Goal: Communication & Community: Answer question/provide support

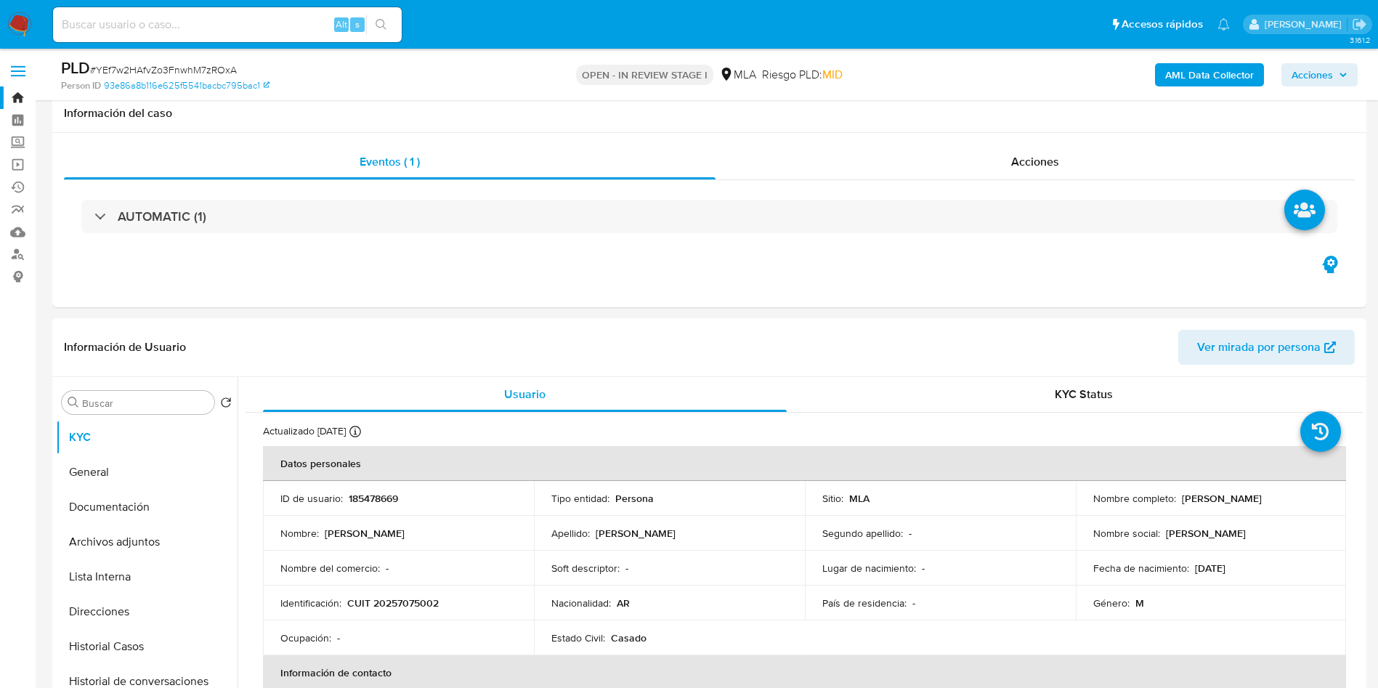
select select "10"
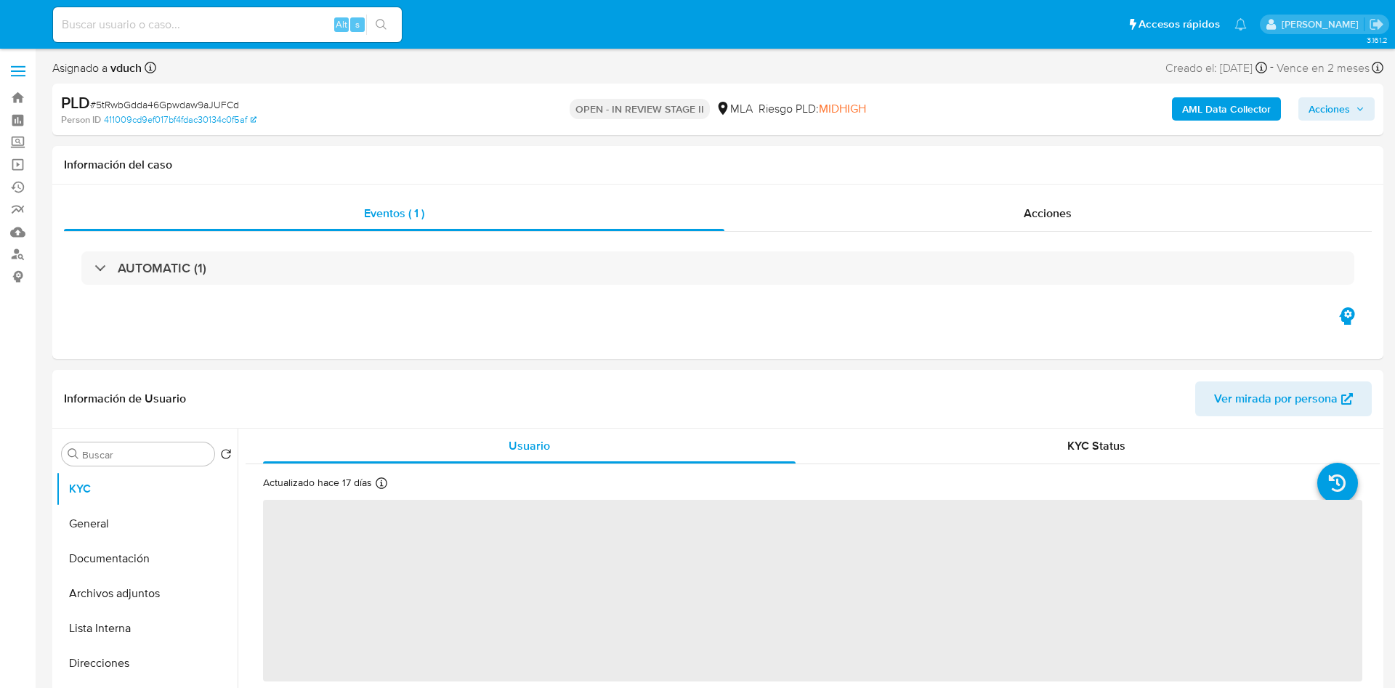
select select "10"
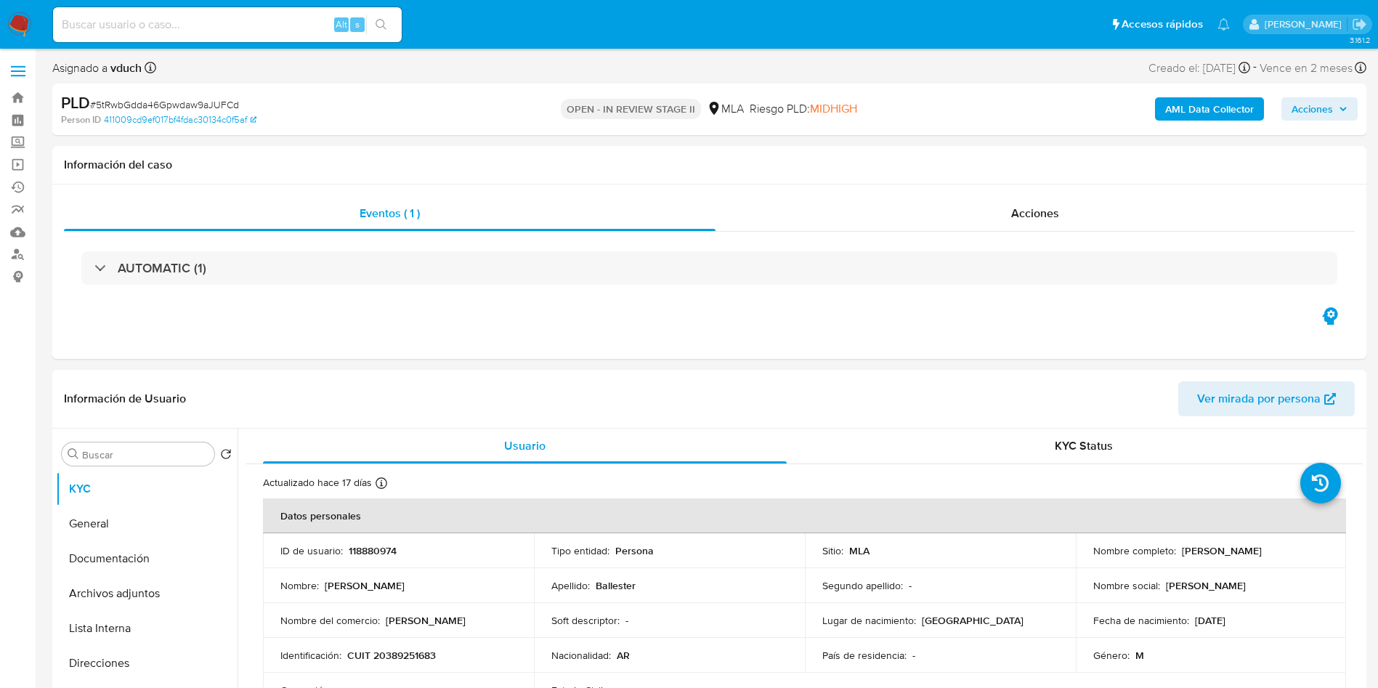
drag, startPoint x: 283, startPoint y: 33, endPoint x: 332, endPoint y: 35, distance: 48.7
click at [284, 32] on input at bounding box center [227, 24] width 349 height 19
paste input "5tRwbGdda46Gpwdaw9aJUFCd"
type input "5tRwbGdda46Gpwdaw9aJUFCd"
click at [396, 13] on div "5tRwbGdda46Gpwdaw9aJUFCd Alt s" at bounding box center [227, 24] width 349 height 41
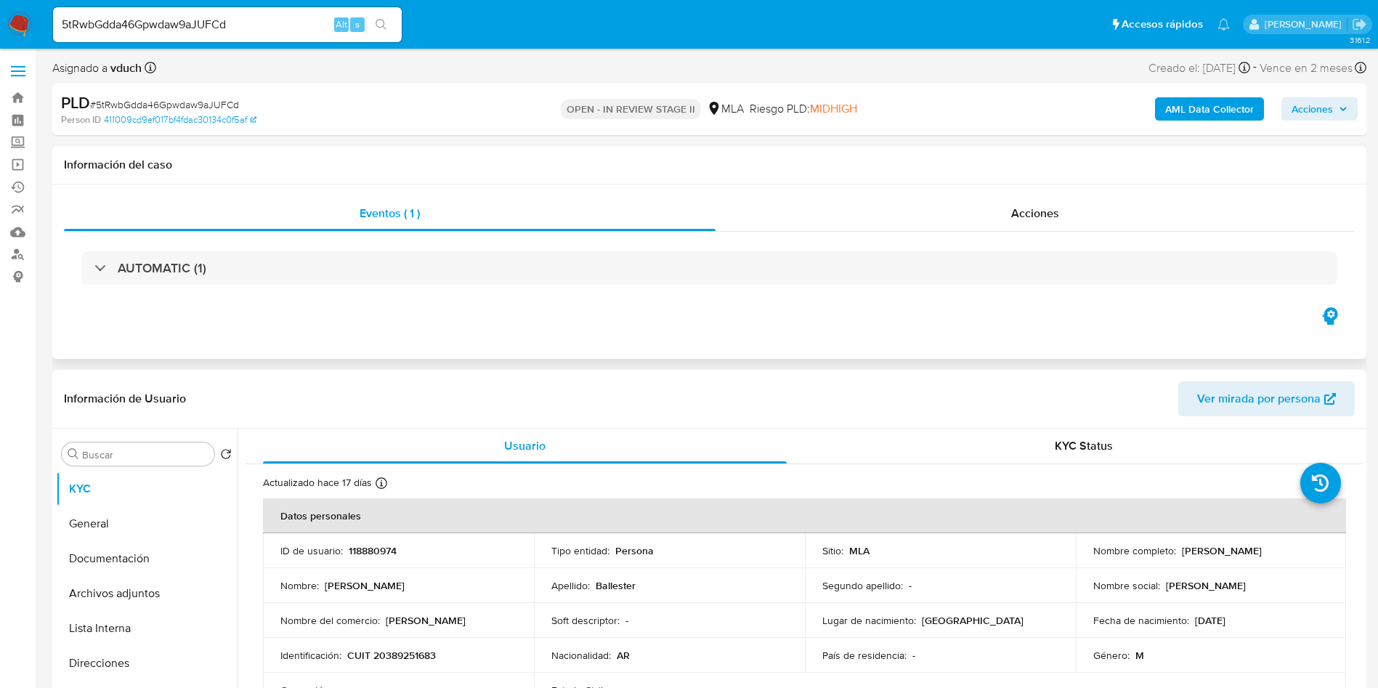
drag, startPoint x: 573, startPoint y: 287, endPoint x: 622, endPoint y: 344, distance: 75.7
click at [573, 286] on div "AUTOMATIC (1)" at bounding box center [709, 268] width 1291 height 73
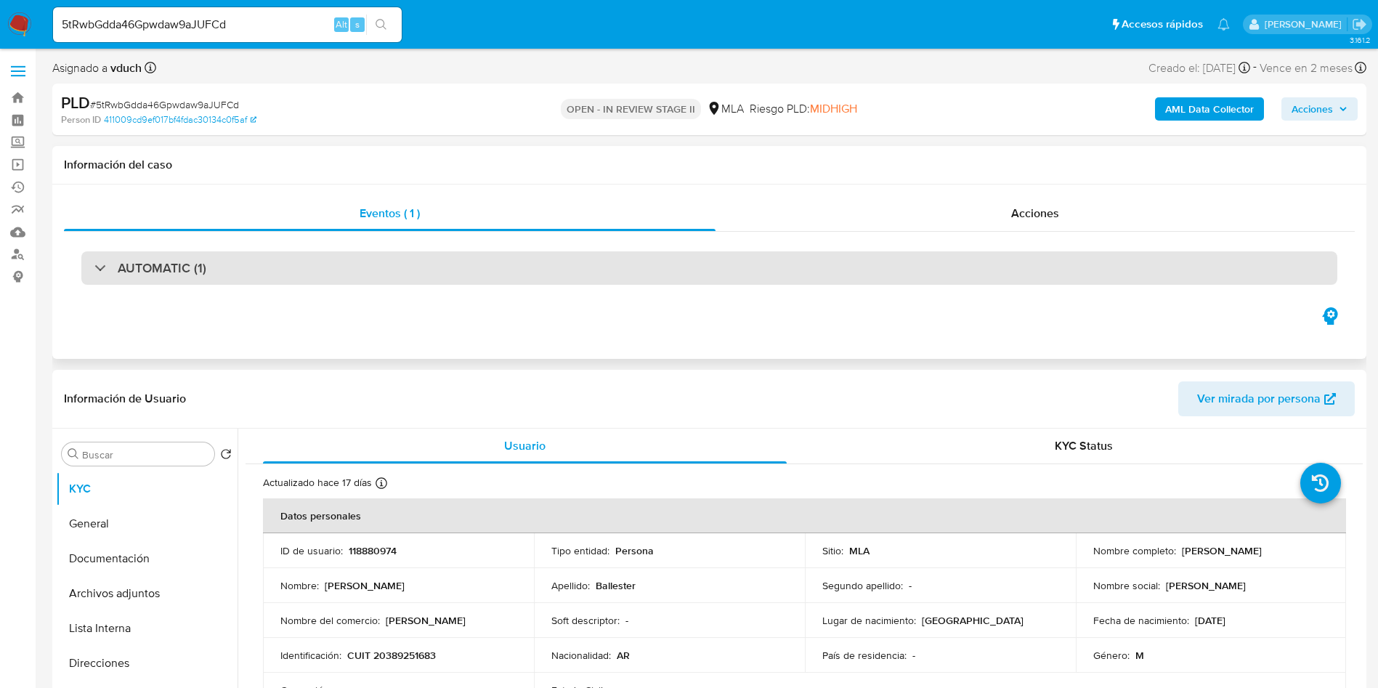
click at [682, 275] on div "AUTOMATIC (1)" at bounding box center [709, 267] width 1256 height 33
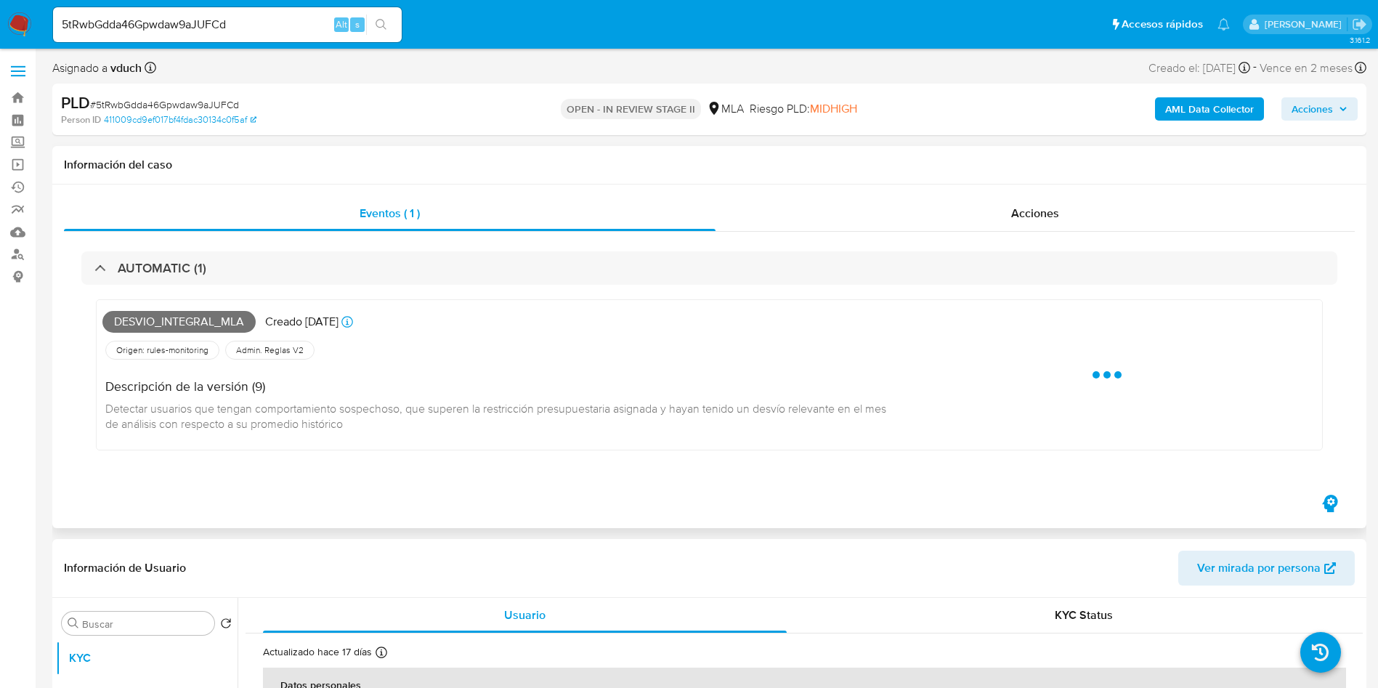
click at [512, 242] on div "AUTOMATIC (1) Desvio_integral_mla Creado hace 18 días Creado: 12/09/2025 03:22:…" at bounding box center [709, 362] width 1291 height 260
click at [501, 249] on div "AUTOMATIC (1) Desvio_integral_mla Creado hace 18 días Creado: 12/09/2025 03:22:…" at bounding box center [709, 362] width 1291 height 260
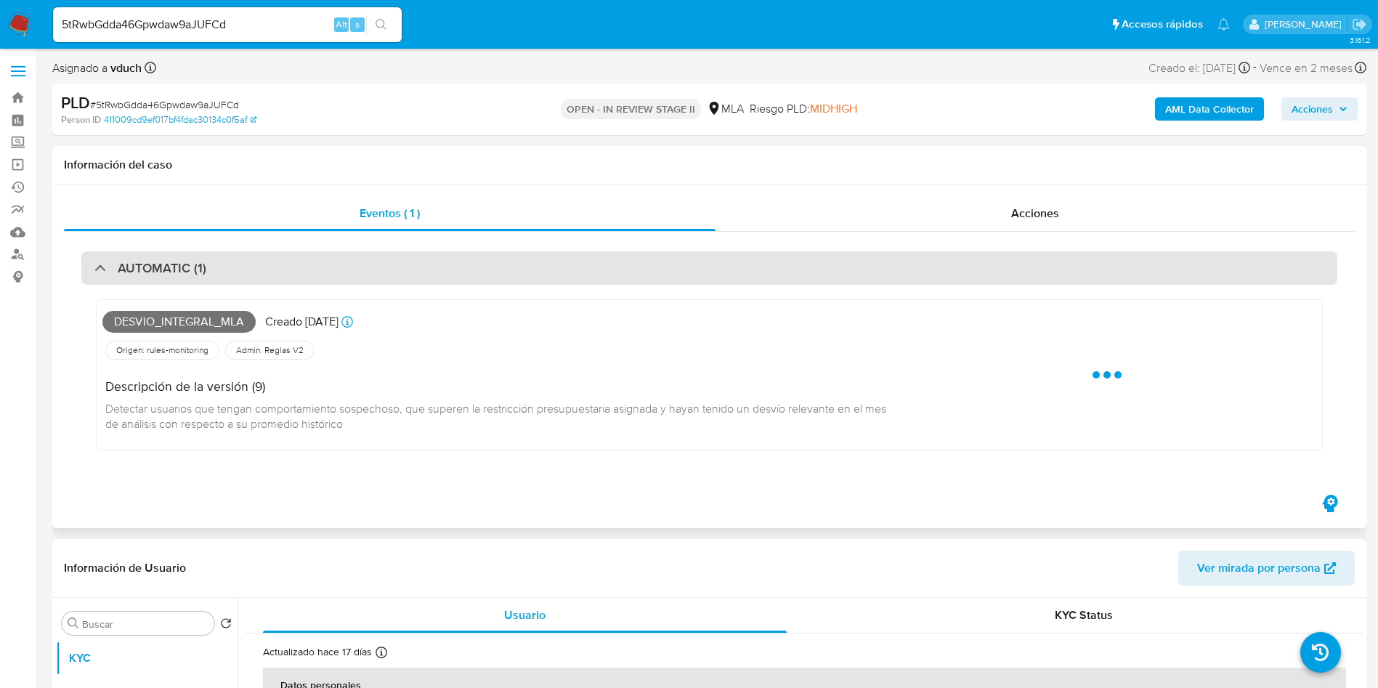
click at [578, 275] on div "AUTOMATIC (1)" at bounding box center [709, 267] width 1256 height 33
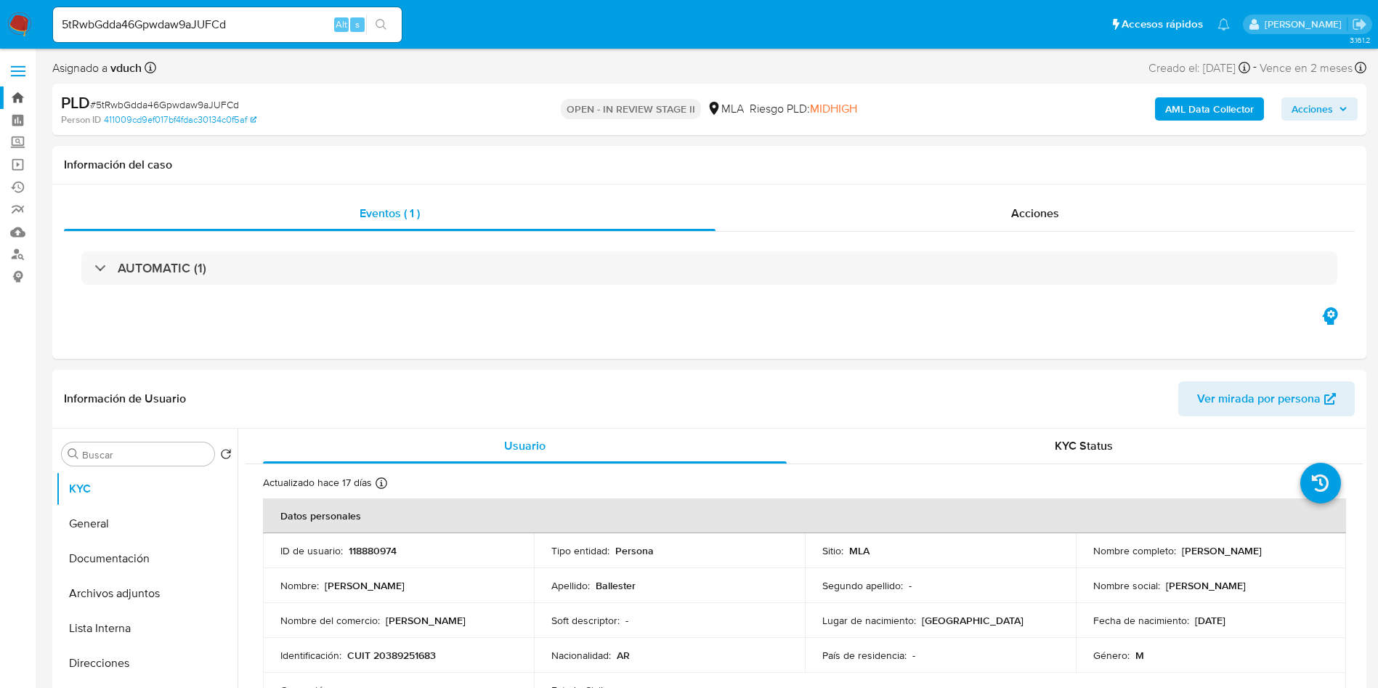
click at [0, 87] on link "Bandeja" at bounding box center [86, 97] width 173 height 23
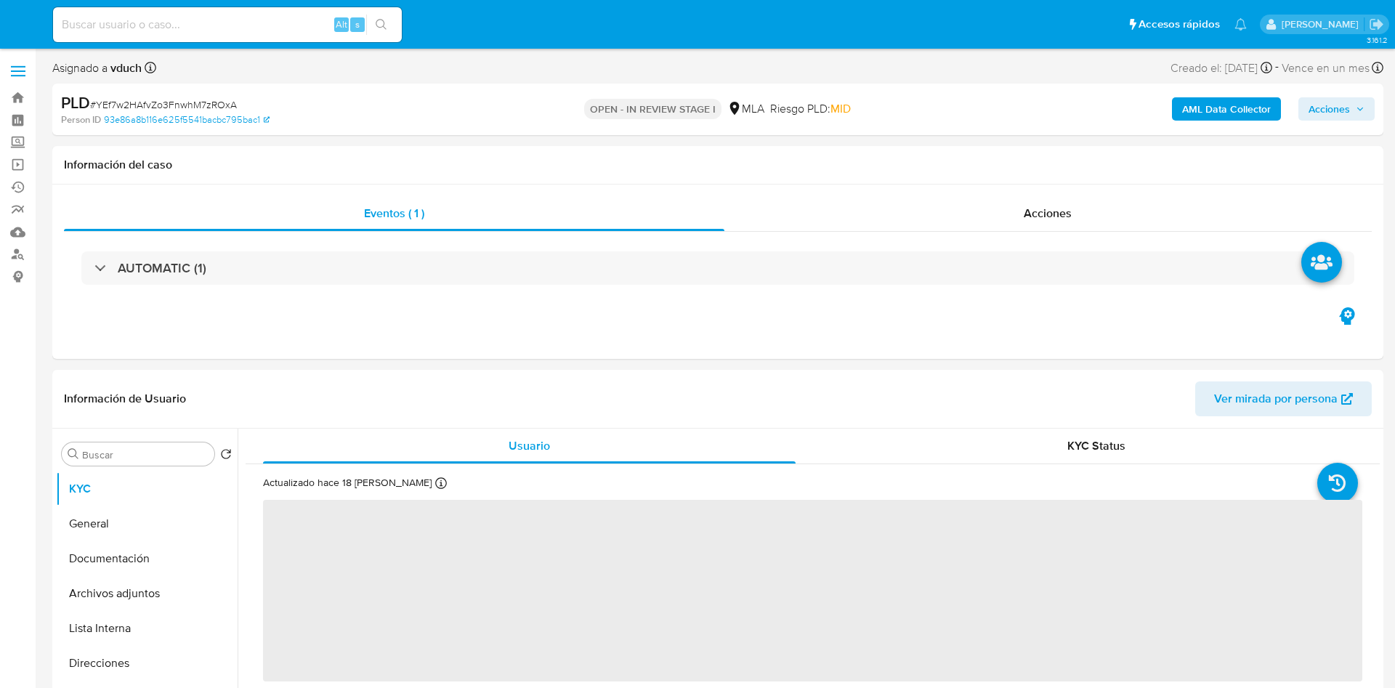
select select "10"
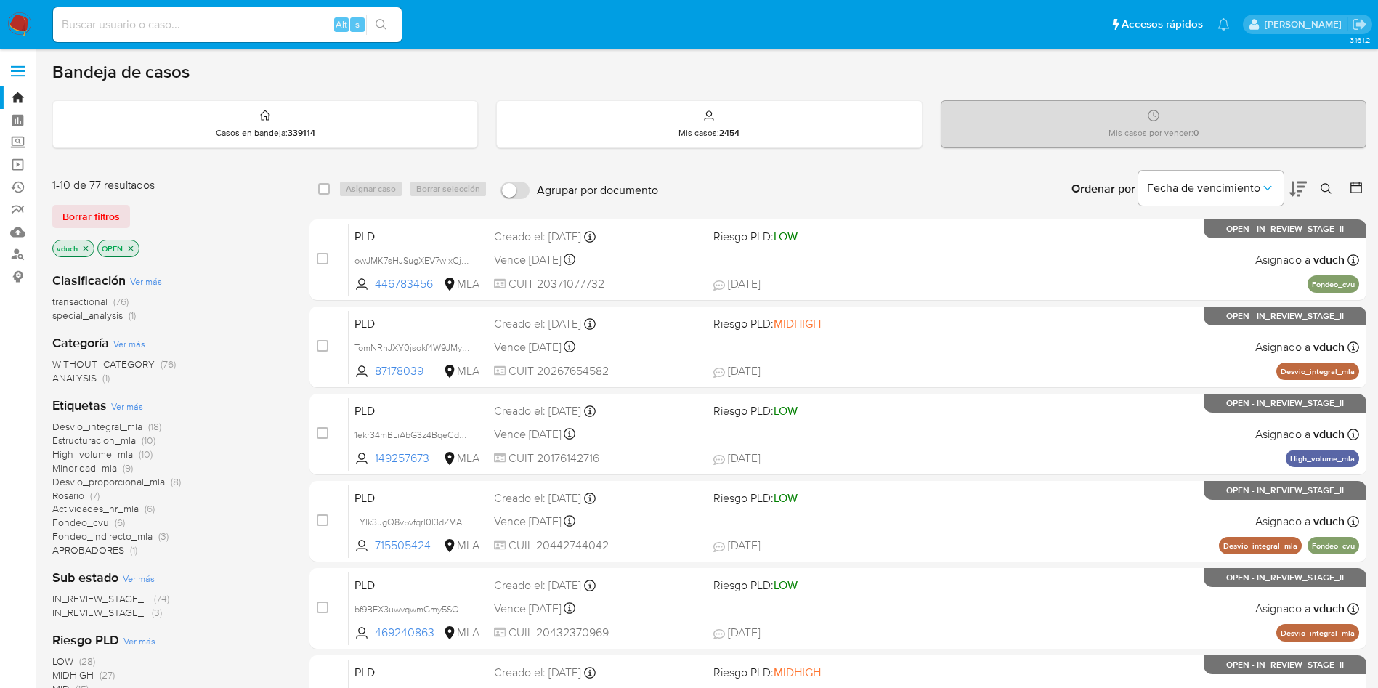
drag, startPoint x: 0, startPoint y: 0, endPoint x: 0, endPoint y: -73, distance: 72.7
drag, startPoint x: 0, startPoint y: -73, endPoint x: 708, endPoint y: 60, distance: 720.8
click at [708, 60] on div "3.161.2" at bounding box center [709, 624] width 1314 height 1132
click at [235, 17] on input at bounding box center [227, 24] width 349 height 19
paste input "5tRwbGdda46Gpwdaw9aJUFCd"
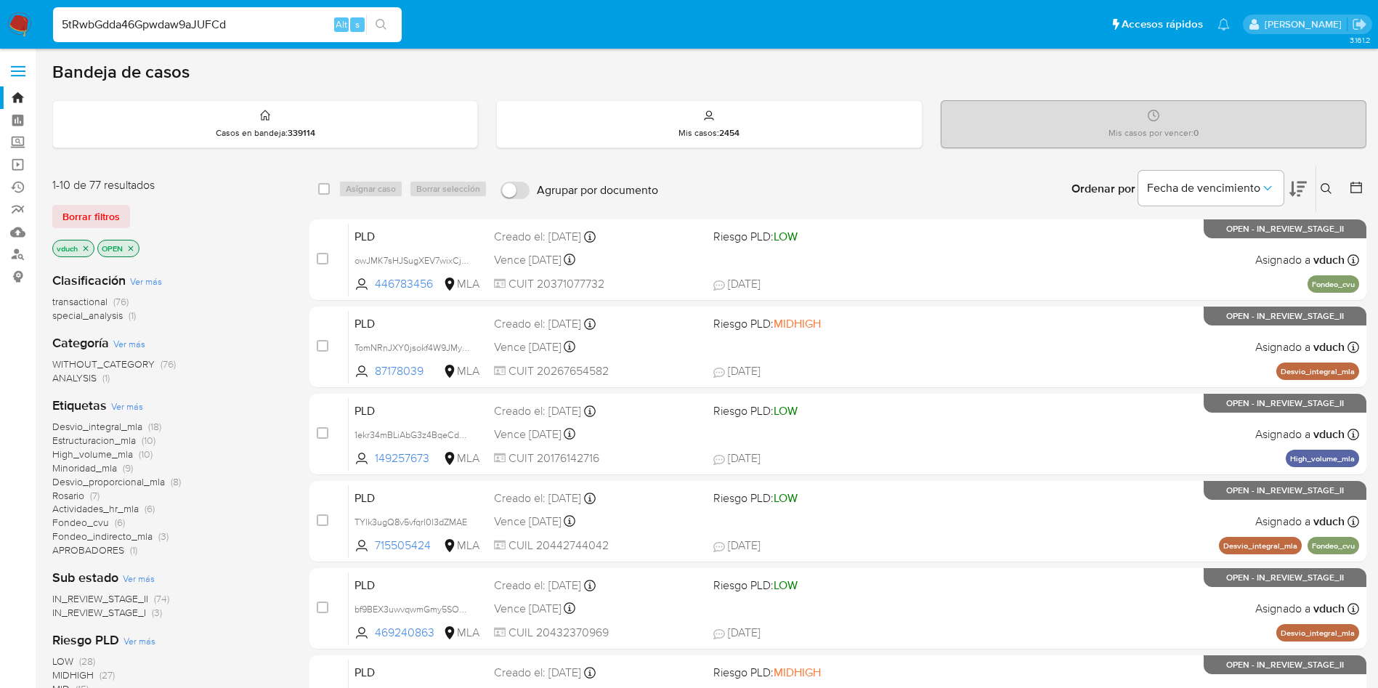
type input "5tRwbGdda46Gpwdaw9aJUFCd"
click at [385, 27] on icon "search-icon" at bounding box center [382, 25] width 12 height 12
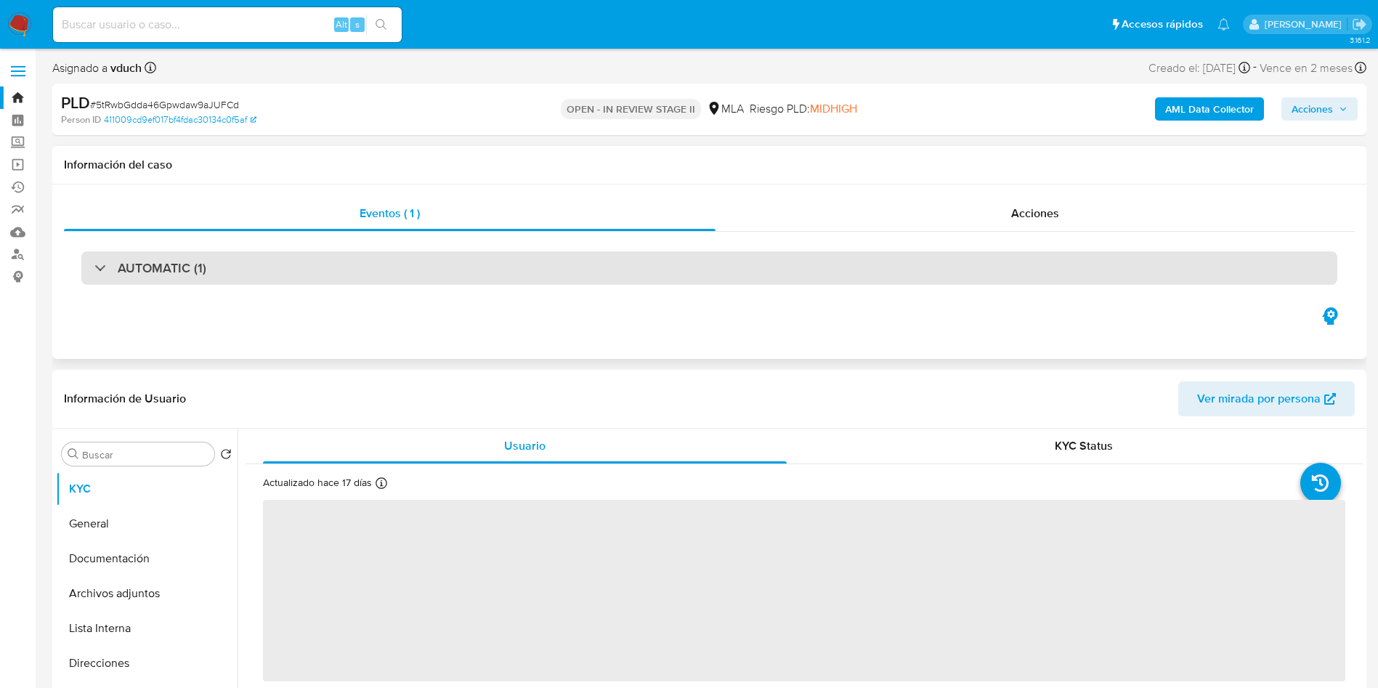
select select "10"
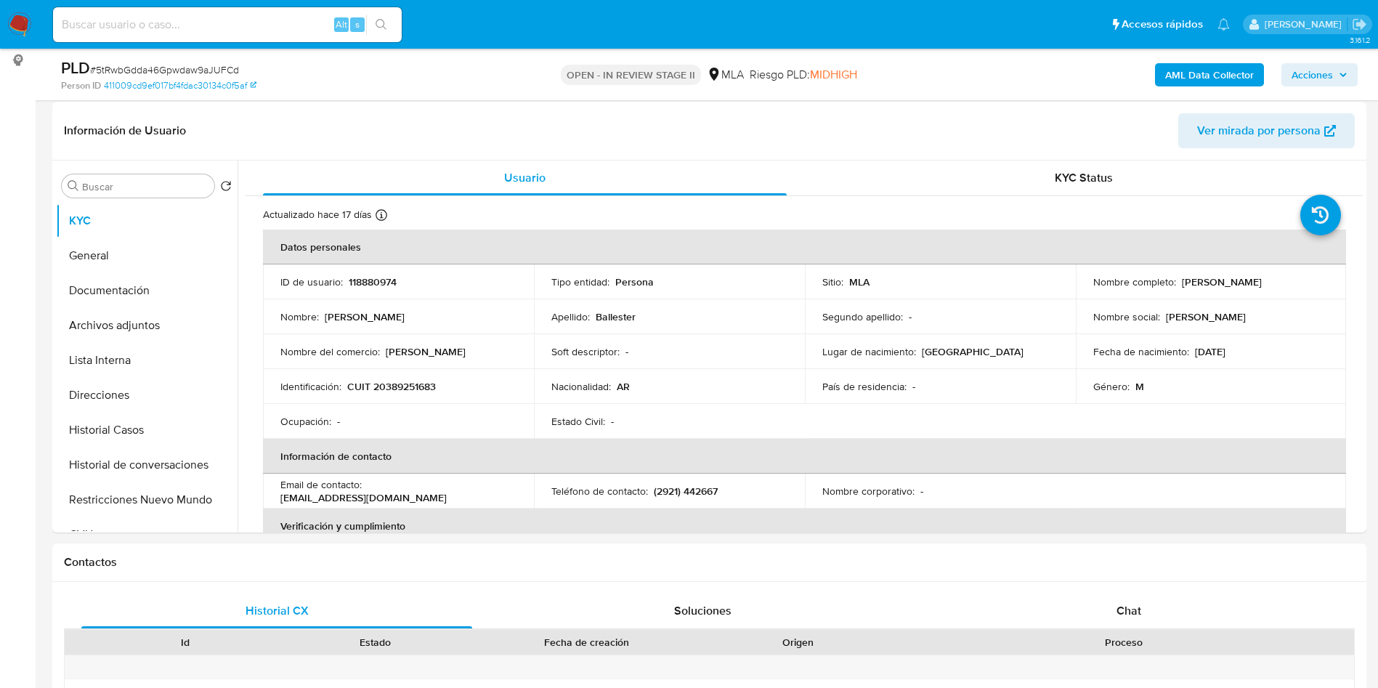
scroll to position [218, 0]
click at [214, 326] on icon at bounding box center [220, 324] width 12 height 12
click at [136, 448] on button "Historial de conversaciones" at bounding box center [141, 463] width 170 height 35
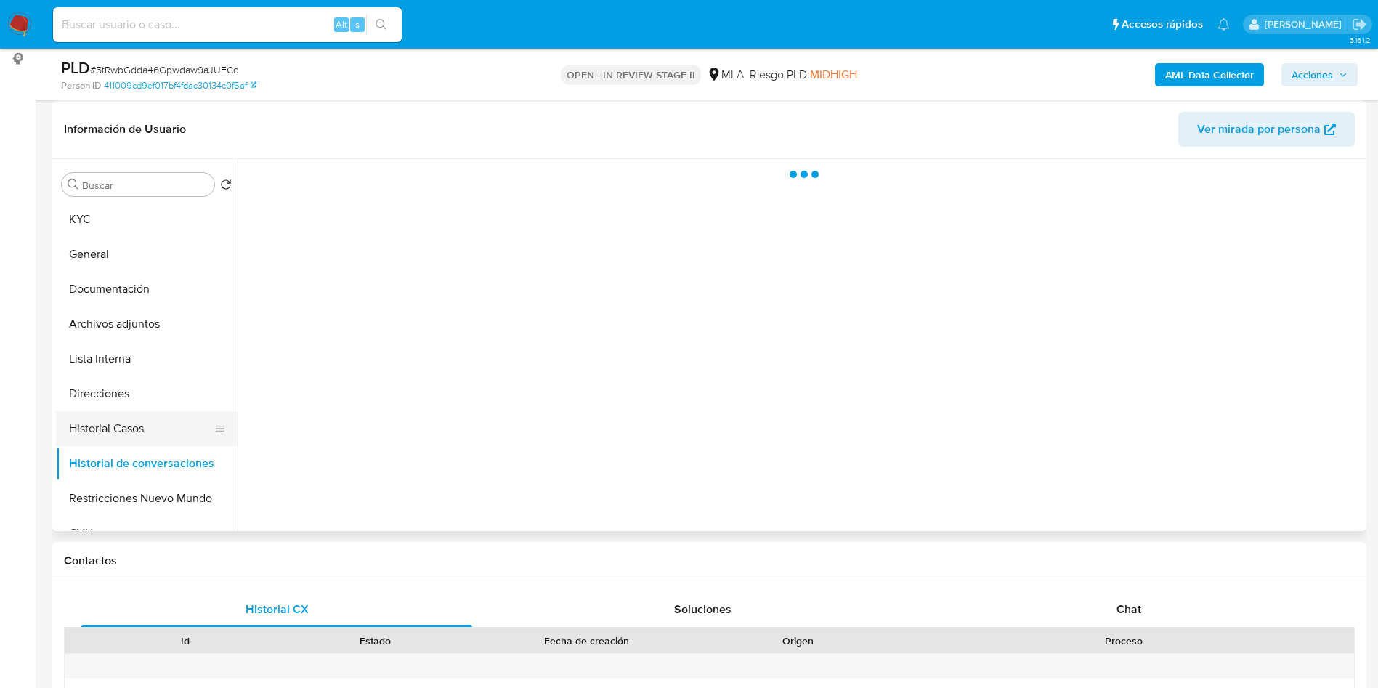
click at [128, 426] on button "Historial Casos" at bounding box center [141, 428] width 170 height 35
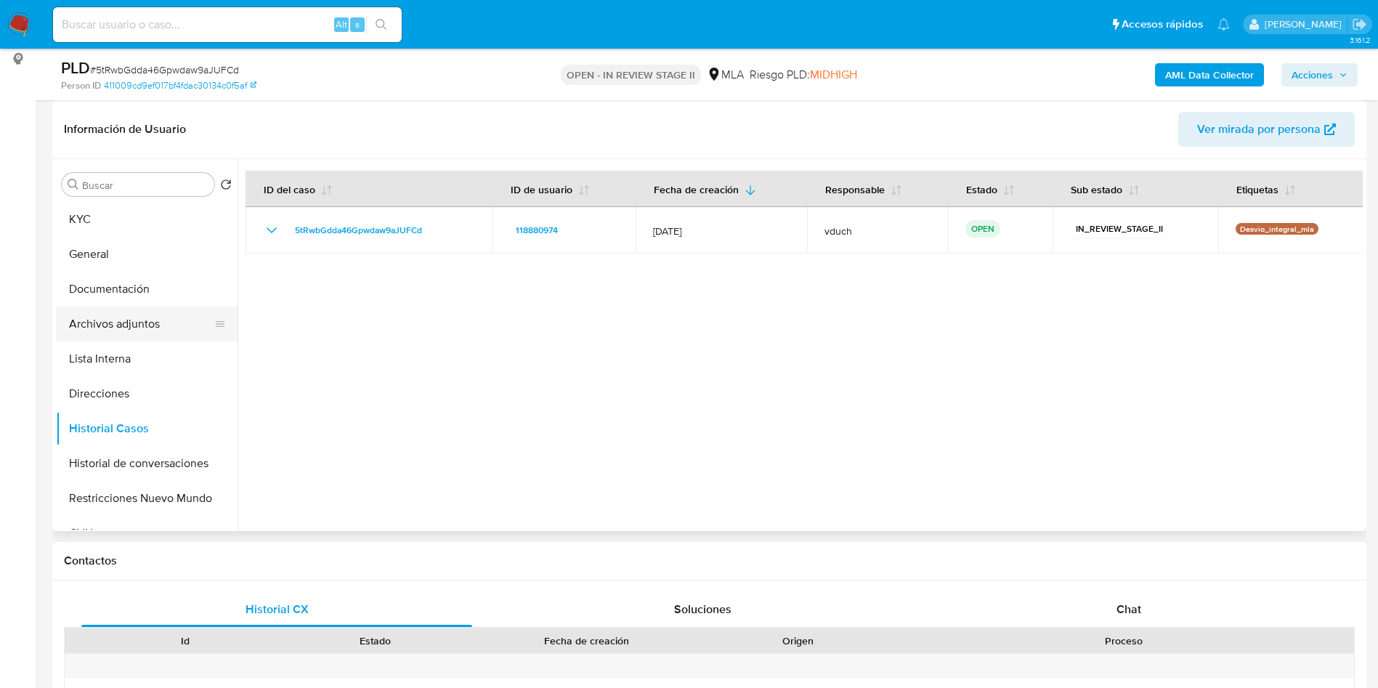
click at [150, 315] on button "Archivos adjuntos" at bounding box center [141, 324] width 170 height 35
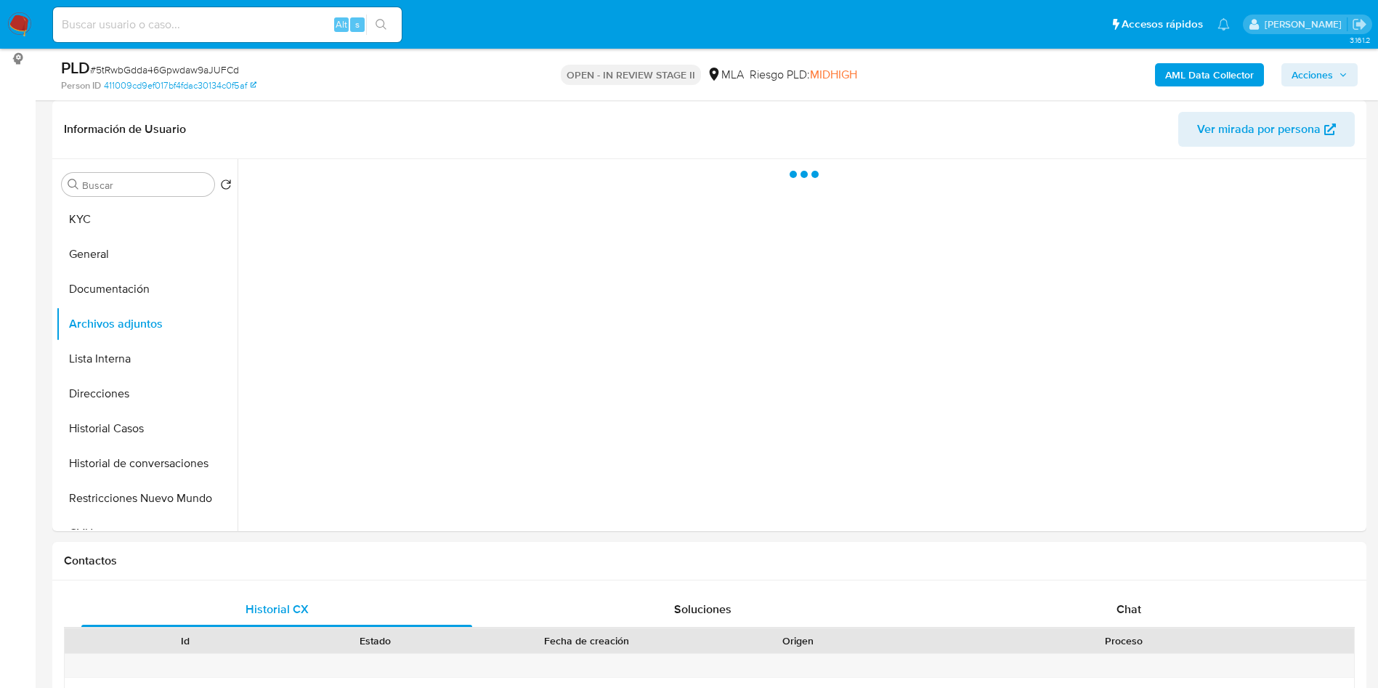
click at [1200, 74] on b "AML Data Collector" at bounding box center [1209, 74] width 89 height 23
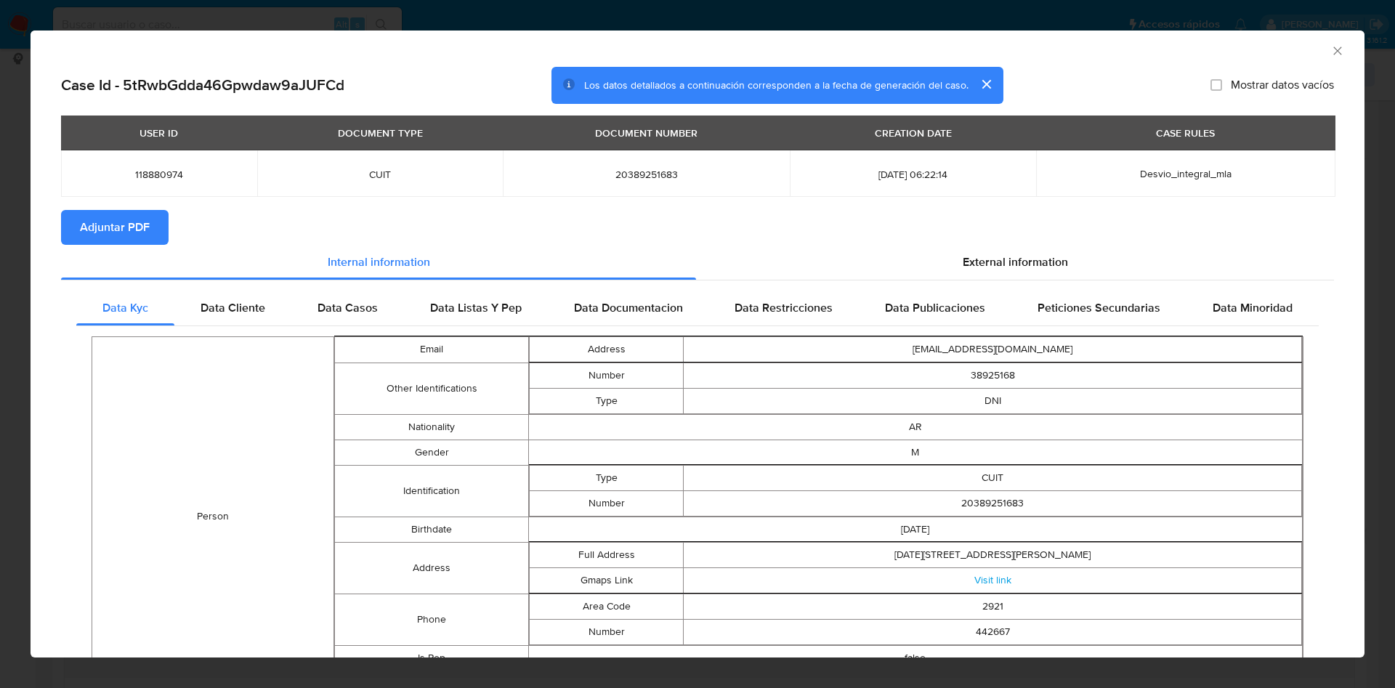
click at [104, 214] on span "Adjuntar PDF" at bounding box center [115, 227] width 70 height 32
click at [1330, 46] on icon "Cerrar ventana" at bounding box center [1337, 51] width 15 height 15
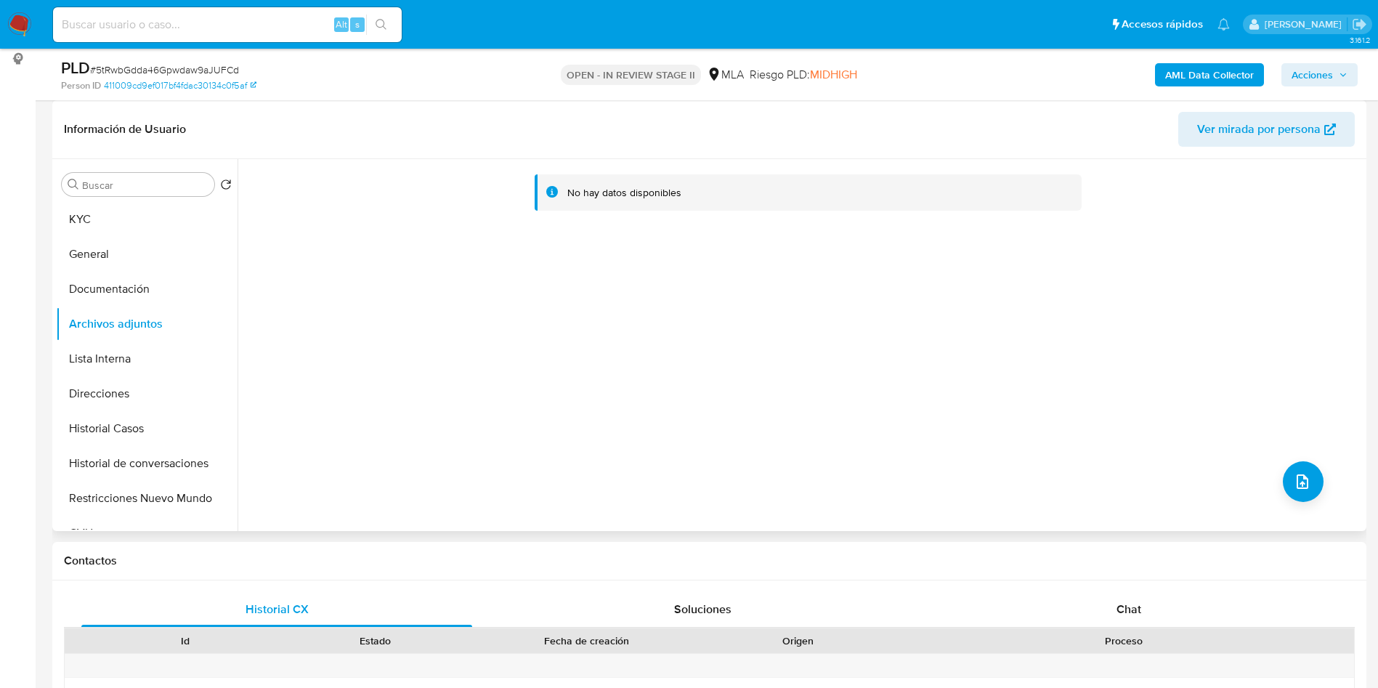
click at [149, 201] on div "Buscar Volver al orden por defecto KYC General Documentación Archivos adjuntos …" at bounding box center [147, 346] width 182 height 370
click at [124, 209] on button "KYC" at bounding box center [141, 219] width 170 height 35
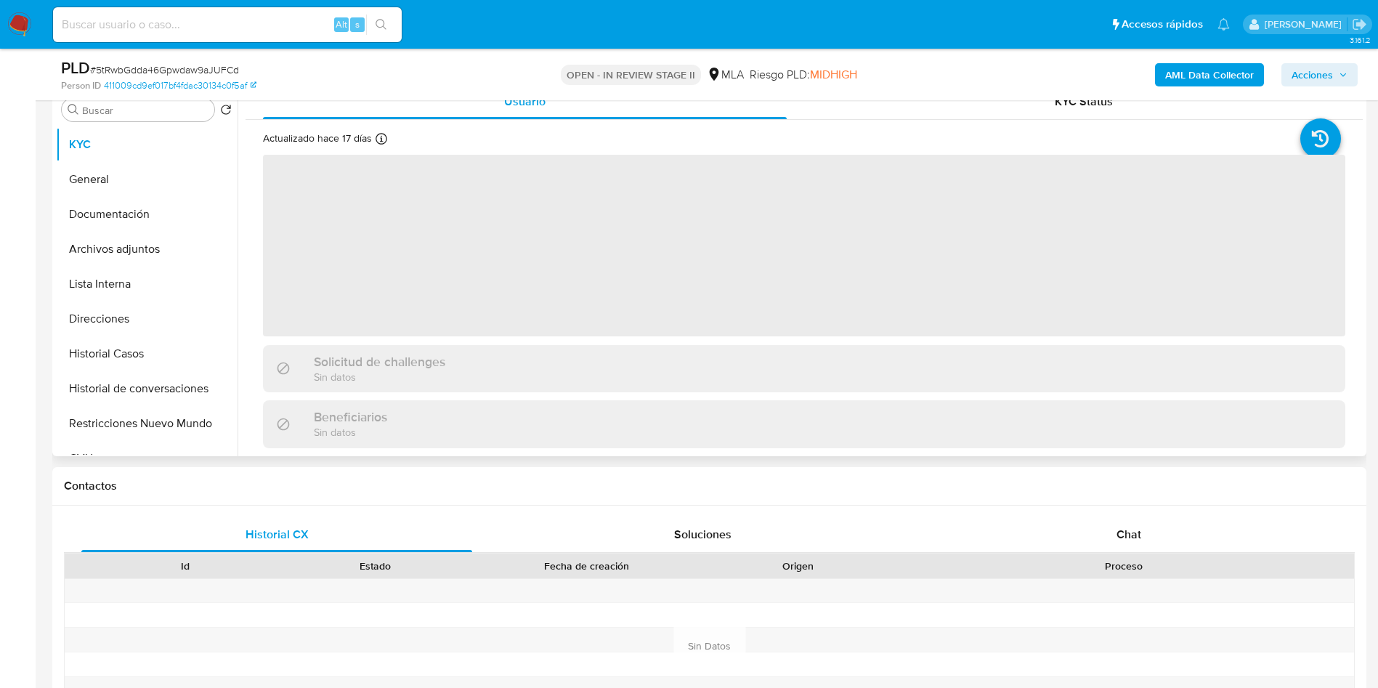
scroll to position [327, 0]
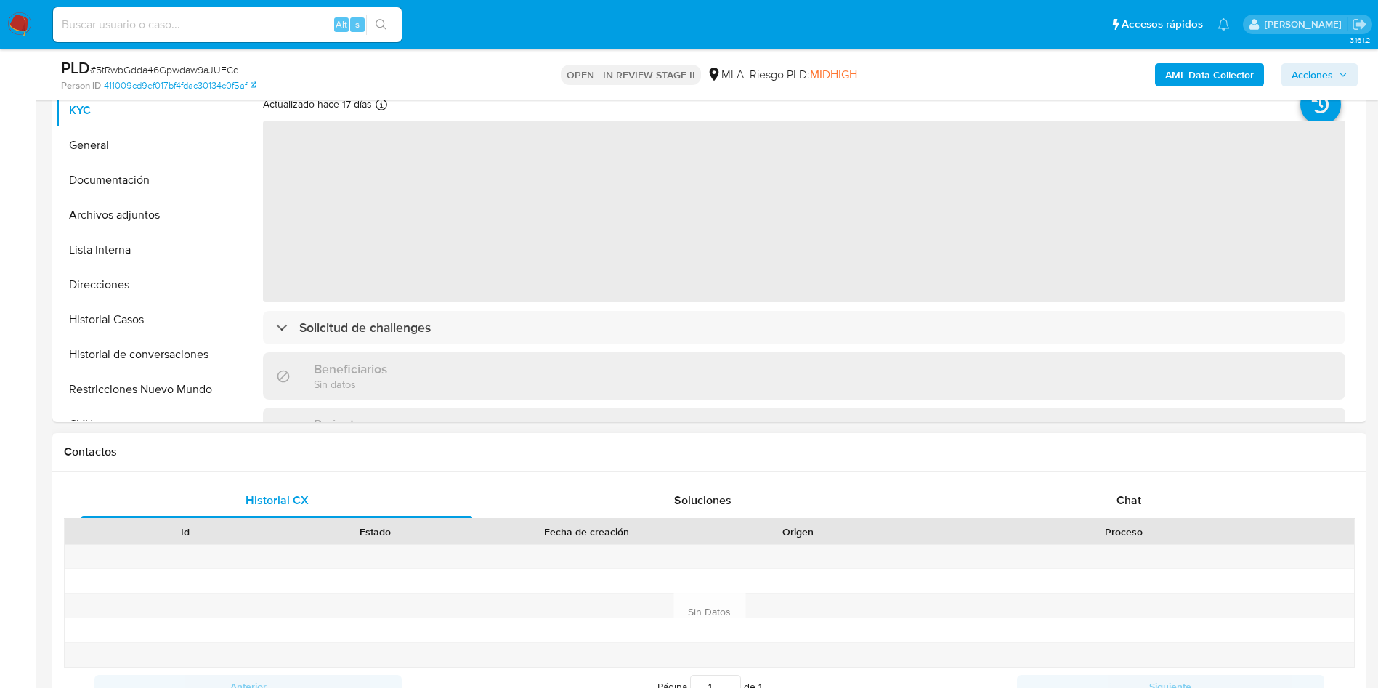
click at [1149, 480] on div "Historial CX Soluciones Chat Id Estado Fecha de creación Origen Proceso Anterio…" at bounding box center [709, 612] width 1314 height 280
drag, startPoint x: 1113, startPoint y: 509, endPoint x: 1007, endPoint y: 514, distance: 106.2
click at [1114, 509] on div "Chat" at bounding box center [1129, 500] width 391 height 35
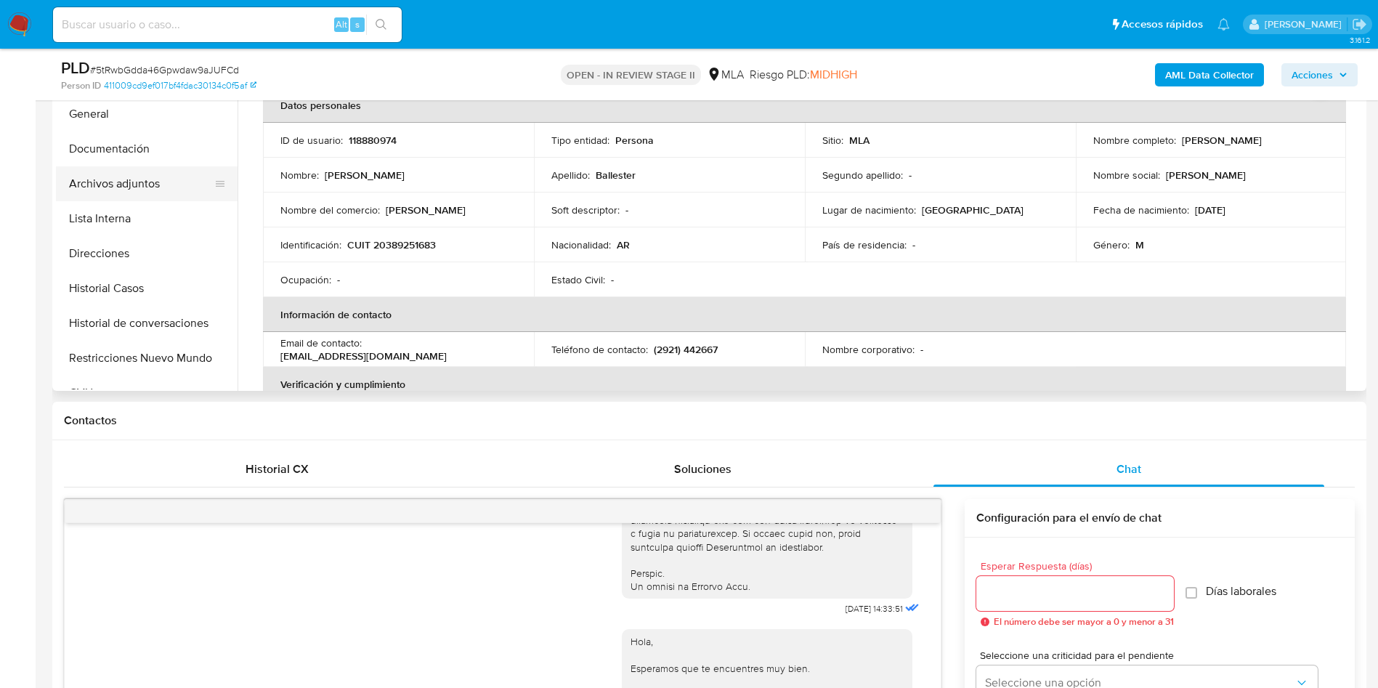
scroll to position [218, 0]
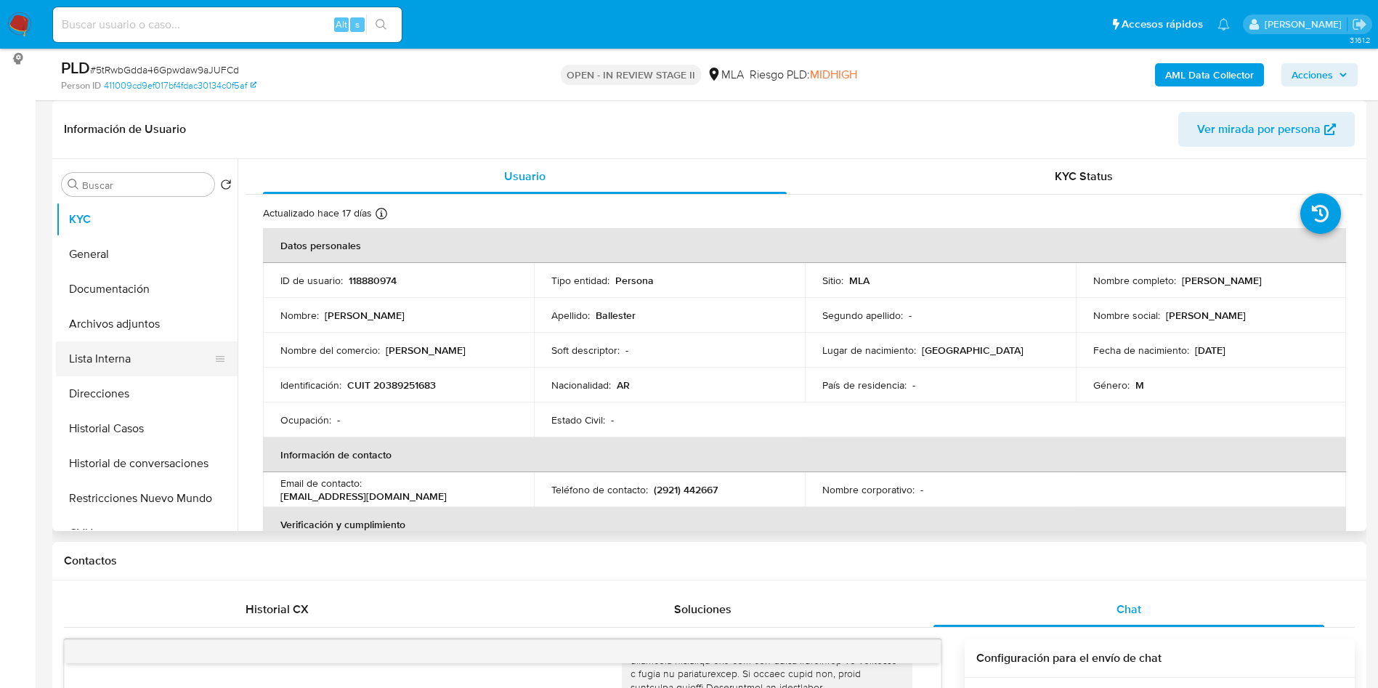
click at [158, 363] on button "Lista Interna" at bounding box center [141, 358] width 170 height 35
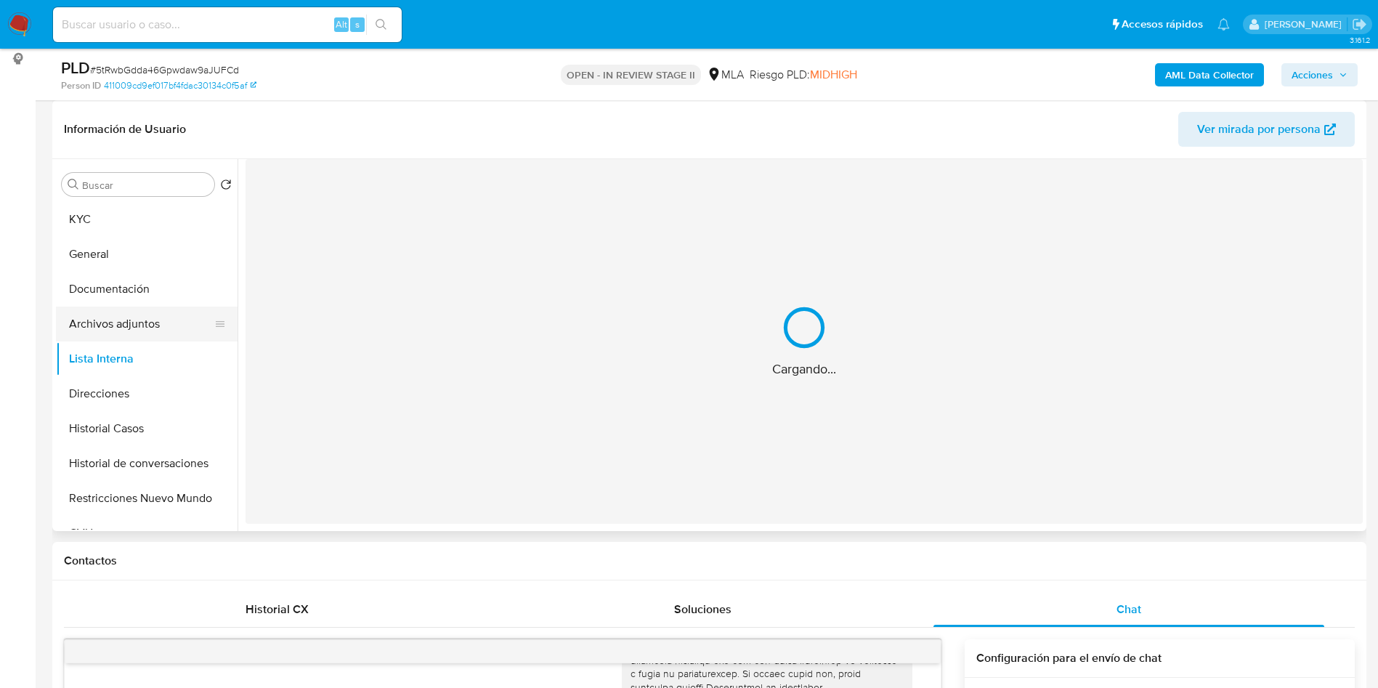
click at [190, 340] on ul "KYC General Documentación Archivos adjuntos Lista Interna Direcciones Historial…" at bounding box center [147, 366] width 182 height 328
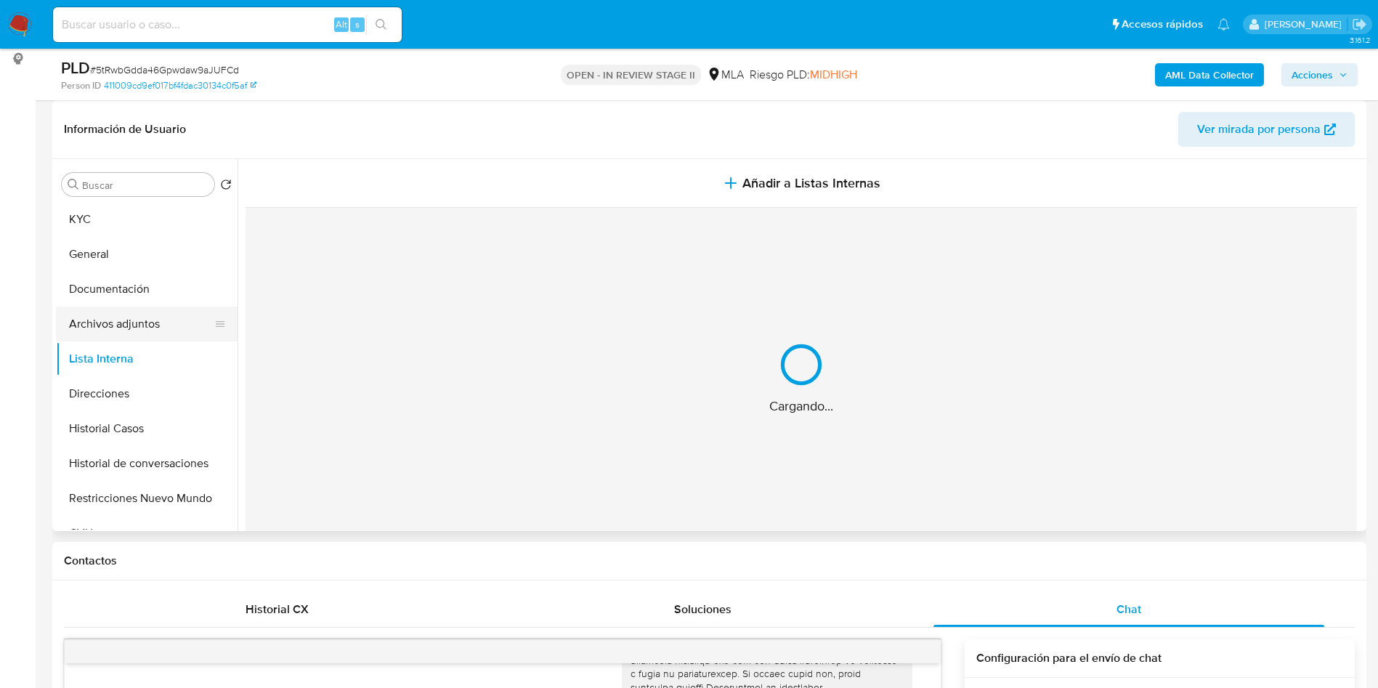
click at [214, 312] on div at bounding box center [220, 324] width 12 height 35
click at [167, 328] on button "Archivos adjuntos" at bounding box center [141, 324] width 170 height 35
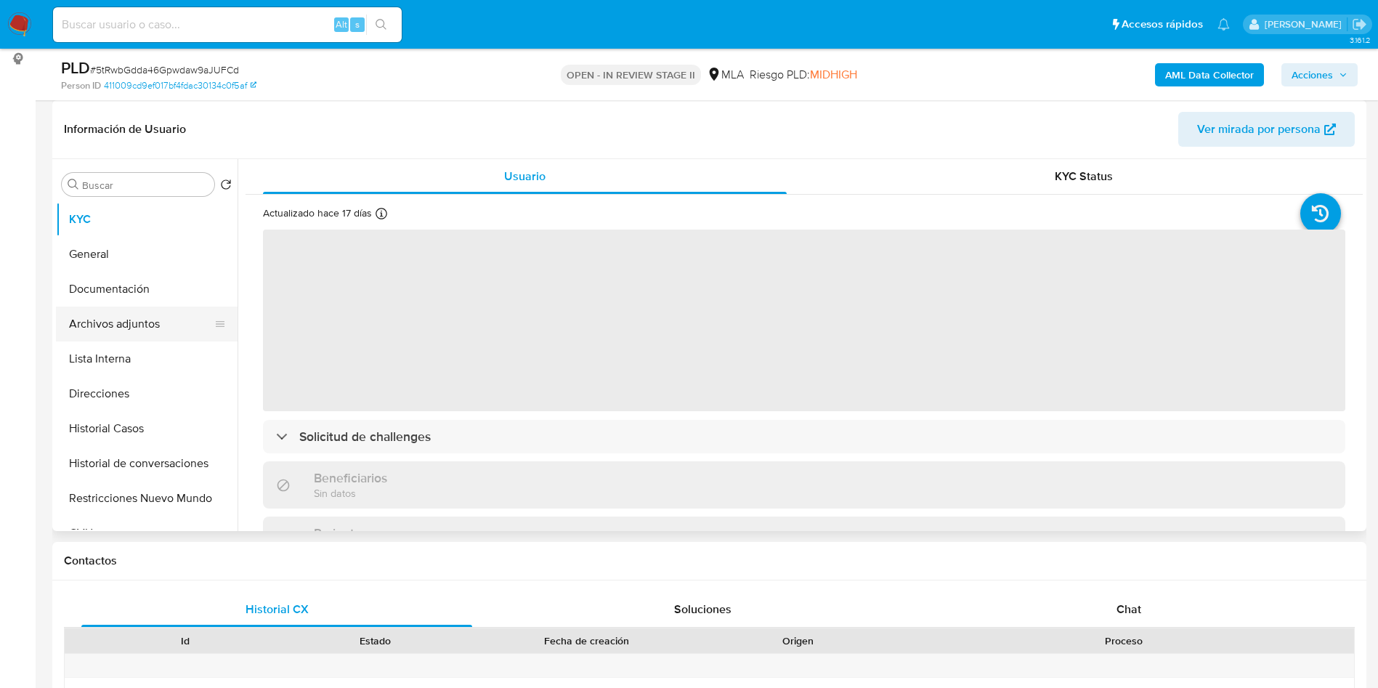
click at [153, 334] on button "Archivos adjuntos" at bounding box center [141, 324] width 170 height 35
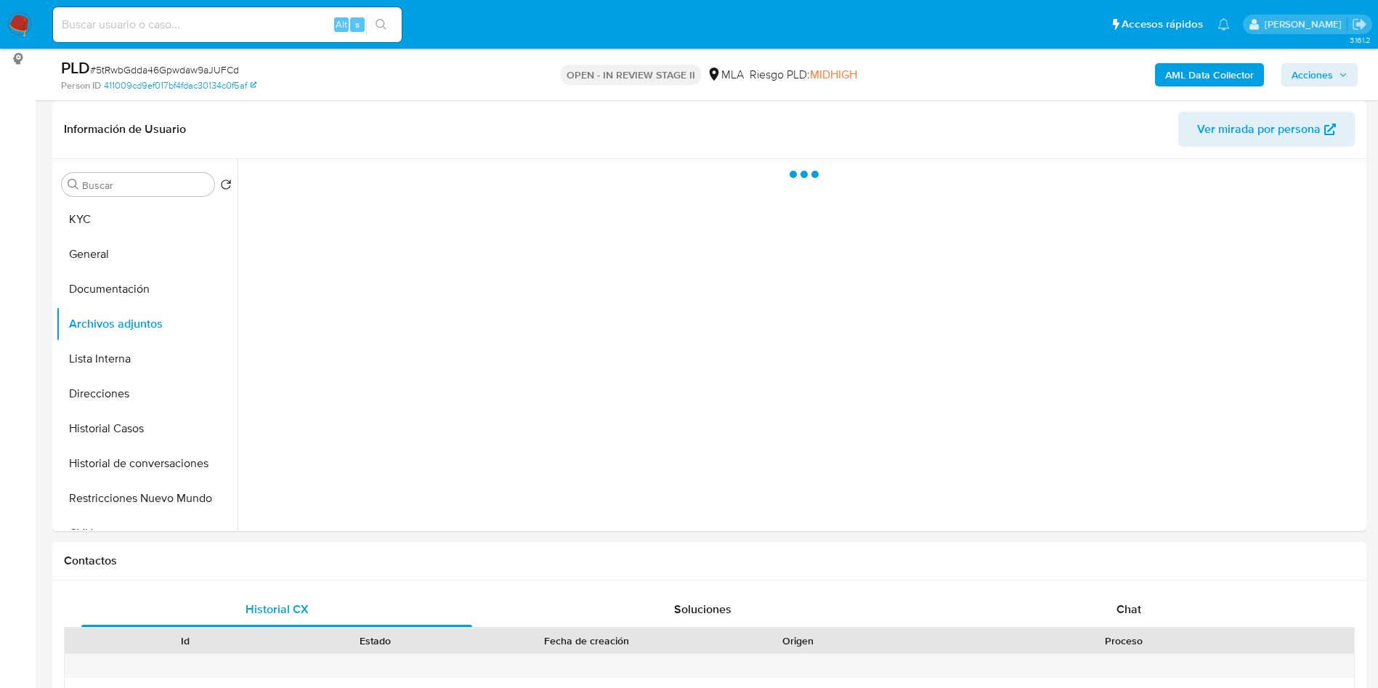
select select "10"
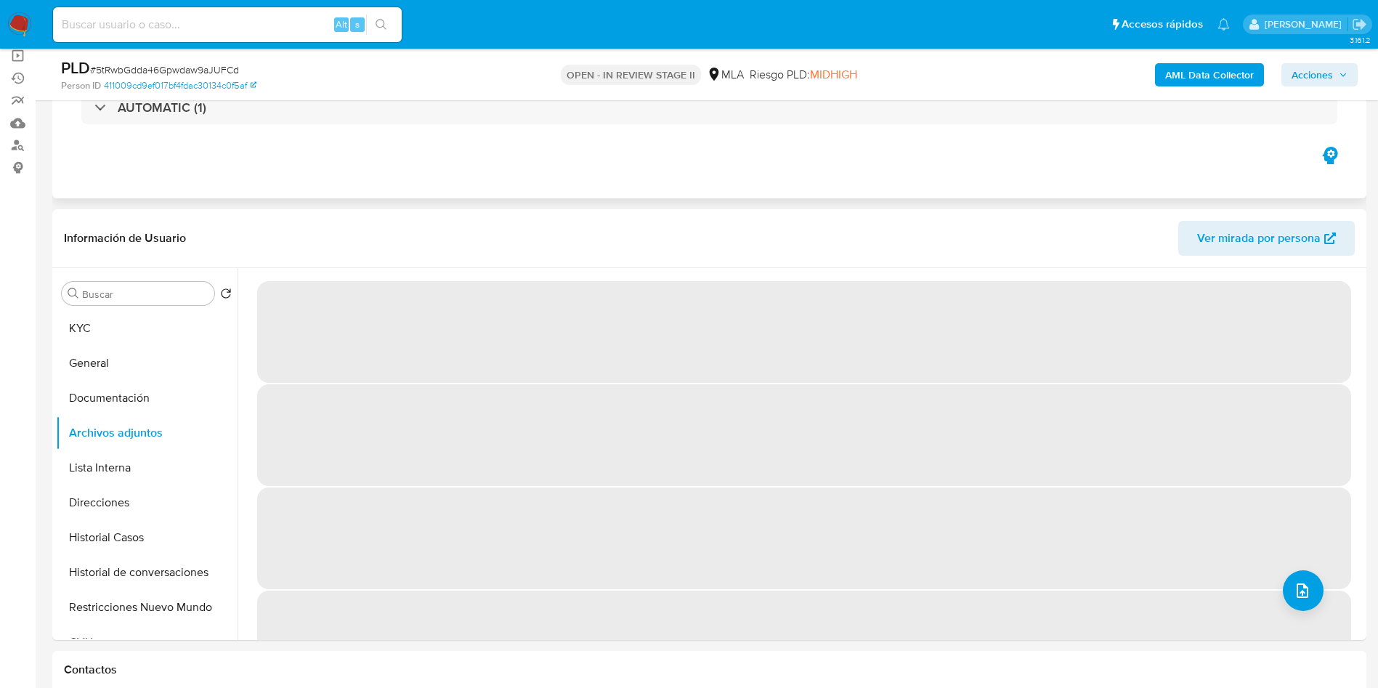
scroll to position [218, 0]
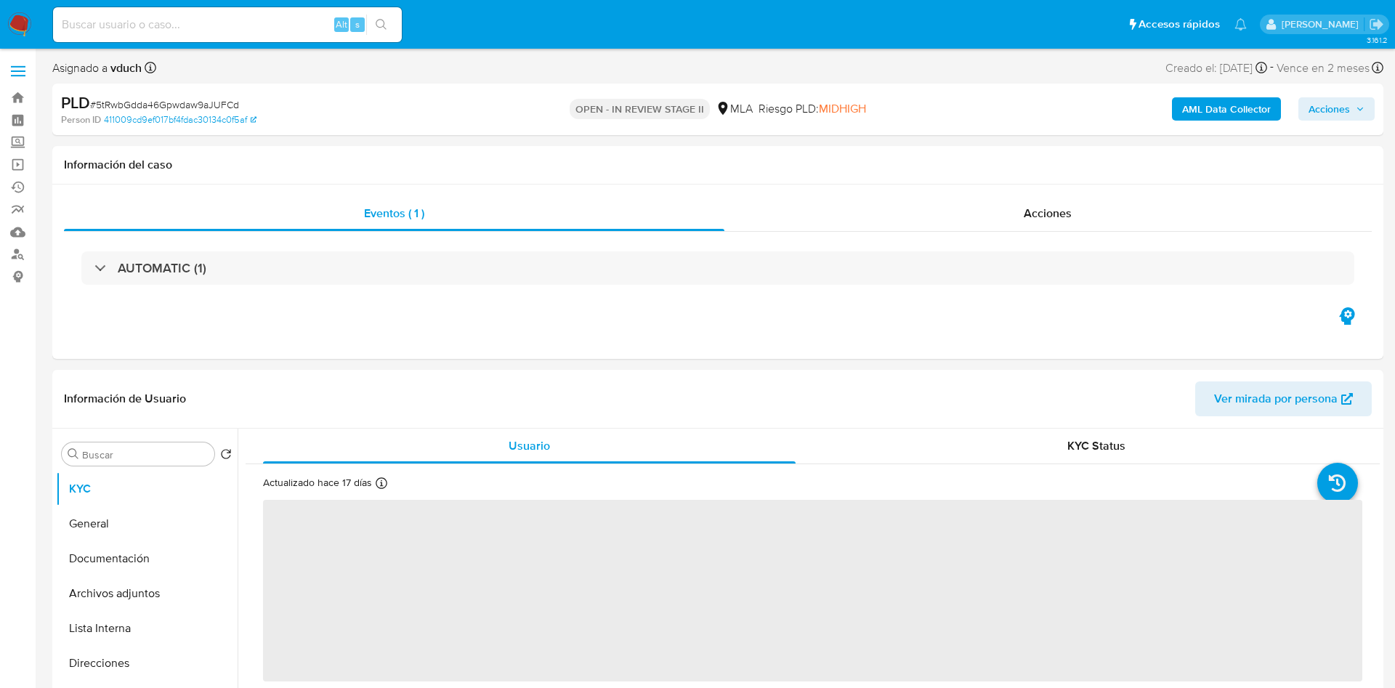
select select "10"
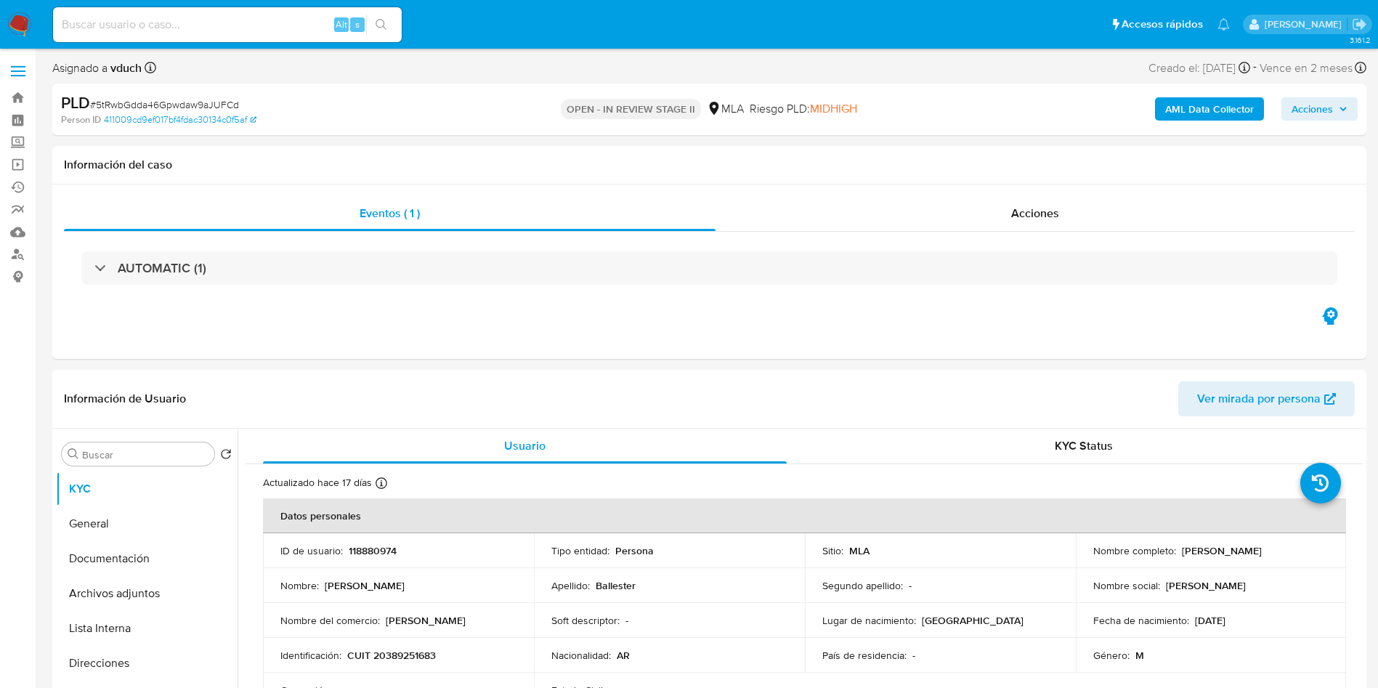
click at [1210, 111] on b "AML Data Collector" at bounding box center [1209, 108] width 89 height 23
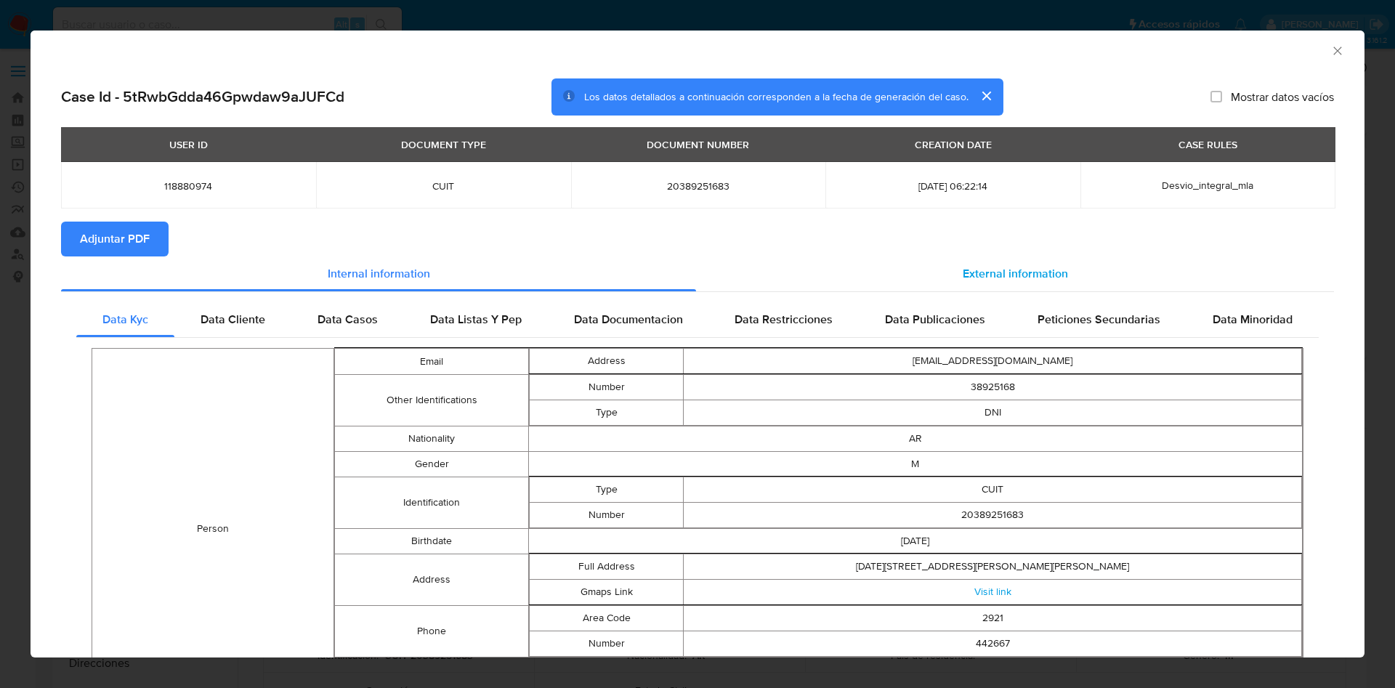
click at [1031, 286] on div "External information" at bounding box center [1015, 273] width 638 height 35
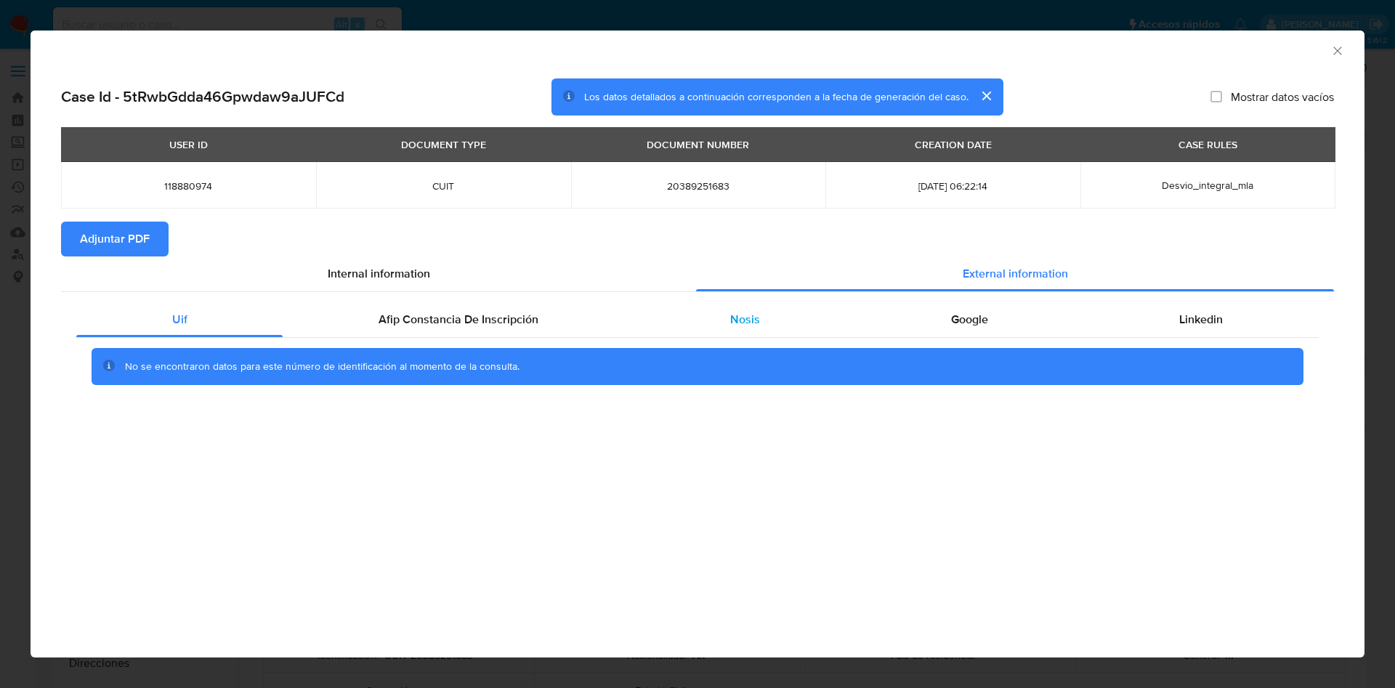
click at [756, 336] on div "Nosis" at bounding box center [744, 319] width 221 height 35
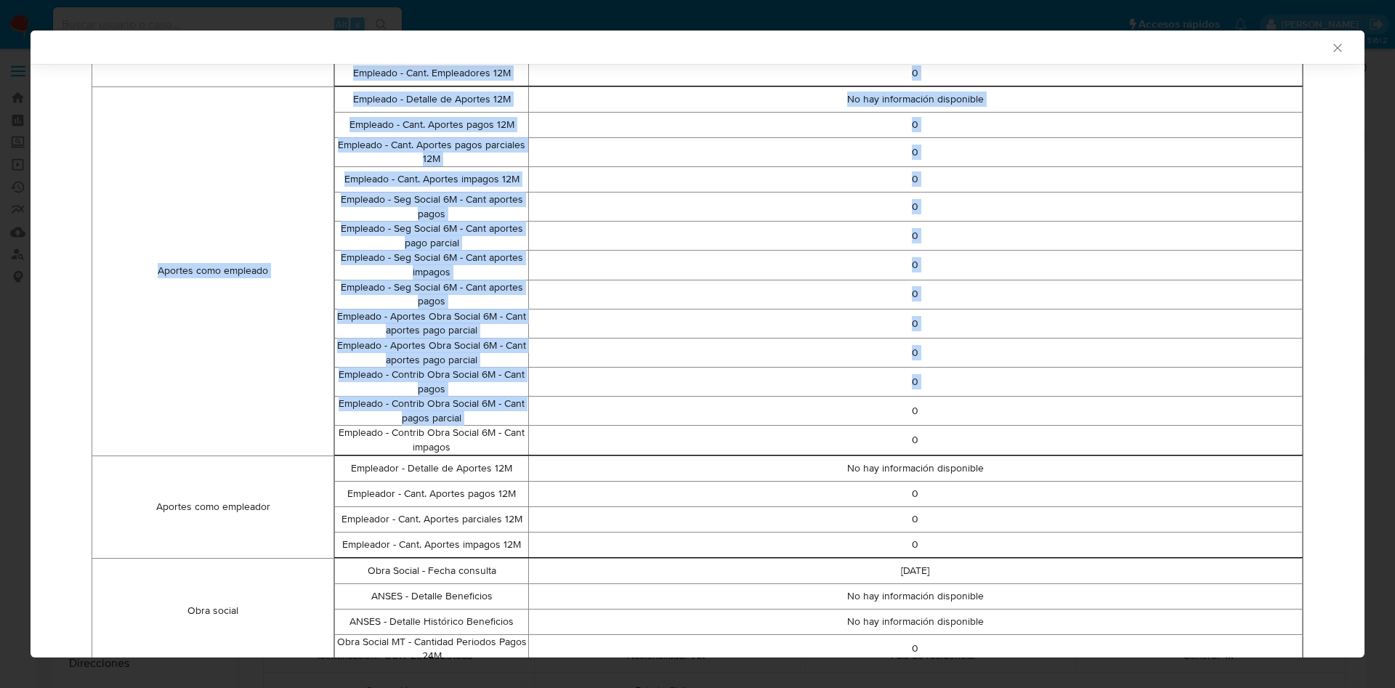
scroll to position [541, 0]
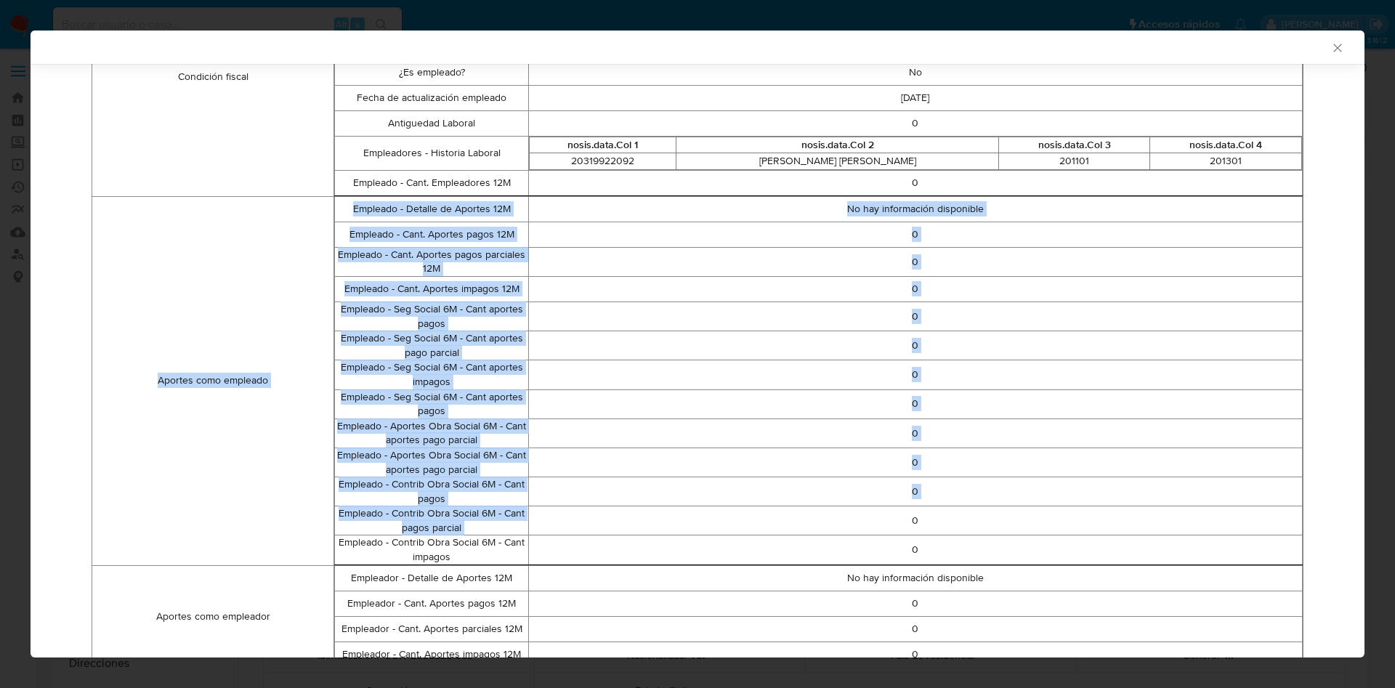
drag, startPoint x: 642, startPoint y: 132, endPoint x: 919, endPoint y: 323, distance: 337.4
click at [970, 247] on tbody "Empleado - Detalle de Aportes 12M No hay información disponible Empleado - Cant…" at bounding box center [819, 380] width 968 height 368
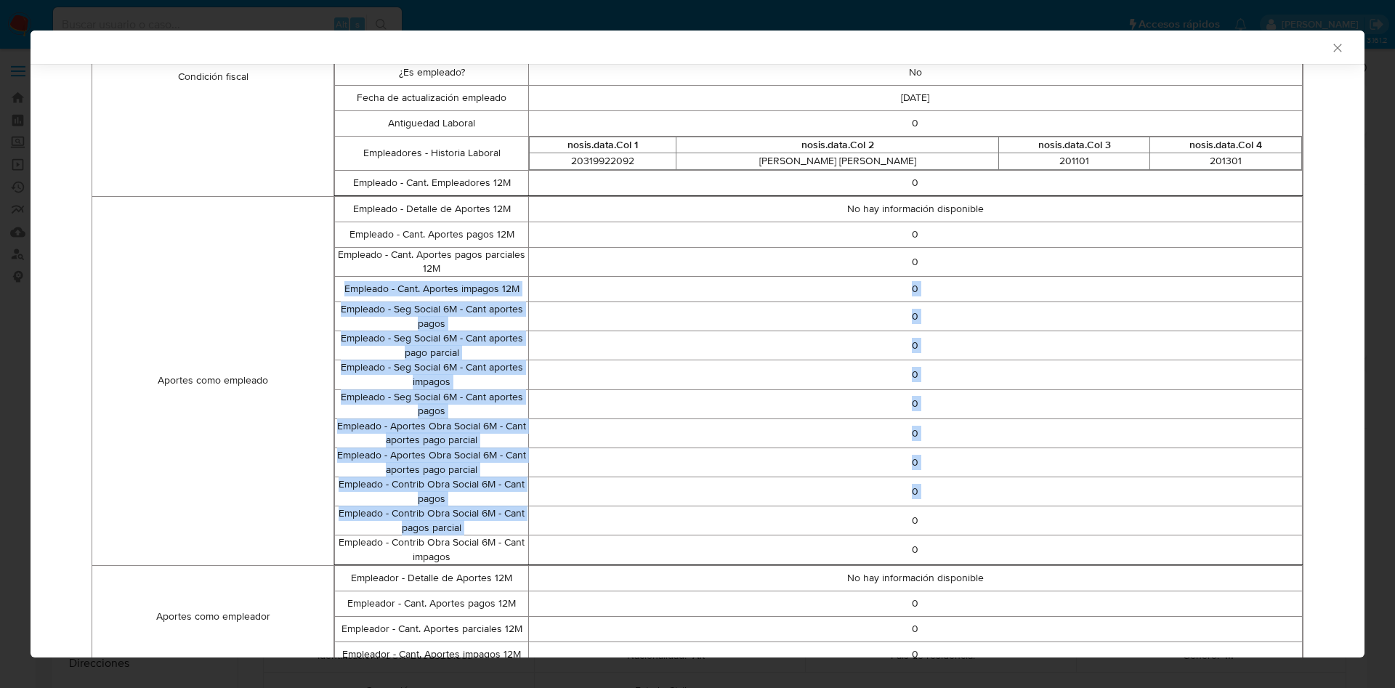
click at [546, 453] on td "0" at bounding box center [915, 462] width 774 height 29
click at [639, 361] on td "0" at bounding box center [915, 374] width 774 height 29
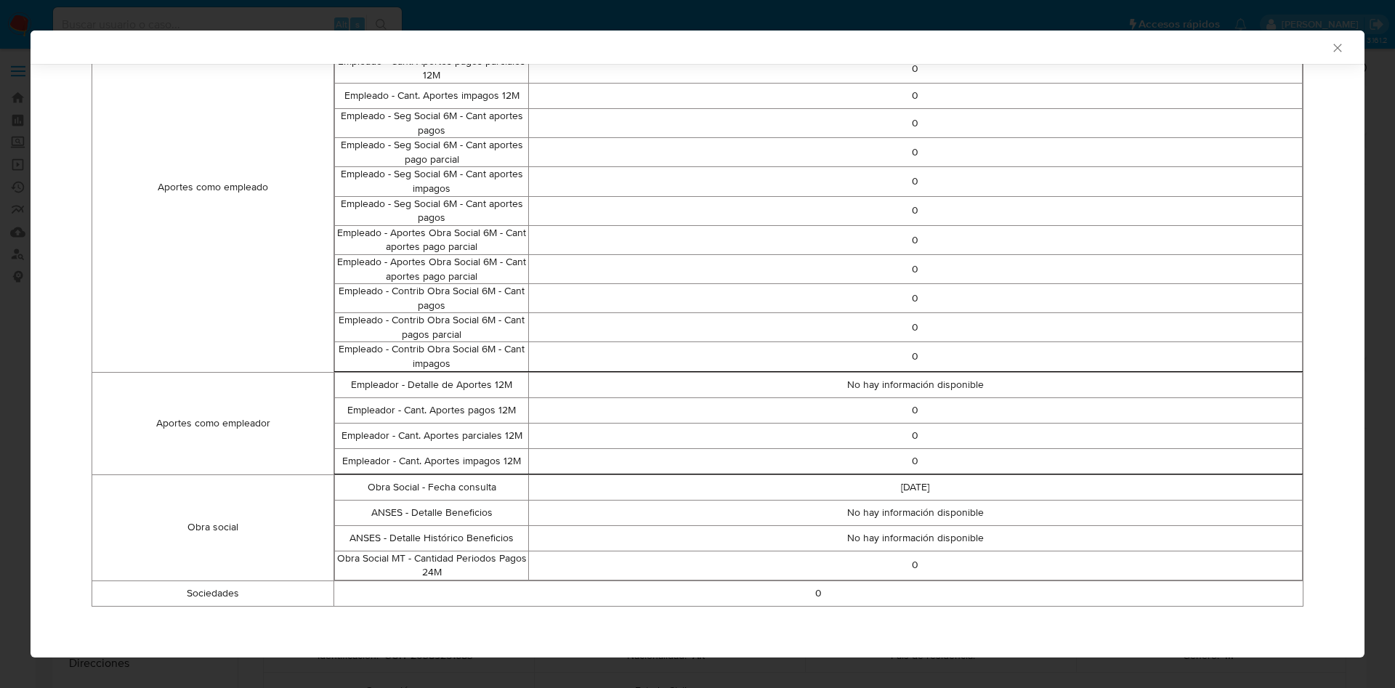
click at [767, 458] on td "0" at bounding box center [915, 460] width 774 height 25
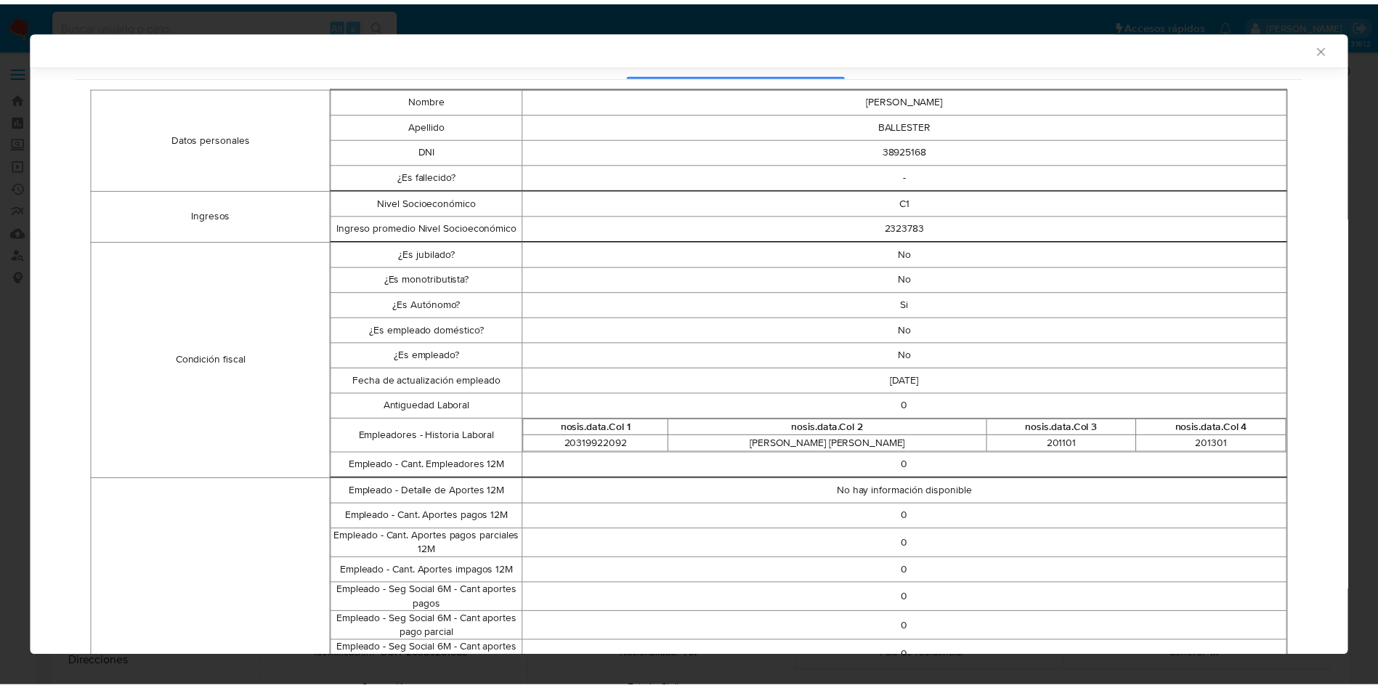
scroll to position [0, 0]
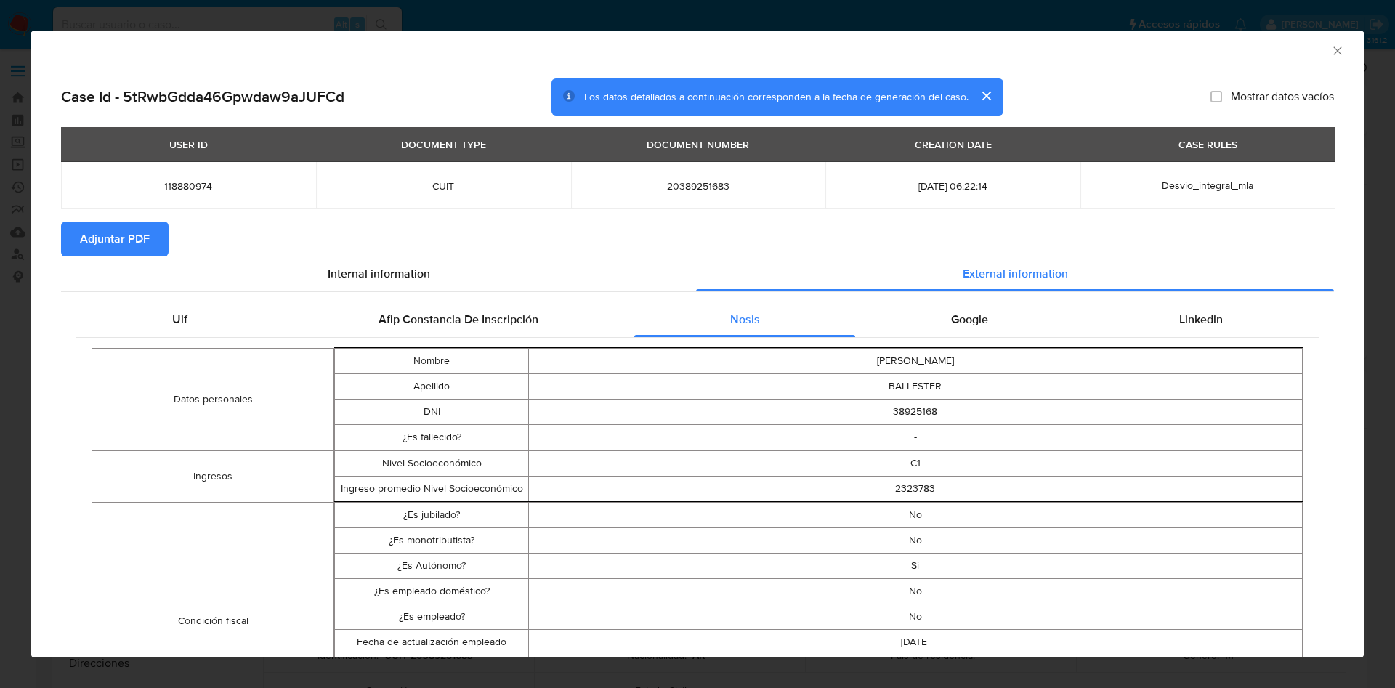
drag, startPoint x: 1317, startPoint y: 49, endPoint x: 1308, endPoint y: 48, distance: 9.6
click at [1330, 48] on icon "Cerrar ventana" at bounding box center [1337, 51] width 15 height 15
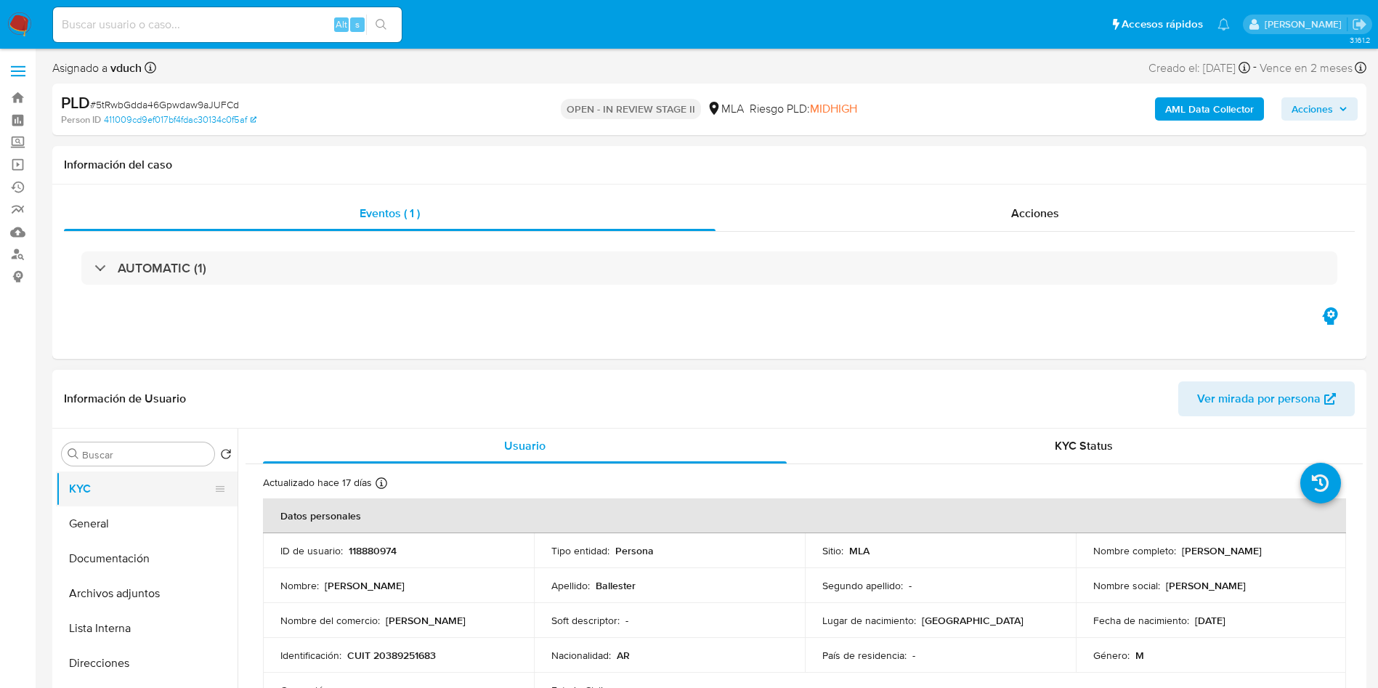
click at [116, 487] on button "KYC" at bounding box center [141, 489] width 170 height 35
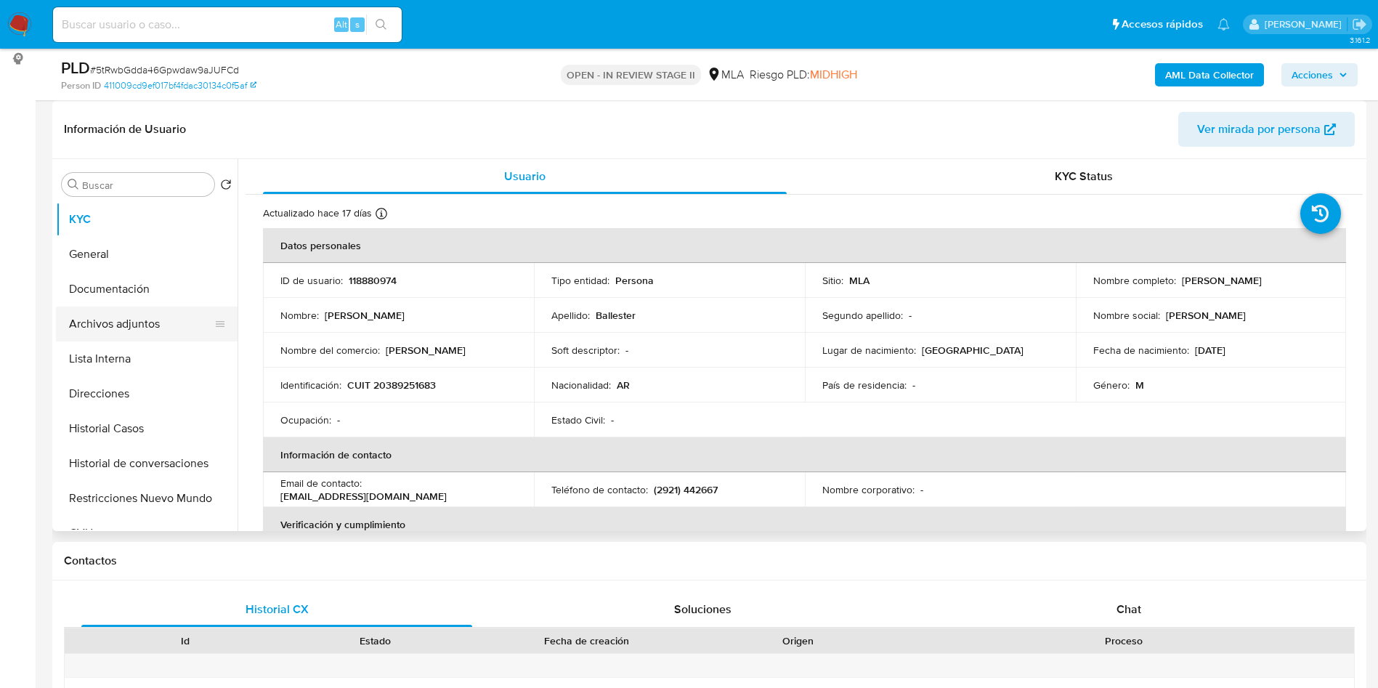
click at [126, 326] on button "Archivos adjuntos" at bounding box center [141, 324] width 170 height 35
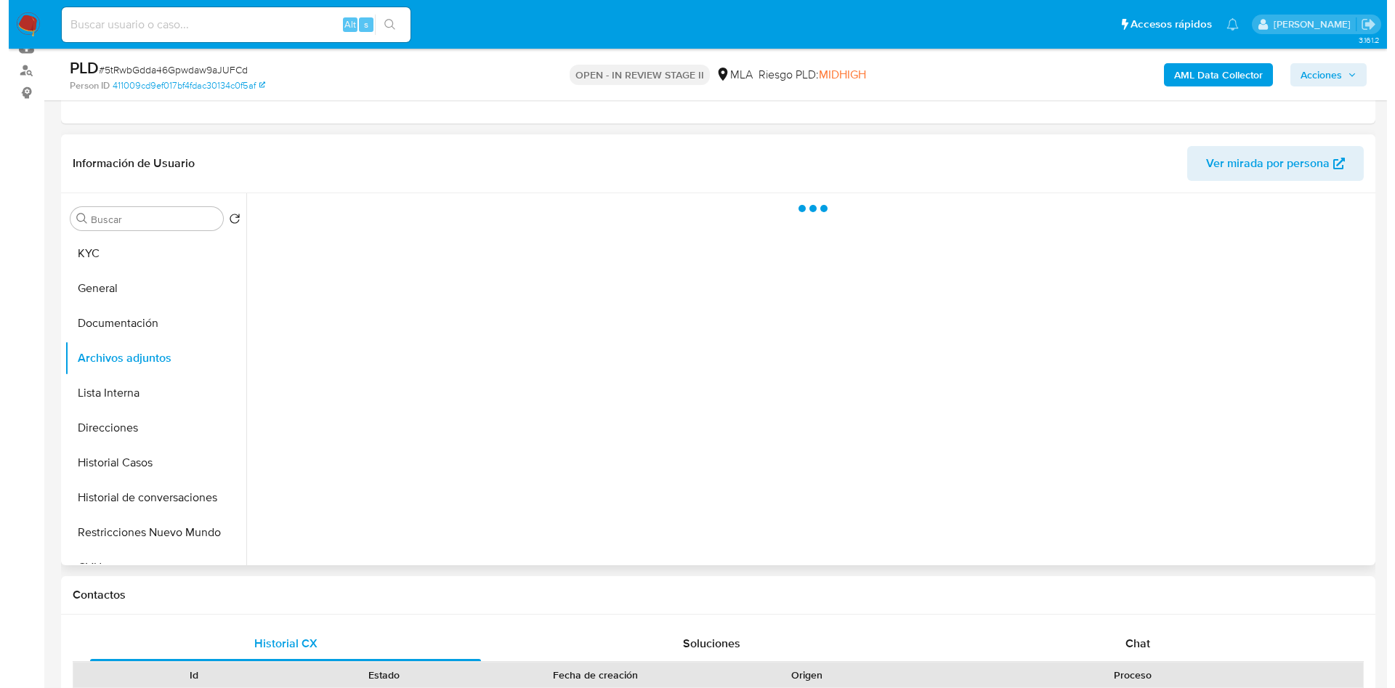
scroll to position [218, 0]
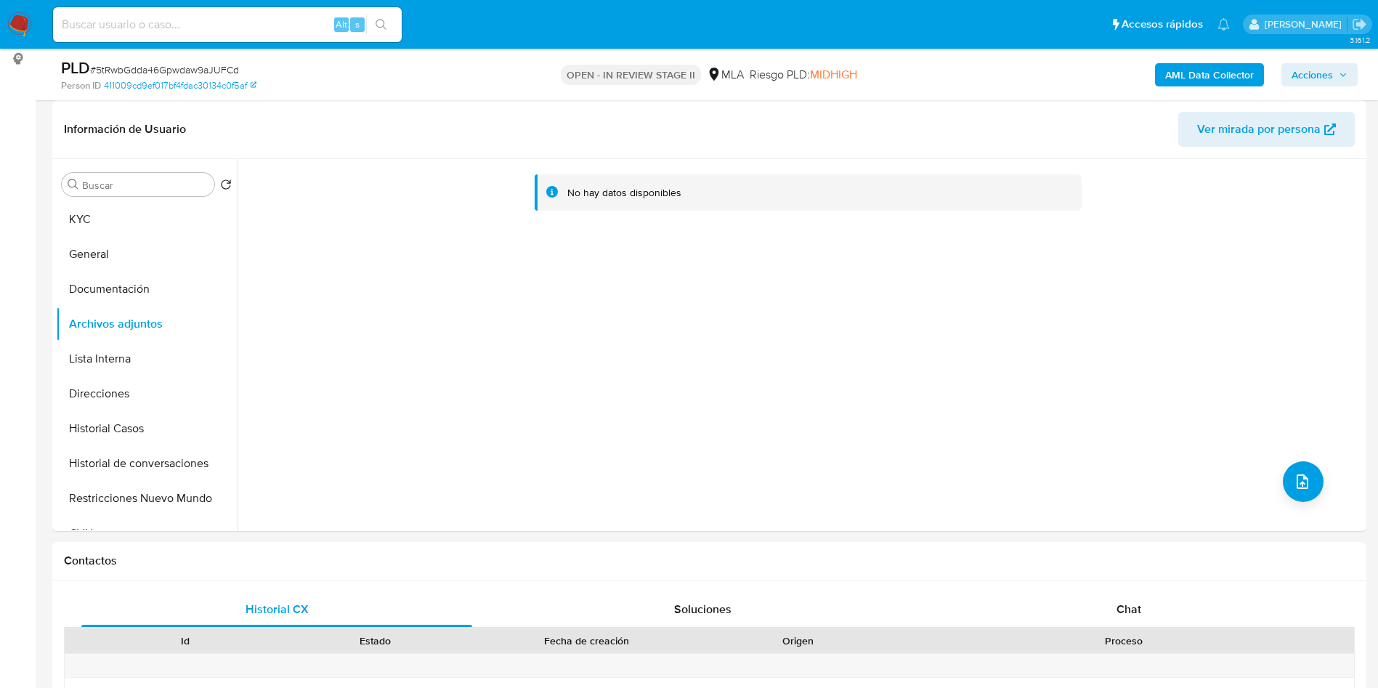
click at [1196, 79] on b "AML Data Collector" at bounding box center [1209, 74] width 89 height 23
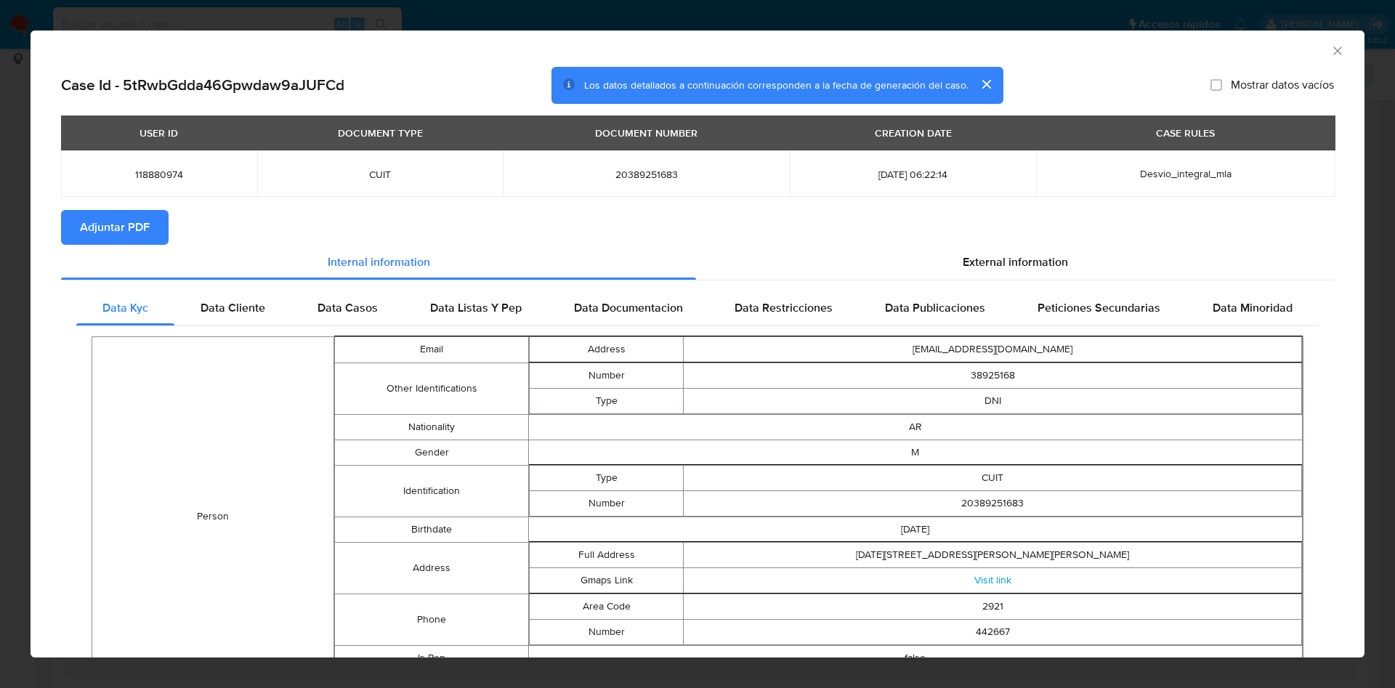
drag, startPoint x: 1316, startPoint y: 49, endPoint x: 1271, endPoint y: 67, distance: 47.6
click at [1330, 47] on icon "Cerrar ventana" at bounding box center [1337, 51] width 15 height 15
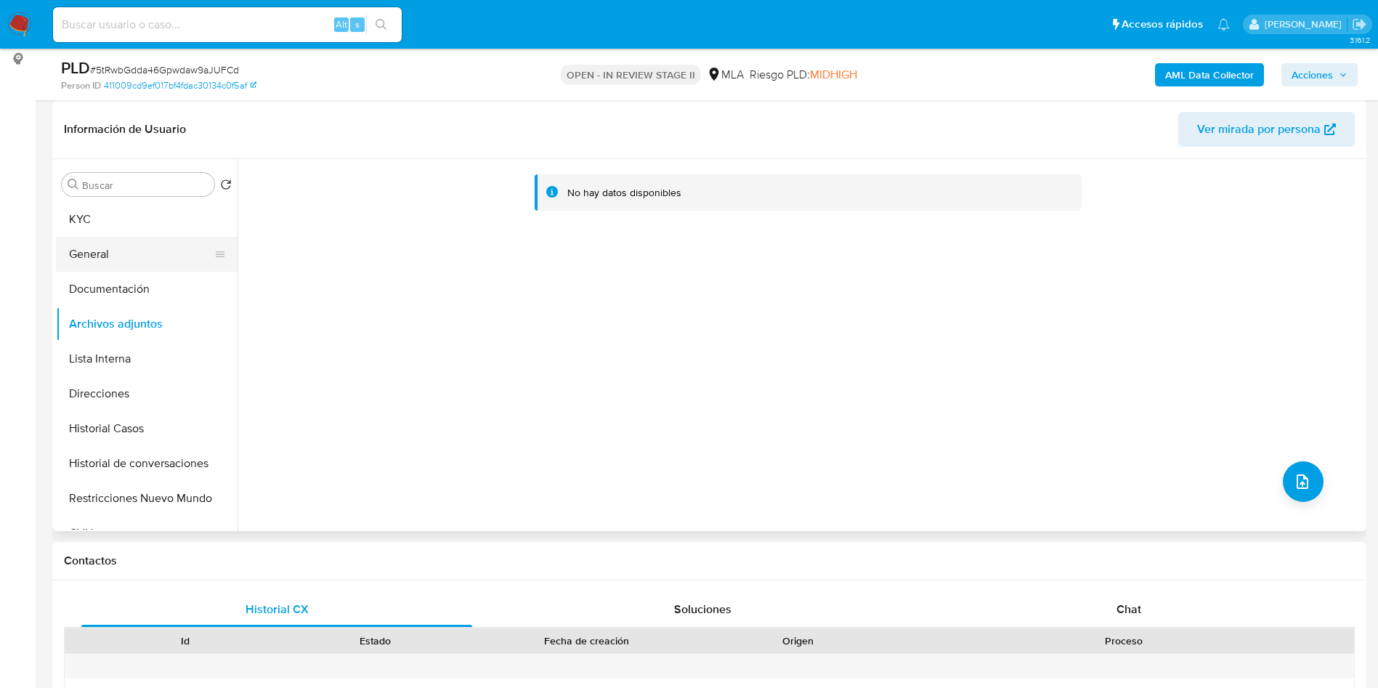
click at [148, 256] on button "General" at bounding box center [141, 254] width 170 height 35
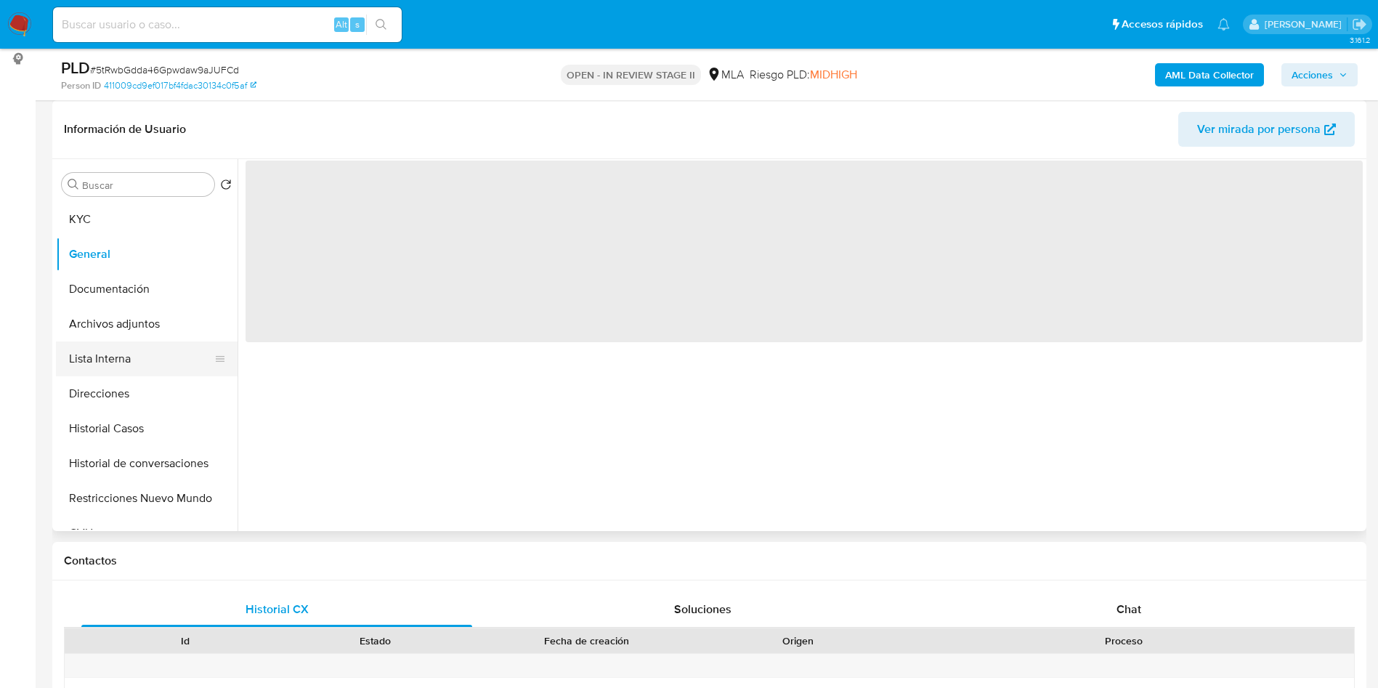
click at [103, 360] on button "Lista Interna" at bounding box center [141, 358] width 170 height 35
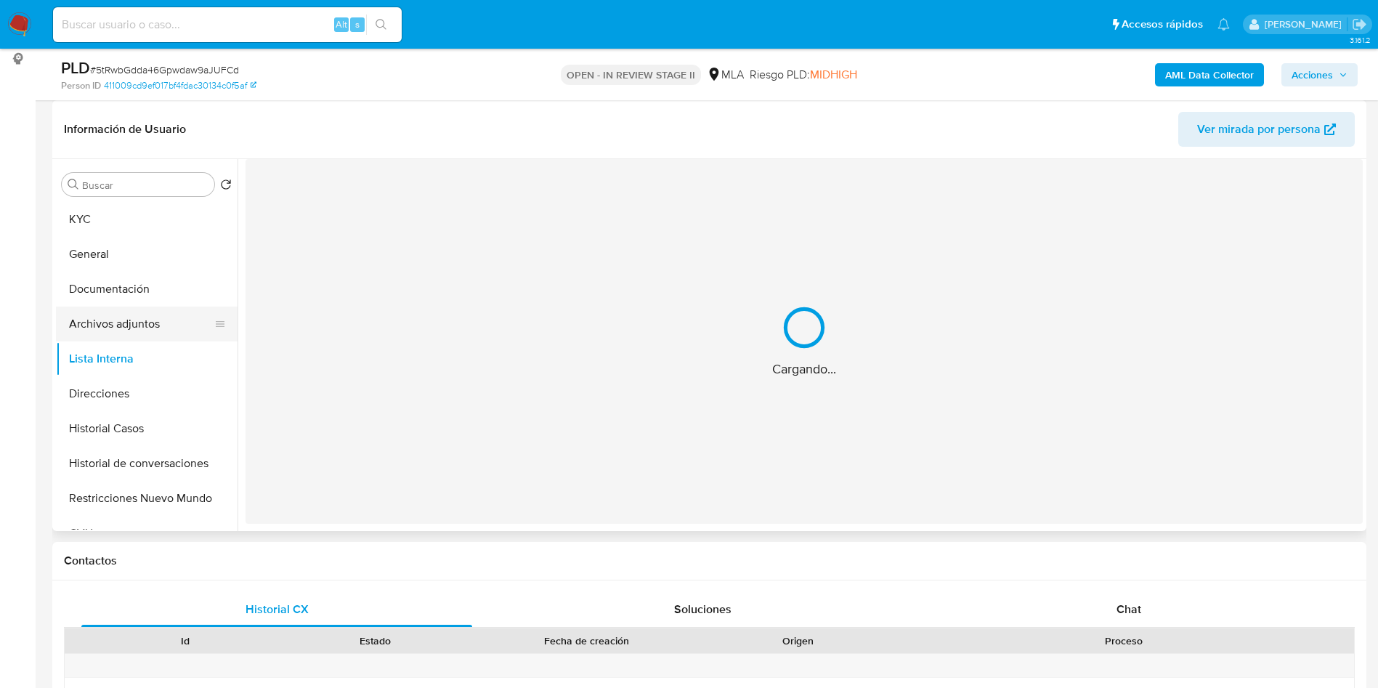
click at [120, 336] on button "Archivos adjuntos" at bounding box center [141, 324] width 170 height 35
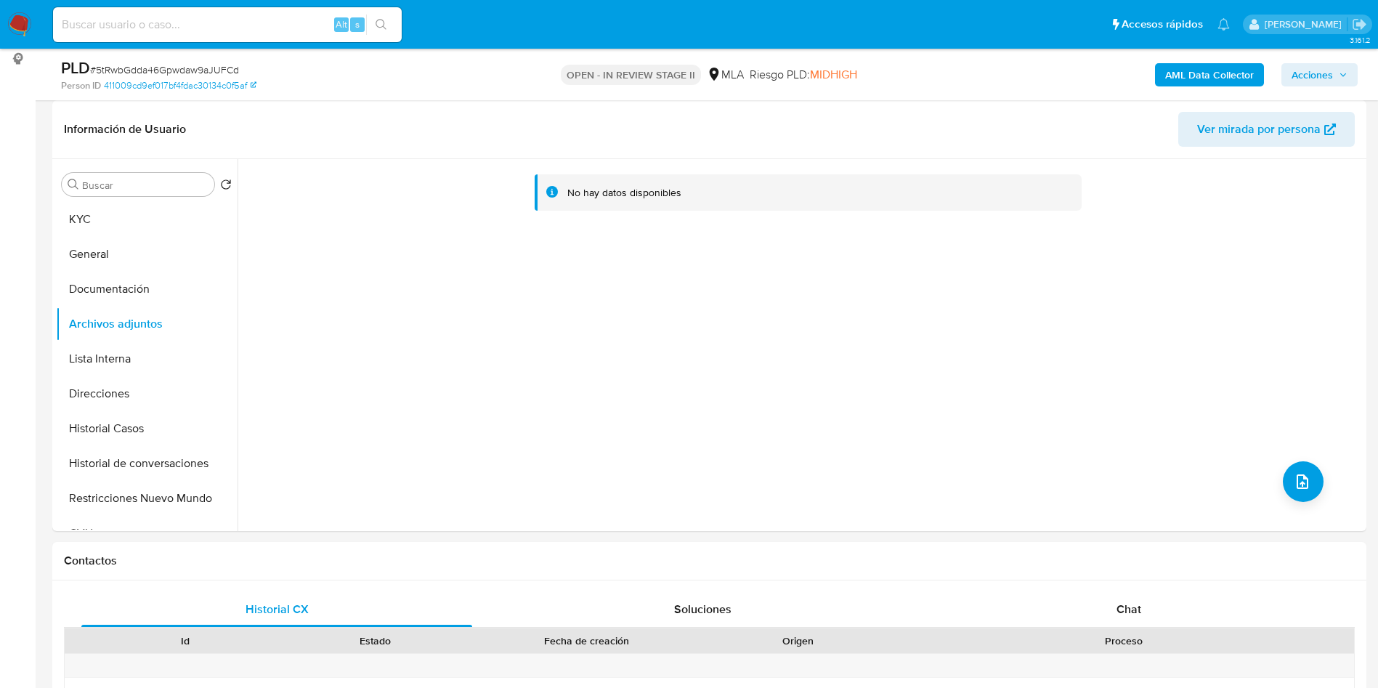
click at [1232, 72] on b "AML Data Collector" at bounding box center [1209, 74] width 89 height 23
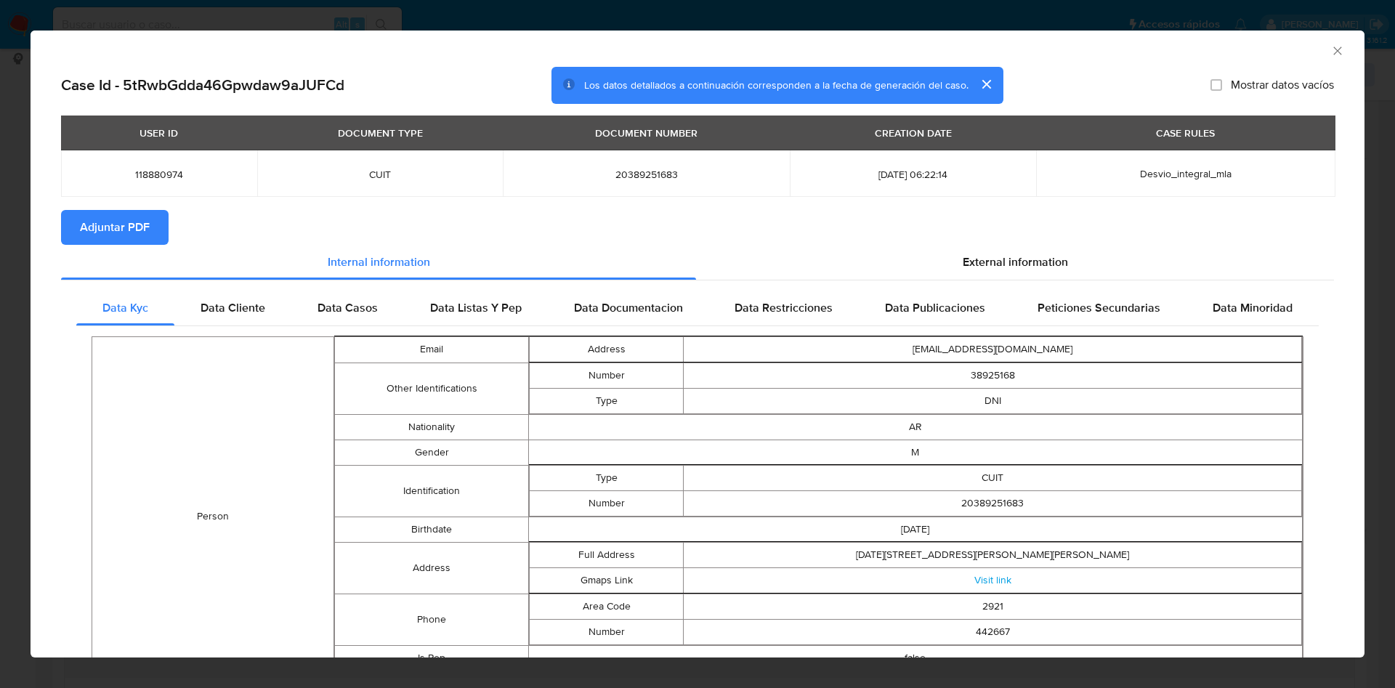
click at [85, 231] on span "Adjuntar PDF" at bounding box center [115, 227] width 70 height 32
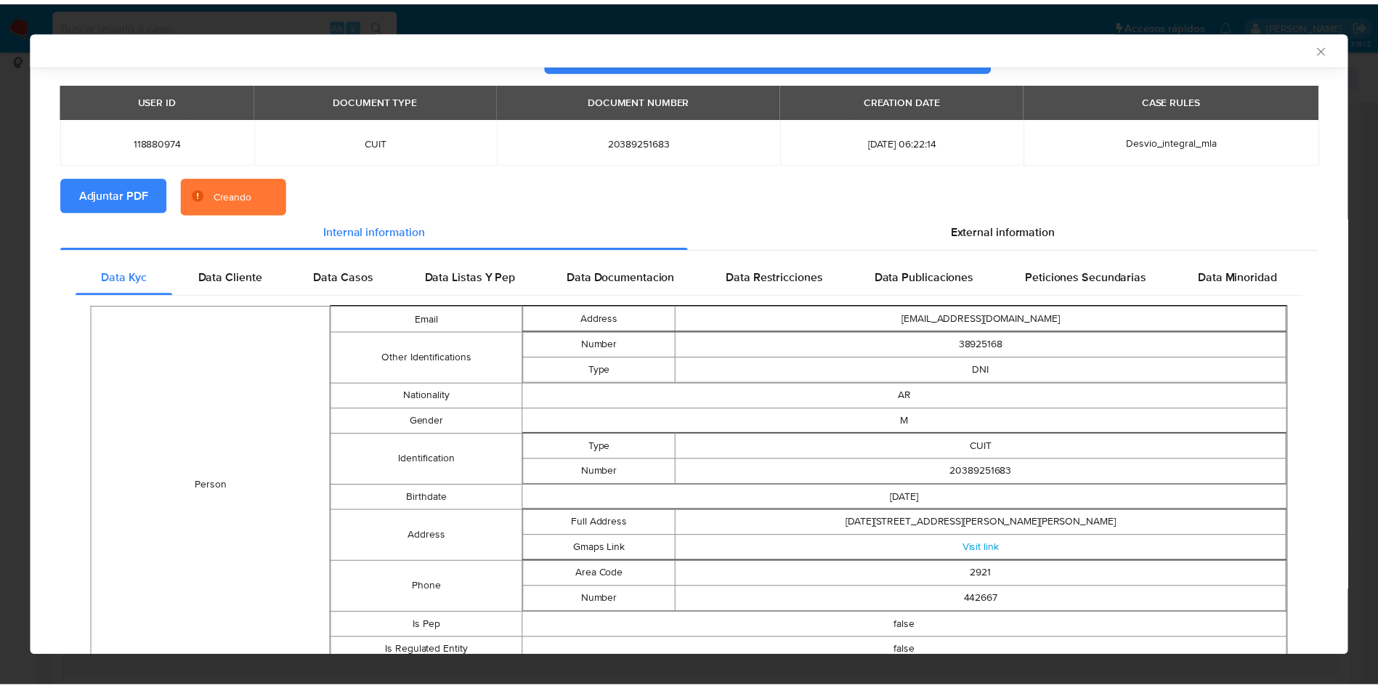
scroll to position [0, 0]
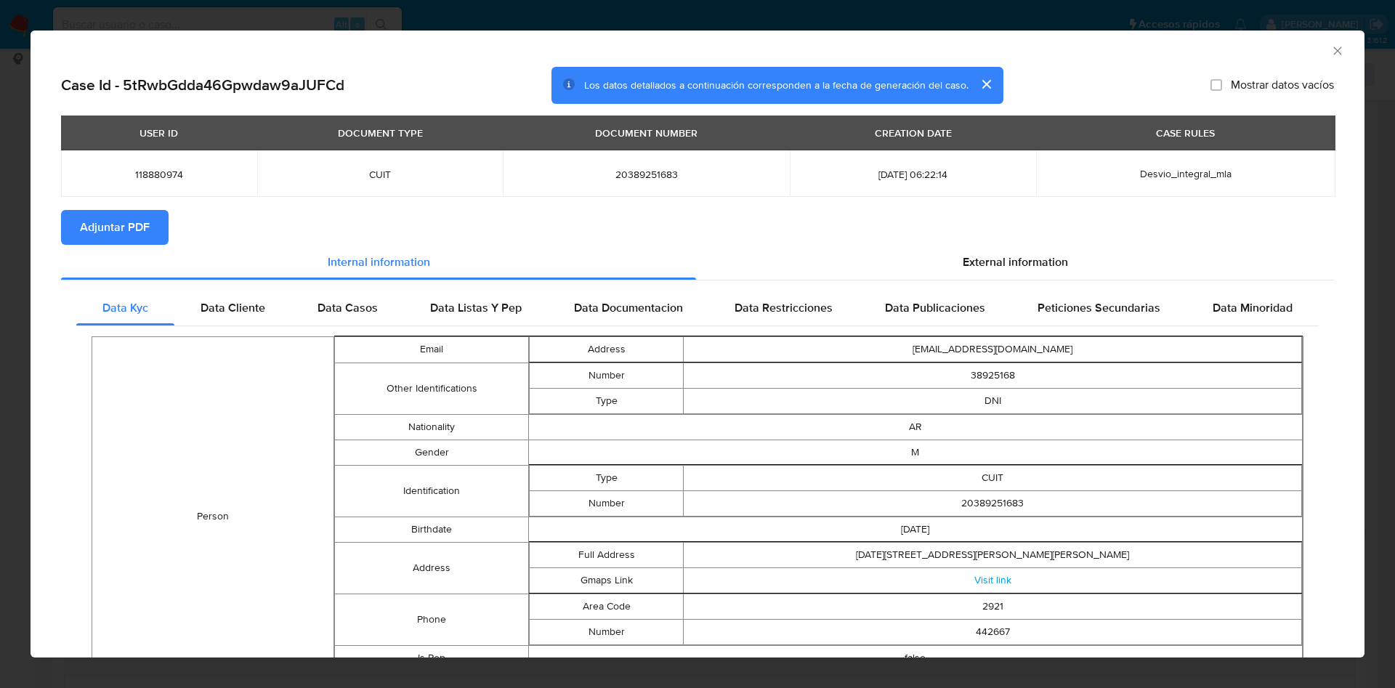
click at [1330, 44] on icon "Cerrar ventana" at bounding box center [1337, 51] width 15 height 15
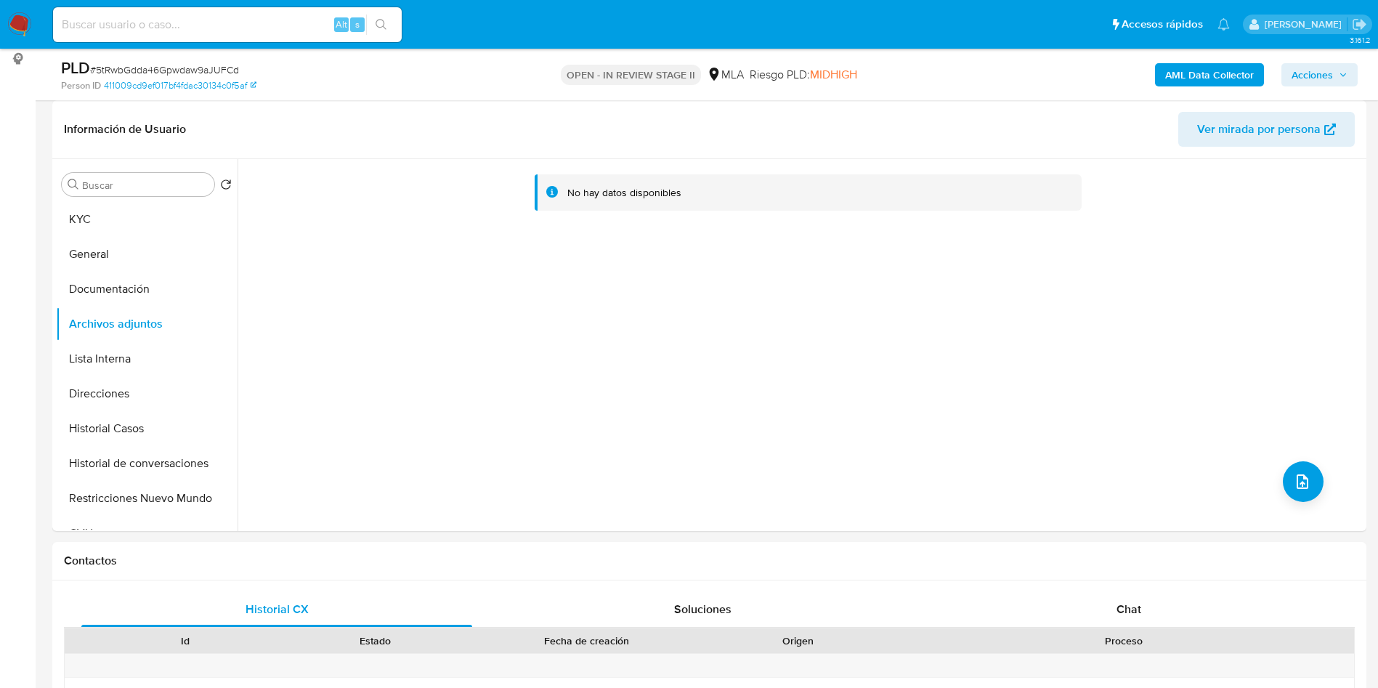
drag, startPoint x: 1319, startPoint y: 48, endPoint x: 1271, endPoint y: 68, distance: 51.4
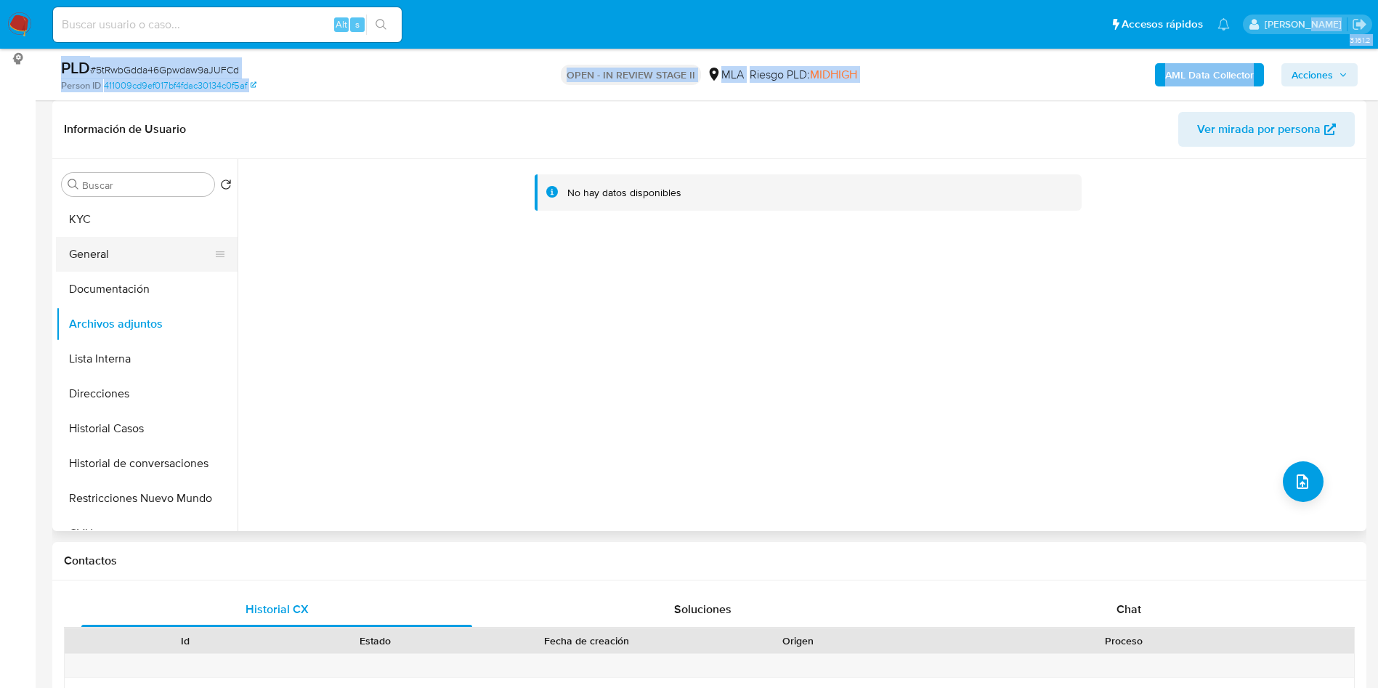
click at [181, 266] on button "General" at bounding box center [141, 254] width 170 height 35
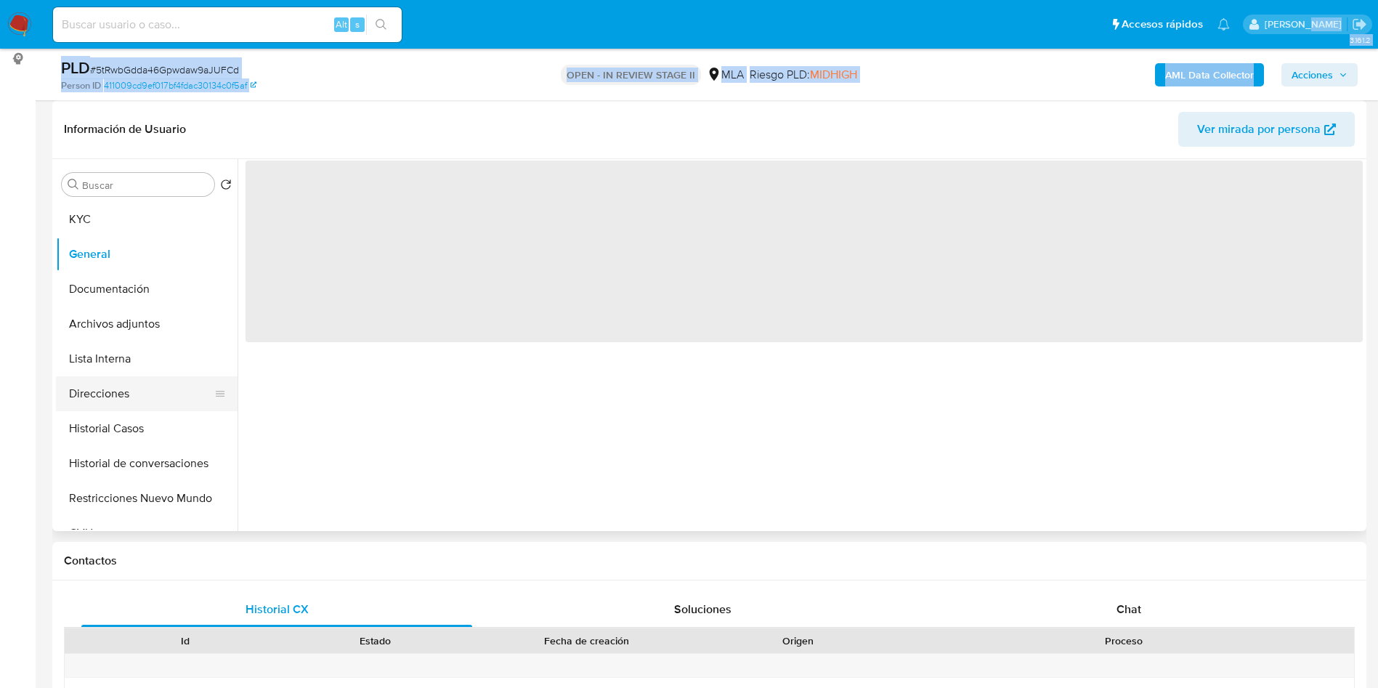
click at [116, 381] on button "Direcciones" at bounding box center [141, 393] width 170 height 35
click at [149, 317] on button "Archivos adjuntos" at bounding box center [141, 324] width 170 height 35
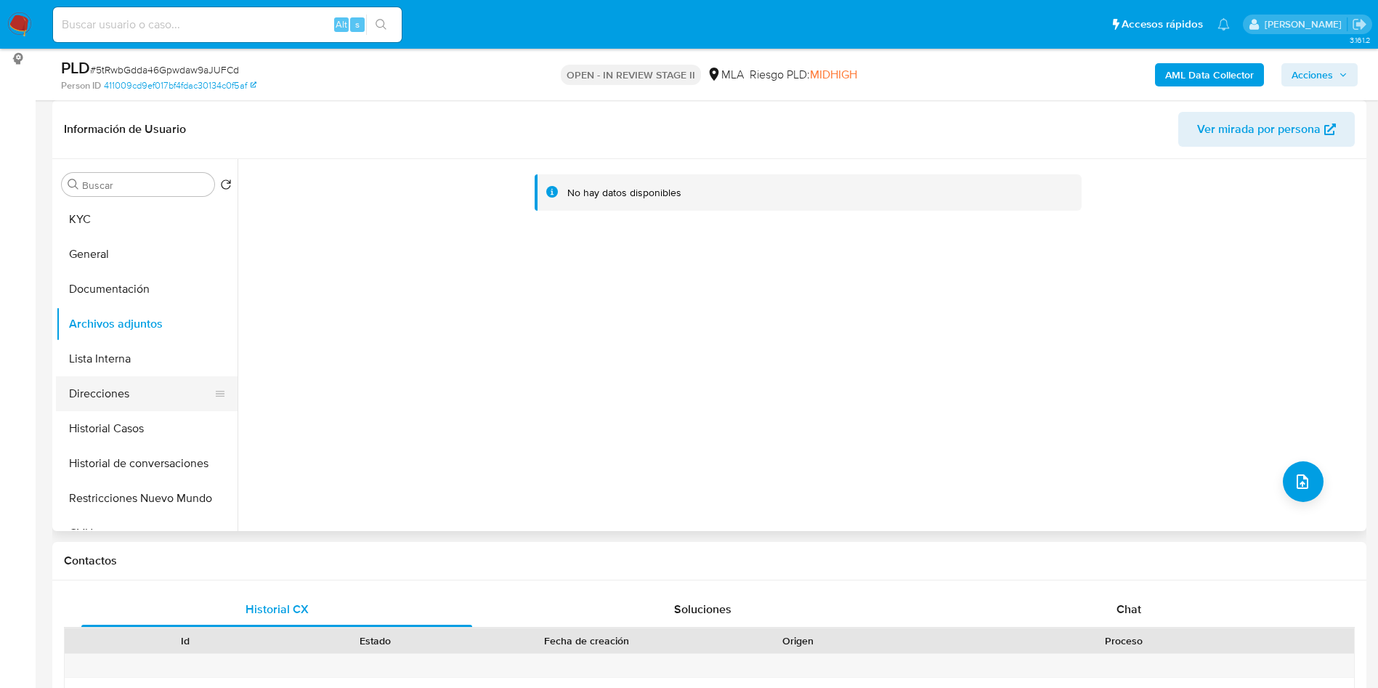
click at [129, 386] on button "Direcciones" at bounding box center [141, 393] width 170 height 35
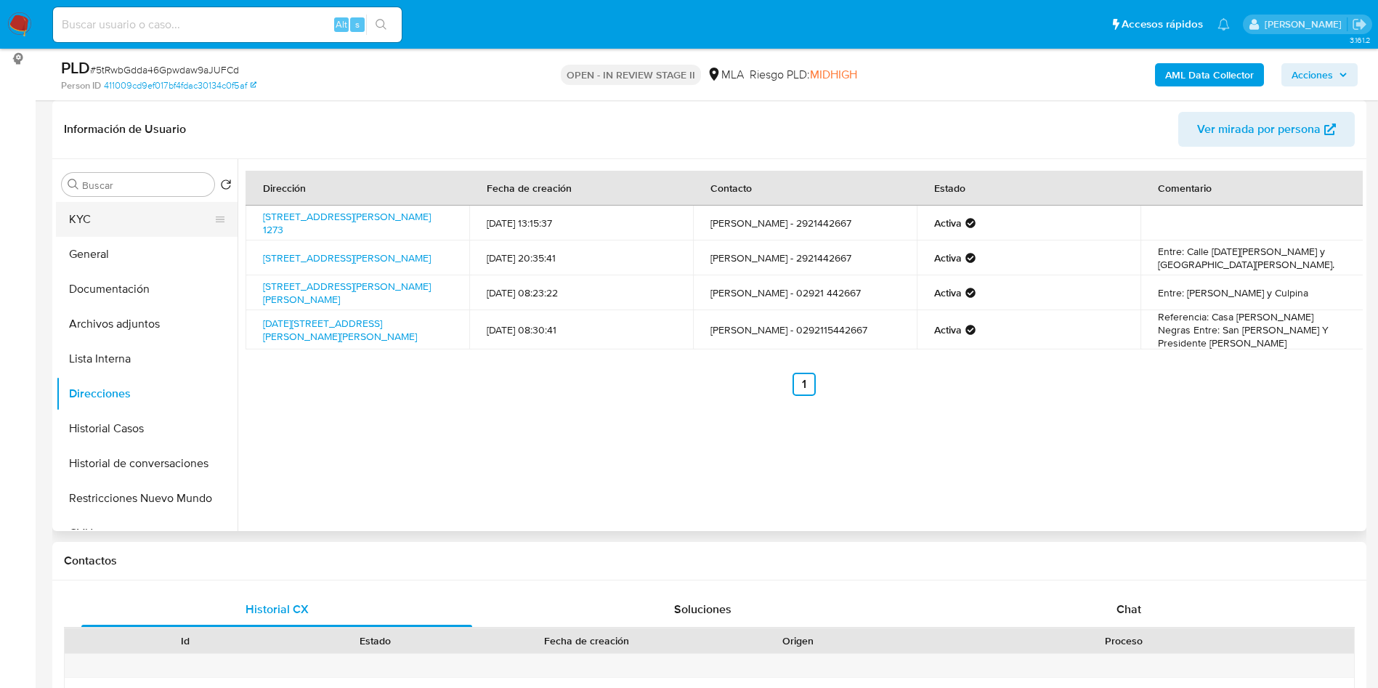
click at [147, 215] on button "KYC" at bounding box center [141, 219] width 170 height 35
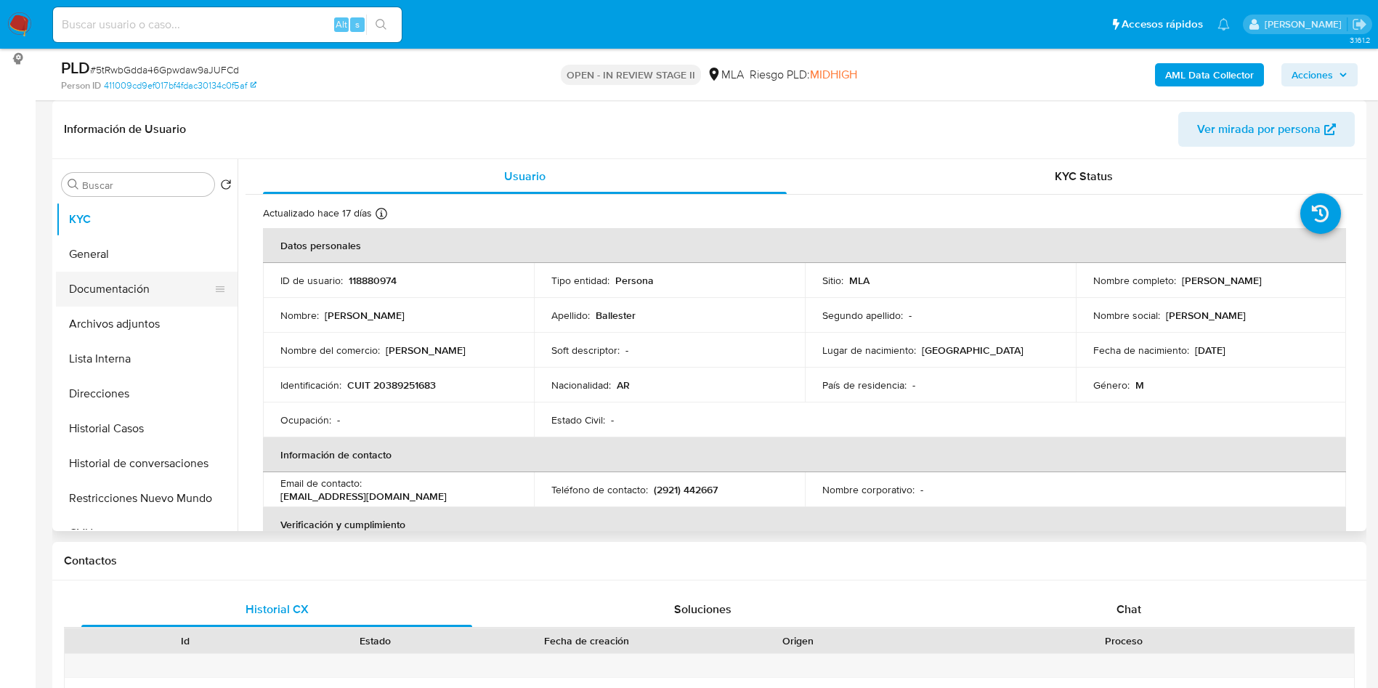
click at [199, 283] on button "Documentación" at bounding box center [141, 289] width 170 height 35
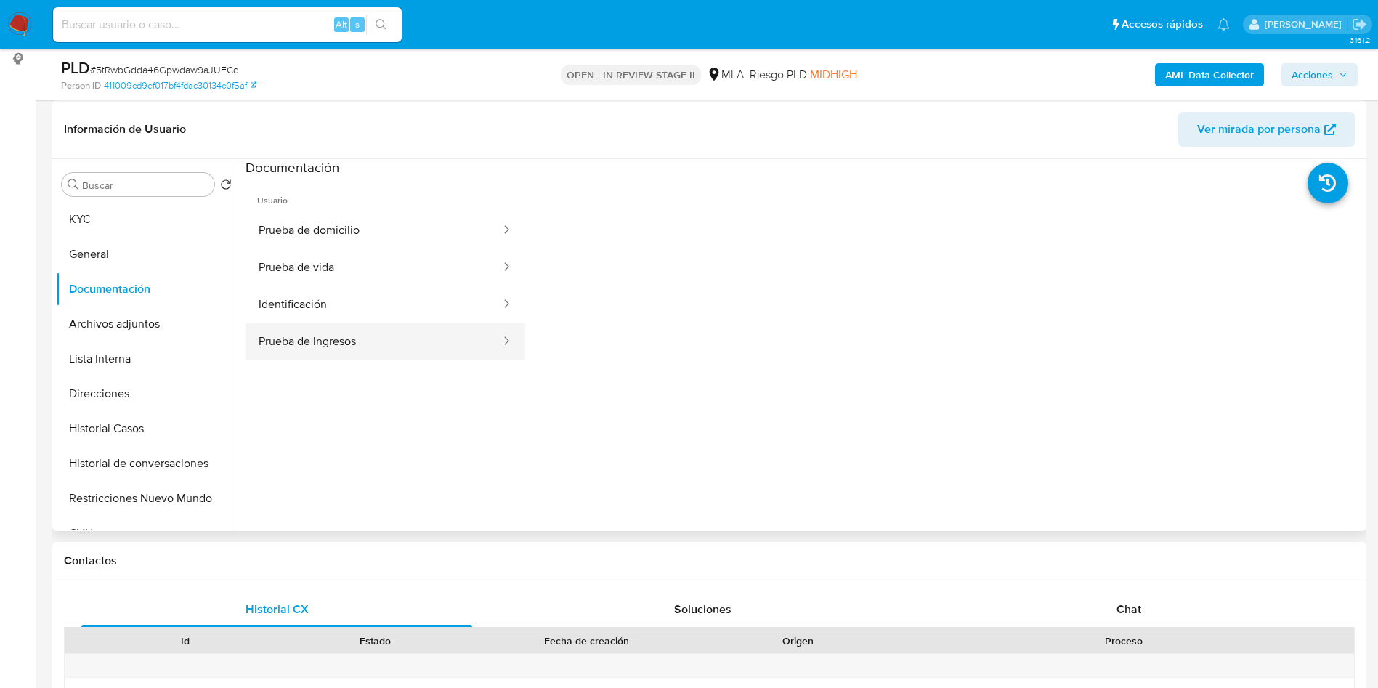
click at [358, 347] on button "Prueba de ingresos" at bounding box center [374, 341] width 256 height 37
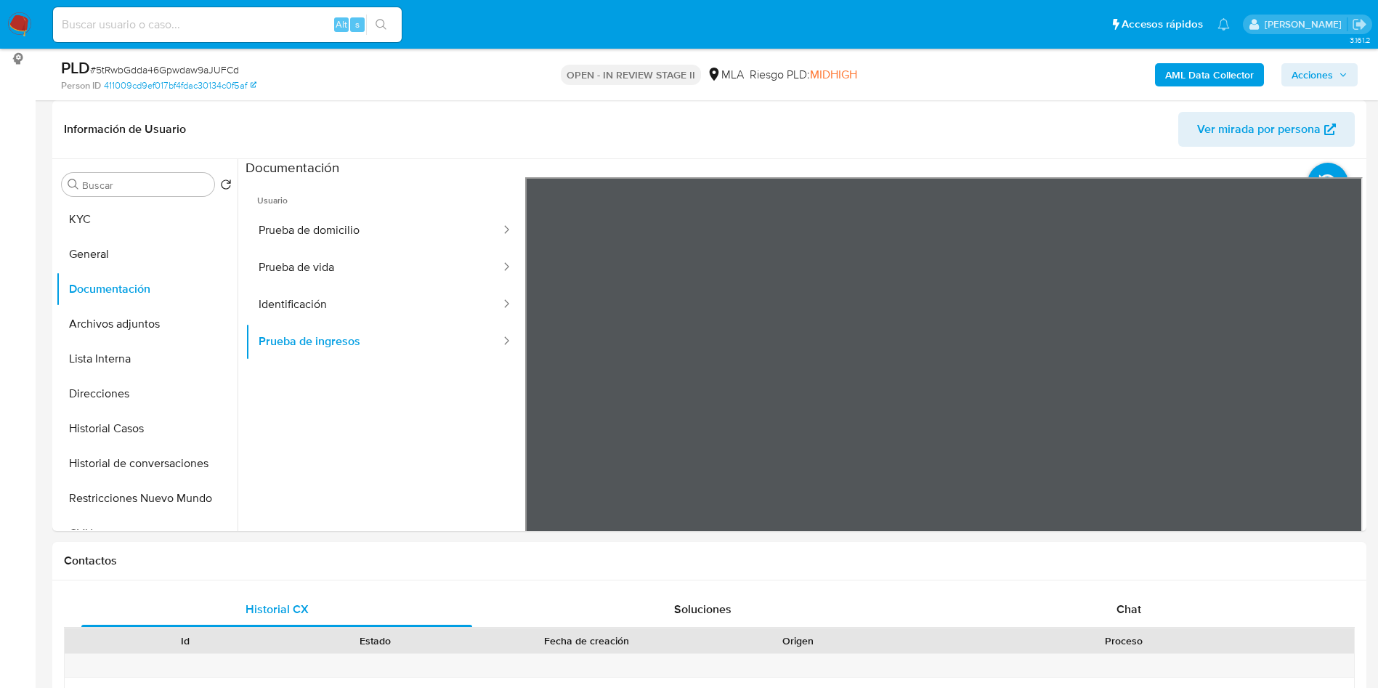
click at [115, 220] on button "KYC" at bounding box center [141, 219] width 170 height 35
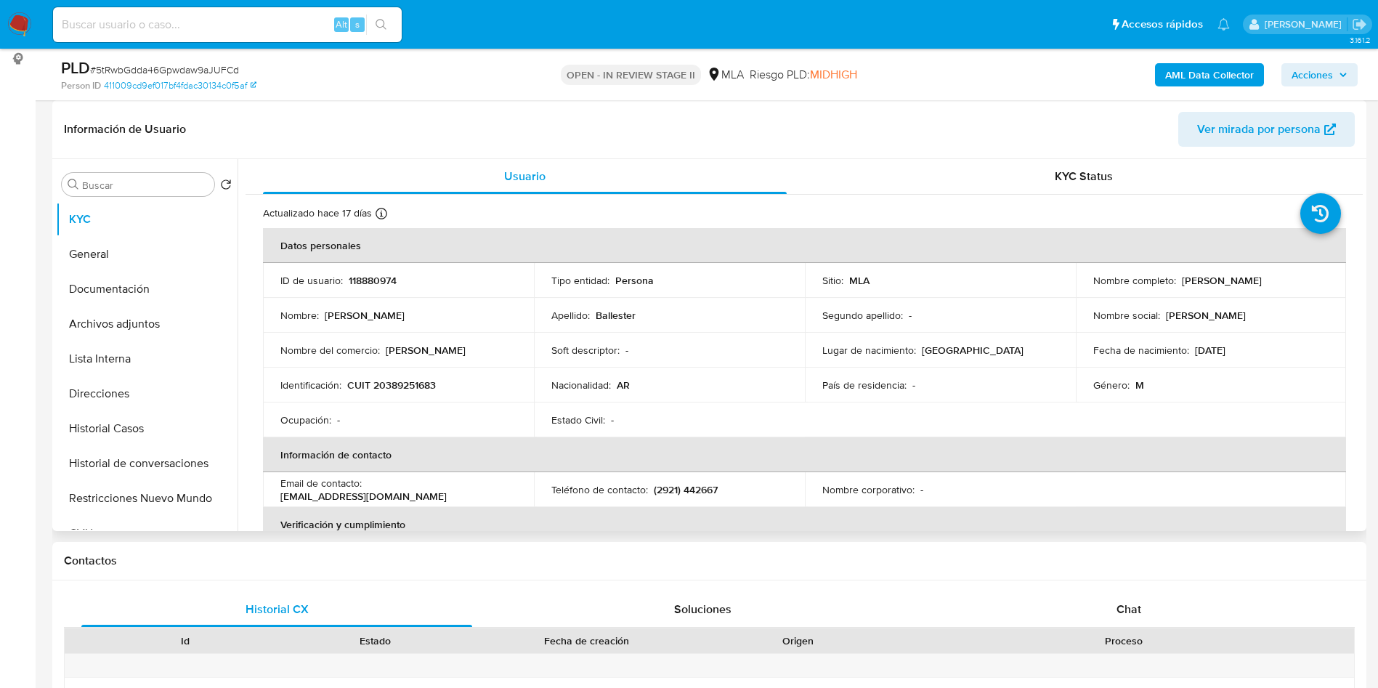
click at [384, 379] on p "CUIT 20389251683" at bounding box center [391, 385] width 89 height 13
copy p "20389251683"
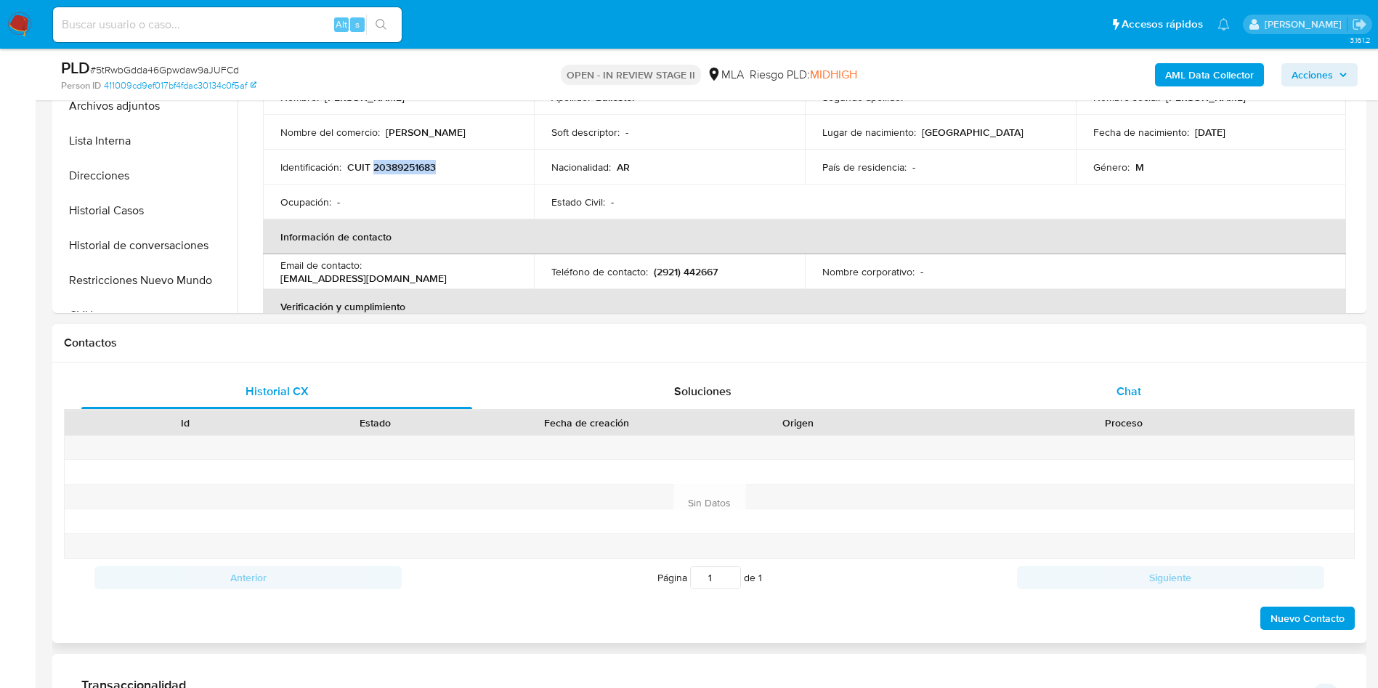
click at [1093, 399] on div "Chat" at bounding box center [1129, 391] width 391 height 35
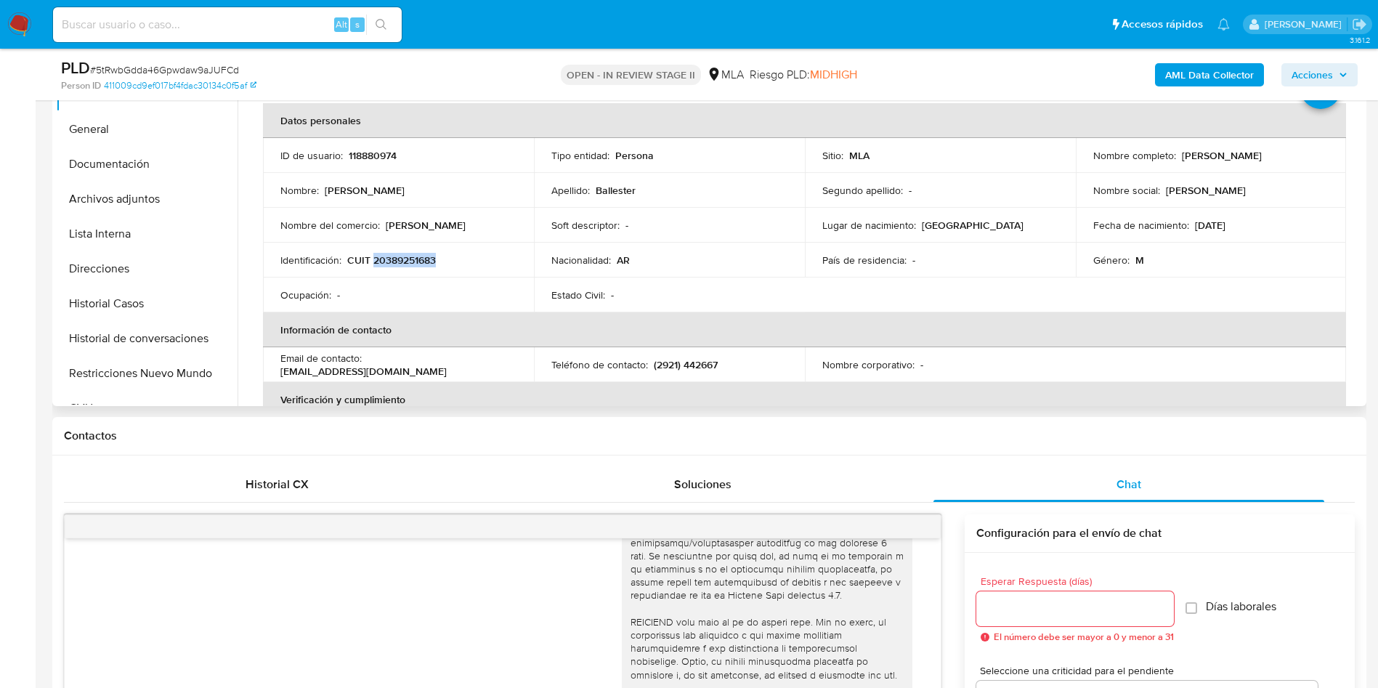
scroll to position [218, 0]
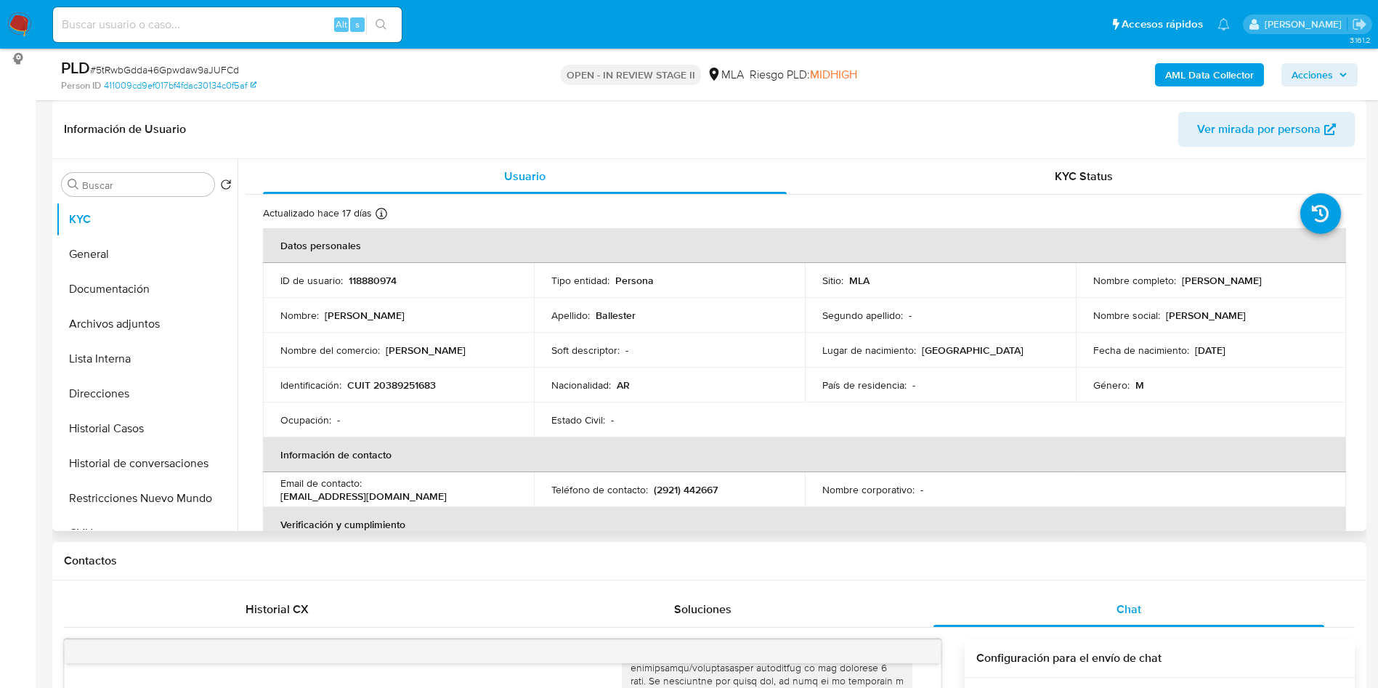
click at [1194, 281] on p "[PERSON_NAME]" at bounding box center [1222, 280] width 80 height 13
drag, startPoint x: 1261, startPoint y: 281, endPoint x: 1178, endPoint y: 283, distance: 82.8
click at [1178, 283] on div "Nombre completo : Guido Ballester" at bounding box center [1211, 280] width 236 height 13
copy p "Guido Ballester"
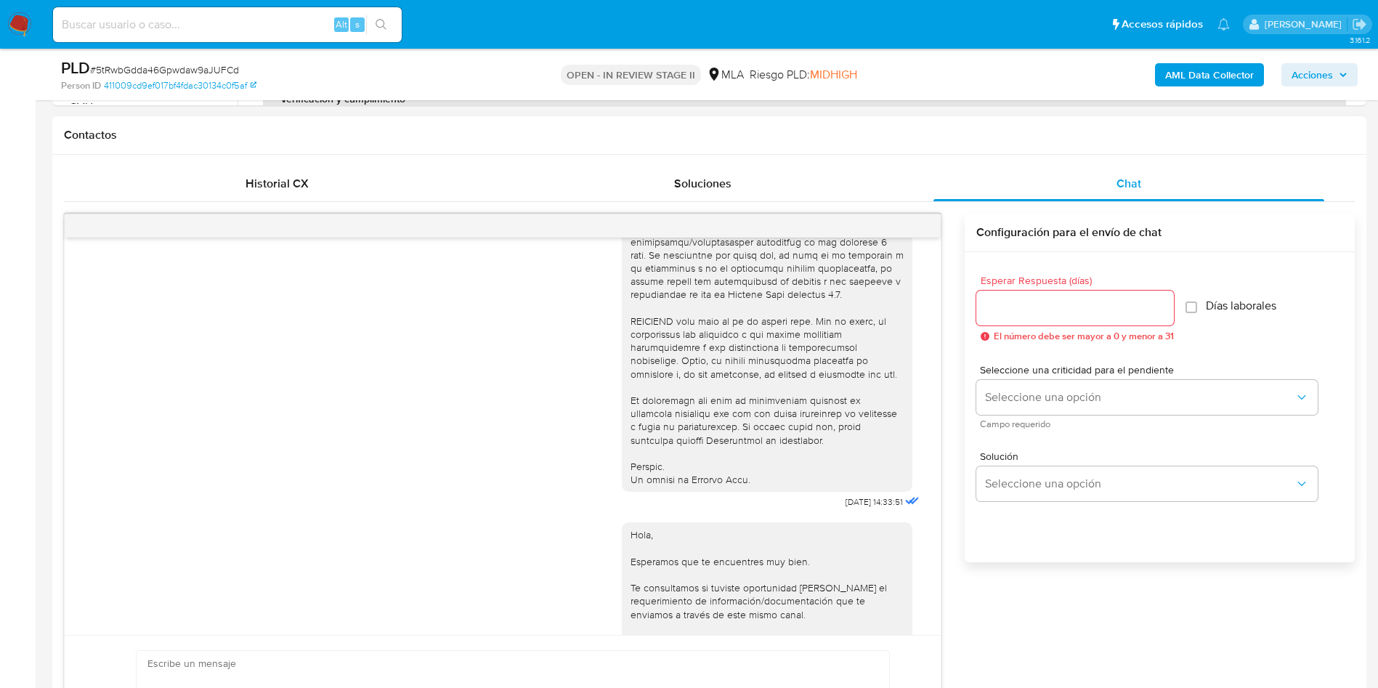
scroll to position [763, 0]
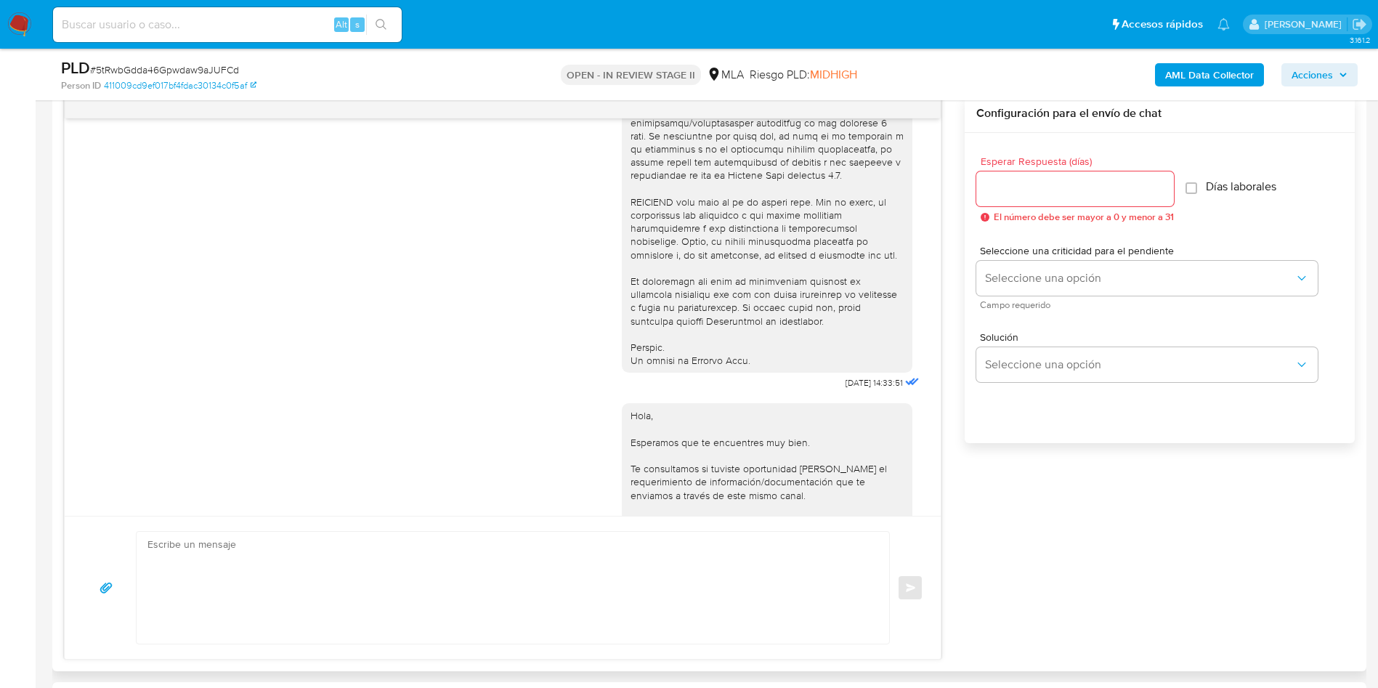
click at [270, 599] on textarea at bounding box center [509, 588] width 724 height 112
paste textarea "Hola Guido Ballester, En función de las operaciones registradas en tu cuenta de…"
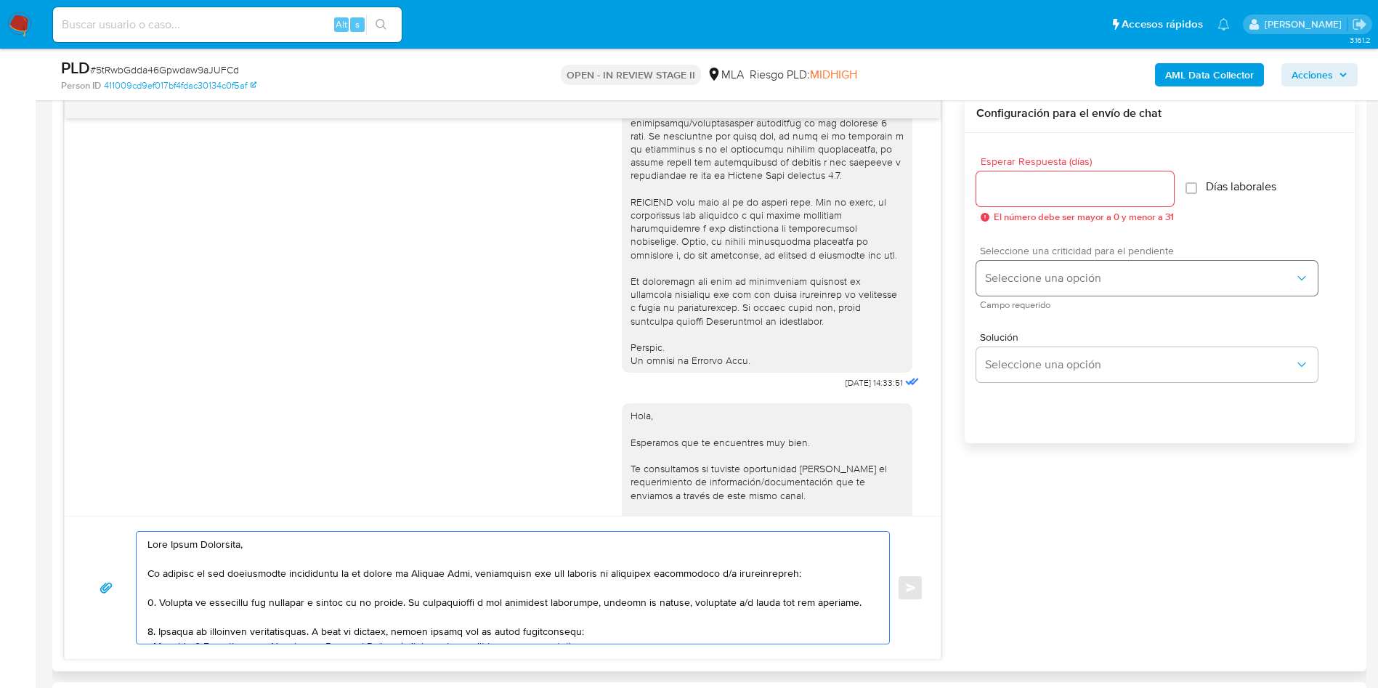
scroll to position [194, 0]
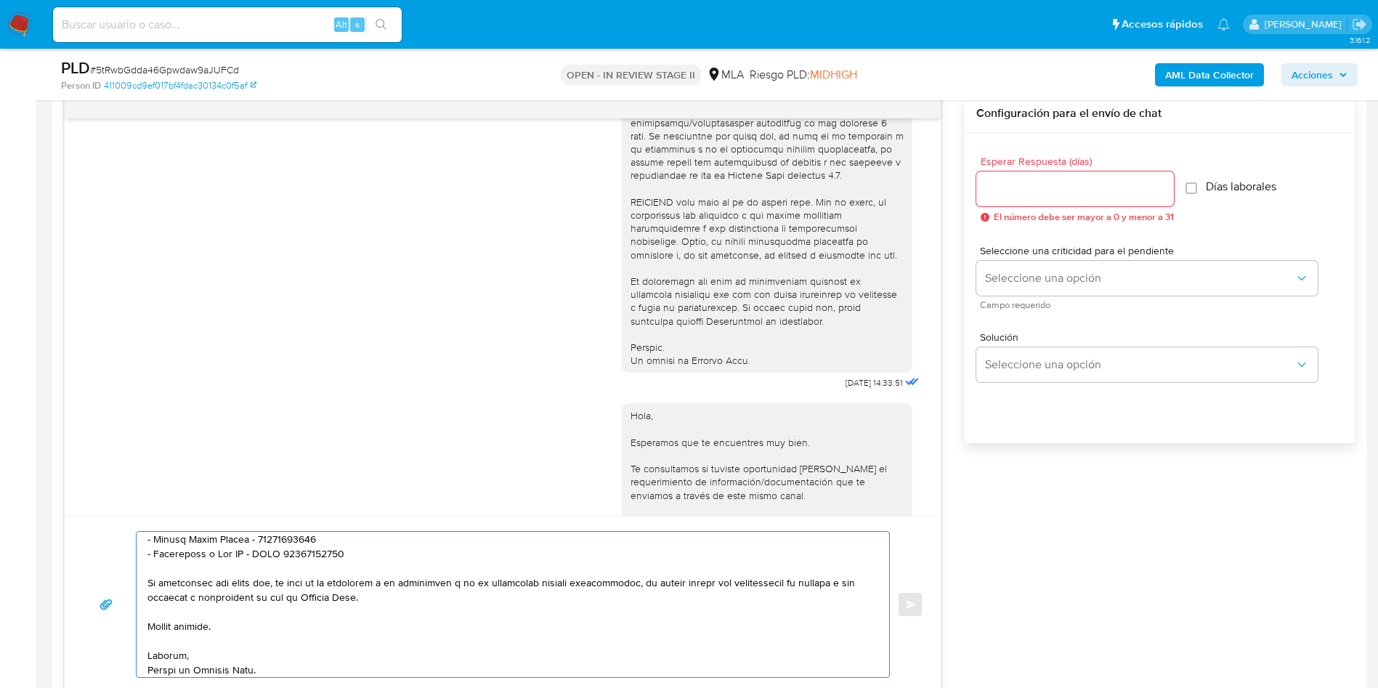
type textarea "Hola Guido Ballester, En función de las operaciones registradas en tu cuenta de…"
click at [1062, 177] on div at bounding box center [1076, 188] width 198 height 35
click at [1054, 186] on input "Esperar Respuesta (días)" at bounding box center [1076, 188] width 198 height 19
type input "3"
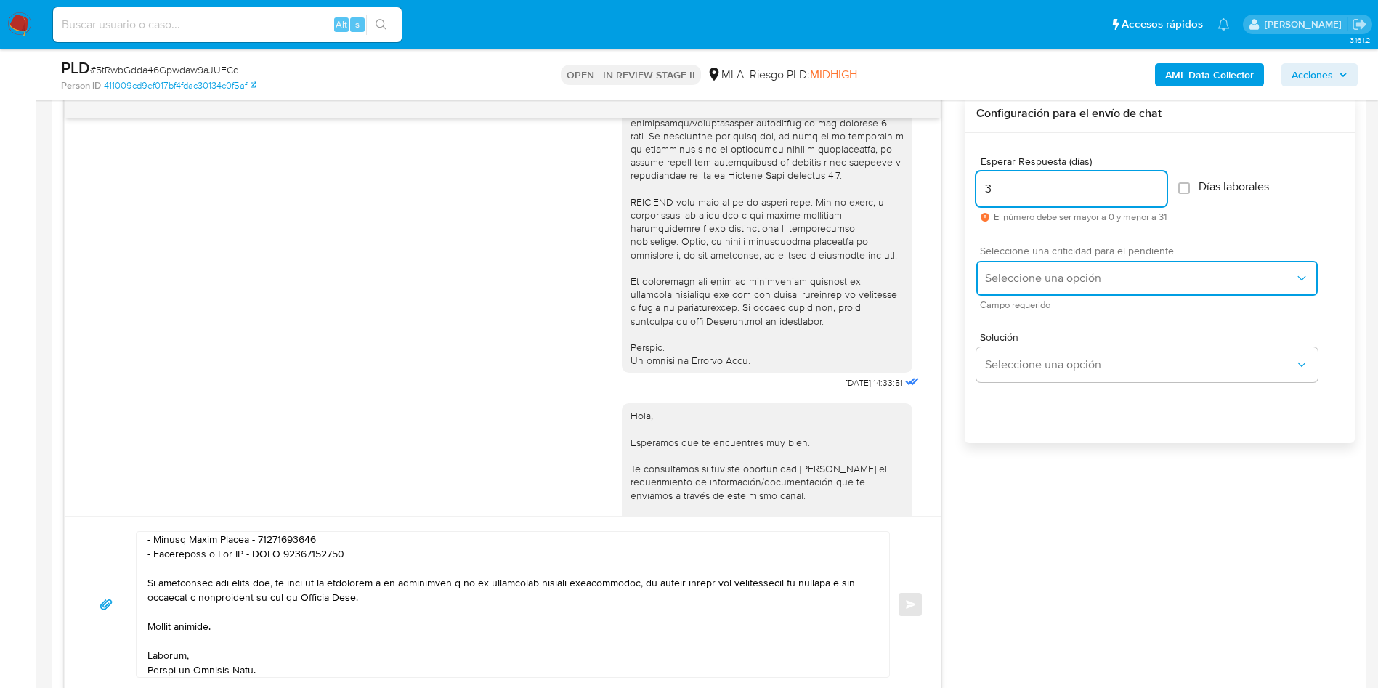
click at [1016, 278] on span "Seleccione una opción" at bounding box center [1140, 278] width 310 height 15
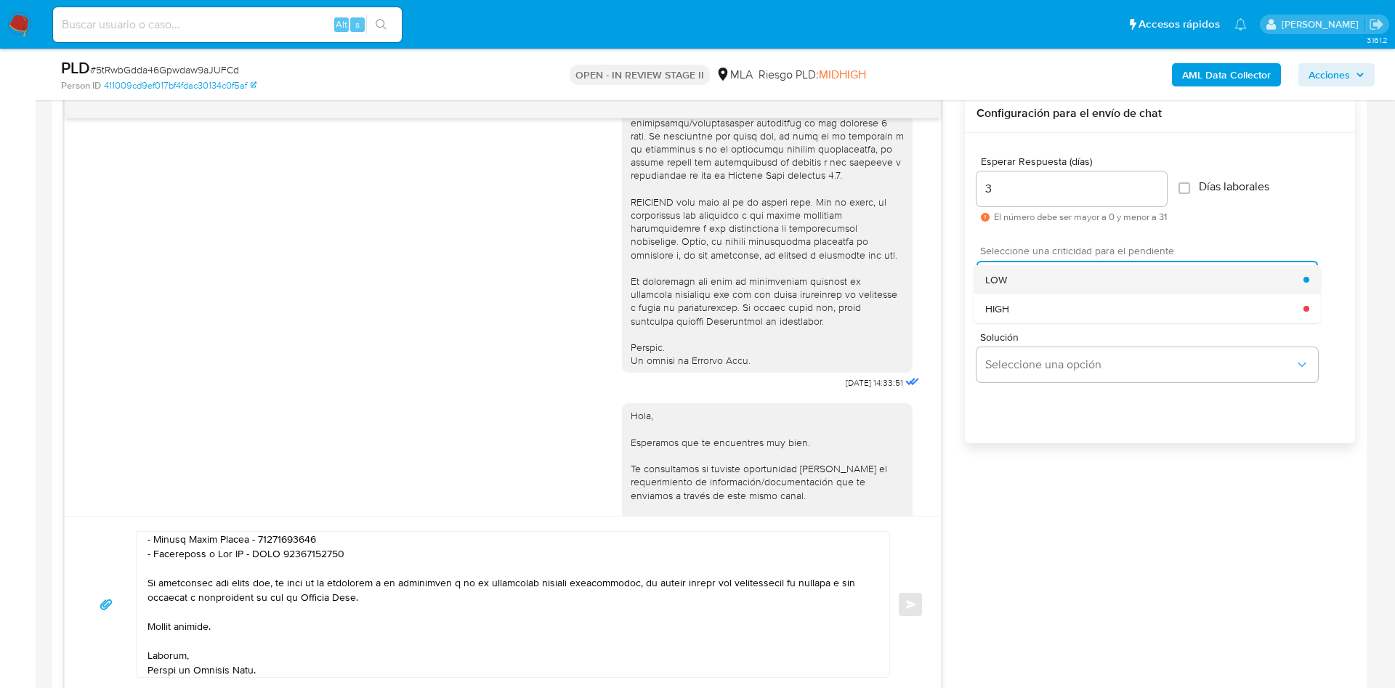
click at [1027, 290] on div "LOW" at bounding box center [1144, 279] width 318 height 29
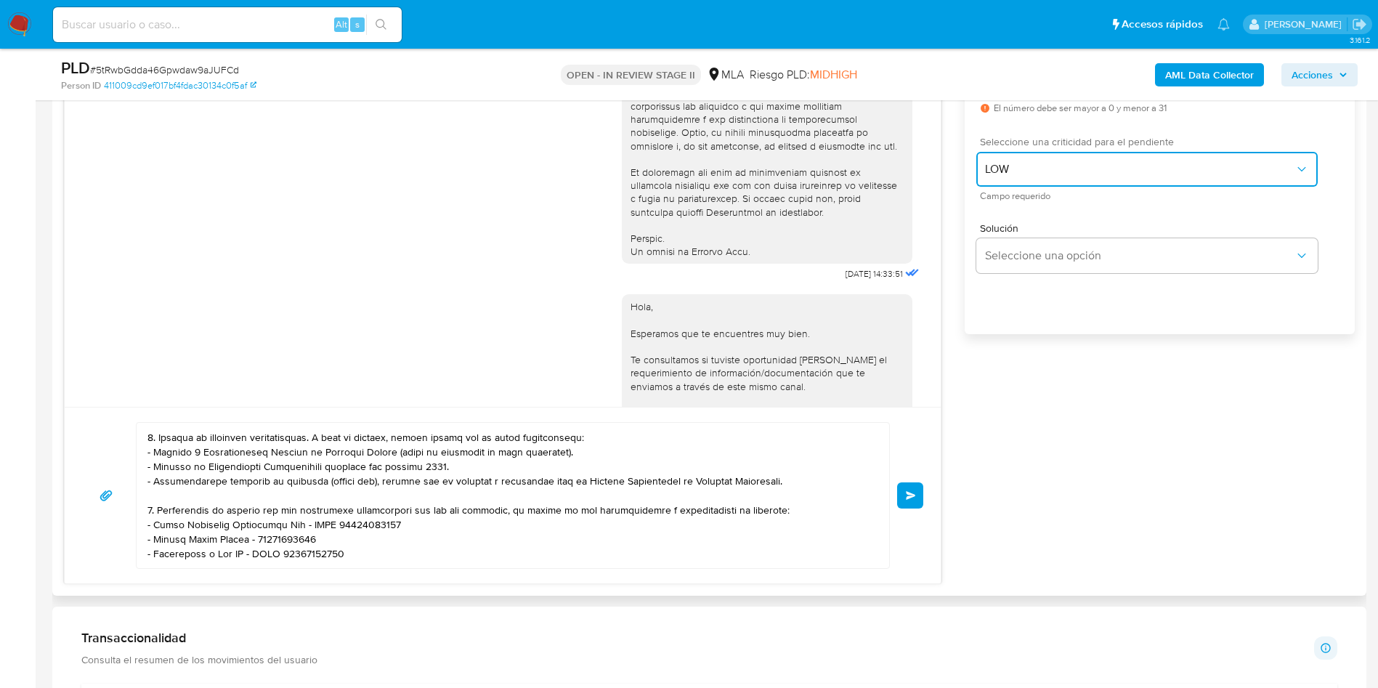
scroll to position [0, 0]
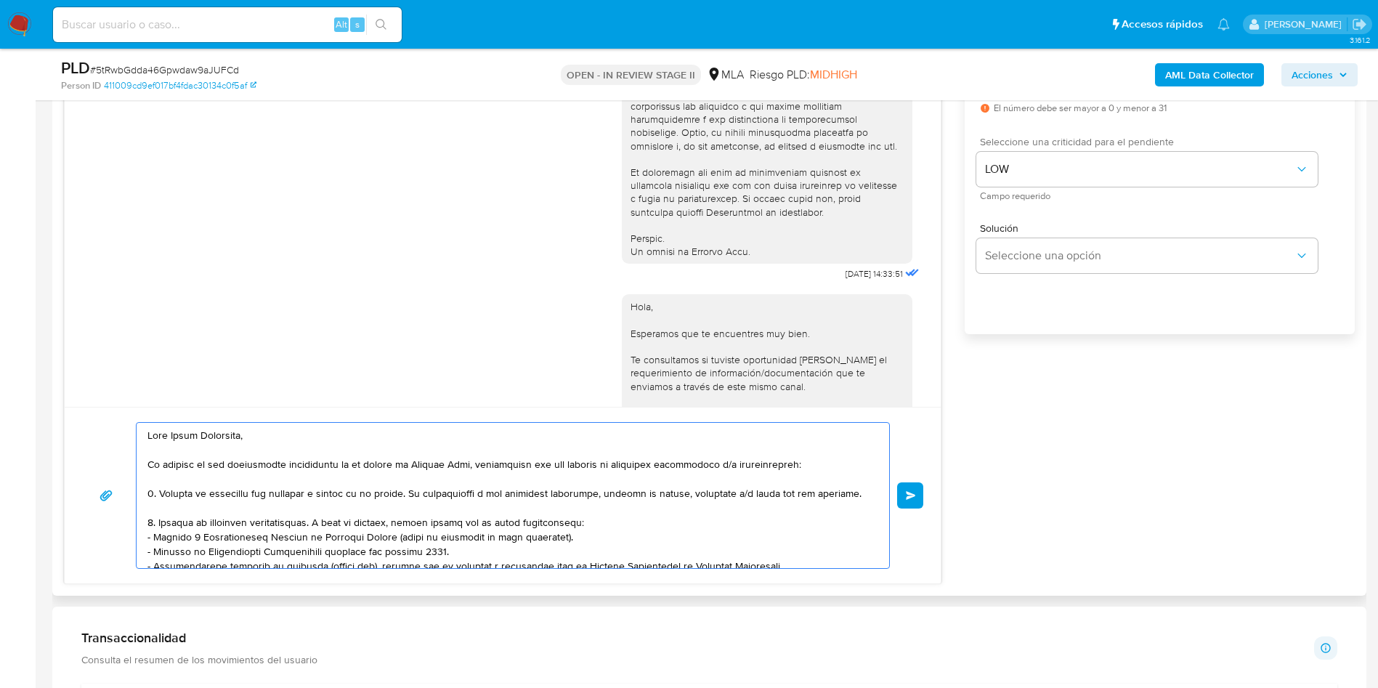
drag, startPoint x: 836, startPoint y: 494, endPoint x: 401, endPoint y: 494, distance: 435.2
click at [401, 494] on textarea at bounding box center [509, 495] width 724 height 145
drag, startPoint x: 605, startPoint y: 522, endPoint x: 410, endPoint y: 525, distance: 195.5
click at [410, 525] on textarea at bounding box center [509, 495] width 724 height 145
click at [242, 519] on textarea at bounding box center [509, 495] width 724 height 145
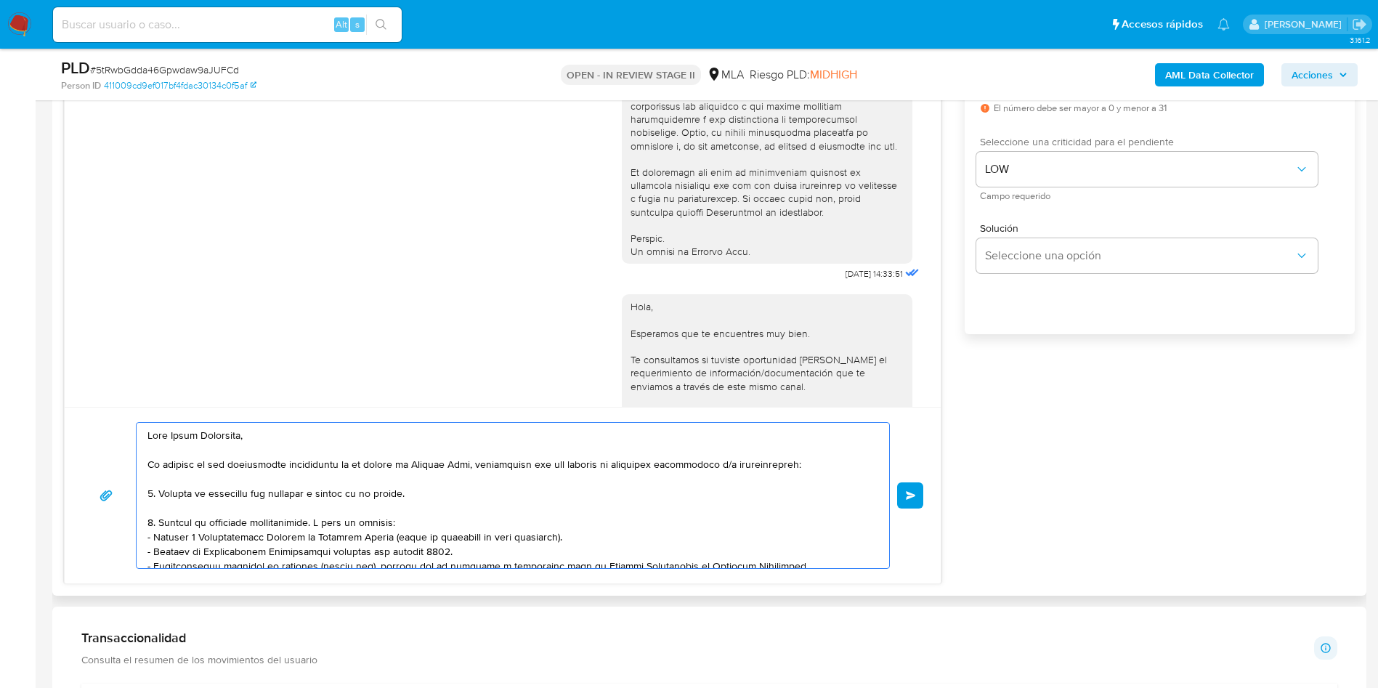
click at [242, 519] on textarea at bounding box center [509, 495] width 724 height 145
drag, startPoint x: 266, startPoint y: 523, endPoint x: 289, endPoint y: 524, distance: 23.3
click at [266, 524] on textarea at bounding box center [509, 495] width 724 height 145
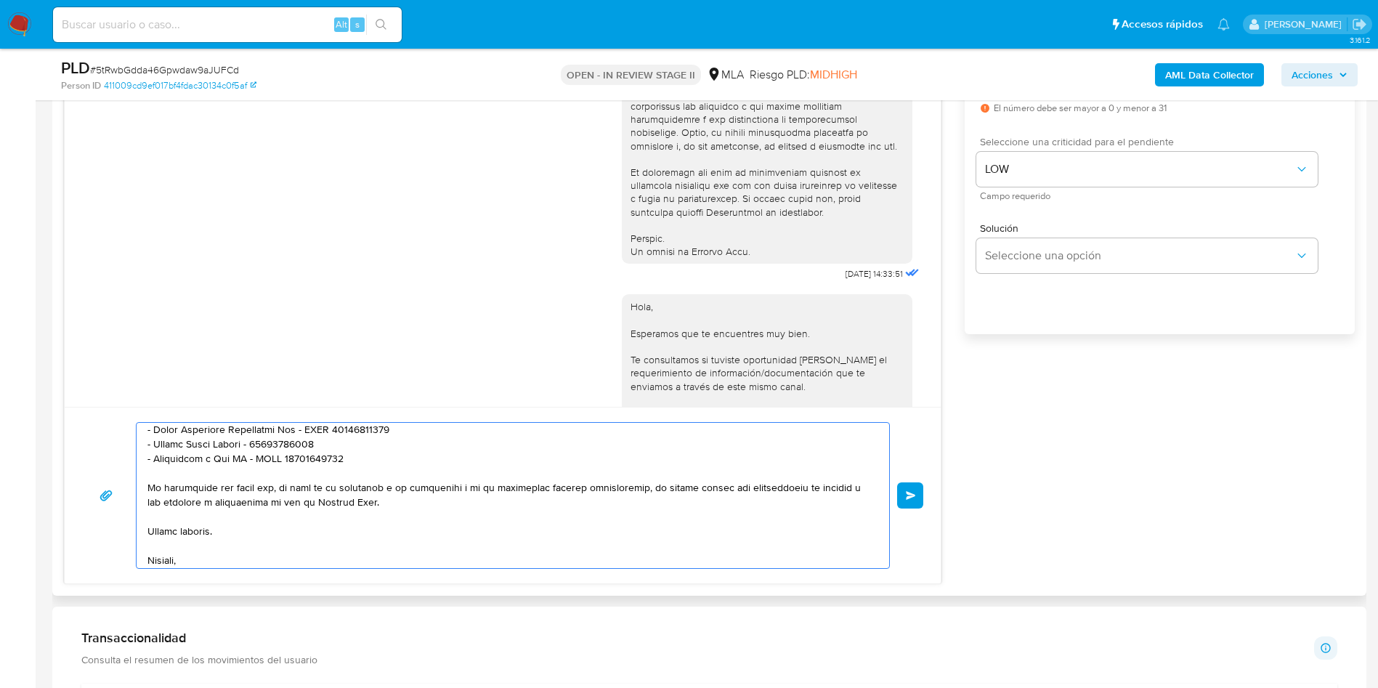
scroll to position [199, 0]
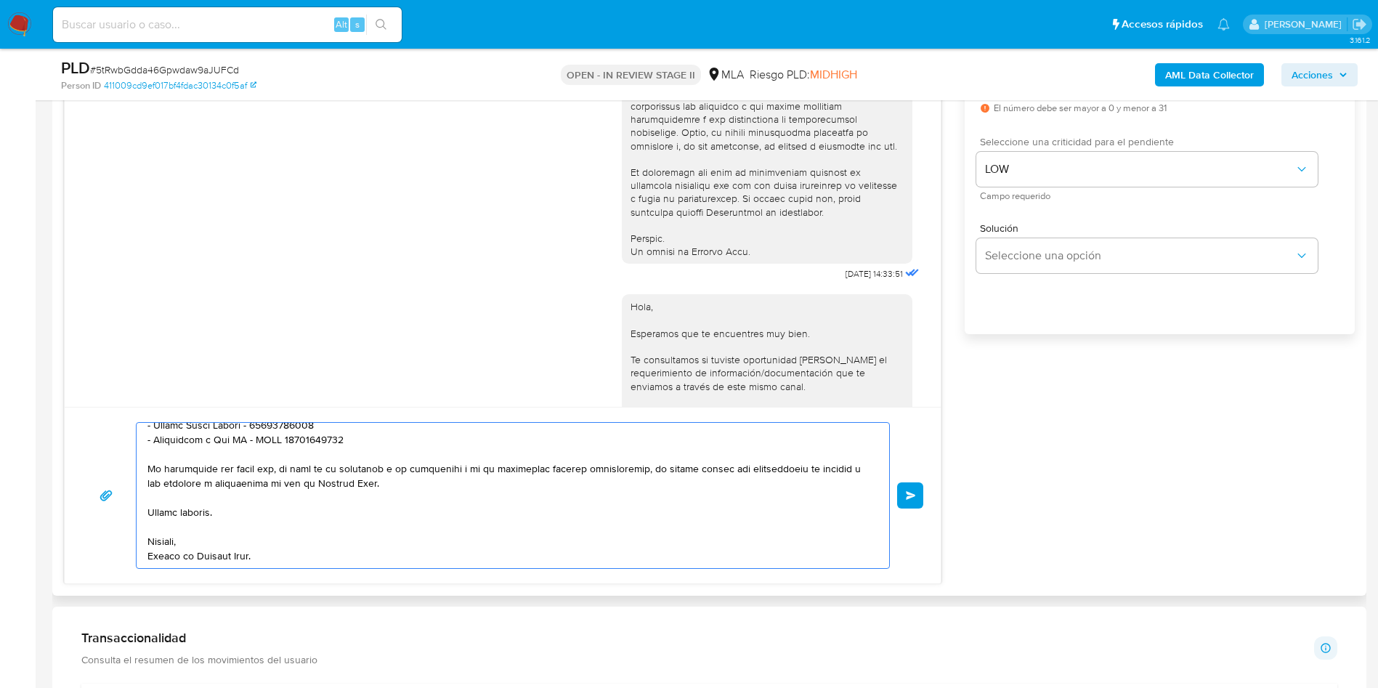
click at [909, 496] on span "Enviar" at bounding box center [911, 495] width 10 height 9
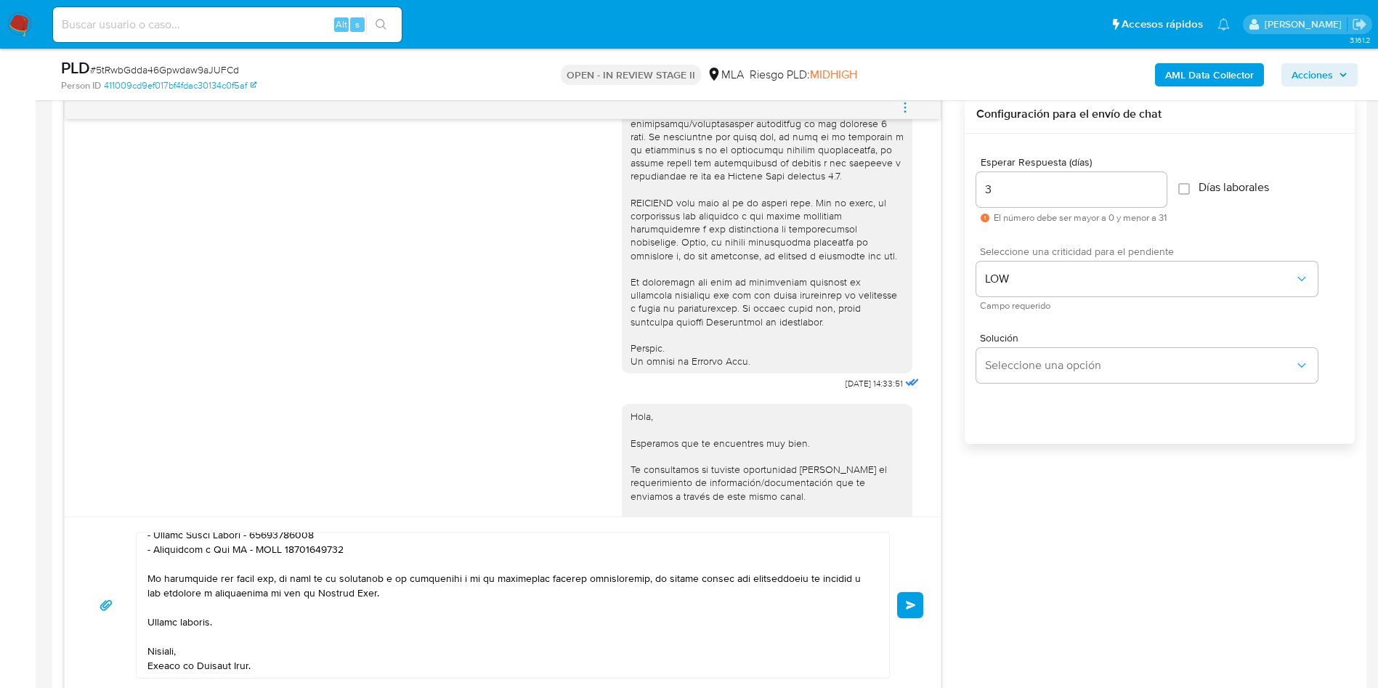
scroll to position [654, 0]
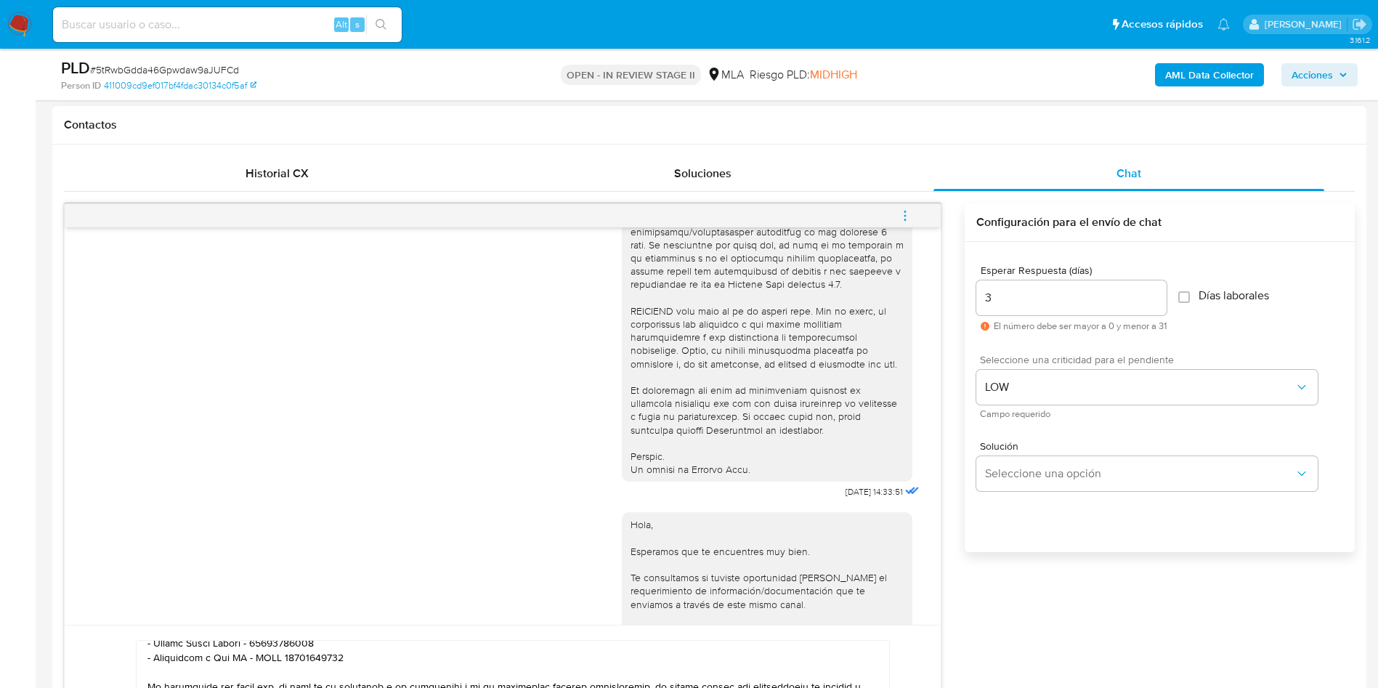
click at [334, 503] on div "17/09/2025 14:33:51" at bounding box center [503, 105] width 840 height 796
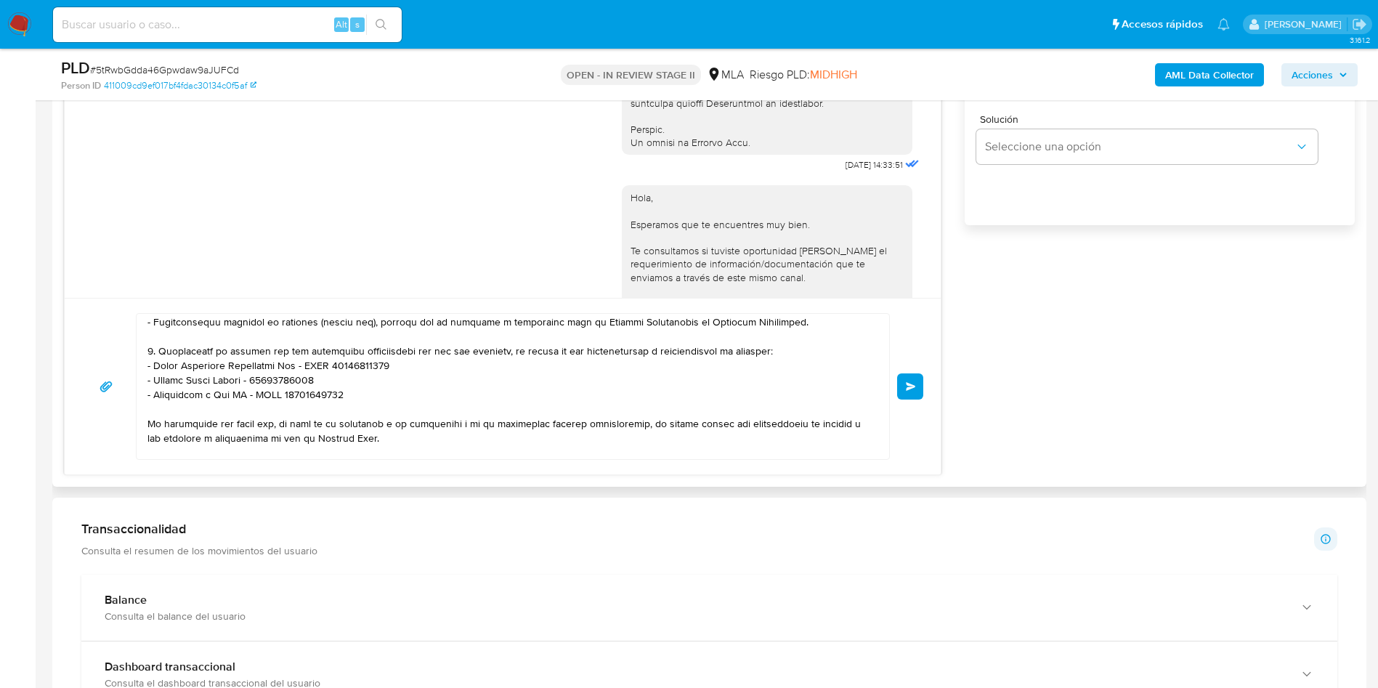
scroll to position [90, 0]
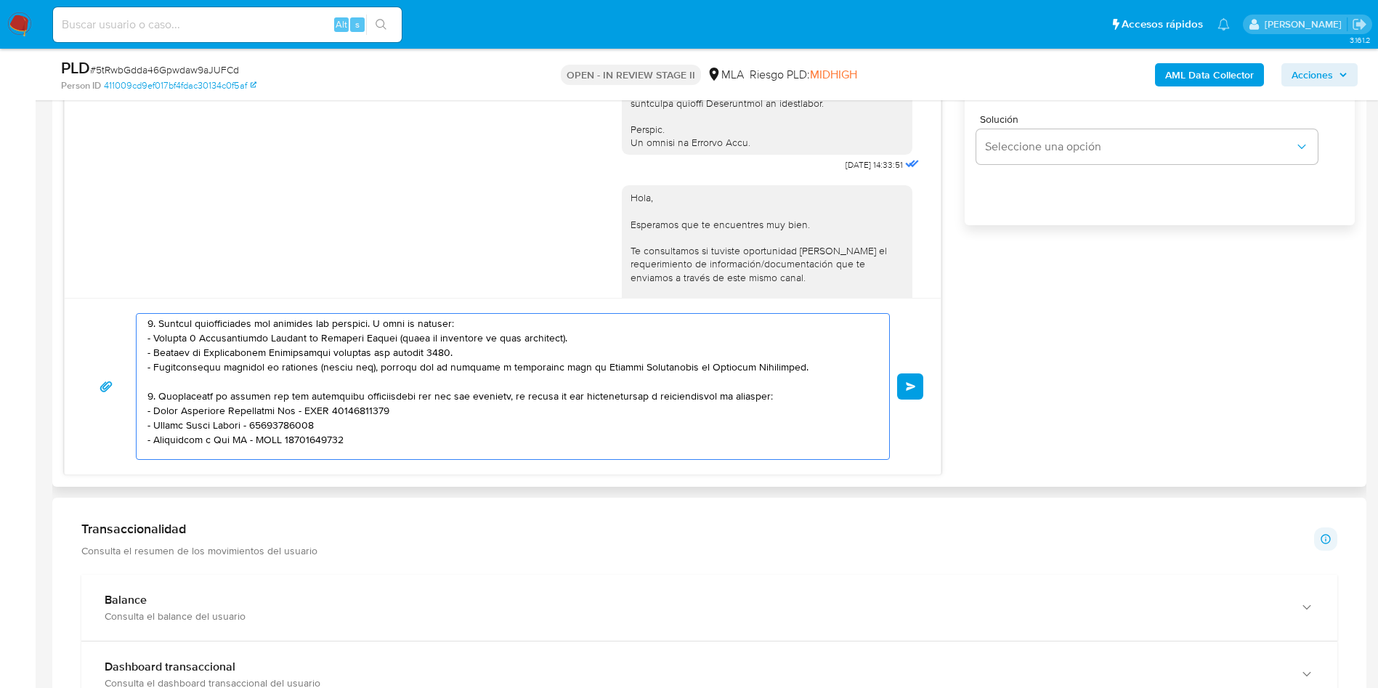
drag, startPoint x: 645, startPoint y: 368, endPoint x: 541, endPoint y: 401, distance: 109.1
click at [555, 392] on textarea at bounding box center [509, 386] width 724 height 145
click at [320, 413] on textarea at bounding box center [509, 386] width 724 height 145
click at [312, 408] on textarea at bounding box center [509, 386] width 724 height 145
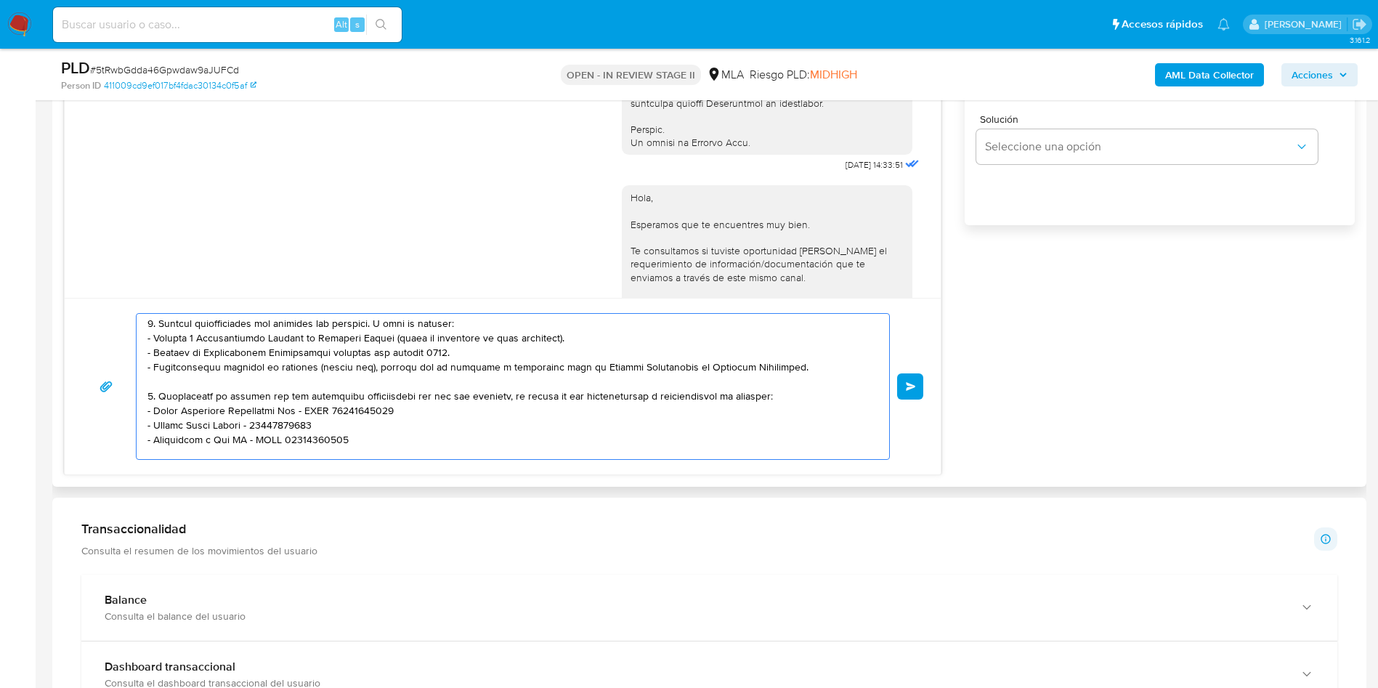
click at [312, 408] on textarea at bounding box center [509, 386] width 724 height 145
click at [256, 424] on textarea at bounding box center [509, 386] width 724 height 145
paste textarea "CUIT"
click at [270, 443] on textarea at bounding box center [509, 386] width 724 height 145
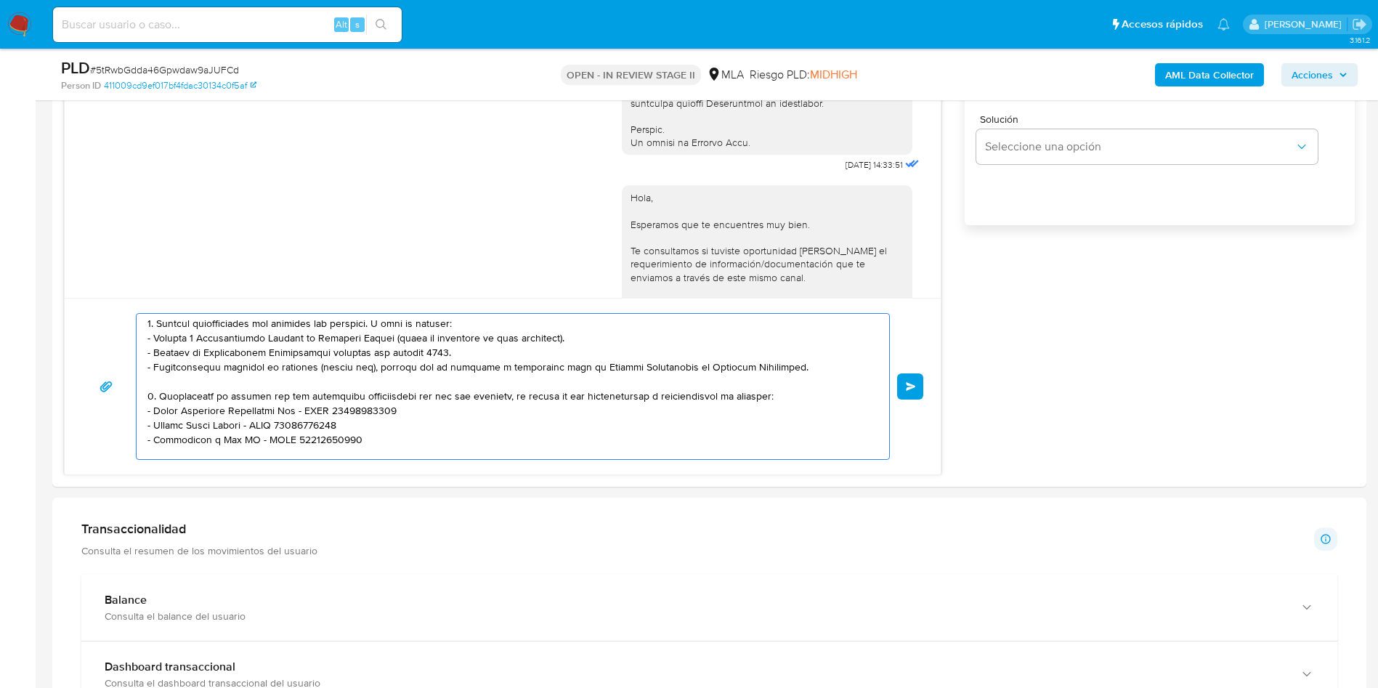
paste textarea "T"
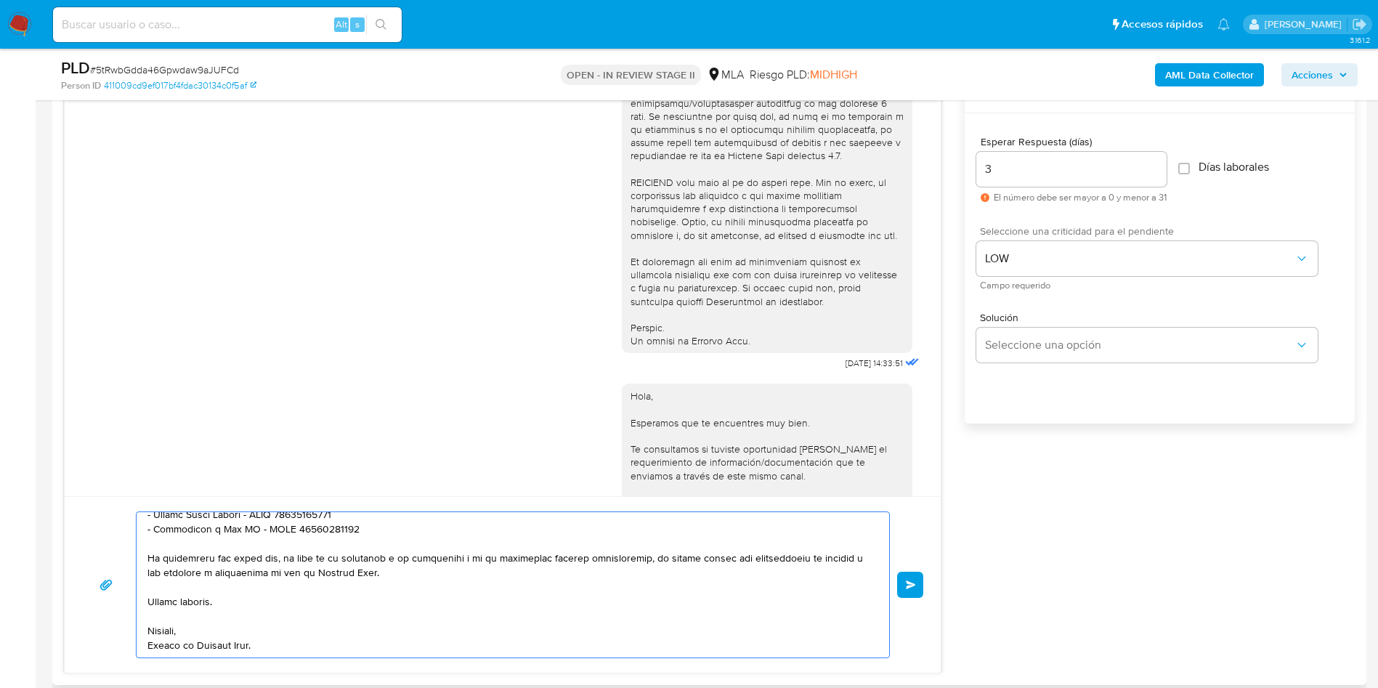
scroll to position [872, 0]
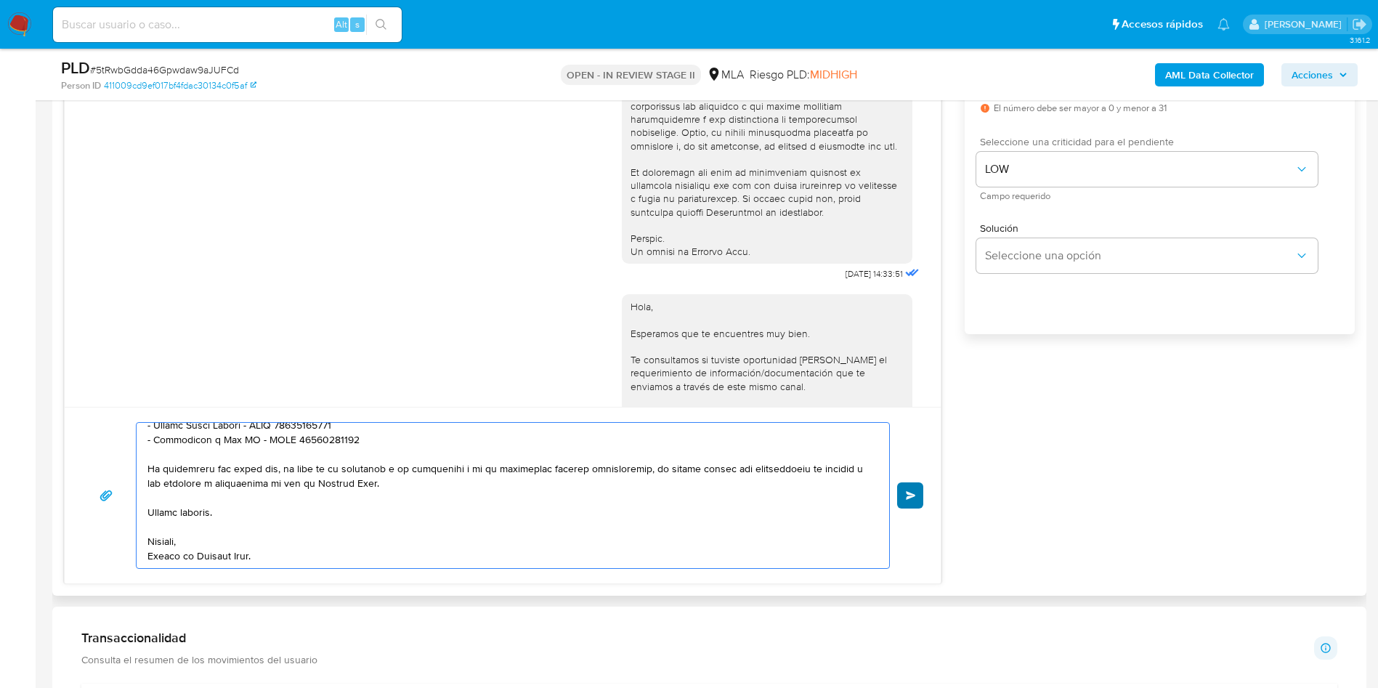
type textarea "Hola Guido Ballester, En función de las operaciones registradas en tu cuenta de…"
click at [901, 502] on button "Enviar" at bounding box center [910, 495] width 26 height 26
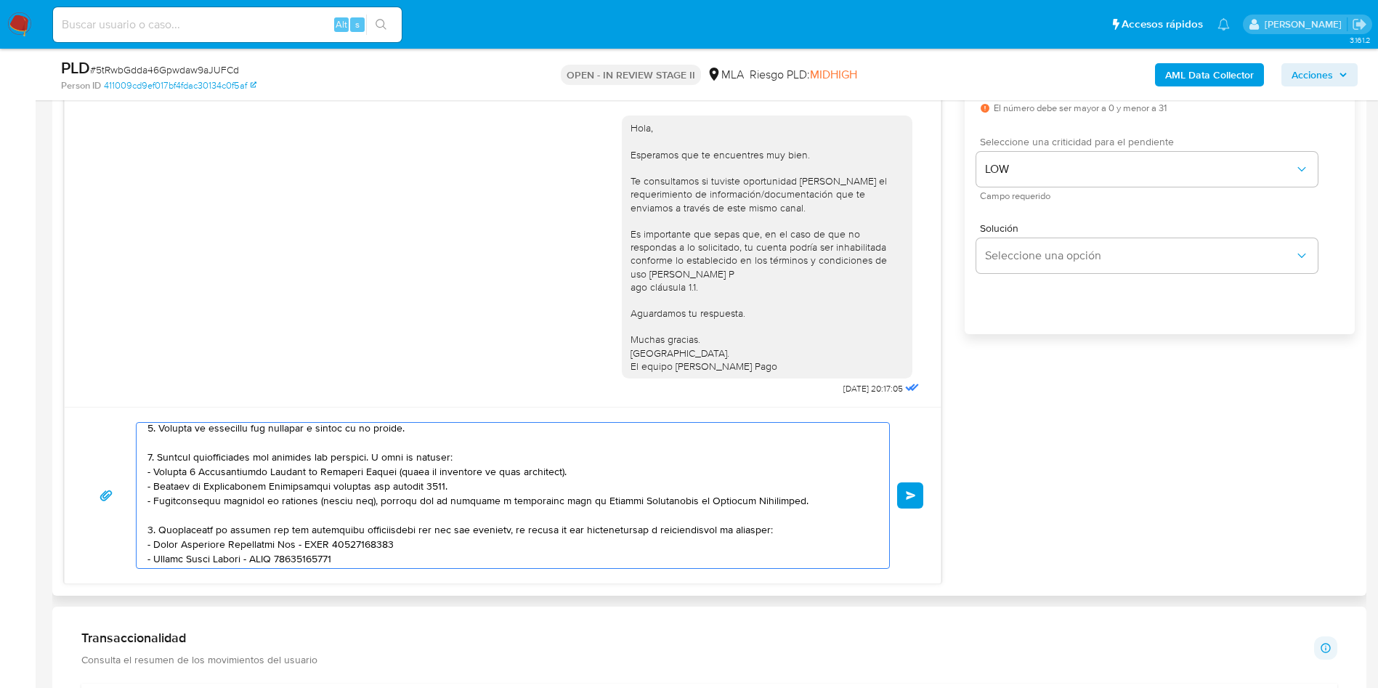
scroll to position [0, 0]
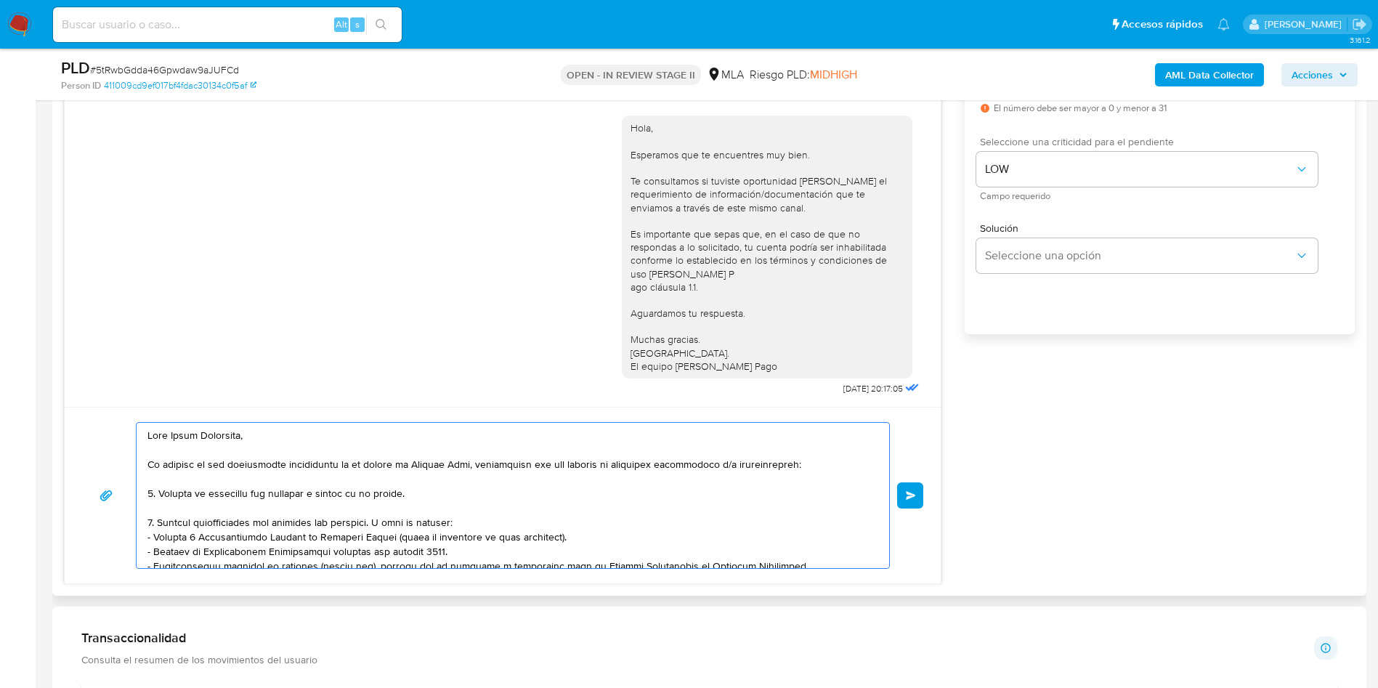
drag, startPoint x: 283, startPoint y: 560, endPoint x: 75, endPoint y: 381, distance: 274.6
click at [75, 381] on div "17/09/2025 14:33:51 Hola, Esperamos que te encuentres muy bien. Te consultamos …" at bounding box center [503, 284] width 878 height 599
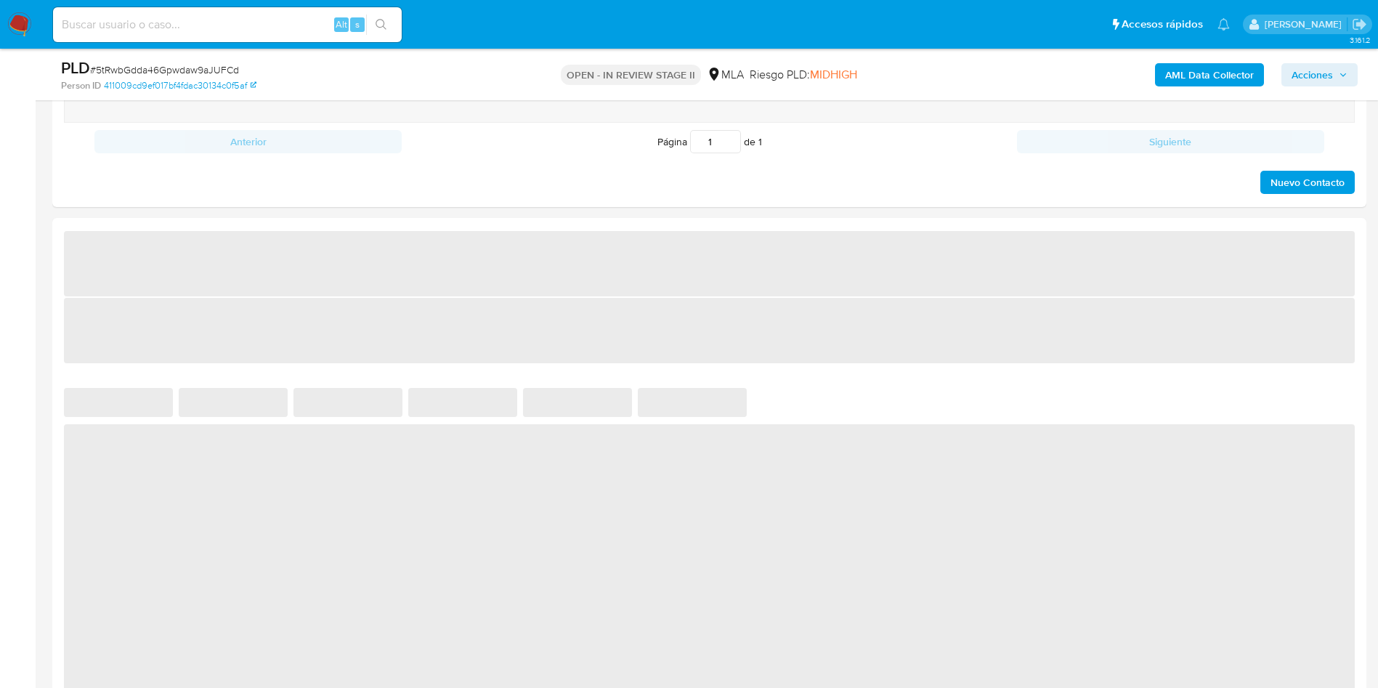
select select "10"
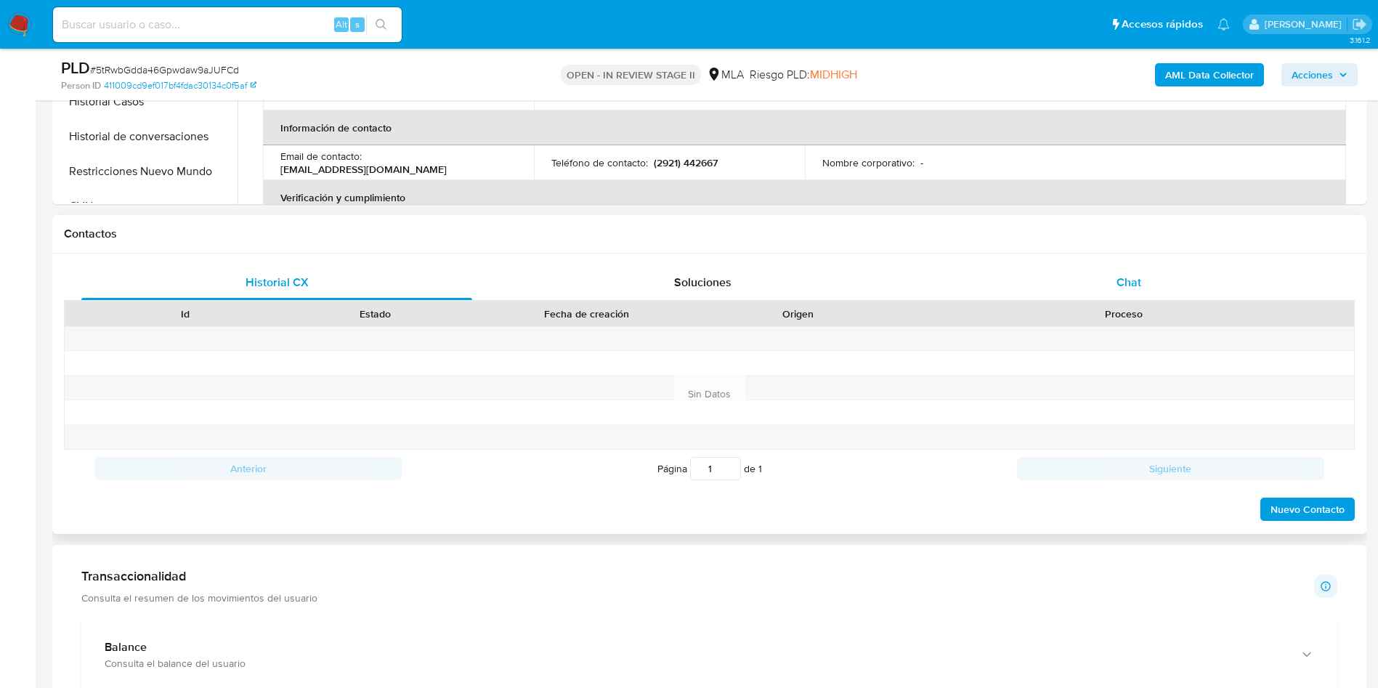
drag, startPoint x: 1157, startPoint y: 259, endPoint x: 1134, endPoint y: 284, distance: 34.5
click at [1157, 258] on div "Historial CX Soluciones Chat Id Estado Fecha de creación Origen Proceso Anterio…" at bounding box center [709, 394] width 1314 height 280
drag, startPoint x: 1134, startPoint y: 284, endPoint x: 0, endPoint y: 309, distance: 1134.4
click at [1133, 285] on span "Chat" at bounding box center [1129, 282] width 25 height 17
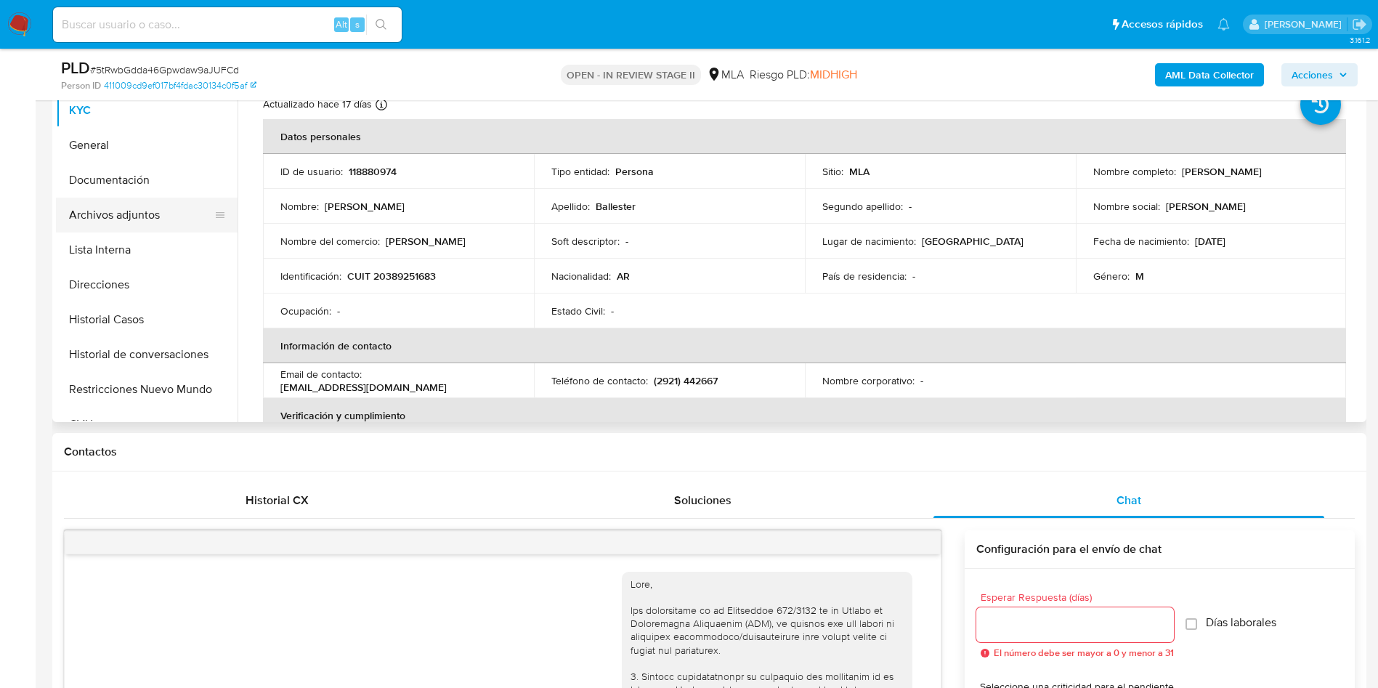
scroll to position [745, 0]
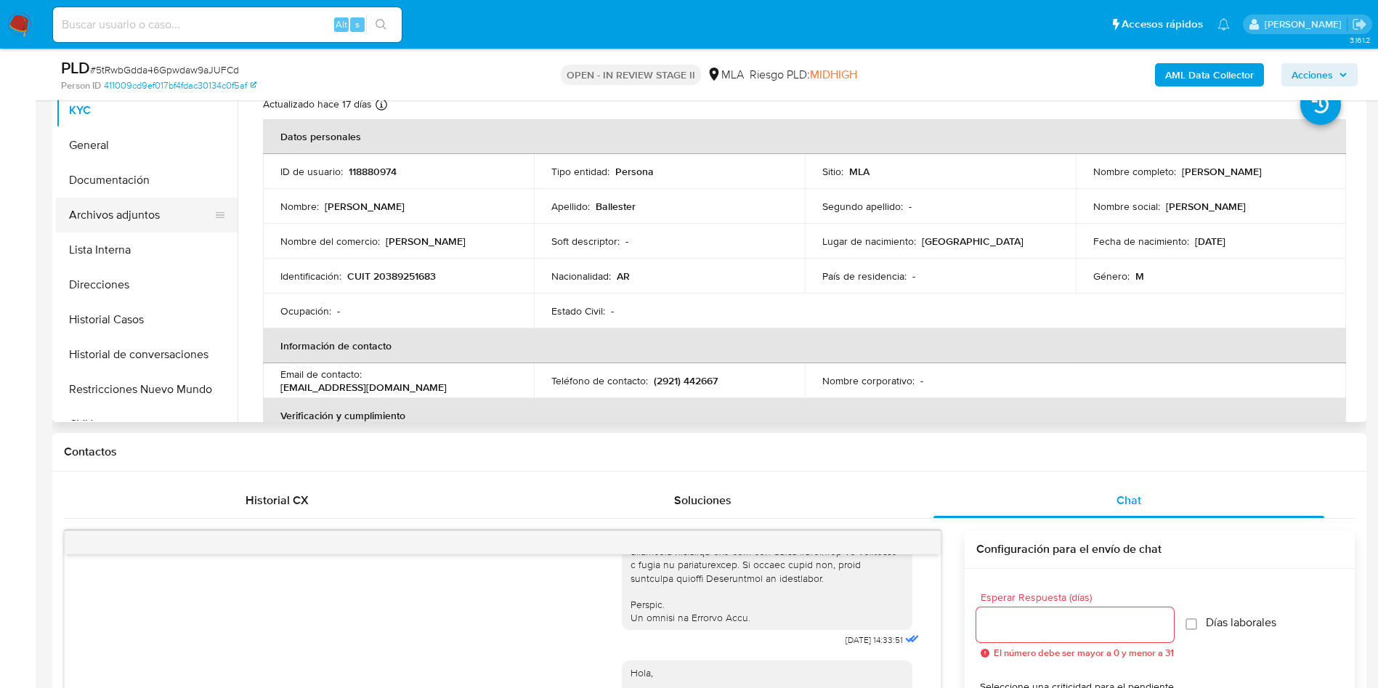
click at [170, 228] on button "Archivos adjuntos" at bounding box center [141, 215] width 170 height 35
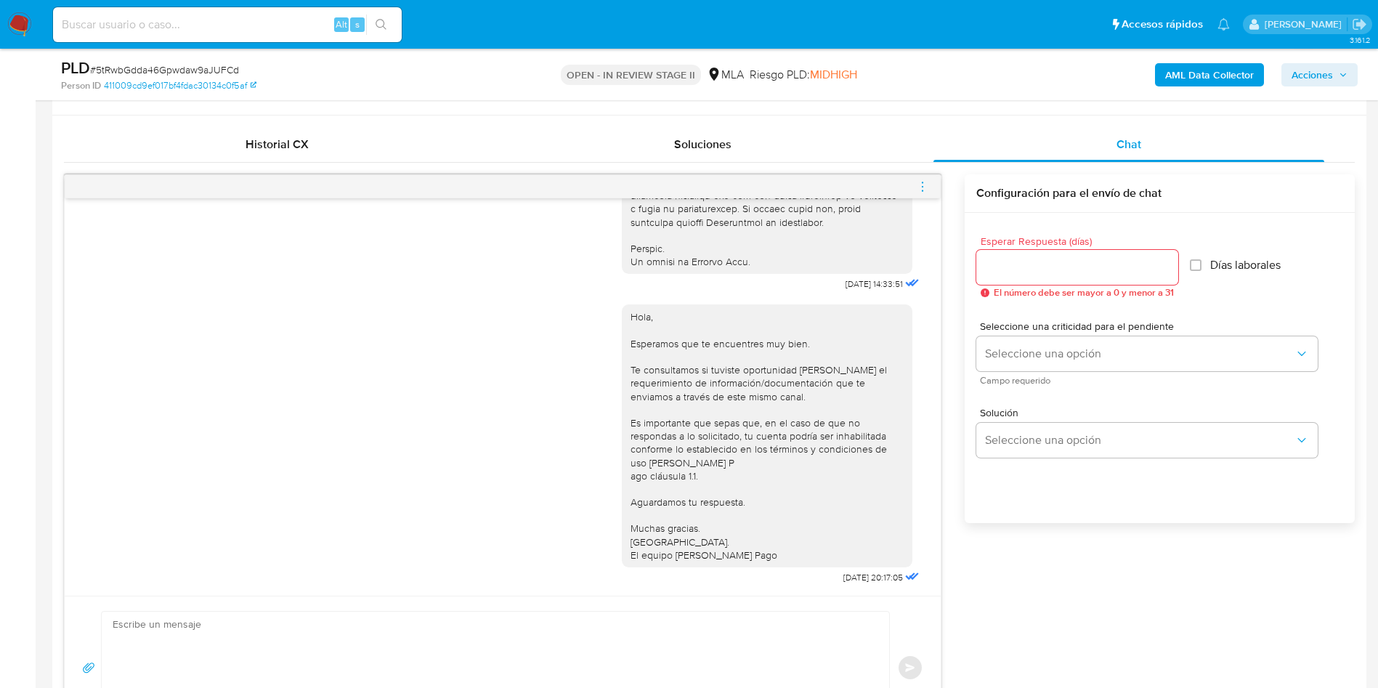
scroll to position [763, 0]
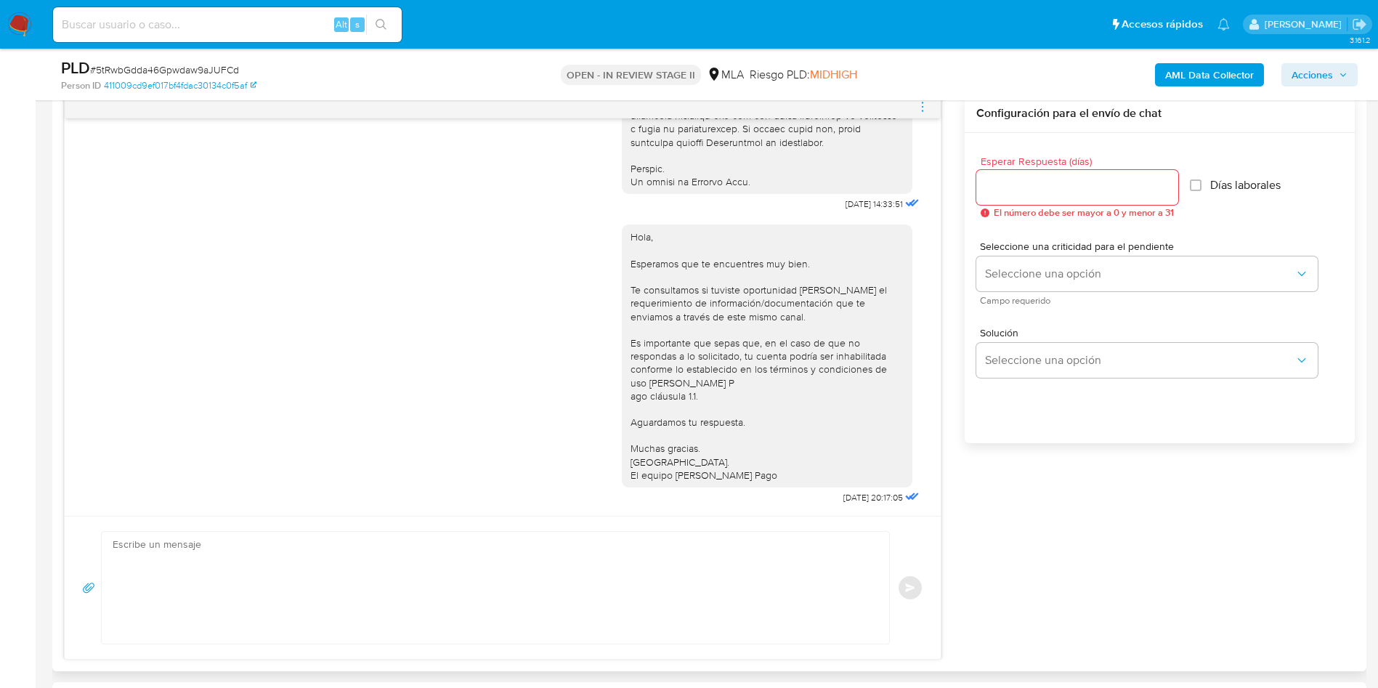
click at [453, 588] on textarea at bounding box center [492, 588] width 759 height 112
paste textarea "Lore Ipsum Dolorsita, Co adipisc el sed doeiusmodte incididuntu la et dolore ma…"
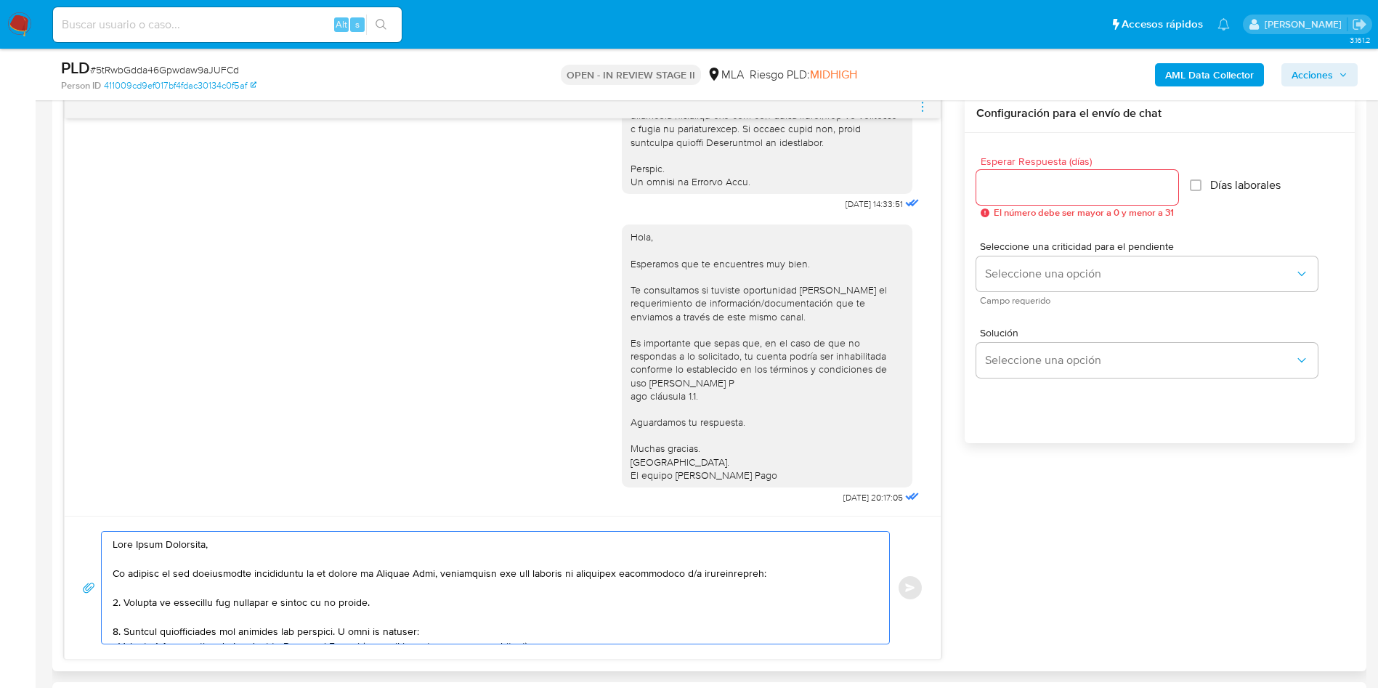
scroll to position [194, 0]
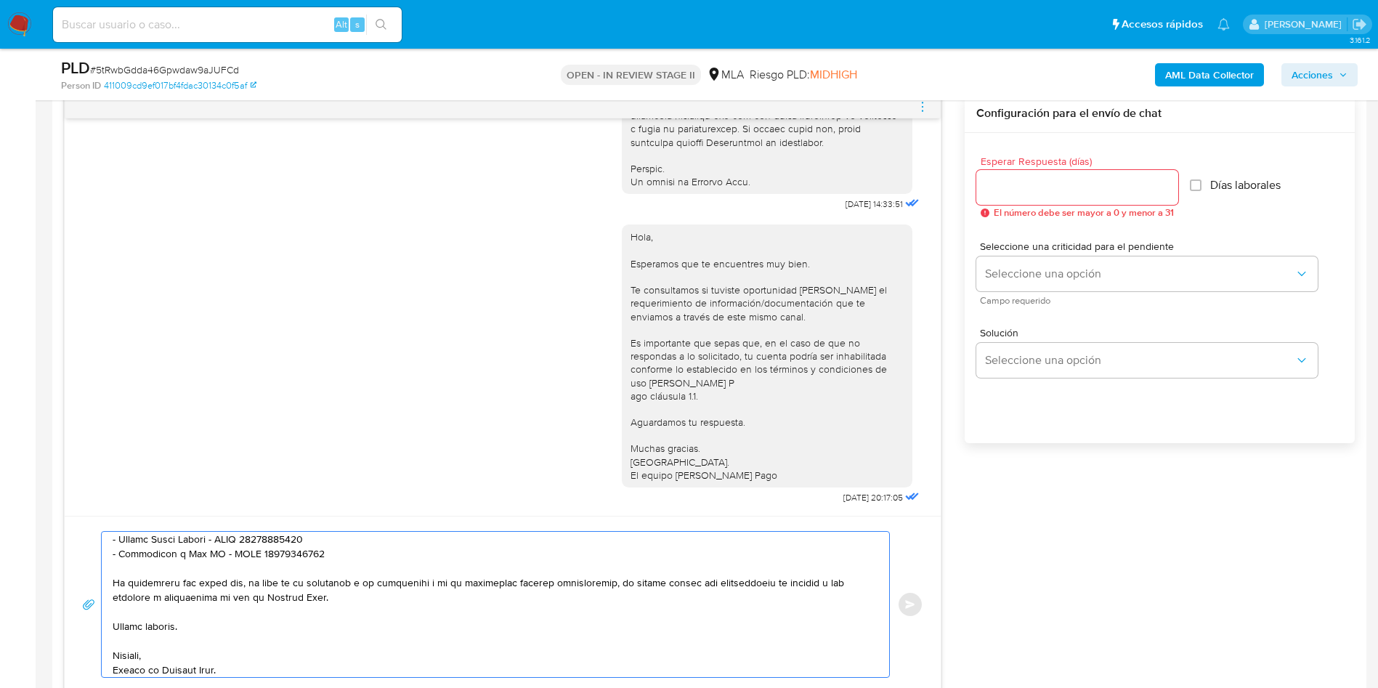
type textarea "Lore Ipsum Dolorsita, Co adipisc el sed doeiusmodte incididuntu la et dolore ma…"
click at [1042, 195] on input "Esperar Respuesta (días)" at bounding box center [1078, 187] width 202 height 19
type input "3"
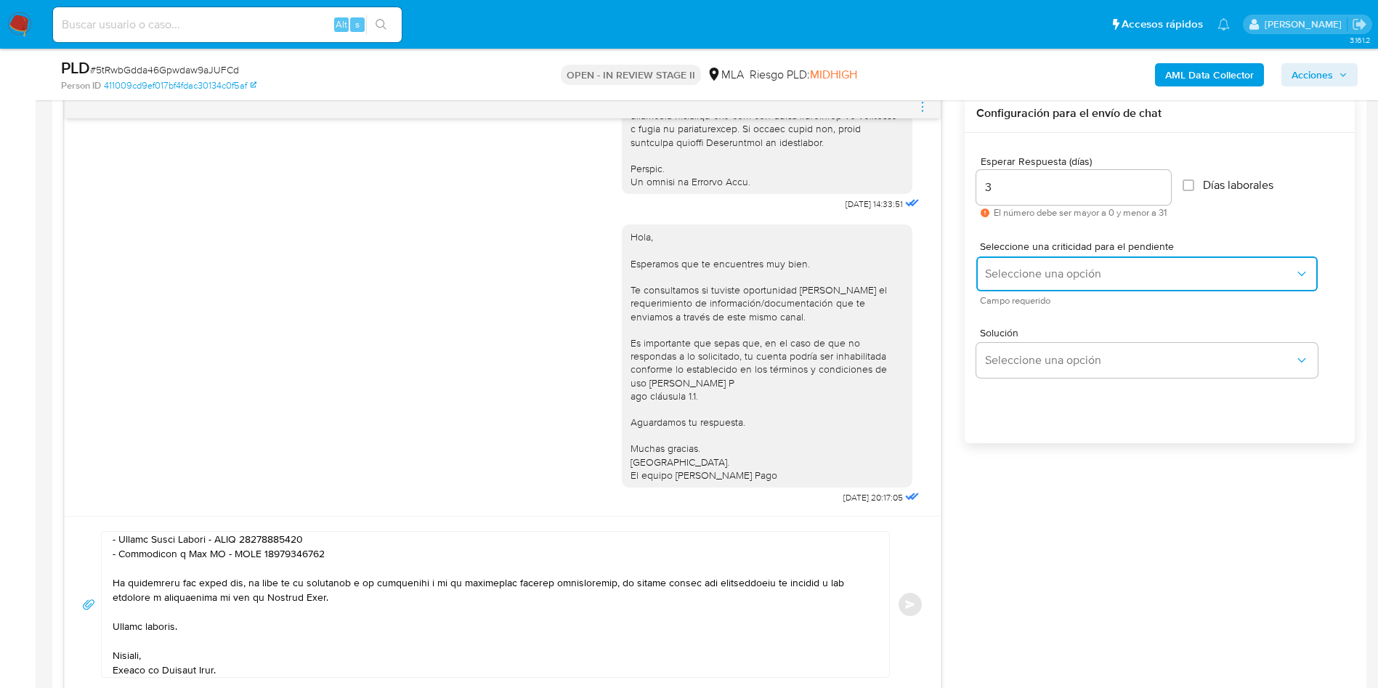
click at [1007, 275] on span "Seleccione una opción" at bounding box center [1140, 274] width 310 height 15
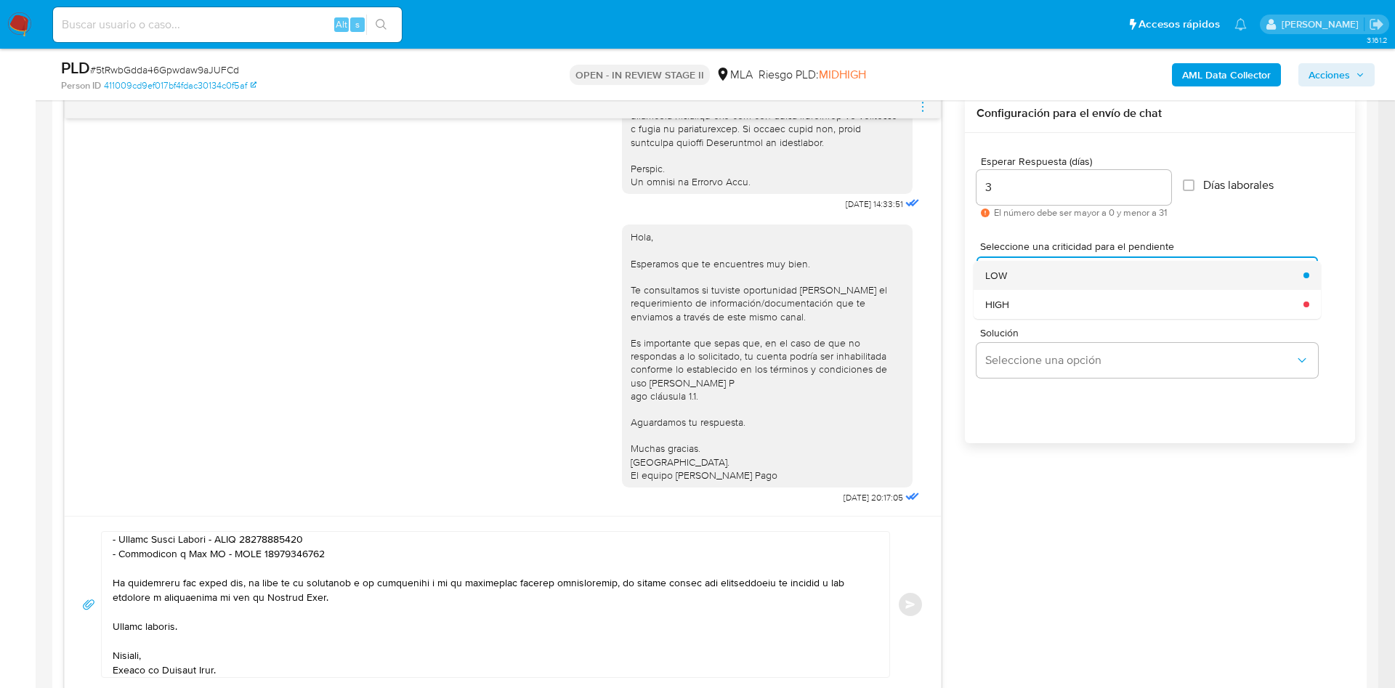
click at [1028, 275] on div "LOW" at bounding box center [1140, 275] width 310 height 29
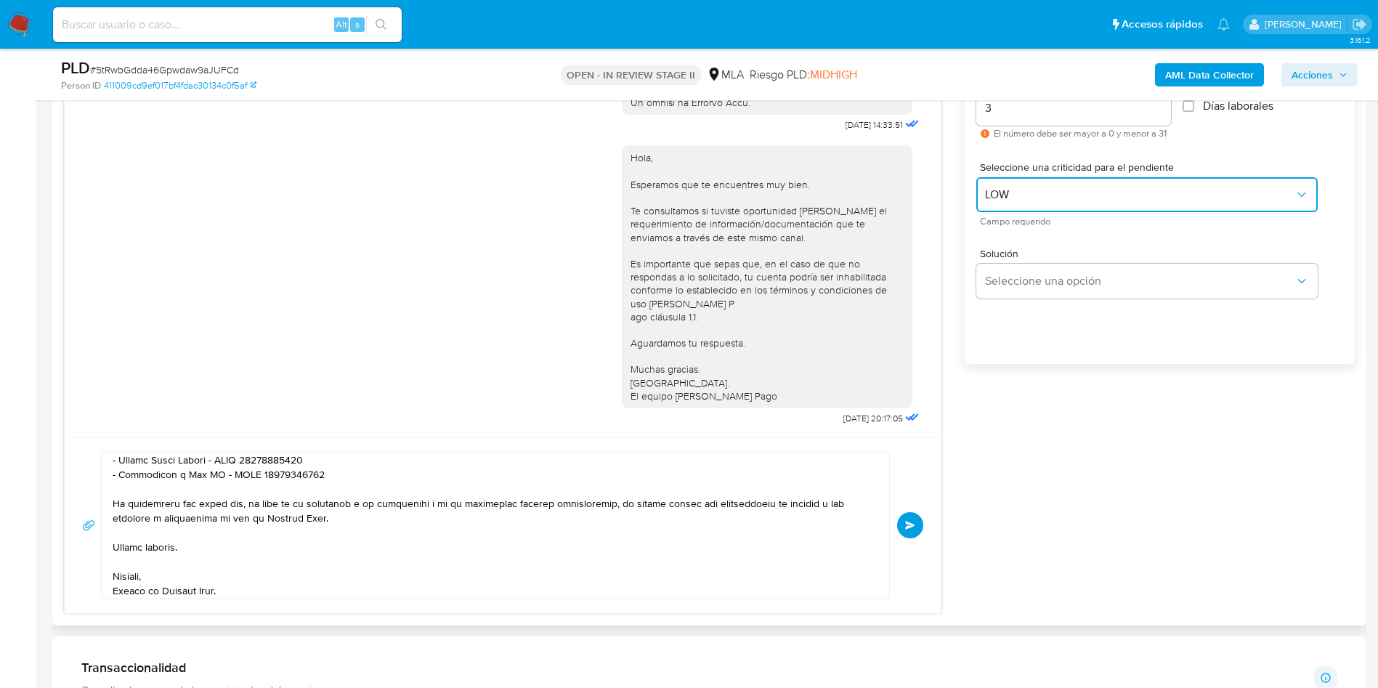
scroll to position [872, 0]
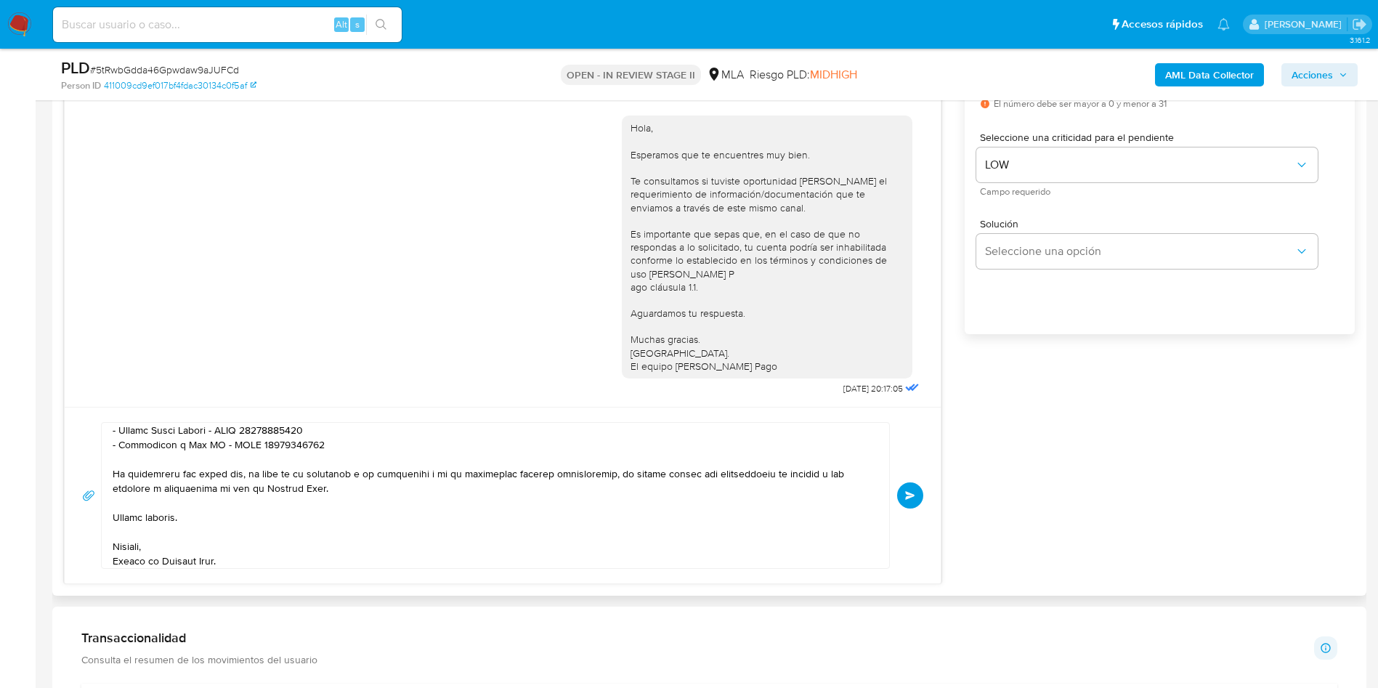
click at [907, 493] on span "Enviar" at bounding box center [910, 495] width 10 height 9
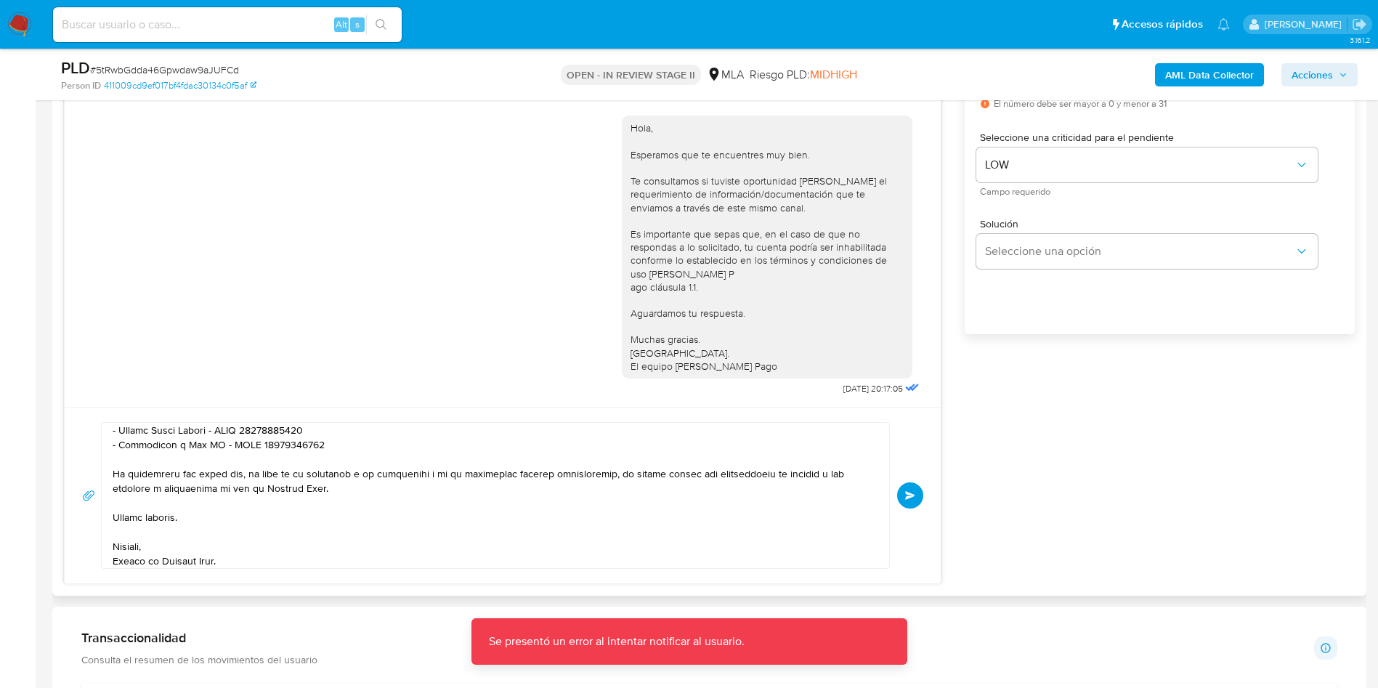
click at [907, 493] on span "Enviar" at bounding box center [910, 495] width 10 height 9
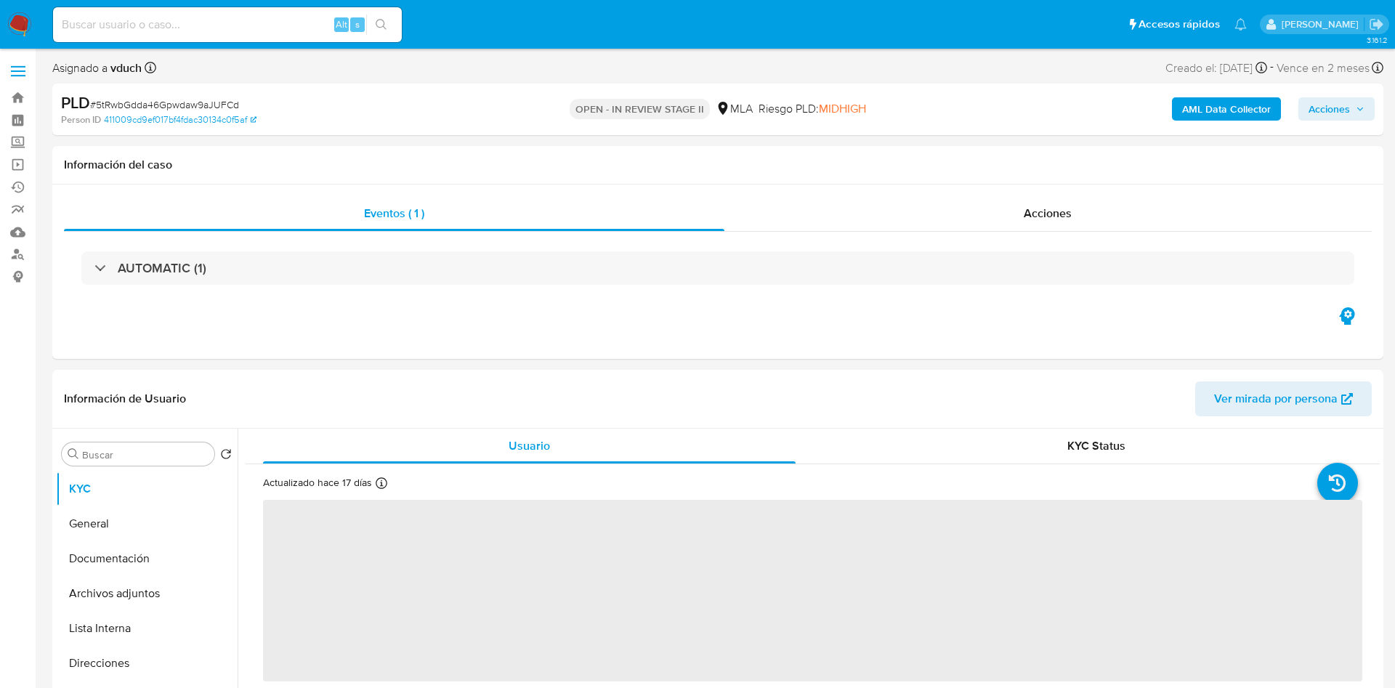
select select "10"
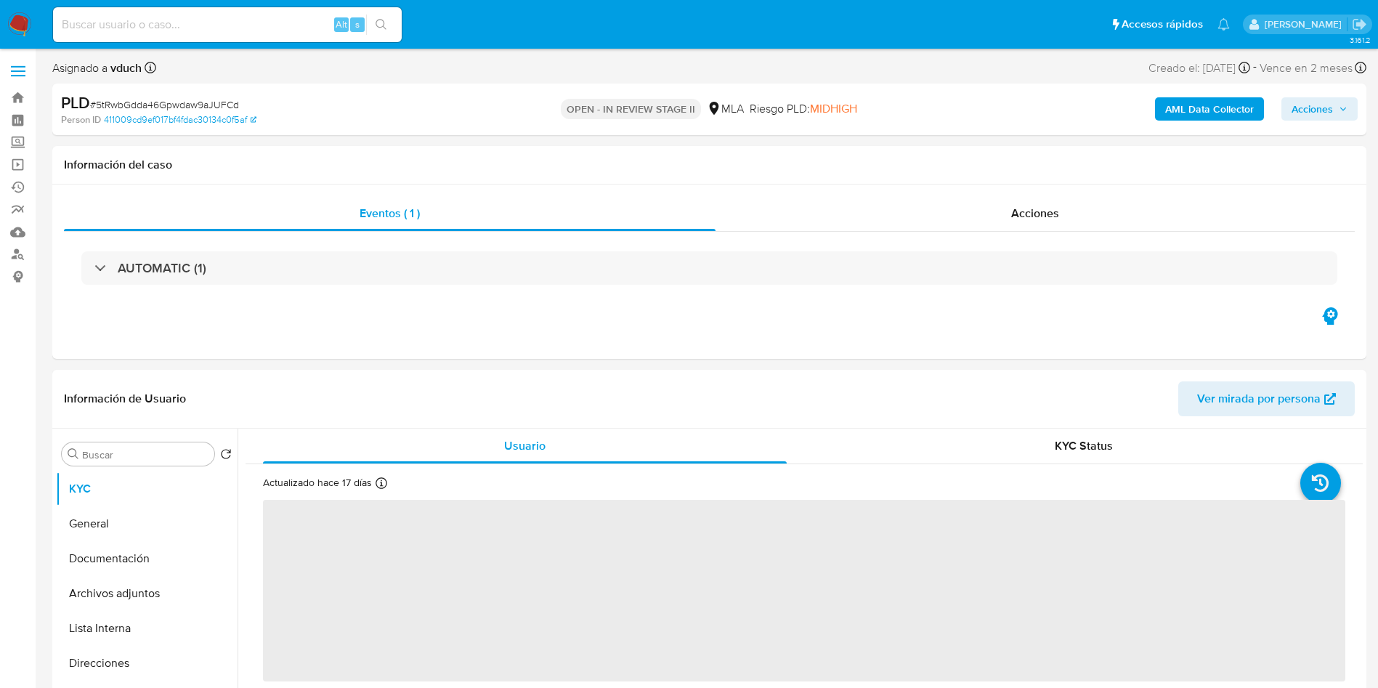
select select "10"
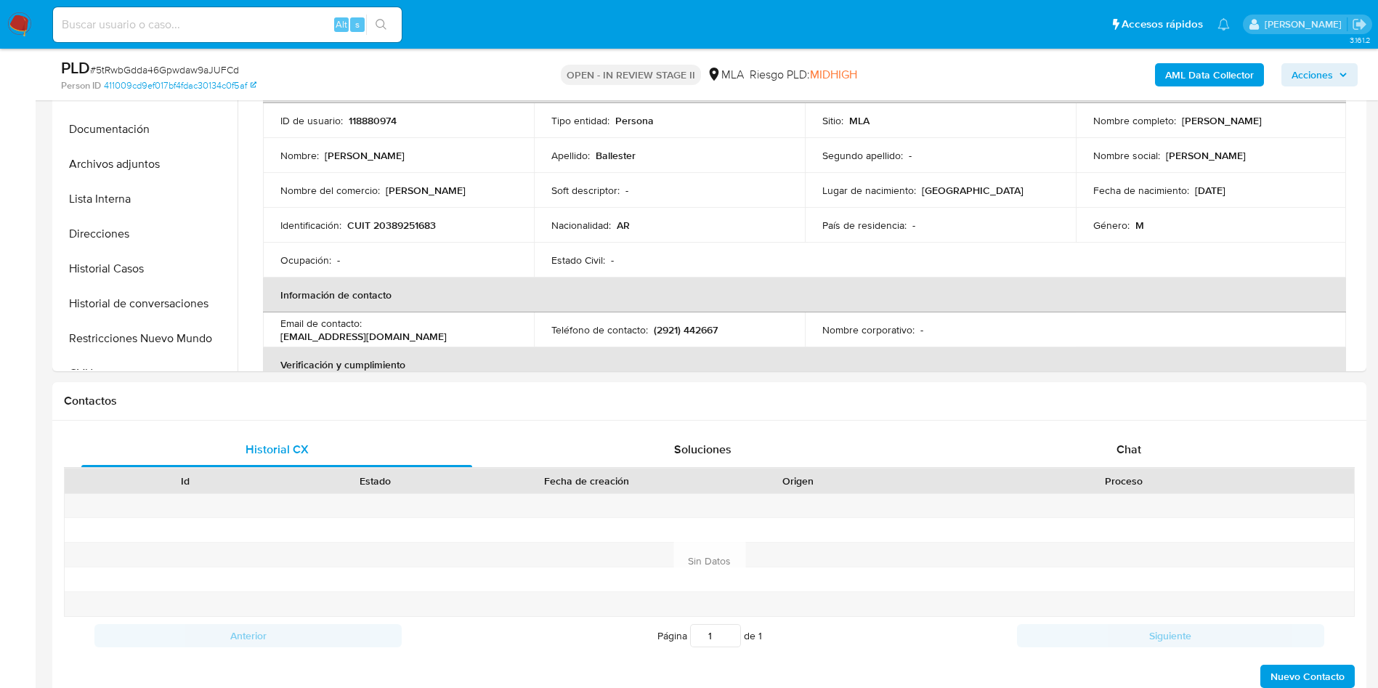
scroll to position [654, 0]
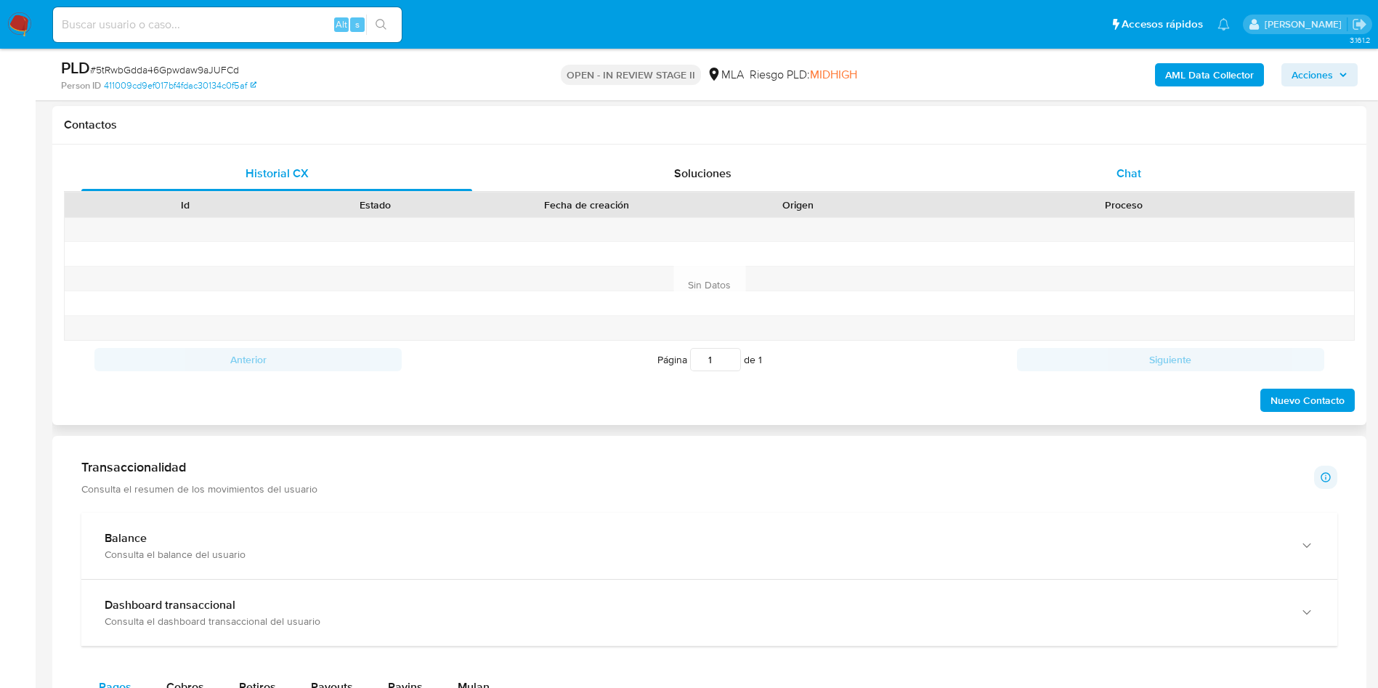
click at [1127, 161] on div "Chat" at bounding box center [1129, 173] width 391 height 35
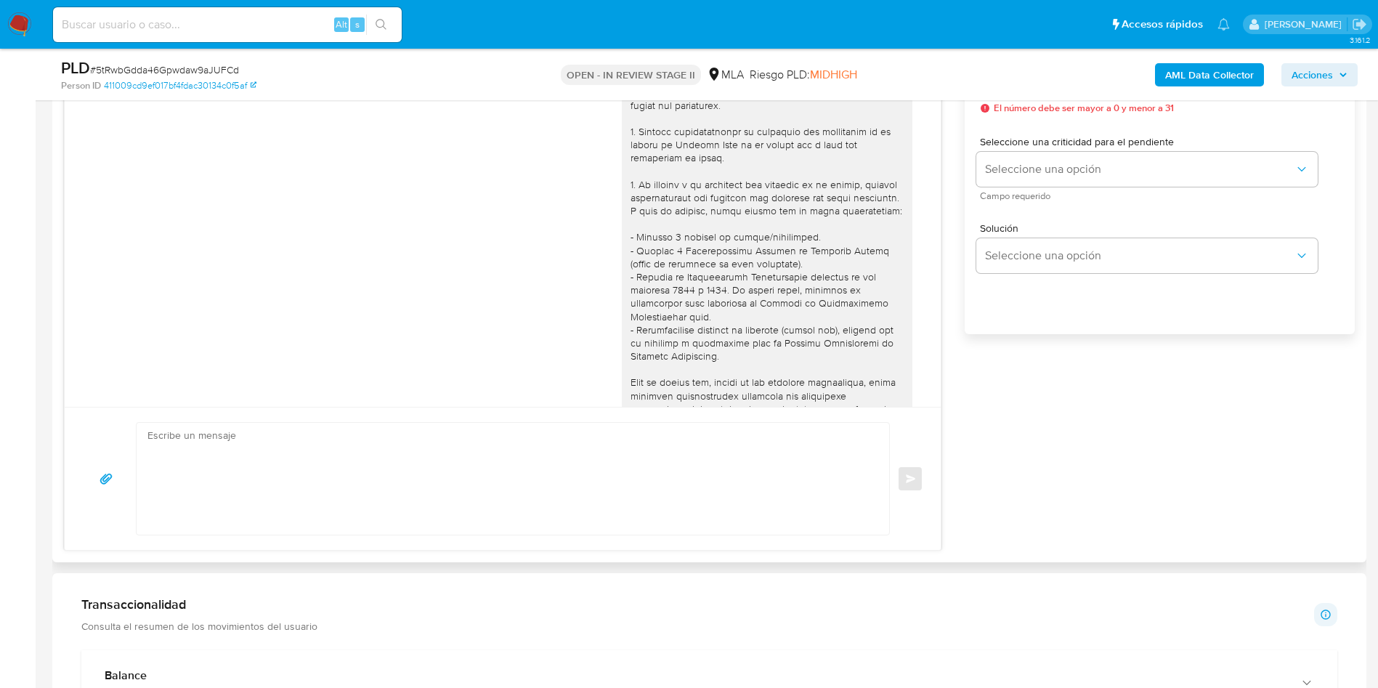
scroll to position [745, 0]
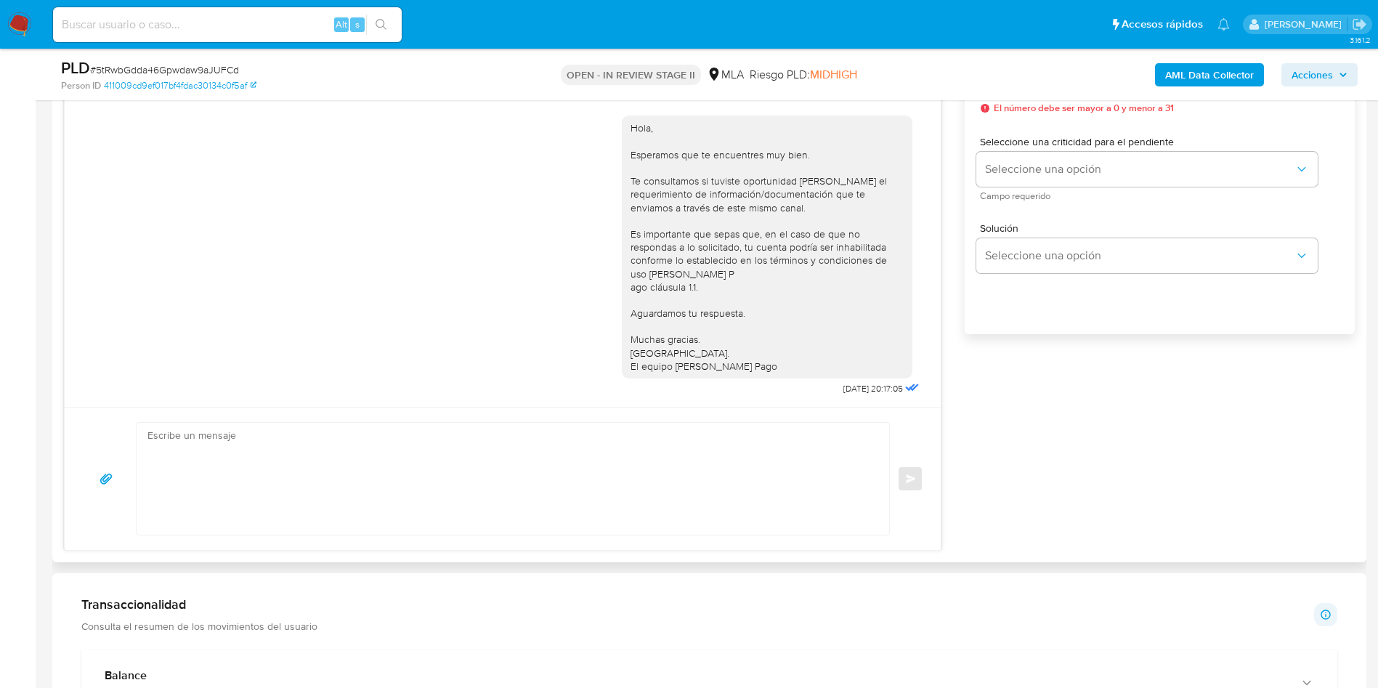
click at [647, 488] on textarea at bounding box center [509, 479] width 724 height 112
paste textarea "Lore Ipsum Dolorsita, Co adipisc el sed doeiusmodte incididuntu la et dolore ma…"
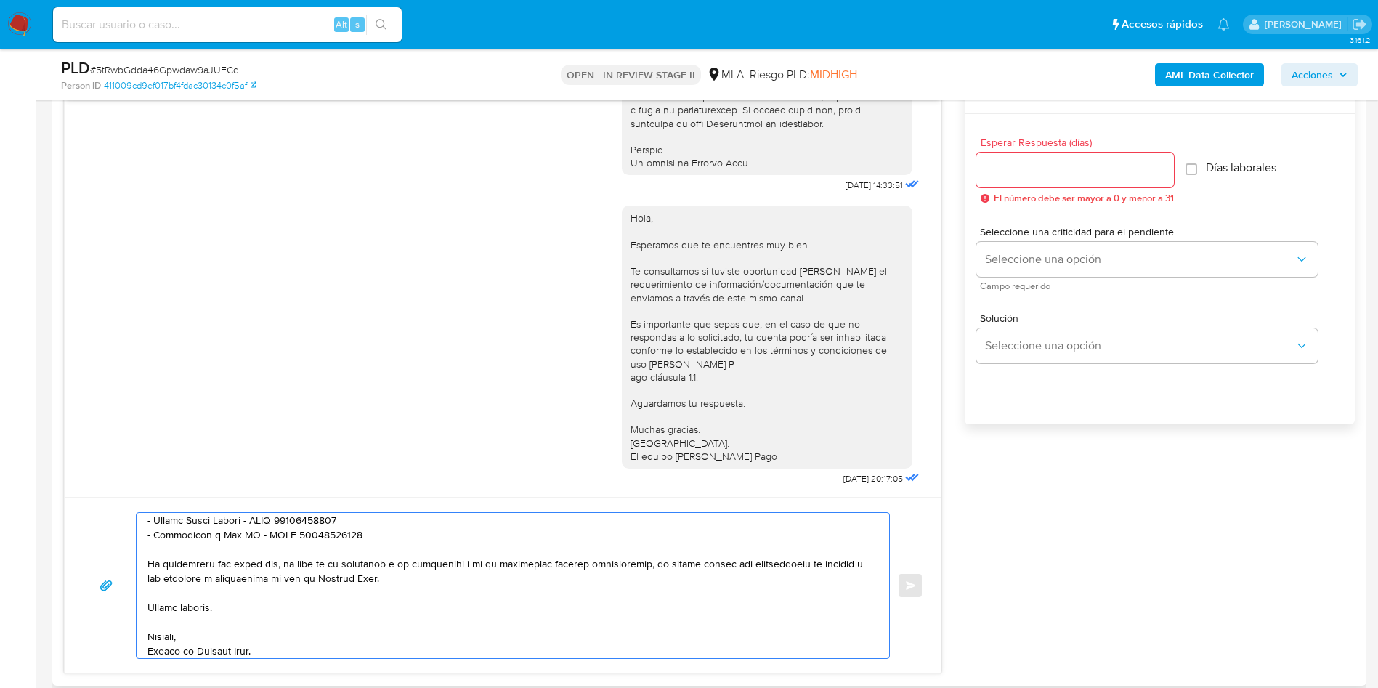
scroll to position [654, 0]
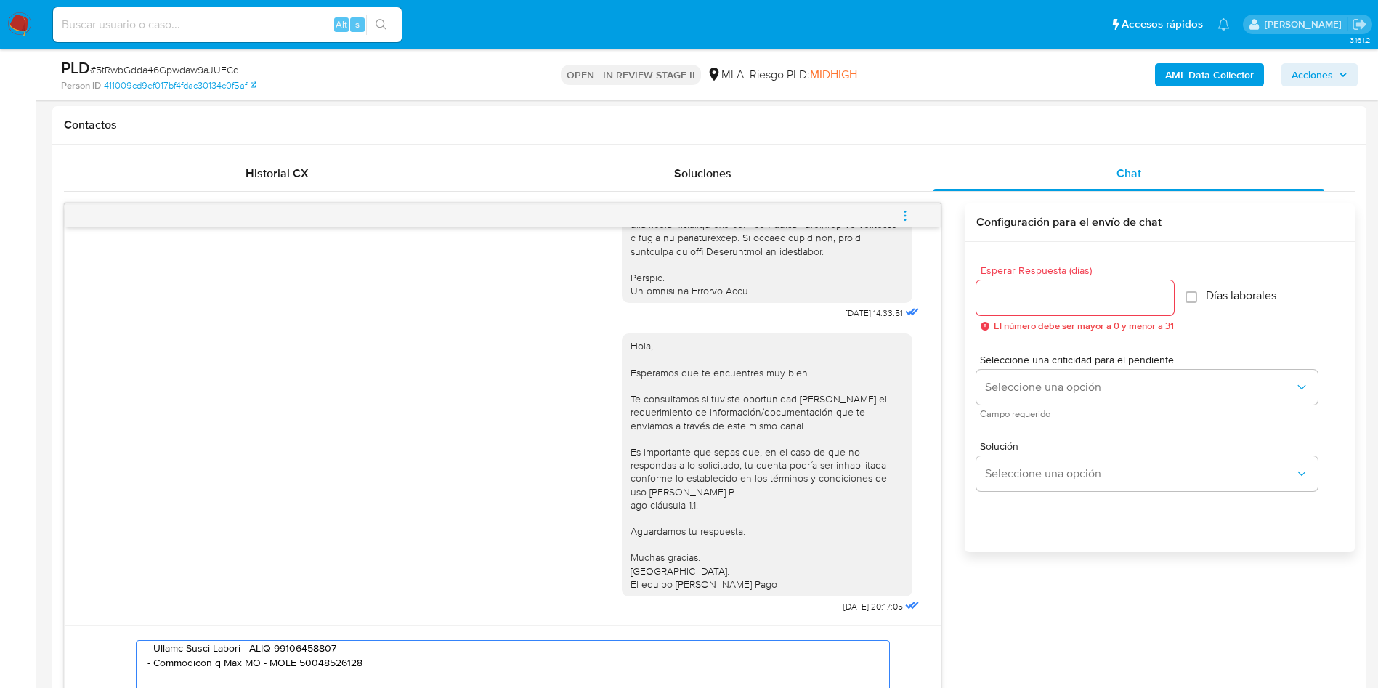
type textarea "Lore Ipsum Dolorsita, Co adipisc el sed doeiusmodte incididuntu la et dolore ma…"
click at [167, 67] on span "# 5tRwbGdda46Gpwdaw9aJUFCd" at bounding box center [164, 69] width 149 height 15
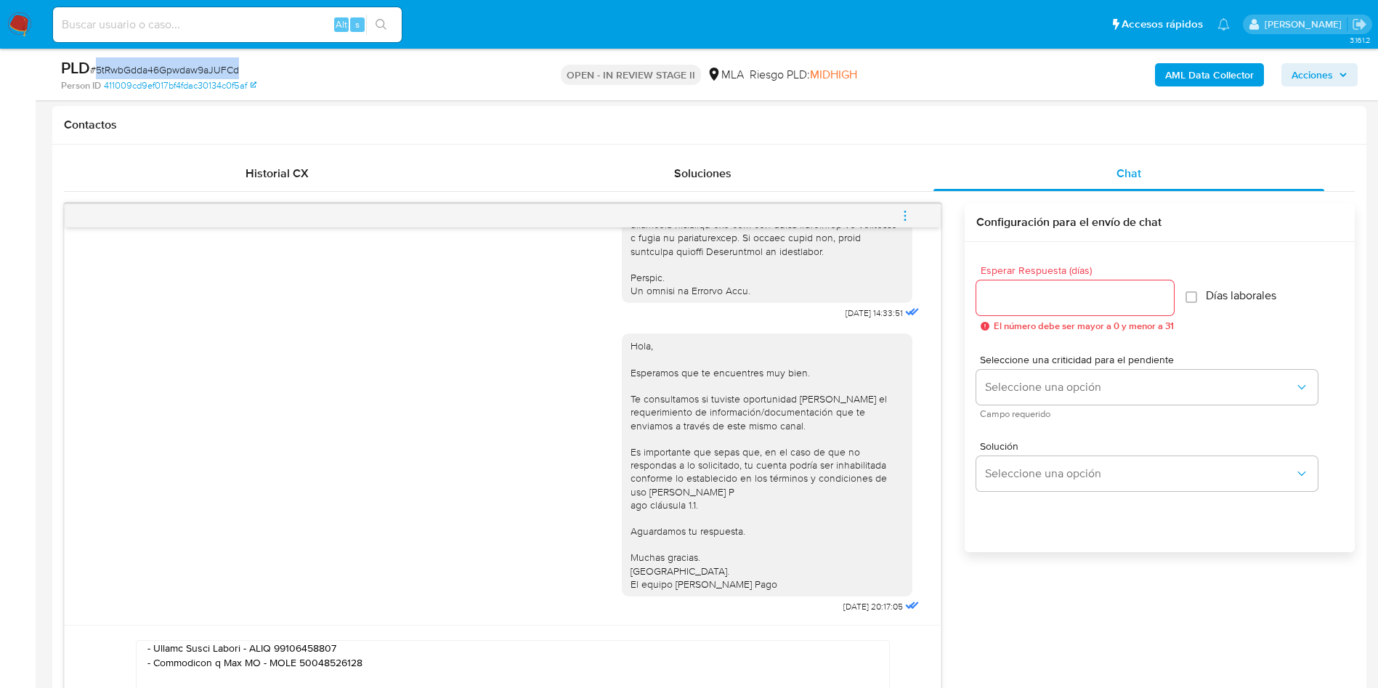
click at [167, 67] on span "# 5tRwbGdda46Gpwdaw9aJUFCd" at bounding box center [164, 69] width 149 height 15
copy span "5tRwbGdda46Gpwdaw9aJUFCd"
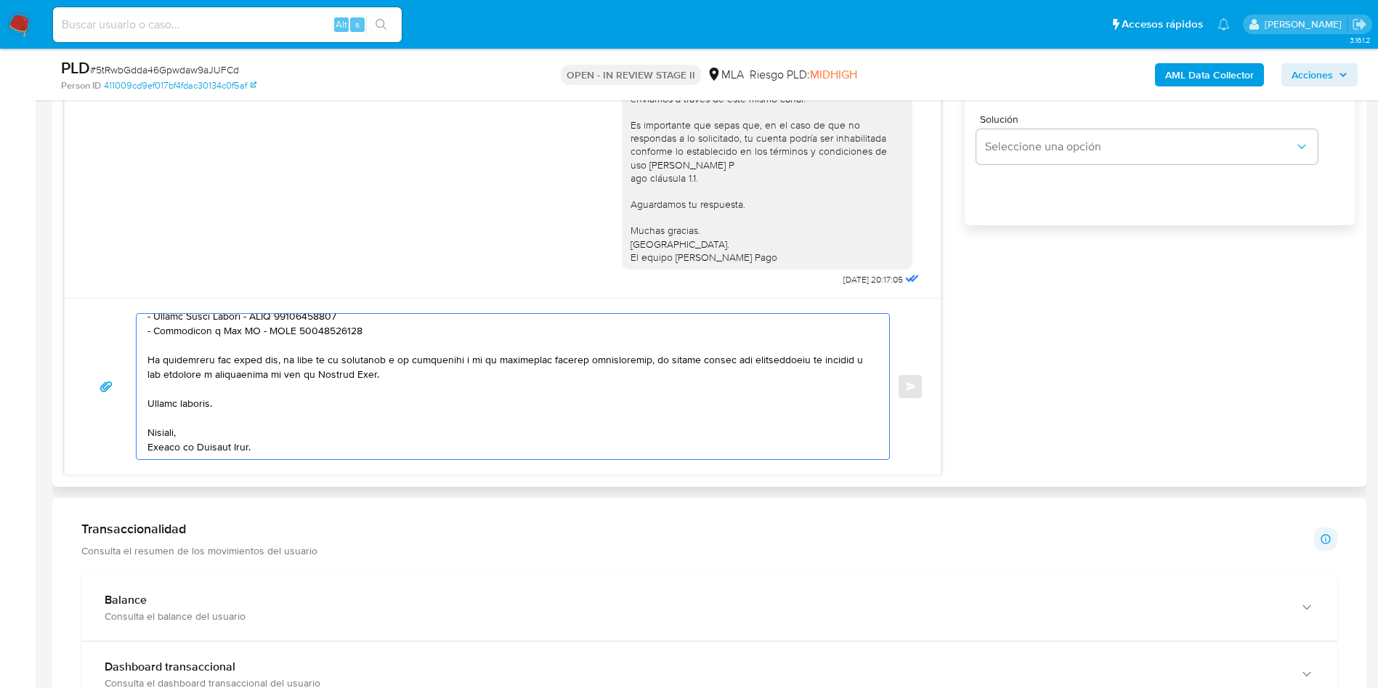
scroll to position [0, 0]
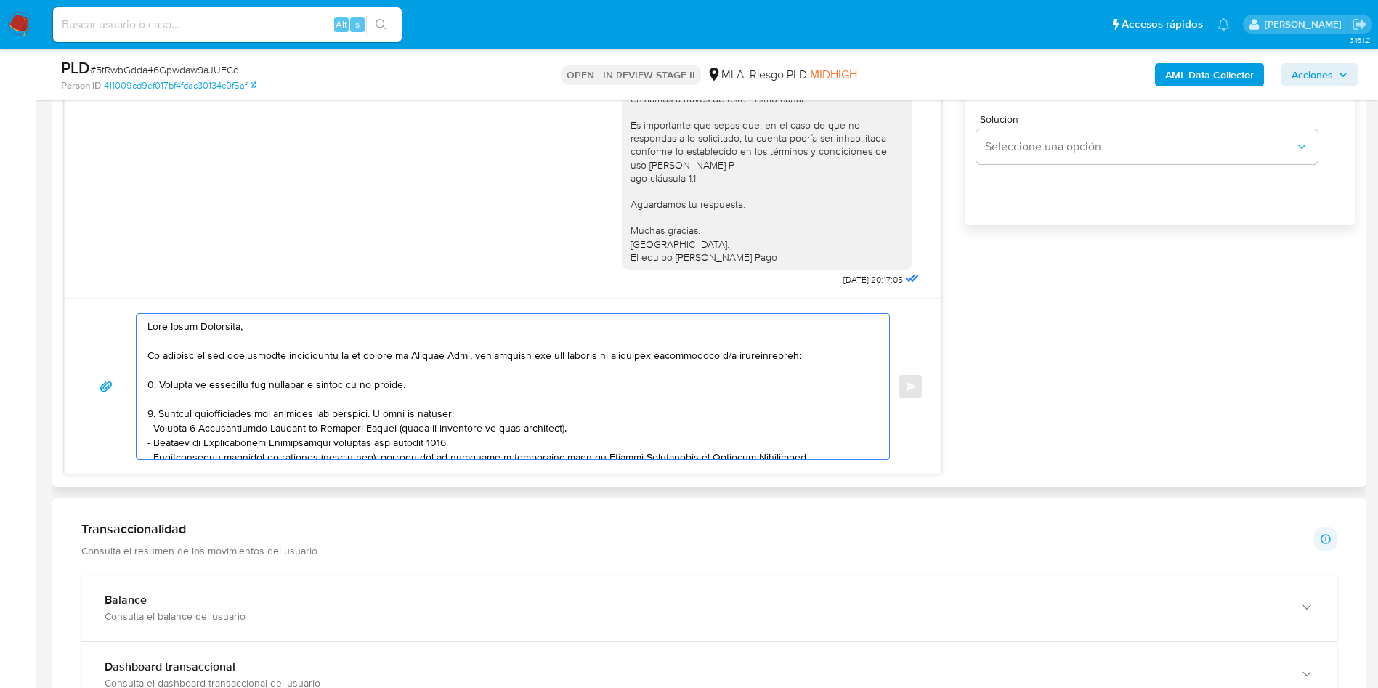
drag, startPoint x: 279, startPoint y: 456, endPoint x: 115, endPoint y: 230, distance: 279.9
click at [63, 194] on div "Historial CX Soluciones Chat Id Estado Fecha de creación Origen Proceso Anterio…" at bounding box center [709, 152] width 1314 height 669
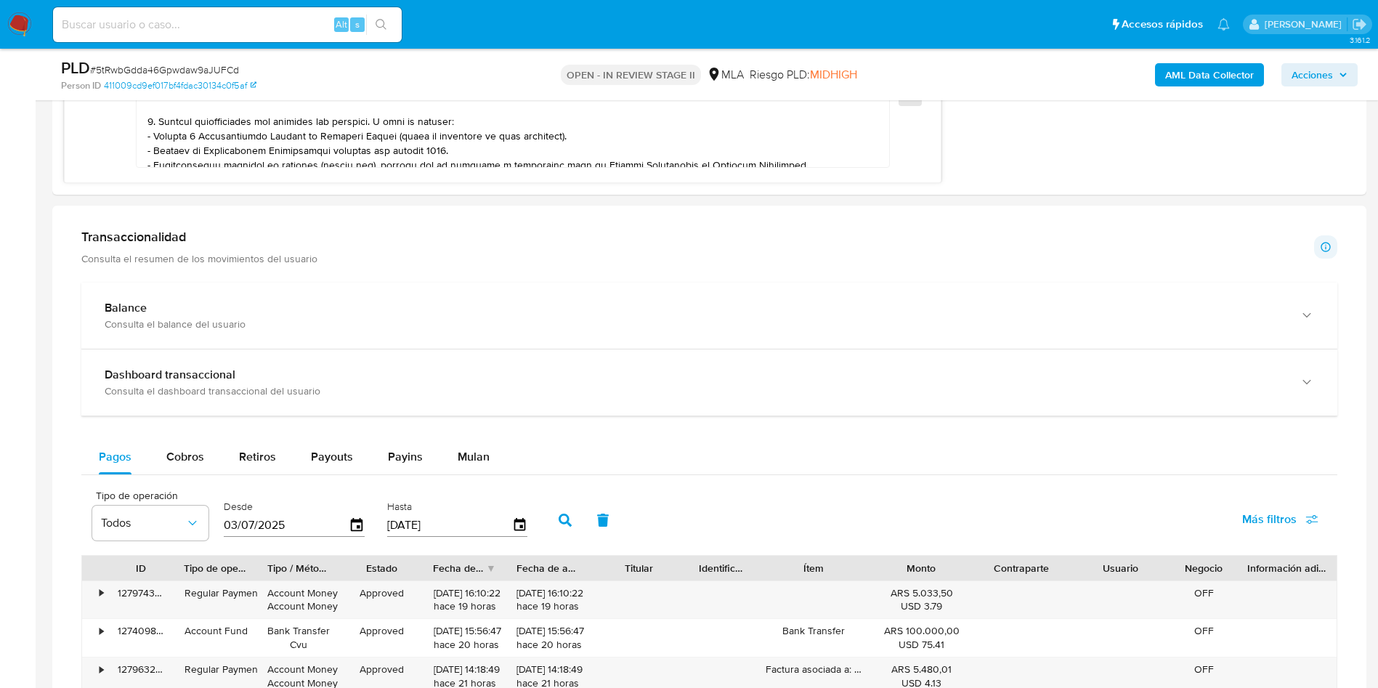
scroll to position [1635, 0]
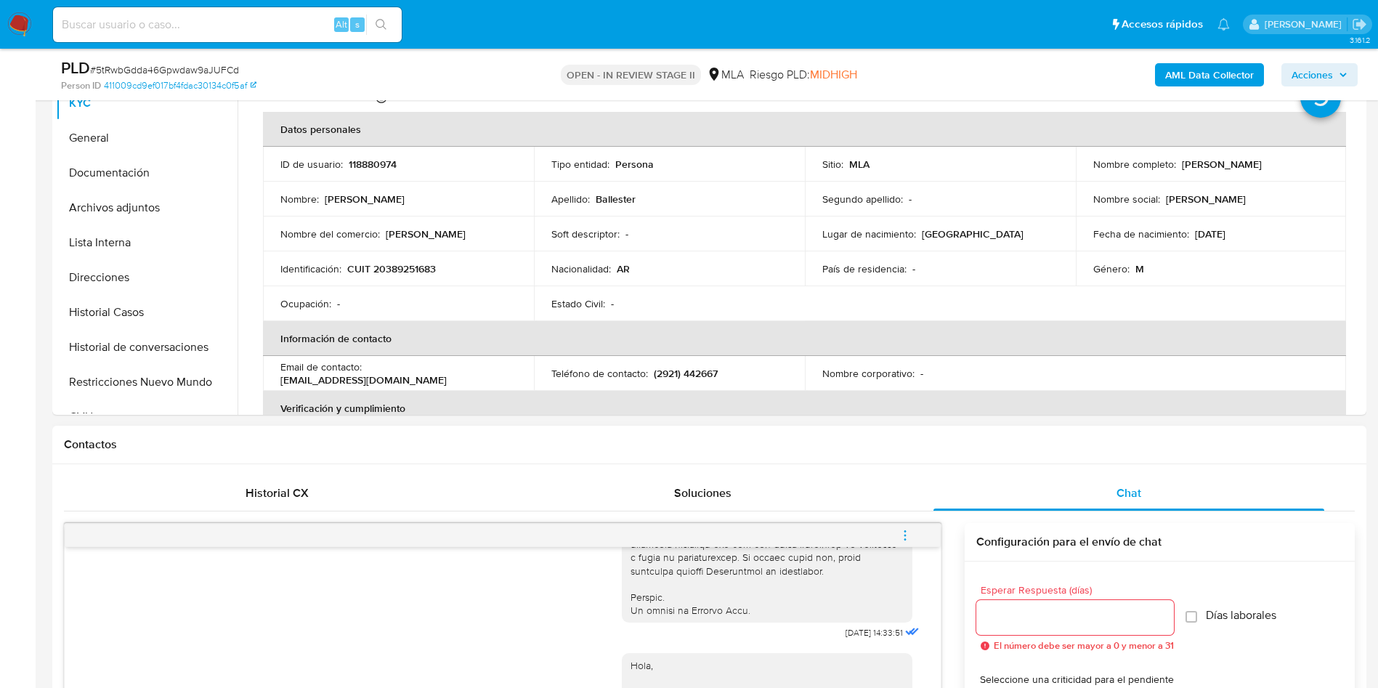
scroll to position [109, 0]
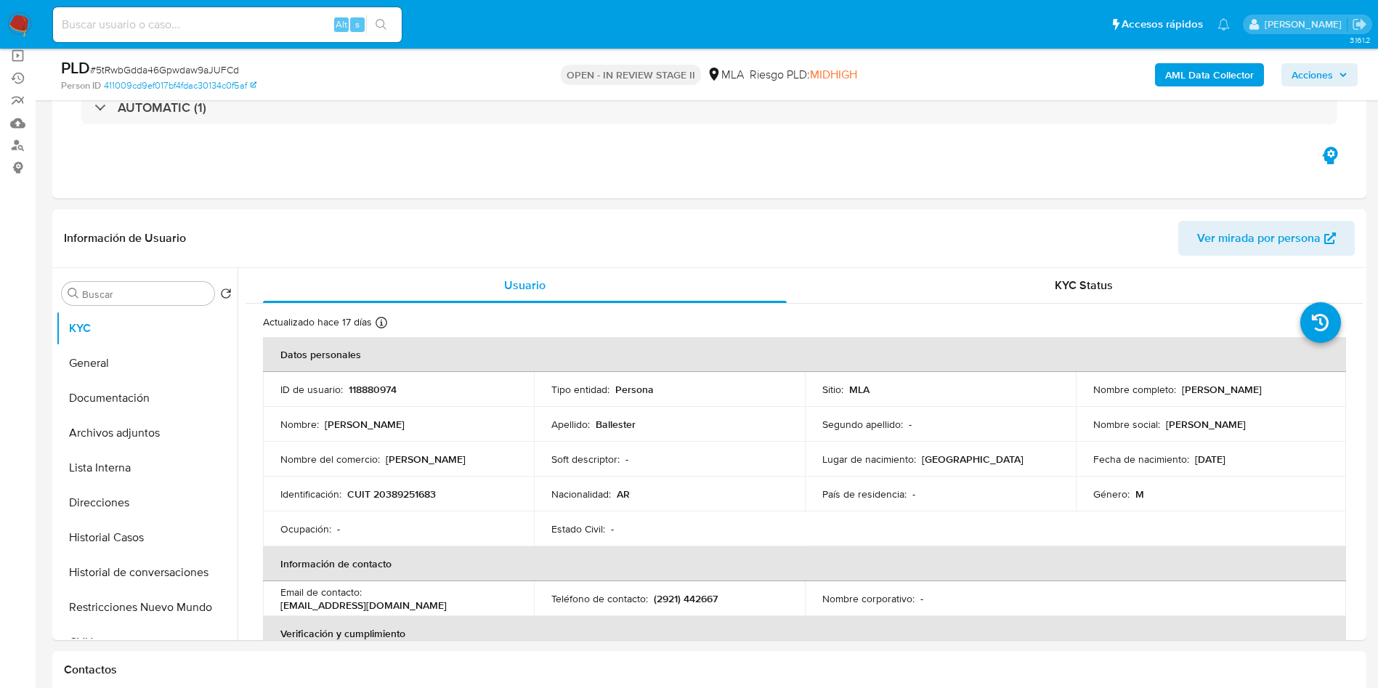
drag, startPoint x: 228, startPoint y: 24, endPoint x: 227, endPoint y: 31, distance: 7.4
click at [228, 24] on input at bounding box center [227, 24] width 349 height 19
paste input "knswEX0VTiYf9VAArRo7VhD6"
type input "knswEX0VTiYf9VAArRo7VhD6"
click at [376, 25] on icon "search-icon" at bounding box center [382, 25] width 12 height 12
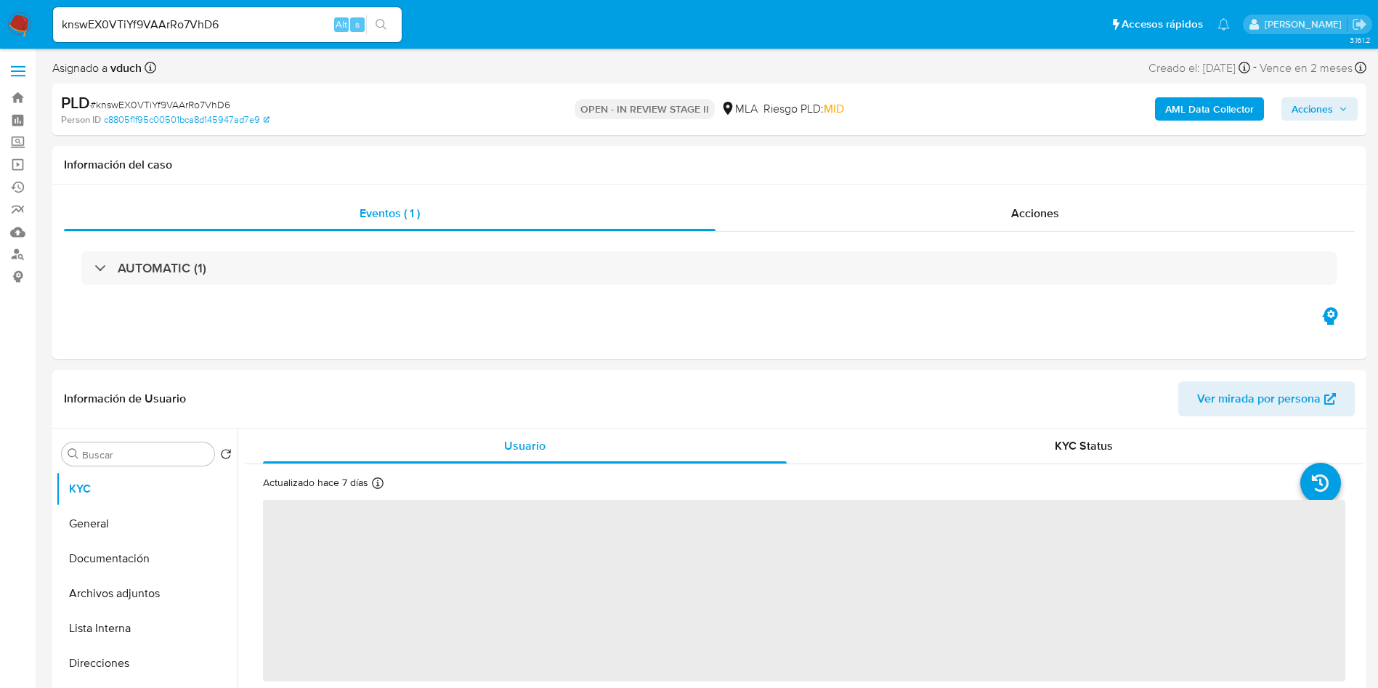
select select "10"
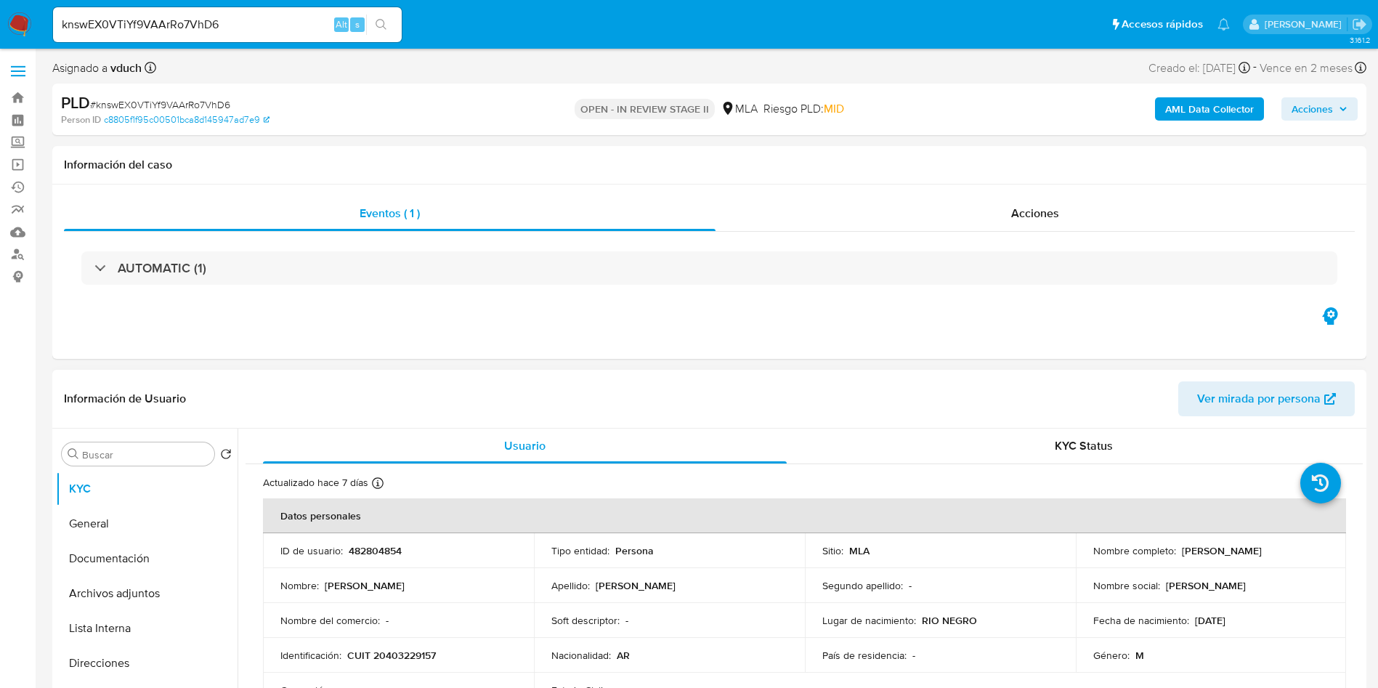
click at [379, 557] on p "482804854" at bounding box center [375, 550] width 53 height 13
copy p "482804854"
drag, startPoint x: 1149, startPoint y: 87, endPoint x: 1166, endPoint y: 100, distance: 20.8
click at [1149, 86] on div "PLD # knswEX0VTiYf9VAArRo7VhD6 Person ID c8805f1f95c00501bca8d145947ad7e9 OPEN …" at bounding box center [709, 110] width 1314 height 52
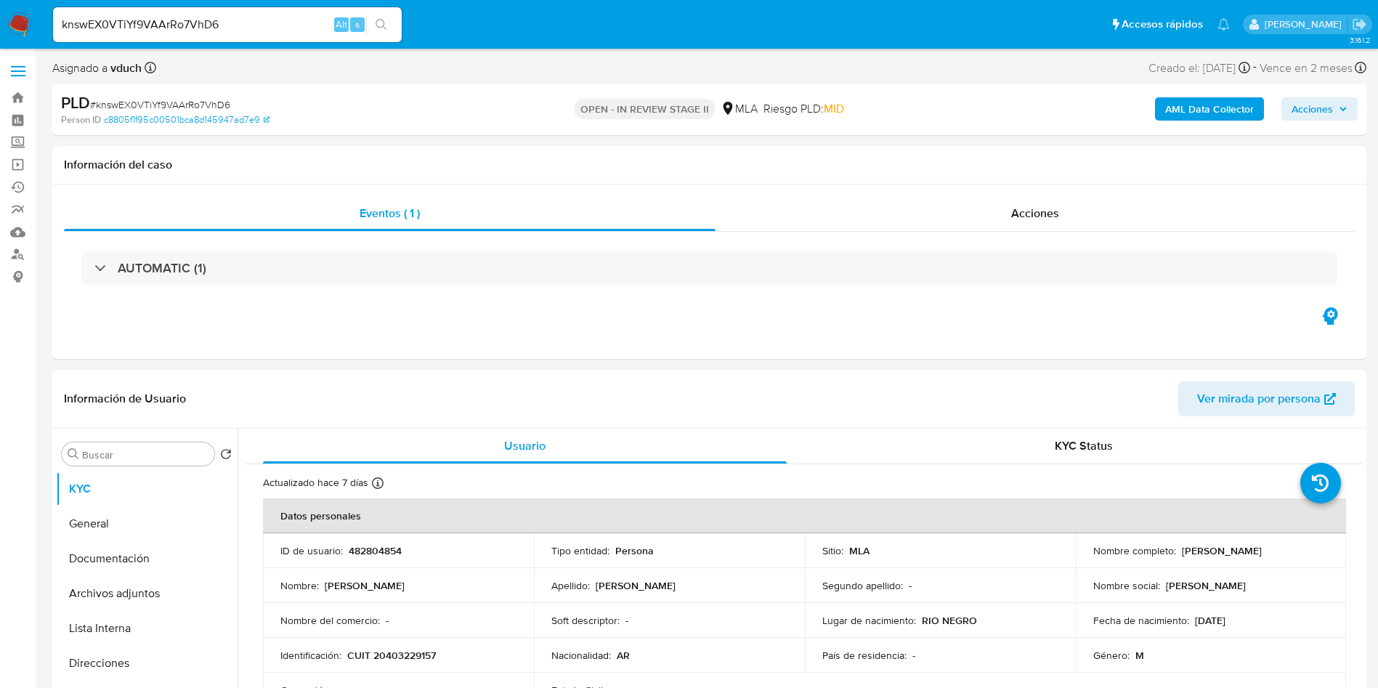
click at [1166, 100] on b "AML Data Collector" at bounding box center [1209, 108] width 89 height 23
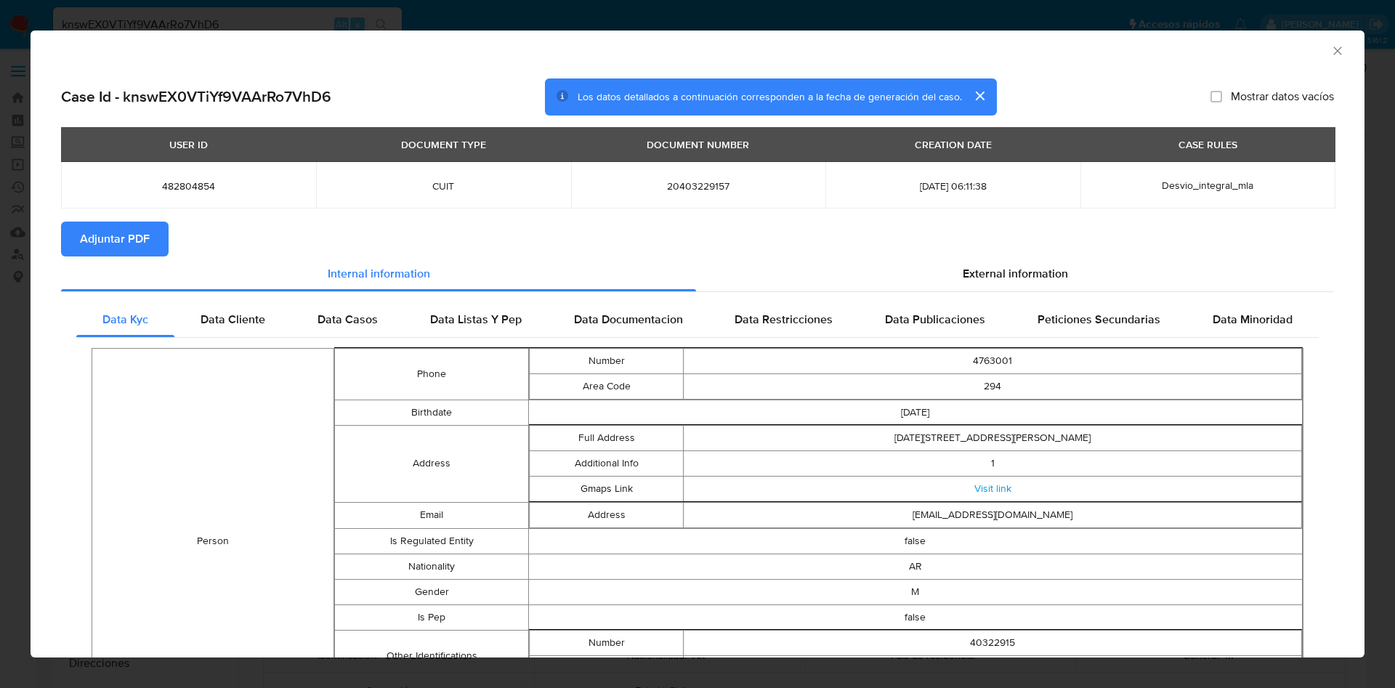
click at [1313, 47] on div "AML Data Collector" at bounding box center [698, 49] width 1334 height 36
click at [122, 230] on span "Adjuntar PDF" at bounding box center [115, 239] width 70 height 32
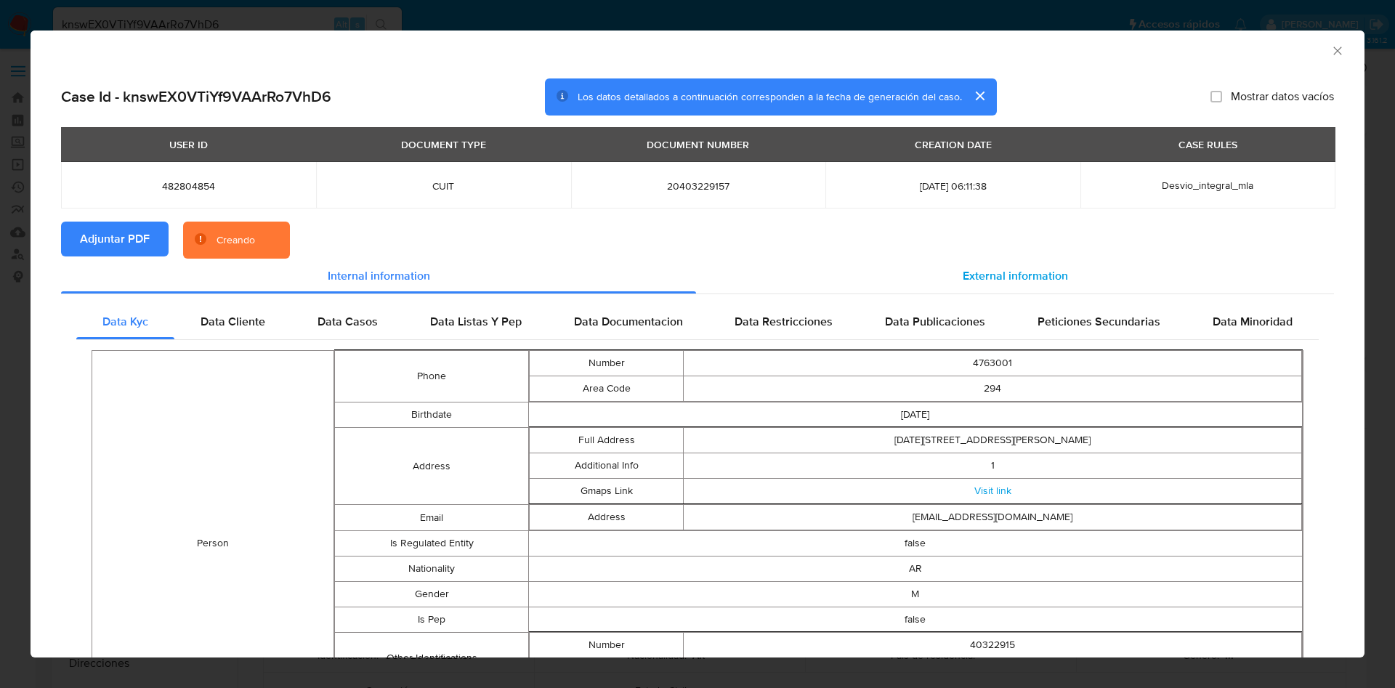
click at [1007, 274] on span "External information" at bounding box center [1015, 275] width 105 height 17
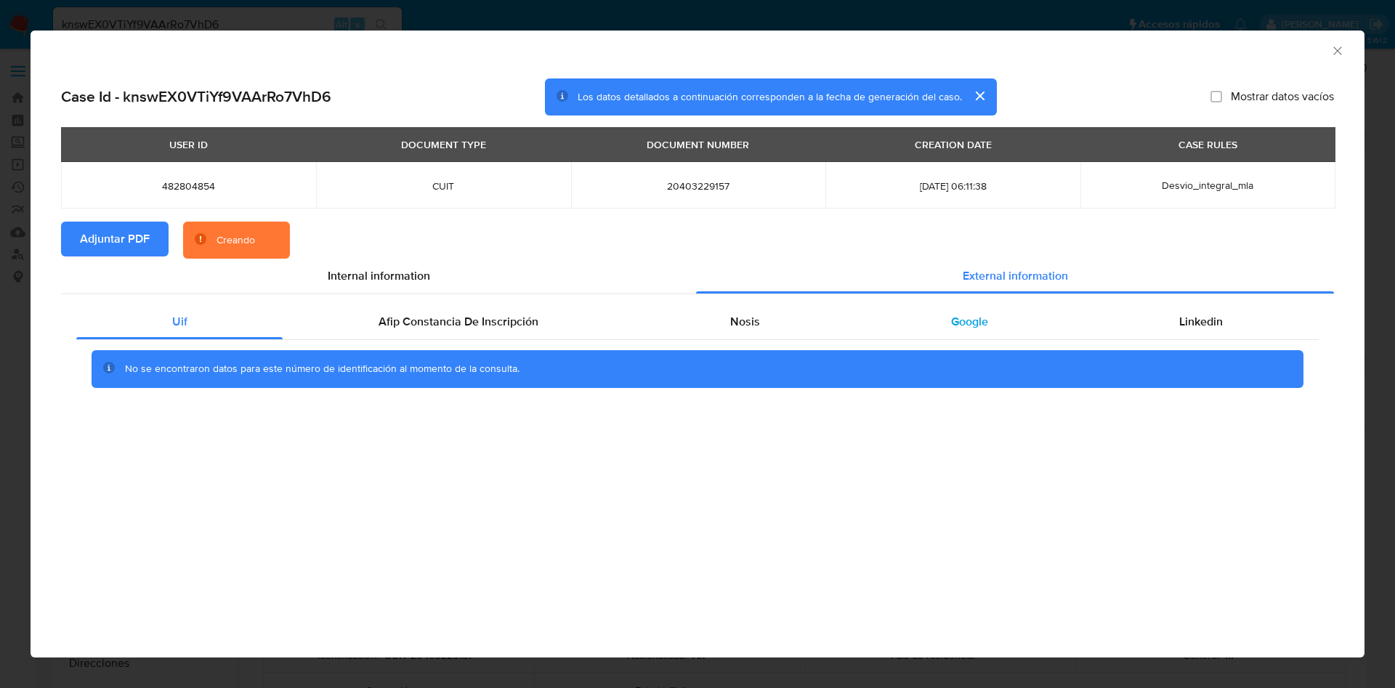
click at [892, 321] on div "Google" at bounding box center [969, 321] width 228 height 35
click at [718, 323] on div "Nosis" at bounding box center [744, 321] width 221 height 35
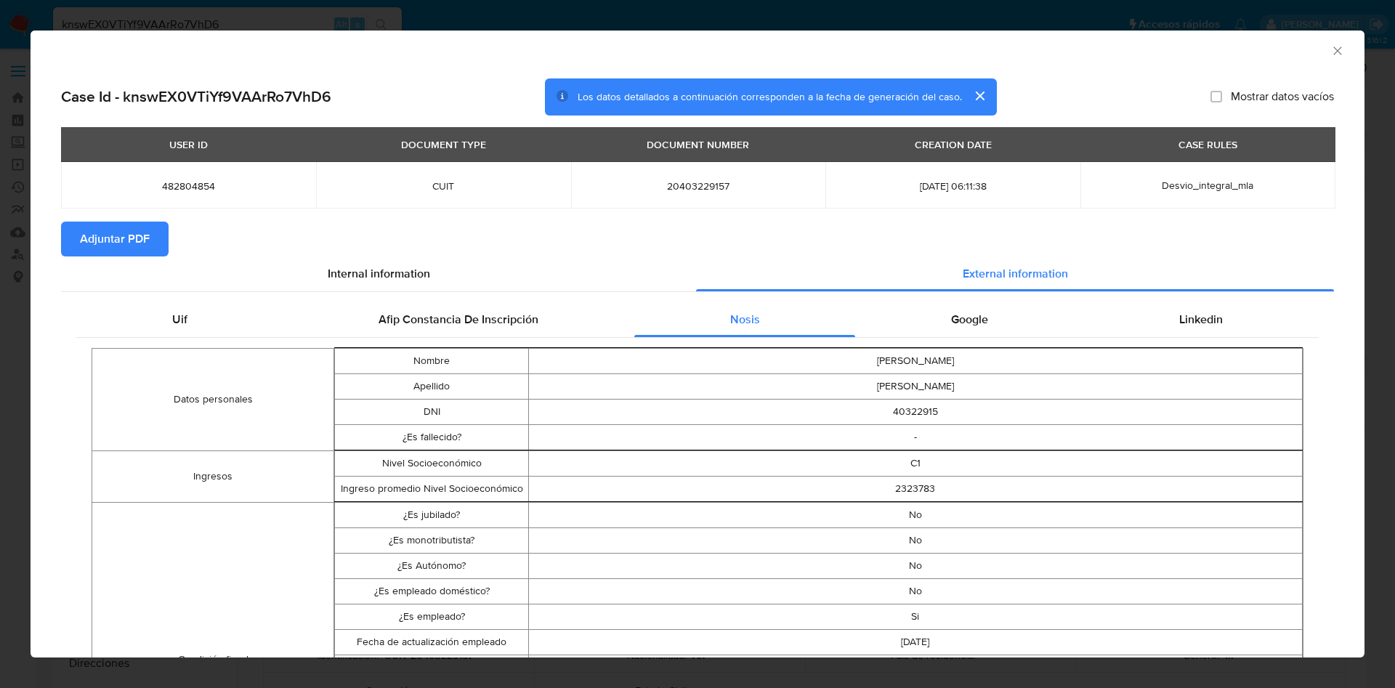
click at [1309, 46] on div "AML Data Collector" at bounding box center [686, 49] width 1290 height 16
click at [1309, 47] on div "AML Data Collector" at bounding box center [686, 49] width 1290 height 16
click at [1330, 48] on icon "Cerrar ventana" at bounding box center [1337, 51] width 15 height 15
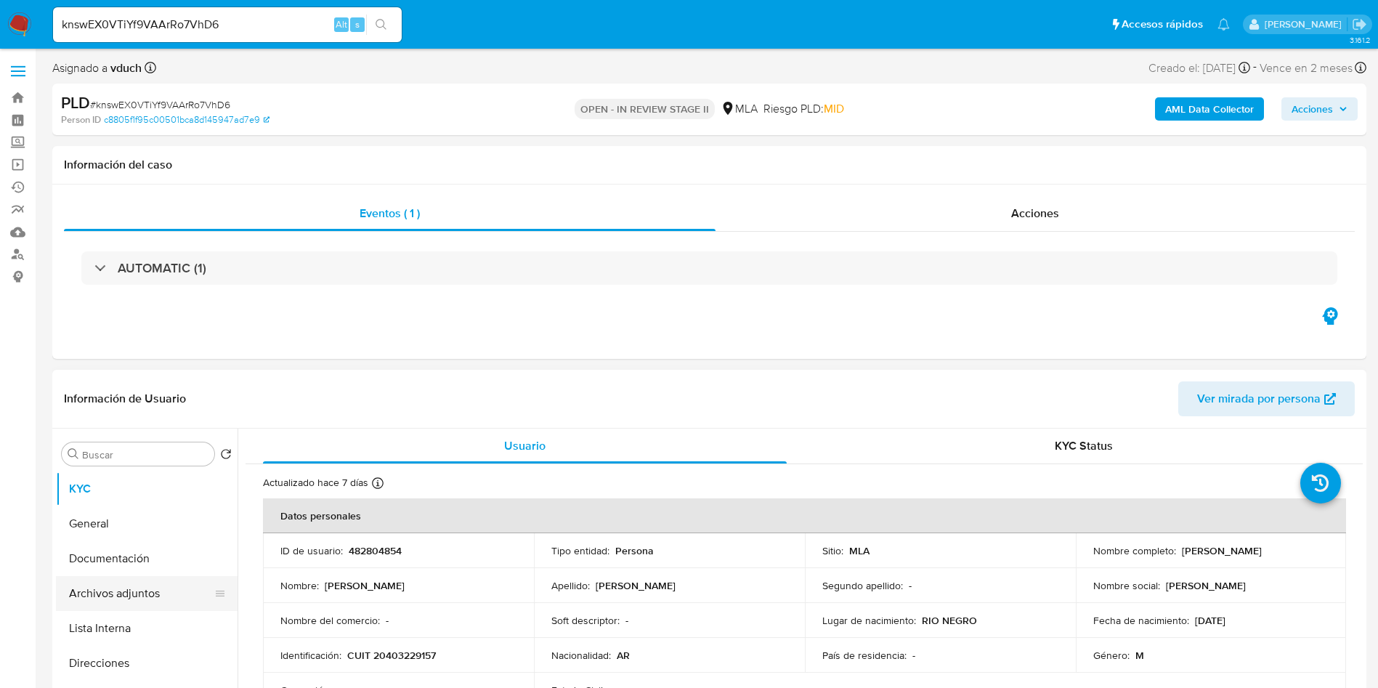
click at [163, 592] on button "Archivos adjuntos" at bounding box center [141, 593] width 170 height 35
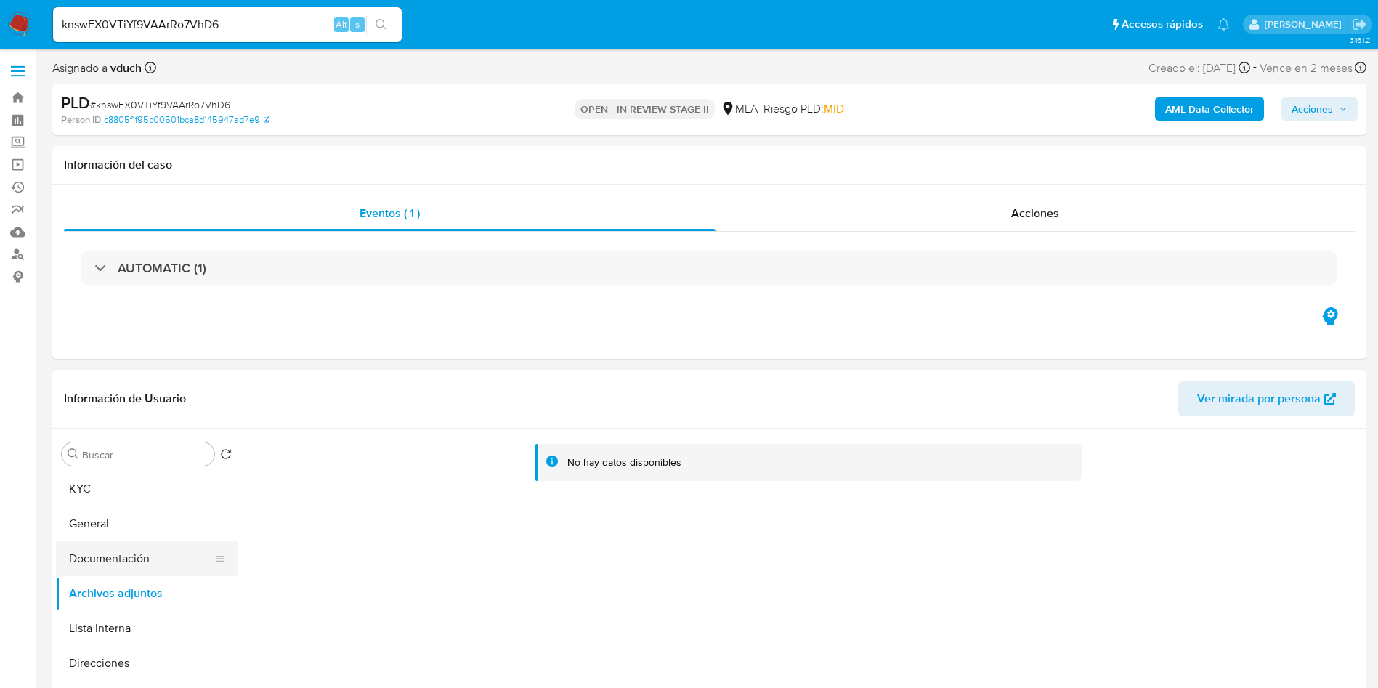
click at [145, 554] on button "Documentación" at bounding box center [141, 558] width 170 height 35
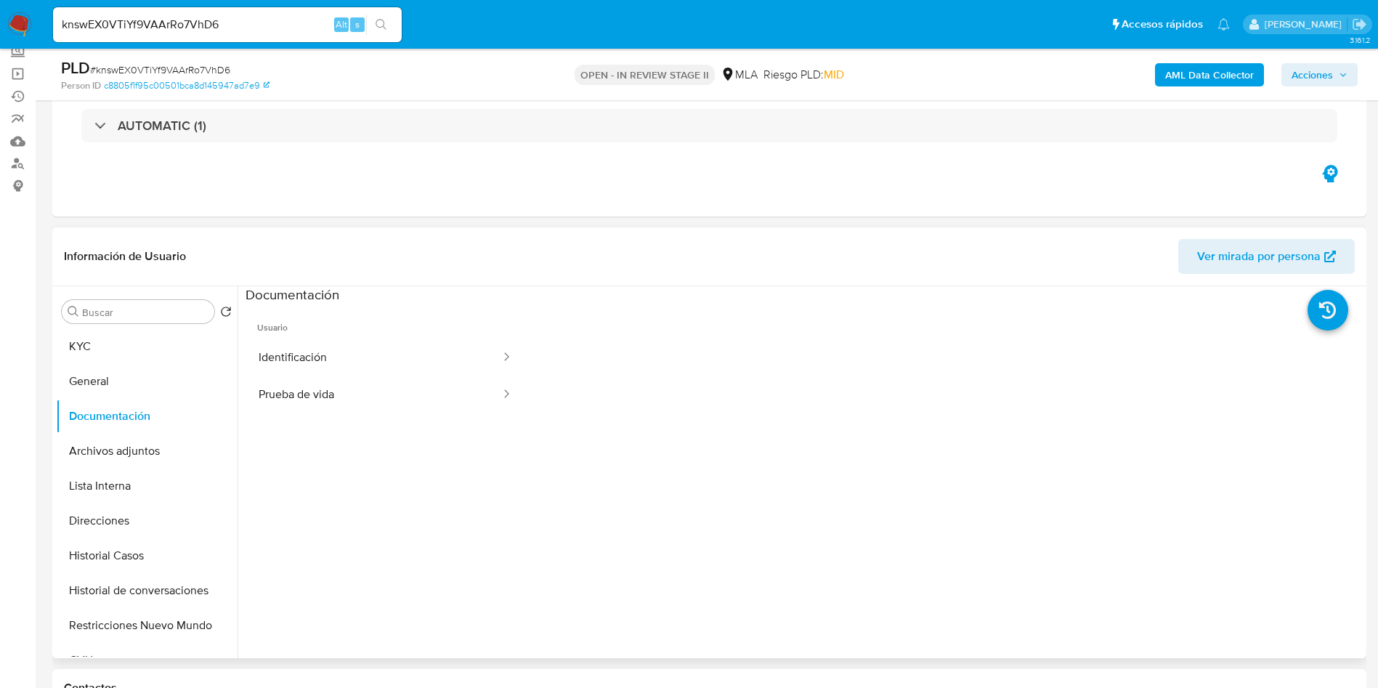
scroll to position [218, 0]
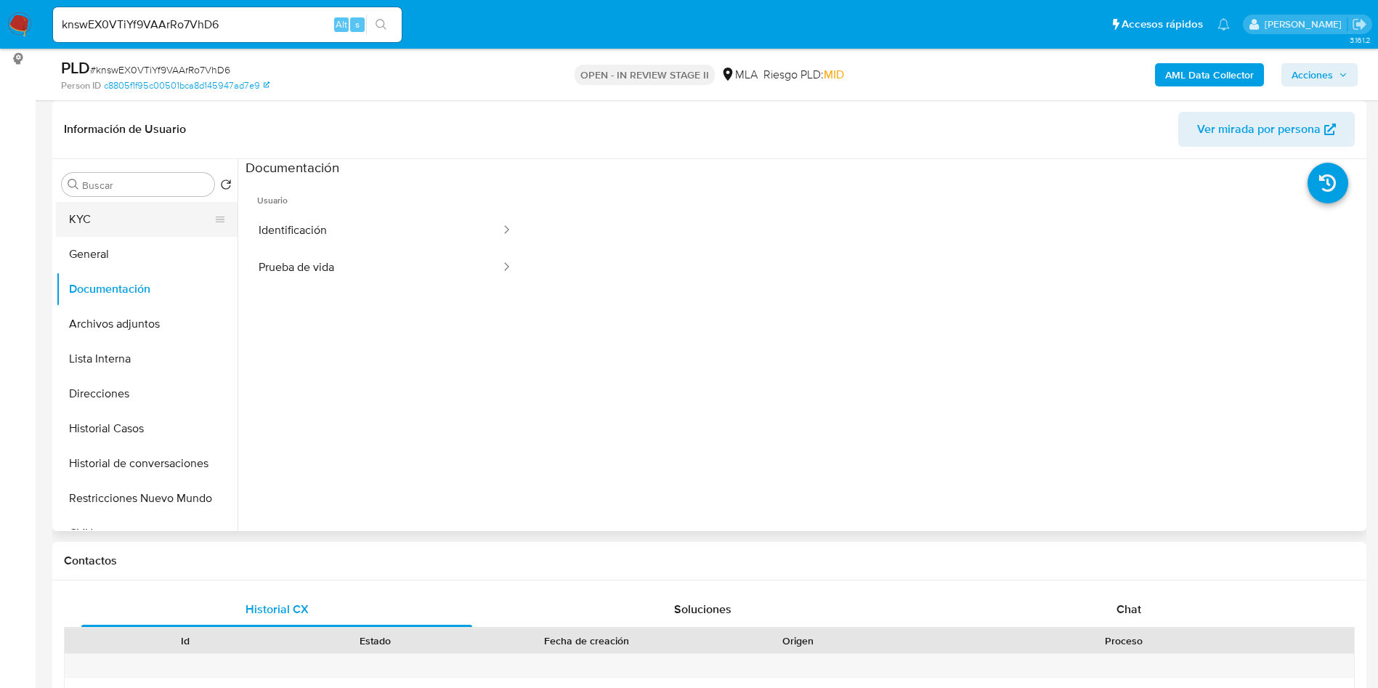
click at [160, 225] on button "KYC" at bounding box center [141, 219] width 170 height 35
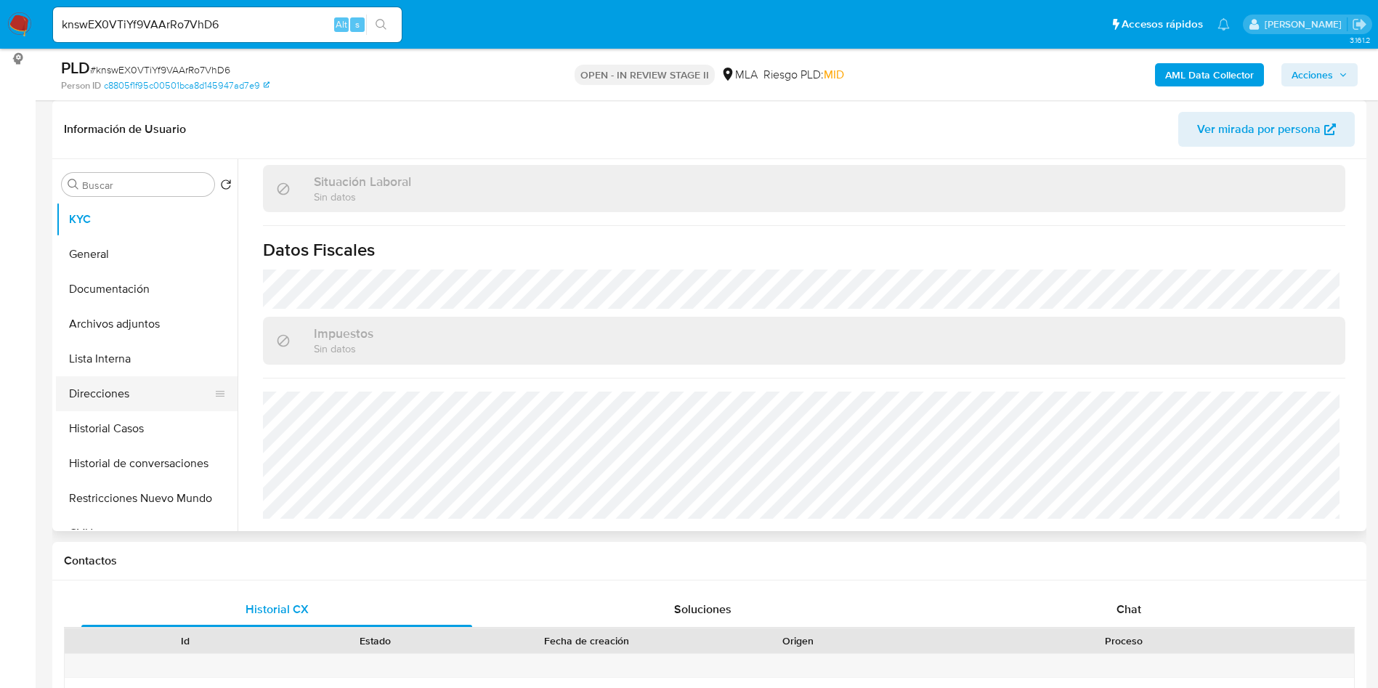
scroll to position [738, 0]
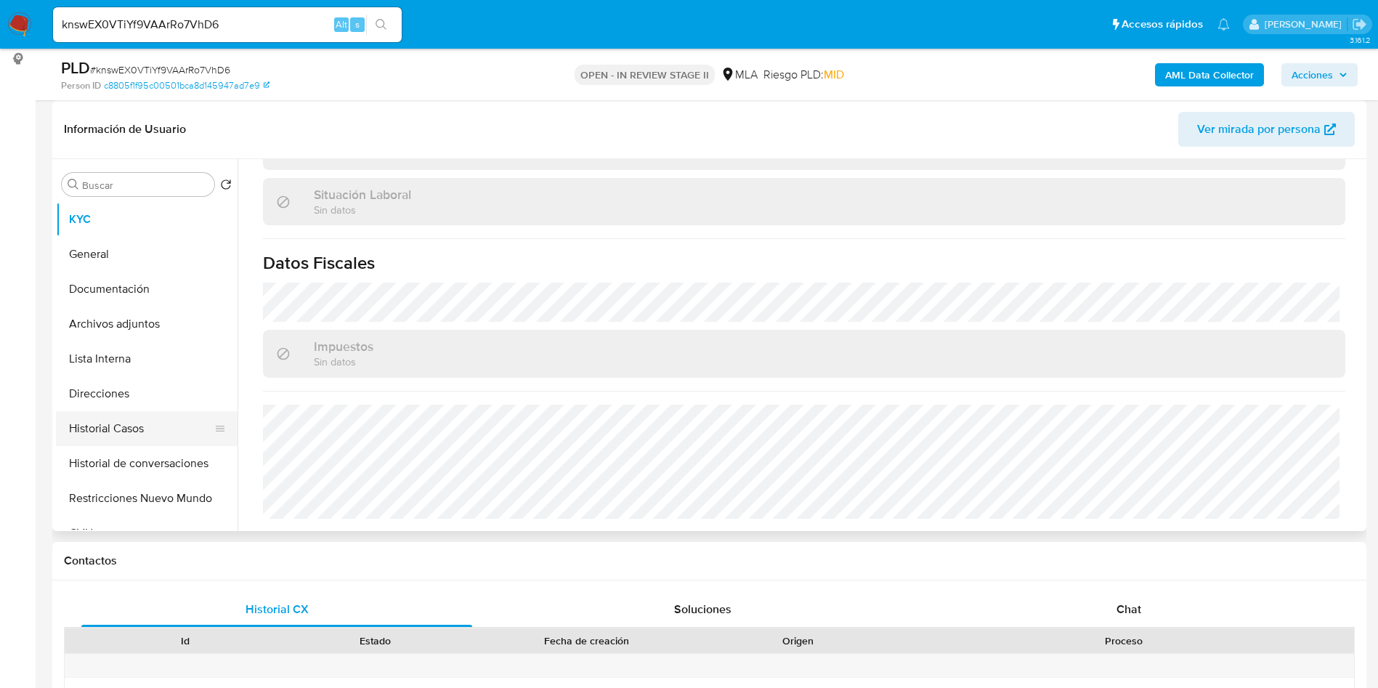
click at [114, 416] on button "Historial Casos" at bounding box center [141, 428] width 170 height 35
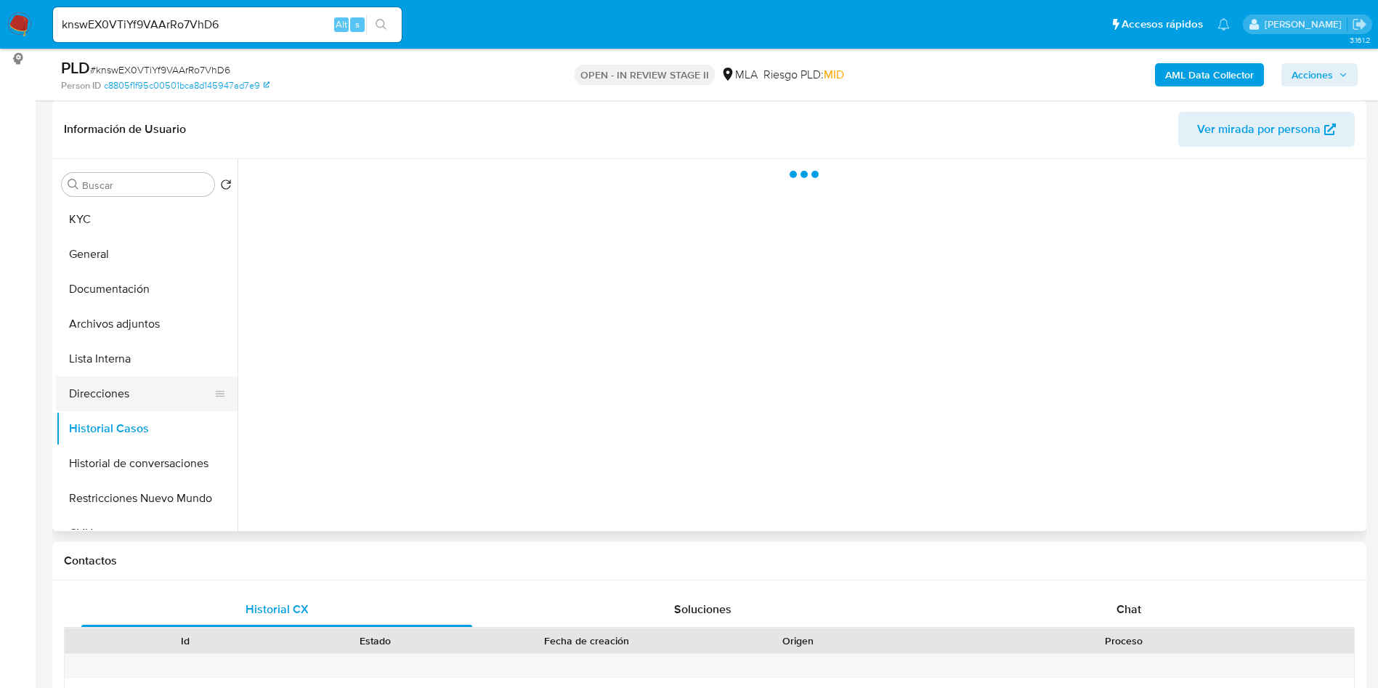
scroll to position [0, 0]
click at [146, 395] on button "Direcciones" at bounding box center [141, 393] width 170 height 35
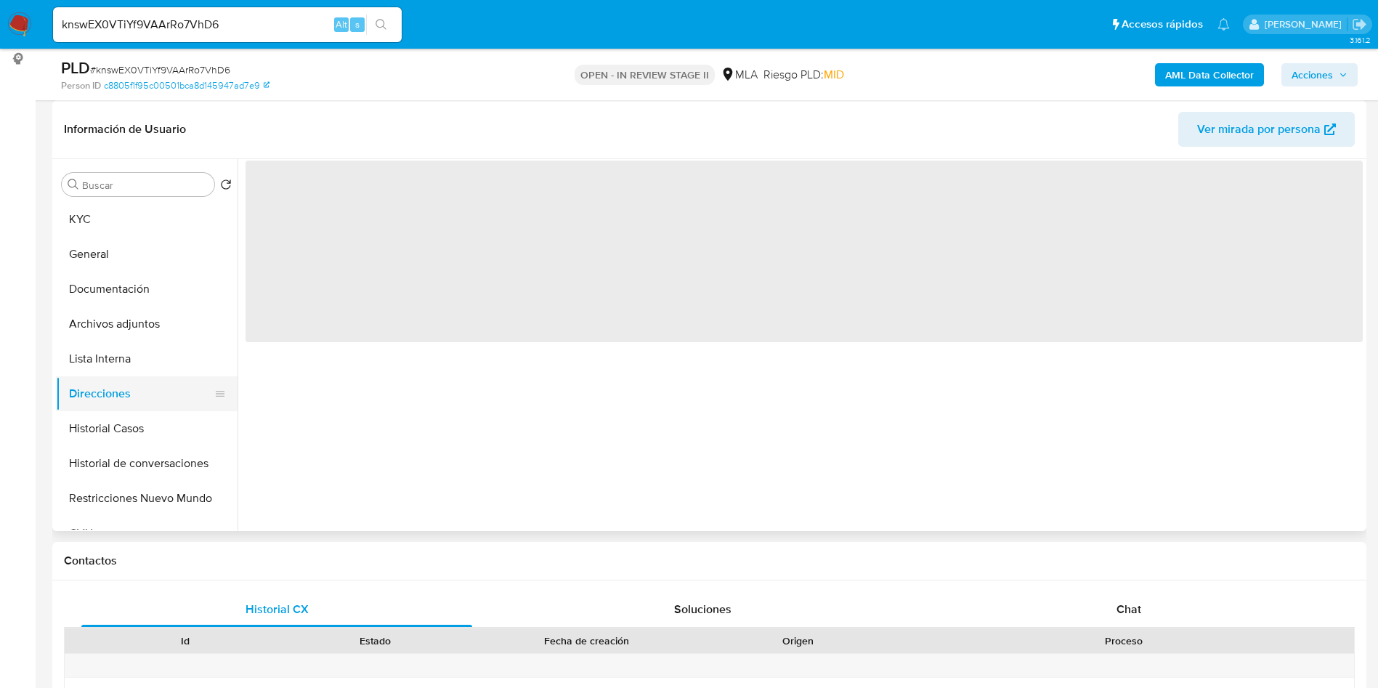
drag, startPoint x: 100, startPoint y: 349, endPoint x: 98, endPoint y: 388, distance: 38.6
click at [100, 349] on button "Lista Interna" at bounding box center [147, 358] width 182 height 35
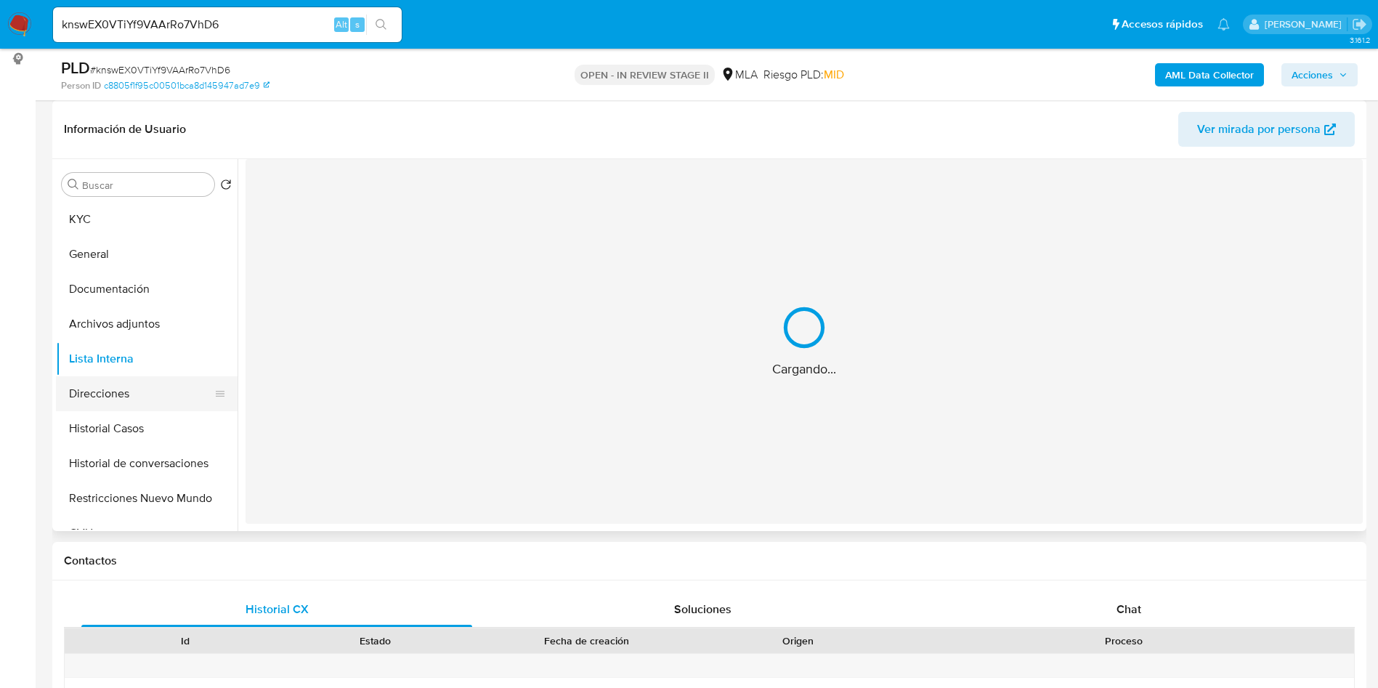
click at [94, 393] on button "Direcciones" at bounding box center [141, 393] width 170 height 35
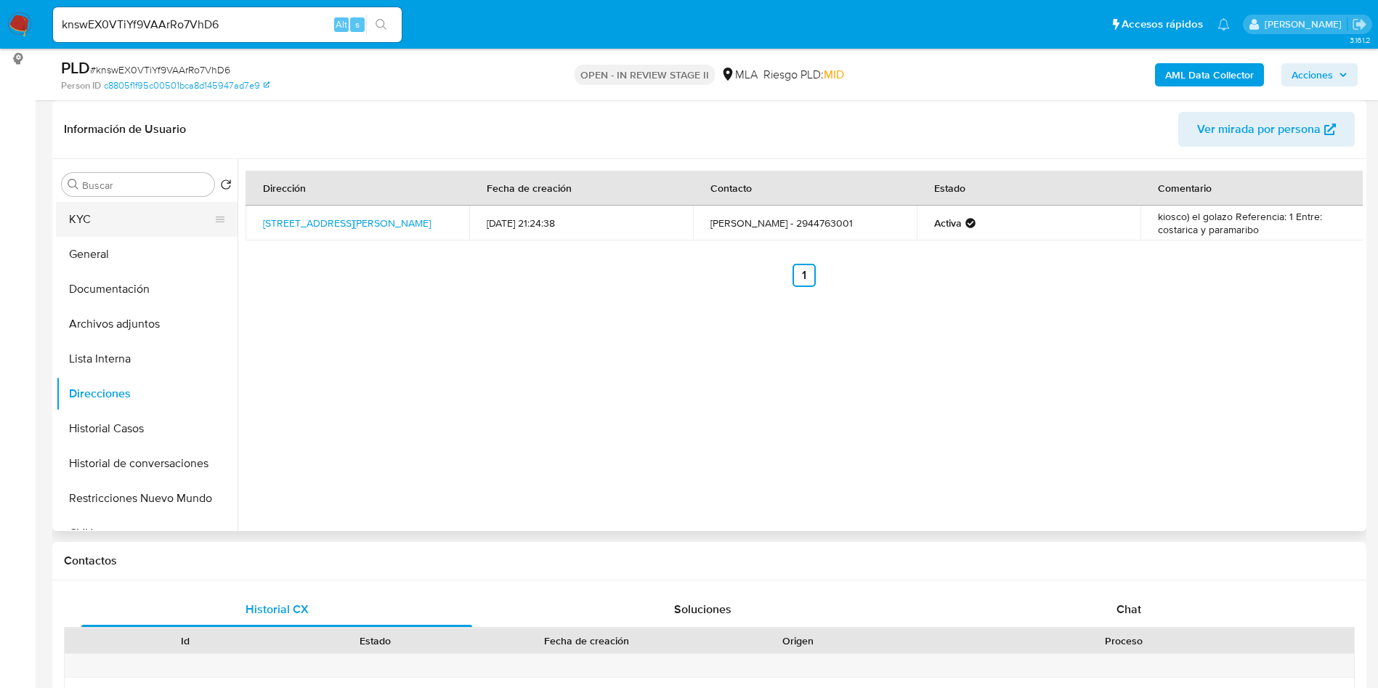
click at [81, 202] on button "KYC" at bounding box center [141, 219] width 170 height 35
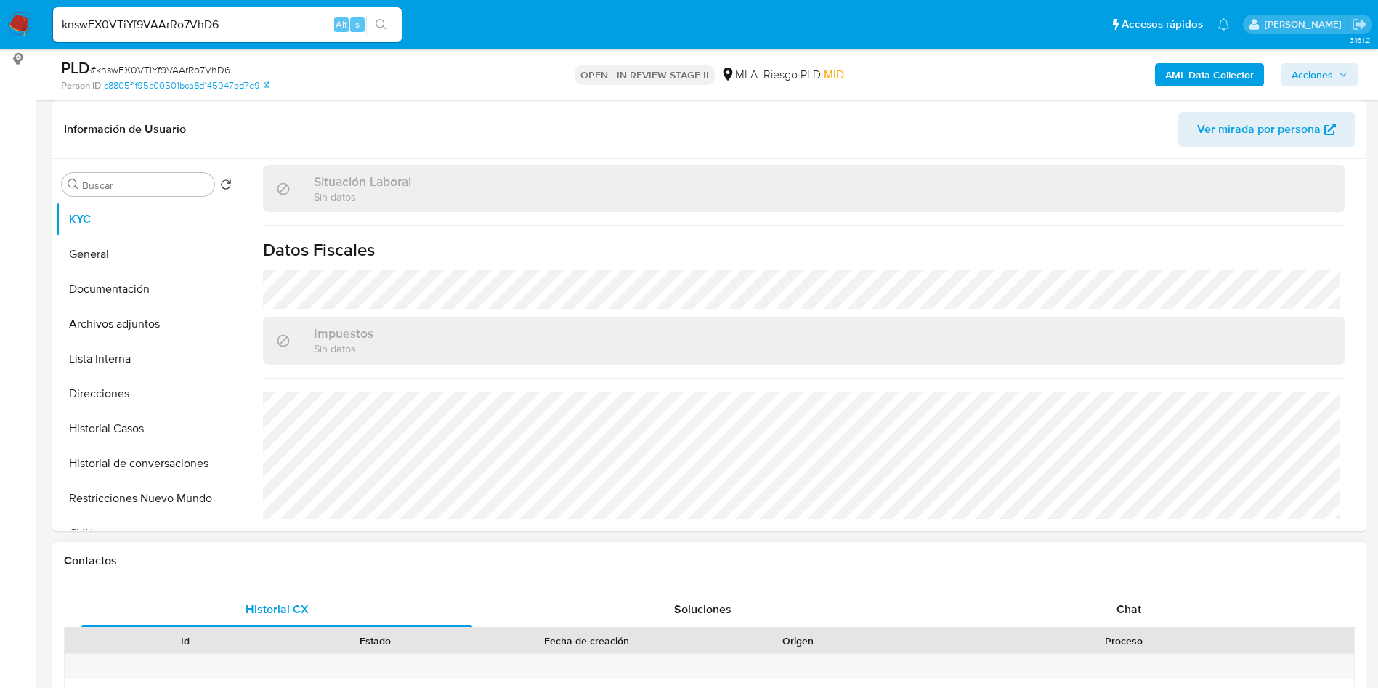
scroll to position [738, 0]
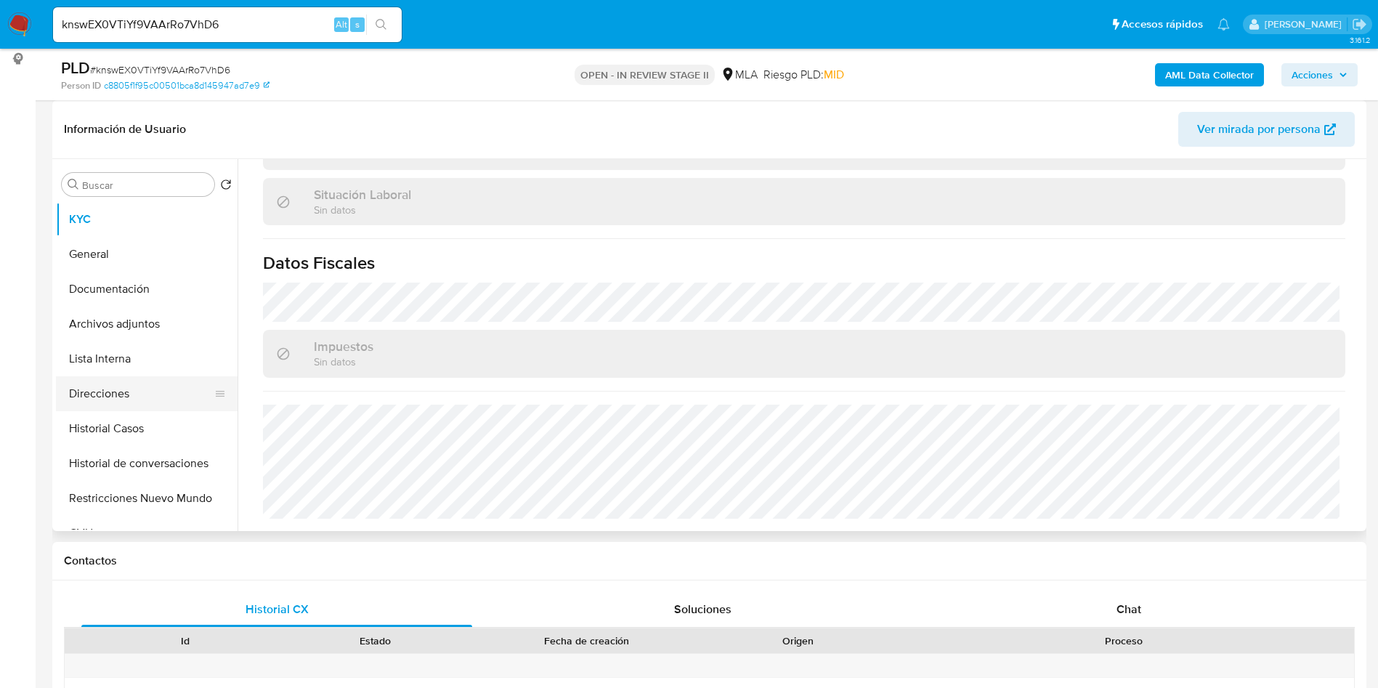
click at [137, 376] on button "Direcciones" at bounding box center [141, 393] width 170 height 35
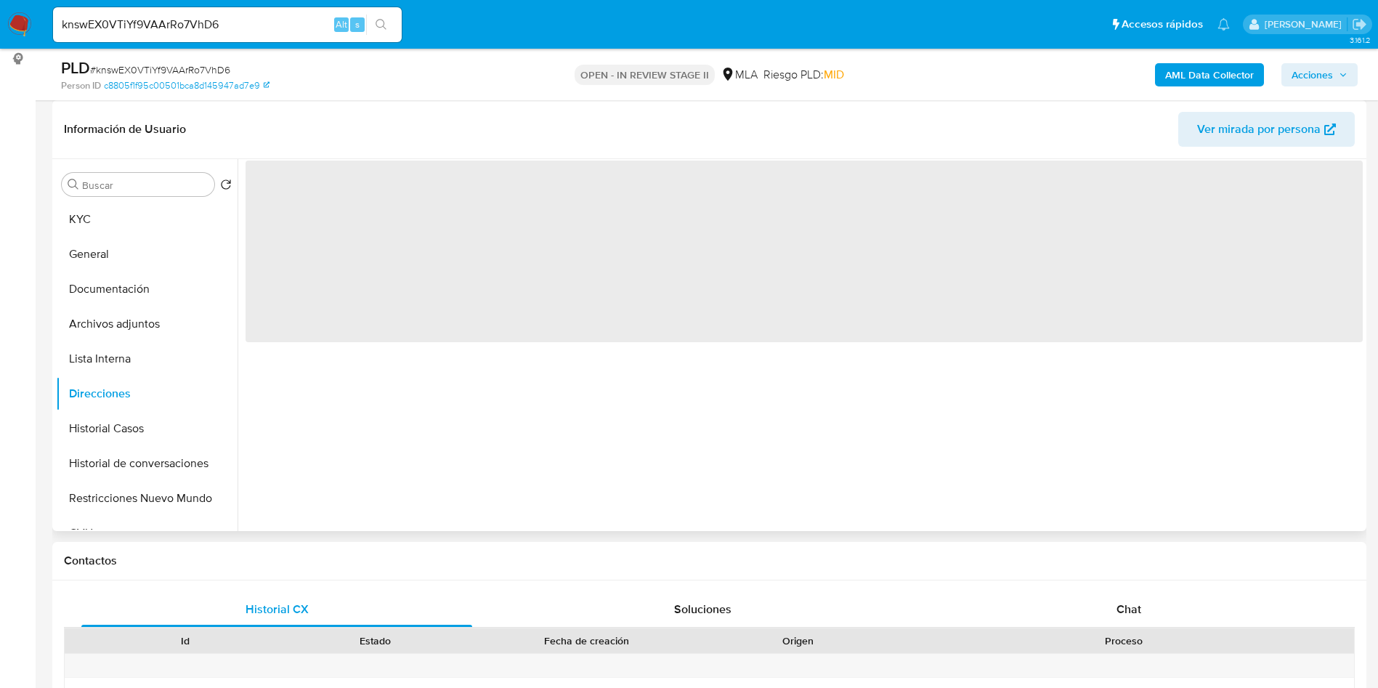
scroll to position [0, 0]
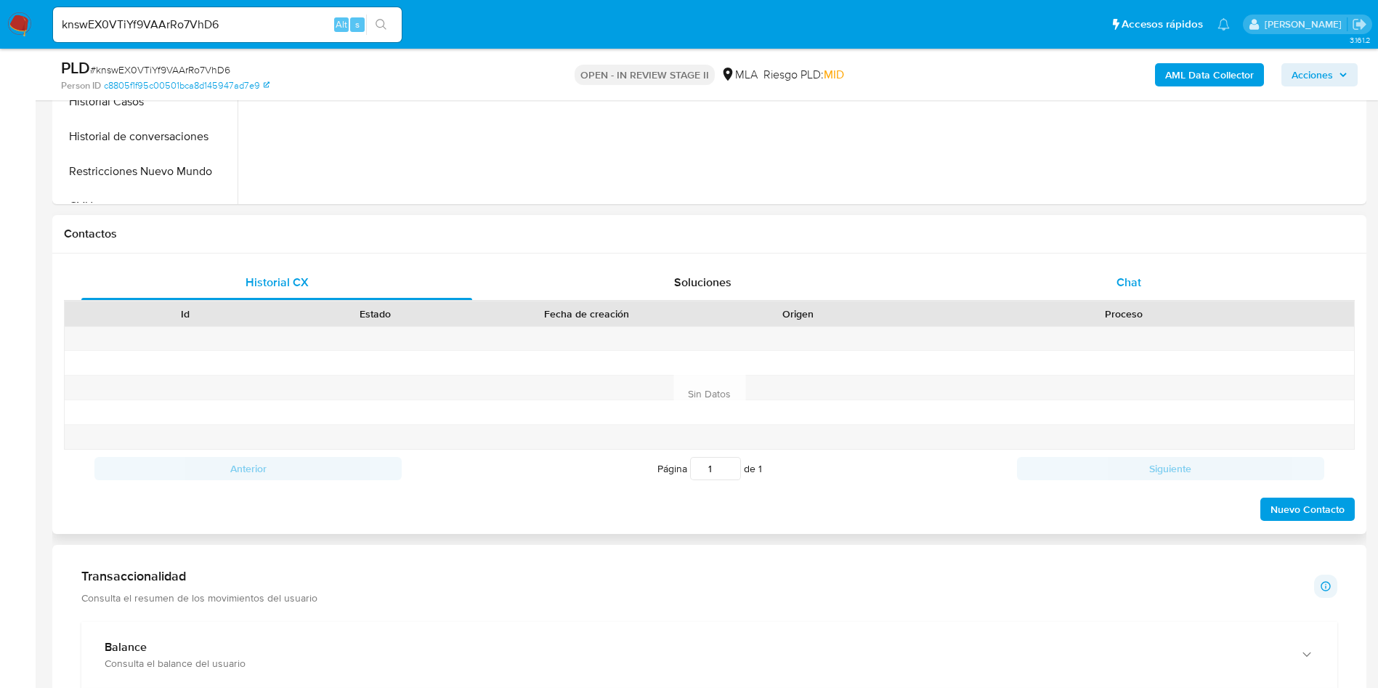
click at [1089, 281] on div "Chat" at bounding box center [1129, 282] width 391 height 35
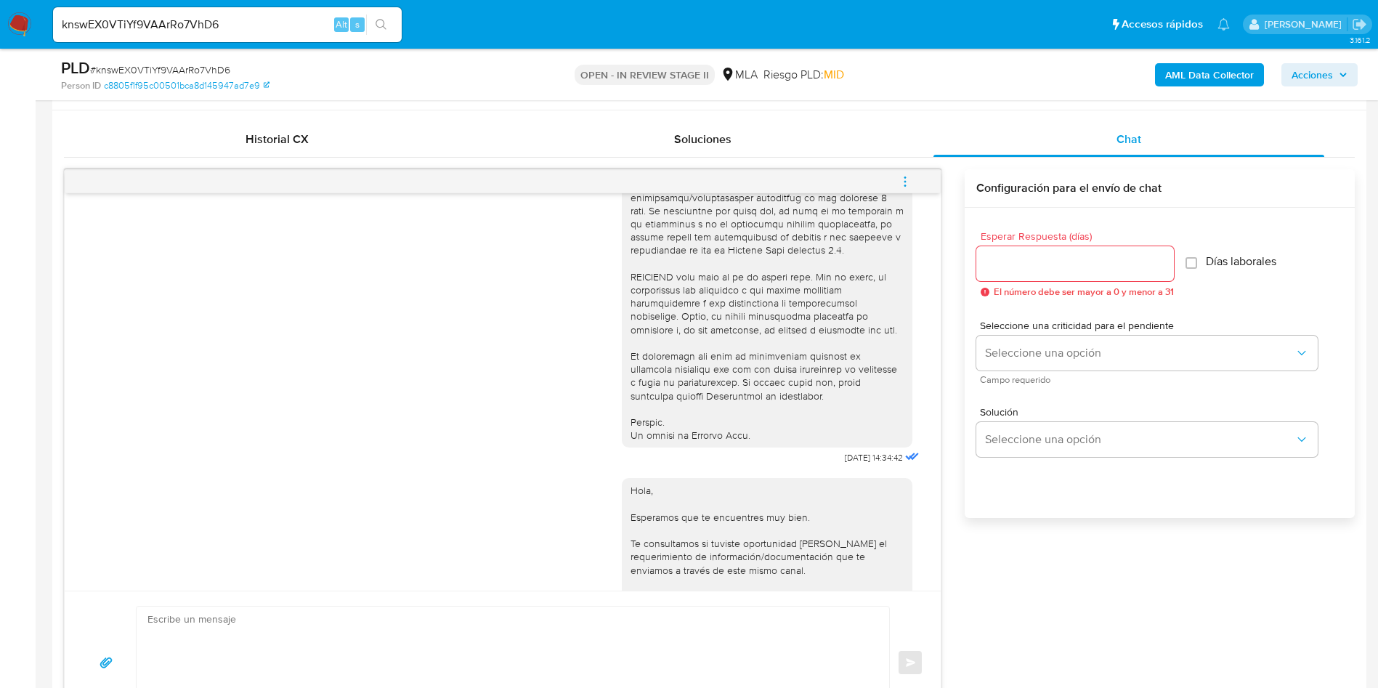
scroll to position [654, 0]
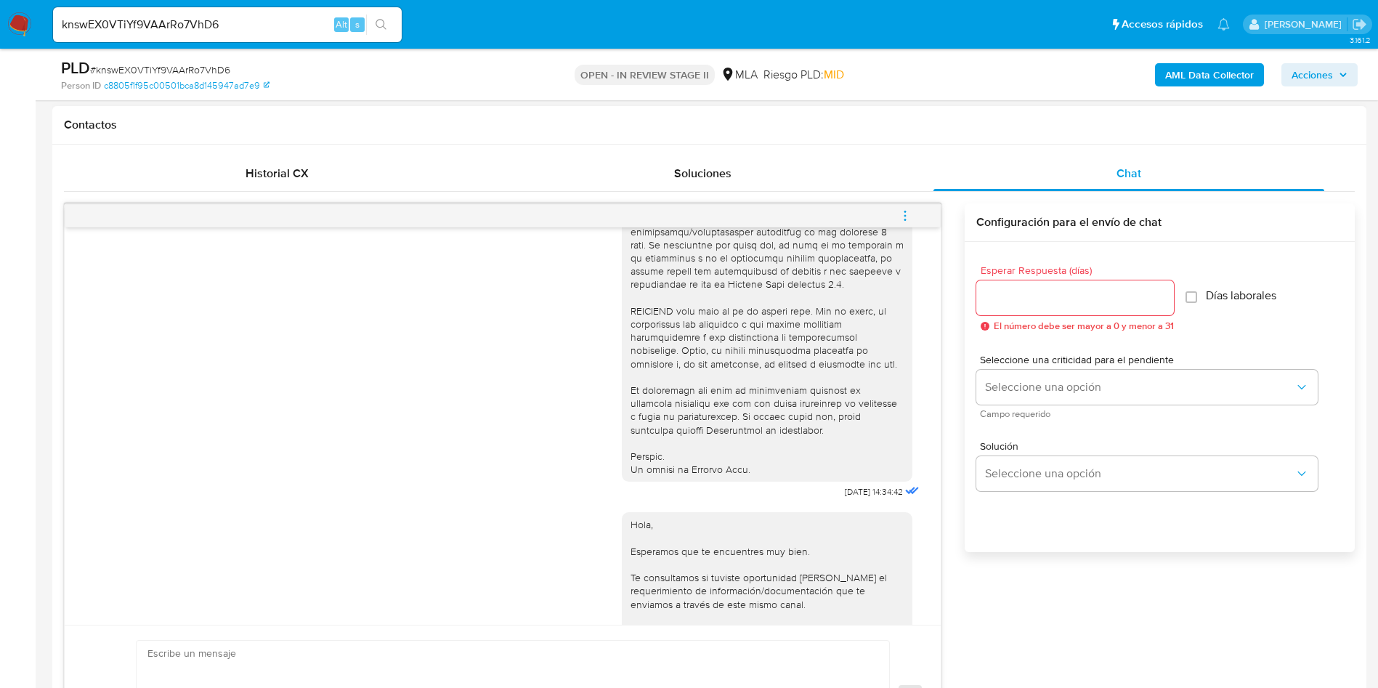
click at [912, 214] on icon "menu-action" at bounding box center [905, 215] width 13 height 13
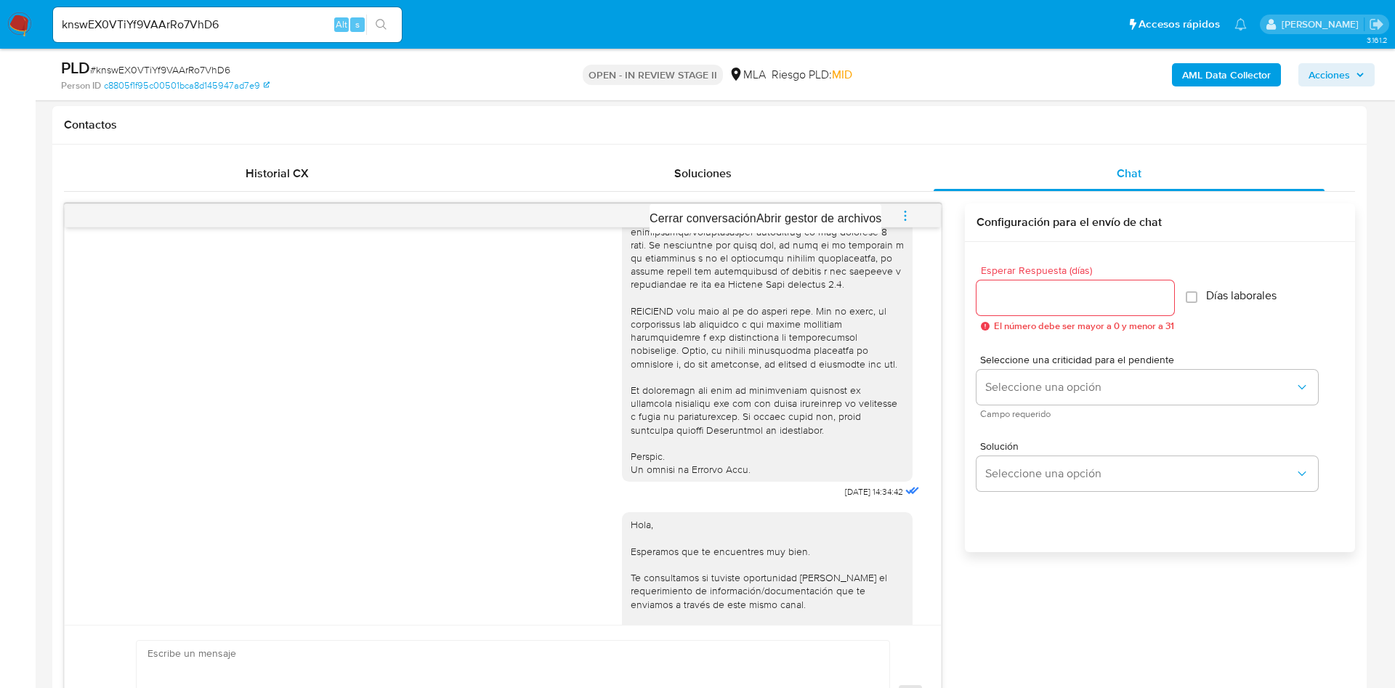
click at [667, 352] on div at bounding box center [697, 344] width 1395 height 688
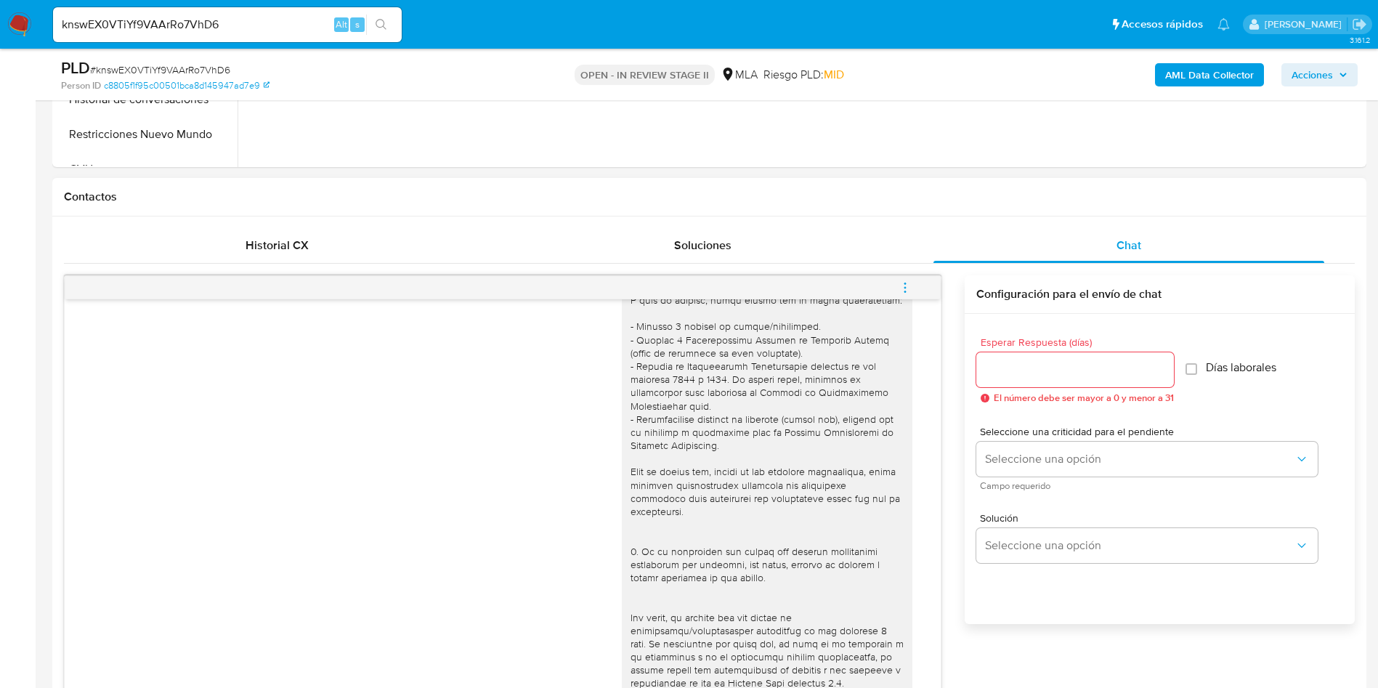
scroll to position [981, 0]
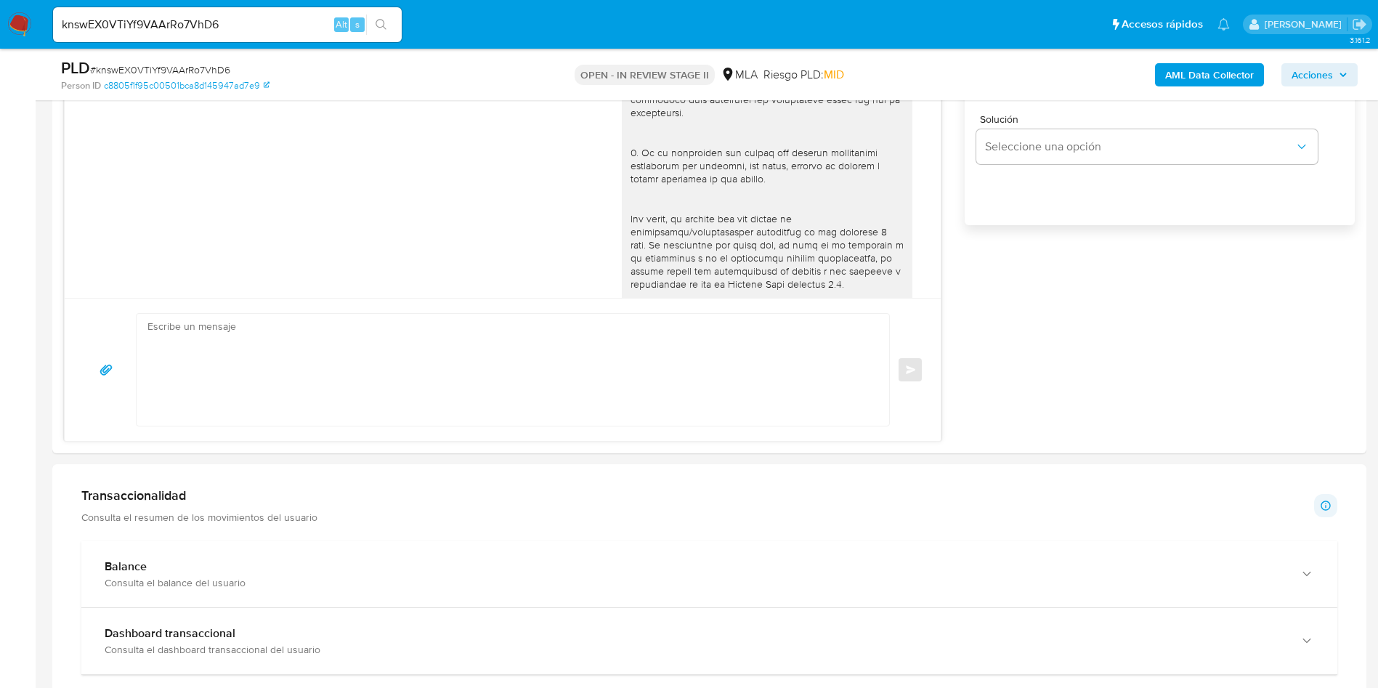
click at [0, 316] on aside "Bandeja Tablero Screening Búsqueda en Listas Watchlist Herramientas Operaciones…" at bounding box center [18, 521] width 36 height 3004
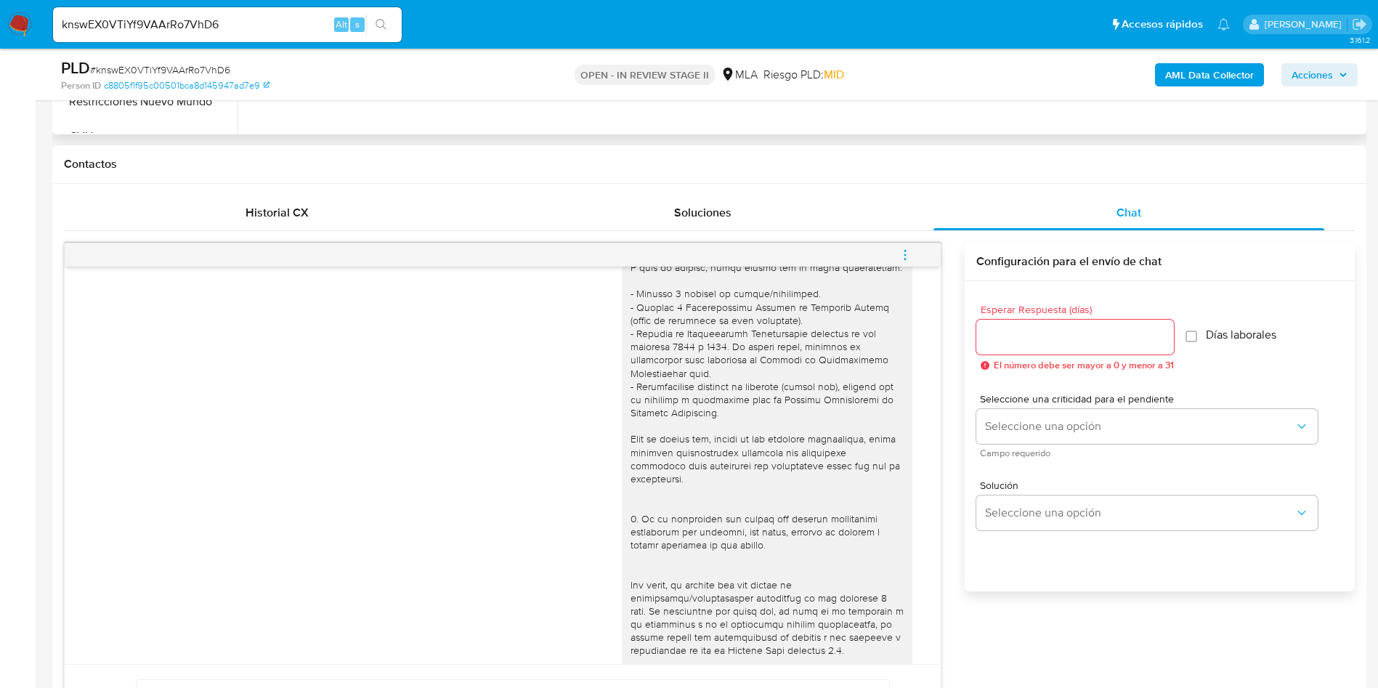
scroll to position [327, 0]
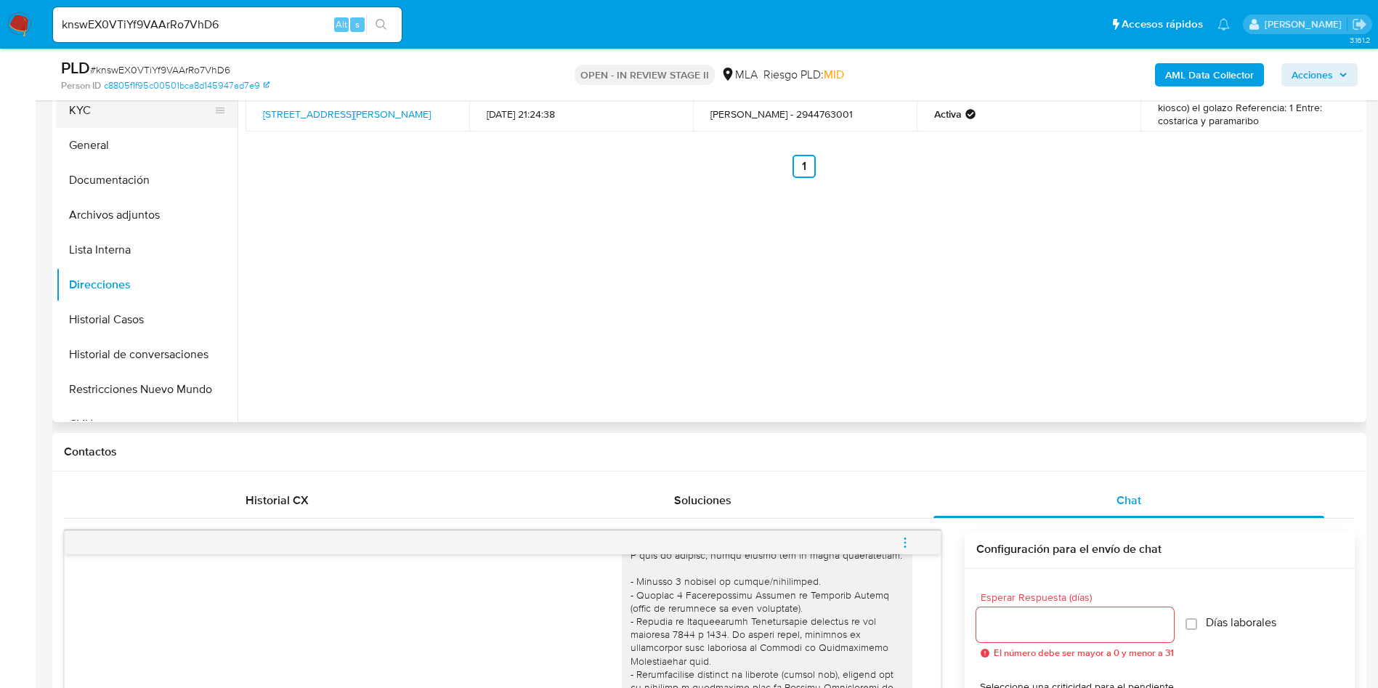
click at [99, 126] on button "KYC" at bounding box center [141, 110] width 170 height 35
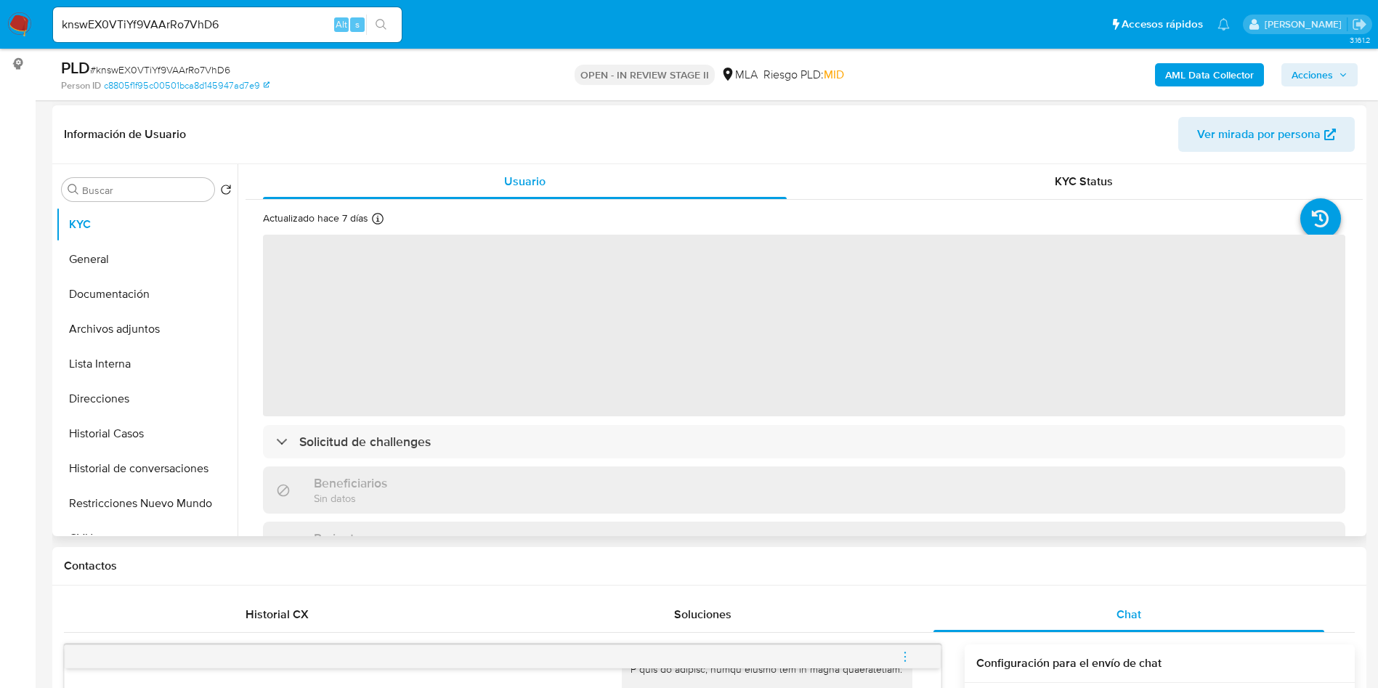
scroll to position [109, 0]
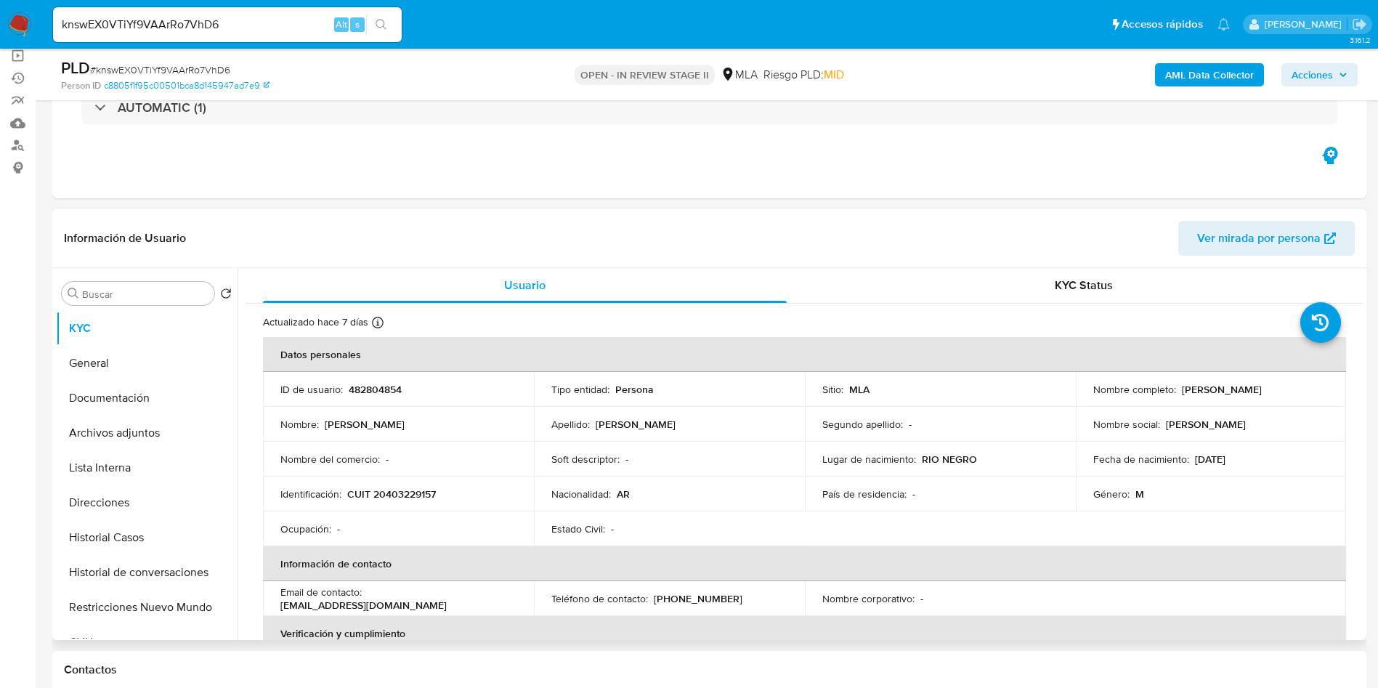
click at [1182, 396] on p "Marcelo German Maripan Gonzalez" at bounding box center [1222, 389] width 80 height 13
copy p "Marcelo"
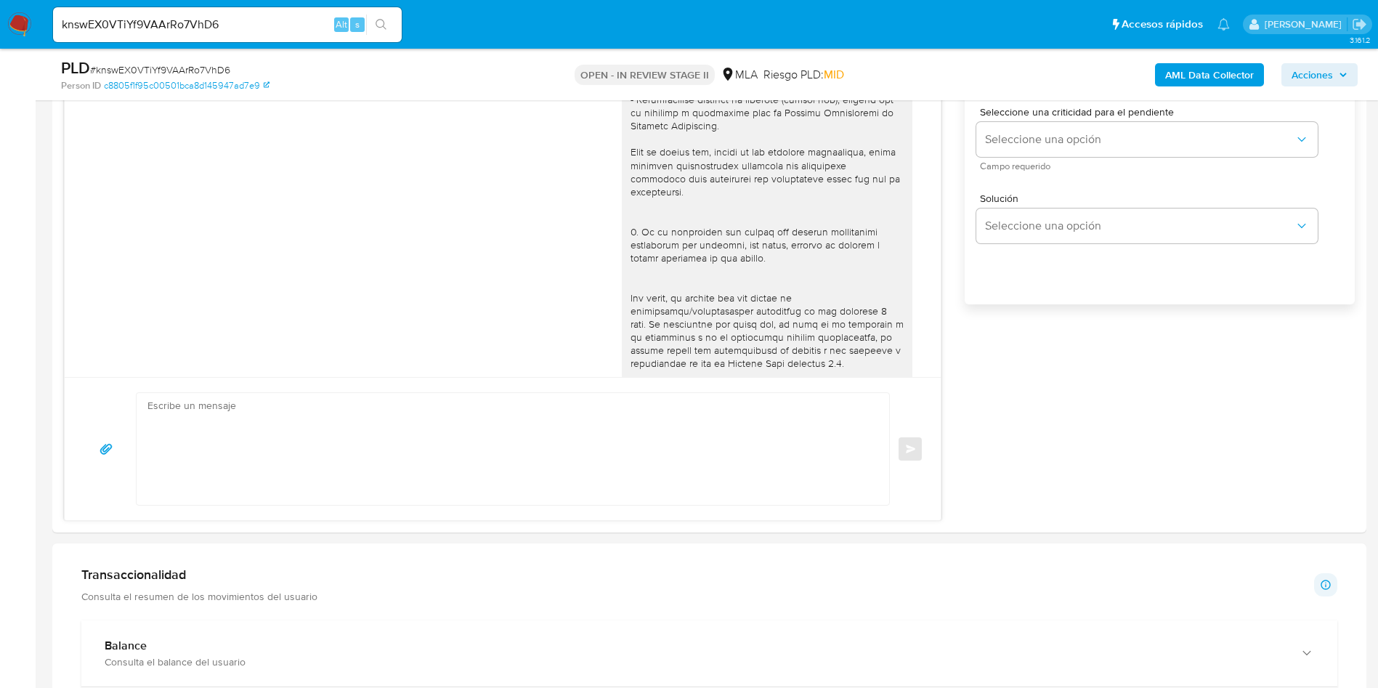
scroll to position [981, 0]
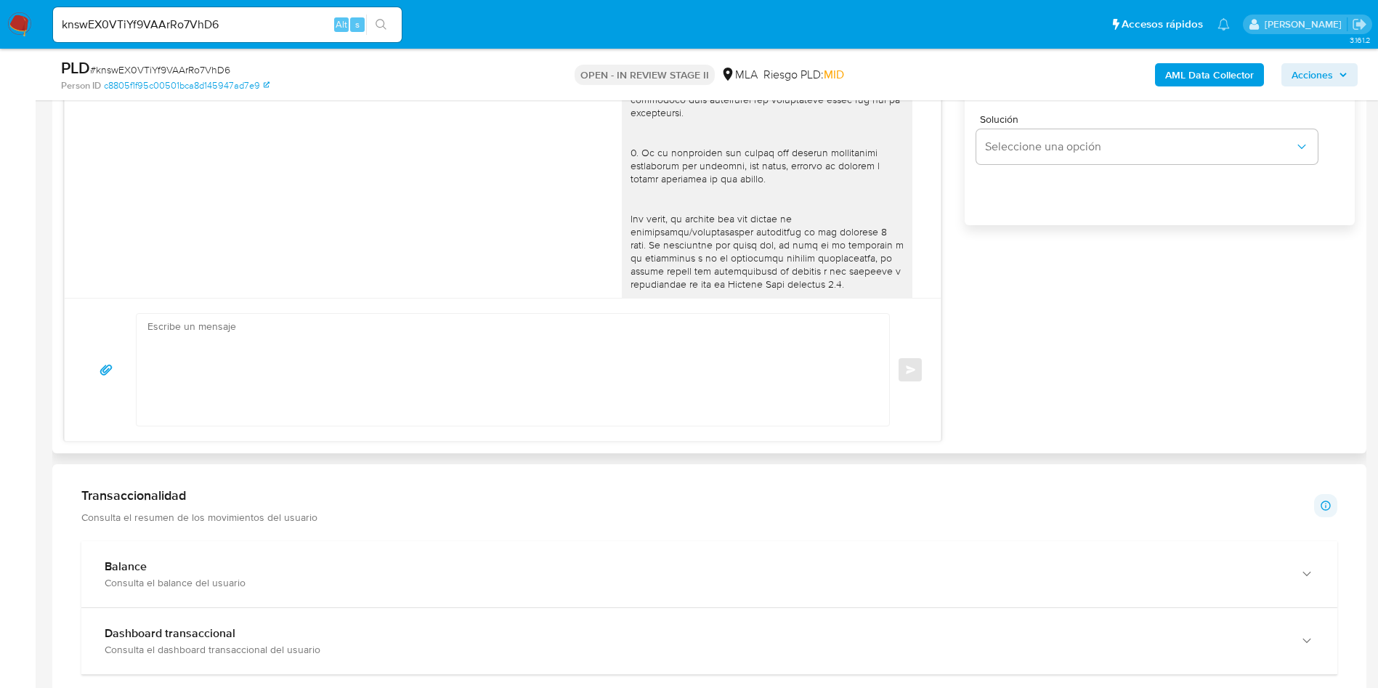
click at [397, 381] on textarea at bounding box center [509, 370] width 724 height 112
paste textarea "Hola Marcelo, En función de las operaciones registradas en tu cuenta de Mercado…"
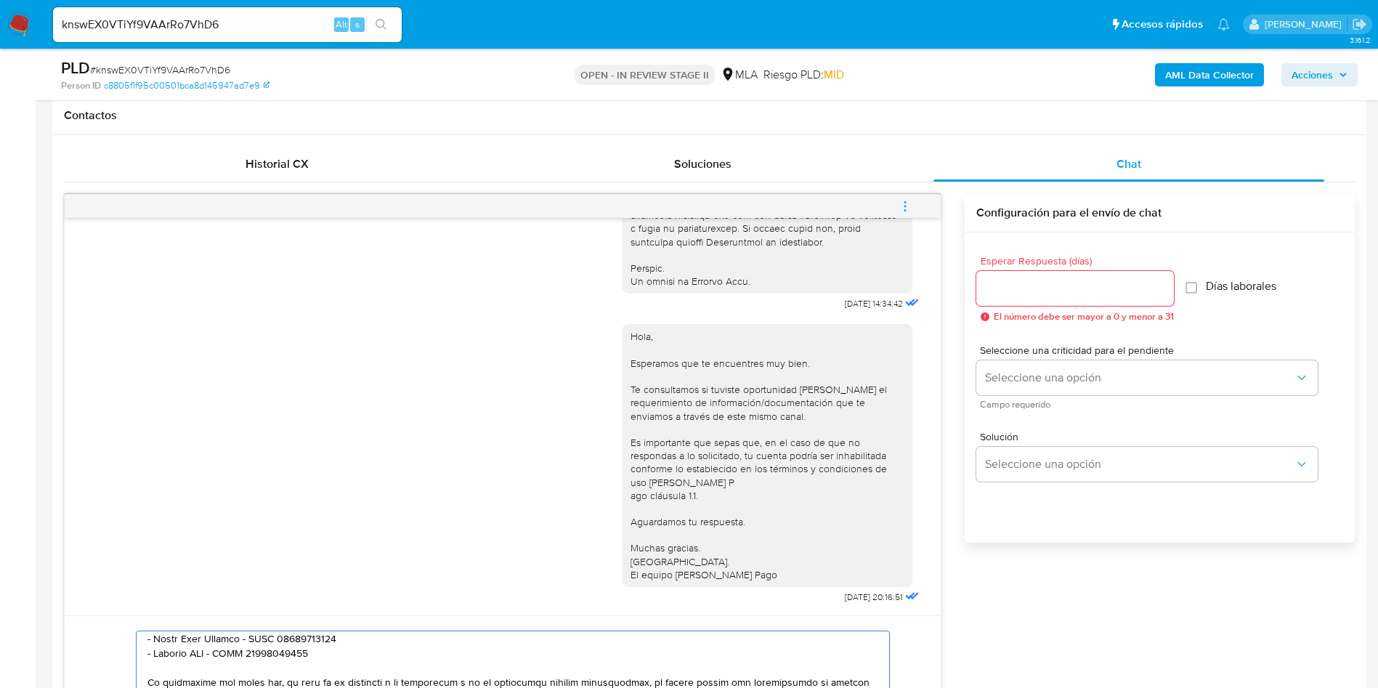
scroll to position [654, 0]
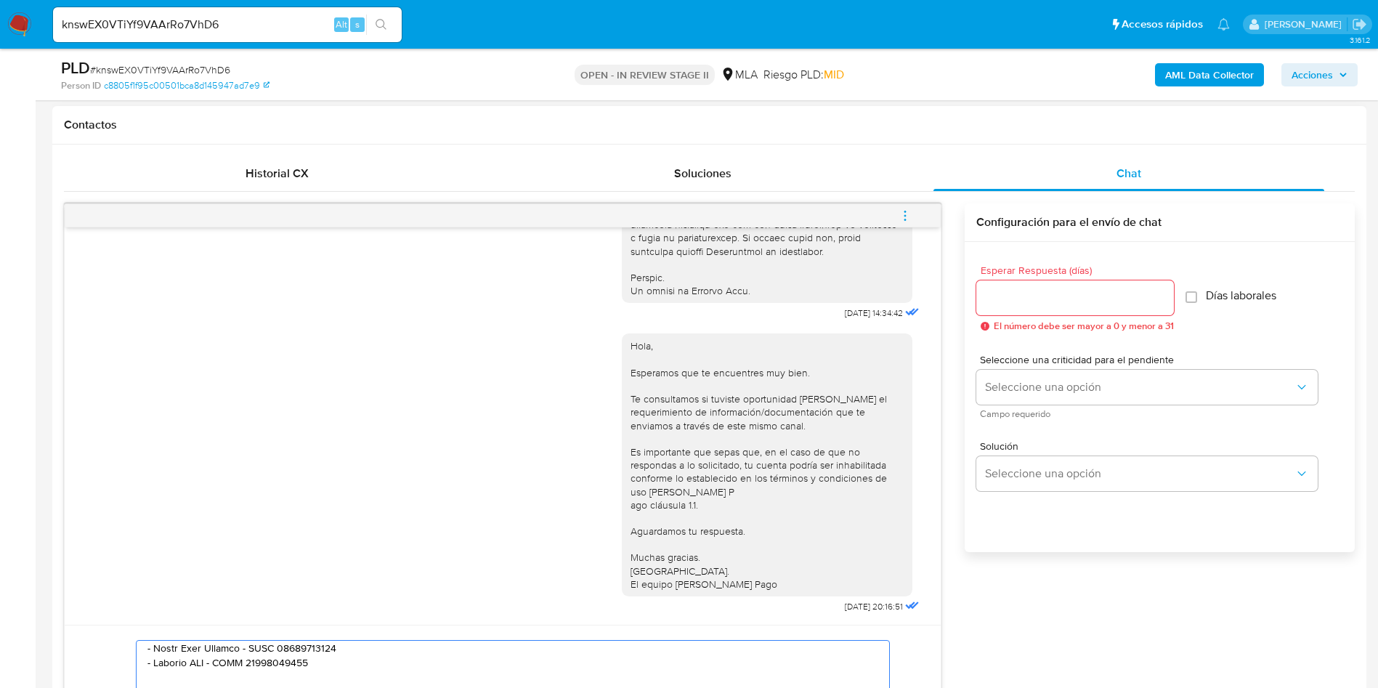
type textarea "Hola Marcelo, En función de las operaciones registradas en tu cuenta de Mercado…"
click at [1006, 294] on input "Esperar Respuesta (días)" at bounding box center [1076, 297] width 198 height 19
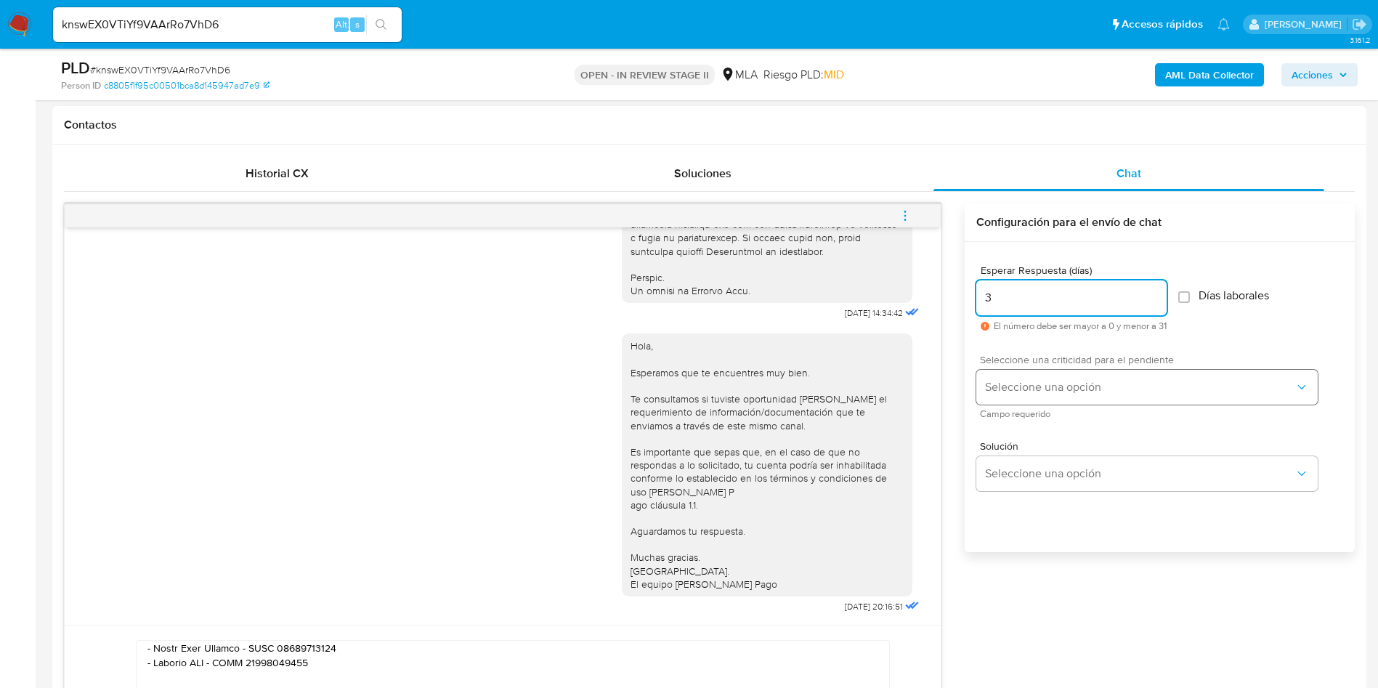
type input "3"
click at [1008, 371] on button "Seleccione una opción" at bounding box center [1147, 387] width 341 height 35
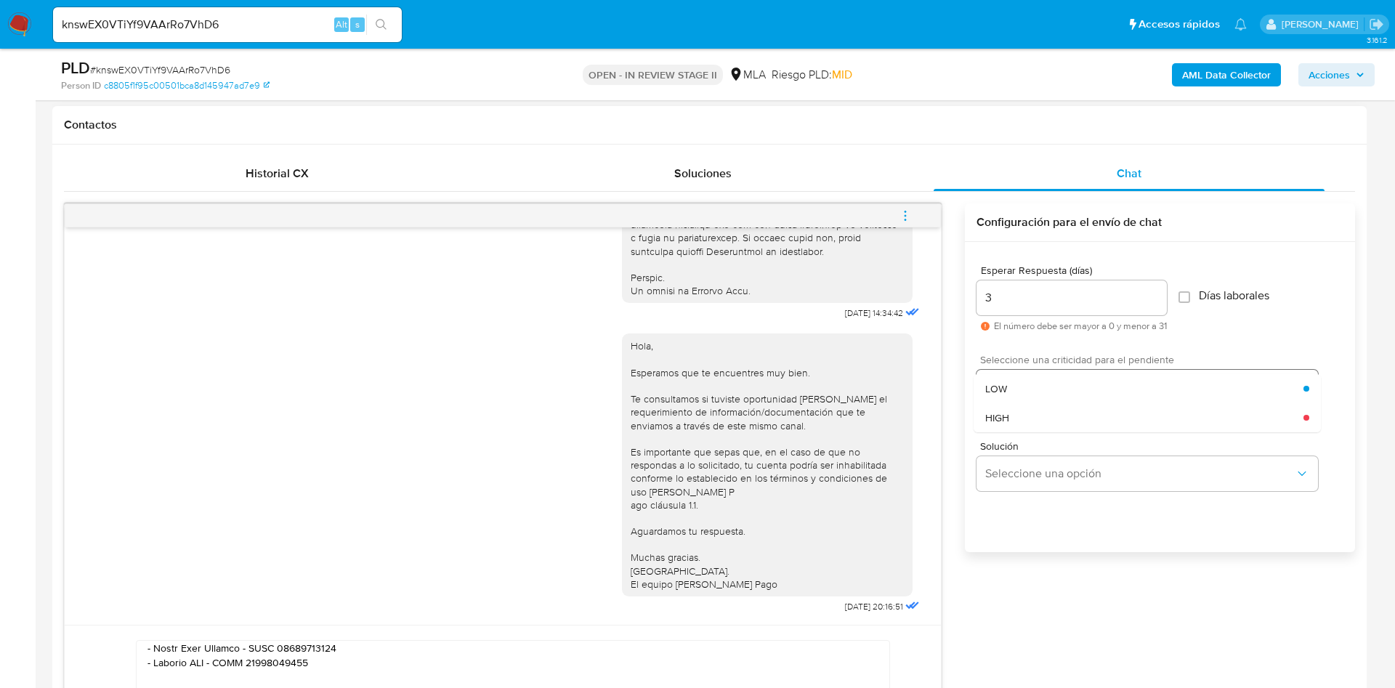
drag, startPoint x: 1016, startPoint y: 379, endPoint x: 1011, endPoint y: 385, distance: 8.3
click at [1016, 378] on div "LOW" at bounding box center [1144, 388] width 318 height 29
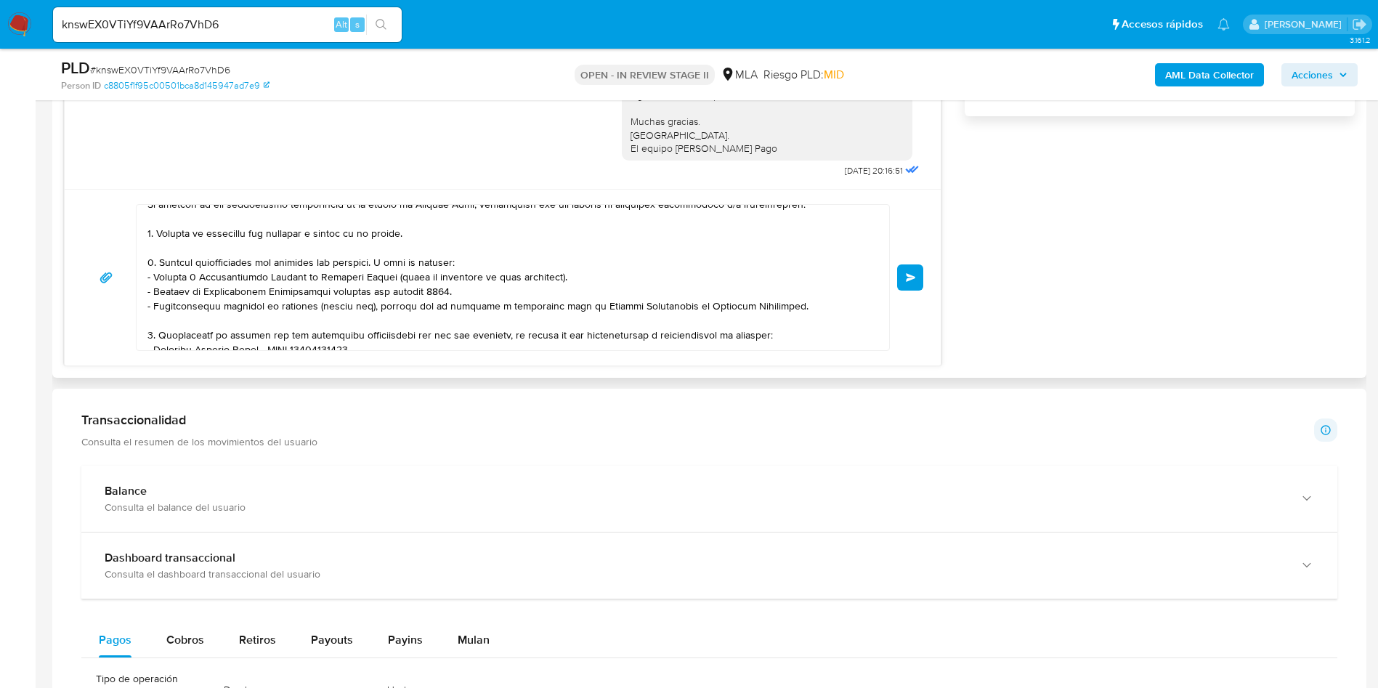
scroll to position [109, 0]
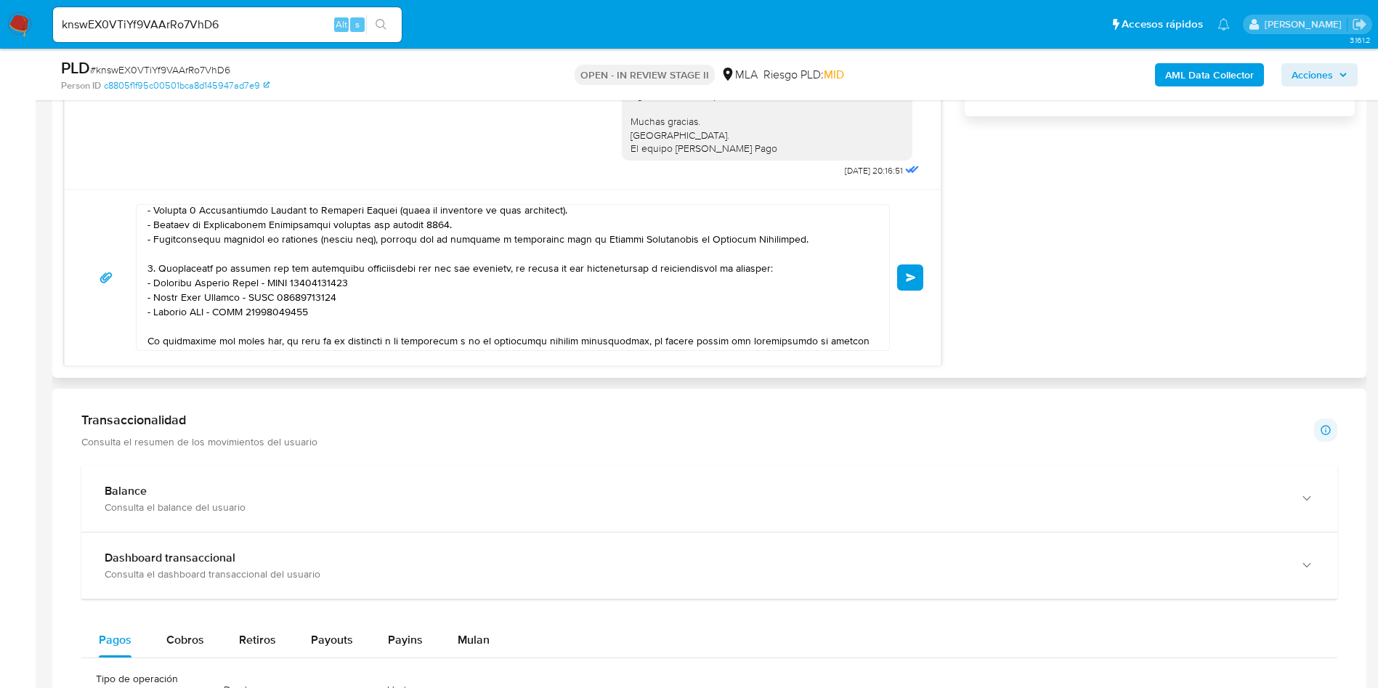
click at [907, 285] on button "Enviar" at bounding box center [910, 277] width 26 height 26
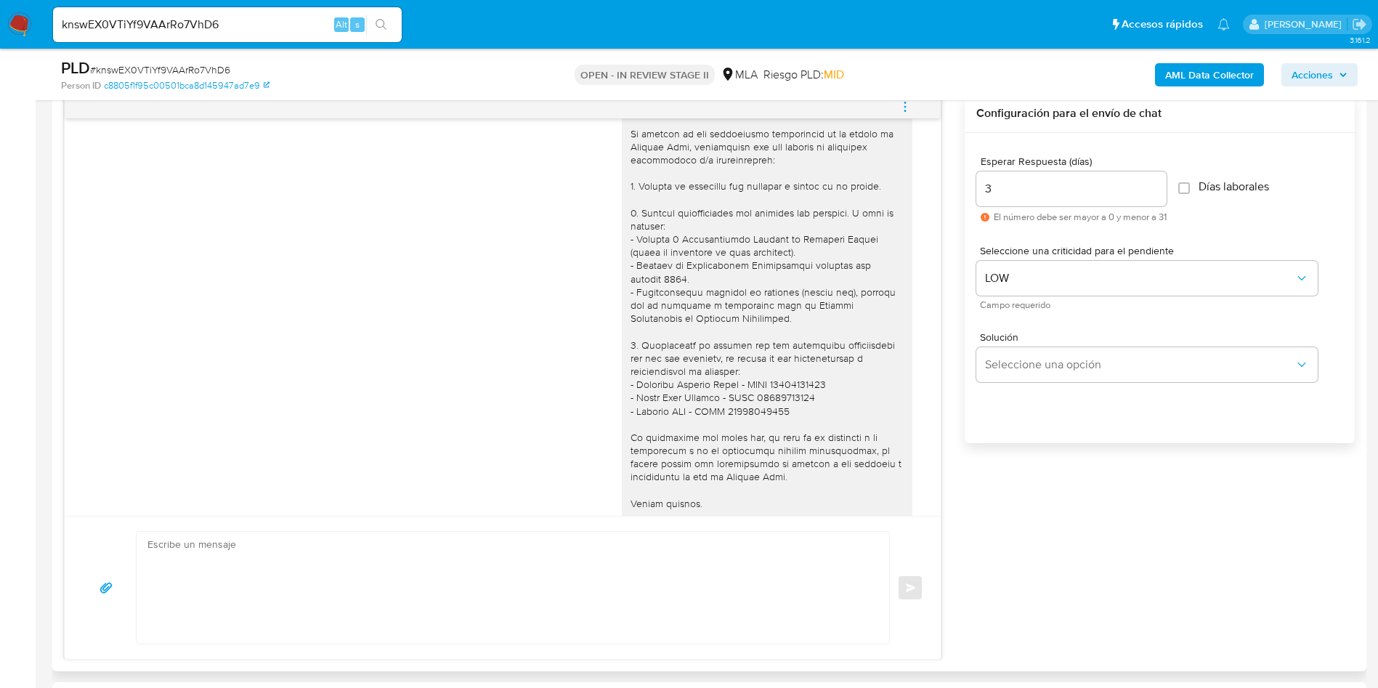
scroll to position [1237, 0]
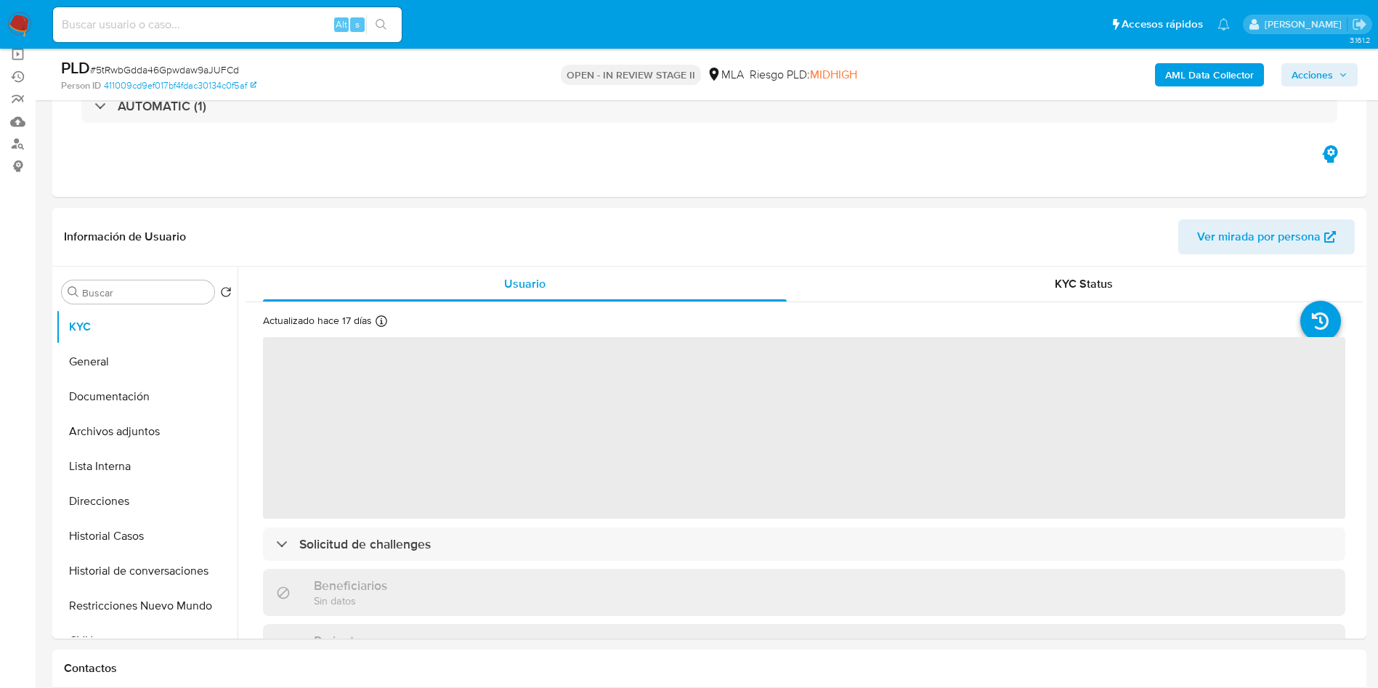
scroll to position [218, 0]
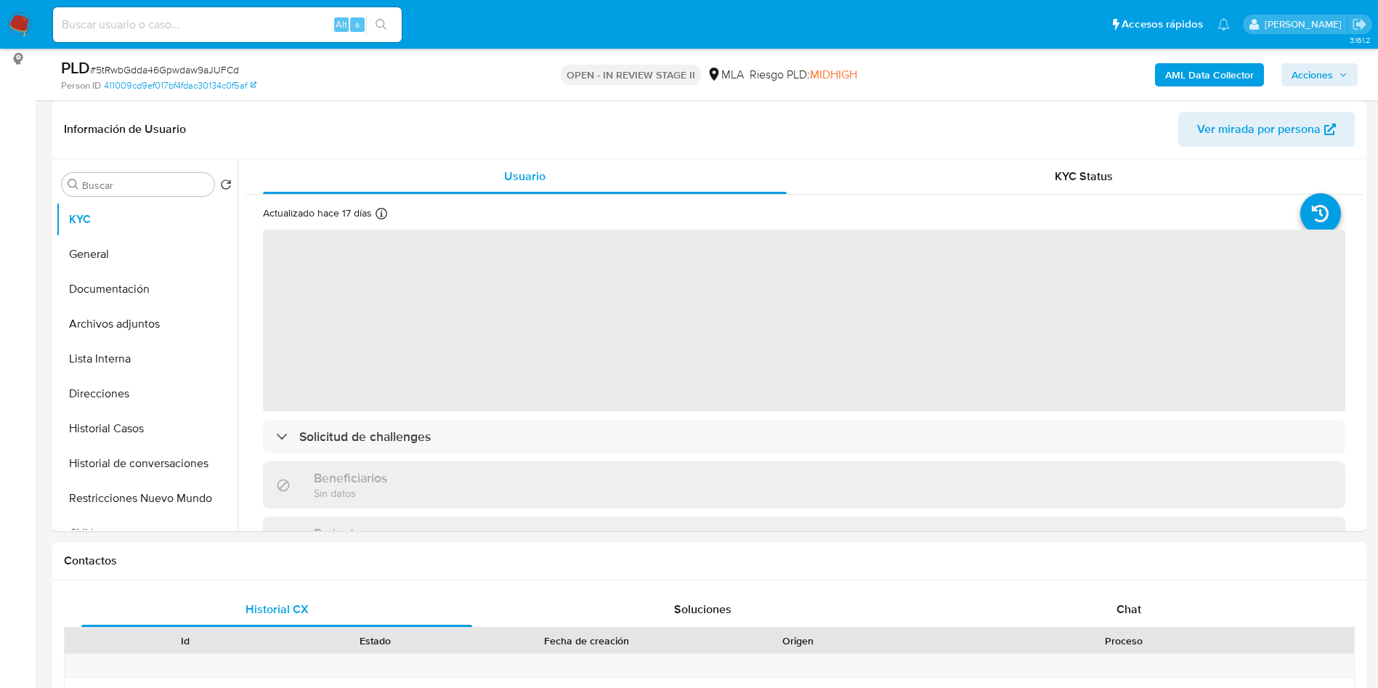
select select "10"
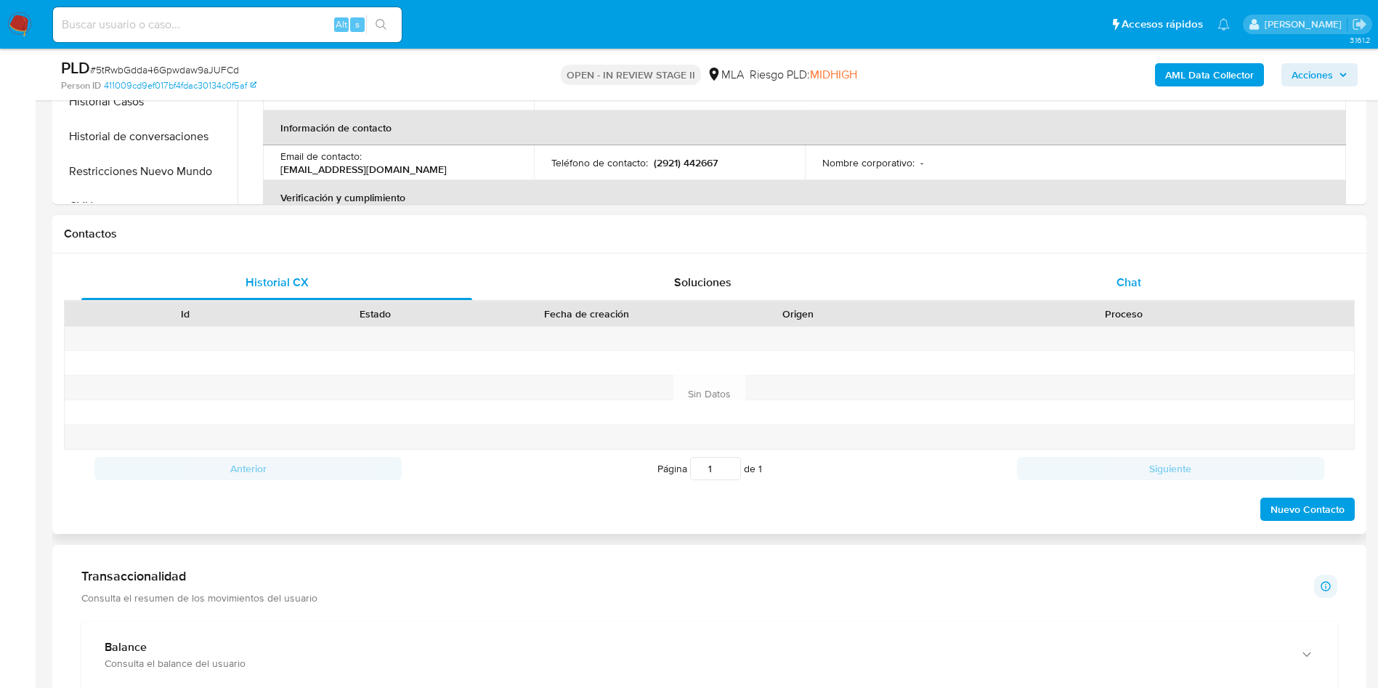
click at [1161, 265] on div "Chat" at bounding box center [1129, 282] width 391 height 35
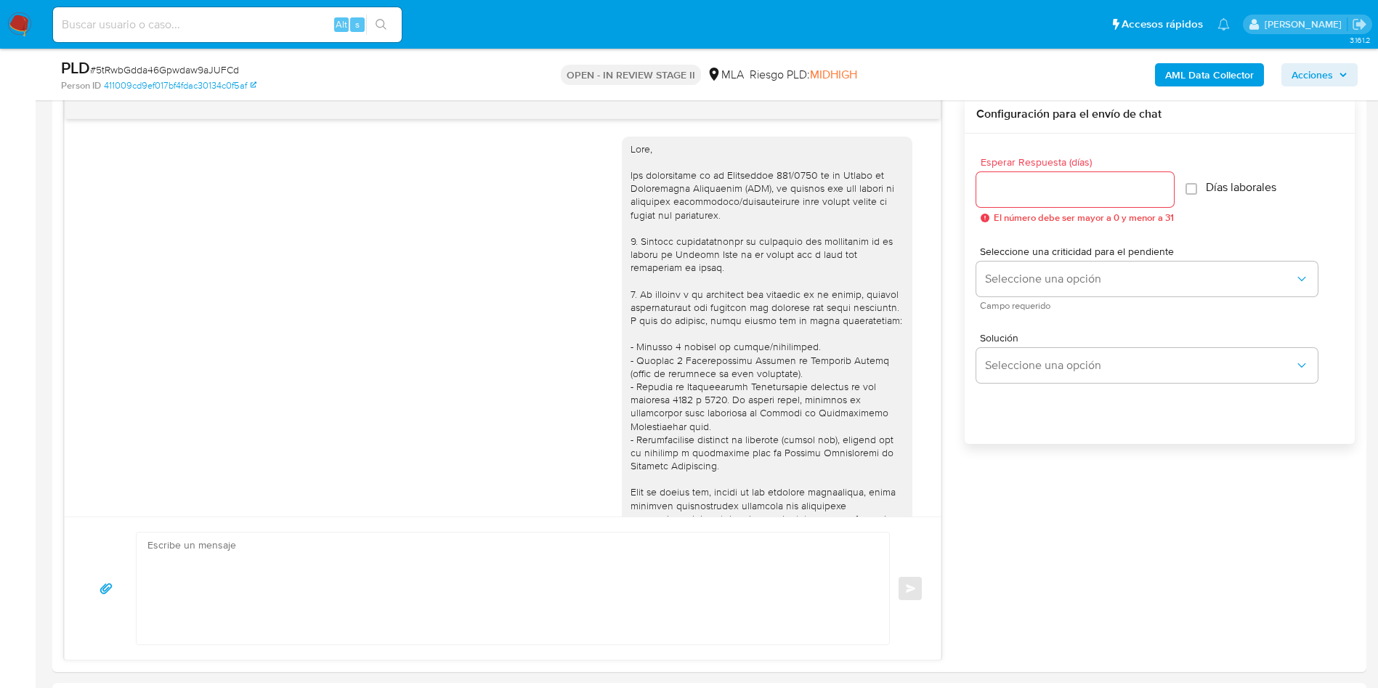
scroll to position [745, 0]
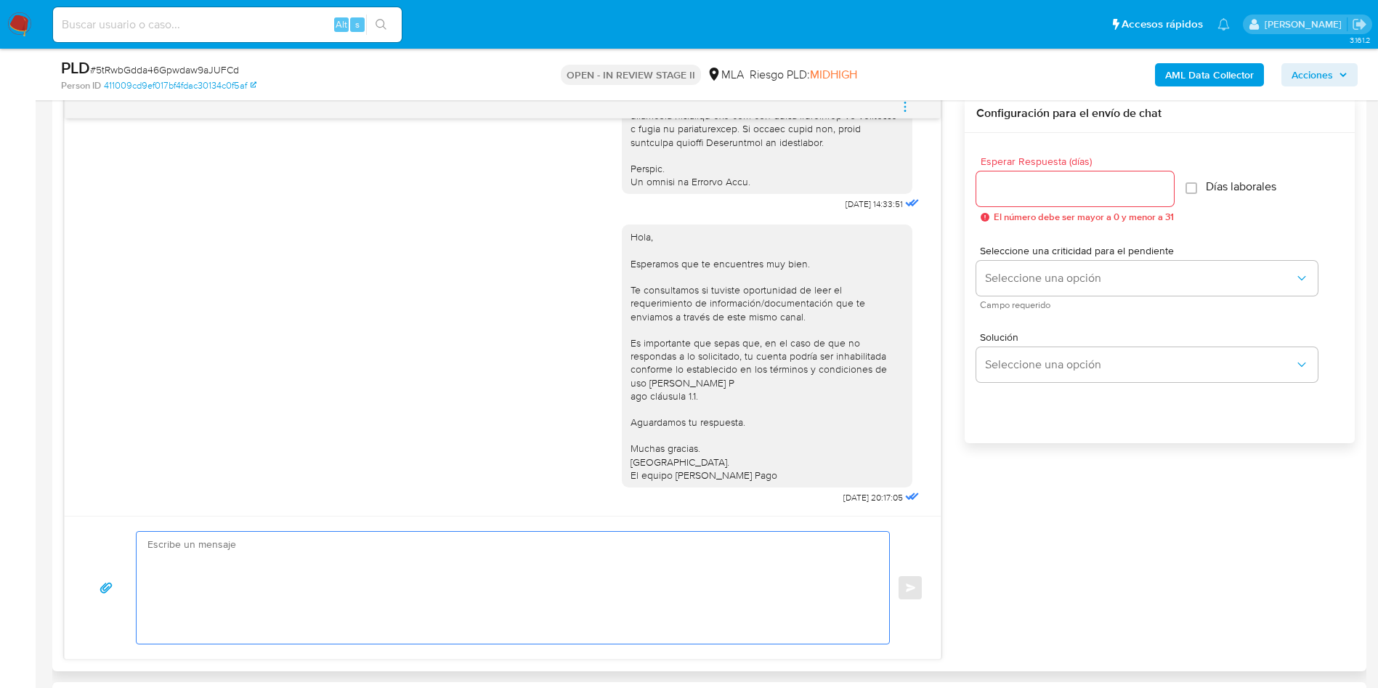
click at [529, 550] on textarea at bounding box center [509, 588] width 724 height 112
paste textarea "Hola Guido Ballester, En función de las operaciones registradas en tu cuenta de…"
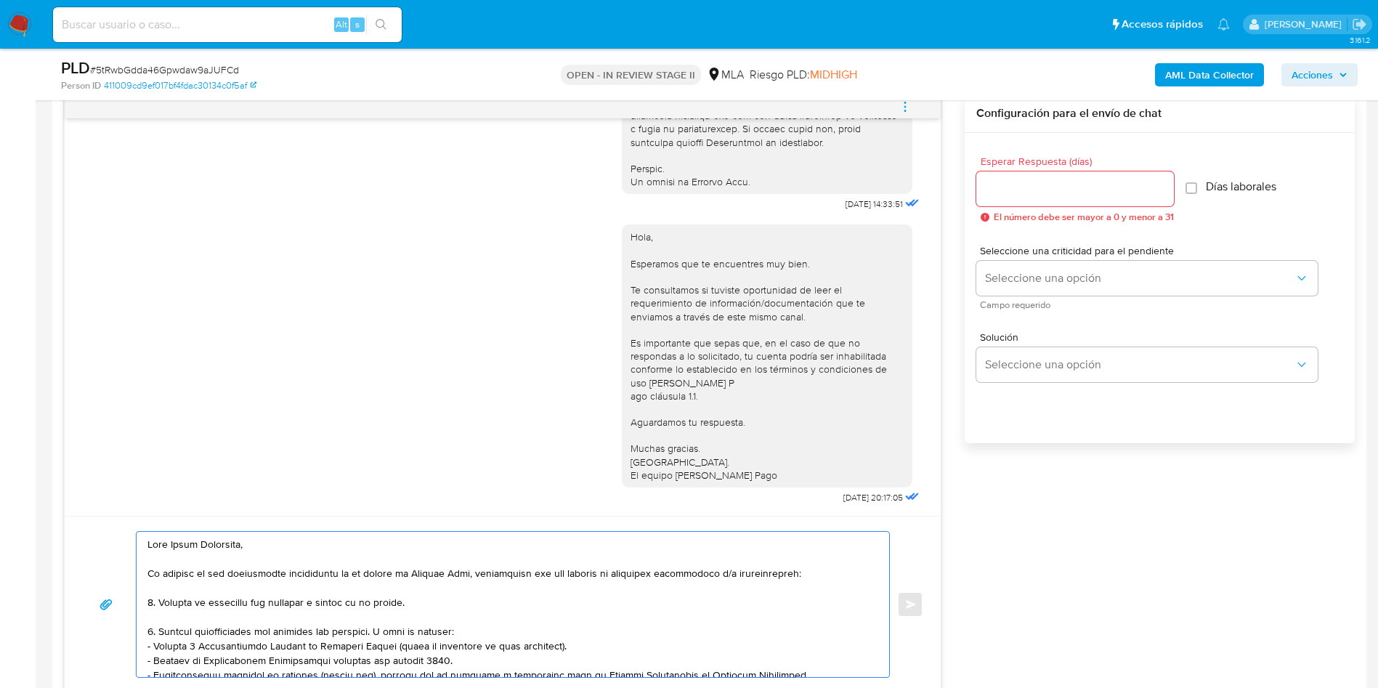
scroll to position [194, 0]
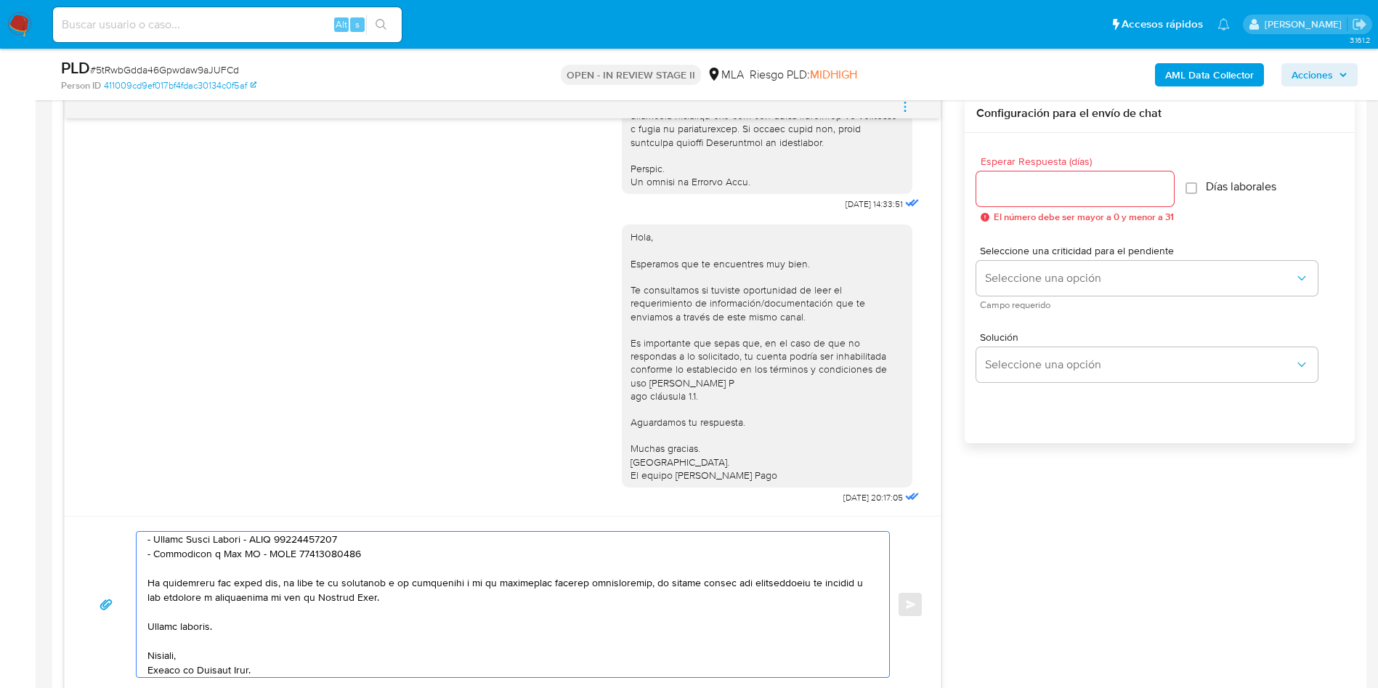
type textarea "Hola Guido Ballester, En función de las operaciones registradas en tu cuenta de…"
drag, startPoint x: 1051, startPoint y: 198, endPoint x: 1043, endPoint y: 196, distance: 8.1
click at [1051, 196] on input "Esperar Respuesta (días)" at bounding box center [1076, 188] width 198 height 19
type input "3"
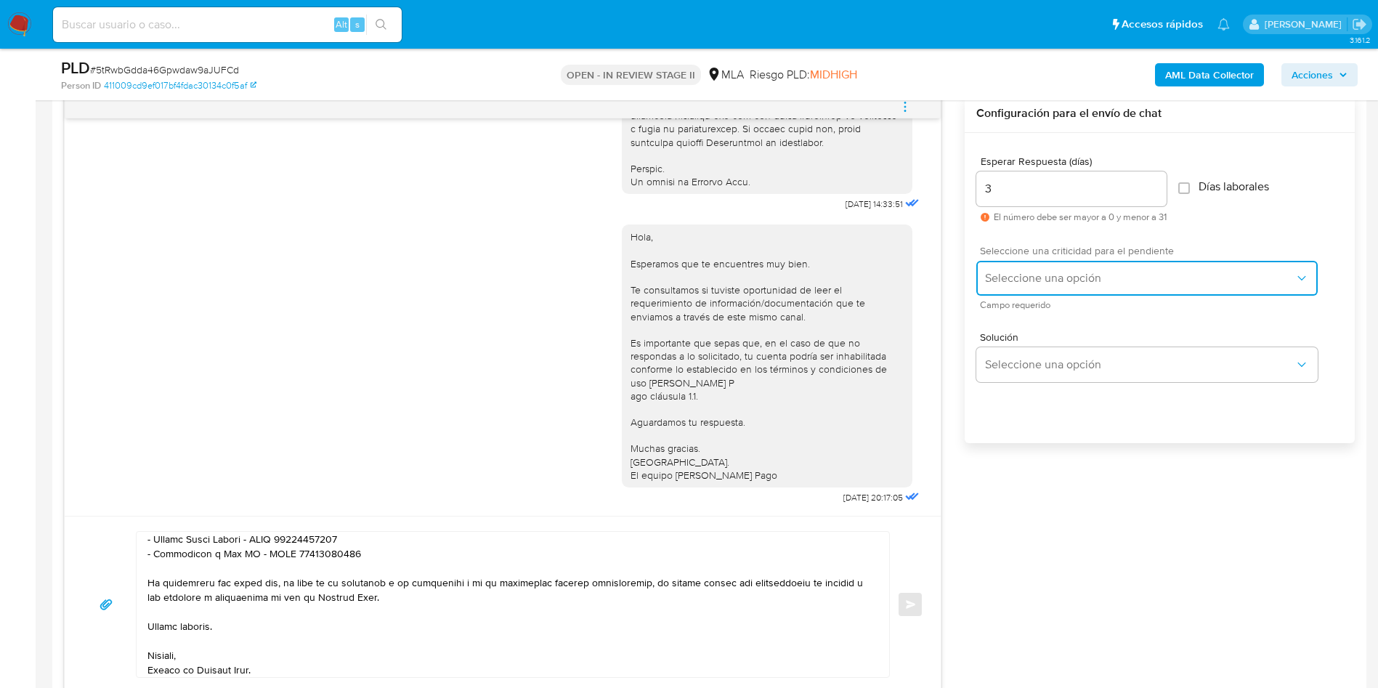
click at [1014, 273] on span "Seleccione una opción" at bounding box center [1140, 278] width 310 height 15
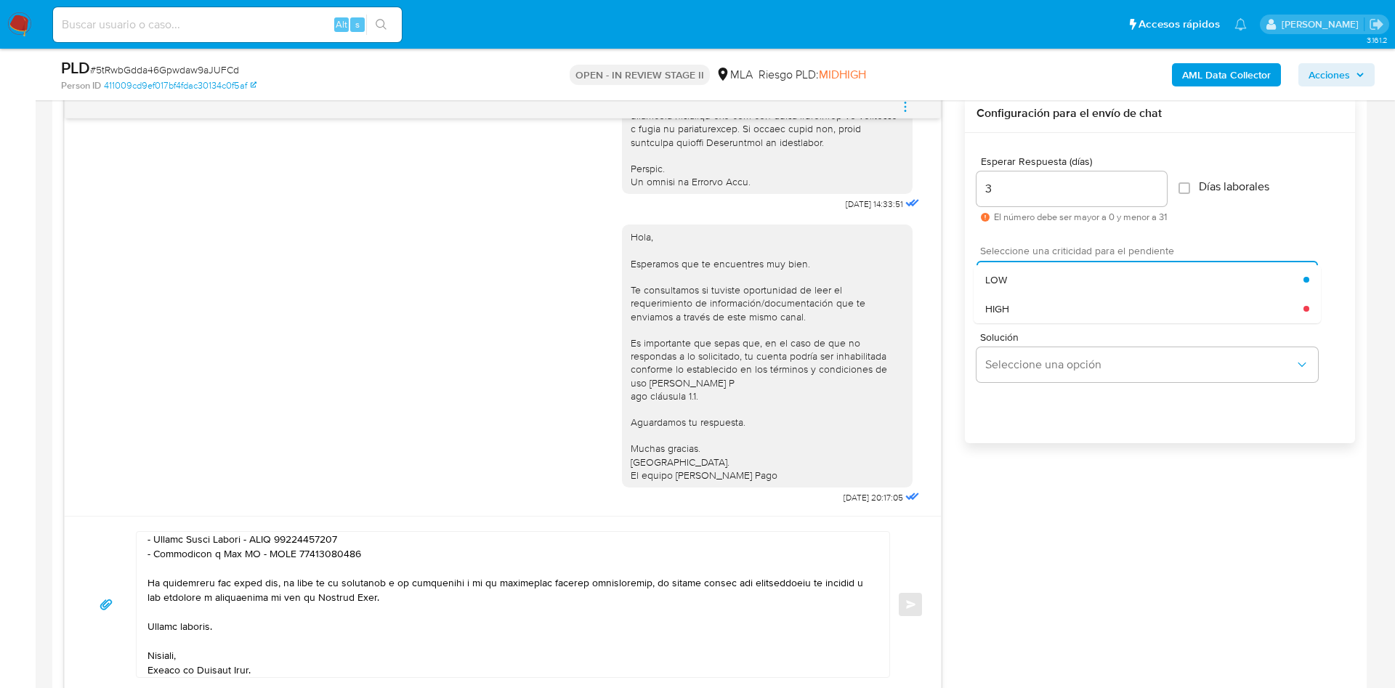
click at [1024, 264] on button "Seleccione una opción" at bounding box center [1147, 278] width 341 height 35
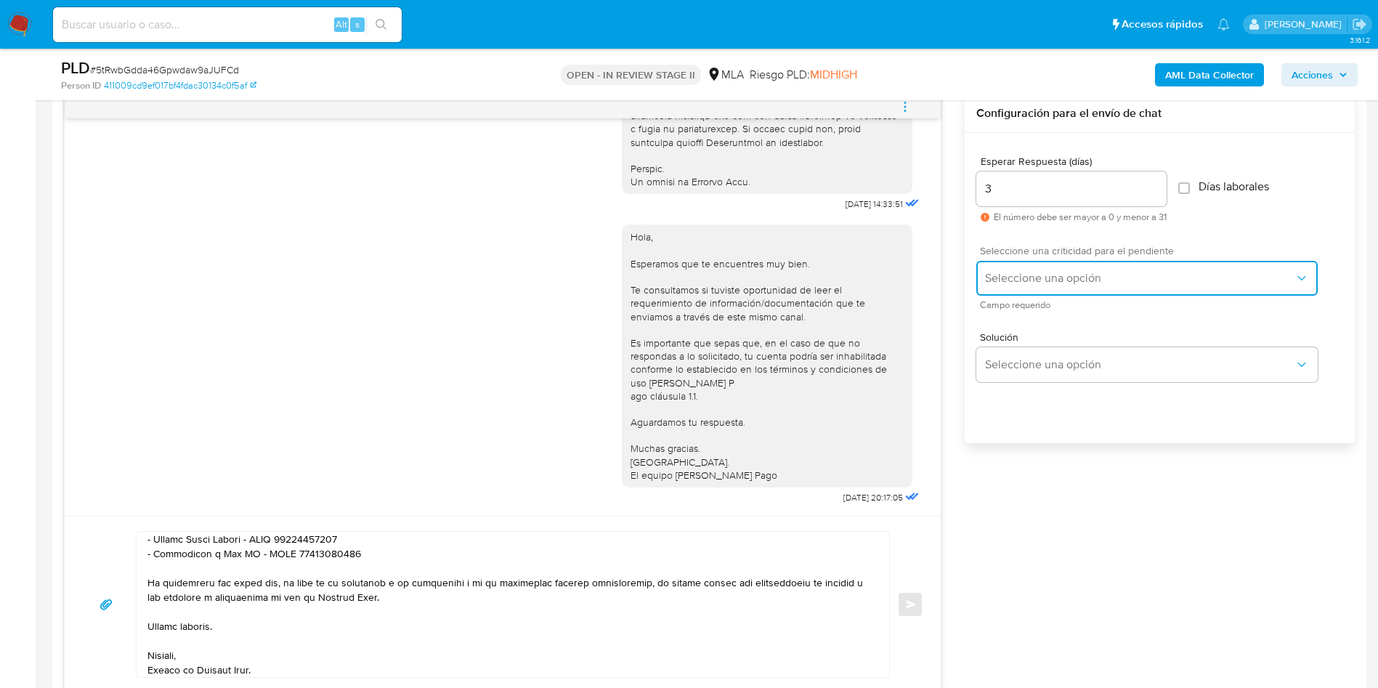
click at [1011, 285] on span "Seleccione una opción" at bounding box center [1140, 278] width 310 height 15
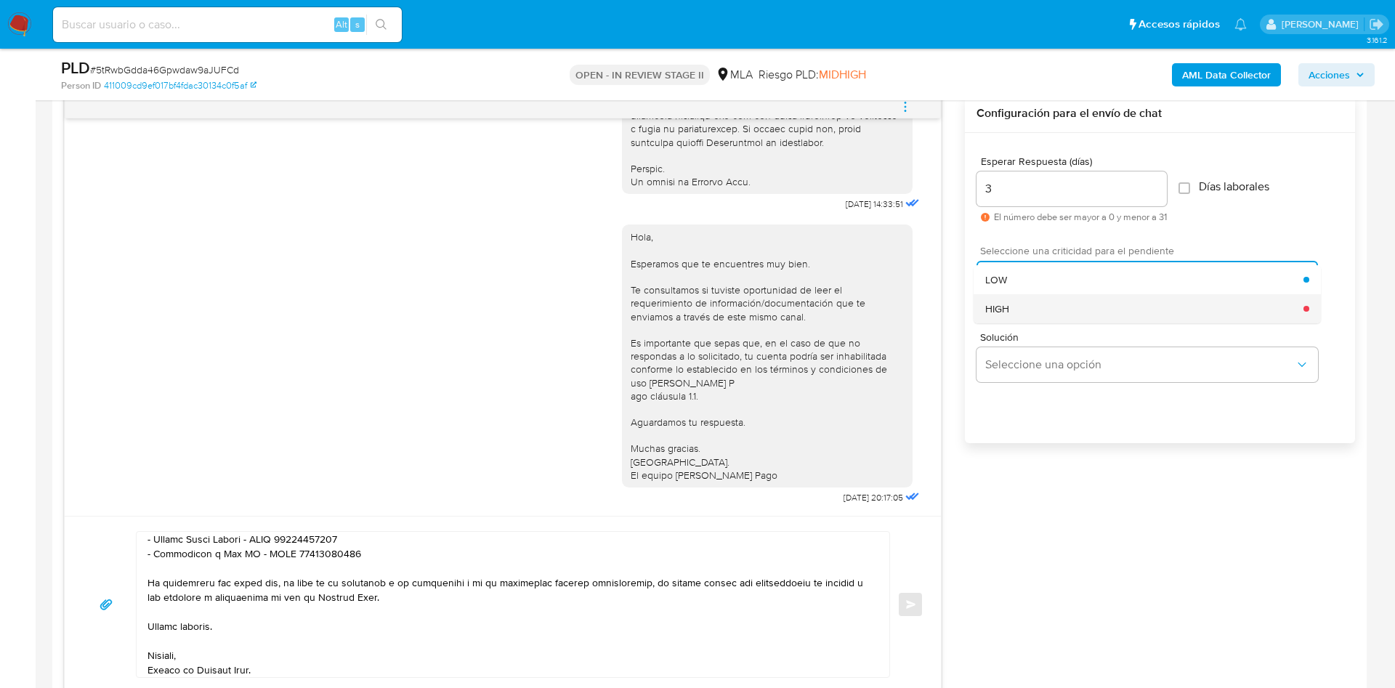
click at [994, 302] on span "HIGH" at bounding box center [997, 308] width 24 height 13
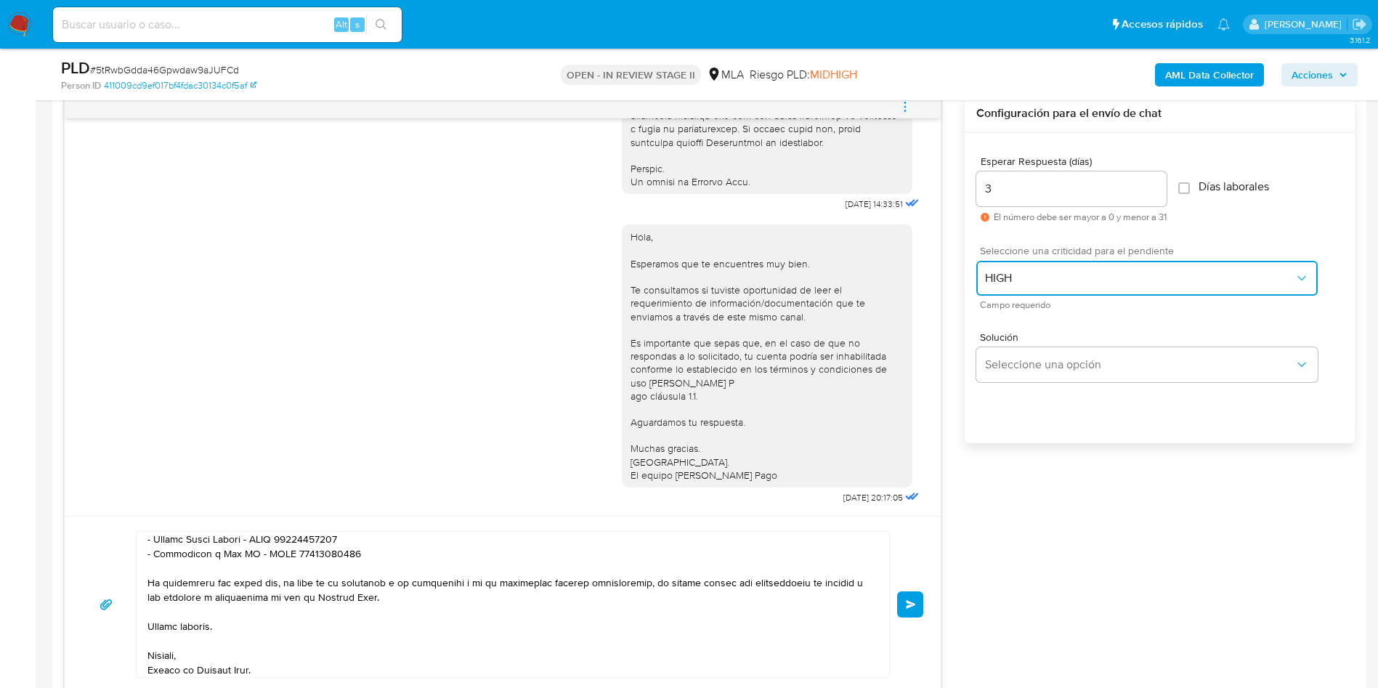
click at [1019, 286] on button "HIGH" at bounding box center [1147, 278] width 341 height 35
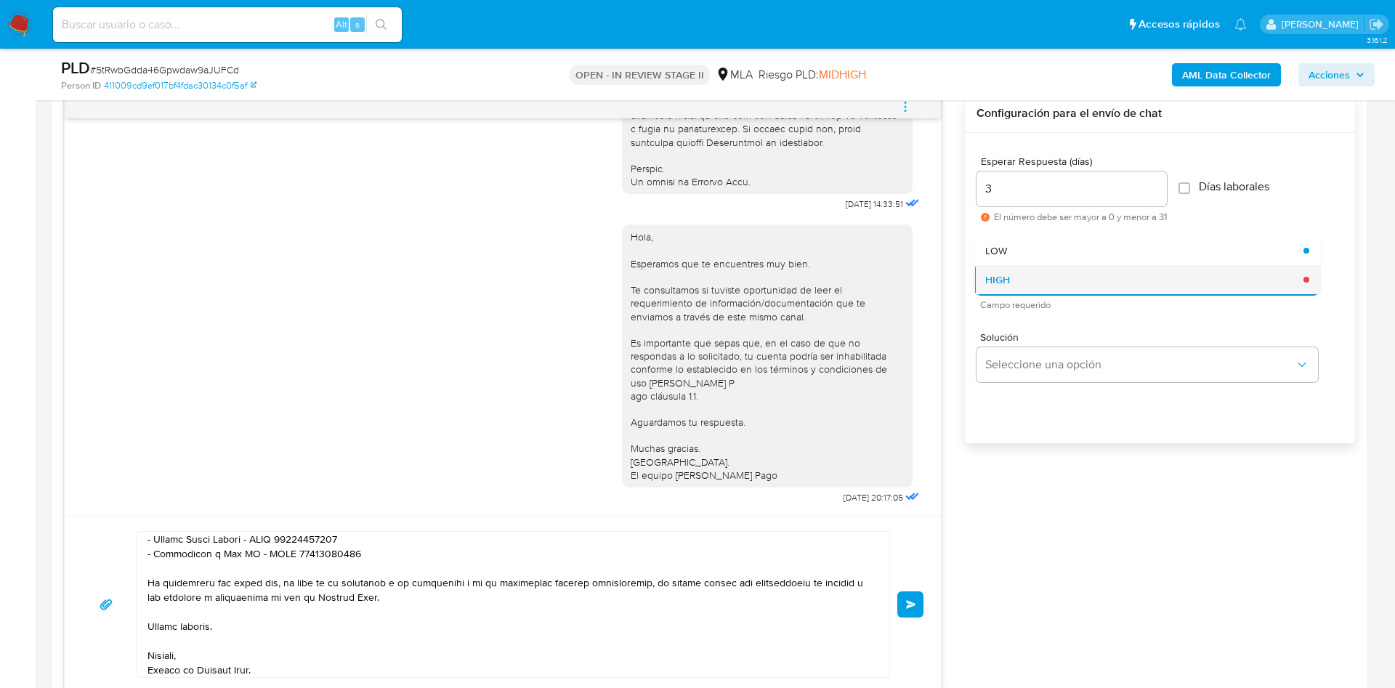
click at [1002, 286] on span "HIGH" at bounding box center [997, 279] width 25 height 13
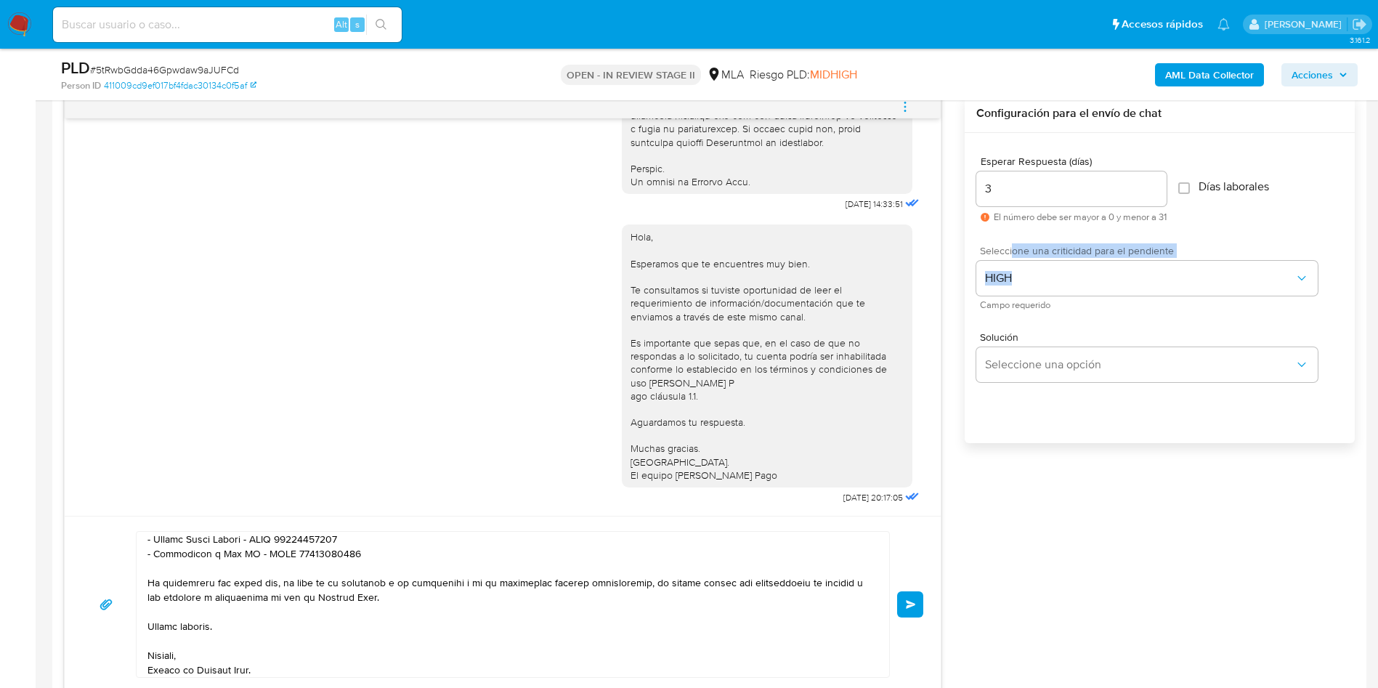
click at [1014, 257] on div "Seleccione una criticidad para el pendiente HIGH Campo requerido" at bounding box center [1147, 277] width 341 height 63
click at [1000, 272] on span "HIGH" at bounding box center [1140, 278] width 310 height 15
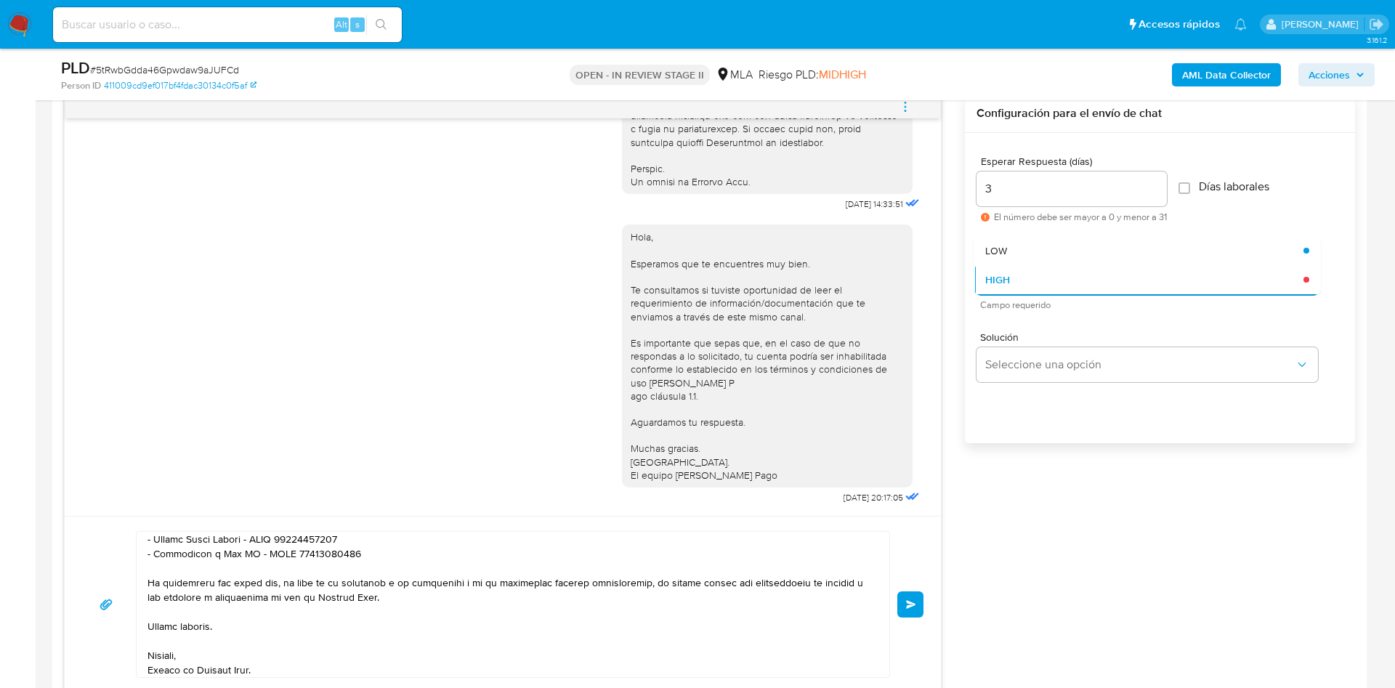
click at [1004, 244] on span "LOW" at bounding box center [996, 250] width 22 height 13
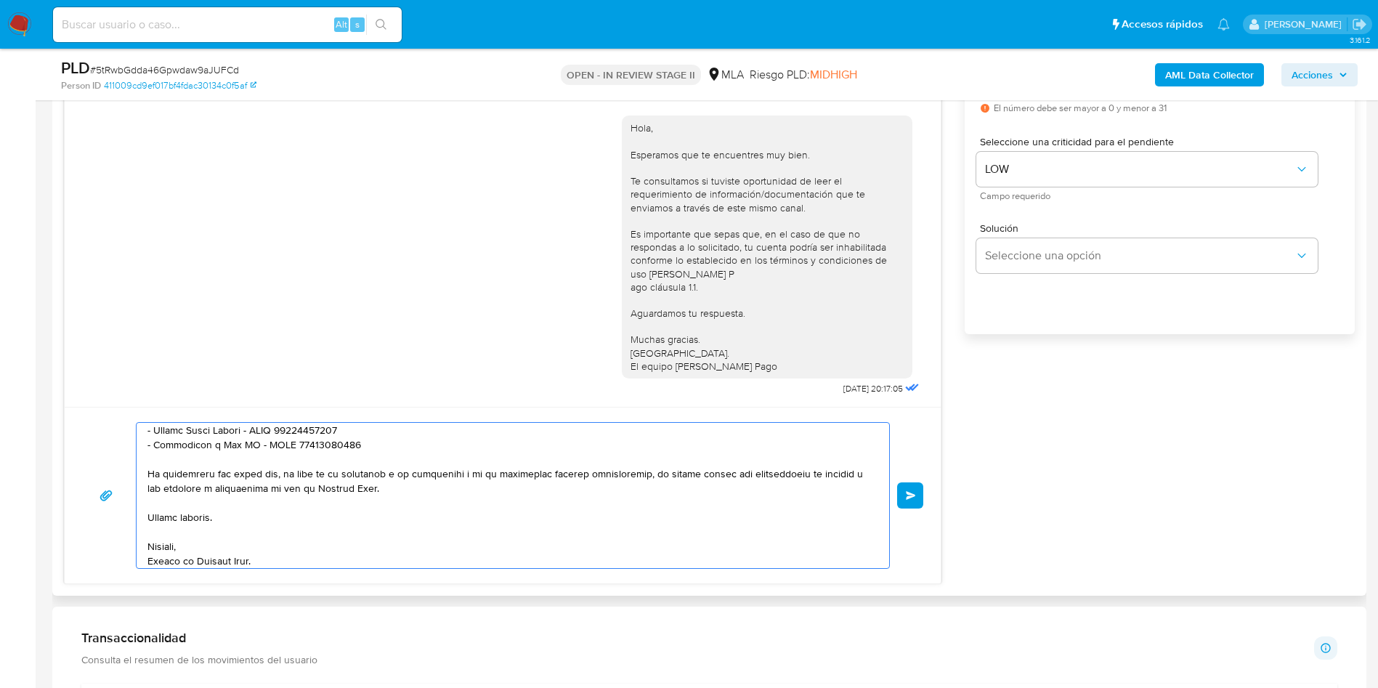
click at [485, 461] on textarea at bounding box center [509, 495] width 724 height 145
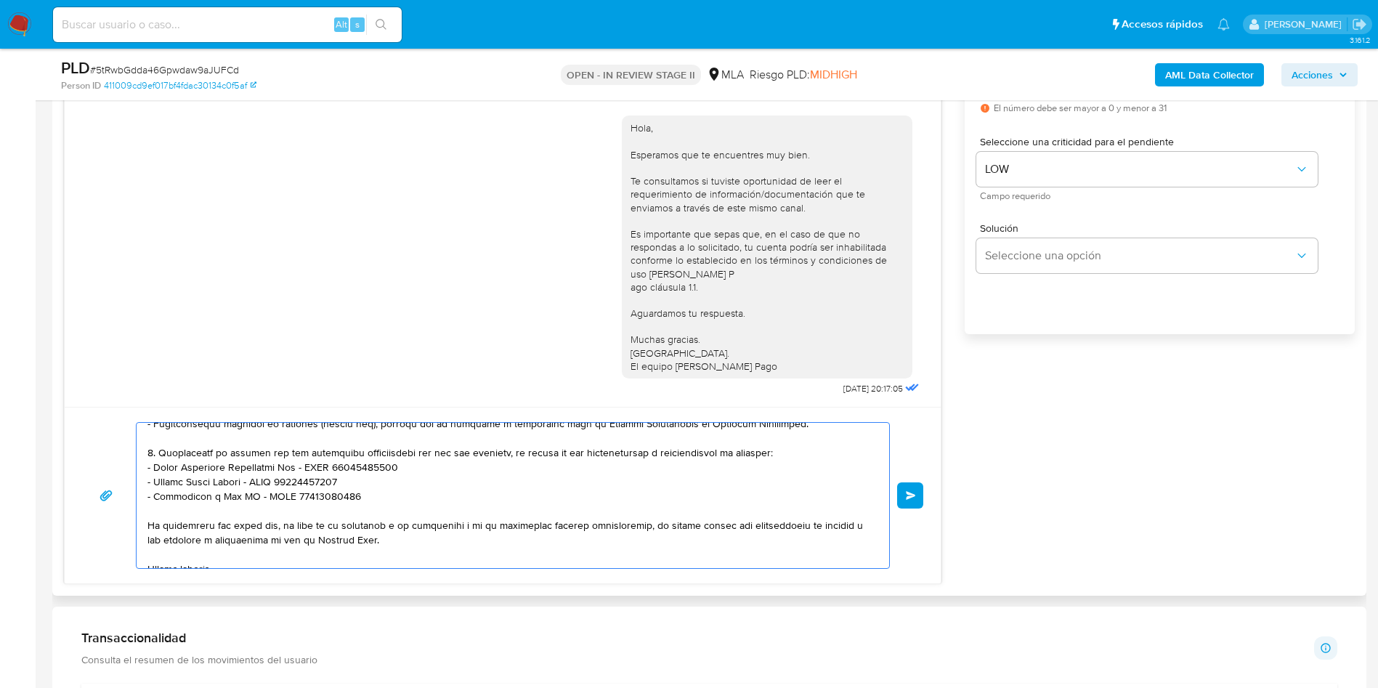
scroll to position [199, 0]
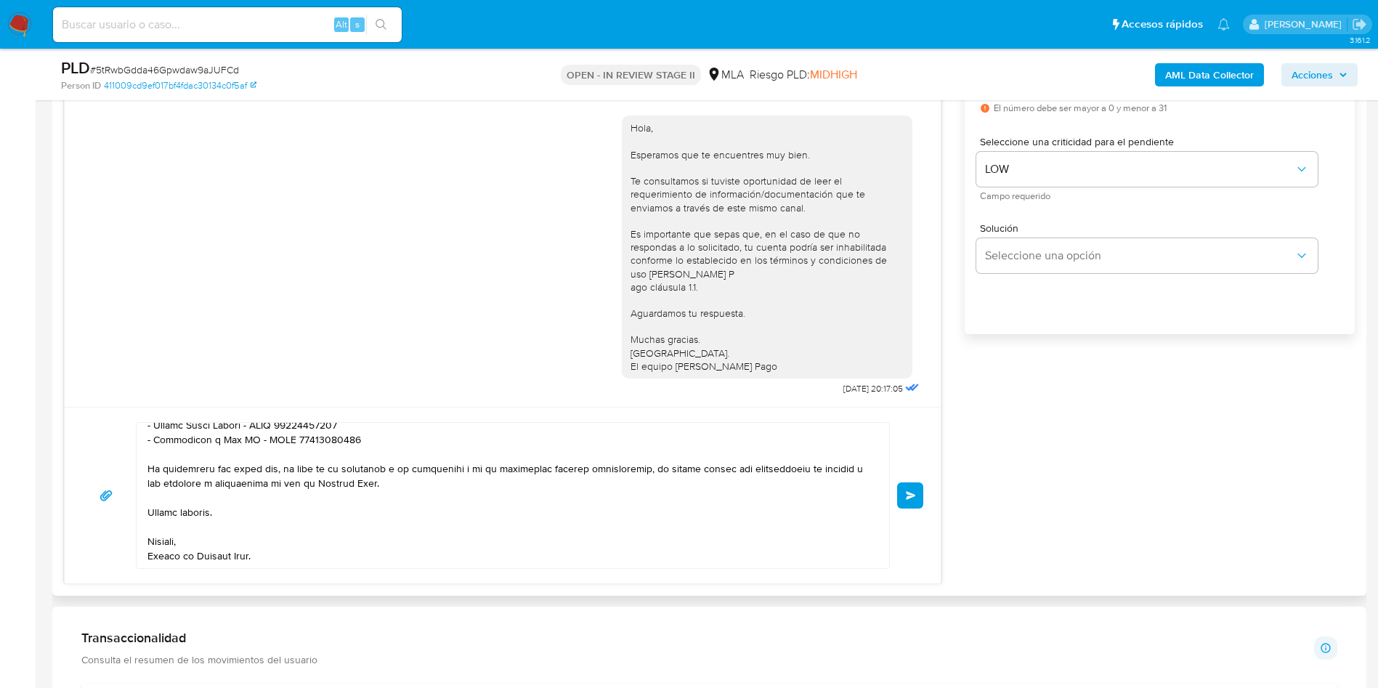
click at [923, 493] on button "Enviar" at bounding box center [910, 495] width 26 height 26
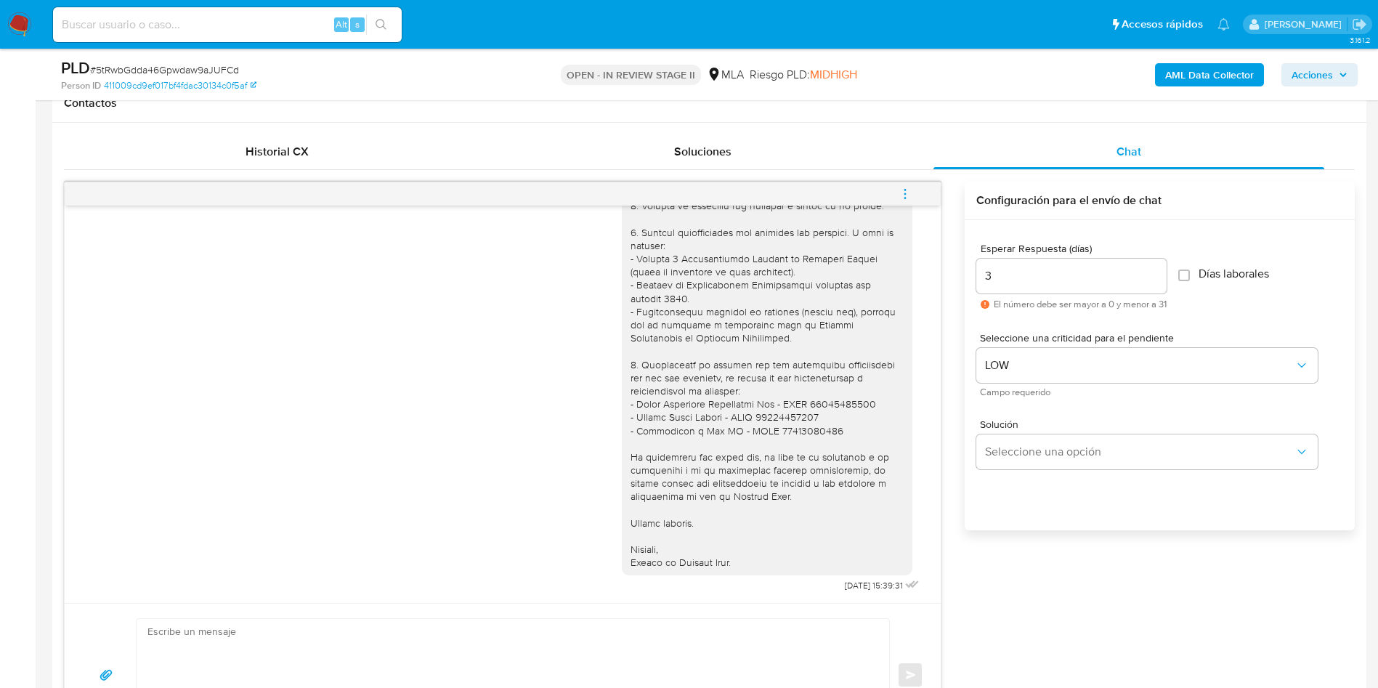
scroll to position [545, 0]
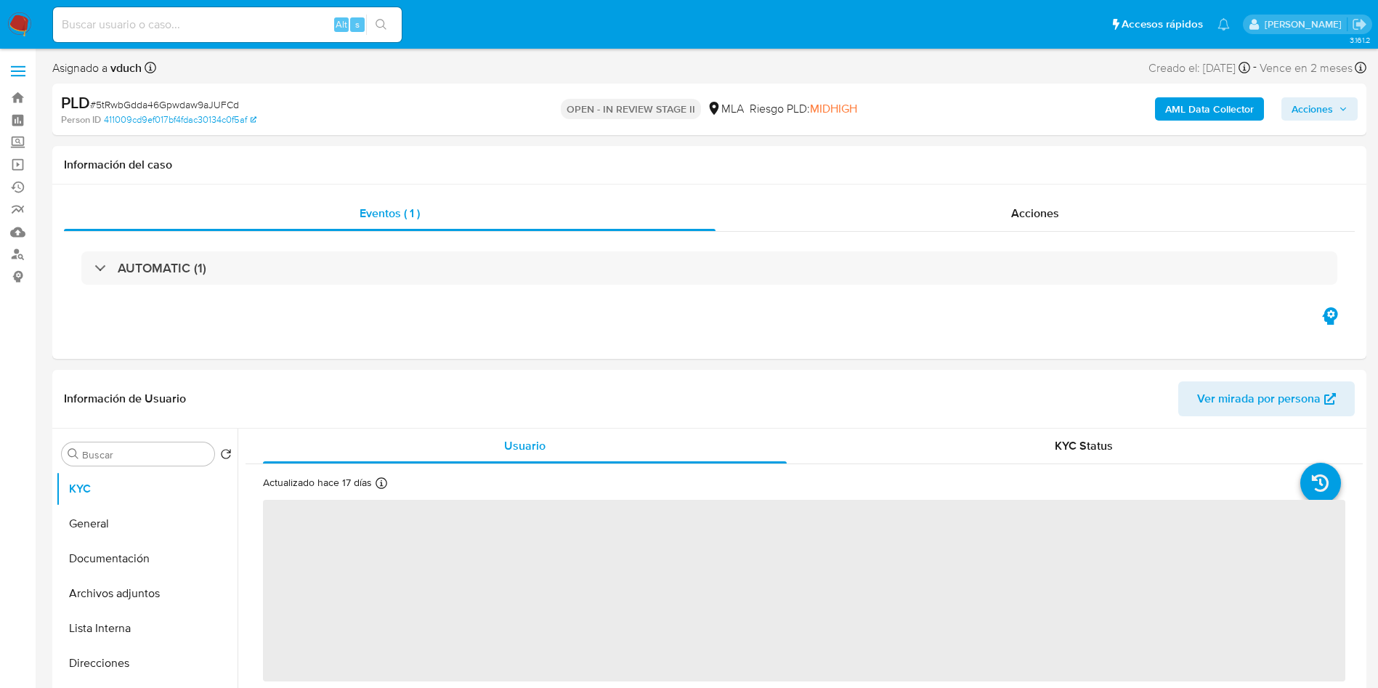
select select "10"
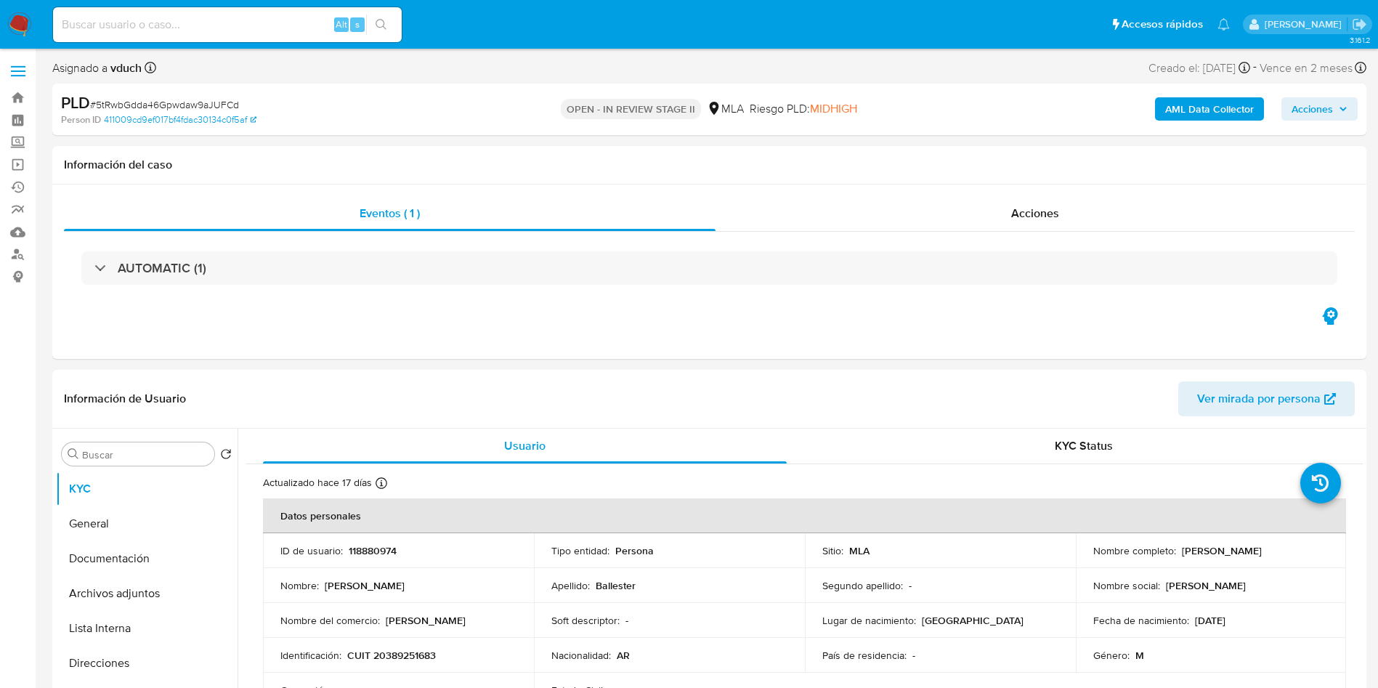
click at [219, 38] on div "Alt s" at bounding box center [227, 24] width 349 height 35
click at [236, 33] on div "Alt s" at bounding box center [227, 24] width 349 height 35
click at [195, 17] on input at bounding box center [227, 24] width 349 height 19
paste input "9mU2XiXHp6BSYlpruVX0Duis"
type input "9mU2XiXHp6BSYlpruVX0Duis"
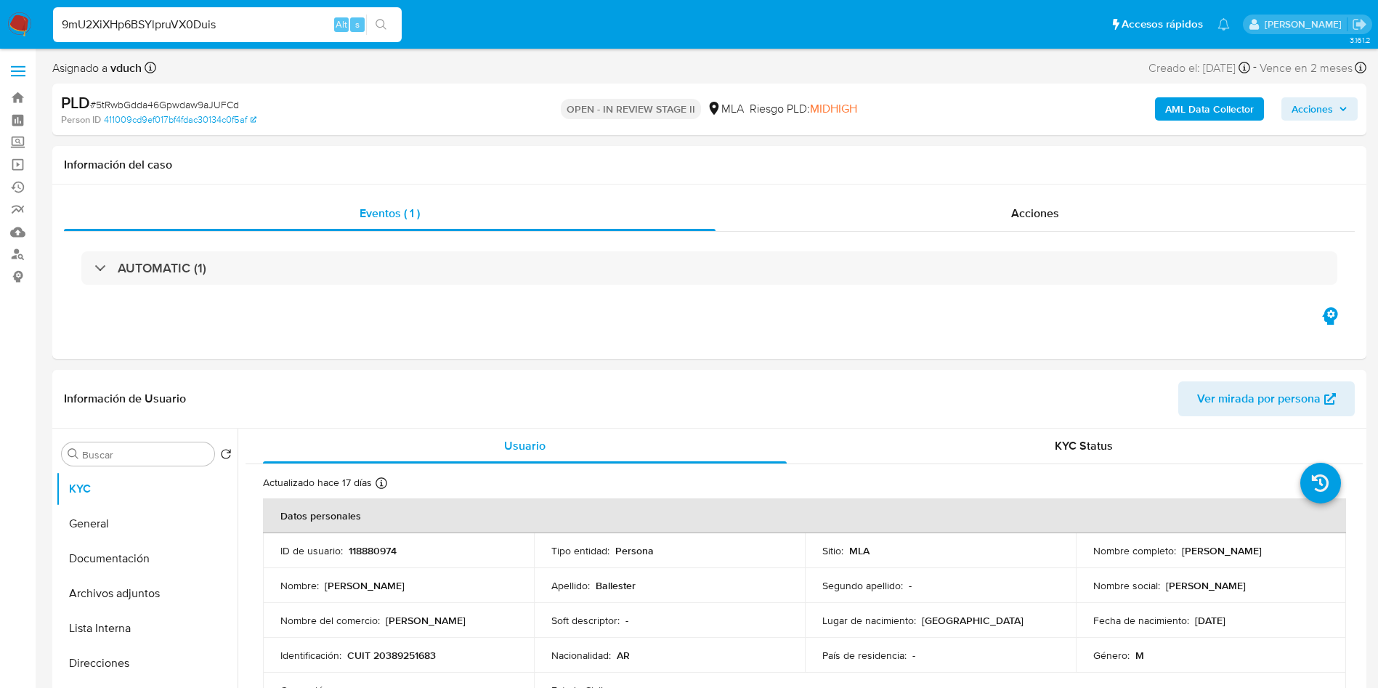
click at [369, 25] on button "search-icon" at bounding box center [381, 25] width 30 height 20
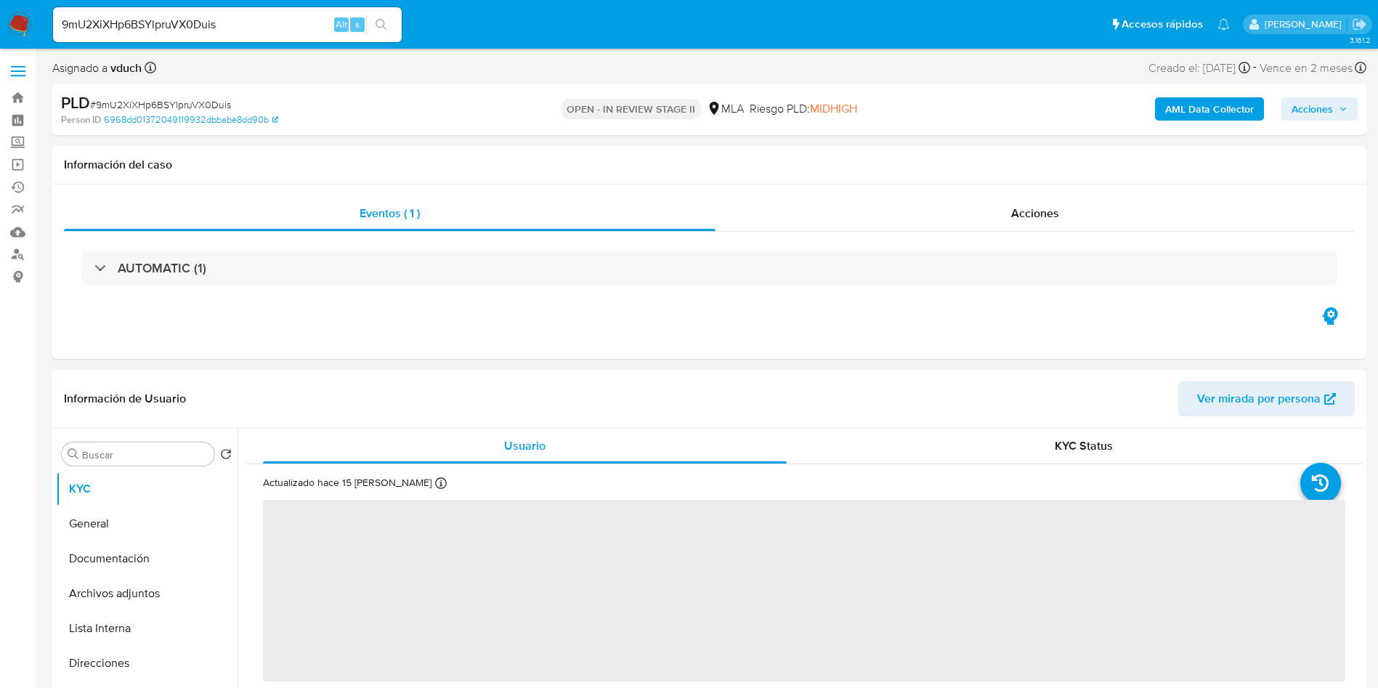
select select "10"
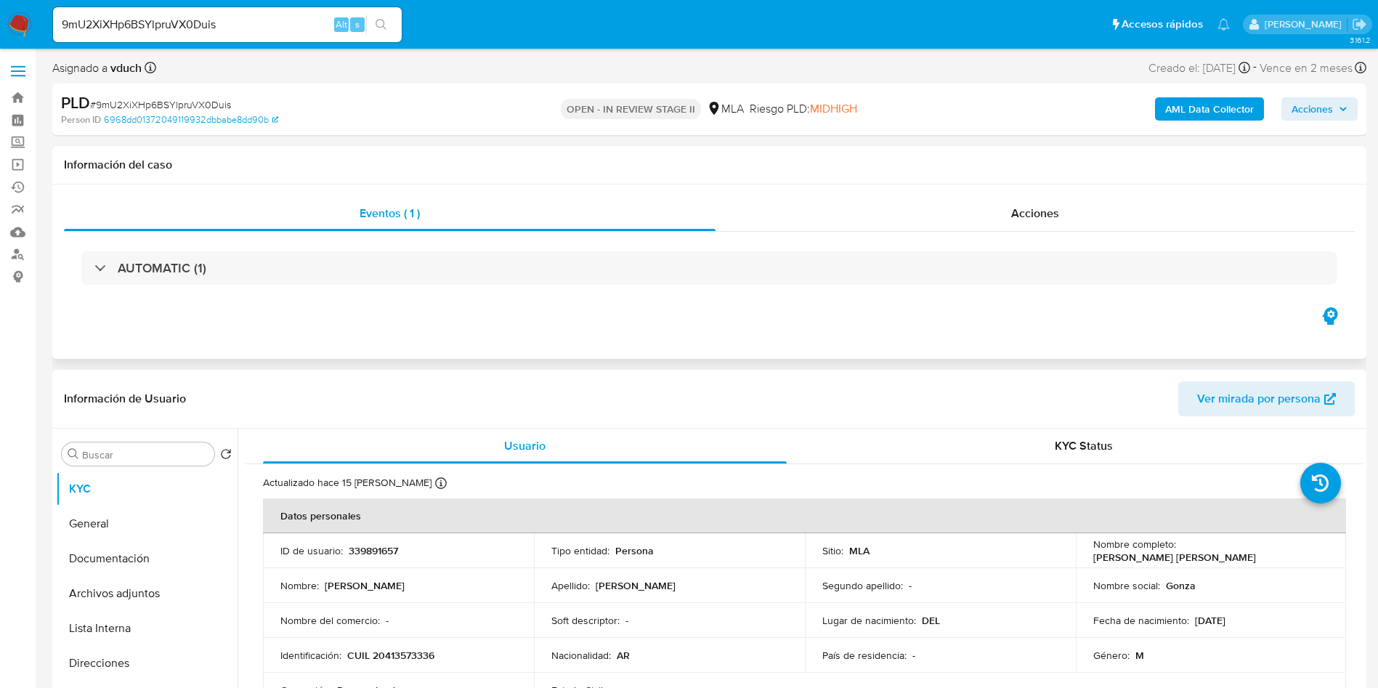
click at [739, 295] on div "AUTOMATIC (1)" at bounding box center [709, 268] width 1291 height 73
click at [368, 536] on td "ID de usuario : 339891657" at bounding box center [398, 550] width 271 height 35
click at [368, 538] on td "ID de usuario : 339891657" at bounding box center [398, 550] width 271 height 35
click at [376, 547] on p "339891657" at bounding box center [373, 550] width 49 height 13
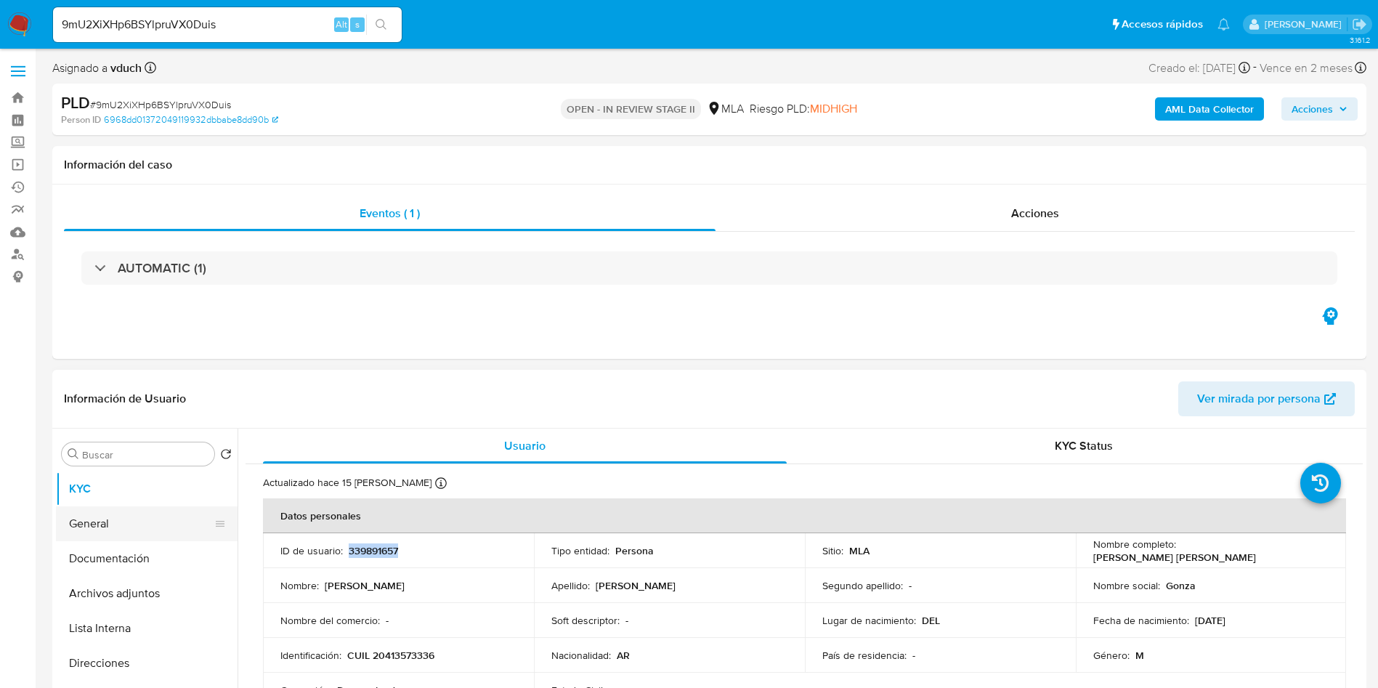
click at [179, 538] on button "General" at bounding box center [141, 523] width 170 height 35
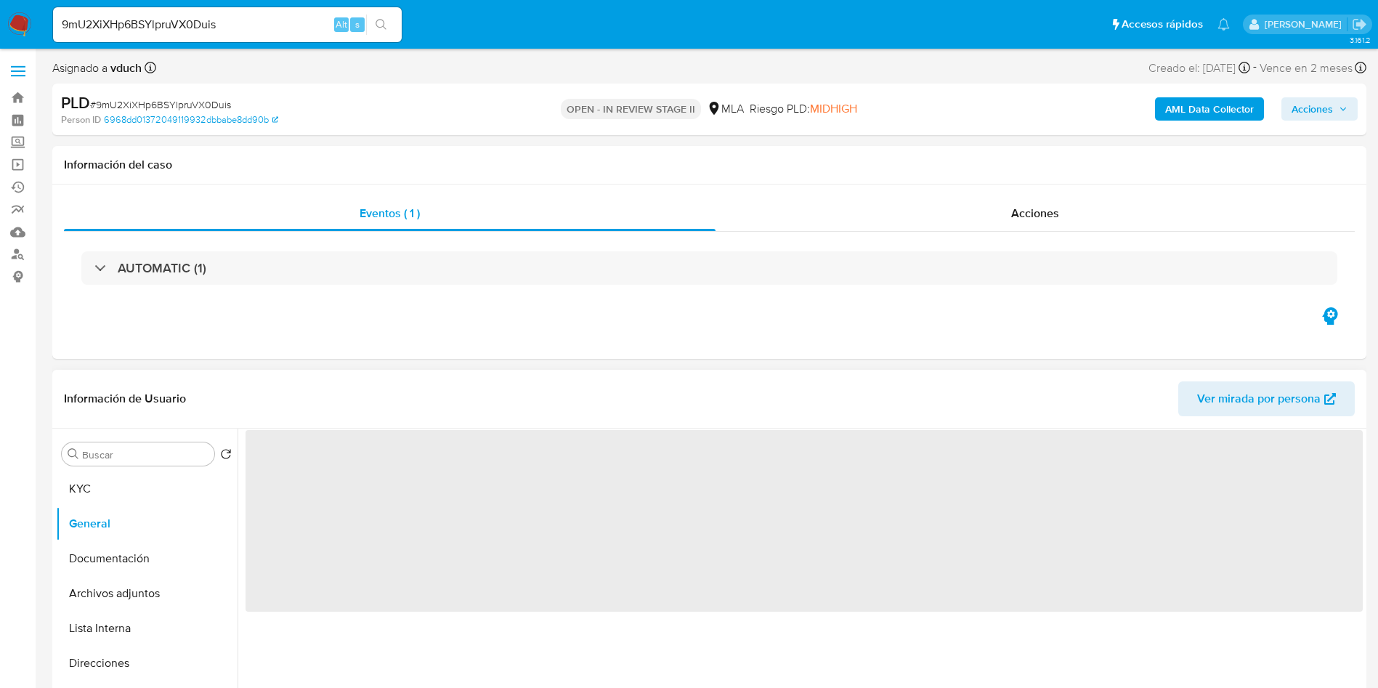
click at [54, 559] on div "Buscar Volver al orden por defecto KYC General Documentación Archivos adjuntos …" at bounding box center [709, 615] width 1314 height 372
click at [206, 557] on button "Documentación" at bounding box center [141, 558] width 170 height 35
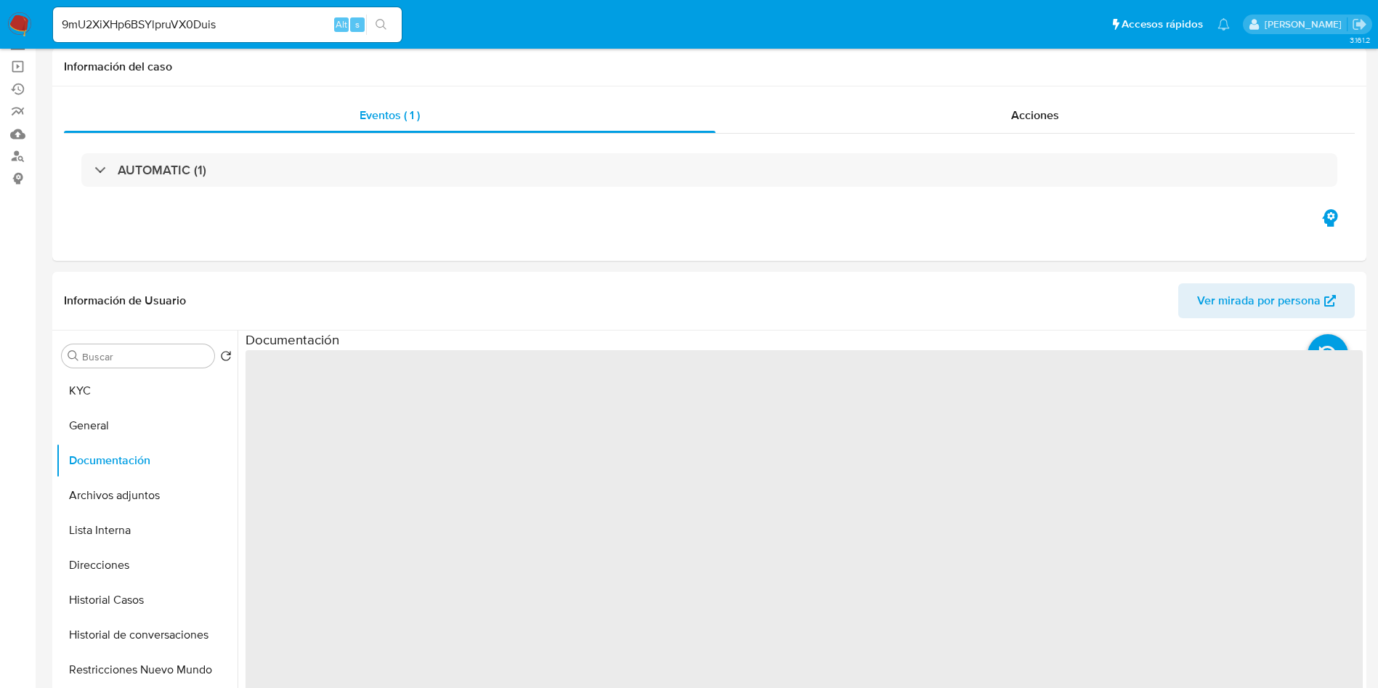
scroll to position [218, 0]
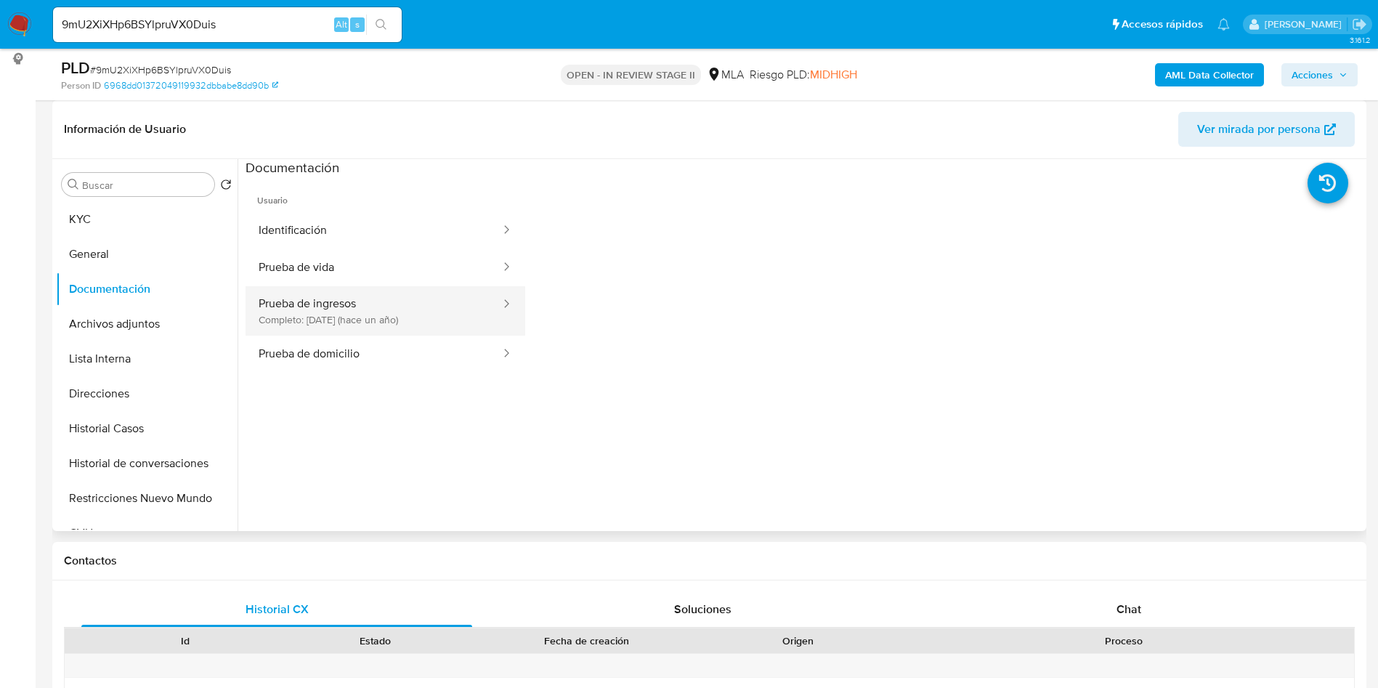
click at [364, 303] on button "Prueba de ingresos Completo: [DATE] (hace un año)" at bounding box center [374, 310] width 256 height 49
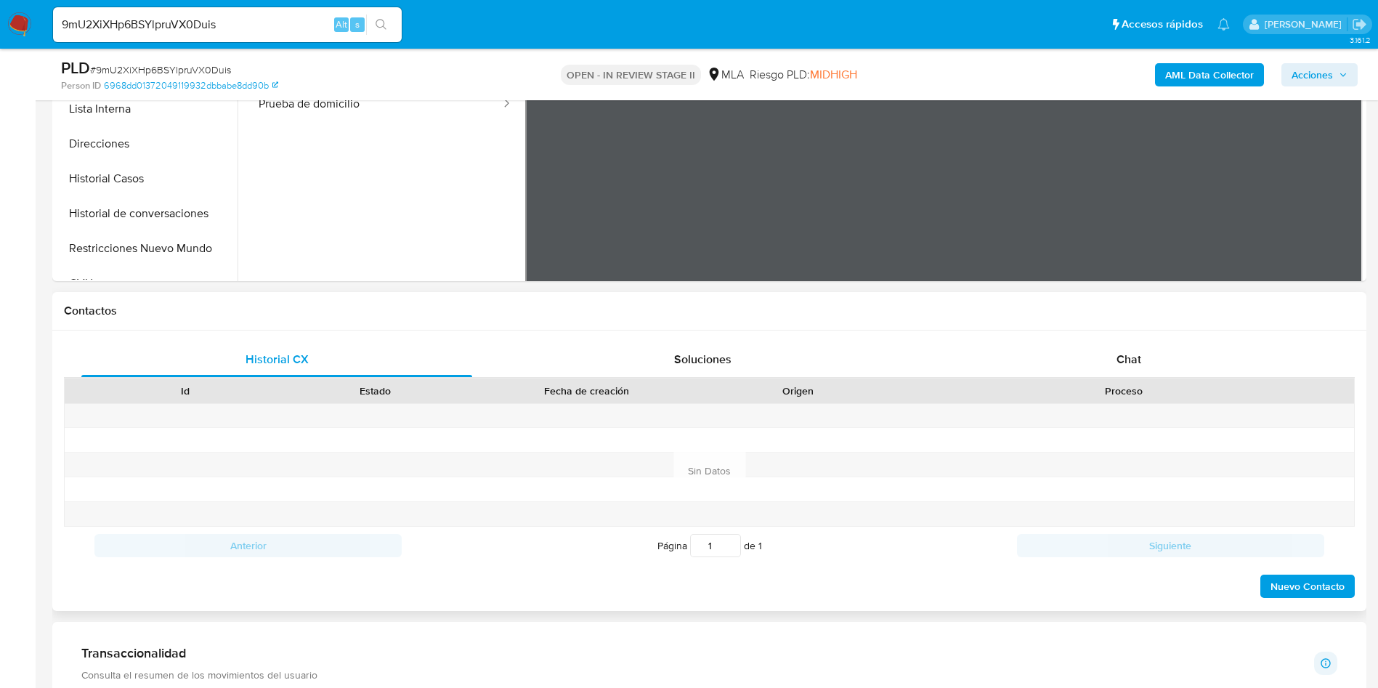
scroll to position [654, 0]
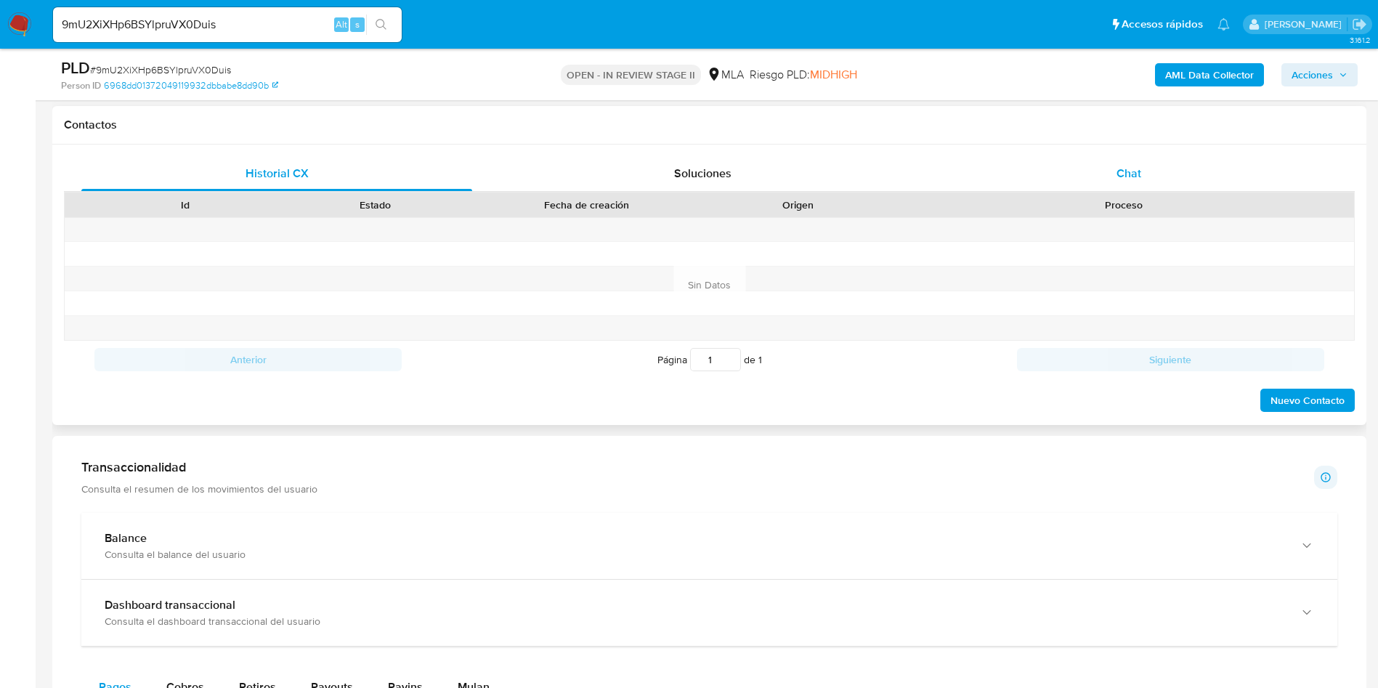
click at [1246, 189] on div "Chat" at bounding box center [1129, 173] width 391 height 35
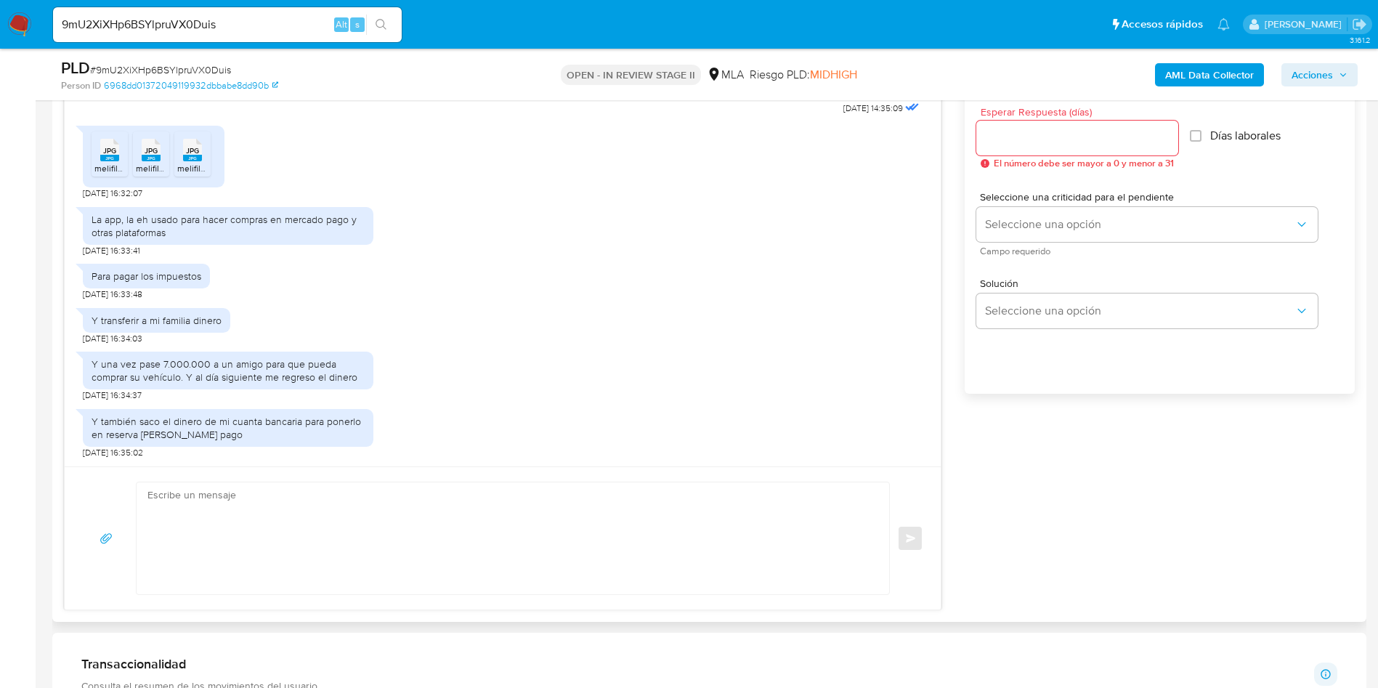
scroll to position [763, 0]
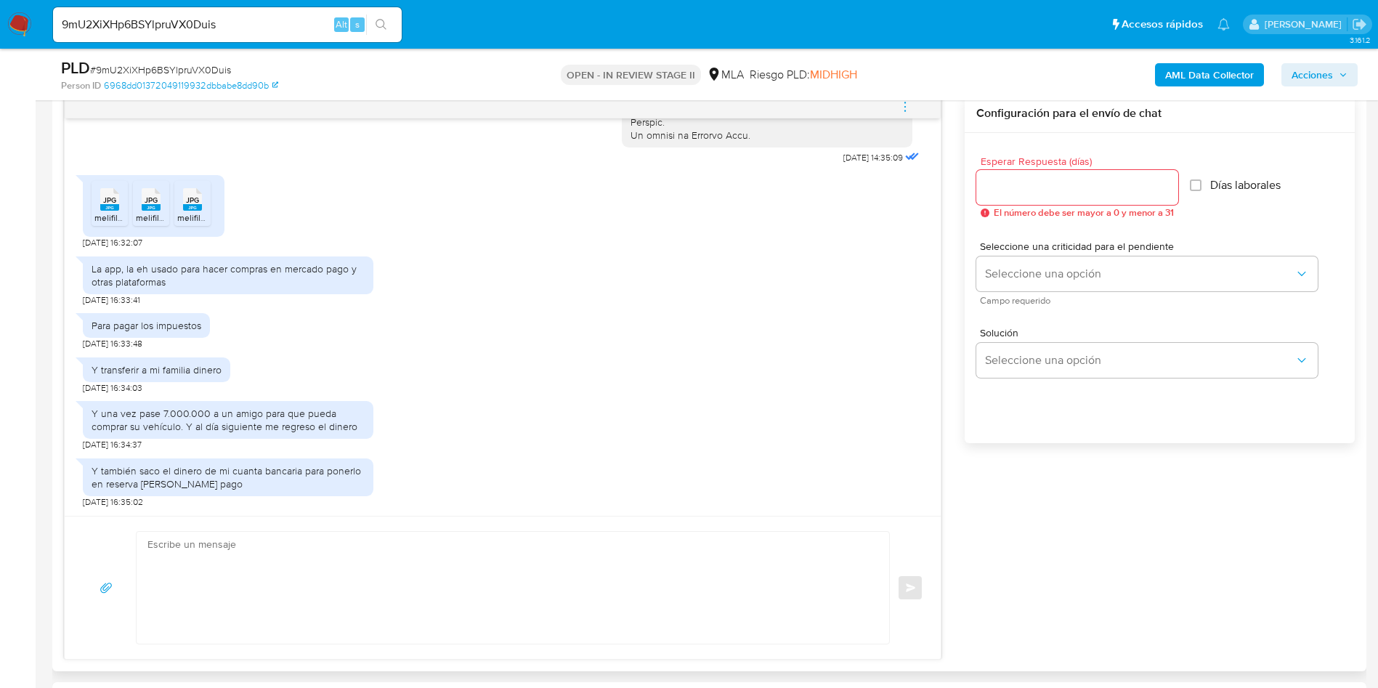
click at [108, 198] on span "JPG" at bounding box center [109, 199] width 13 height 9
click at [157, 201] on span "JPG" at bounding box center [151, 199] width 13 height 9
click at [190, 208] on rect at bounding box center [192, 207] width 19 height 7
click at [159, 272] on div "La app, la eh usado para hacer compras en mercado pago y otras plataformas" at bounding box center [228, 275] width 273 height 26
click at [158, 270] on div "La app, la eh usado para hacer compras en mercado pago y otras plataformas" at bounding box center [228, 275] width 273 height 26
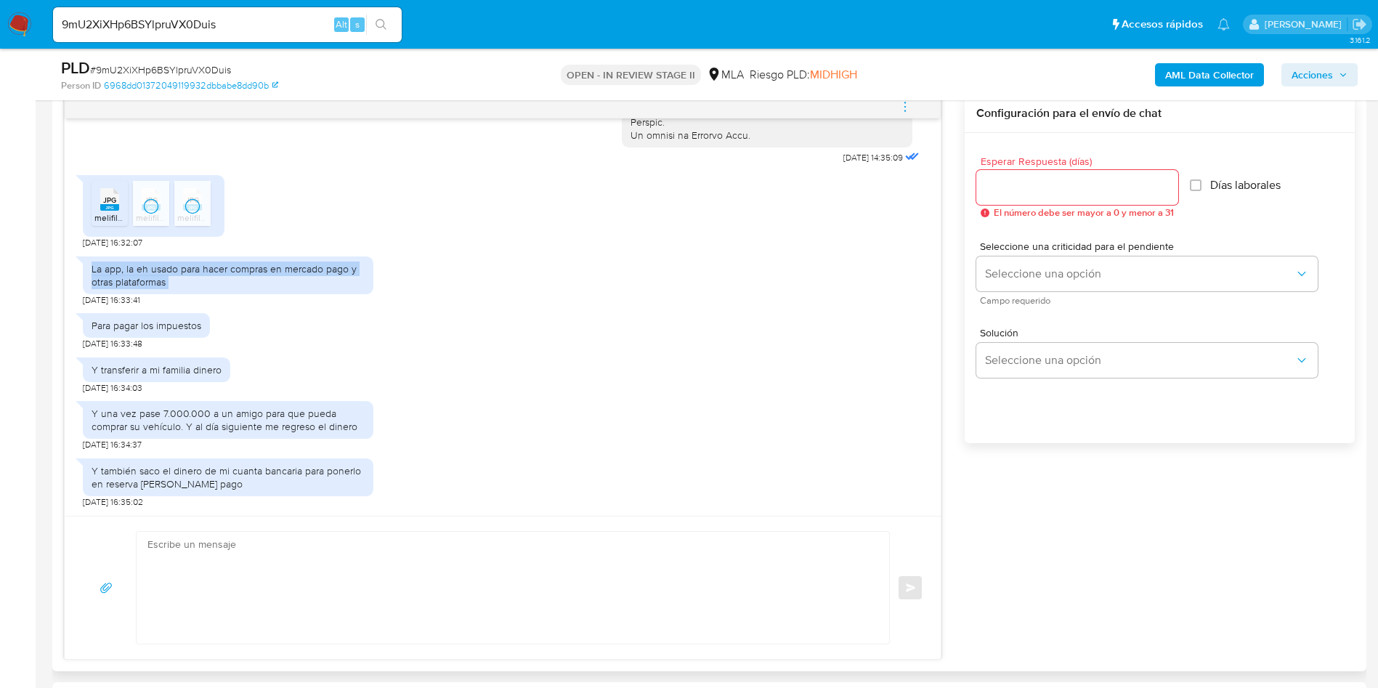
drag, startPoint x: 158, startPoint y: 270, endPoint x: 363, endPoint y: 347, distance: 218.9
click at [158, 270] on div "La app, la eh usado para hacer compras en mercado pago y otras plataformas" at bounding box center [228, 275] width 273 height 26
copy div "La app, la eh usado para hacer compras en mercado pago y otras plataformas"
click at [159, 331] on div "Para pagar los impuestos" at bounding box center [147, 325] width 110 height 13
click at [159, 330] on div "Para pagar los impuestos" at bounding box center [147, 325] width 110 height 13
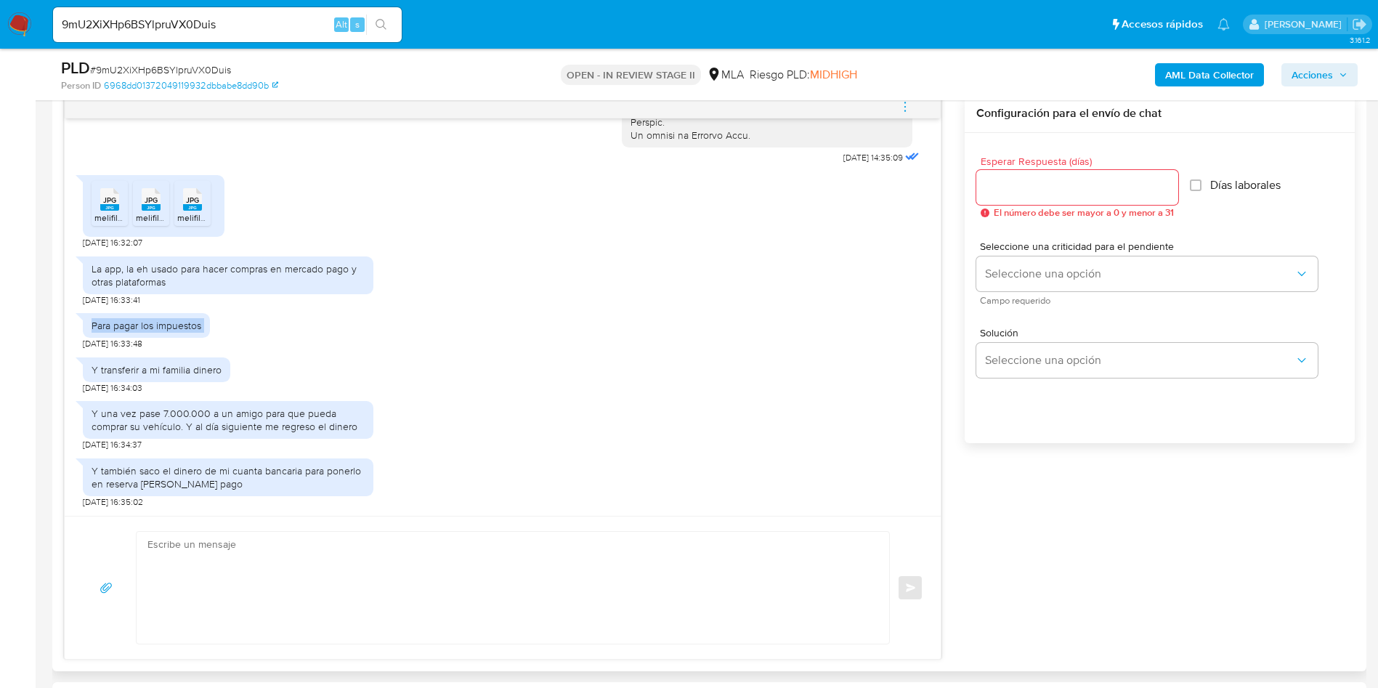
click at [159, 330] on div "Para pagar los impuestos" at bounding box center [147, 325] width 110 height 13
copy div "Para pagar los impuestos"
click at [170, 365] on div "Y transferir a mi familia dinero" at bounding box center [157, 369] width 130 height 13
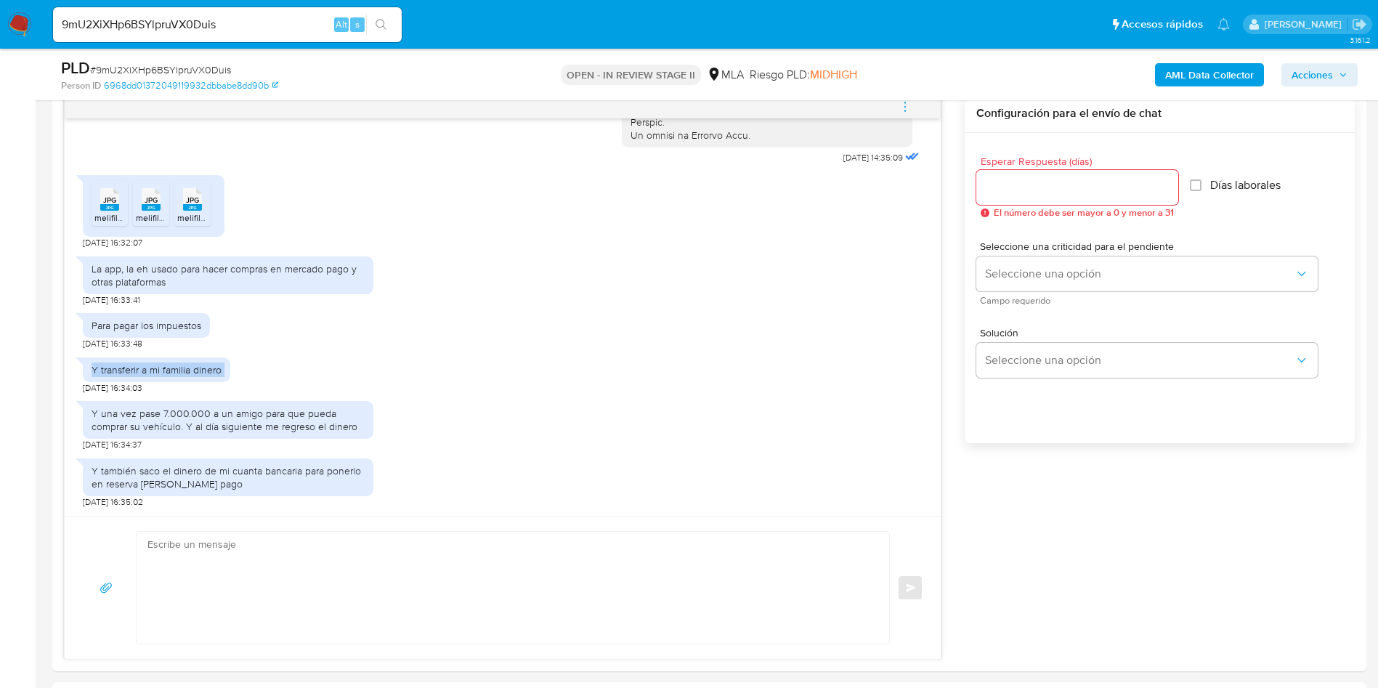
copy div "Y transferir a mi familia dinero"
click at [217, 414] on div "Y una vez pase 7.000.000 a un amigo para que pueda comprar su vehículo. Y al dí…" at bounding box center [228, 420] width 273 height 26
click at [217, 413] on div "Y una vez pase 7.000.000 a un amigo para que pueda comprar su vehículo. Y al dí…" at bounding box center [228, 420] width 273 height 26
click at [292, 424] on div "Y una vez pase 7.000.000 a un amigo para que pueda comprar su vehículo. Y al dí…" at bounding box center [228, 420] width 273 height 26
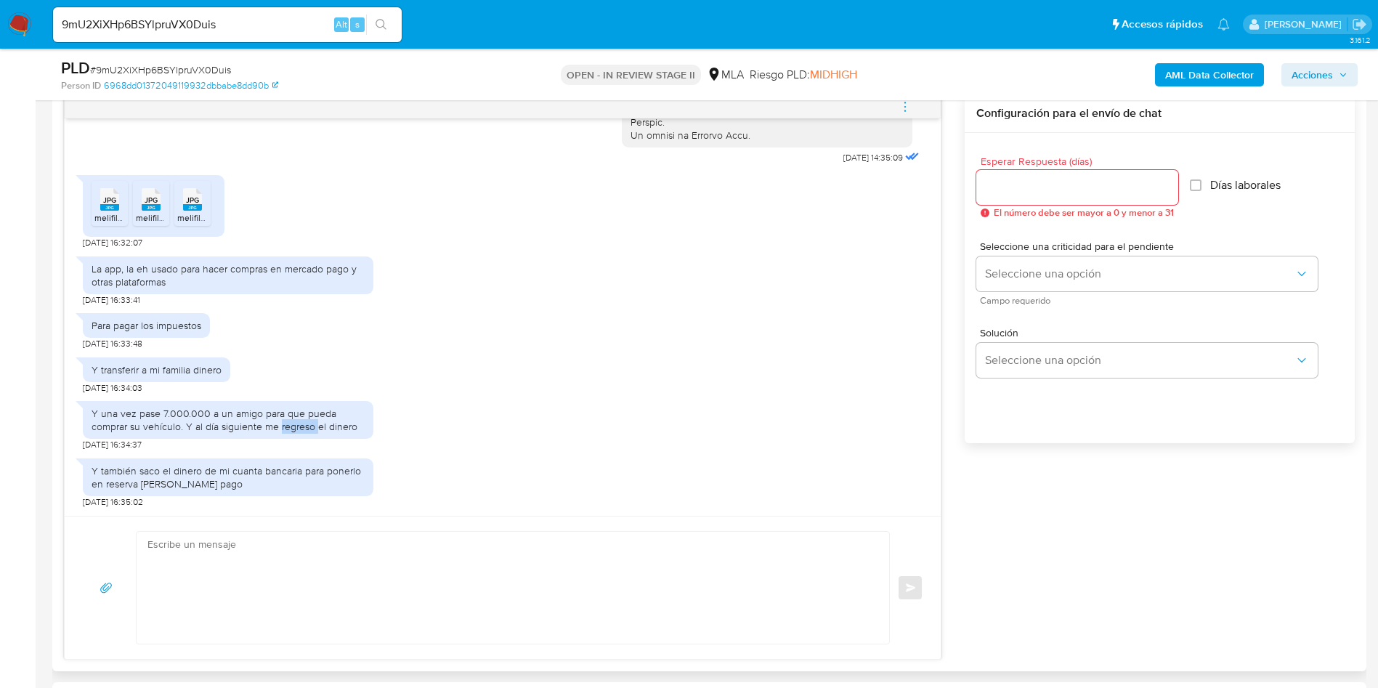
click at [292, 424] on div "Y una vez pase 7.000.000 a un amigo para que pueda comprar su vehículo. Y al dí…" at bounding box center [228, 420] width 273 height 26
copy div "Y una vez pase 7.000.000 a un amigo para que pueda comprar su vehículo. Y al dí…"
click at [113, 479] on div "Y también saco el dinero de mi cuanta bancaria para ponerlo en reserva [PERSON_…" at bounding box center [228, 477] width 273 height 26
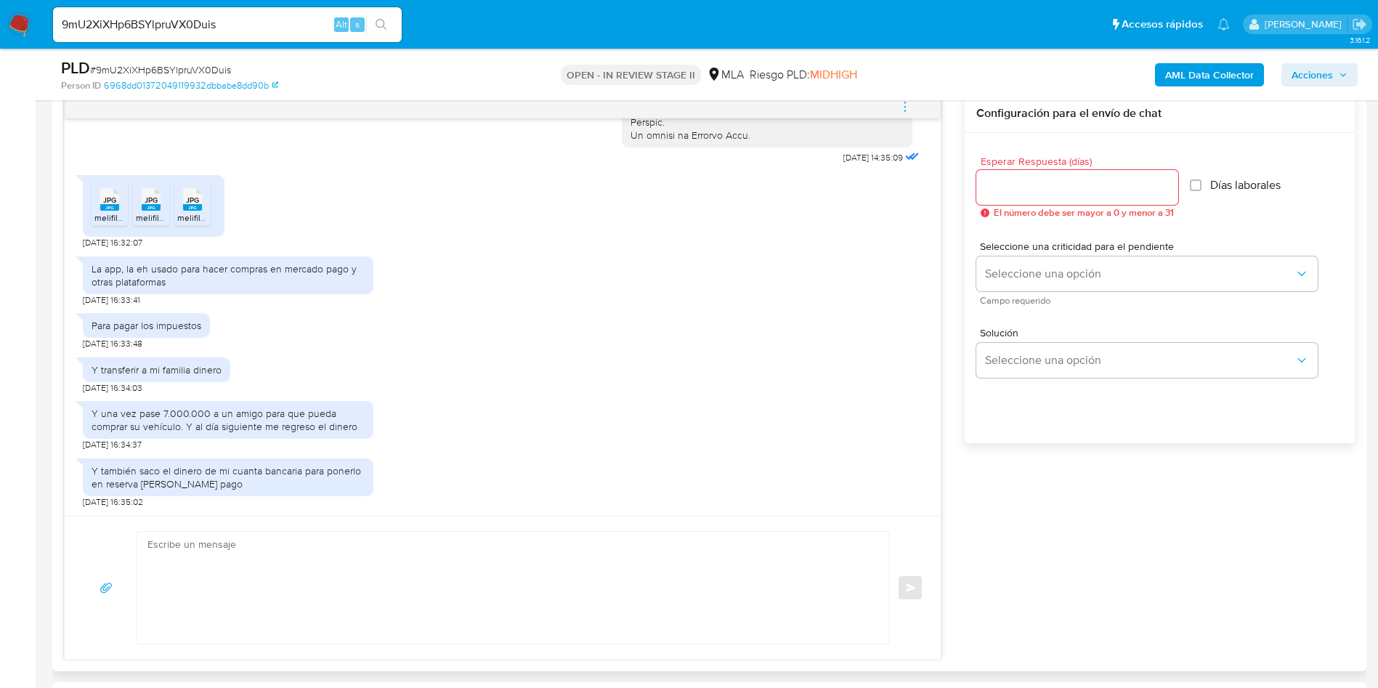
drag, startPoint x: 113, startPoint y: 479, endPoint x: 141, endPoint y: 482, distance: 28.6
click at [113, 477] on div "Y también saco el dinero de mi cuanta bancaria para ponerlo en reserva [PERSON_…" at bounding box center [228, 477] width 273 height 26
click at [222, 470] on div "Y también saco el dinero de mi cuanta bancaria para ponerlo en reserva [PERSON_…" at bounding box center [228, 477] width 273 height 26
click at [222, 469] on div "Y también saco el dinero de mi cuanta bancaria para ponerlo en reserva [PERSON_…" at bounding box center [228, 477] width 273 height 26
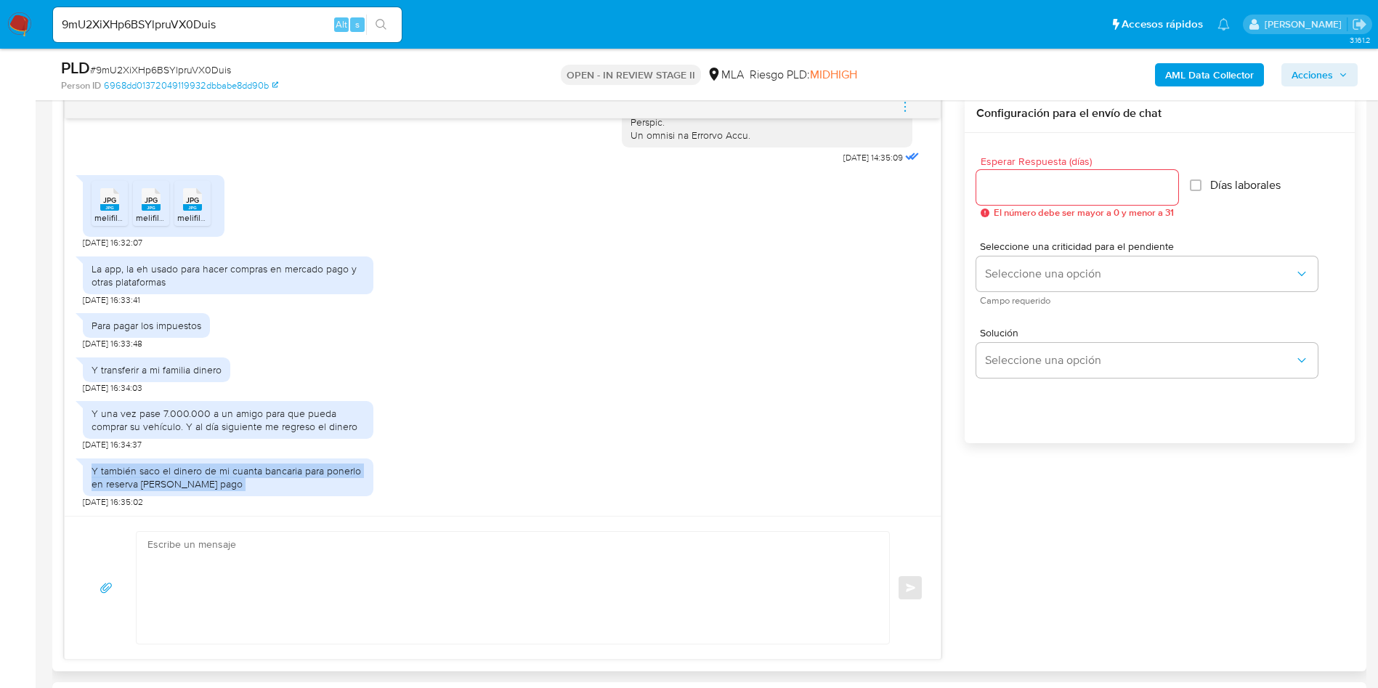
copy div "Y también saco el dinero de mi cuanta bancaria para ponerlo en reserva [PERSON_…"
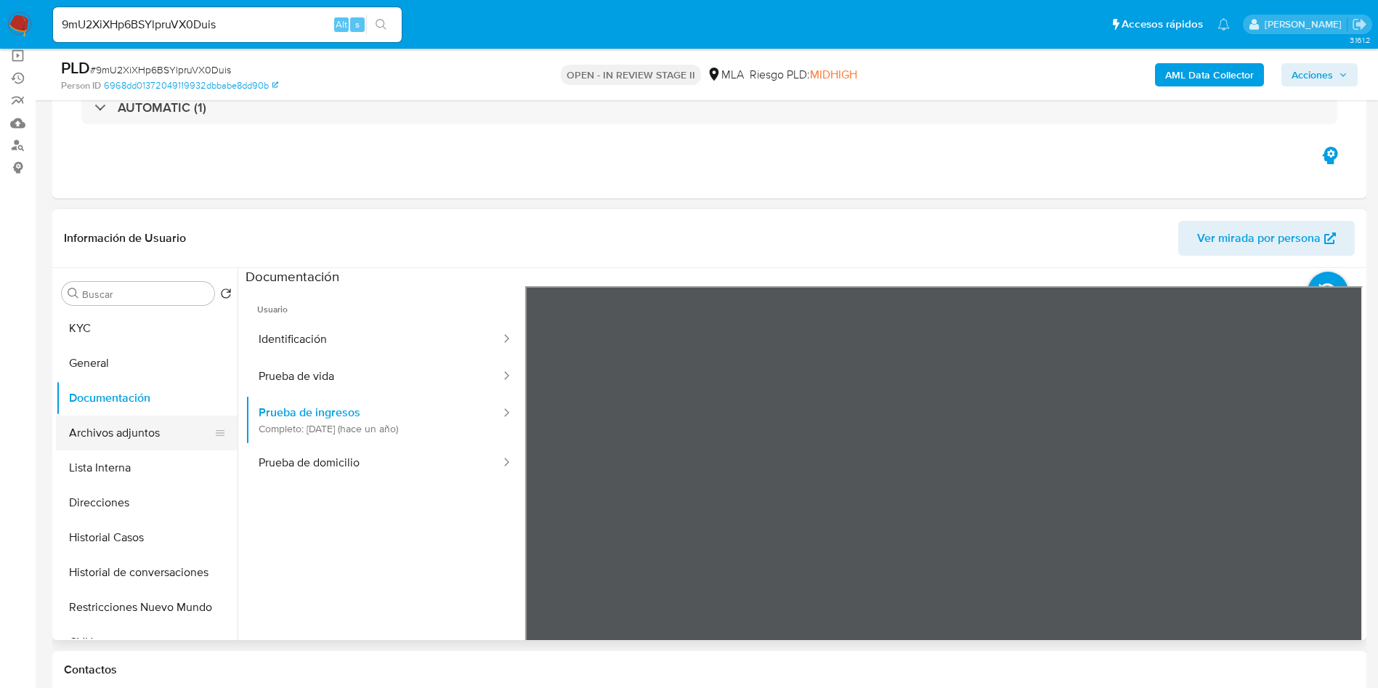
click at [138, 424] on button "Archivos adjuntos" at bounding box center [141, 433] width 170 height 35
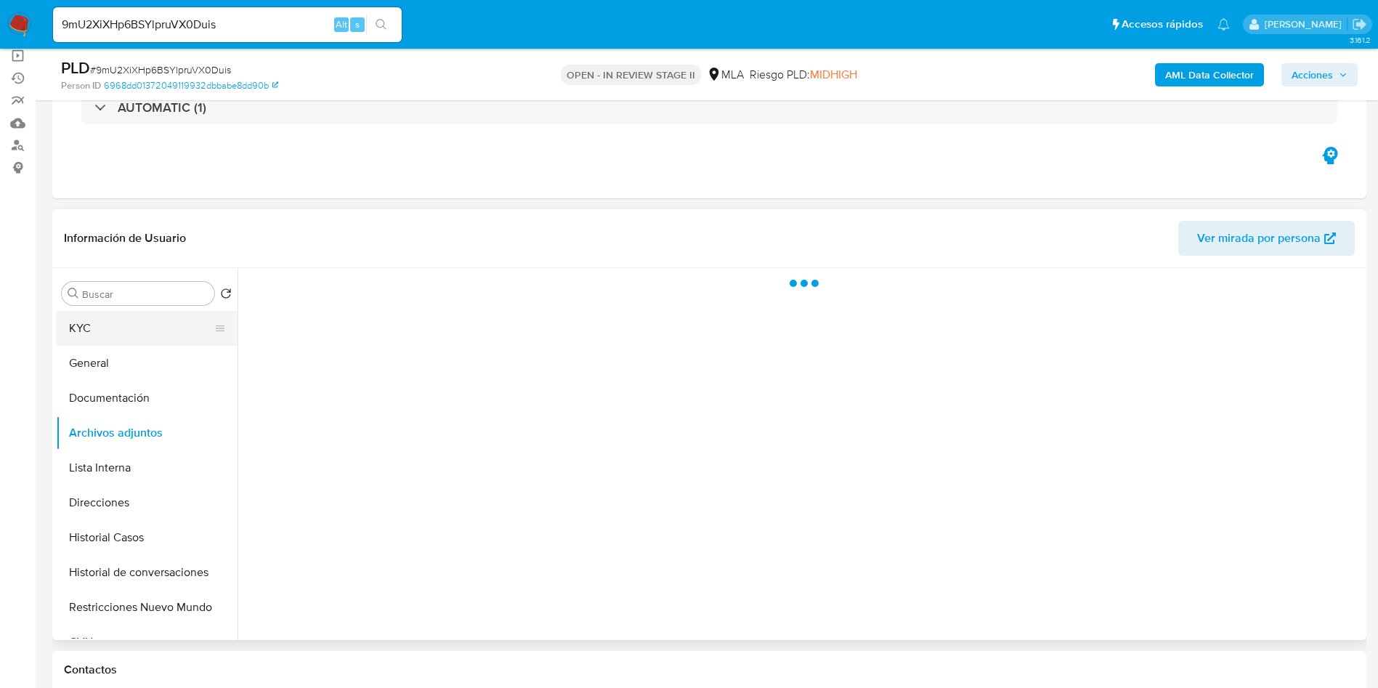
click at [166, 326] on button "KYC" at bounding box center [141, 328] width 170 height 35
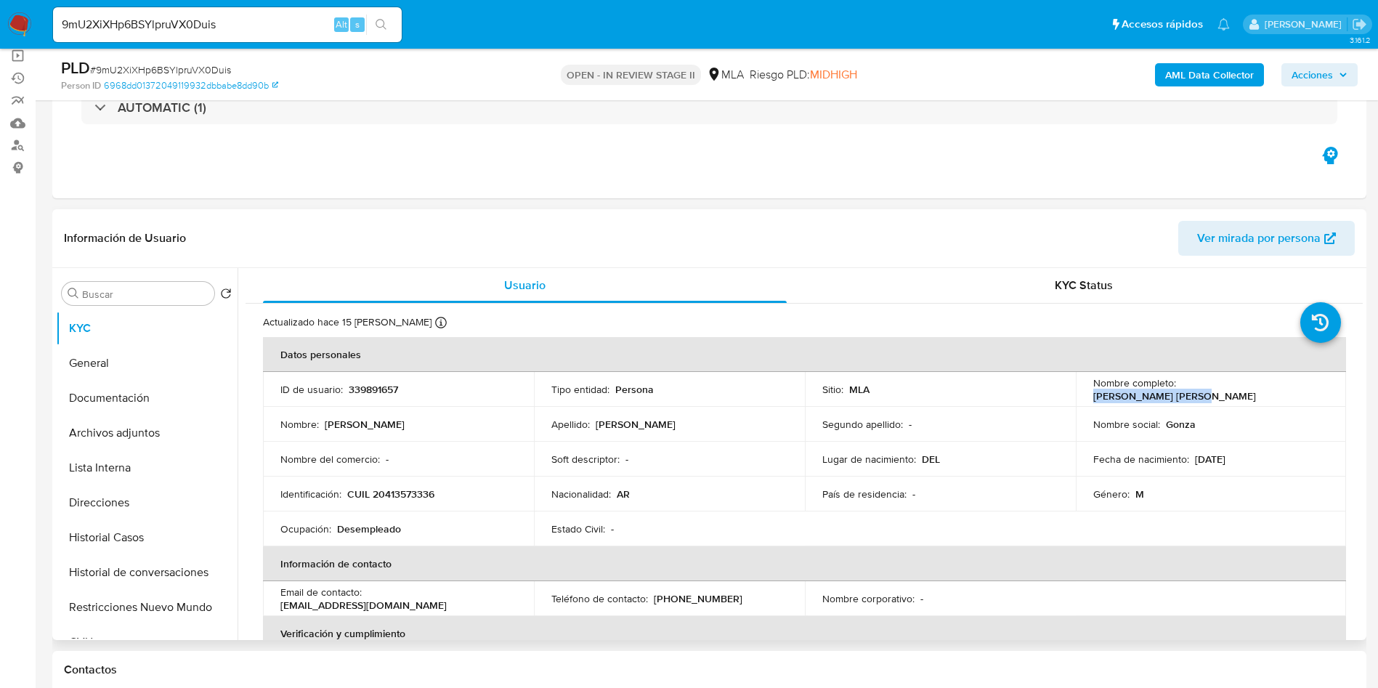
drag, startPoint x: 1178, startPoint y: 391, endPoint x: 1318, endPoint y: 395, distance: 140.3
click at [1318, 395] on div "Nombre completo : Martin Gonzalo Muñoz" at bounding box center [1211, 389] width 236 height 26
copy p "[PERSON_NAME] [PERSON_NAME]"
click at [126, 416] on button "Archivos adjuntos" at bounding box center [141, 433] width 170 height 35
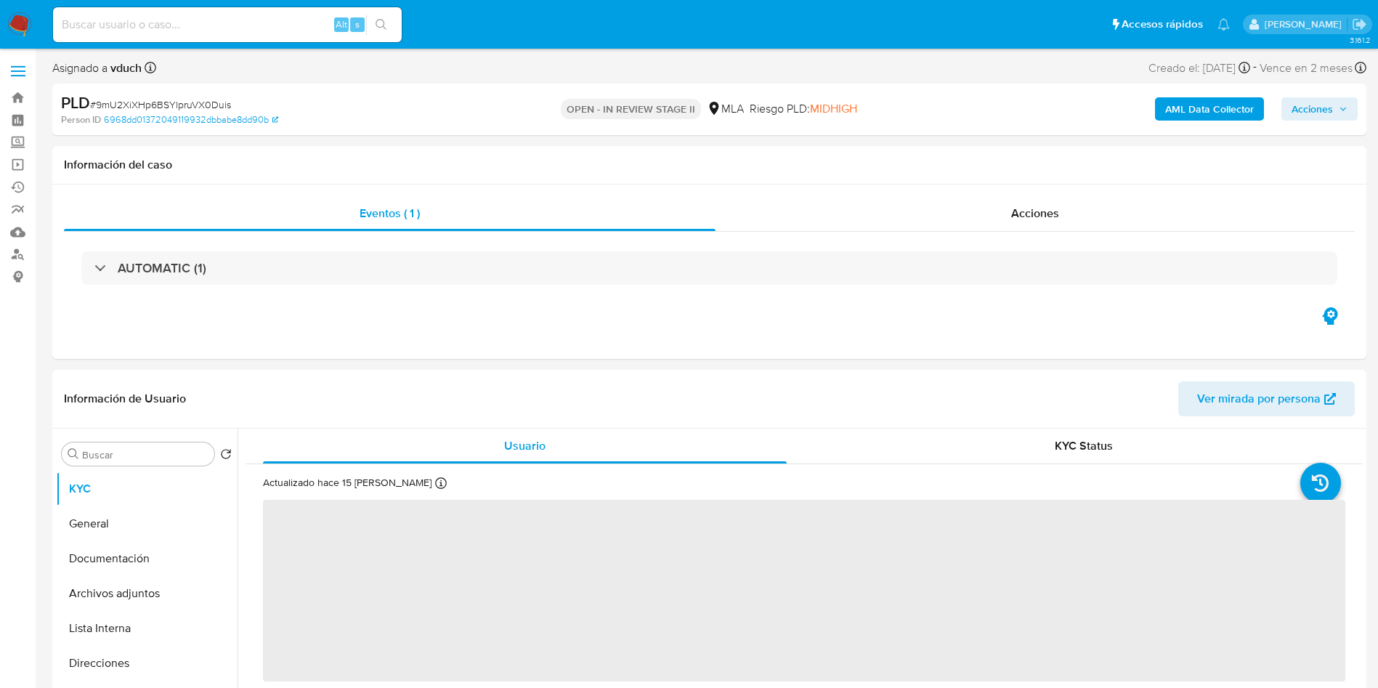
select select "10"
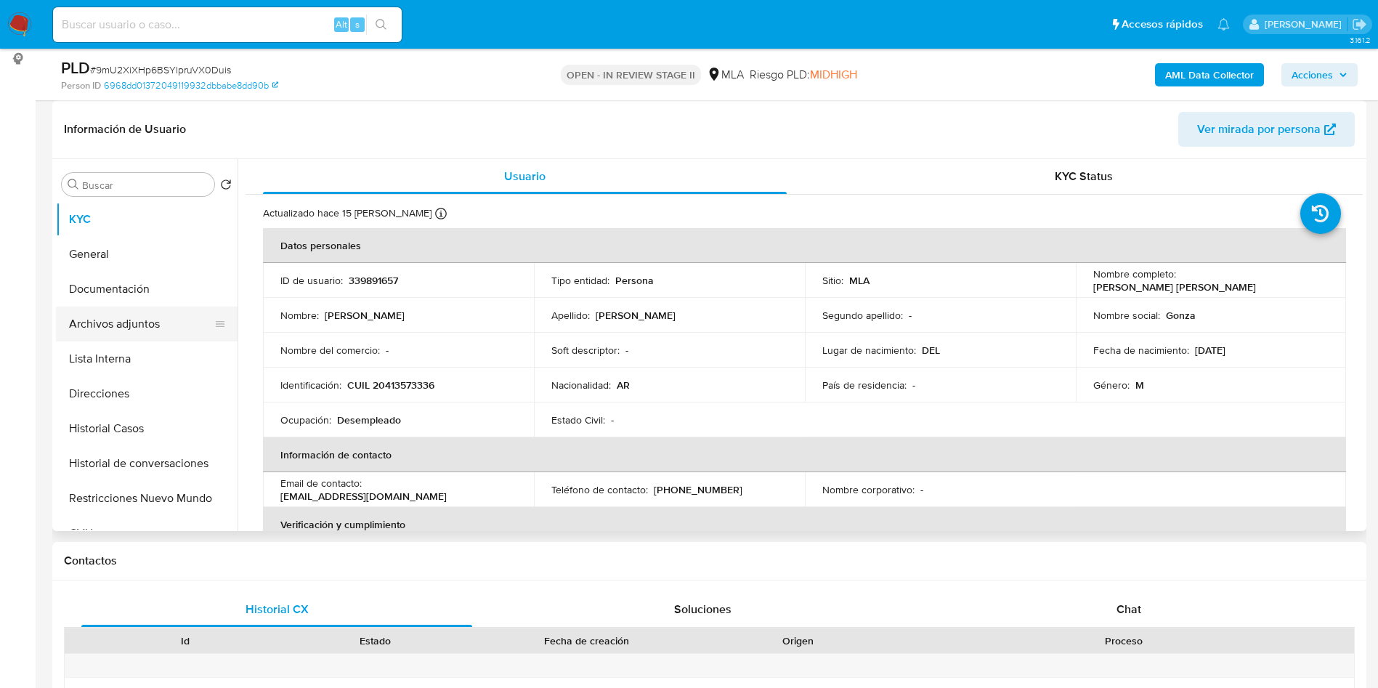
click at [110, 307] on button "Archivos adjuntos" at bounding box center [141, 324] width 170 height 35
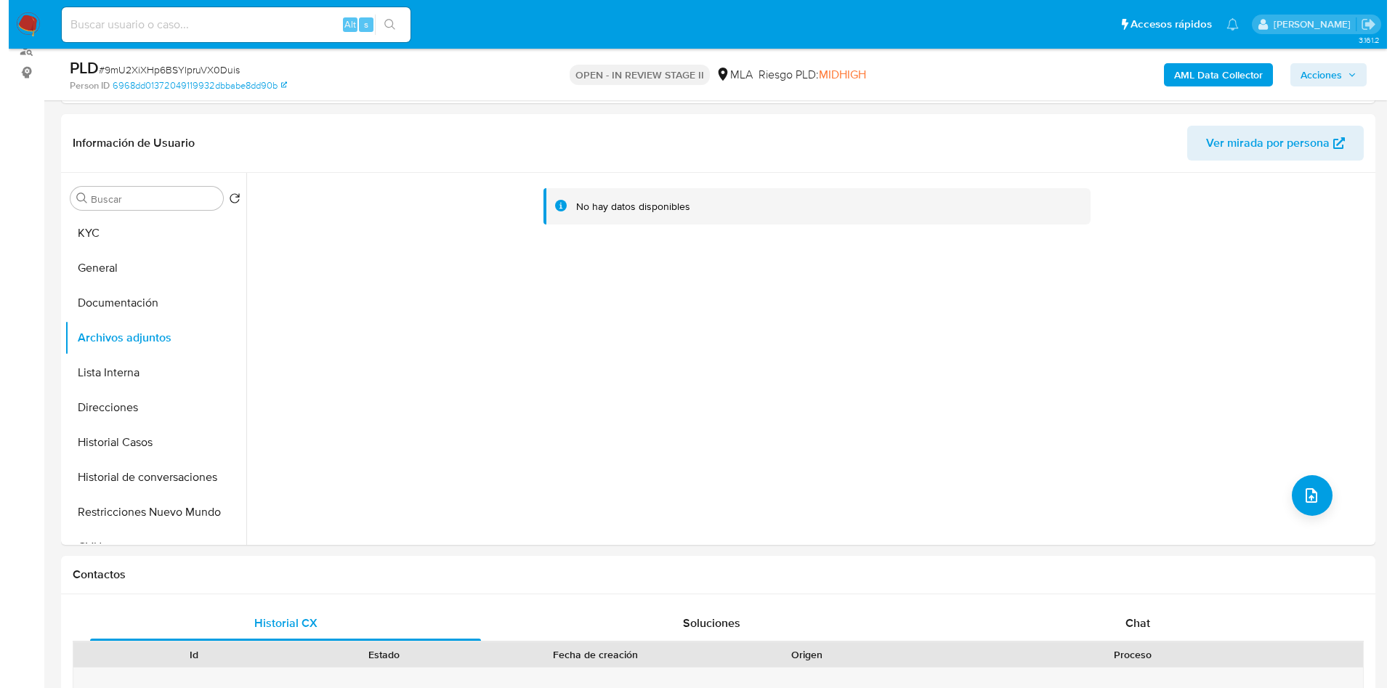
scroll to position [218, 0]
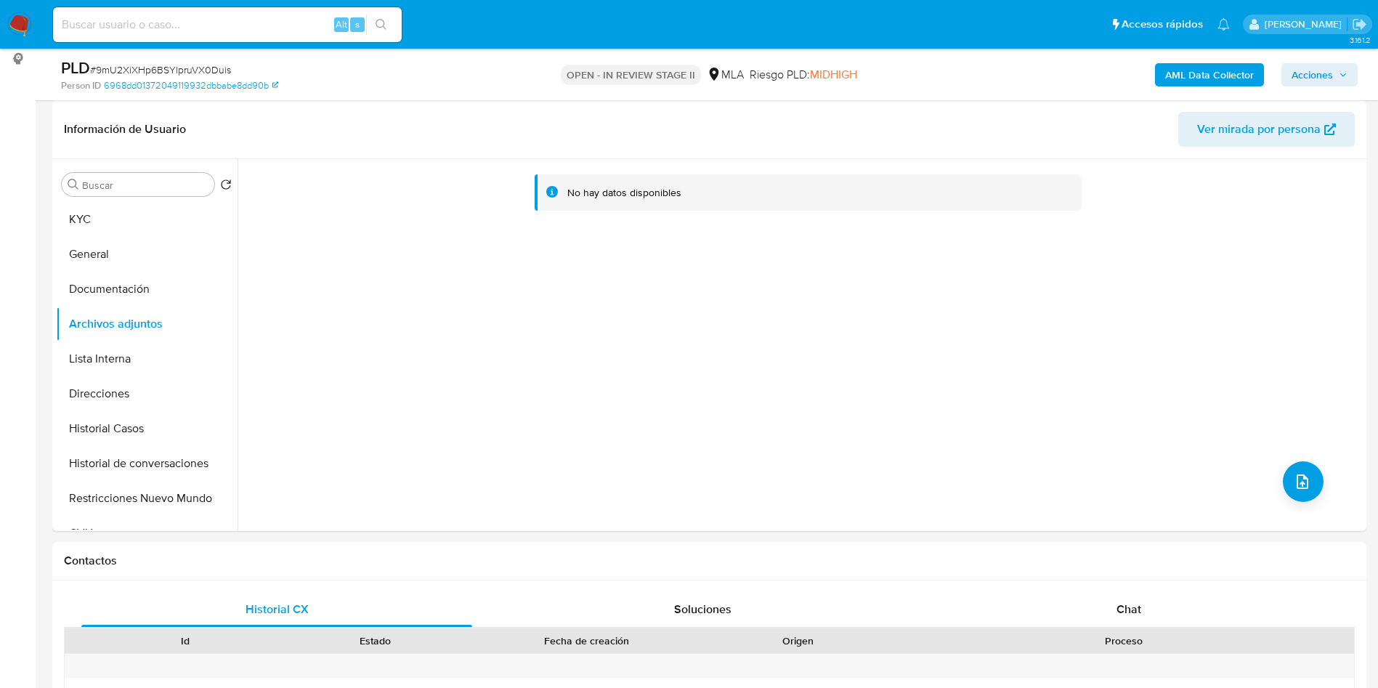
click at [1199, 65] on b "AML Data Collector" at bounding box center [1209, 74] width 89 height 23
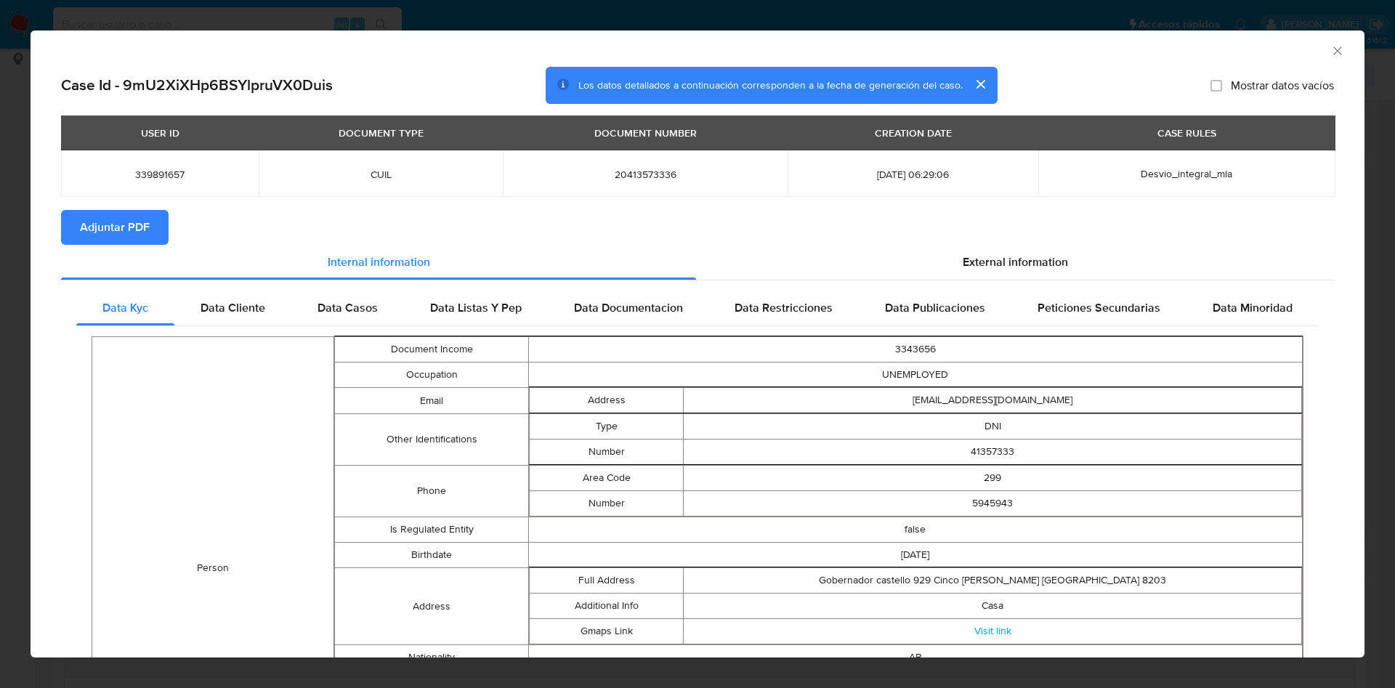
click at [73, 217] on button "Adjuntar PDF" at bounding box center [115, 227] width 108 height 35
click at [1330, 46] on icon "Cerrar ventana" at bounding box center [1337, 51] width 15 height 15
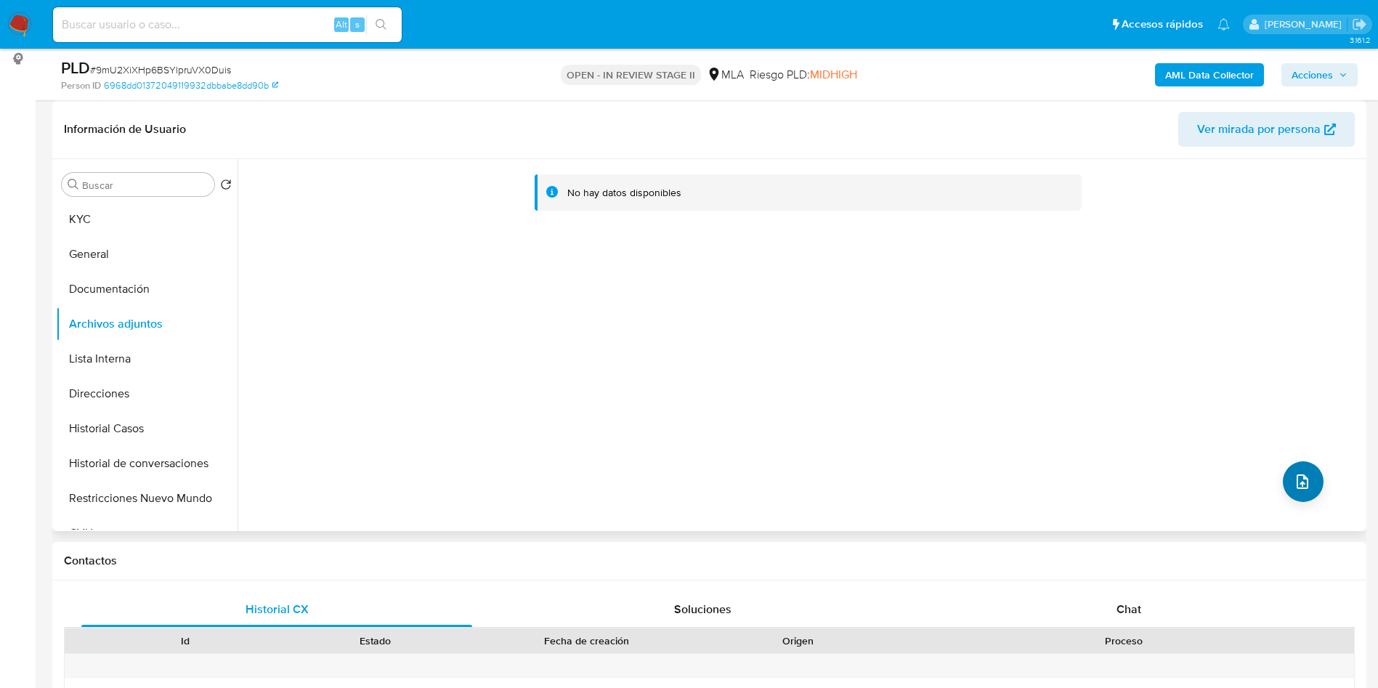
drag, startPoint x: 1333, startPoint y: 485, endPoint x: 1301, endPoint y: 484, distance: 32.7
click at [1333, 485] on div "No hay datos disponibles" at bounding box center [800, 345] width 1125 height 372
click at [1301, 484] on icon "upload-file" at bounding box center [1302, 481] width 17 height 17
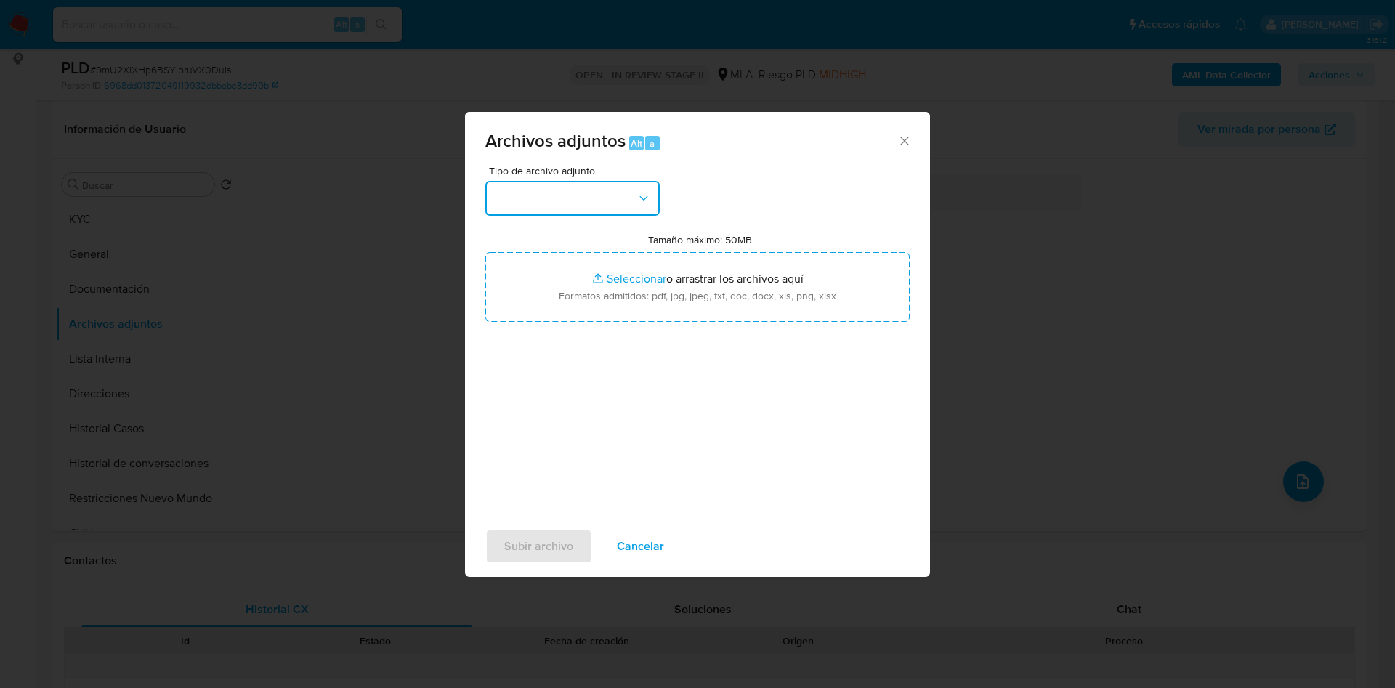
click at [595, 195] on button "button" at bounding box center [572, 198] width 174 height 35
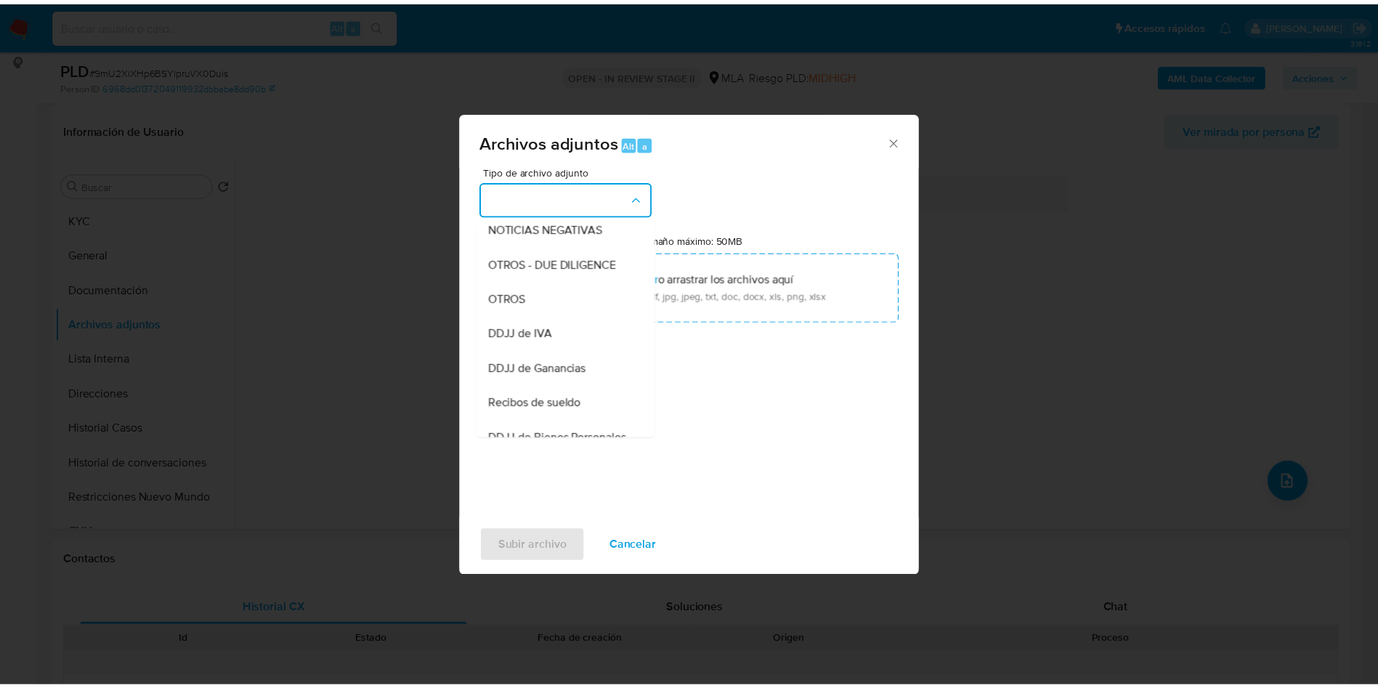
scroll to position [327, 0]
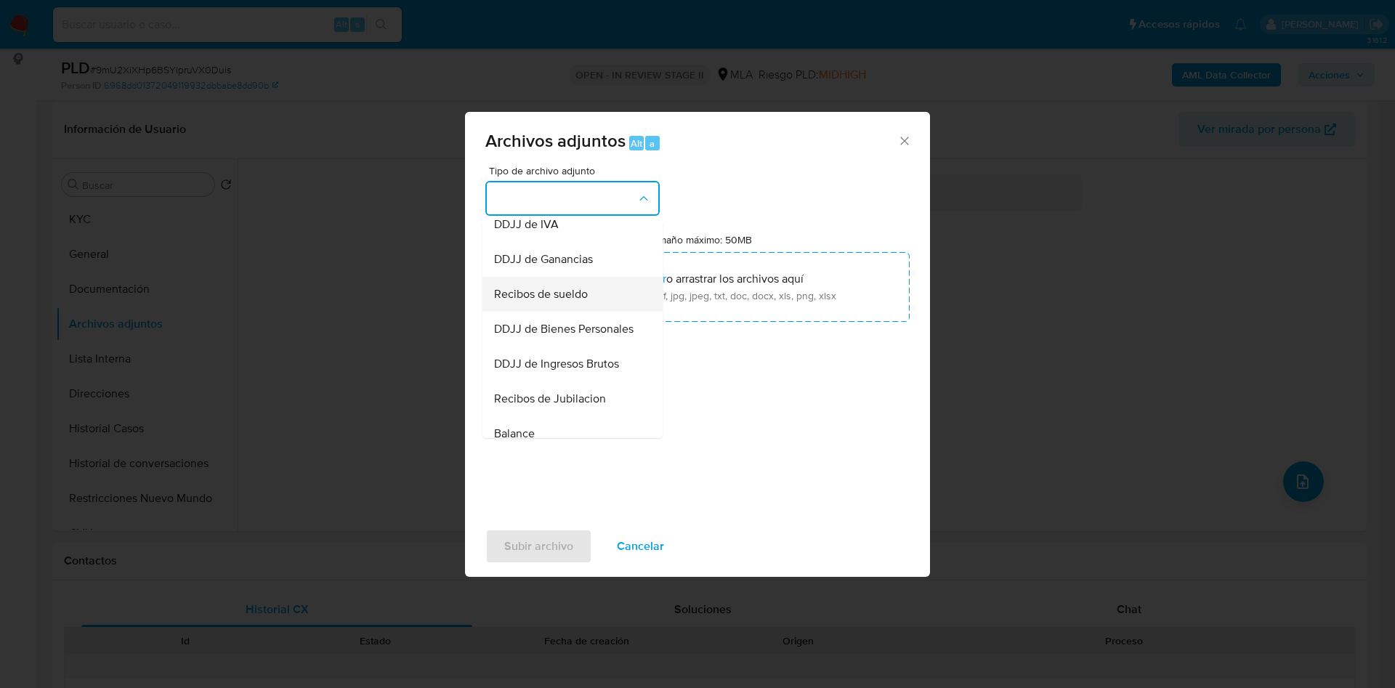
click at [551, 302] on span "Recibos de sueldo" at bounding box center [541, 294] width 94 height 15
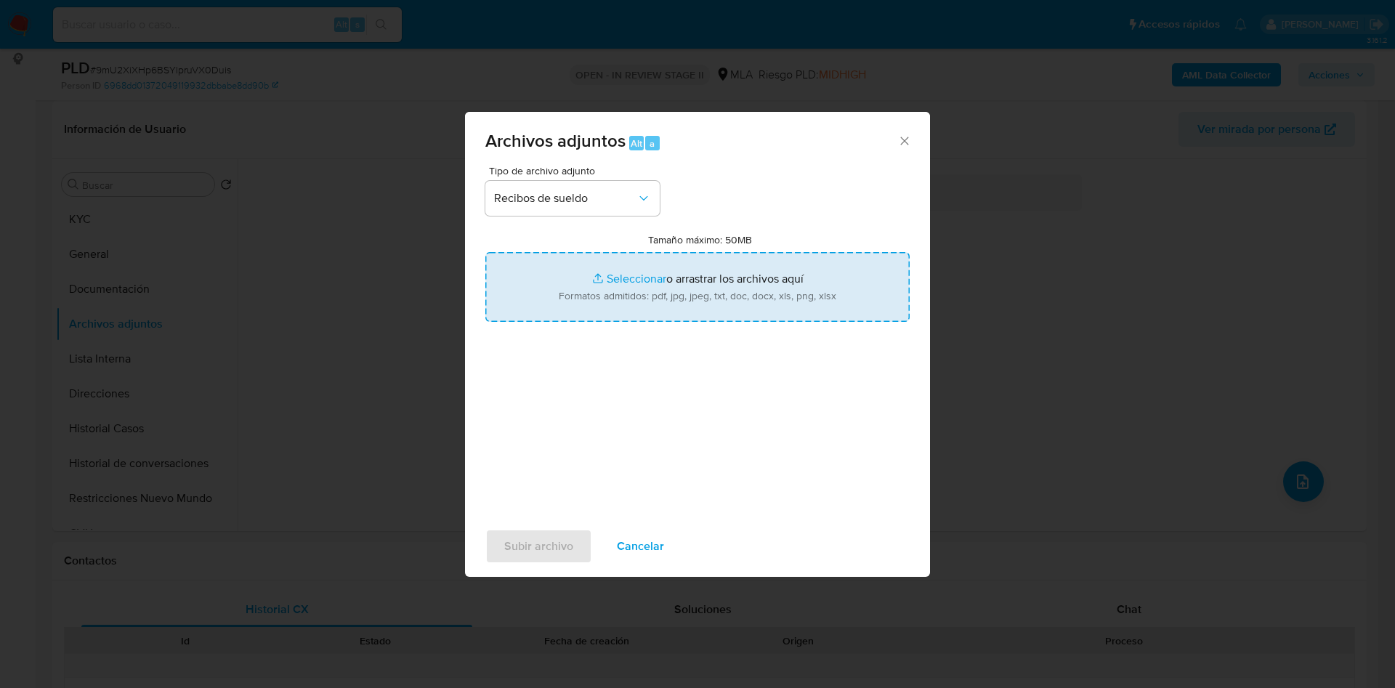
type input "C:\fakepath\[PERSON_NAME] [PERSON_NAME] - Documentacion.pdf"
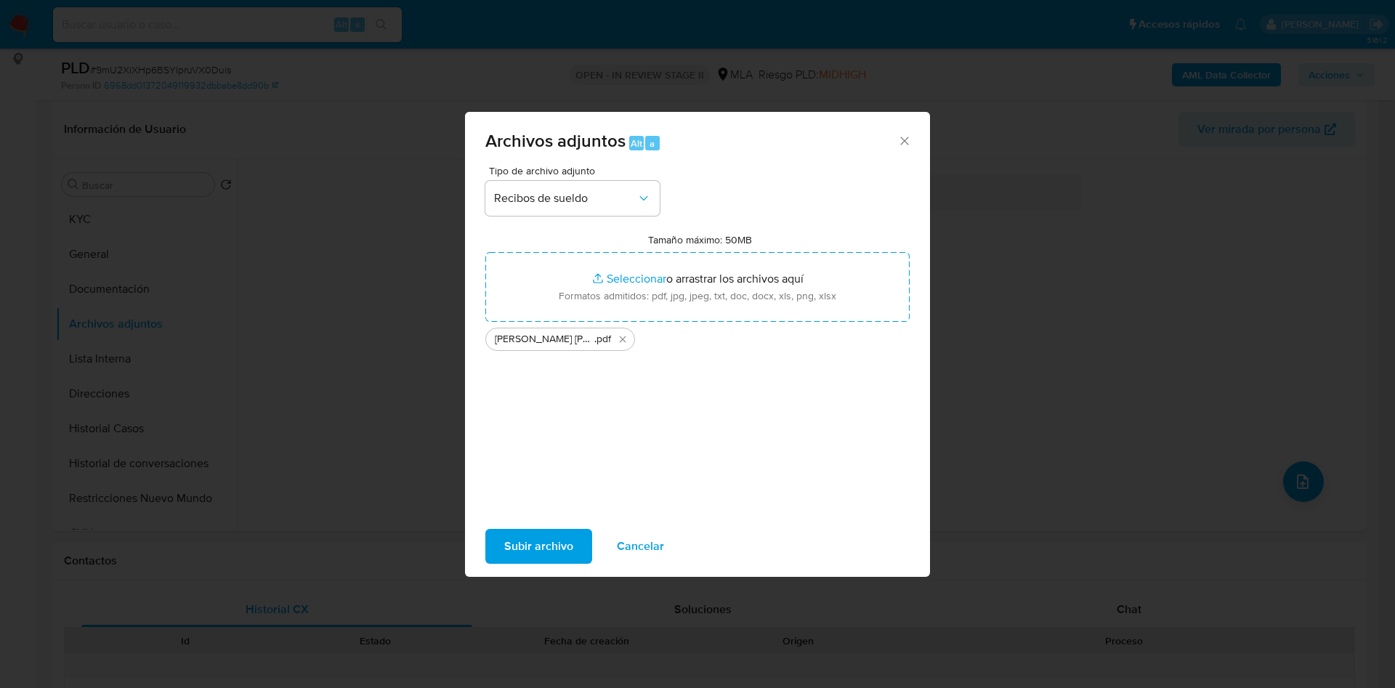
click at [555, 533] on span "Subir archivo" at bounding box center [538, 546] width 69 height 32
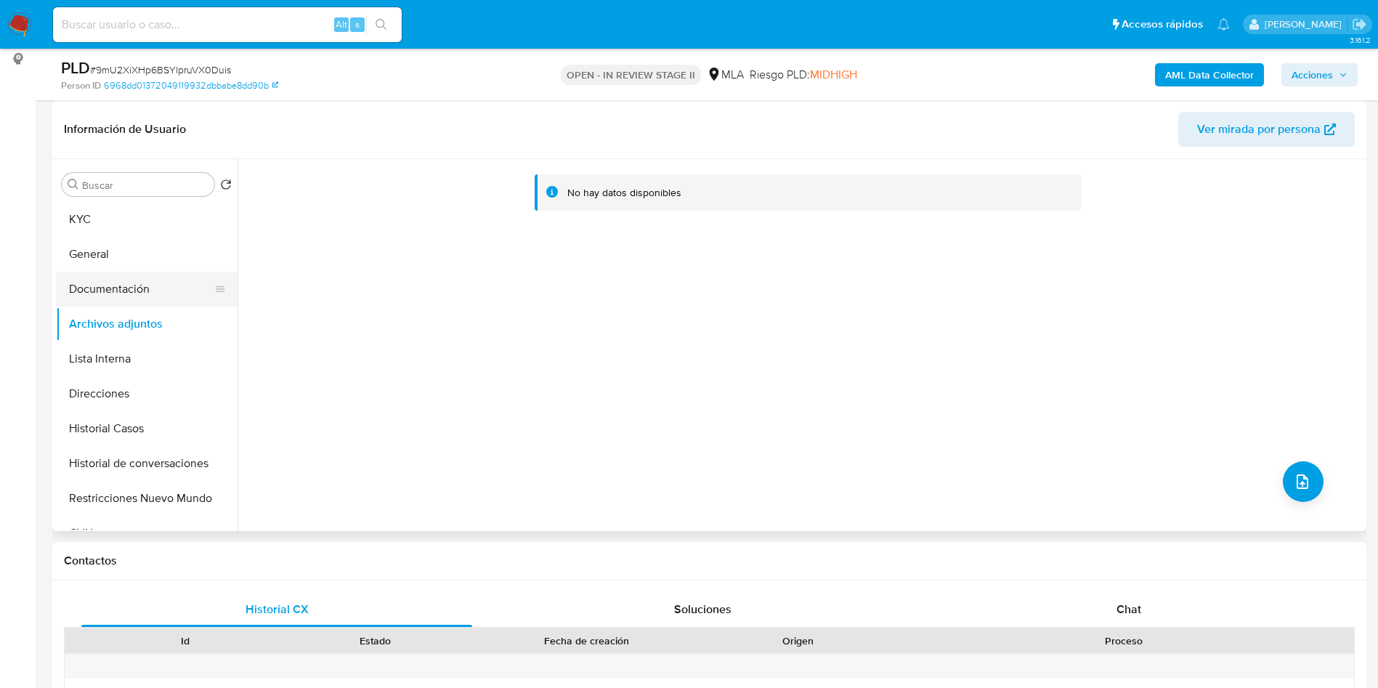
click at [137, 290] on button "Documentación" at bounding box center [141, 289] width 170 height 35
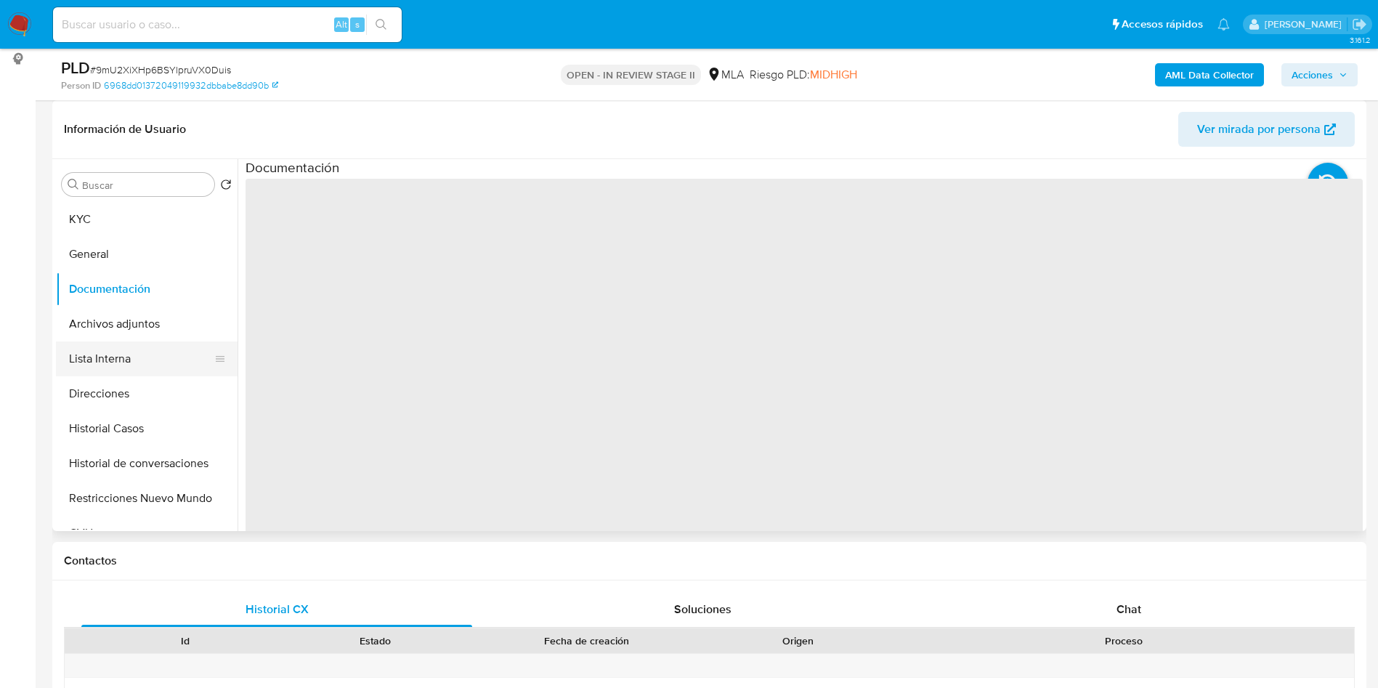
click at [118, 356] on button "Lista Interna" at bounding box center [141, 358] width 170 height 35
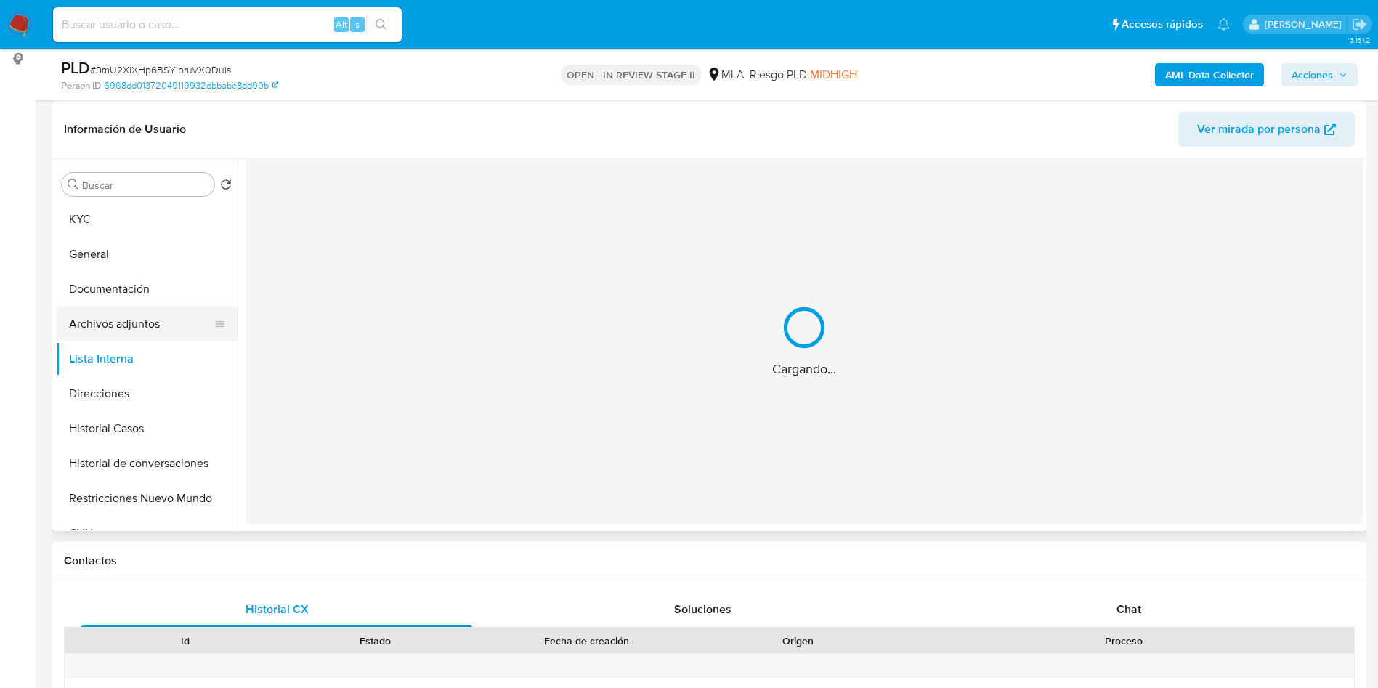
click at [139, 313] on button "Archivos adjuntos" at bounding box center [141, 324] width 170 height 35
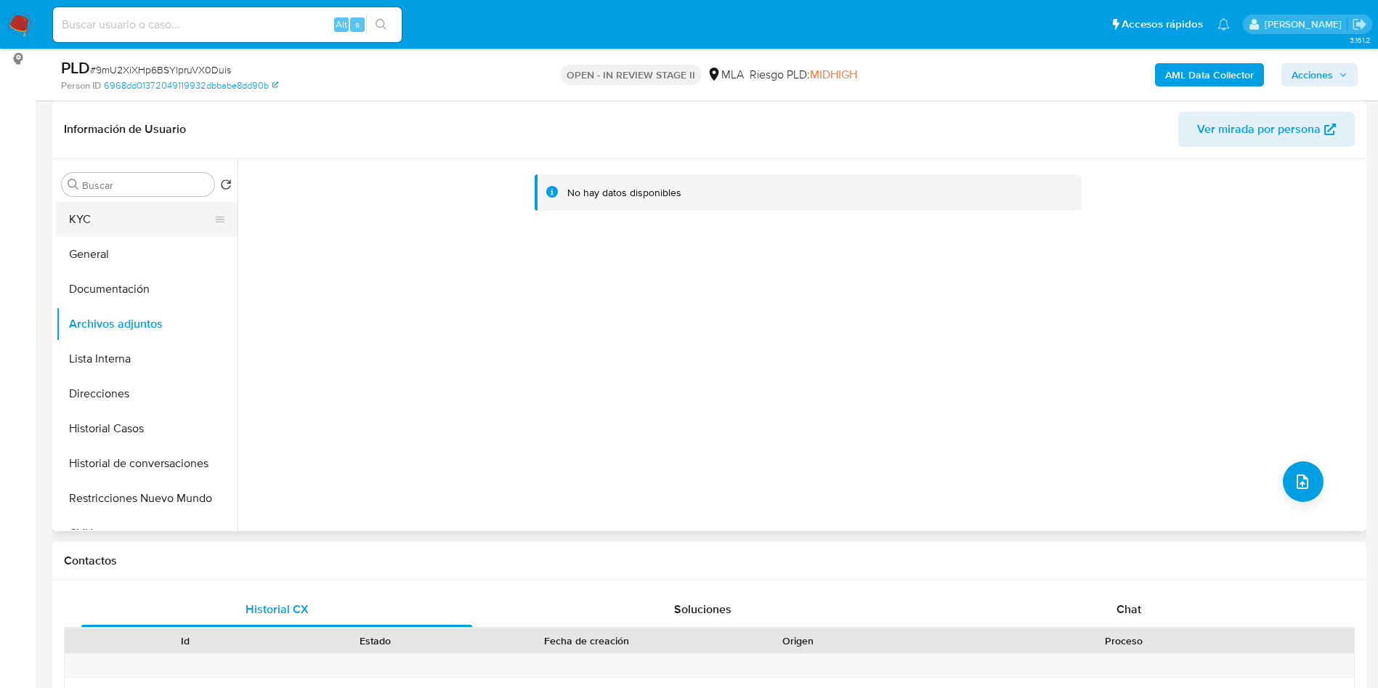
click at [130, 217] on button "KYC" at bounding box center [141, 219] width 170 height 35
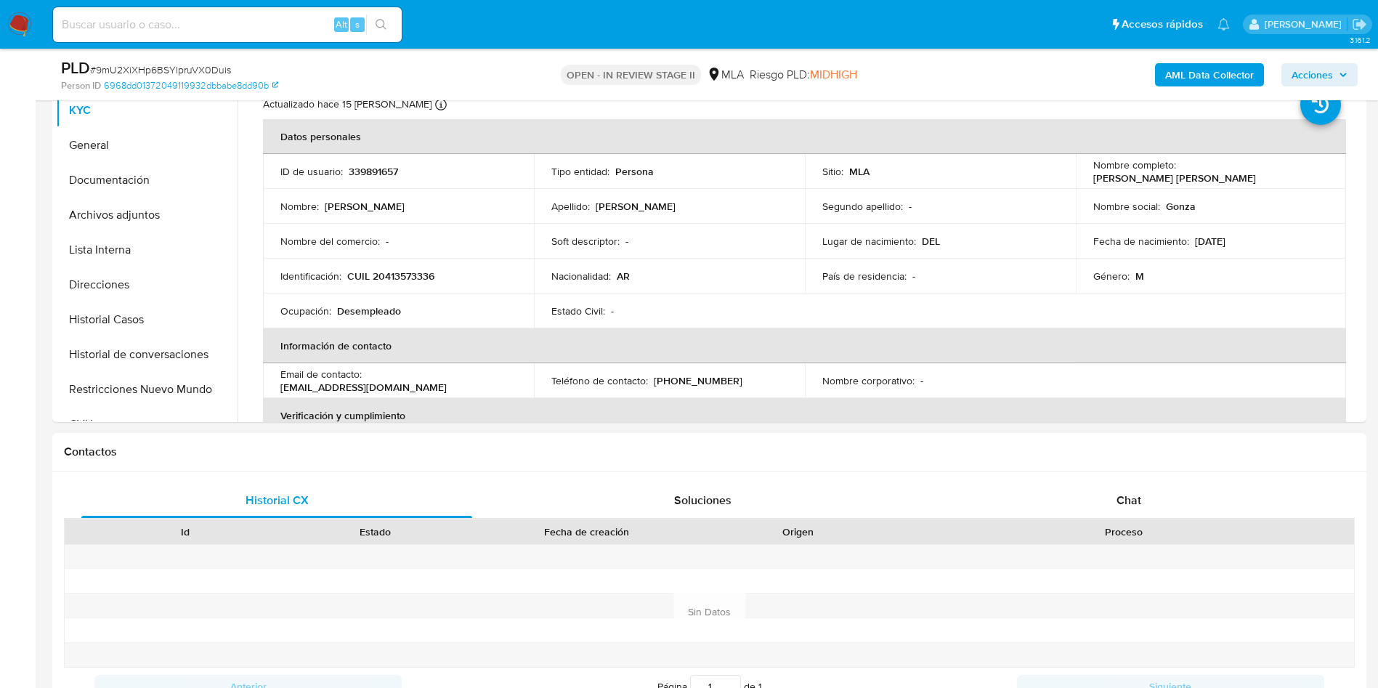
click at [1149, 482] on div "Historial CX Soluciones Chat Id Estado Fecha de creación Origen Proceso Anterio…" at bounding box center [709, 612] width 1314 height 280
click at [1146, 499] on div "Chat" at bounding box center [1129, 500] width 391 height 35
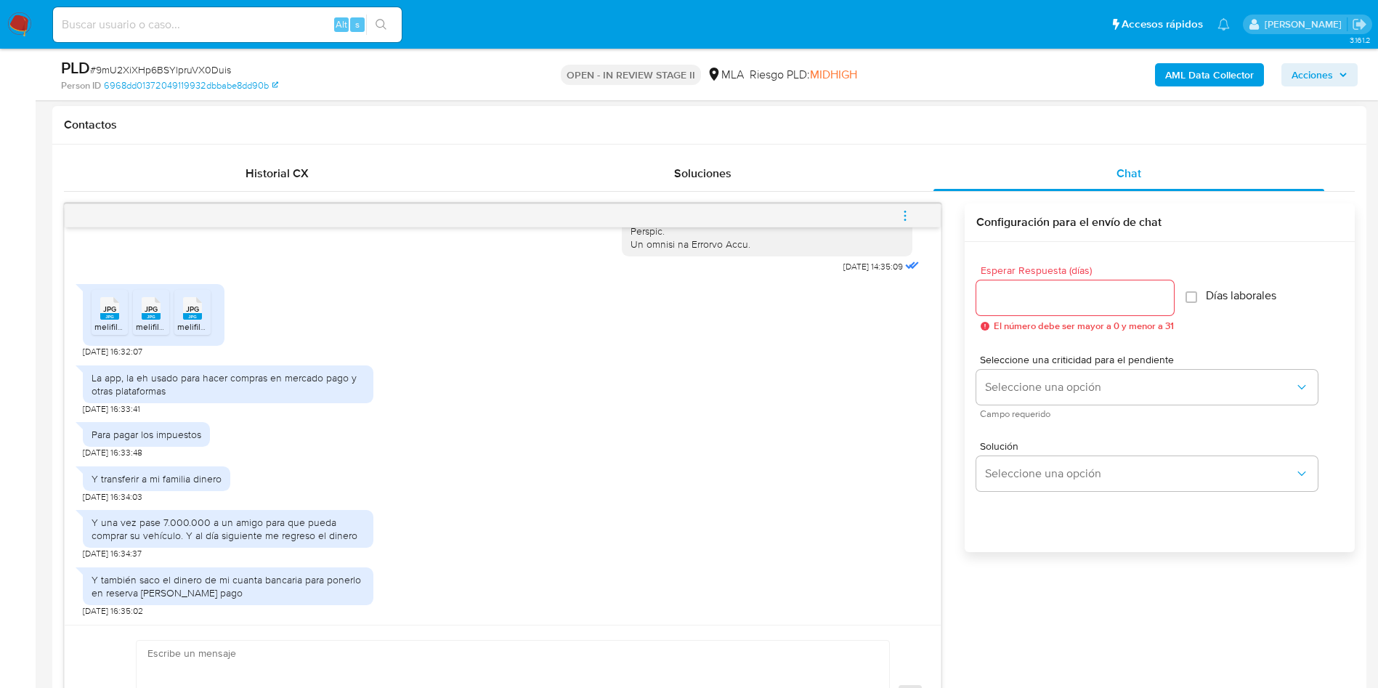
scroll to position [778, 0]
click at [281, 681] on textarea at bounding box center [509, 697] width 724 height 112
paste textarea "Hola, ¡Muchas gracias por tu respuesta! Confirmamos la recepción de la document…"
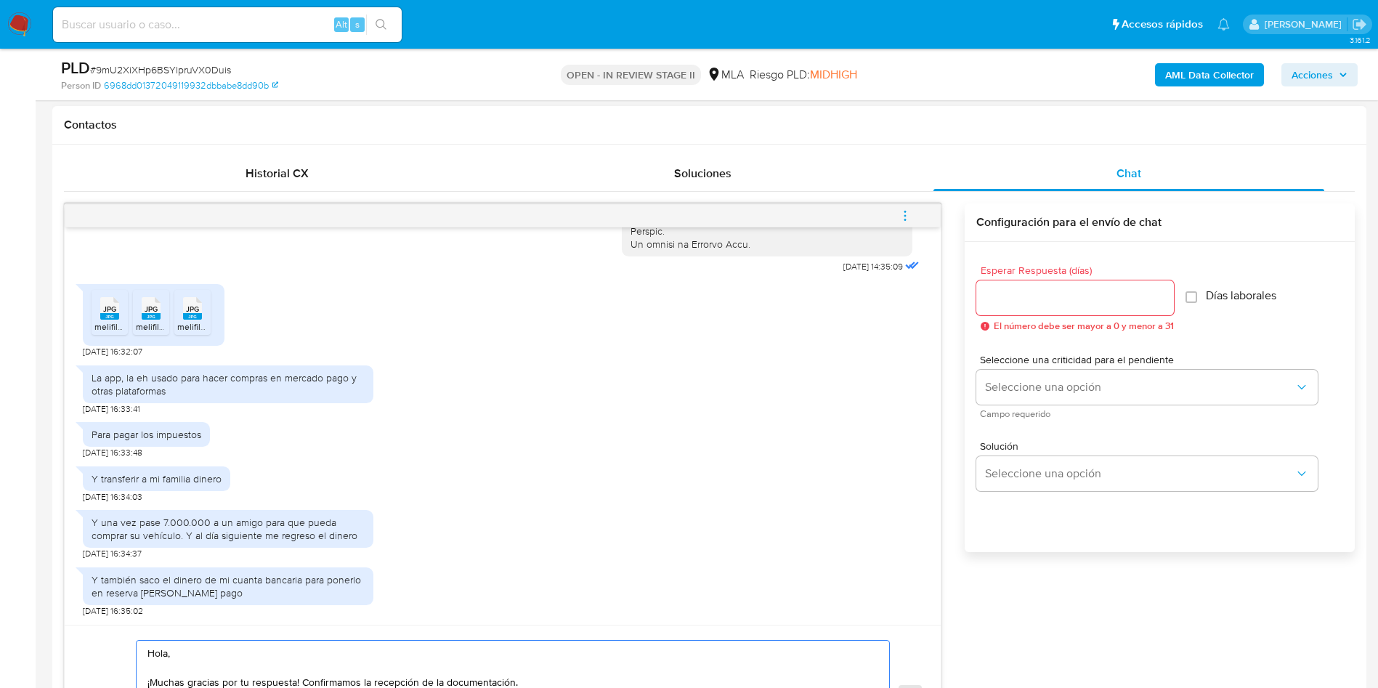
scroll to position [743, 0]
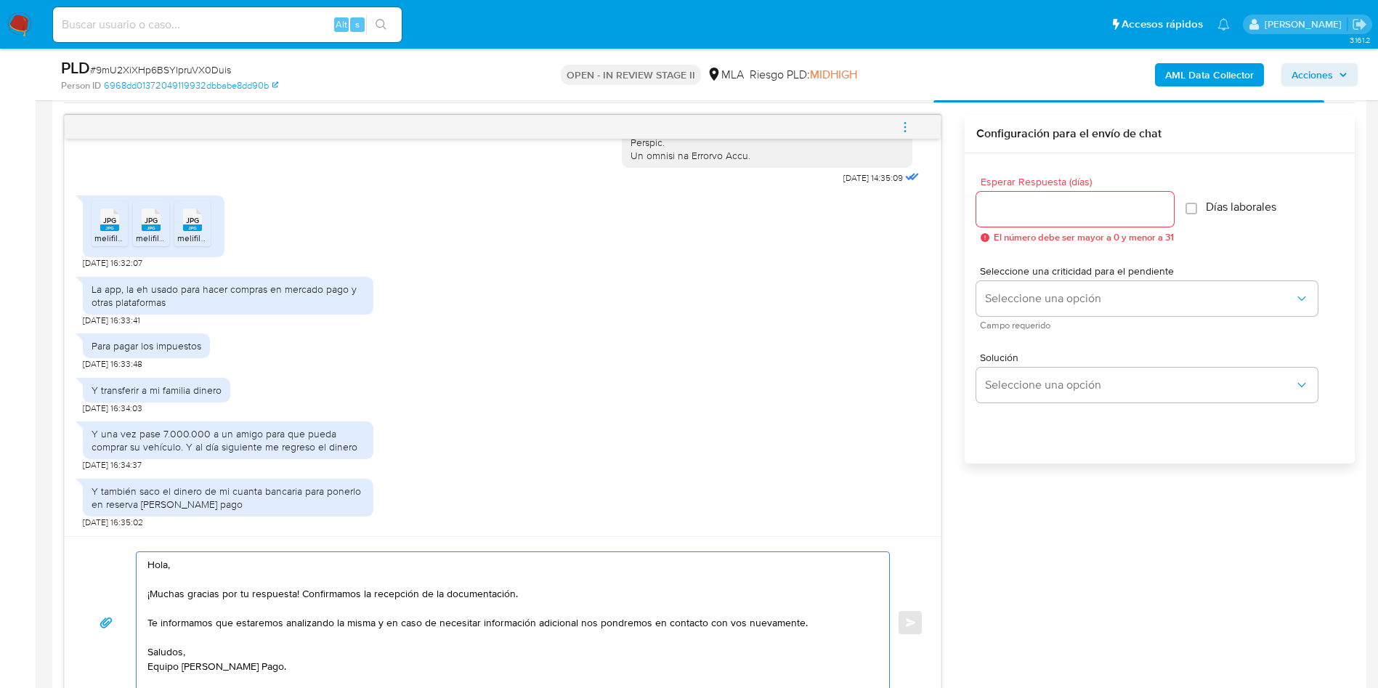
type textarea "Hola, ¡Muchas gracias por tu respuesta! Confirmamos la recepción de la document…"
click at [1051, 205] on input "Esperar Respuesta (días)" at bounding box center [1076, 209] width 198 height 19
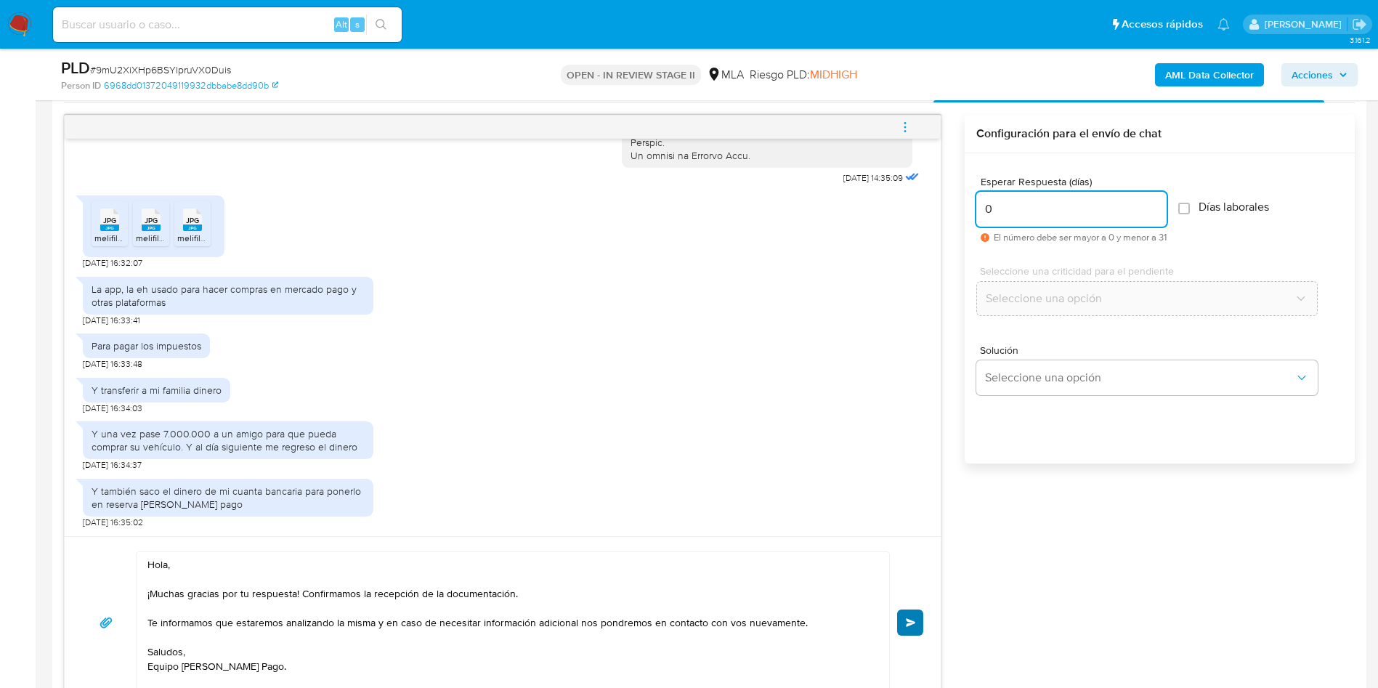
type input "0"
click at [910, 617] on button "Enviar" at bounding box center [910, 623] width 26 height 26
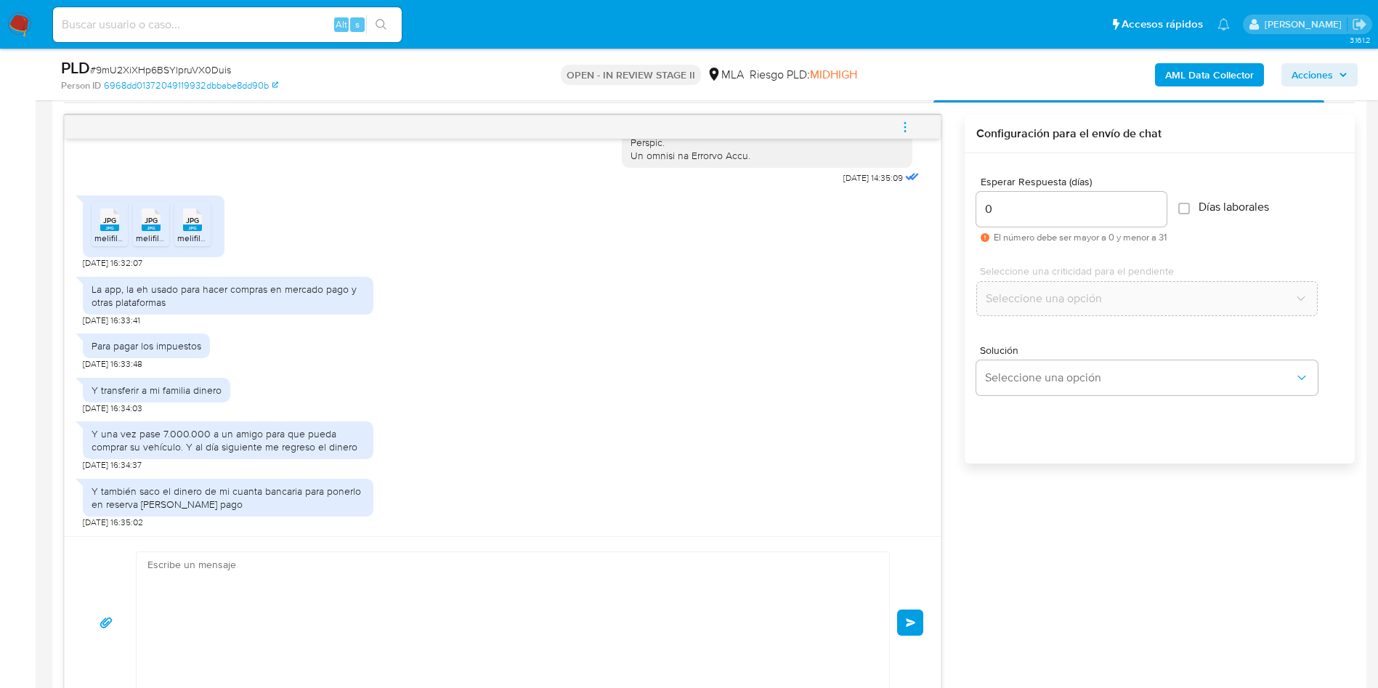
click at [146, 73] on span "# 9mU2XiXHp6BSYlpruVX0Duis" at bounding box center [160, 69] width 141 height 15
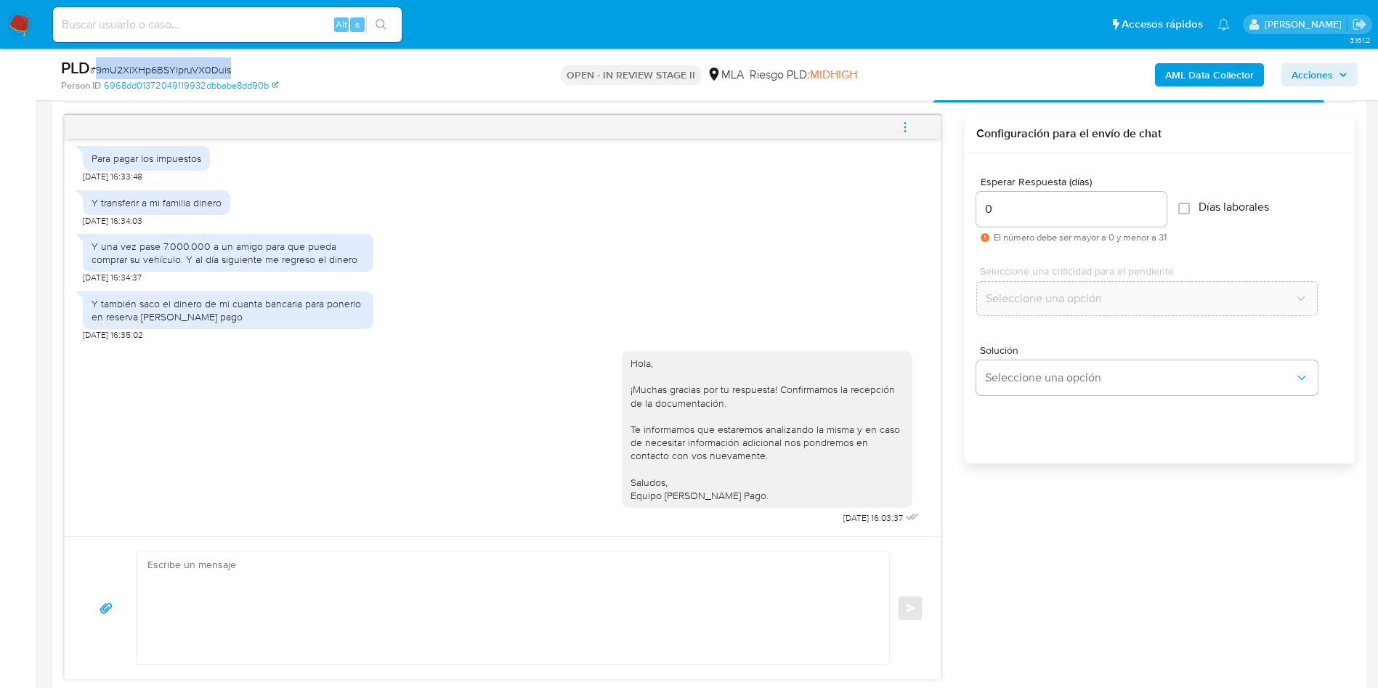
copy span "9mU2XiXHp6BSYlpruVX0Duis"
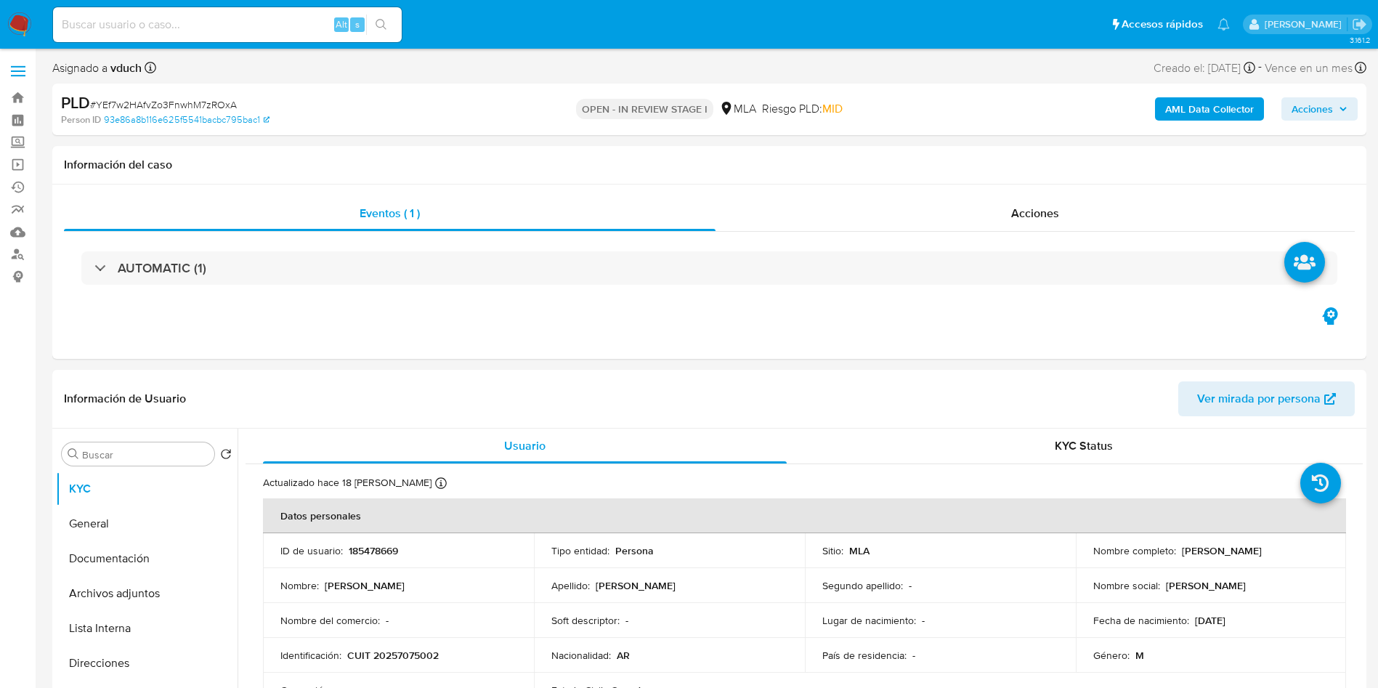
select select "10"
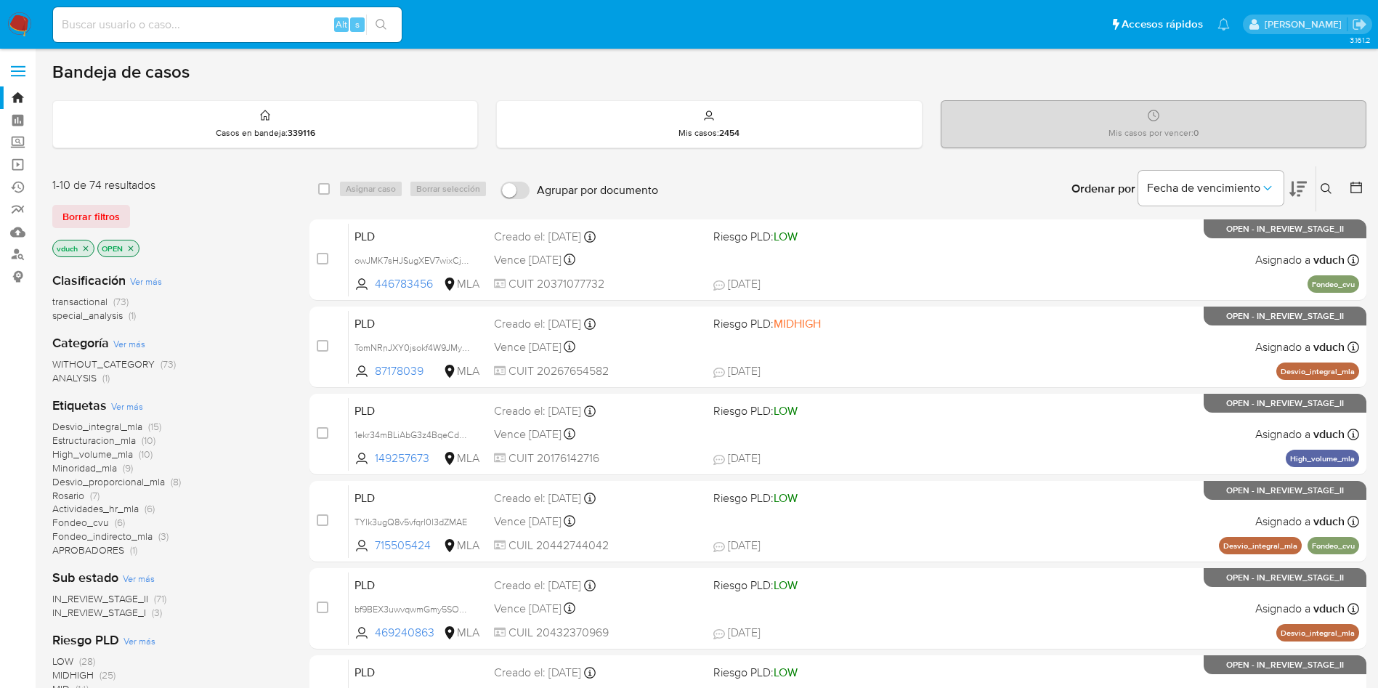
click at [1319, 183] on button at bounding box center [1329, 188] width 24 height 17
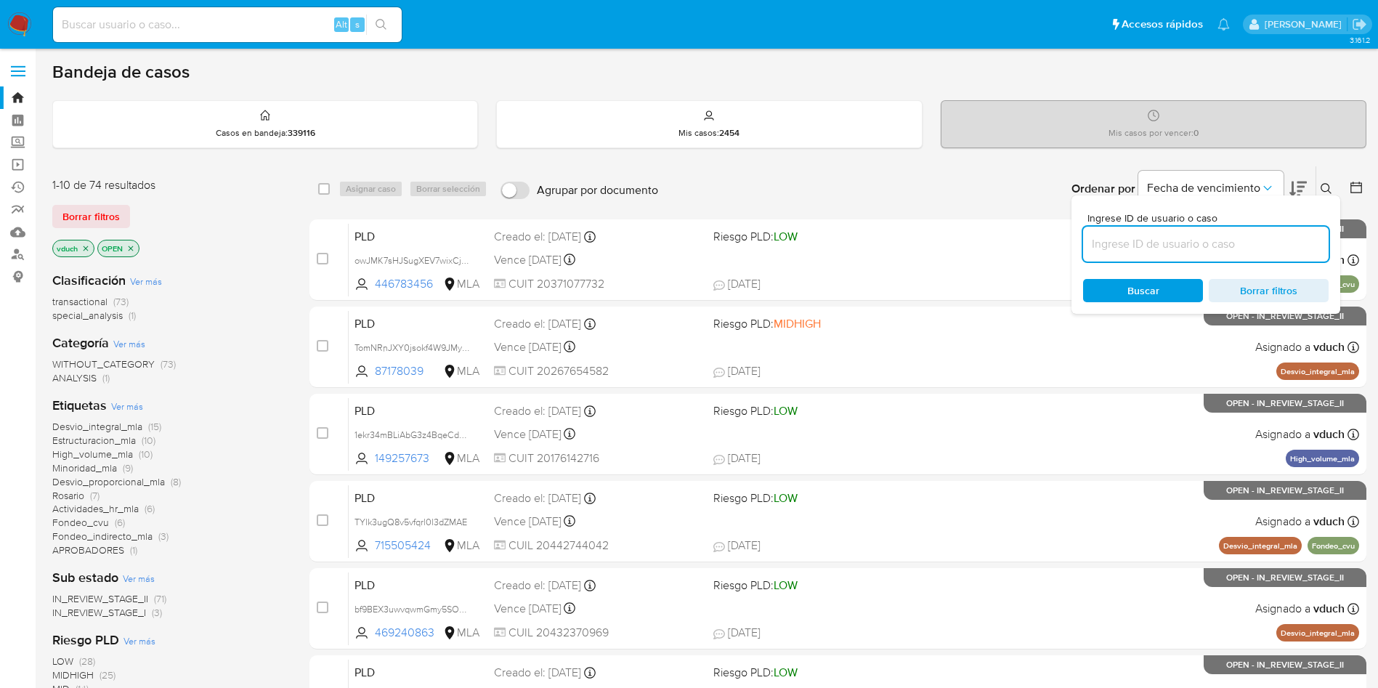
click at [1209, 238] on input at bounding box center [1206, 244] width 246 height 19
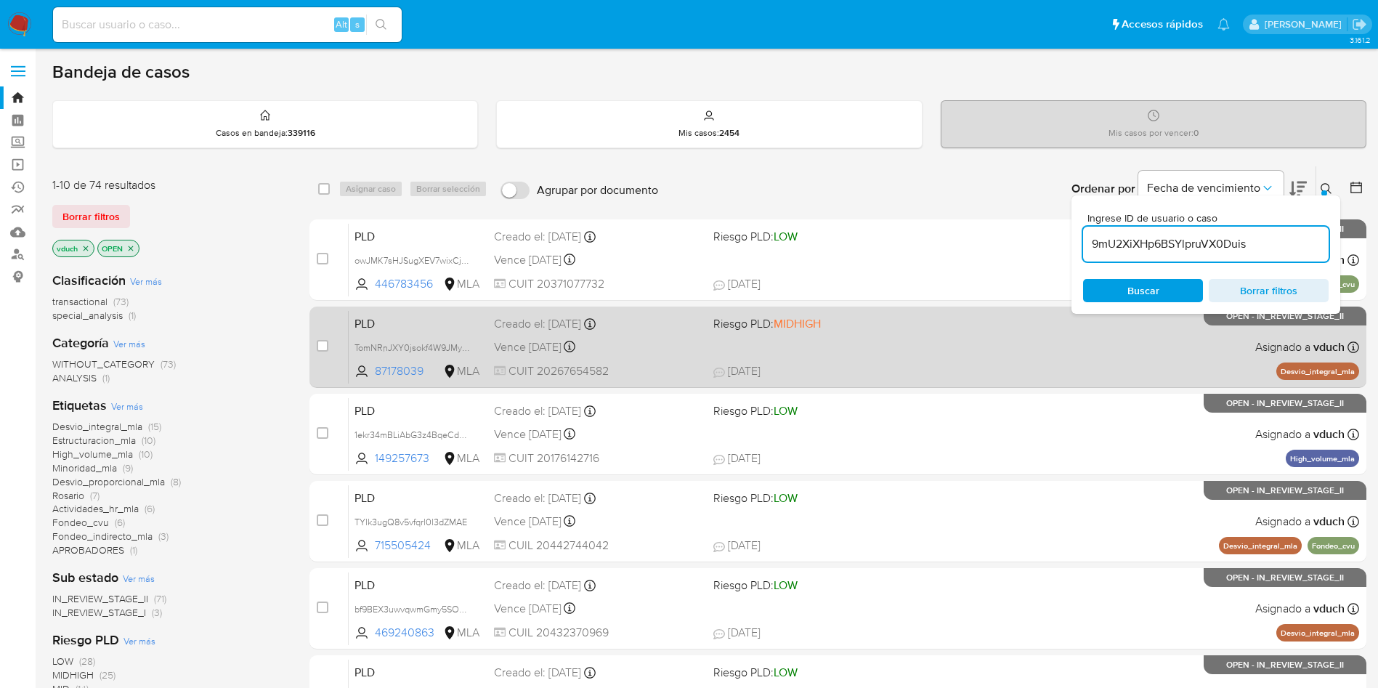
type input "9mU2XiXHp6BSYlpruVX0Duis"
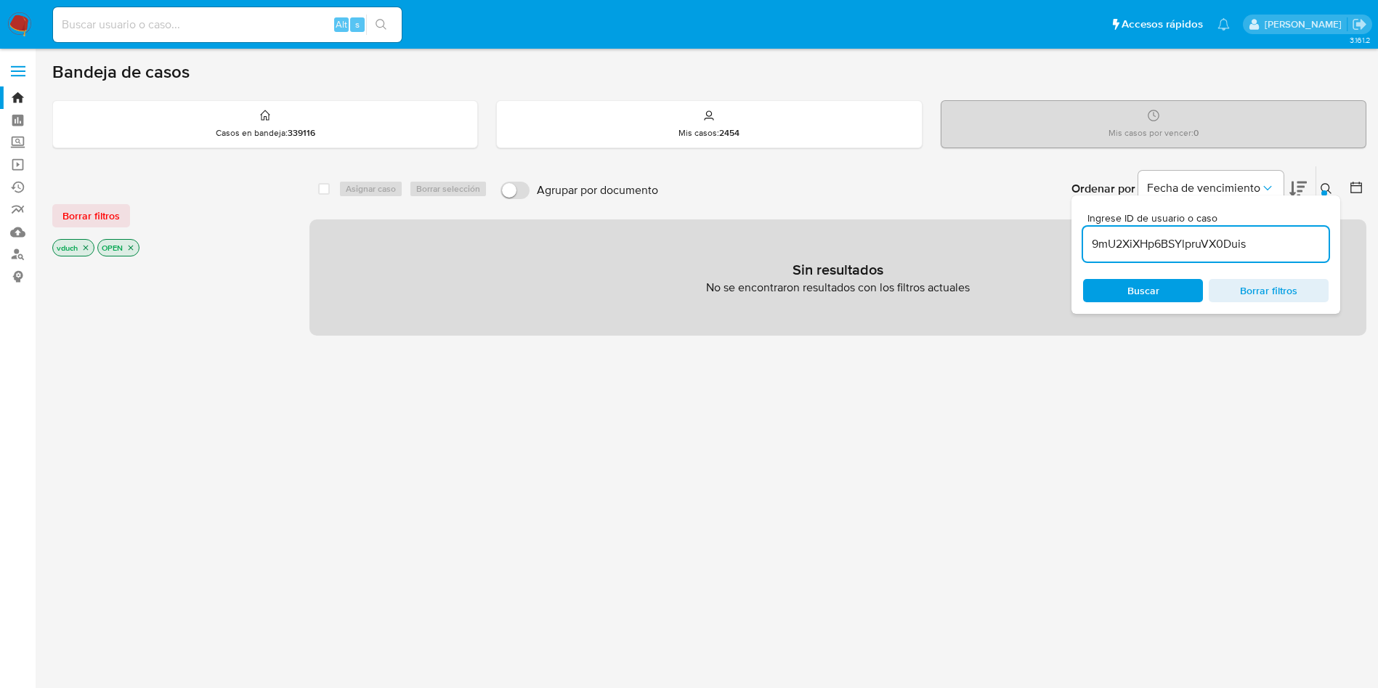
click at [86, 248] on icon "close-filter" at bounding box center [86, 248] width 5 height 5
click at [84, 246] on icon "close-filter" at bounding box center [85, 247] width 9 height 9
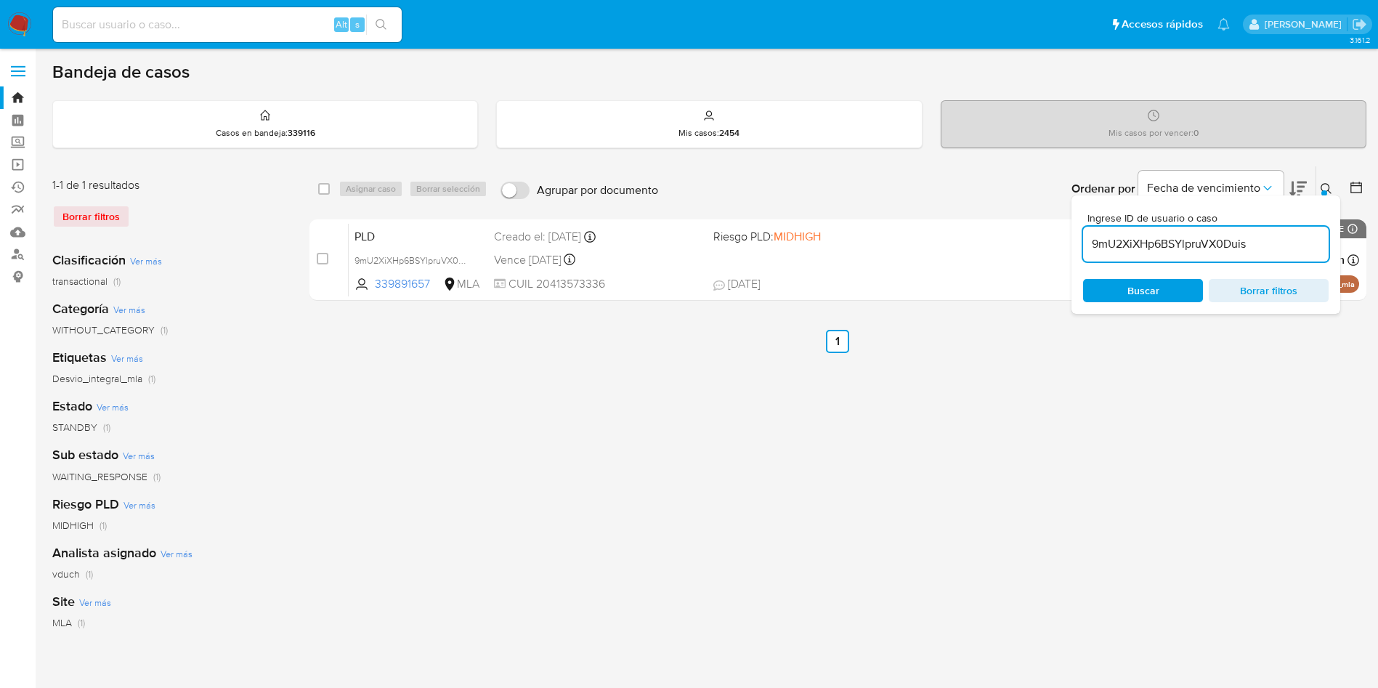
click at [335, 188] on div "select-all-cases-checkbox" at bounding box center [326, 188] width 17 height 17
click at [323, 192] on input "checkbox" at bounding box center [324, 189] width 12 height 12
checkbox input "true"
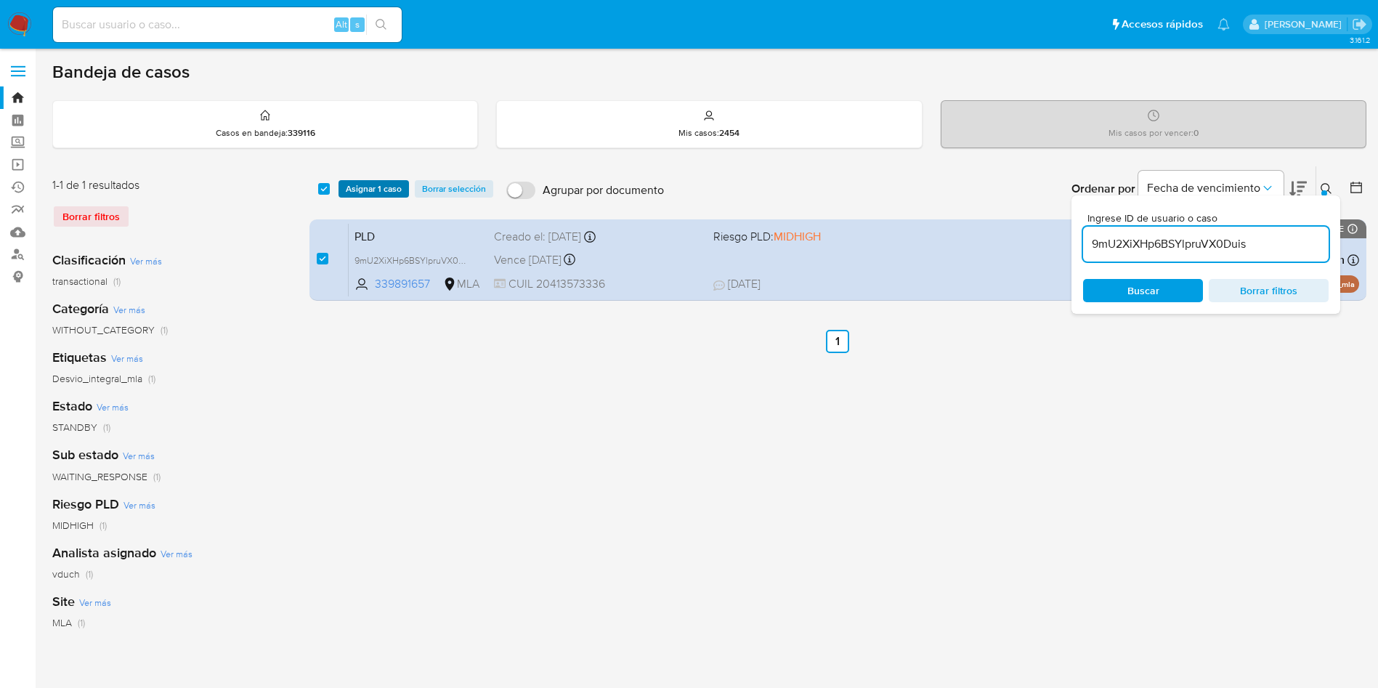
click at [391, 192] on span "Asignar 1 caso" at bounding box center [374, 189] width 56 height 15
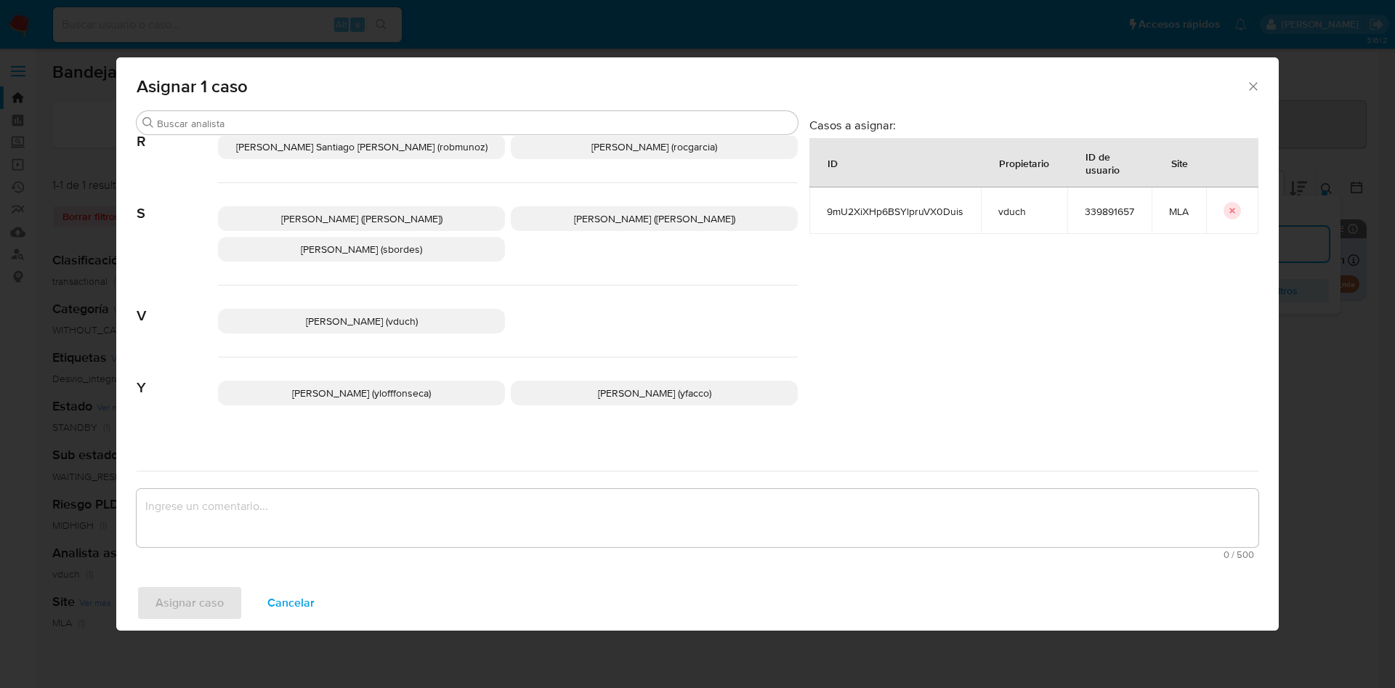
scroll to position [1237, 0]
click at [403, 315] on p "Valeria Duch (vduch)" at bounding box center [361, 320] width 287 height 25
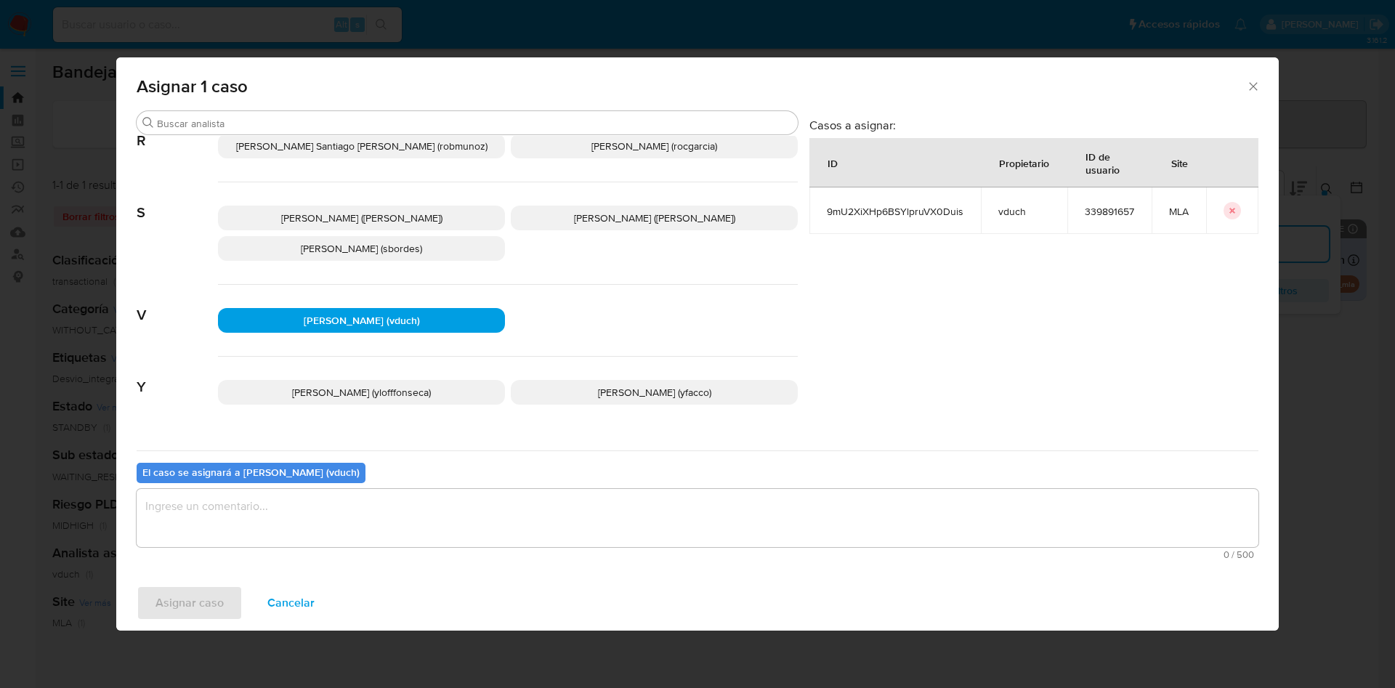
click at [460, 520] on textarea "assign-modal" at bounding box center [698, 518] width 1122 height 58
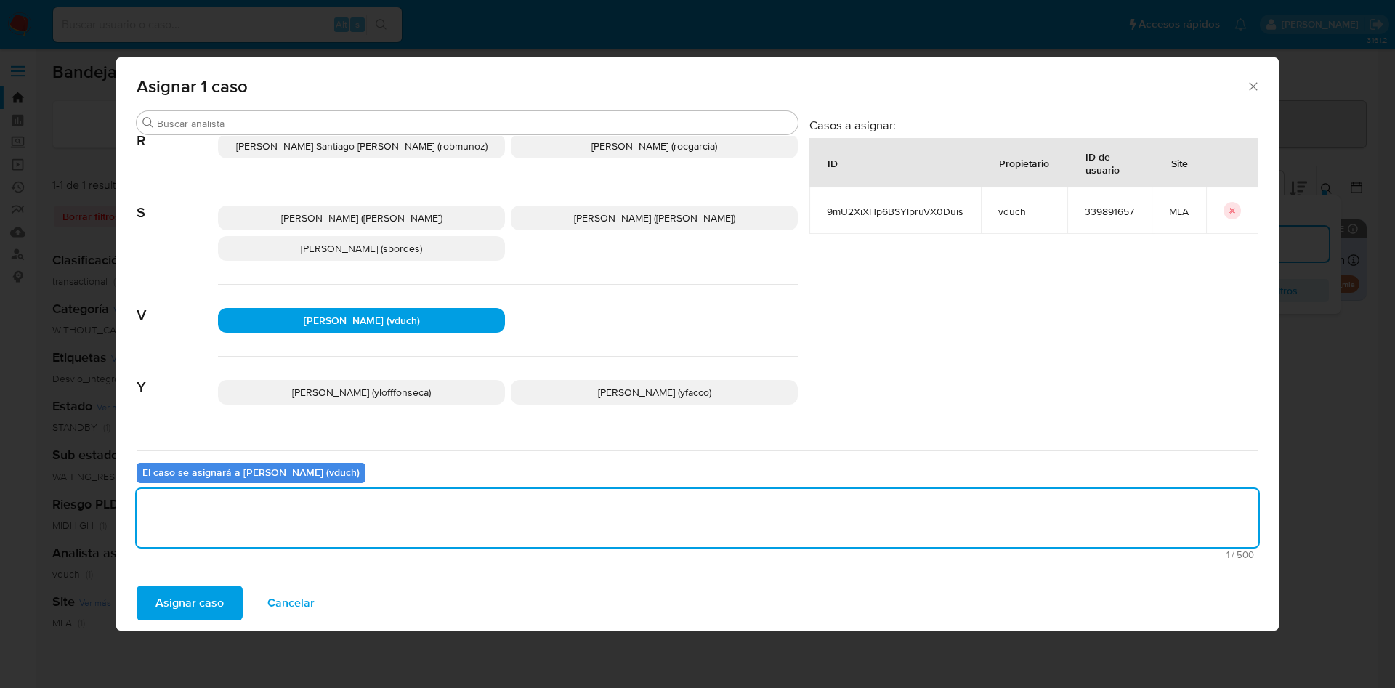
click at [193, 593] on span "Asignar caso" at bounding box center [189, 603] width 68 height 32
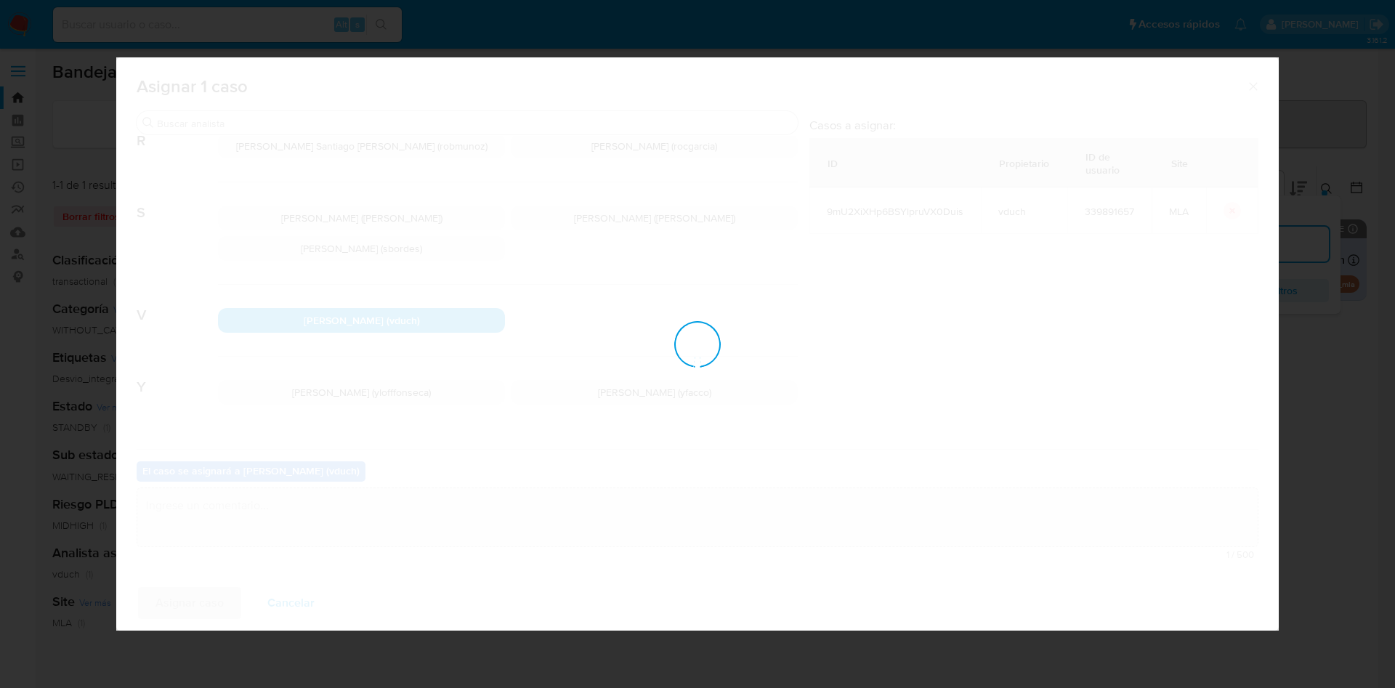
checkbox input "false"
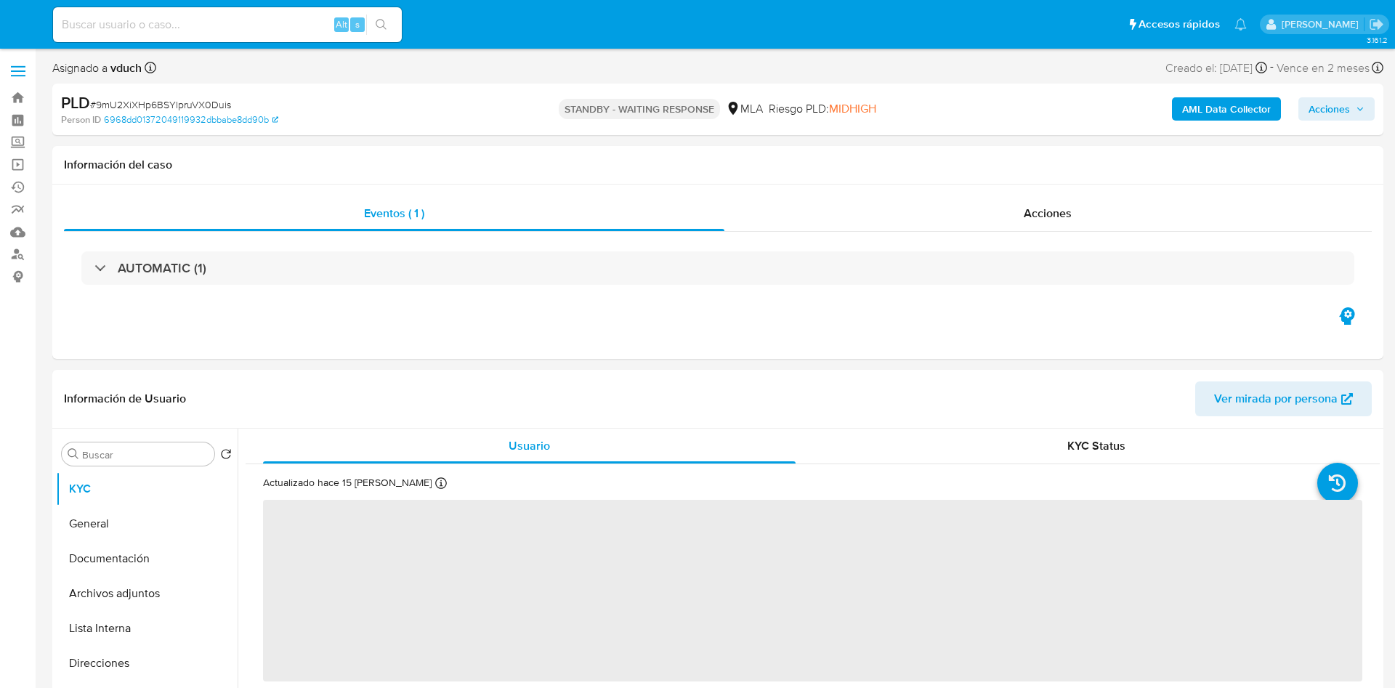
select select "10"
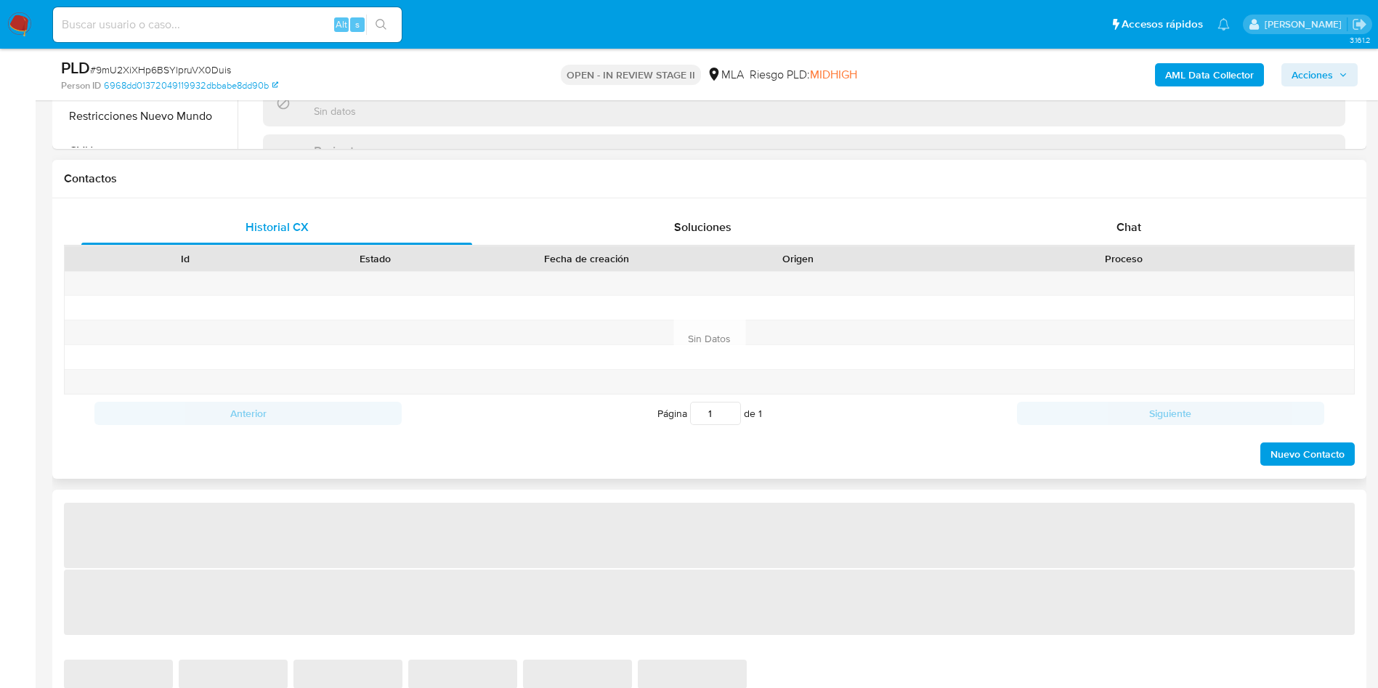
scroll to position [654, 0]
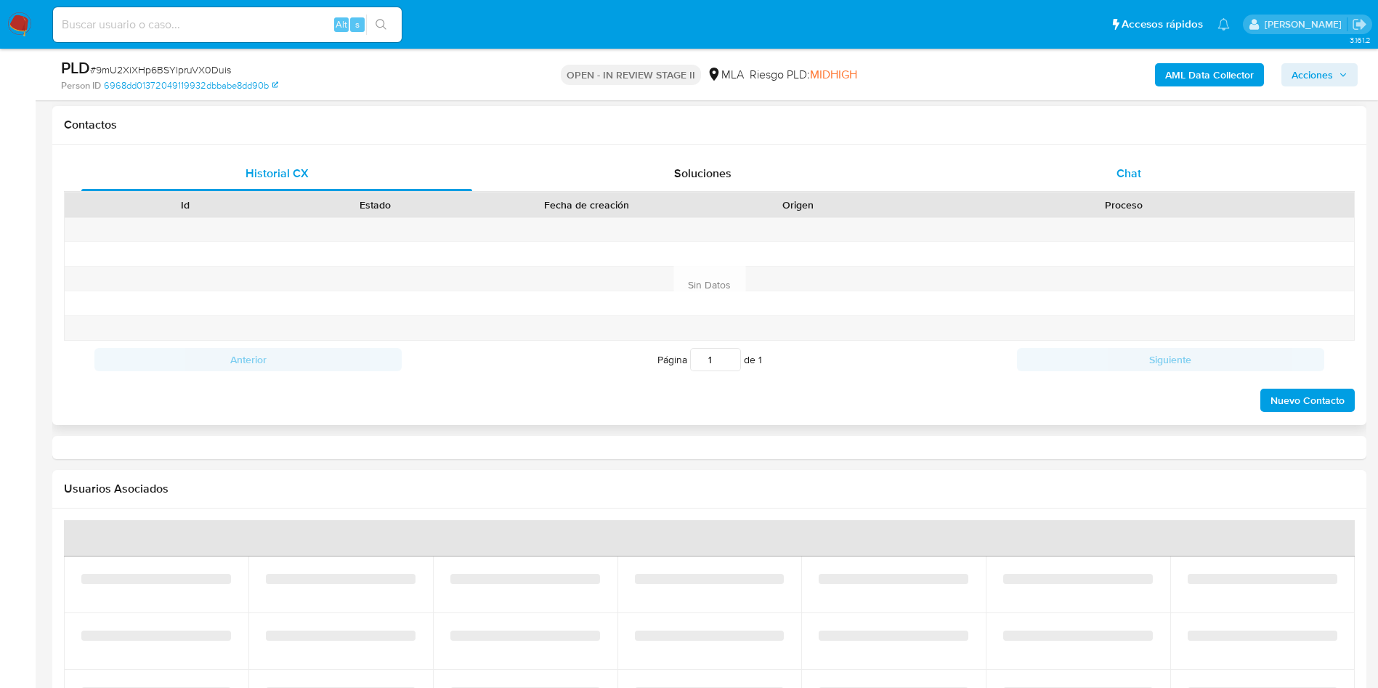
select select "10"
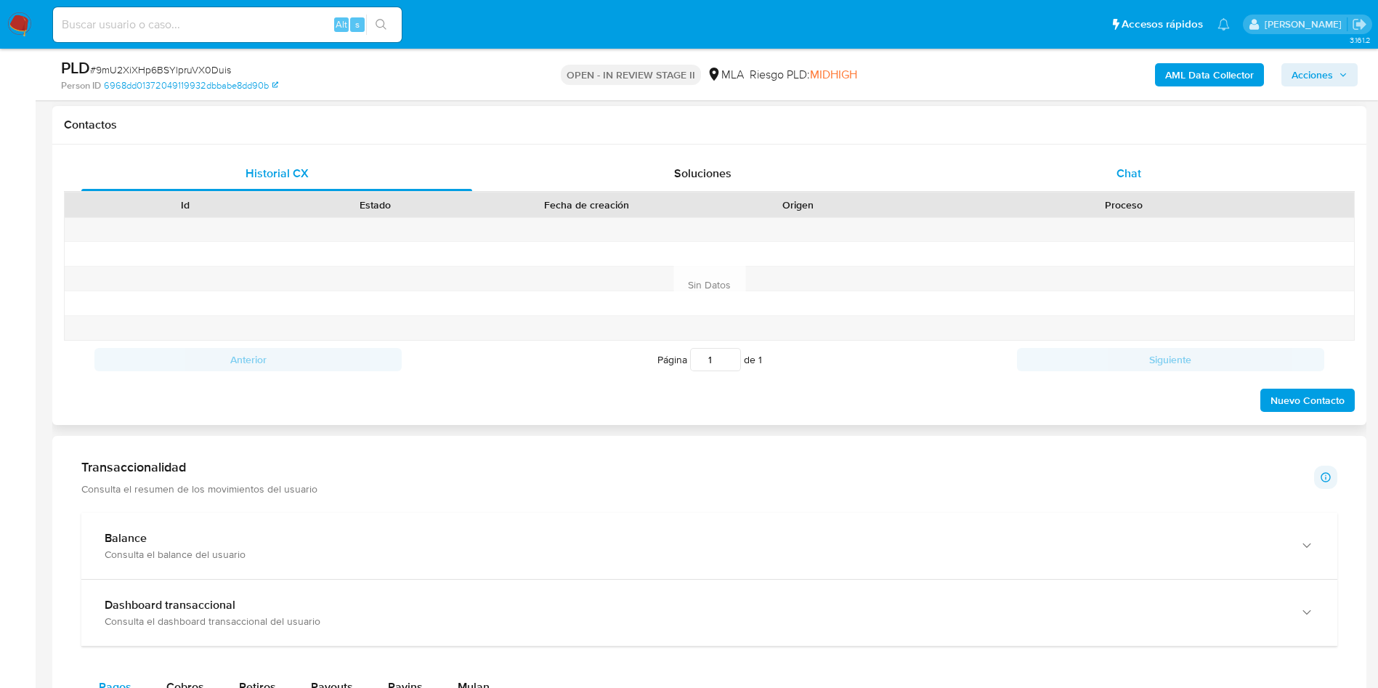
click at [1157, 190] on div "Chat" at bounding box center [1129, 173] width 391 height 35
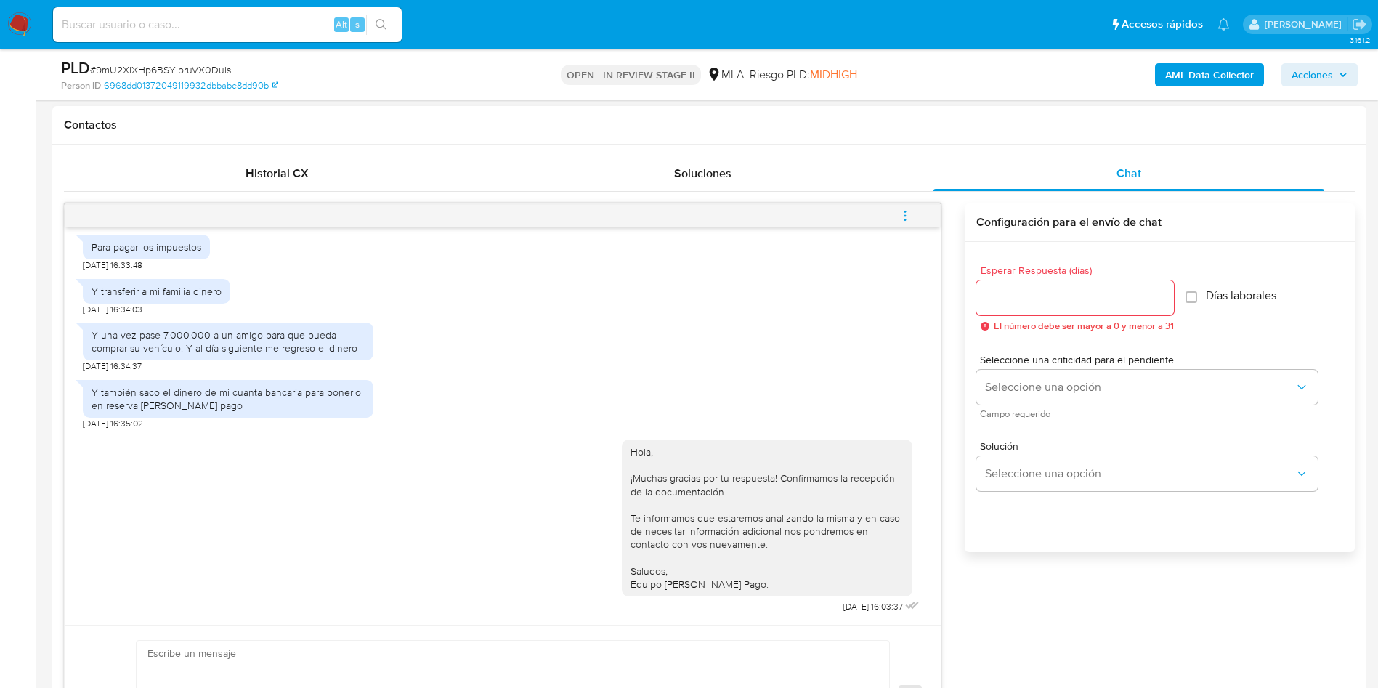
click at [893, 204] on button "menu-action" at bounding box center [905, 215] width 48 height 35
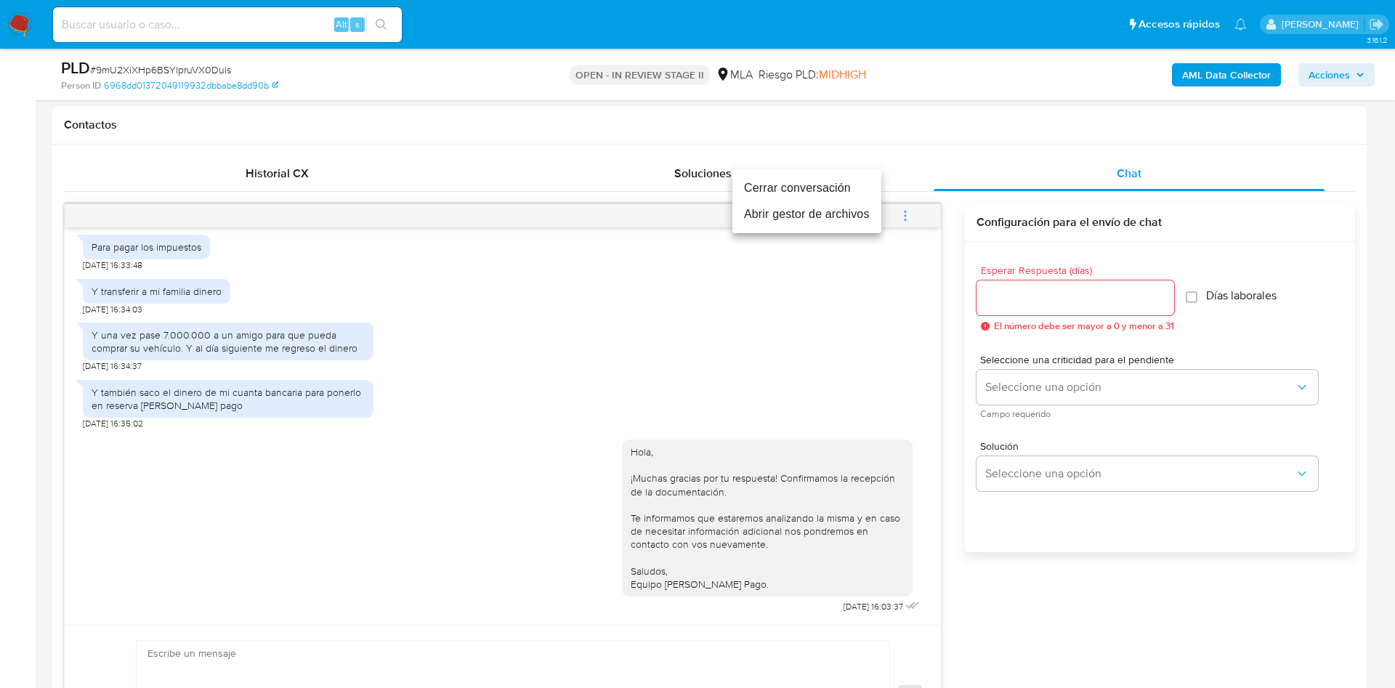
click at [801, 182] on li "Cerrar conversación" at bounding box center [806, 188] width 149 height 26
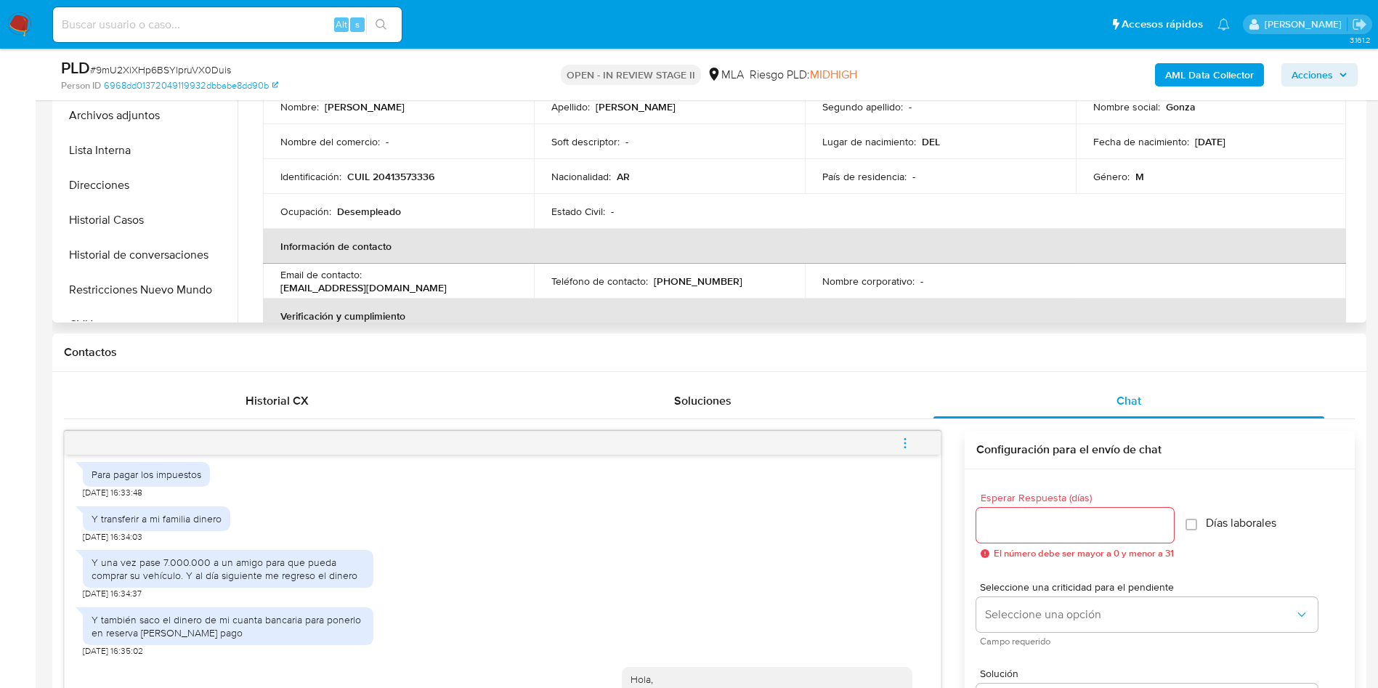
scroll to position [218, 0]
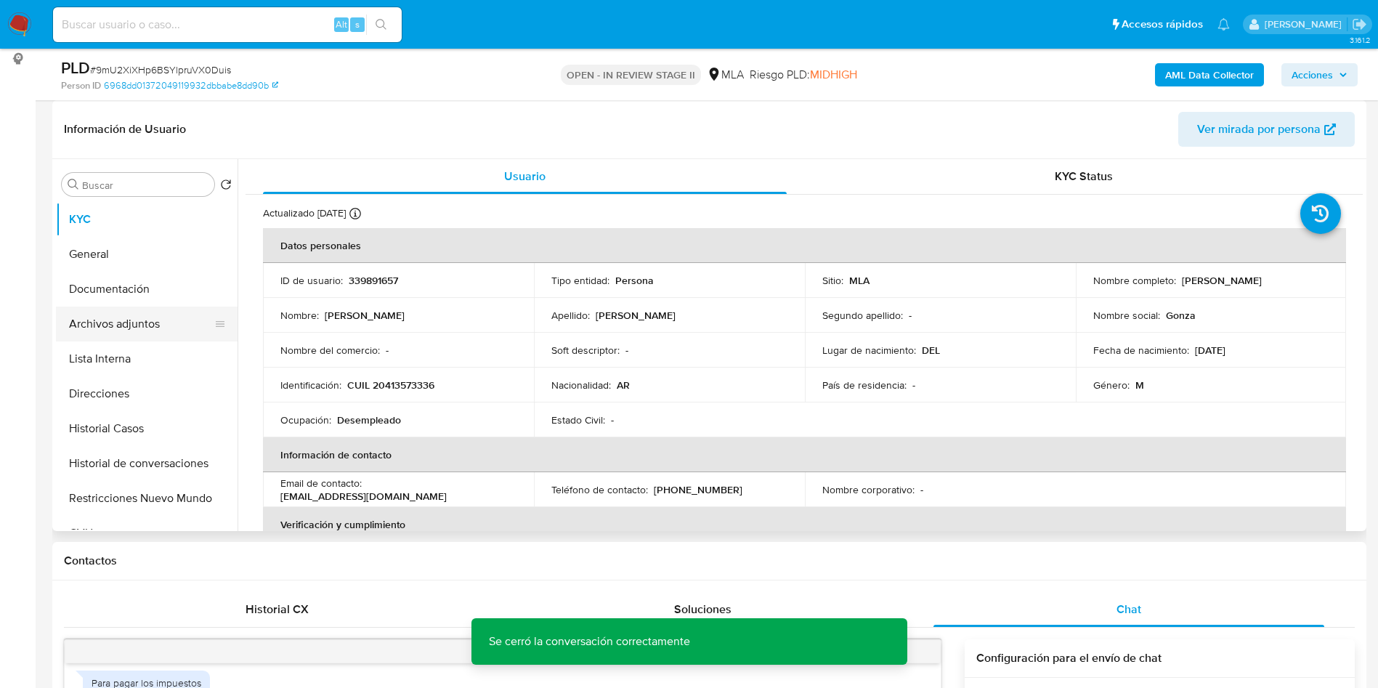
click at [159, 332] on button "Archivos adjuntos" at bounding box center [141, 324] width 170 height 35
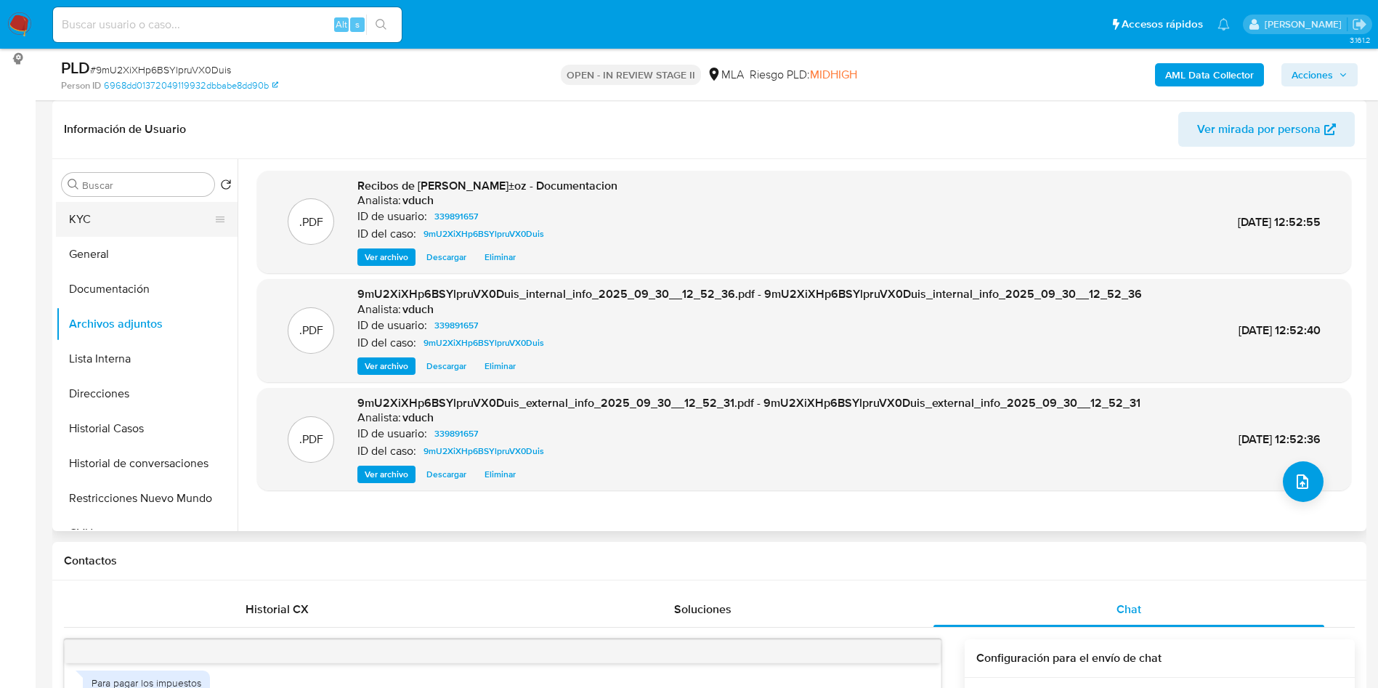
click at [135, 233] on button "KYC" at bounding box center [141, 219] width 170 height 35
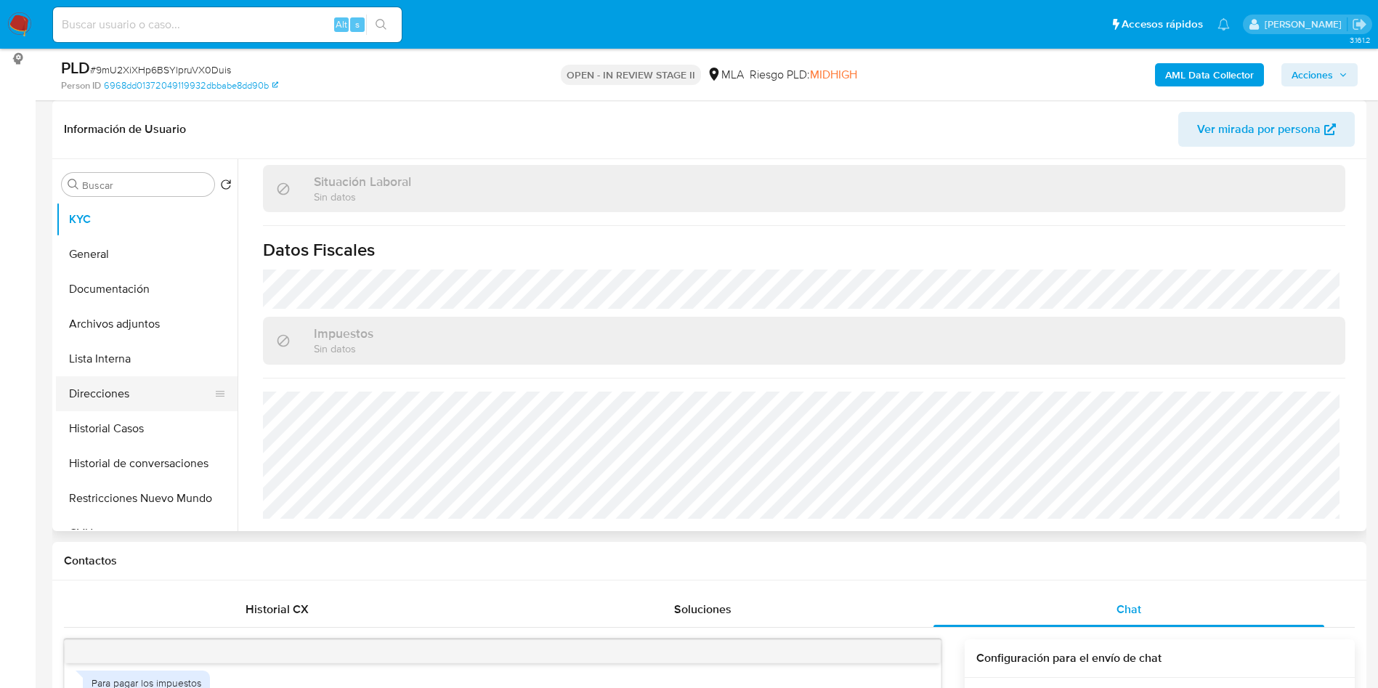
scroll to position [738, 0]
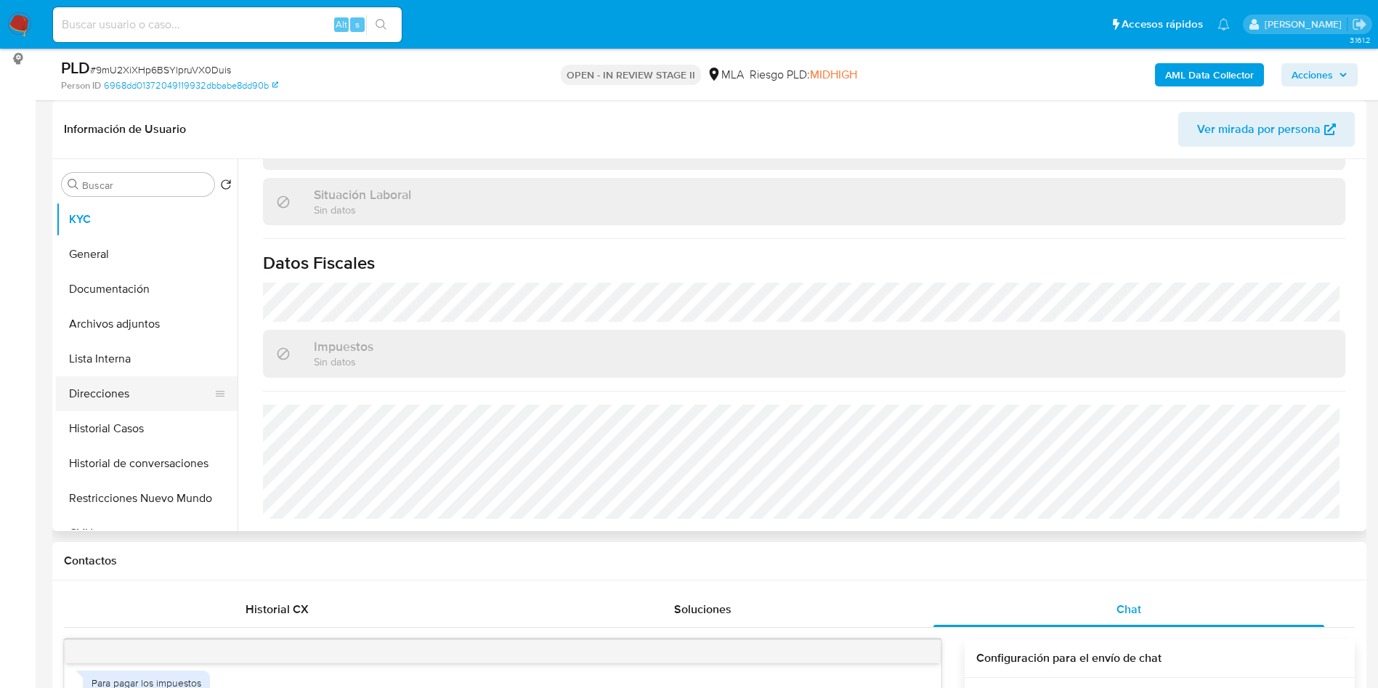
click at [142, 396] on button "Direcciones" at bounding box center [141, 393] width 170 height 35
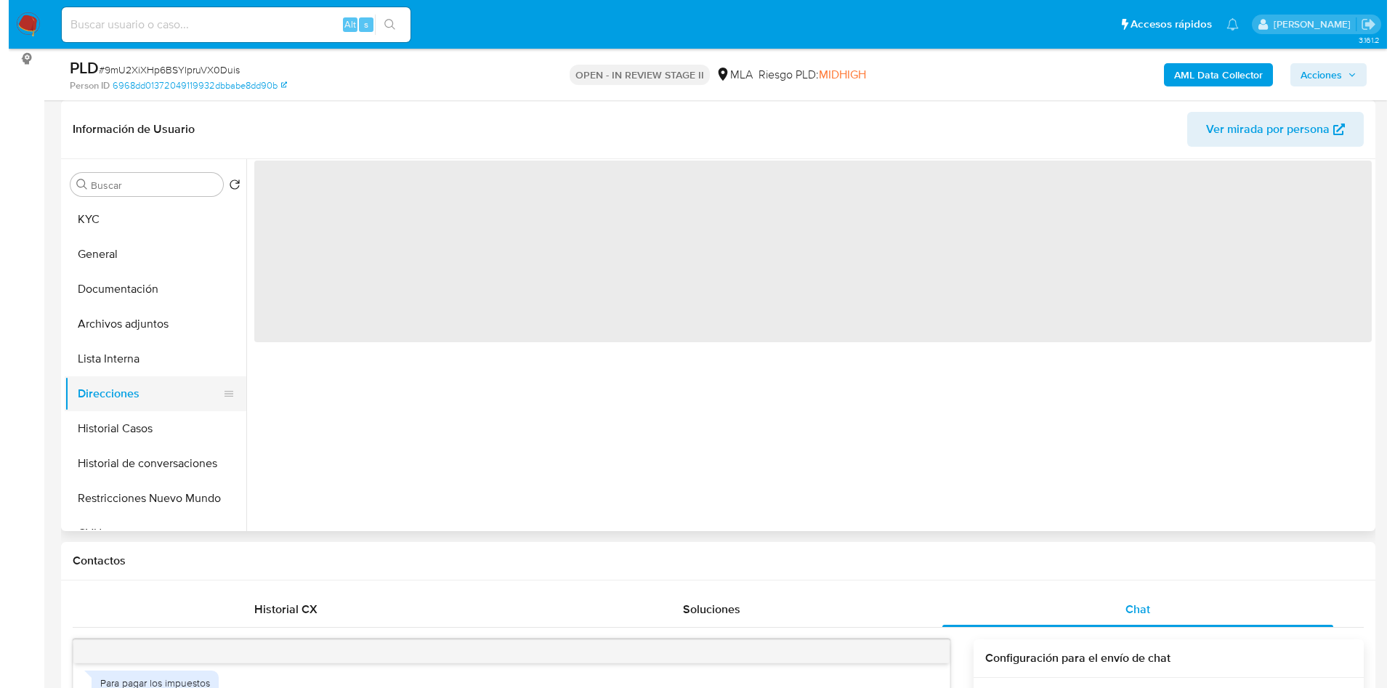
scroll to position [0, 0]
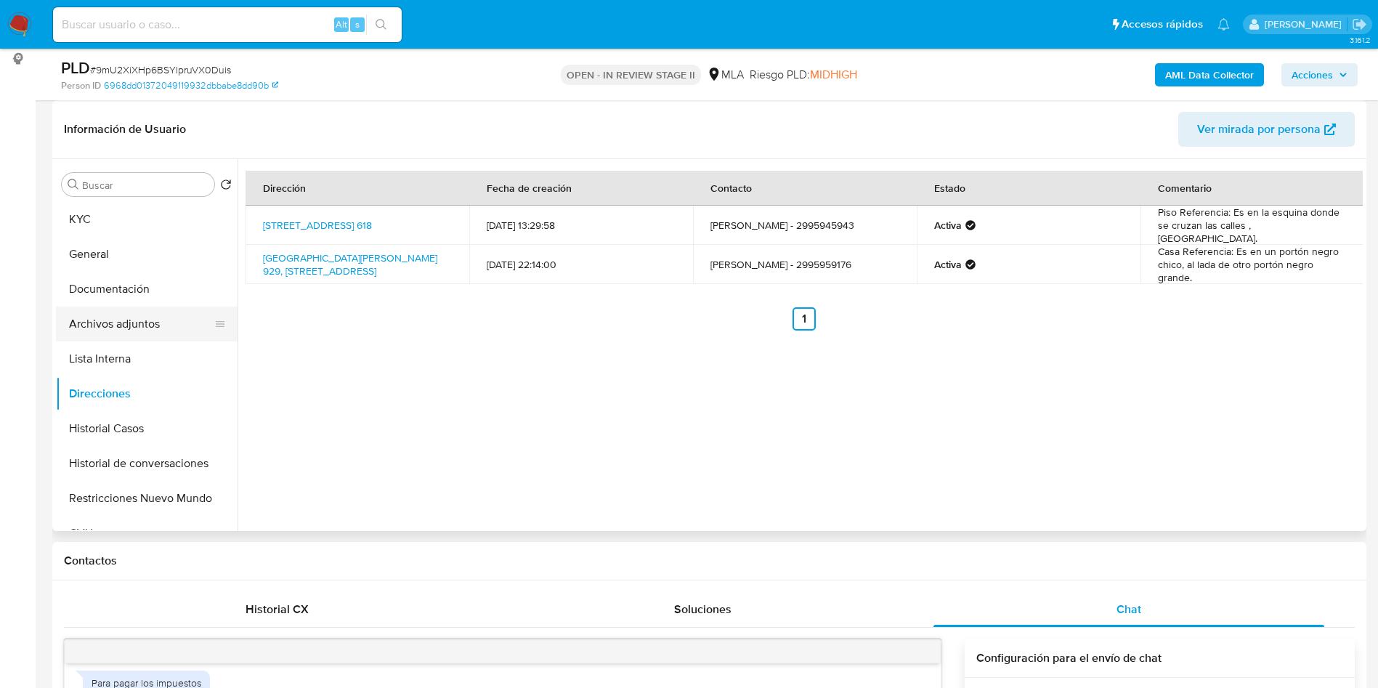
click at [171, 317] on button "Archivos adjuntos" at bounding box center [141, 324] width 170 height 35
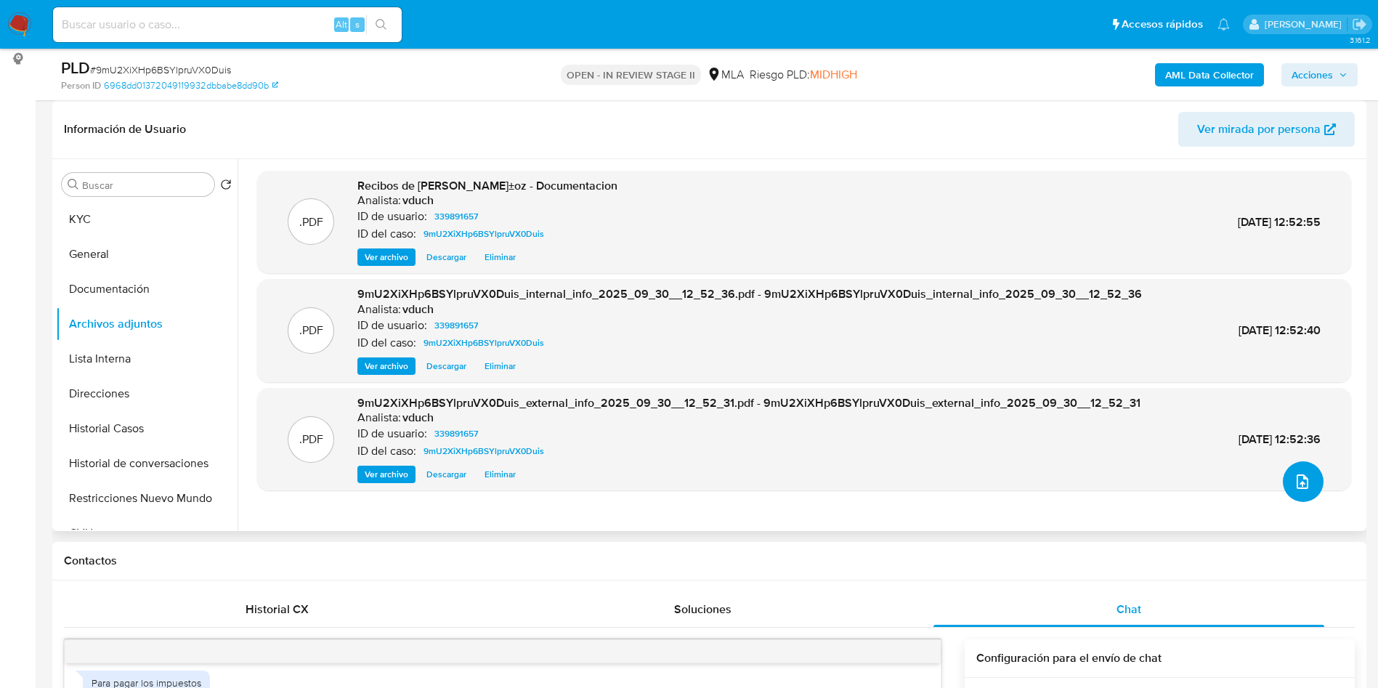
click at [1297, 481] on icon "upload-file" at bounding box center [1303, 481] width 12 height 15
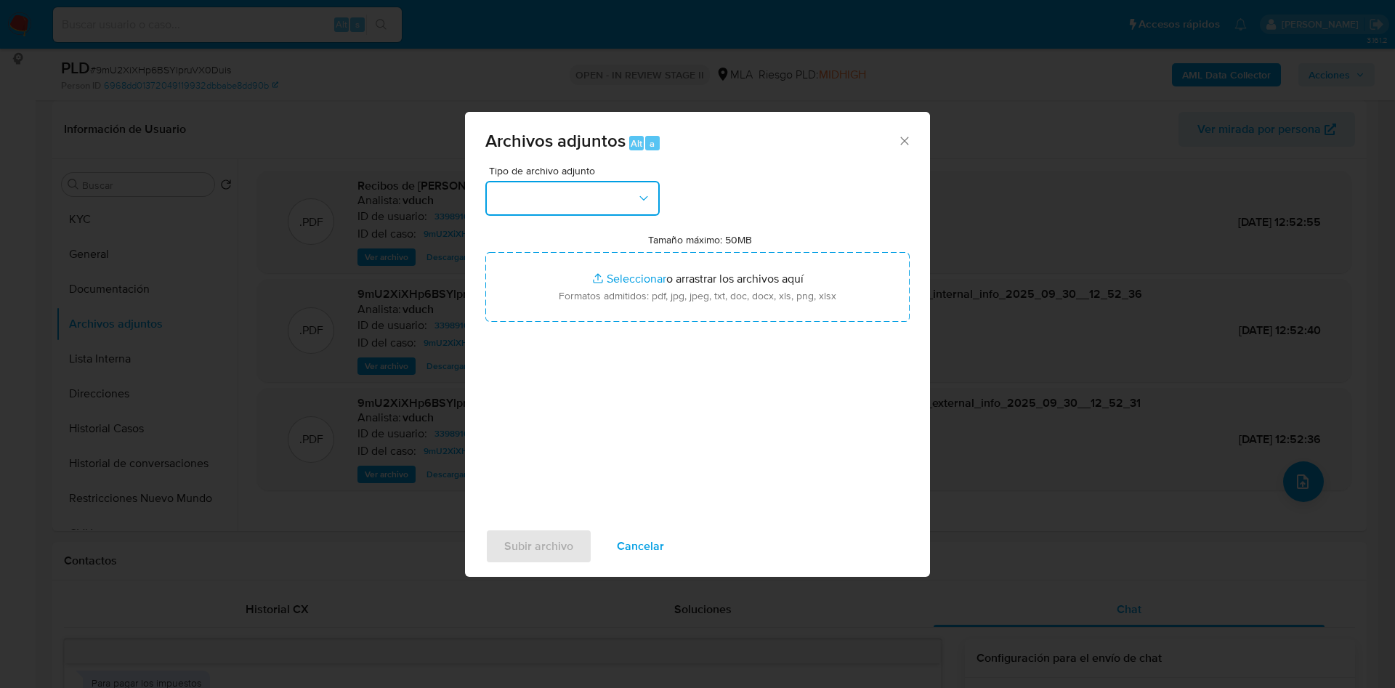
click at [583, 192] on button "button" at bounding box center [572, 198] width 174 height 35
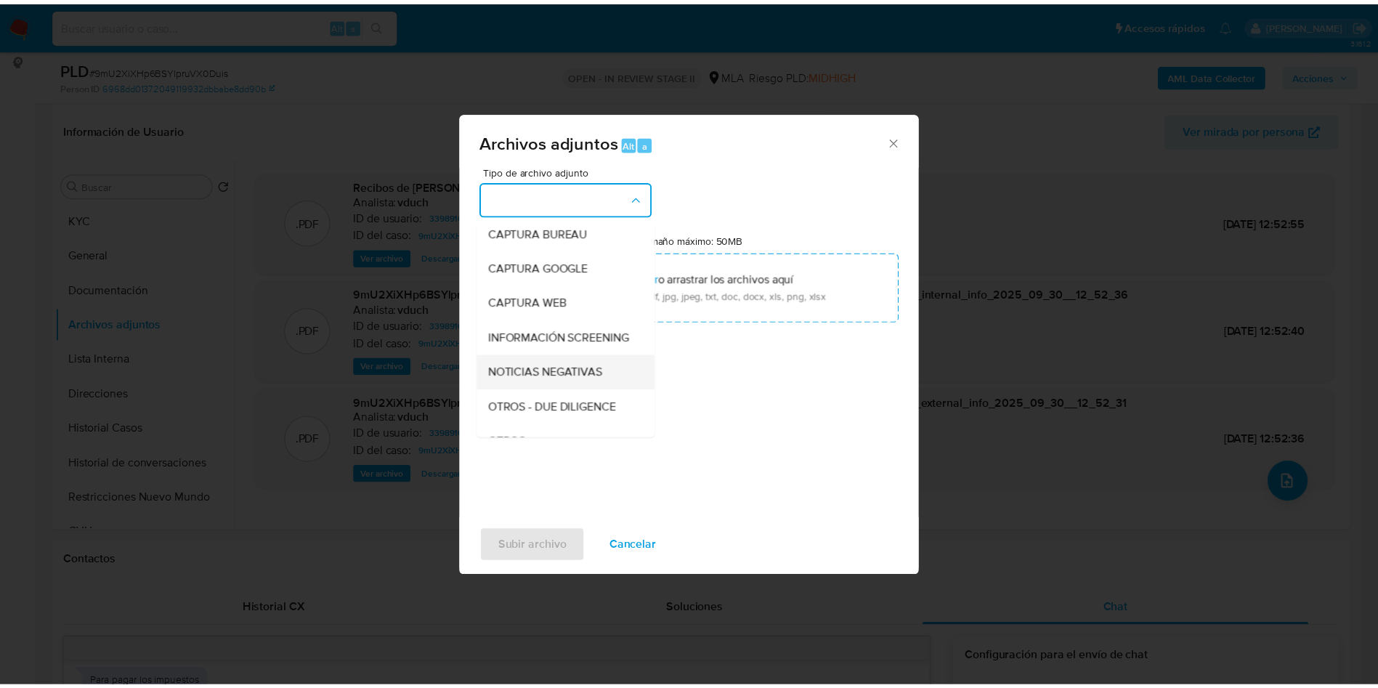
scroll to position [109, 0]
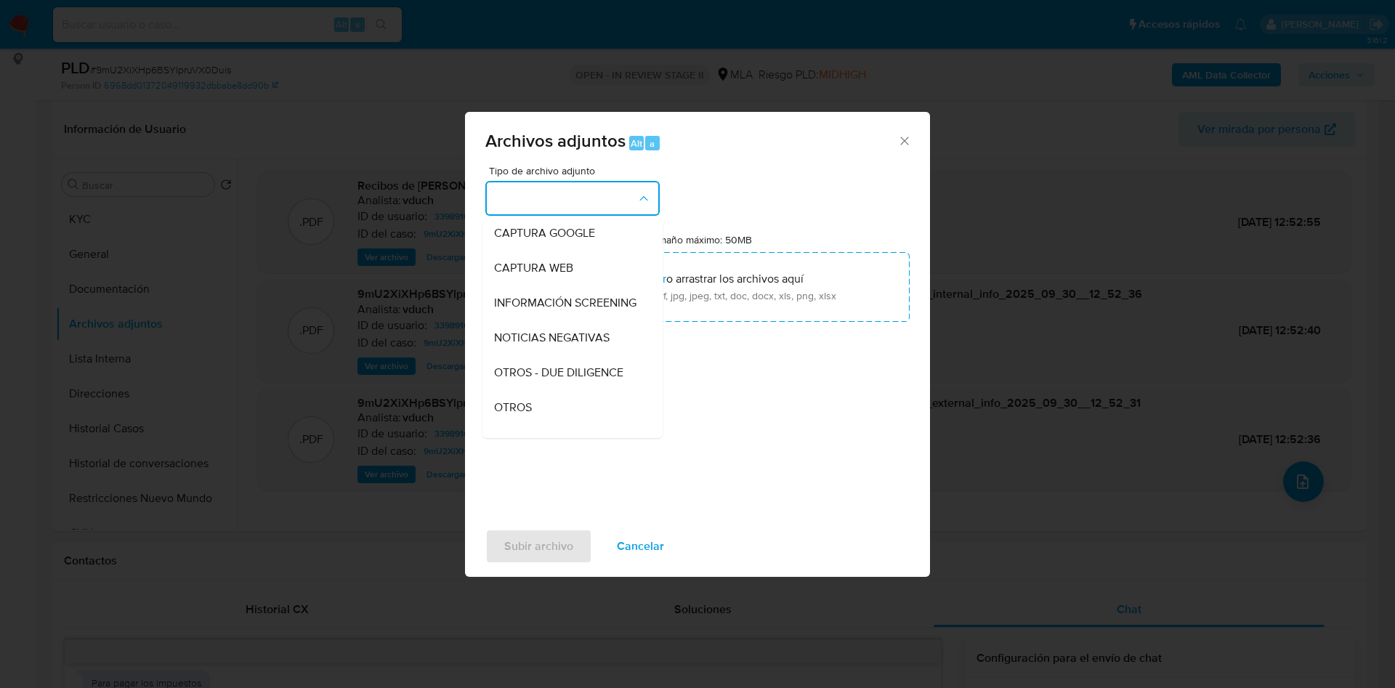
click at [546, 421] on div "OTROS" at bounding box center [568, 407] width 148 height 35
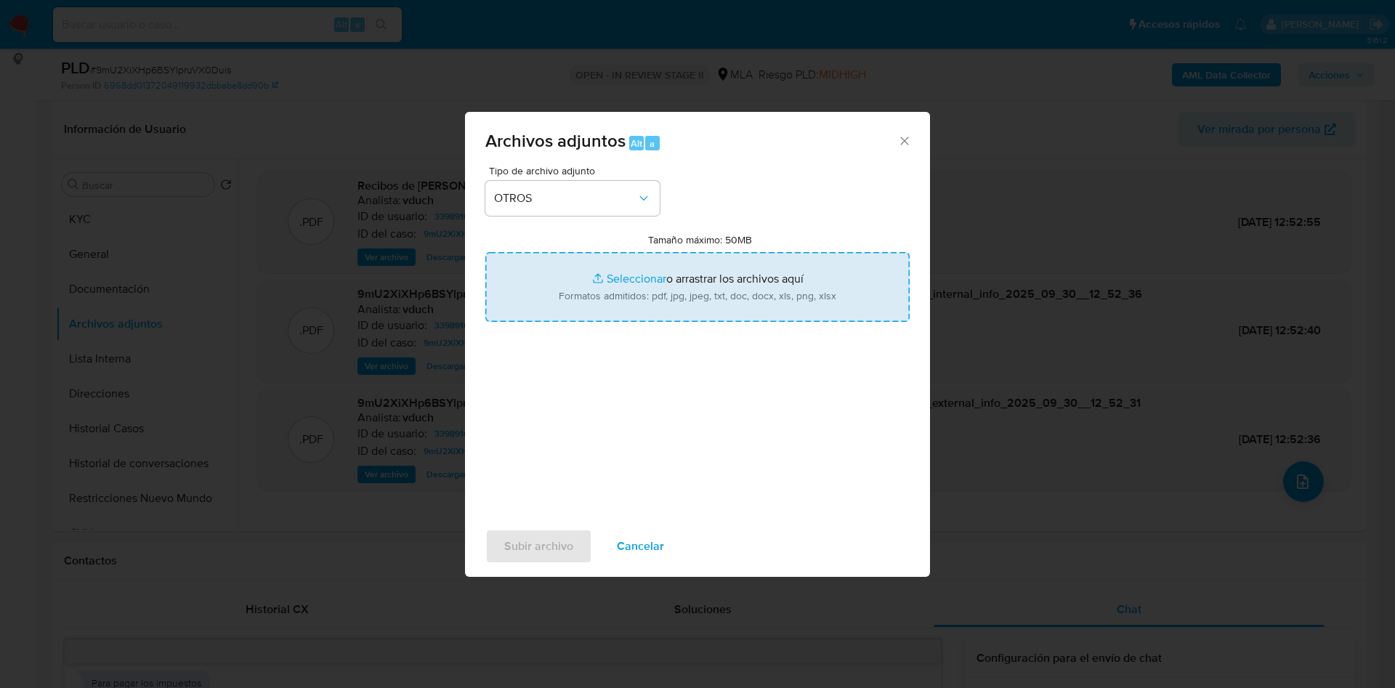
type input "C:\fakepath\Caselog 9mU2XiXHp6BSYlpruVX0Duis_2025_09_17_19_54_57.docx"
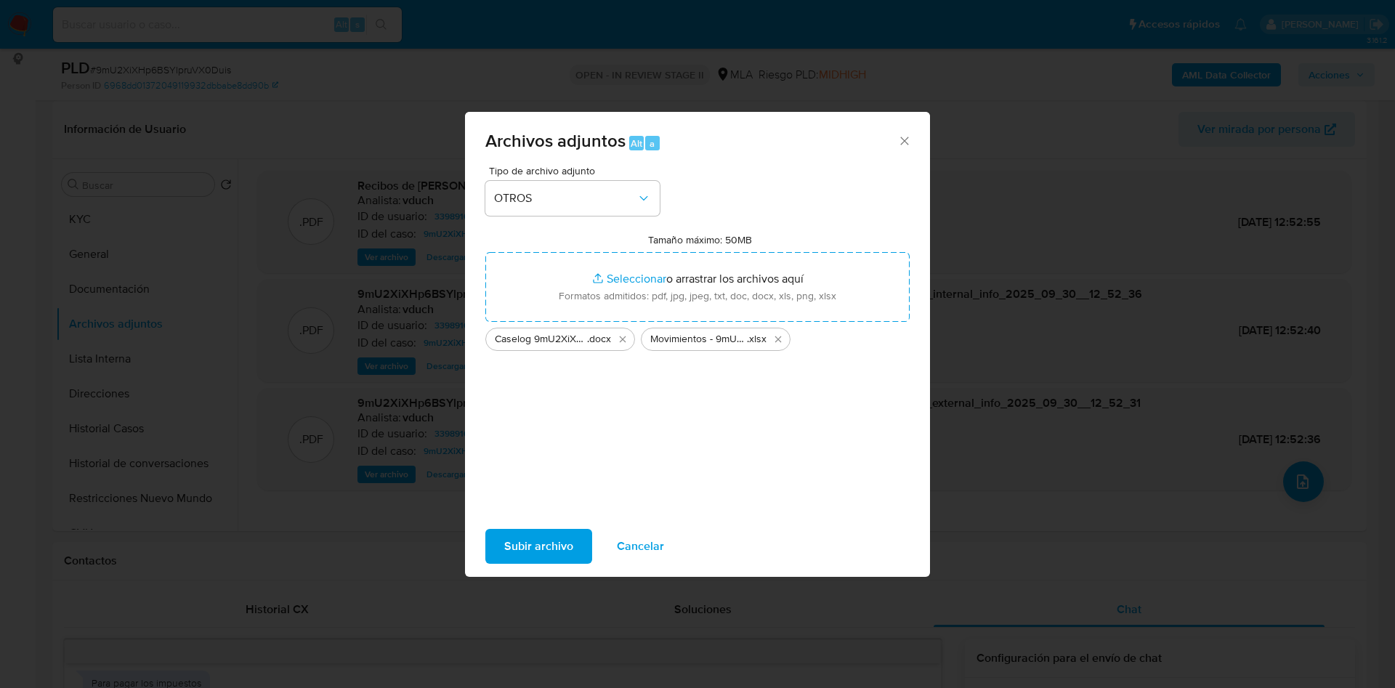
click at [530, 557] on span "Subir archivo" at bounding box center [538, 546] width 69 height 32
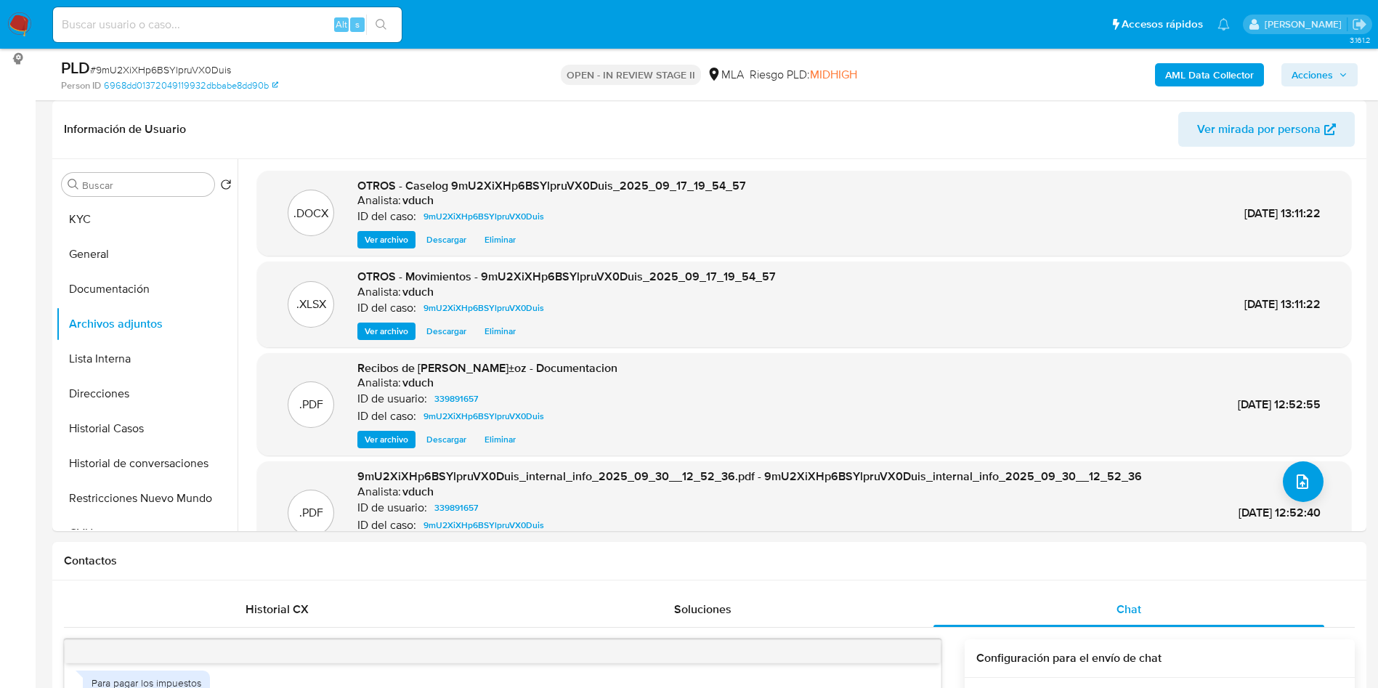
click at [1328, 74] on span "Acciones" at bounding box center [1312, 74] width 41 height 23
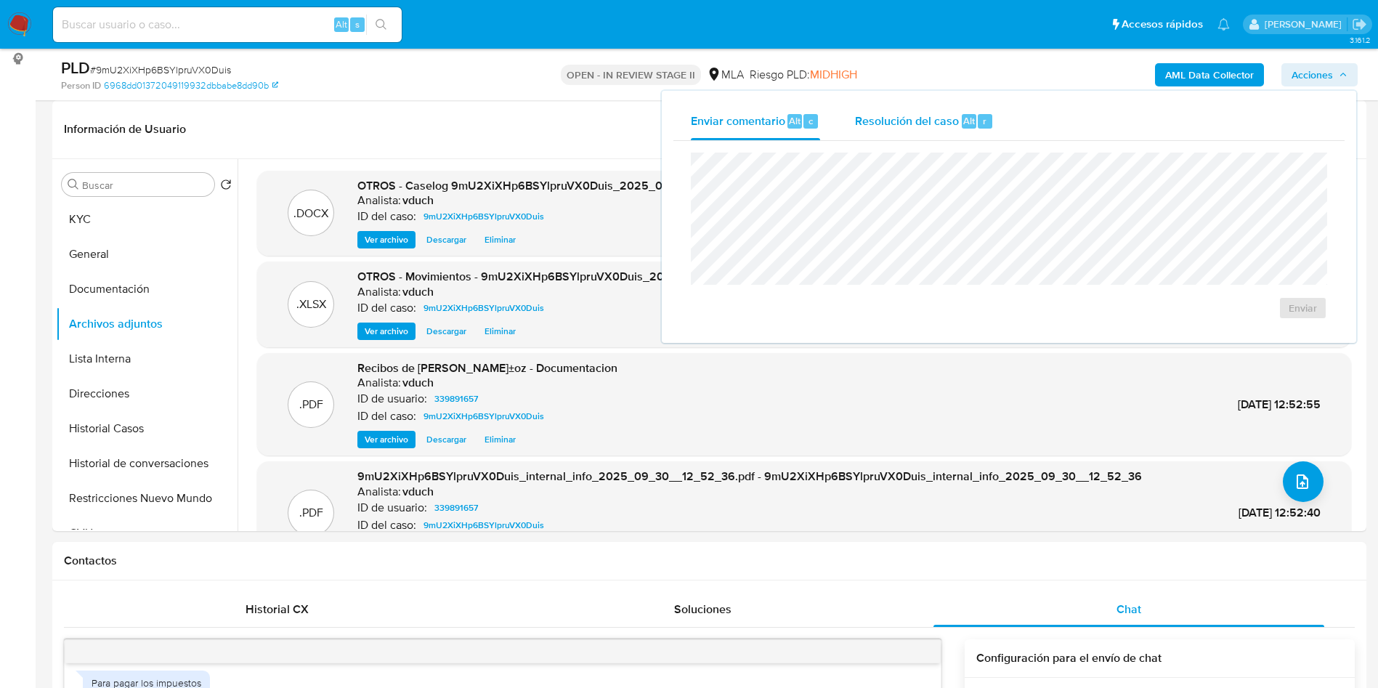
click at [966, 125] on span "Alt" at bounding box center [969, 121] width 12 height 14
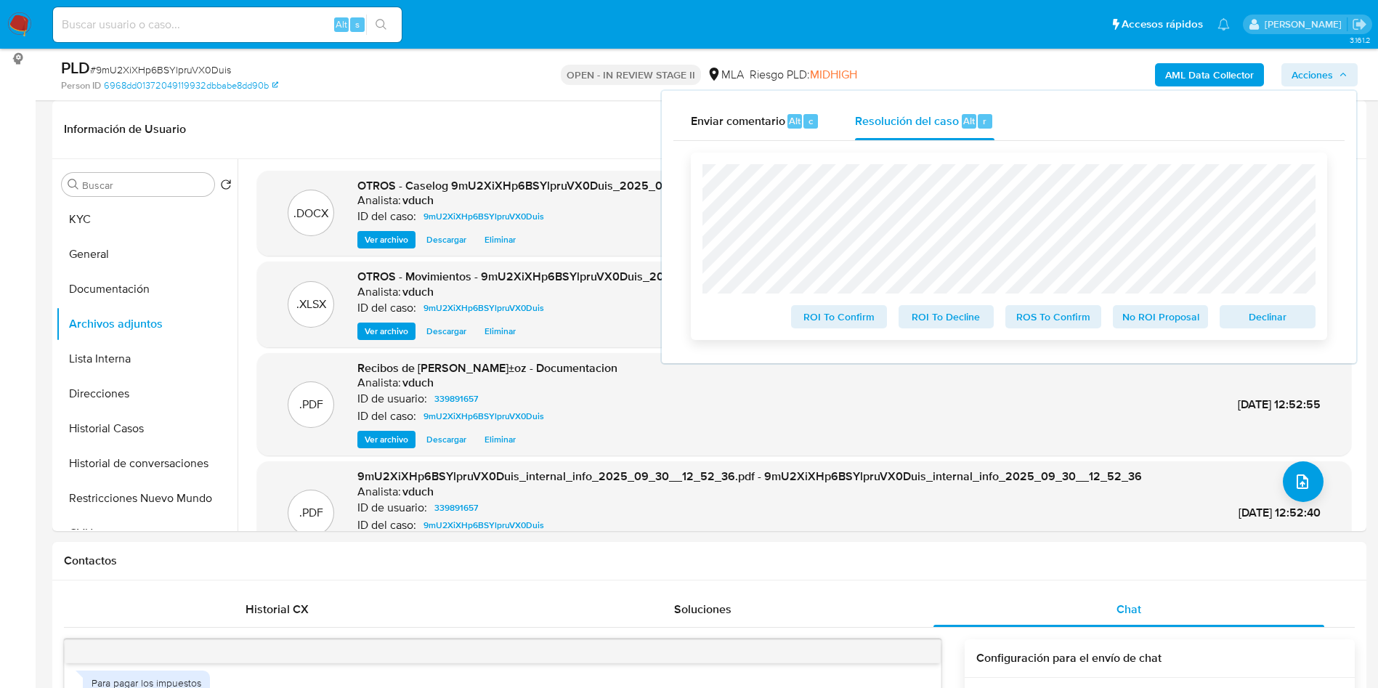
click at [1158, 319] on span "No ROI Proposal" at bounding box center [1161, 317] width 76 height 20
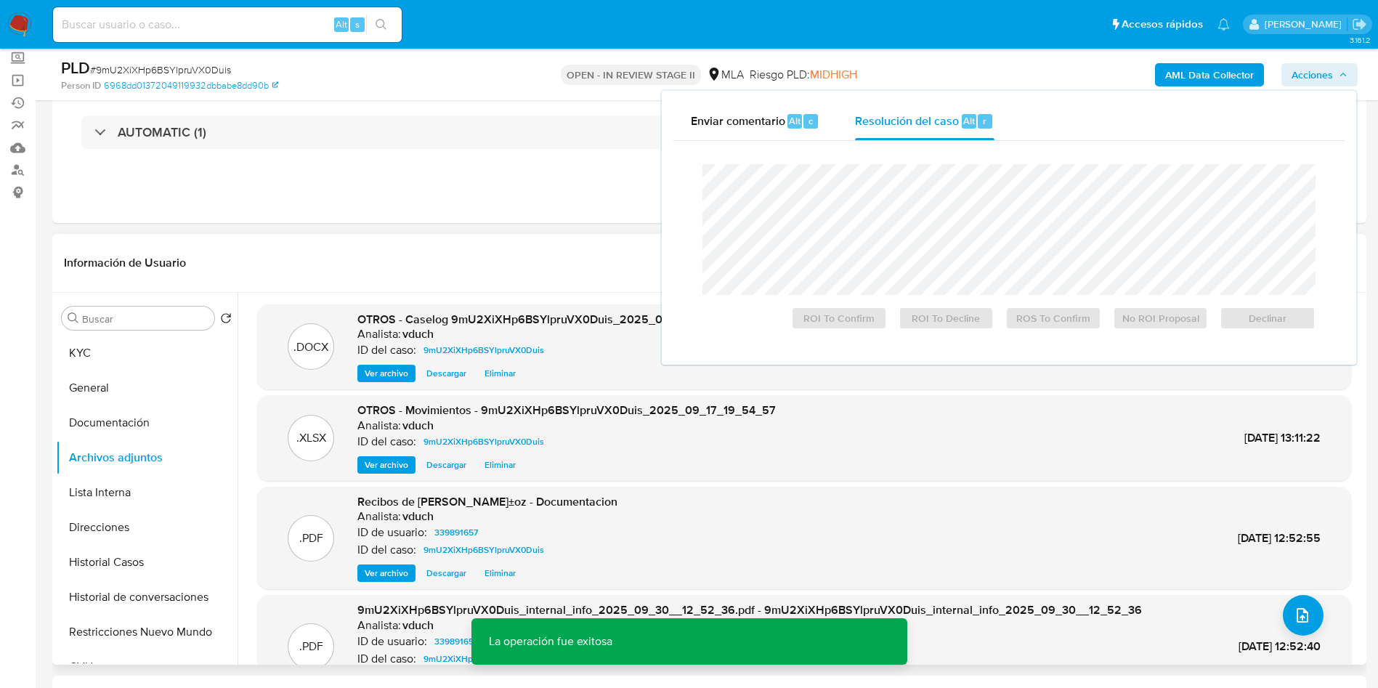
scroll to position [0, 0]
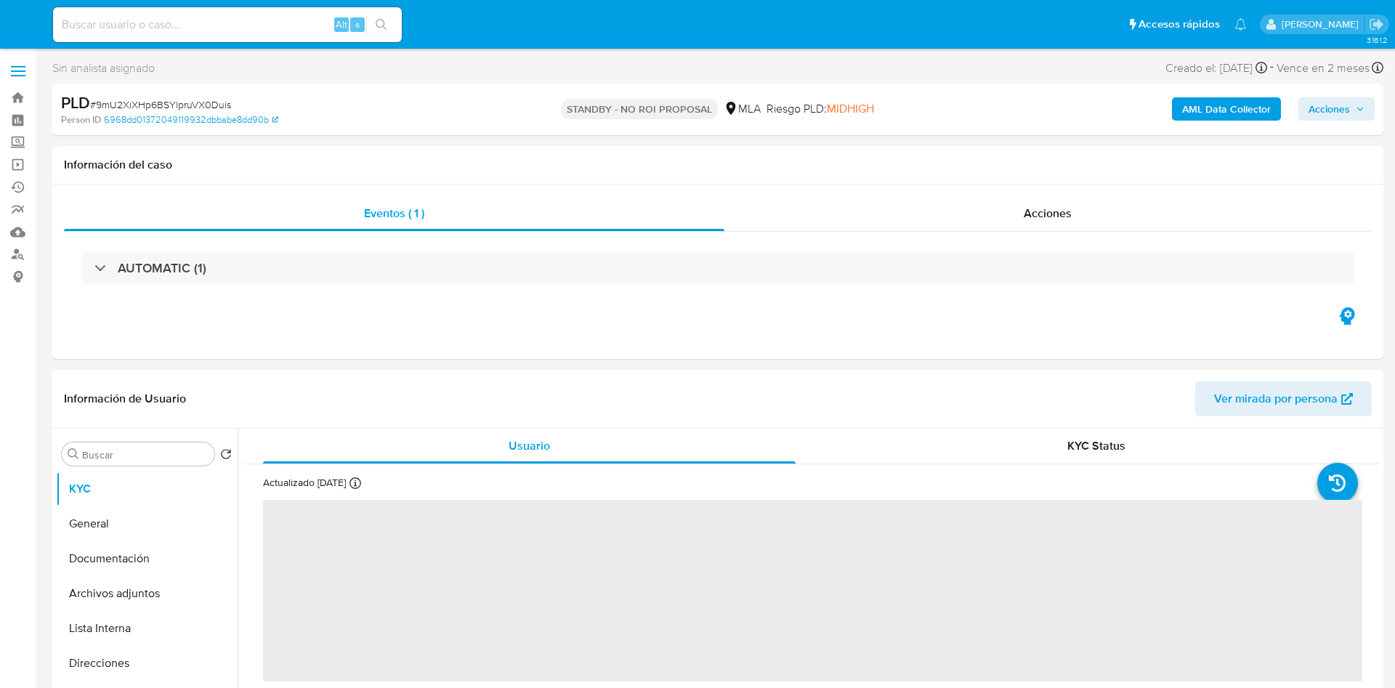
select select "10"
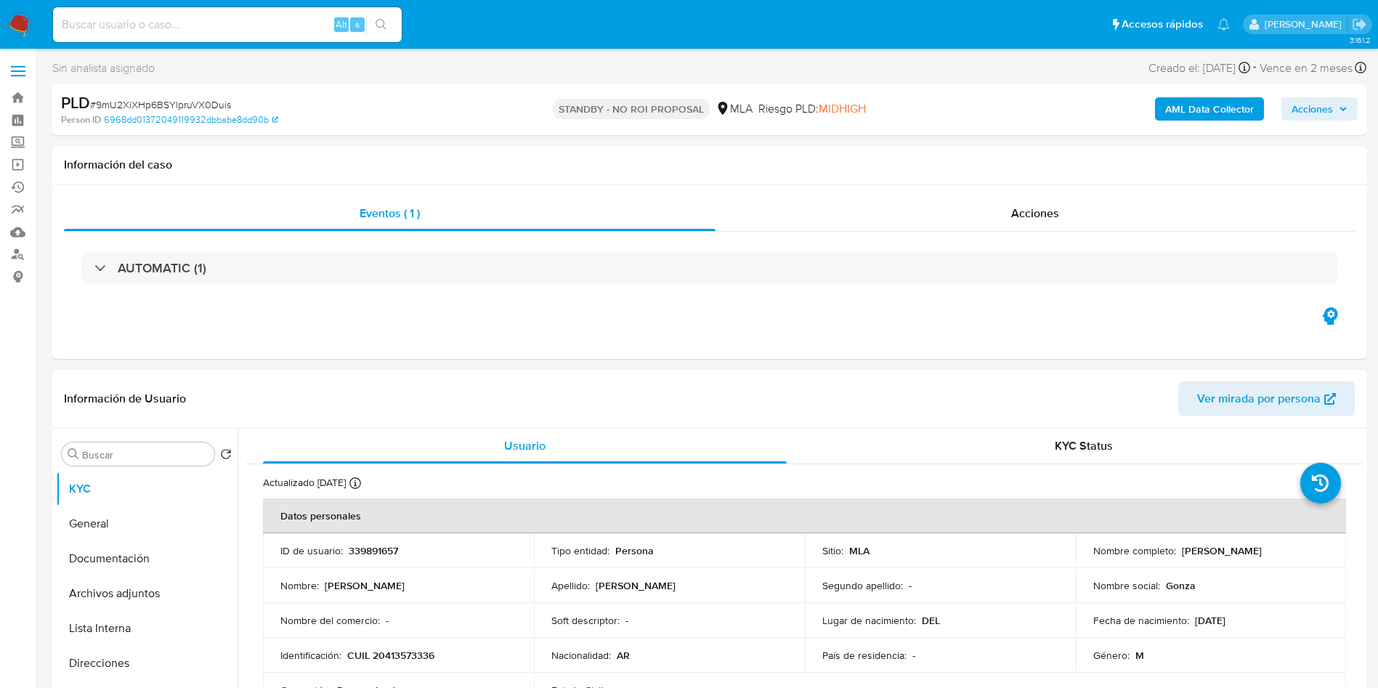
click at [285, 20] on input at bounding box center [227, 24] width 349 height 19
paste input "bf9BEX3uwvqwmGmy5SOBVnqi"
click at [397, 23] on input "bf9BEX3uwvqwmGmy5SOBVnqi" at bounding box center [227, 24] width 349 height 19
type input "bf9BEX3uwvqwmGmy5SOBVnqi"
click at [381, 25] on icon "search-icon" at bounding box center [382, 25] width 12 height 12
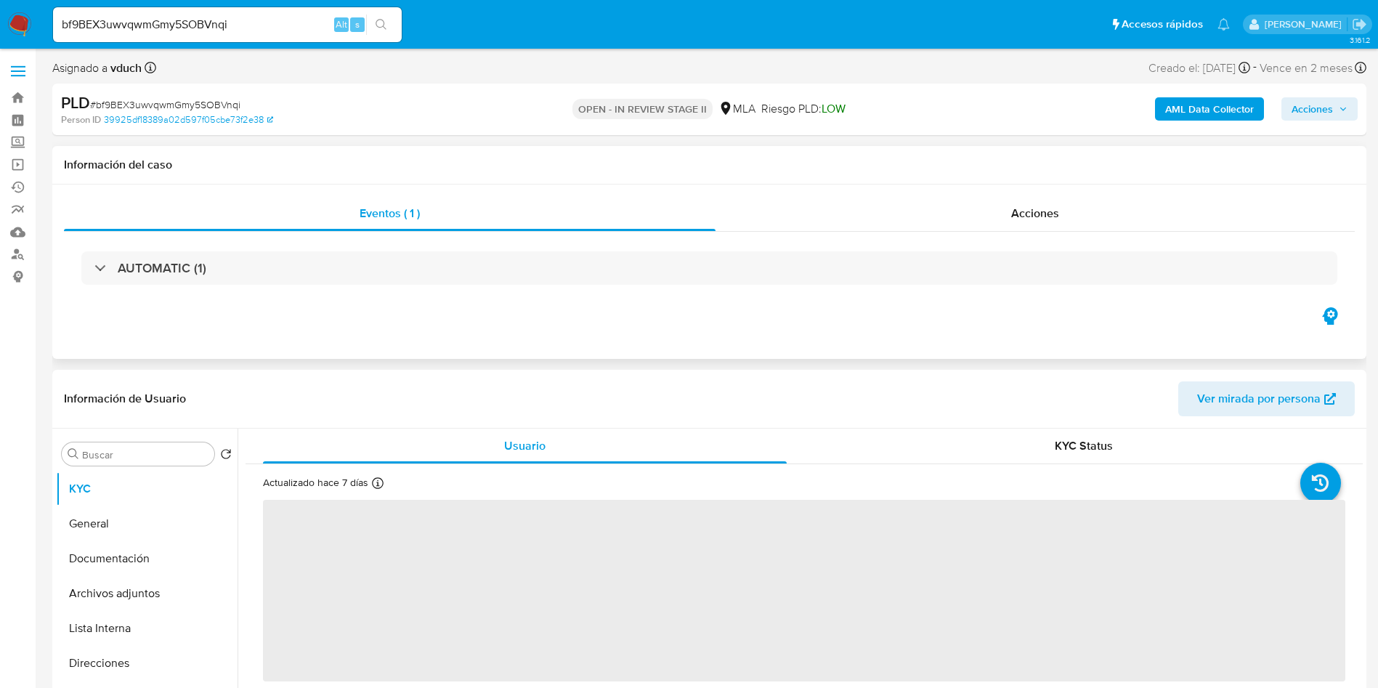
select select "10"
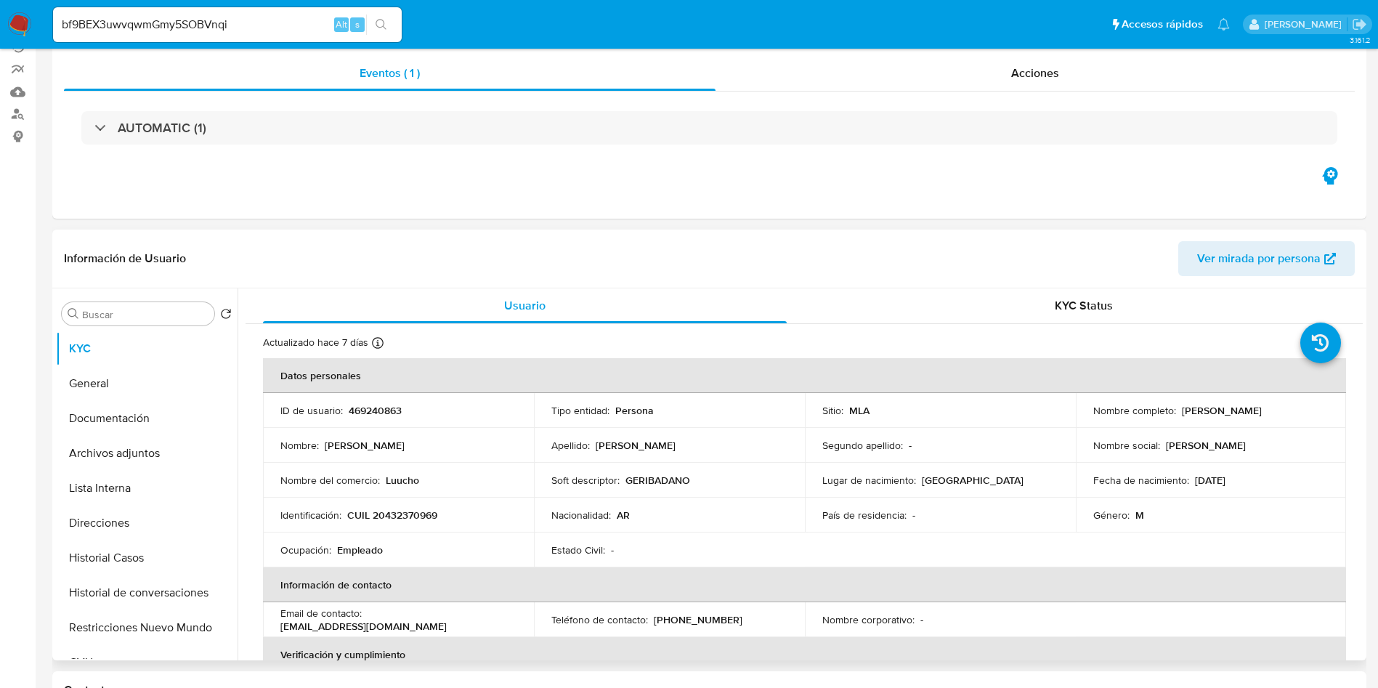
scroll to position [218, 0]
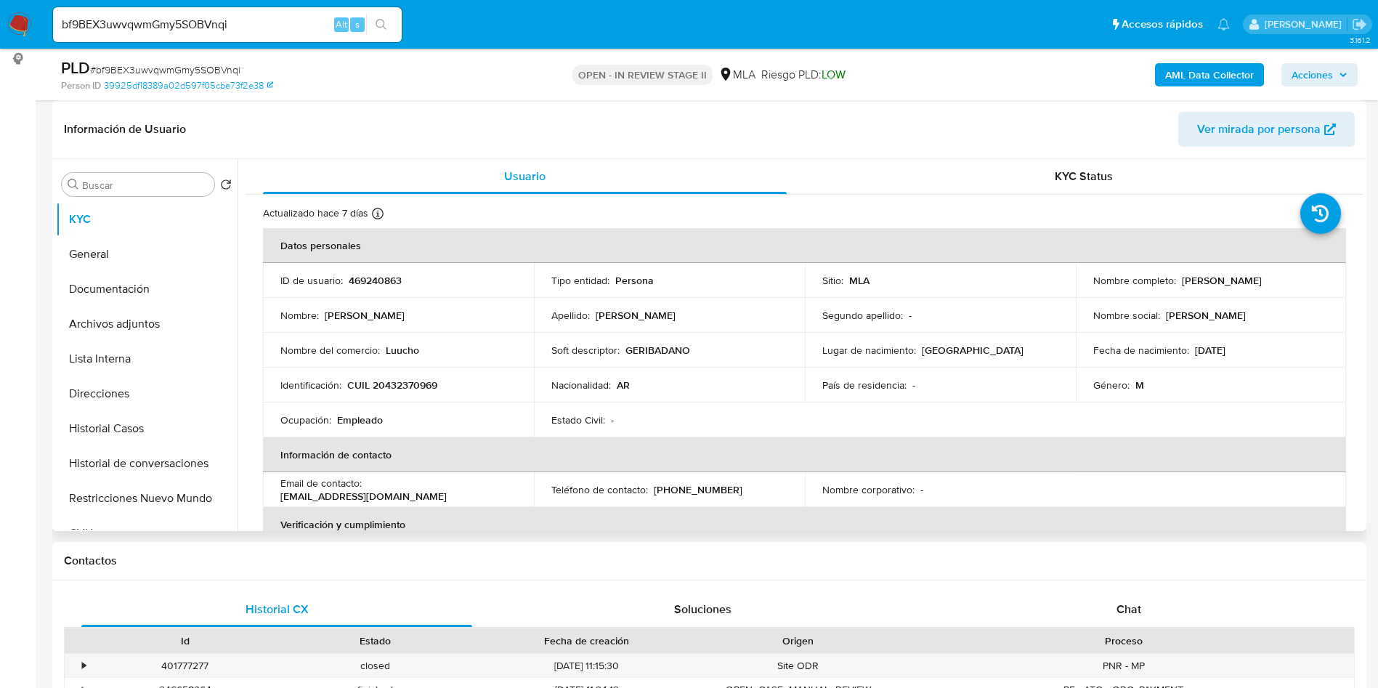
click at [394, 289] on td "ID de usuario : 469240863" at bounding box center [398, 280] width 271 height 35
click at [384, 274] on p "469240863" at bounding box center [375, 280] width 53 height 13
copy p "469240863"
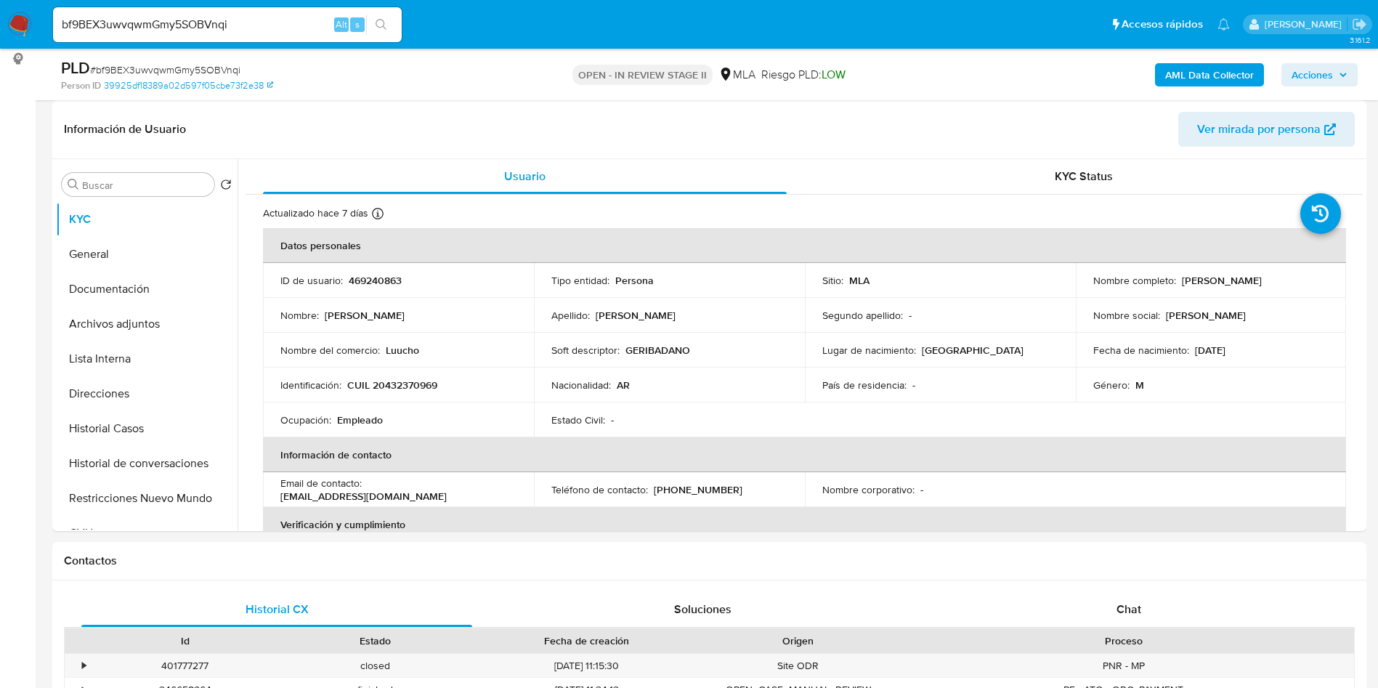
click at [129, 331] on button "Archivos adjuntos" at bounding box center [141, 324] width 170 height 35
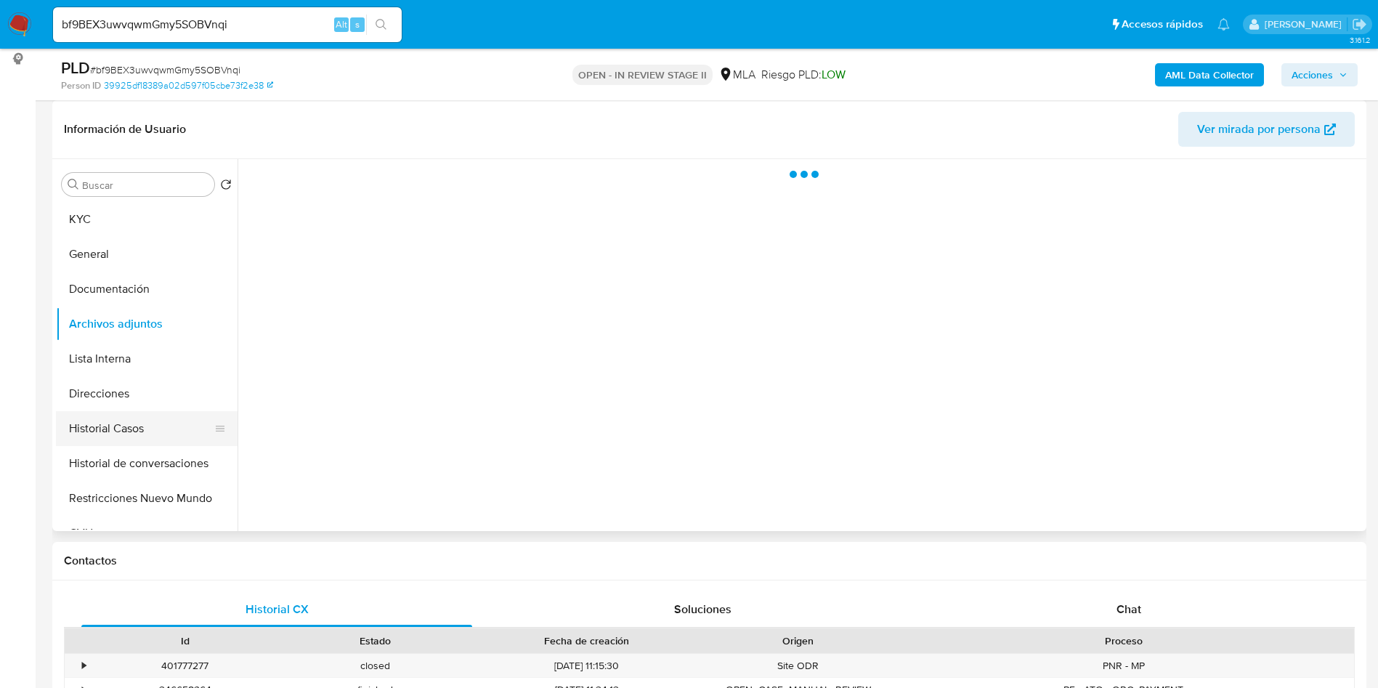
click at [158, 440] on button "Historial Casos" at bounding box center [141, 428] width 170 height 35
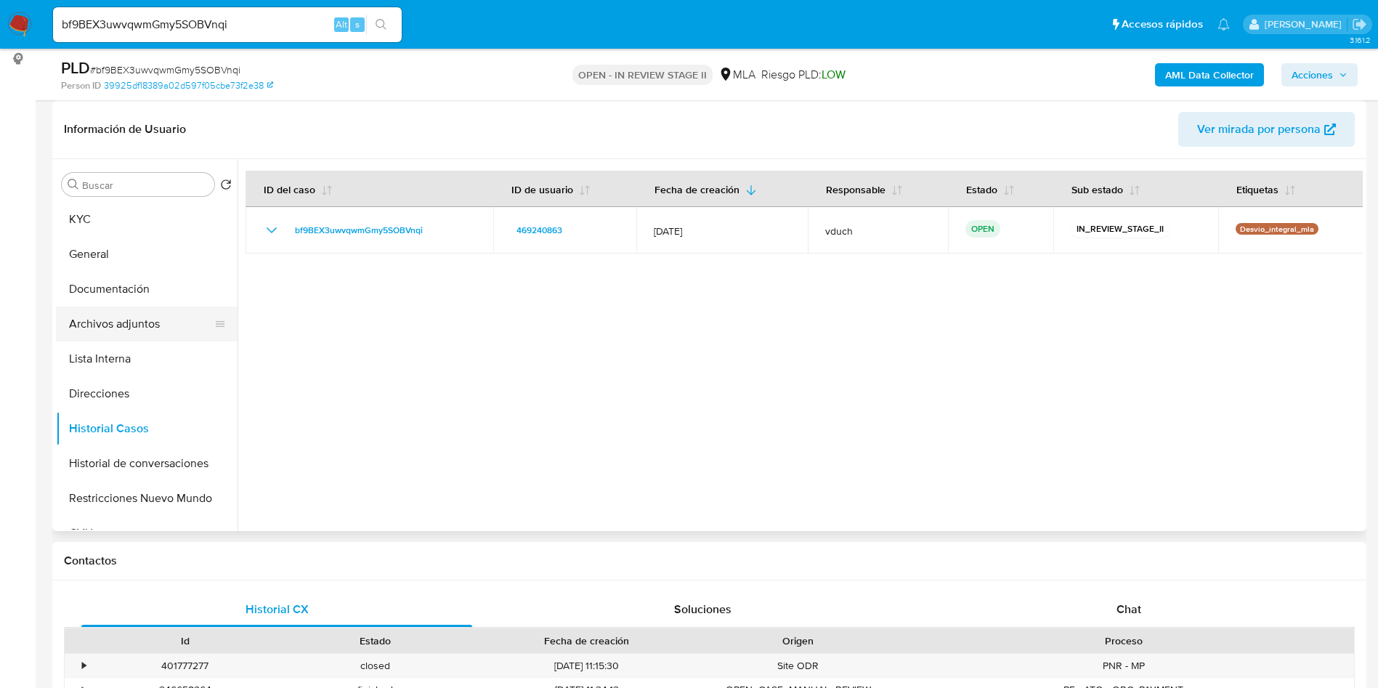
click at [155, 325] on button "Archivos adjuntos" at bounding box center [141, 324] width 170 height 35
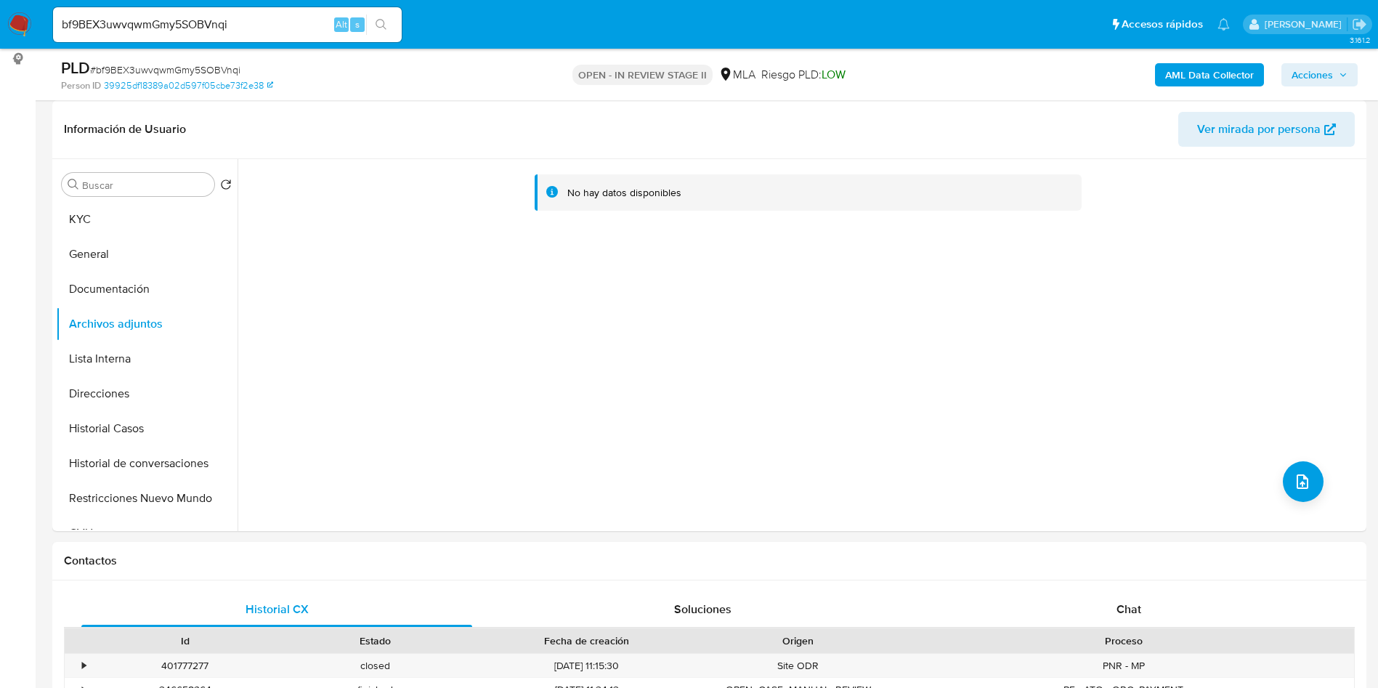
click at [1216, 77] on b "AML Data Collector" at bounding box center [1209, 74] width 89 height 23
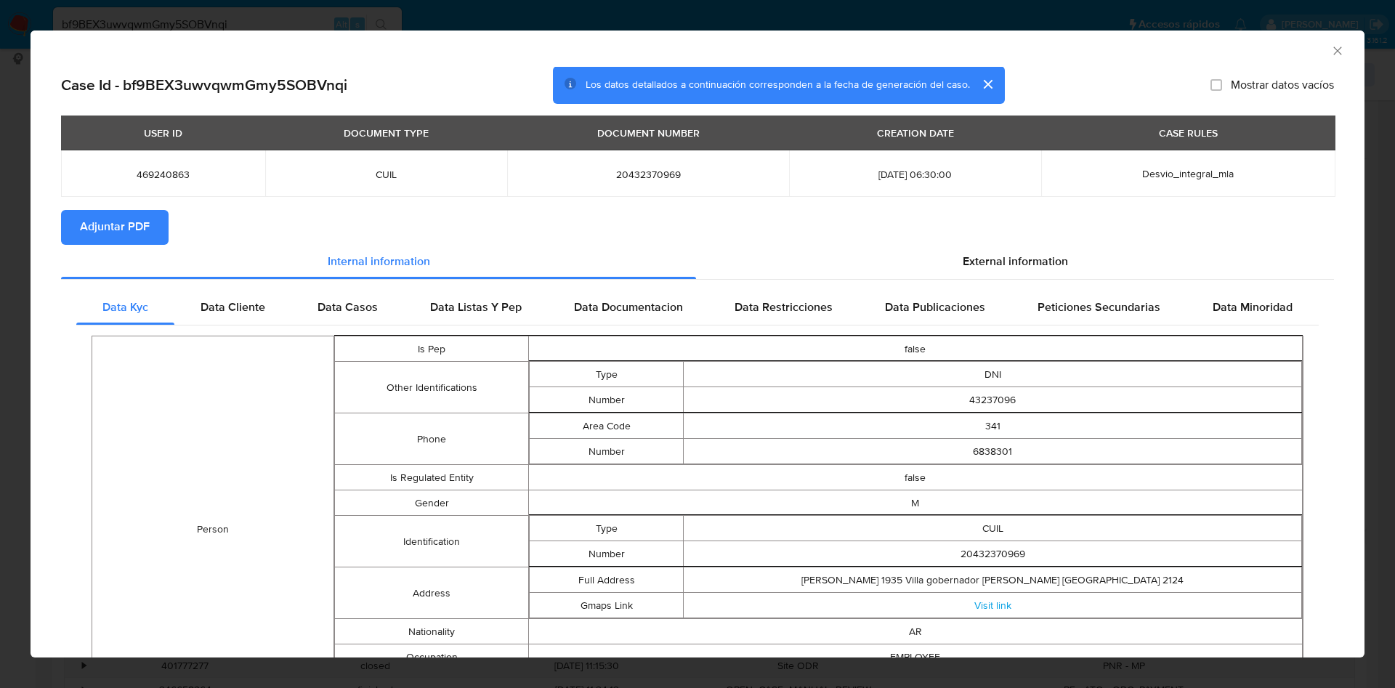
click at [146, 232] on span "Adjuntar PDF" at bounding box center [115, 227] width 70 height 32
click at [1330, 45] on icon "Cerrar ventana" at bounding box center [1337, 51] width 15 height 15
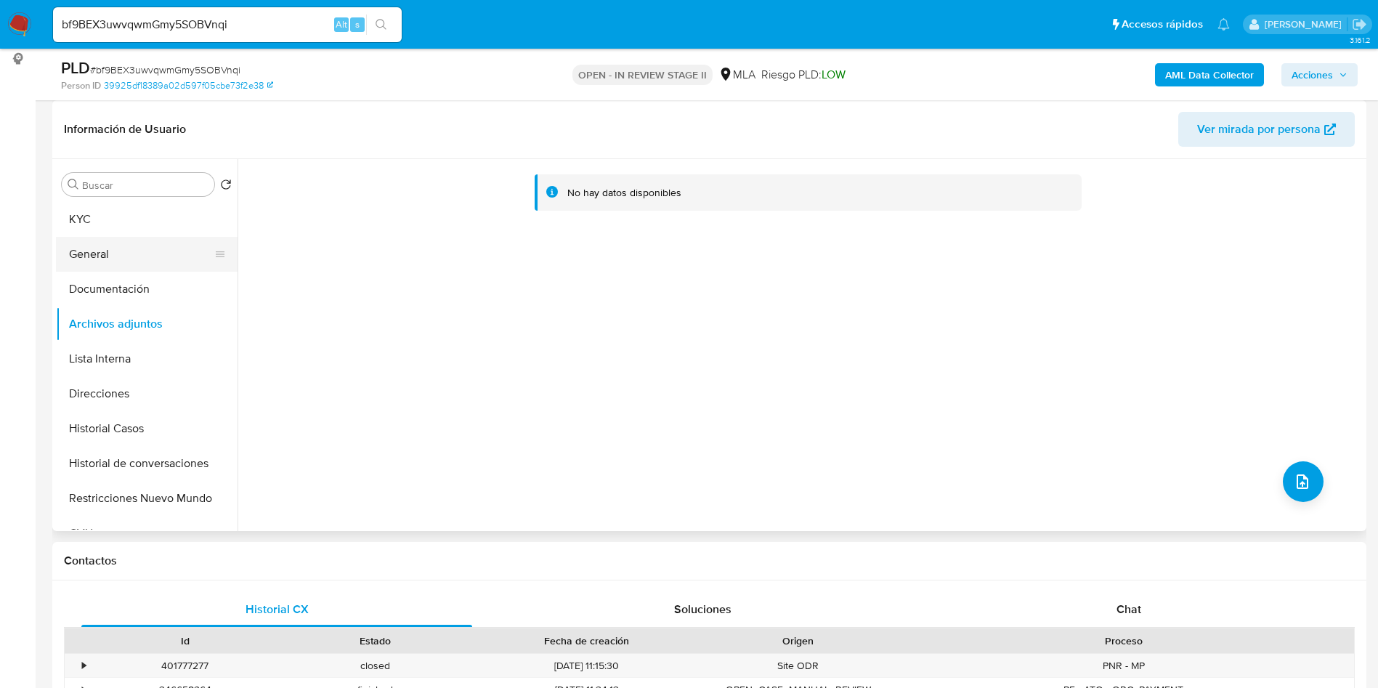
click at [166, 243] on button "General" at bounding box center [141, 254] width 170 height 35
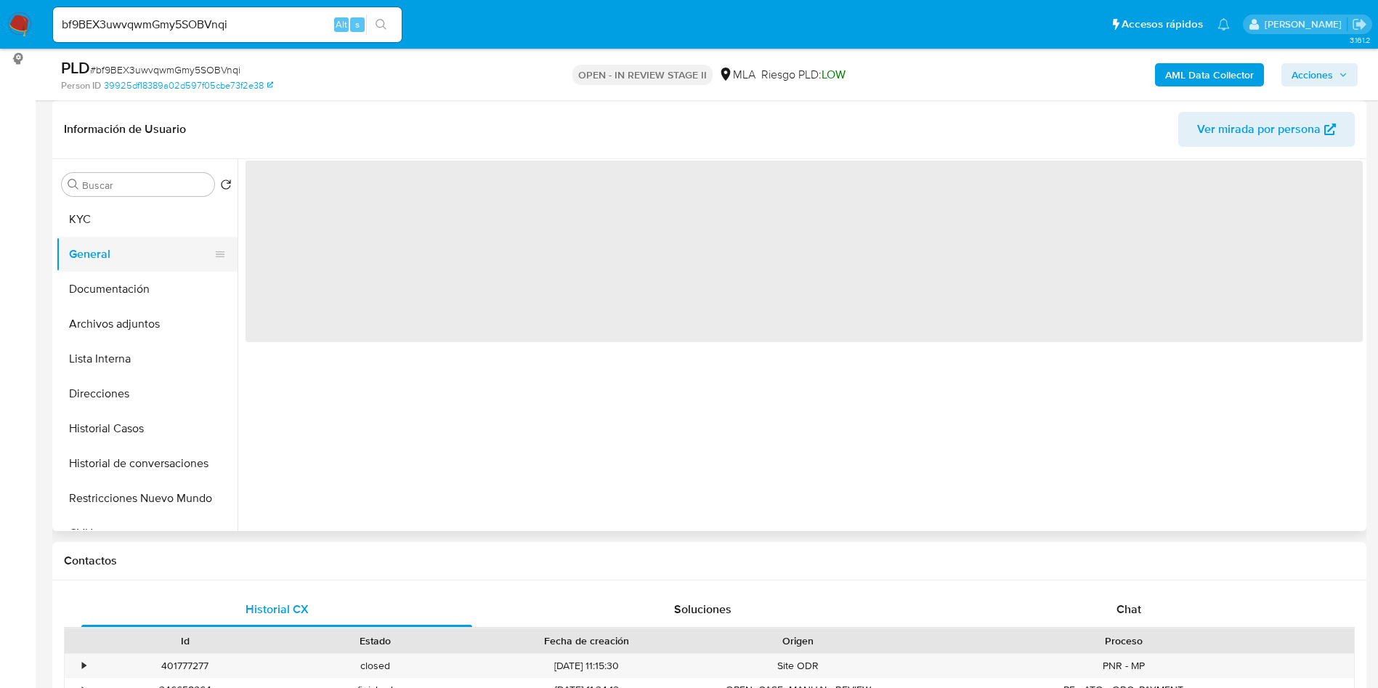
click at [128, 243] on button "General" at bounding box center [141, 254] width 170 height 35
click at [137, 214] on button "KYC" at bounding box center [141, 219] width 170 height 35
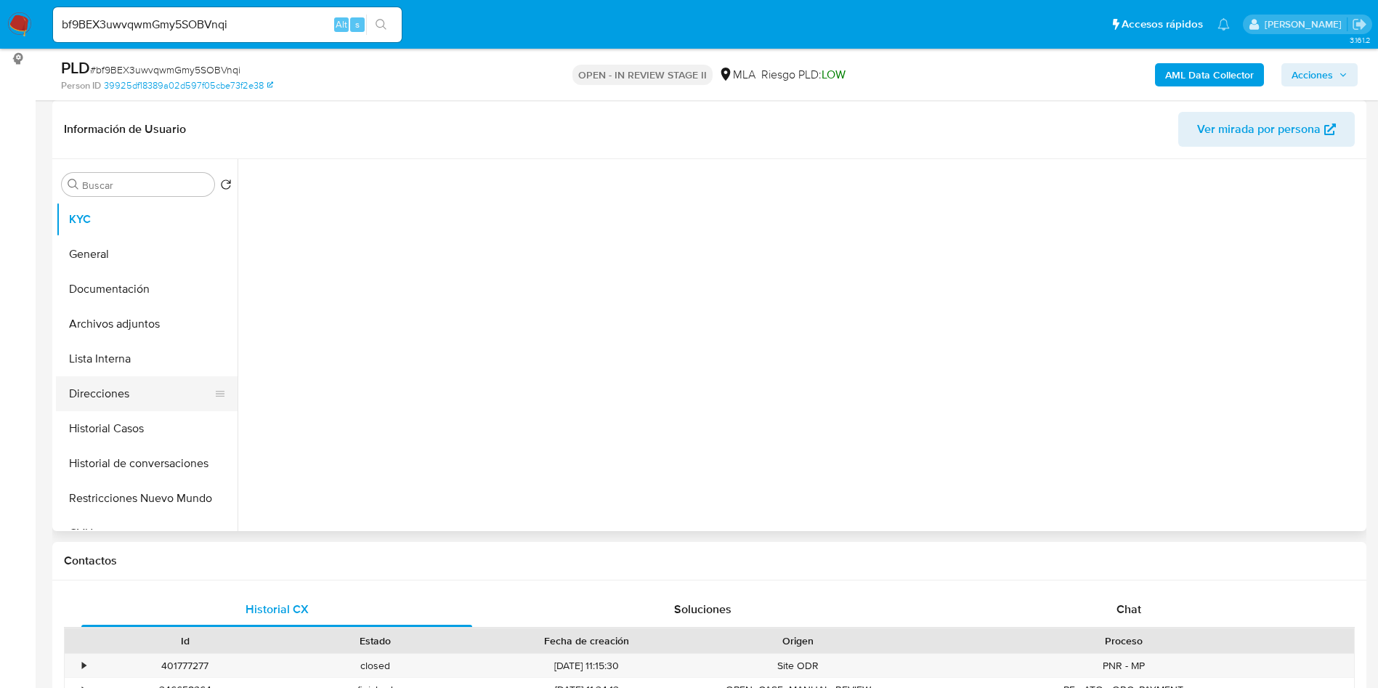
click at [148, 408] on button "Direcciones" at bounding box center [141, 393] width 170 height 35
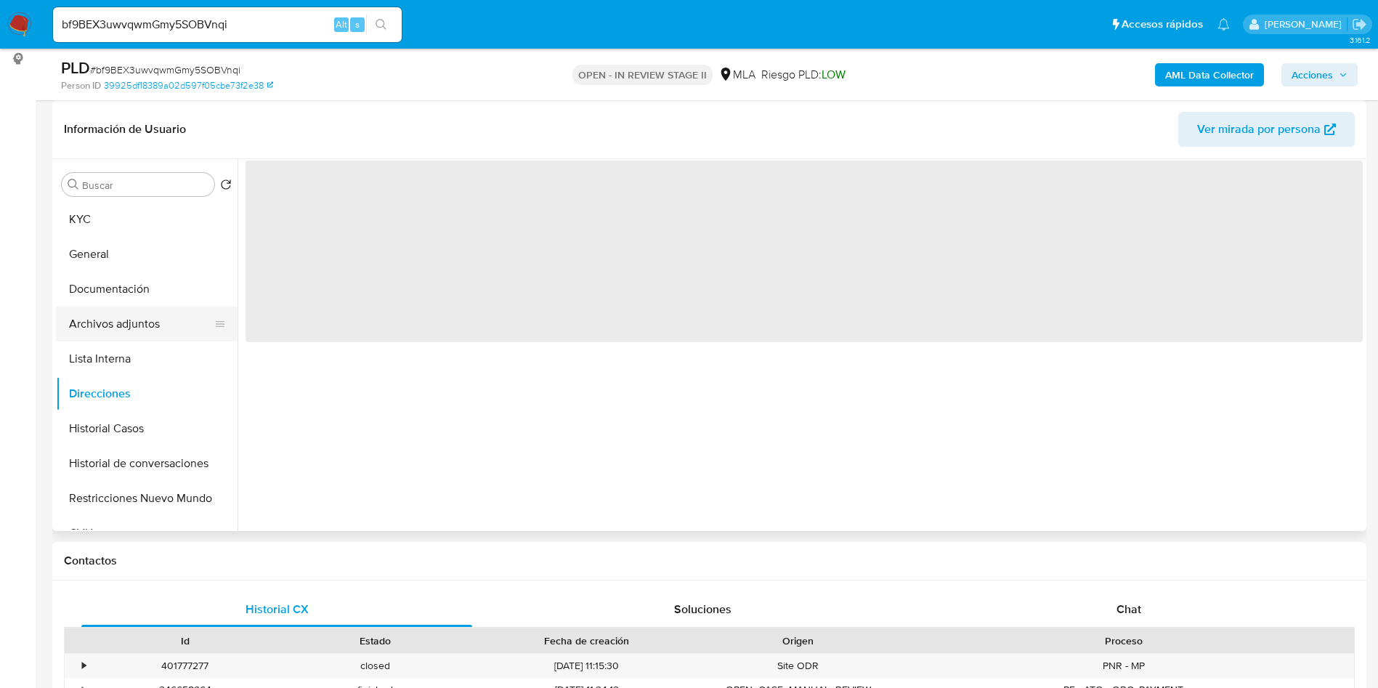
click at [150, 333] on button "Archivos adjuntos" at bounding box center [141, 324] width 170 height 35
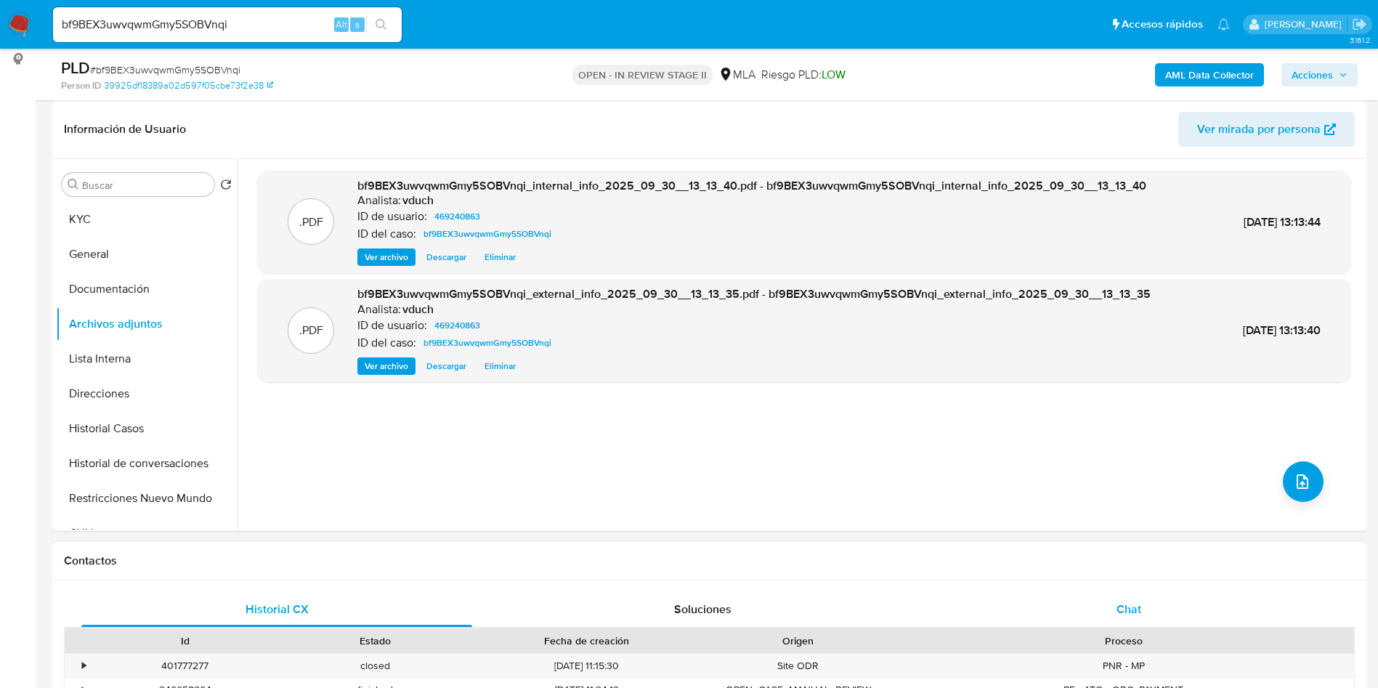
click at [1144, 594] on div "Chat" at bounding box center [1129, 609] width 391 height 35
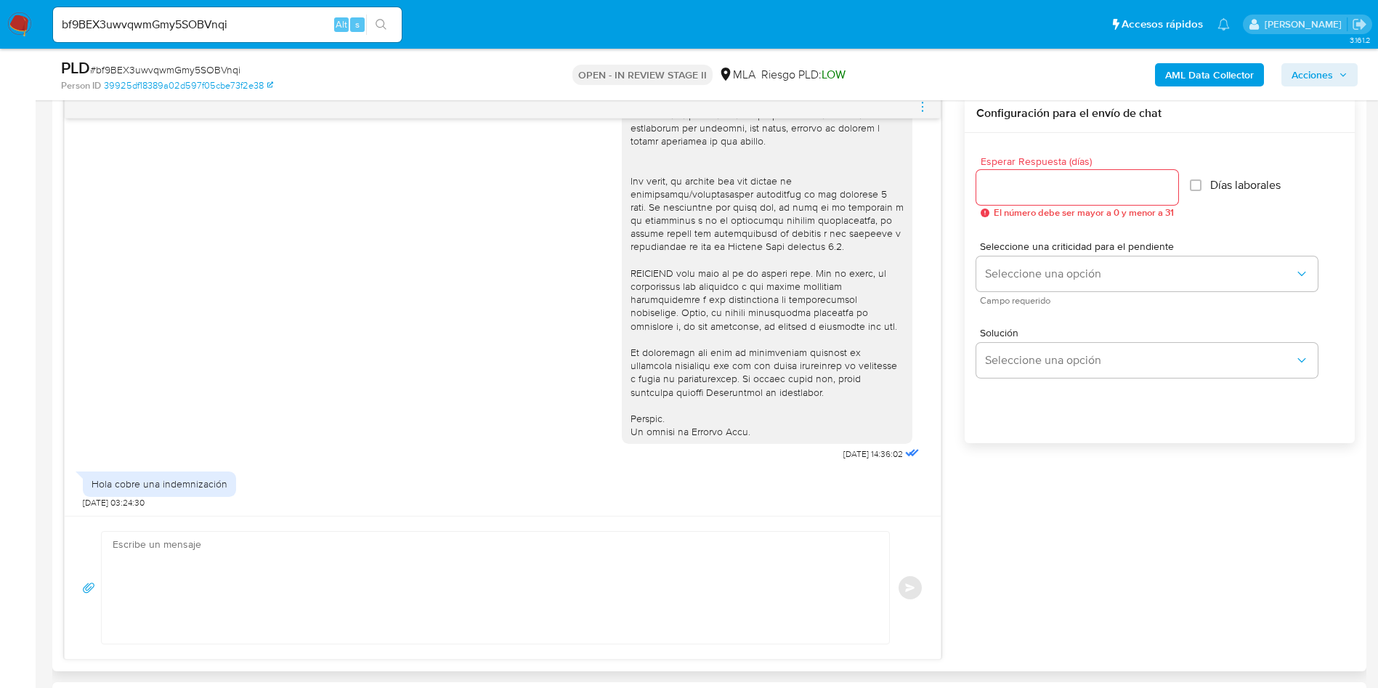
scroll to position [654, 0]
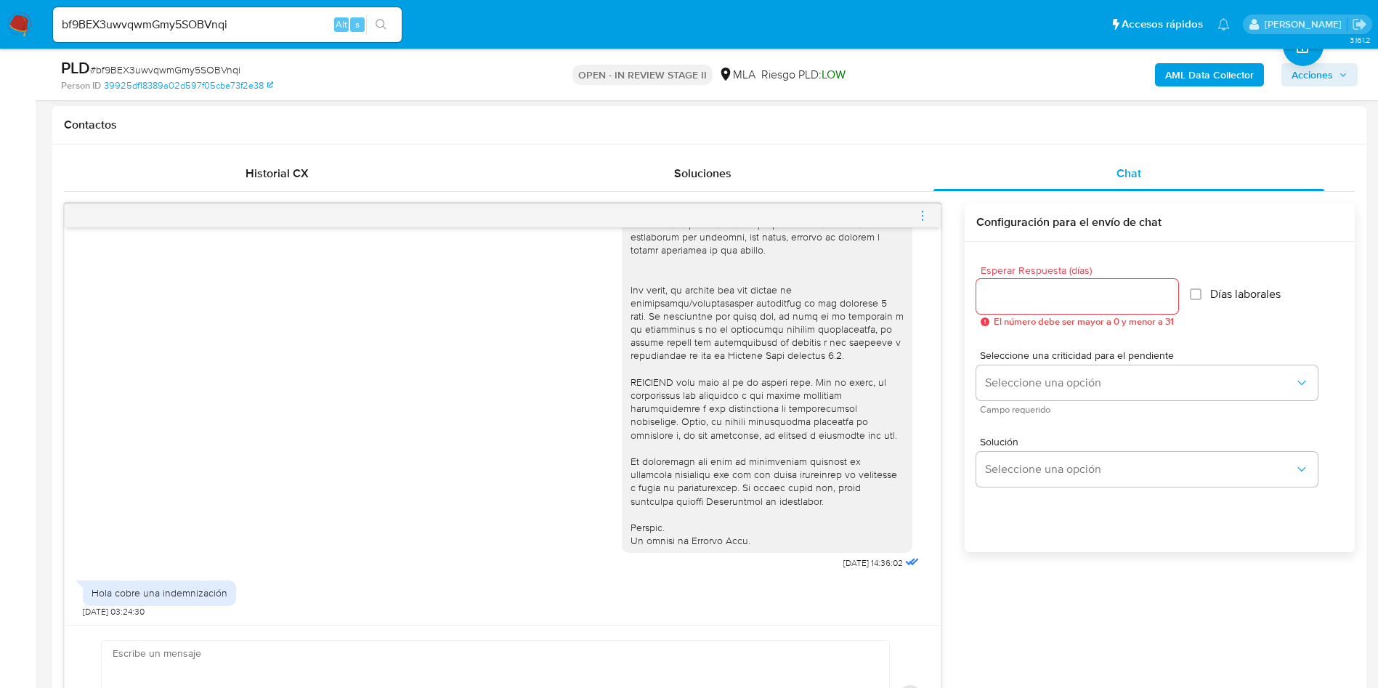
click at [679, 623] on div "17/09/2025 14:36:02 Hola cobre una indemnización 19/09/2025 03:24:30" at bounding box center [503, 425] width 876 height 397
click at [634, 645] on textarea at bounding box center [492, 697] width 759 height 112
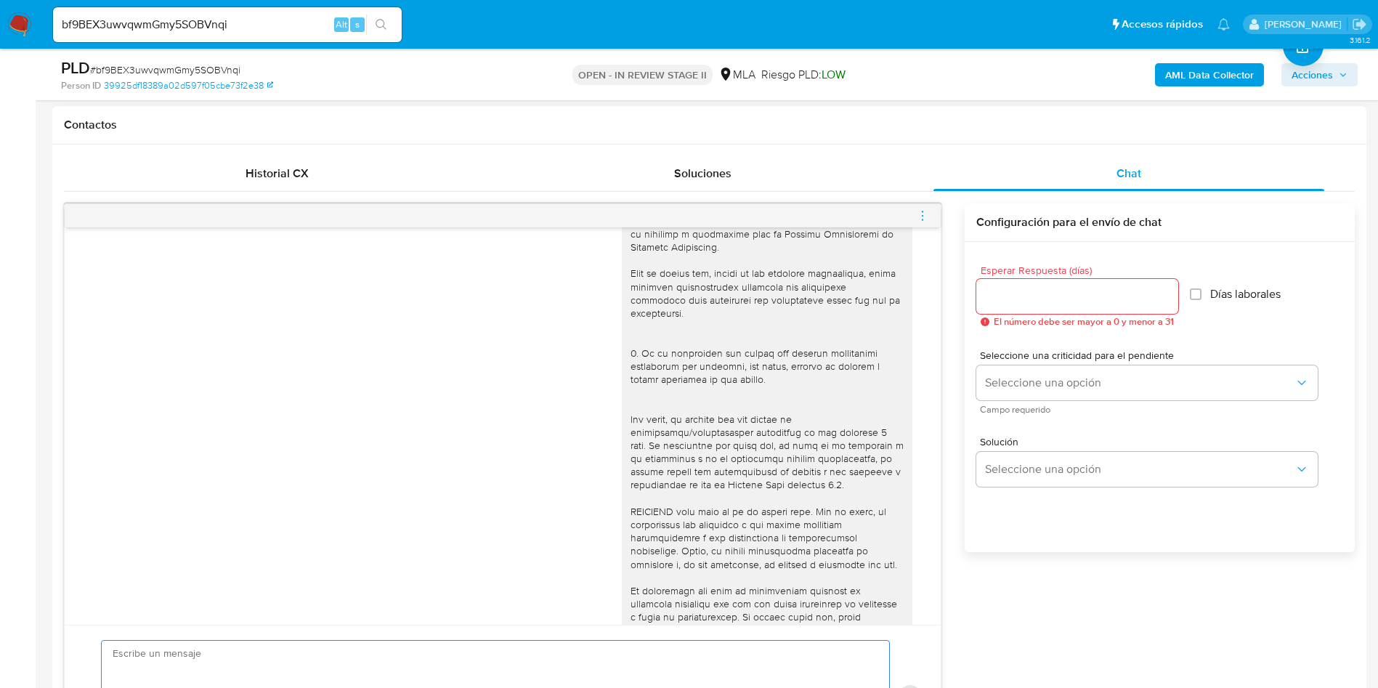
scroll to position [482, 0]
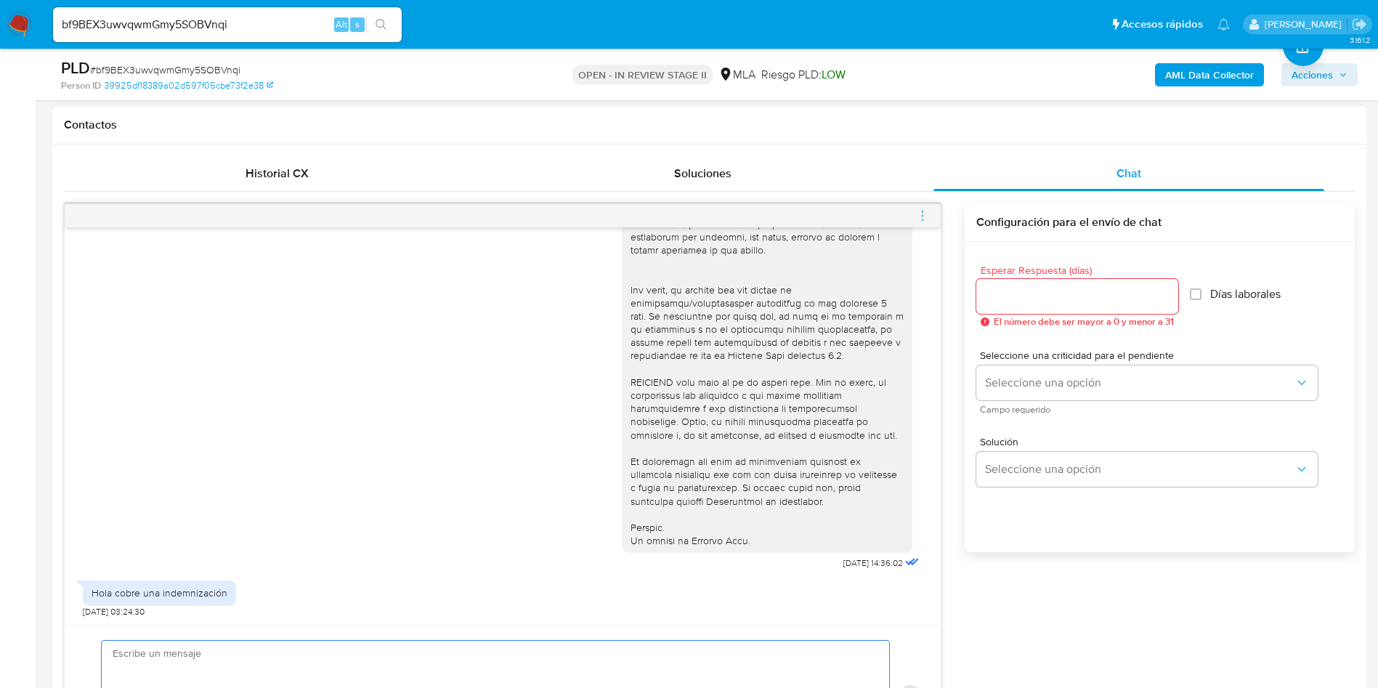
click at [392, 663] on textarea at bounding box center [492, 697] width 759 height 112
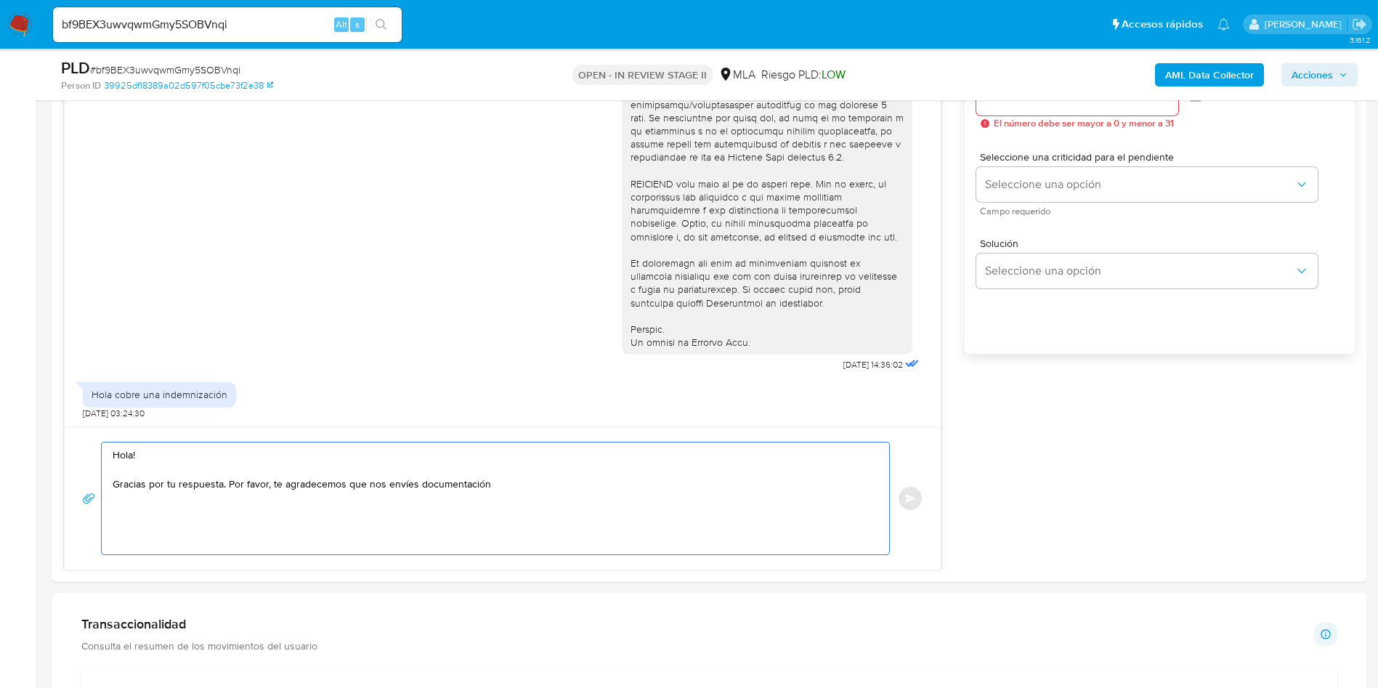
scroll to position [873, 0]
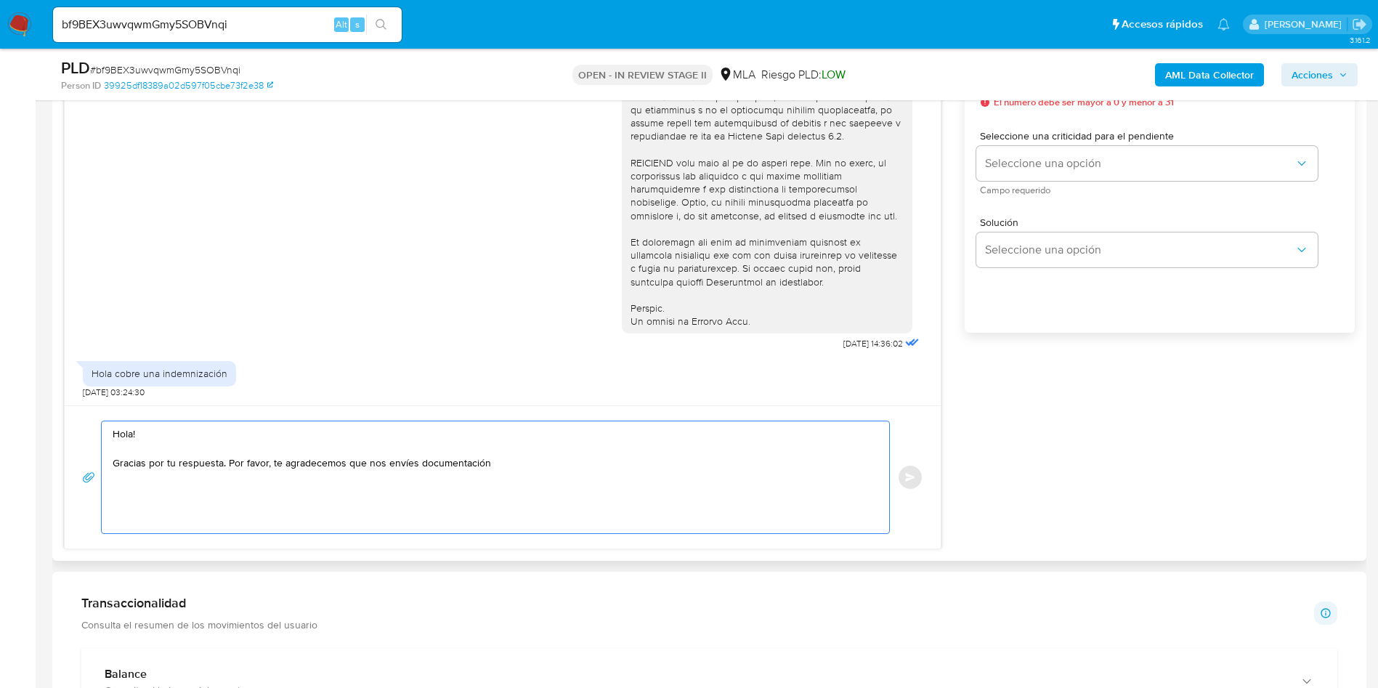
click at [230, 465] on textarea "Hola! Gracias por tu respuesta. Por favor, te agradecemos que nos envíes docume…" at bounding box center [492, 477] width 759 height 112
click at [492, 496] on textarea "Hola! Gracias por tu respuesta. Por favor, te agradecemos que nos envíes docume…" at bounding box center [492, 477] width 759 height 112
paste textarea
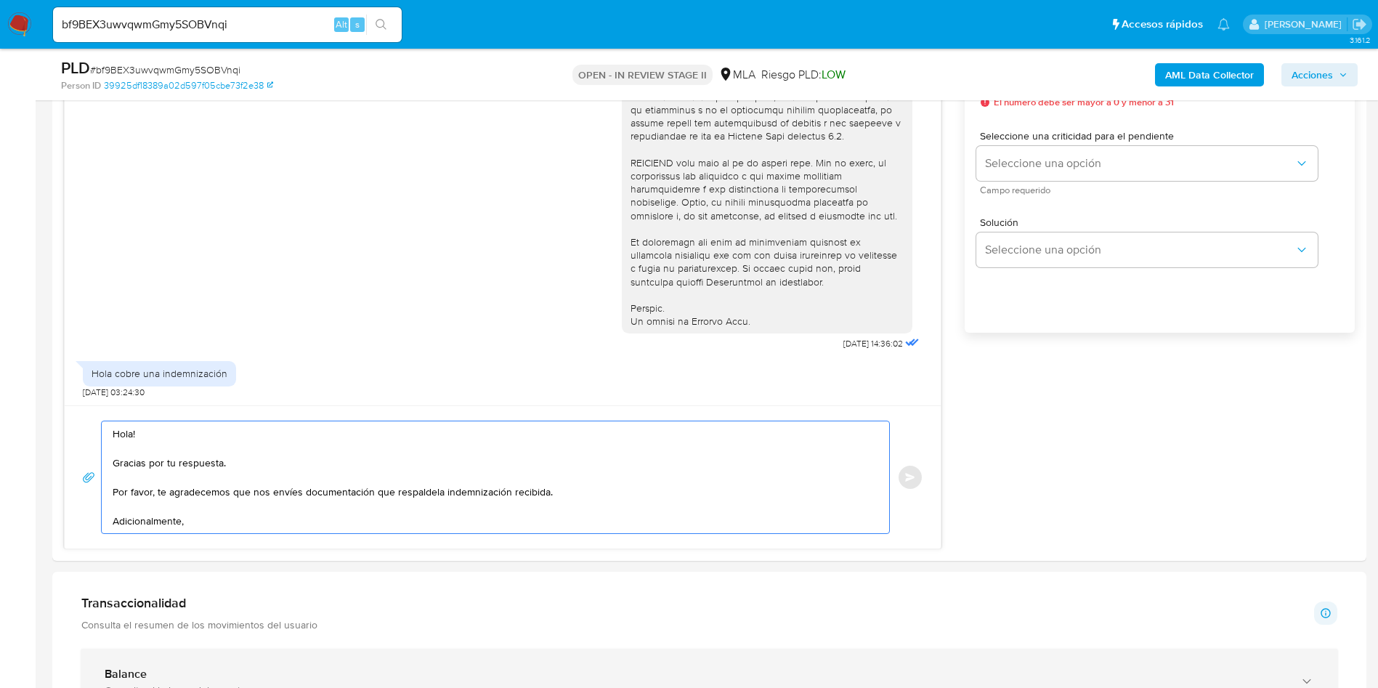
click at [963, 687] on div "Consulta el balance del usuario" at bounding box center [695, 690] width 1181 height 13
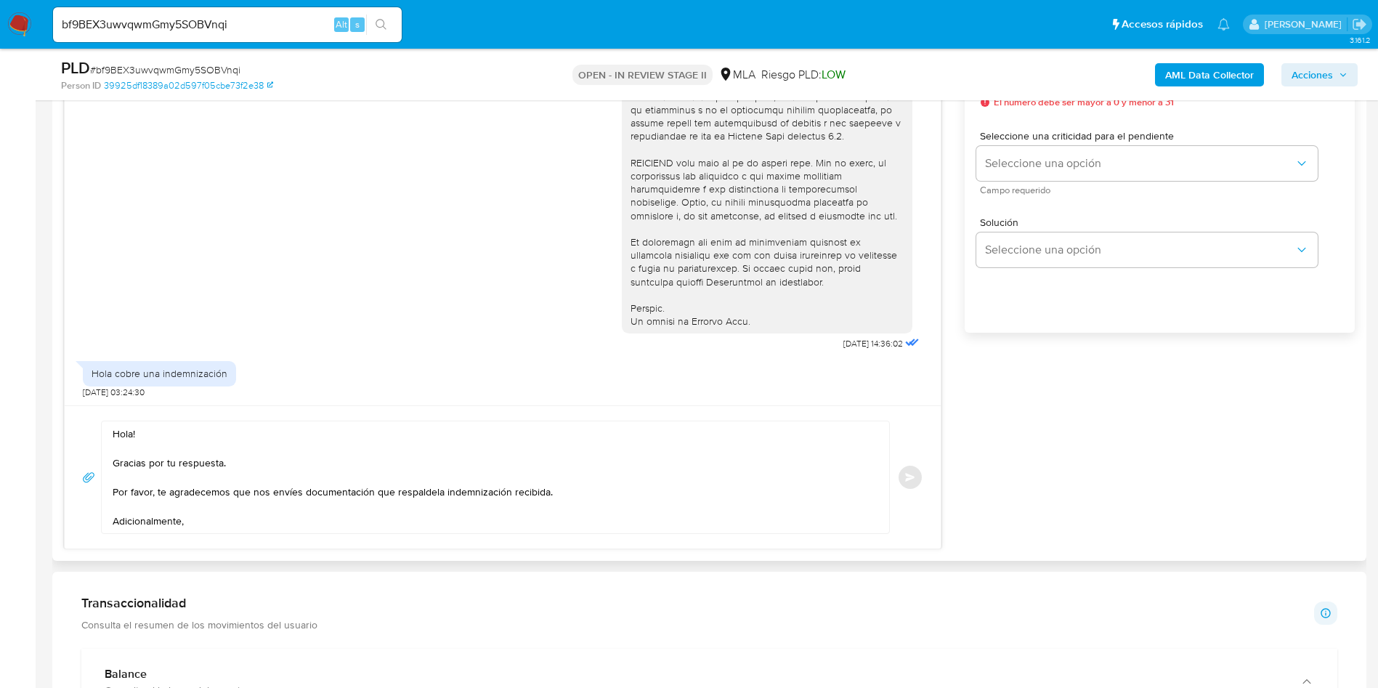
click at [236, 517] on textarea "Hola! Gracias por tu respuesta. Por favor, te agradecemos que nos envíes docume…" at bounding box center [492, 477] width 759 height 112
paste textarea "transacciones y documentación de respaldo: - Jessica Daiana Elizabeth Pudiza Vi…"
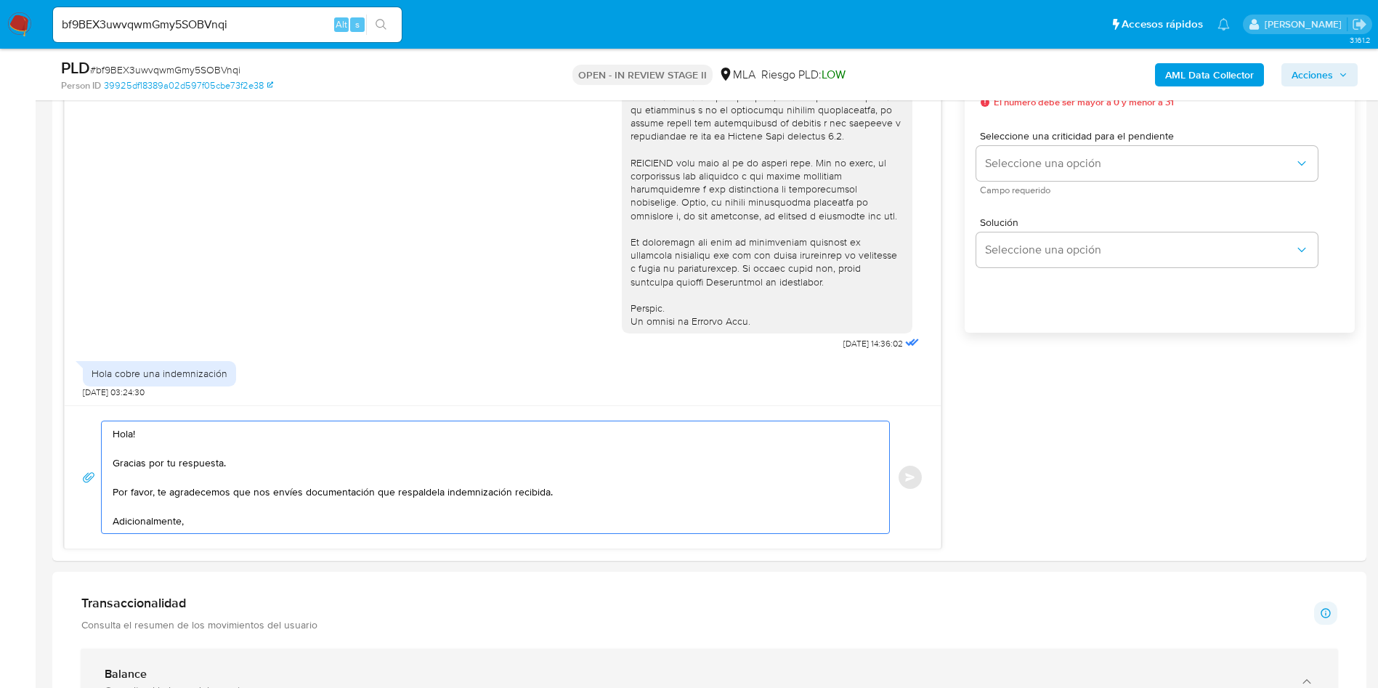
scroll to position [0, 0]
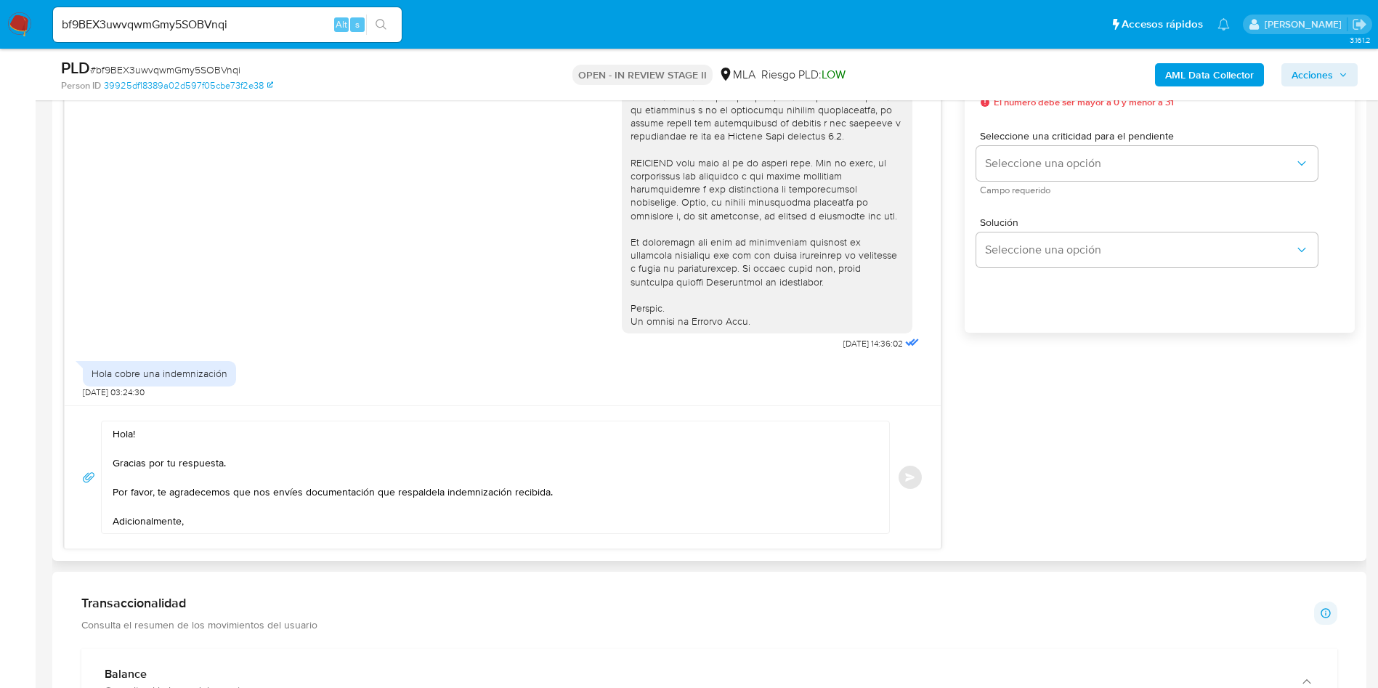
click at [239, 519] on textarea "Hola! Gracias por tu respuesta. Por favor, te agradecemos que nos envíes docume…" at bounding box center [492, 477] width 759 height 112
paste textarea "Proporciona el vínculo con las siguientes contrapartes con las que operaste, el…"
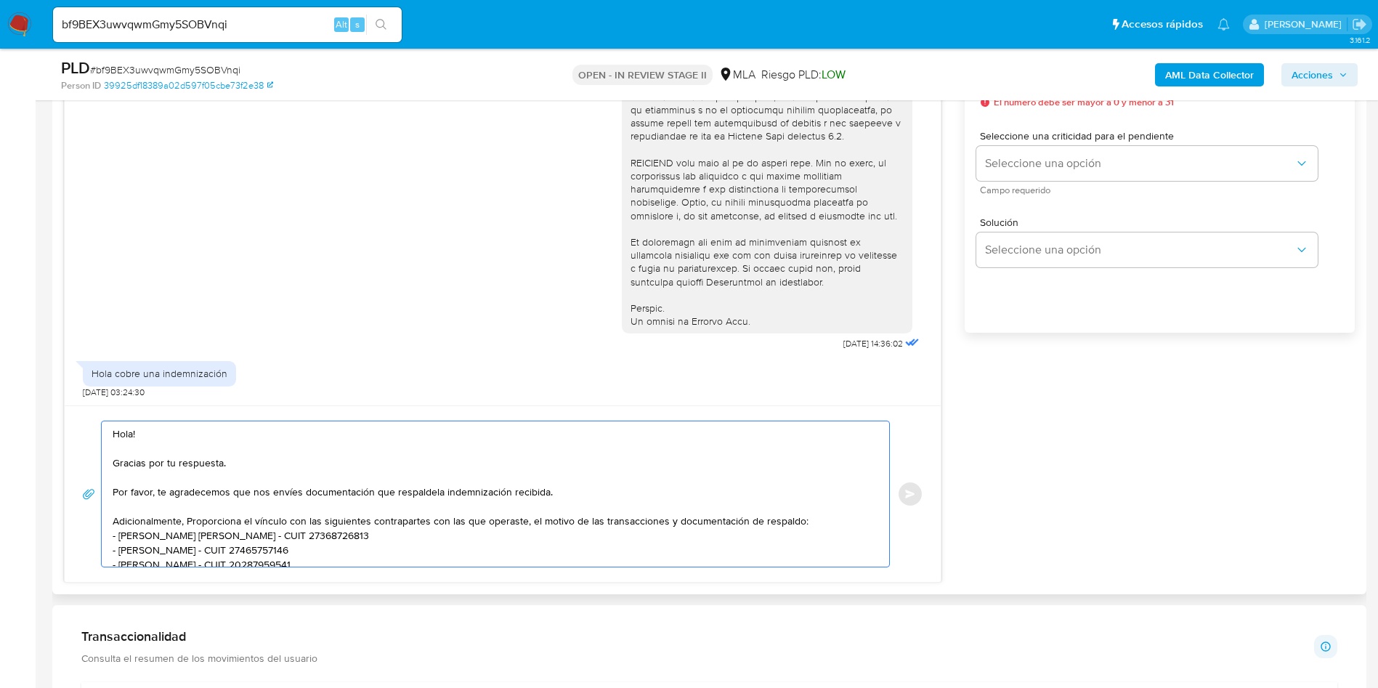
scroll to position [5, 0]
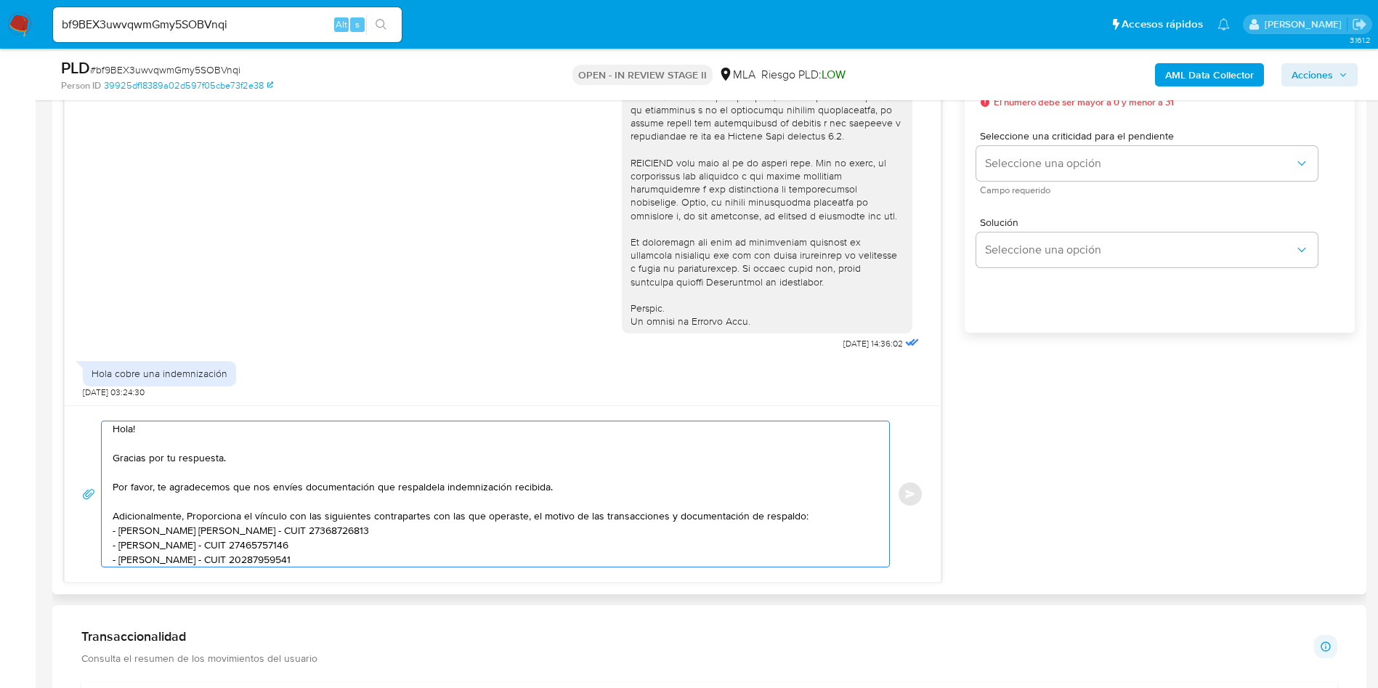
click at [191, 519] on textarea "Hola! Gracias por tu respuesta. Por favor, te agradecemos que nos envíes docume…" at bounding box center [492, 493] width 759 height 145
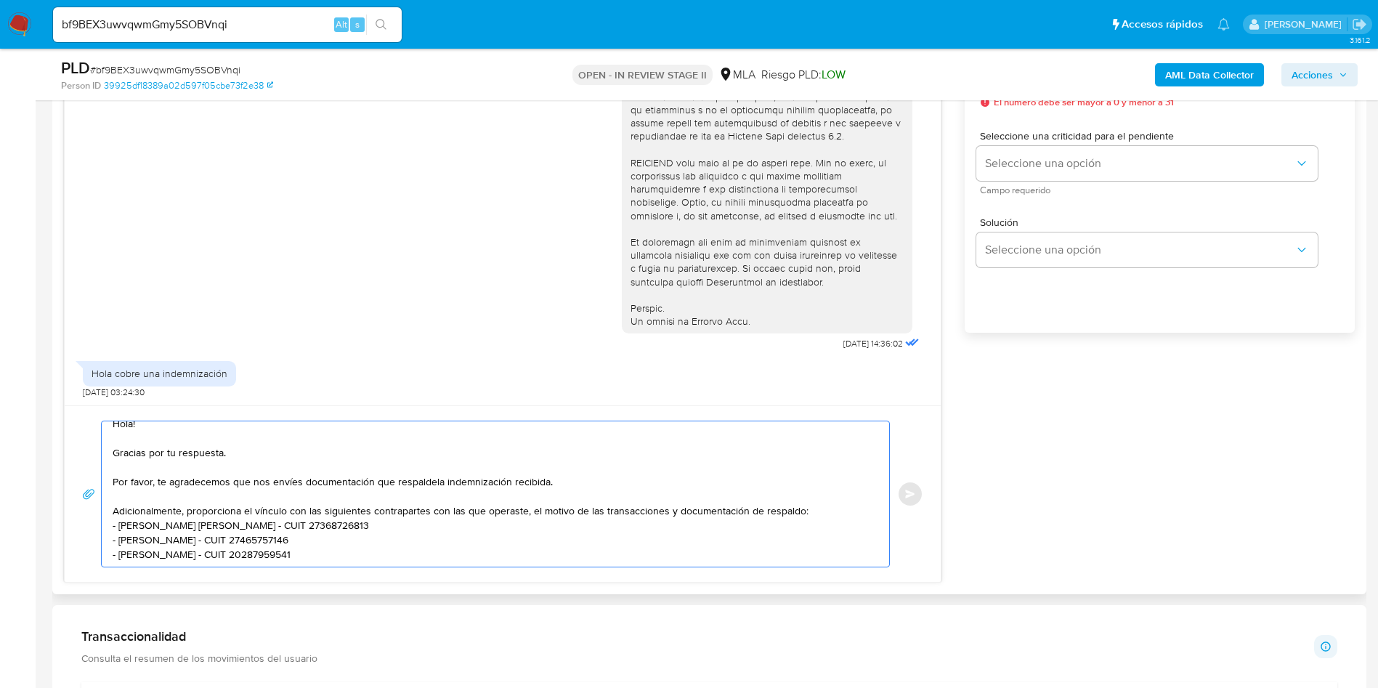
click at [360, 544] on textarea "Hola! Gracias por tu respuesta. Por favor, te agradecemos que nos envíes docume…" at bounding box center [492, 493] width 759 height 145
click at [365, 565] on textarea "Hola! Gracias por tu respuesta. Por favor, te agradecemos que nos envíes docume…" at bounding box center [492, 493] width 759 height 145
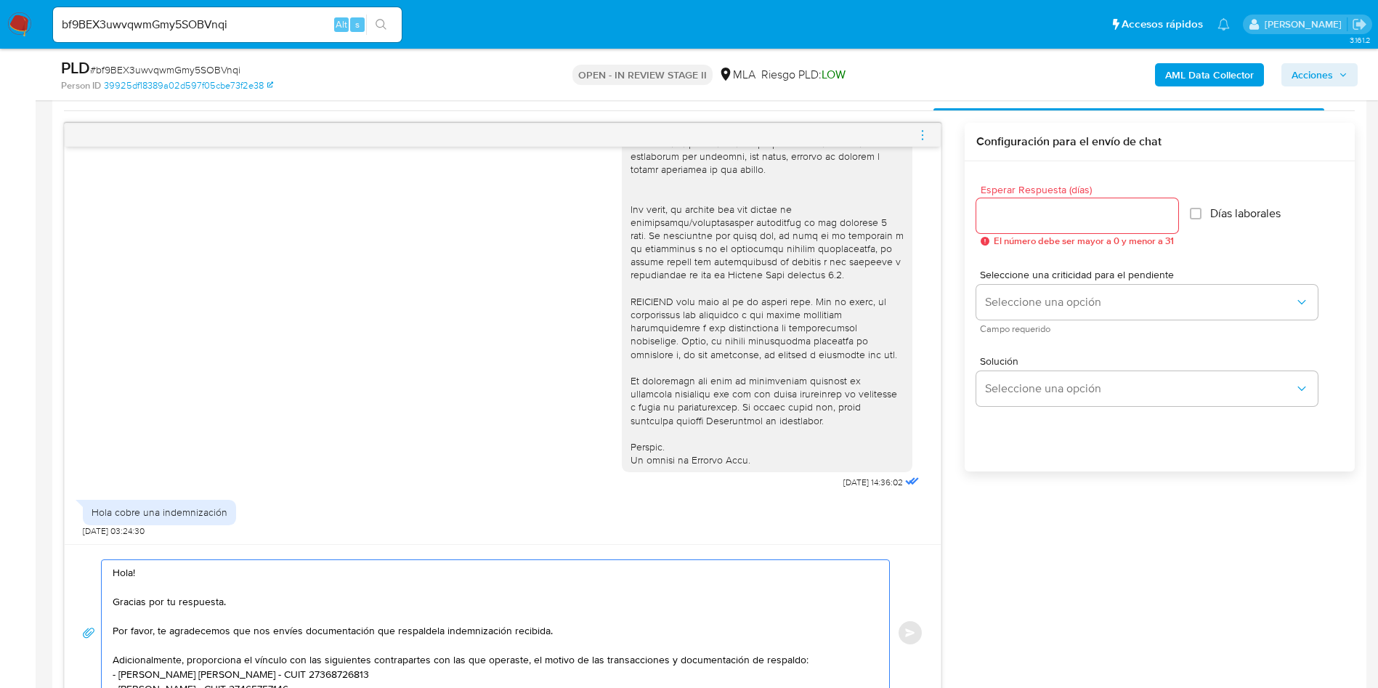
scroll to position [655, 0]
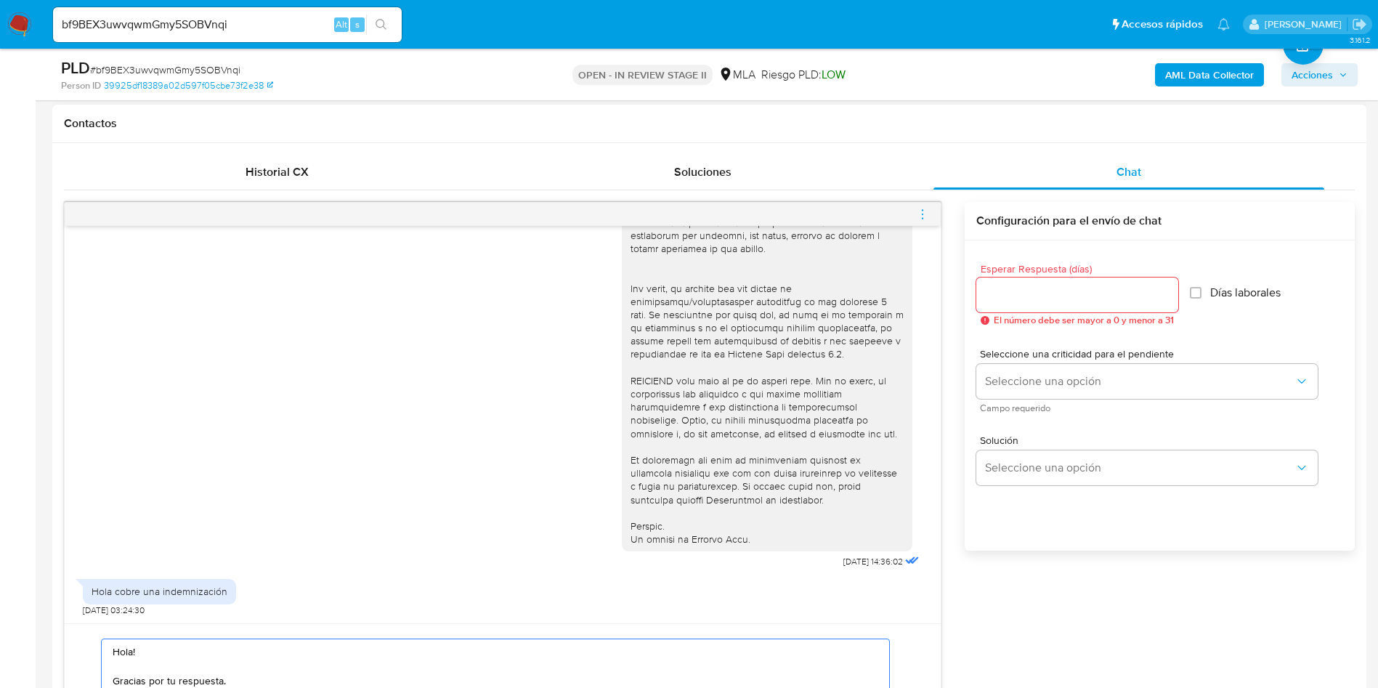
type textarea "Hola! Gracias por tu respuesta. Por favor, te agradecemos que nos envíes docume…"
click at [1013, 299] on input "Esperar Respuesta (días)" at bounding box center [1078, 295] width 202 height 19
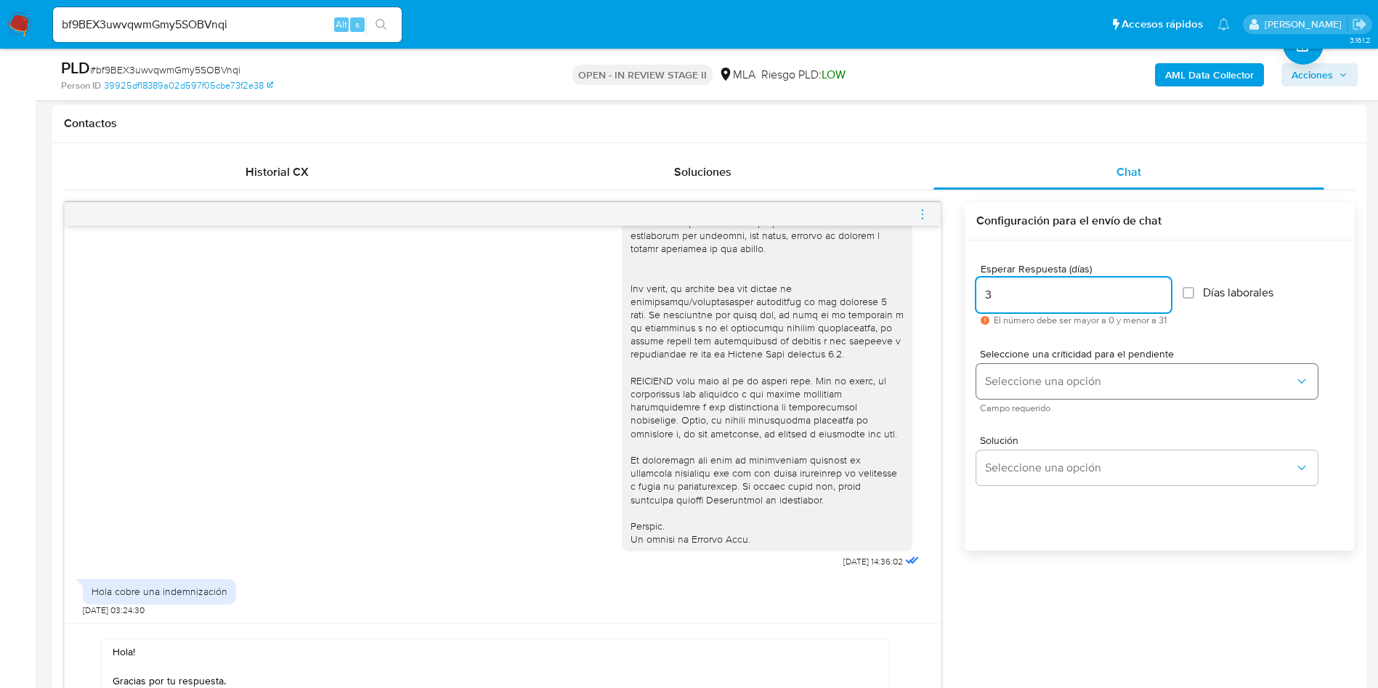
type input "3"
click at [1059, 372] on button "Seleccione una opción" at bounding box center [1147, 381] width 341 height 35
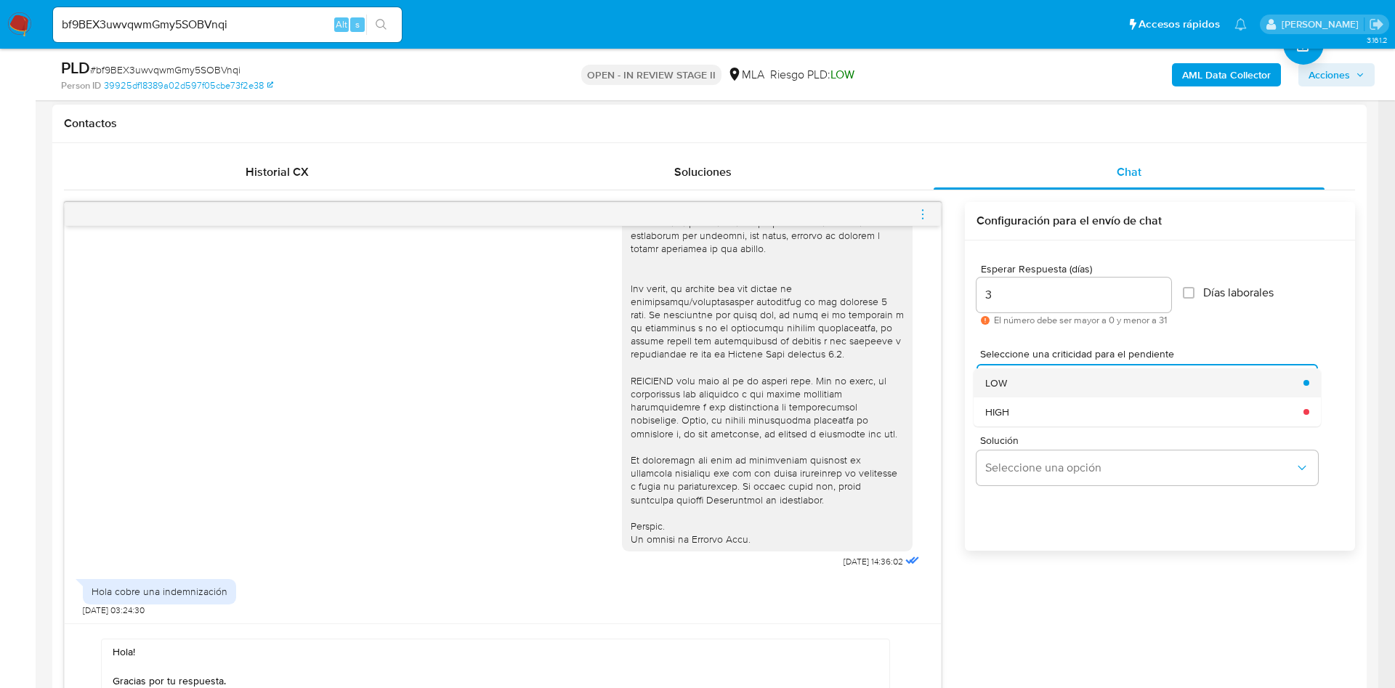
click at [1036, 376] on div "LOW" at bounding box center [1140, 382] width 310 height 29
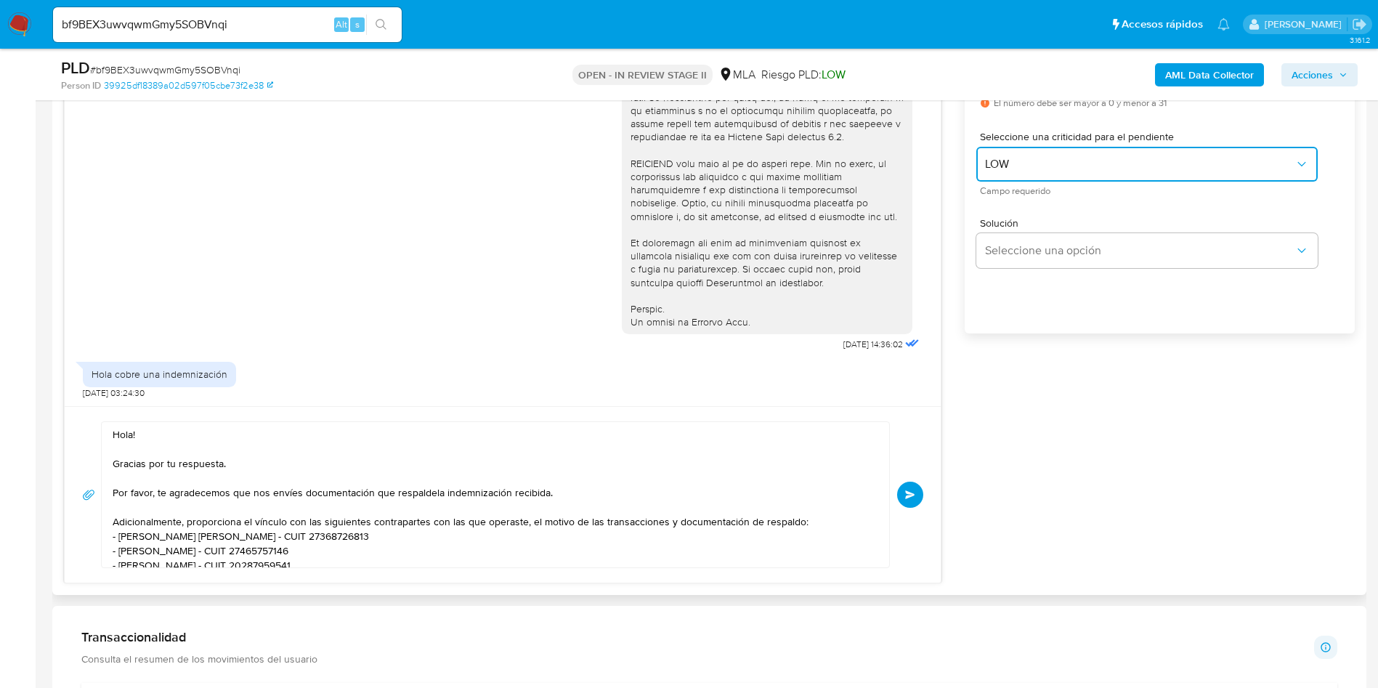
scroll to position [873, 0]
click at [421, 498] on textarea "Hola! Gracias por tu respuesta. Por favor, te agradecemos que nos envíes docume…" at bounding box center [492, 493] width 759 height 145
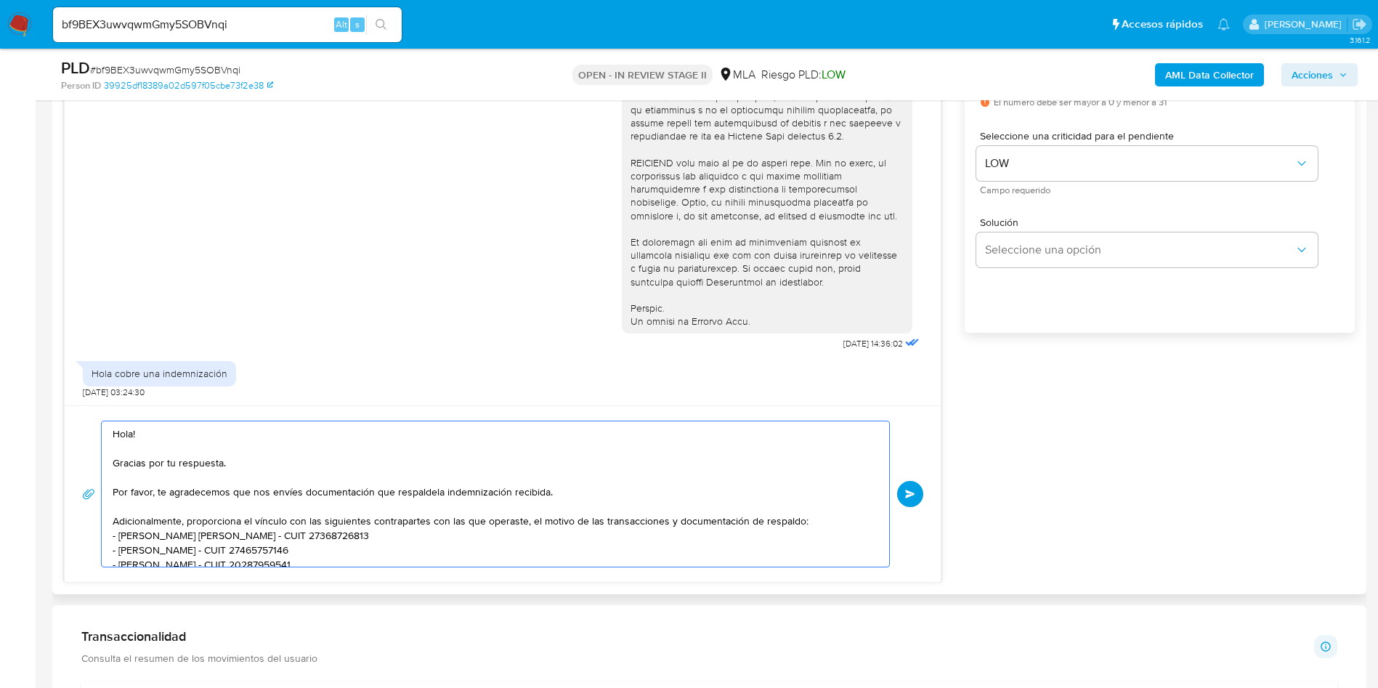
click at [429, 489] on textarea "Hola! Gracias por tu respuesta. Por favor, te agradecemos que nos envíes docume…" at bounding box center [492, 493] width 759 height 145
click at [498, 555] on textarea "Hola! Gracias por tu respuesta. Por favor, te agradecemos que nos envíes docume…" at bounding box center [492, 493] width 759 height 145
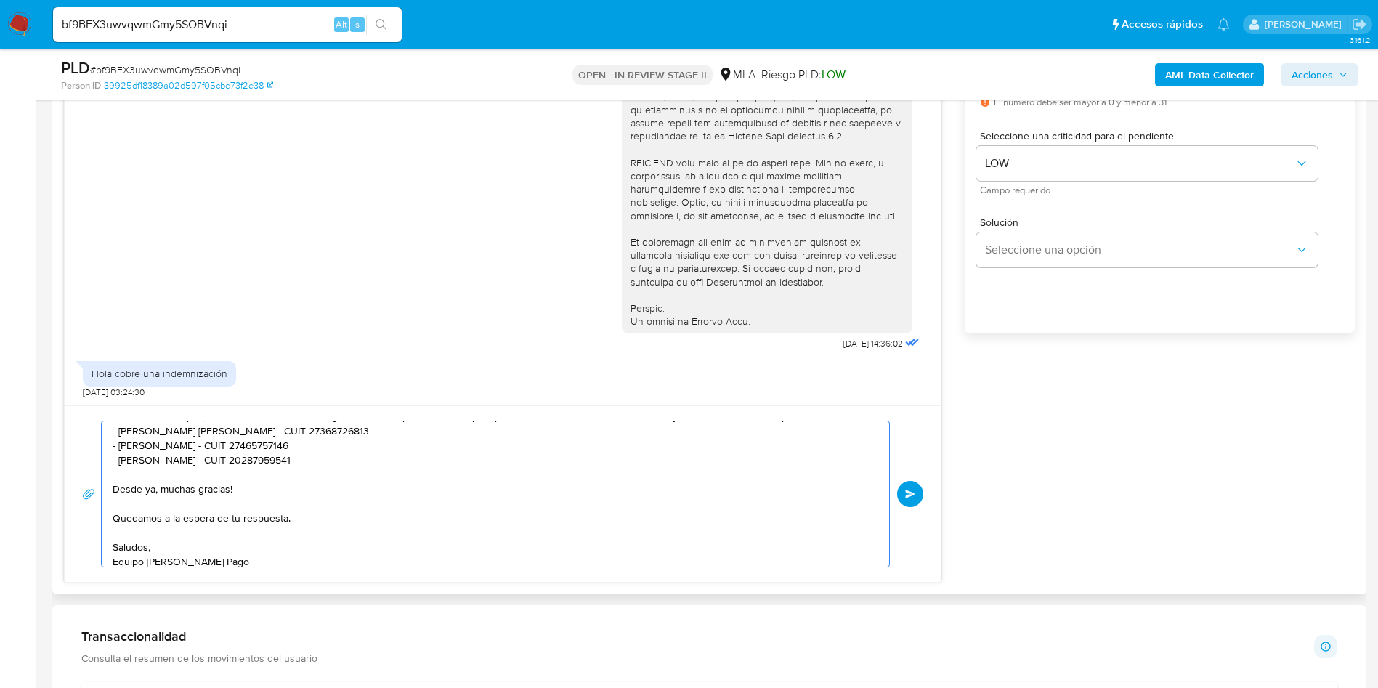
scroll to position [112, 0]
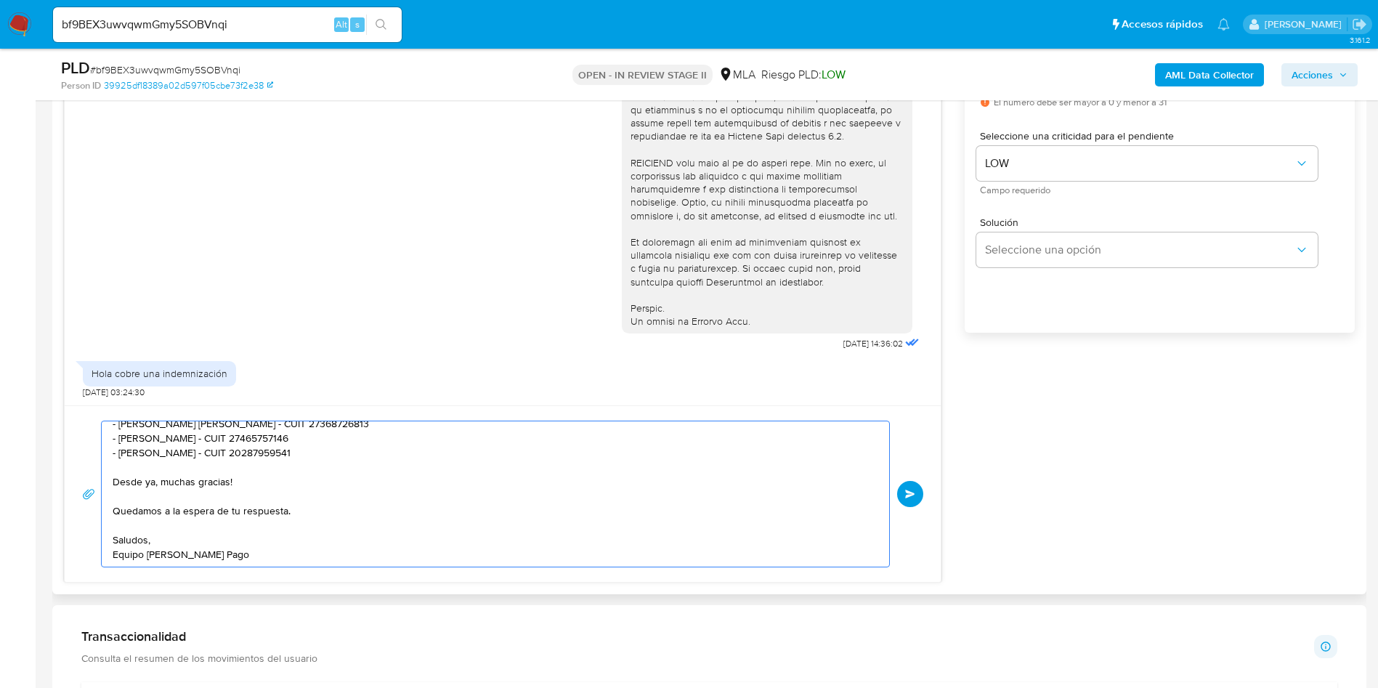
type textarea "Hola! Gracias por tu respuesta. Por favor, te agradecemos que nos envíes docume…"
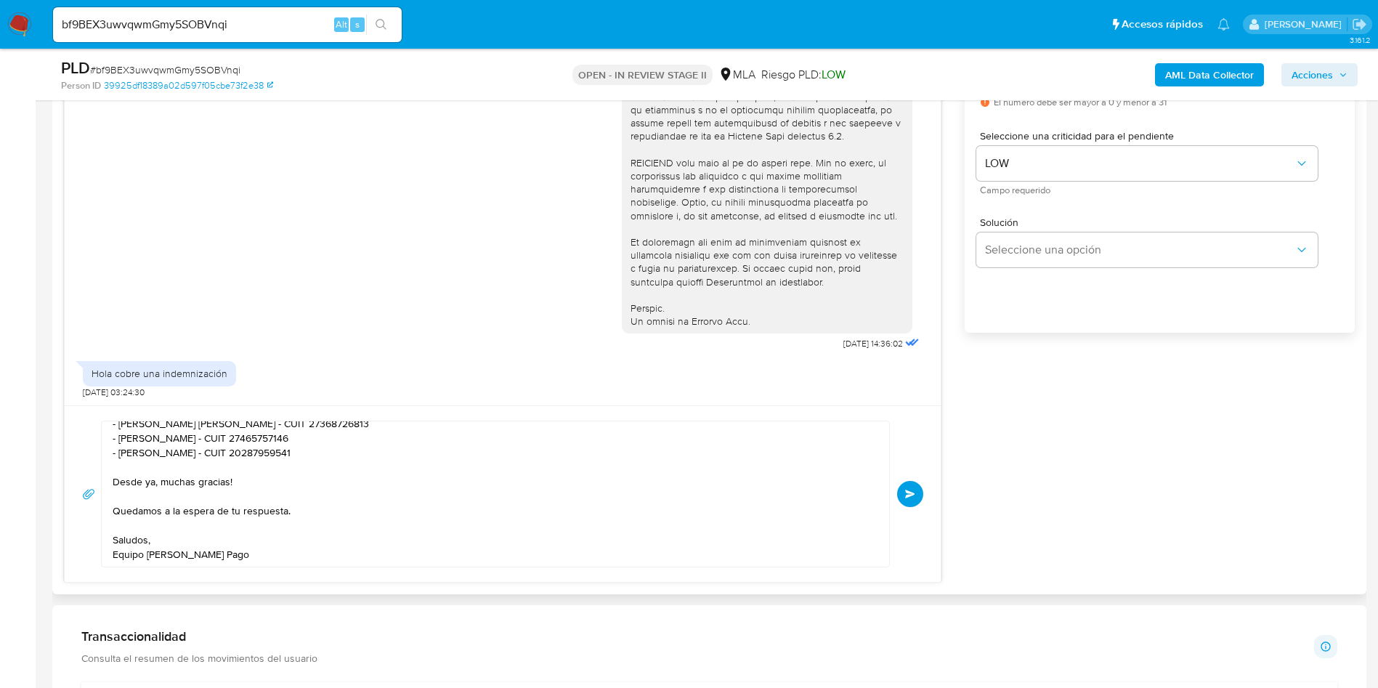
click at [897, 505] on div "Hola! Gracias por tu respuesta. Por favor, te agradecemos que nos envíes docume…" at bounding box center [502, 494] width 841 height 147
click at [902, 498] on button "Enviar" at bounding box center [910, 494] width 26 height 26
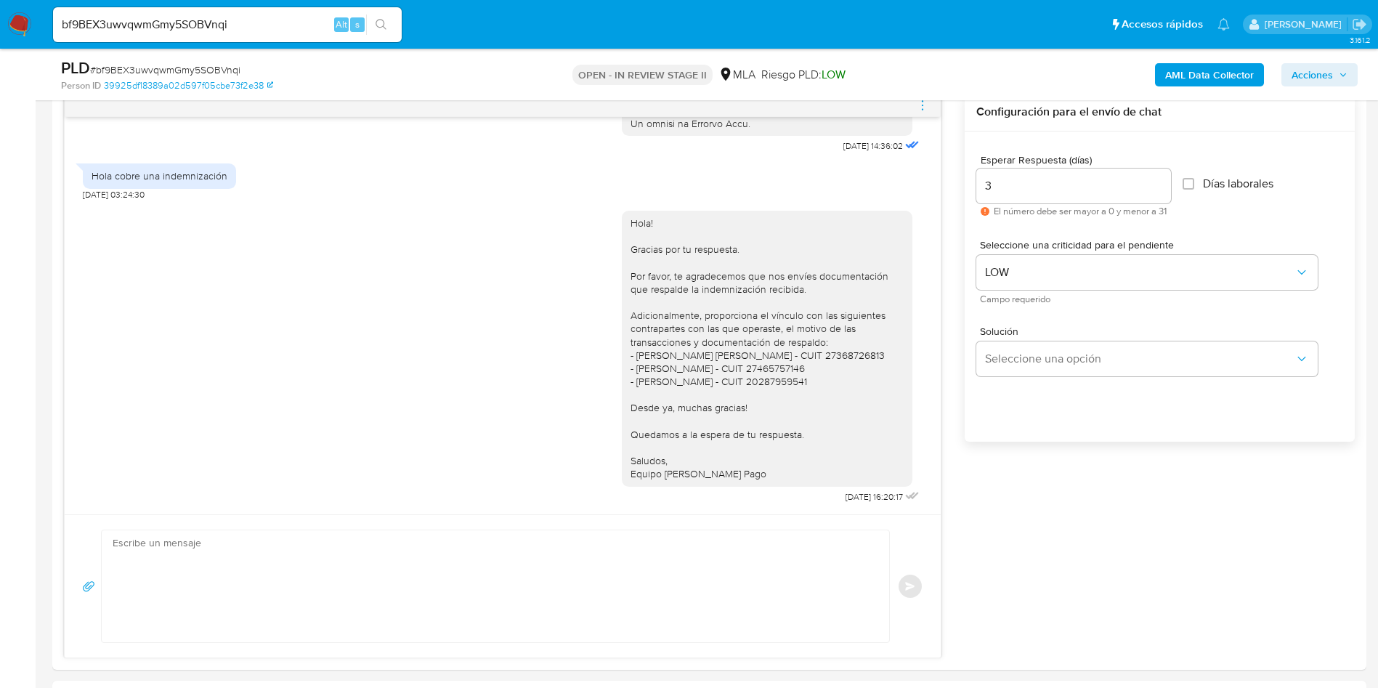
scroll to position [110, 0]
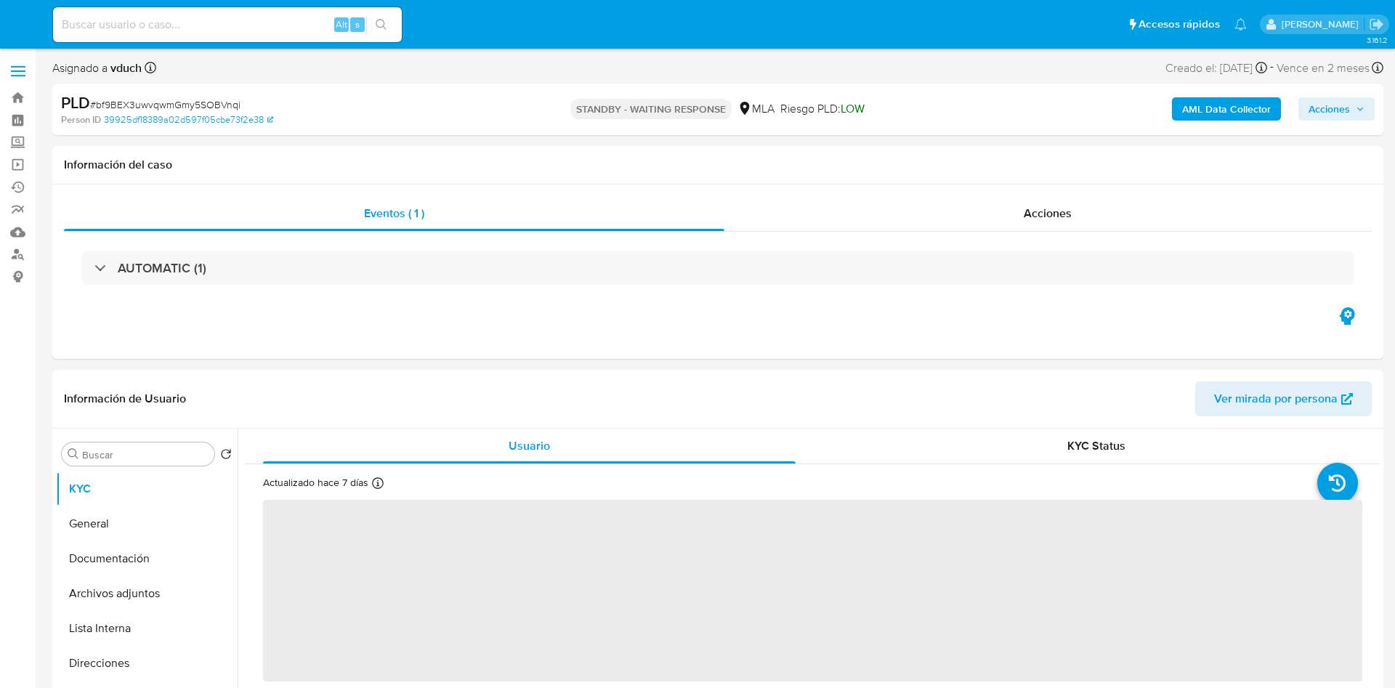
select select "10"
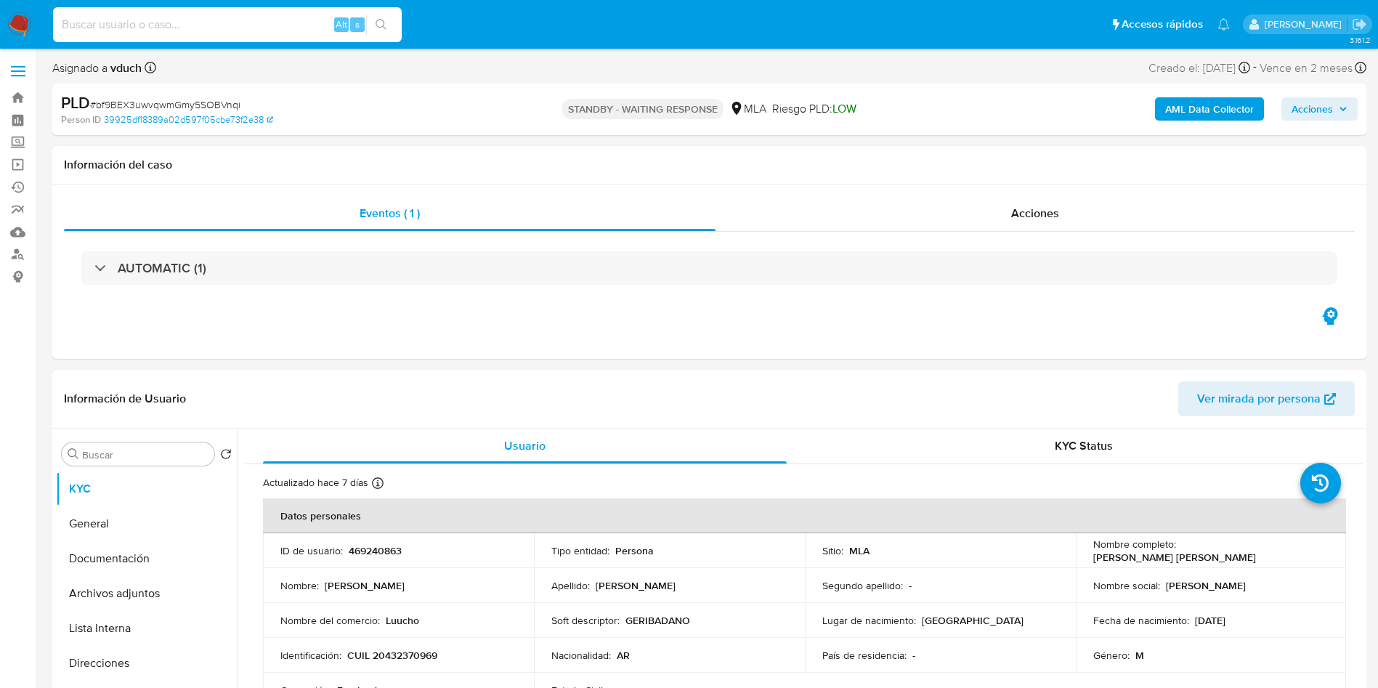
drag, startPoint x: 215, startPoint y: 29, endPoint x: 233, endPoint y: 16, distance: 22.4
click at [217, 28] on input at bounding box center [227, 24] width 349 height 19
click at [233, 16] on input at bounding box center [227, 24] width 349 height 19
paste input "TYlk3ugQ8v5vfqrl0l3dZMAE"
click at [401, 23] on input "TYlk3ugQ8v5vfqrl0l3dZMAE" at bounding box center [227, 24] width 349 height 19
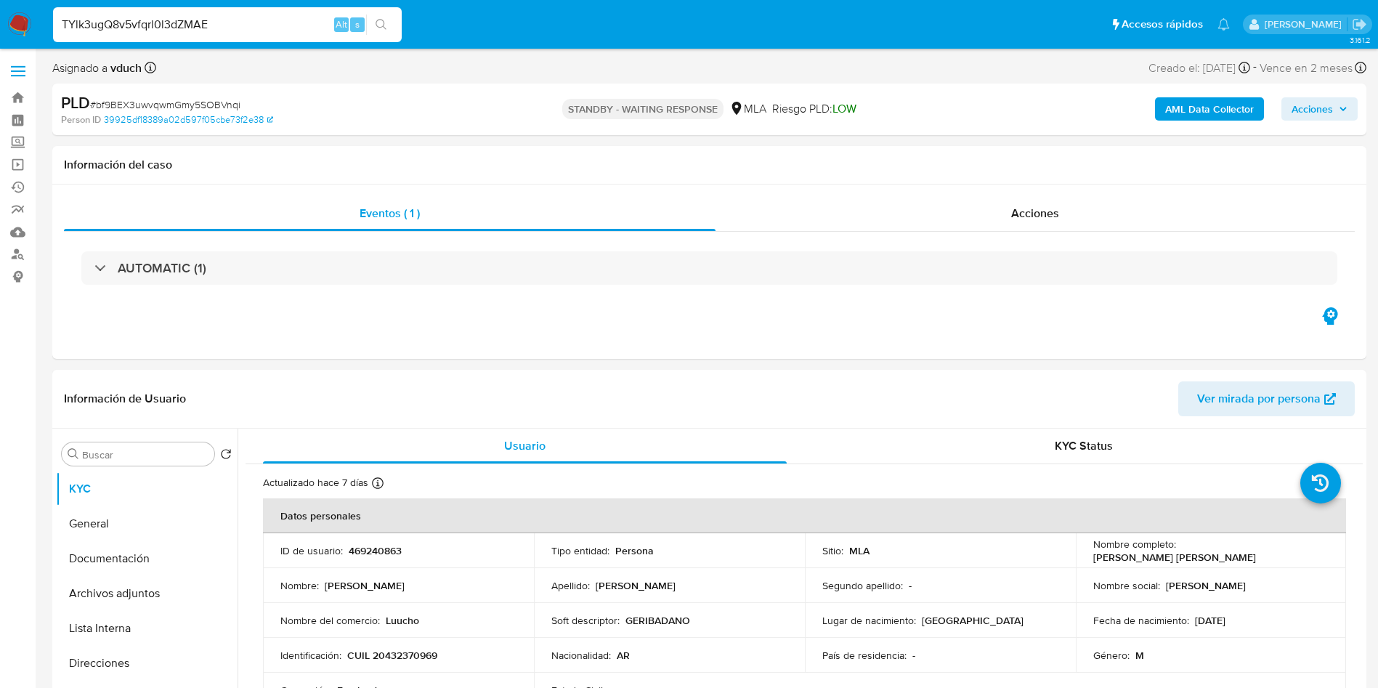
type input "TYlk3ugQ8v5vfqrl0l3dZMAE"
click at [391, 26] on button "search-icon" at bounding box center [381, 25] width 30 height 20
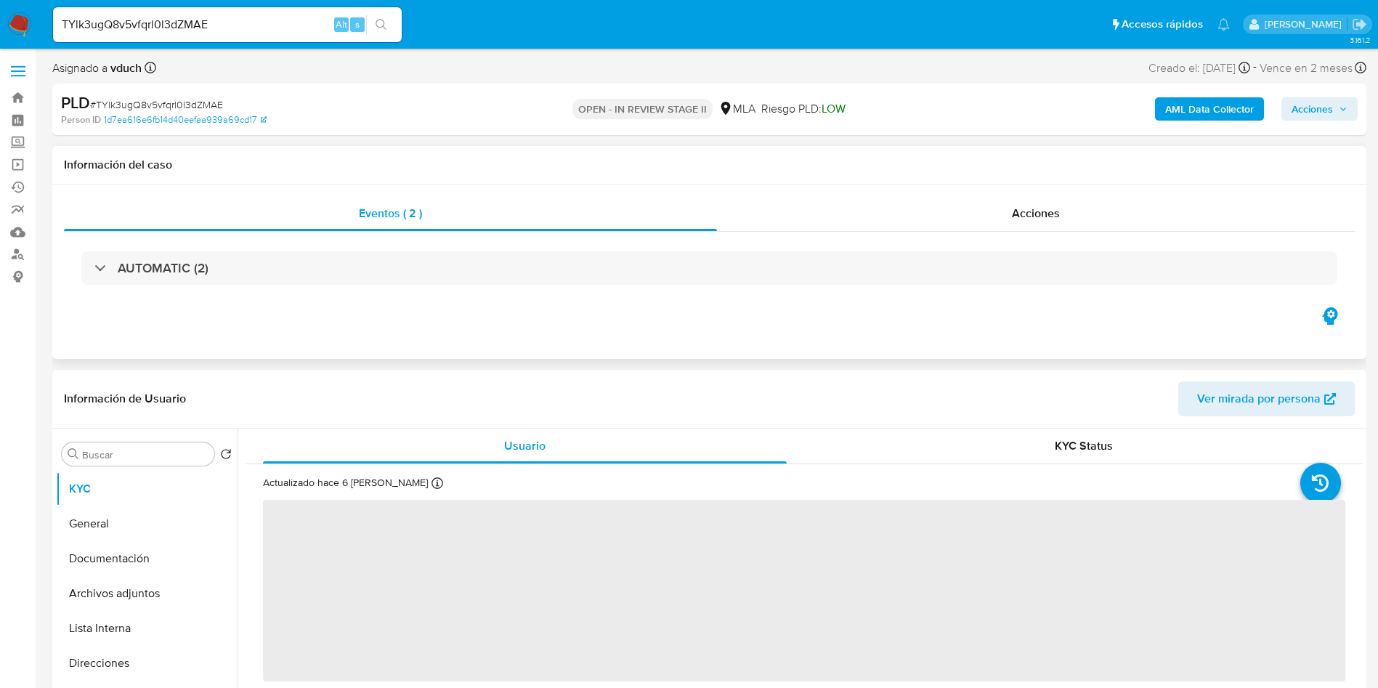
select select "10"
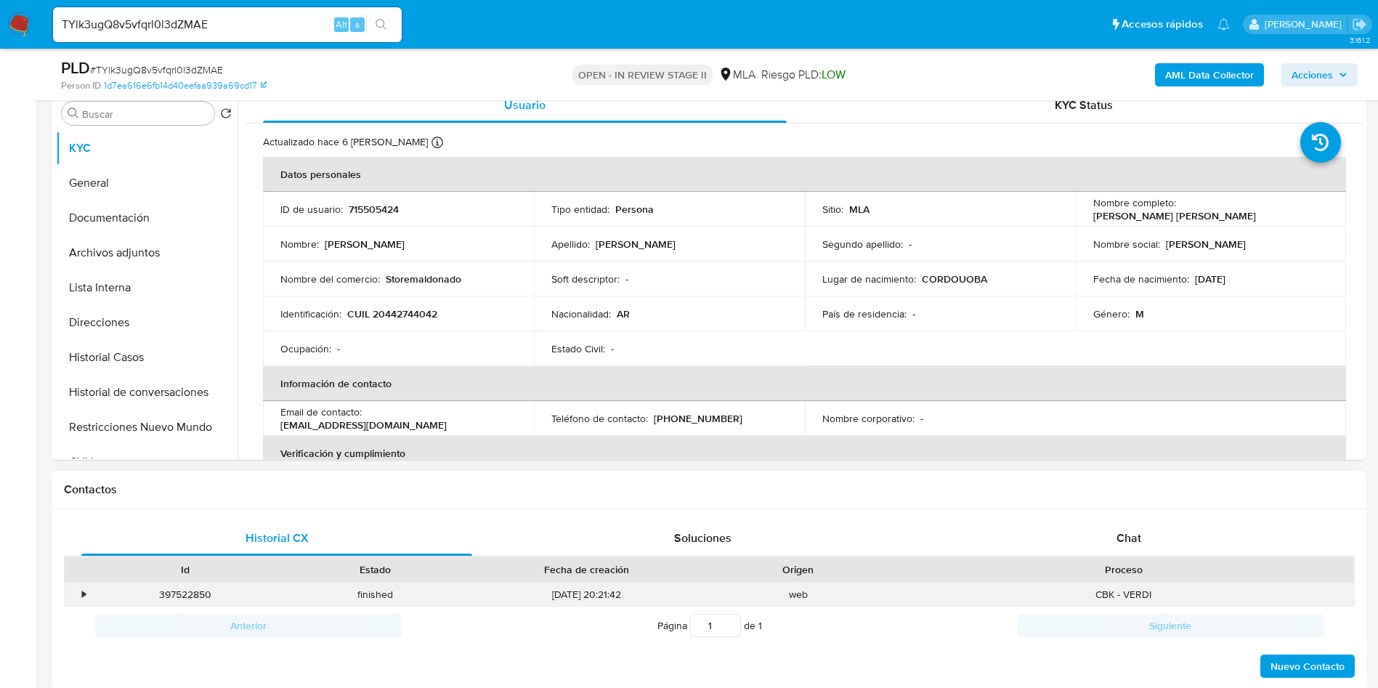
scroll to position [436, 0]
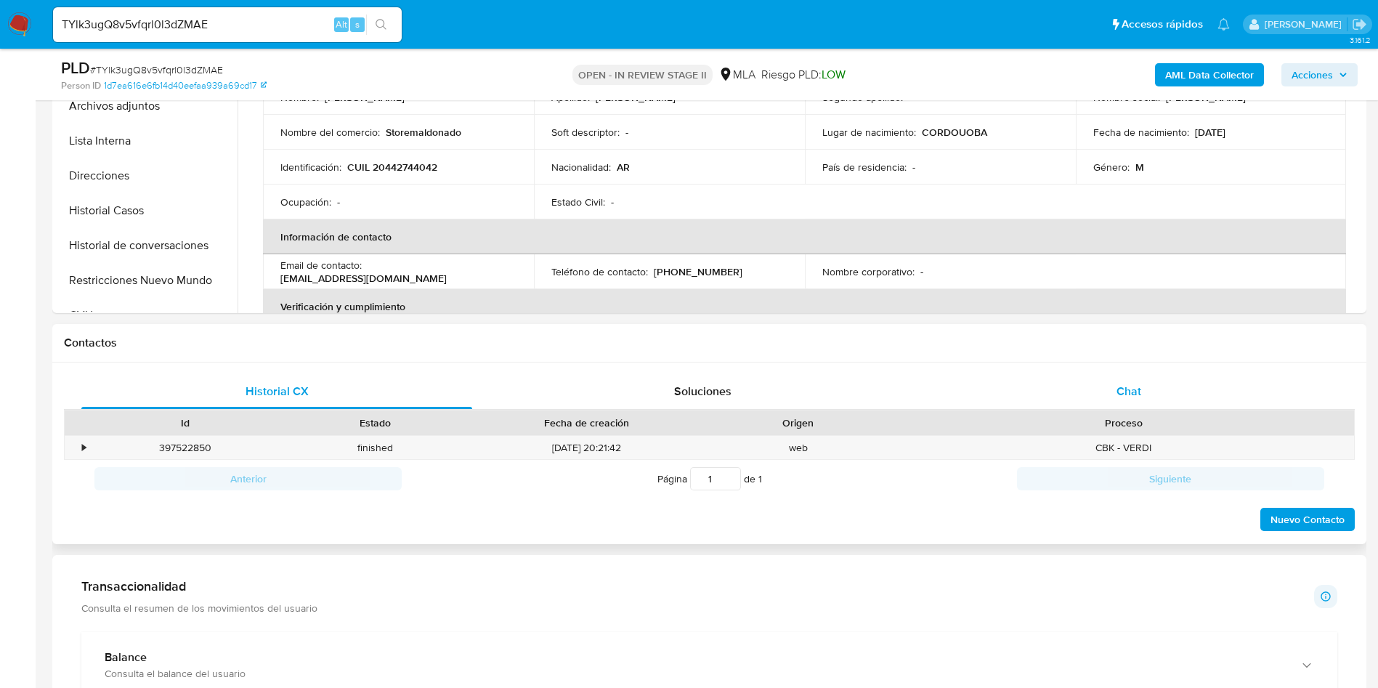
drag, startPoint x: 1174, startPoint y: 419, endPoint x: 1104, endPoint y: 386, distance: 77.3
click at [1174, 419] on div "Proceso" at bounding box center [1124, 423] width 440 height 15
click at [1215, 412] on div "Proceso" at bounding box center [1124, 423] width 461 height 25
click at [1189, 392] on div "Chat" at bounding box center [1129, 391] width 391 height 35
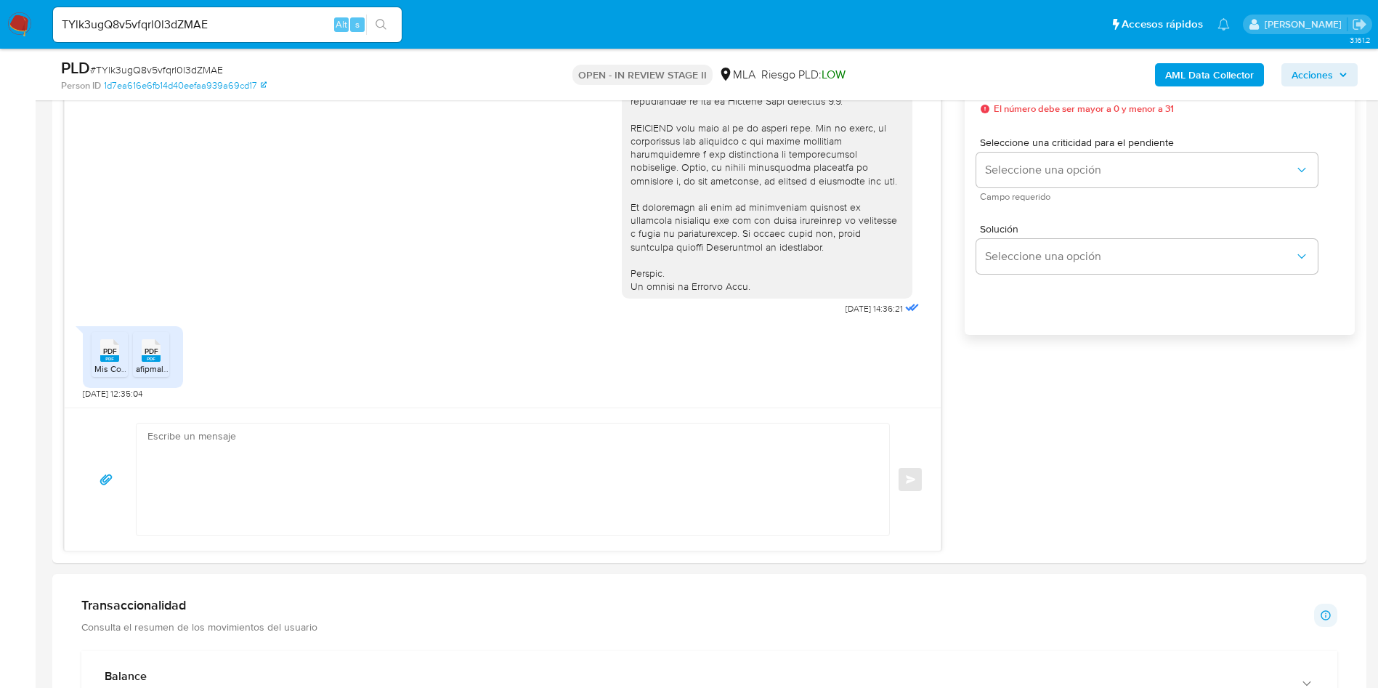
scroll to position [872, 0]
click at [108, 346] on span "PDF" at bounding box center [110, 350] width 14 height 9
click at [142, 357] on rect at bounding box center [151, 358] width 19 height 7
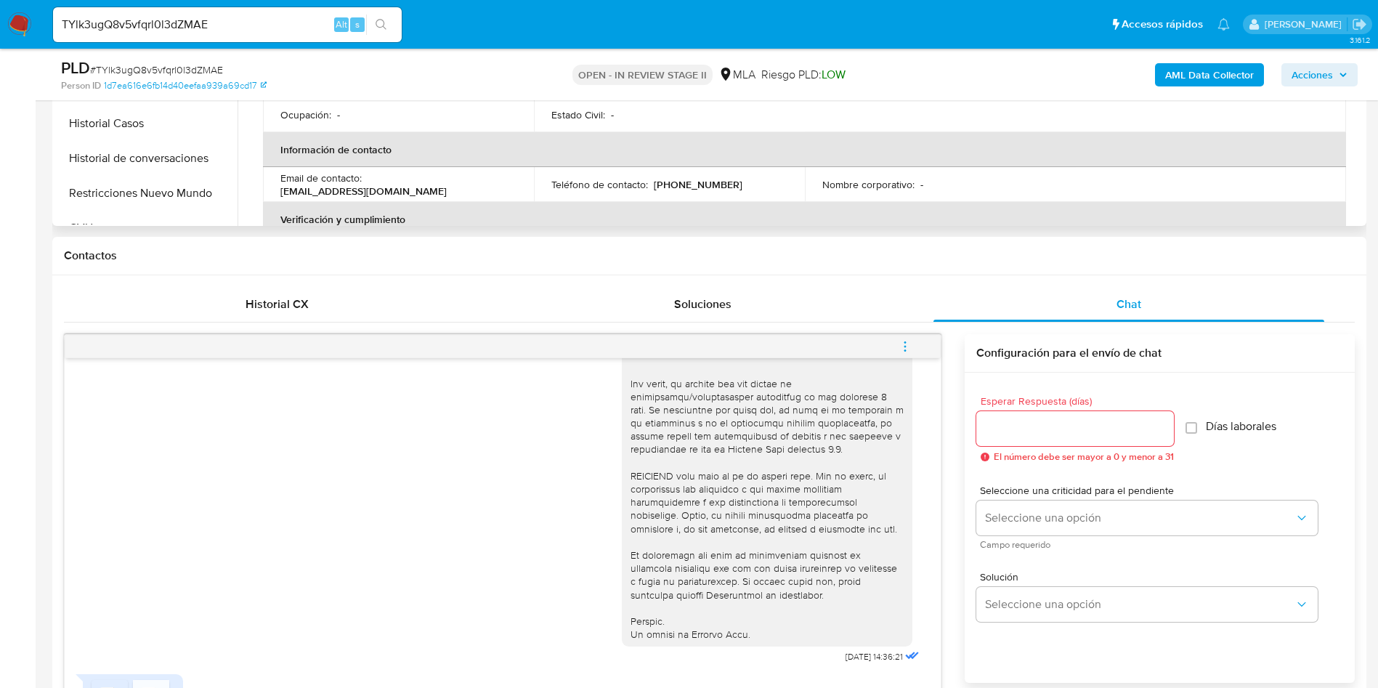
scroll to position [218, 0]
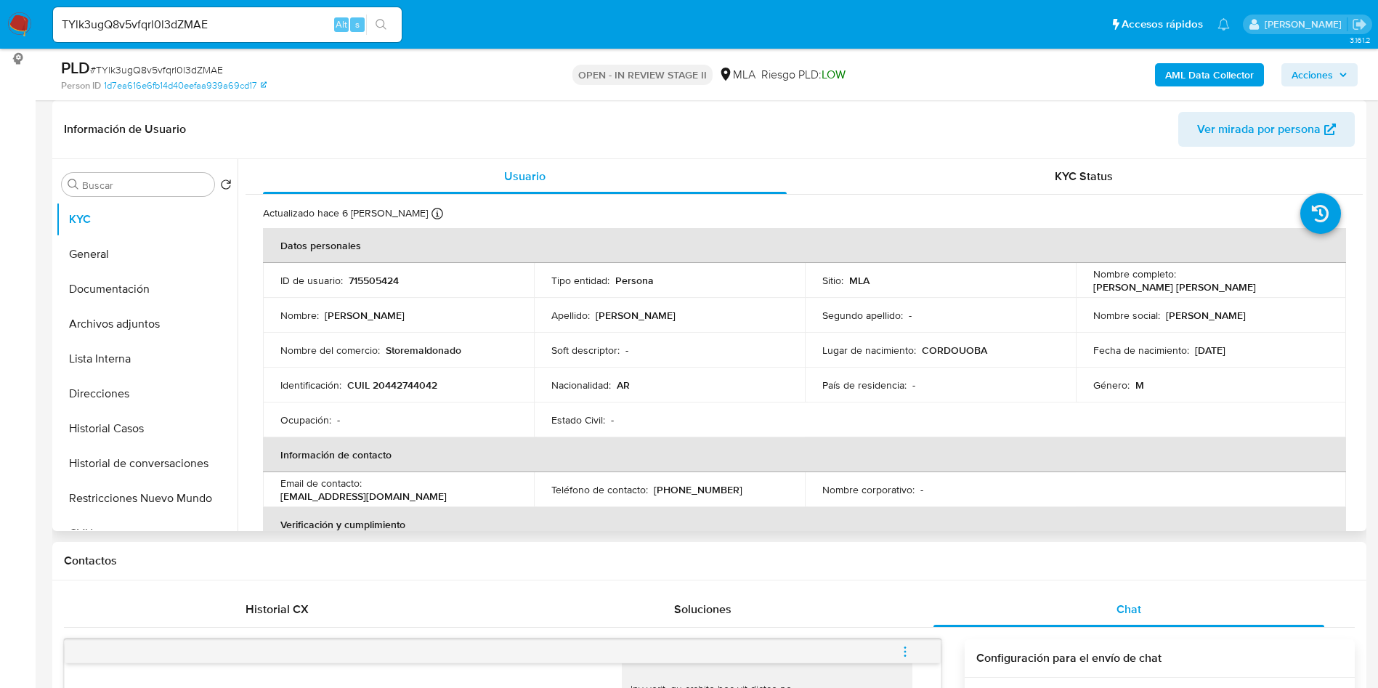
click at [380, 289] on td "ID de usuario : 715505424" at bounding box center [398, 280] width 271 height 35
click at [383, 280] on p "715505424" at bounding box center [374, 280] width 50 height 13
copy p "715505424"
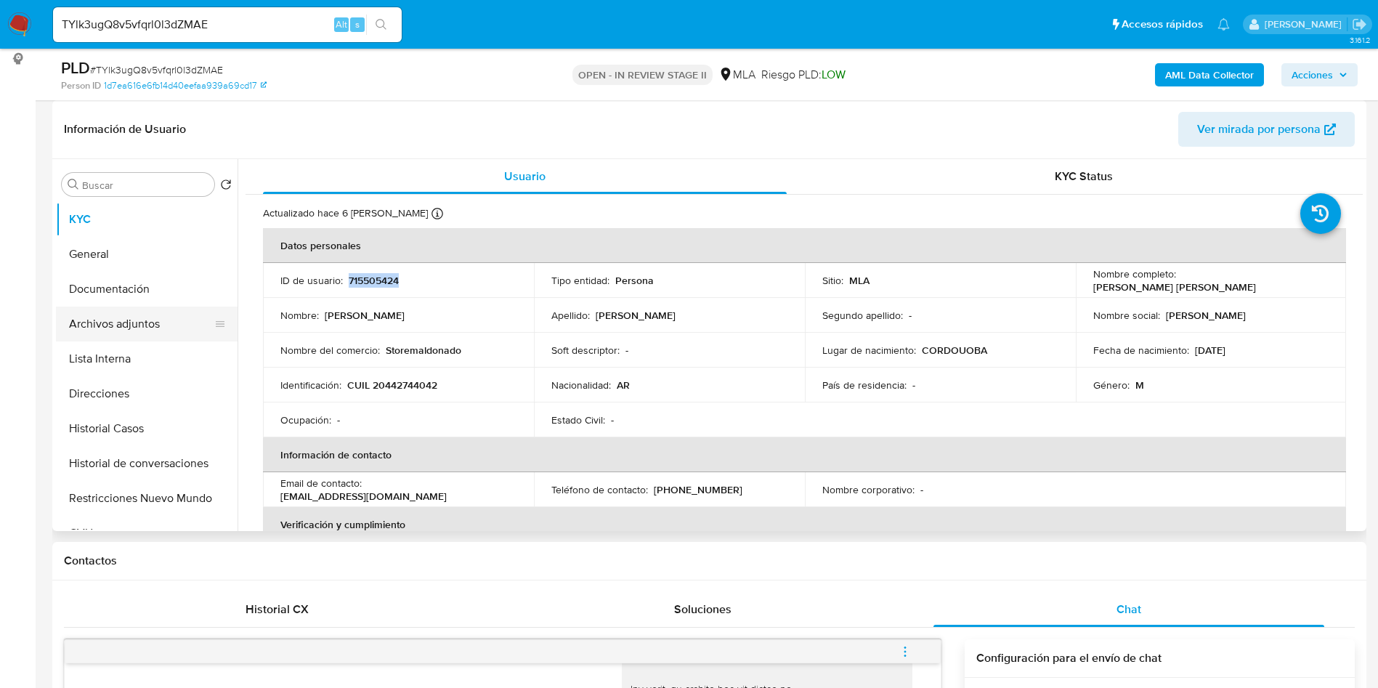
click at [137, 334] on button "Archivos adjuntos" at bounding box center [141, 324] width 170 height 35
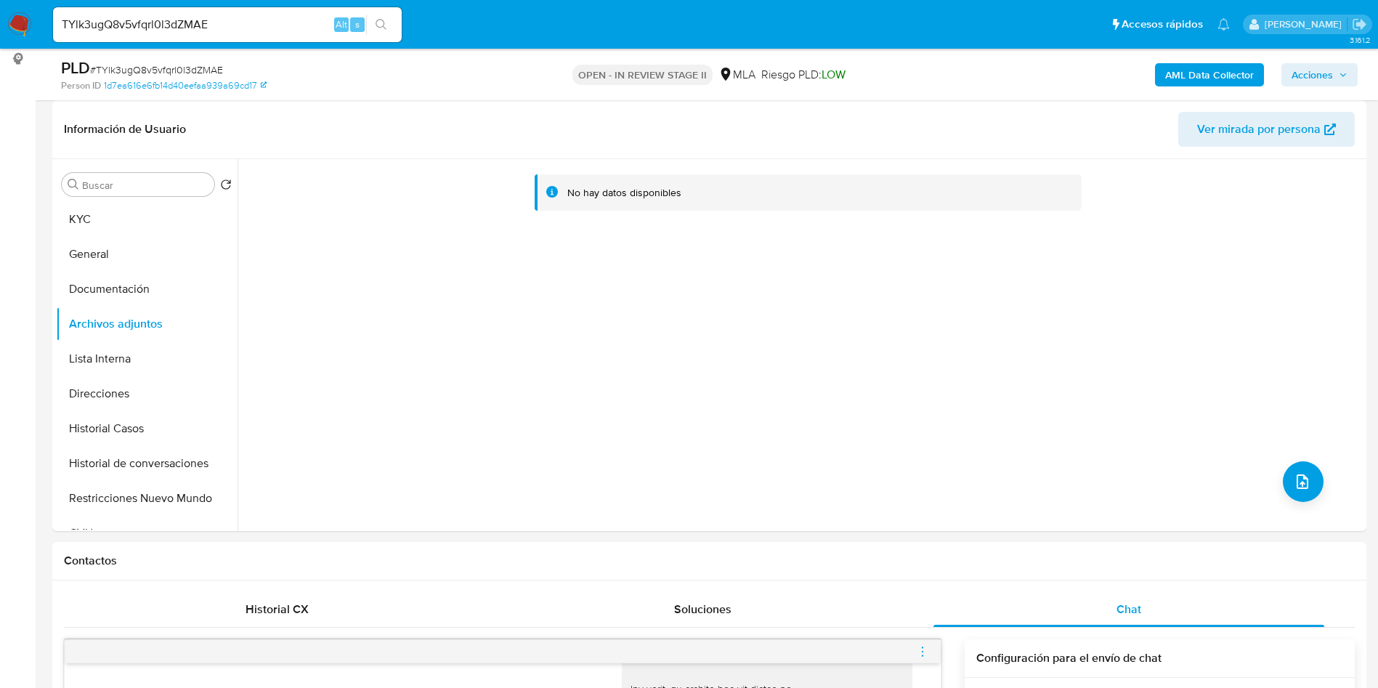
click at [1213, 75] on b "AML Data Collector" at bounding box center [1209, 74] width 89 height 23
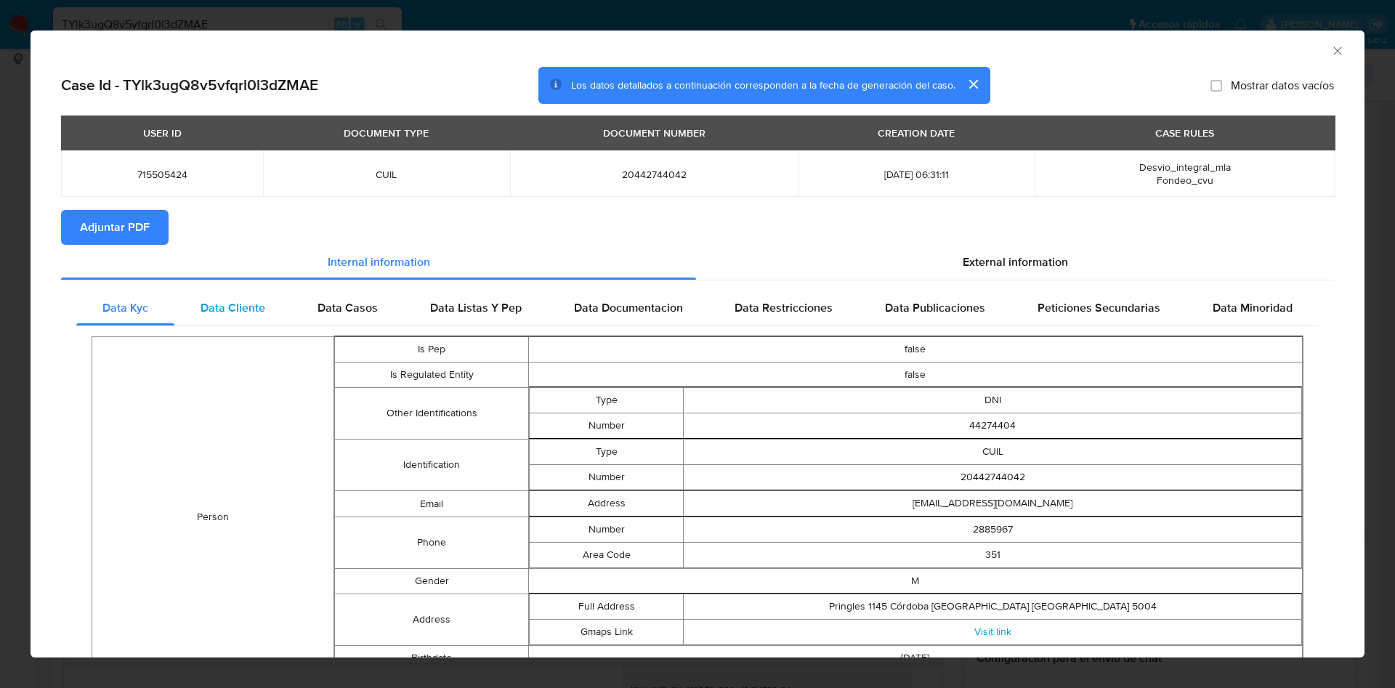
click at [272, 304] on div "Data Cliente" at bounding box center [232, 308] width 117 height 35
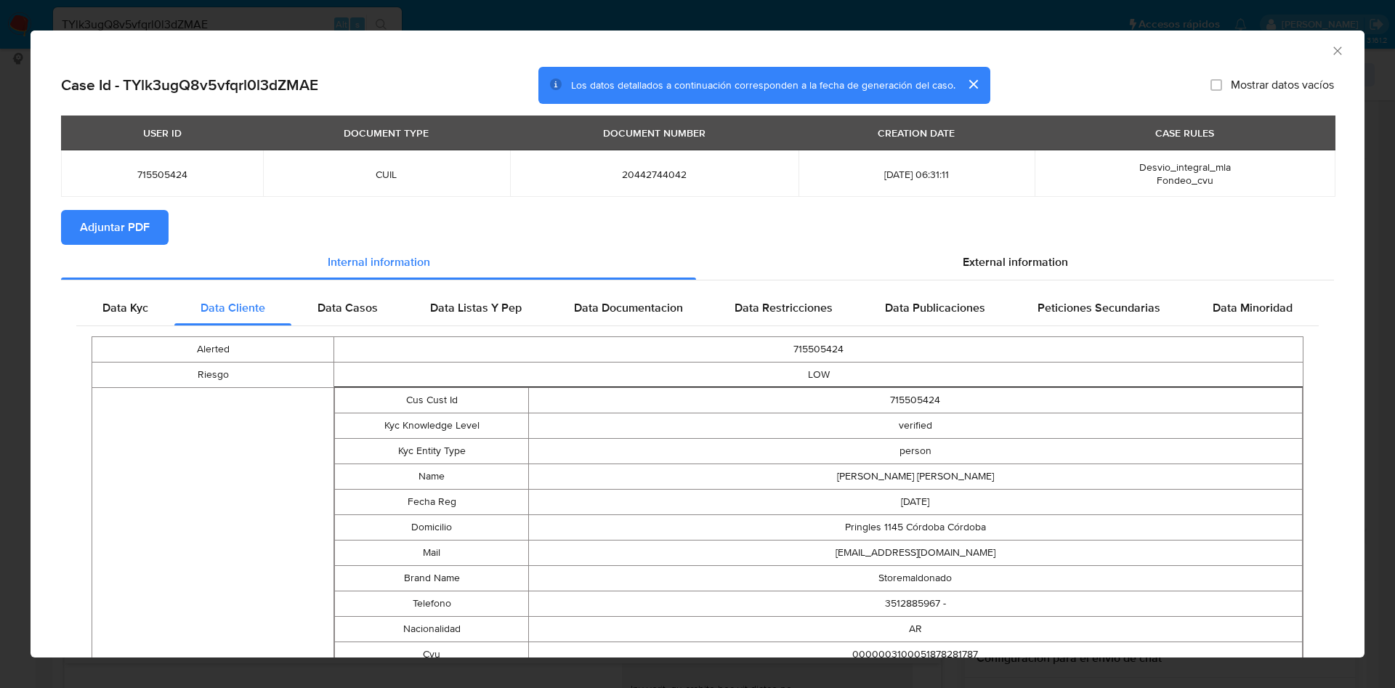
drag, startPoint x: 833, startPoint y: 475, endPoint x: 976, endPoint y: 474, distance: 143.1
click at [976, 474] on td "[PERSON_NAME]" at bounding box center [915, 476] width 774 height 25
copy td "[PERSON_NAME]"
click at [131, 227] on span "Adjuntar PDF" at bounding box center [115, 227] width 70 height 32
click at [1321, 58] on div "AML Data Collector" at bounding box center [698, 49] width 1334 height 36
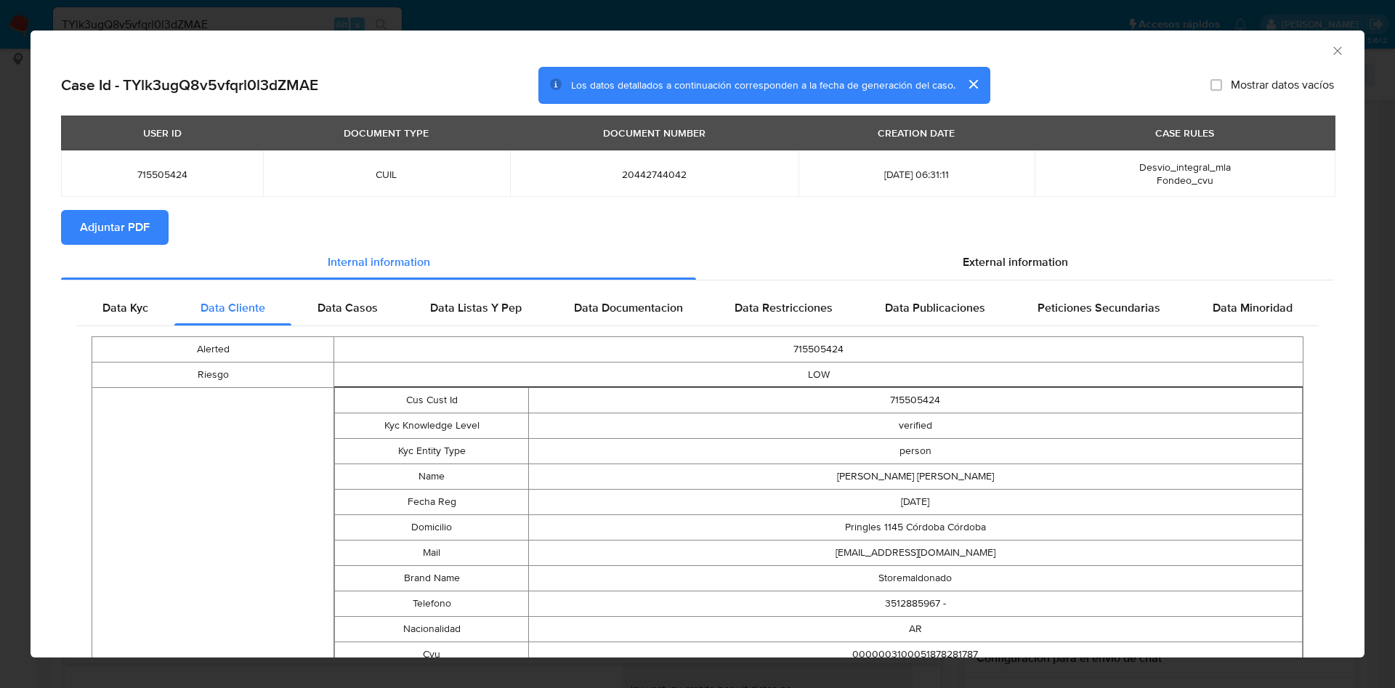
click at [1330, 46] on icon "Cerrar ventana" at bounding box center [1337, 51] width 15 height 15
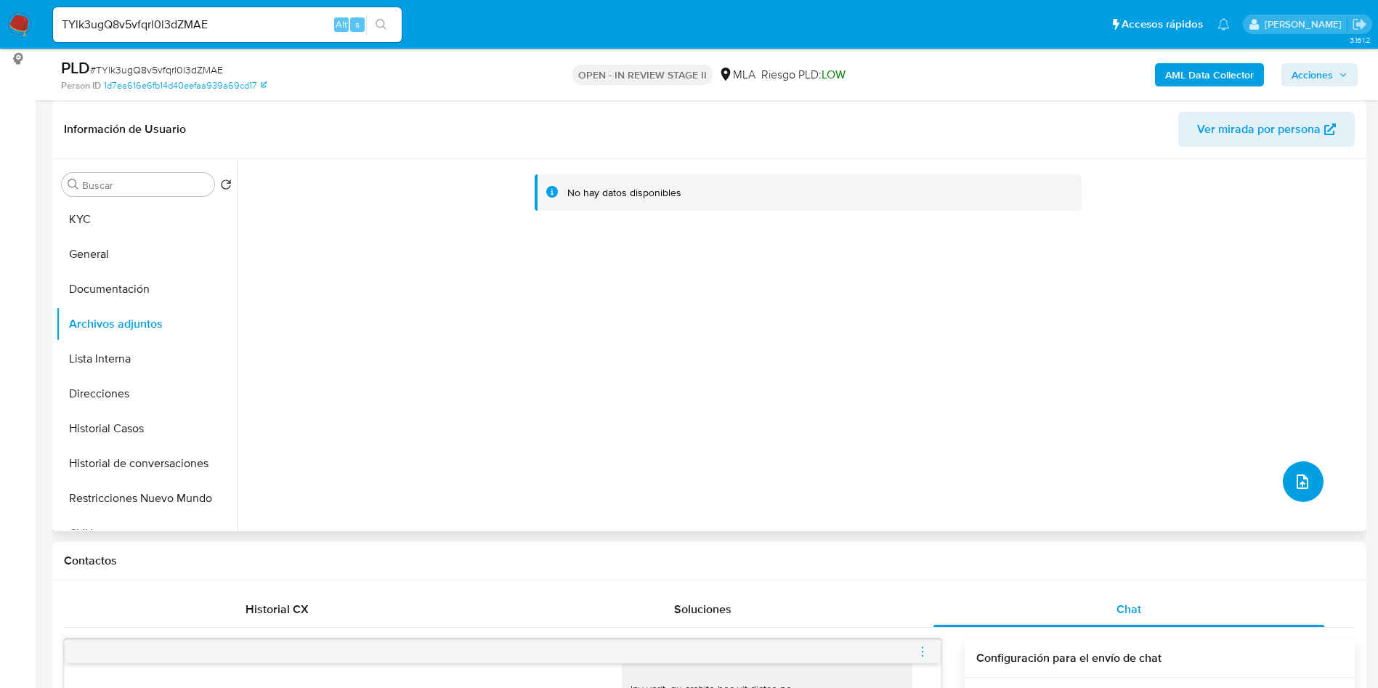
click at [1283, 480] on button "upload-file" at bounding box center [1303, 481] width 41 height 41
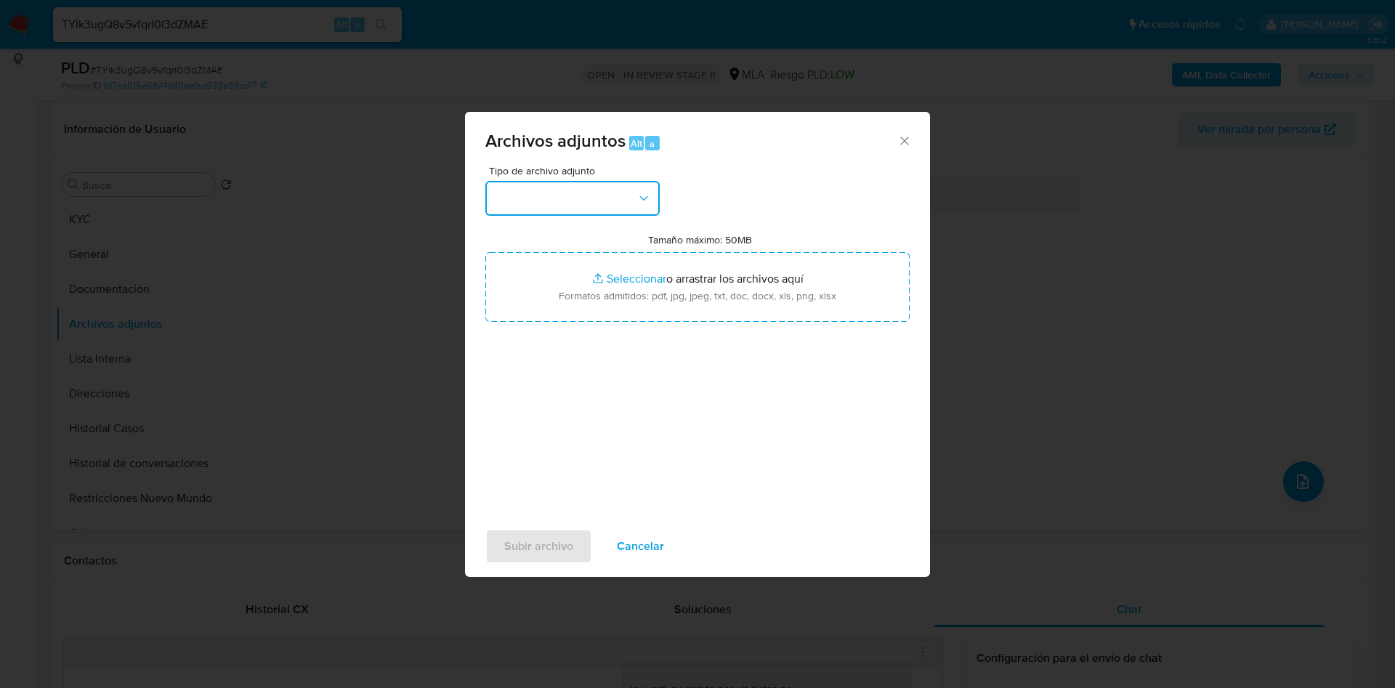
click at [618, 199] on button "button" at bounding box center [572, 198] width 174 height 35
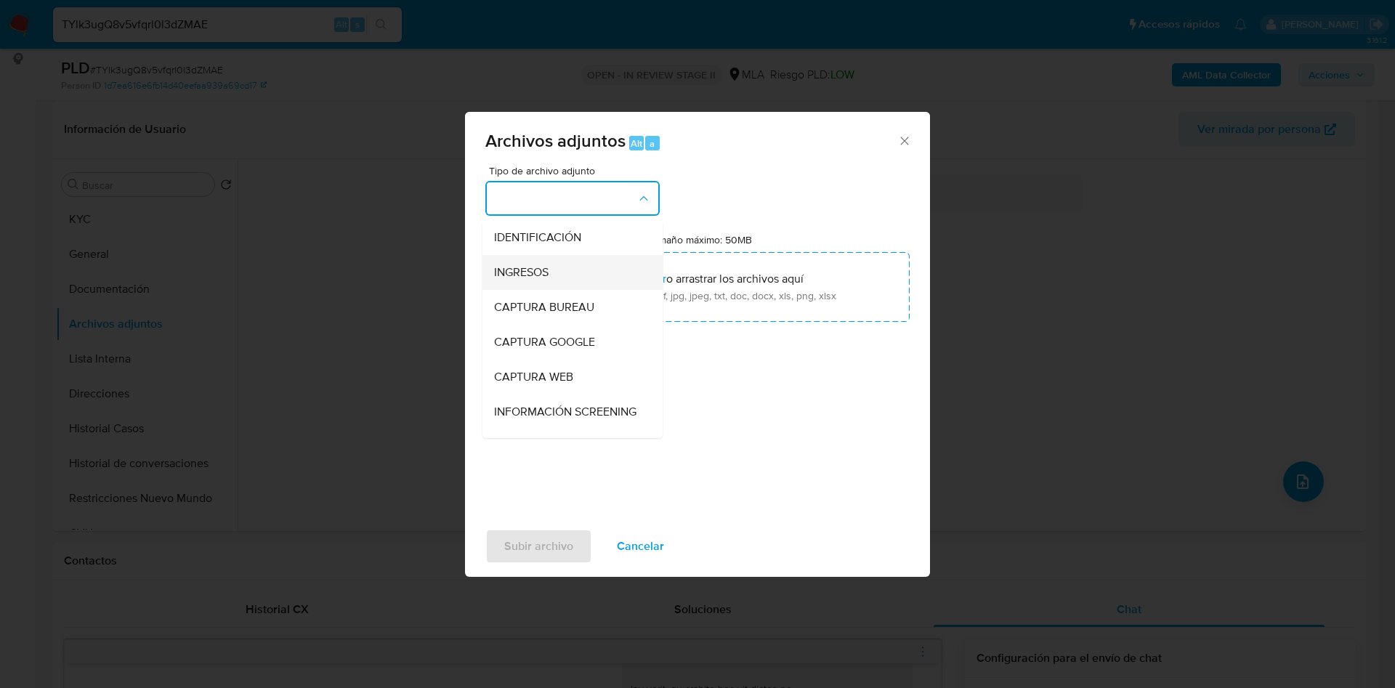
click at [565, 281] on div "INGRESOS" at bounding box center [568, 272] width 148 height 35
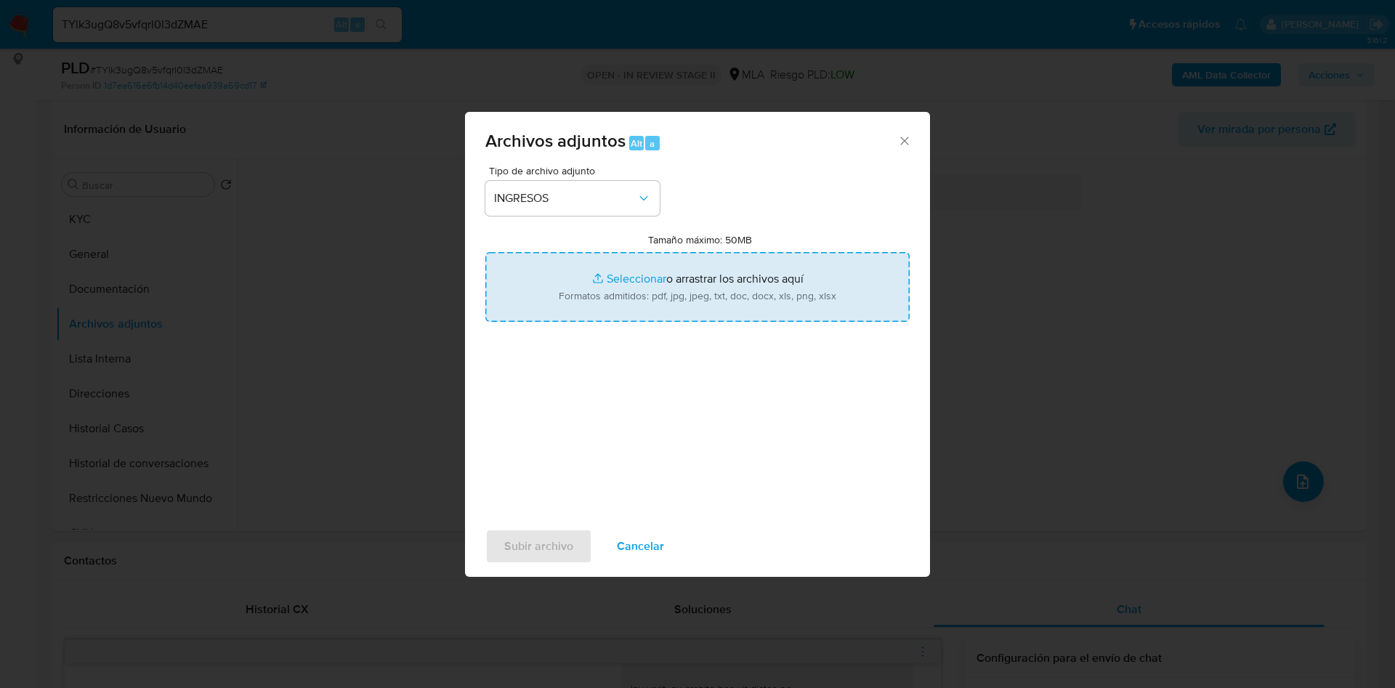
type input "C:\fakepath\Jeremias Francisco Maldonado - Documentacion.pdf"
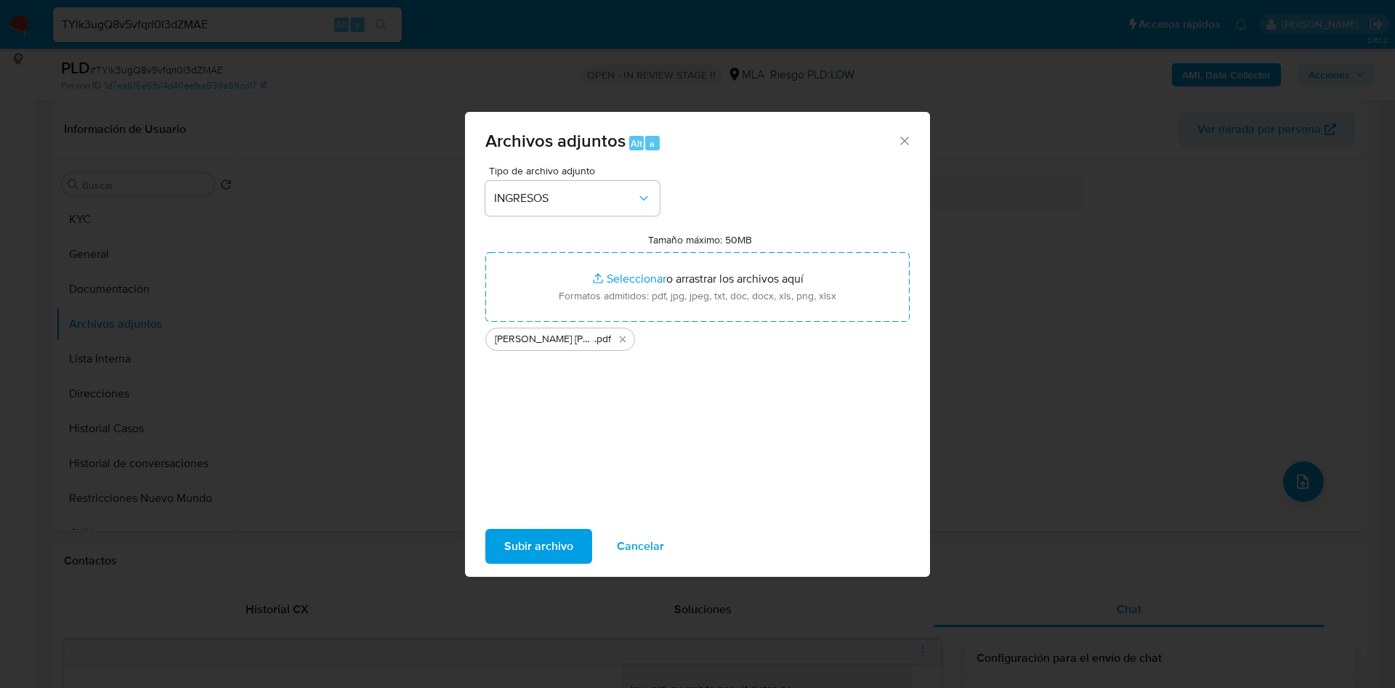
drag, startPoint x: 680, startPoint y: 291, endPoint x: 535, endPoint y: 553, distance: 299.9
click at [535, 553] on span "Subir archivo" at bounding box center [538, 546] width 69 height 32
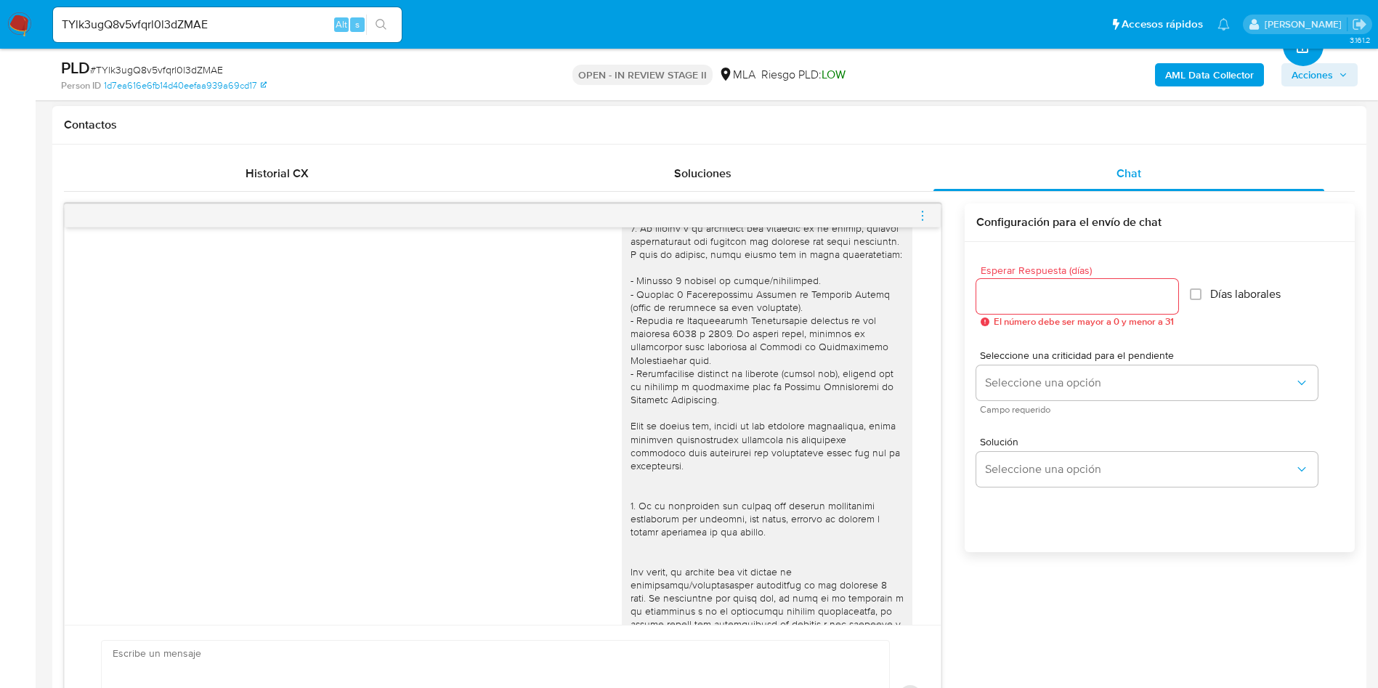
scroll to position [519, 0]
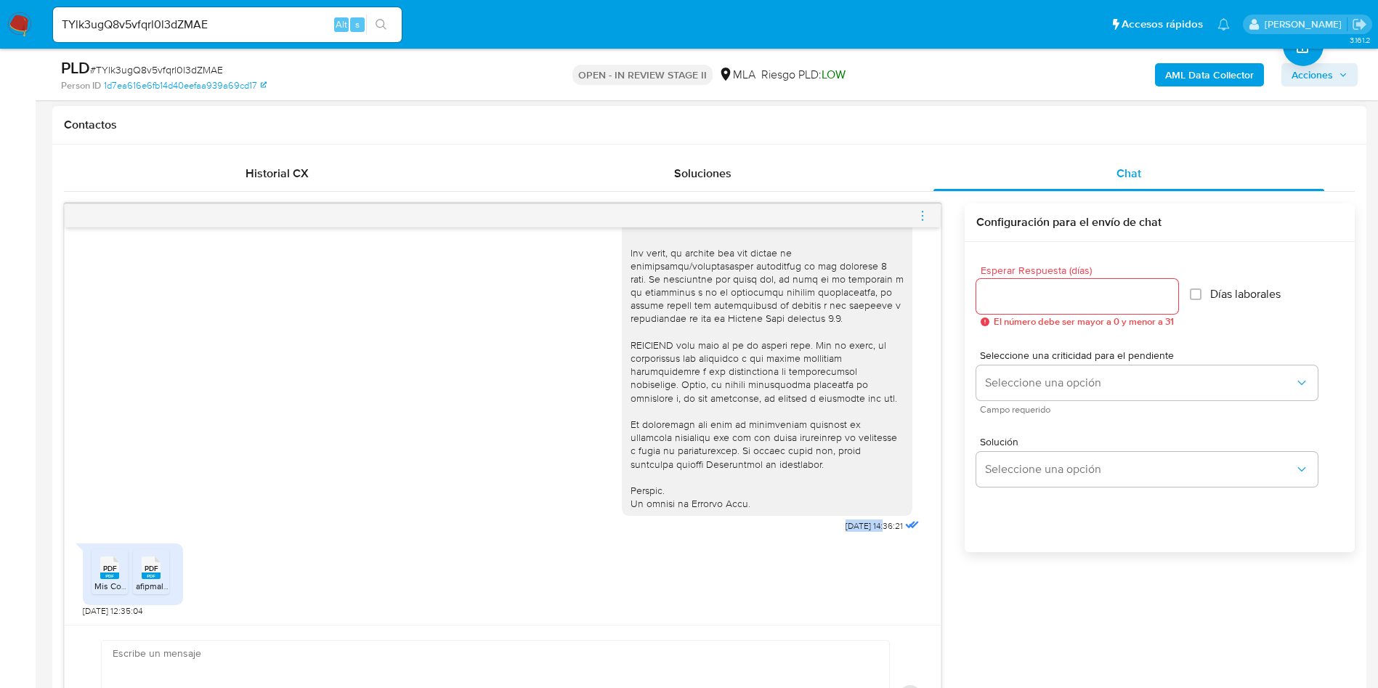
drag, startPoint x: 857, startPoint y: 530, endPoint x: 804, endPoint y: 527, distance: 53.1
click at [804, 527] on div "17/09/2025 14:36:21" at bounding box center [772, 139] width 301 height 796
copy span "17/09/2025"
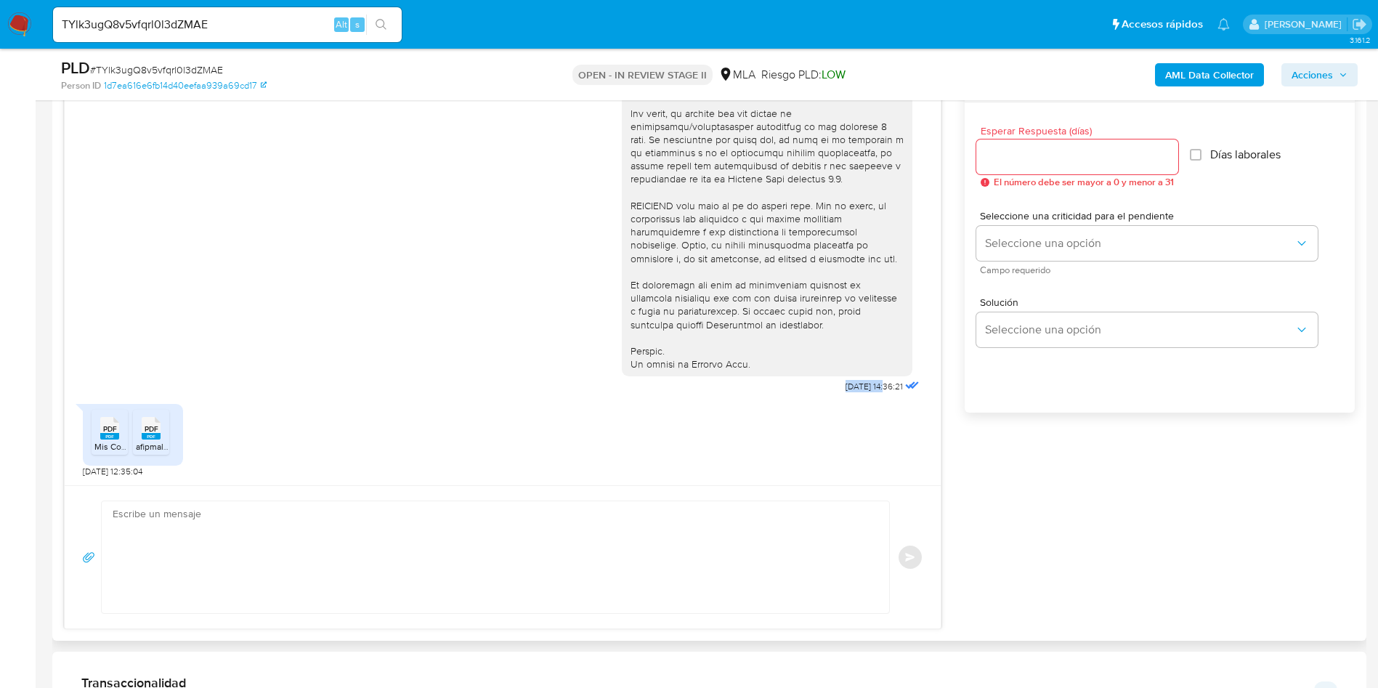
scroll to position [872, 0]
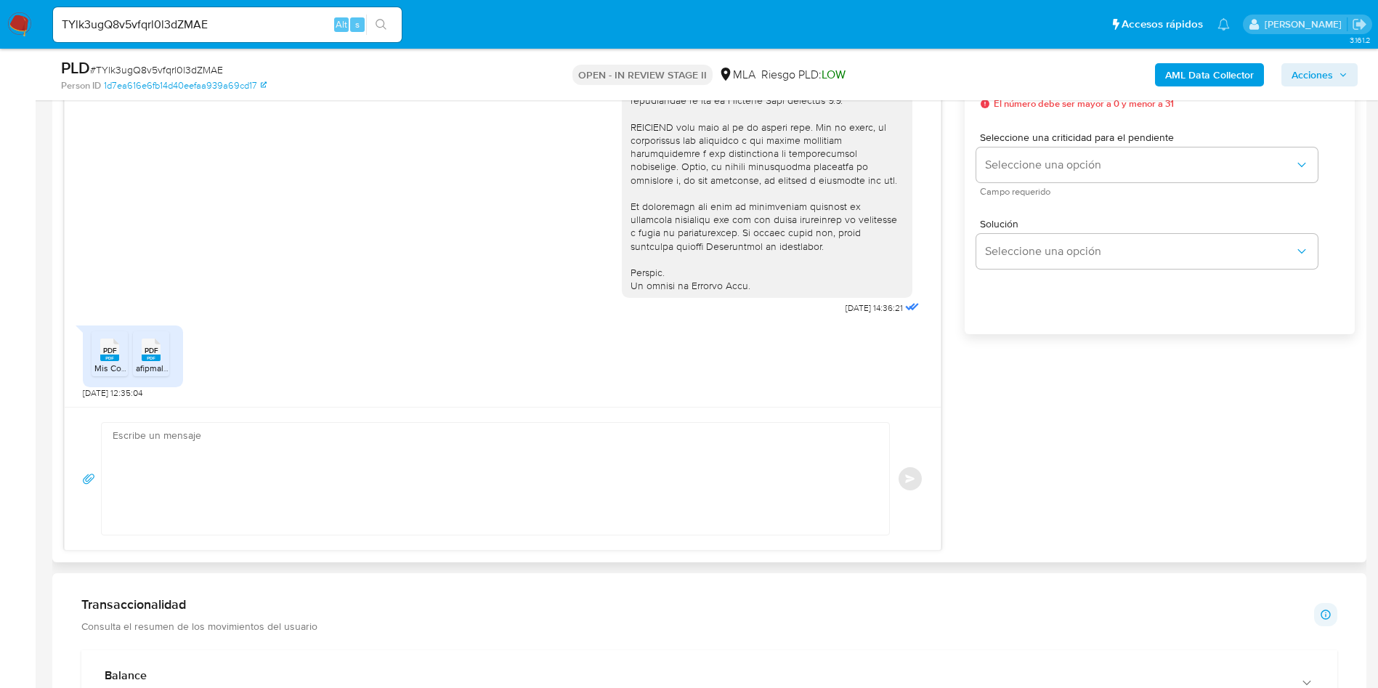
click at [263, 434] on textarea at bounding box center [492, 479] width 759 height 112
paste textarea "Hola, Muchas gracias por tu respuesta. Nos ponemos en contacto nuevamente dado …"
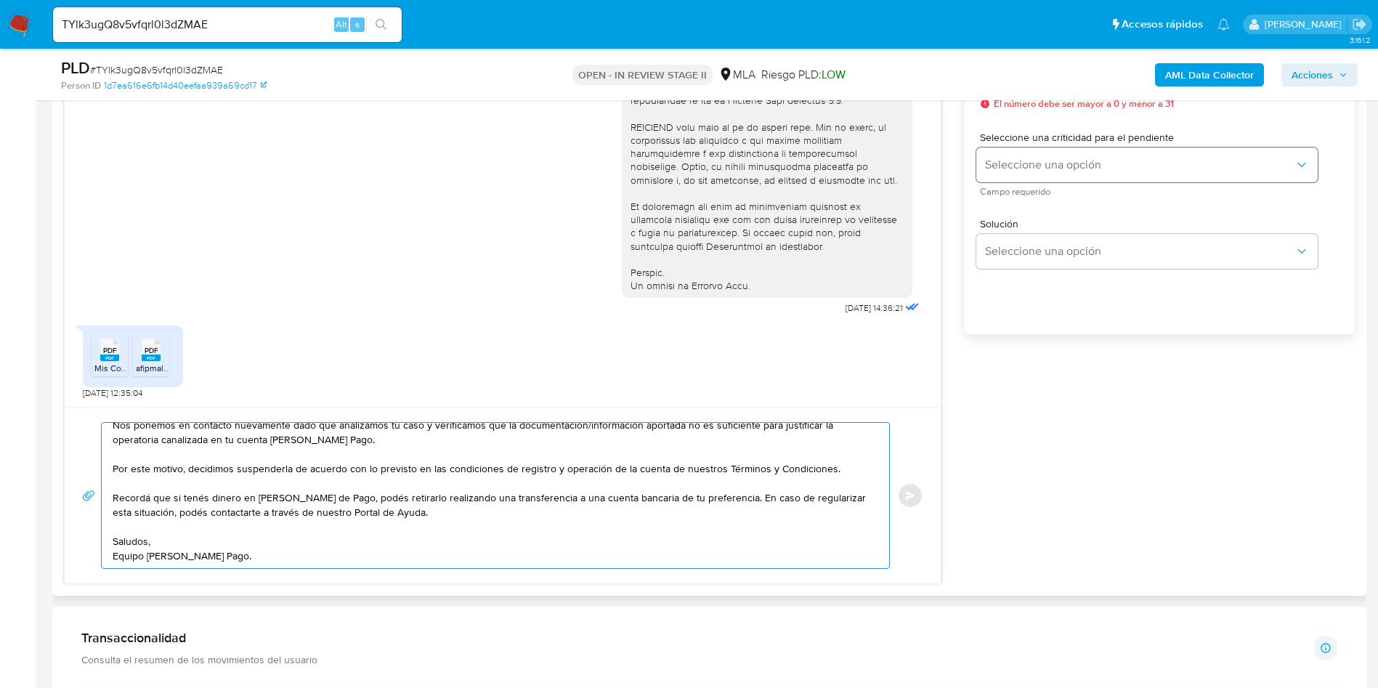
scroll to position [763, 0]
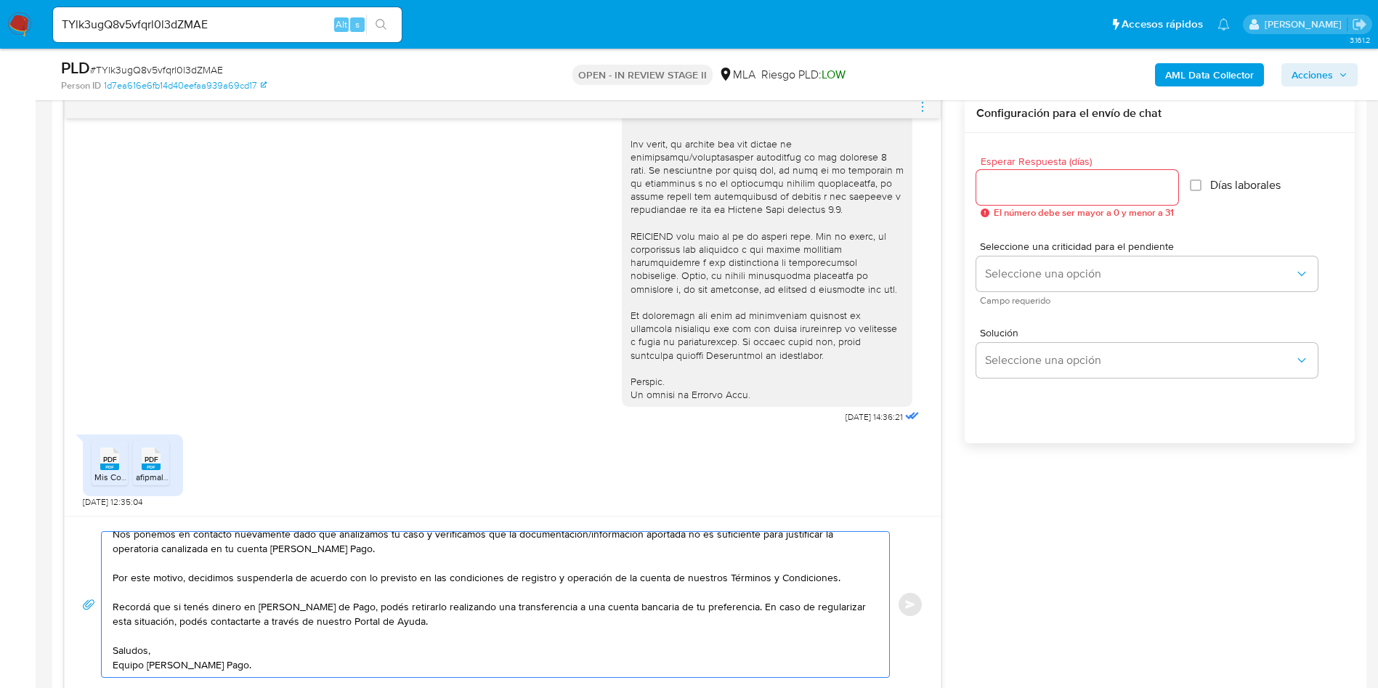
type textarea "Hola, Muchas gracias por tu respuesta. Nos ponemos en contacto nuevamente dado …"
click at [1051, 163] on span "Esperar Respuesta (días)" at bounding box center [1082, 161] width 202 height 11
click at [977, 178] on input "Esperar Respuesta (días)" at bounding box center [1078, 187] width 202 height 19
click at [1045, 185] on input "Esperar Respuesta (días)" at bounding box center [1078, 187] width 202 height 19
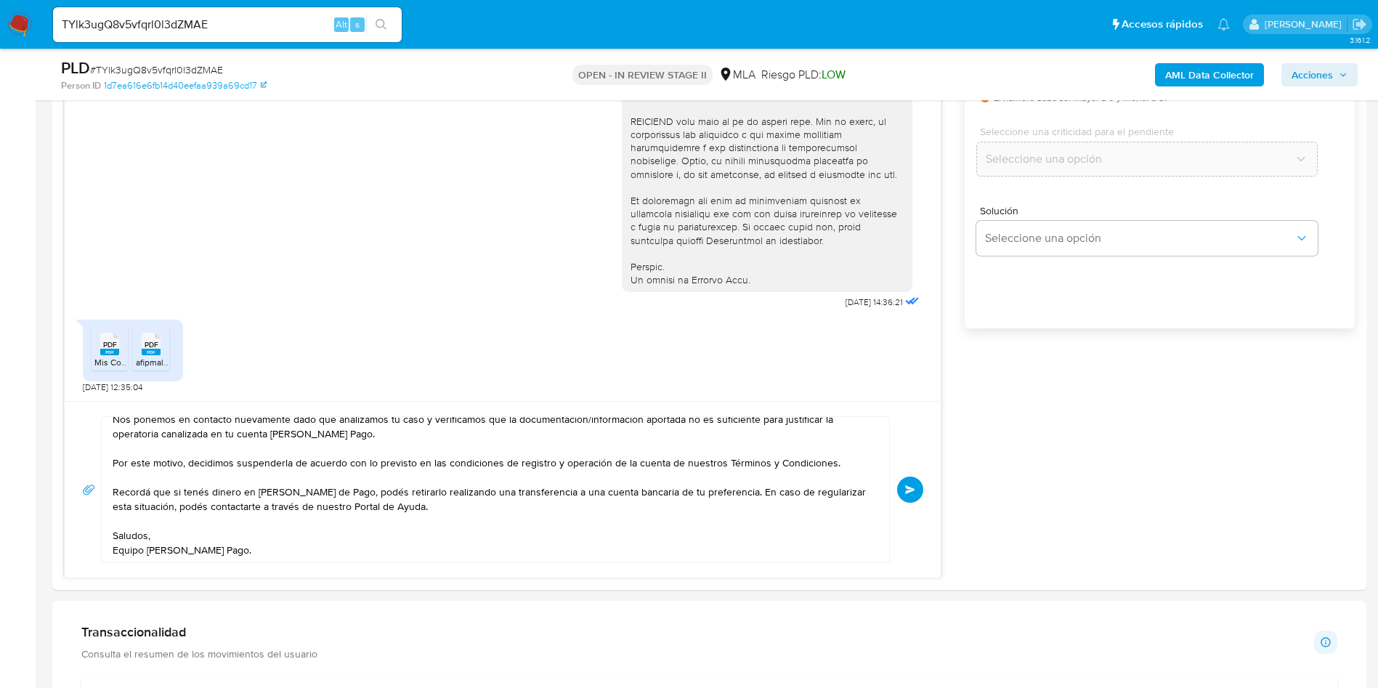
scroll to position [981, 0]
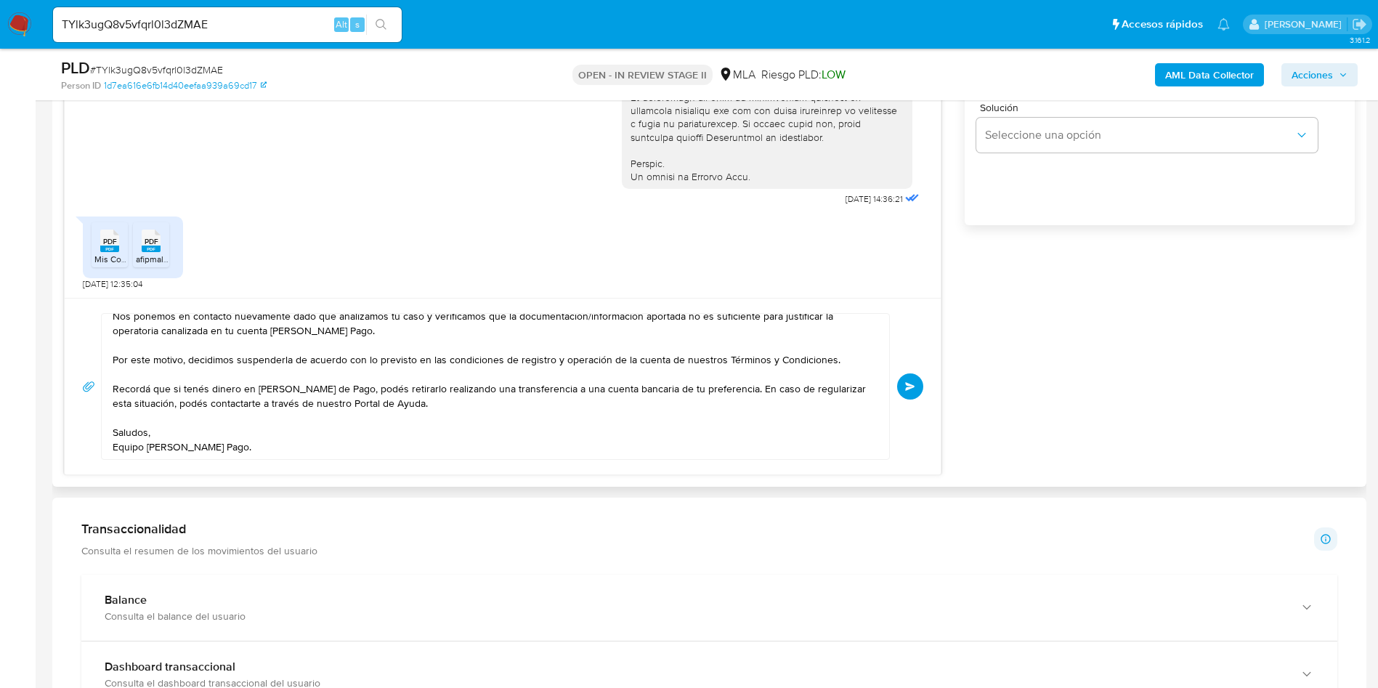
type input "0"
click at [226, 445] on textarea "Hola, Muchas gracias por tu respuesta. Nos ponemos en contacto nuevamente dado …" at bounding box center [492, 386] width 759 height 145
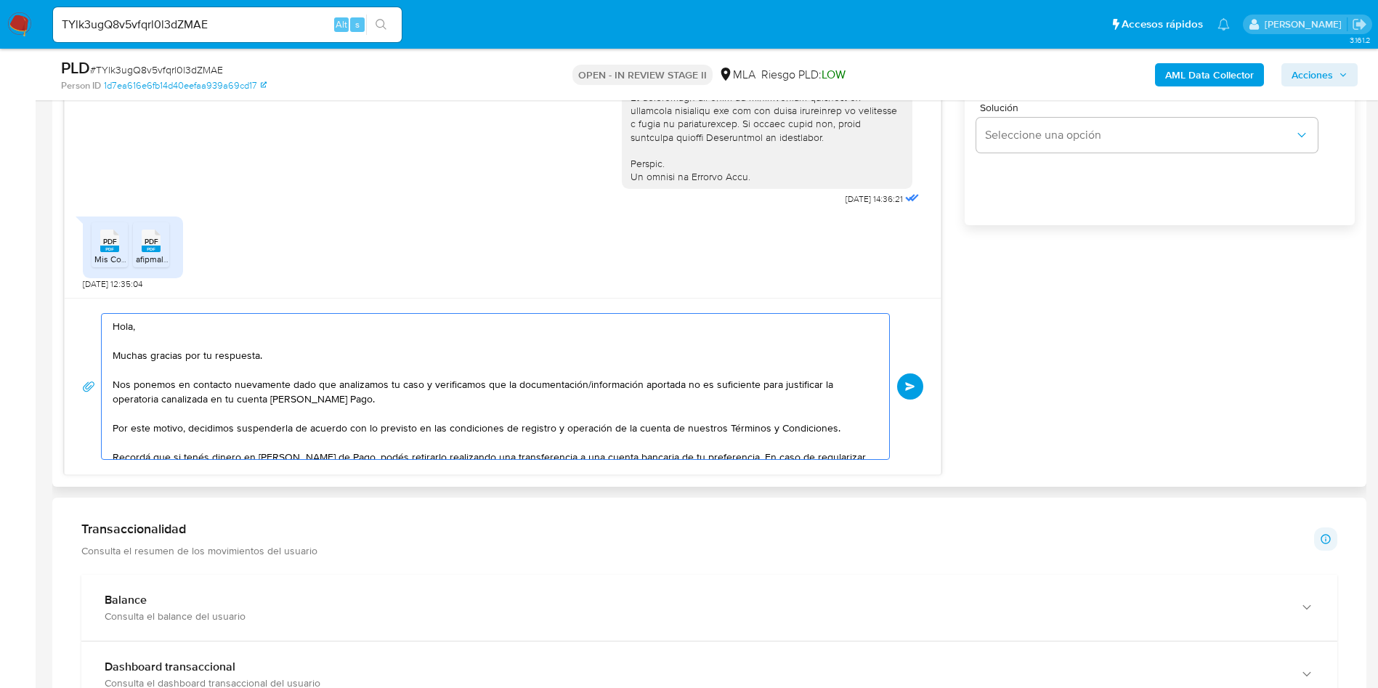
scroll to position [68, 0]
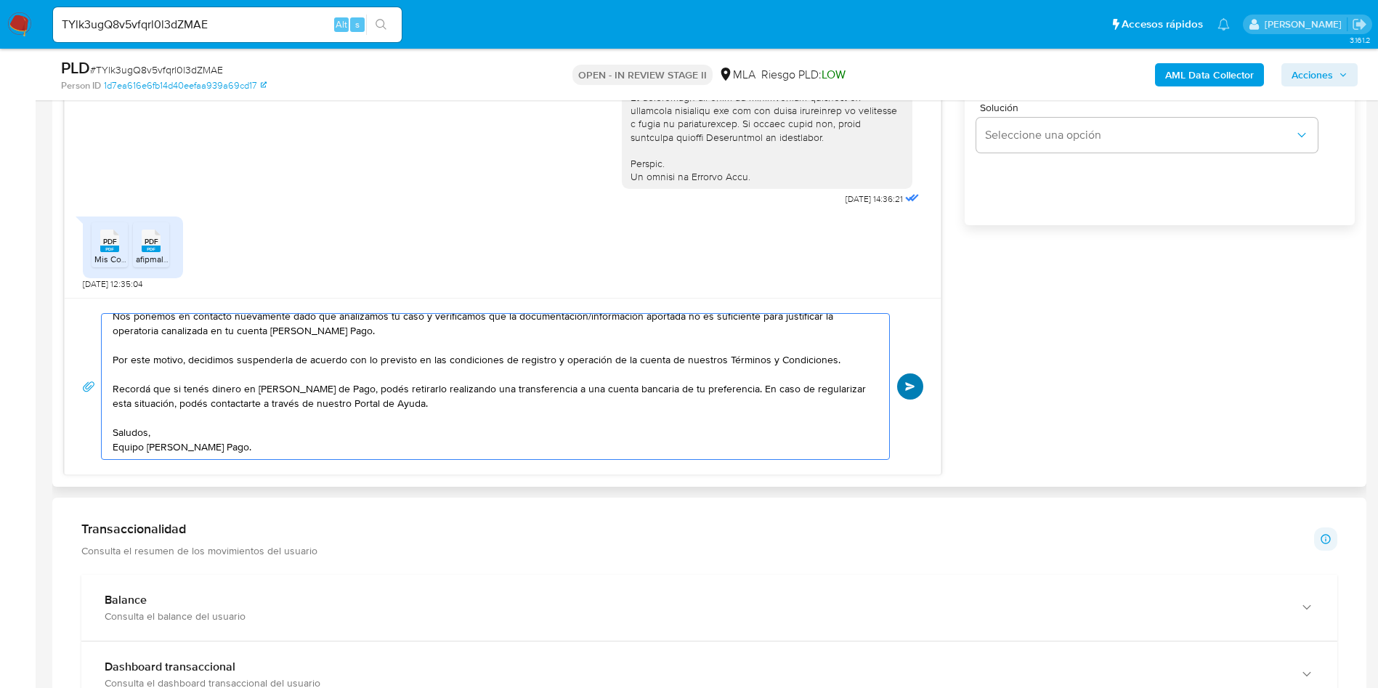
type textarea "Hola, Muchas gracias por tu respuesta. Nos ponemos en contacto nuevamente dado …"
click at [911, 389] on span "Enviar" at bounding box center [910, 386] width 10 height 9
click at [201, 0] on nav "Pausado Ver notificaciones TYlk3ugQ8v5vfqrl0l3dZMAE Alt s Accesos rápidos Presi…" at bounding box center [689, 24] width 1378 height 49
click at [166, 25] on input "TYlk3ugQ8v5vfqrl0l3dZMAE" at bounding box center [227, 24] width 349 height 19
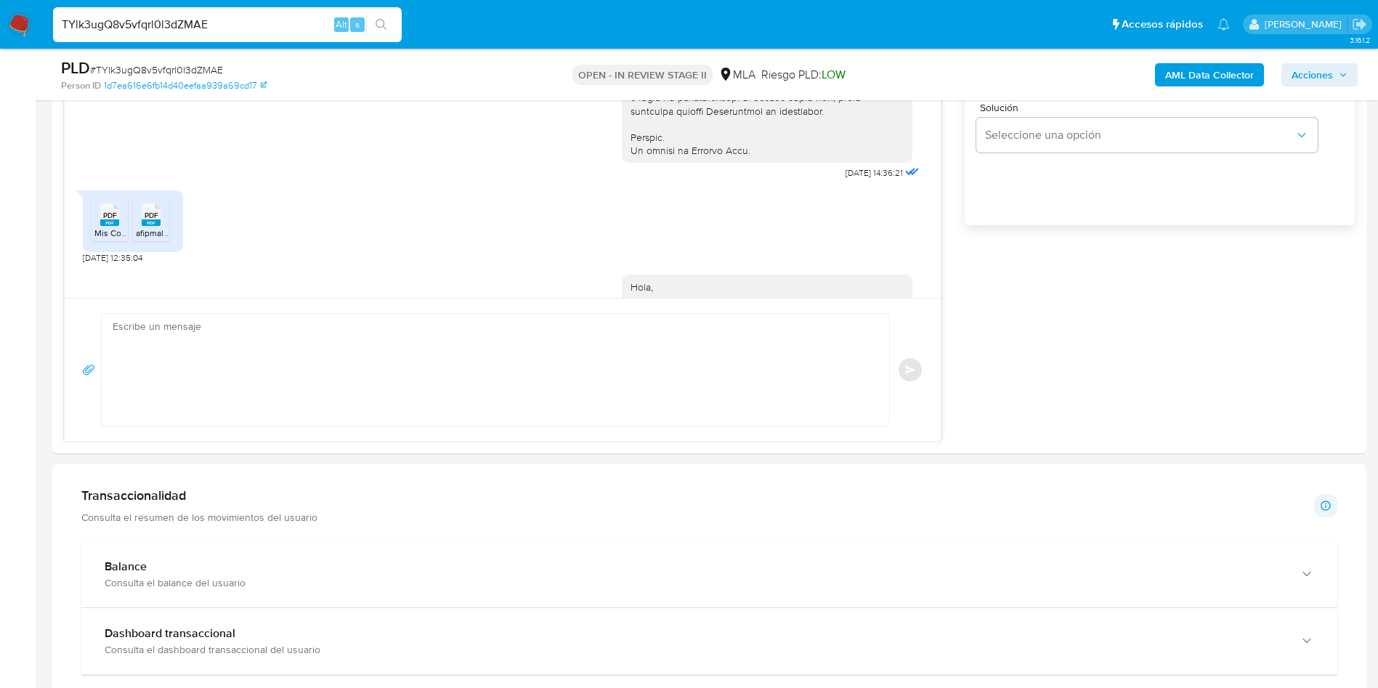
scroll to position [0, 0]
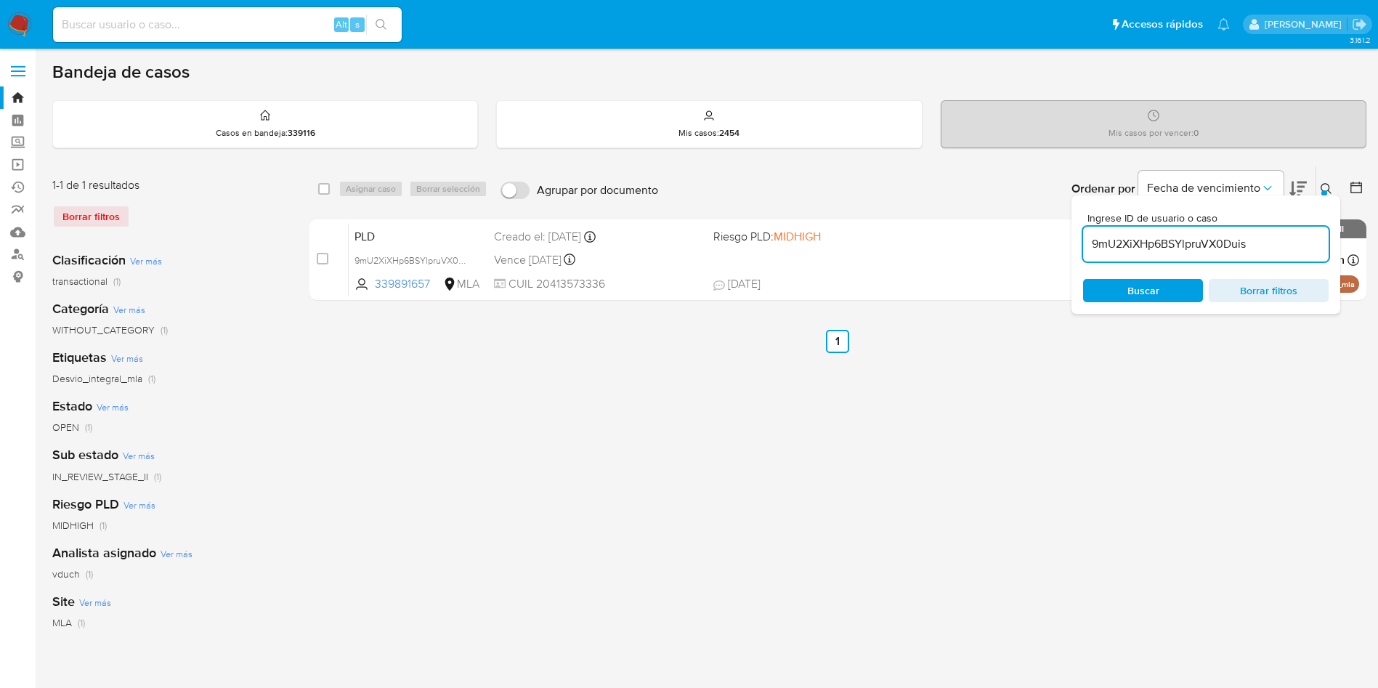
click at [1185, 248] on input "9mU2XiXHp6BSYlpruVX0Duis" at bounding box center [1206, 244] width 246 height 19
paste input "TYlk3ugQ8v5vfqrl0l3dZMAE"
type input "TYlk3ugQ8v5vfqrl0l3dZMAE"
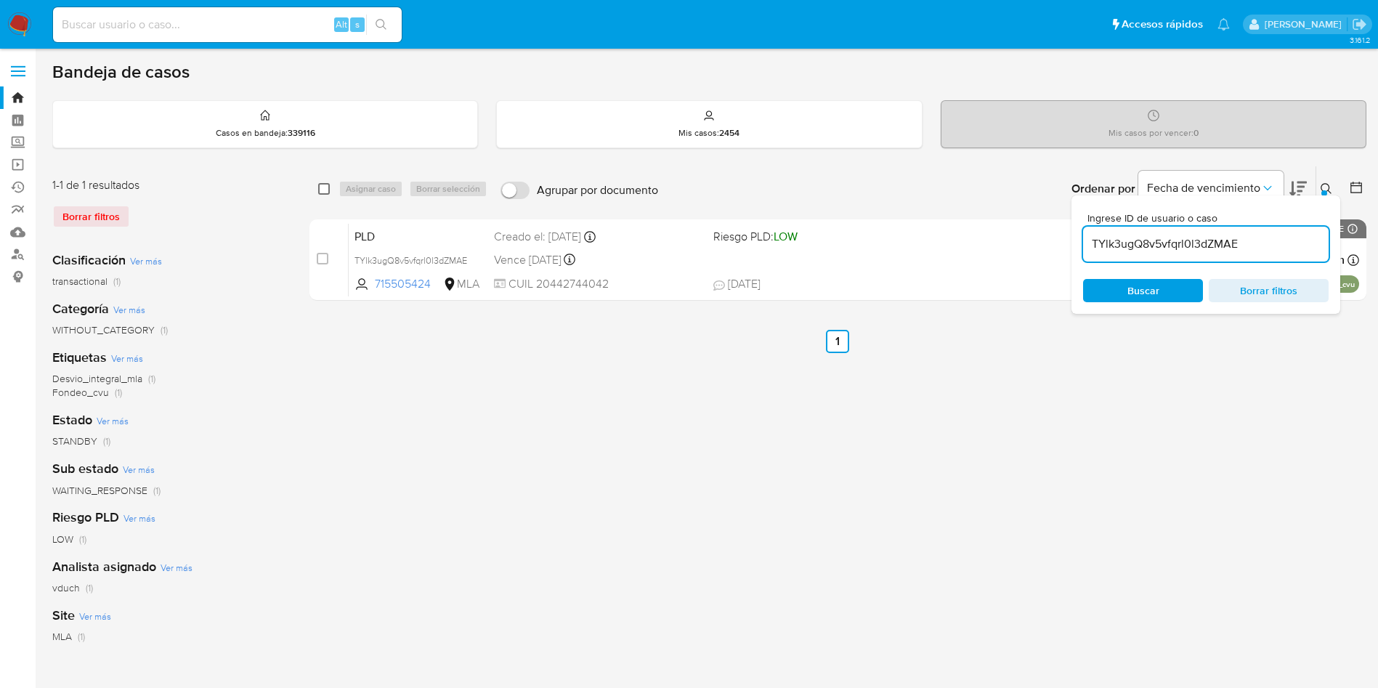
click at [323, 187] on input "checkbox" at bounding box center [324, 189] width 12 height 12
checkbox input "true"
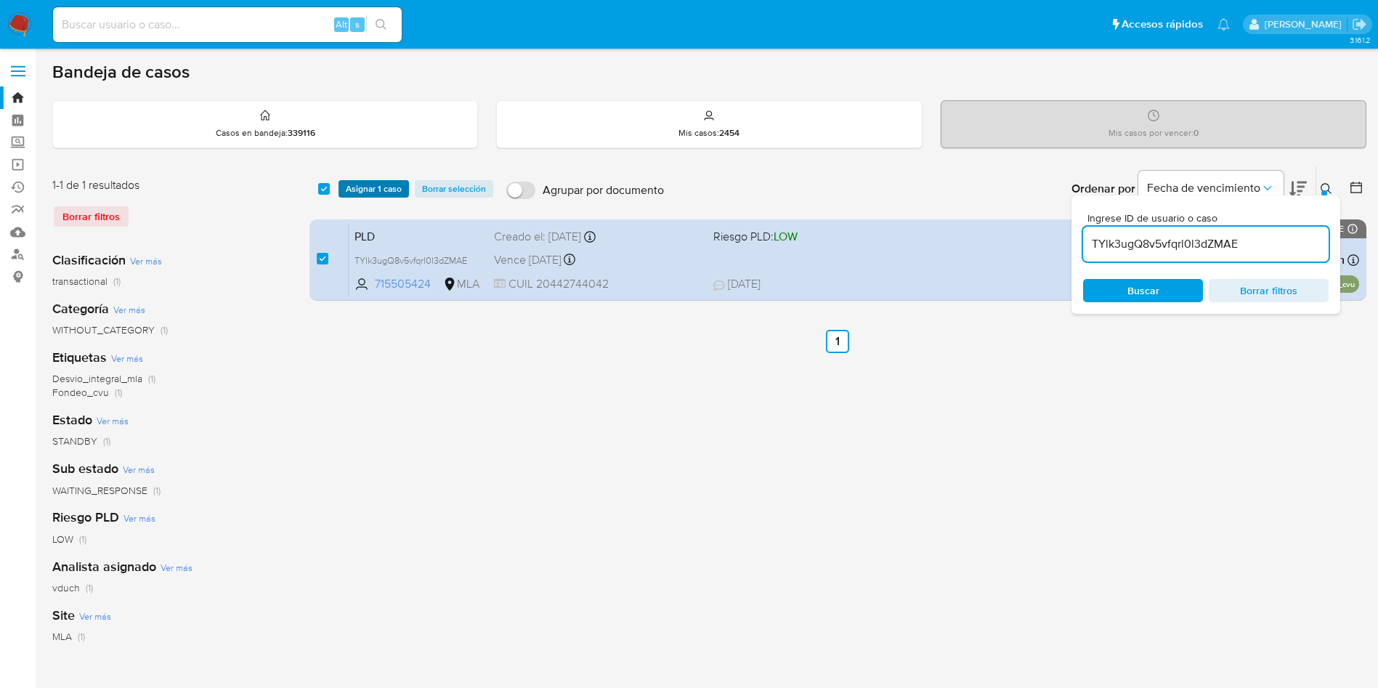
click at [351, 191] on span "Asignar 1 caso" at bounding box center [374, 189] width 56 height 15
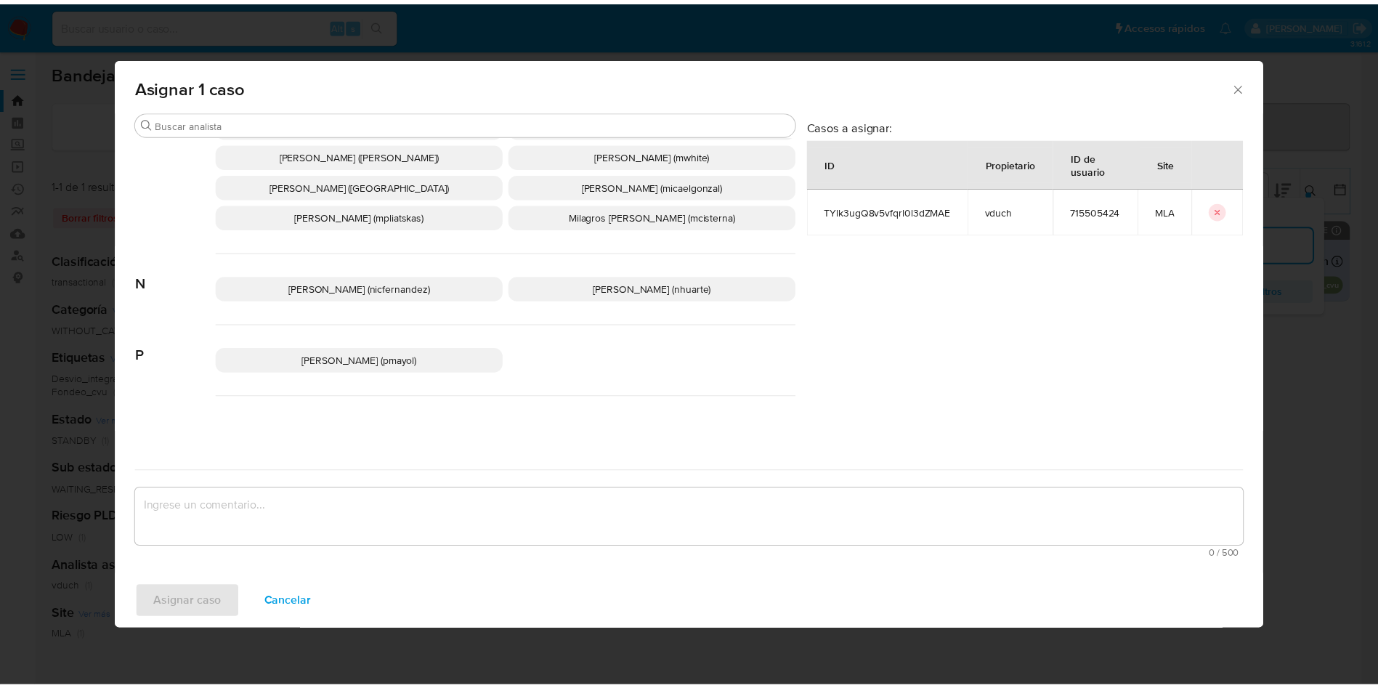
scroll to position [1237, 0]
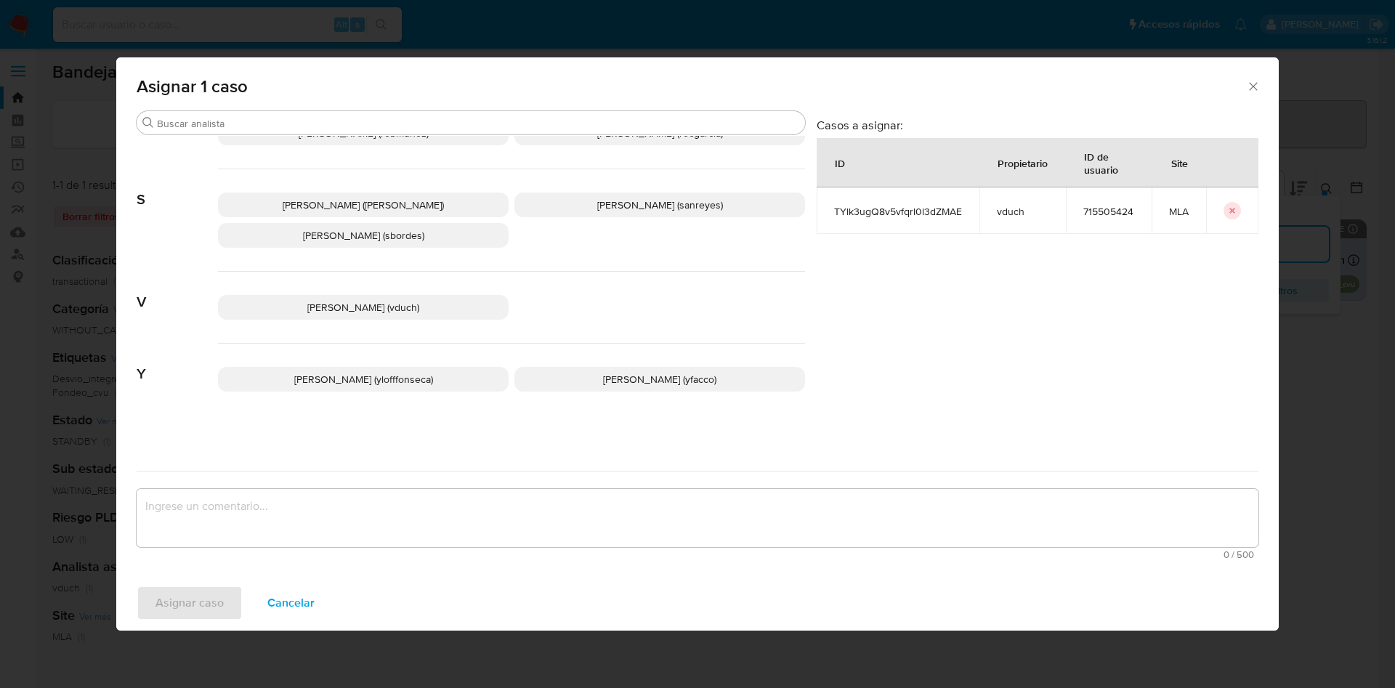
click at [435, 284] on div "[PERSON_NAME] (vduch)" at bounding box center [511, 308] width 587 height 72
click at [435, 308] on p "[PERSON_NAME] (vduch)" at bounding box center [363, 307] width 291 height 25
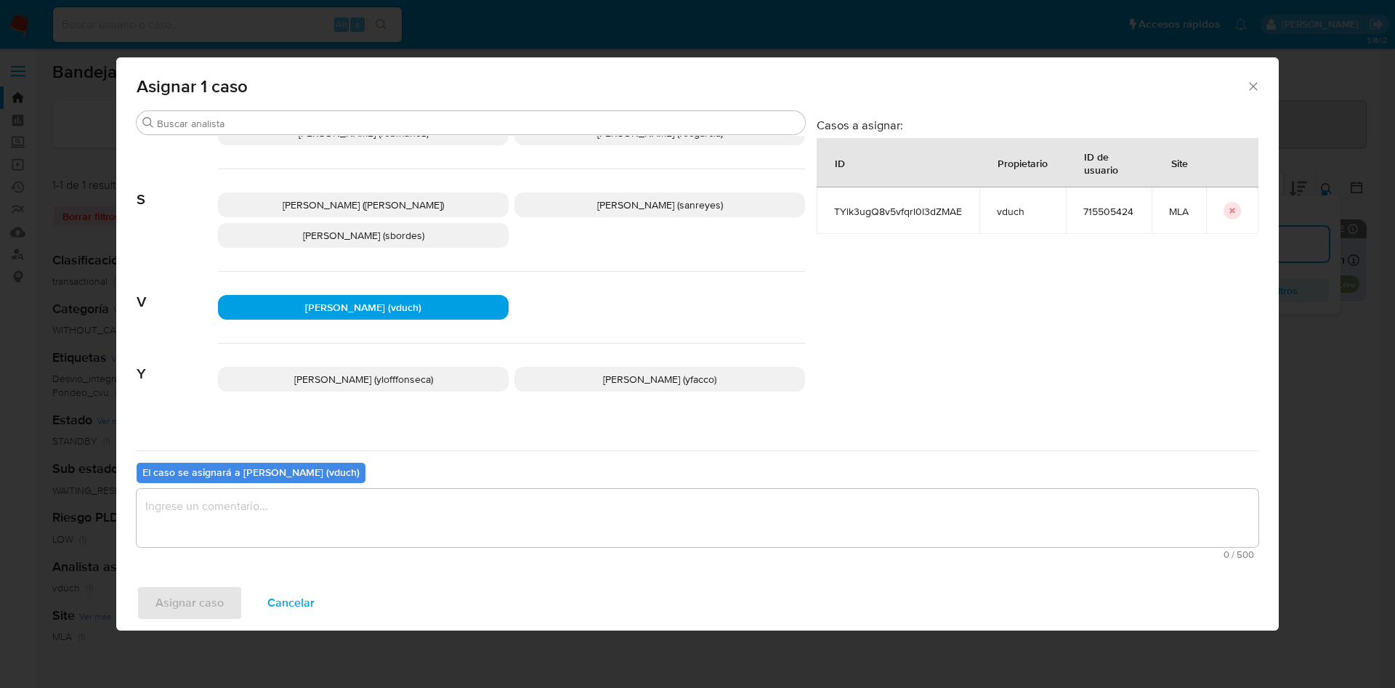
click at [538, 569] on div "Buscar A Abril [PERSON_NAME] ([PERSON_NAME]) [PERSON_NAME] (afaruolo) [PERSON_N…" at bounding box center [697, 342] width 1163 height 465
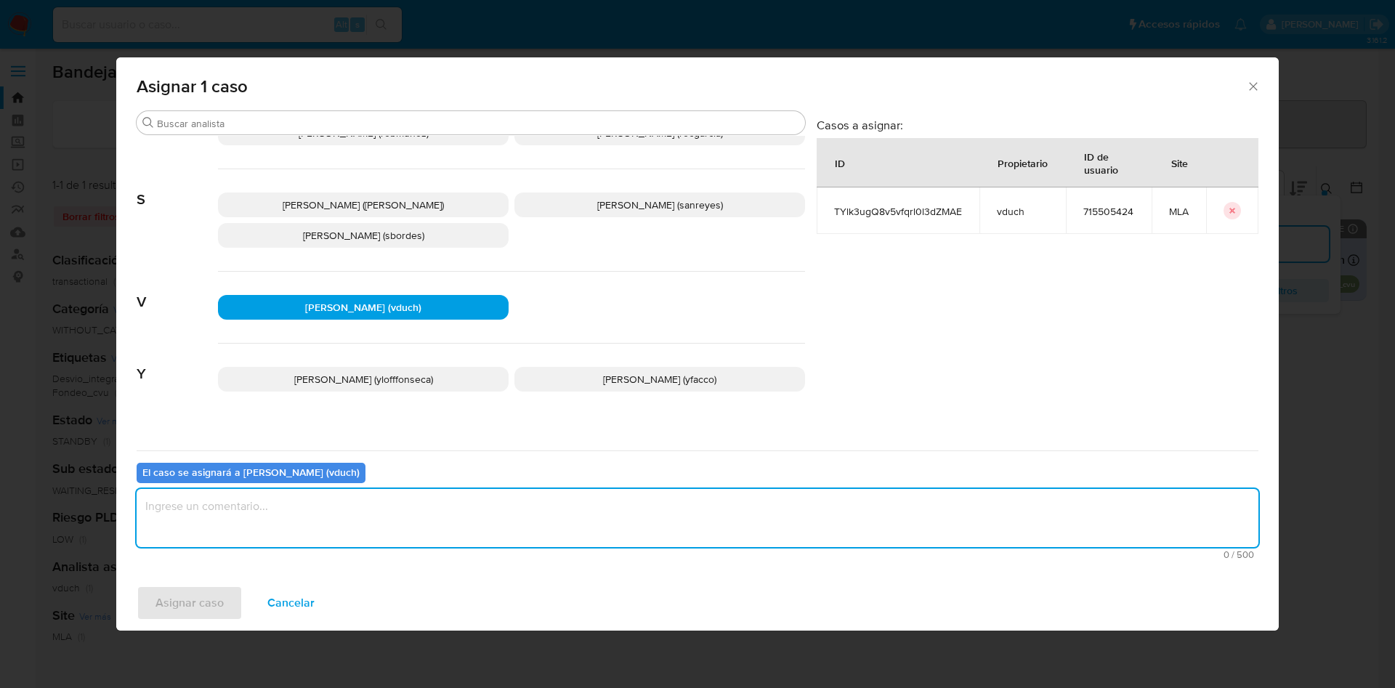
click at [527, 535] on textarea "assign-modal" at bounding box center [698, 518] width 1122 height 58
click at [206, 589] on span "Asignar caso" at bounding box center [189, 603] width 68 height 32
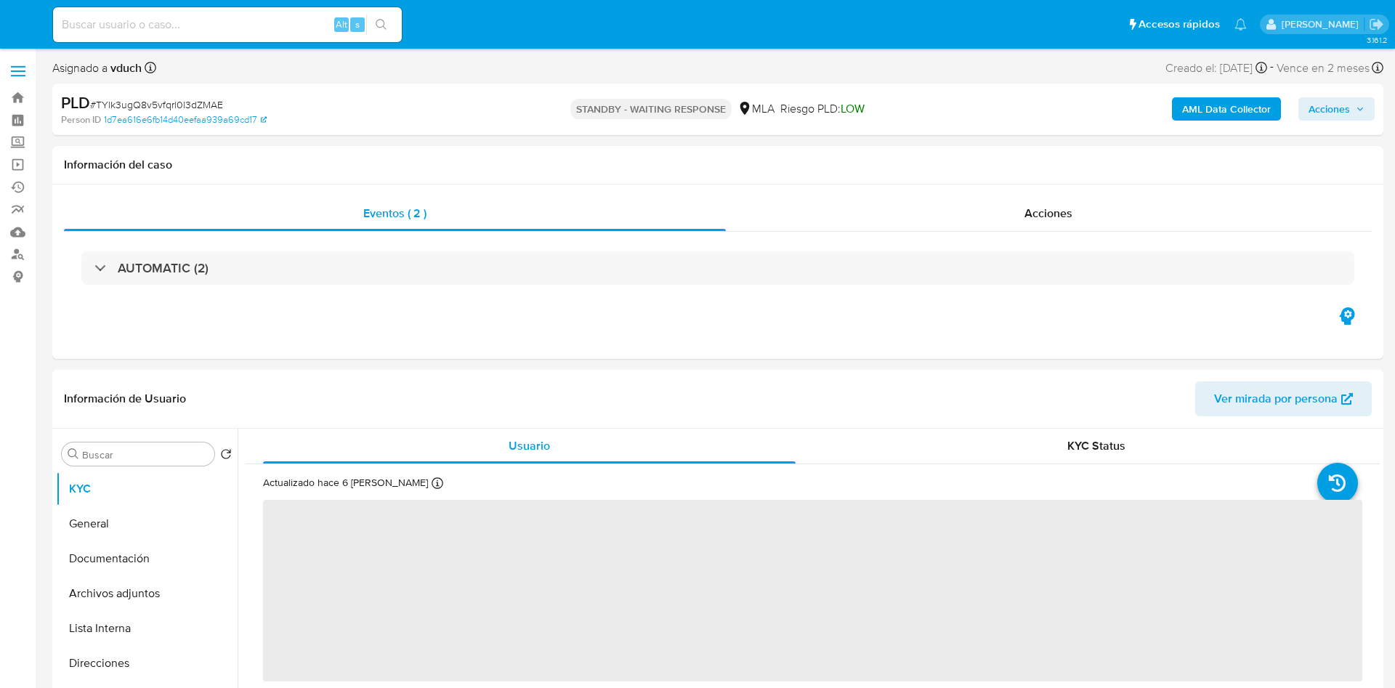
select select "10"
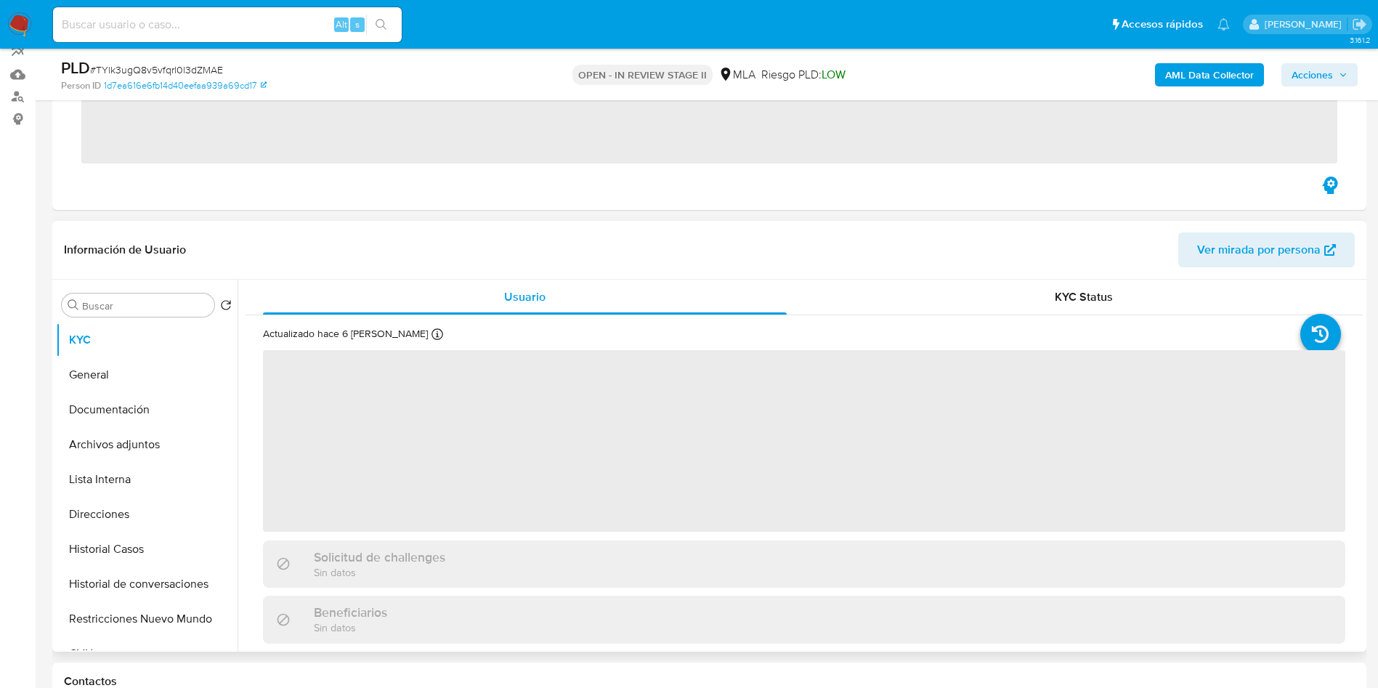
scroll to position [327, 0]
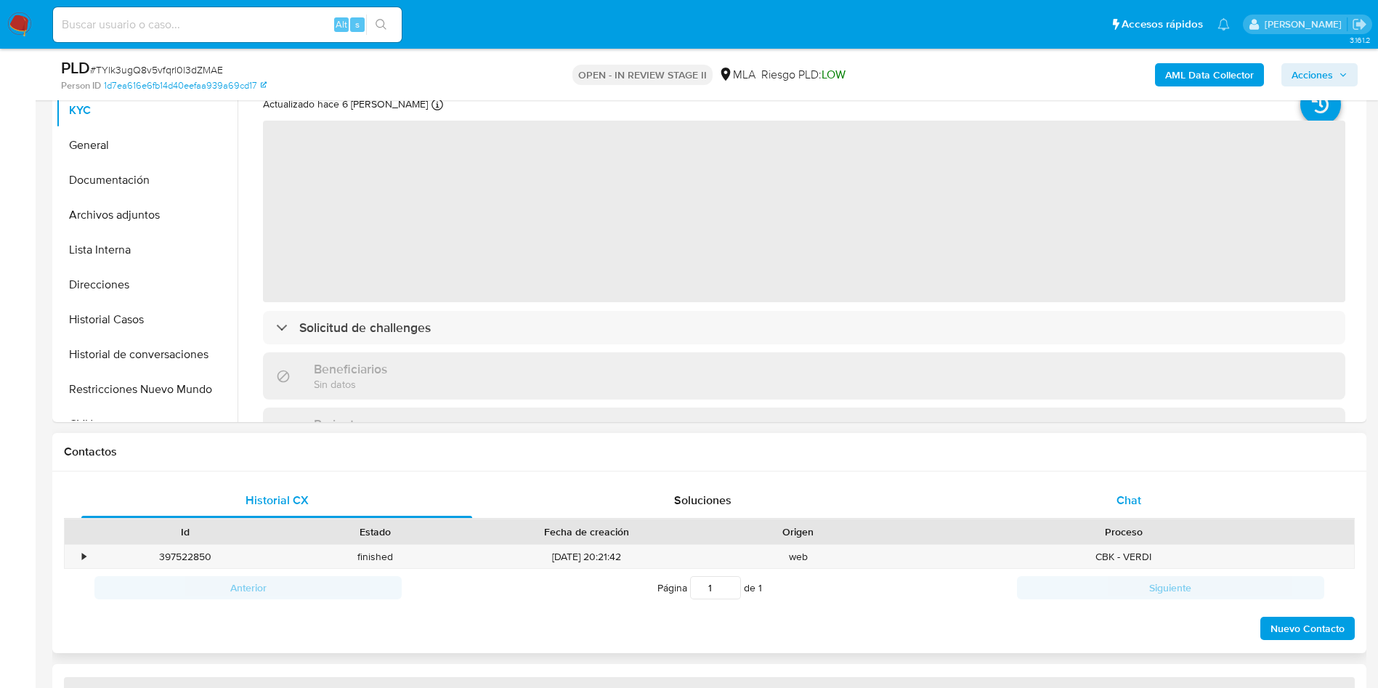
click at [1137, 487] on div "Chat" at bounding box center [1129, 500] width 391 height 35
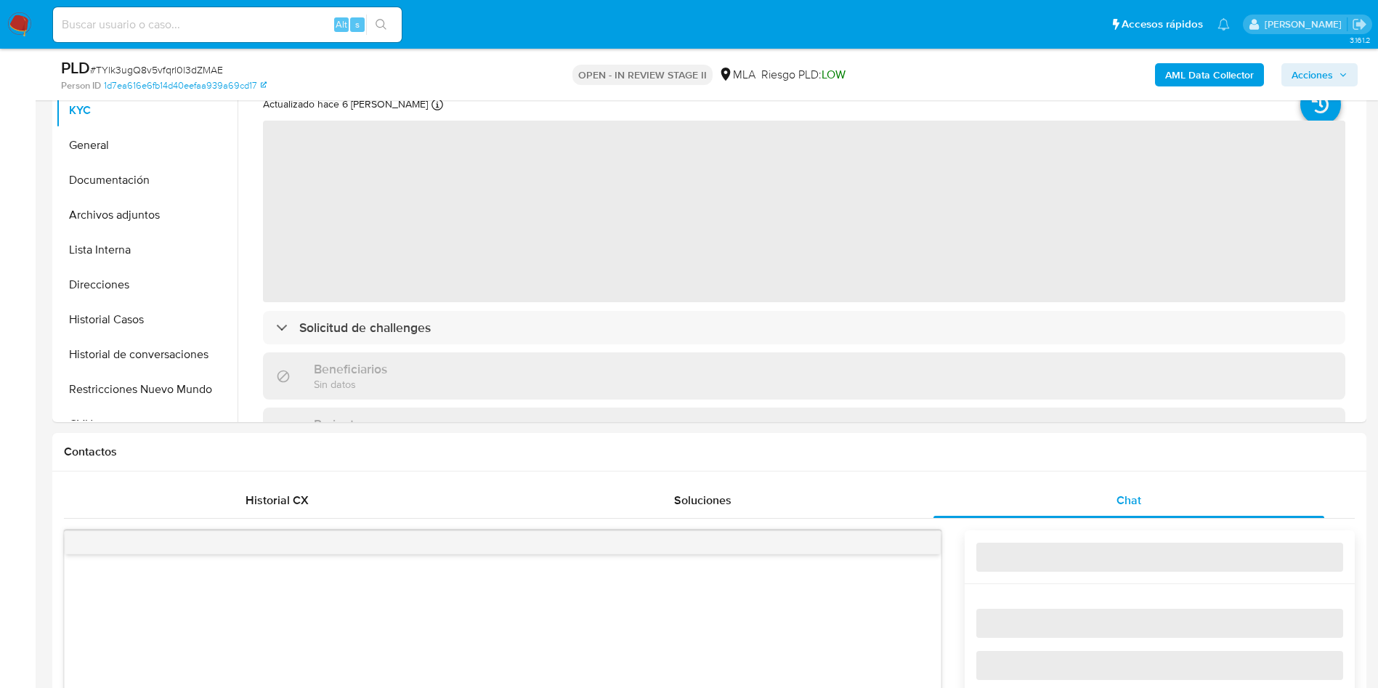
select select "10"
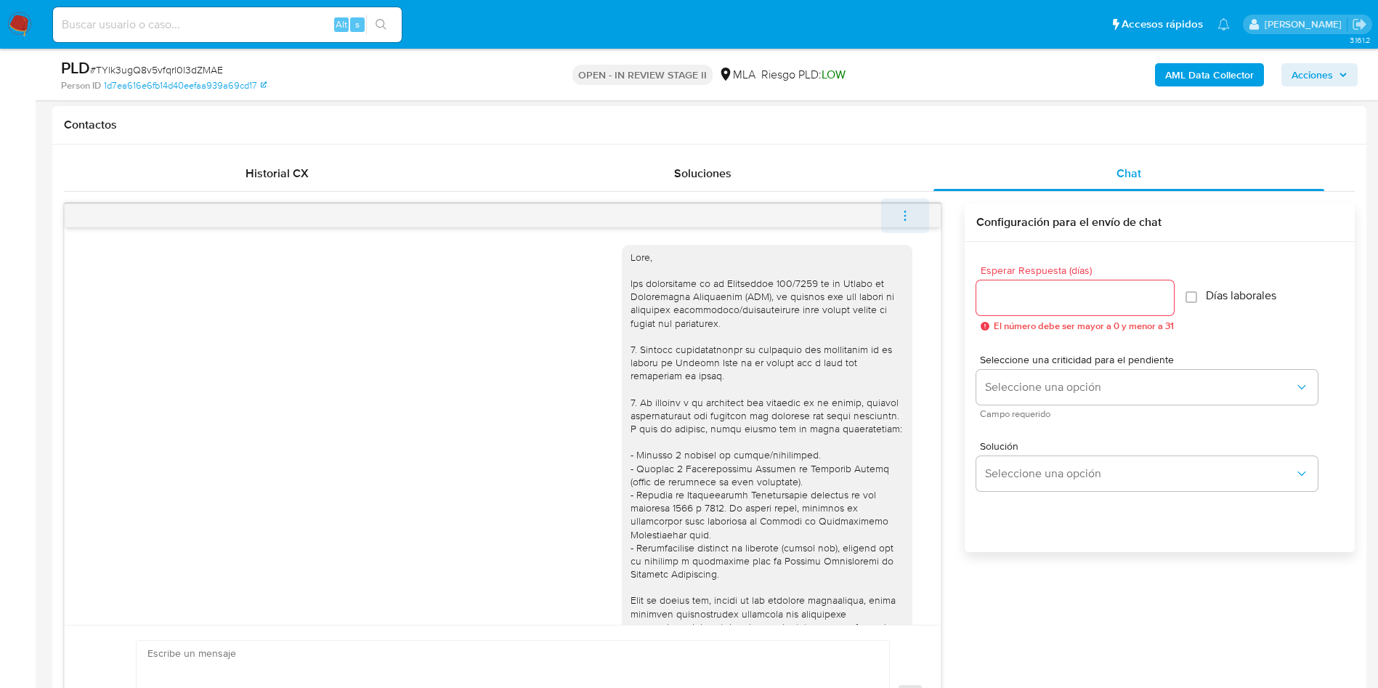
scroll to position [826, 0]
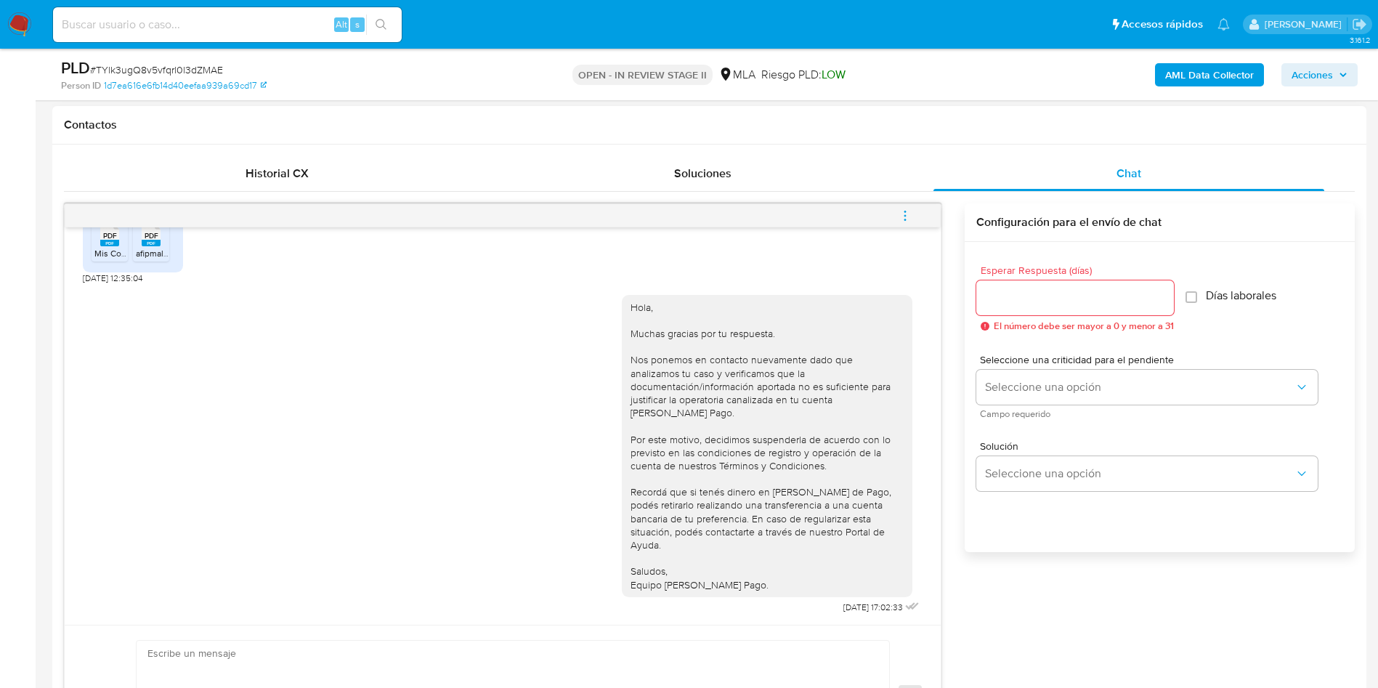
click at [915, 215] on button "menu-action" at bounding box center [905, 215] width 48 height 35
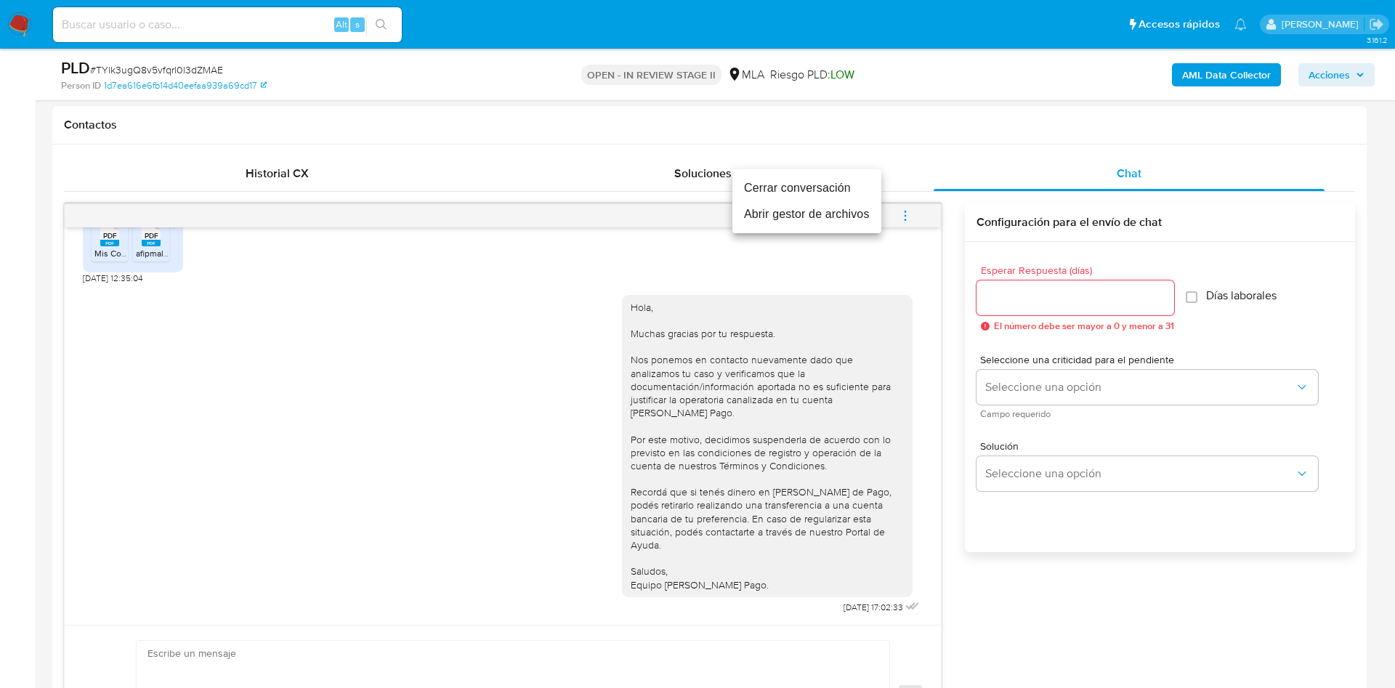
click at [868, 188] on li "Cerrar conversación" at bounding box center [806, 188] width 149 height 26
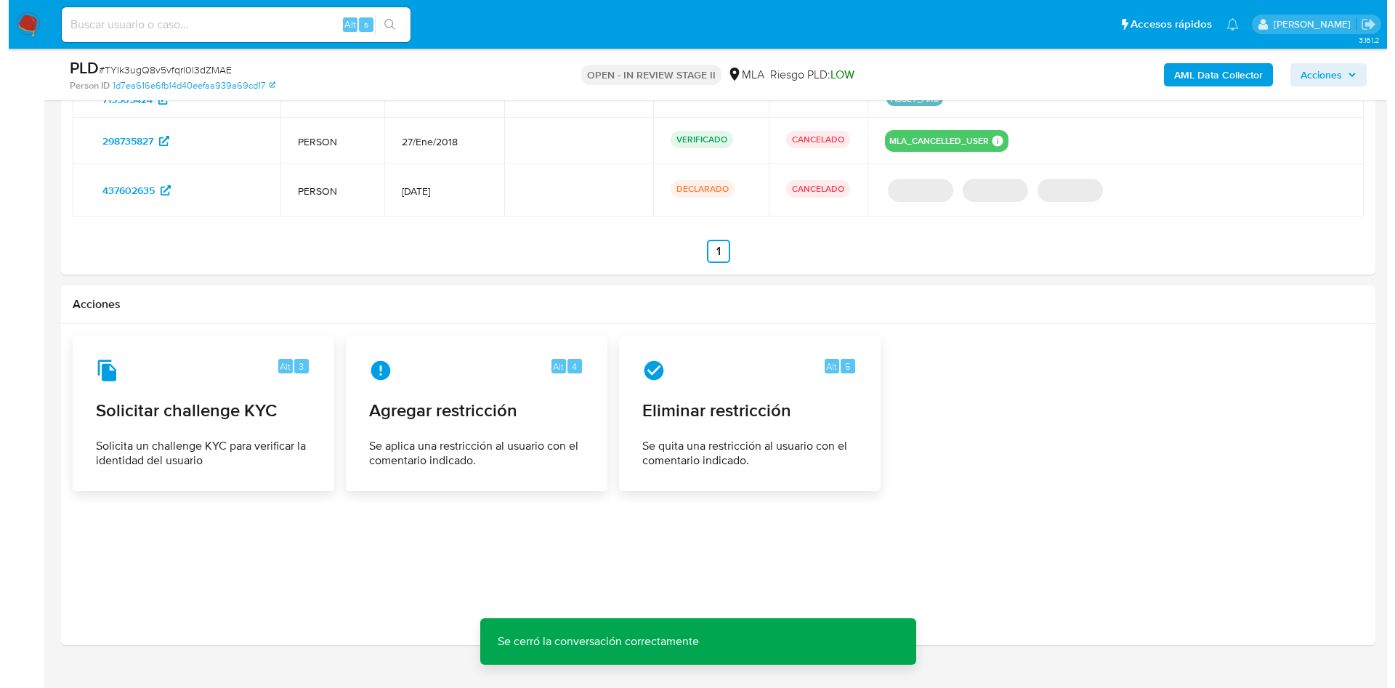
scroll to position [2316, 0]
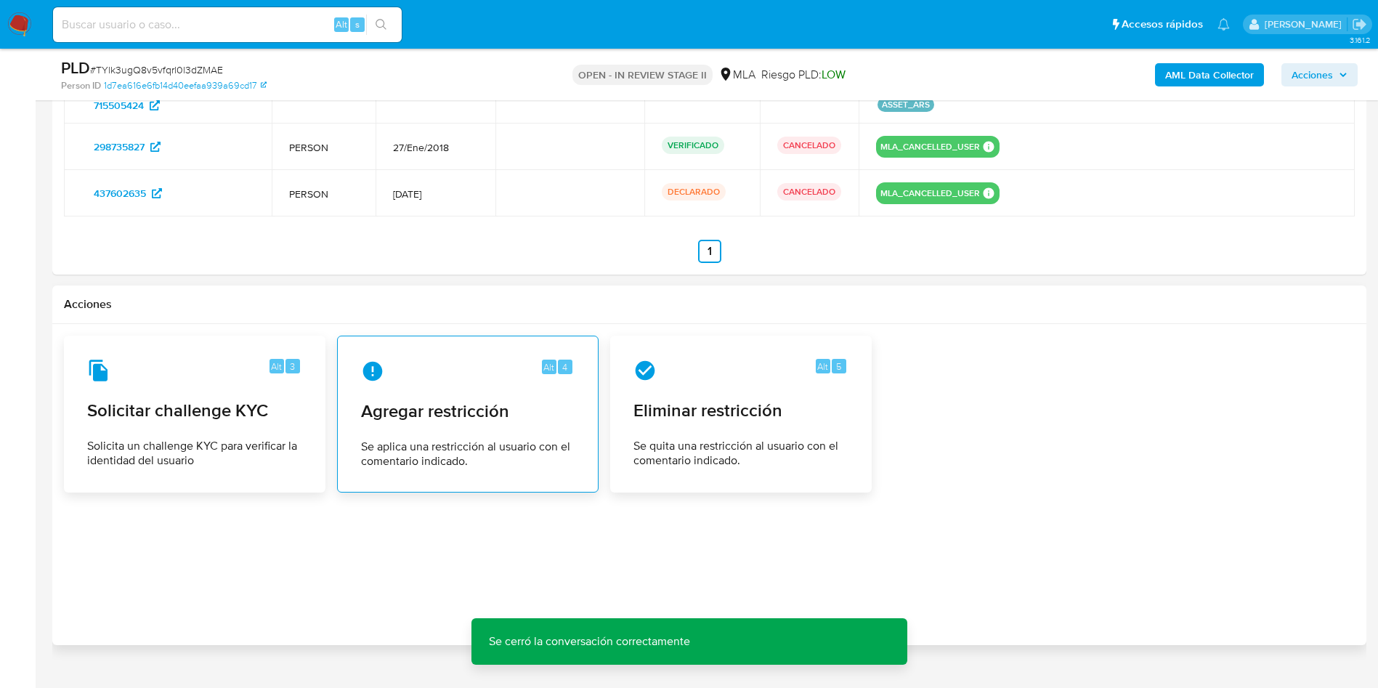
click at [488, 400] on span "Agregar restricción" at bounding box center [468, 411] width 214 height 22
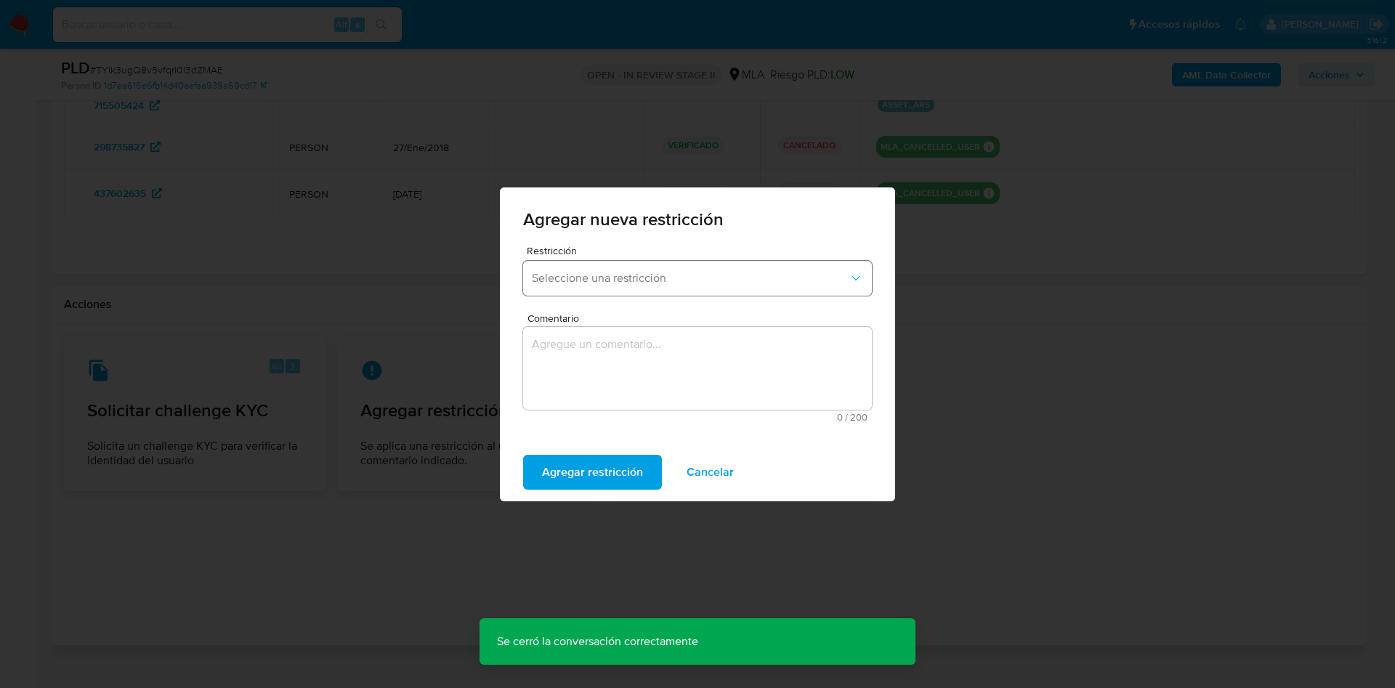
click at [601, 265] on button "Seleccione una restricción" at bounding box center [697, 278] width 349 height 35
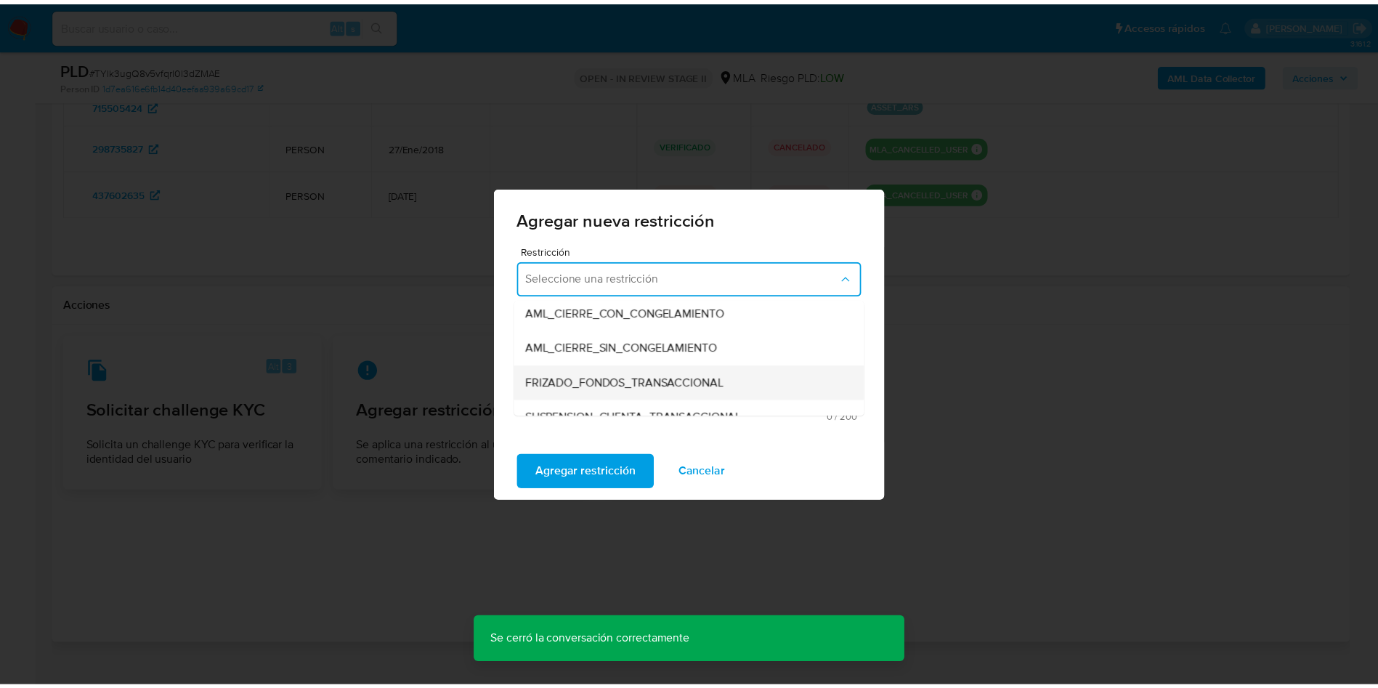
scroll to position [218, 0]
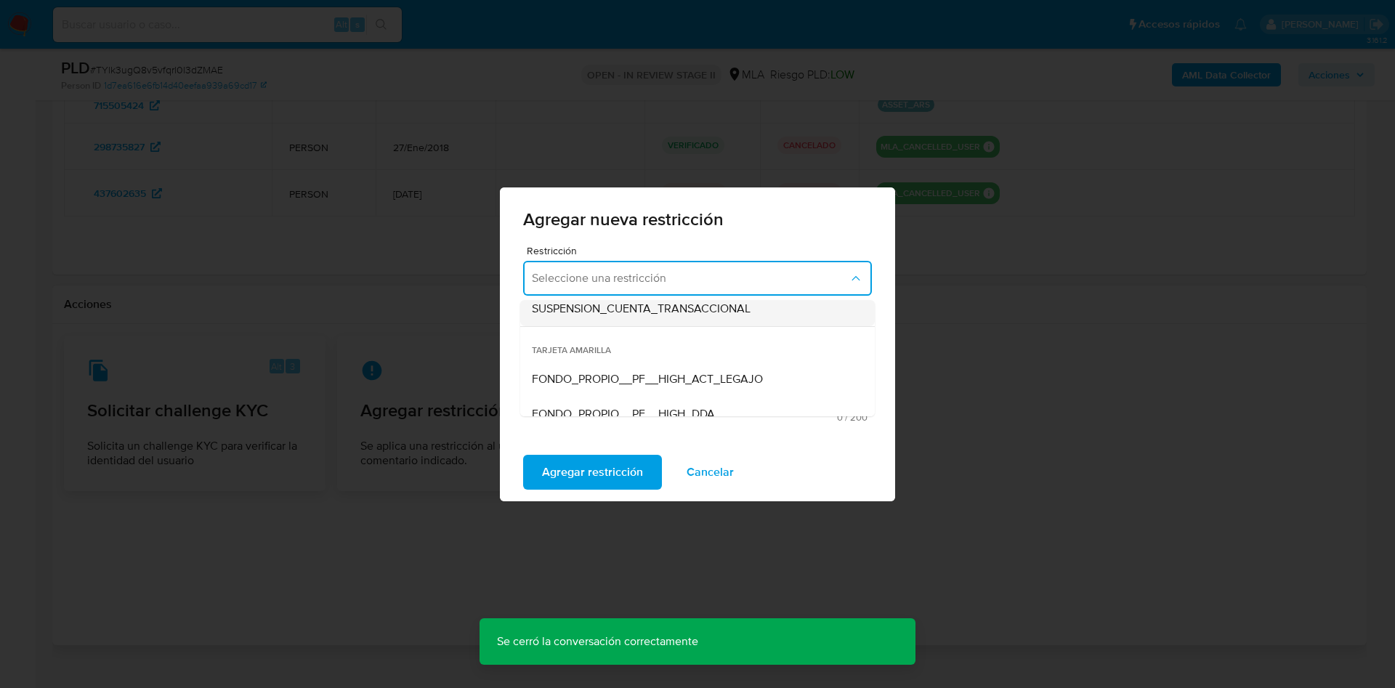
click at [663, 315] on span "SUSPENSION_CUENTA_TRANSACCIONAL" at bounding box center [641, 309] width 219 height 15
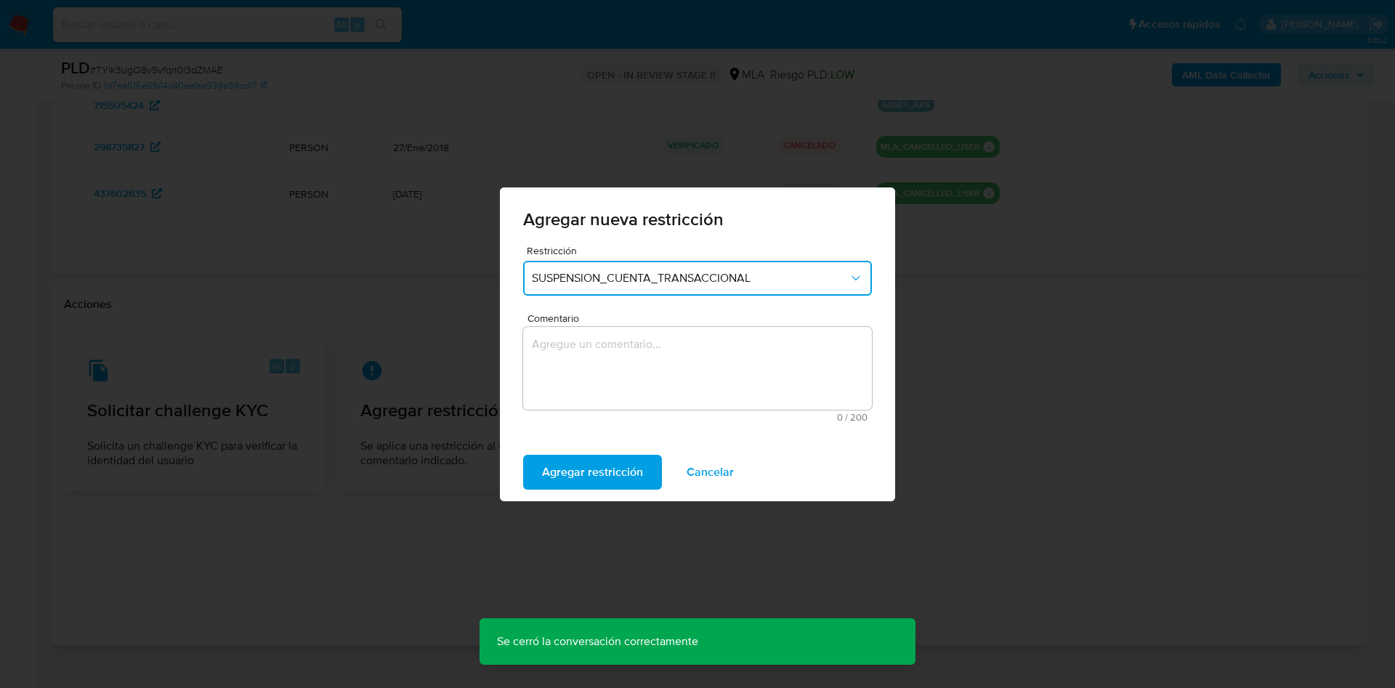
click at [571, 369] on textarea "Comentario" at bounding box center [697, 368] width 349 height 83
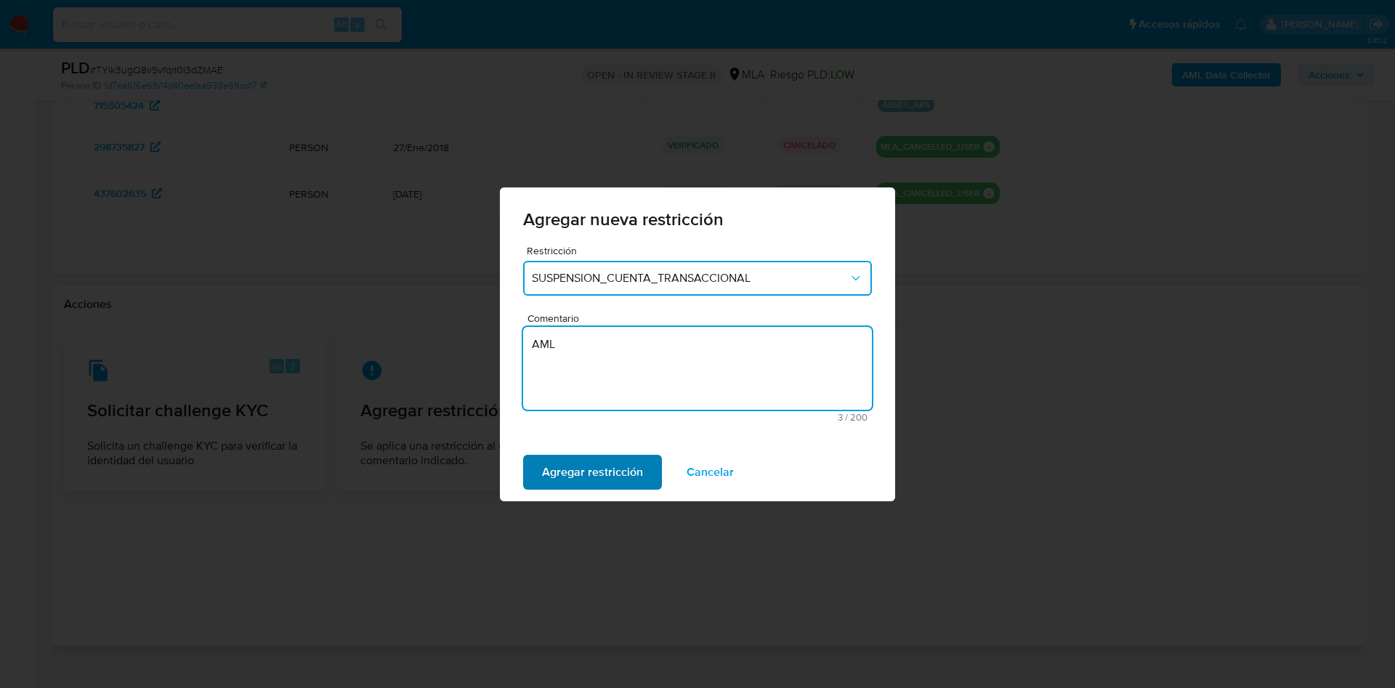
type textarea "AML"
click at [597, 457] on span "Agregar restricción" at bounding box center [592, 472] width 101 height 32
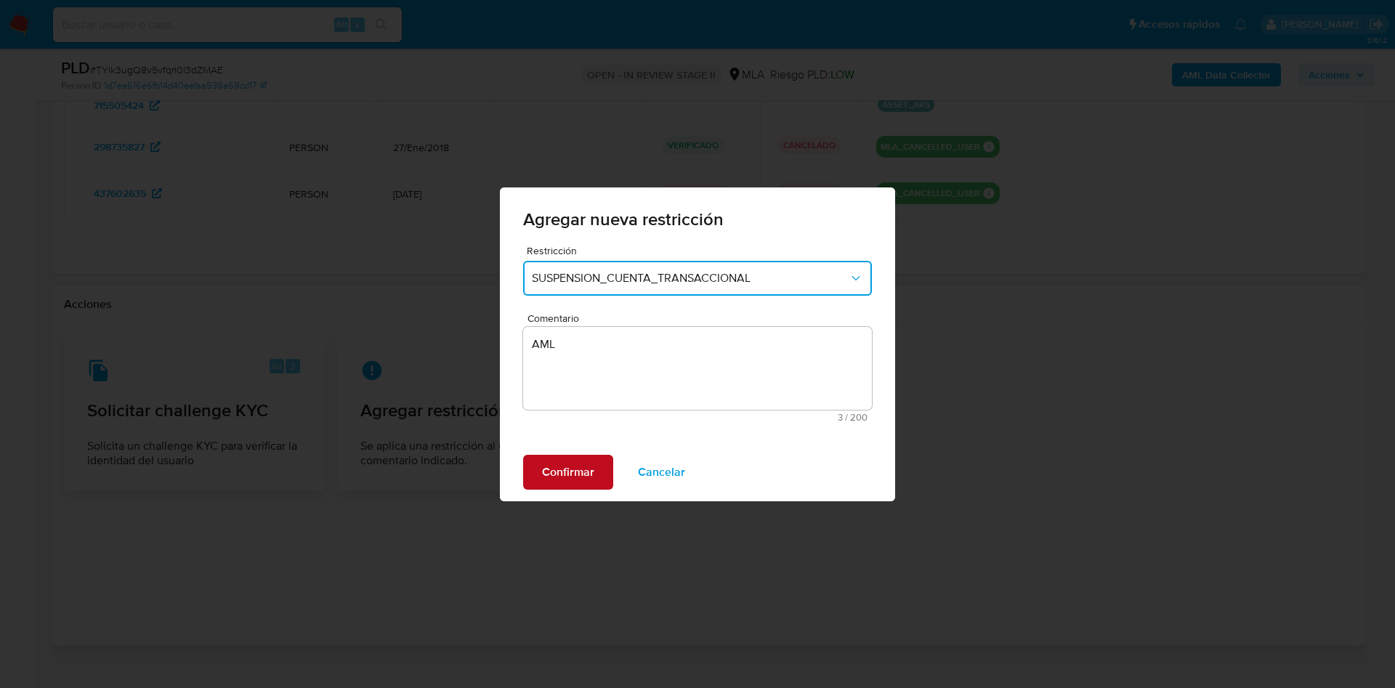
click at [565, 471] on span "Confirmar" at bounding box center [568, 472] width 52 height 32
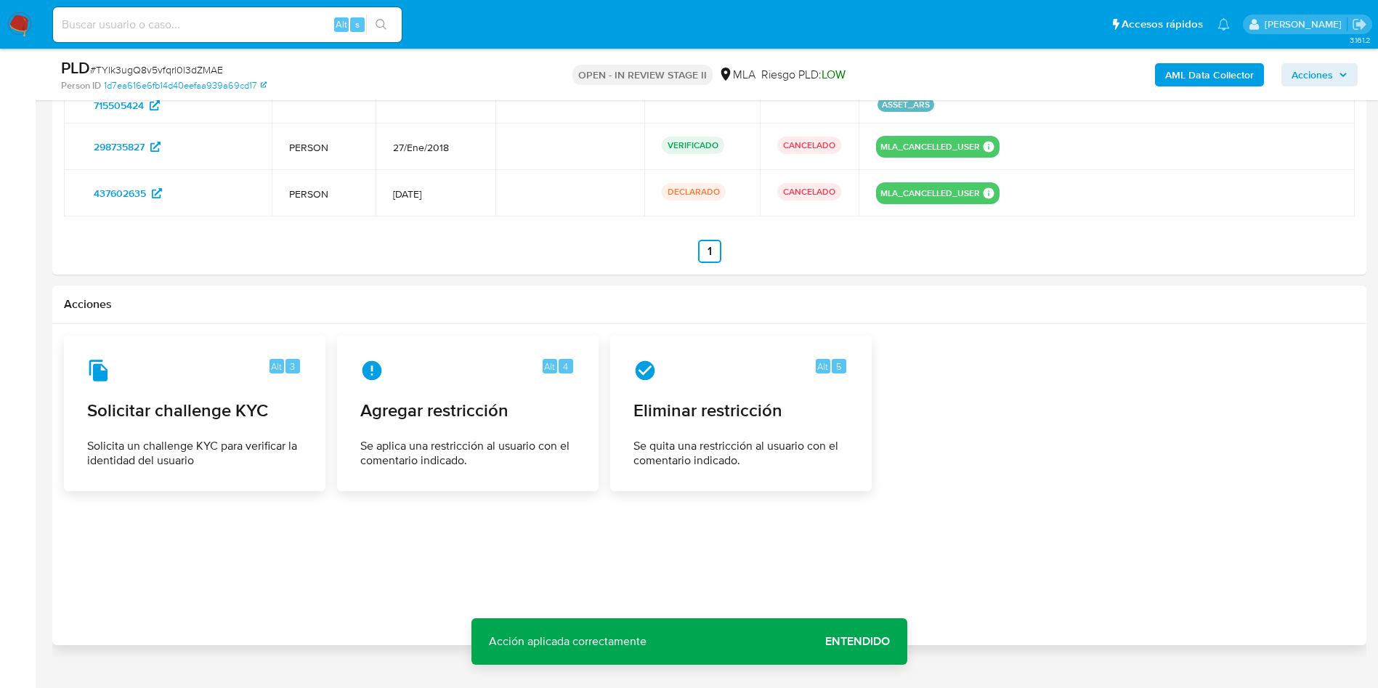
click at [848, 642] on span "Entendido" at bounding box center [857, 642] width 65 height 0
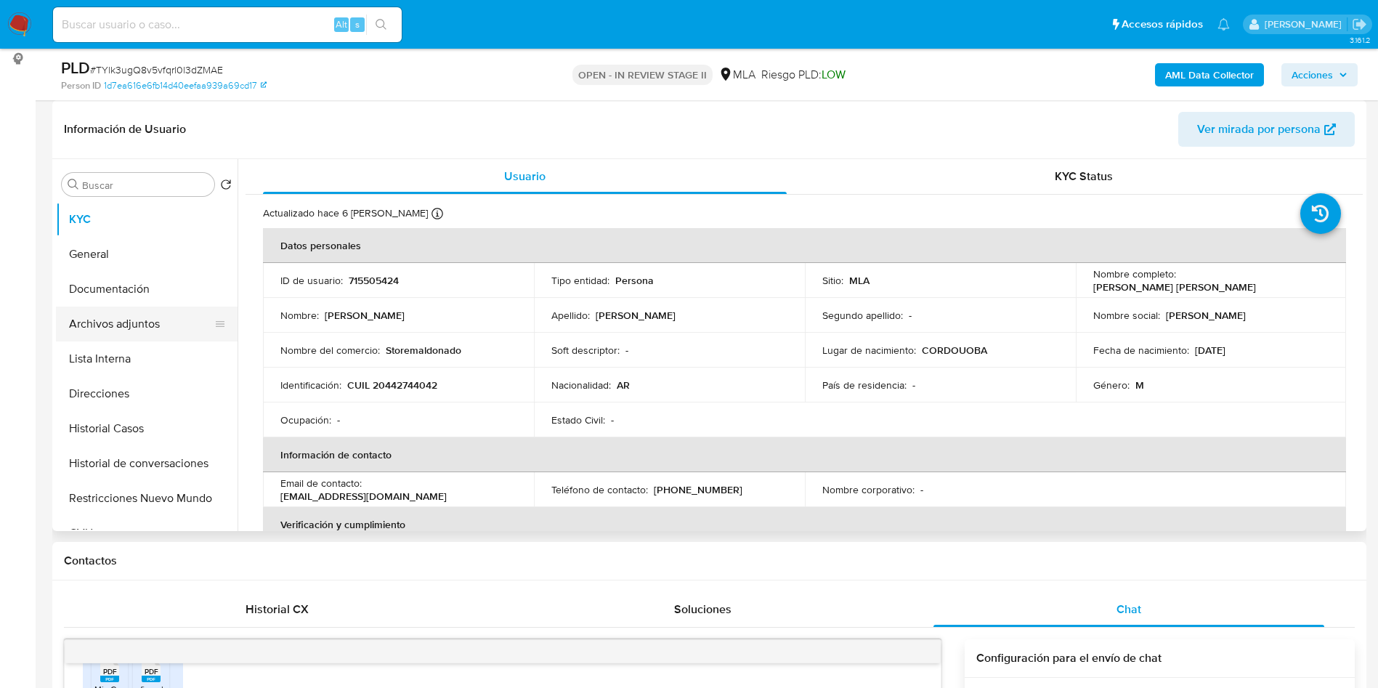
click at [89, 324] on button "Archivos adjuntos" at bounding box center [141, 324] width 170 height 35
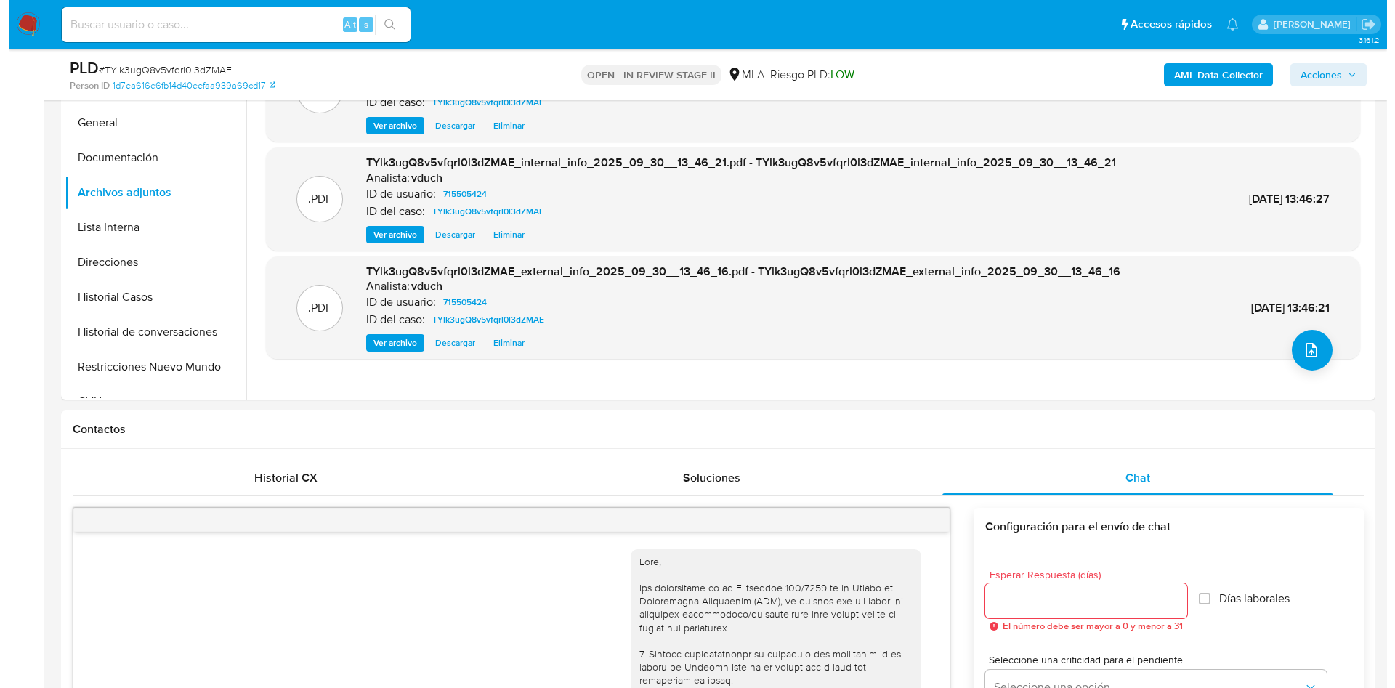
scroll to position [109, 0]
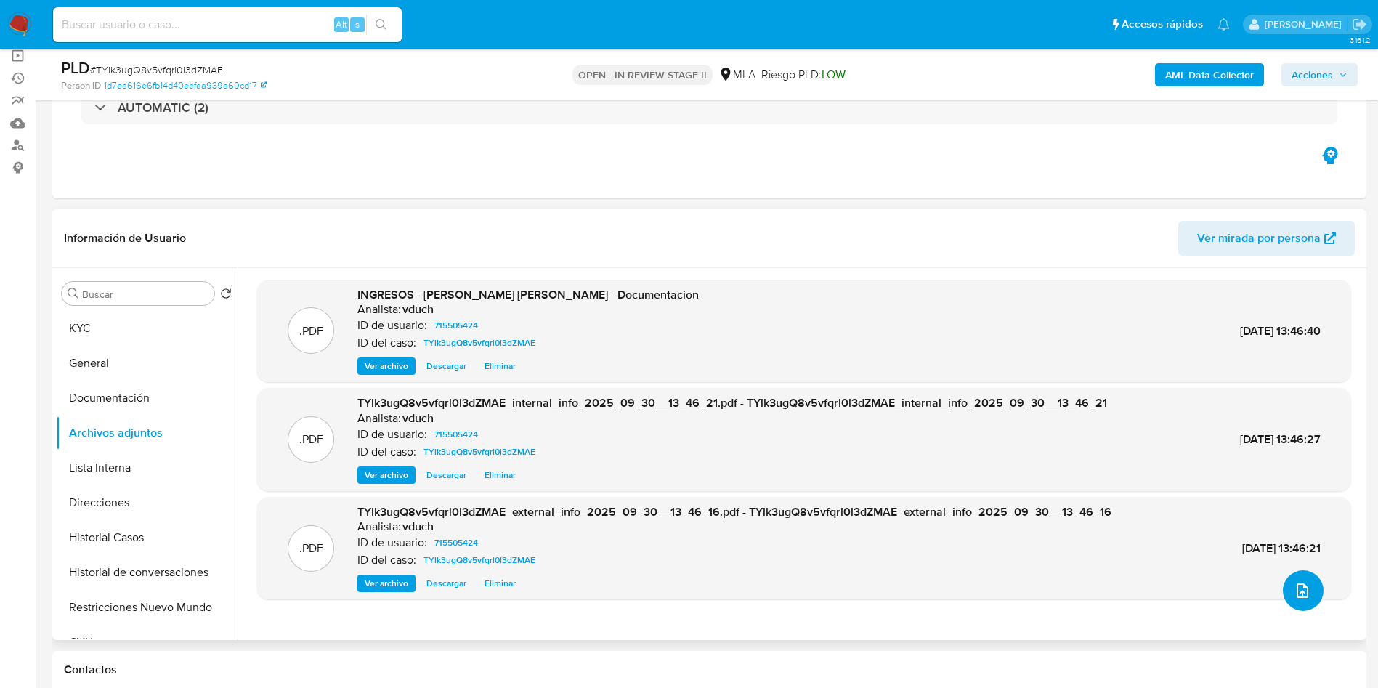
click at [1301, 587] on icon "upload-file" at bounding box center [1303, 590] width 12 height 15
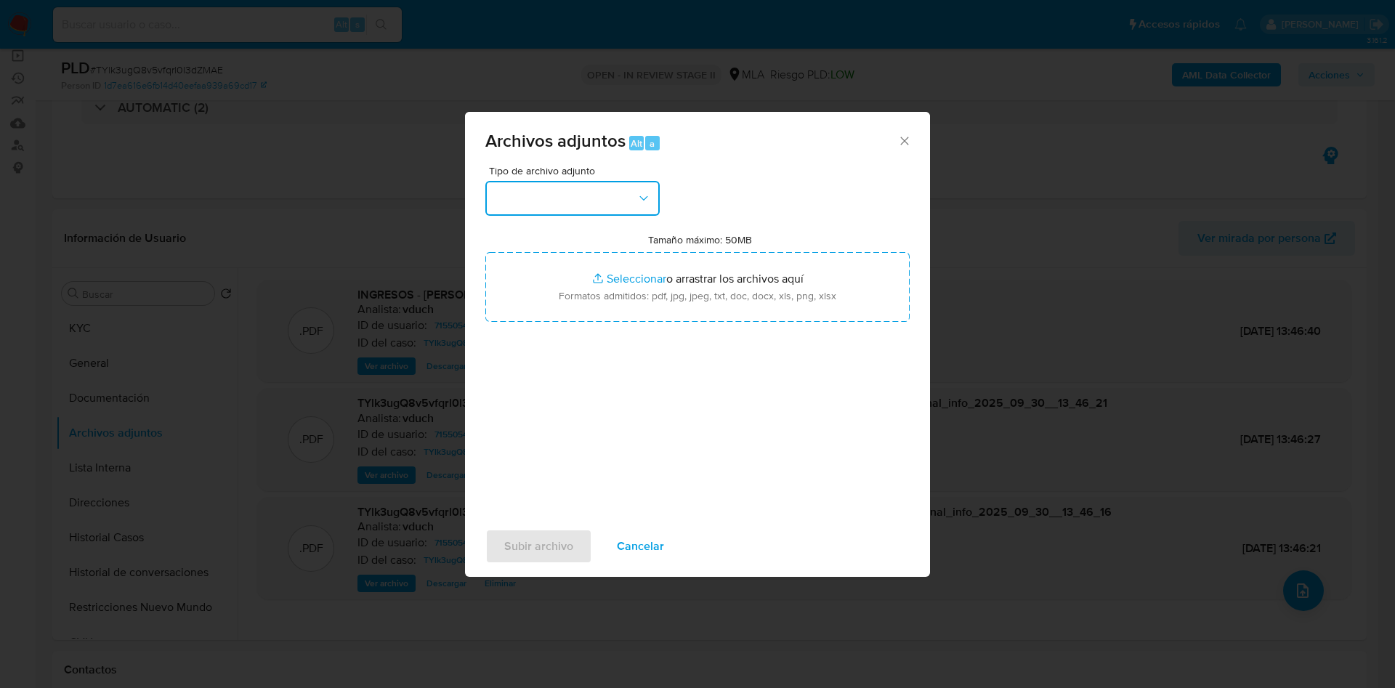
click at [615, 208] on button "button" at bounding box center [572, 198] width 174 height 35
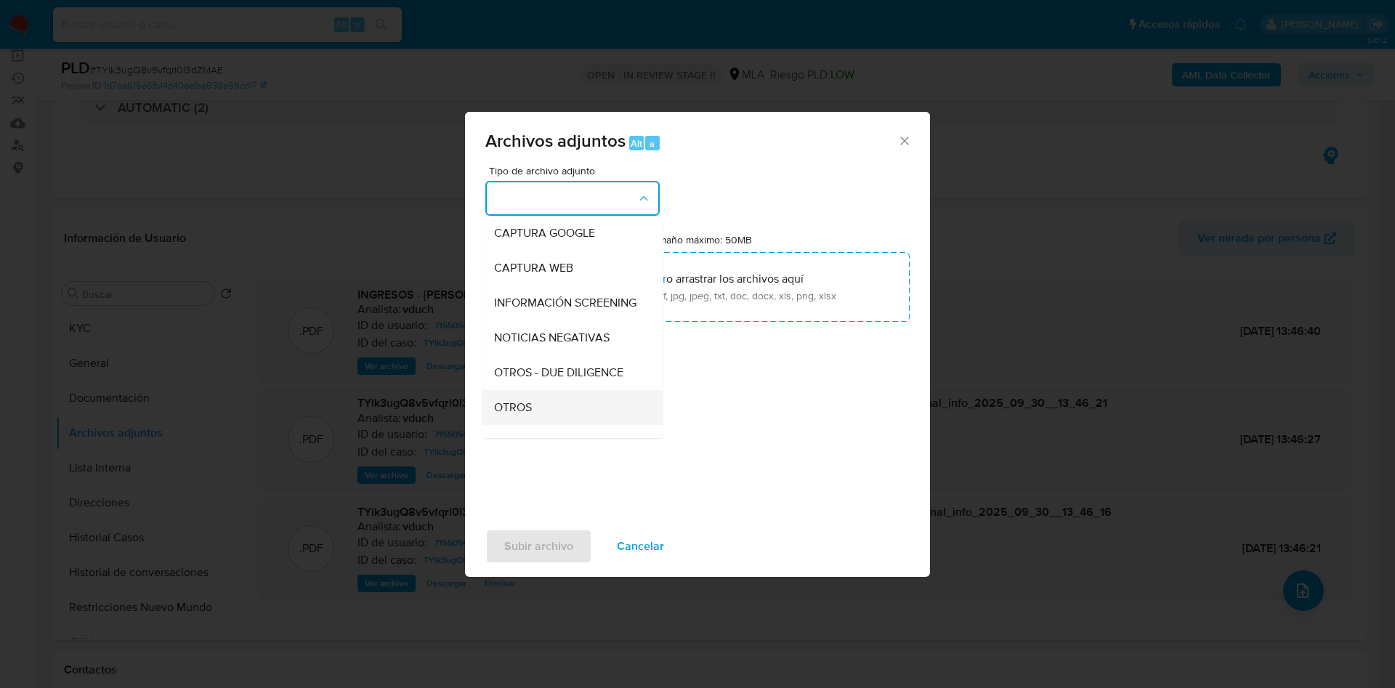
click at [555, 413] on div "OTROS" at bounding box center [568, 407] width 148 height 35
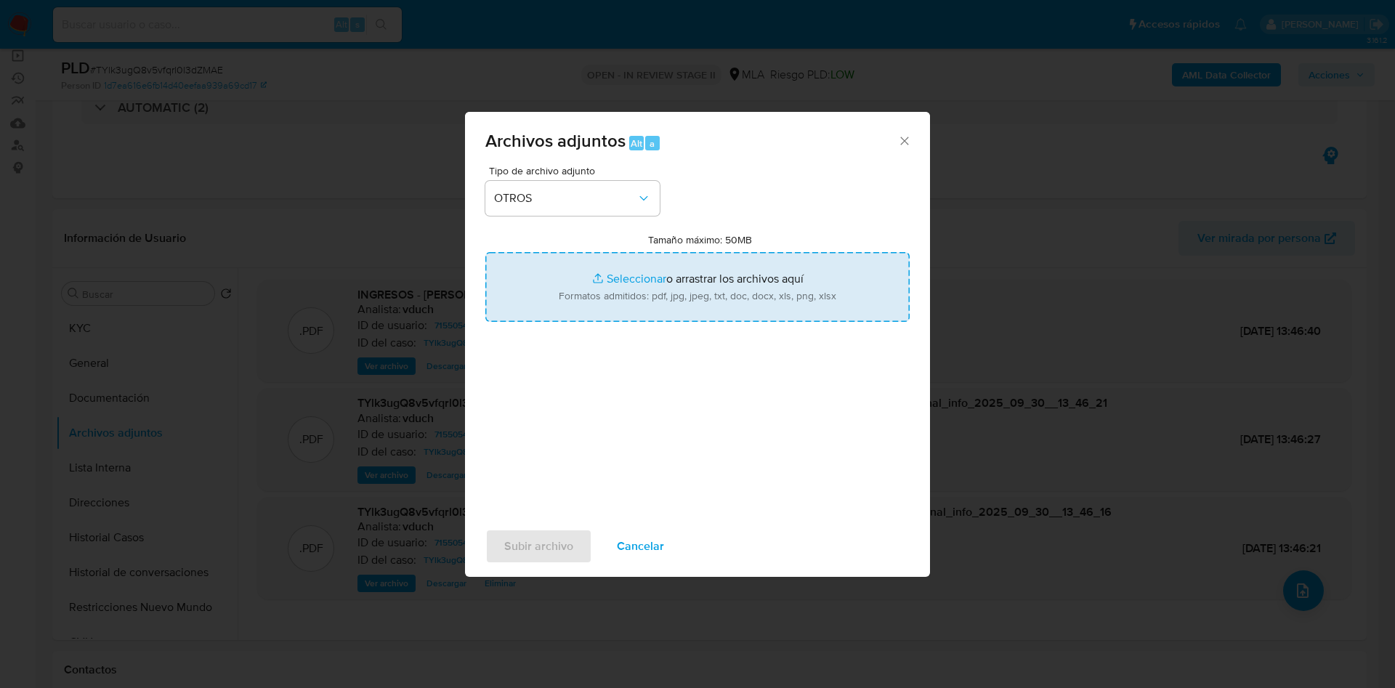
type input "C:\fakepath\Movimientos - TYlk3ugQ8v5vfqrl0l3dZMAE_2025_09_18_12_41_03.xlsx"
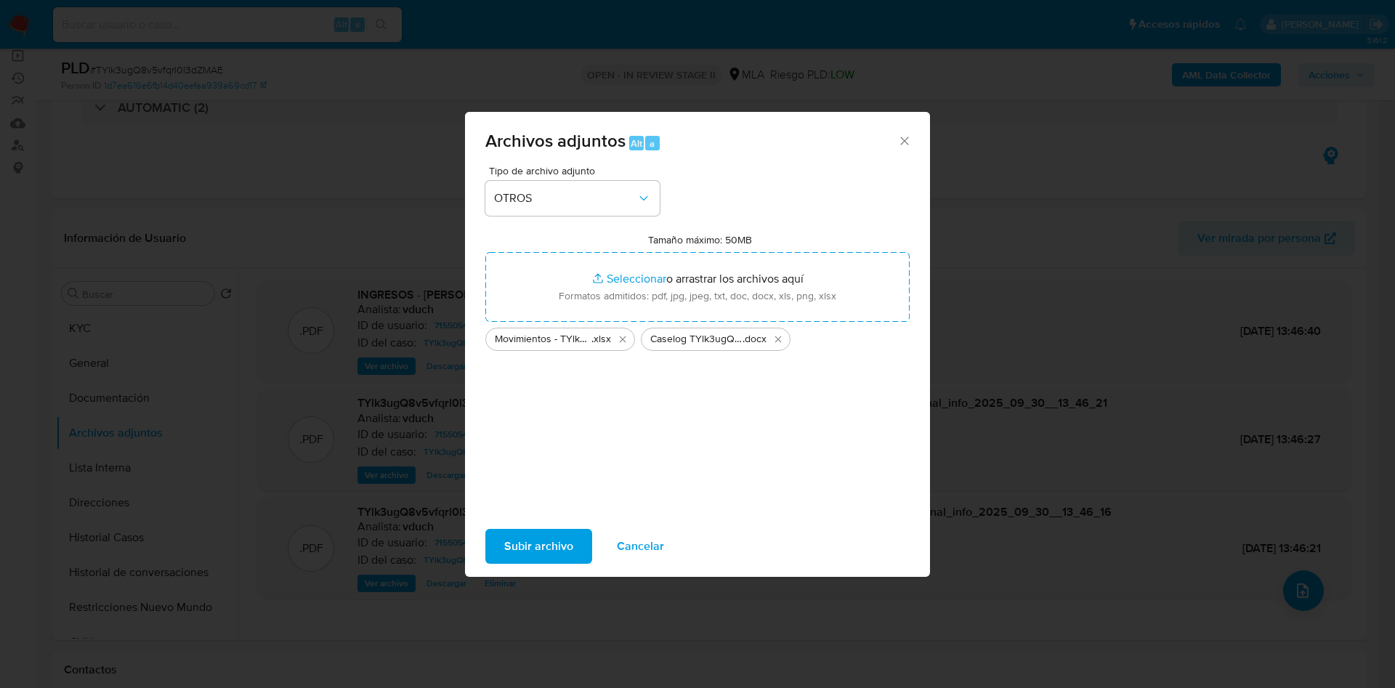
click at [554, 554] on span "Subir archivo" at bounding box center [538, 546] width 69 height 32
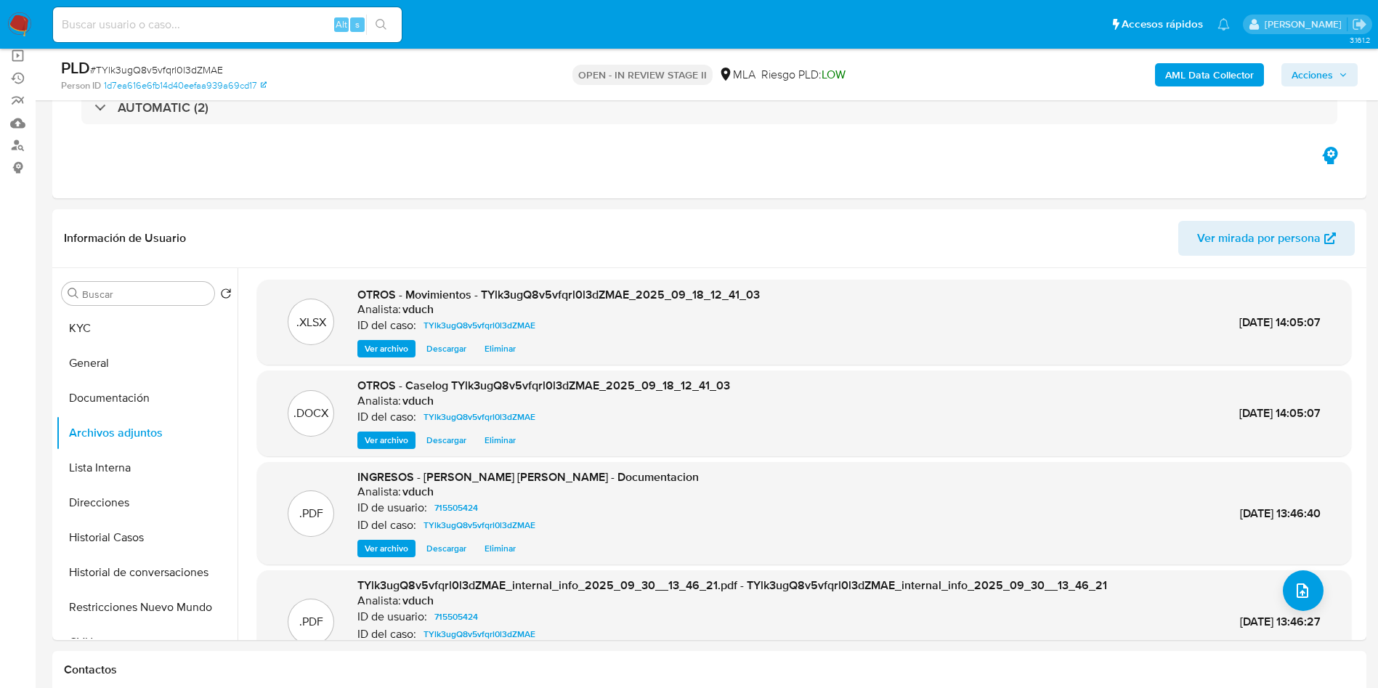
click at [1320, 65] on span "Acciones" at bounding box center [1312, 74] width 41 height 23
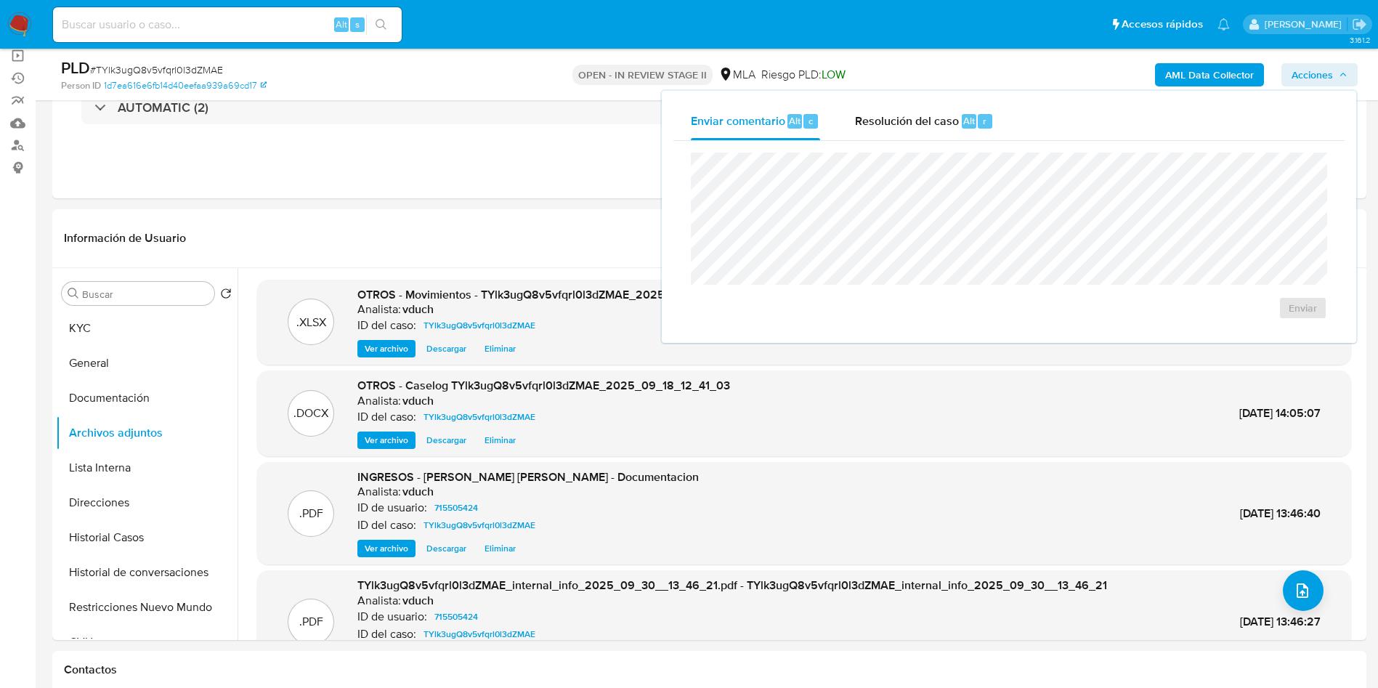
click at [1040, 143] on div "Enviar" at bounding box center [1009, 236] width 671 height 190
click at [884, 99] on div "Enviar comentario Alt c Resolución del caso Alt r Enviar" at bounding box center [1009, 217] width 695 height 252
click at [926, 126] on span "Resolución del caso" at bounding box center [907, 120] width 104 height 17
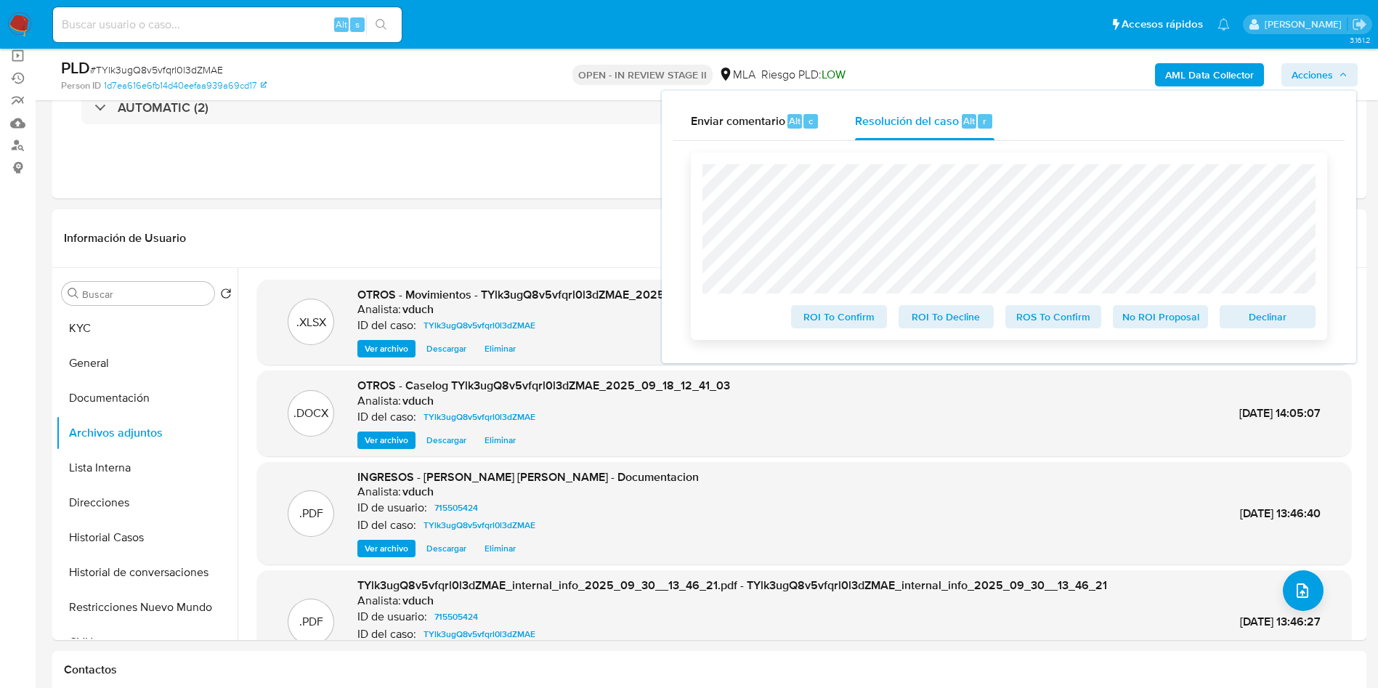
click at [1265, 322] on span "Declinar" at bounding box center [1268, 317] width 76 height 20
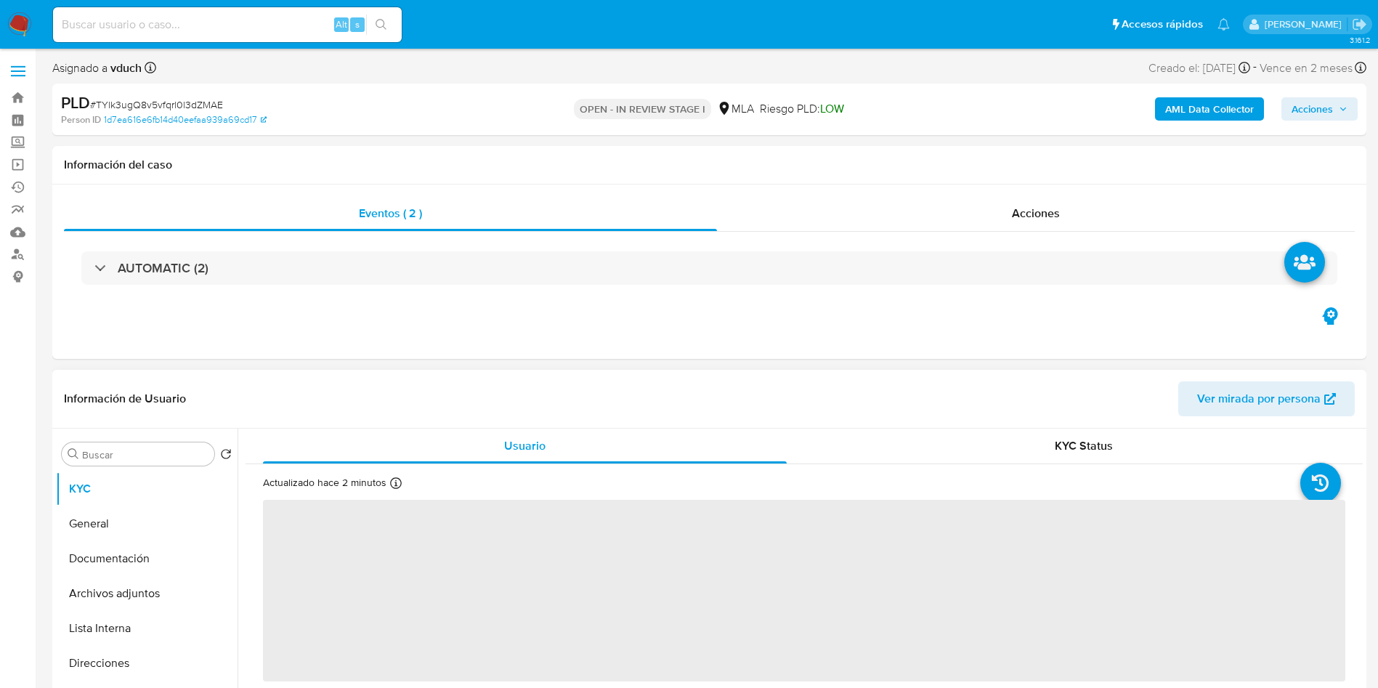
select select "10"
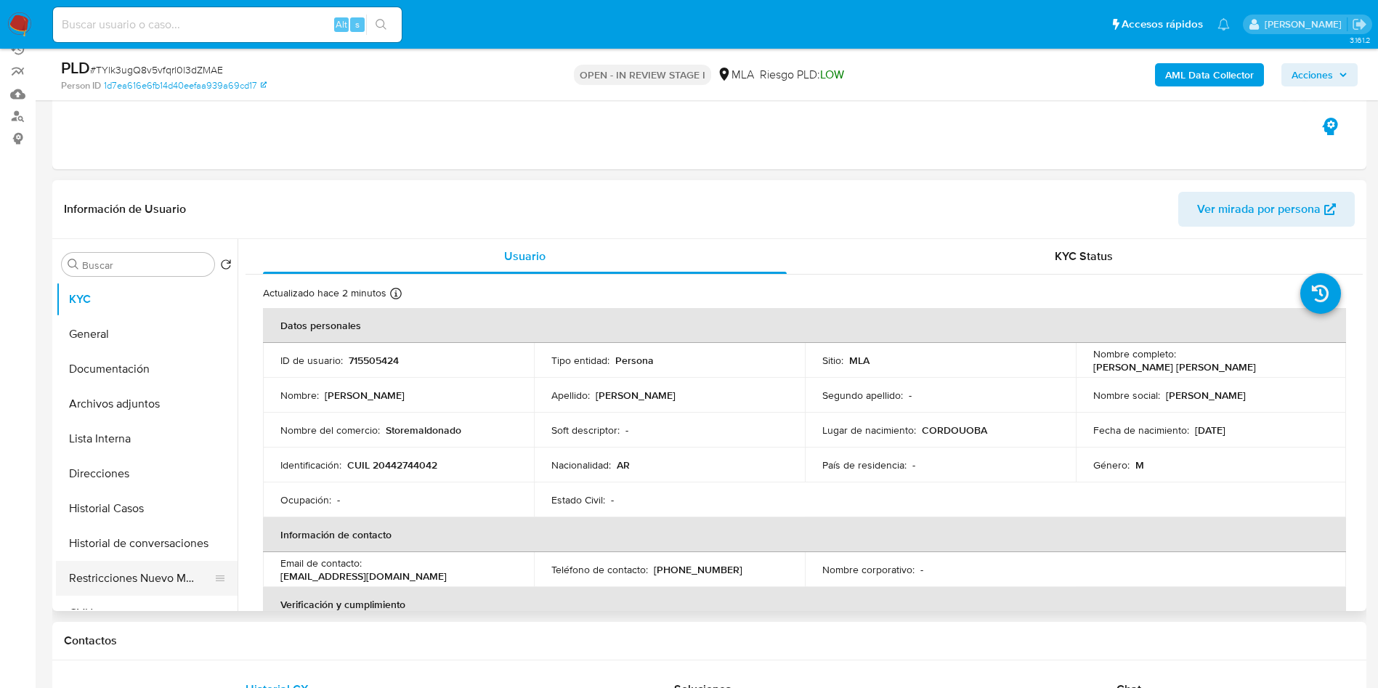
scroll to position [218, 0]
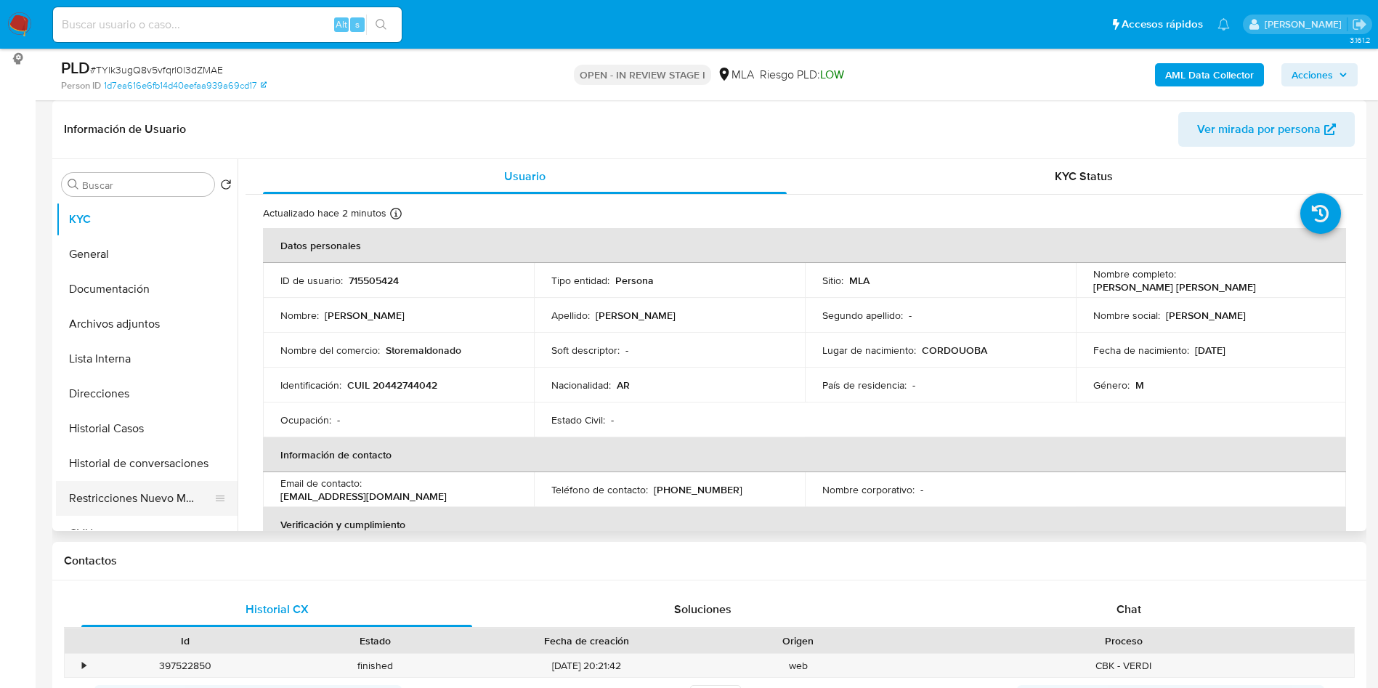
click at [100, 485] on button "Restricciones Nuevo Mundo" at bounding box center [141, 498] width 170 height 35
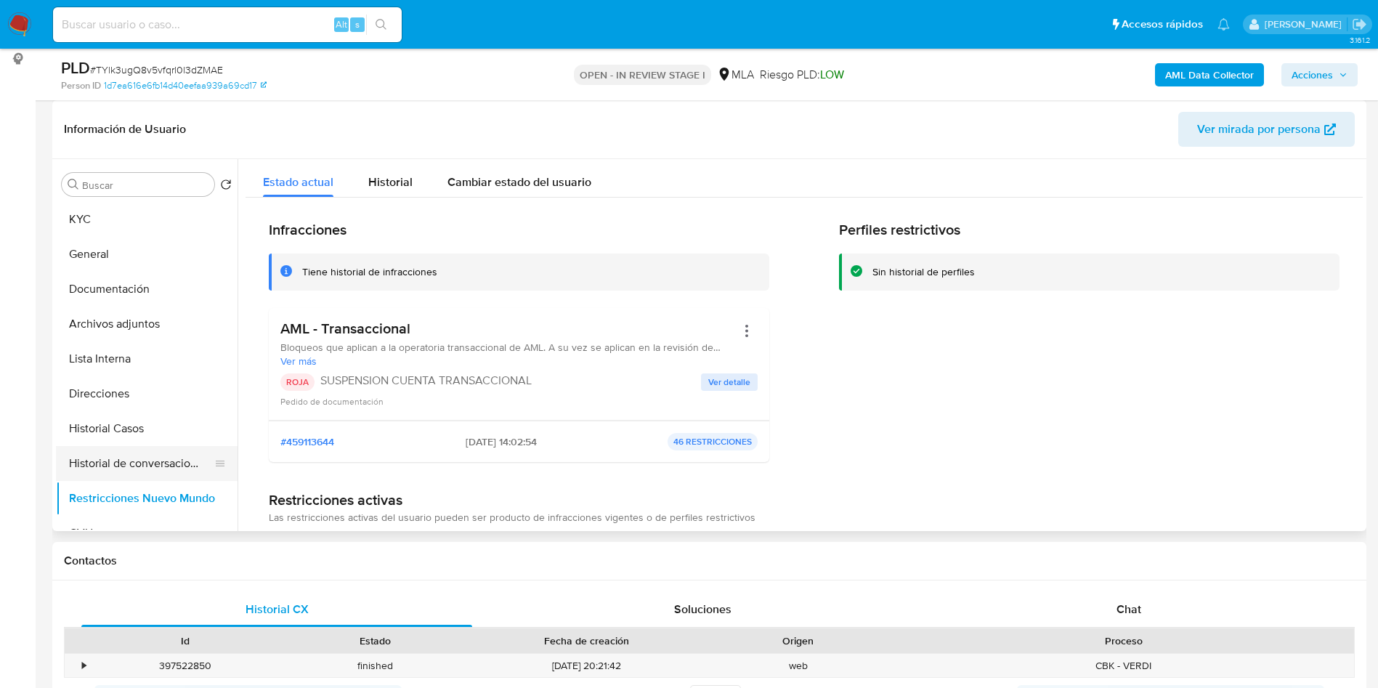
click at [129, 446] on button "Historial de conversaciones" at bounding box center [141, 463] width 170 height 35
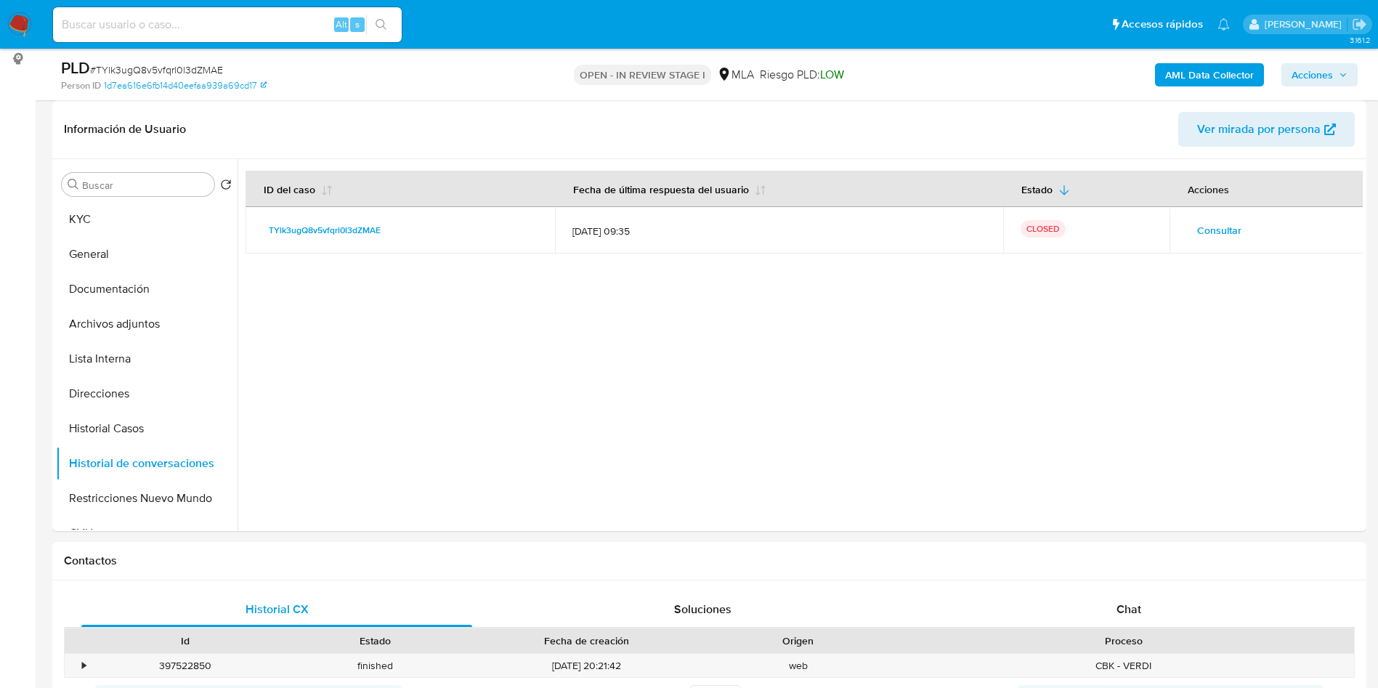
click at [1347, 78] on icon "button" at bounding box center [1343, 74] width 9 height 9
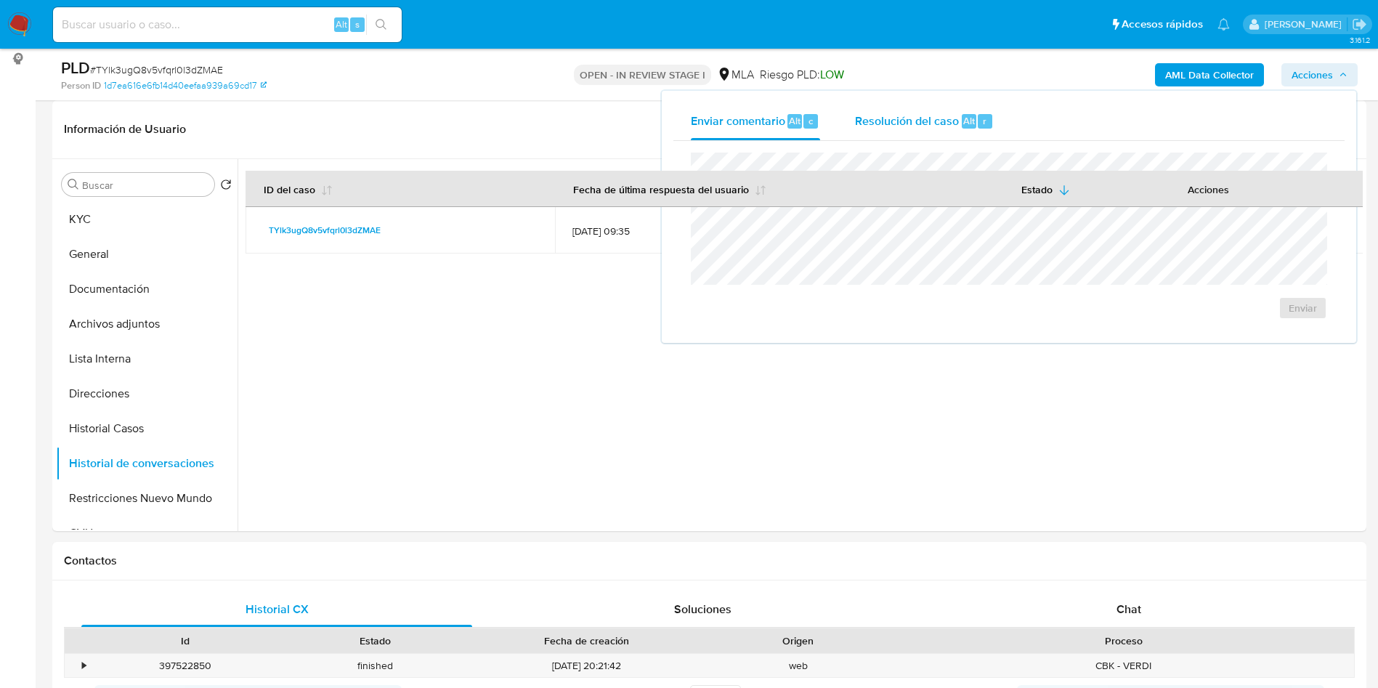
click at [902, 121] on span "Resolución del caso" at bounding box center [907, 120] width 104 height 17
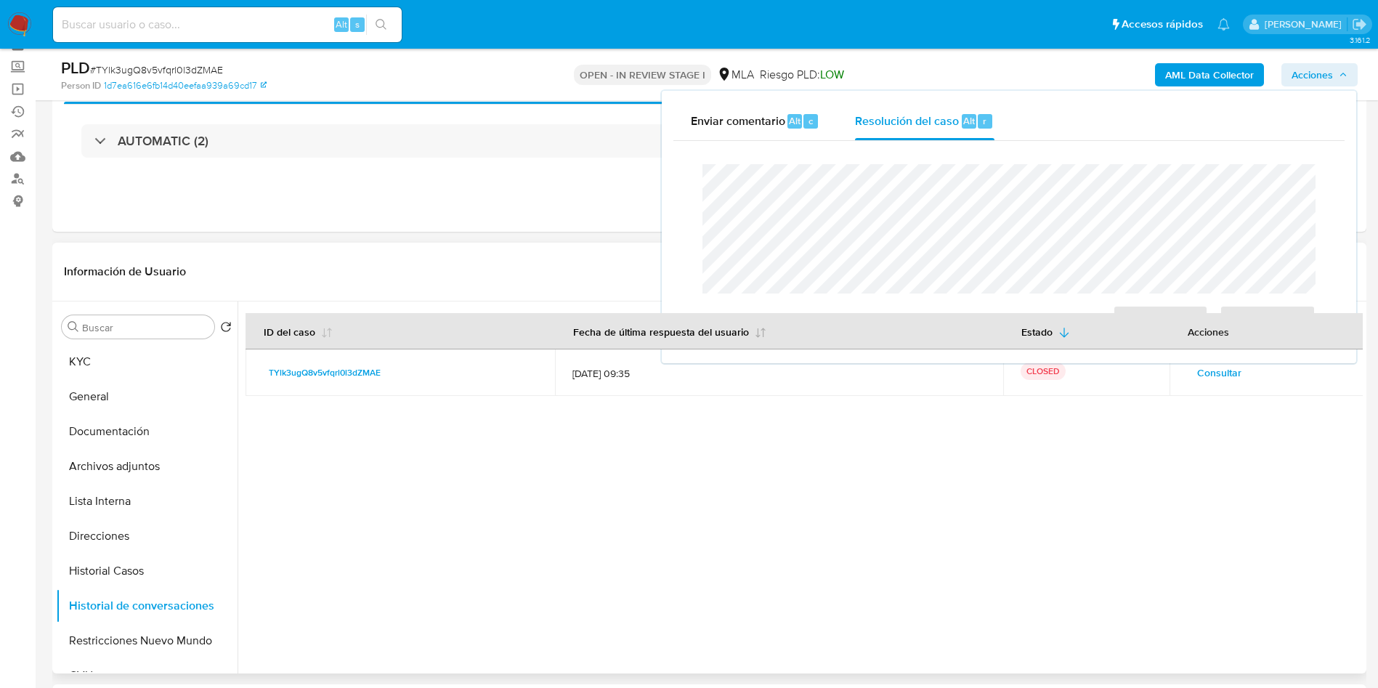
scroll to position [0, 0]
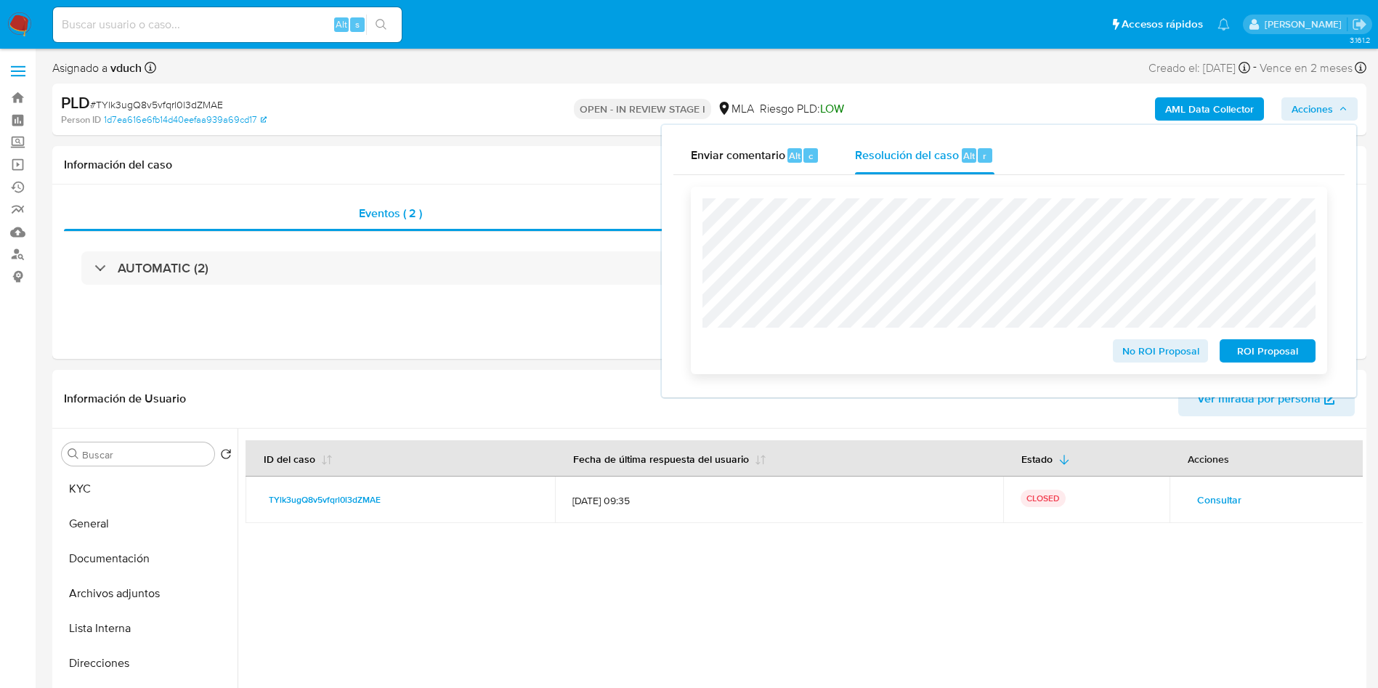
click at [1274, 361] on span "ROI Proposal" at bounding box center [1268, 351] width 76 height 20
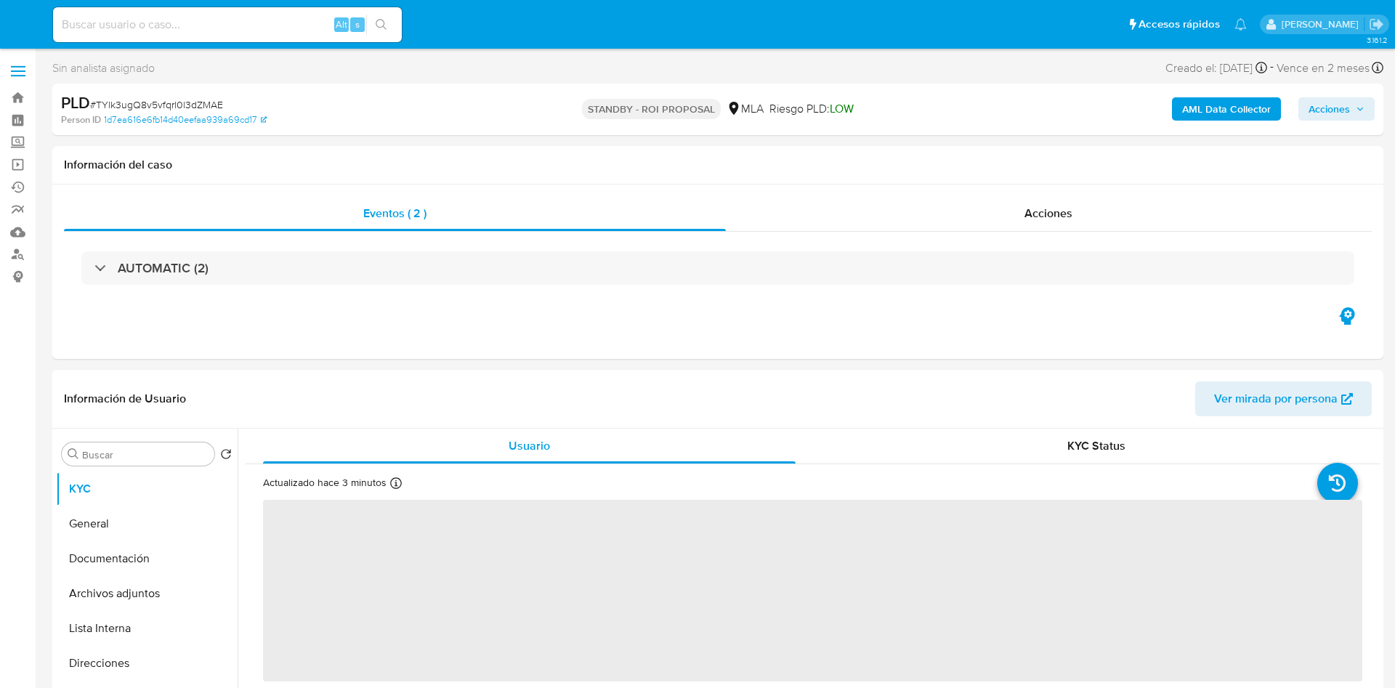
select select "10"
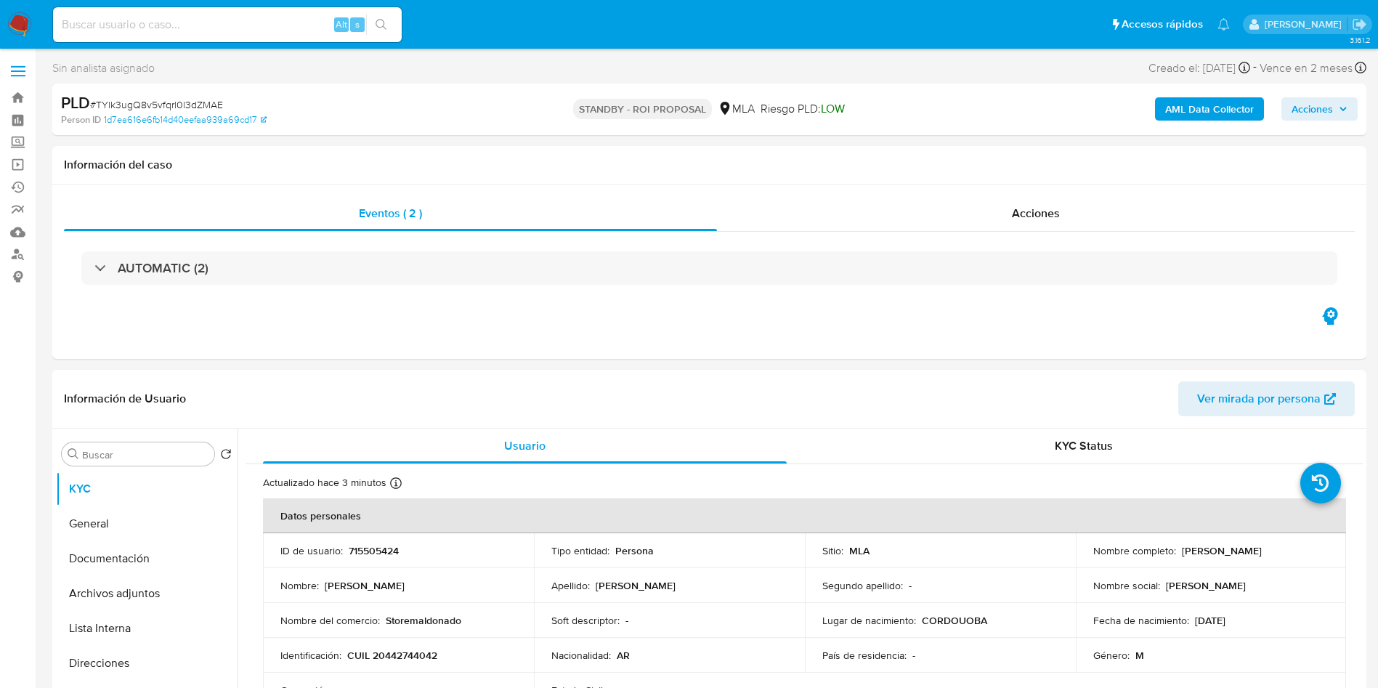
click at [199, 6] on div "Alt s" at bounding box center [227, 24] width 349 height 41
click at [228, 35] on div "Alt s" at bounding box center [227, 24] width 349 height 35
click at [280, 15] on input at bounding box center [227, 24] width 349 height 19
paste input "l3lyabKwrNwWgsBmvMxRz4vM"
click at [400, 24] on input "l3lyabKwrNwWgsBmvMxRz4vM" at bounding box center [227, 24] width 349 height 19
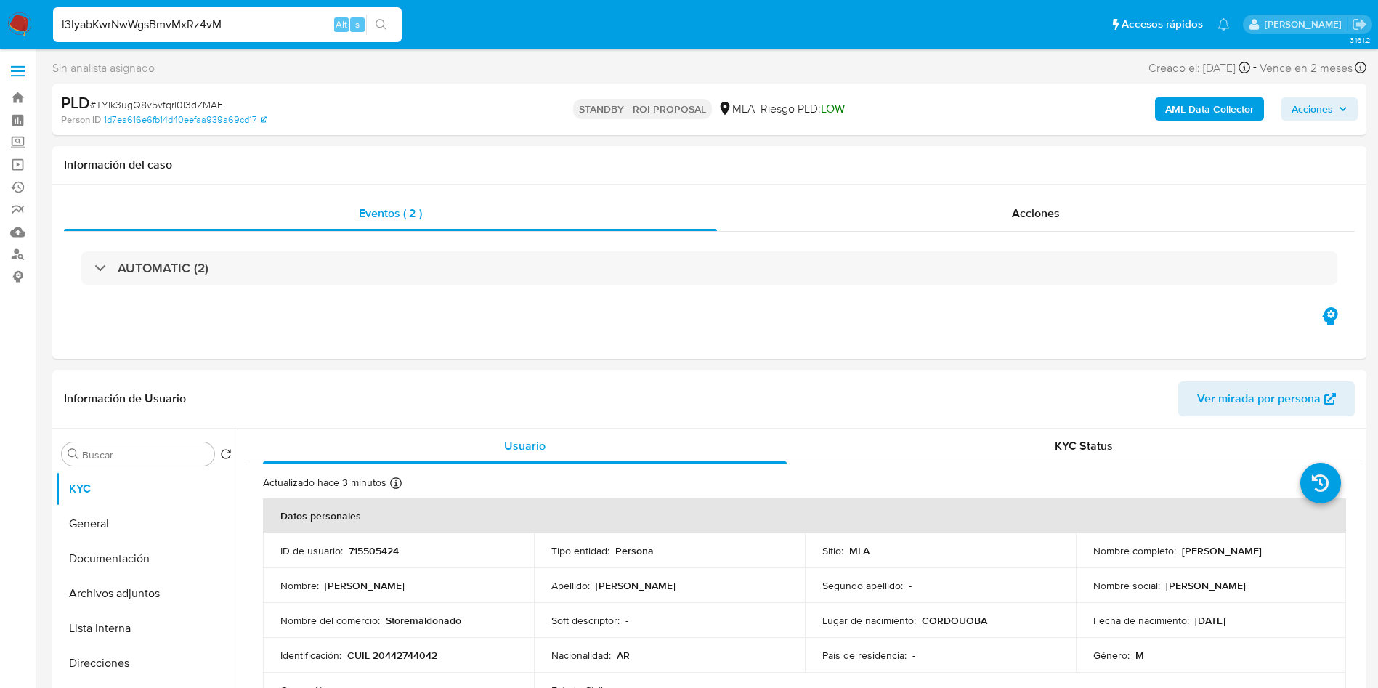
type input "l3lyabKwrNwWgsBmvMxRz4vM"
click at [376, 28] on icon "search-icon" at bounding box center [382, 25] width 12 height 12
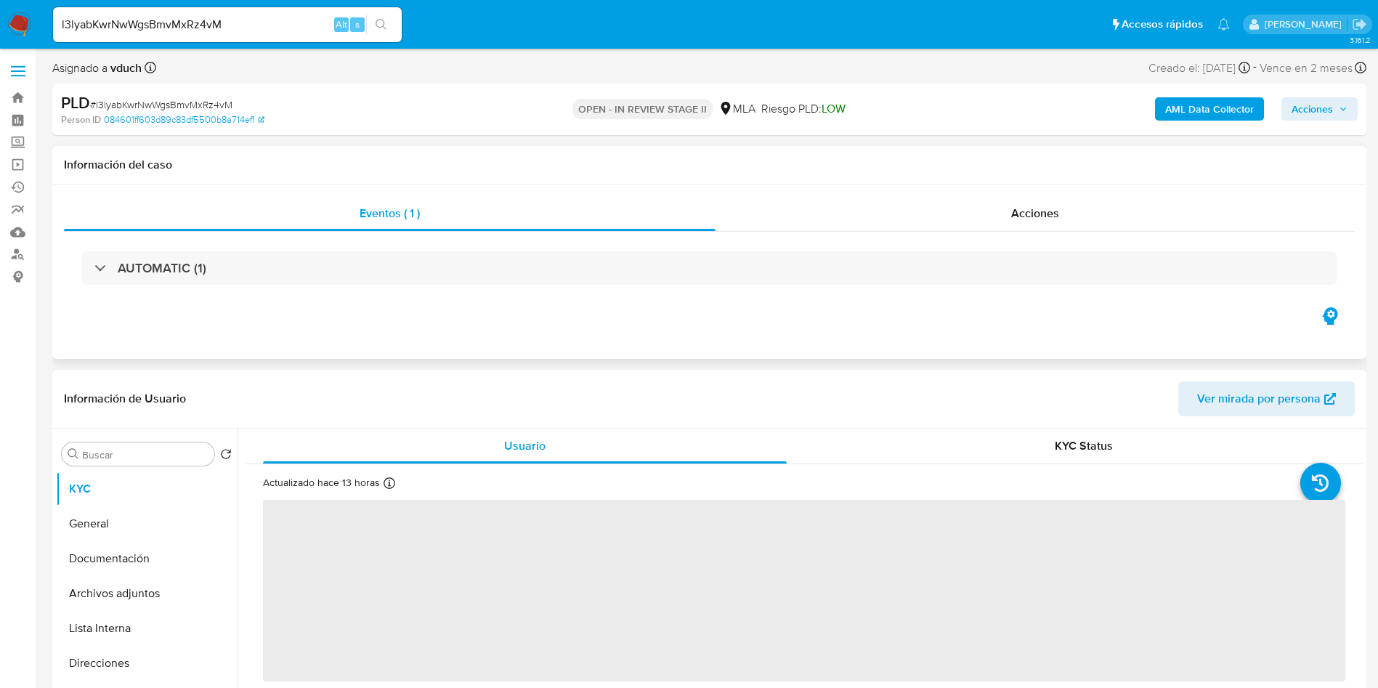
select select "10"
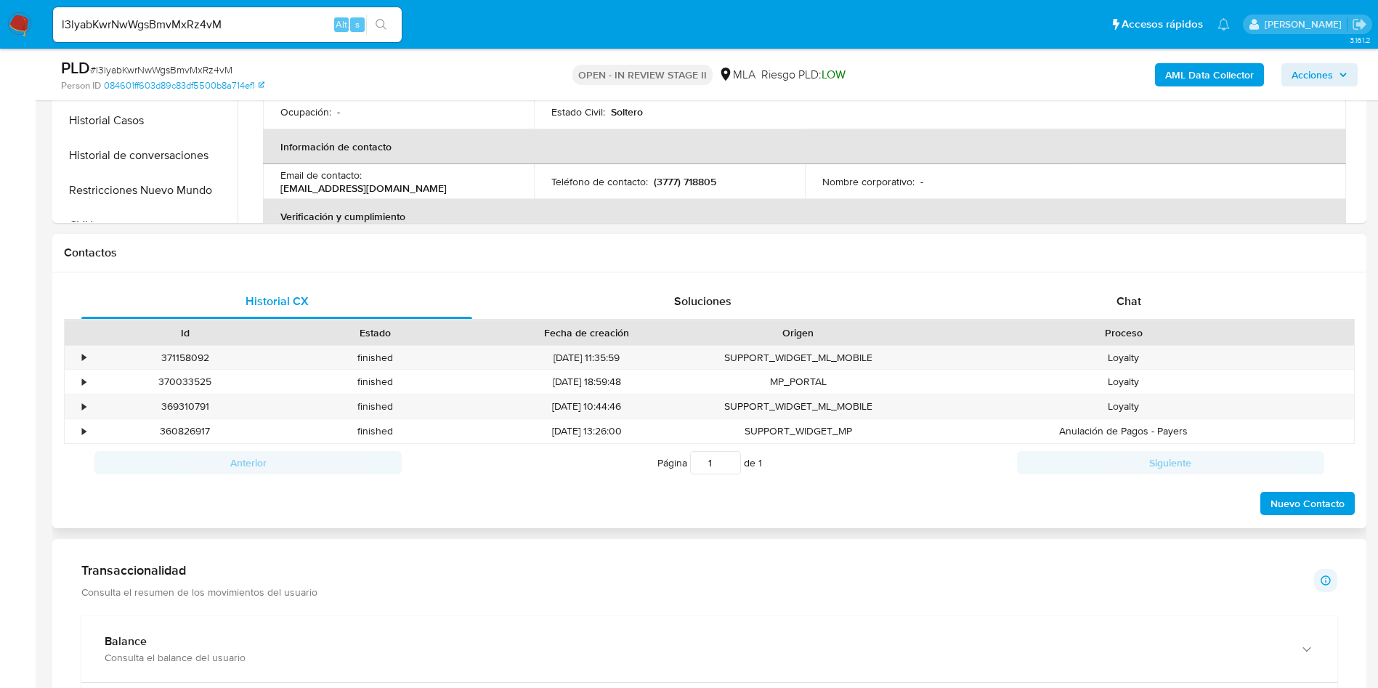
scroll to position [545, 0]
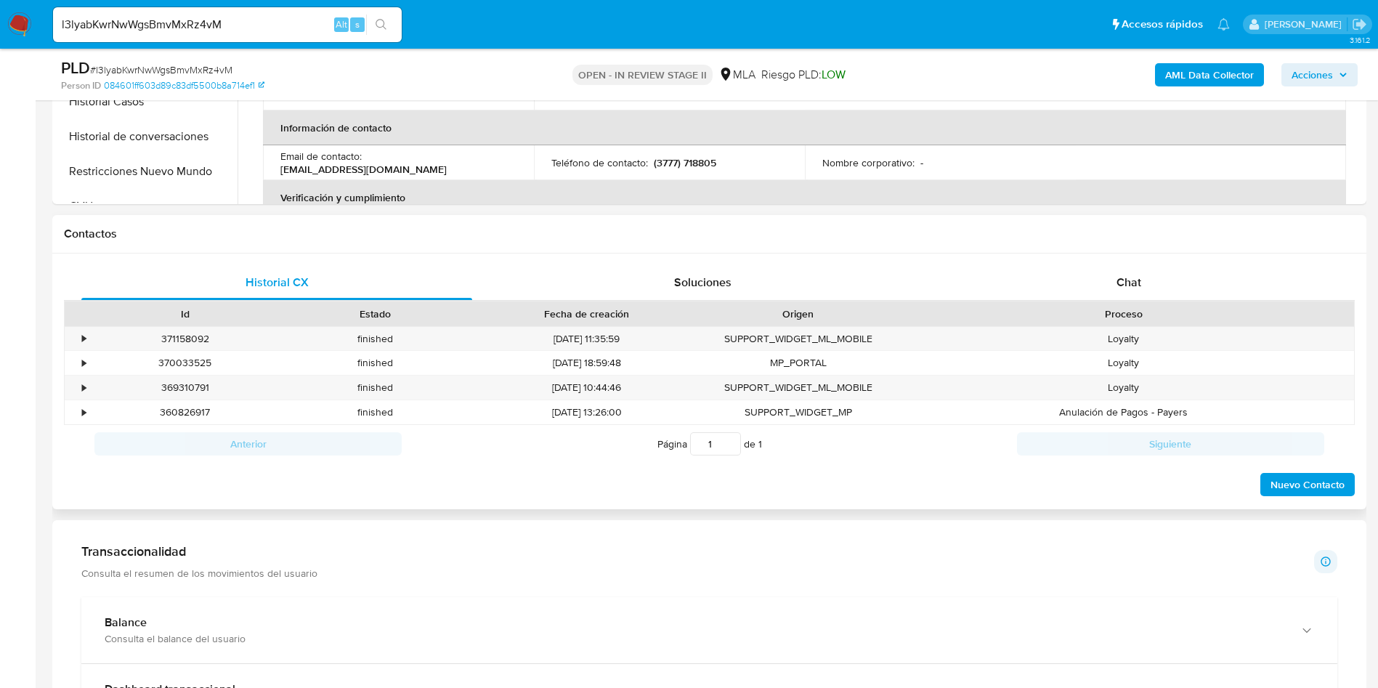
click at [1145, 257] on div "Historial CX Soluciones Chat Id Estado Fecha de creación Origen Proceso • 37115…" at bounding box center [709, 382] width 1314 height 256
click at [1141, 270] on div "Chat" at bounding box center [1129, 282] width 391 height 35
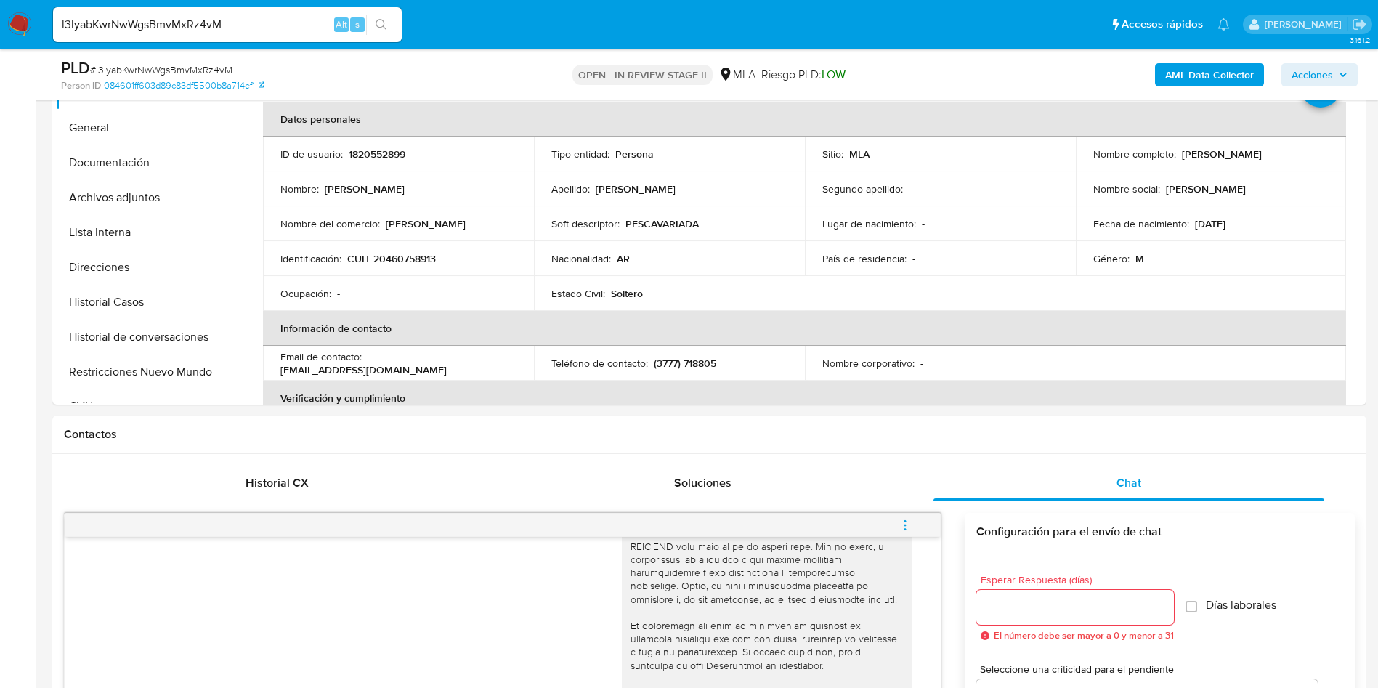
scroll to position [0, 0]
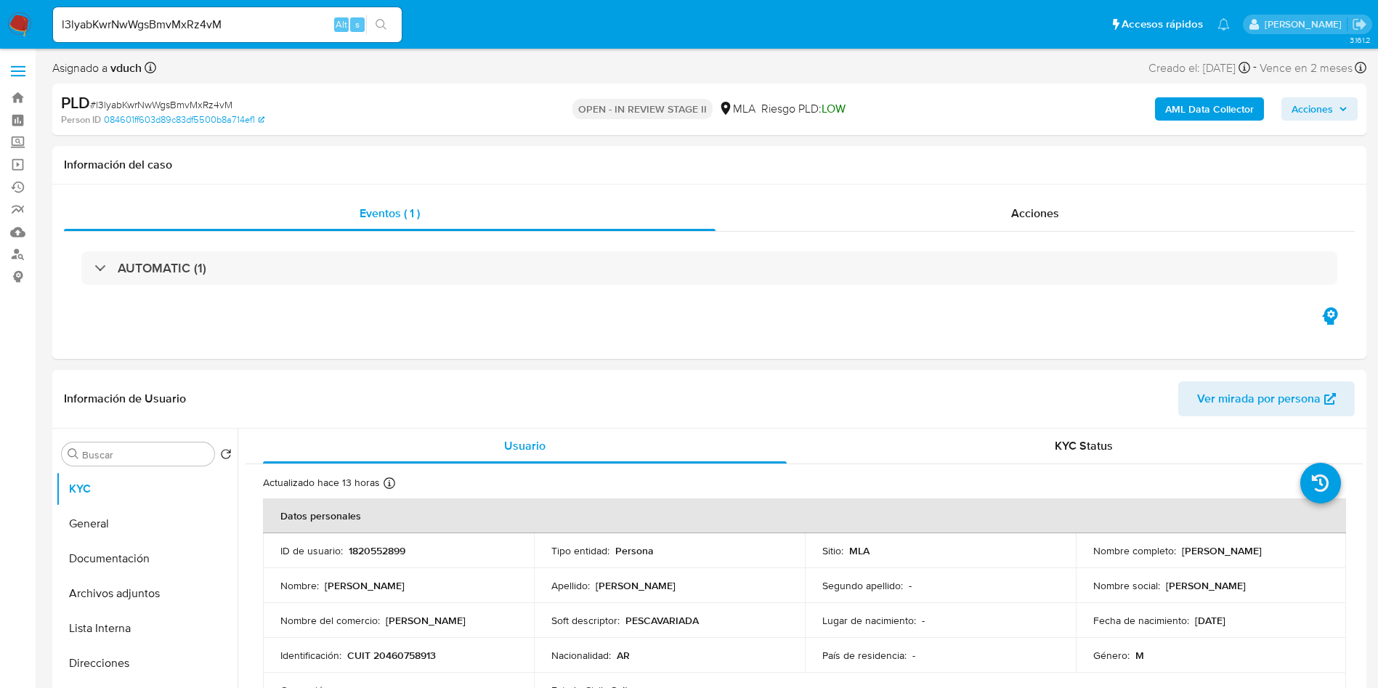
click at [364, 545] on p "1820552899" at bounding box center [377, 550] width 57 height 13
copy p "1820552899"
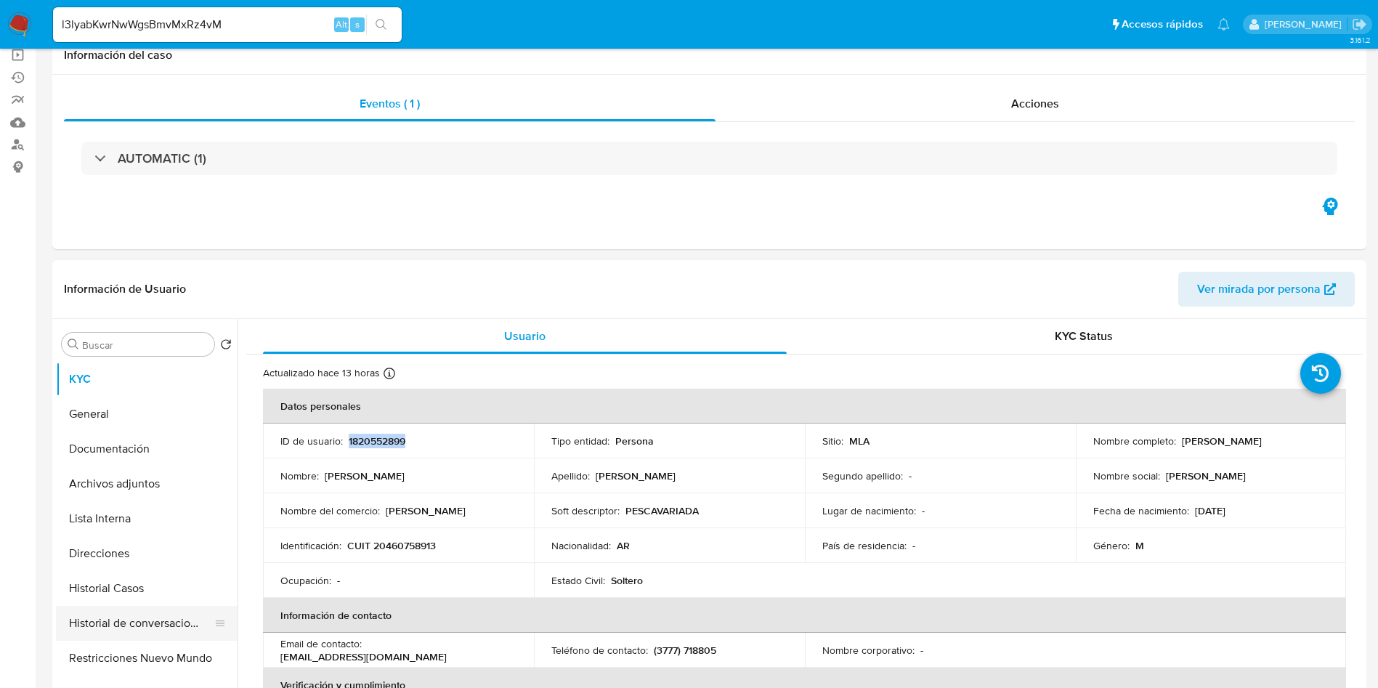
scroll to position [218, 0]
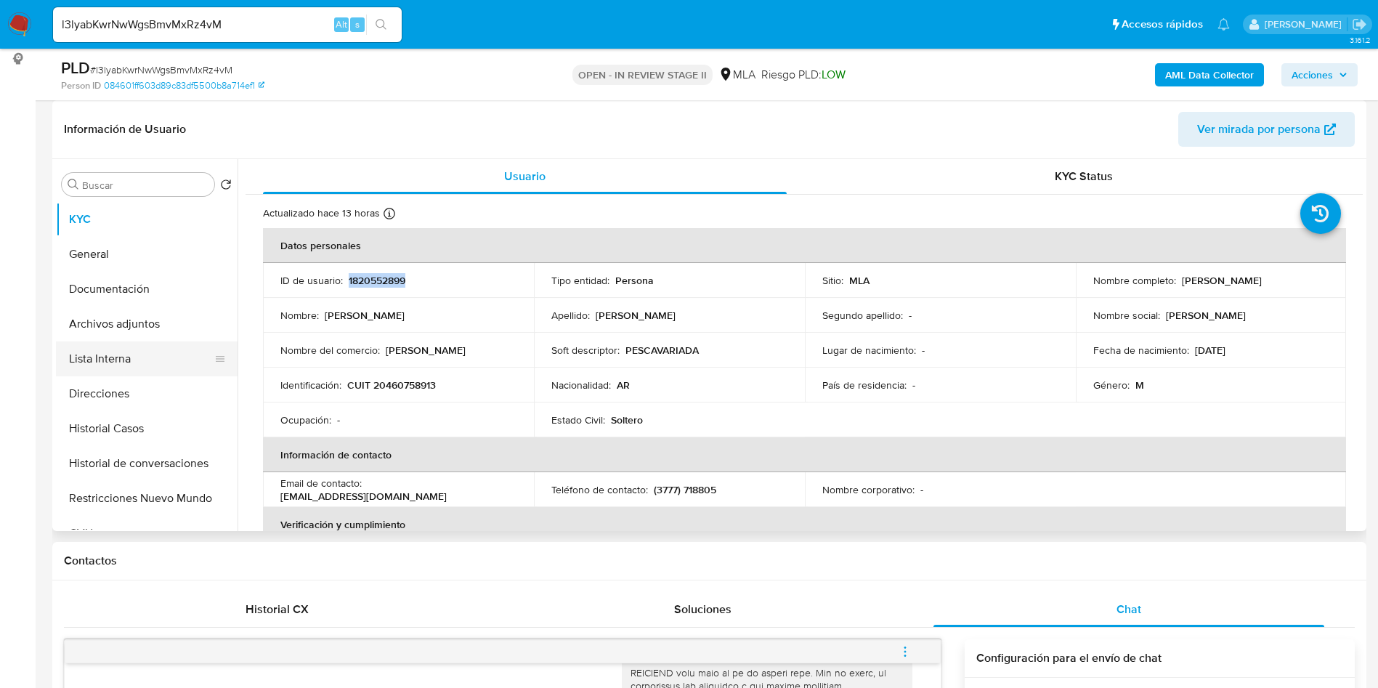
click at [137, 364] on button "Lista Interna" at bounding box center [141, 358] width 170 height 35
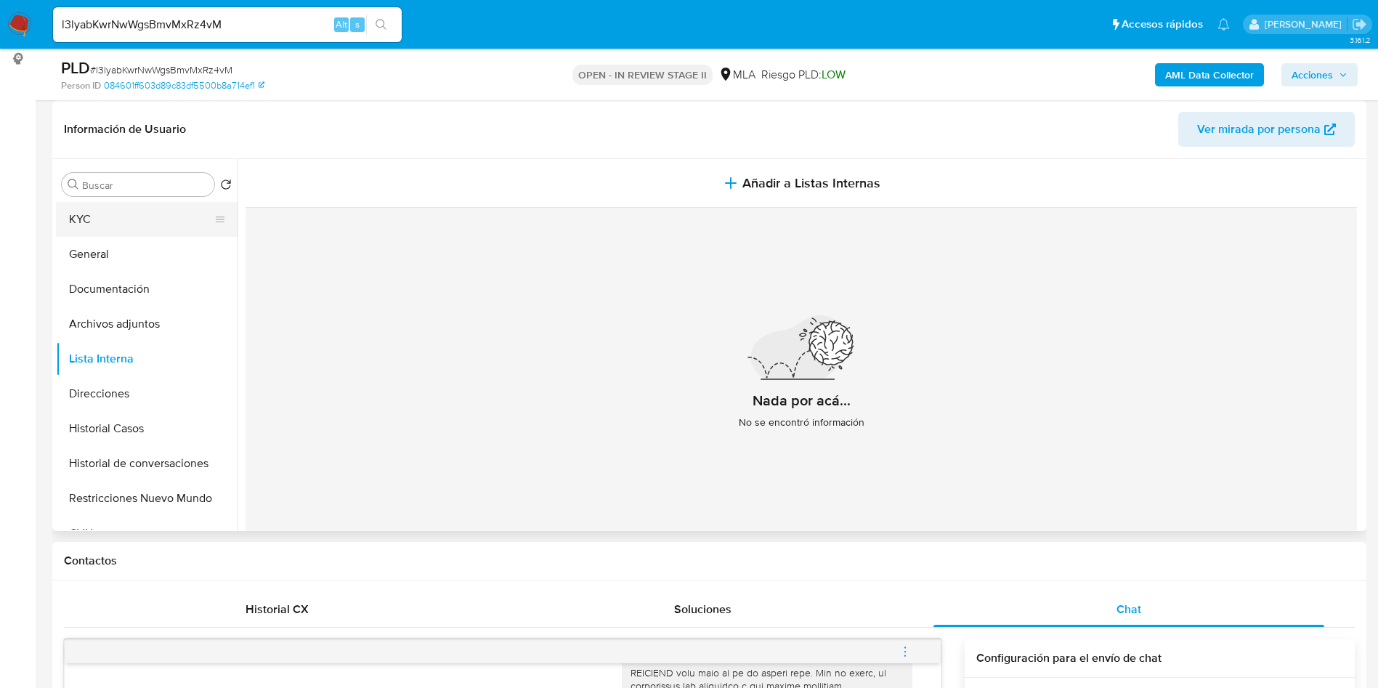
click at [84, 225] on button "KYC" at bounding box center [141, 219] width 170 height 35
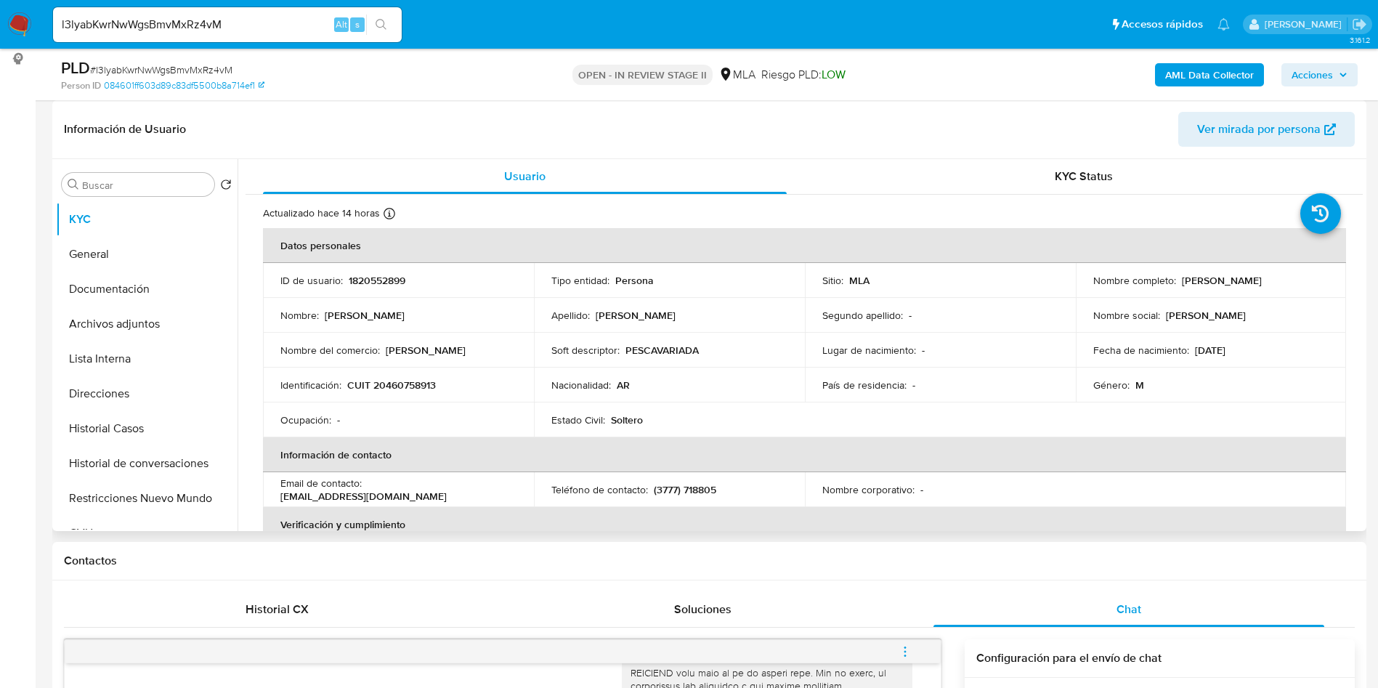
click at [1262, 286] on p "[PERSON_NAME]" at bounding box center [1222, 280] width 80 height 13
copy p "[PERSON_NAME]"
drag, startPoint x: 1178, startPoint y: 278, endPoint x: 1328, endPoint y: 288, distance: 150.0
click at [1328, 288] on td "Nombre completo : Cristian Fernando Romero" at bounding box center [1211, 280] width 271 height 35
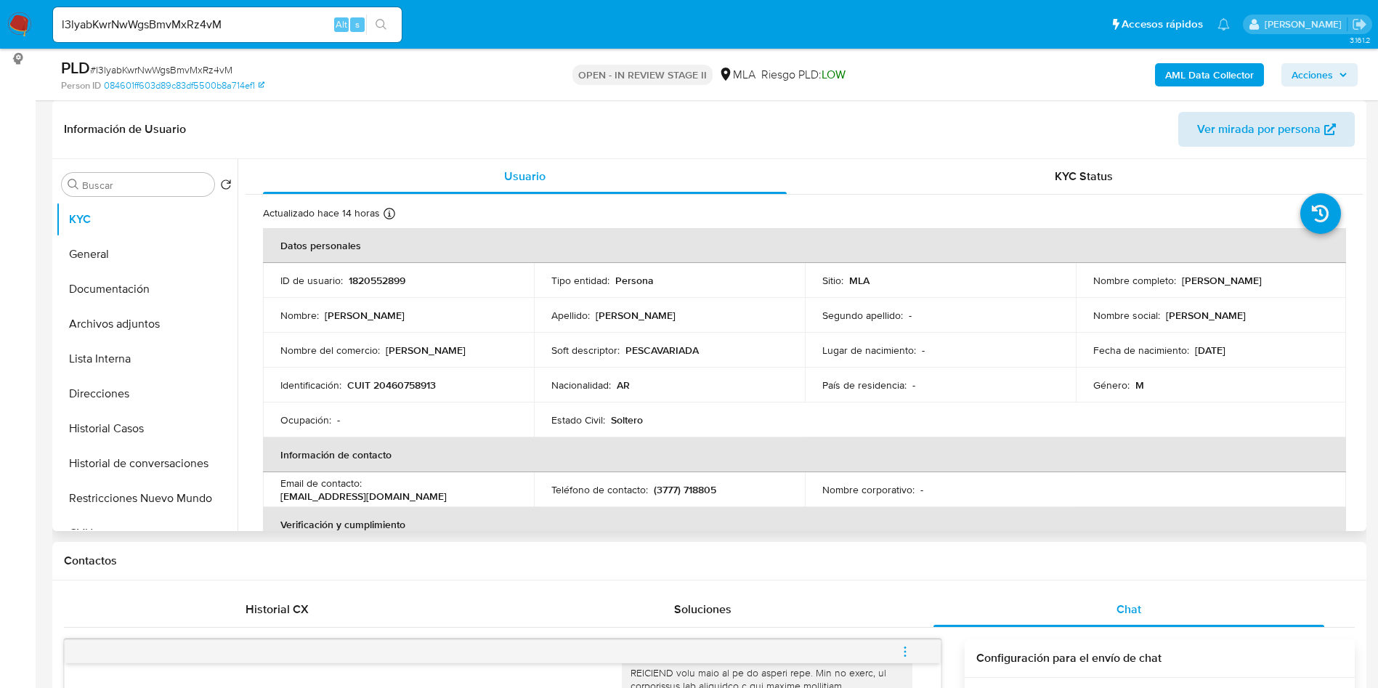
copy p "Cristian Fernando Romero"
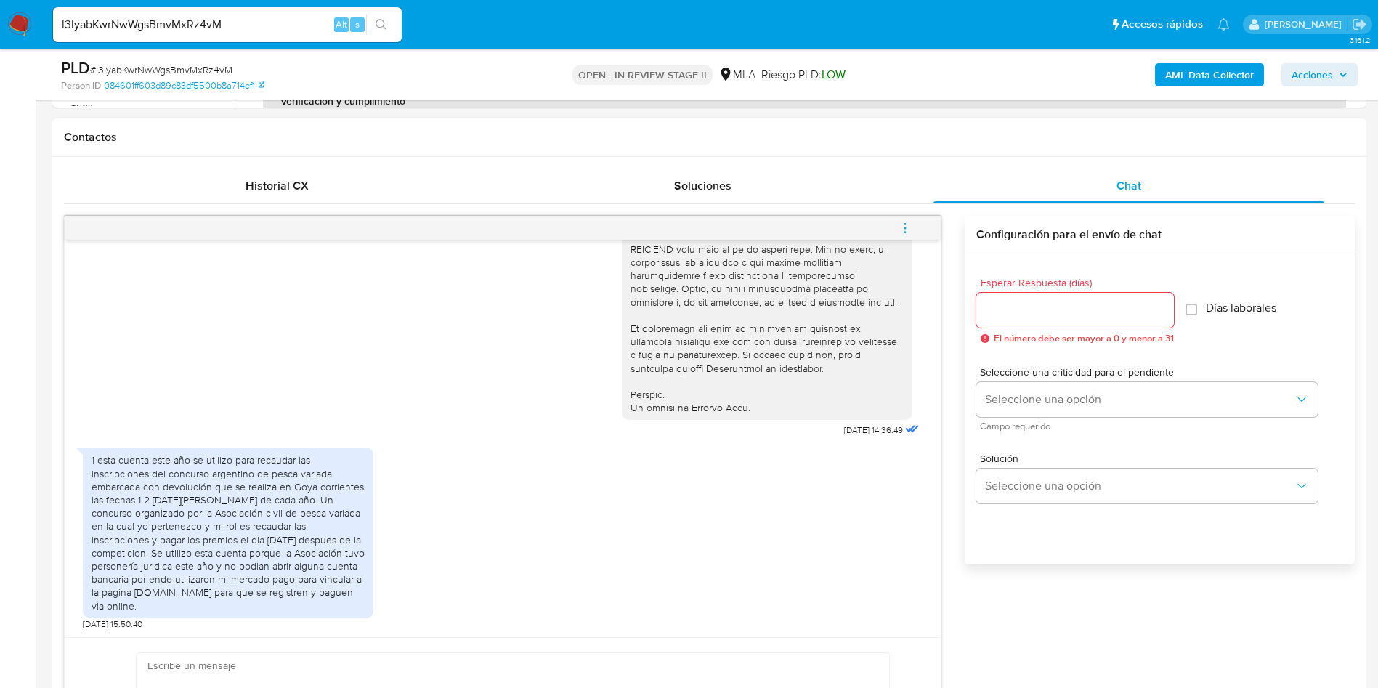
scroll to position [763, 0]
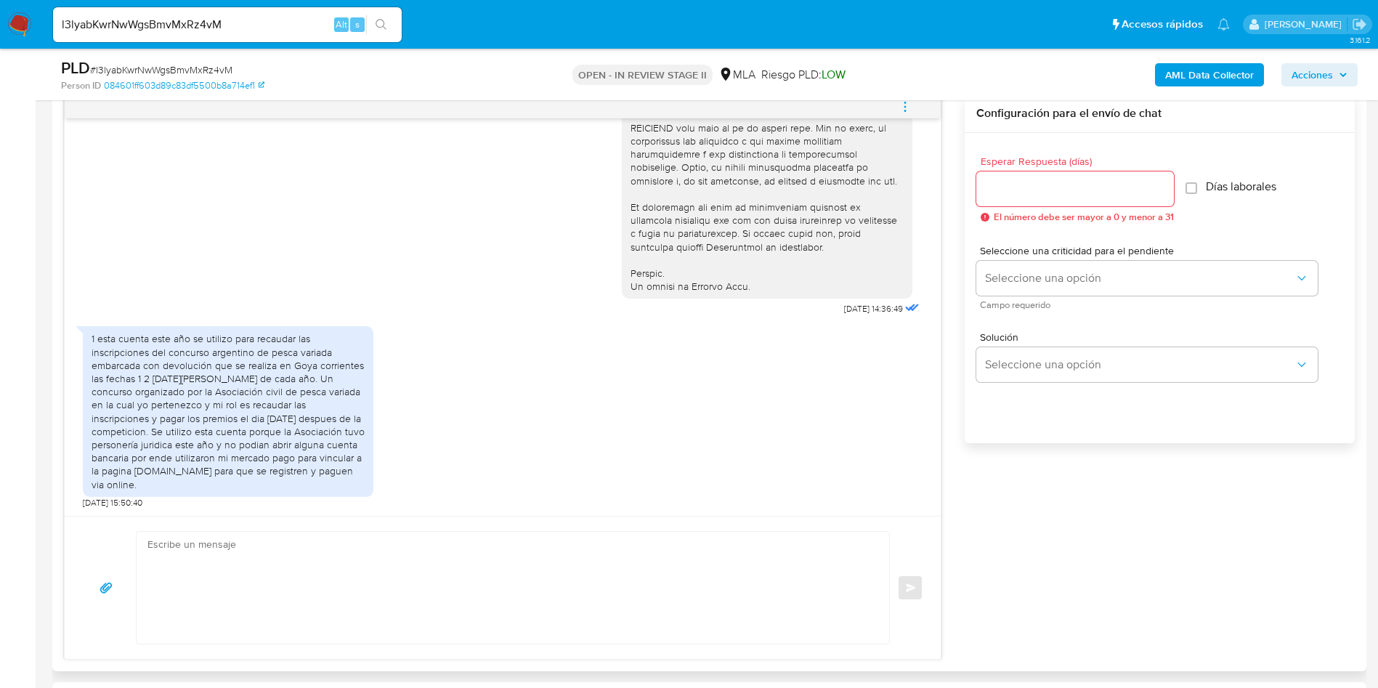
click at [187, 373] on div "1 esta cuenta este año se utilizo para recaudar las inscripciones del concurso …" at bounding box center [228, 411] width 273 height 158
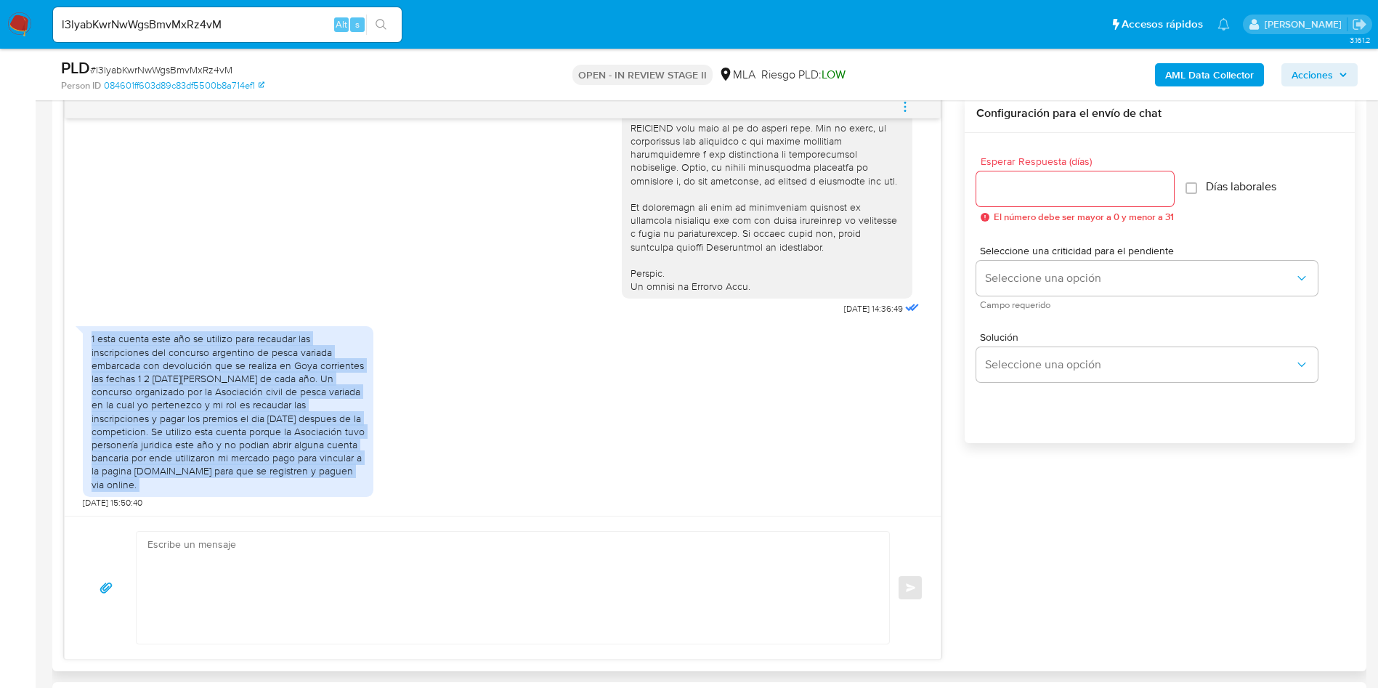
click at [187, 373] on div "1 esta cuenta este año se utilizo para recaudar las inscripciones del concurso …" at bounding box center [228, 411] width 273 height 158
copy div "1 esta cuenta este año se utilizo para recaudar las inscripciones del concurso …"
click at [784, 458] on div "1 esta cuenta este año se utilizo para recaudar las inscripciones del concurso …" at bounding box center [503, 413] width 840 height 189
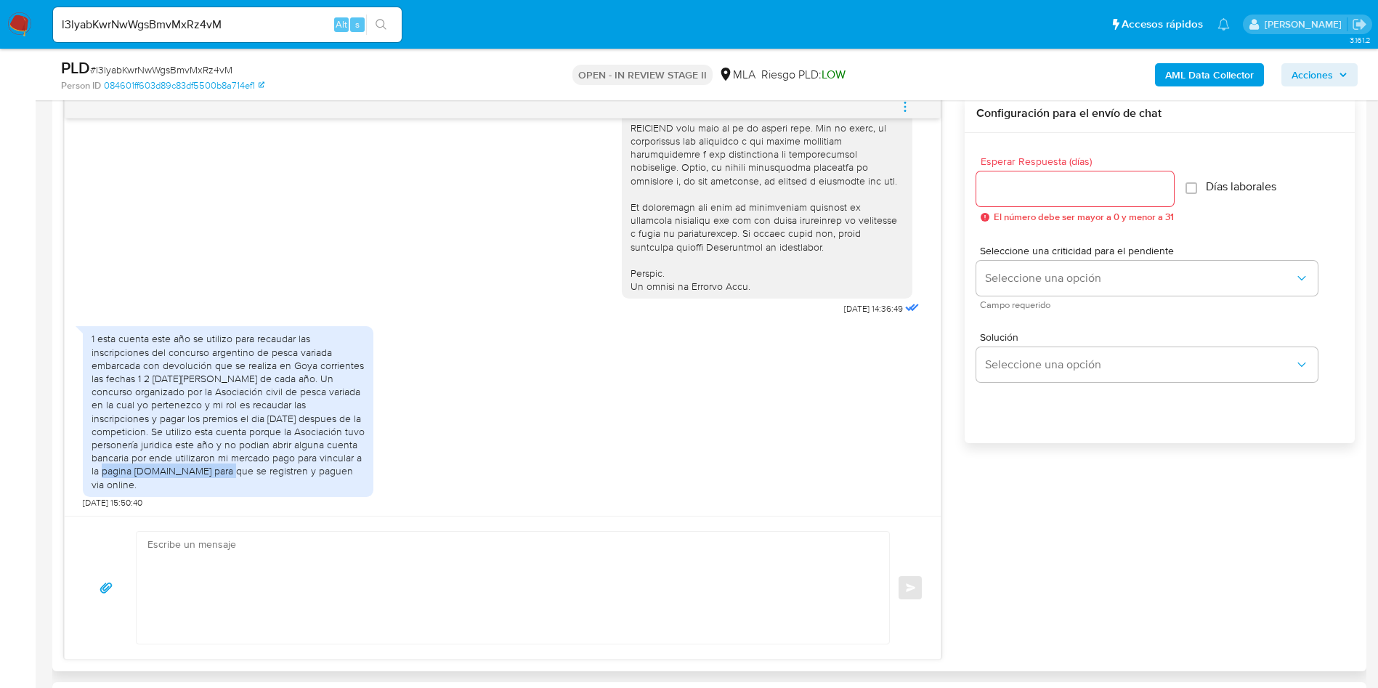
drag, startPoint x: 89, startPoint y: 472, endPoint x: 225, endPoint y: 472, distance: 135.1
click at [225, 472] on div "1 esta cuenta este año se utilizo para recaudar las inscripciones del concurso …" at bounding box center [228, 411] width 291 height 170
copy div "www.pescavariadagoya.com.a"
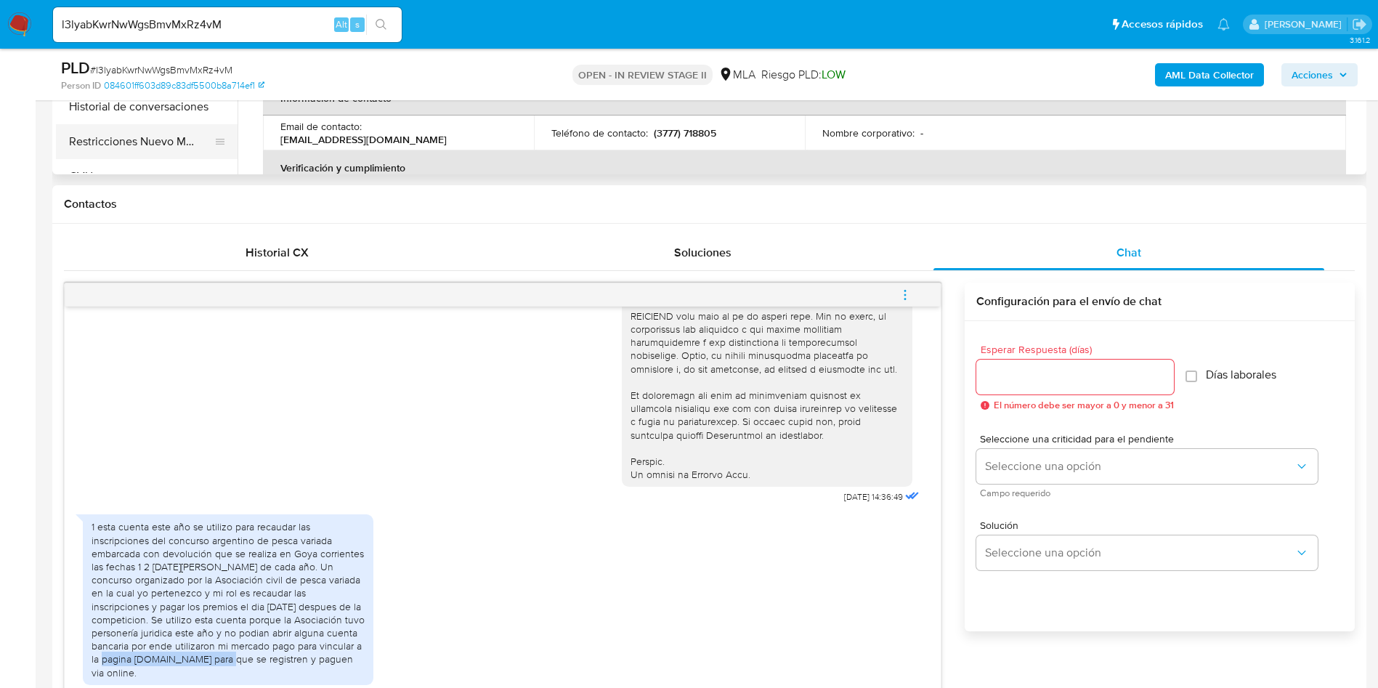
scroll to position [327, 0]
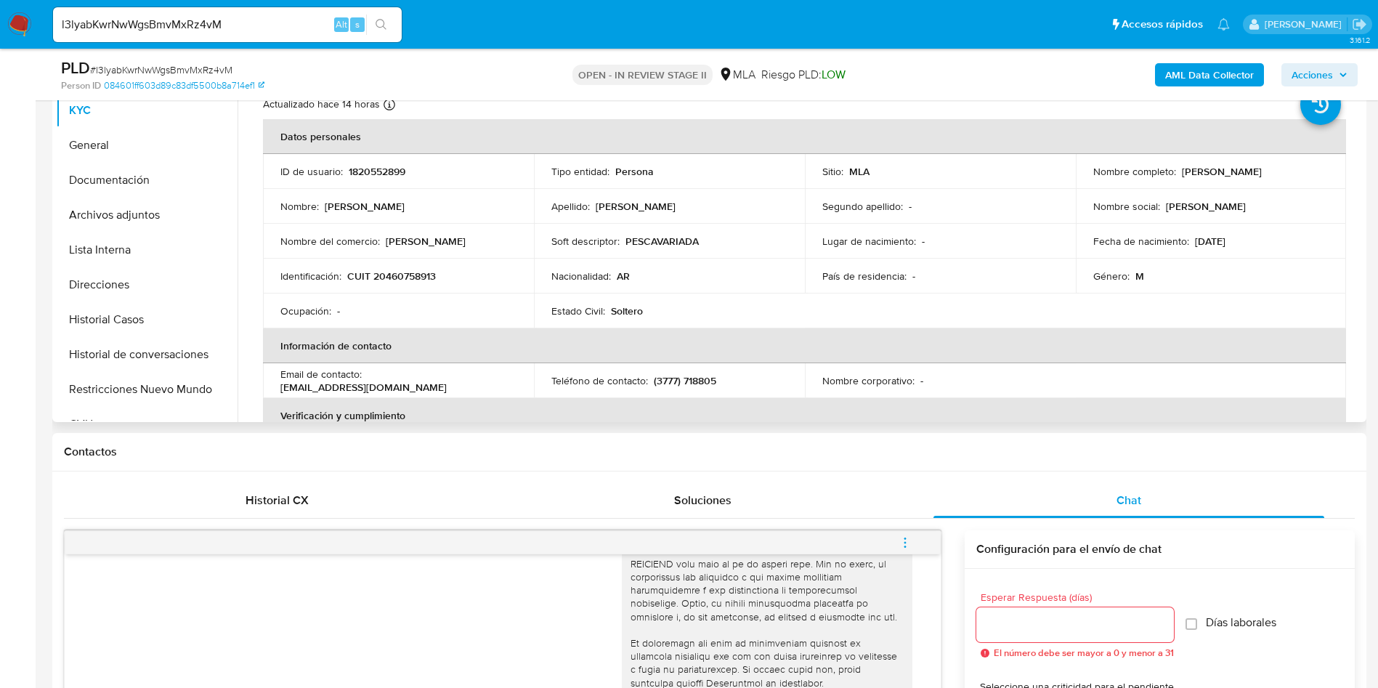
click at [1198, 171] on p "Cristian Fernando Romero" at bounding box center [1222, 171] width 80 height 13
copy p "Cristian"
drag, startPoint x: 1245, startPoint y: 178, endPoint x: 1178, endPoint y: 171, distance: 67.2
click at [1182, 171] on p "Cristian Fernando Romero" at bounding box center [1222, 171] width 80 height 13
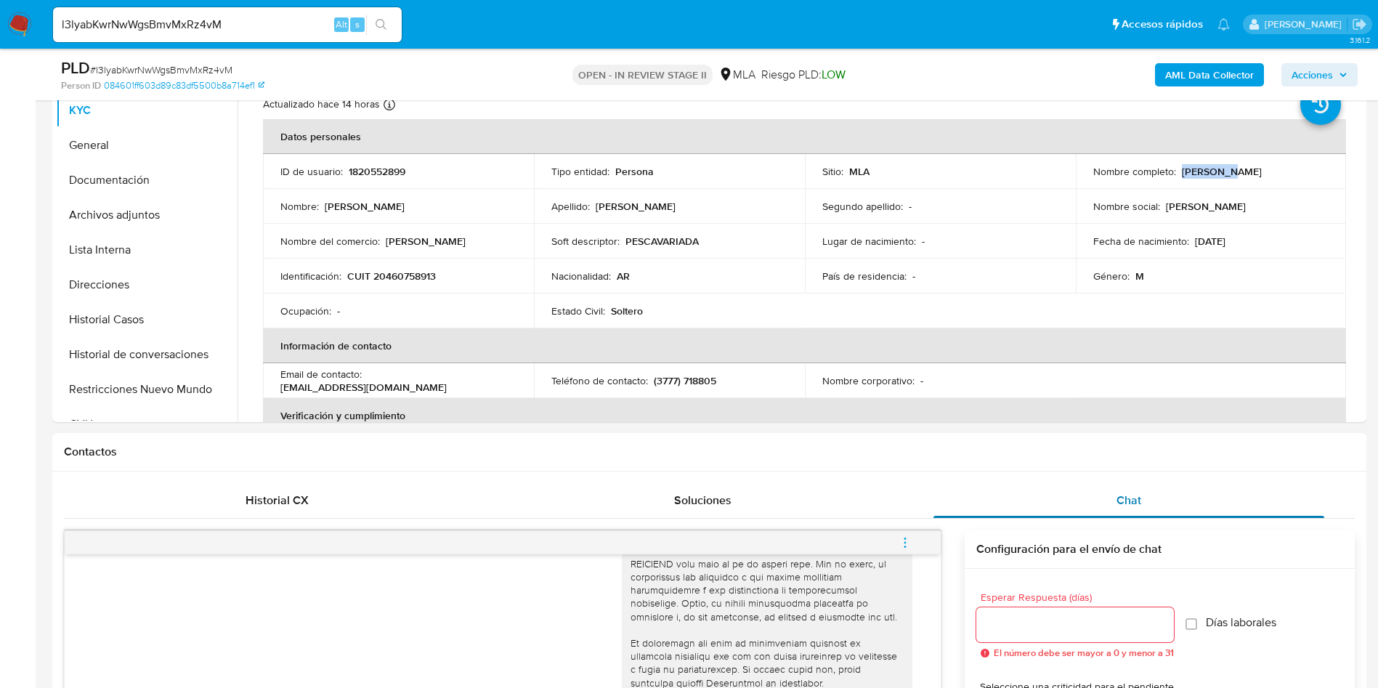
copy p "Cristian Fernando"
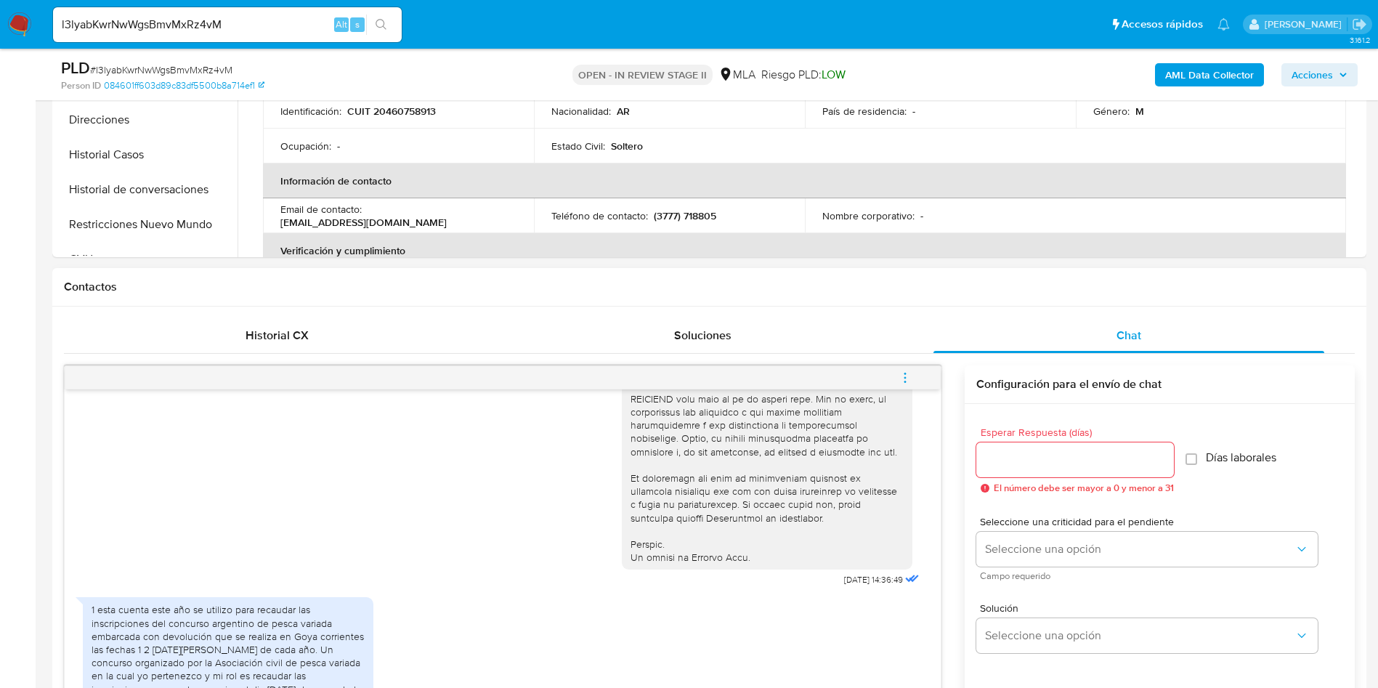
scroll to position [763, 0]
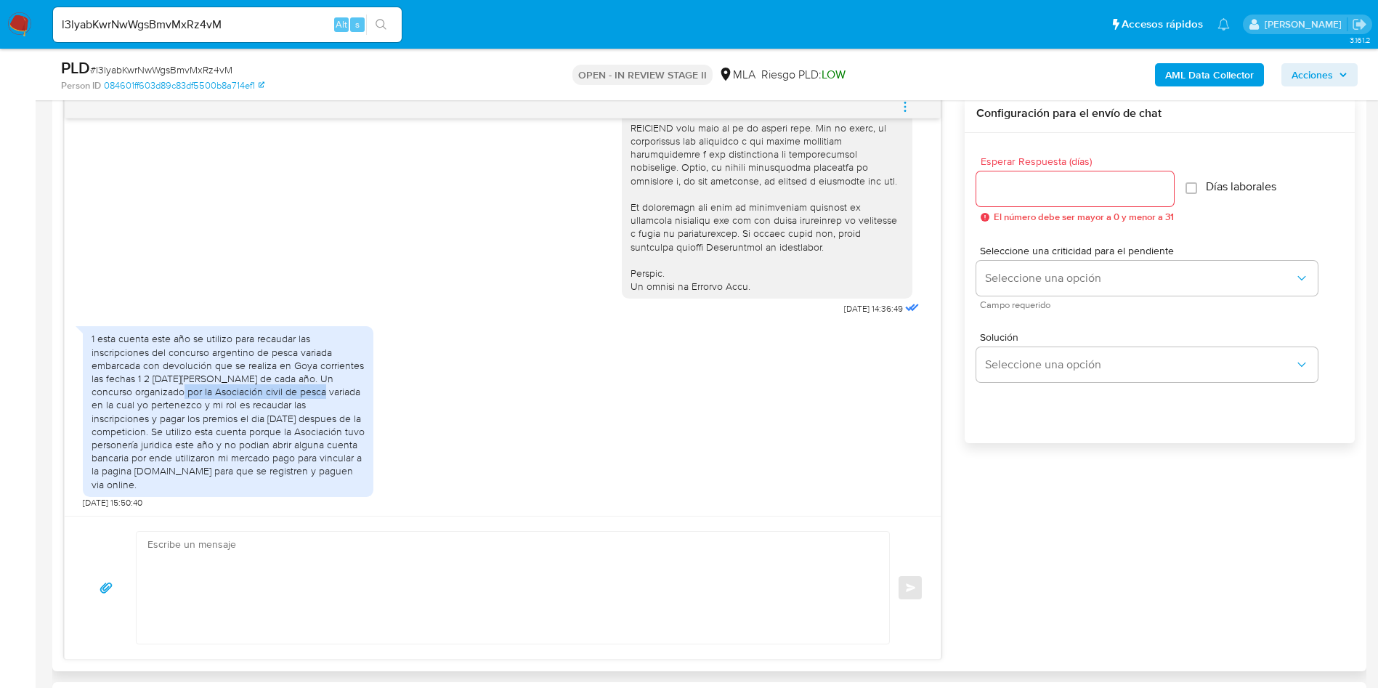
drag, startPoint x: 171, startPoint y: 392, endPoint x: 317, endPoint y: 389, distance: 145.3
click at [317, 389] on div "1 esta cuenta este año se utilizo para recaudar las inscripciones del concurso …" at bounding box center [228, 411] width 273 height 158
copy div "Asociación civil de pesca variada"
click at [320, 542] on textarea at bounding box center [509, 588] width 724 height 112
click at [403, 582] on textarea at bounding box center [509, 588] width 724 height 112
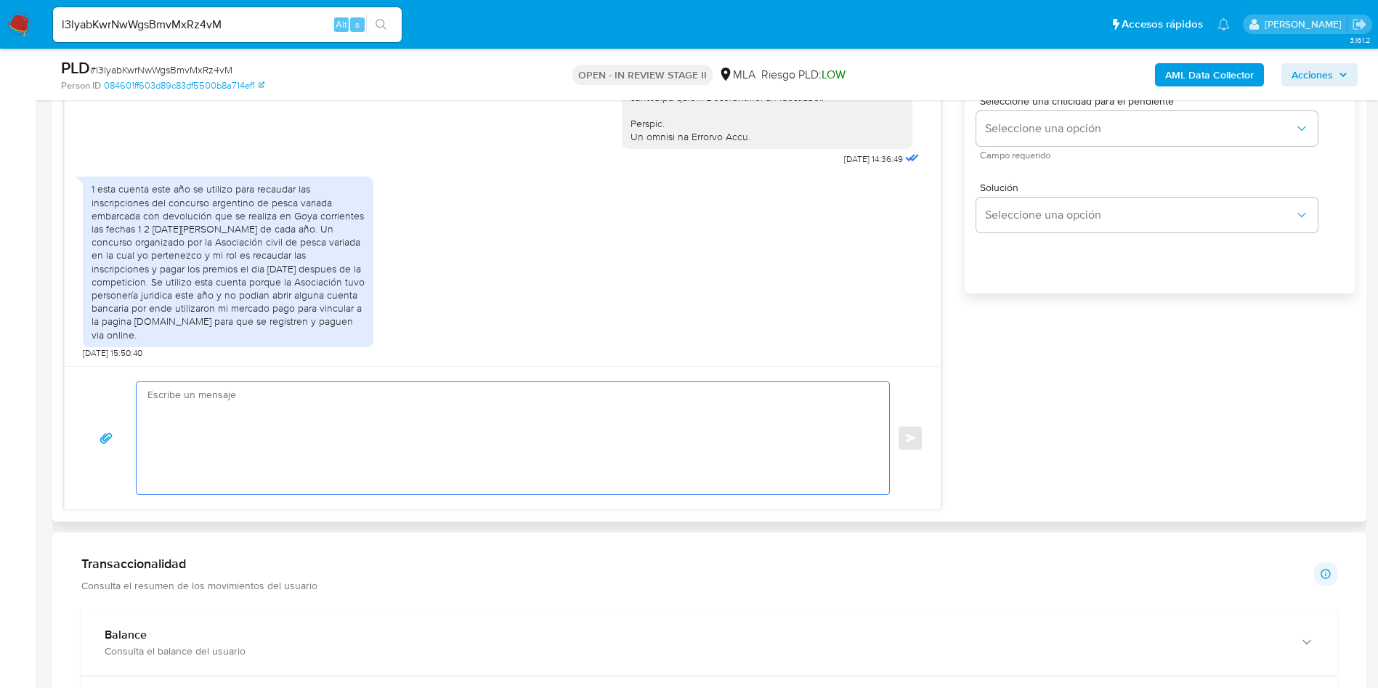
scroll to position [981, 0]
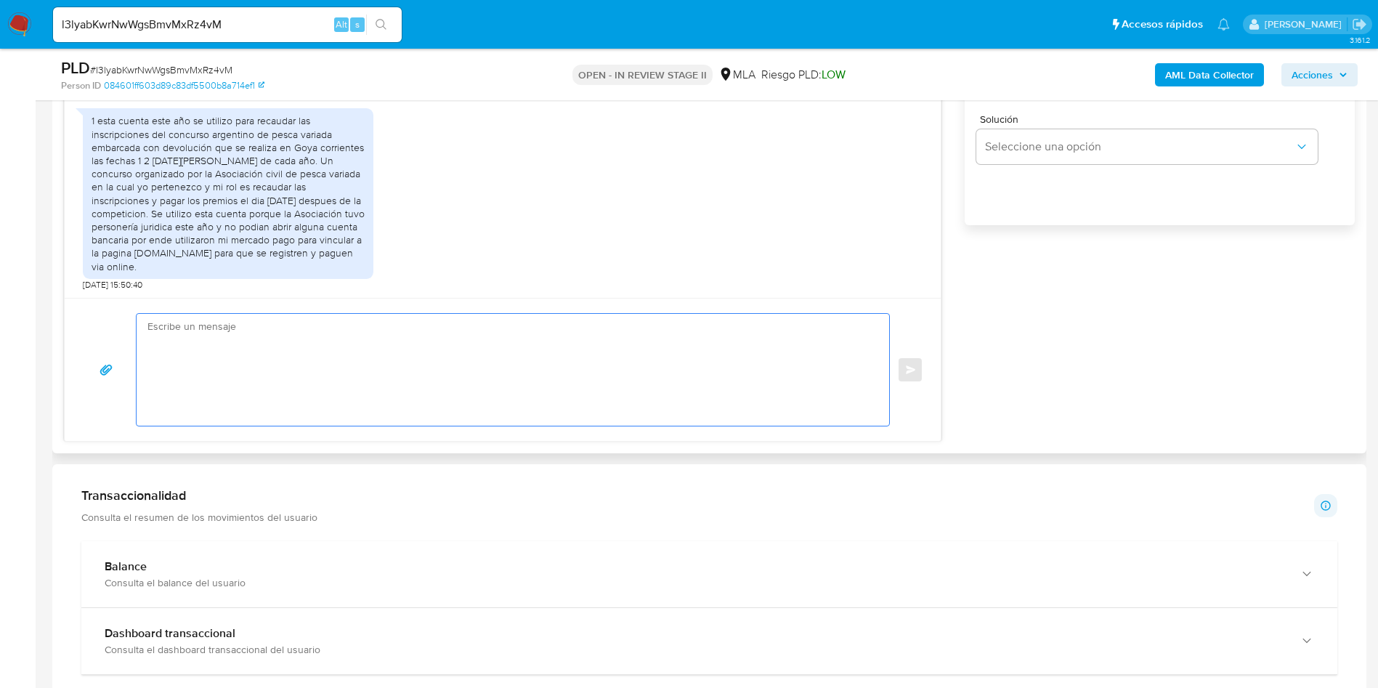
click at [247, 331] on textarea at bounding box center [509, 370] width 724 height 112
paste textarea "Hola Cristian Fernando. Muchas gracias por tu respuesta. Adicionalmente, te agr…"
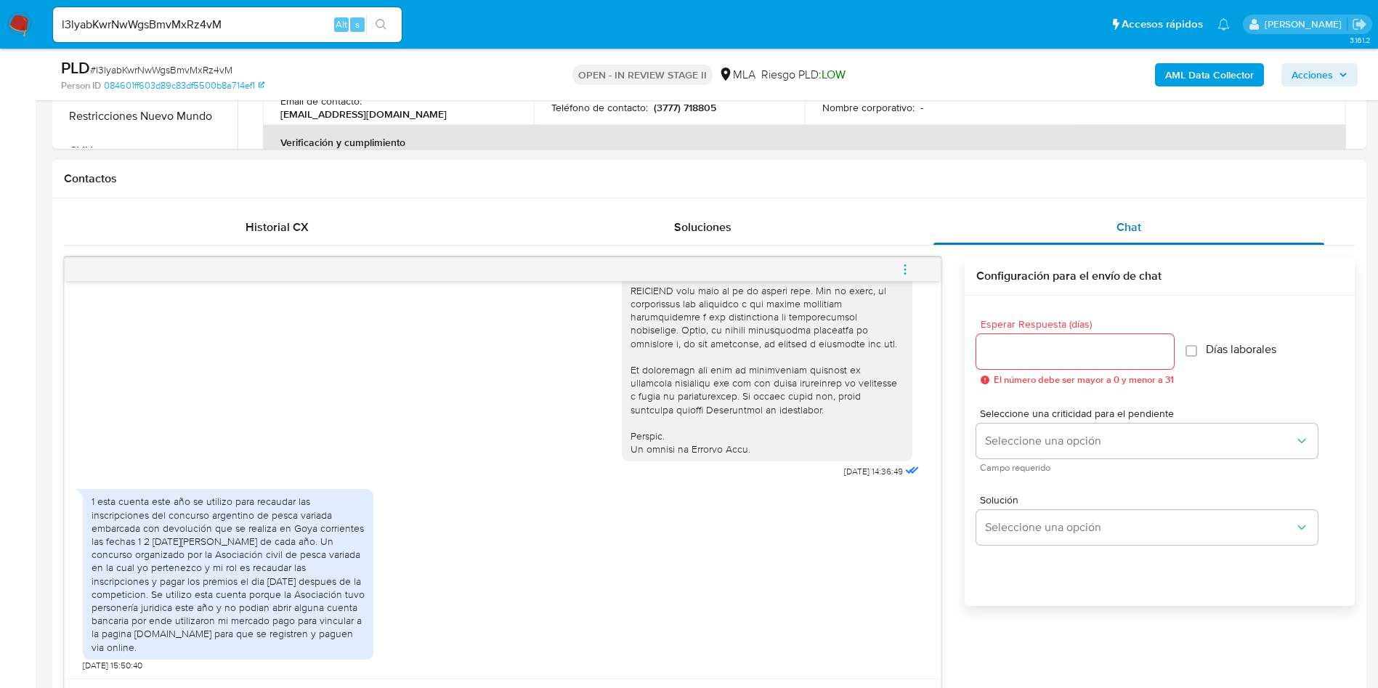
scroll to position [545, 0]
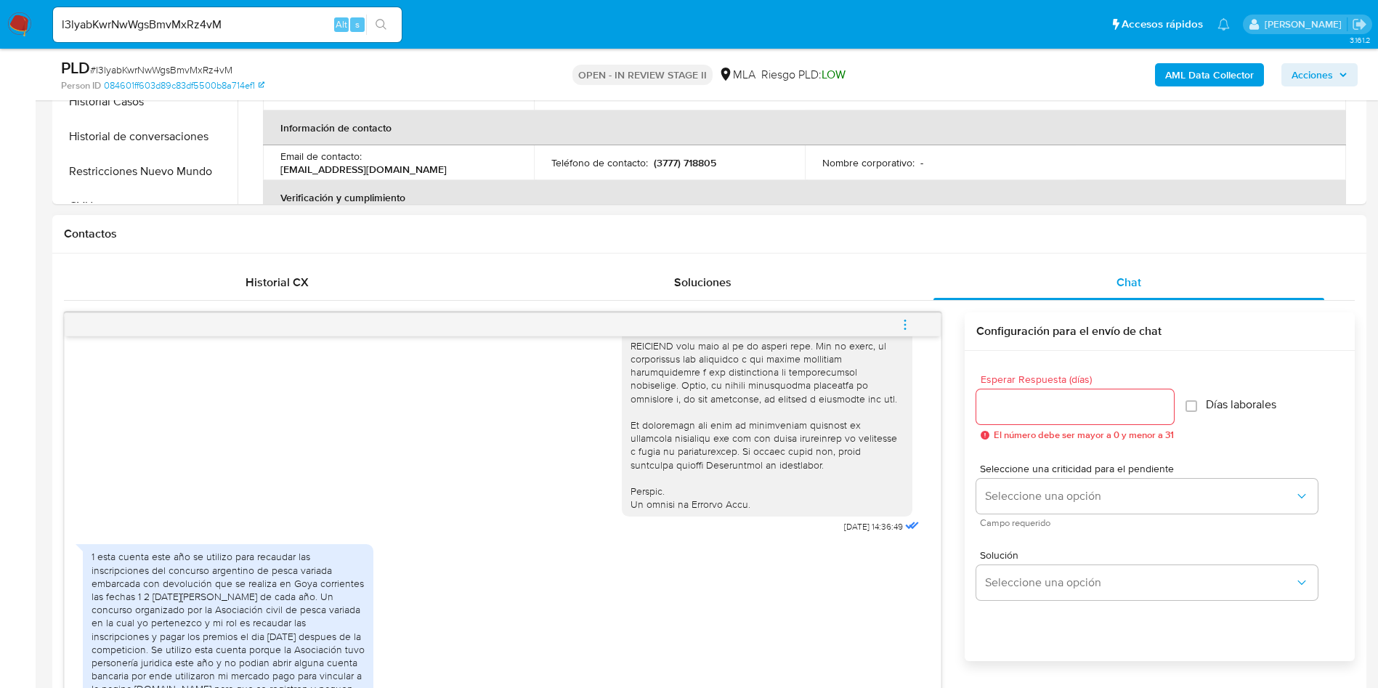
type textarea "Hola Cristian Fernando. Muchas gracias por tu respuesta. Adicionalmente, te agr…"
click at [1054, 400] on input "Esperar Respuesta (días)" at bounding box center [1076, 406] width 198 height 19
type input "3"
click at [1039, 472] on span "Seleccione una criticidad para el pendiente" at bounding box center [1150, 469] width 341 height 10
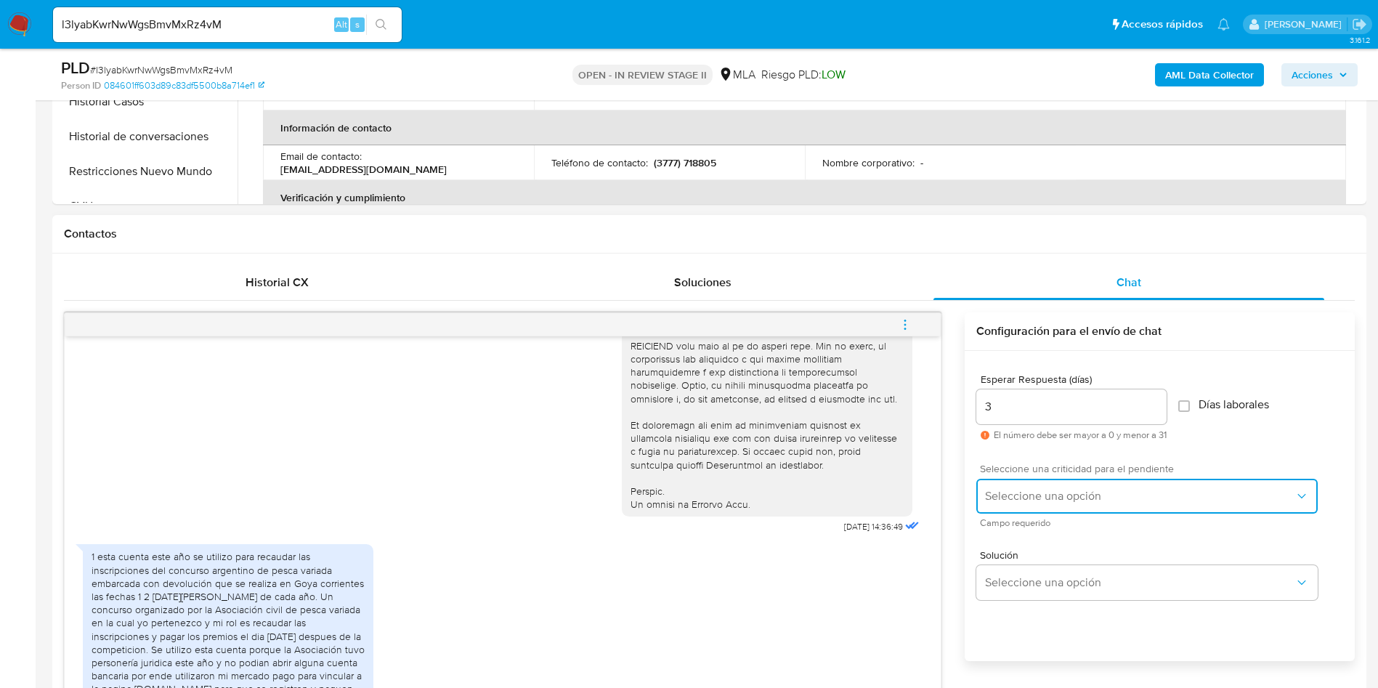
click at [1032, 491] on span "Seleccione una opción" at bounding box center [1140, 496] width 310 height 15
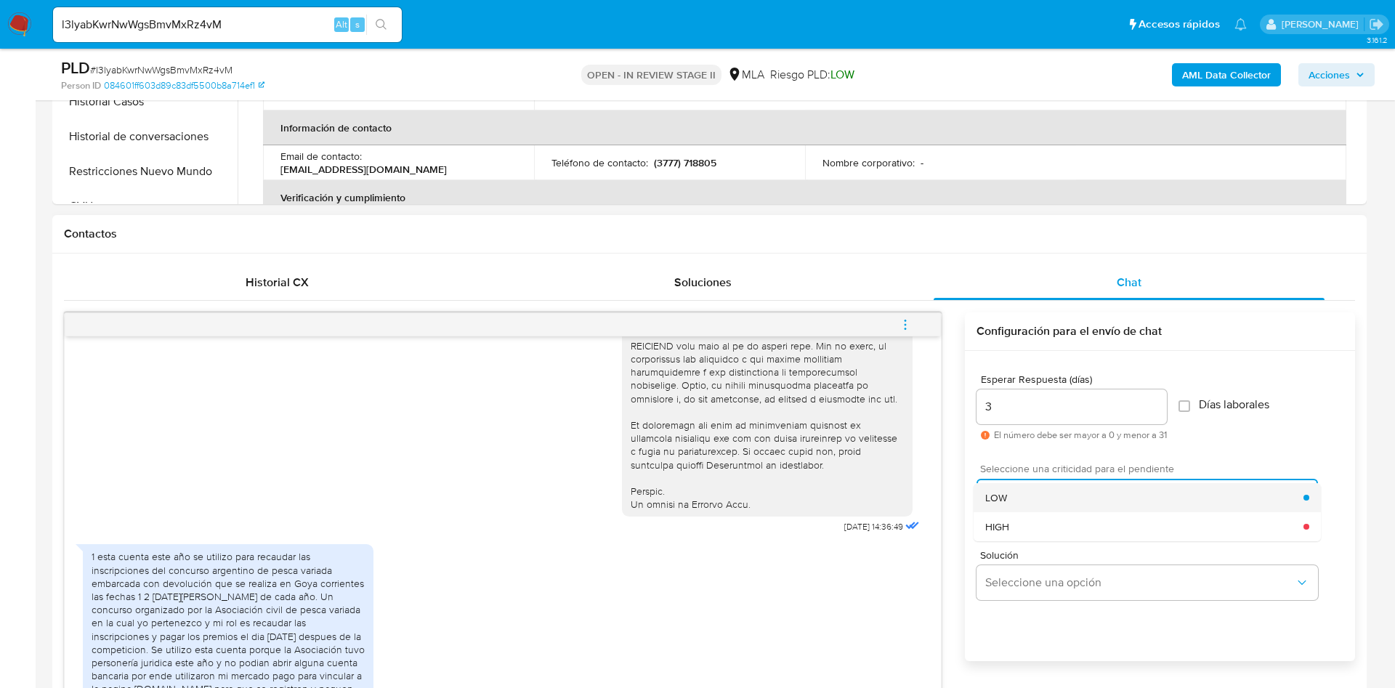
click at [1019, 500] on div "LOW" at bounding box center [1144, 497] width 318 height 29
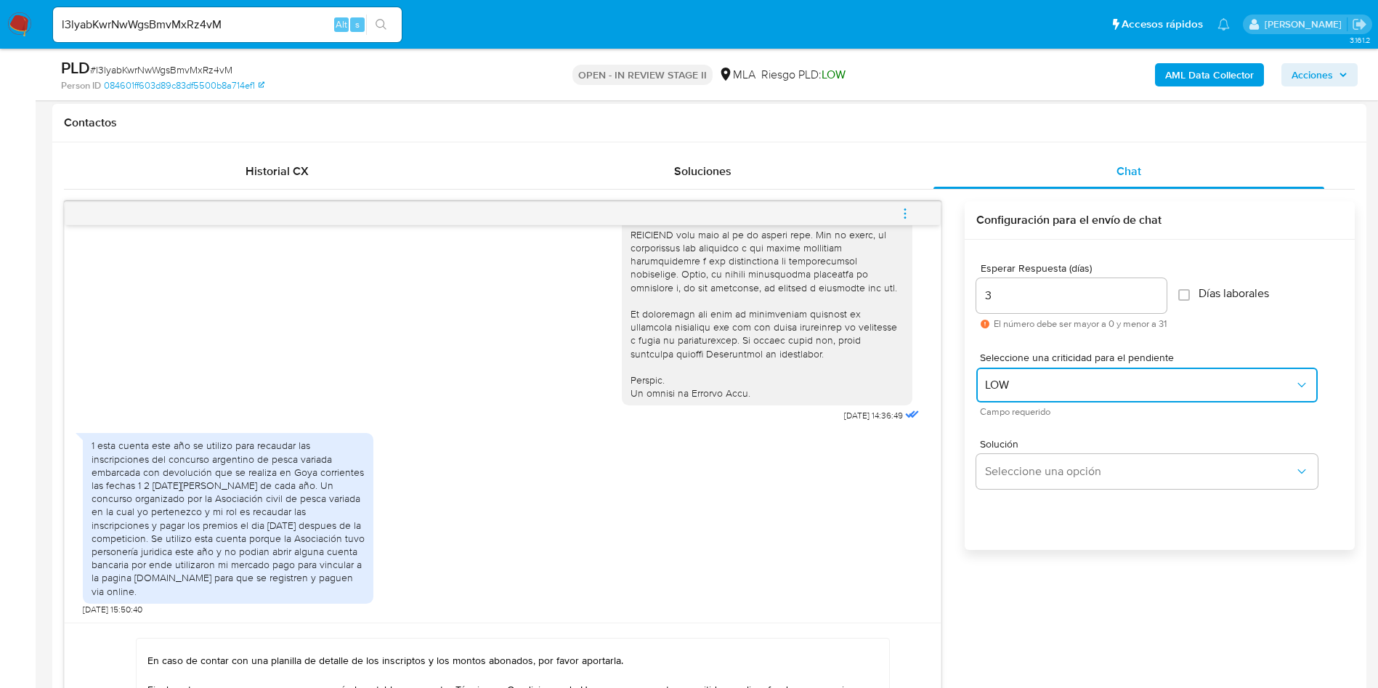
scroll to position [763, 0]
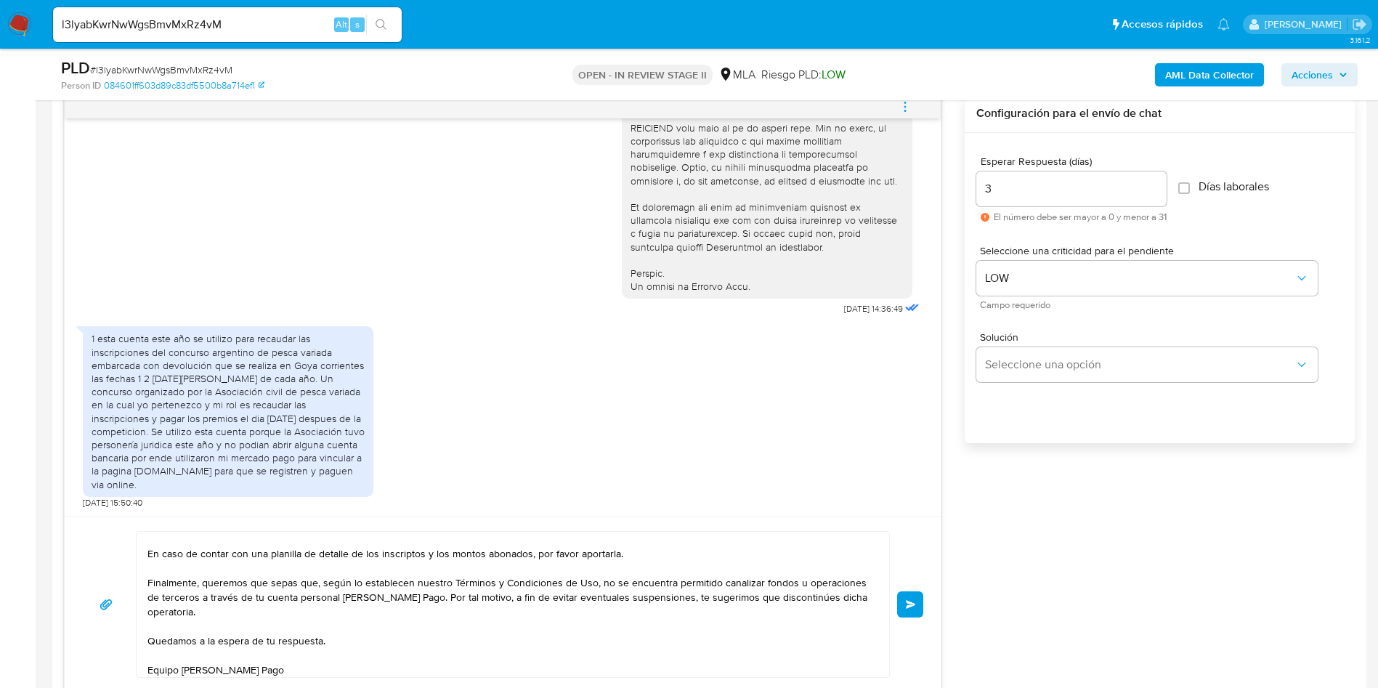
click at [440, 581] on textarea at bounding box center [509, 604] width 724 height 145
click at [0, 0] on lt-span "nuestro s Términos" at bounding box center [0, 0] width 0 height 0
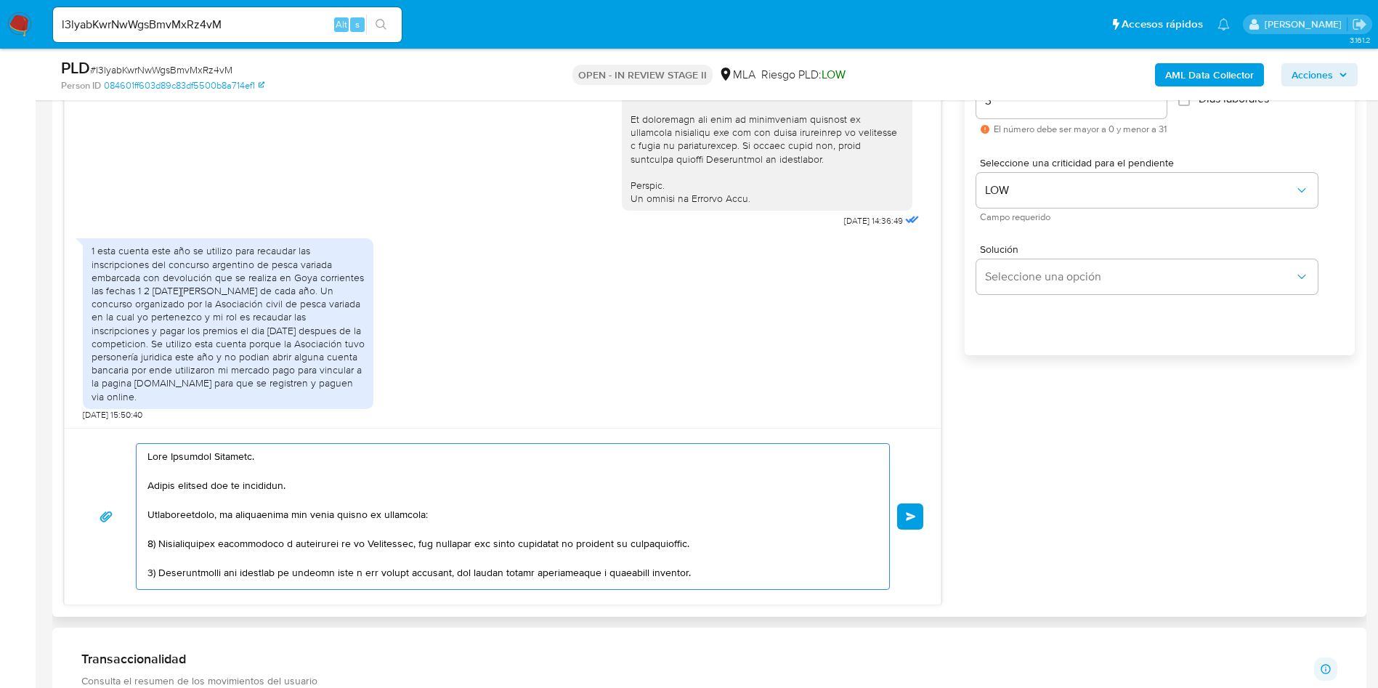
scroll to position [872, 0]
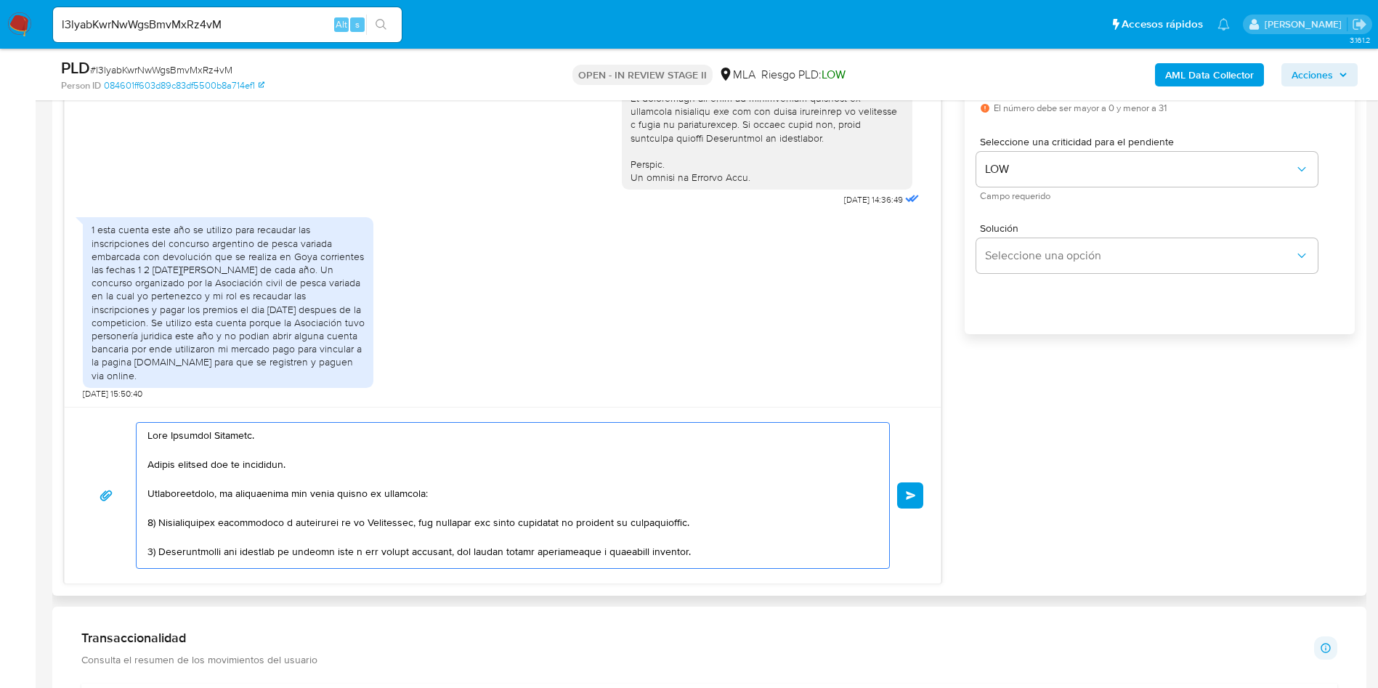
click at [357, 468] on textarea at bounding box center [509, 495] width 724 height 145
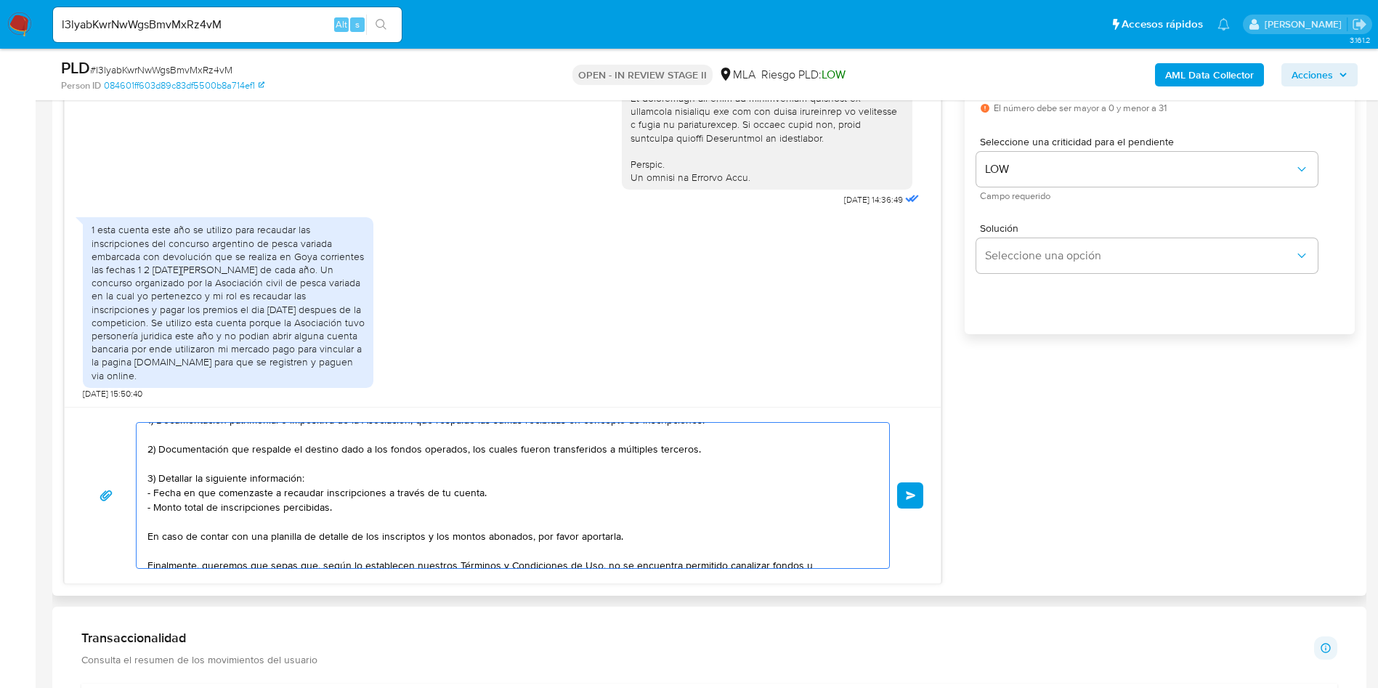
scroll to position [78, 0]
click at [468, 509] on textarea at bounding box center [509, 495] width 724 height 145
click at [469, 519] on textarea at bounding box center [509, 495] width 724 height 145
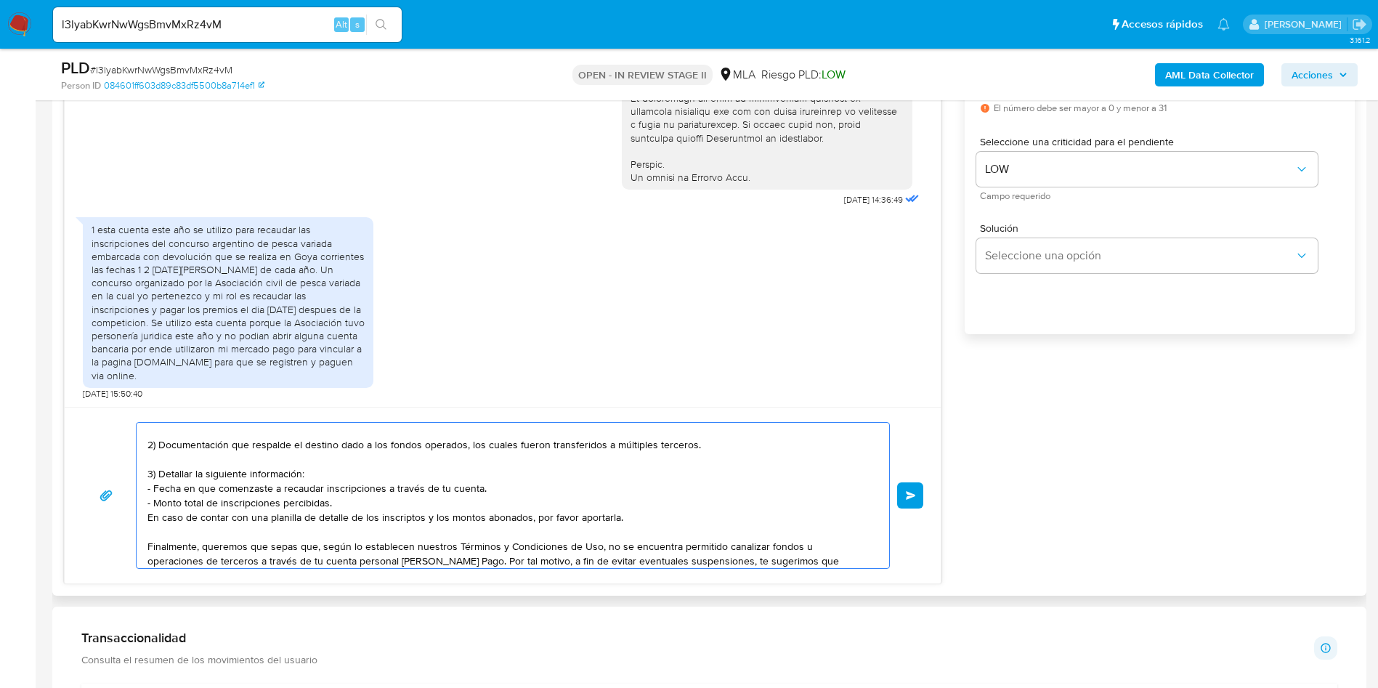
click at [148, 519] on textarea "Hola Cristian Fernando. Muchas gracias por tu respuesta. Adicionalmente, te agr…" at bounding box center [509, 495] width 724 height 145
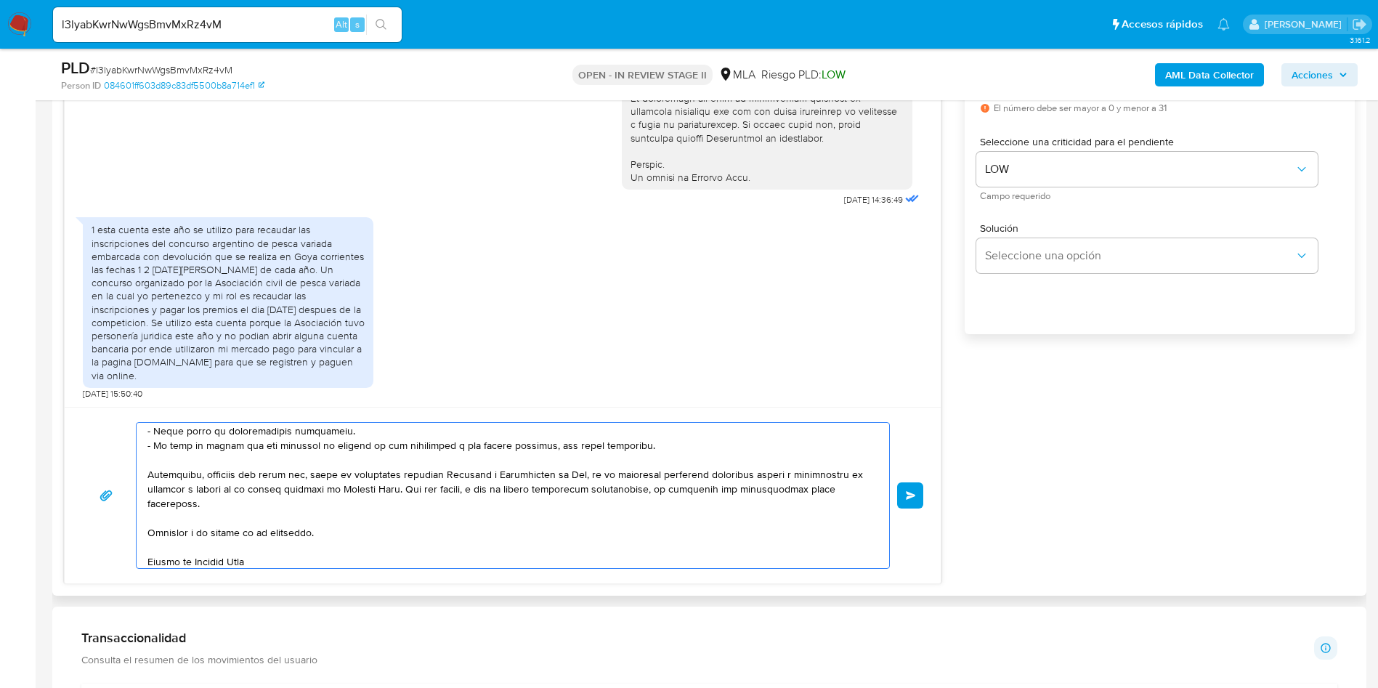
scroll to position [155, 0]
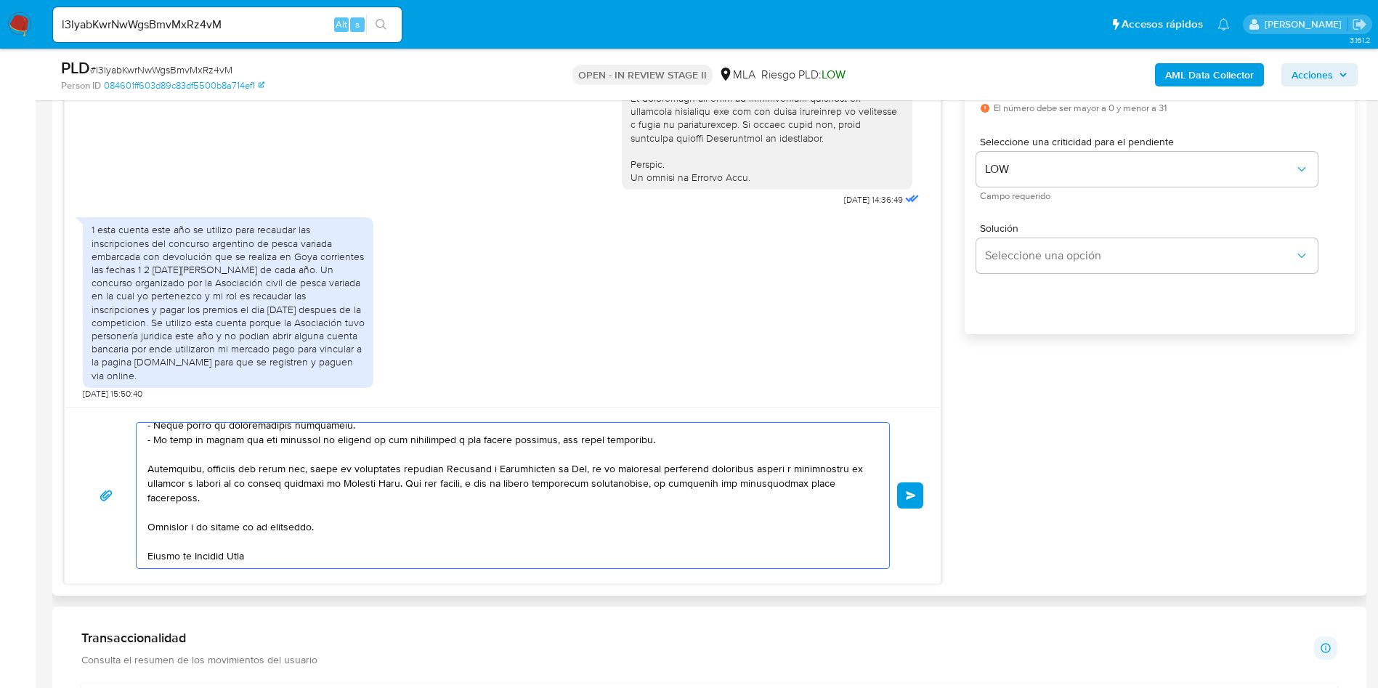
click at [340, 519] on textarea at bounding box center [509, 495] width 724 height 145
click at [374, 528] on textarea at bounding box center [509, 495] width 724 height 145
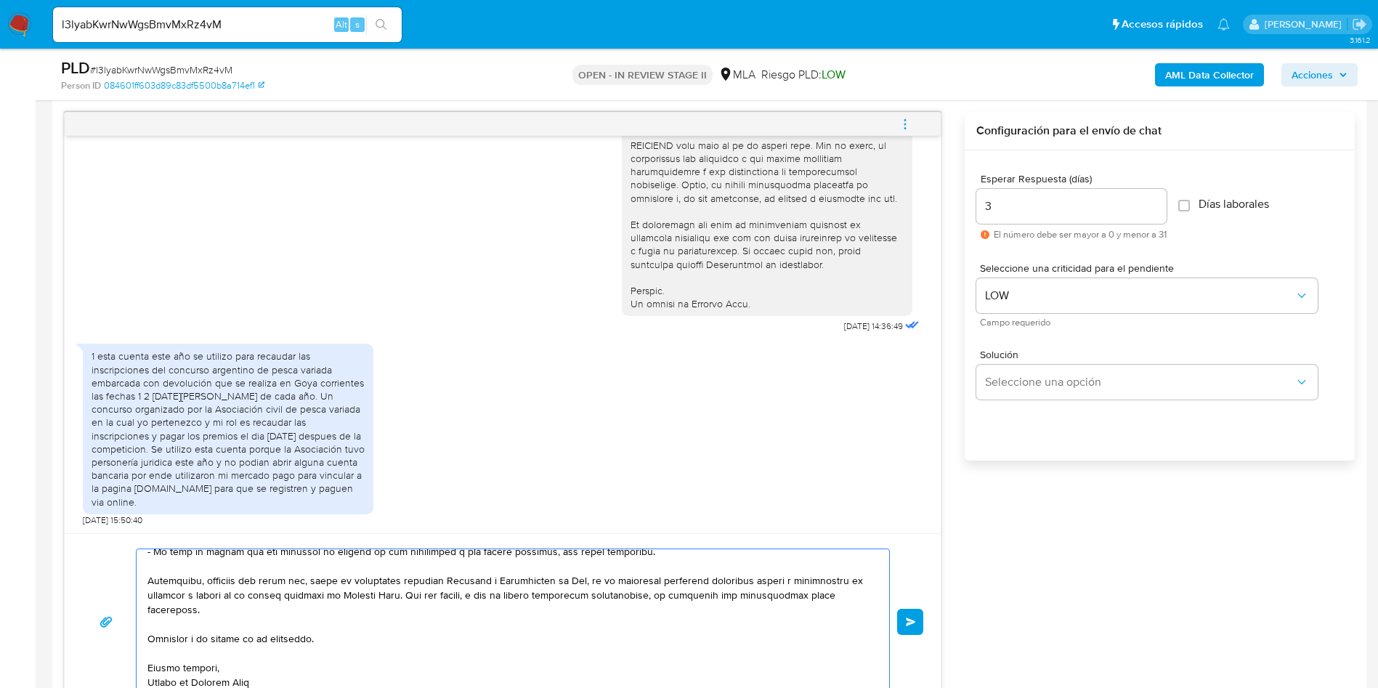
scroll to position [872, 0]
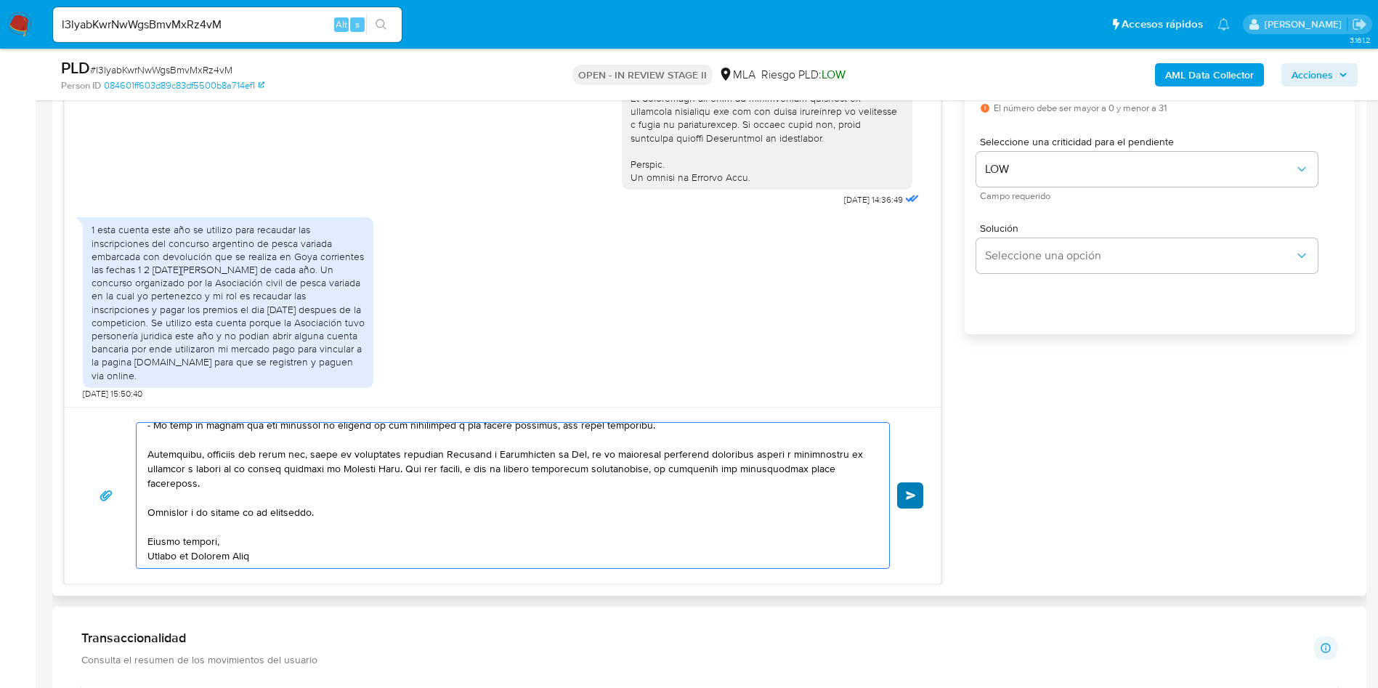
type textarea "Hola Cristian Fernando. Muchas gracias por tu respuesta. Adicionalmente, te agr…"
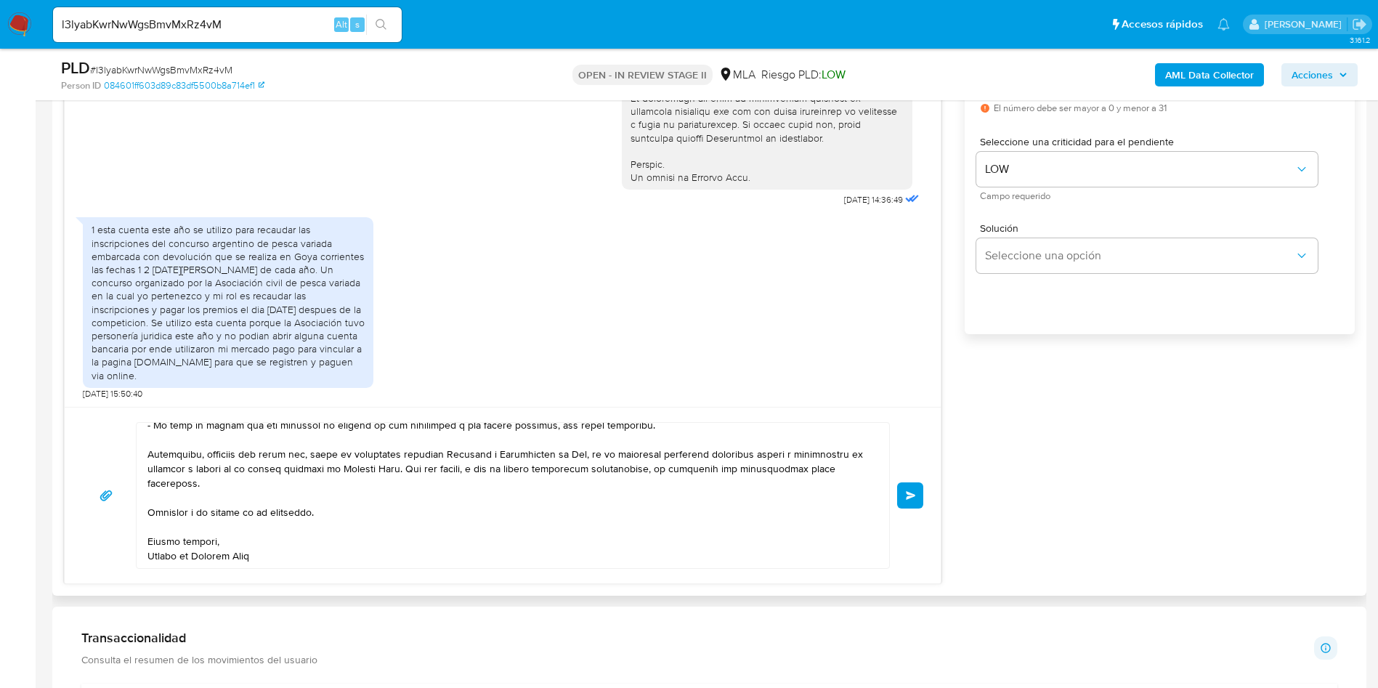
click at [910, 502] on button "Enviar" at bounding box center [910, 495] width 26 height 26
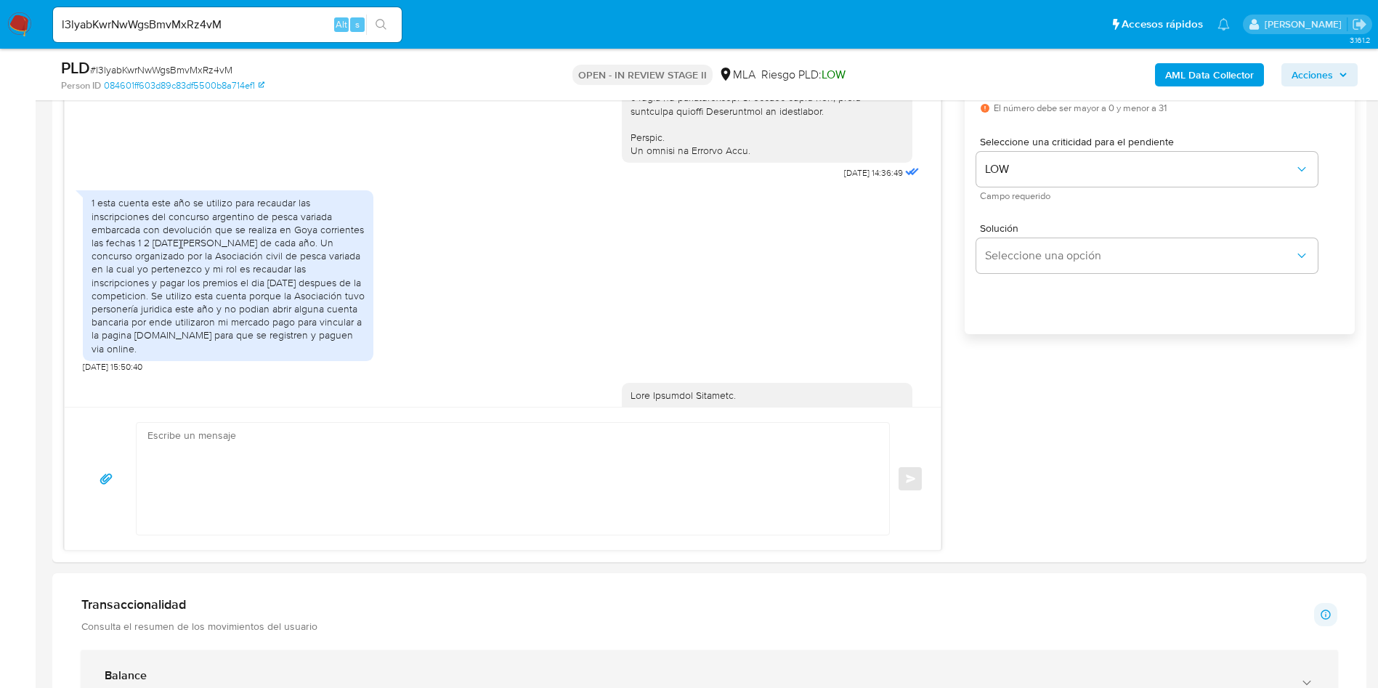
scroll to position [0, 0]
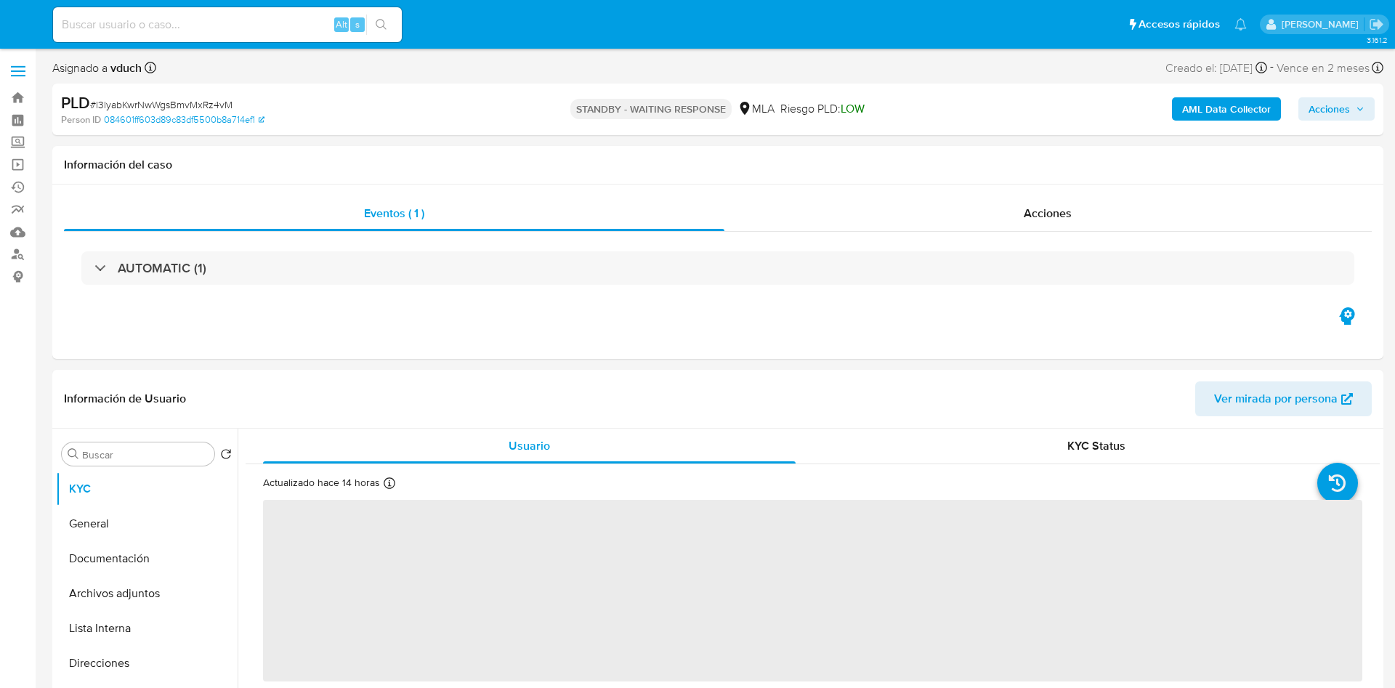
select select "10"
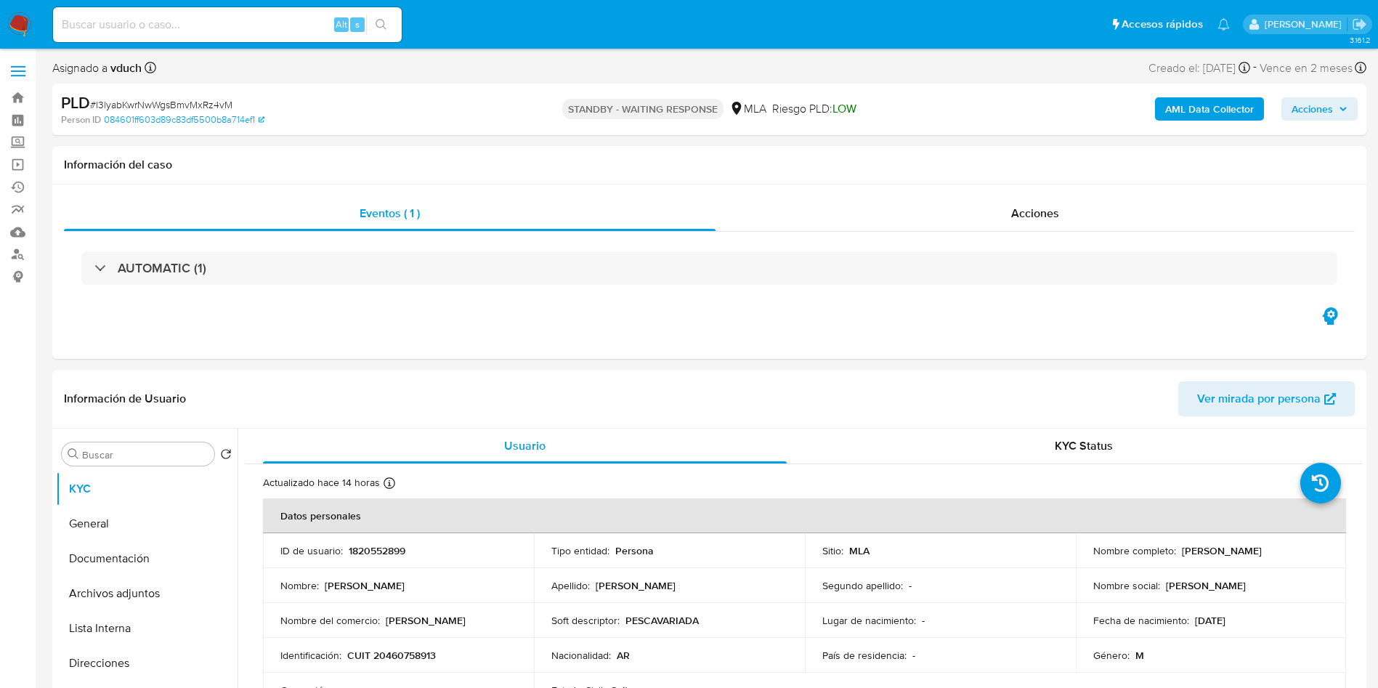
drag, startPoint x: 254, startPoint y: 23, endPoint x: 272, endPoint y: 17, distance: 19.1
click at [254, 23] on input at bounding box center [227, 24] width 349 height 19
paste input "WKWCjdIXoDXWngtcGKvxsj14"
type input "WKWCjdIXoDXWngtcGKvxsj14"
click at [379, 23] on icon "search-icon" at bounding box center [382, 25] width 12 height 12
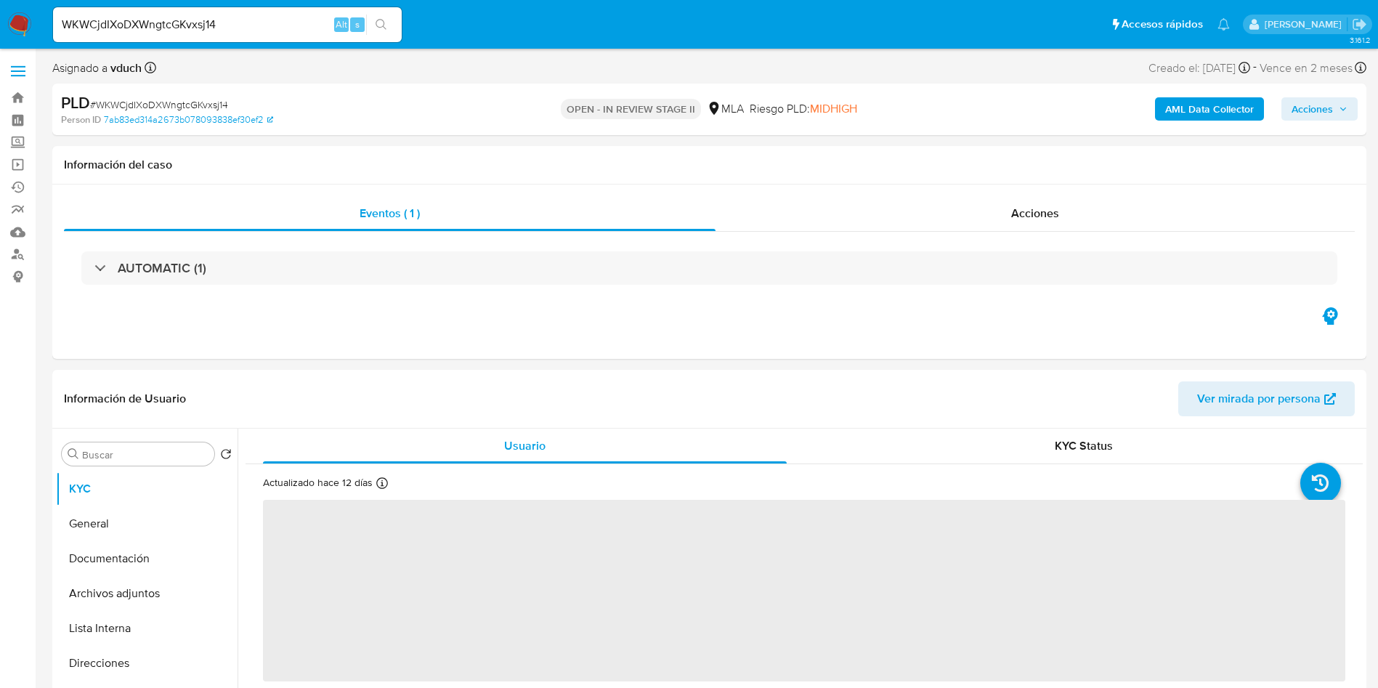
select select "10"
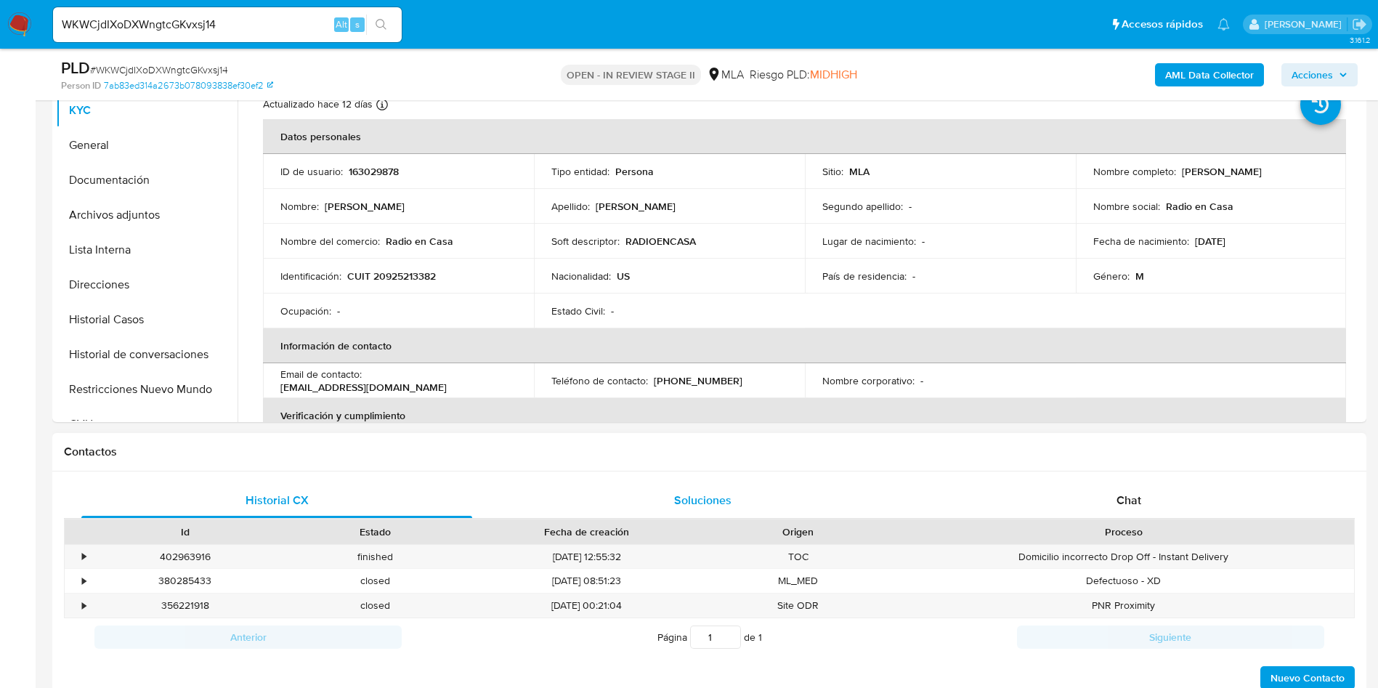
drag, startPoint x: 1081, startPoint y: 490, endPoint x: 846, endPoint y: 505, distance: 235.2
click at [1082, 490] on div "Chat" at bounding box center [1129, 500] width 391 height 35
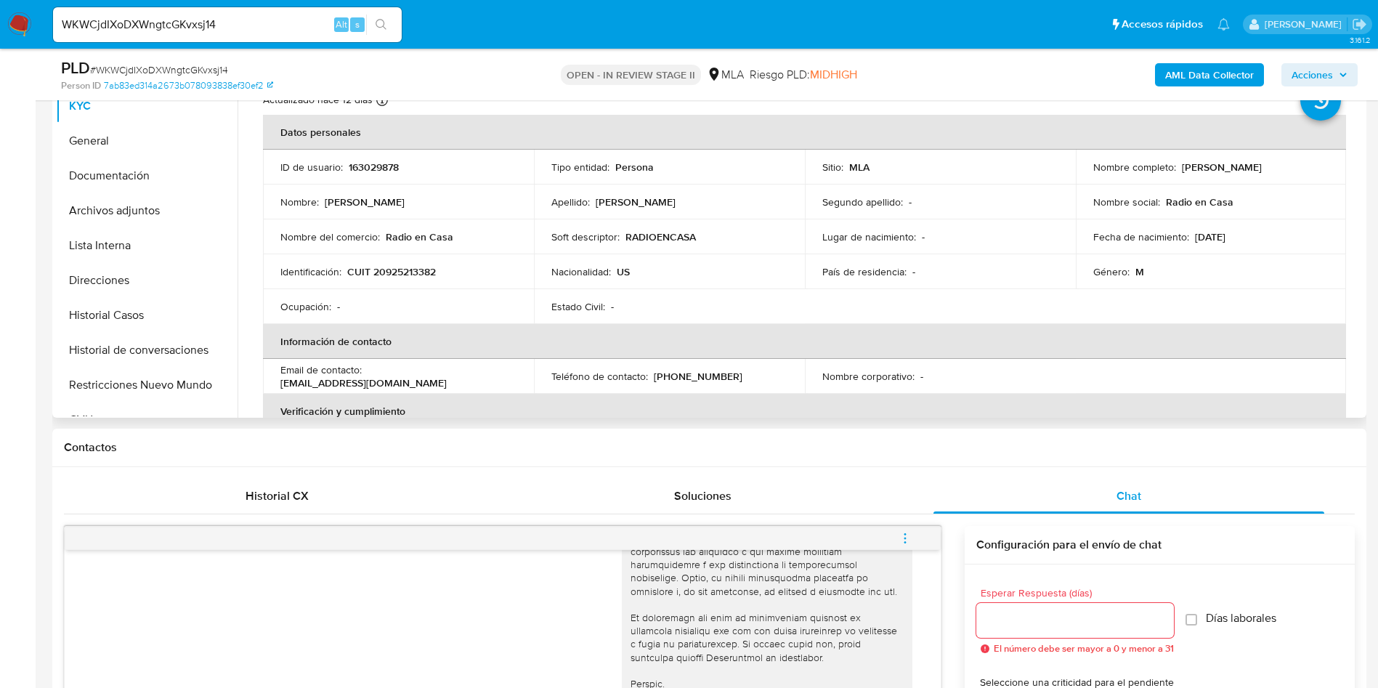
scroll to position [327, 0]
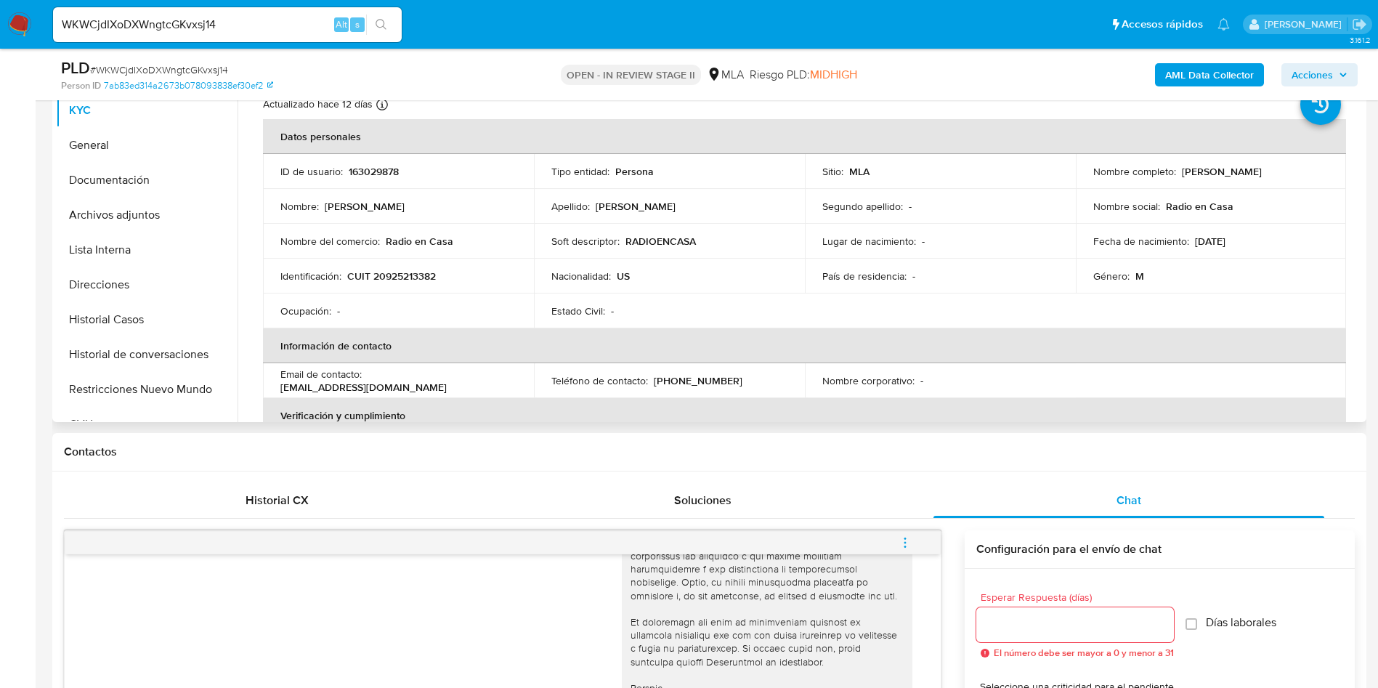
click at [366, 179] on td "ID de usuario : 163029878" at bounding box center [398, 171] width 271 height 35
click at [378, 171] on p "163029878" at bounding box center [374, 171] width 50 height 13
copy p "163029878"
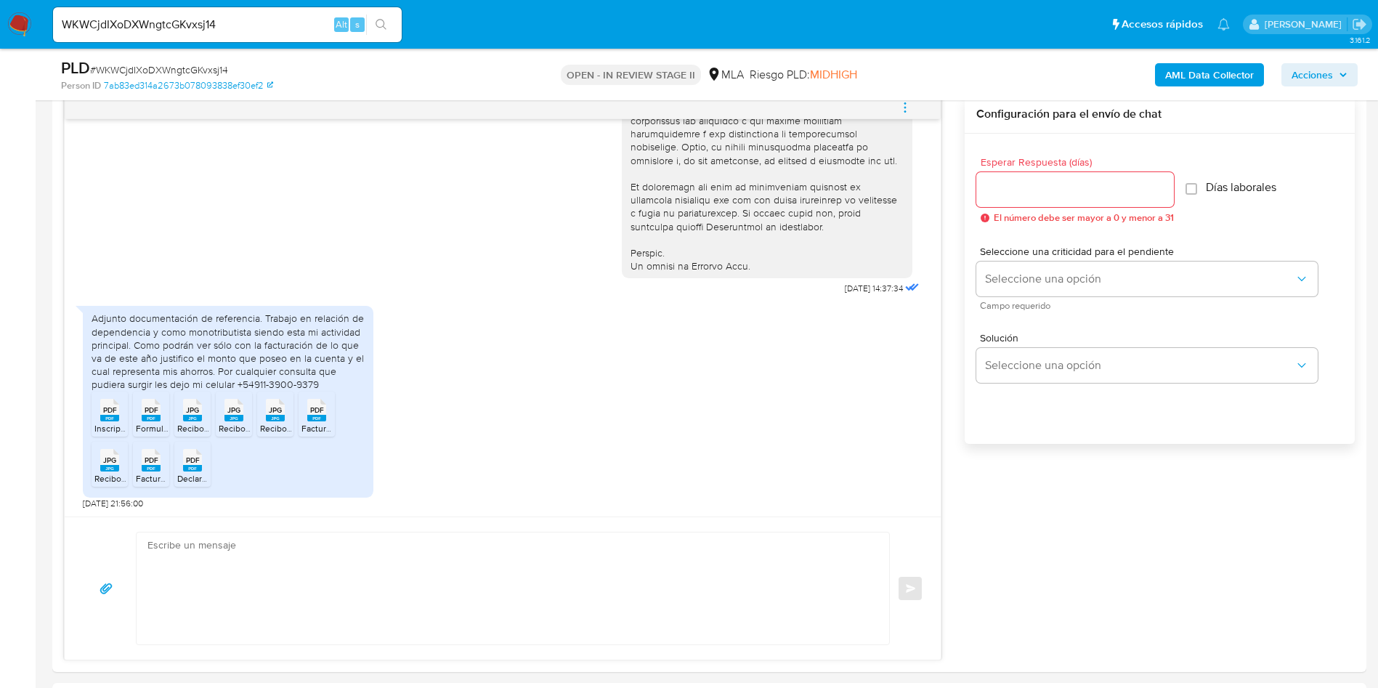
scroll to position [763, 0]
click at [108, 423] on span "Inscripcion Ingresos Brutos.pdf" at bounding box center [155, 427] width 122 height 12
click at [151, 424] on span "Formulario de Impresión de Constancia de Monotributo.pdf" at bounding box center [252, 427] width 232 height 12
click at [188, 416] on rect at bounding box center [192, 417] width 19 height 7
click at [229, 413] on span "JPG" at bounding box center [233, 409] width 13 height 9
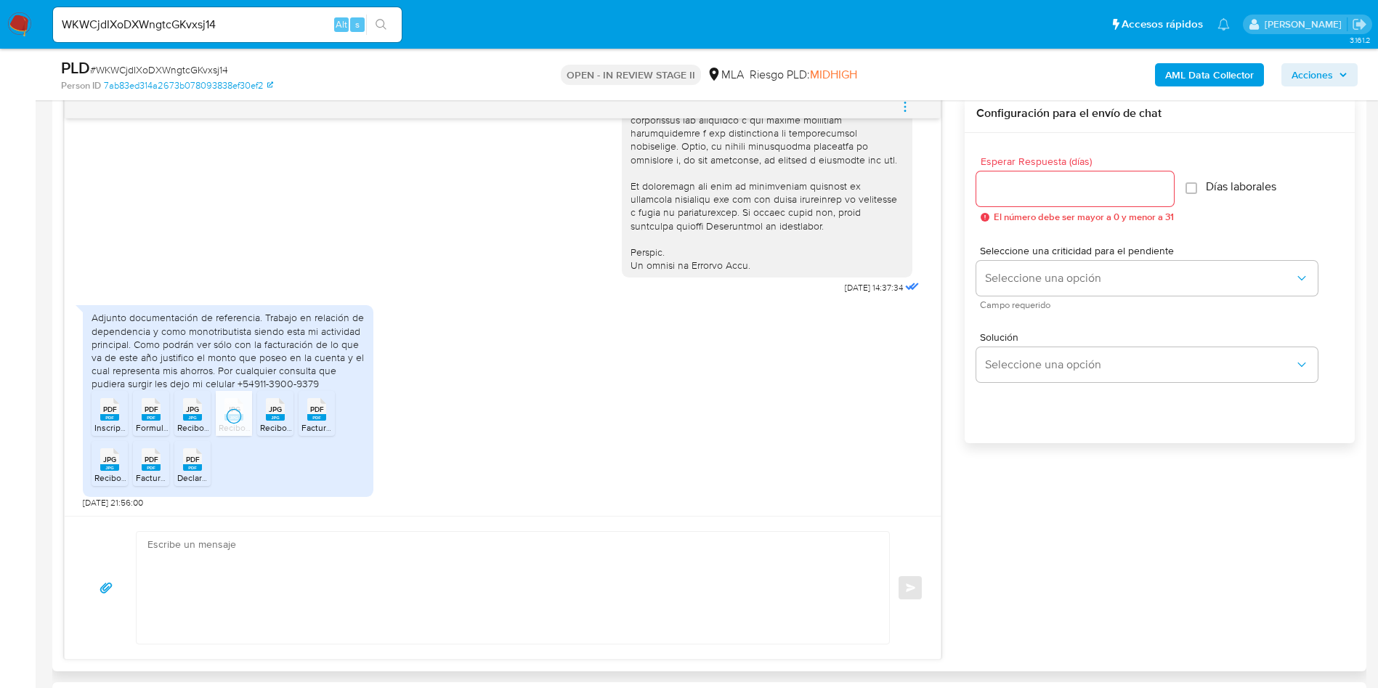
click at [273, 413] on span "JPG" at bounding box center [275, 409] width 13 height 9
drag, startPoint x: 310, startPoint y: 413, endPoint x: 290, endPoint y: 427, distance: 24.4
click at [310, 413] on span "PDF" at bounding box center [317, 409] width 14 height 9
click at [105, 466] on rect at bounding box center [109, 467] width 19 height 7
click at [147, 462] on span "PDF" at bounding box center [152, 459] width 14 height 9
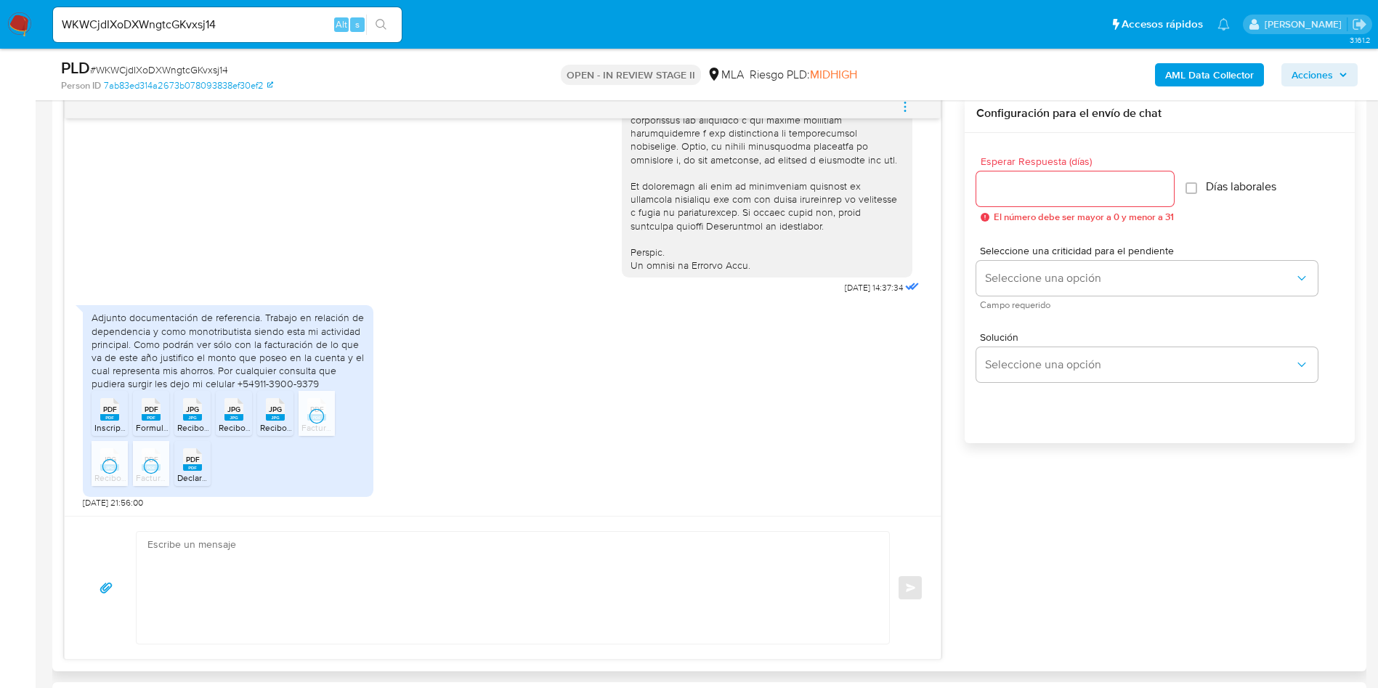
click at [190, 467] on rect at bounding box center [192, 467] width 19 height 7
click at [182, 360] on div "Adjunto documentación de referencia. Trabajo en relación de dependencia y como …" at bounding box center [228, 350] width 273 height 79
click at [285, 339] on div "Adjunto documentación de referencia. Trabajo en relación de dependencia y como …" at bounding box center [228, 350] width 273 height 79
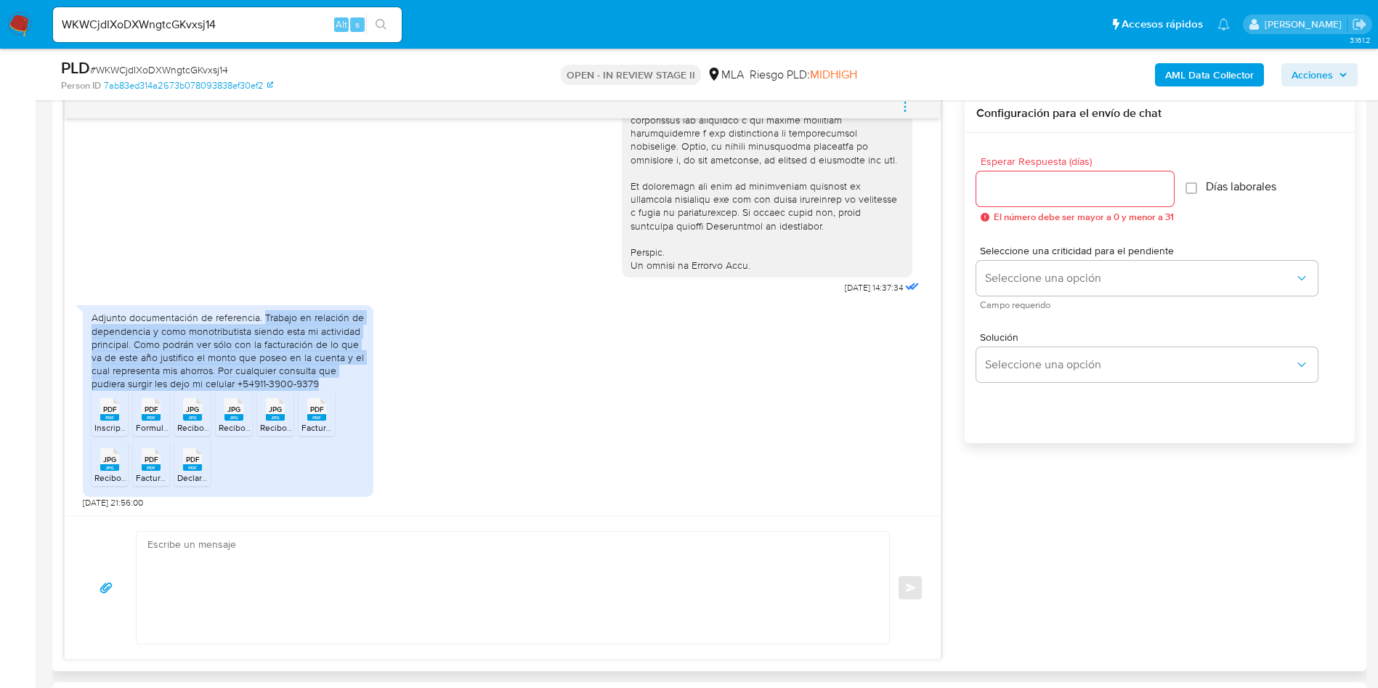
drag, startPoint x: 262, startPoint y: 319, endPoint x: 328, endPoint y: 382, distance: 91.5
click at [328, 382] on div "Adjunto documentación de referencia. Trabajo en relación de dependencia y como …" at bounding box center [228, 350] width 273 height 79
copy div "Trabajo en relación de dependencia y como monotributista siendo esta mi activid…"
click at [270, 374] on div "Adjunto documentación de referencia. Trabajo en relación de dependencia y como …" at bounding box center [228, 350] width 273 height 79
drag, startPoint x: 217, startPoint y: 368, endPoint x: 264, endPoint y: 312, distance: 73.2
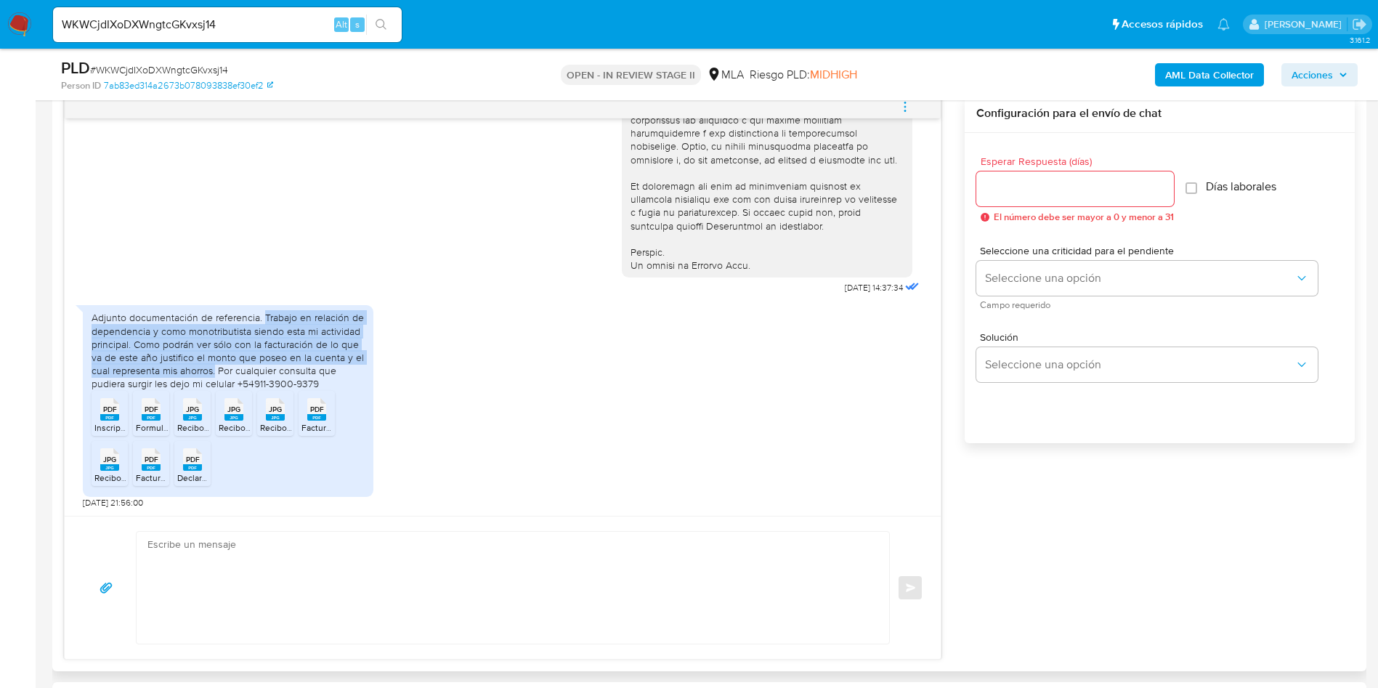
click at [264, 312] on div "Adjunto documentación de referencia. Trabajo en relación de dependencia y como …" at bounding box center [228, 350] width 273 height 79
copy div "Trabajo en relación de dependencia y como monotributista siendo esta mi activid…"
drag, startPoint x: 1051, startPoint y: 591, endPoint x: 1050, endPoint y: 612, distance: 21.1
click at [1051, 591] on div "17/09/2025 14:37:34 Adjunto documentación de referencia. Trabajo en relación de…" at bounding box center [709, 376] width 1291 height 565
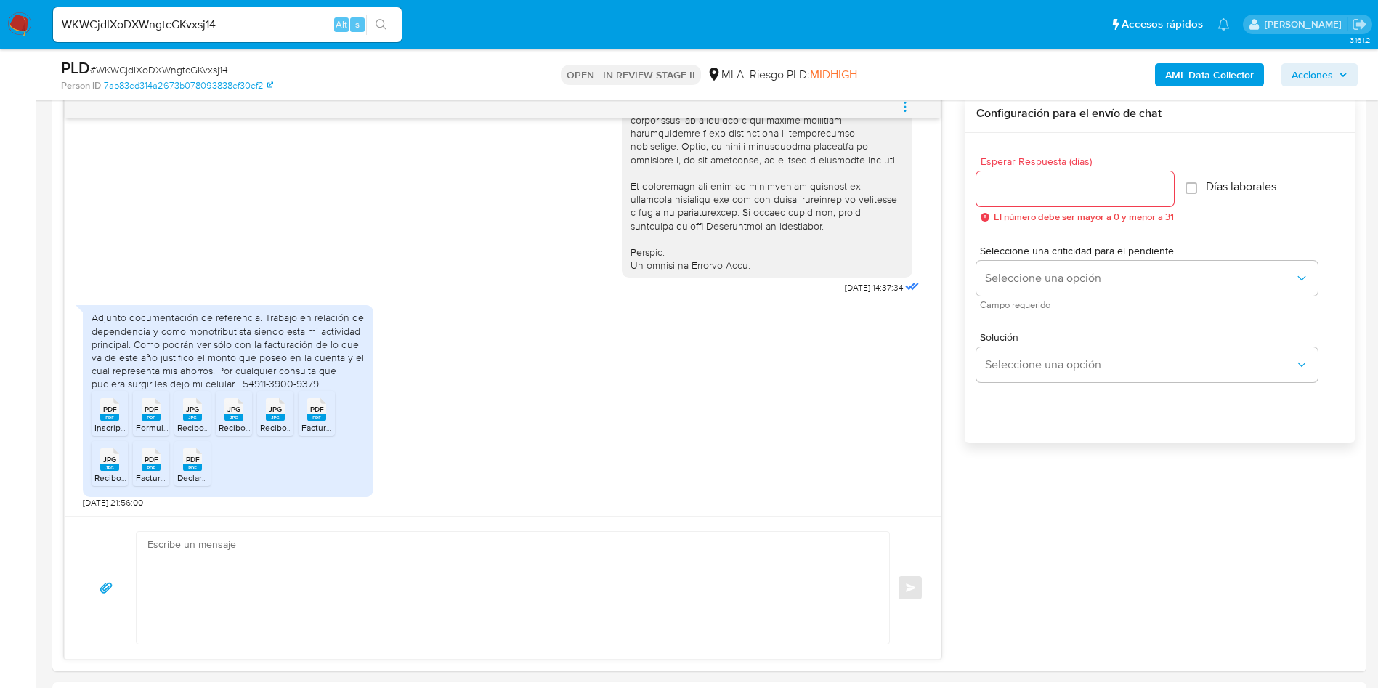
scroll to position [218, 0]
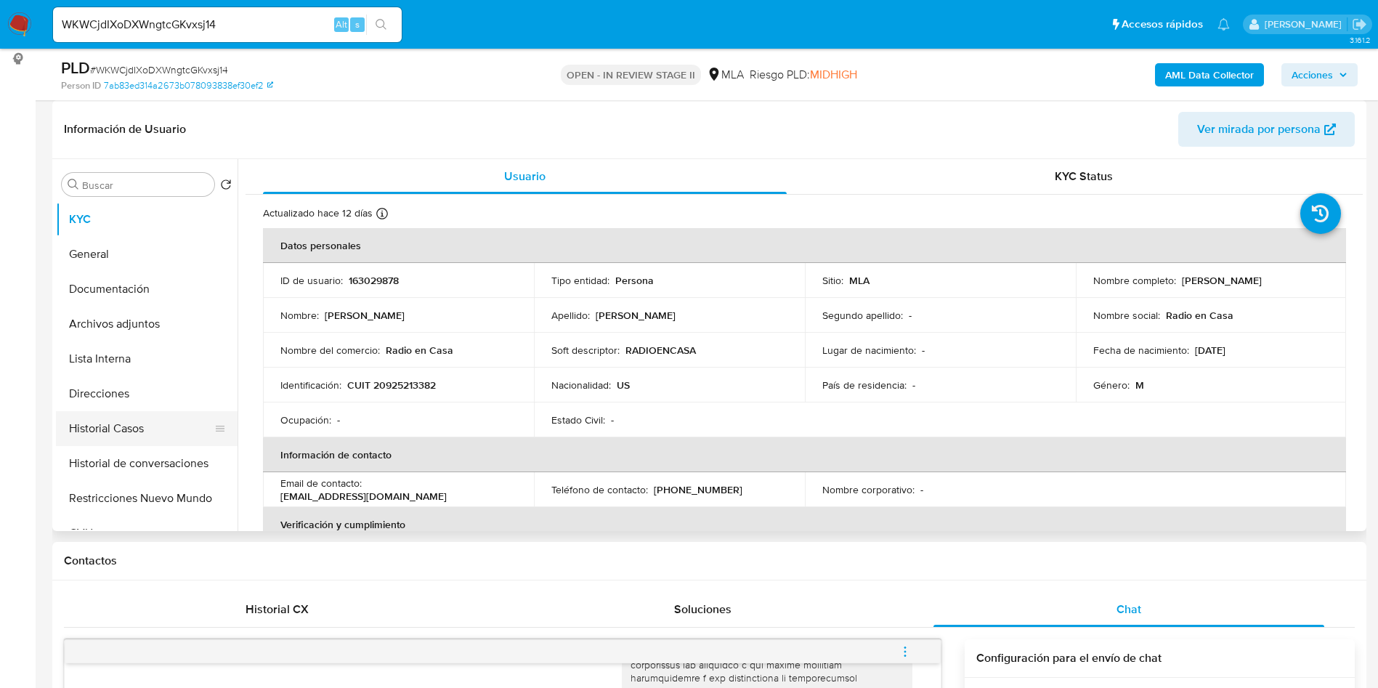
click at [116, 416] on button "Historial Casos" at bounding box center [141, 428] width 170 height 35
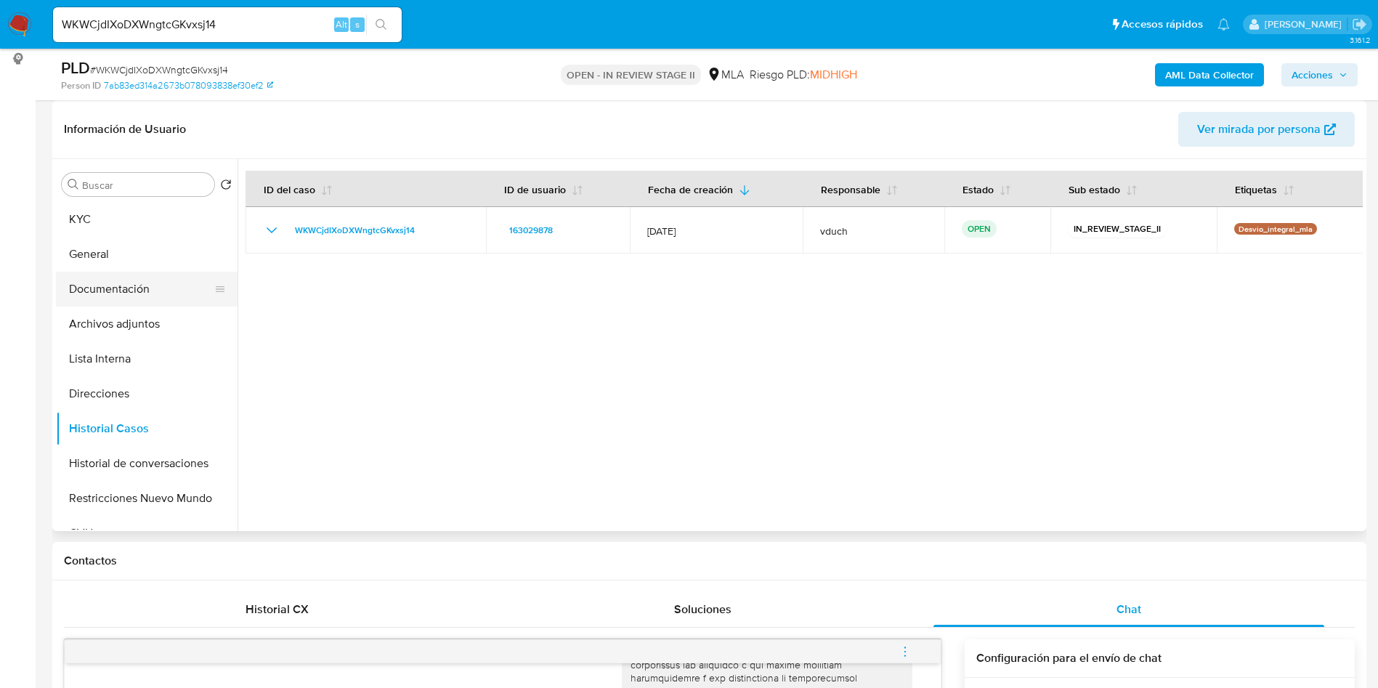
drag, startPoint x: 159, startPoint y: 264, endPoint x: 152, endPoint y: 281, distance: 18.2
click at [159, 265] on button "General" at bounding box center [147, 254] width 182 height 35
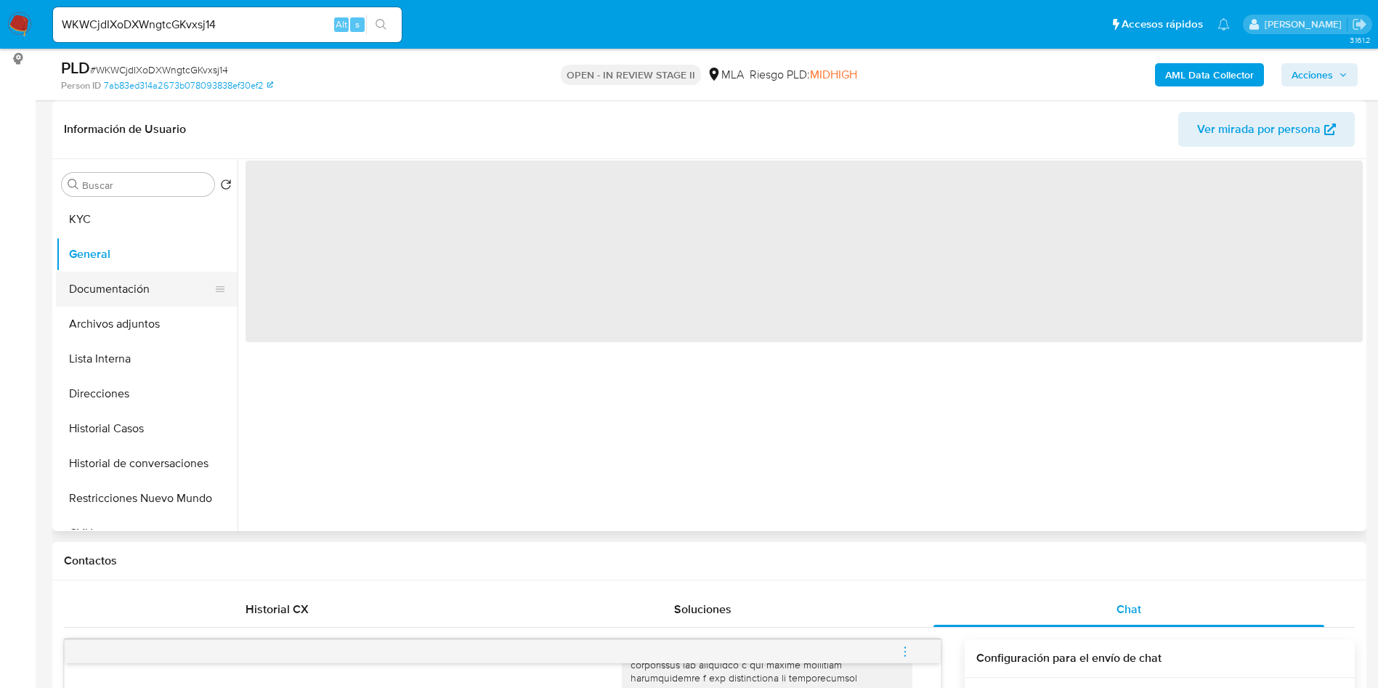
click at [151, 282] on button "Documentación" at bounding box center [141, 289] width 170 height 35
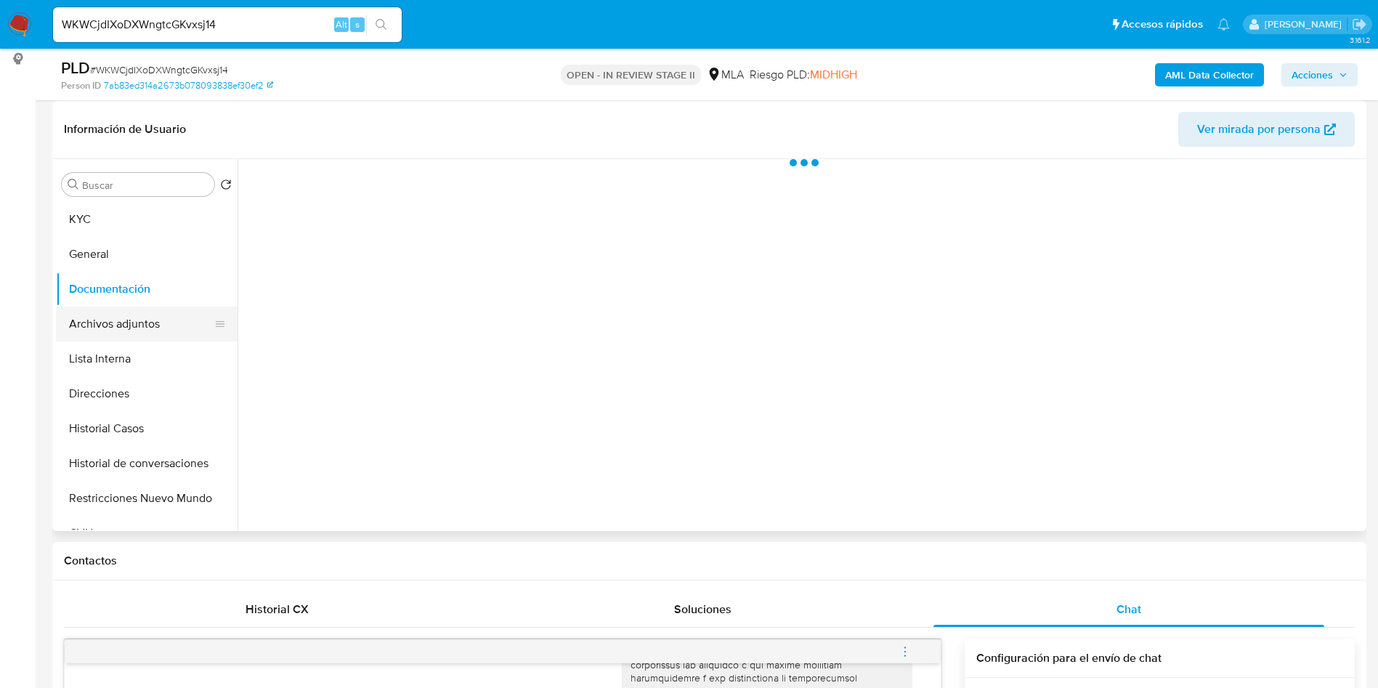
click at [150, 320] on button "Archivos adjuntos" at bounding box center [141, 324] width 170 height 35
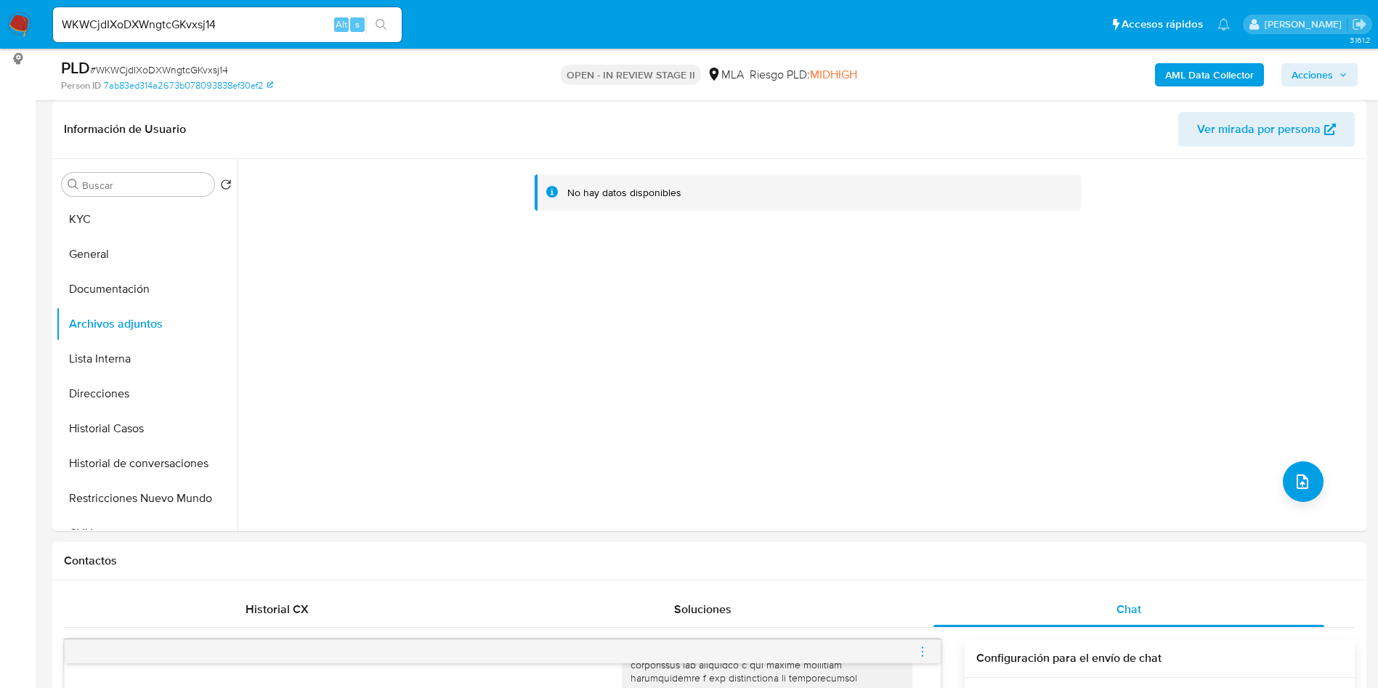
click at [1209, 73] on b "AML Data Collector" at bounding box center [1209, 74] width 89 height 23
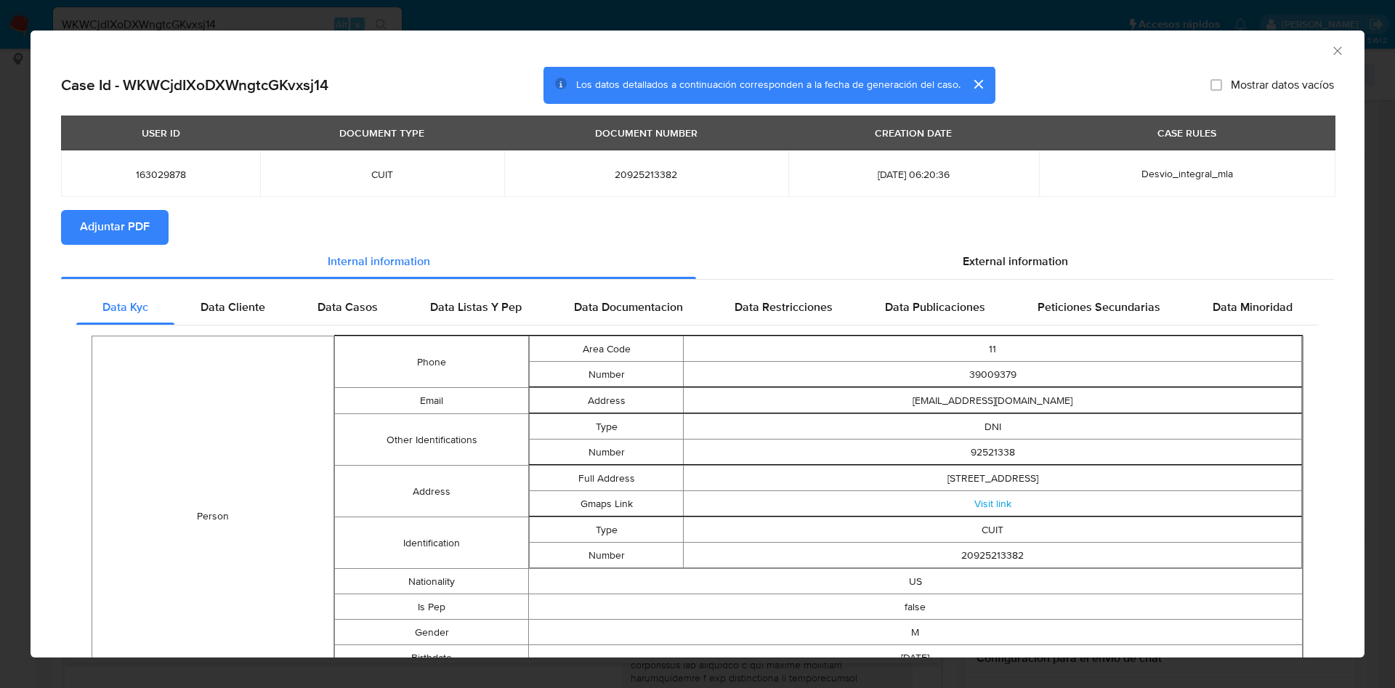
click at [151, 226] on button "Adjuntar PDF" at bounding box center [115, 227] width 108 height 35
click at [238, 284] on div "Data Kyc Data Cliente Data Casos Data Listas Y Pep Data Documentacion Data Rest…" at bounding box center [697, 678] width 1273 height 796
click at [254, 320] on div "Data Cliente" at bounding box center [232, 308] width 117 height 35
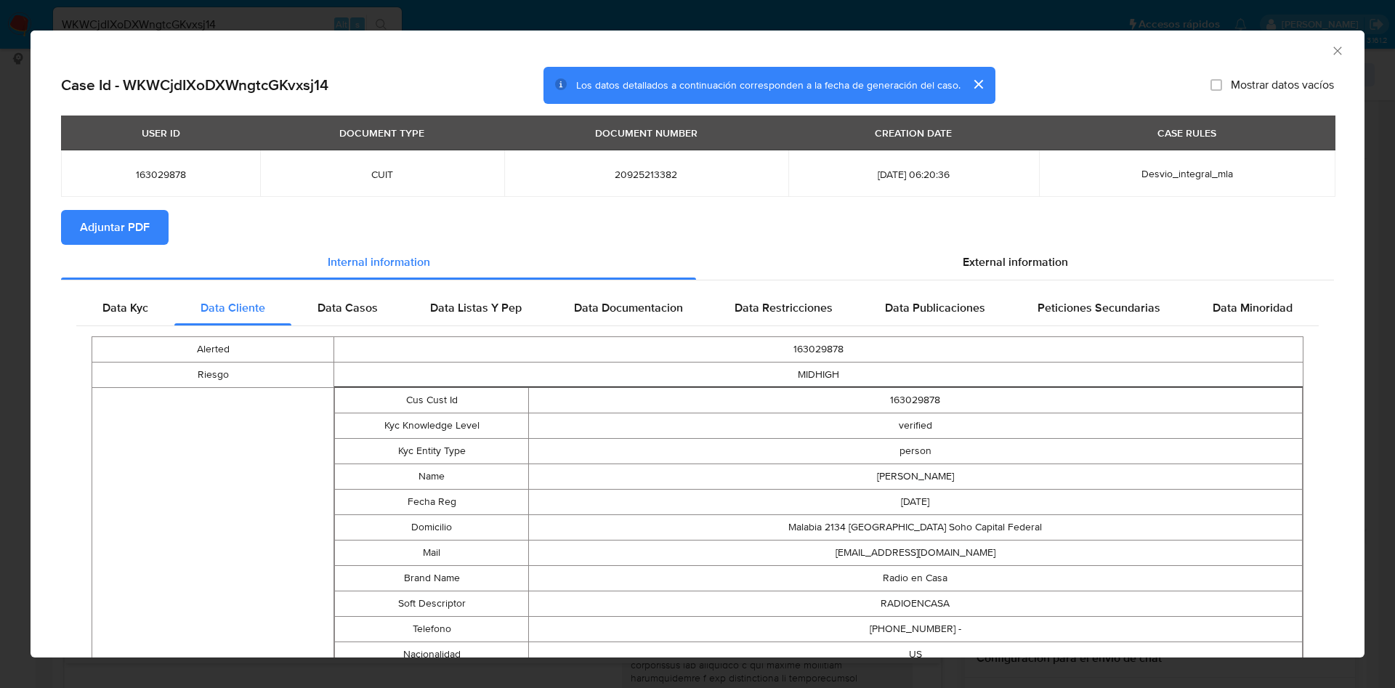
drag, startPoint x: 856, startPoint y: 474, endPoint x: 1167, endPoint y: 279, distance: 366.9
click at [955, 476] on td "[PERSON_NAME]" at bounding box center [915, 476] width 774 height 25
copy td "[PERSON_NAME]"
drag, startPoint x: 1319, startPoint y: 48, endPoint x: 1287, endPoint y: 55, distance: 32.8
click at [1330, 48] on icon "Cerrar ventana" at bounding box center [1337, 51] width 15 height 15
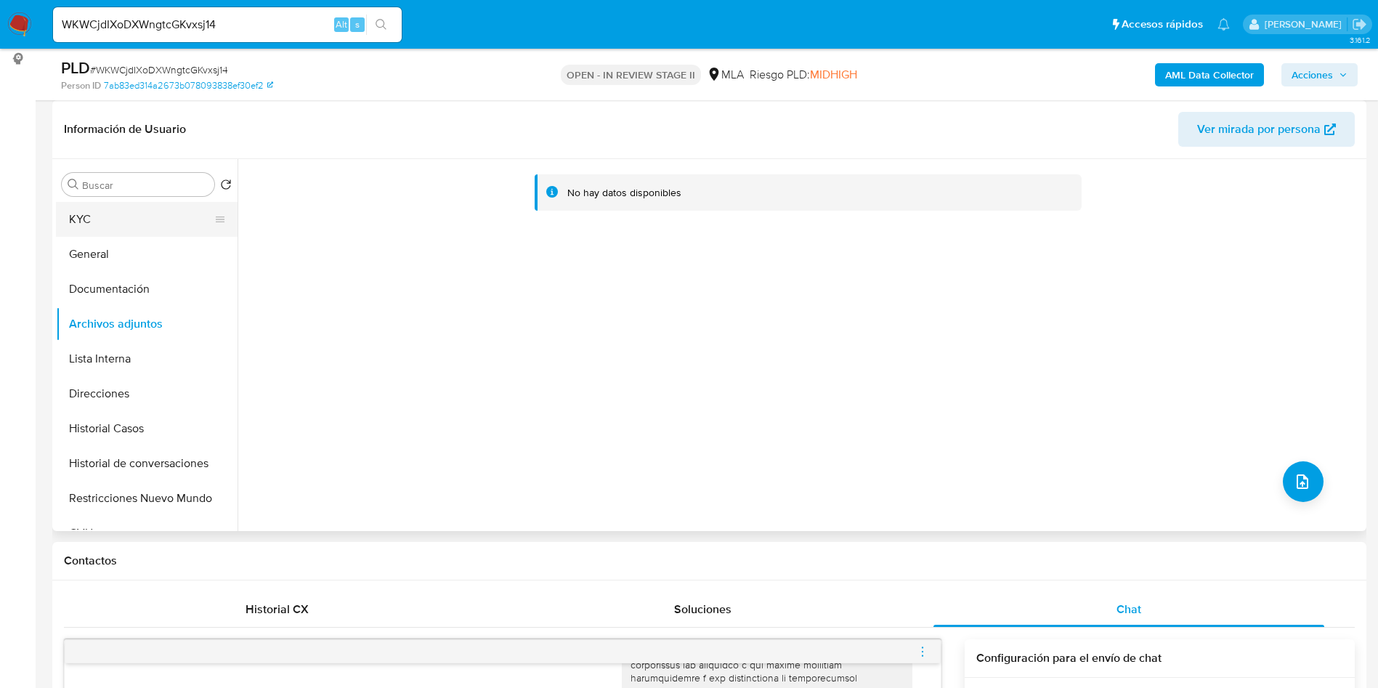
click at [116, 206] on button "KYC" at bounding box center [141, 219] width 170 height 35
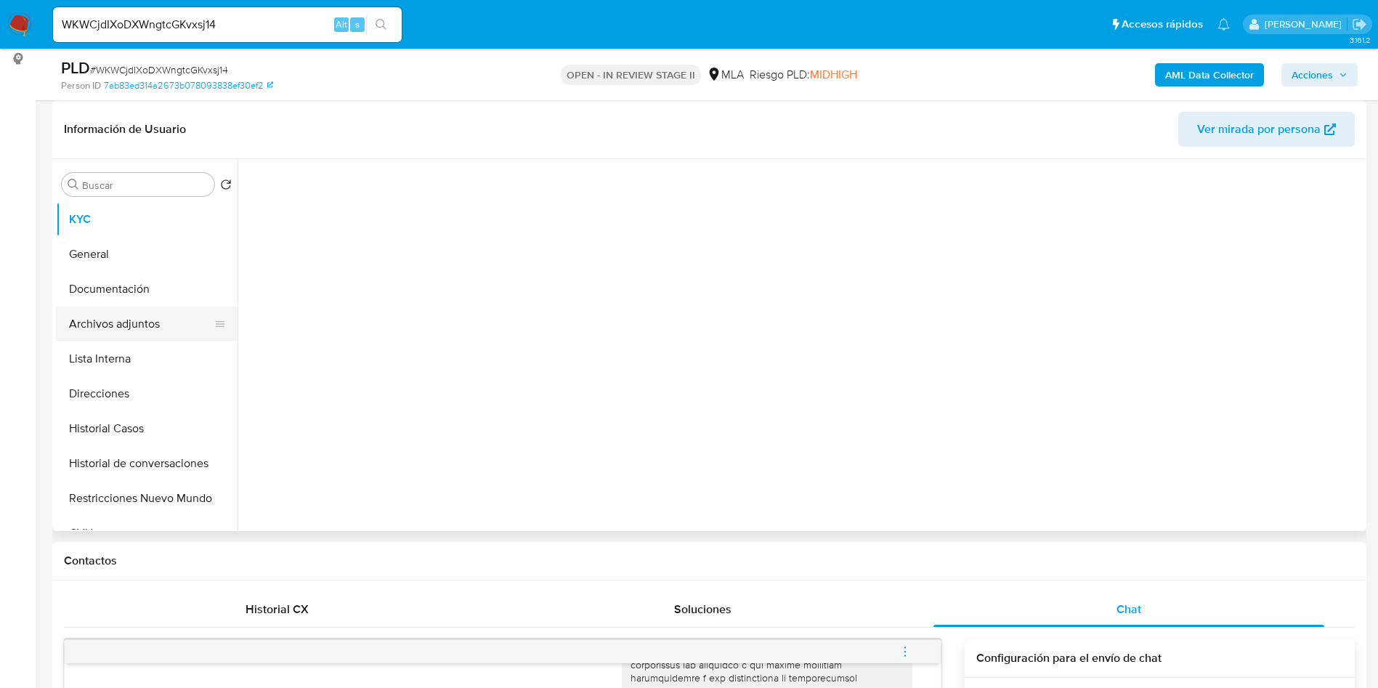
click at [133, 314] on button "Archivos adjuntos" at bounding box center [141, 324] width 170 height 35
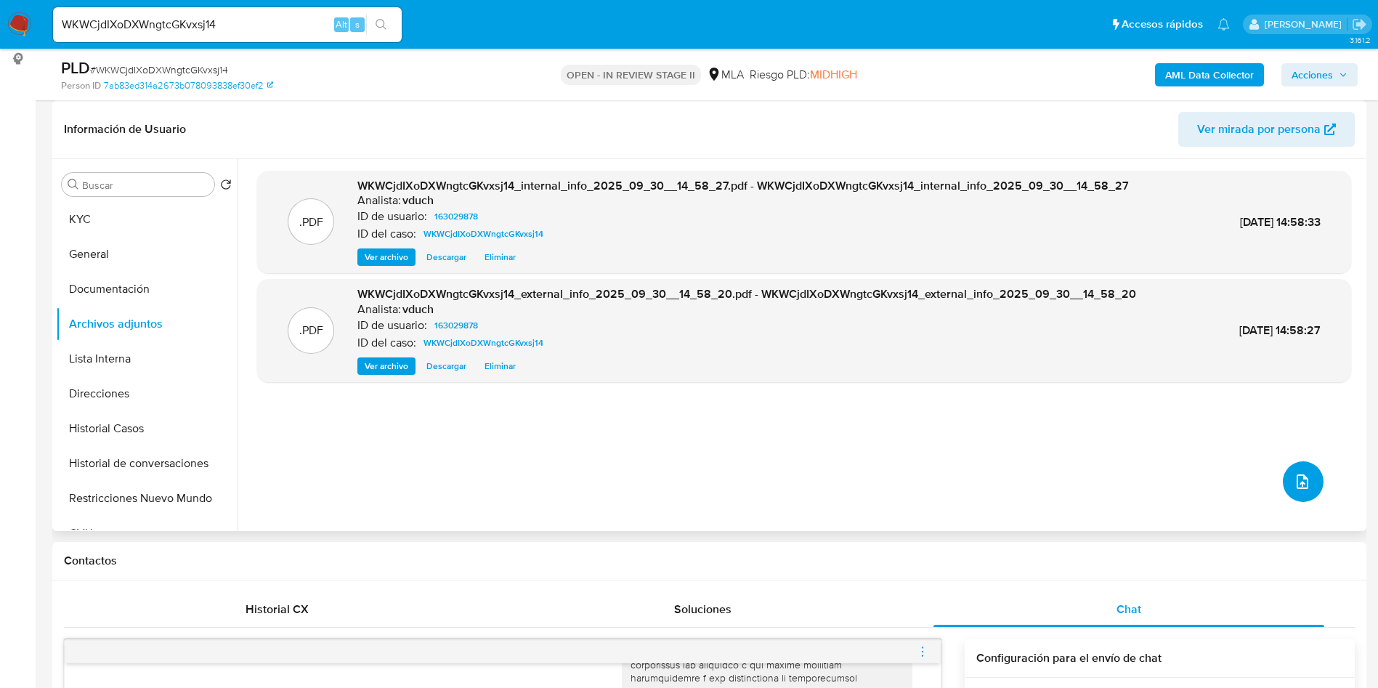
click at [1294, 483] on icon "upload-file" at bounding box center [1302, 481] width 17 height 17
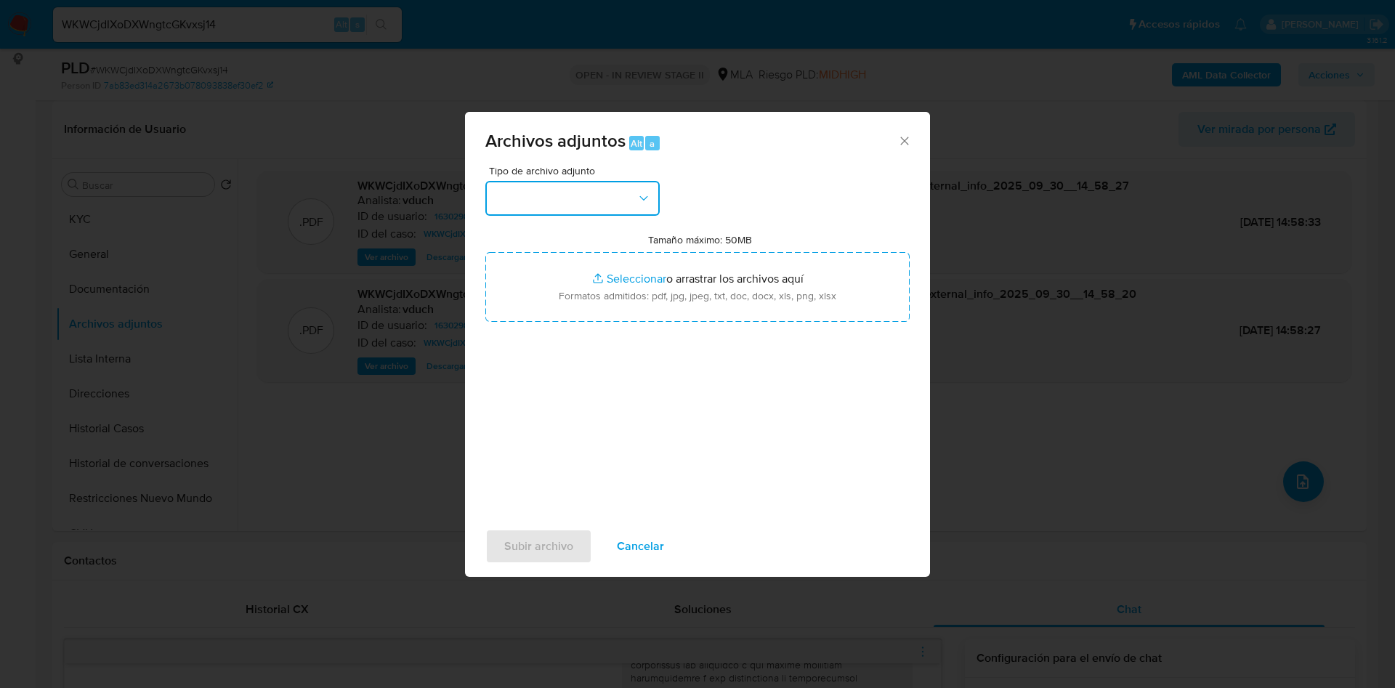
click at [629, 195] on button "button" at bounding box center [572, 198] width 174 height 35
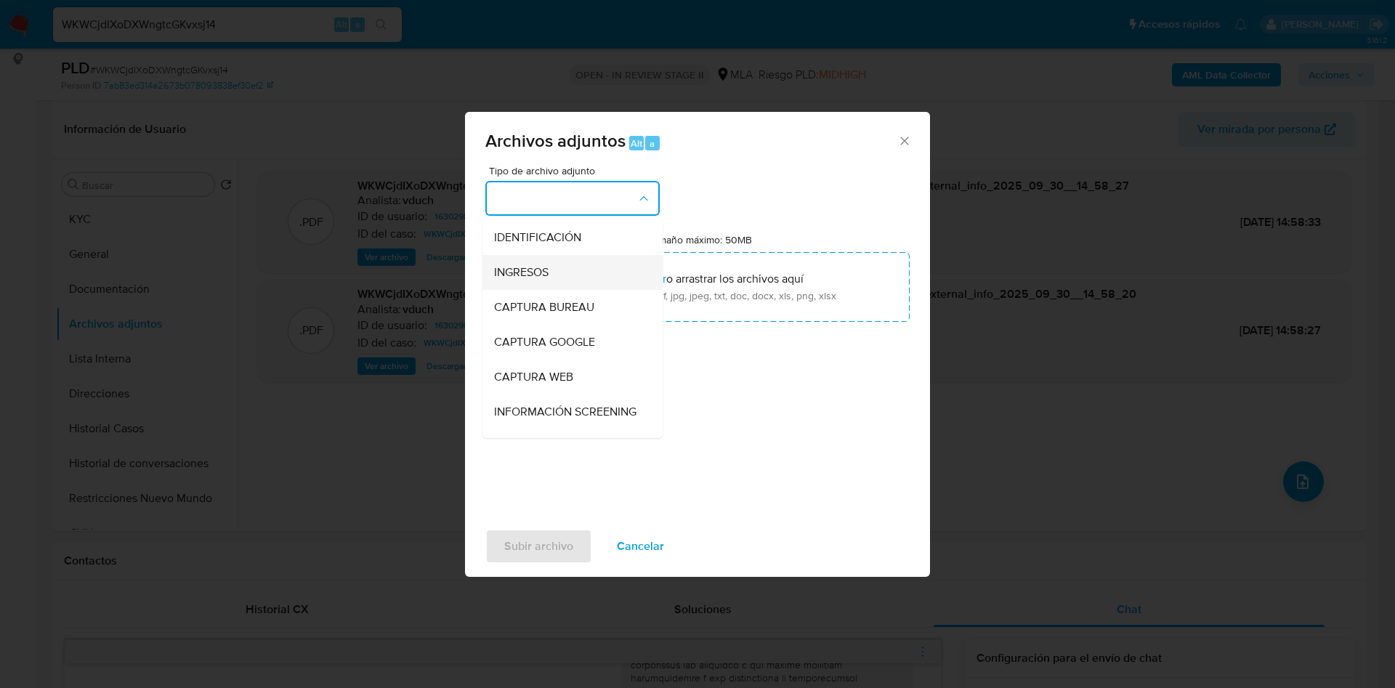
click at [551, 270] on div "INGRESOS" at bounding box center [568, 272] width 148 height 35
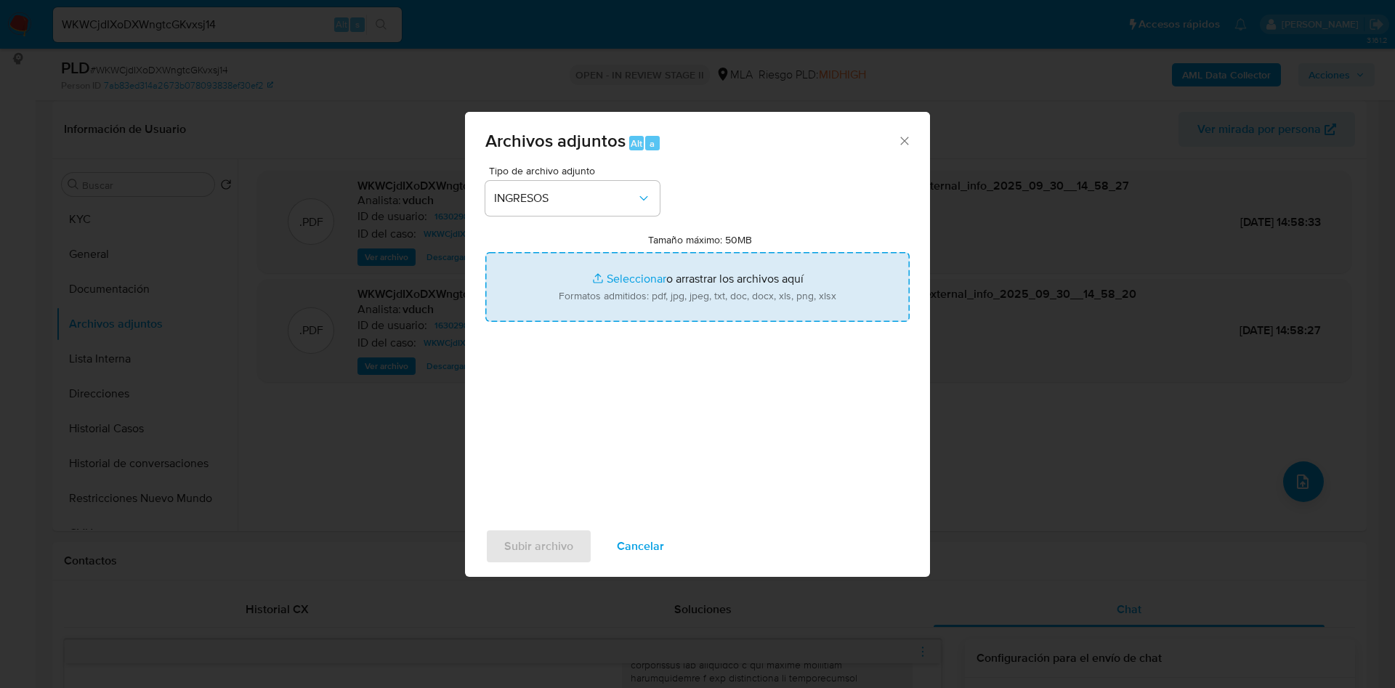
type input "C:\fakepath\Emilio Jonathan Buis - Documentacion.pdf"
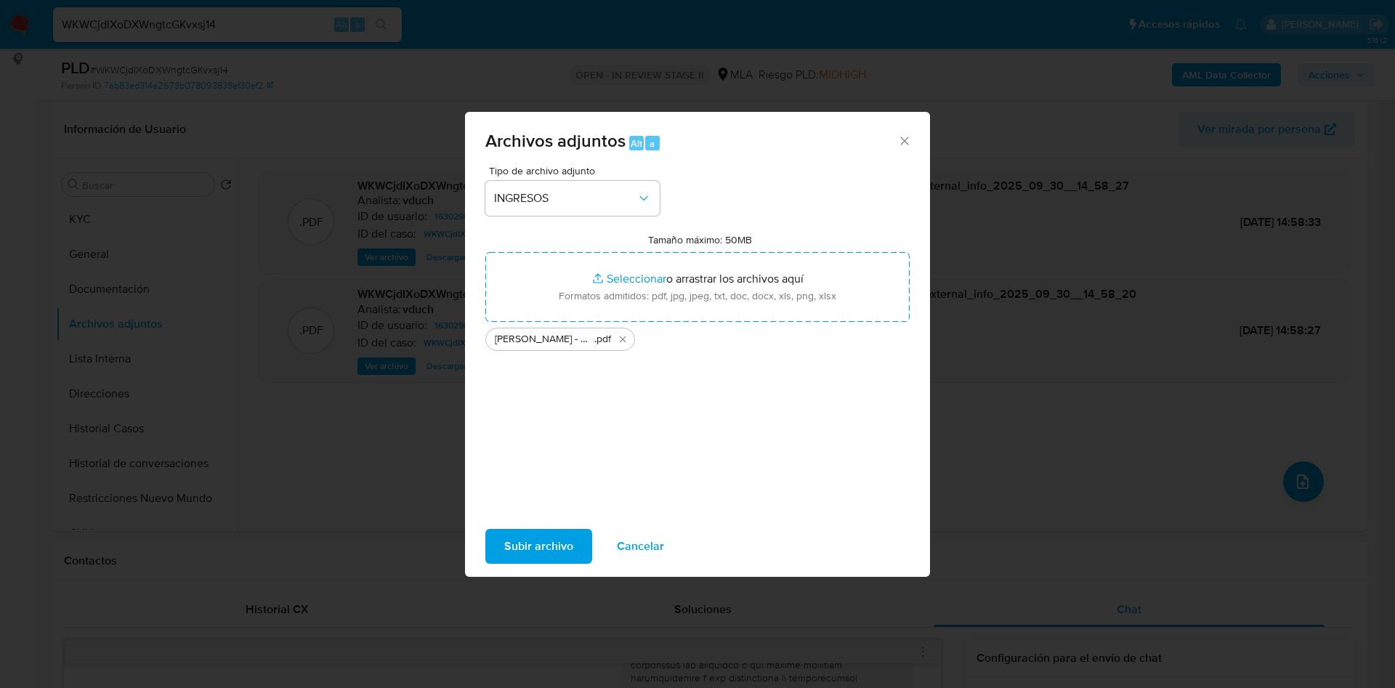
click at [522, 550] on span "Subir archivo" at bounding box center [538, 546] width 69 height 32
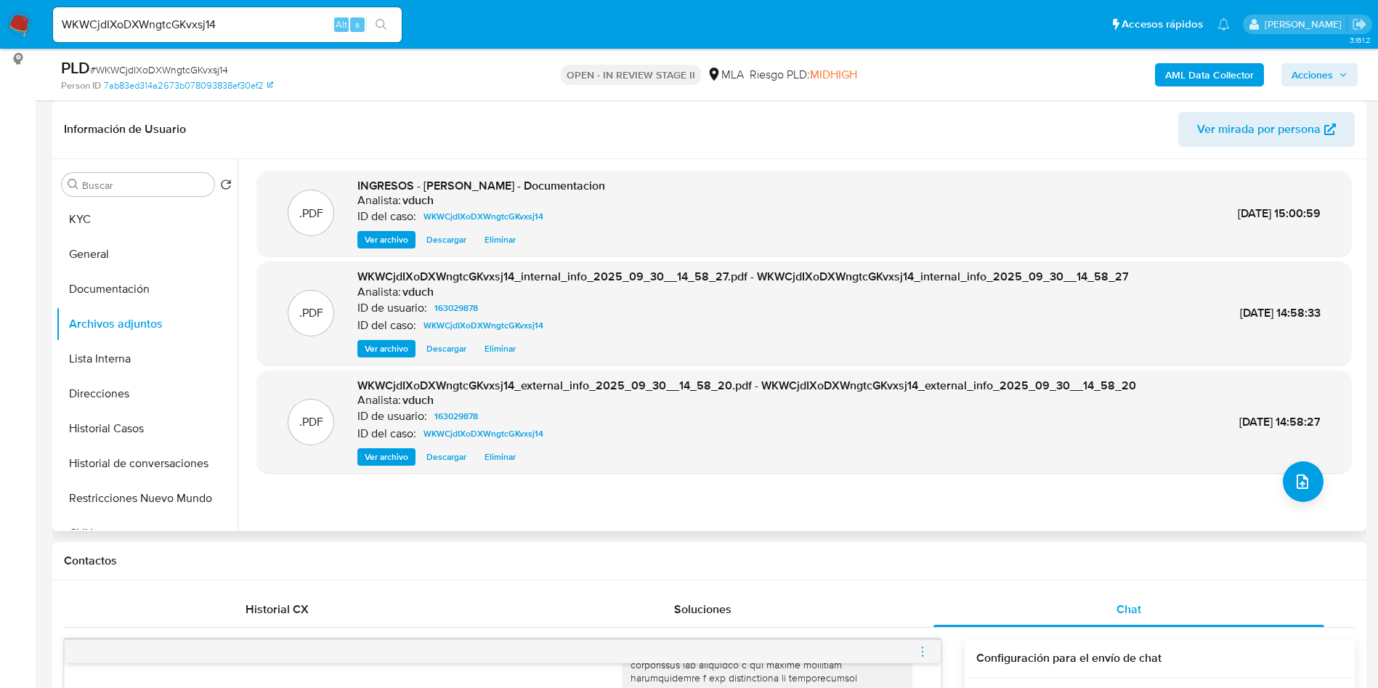
click at [161, 201] on div "Buscar Volver al orden por defecto KYC General Documentación Archivos adjuntos …" at bounding box center [147, 346] width 182 height 370
click at [110, 199] on div "Buscar Volver al orden por defecto KYC General Documentación Archivos adjuntos …" at bounding box center [147, 346] width 182 height 370
click at [121, 220] on button "KYC" at bounding box center [141, 219] width 170 height 35
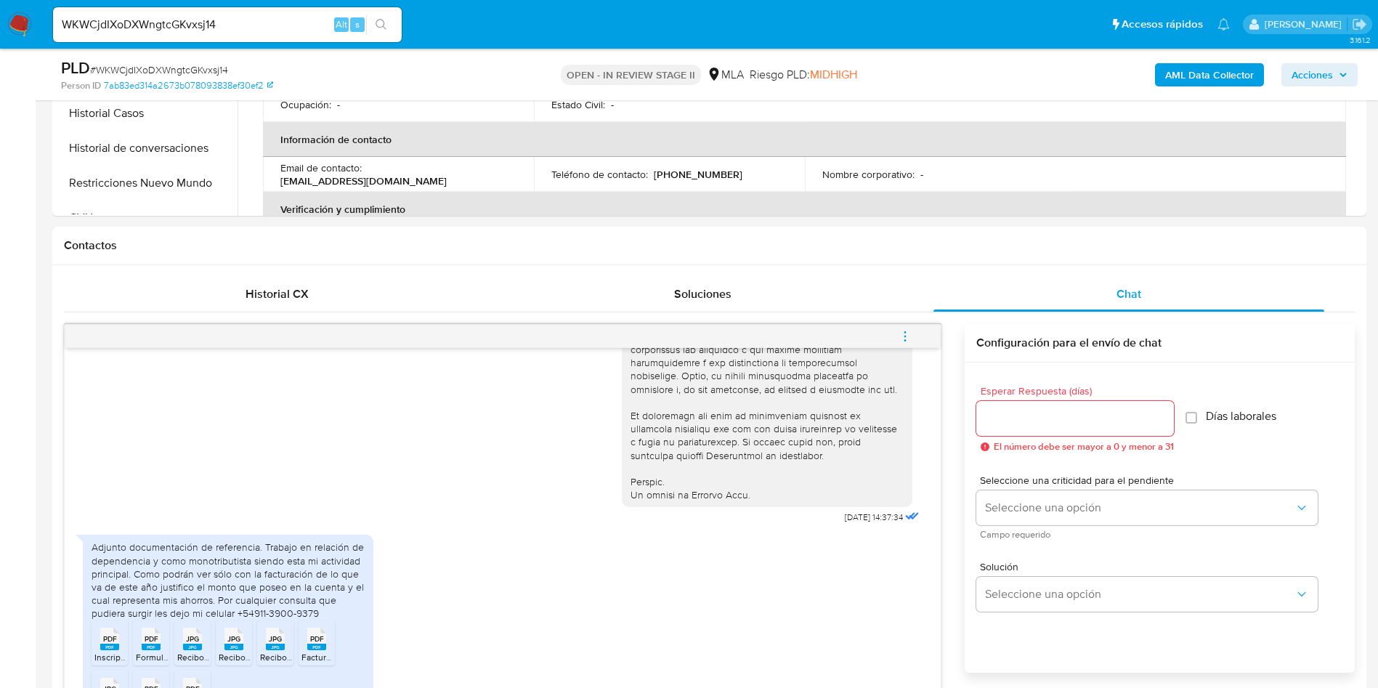
scroll to position [763, 0]
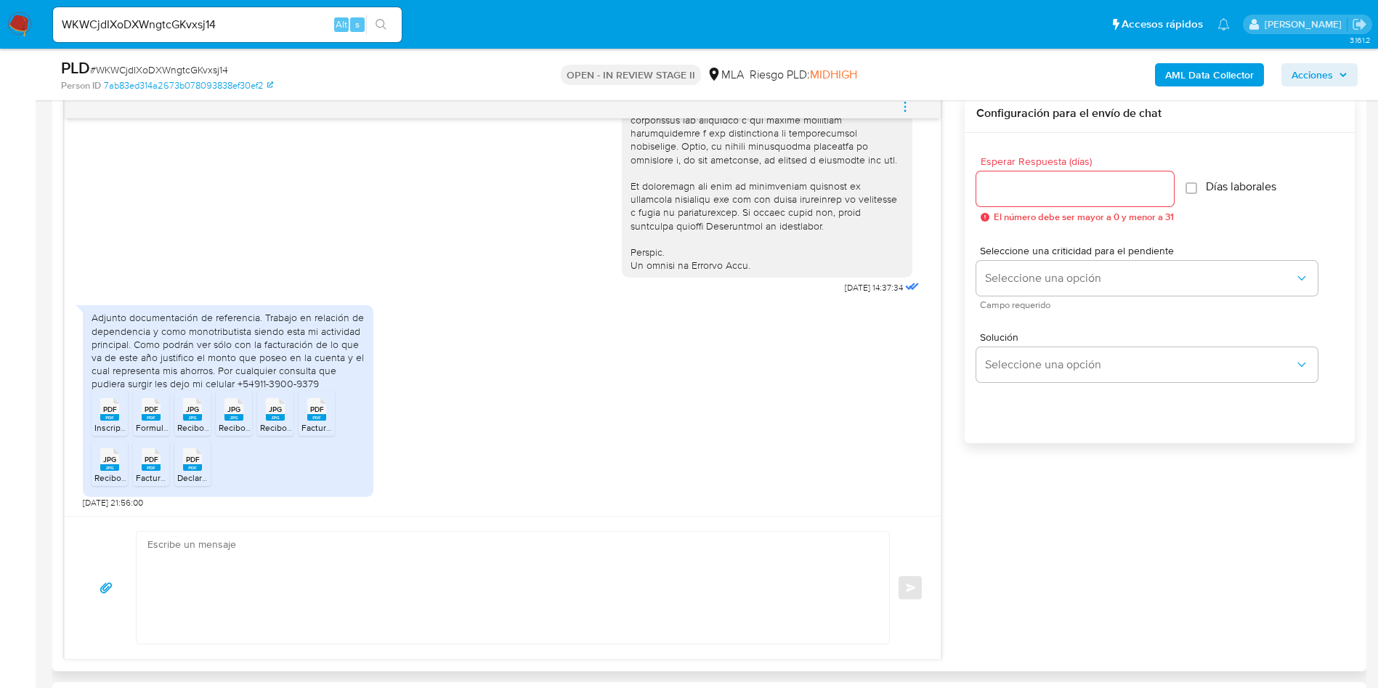
click at [360, 631] on textarea at bounding box center [509, 588] width 724 height 112
paste textarea "Hola, ¡Muchas gracias por tu respuesta! Confirmamos la recepción de la document…"
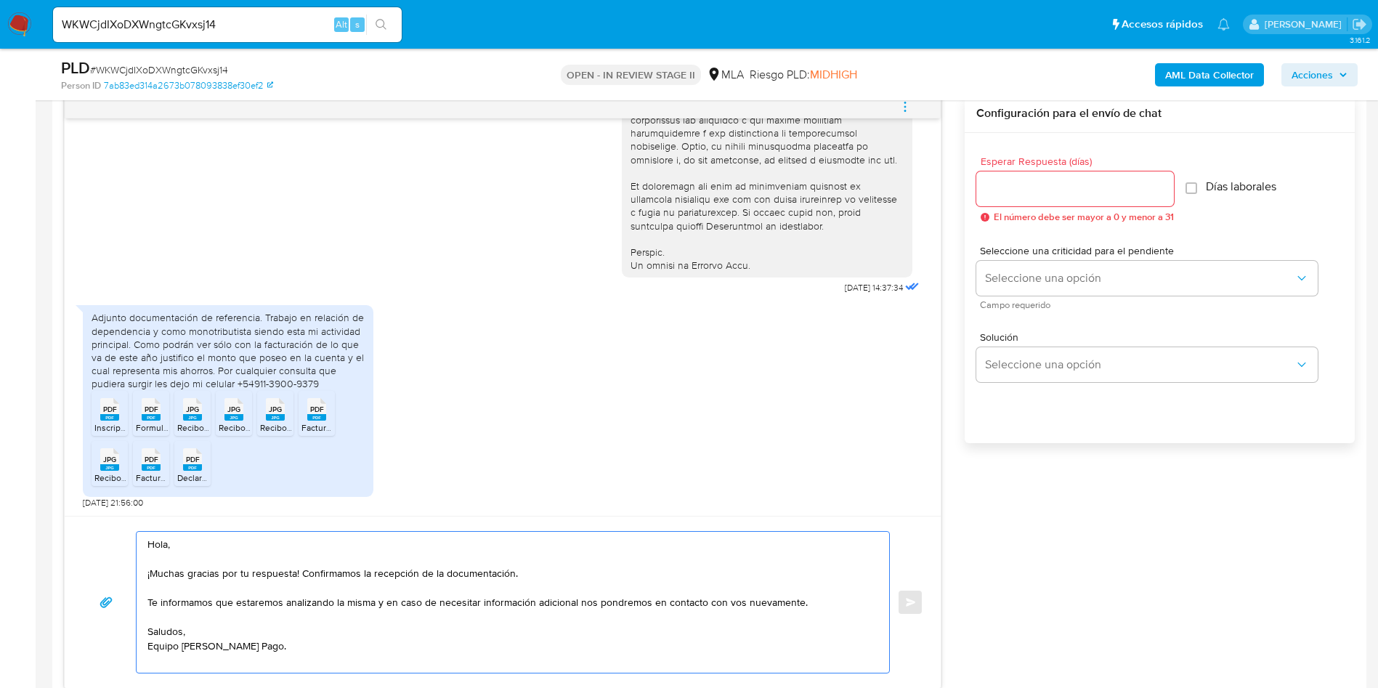
type textarea "Hola, ¡Muchas gracias por tu respuesta! Confirmamos la recepción de la document…"
drag, startPoint x: 1002, startPoint y: 173, endPoint x: 1005, endPoint y: 181, distance: 8.5
click at [1003, 173] on div at bounding box center [1076, 188] width 198 height 35
click at [1007, 185] on input "Esperar Respuesta (días)" at bounding box center [1076, 188] width 198 height 19
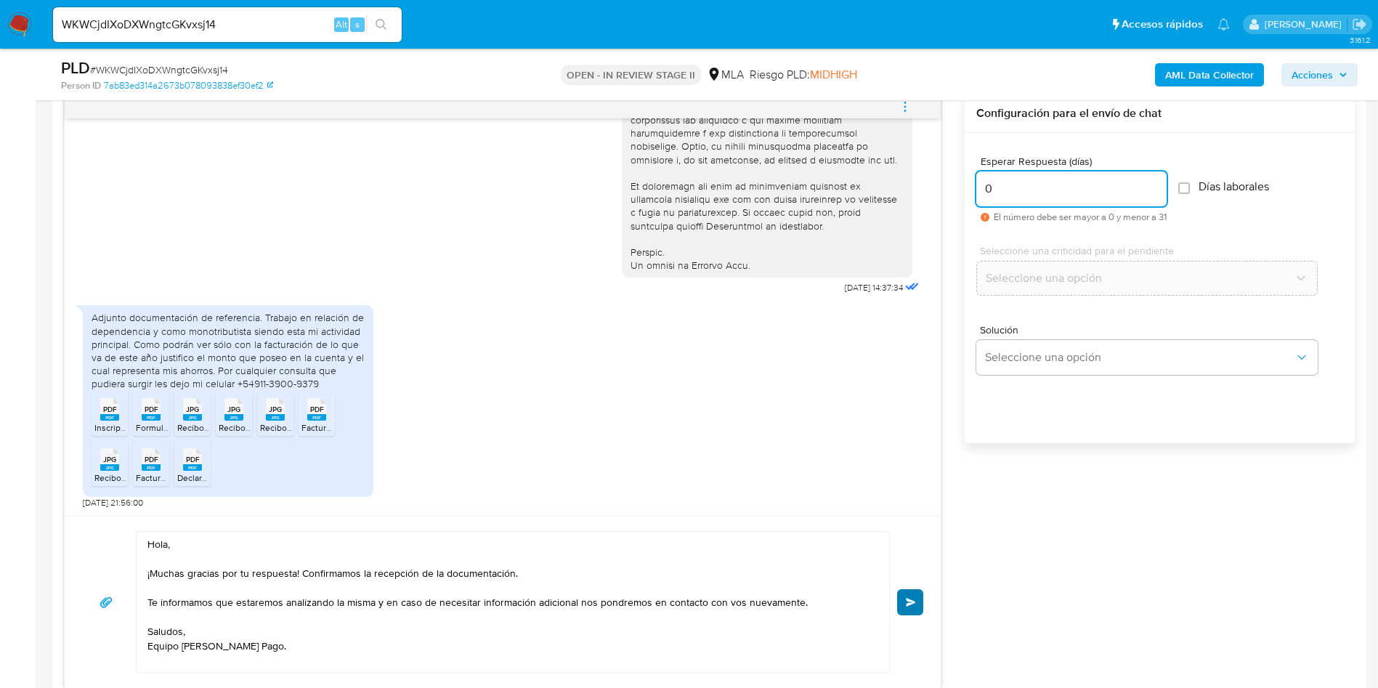
type input "0"
click at [905, 599] on button "Enviar" at bounding box center [910, 602] width 26 height 26
click at [172, 80] on link "7ab83ed314a2673b078093838ef30ef2" at bounding box center [188, 85] width 169 height 13
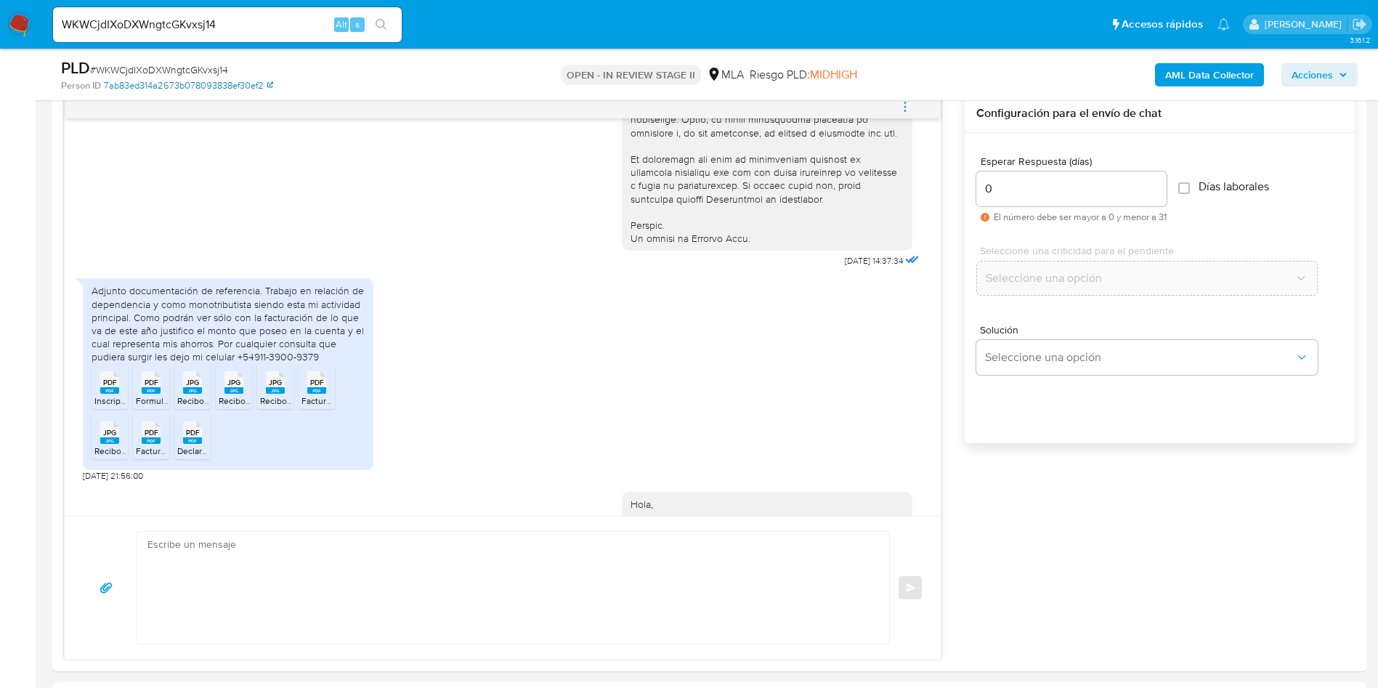
scroll to position [837, 0]
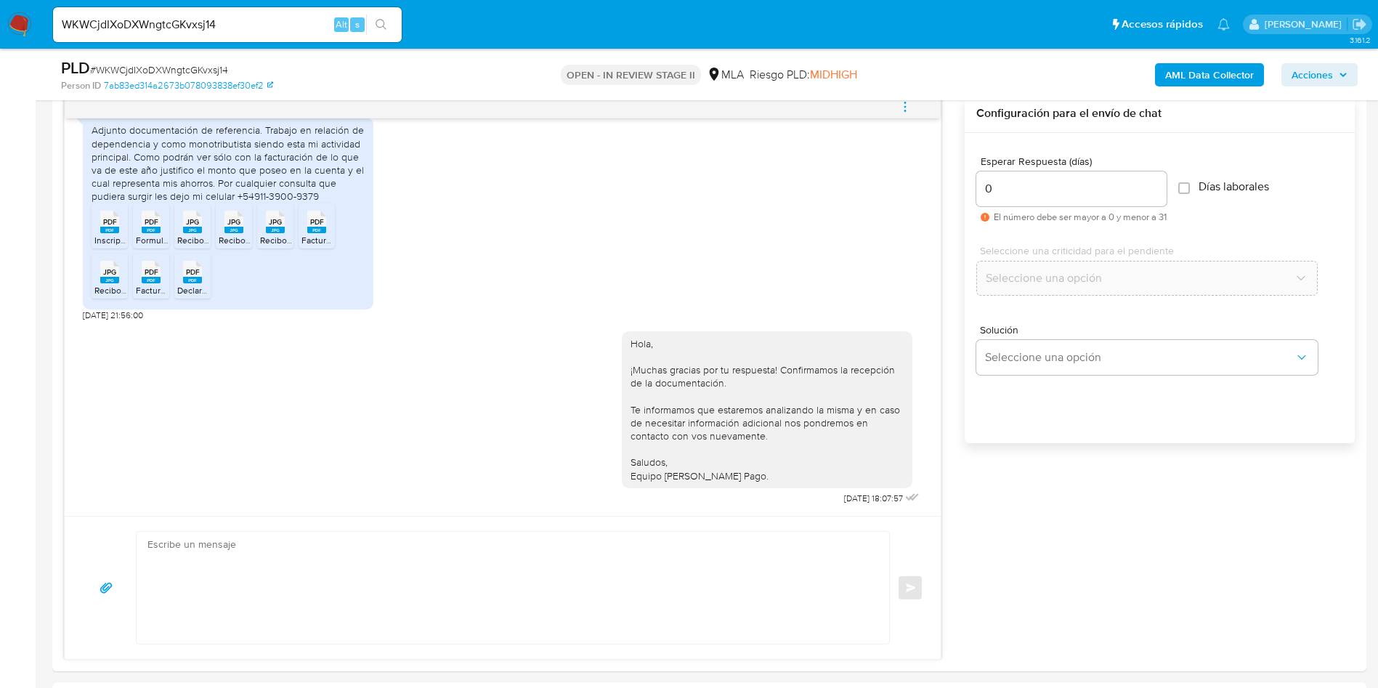
click at [185, 24] on input "WKWCjdIXoDXWngtcGKvxsj14" at bounding box center [227, 24] width 349 height 19
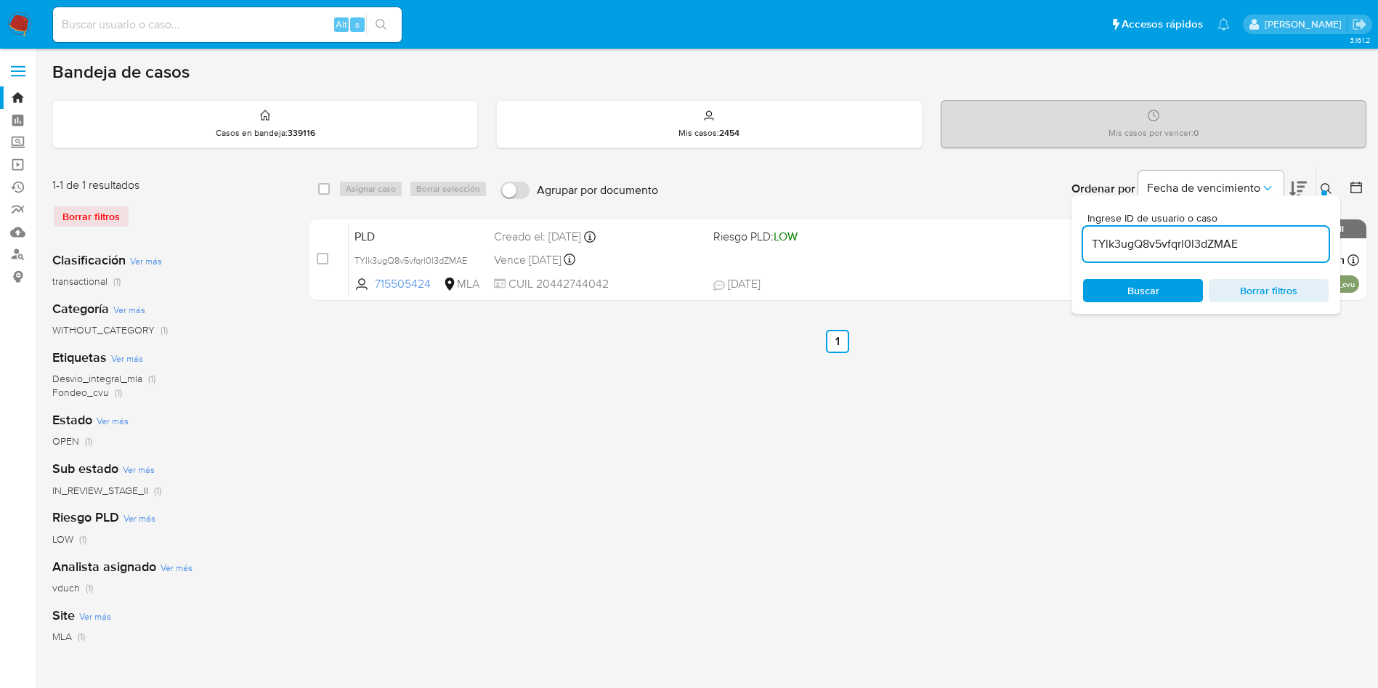
click at [1218, 251] on input "TYlk3ugQ8v5vfqrl0l3dZMAE" at bounding box center [1206, 244] width 246 height 19
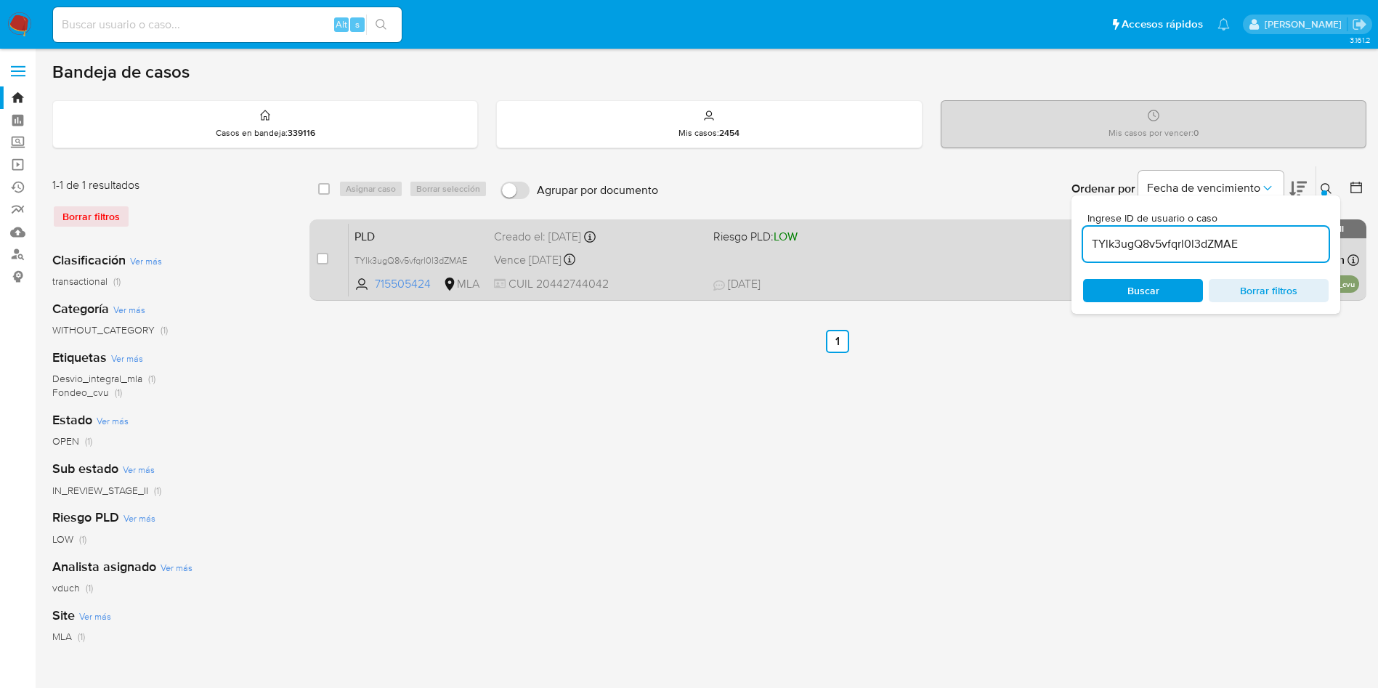
paste input "WKWCjdIXoDXWngtcGKvxsj14"
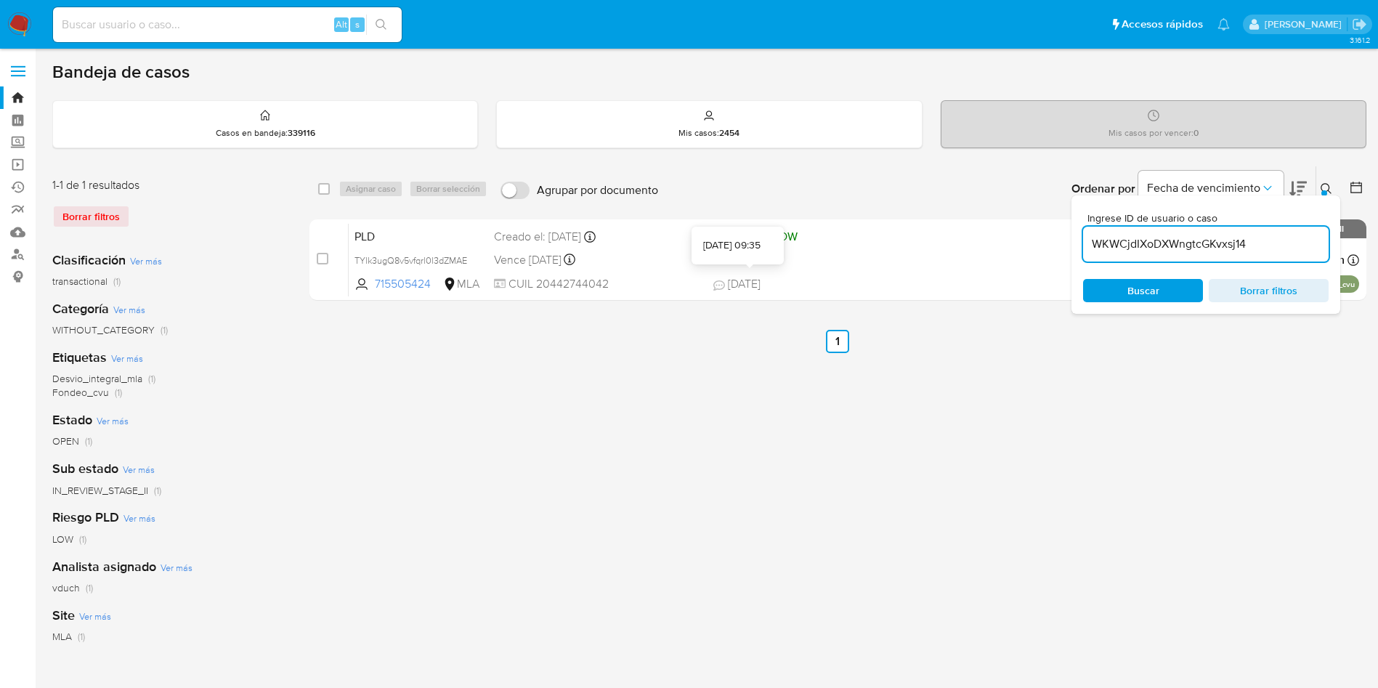
type input "WKWCjdIXoDXWngtcGKvxsj14"
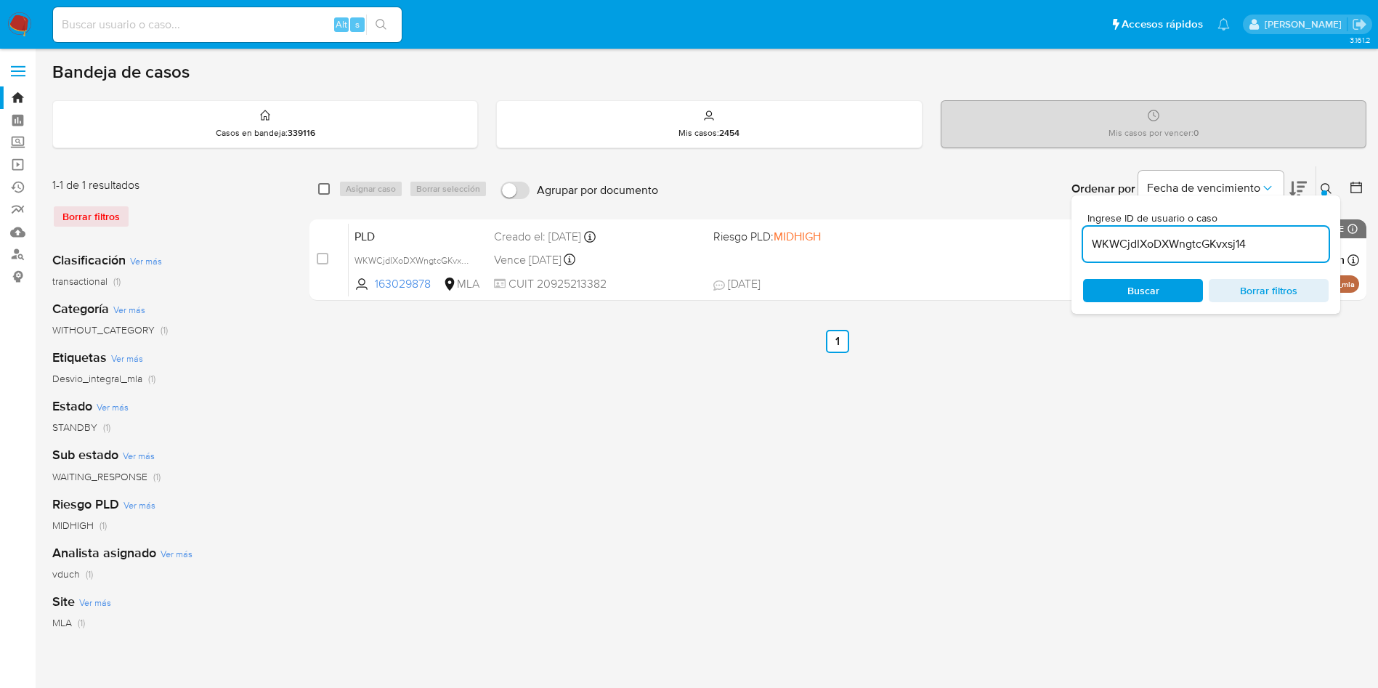
click at [320, 186] on input "checkbox" at bounding box center [324, 189] width 12 height 12
checkbox input "true"
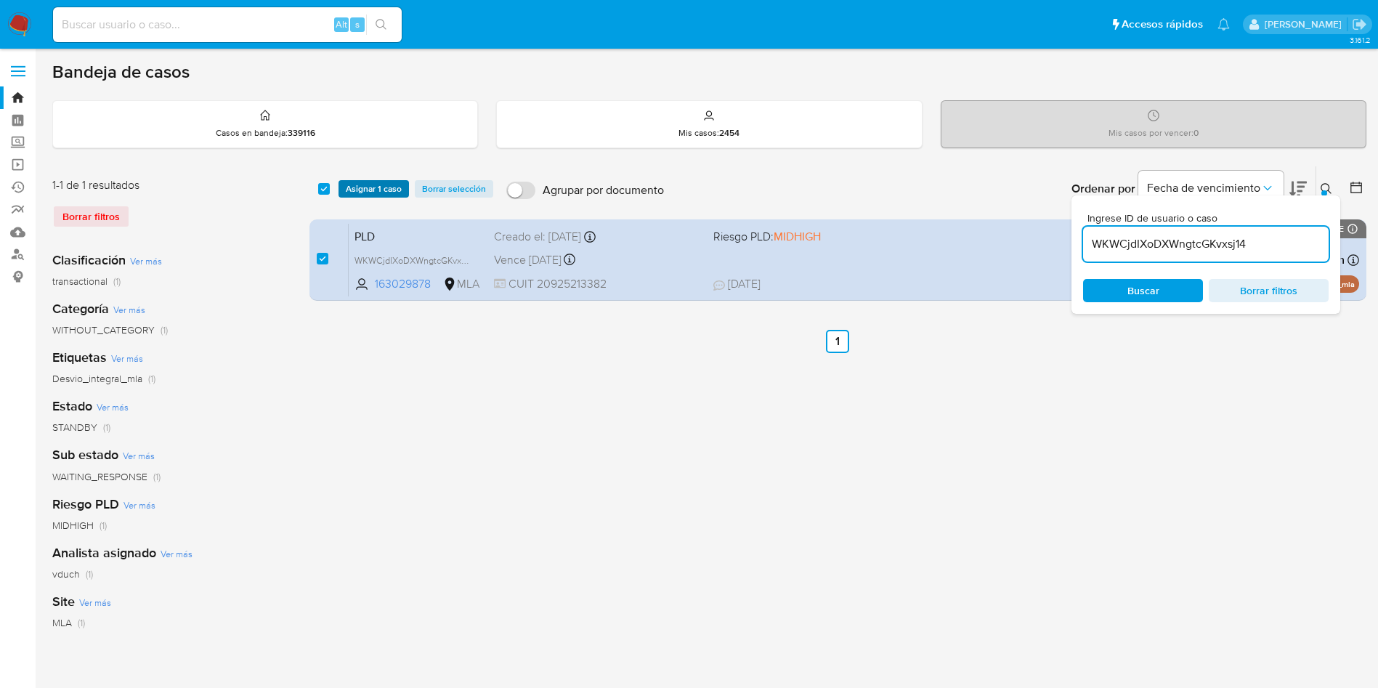
click at [363, 189] on span "Asignar 1 caso" at bounding box center [374, 189] width 56 height 15
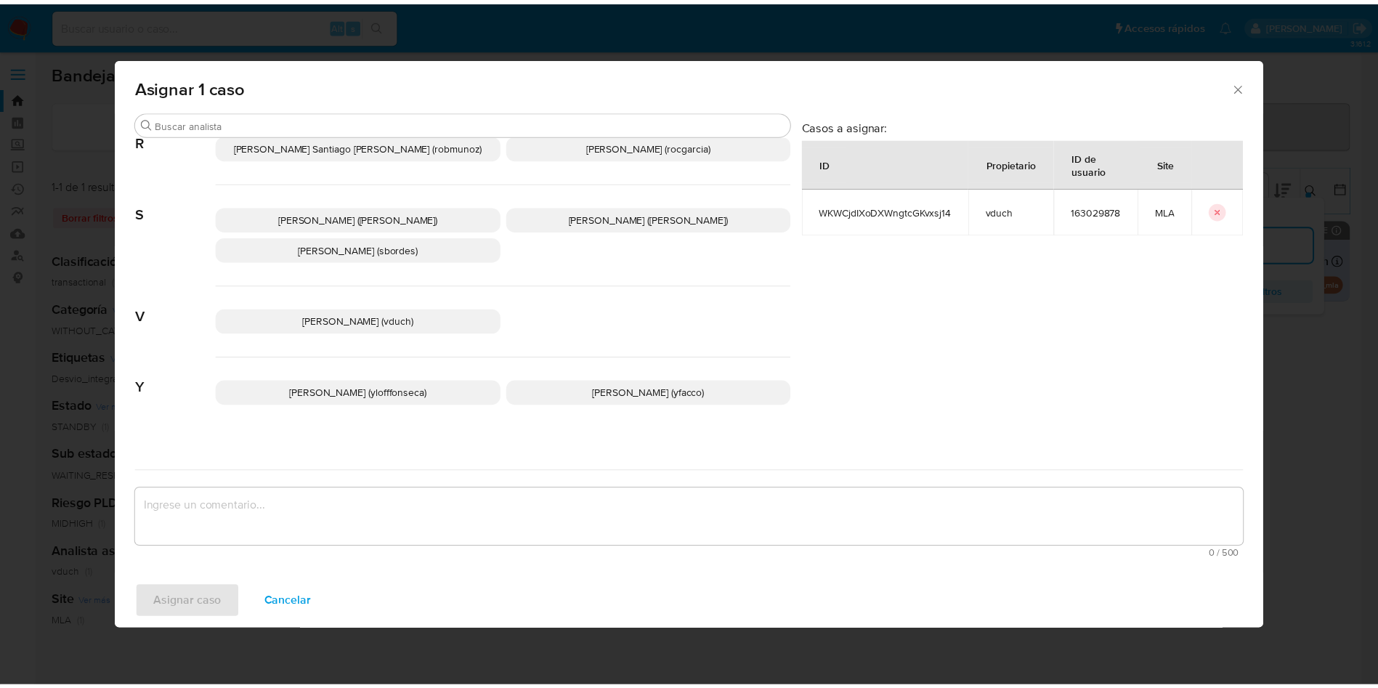
scroll to position [1237, 0]
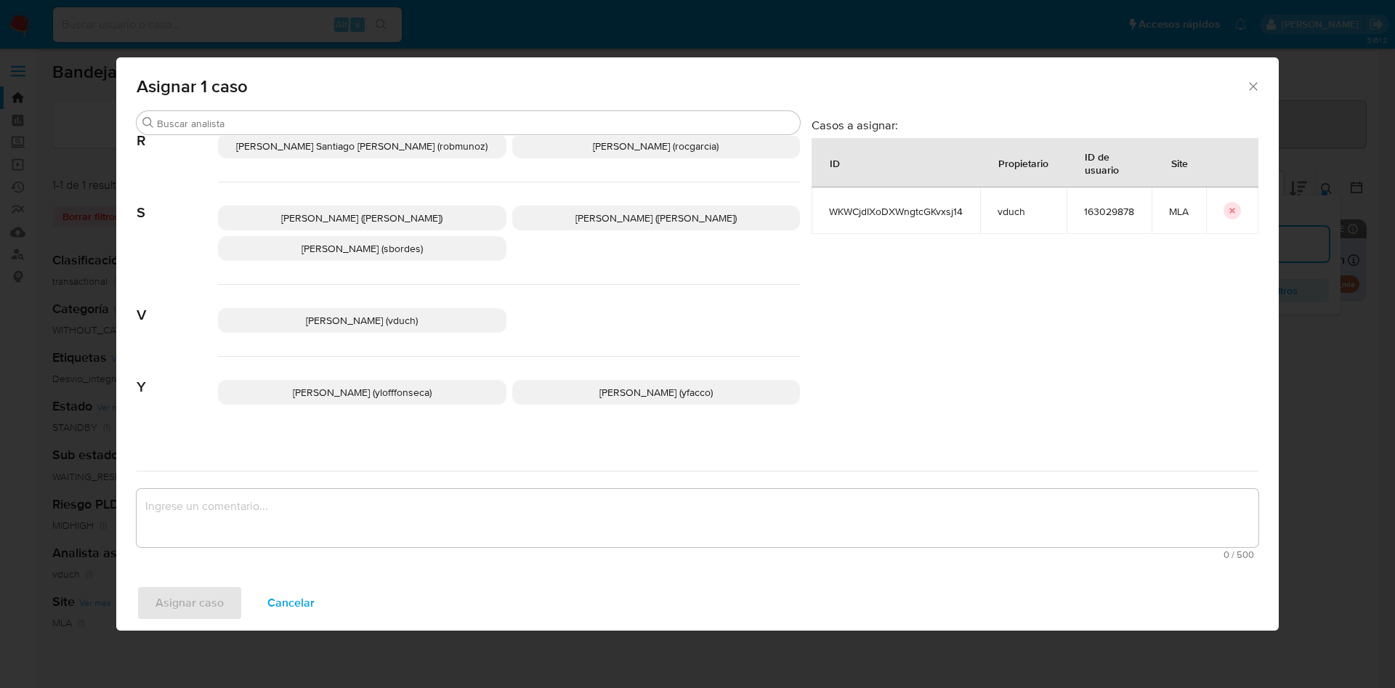
click at [320, 313] on span "[PERSON_NAME] (vduch)" at bounding box center [362, 320] width 112 height 15
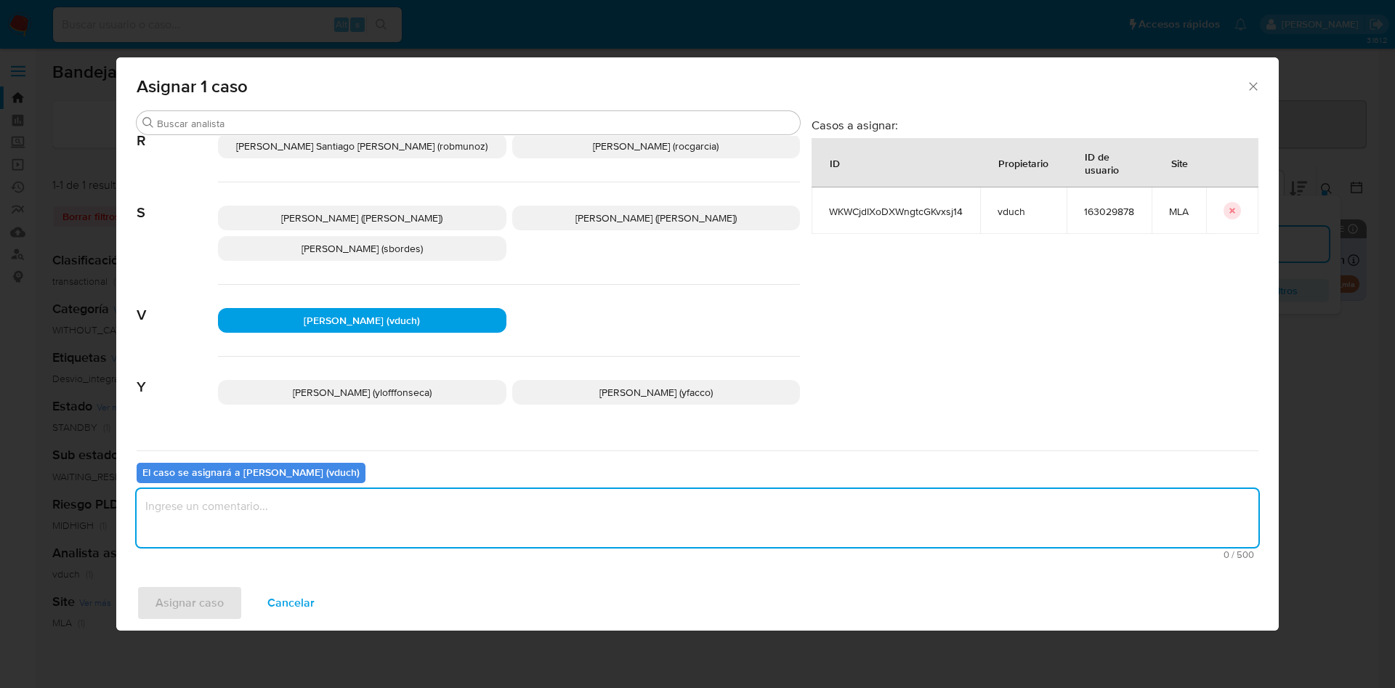
click at [474, 540] on textarea "assign-modal" at bounding box center [698, 518] width 1122 height 58
click at [239, 594] on button "Asignar caso" at bounding box center [190, 603] width 106 height 35
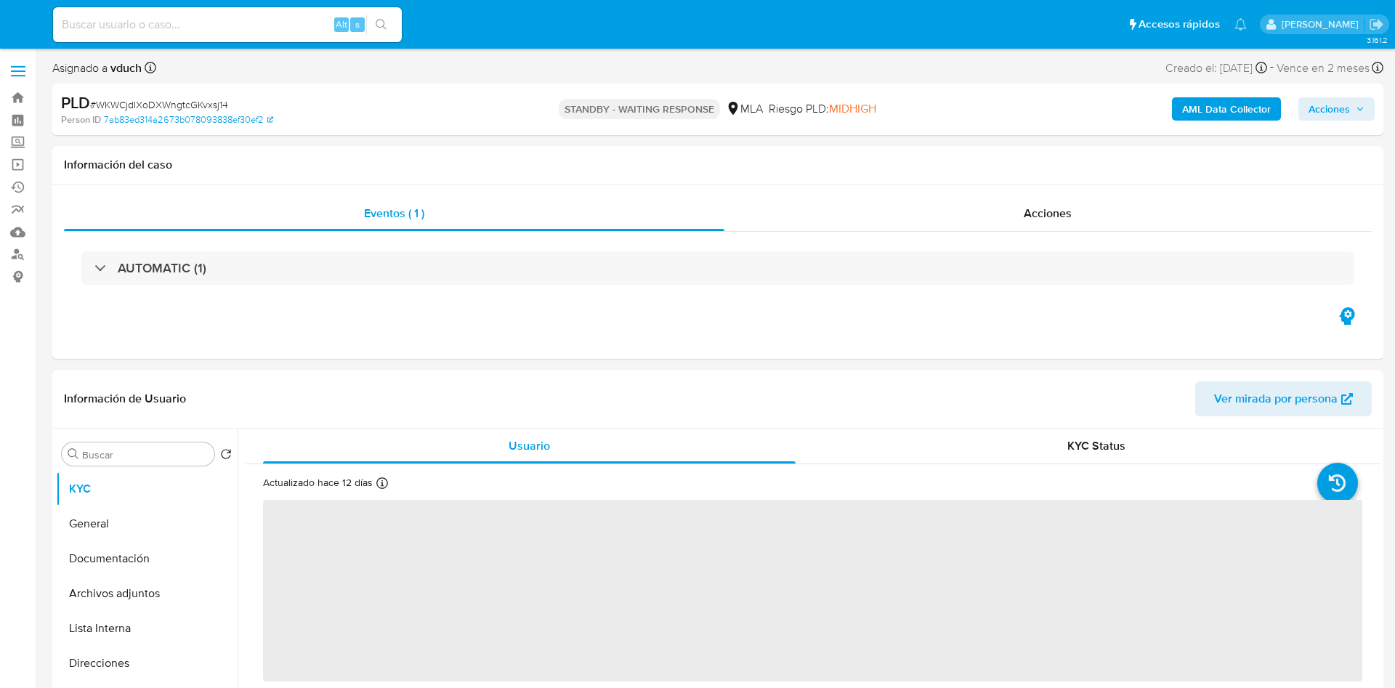
select select "10"
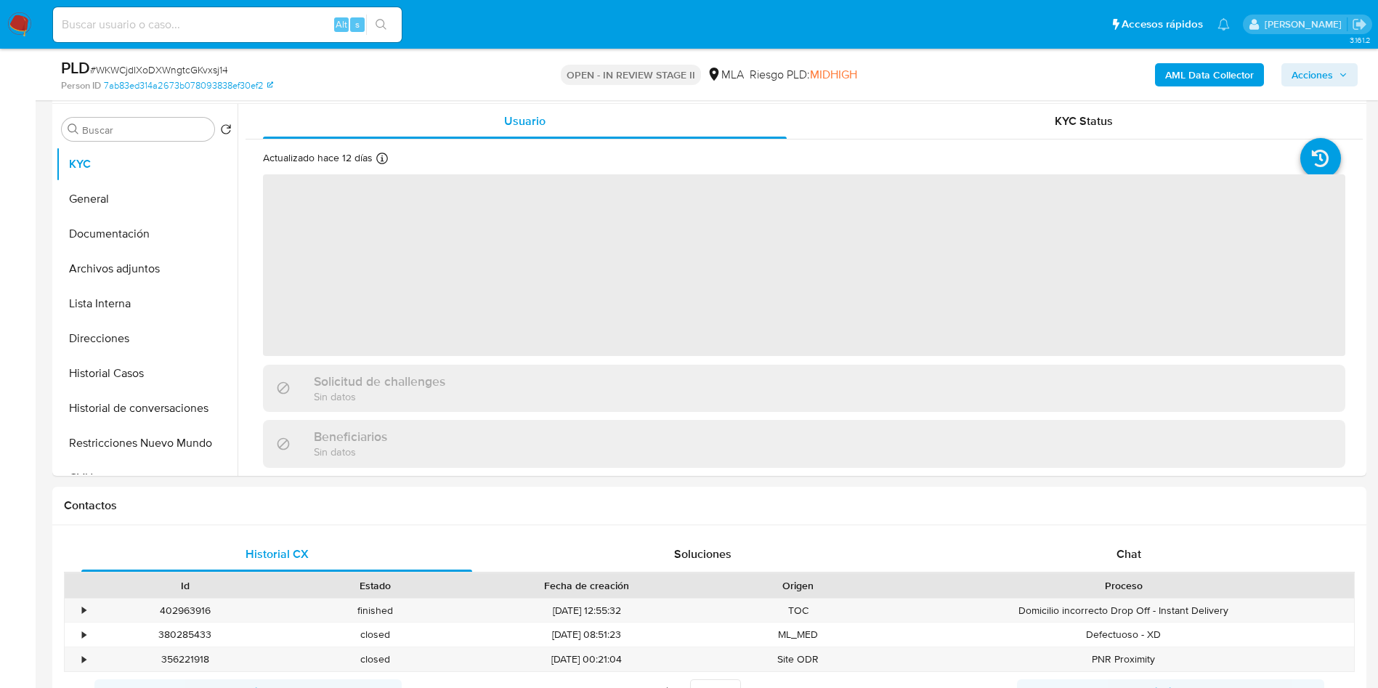
scroll to position [654, 0]
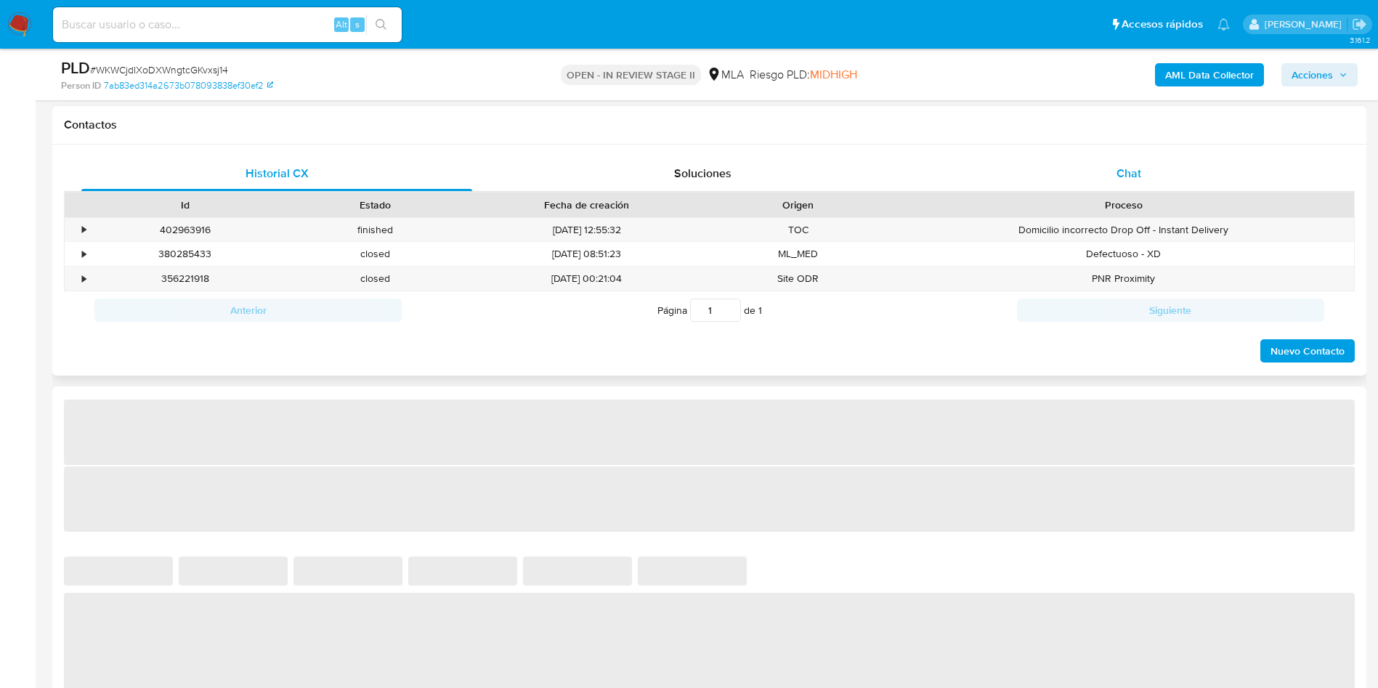
click at [1149, 174] on div "Chat" at bounding box center [1129, 173] width 391 height 35
select select "10"
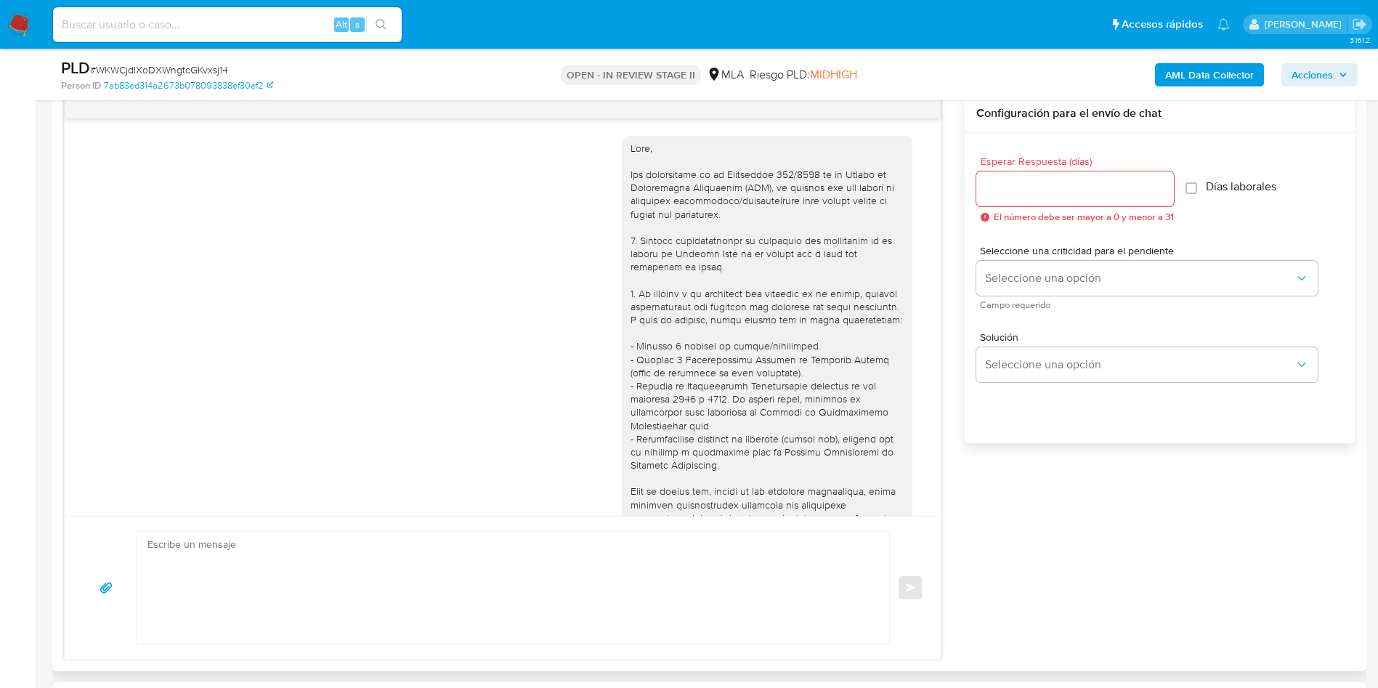
scroll to position [837, 0]
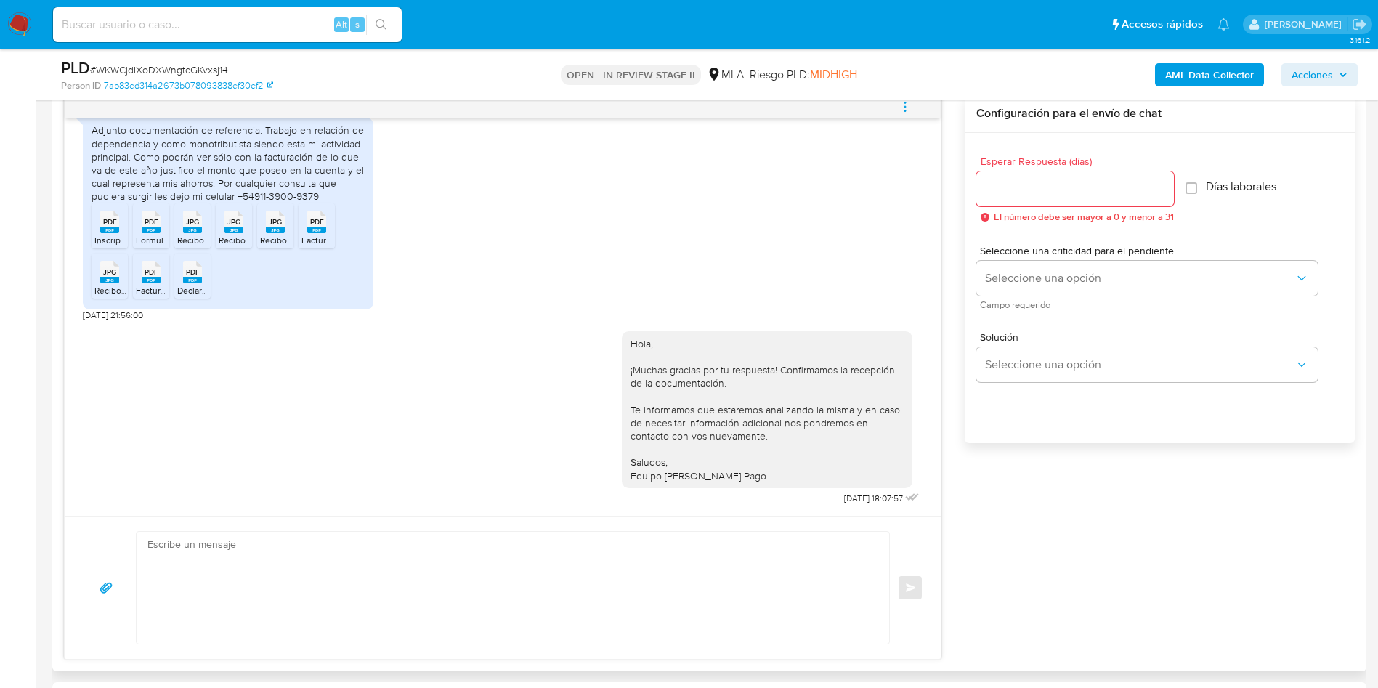
click at [899, 105] on icon "menu-action" at bounding box center [905, 106] width 13 height 13
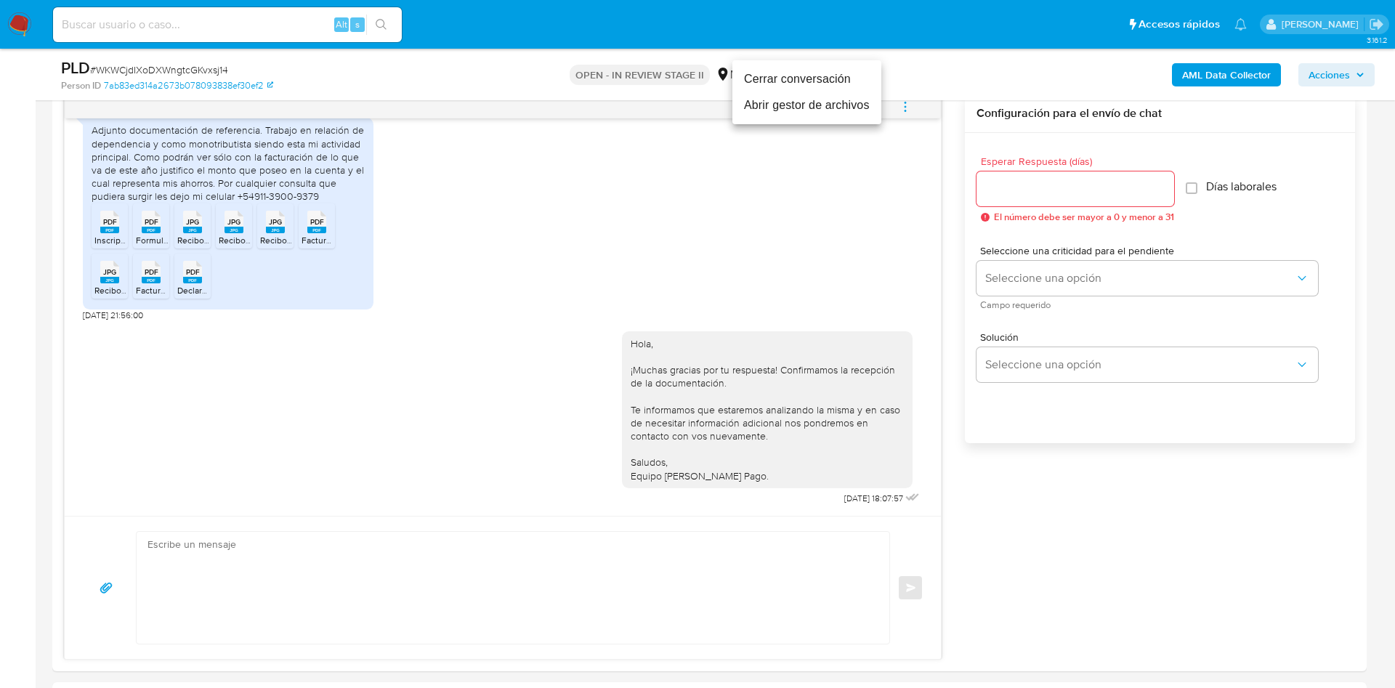
click at [830, 85] on li "Cerrar conversación" at bounding box center [806, 79] width 149 height 26
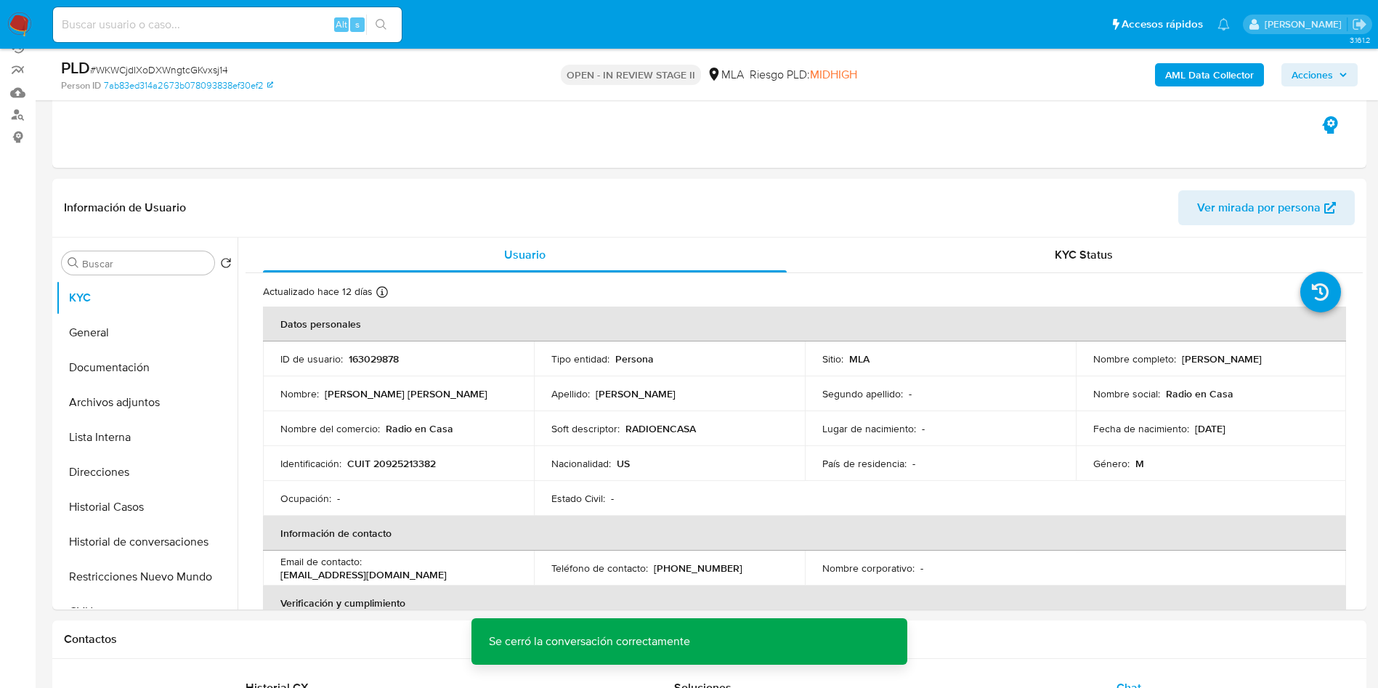
scroll to position [218, 0]
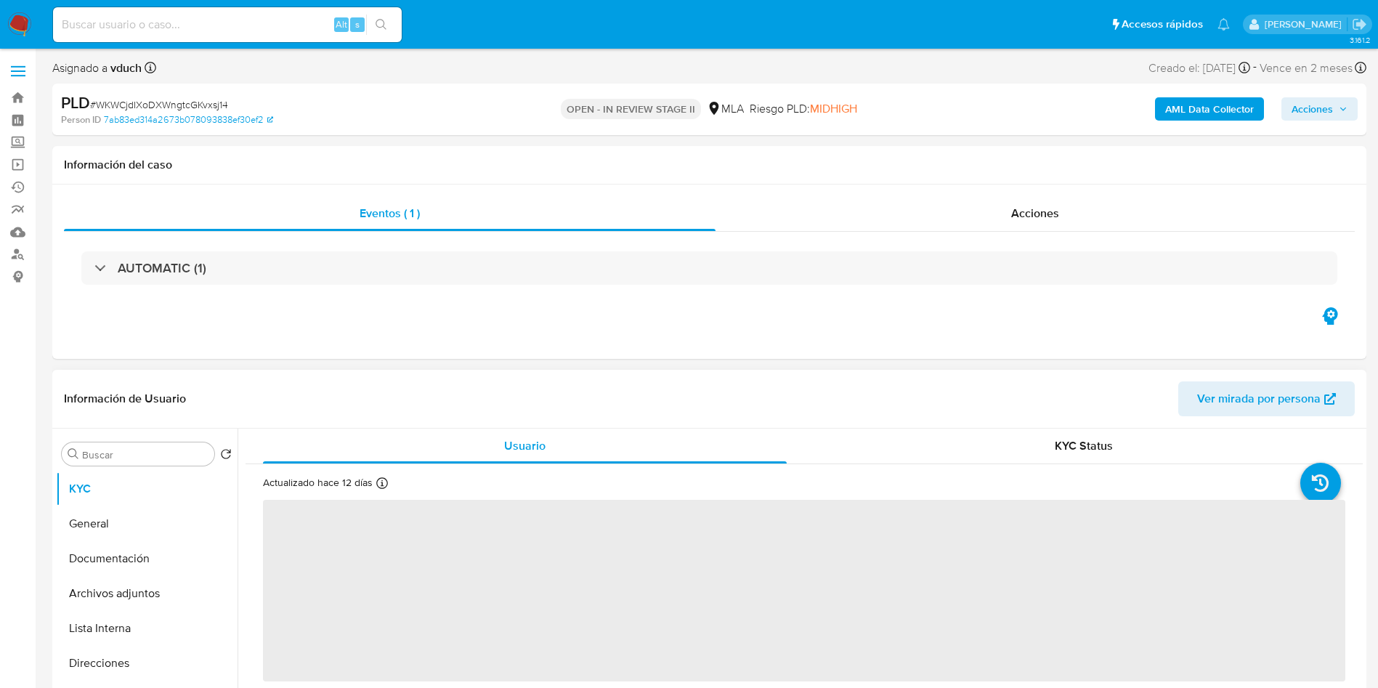
select select "10"
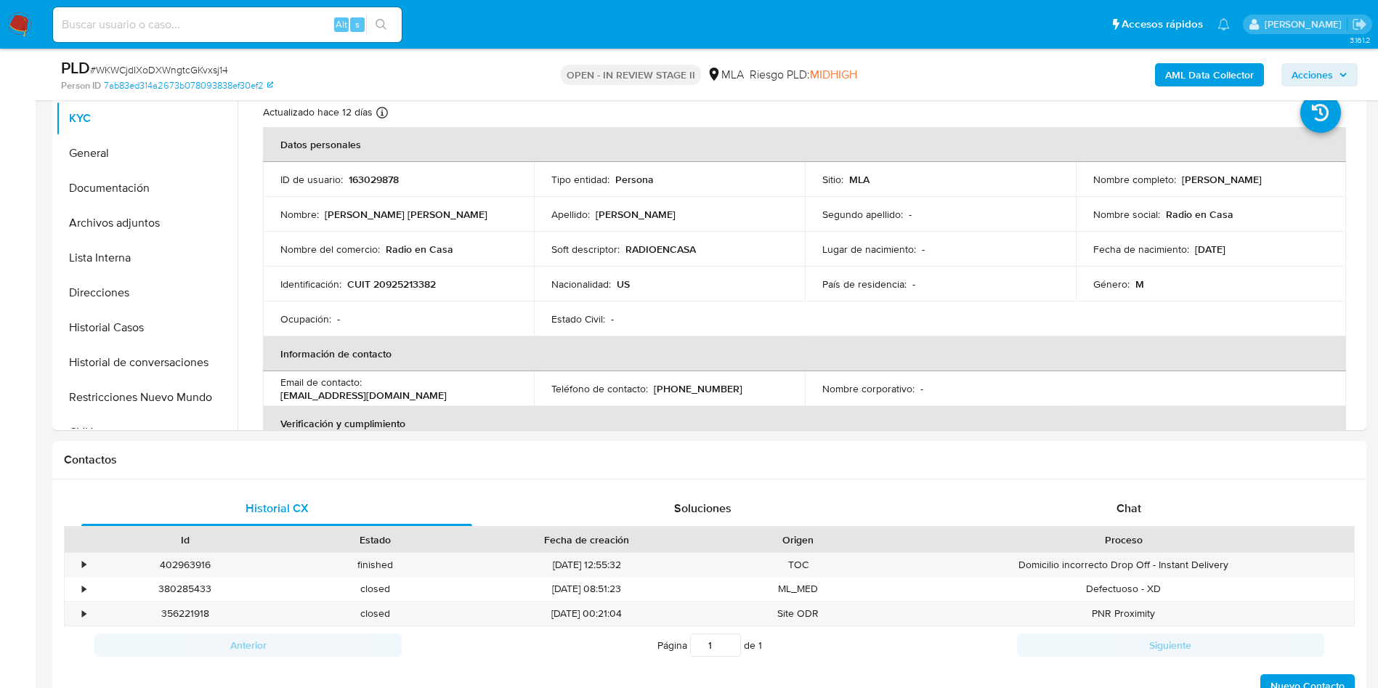
scroll to position [218, 0]
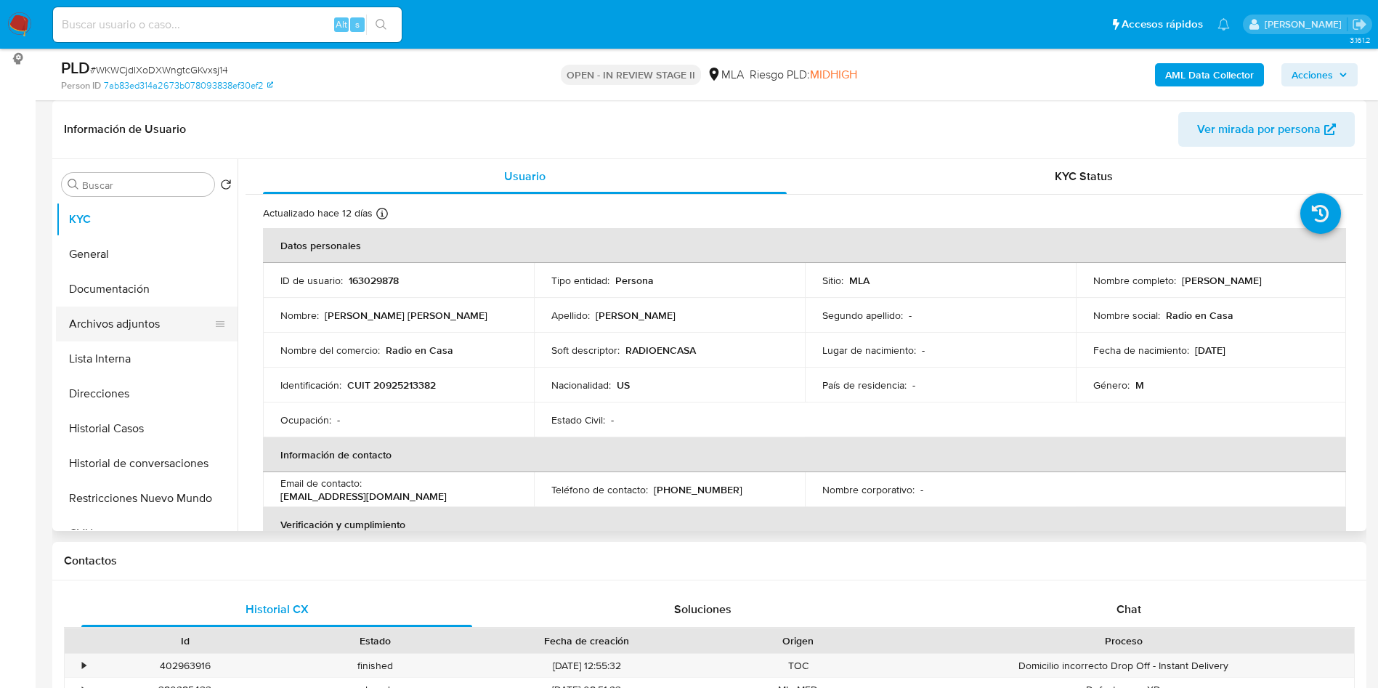
click at [159, 322] on button "Archivos adjuntos" at bounding box center [141, 324] width 170 height 35
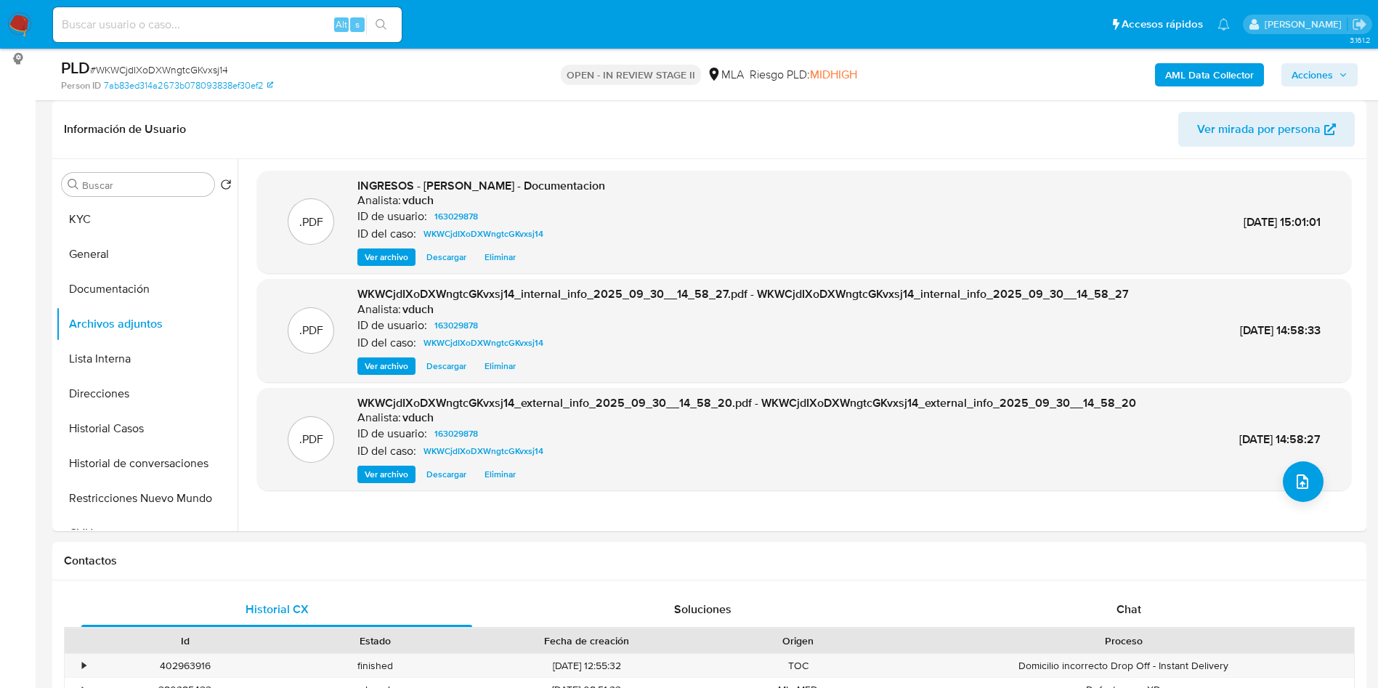
scroll to position [327, 0]
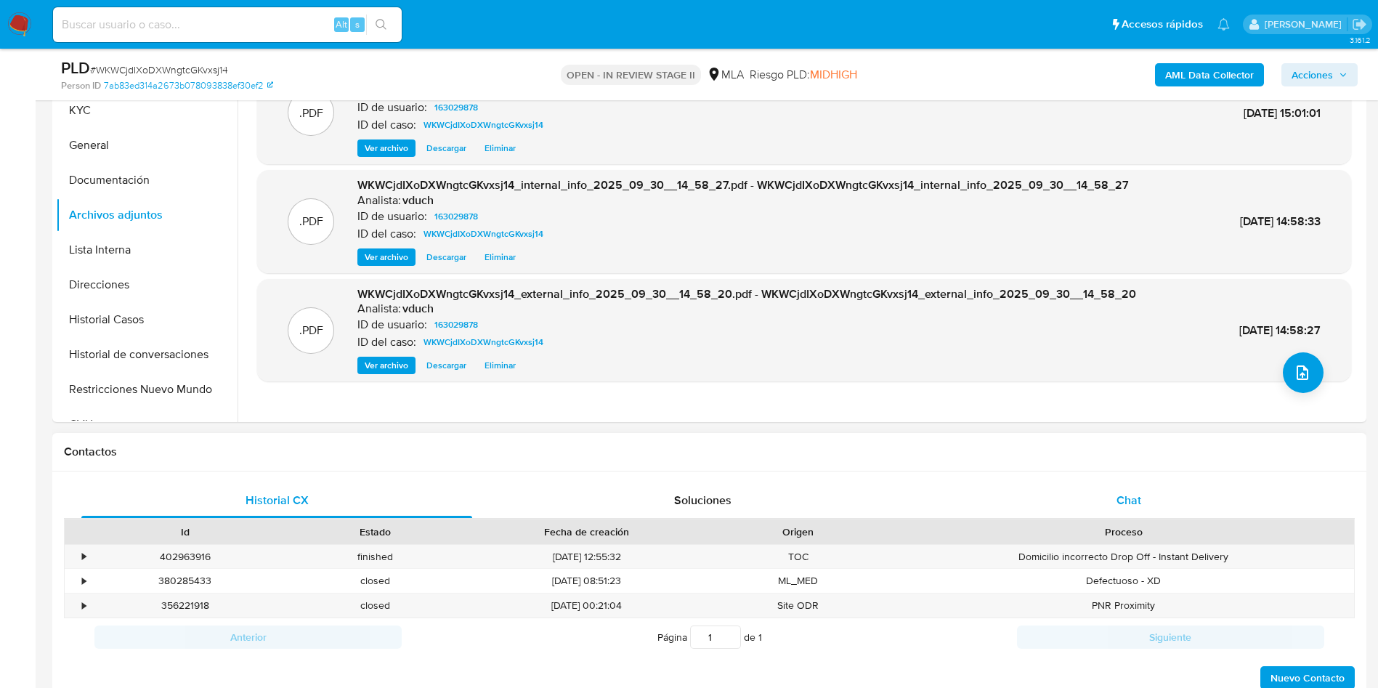
click at [1111, 505] on div "Chat" at bounding box center [1129, 500] width 391 height 35
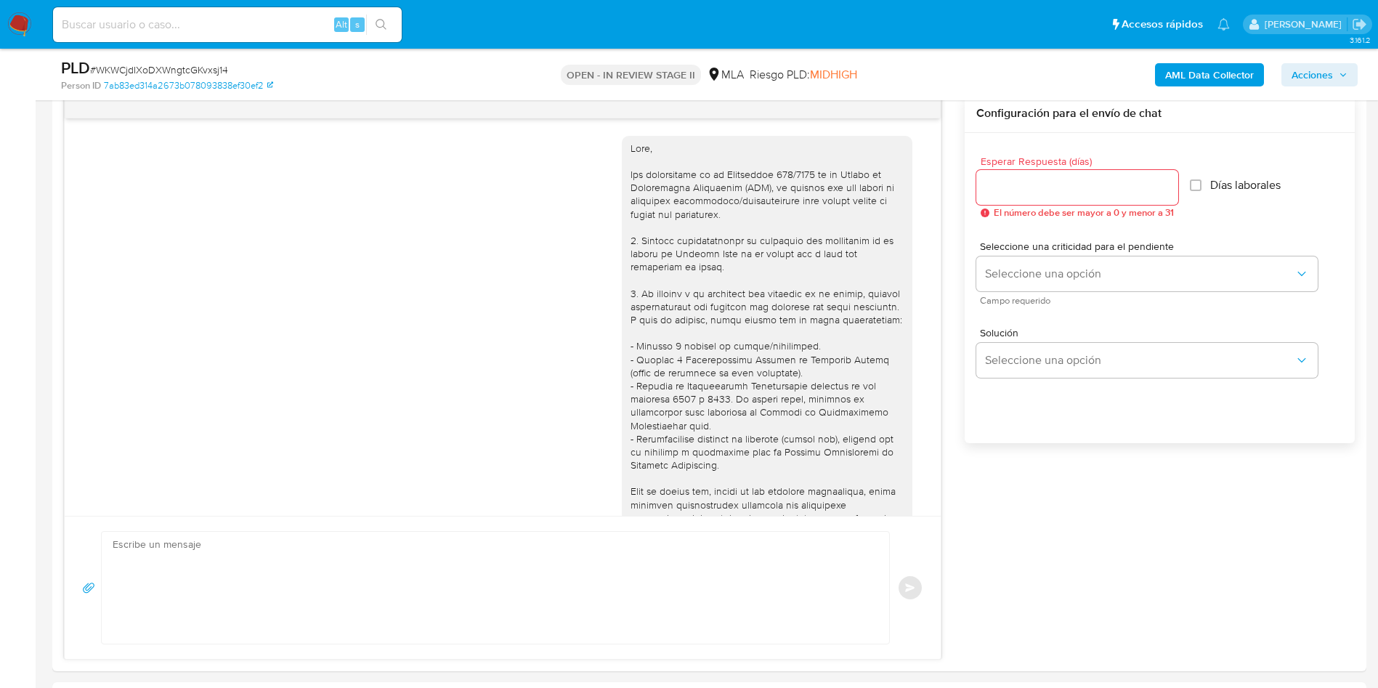
scroll to position [654, 0]
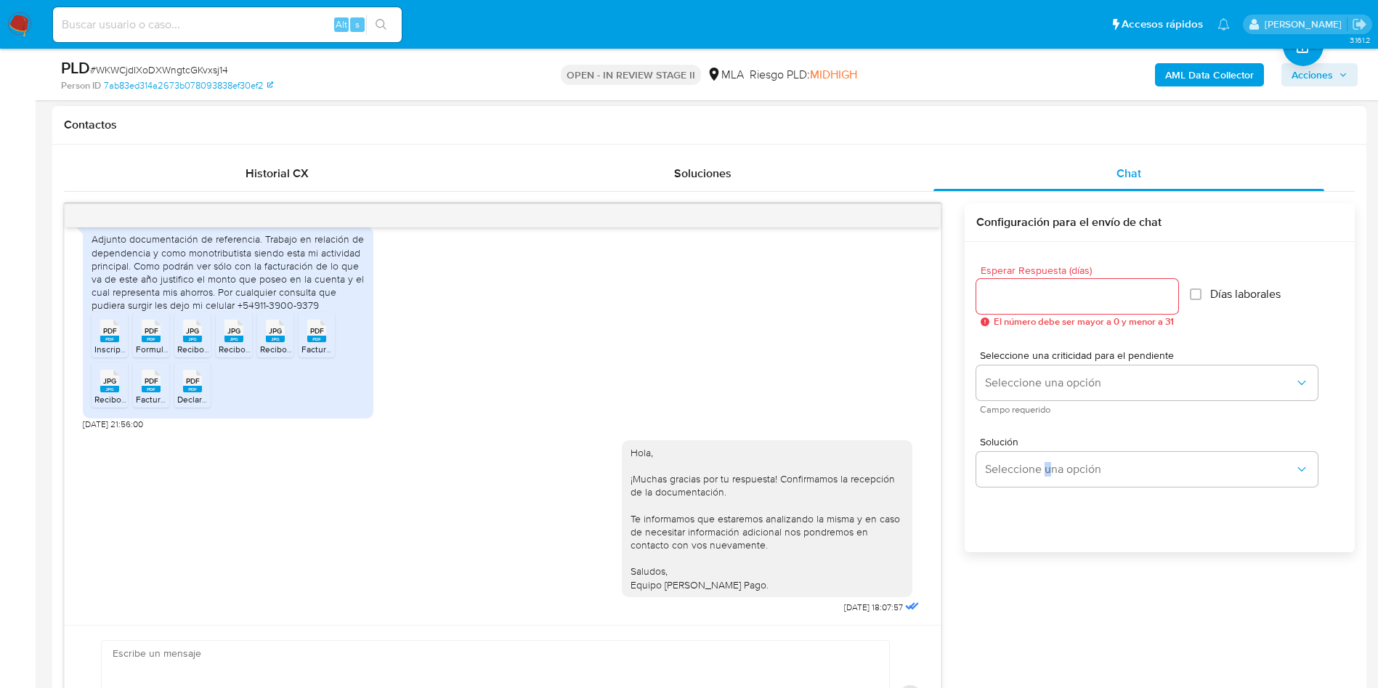
click at [1048, 608] on div "[DATE] 14:37:34 Adjunto documentación de referencia. Trabajo en relación de dep…" at bounding box center [709, 485] width 1291 height 565
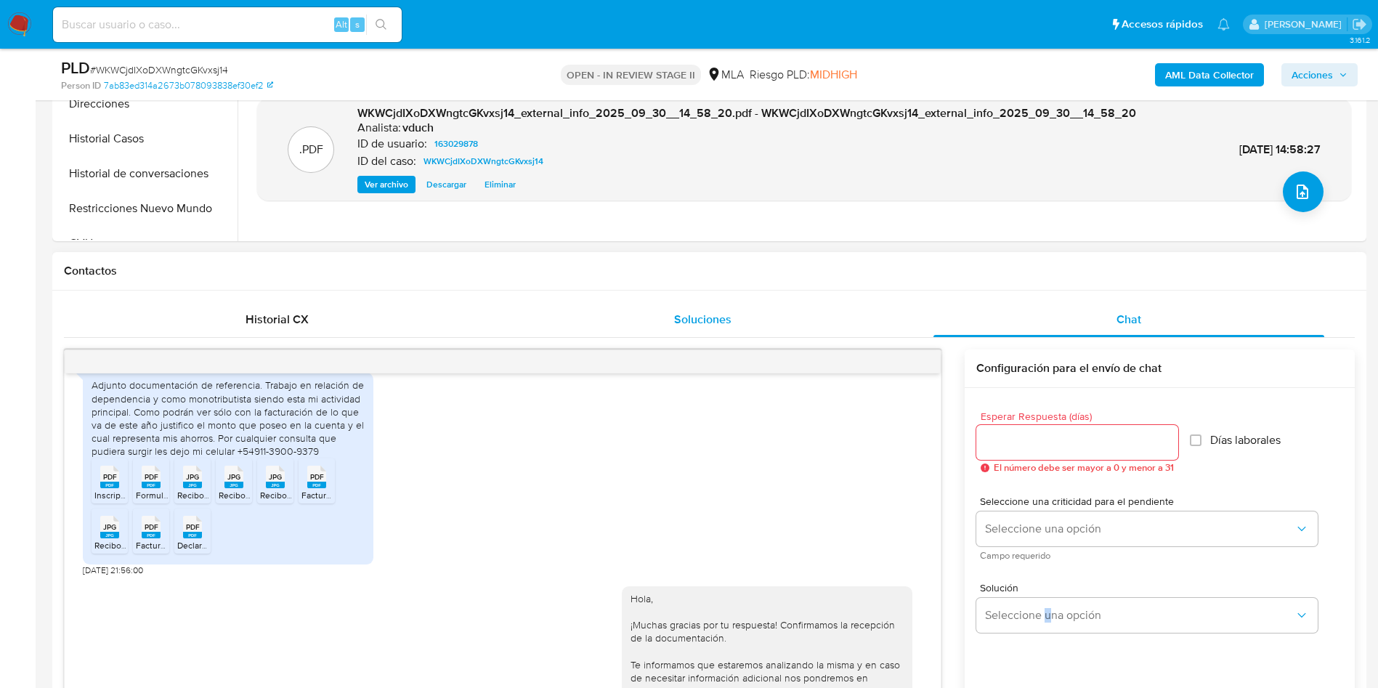
scroll to position [327, 0]
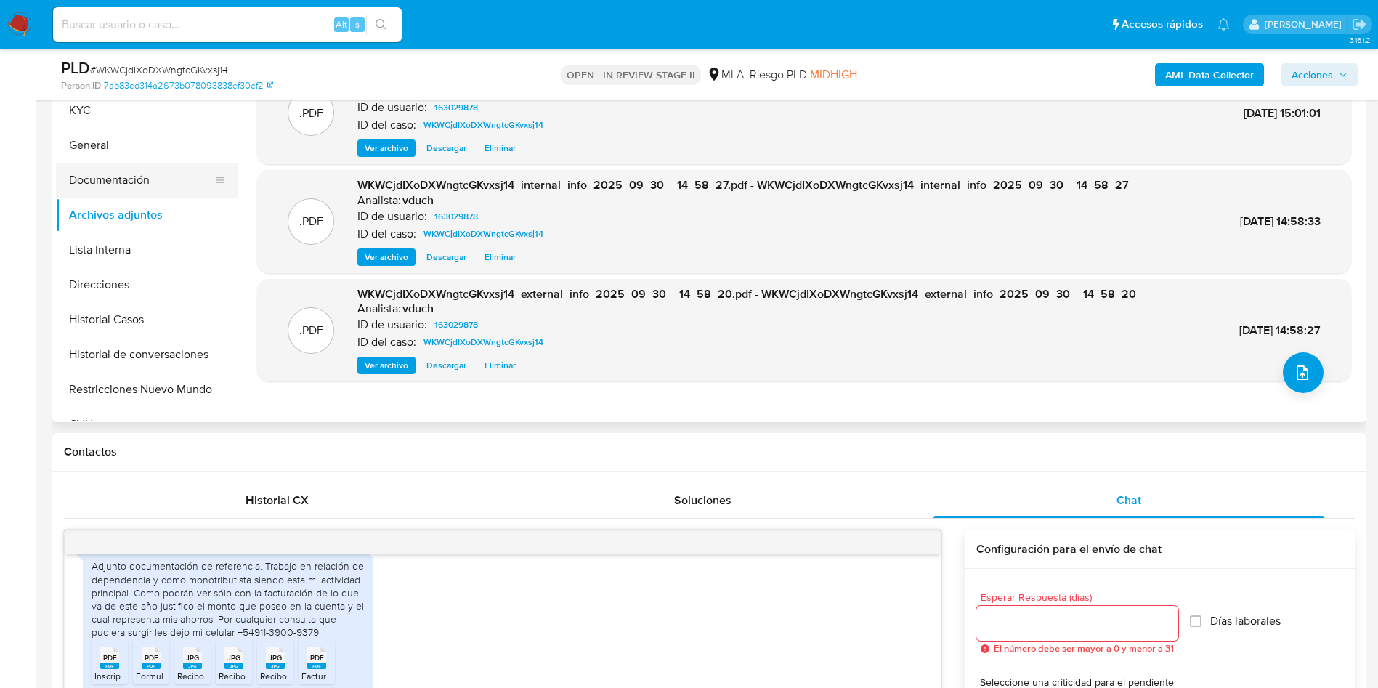
click at [158, 180] on button "Documentación" at bounding box center [141, 180] width 170 height 35
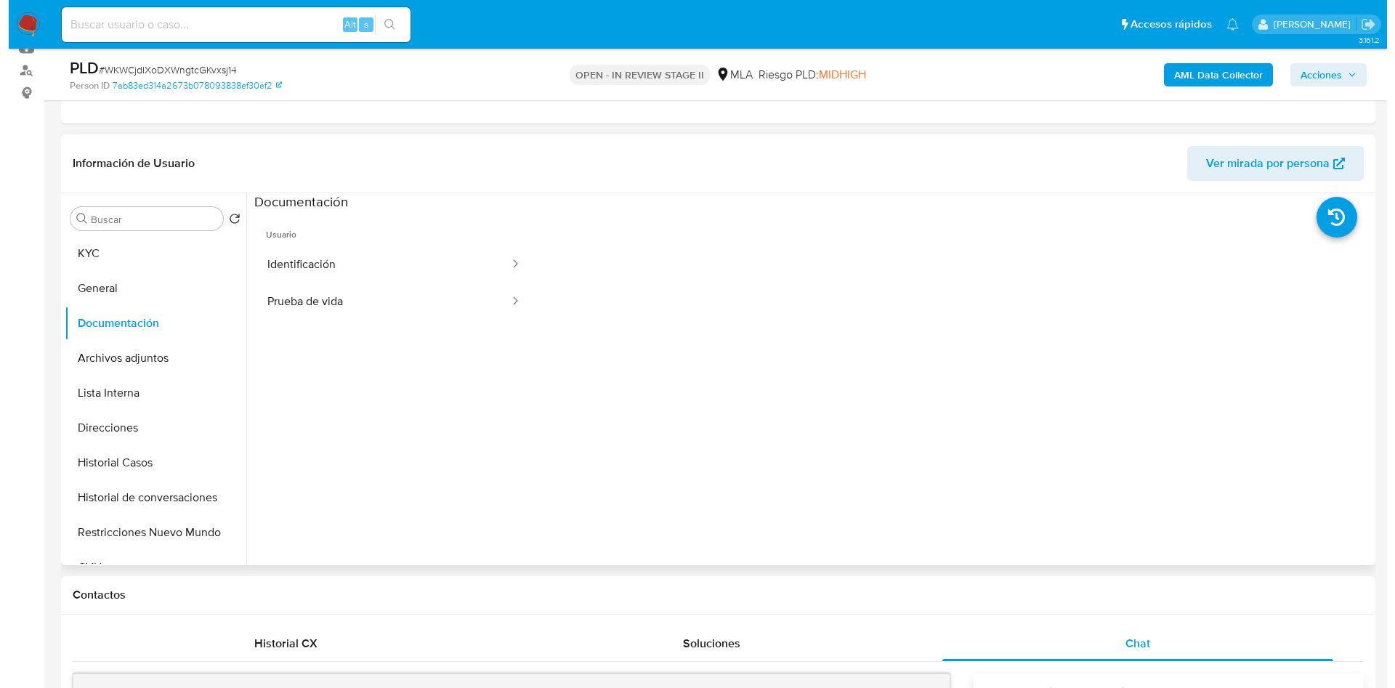
scroll to position [218, 0]
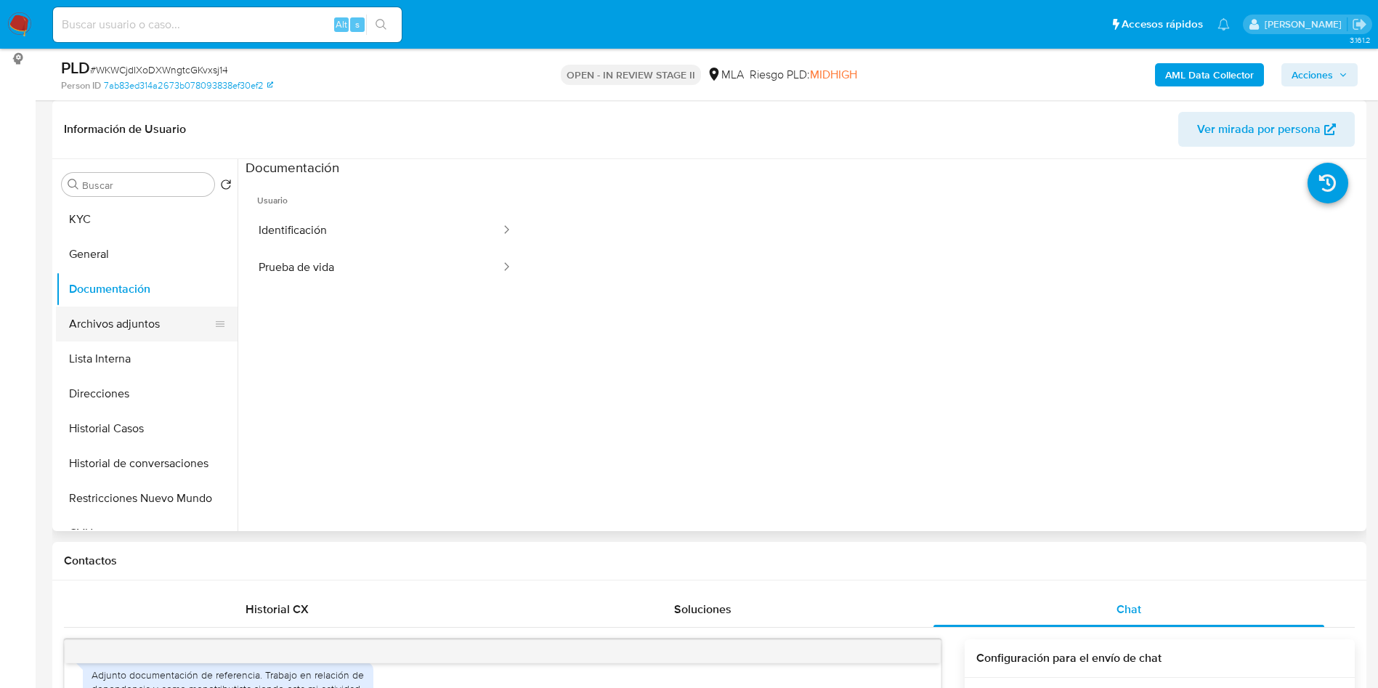
click at [195, 324] on button "Archivos adjuntos" at bounding box center [141, 324] width 170 height 35
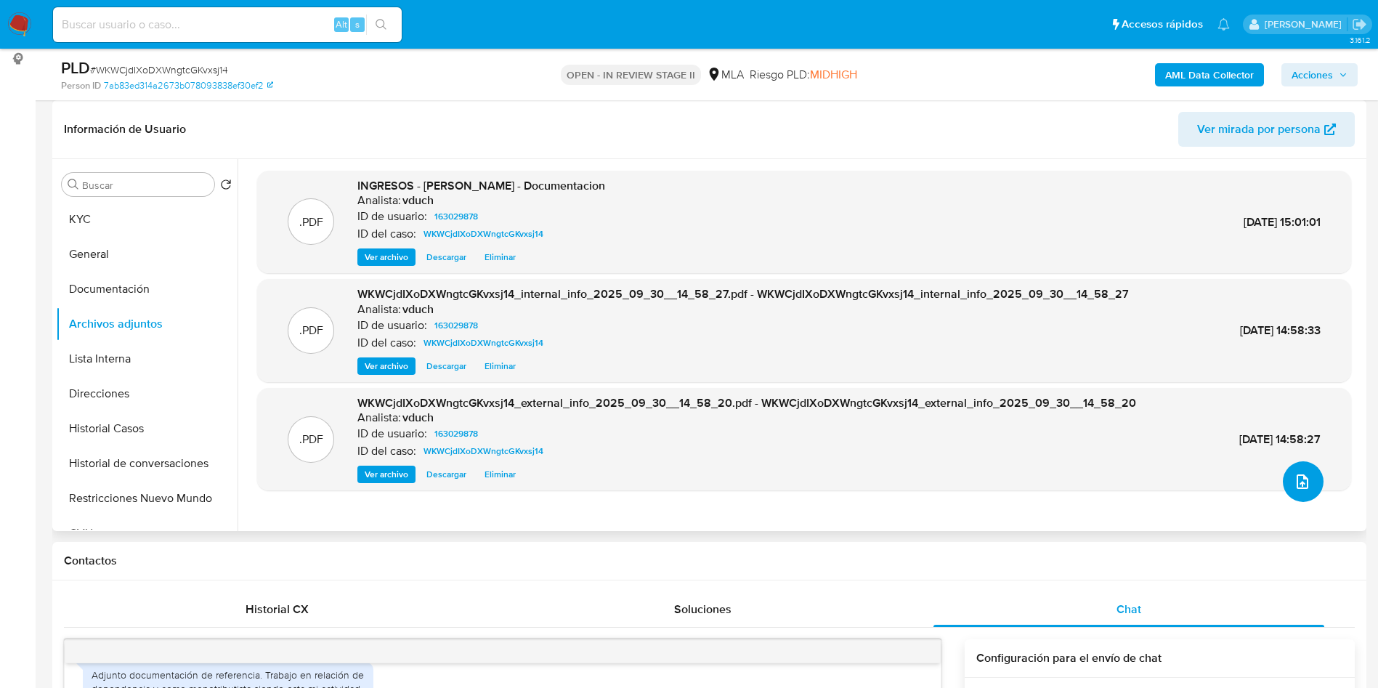
click at [1294, 476] on span "upload-file" at bounding box center [1302, 481] width 17 height 17
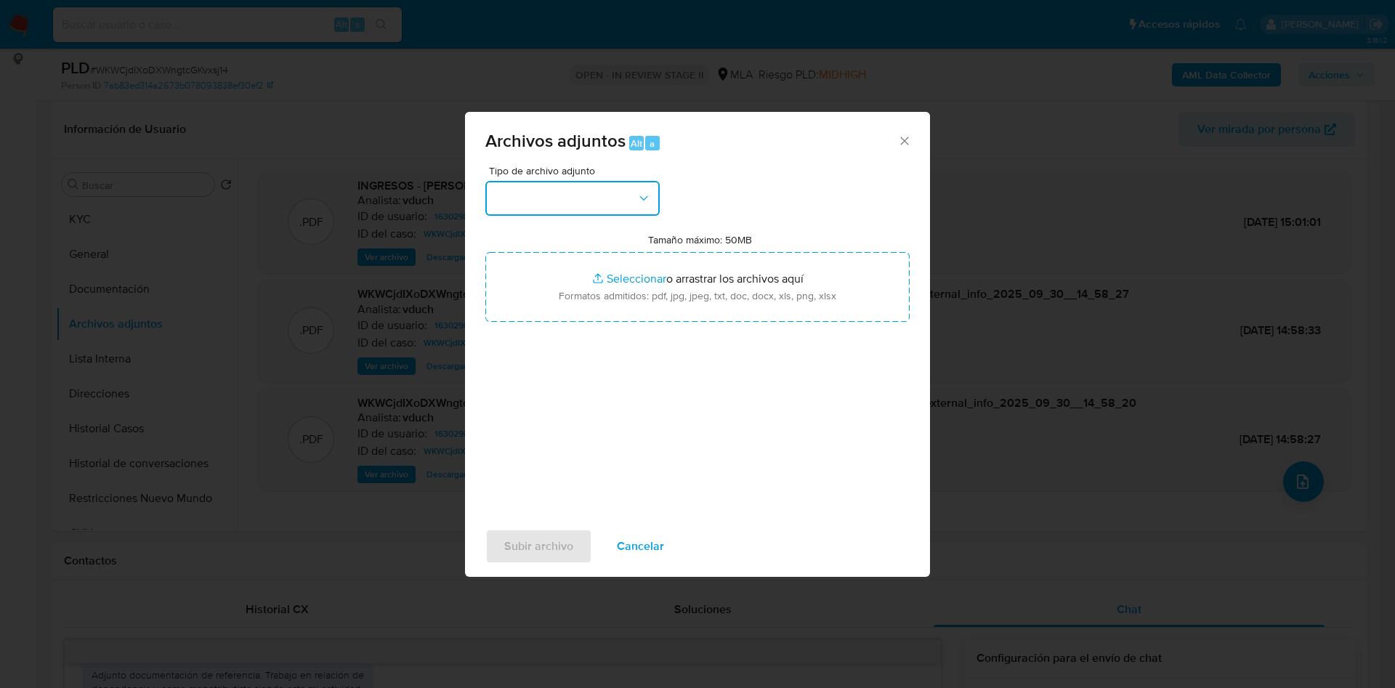
click at [574, 207] on button "button" at bounding box center [572, 198] width 174 height 35
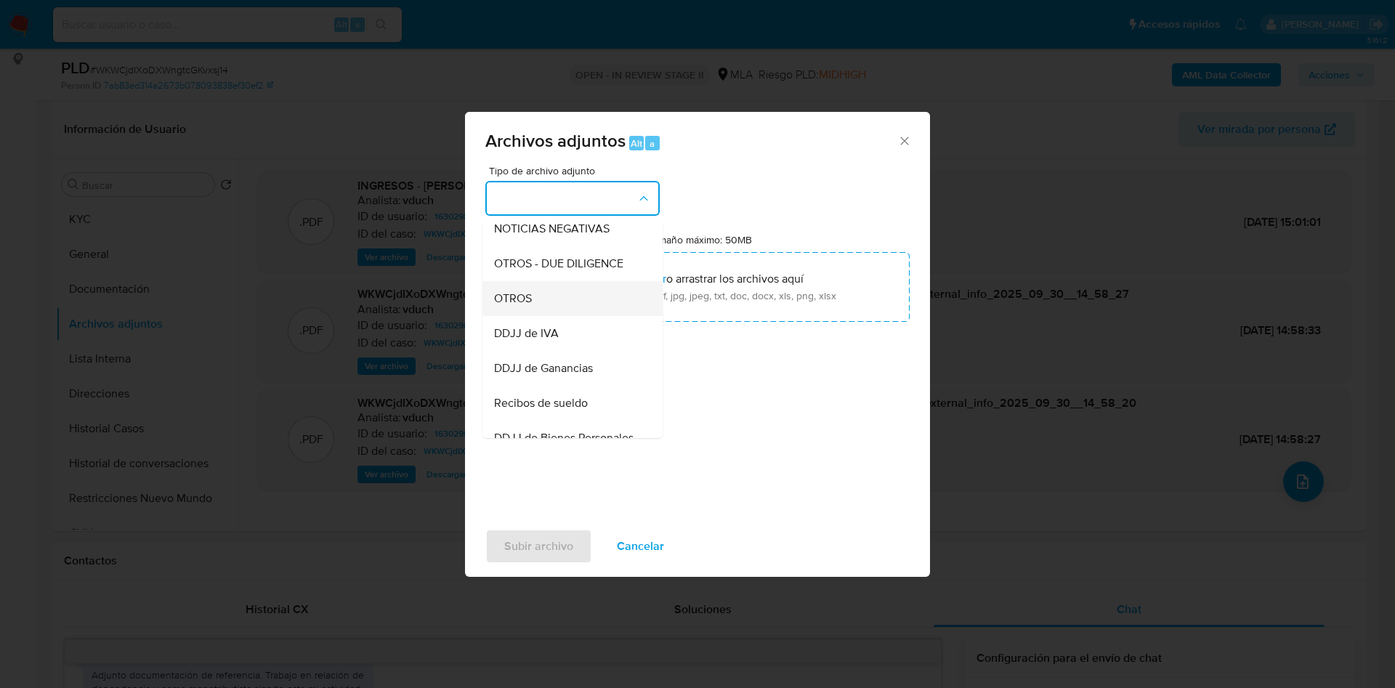
click at [543, 302] on div "OTROS" at bounding box center [568, 298] width 148 height 35
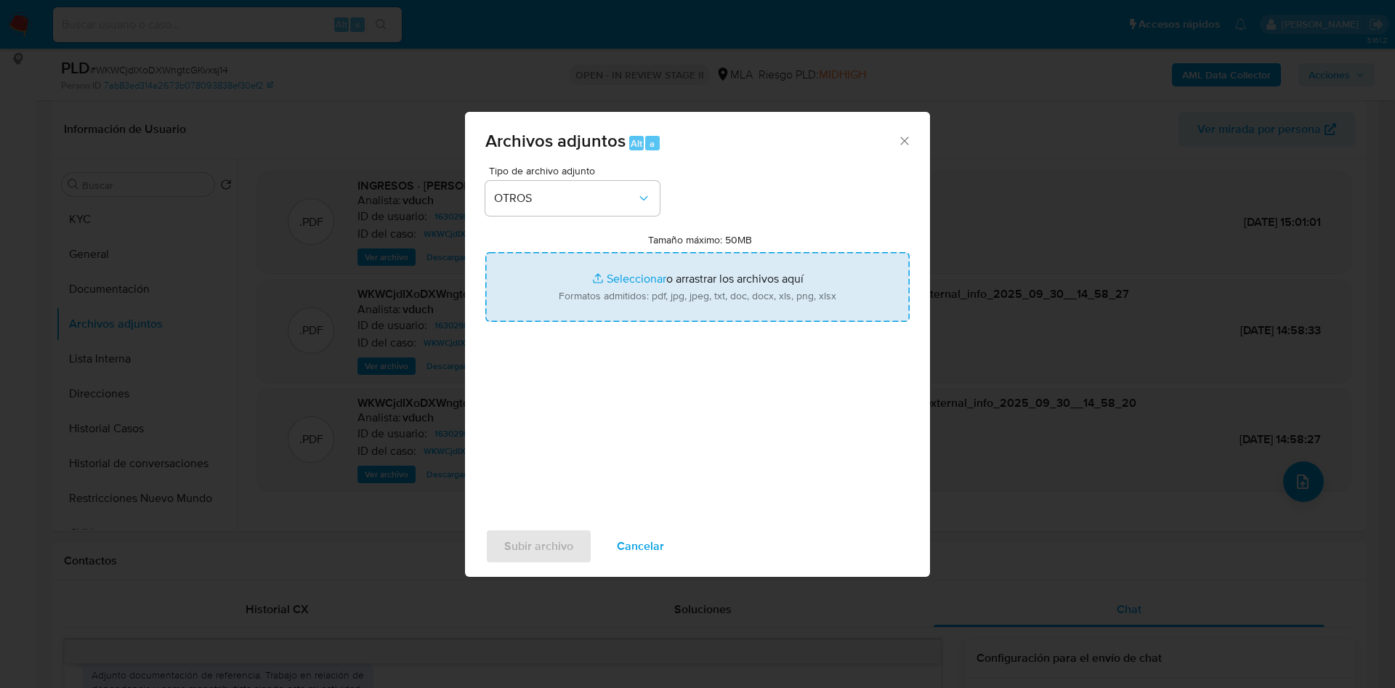
type input "C:\fakepath\Caselog WKWCjdIXoDXWngtcGKvxsj14_2025_09_17_23_20_23.docx"
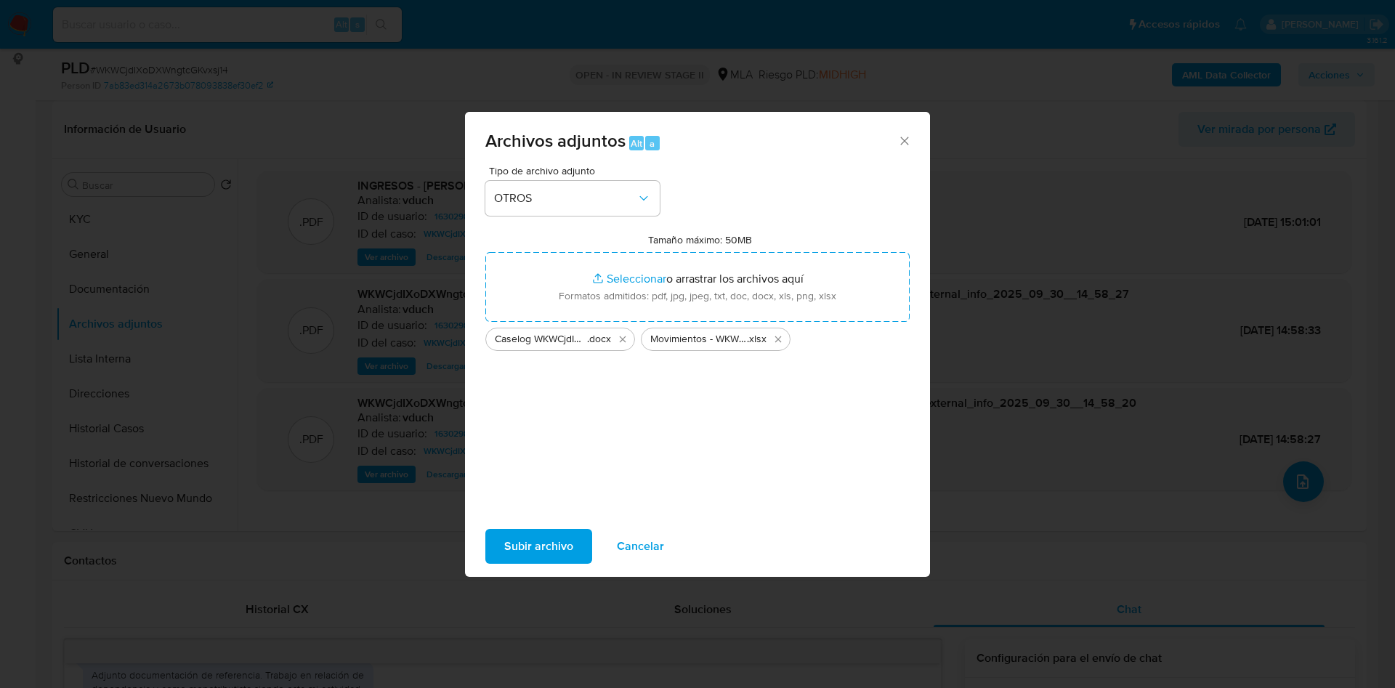
click at [559, 535] on span "Subir archivo" at bounding box center [538, 546] width 69 height 32
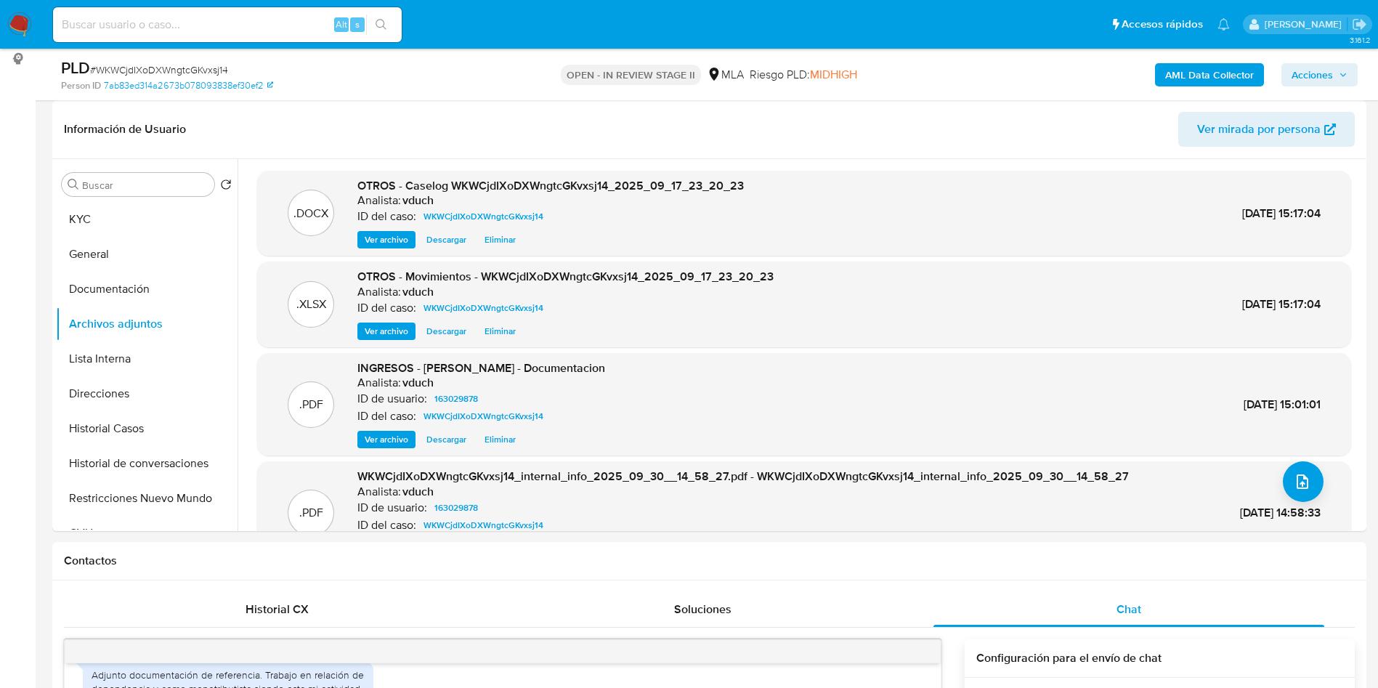
click at [1320, 70] on span "Acciones" at bounding box center [1312, 74] width 41 height 23
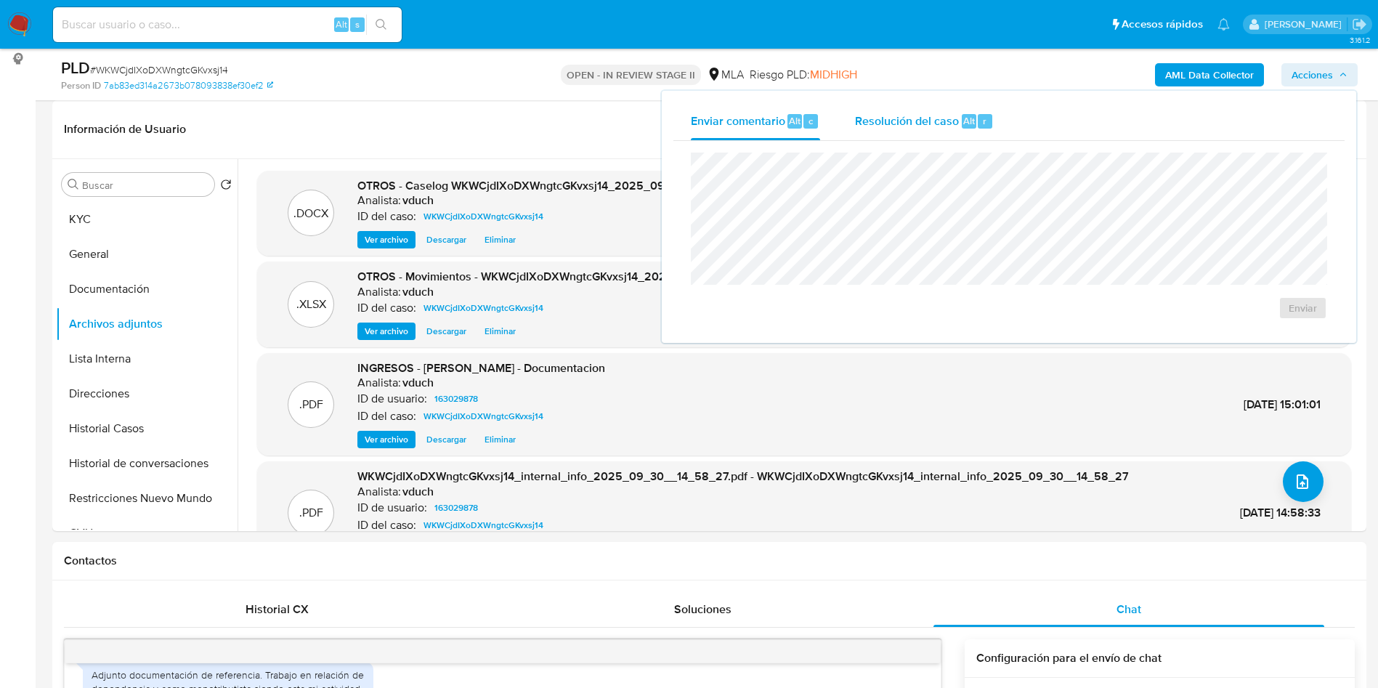
click at [915, 110] on div "Resolución del caso Alt r" at bounding box center [924, 121] width 139 height 38
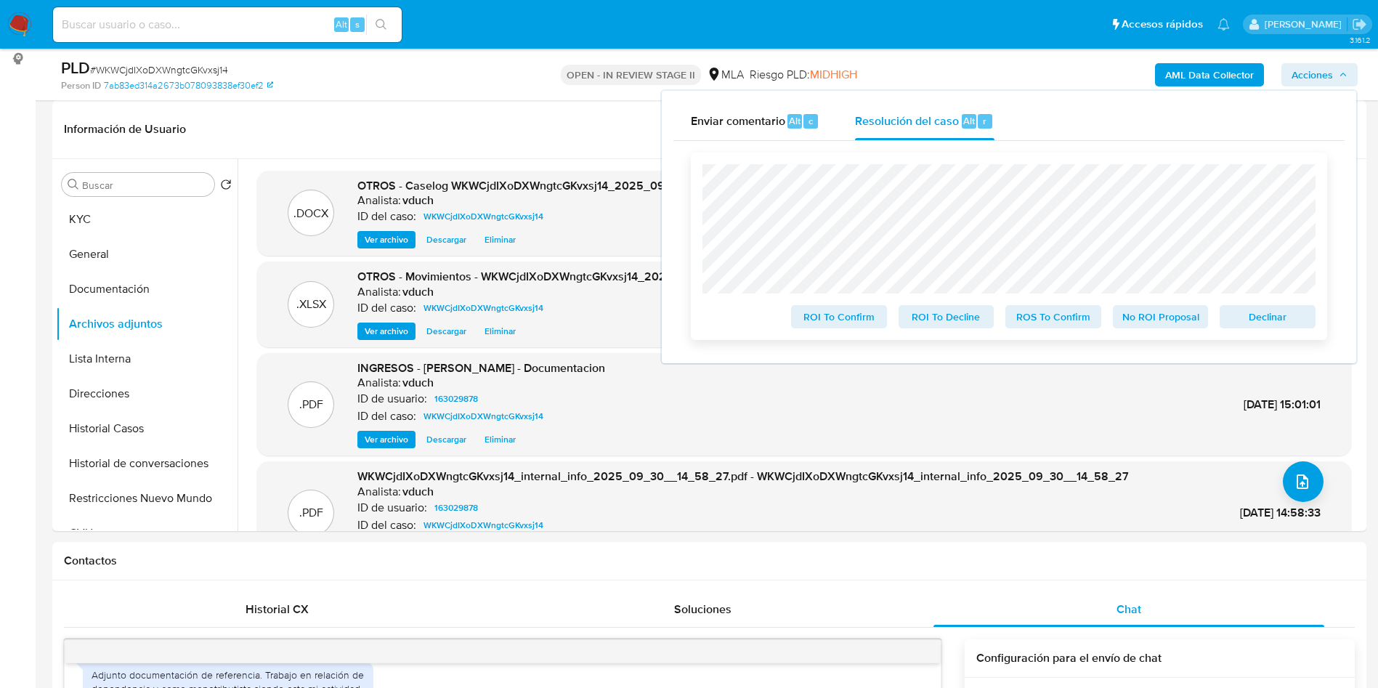
click at [1136, 311] on span "No ROI Proposal" at bounding box center [1161, 317] width 76 height 20
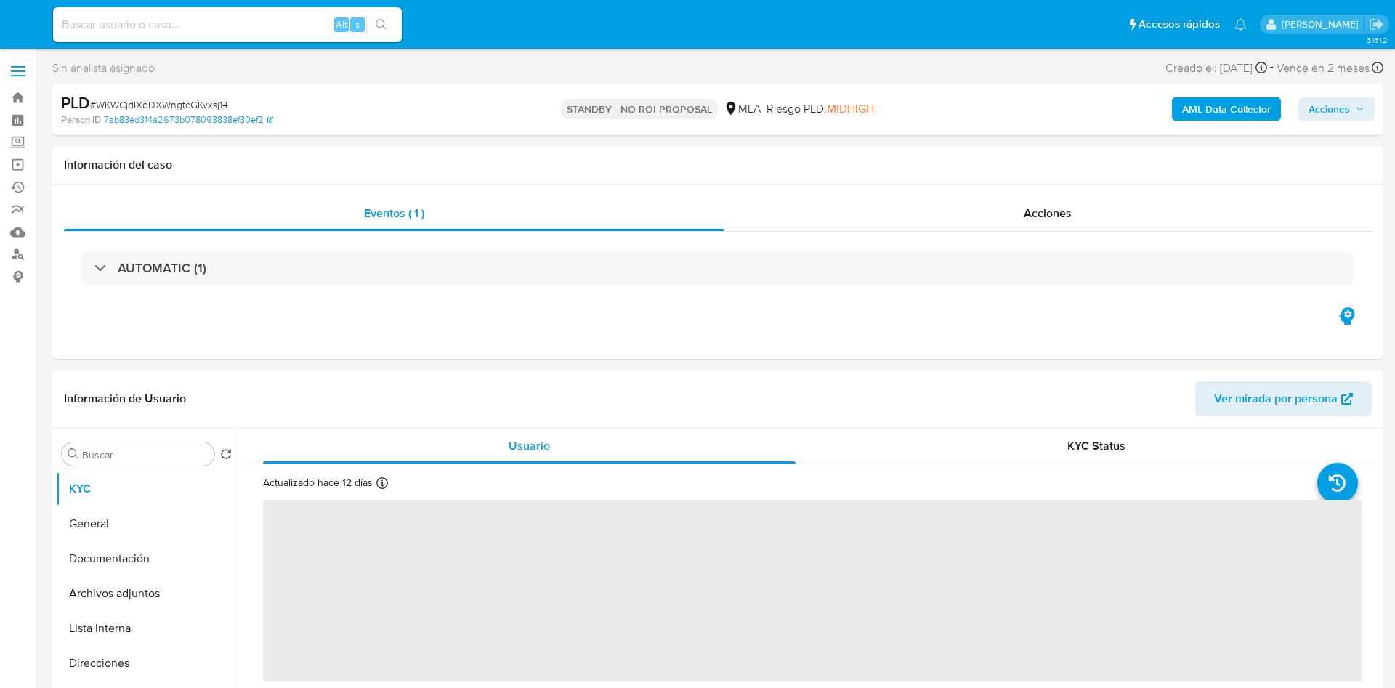
select select "10"
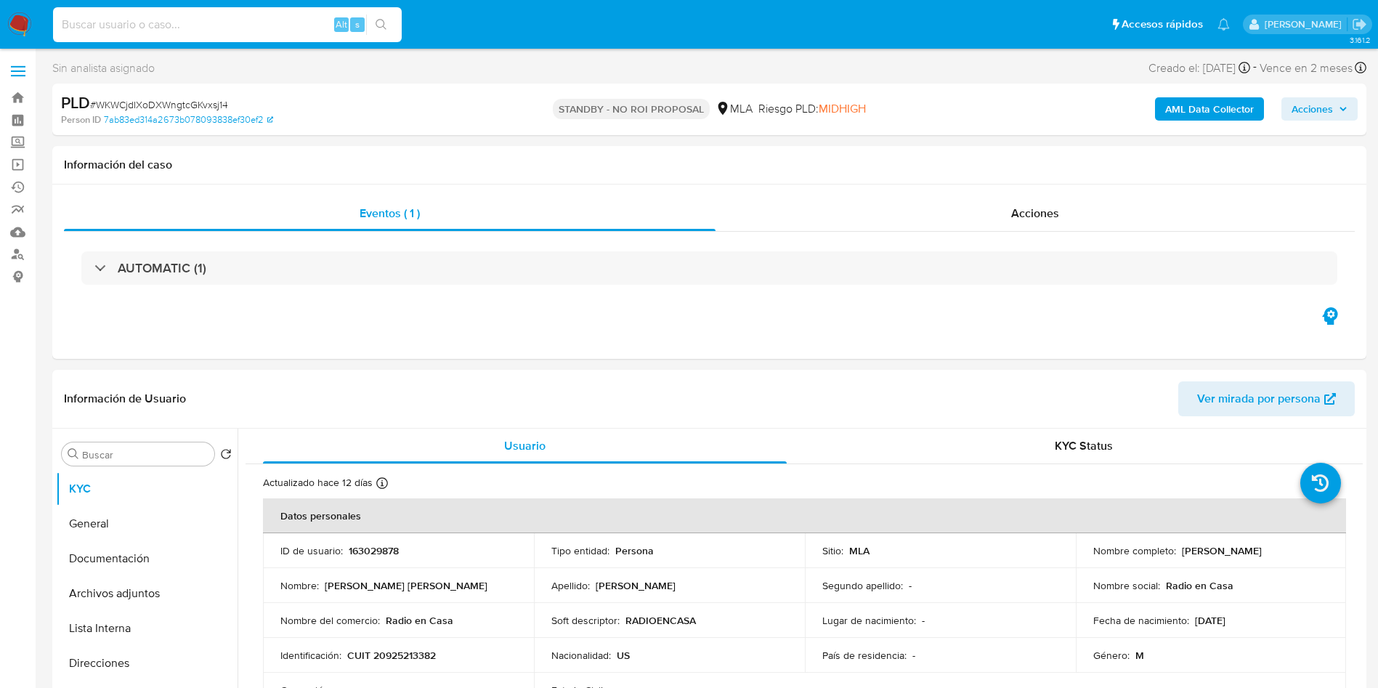
click at [219, 17] on input at bounding box center [227, 24] width 349 height 19
paste input "vzjW9RMkt3MeleAH142Xq4S9"
type input "vzjW9RMkt3MeleAH142Xq4S9"
click at [395, 47] on nav "Pausado Ver notificaciones vzjW9RMkt3MeleAH142Xq4S9 Alt s Accesos rápidos Presi…" at bounding box center [689, 24] width 1378 height 49
click at [394, 23] on button "search-icon" at bounding box center [381, 25] width 30 height 20
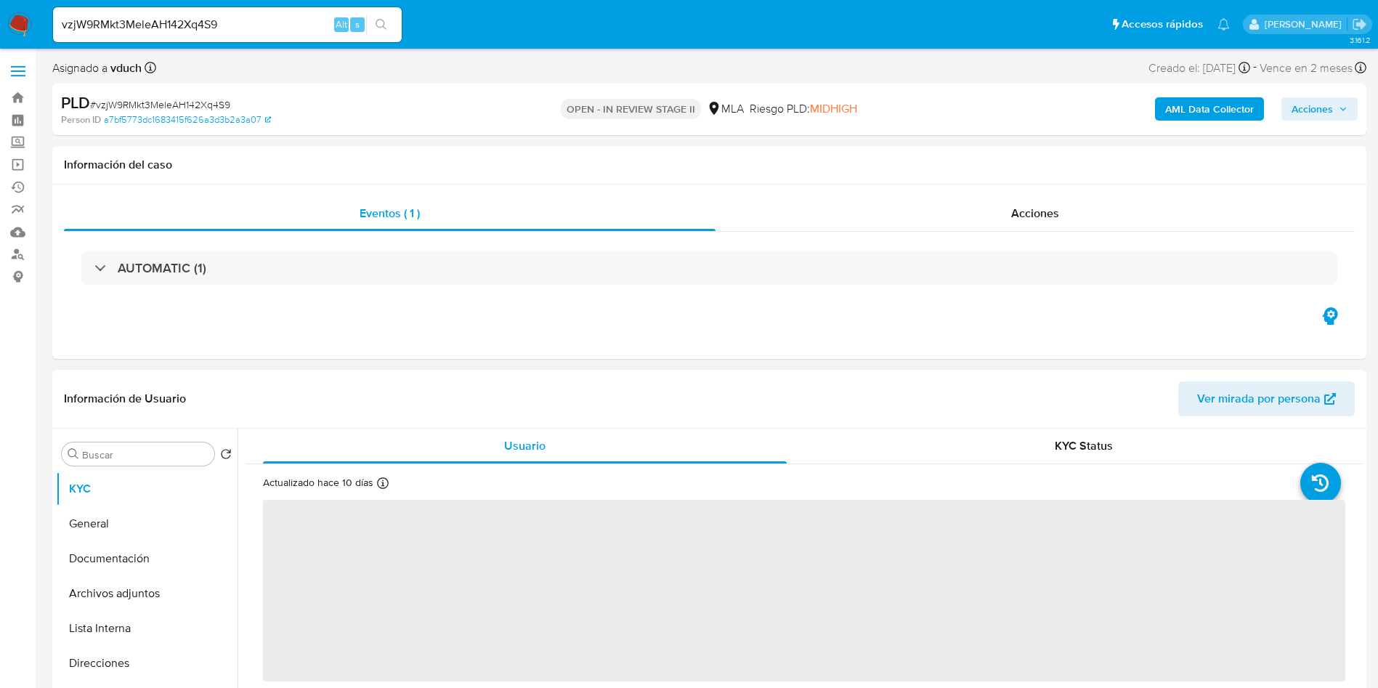
select select "10"
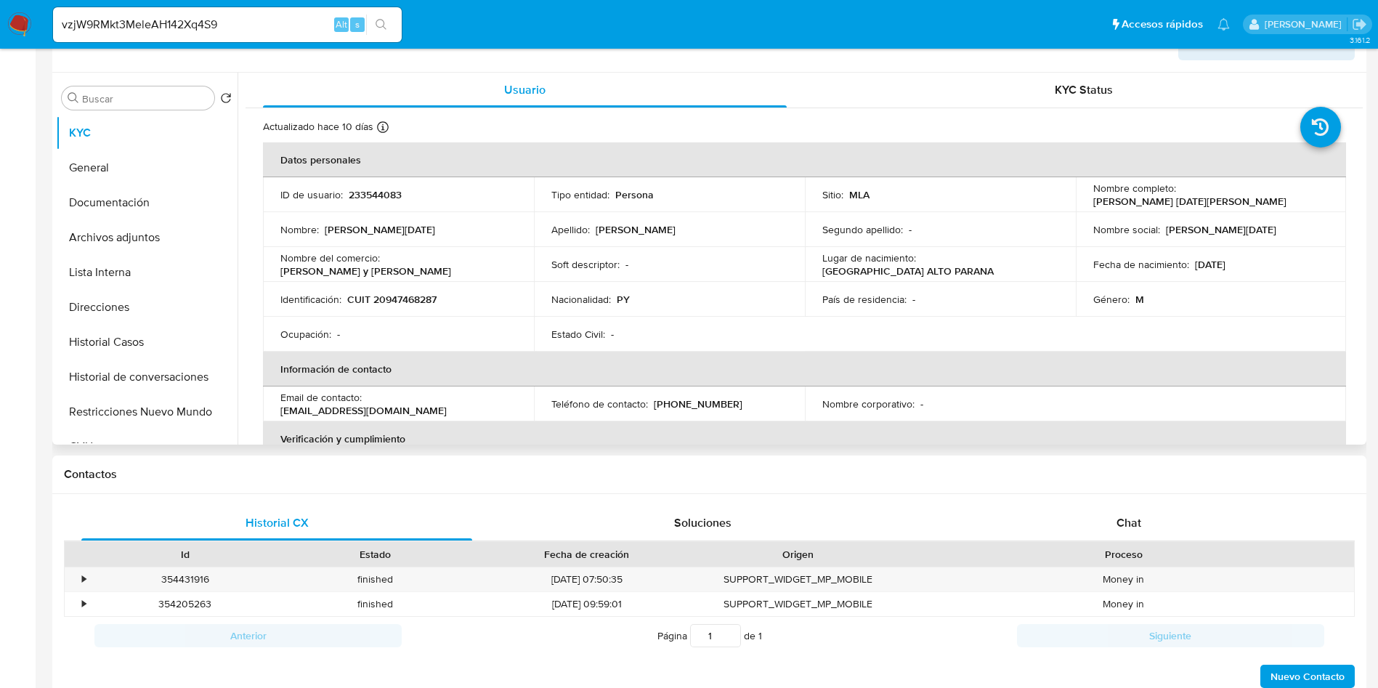
scroll to position [654, 0]
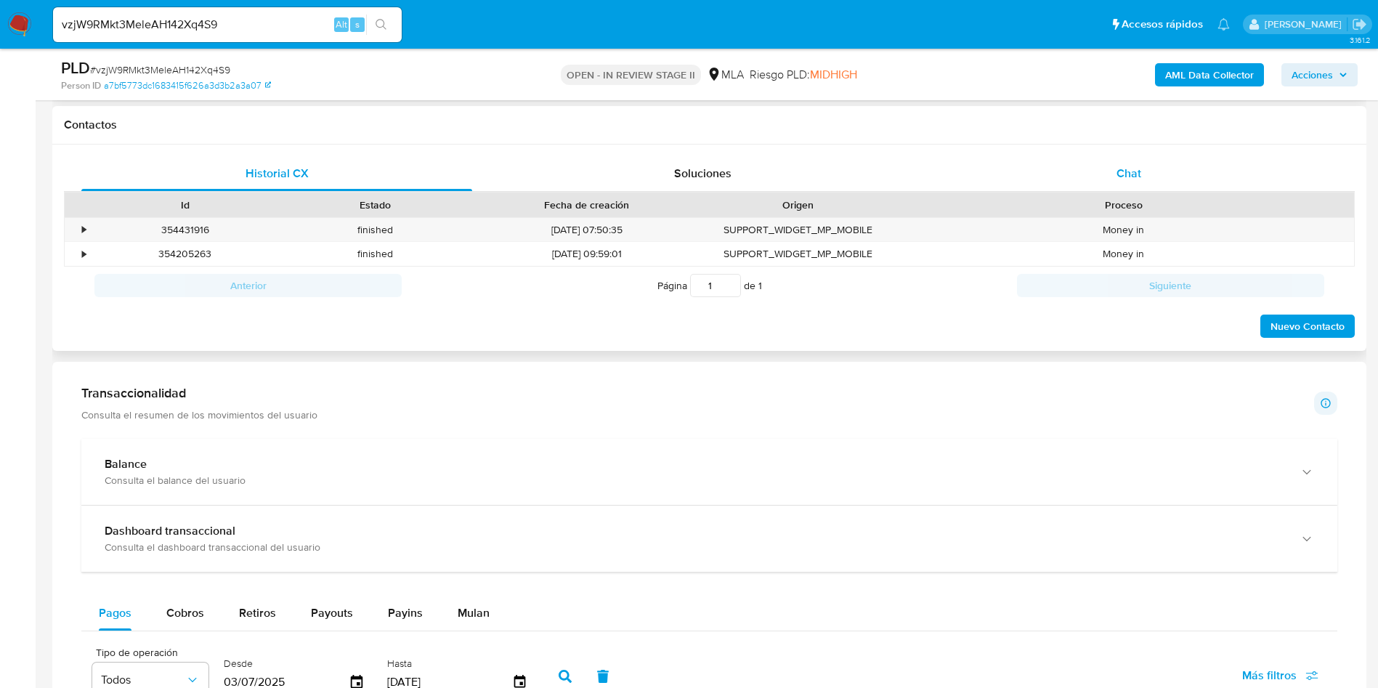
click at [1139, 176] on span "Chat" at bounding box center [1129, 173] width 25 height 17
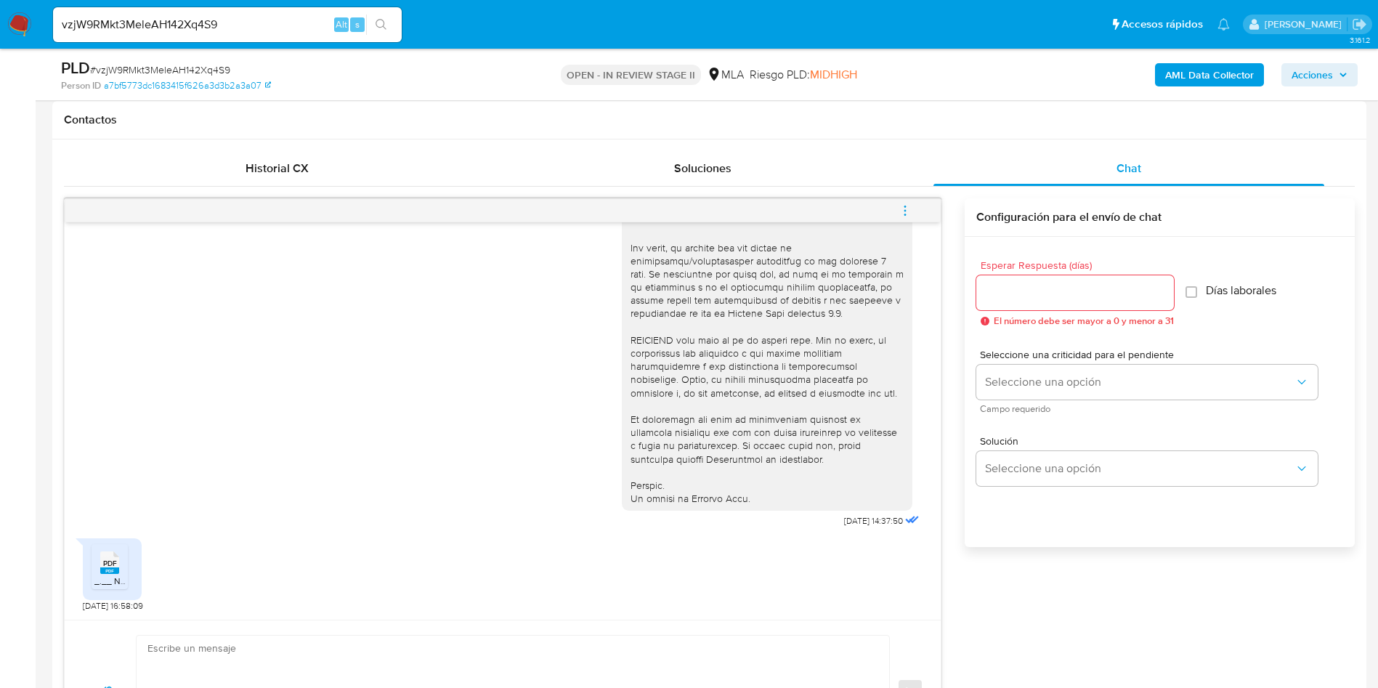
scroll to position [763, 0]
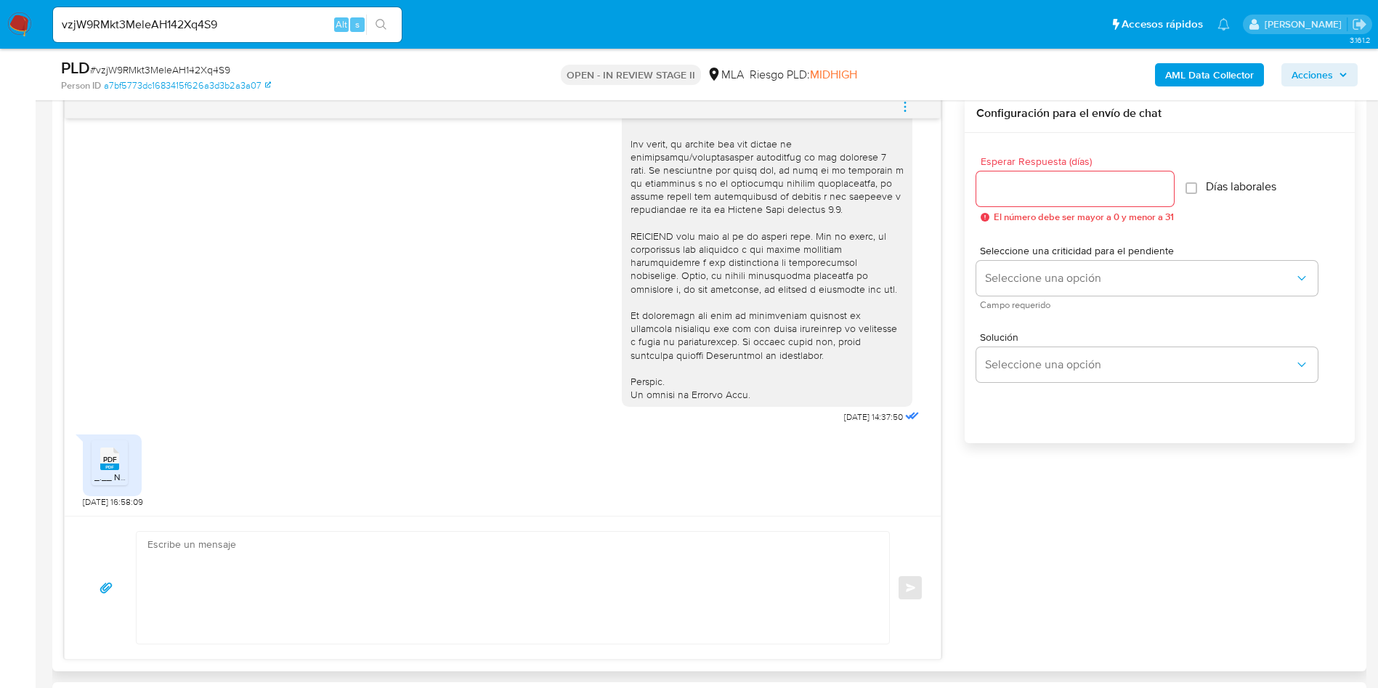
click at [97, 461] on div "PDF PDF" at bounding box center [109, 457] width 31 height 28
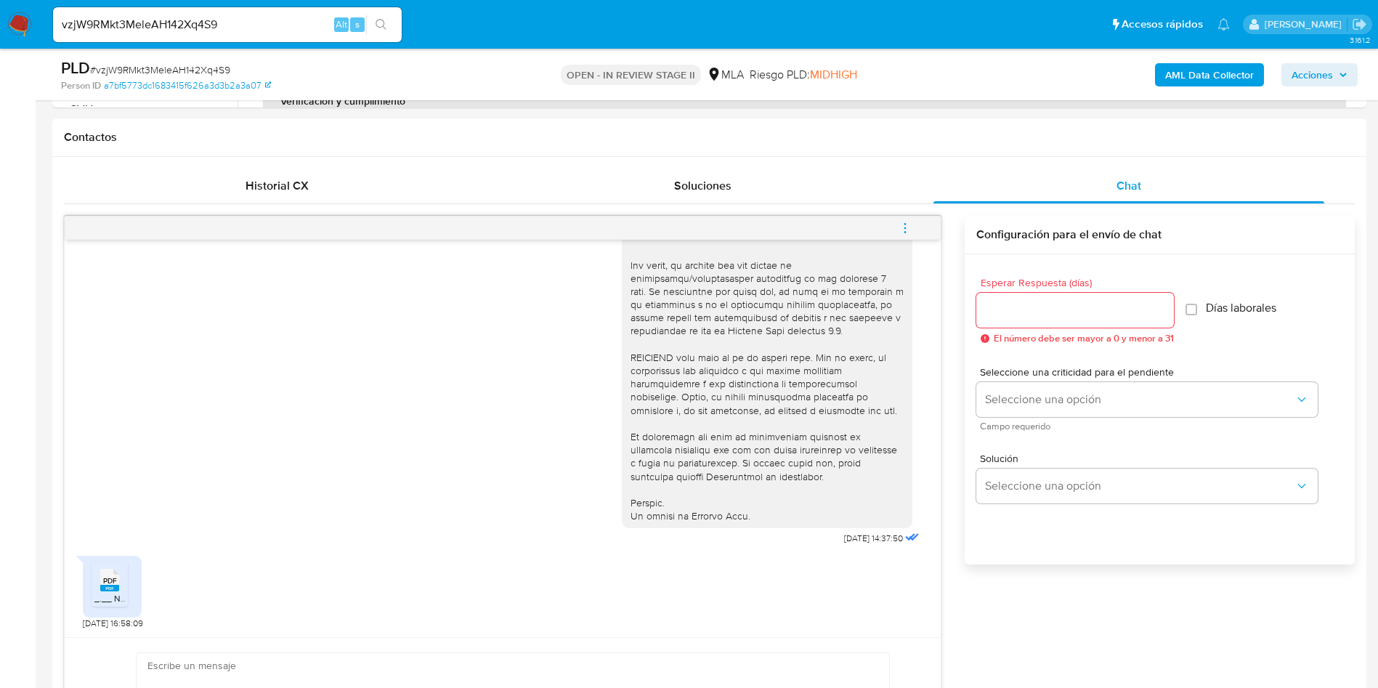
scroll to position [0, 0]
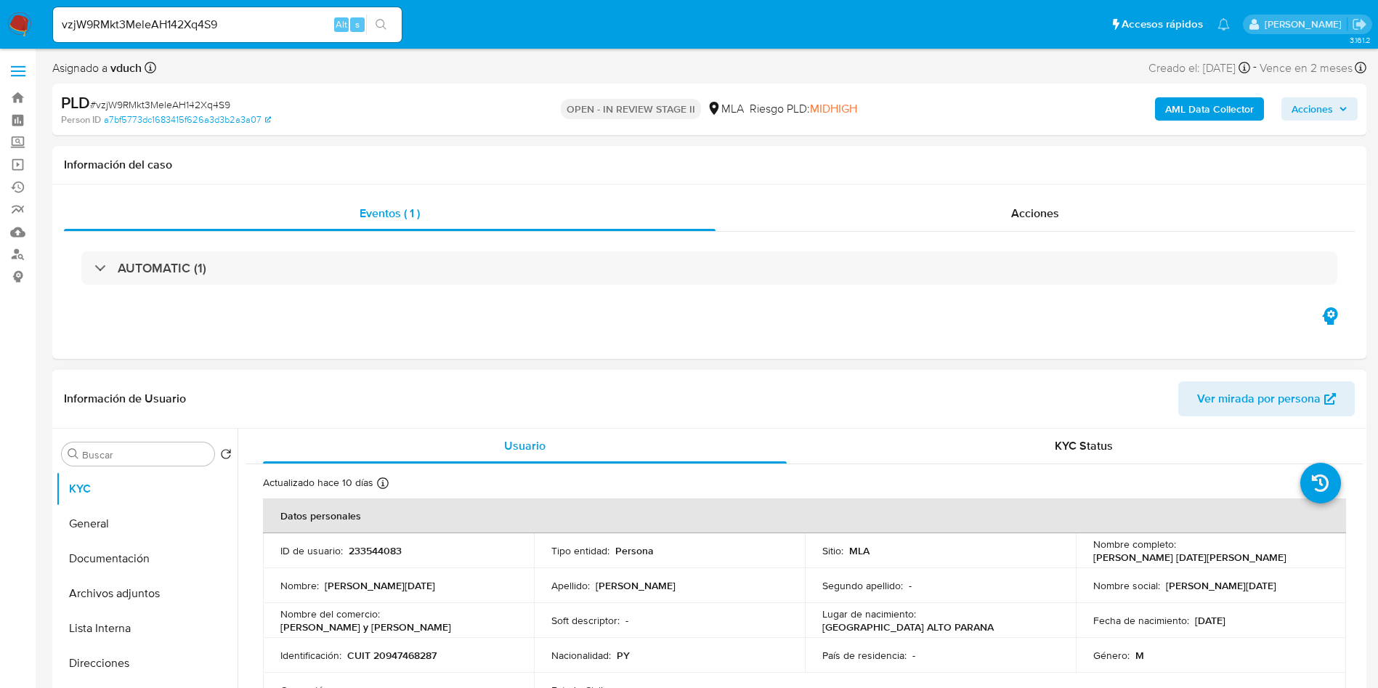
click at [353, 534] on td "ID de usuario : 233544083" at bounding box center [398, 550] width 271 height 35
click at [368, 554] on p "233544083" at bounding box center [375, 550] width 53 height 13
click at [405, 559] on td "ID de usuario : 233544083" at bounding box center [398, 550] width 271 height 35
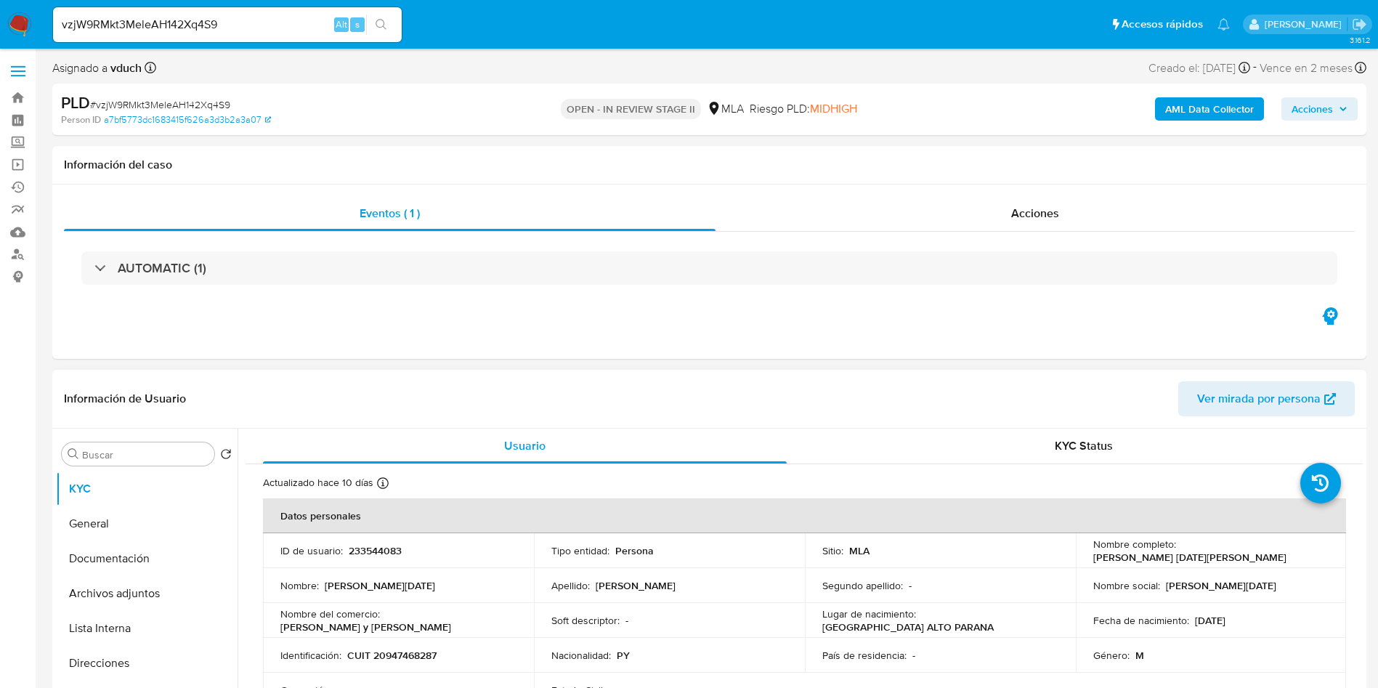
click at [384, 553] on p "233544083" at bounding box center [375, 550] width 53 height 13
click at [360, 547] on p "233544083" at bounding box center [375, 550] width 53 height 13
click at [373, 544] on p "233544083" at bounding box center [375, 550] width 53 height 13
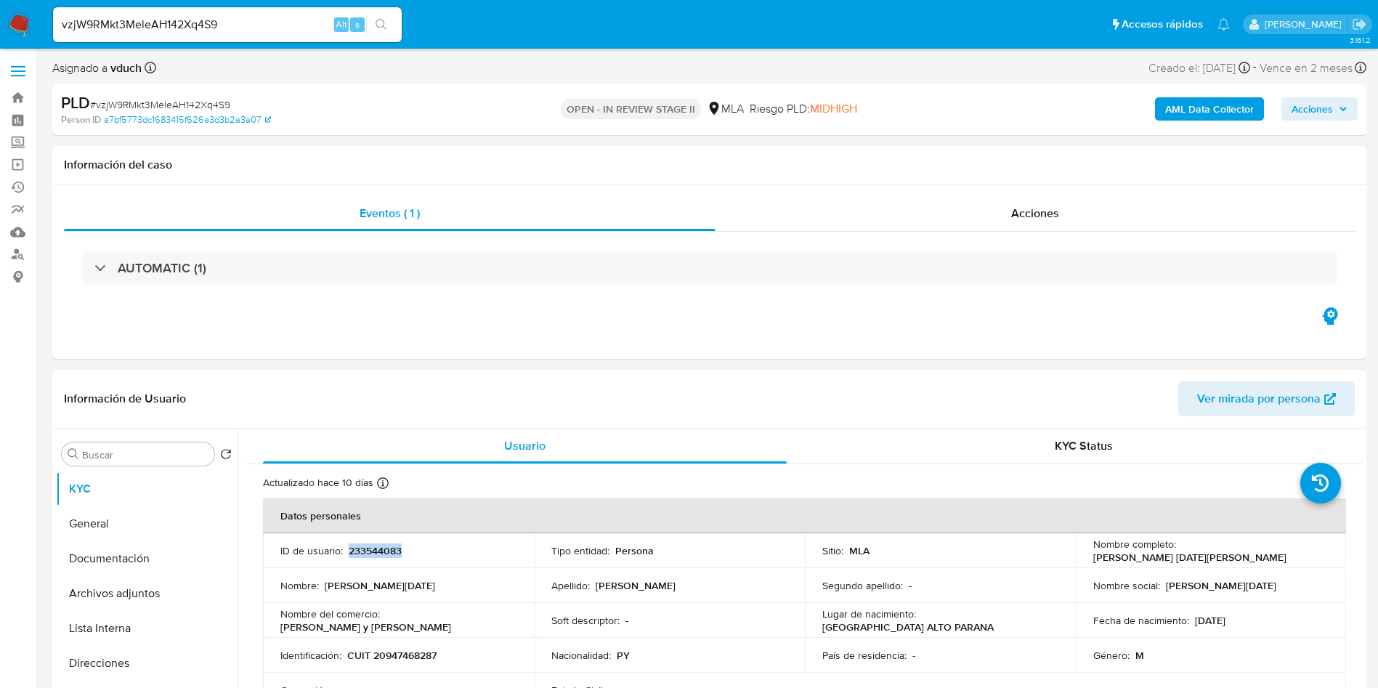
click at [376, 545] on p "233544083" at bounding box center [375, 550] width 53 height 13
click at [379, 553] on p "233544083" at bounding box center [375, 550] width 53 height 13
click at [924, 405] on header "Información de Usuario Ver mirada por persona" at bounding box center [709, 398] width 1291 height 35
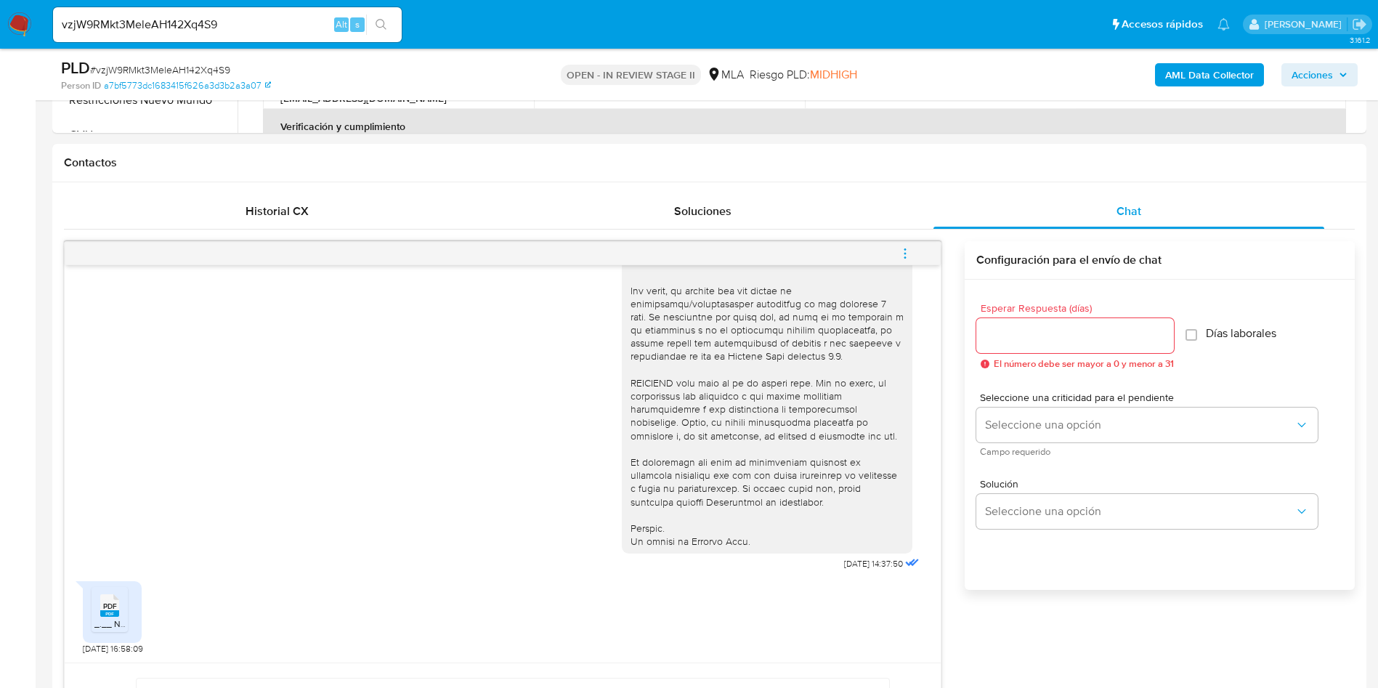
scroll to position [872, 0]
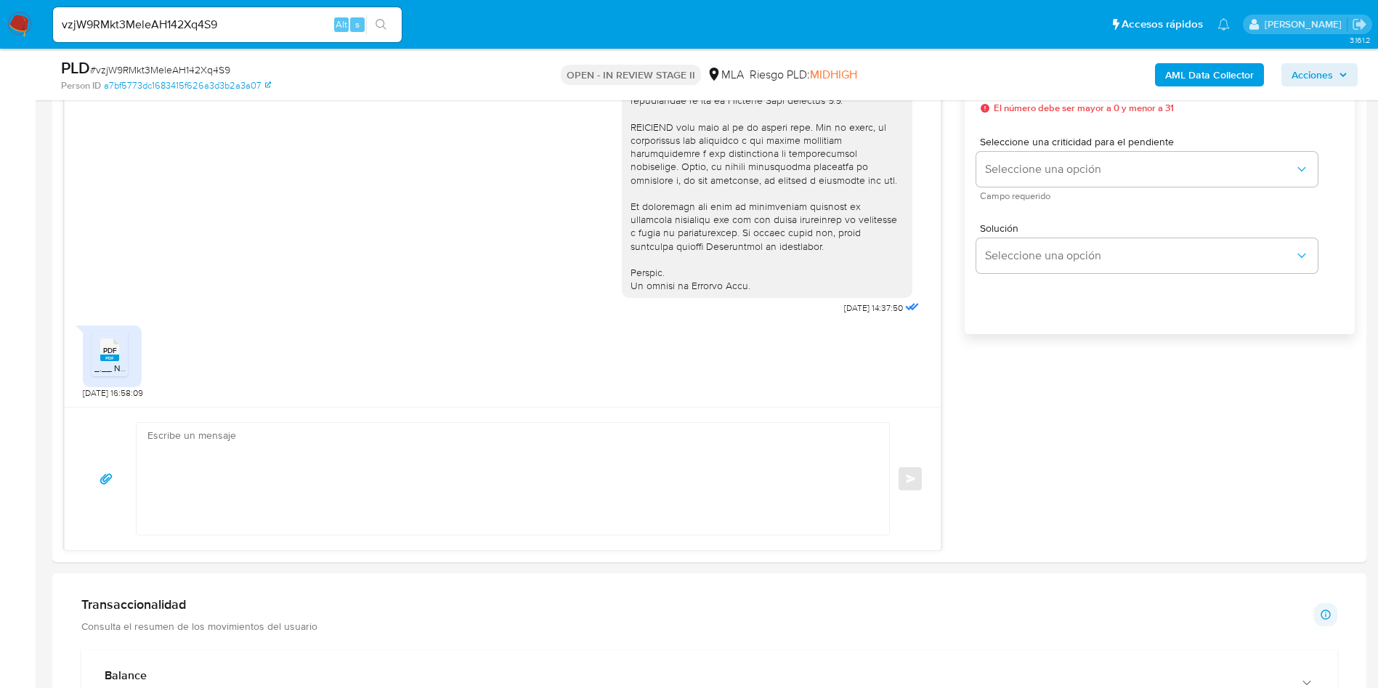
click at [0, 279] on aside "Bandeja Tablero Screening Búsqueda en Listas Watchlist Herramientas Operaciones…" at bounding box center [18, 598] width 36 height 2941
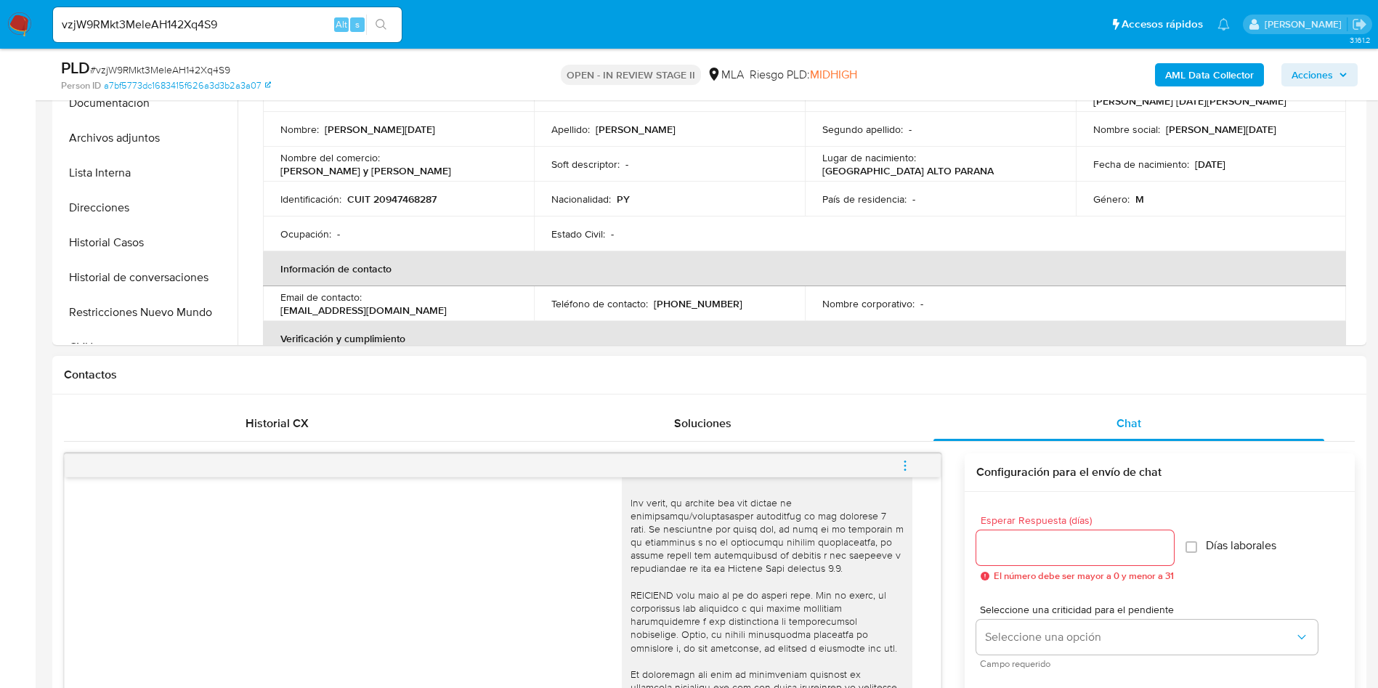
scroll to position [218, 0]
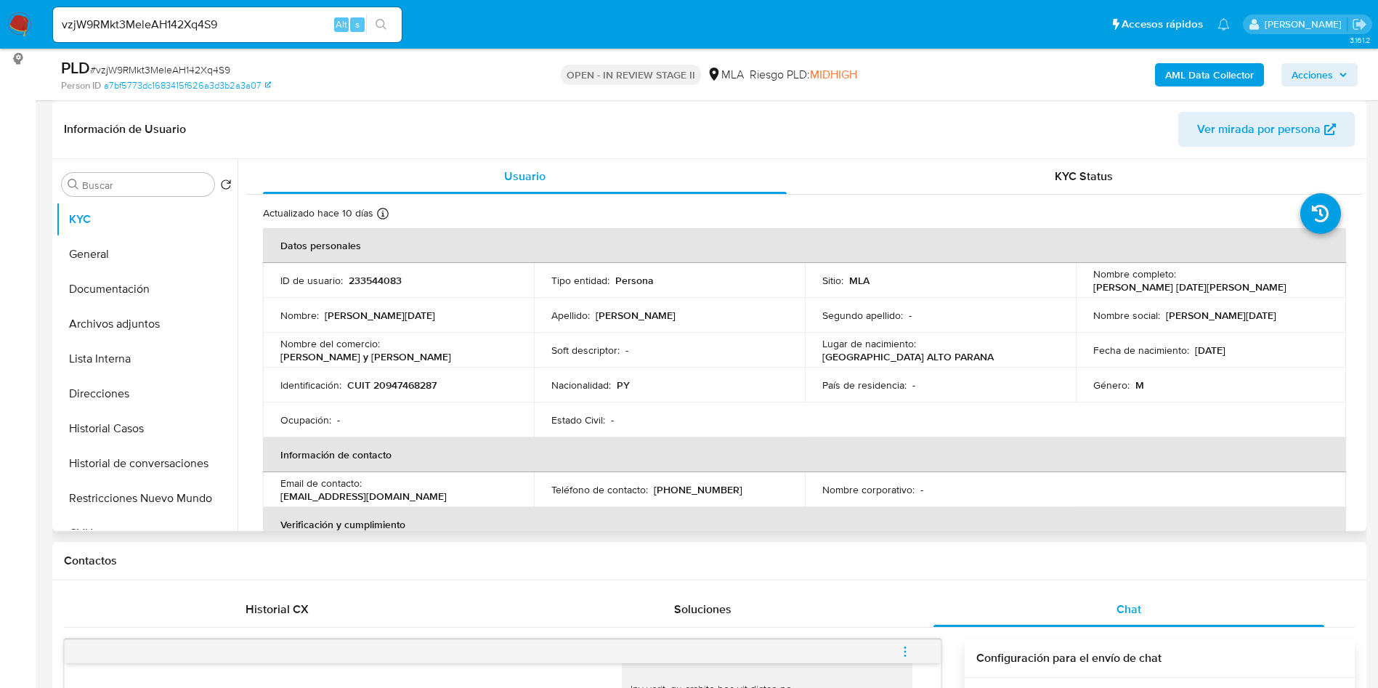
click at [394, 289] on td "ID de usuario : 233544083" at bounding box center [398, 280] width 271 height 35
click at [389, 287] on p "233544083" at bounding box center [375, 280] width 53 height 13
copy p "233544083"
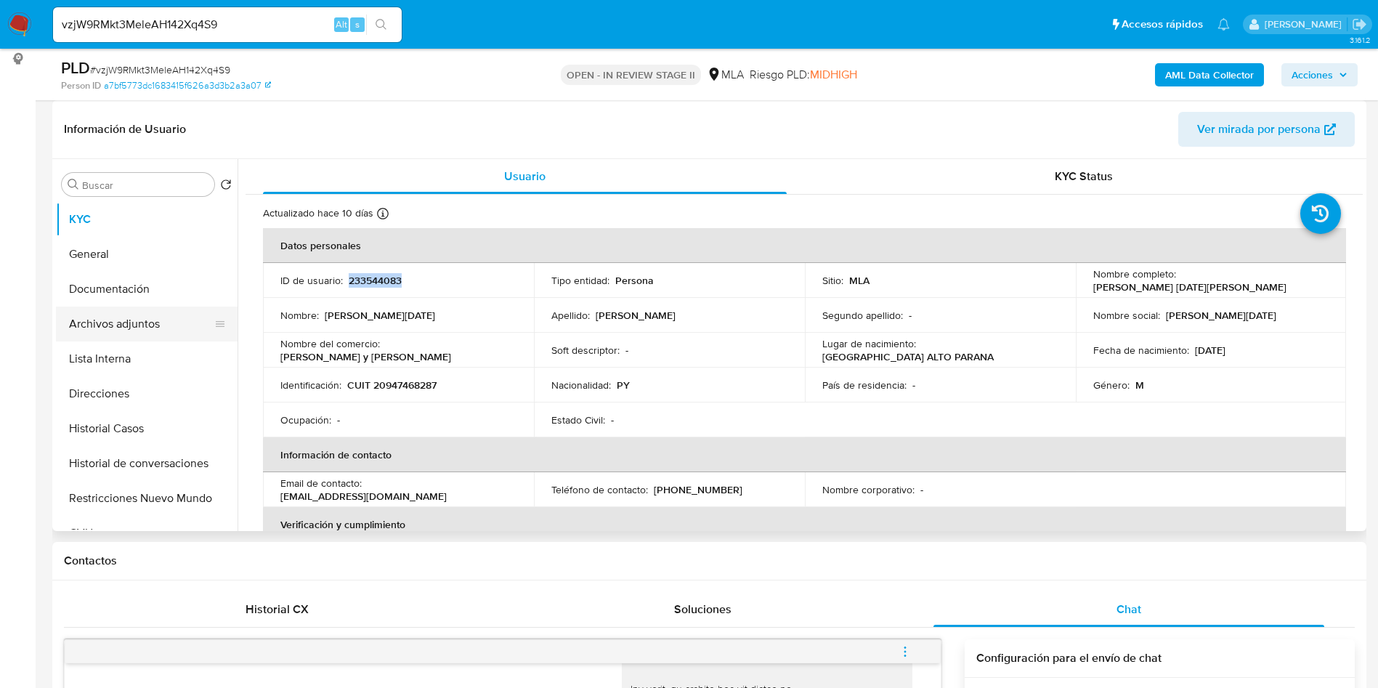
click at [133, 329] on button "Archivos adjuntos" at bounding box center [141, 324] width 170 height 35
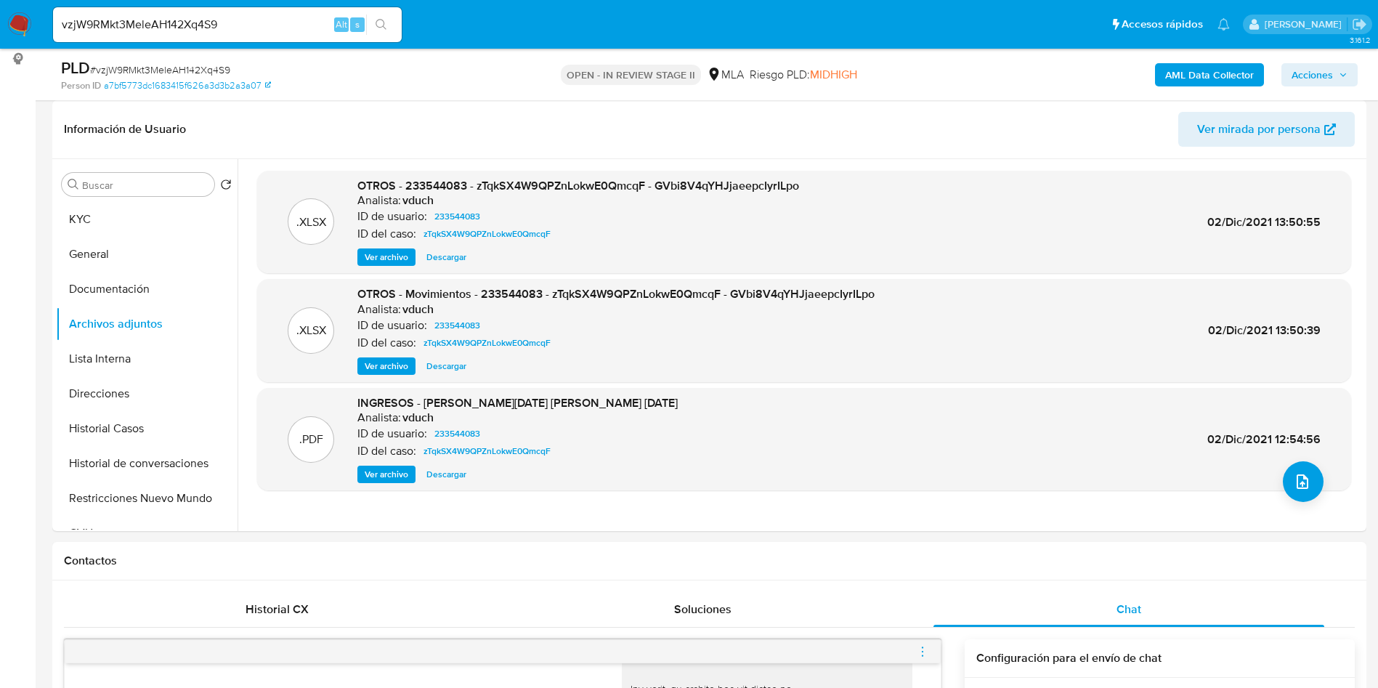
click at [1192, 73] on b "AML Data Collector" at bounding box center [1209, 74] width 89 height 23
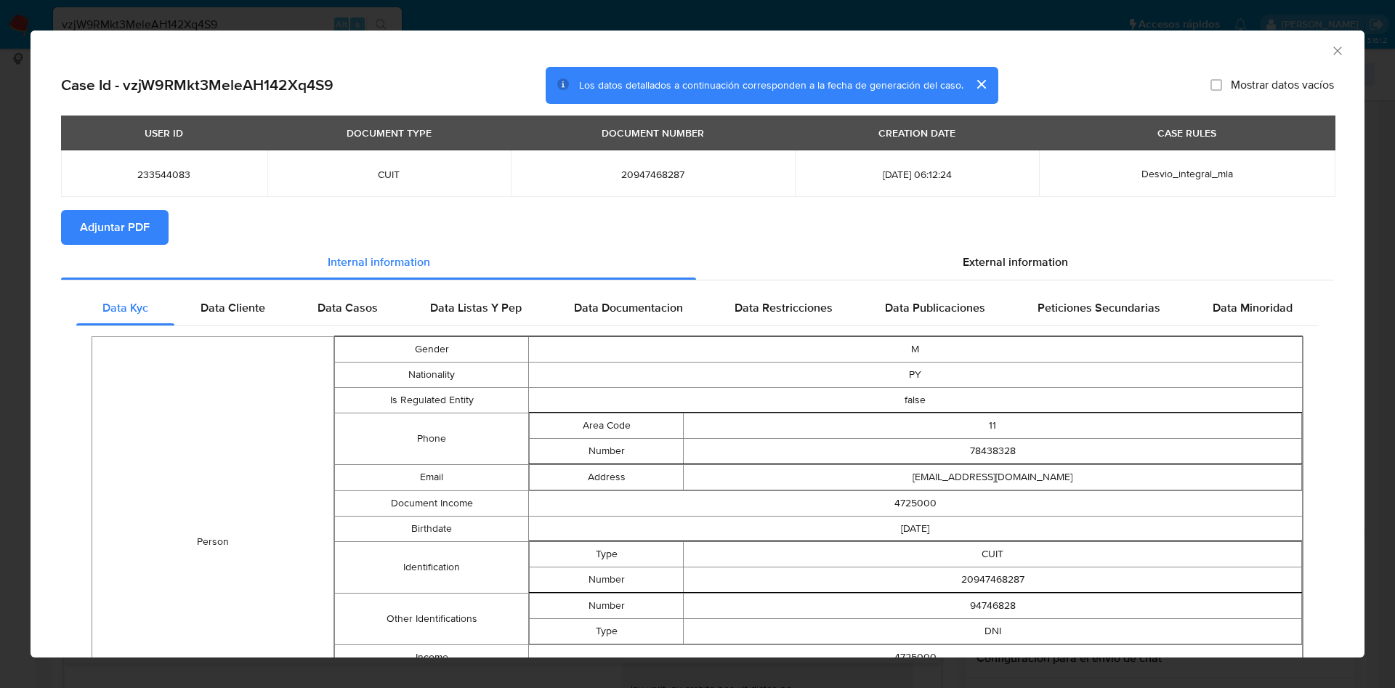
click at [93, 223] on span "Adjuntar PDF" at bounding box center [115, 227] width 70 height 32
click at [1302, 44] on div "AML Data Collector" at bounding box center [686, 49] width 1290 height 16
click at [1330, 44] on icon "Cerrar ventana" at bounding box center [1337, 51] width 15 height 15
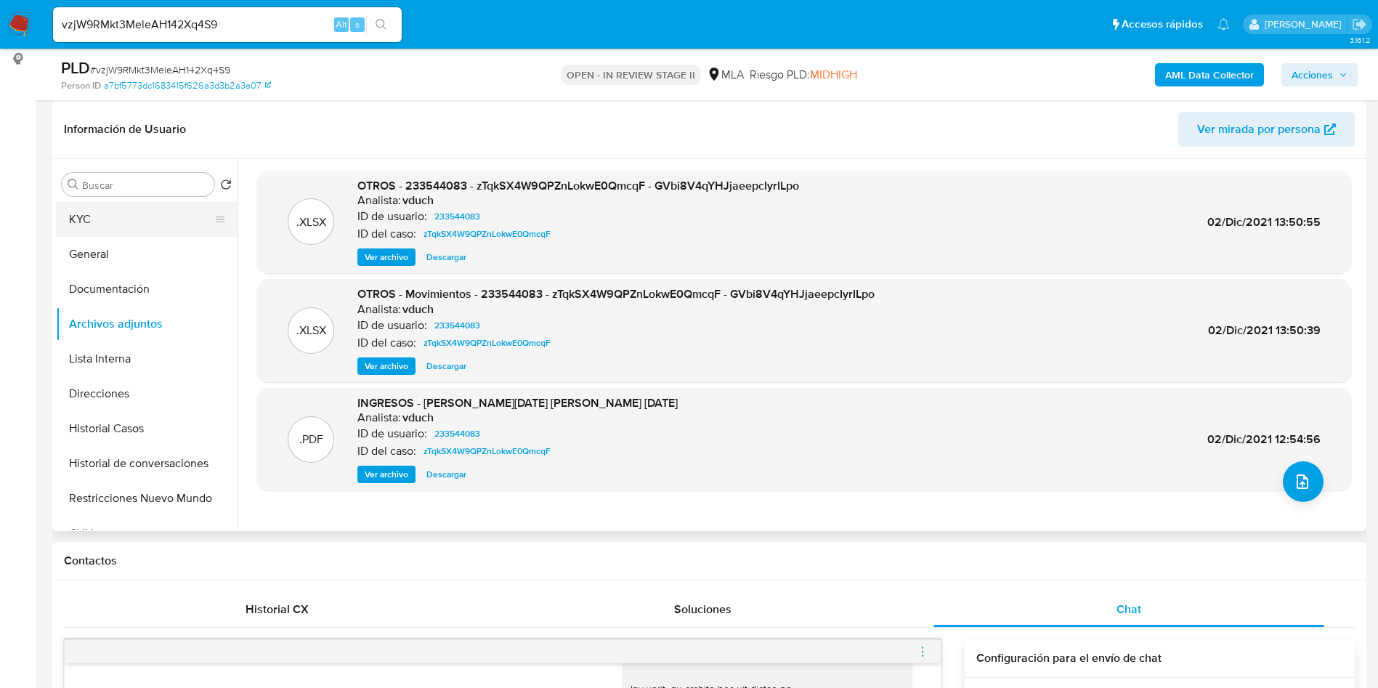
click at [90, 233] on button "KYC" at bounding box center [141, 219] width 170 height 35
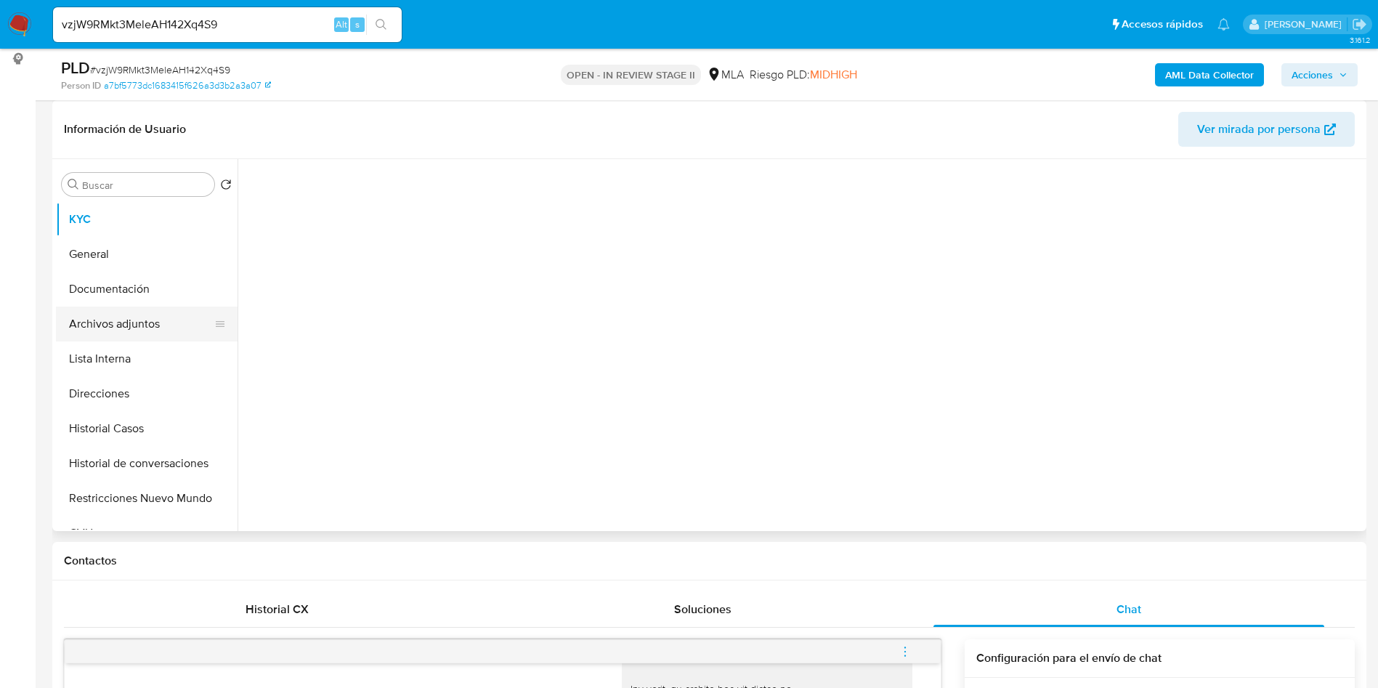
click at [106, 320] on button "Archivos adjuntos" at bounding box center [141, 324] width 170 height 35
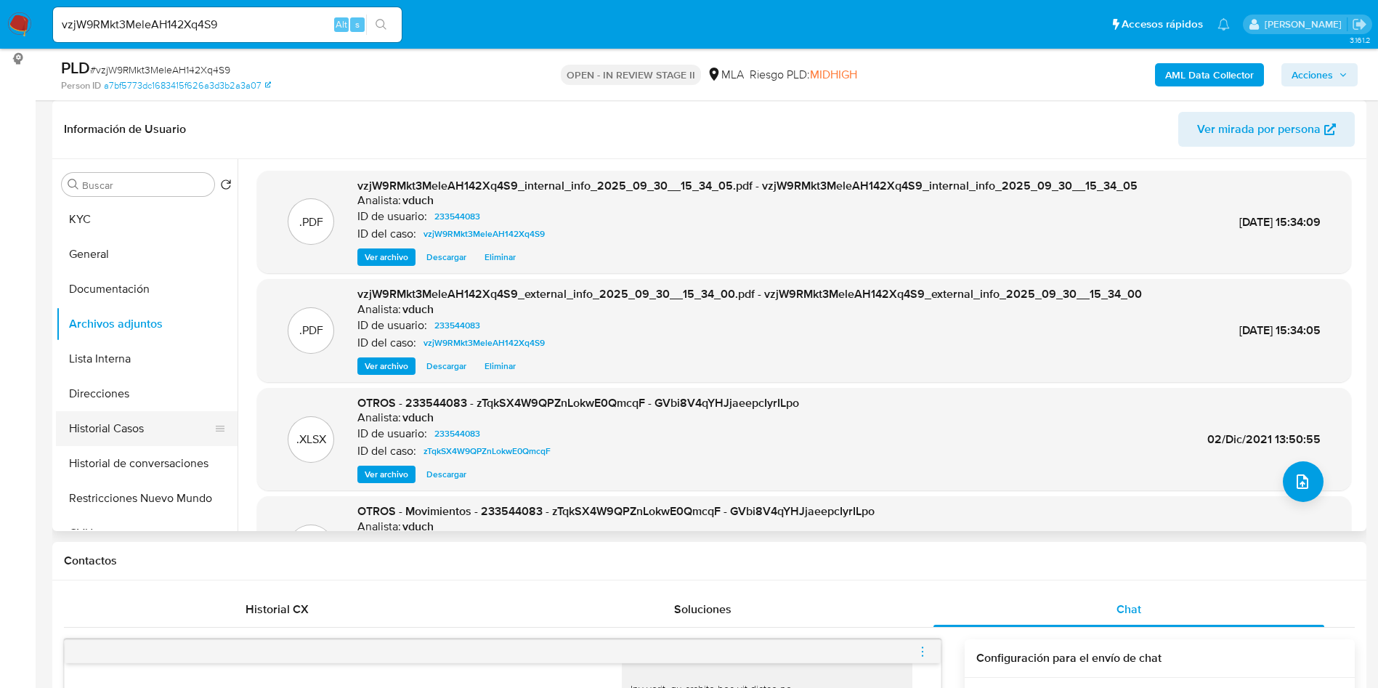
click at [116, 421] on button "Historial Casos" at bounding box center [141, 428] width 170 height 35
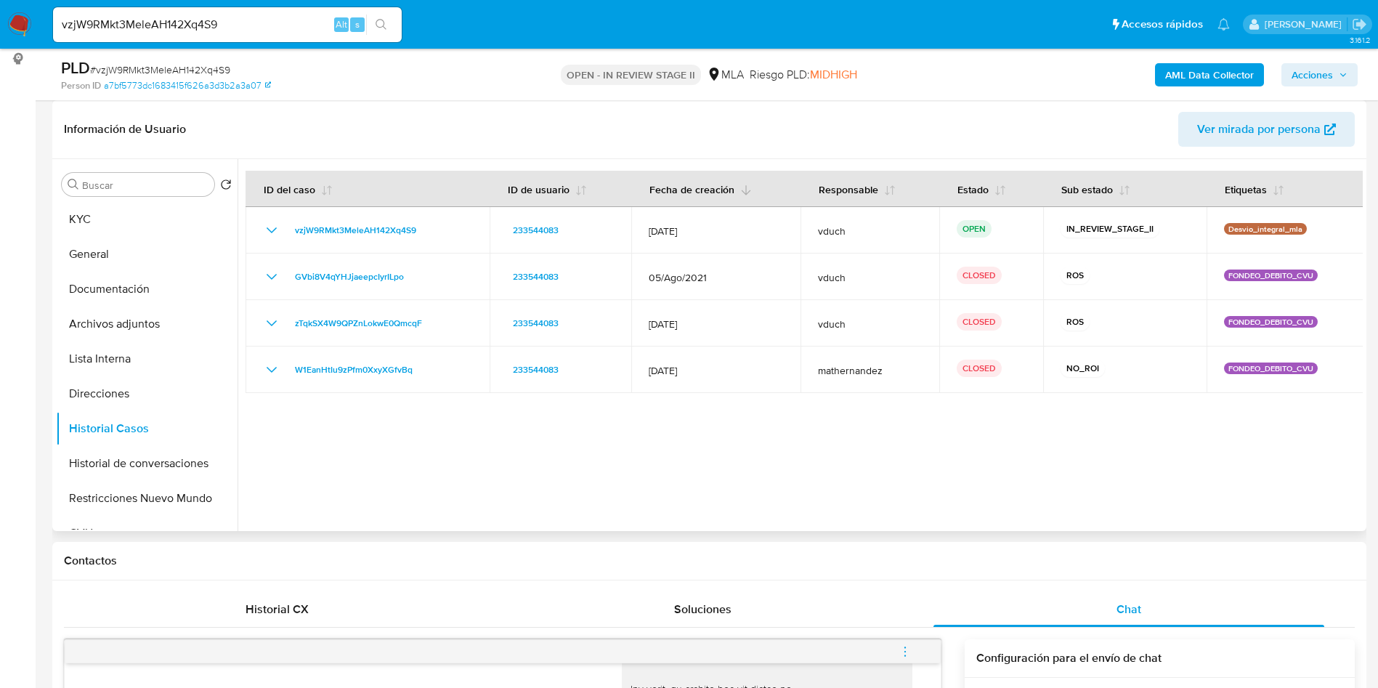
click at [740, 186] on icon "button" at bounding box center [746, 191] width 12 height 12
click at [735, 185] on button "Fecha de creación" at bounding box center [700, 188] width 137 height 35
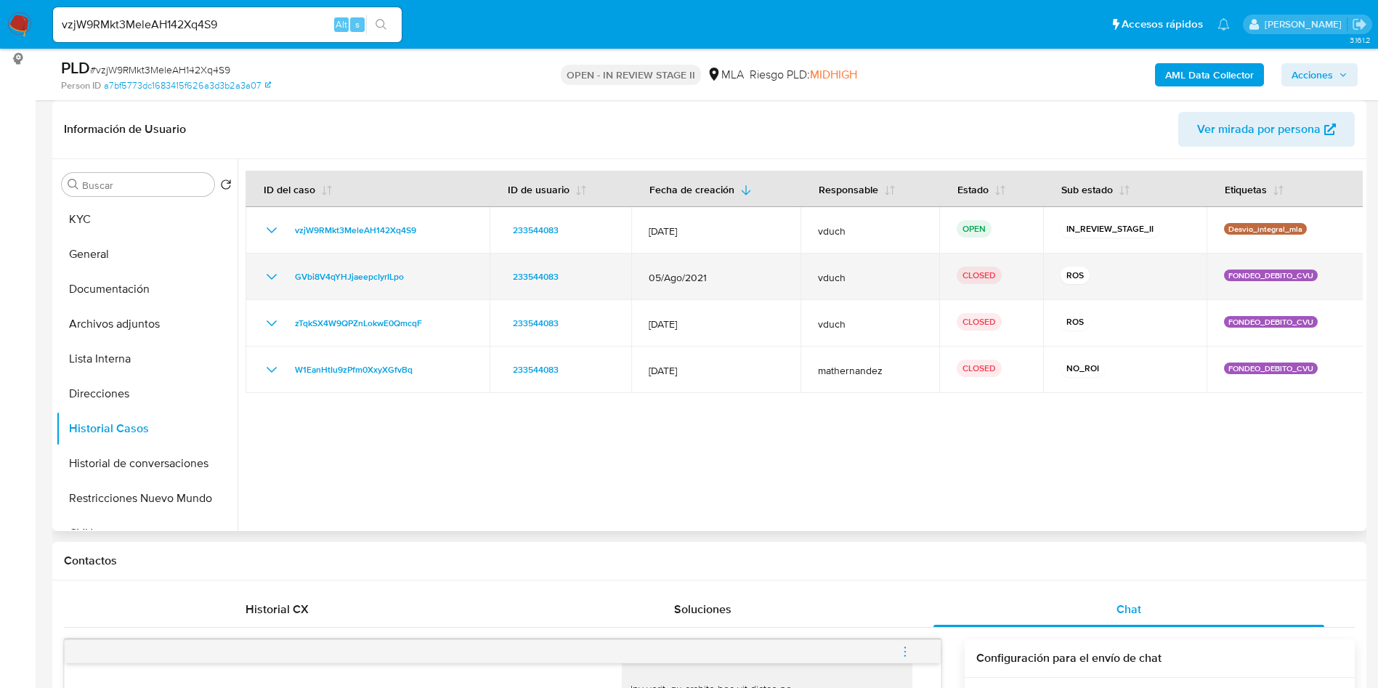
click at [272, 275] on icon "Mostrar/Ocultar" at bounding box center [271, 276] width 17 height 17
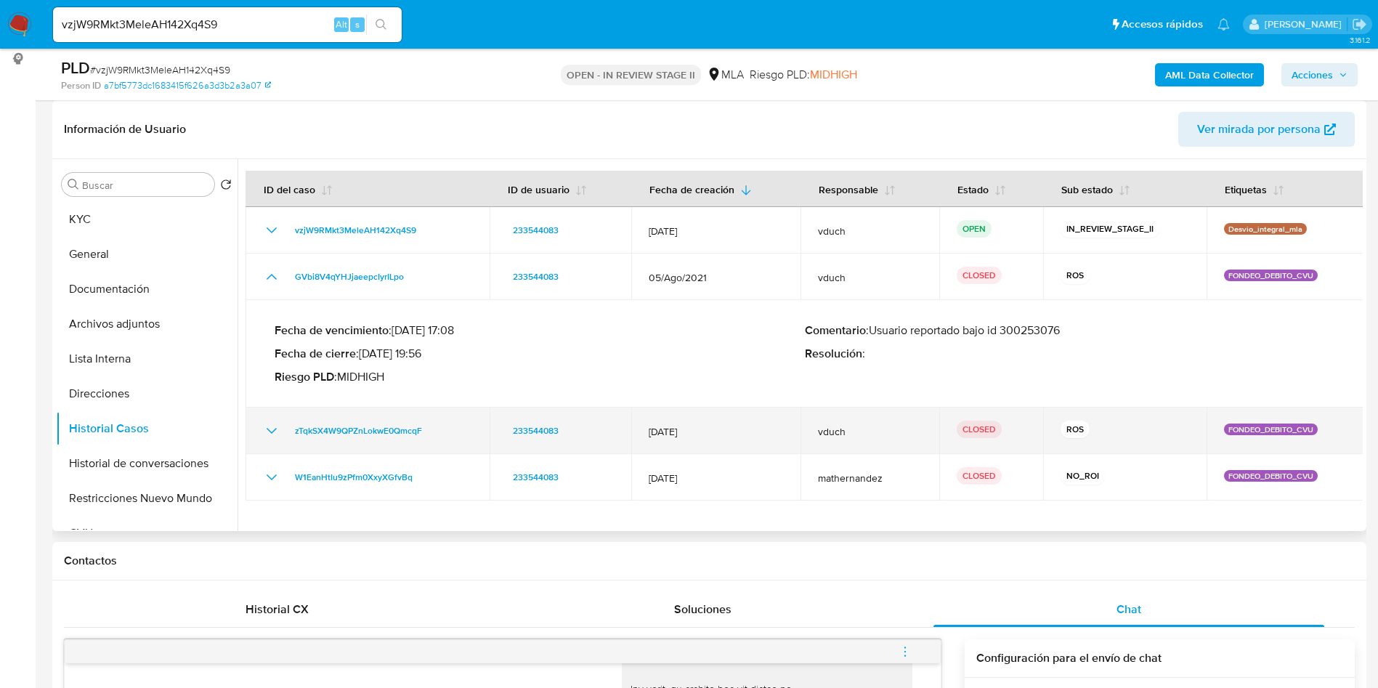
click at [272, 427] on icon "Mostrar/Ocultar" at bounding box center [271, 430] width 17 height 17
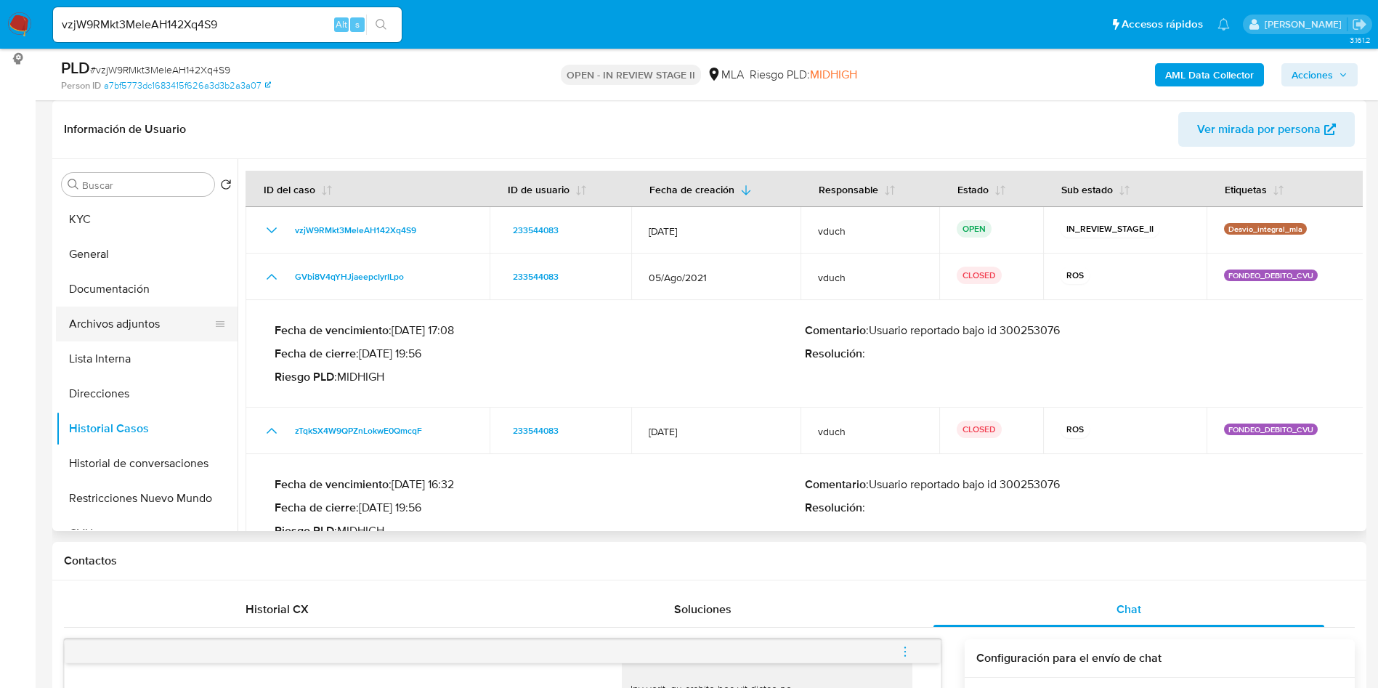
click at [113, 330] on button "Archivos adjuntos" at bounding box center [141, 324] width 170 height 35
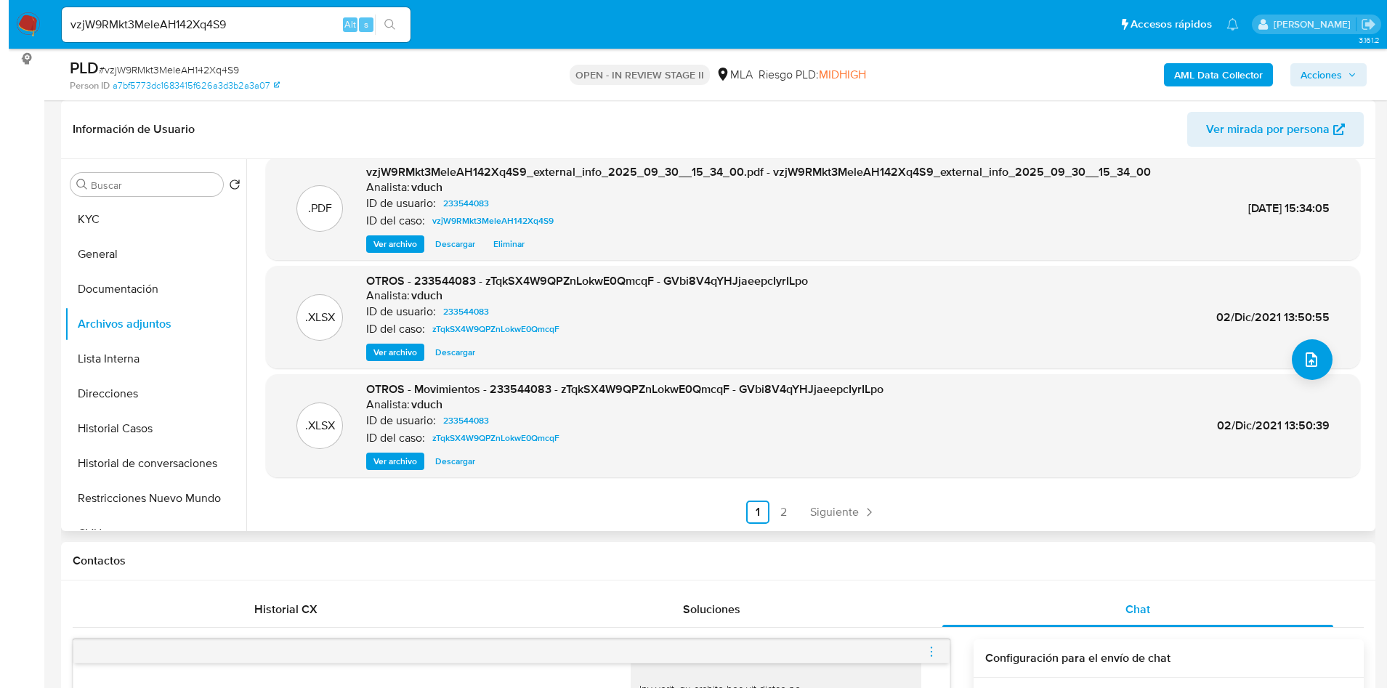
scroll to position [0, 0]
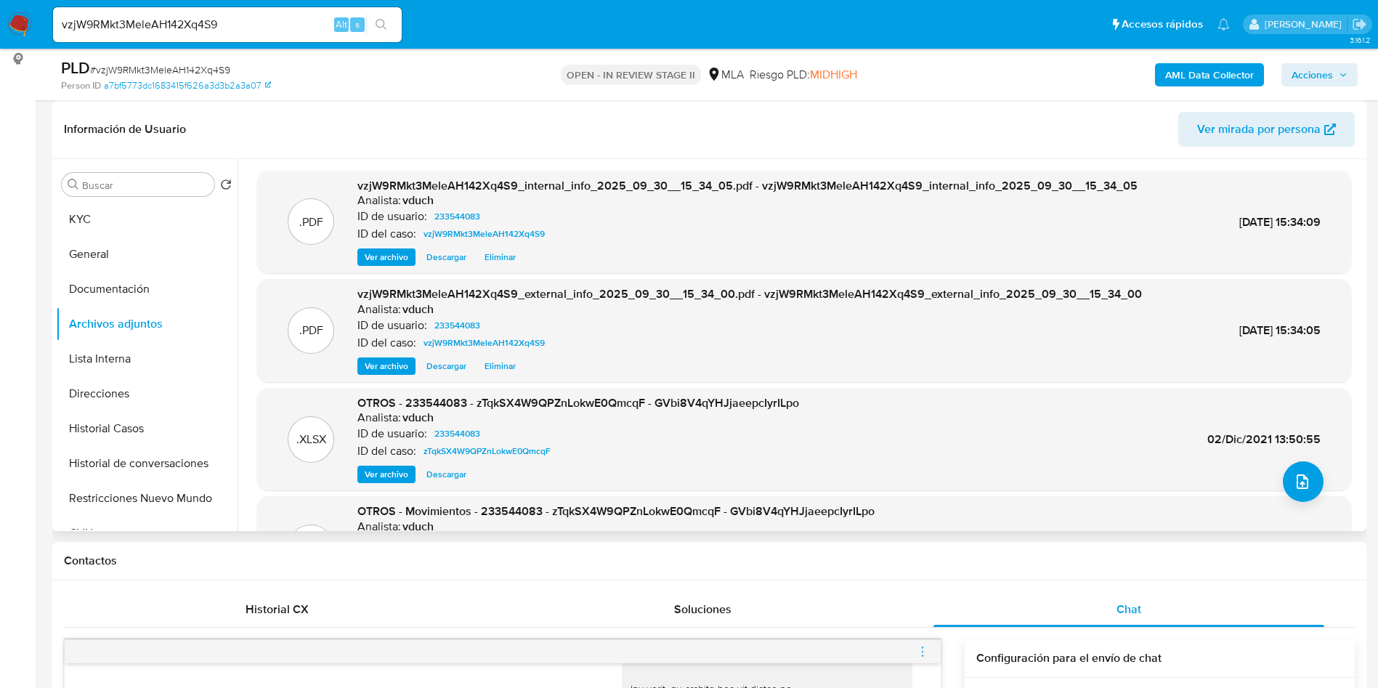
click at [389, 469] on span "Ver archivo" at bounding box center [387, 474] width 44 height 15
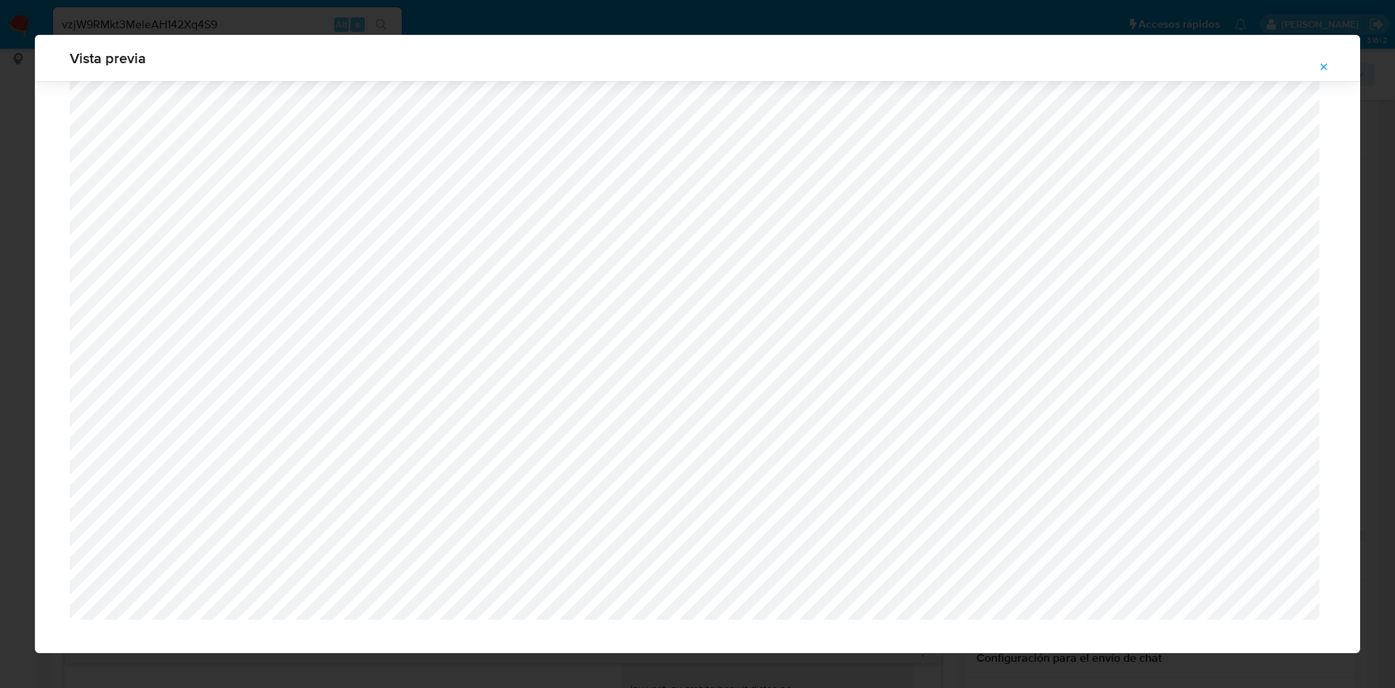
scroll to position [734, 0]
click at [1326, 73] on span "Attachment preview" at bounding box center [1324, 67] width 12 height 20
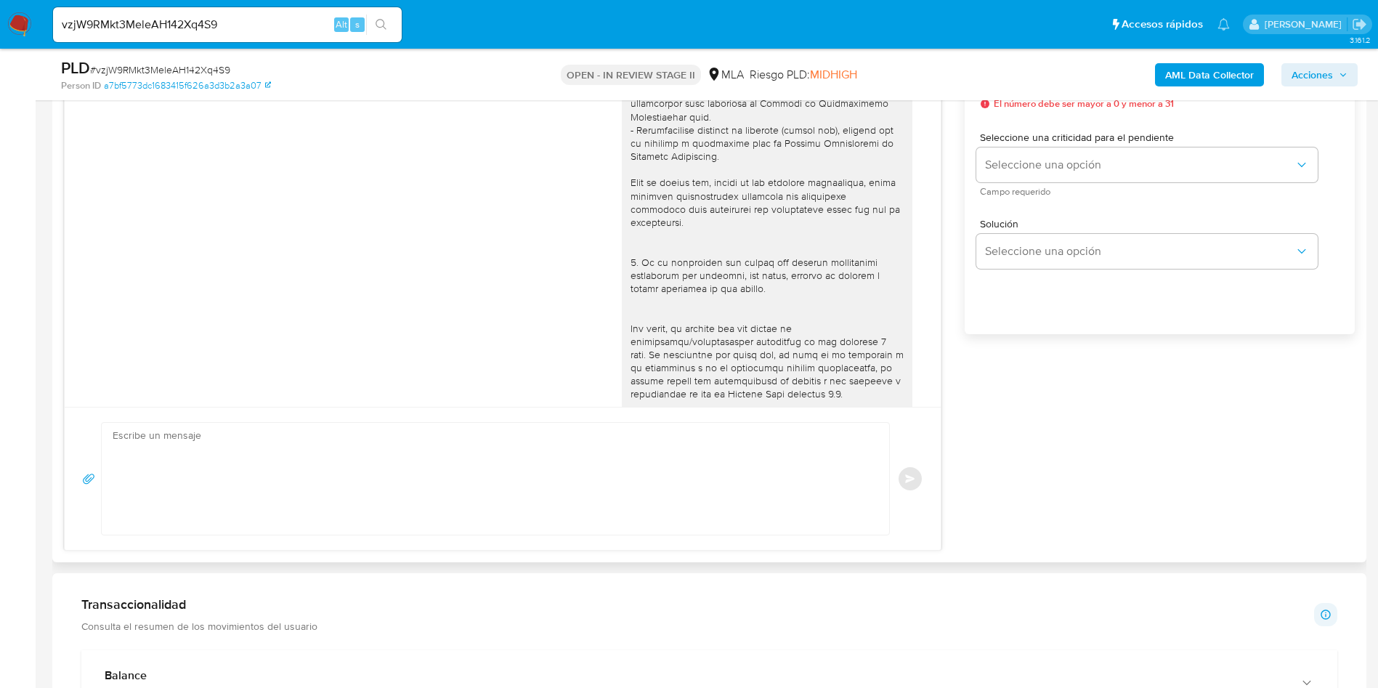
scroll to position [519, 0]
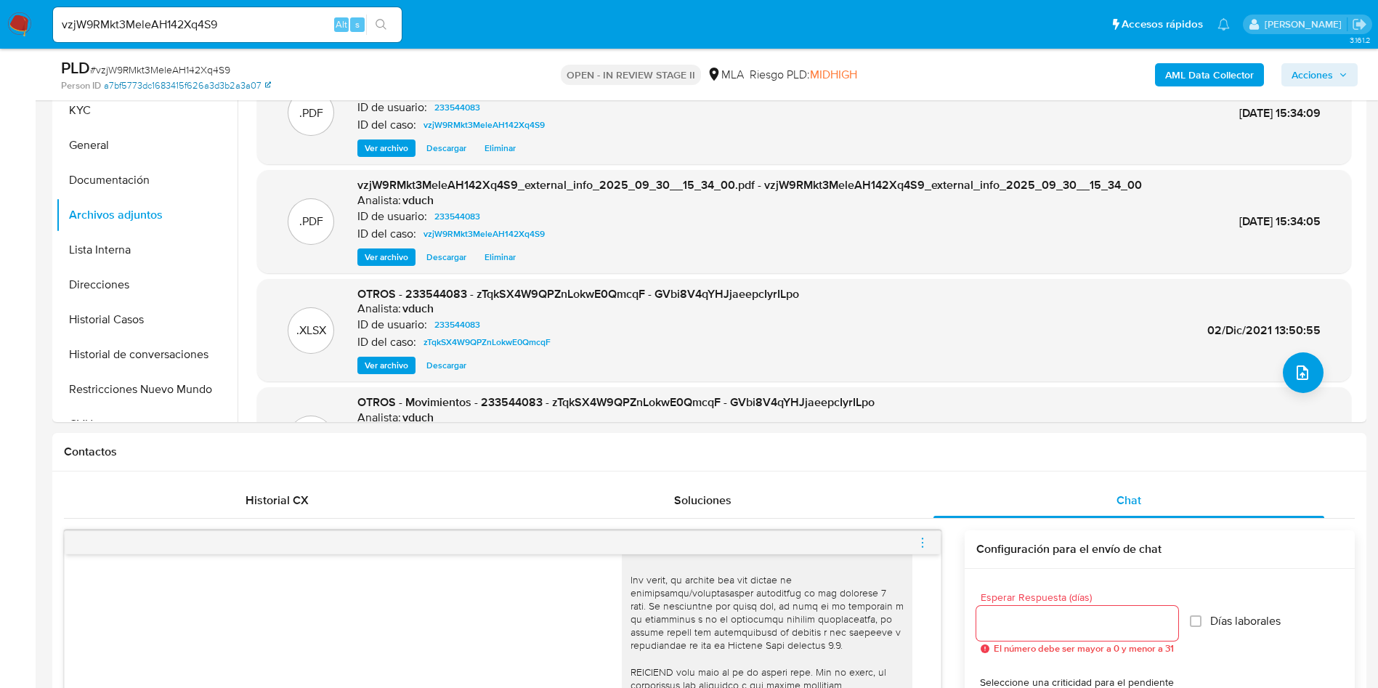
click at [183, 89] on link "a7bf5773dc1683415f626a3d3b2a3a07" at bounding box center [187, 85] width 167 height 13
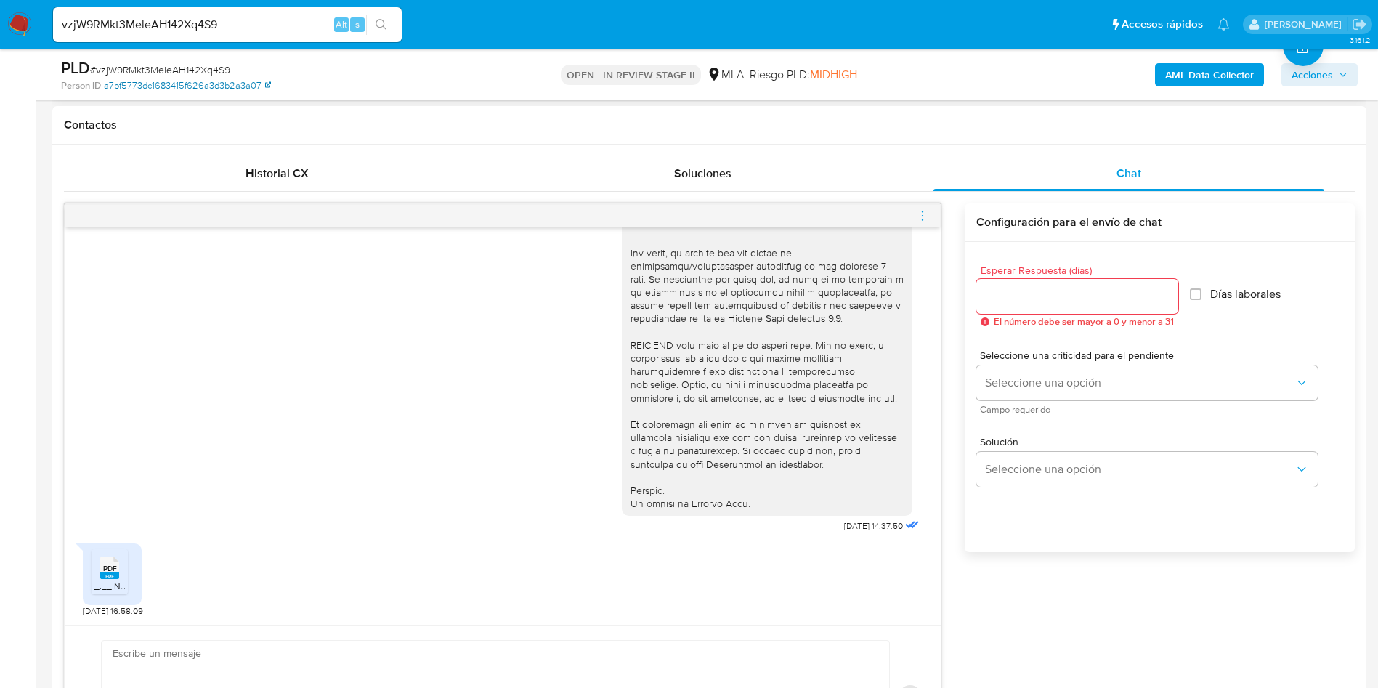
scroll to position [218, 0]
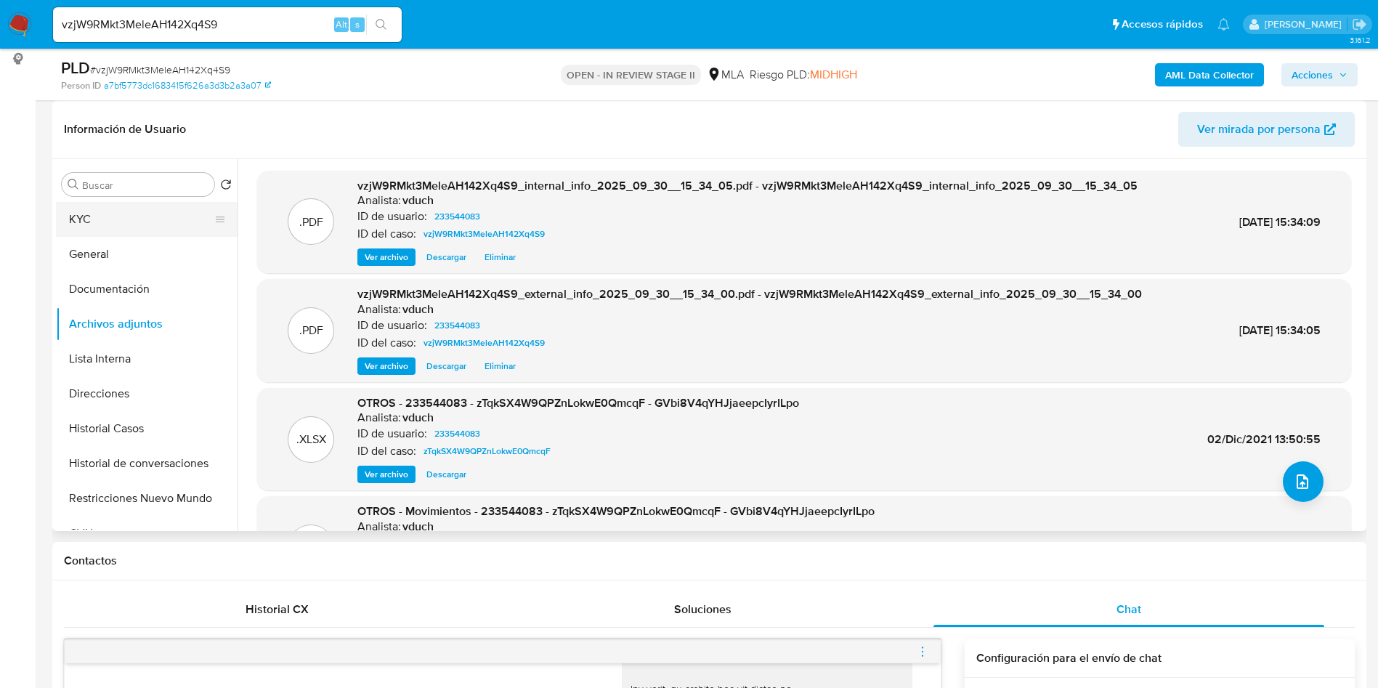
click at [104, 230] on button "KYC" at bounding box center [141, 219] width 170 height 35
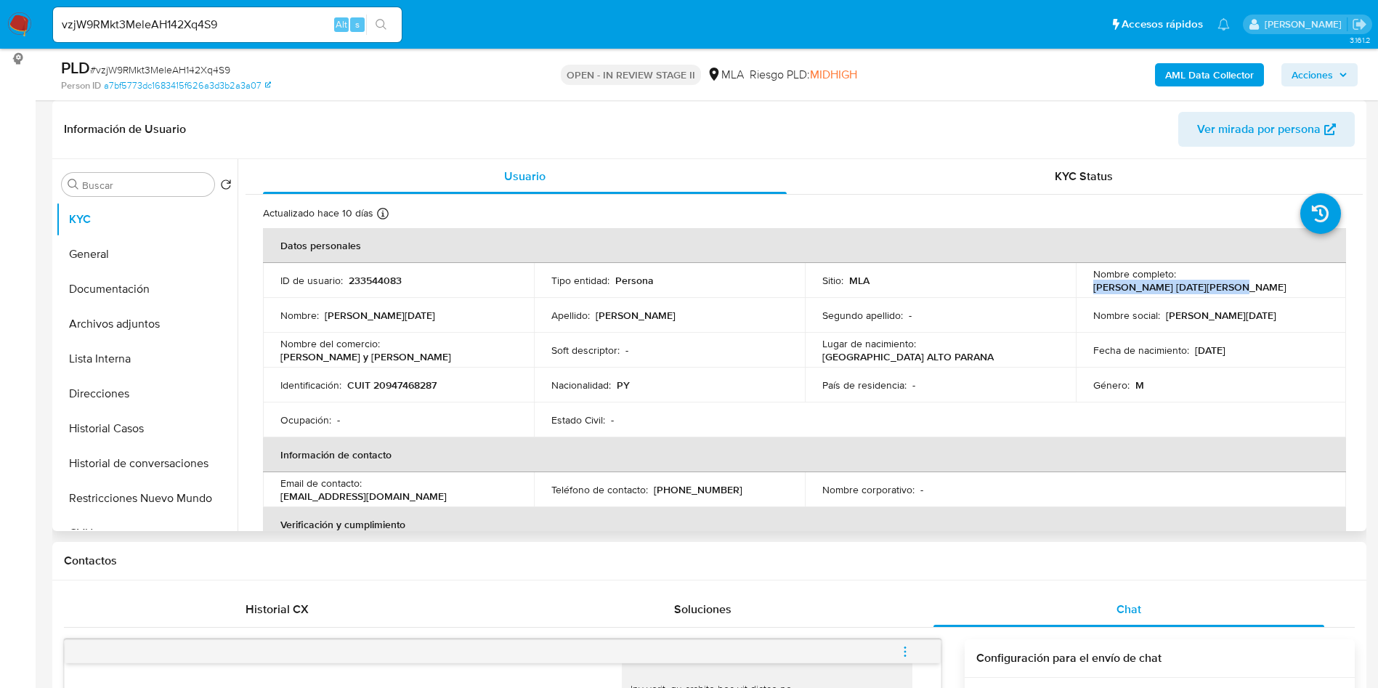
drag, startPoint x: 1178, startPoint y: 280, endPoint x: 1264, endPoint y: 321, distance: 94.2
click at [1322, 282] on div "Nombre completo : Fredy Noel Gimenez Martinez" at bounding box center [1211, 280] width 236 height 26
copy p "Fredy Noel Gimenez Martinez"
click at [168, 323] on button "Archivos adjuntos" at bounding box center [141, 324] width 170 height 35
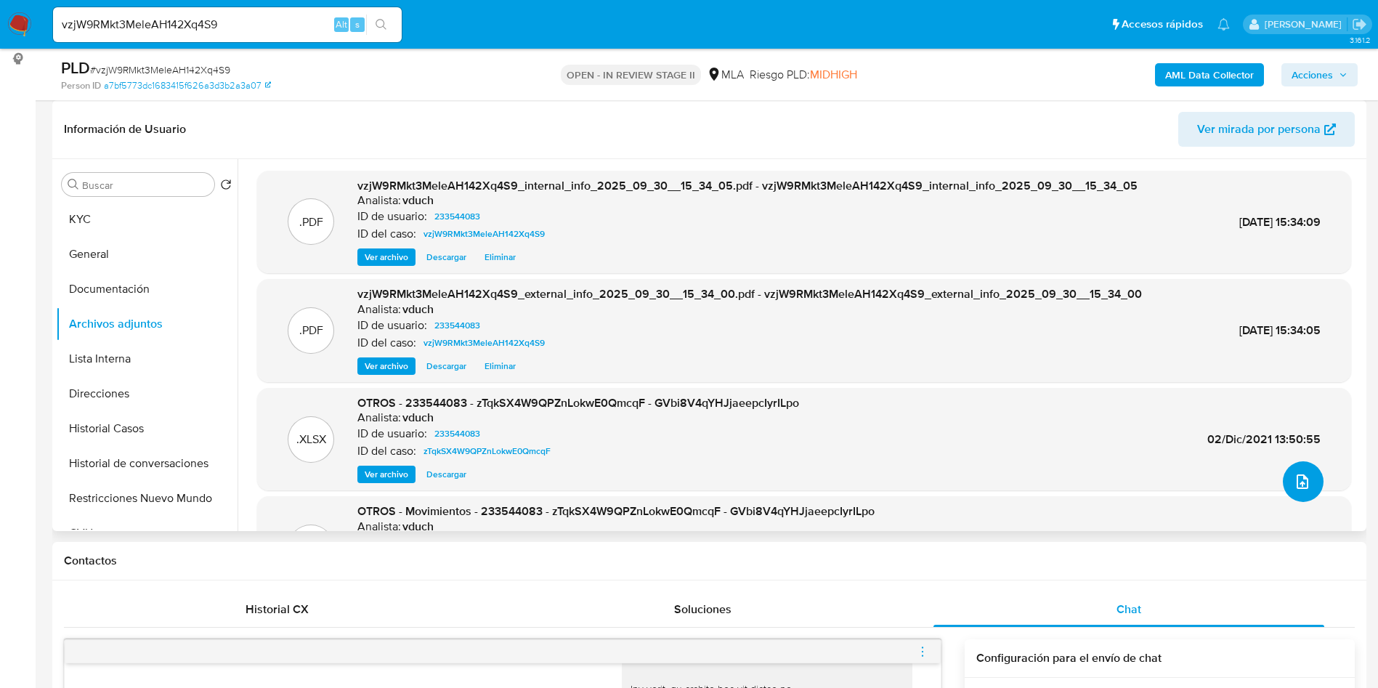
click at [1283, 480] on button "upload-file" at bounding box center [1303, 481] width 41 height 41
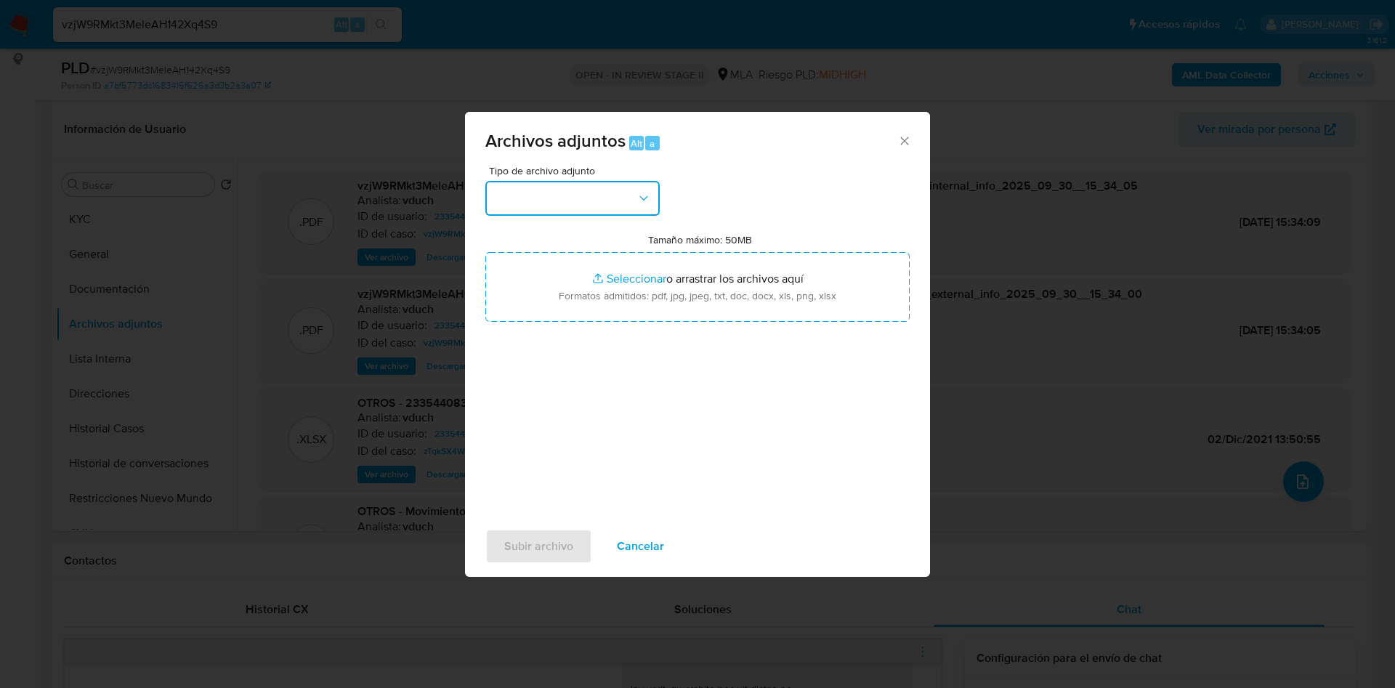
click at [588, 189] on button "button" at bounding box center [572, 198] width 174 height 35
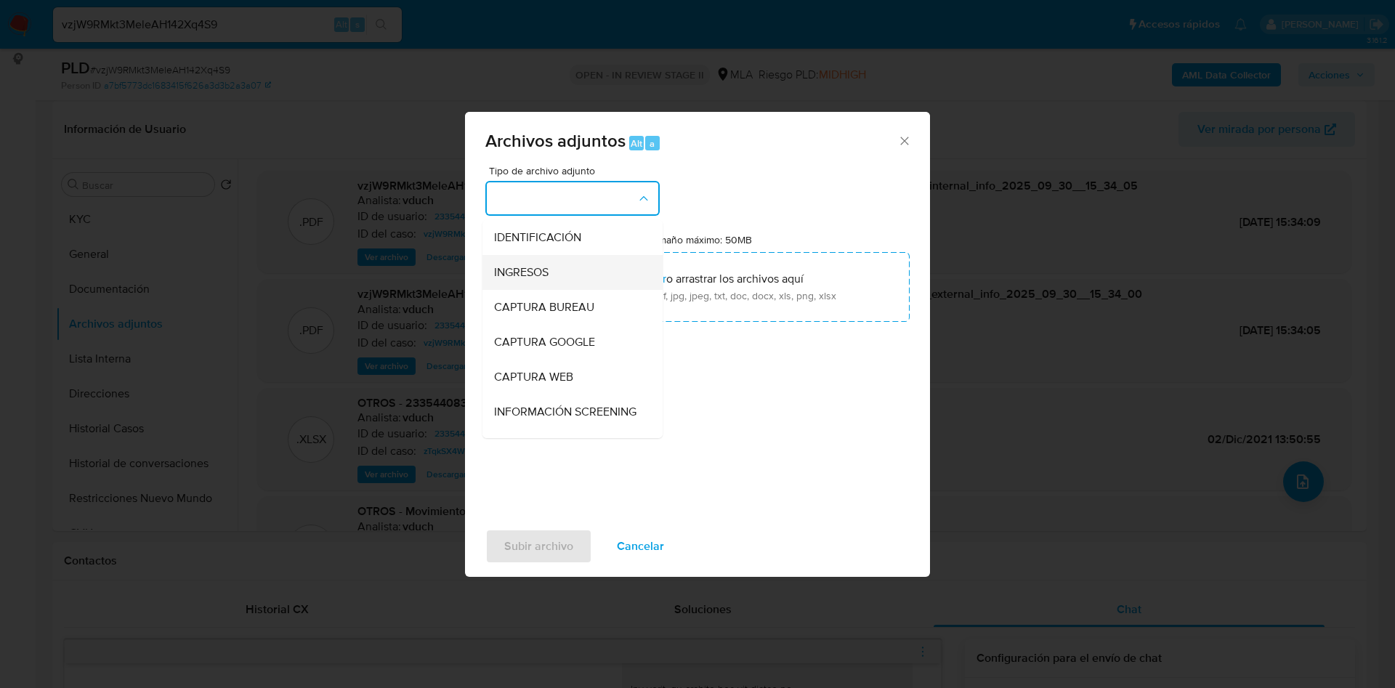
click at [571, 278] on div "INGRESOS" at bounding box center [568, 272] width 148 height 35
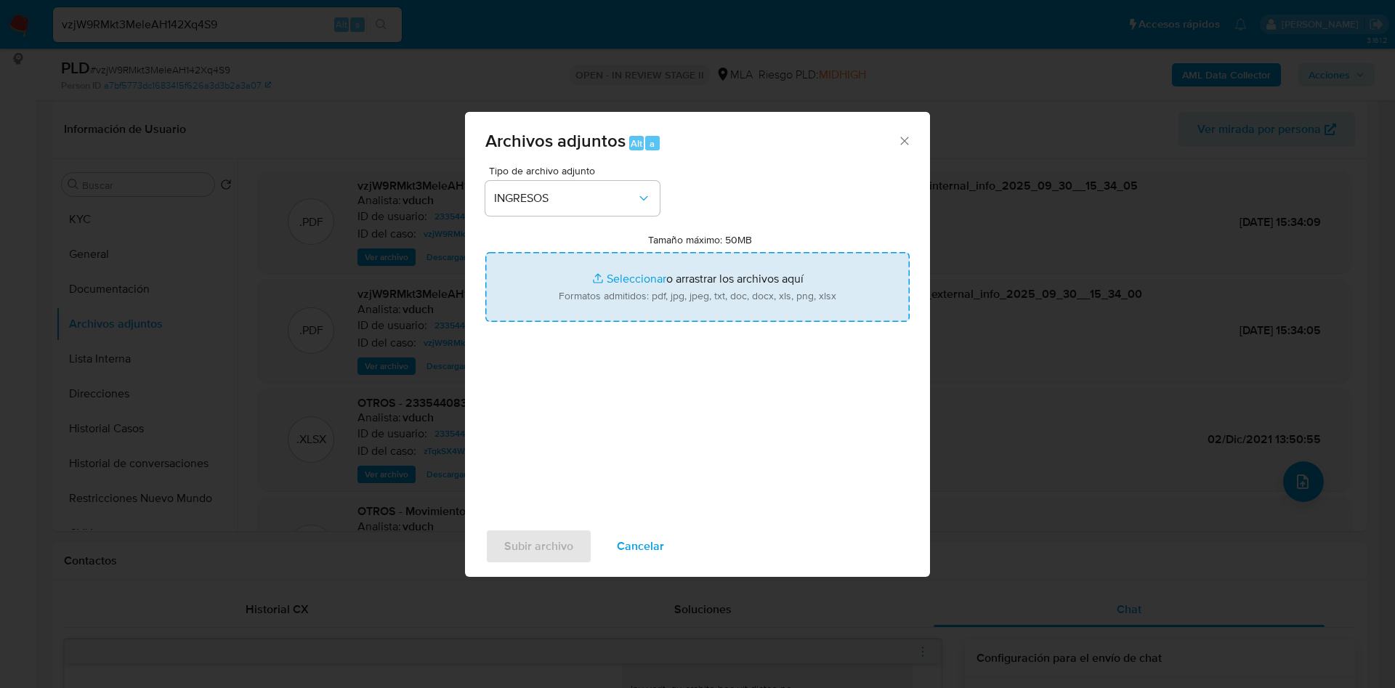
type input "C:\fakepath\Fredy Noel Gimenez Martinez - Comprobantes 2025.pdf"
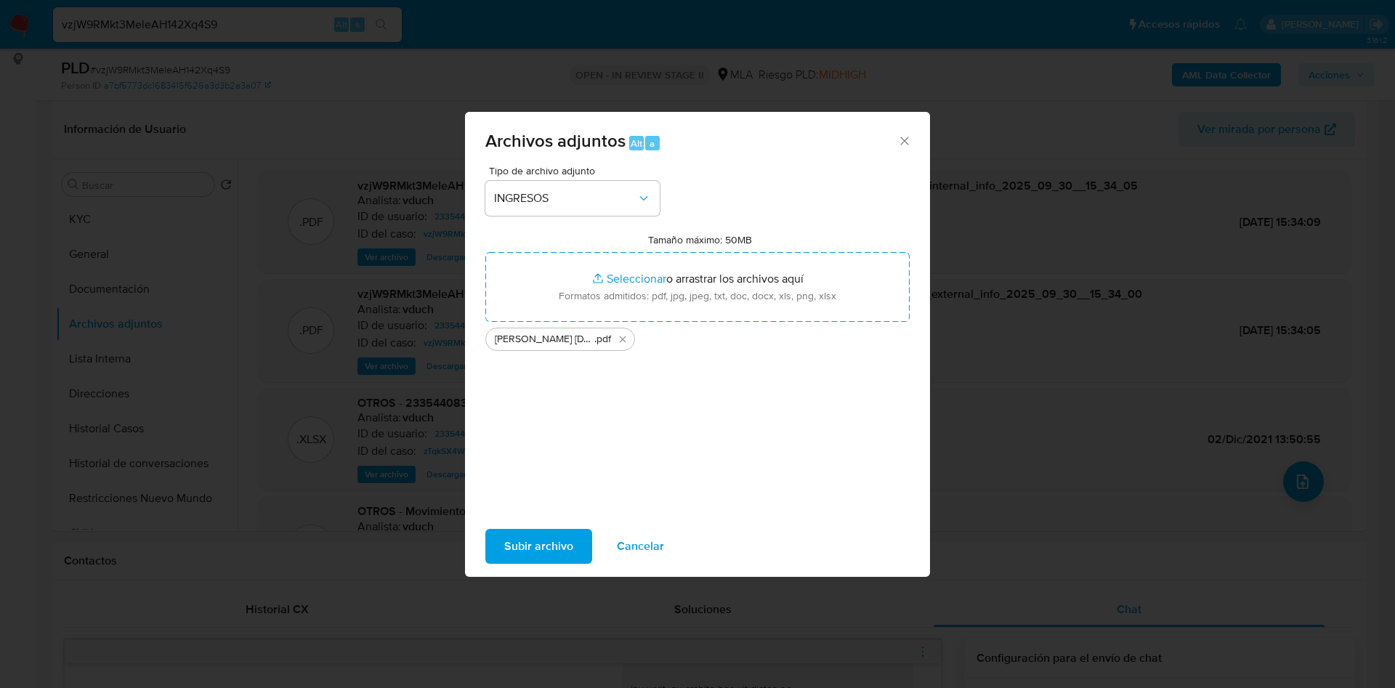
click at [511, 546] on span "Subir archivo" at bounding box center [538, 546] width 69 height 32
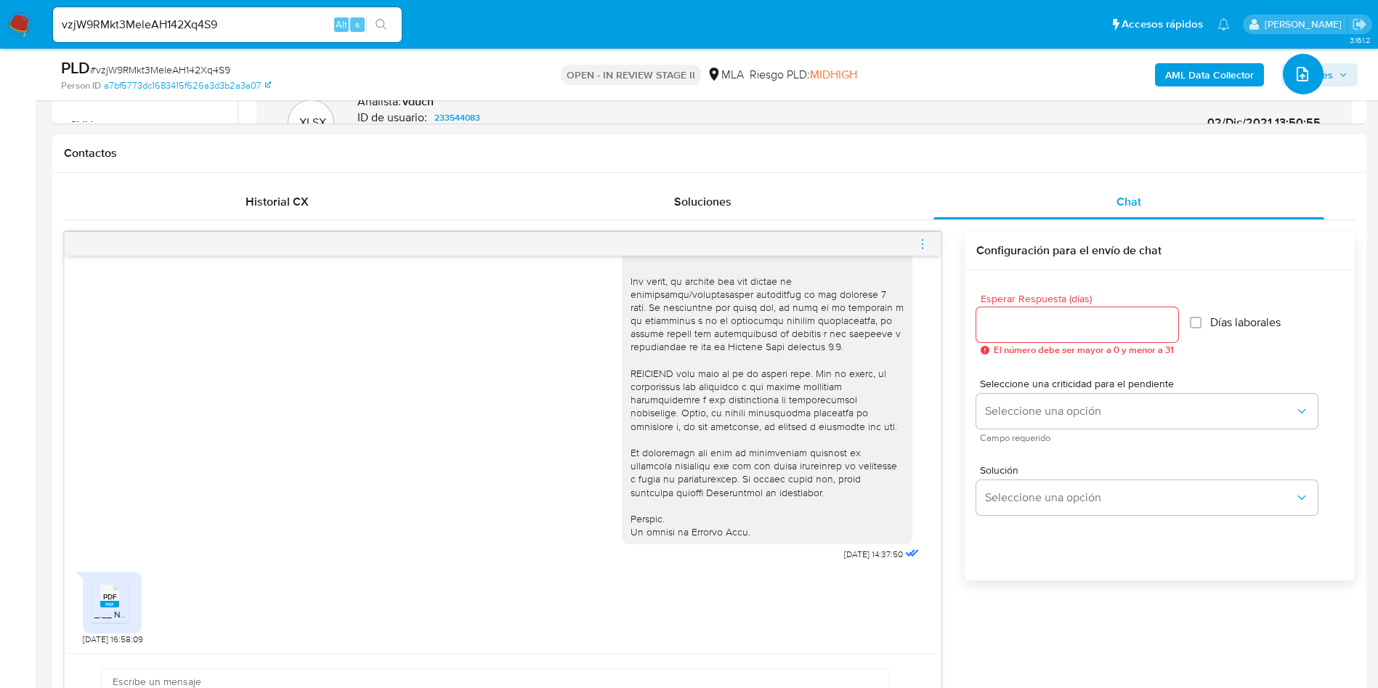
scroll to position [545, 0]
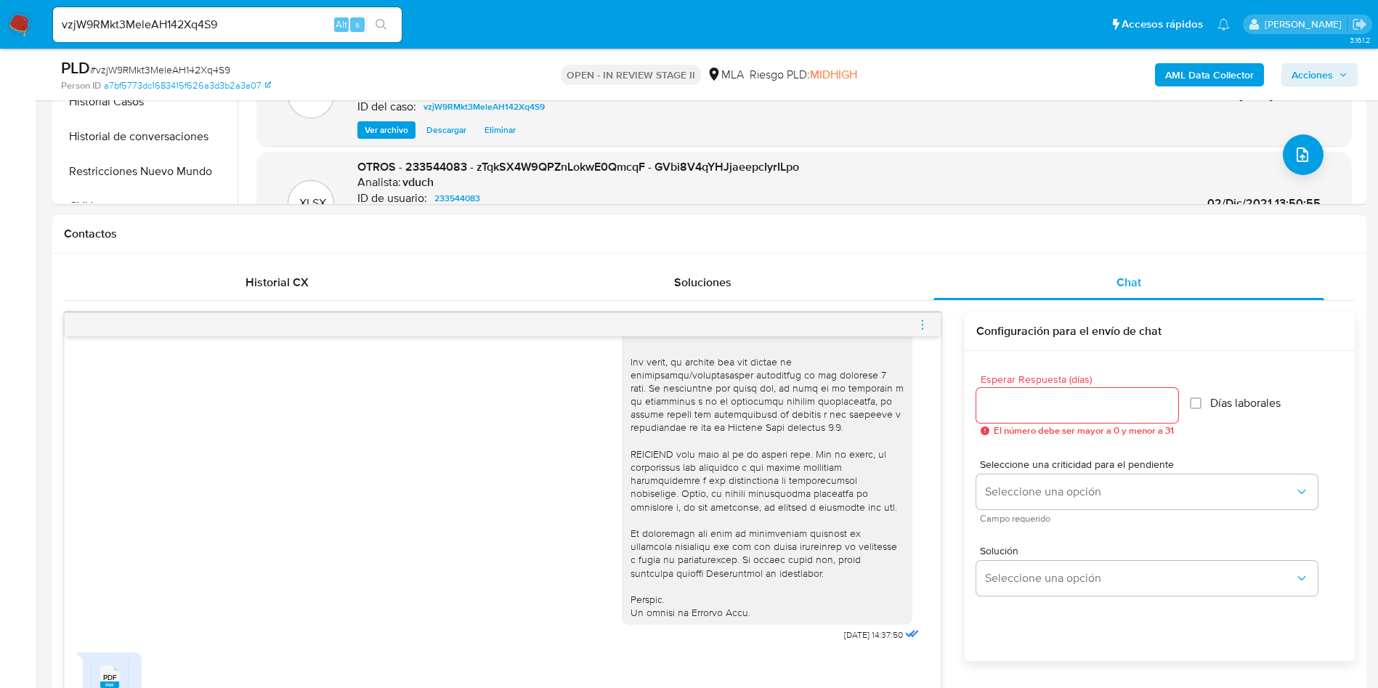
drag, startPoint x: 0, startPoint y: 401, endPoint x: 28, endPoint y: 400, distance: 28.4
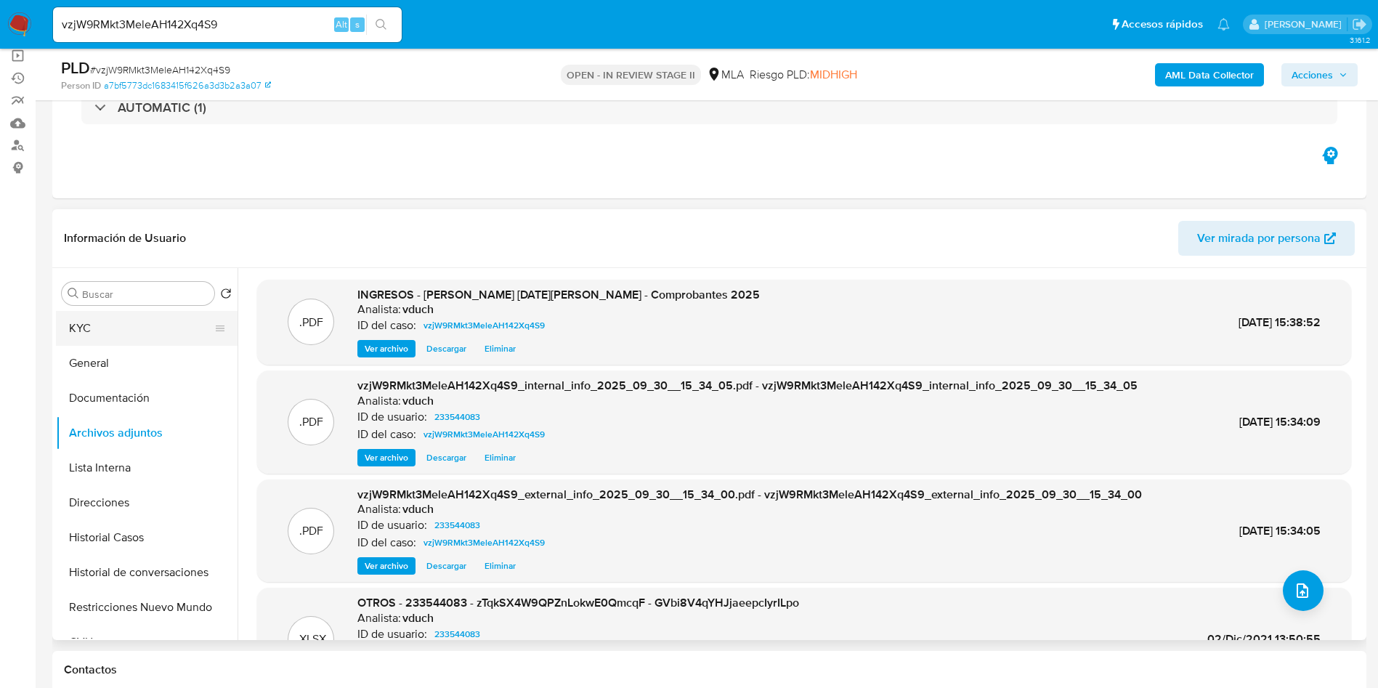
click at [216, 326] on icon at bounding box center [220, 329] width 9 height 6
click at [154, 324] on button "KYC" at bounding box center [141, 328] width 170 height 35
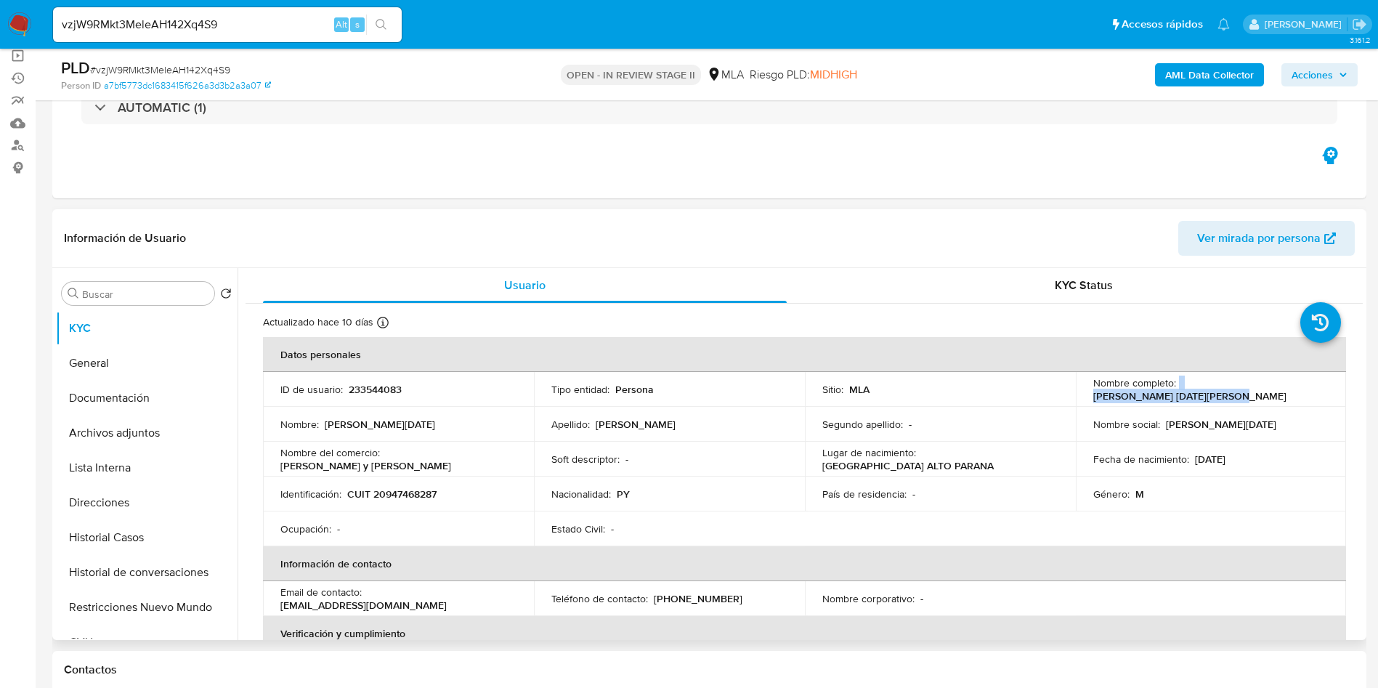
drag, startPoint x: 1173, startPoint y: 386, endPoint x: 1316, endPoint y: 391, distance: 142.5
click at [1316, 391] on div "Nombre completo : Fredy Noel Gimenez Martinez" at bounding box center [1211, 389] width 236 height 26
copy div "Fredy Noel Gimenez Martinez"
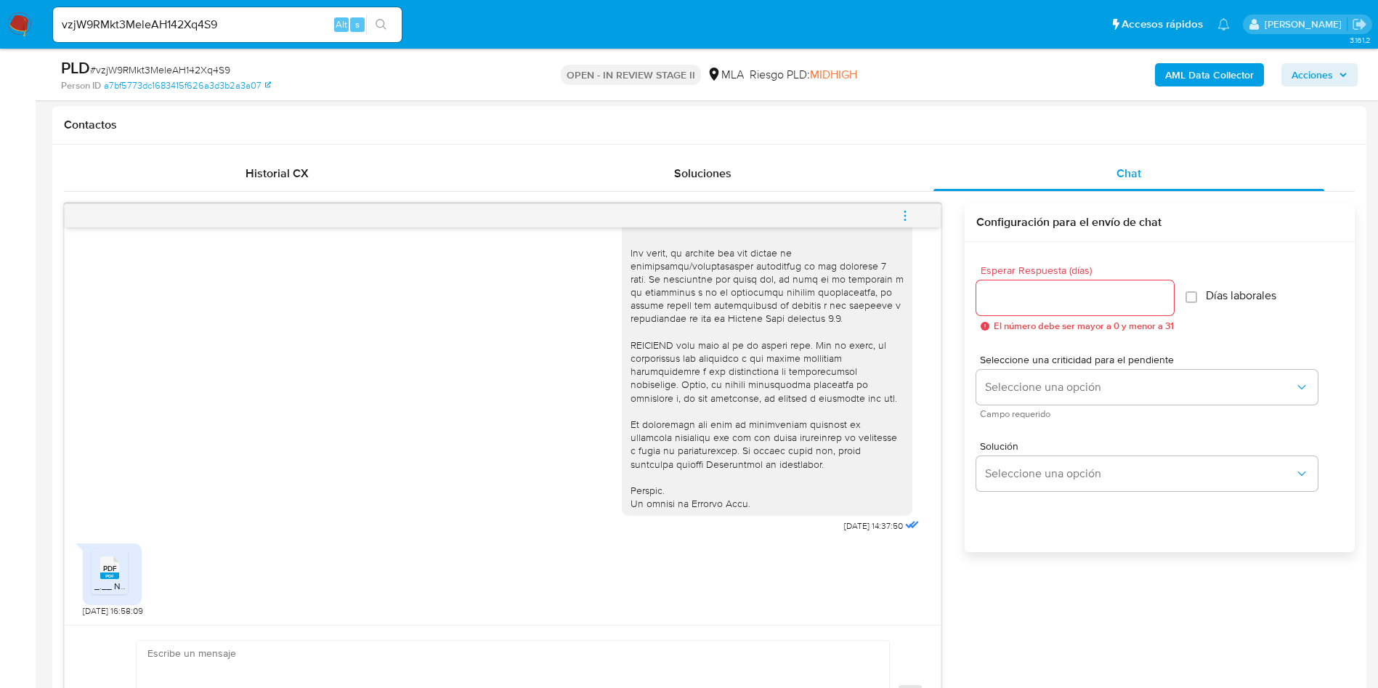
click at [413, 669] on textarea at bounding box center [509, 697] width 724 height 112
paste textarea "Hola Fredy Noel Gimenez Martinez. Gracias por tu respuesta. Adicionalmente, te …"
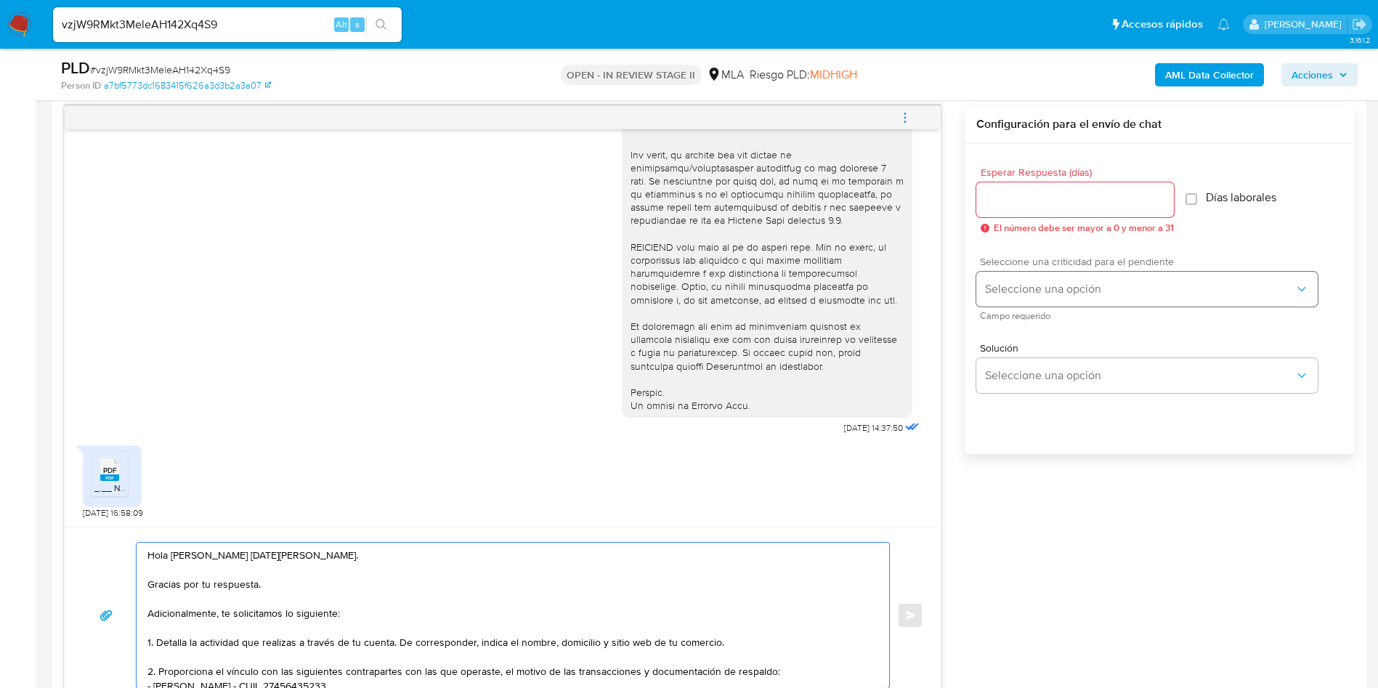
scroll to position [136, 0]
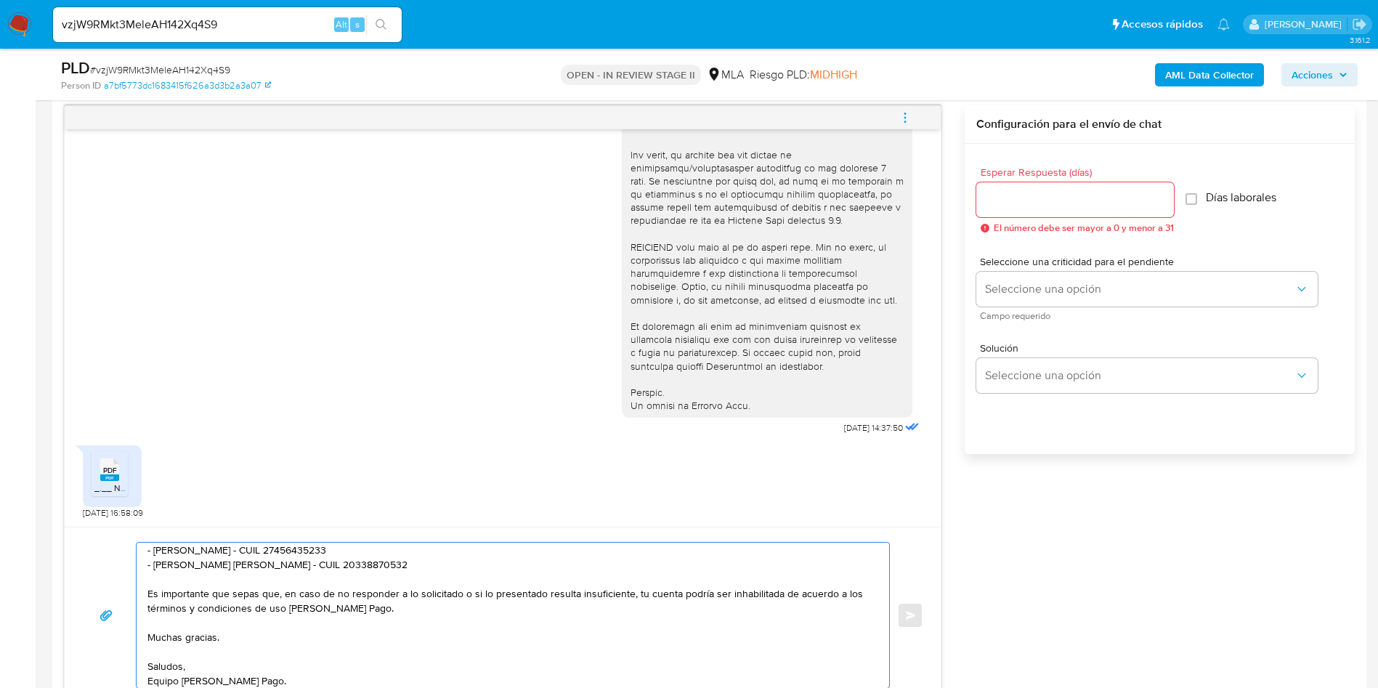
type textarea "Hola Fredy Noel Gimenez Martinez. Gracias por tu respuesta. Adicionalmente, te …"
click at [1012, 195] on input "Esperar Respuesta (días)" at bounding box center [1076, 199] width 198 height 19
type input "3"
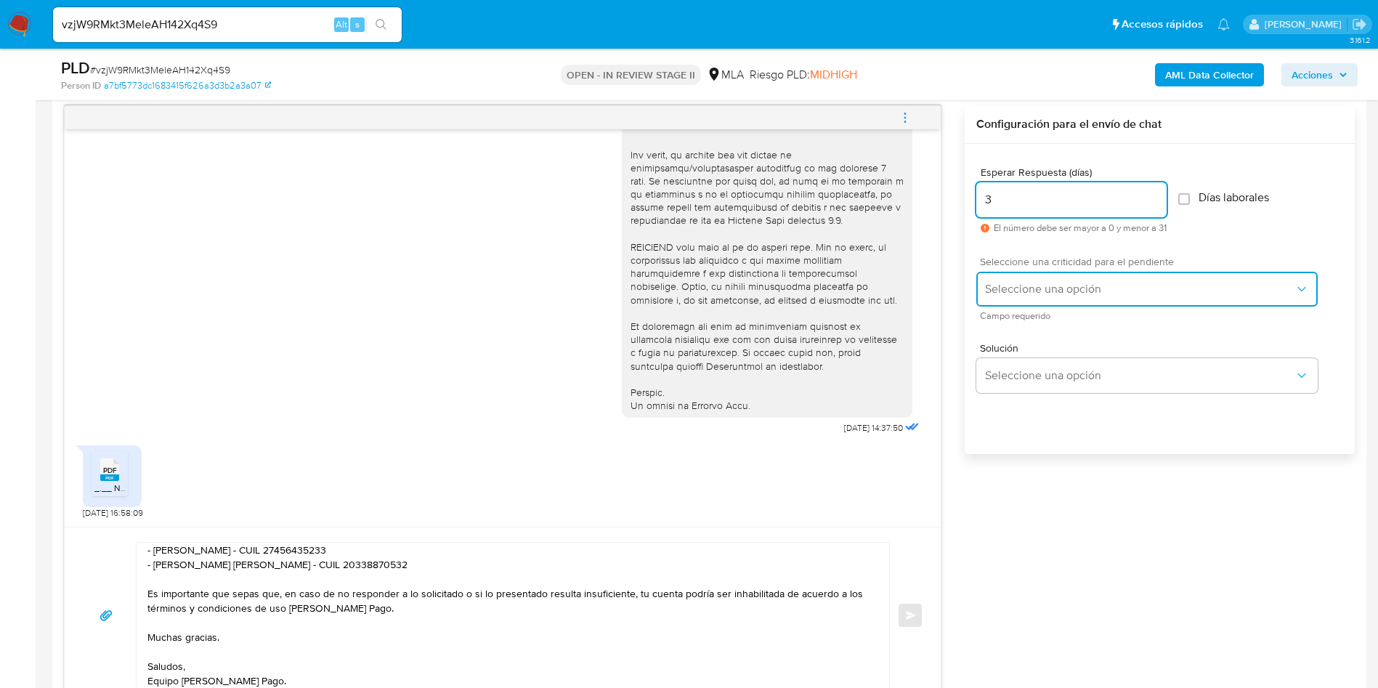
click at [1027, 287] on span "Seleccione una opción" at bounding box center [1140, 289] width 310 height 15
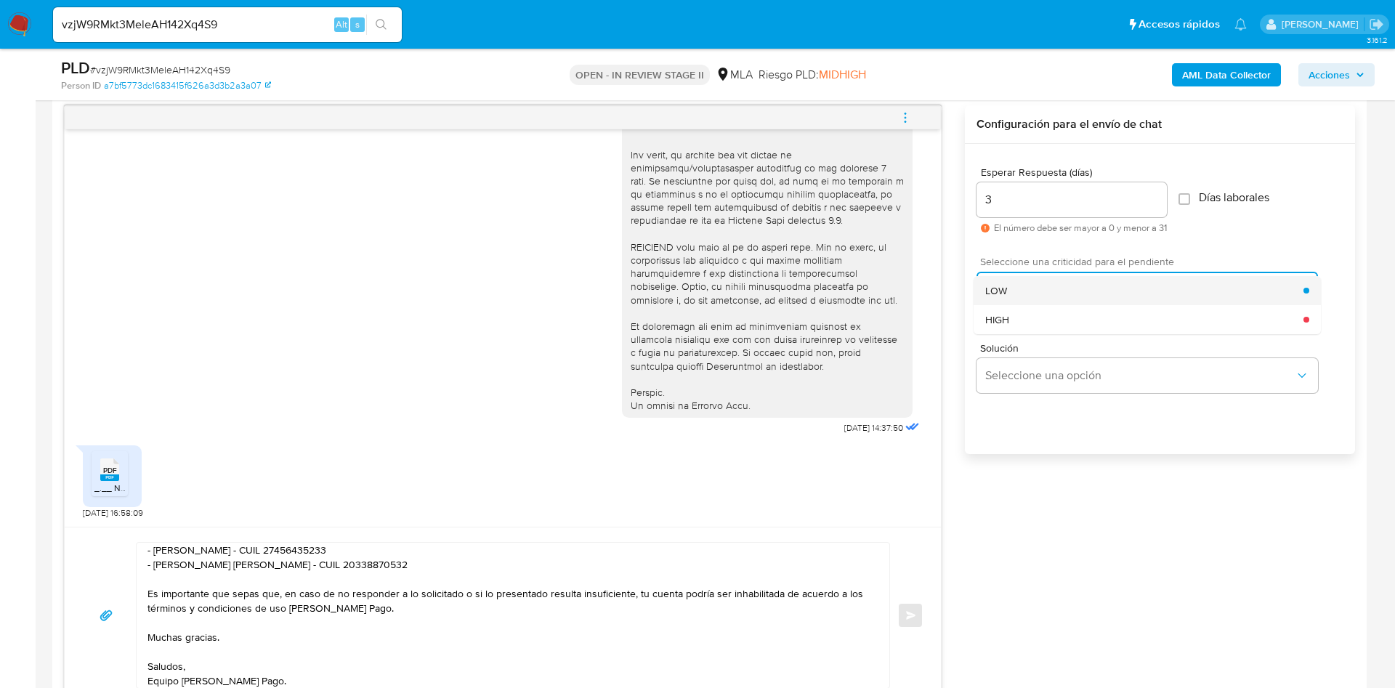
click at [1000, 288] on span "LOW" at bounding box center [996, 290] width 22 height 13
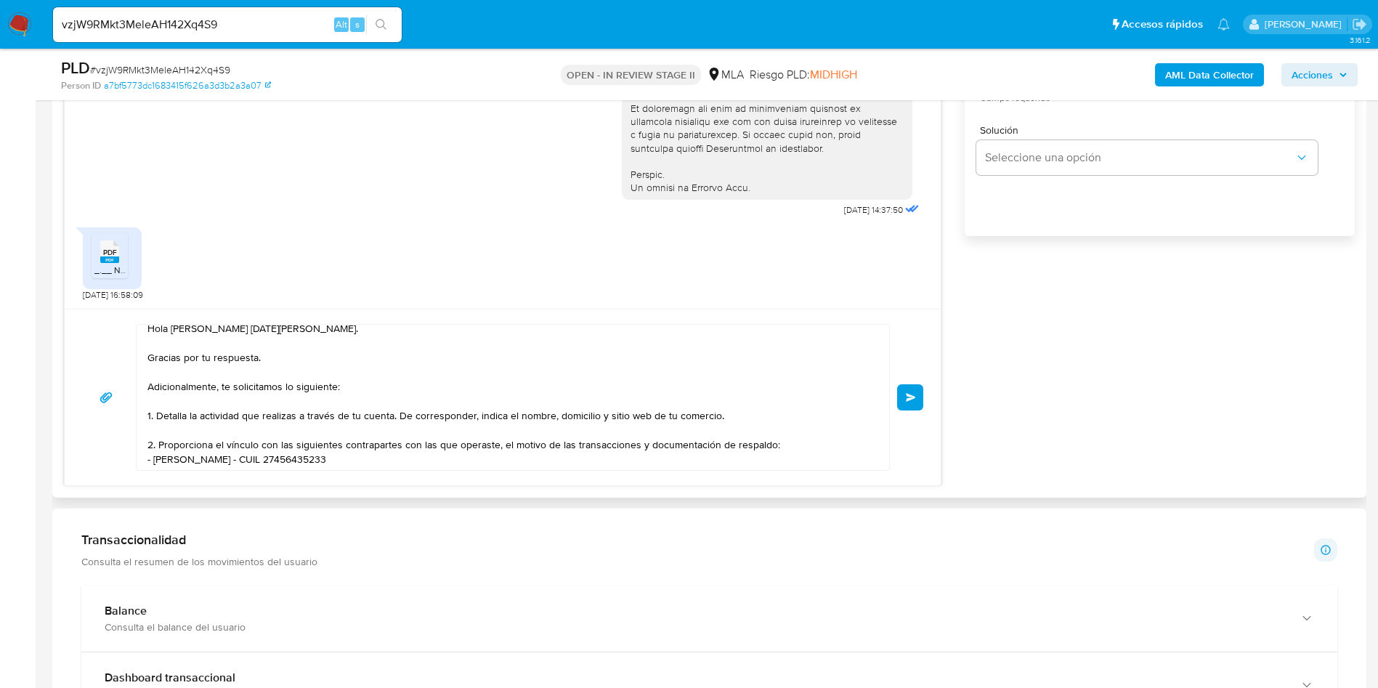
scroll to position [0, 0]
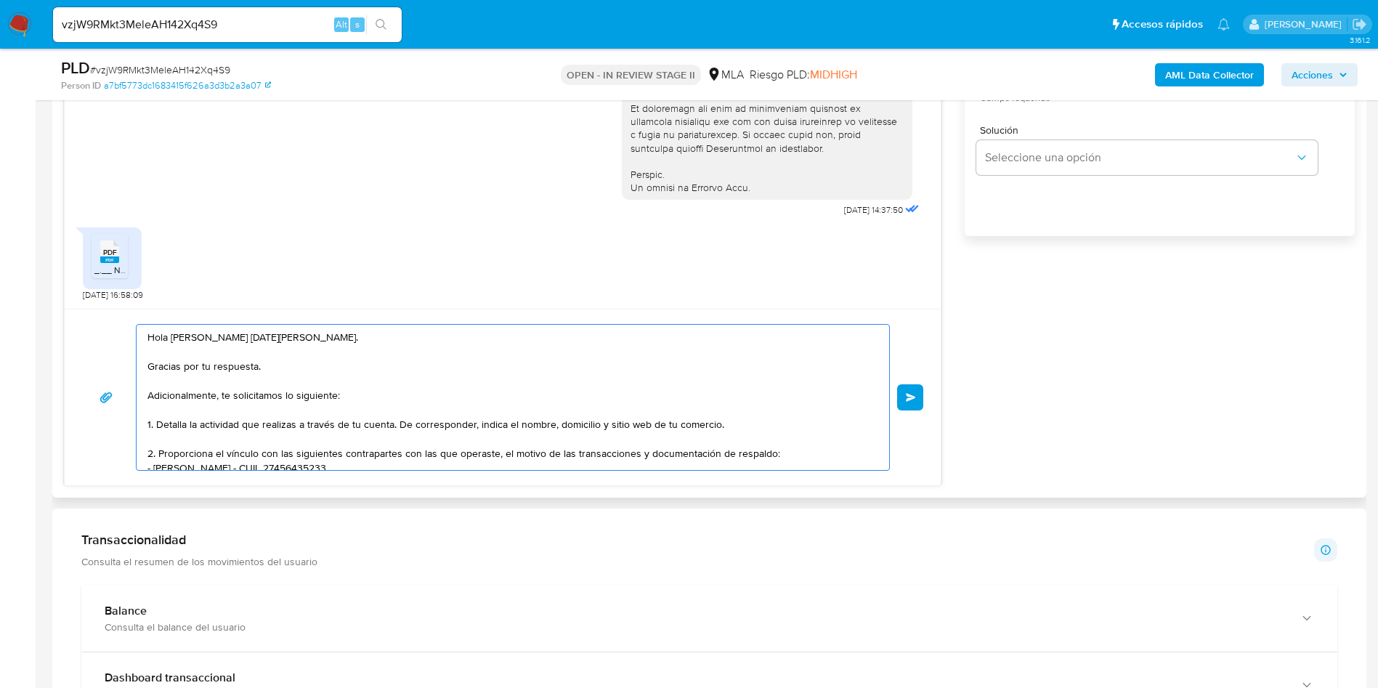
click at [230, 363] on textarea "Hola Fredy Noel Gimenez Martinez. Gracias por tu respuesta. Adicionalmente, te …" at bounding box center [509, 397] width 724 height 145
click at [304, 350] on textarea "Hola Fredy Noel Gimenez Martinez. Gracias por tu respuesta. Adicionalmente, te …" at bounding box center [509, 397] width 724 height 145
click at [313, 364] on textarea "Hola Fredy Noel Gimenez Martinez. Gracias por tu respuesta. Adicionalmente, te …" at bounding box center [509, 397] width 724 height 145
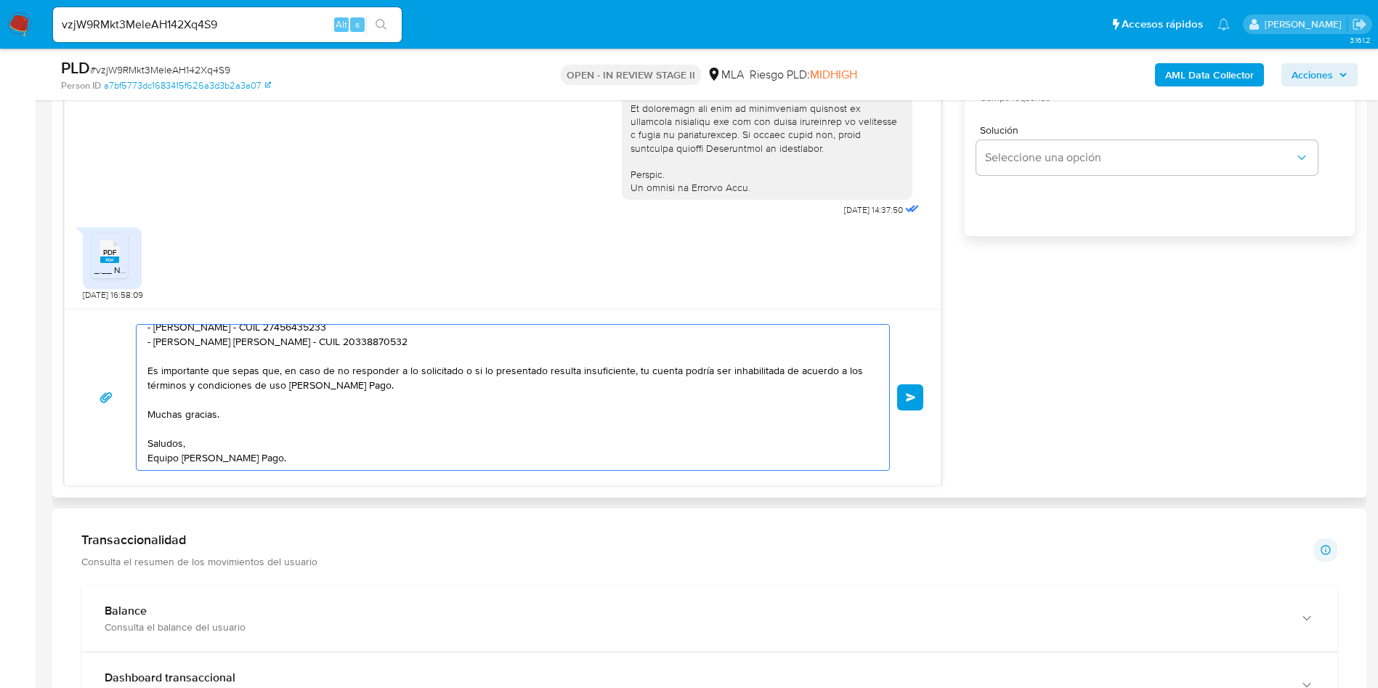
scroll to position [3, 0]
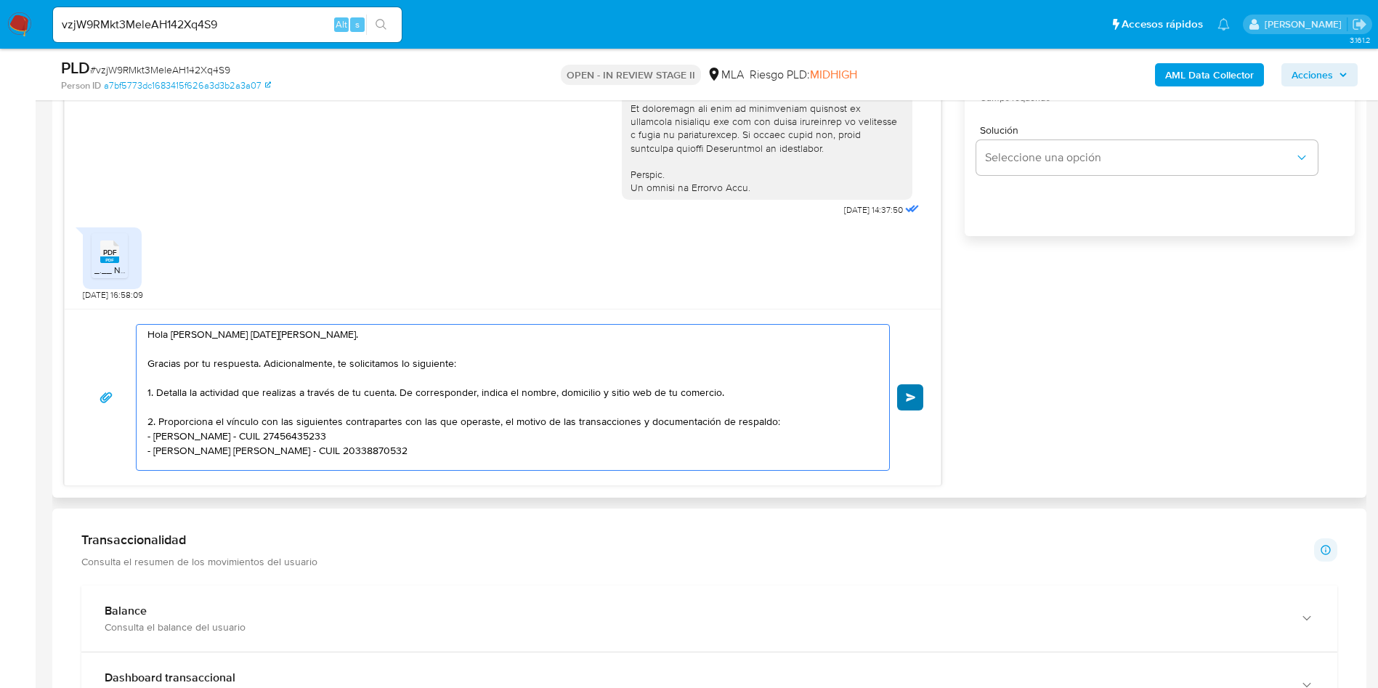
type textarea "Hola Fredy Noel Gimenez Martinez. Gracias por tu respuesta. Adicionalmente, te …"
click at [915, 399] on span "Enviar" at bounding box center [911, 397] width 10 height 9
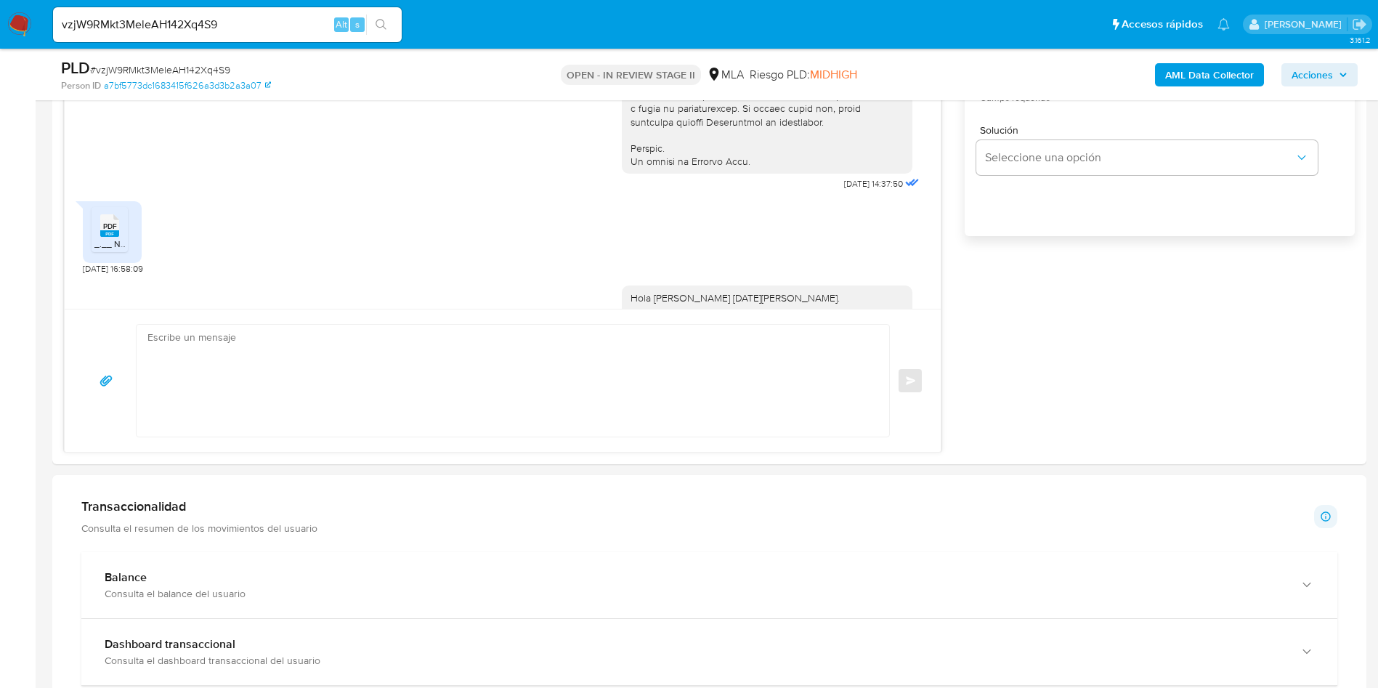
scroll to position [0, 0]
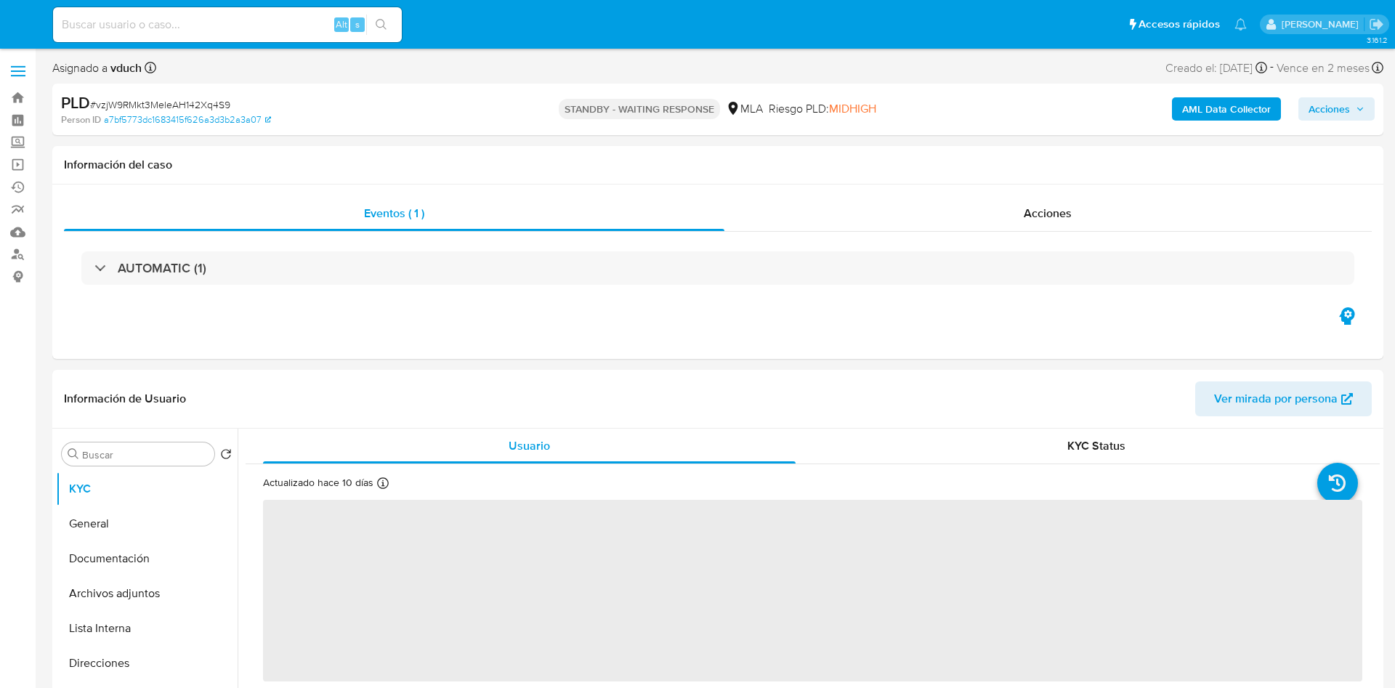
select select "10"
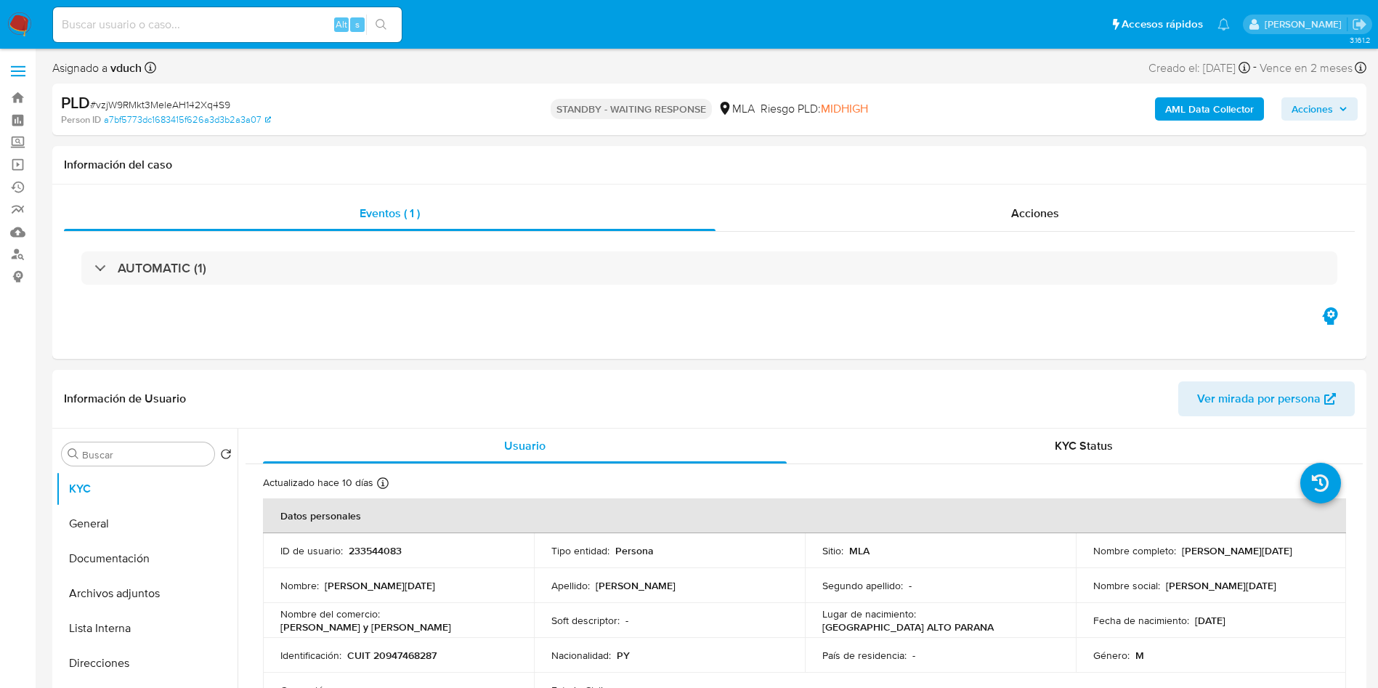
click at [230, 26] on input at bounding box center [227, 24] width 349 height 19
paste input "BY6IscrRjQMKR0SpymKBo10u"
type input "BY6IscrRjQMKR0SpymKBo10u"
click at [377, 29] on icon "search-icon" at bounding box center [382, 25] width 12 height 12
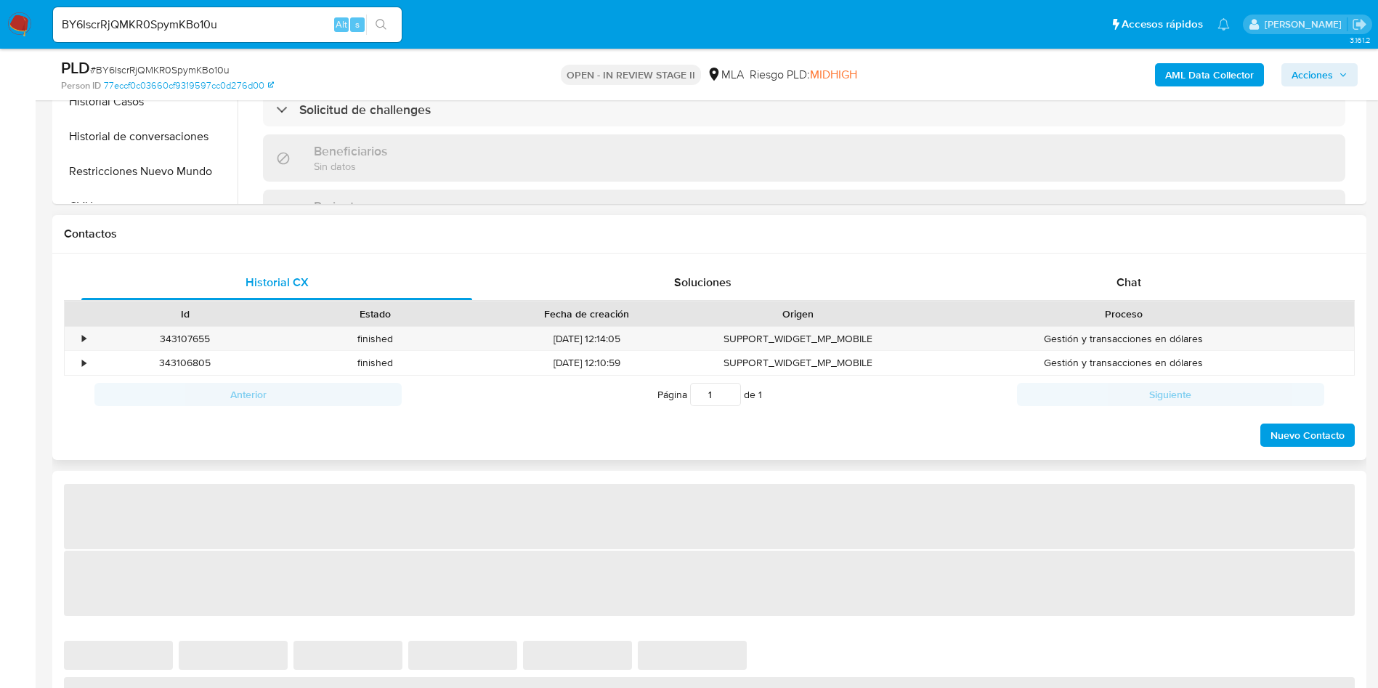
select select "10"
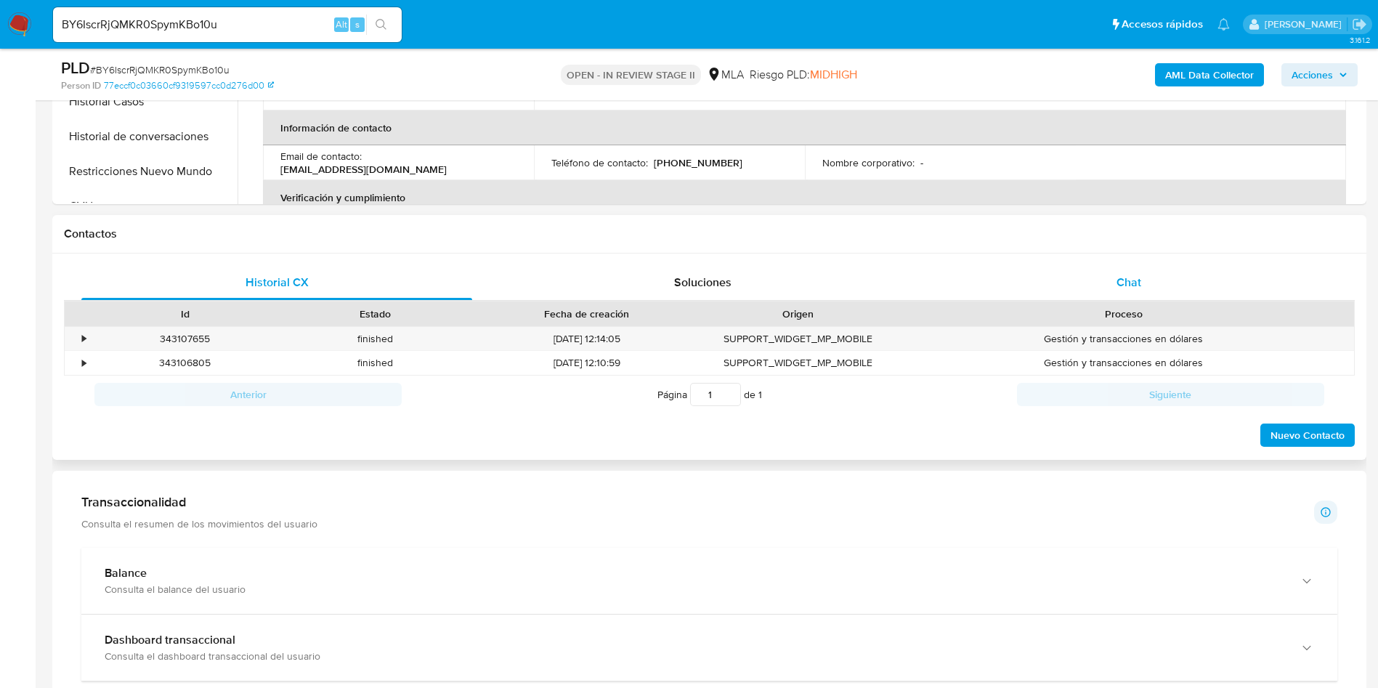
click at [1192, 276] on div "Chat" at bounding box center [1129, 282] width 391 height 35
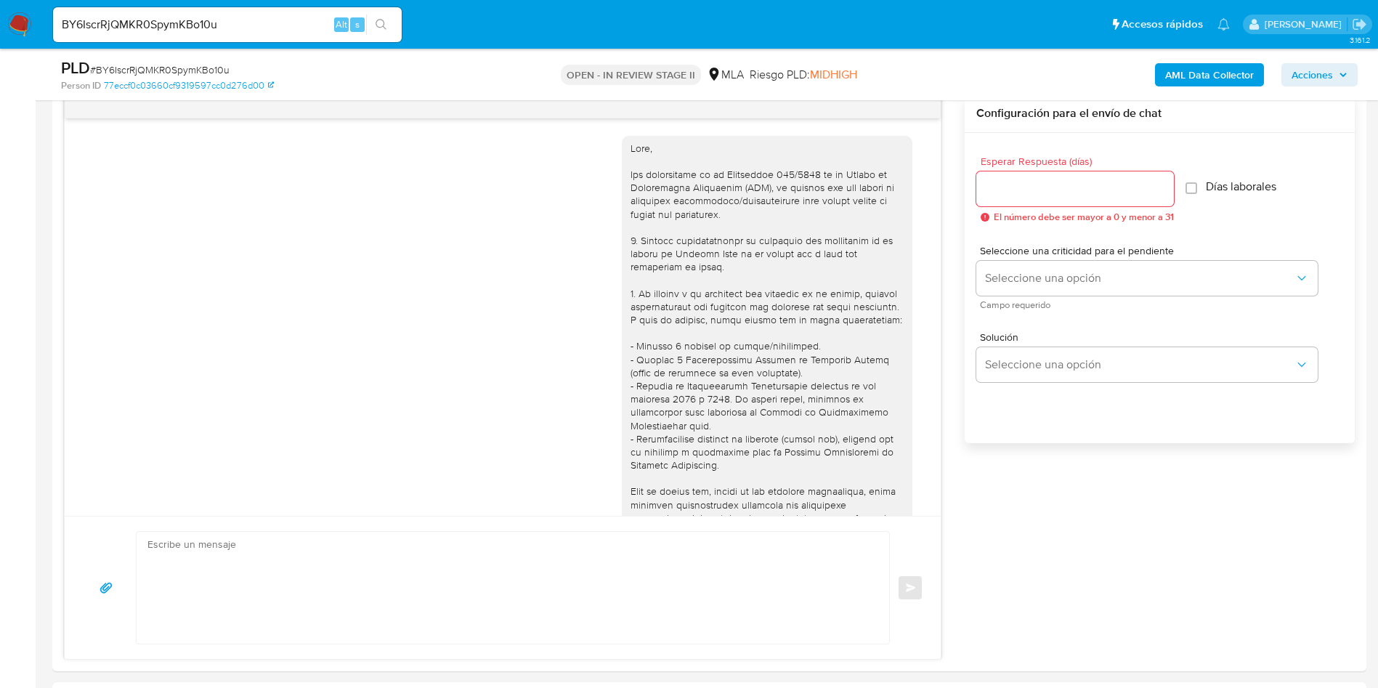
scroll to position [519, 0]
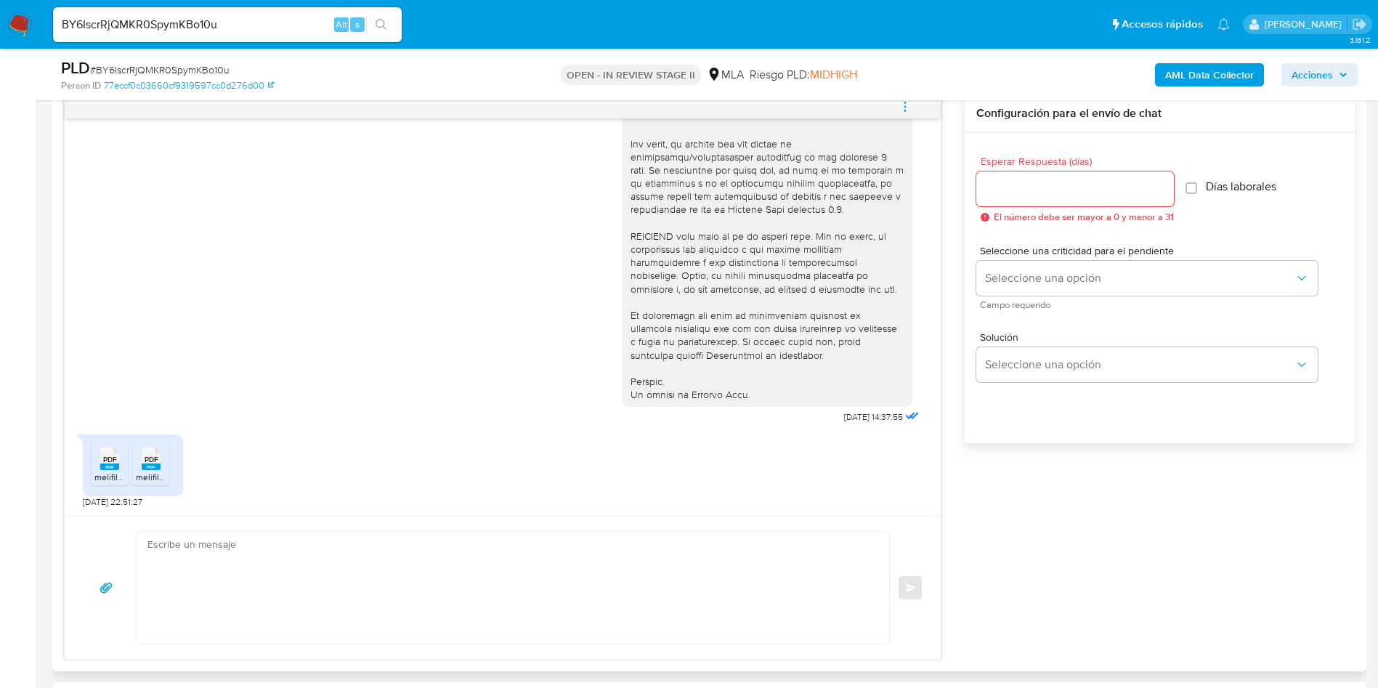
click at [122, 464] on div "PDF PDF" at bounding box center [109, 457] width 31 height 28
click at [146, 456] on span "PDF" at bounding box center [152, 459] width 14 height 9
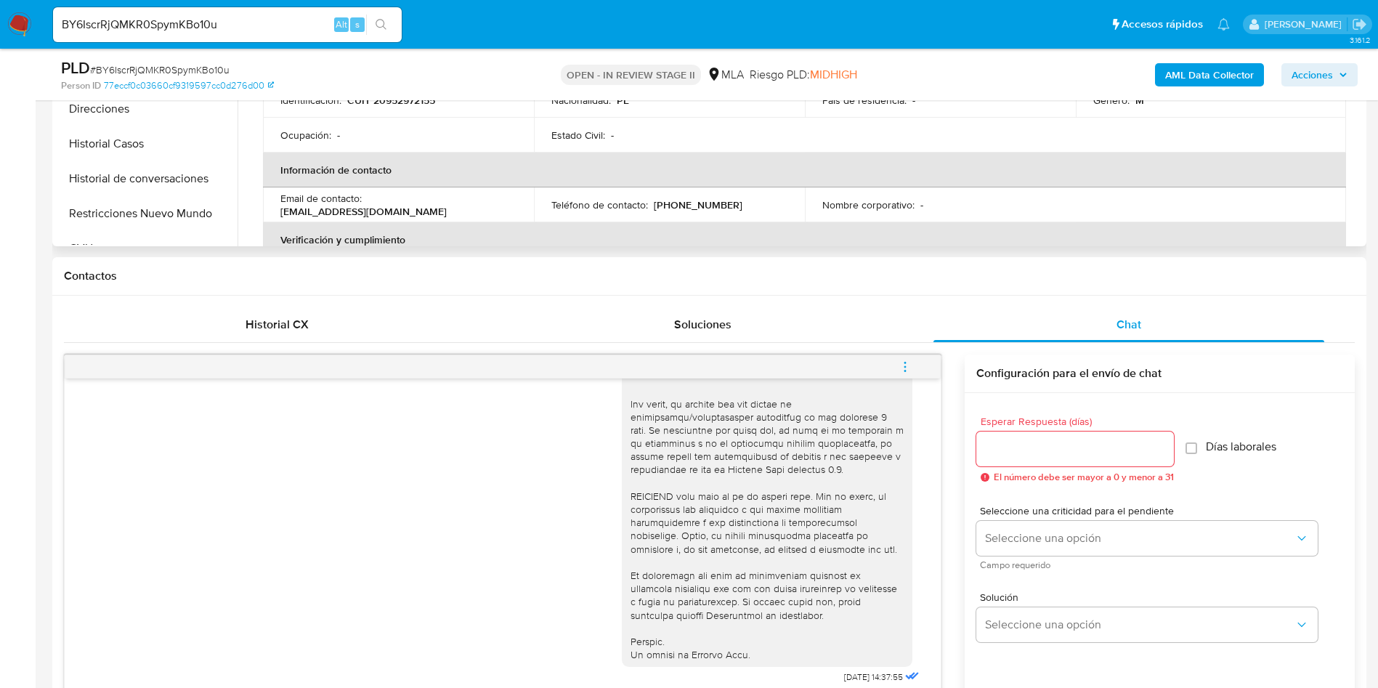
scroll to position [327, 0]
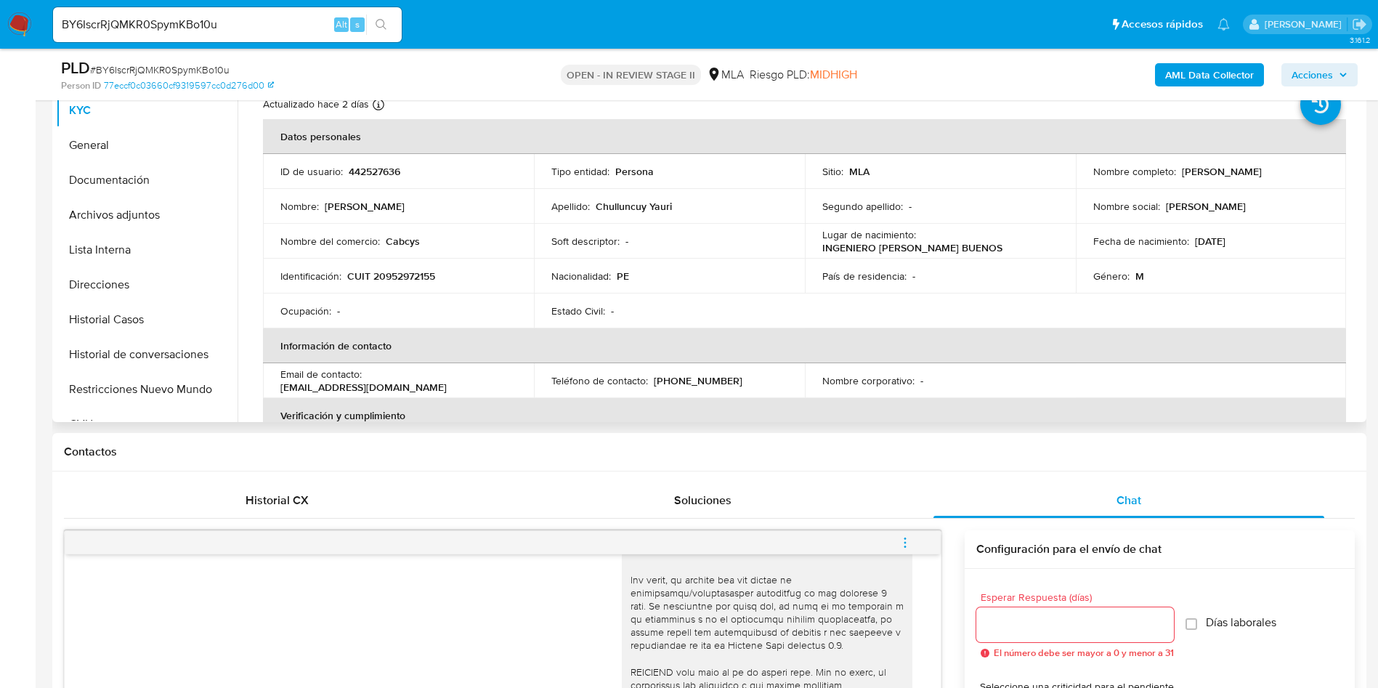
click at [371, 169] on p "442527636" at bounding box center [375, 171] width 52 height 13
copy p "442527636"
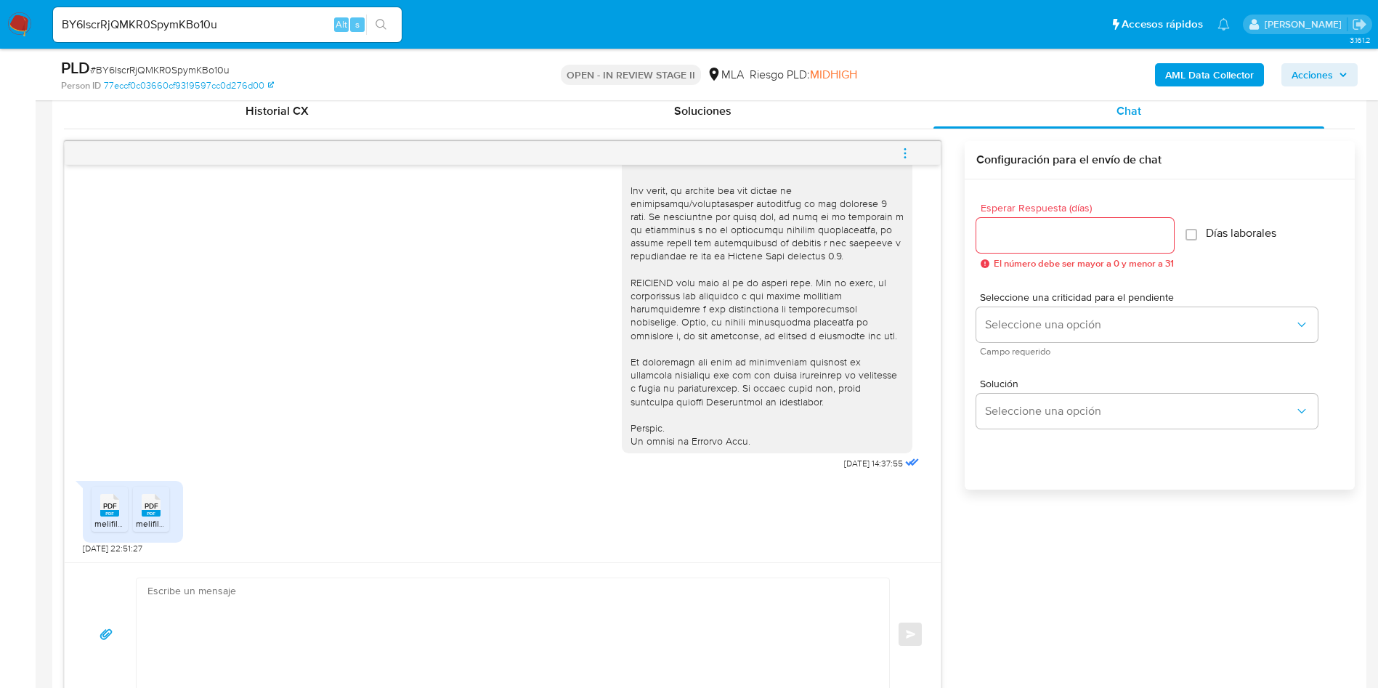
scroll to position [872, 0]
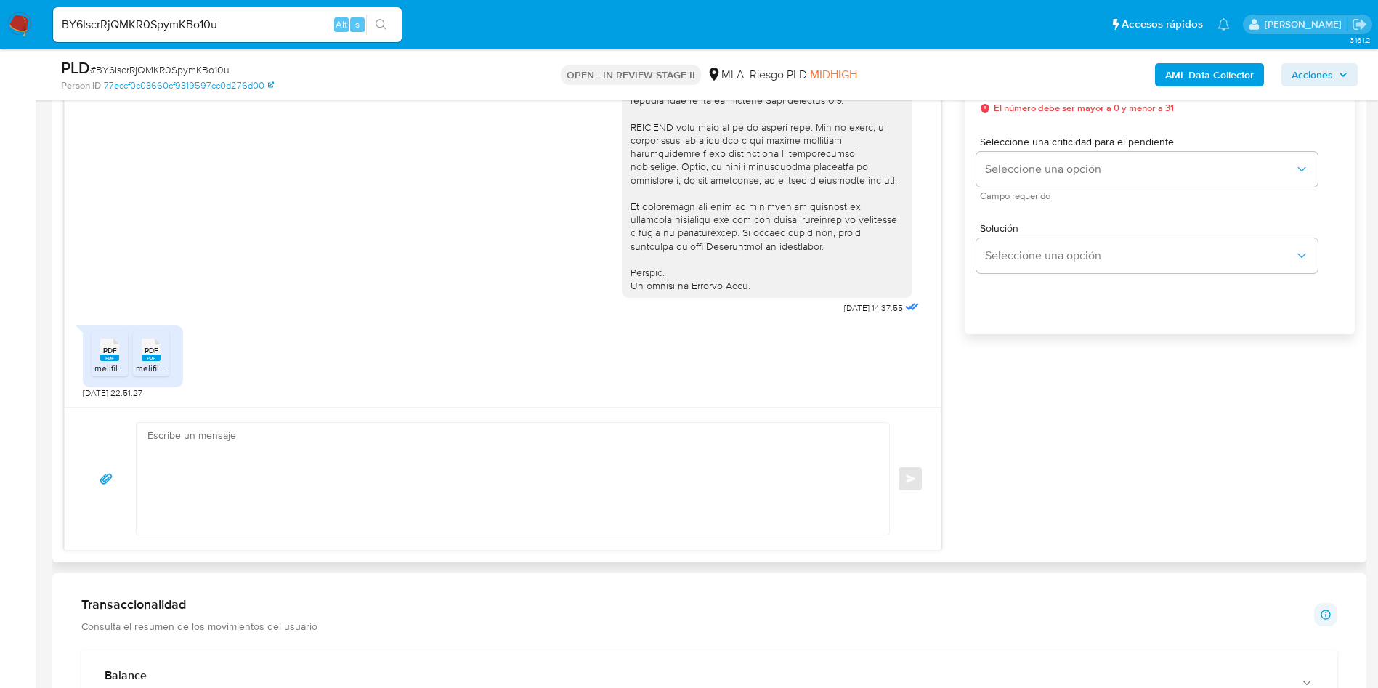
click at [113, 352] on span "PDF" at bounding box center [110, 350] width 14 height 9
click at [161, 356] on div "PDF PDF" at bounding box center [151, 348] width 31 height 28
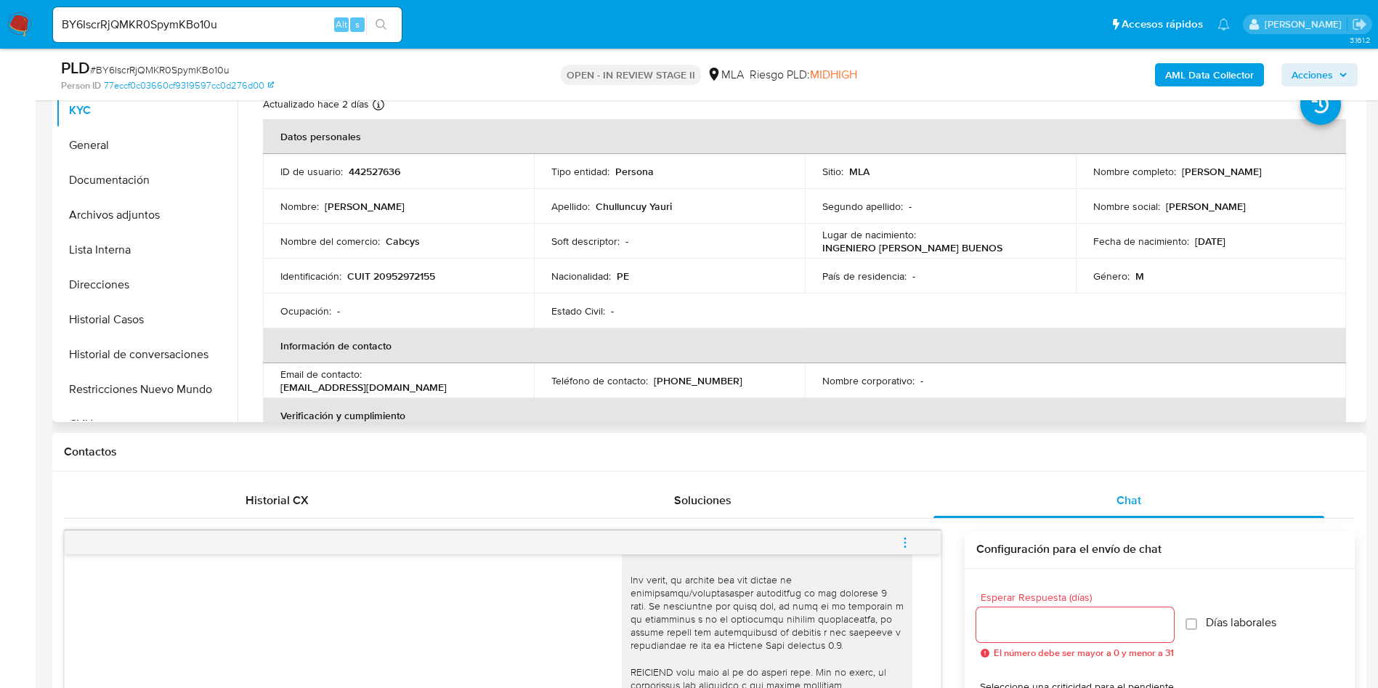
scroll to position [779, 0]
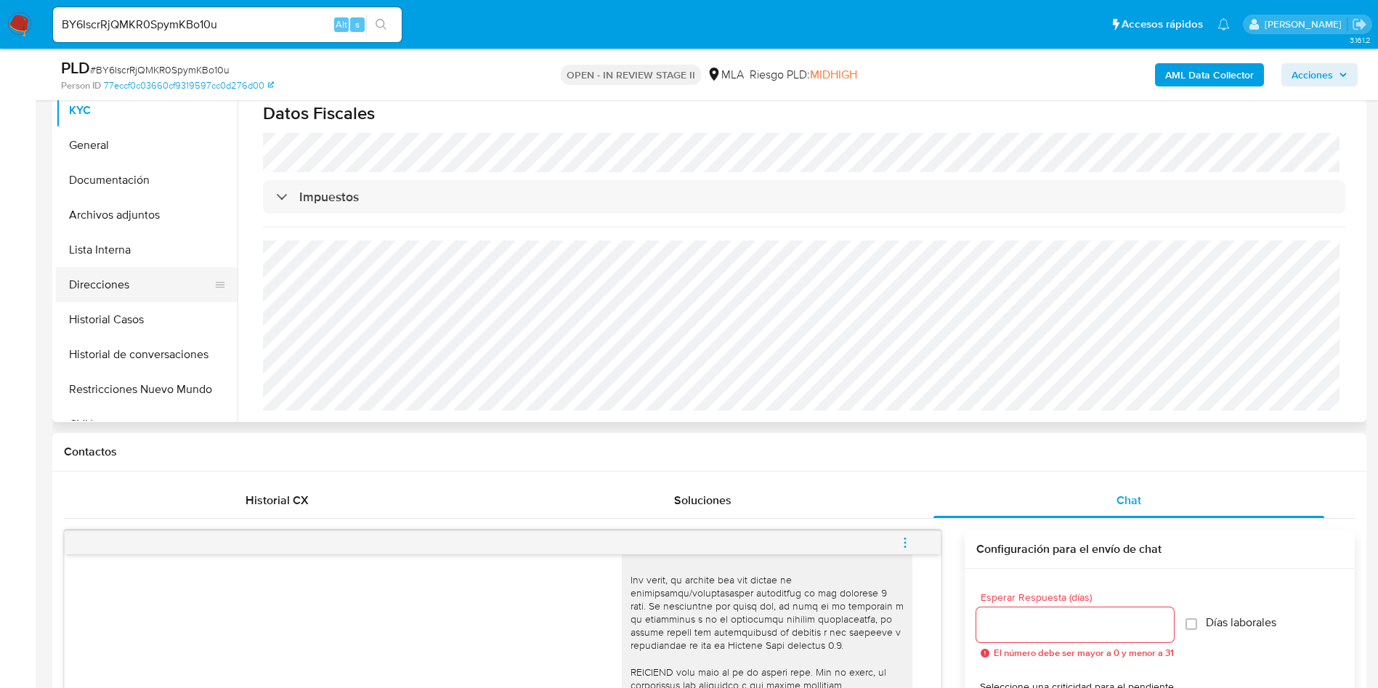
click at [74, 286] on button "Direcciones" at bounding box center [141, 284] width 170 height 35
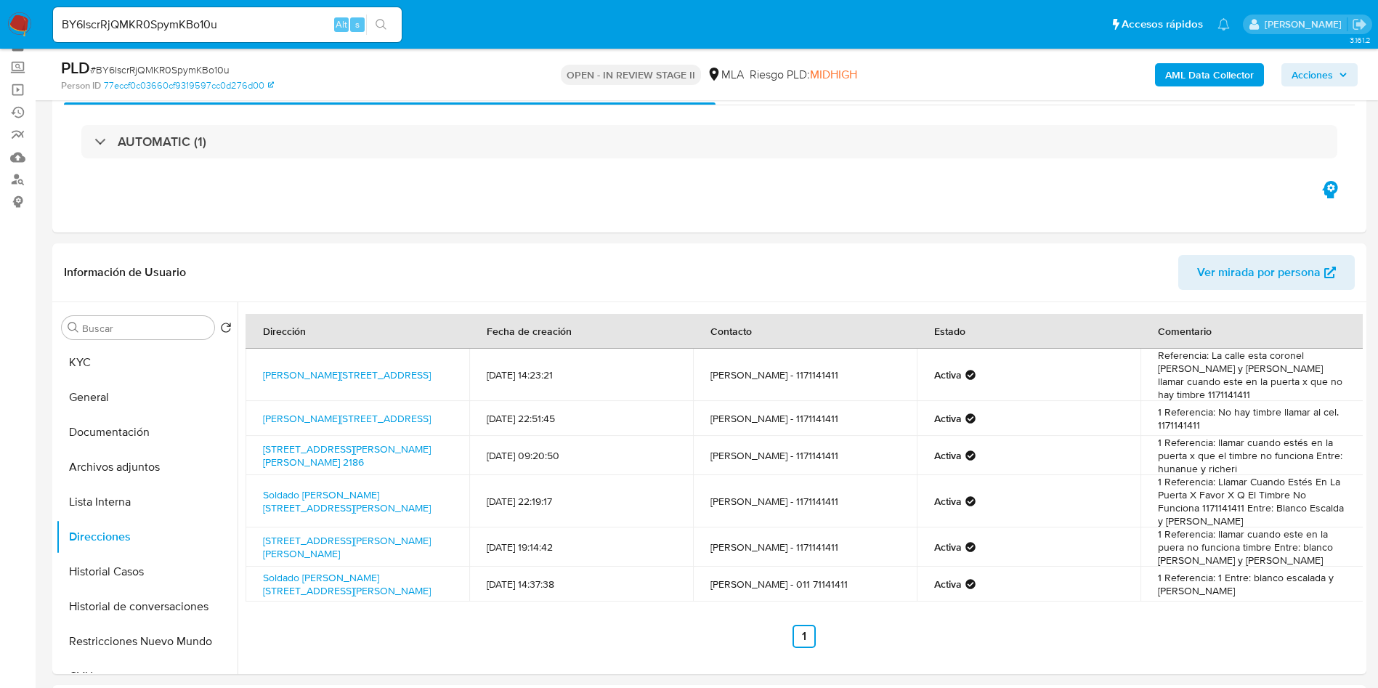
scroll to position [109, 0]
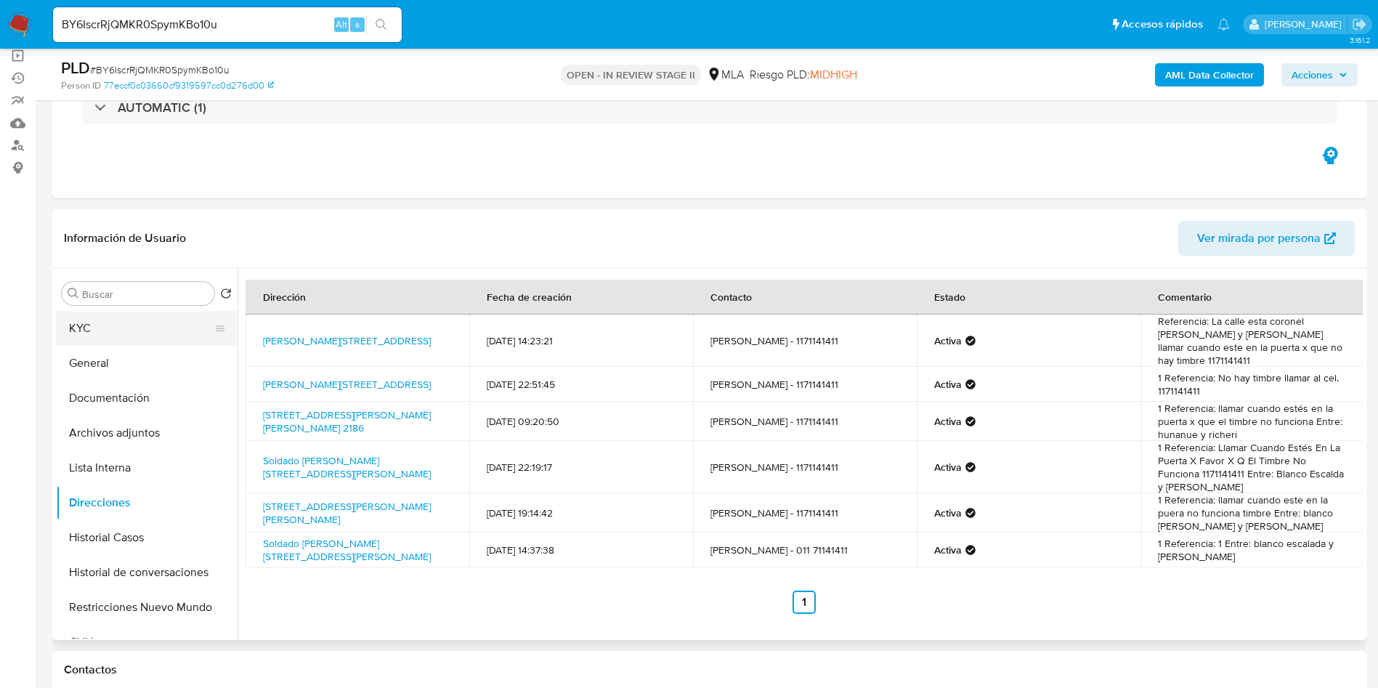
click at [66, 326] on button "KYC" at bounding box center [141, 328] width 170 height 35
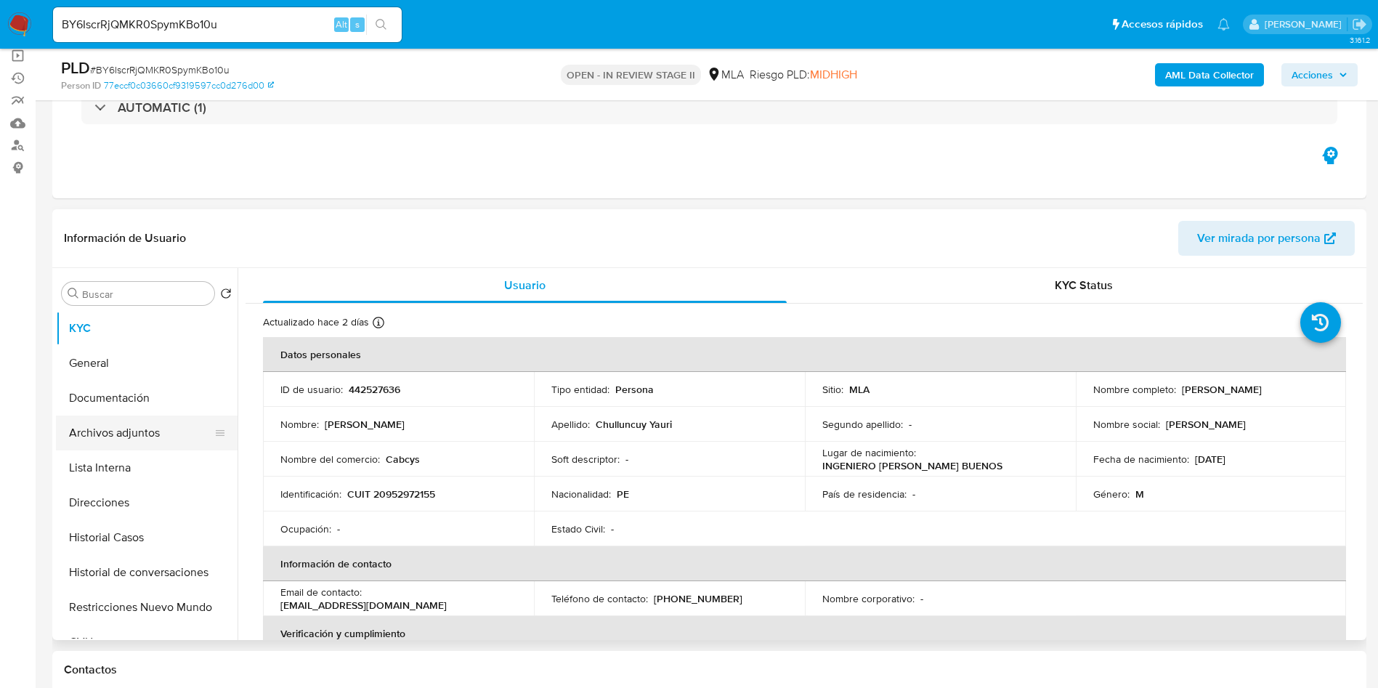
click at [153, 444] on button "Archivos adjuntos" at bounding box center [141, 433] width 170 height 35
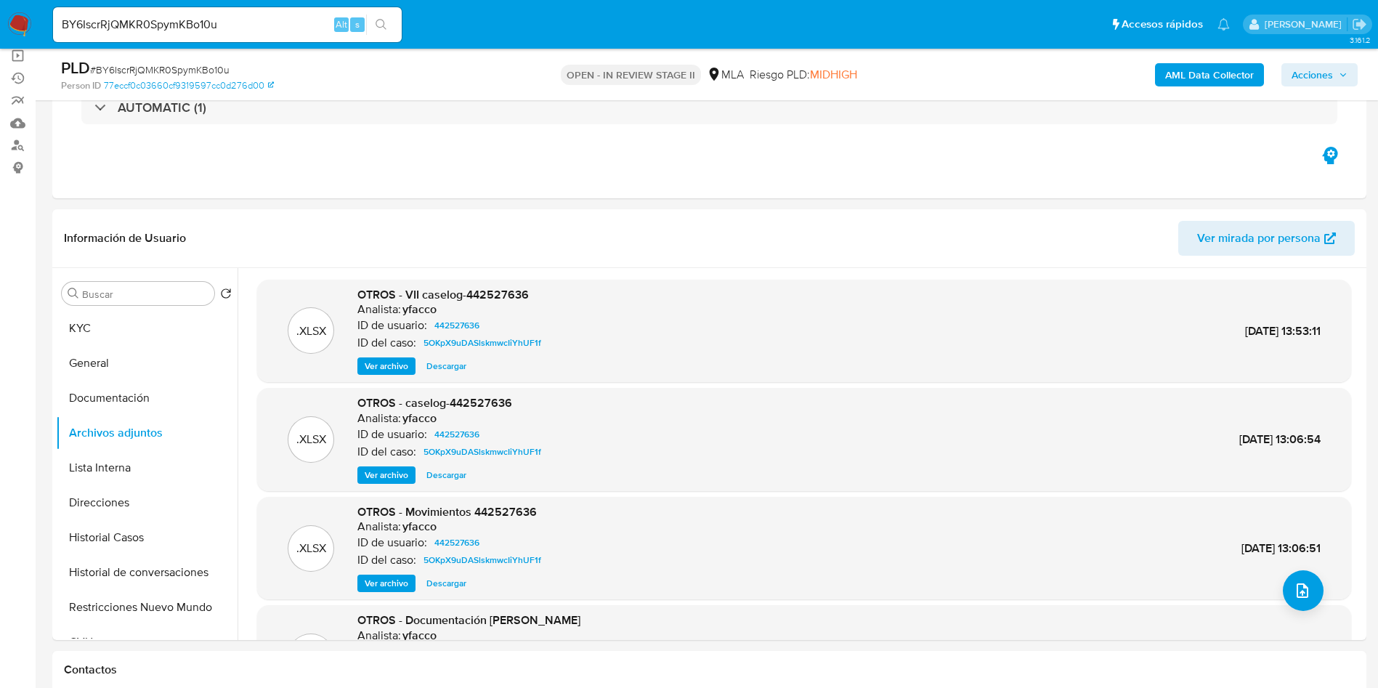
click at [1217, 73] on b "AML Data Collector" at bounding box center [1209, 74] width 89 height 23
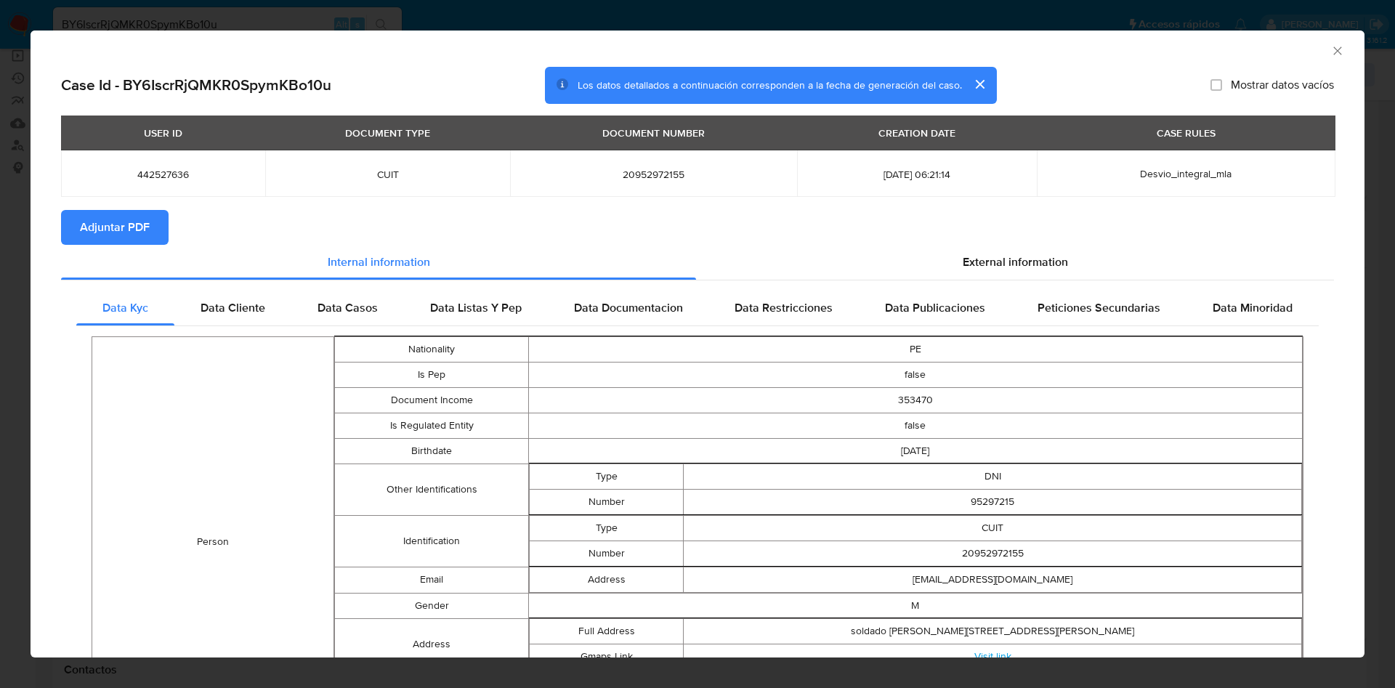
click at [108, 197] on div "USER ID DOCUMENT TYPE DOCUMENT NUMBER CREATION DATE CASE RULES 442527636 CUIT 2…" at bounding box center [697, 163] width 1273 height 94
click at [106, 221] on span "Adjuntar PDF" at bounding box center [115, 227] width 70 height 32
click at [1330, 49] on icon "Cerrar ventana" at bounding box center [1337, 51] width 15 height 15
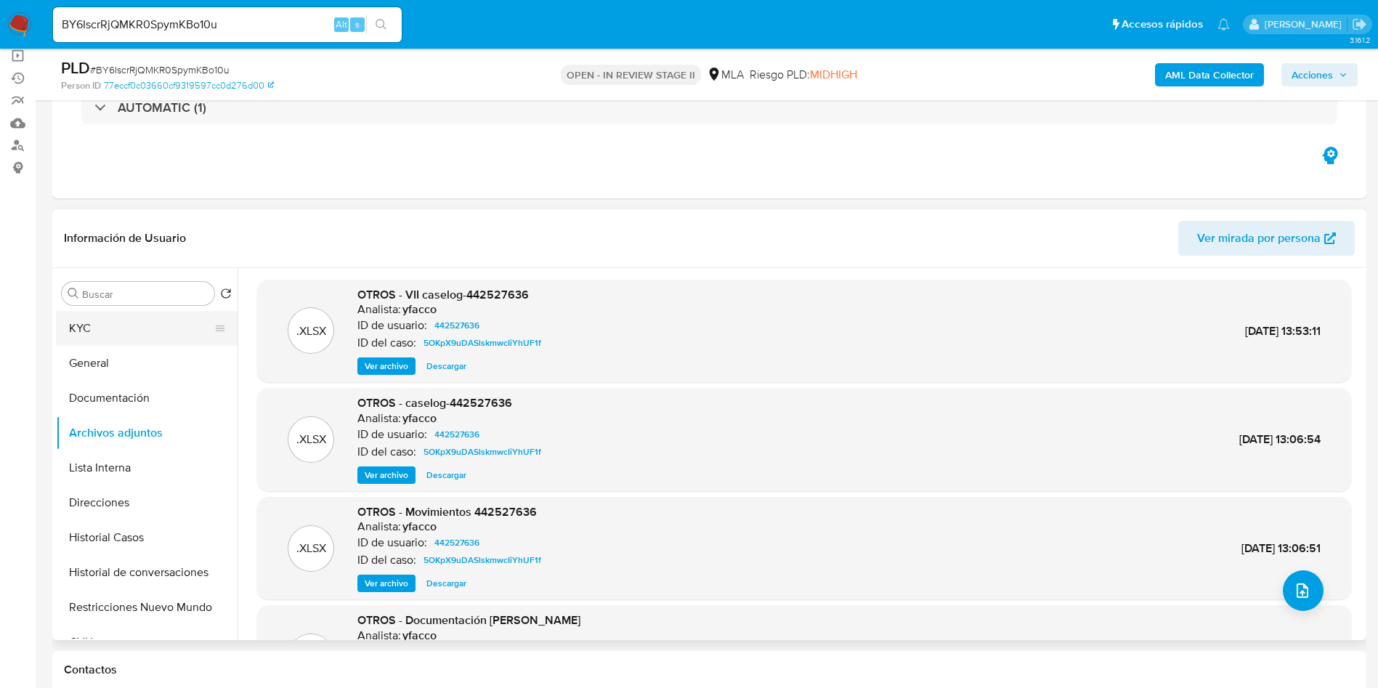
click at [146, 329] on button "KYC" at bounding box center [141, 328] width 170 height 35
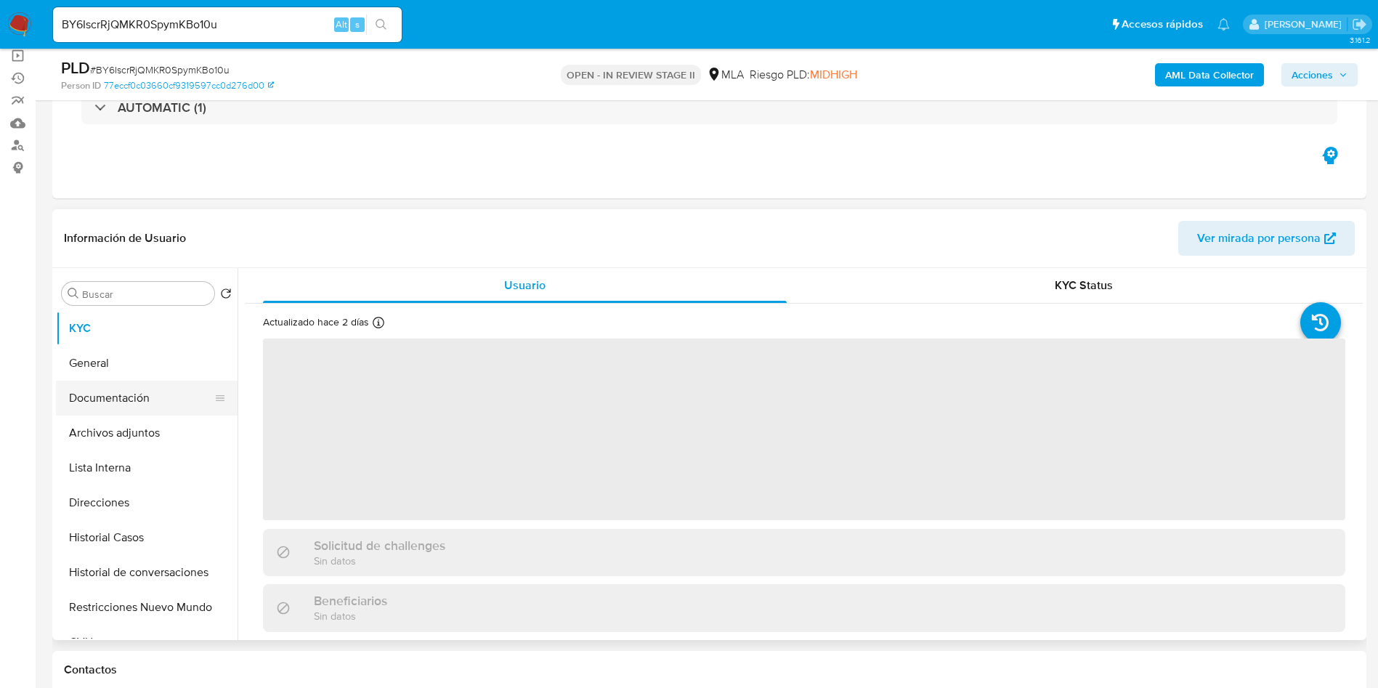
click at [147, 411] on button "Documentación" at bounding box center [141, 398] width 170 height 35
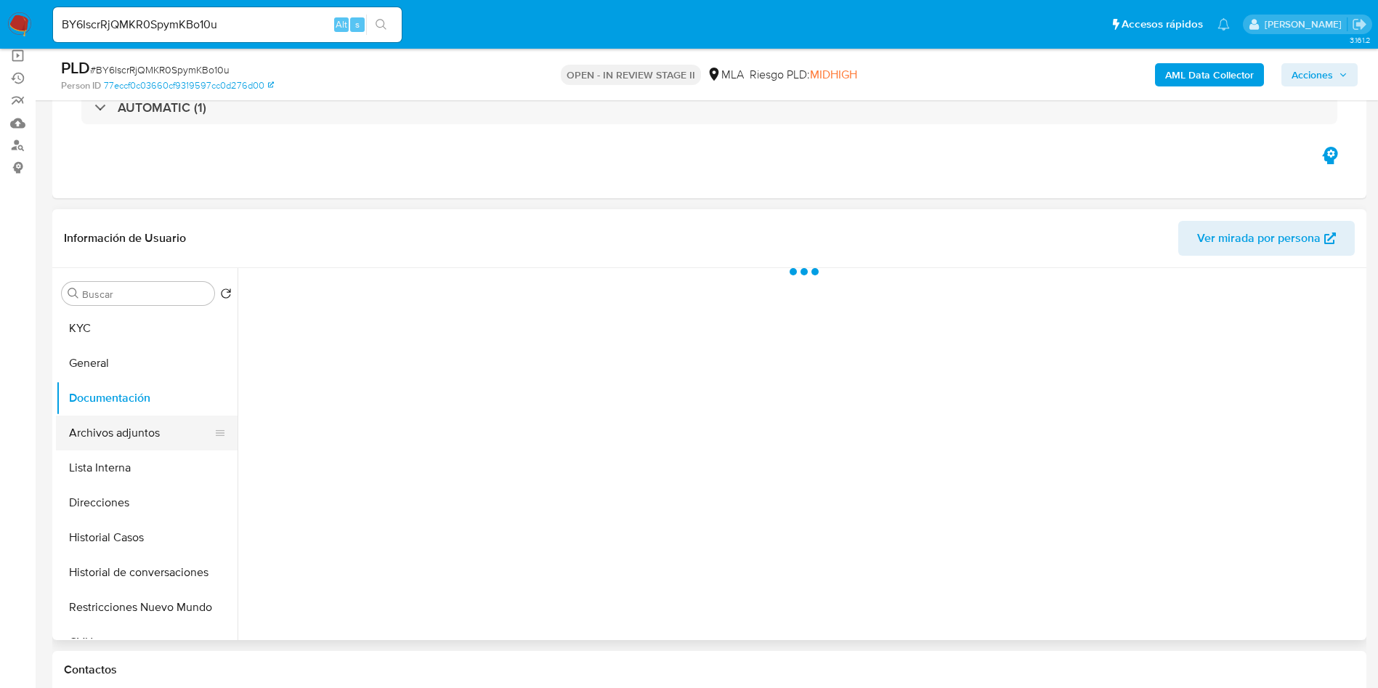
click at [165, 426] on button "Archivos adjuntos" at bounding box center [141, 433] width 170 height 35
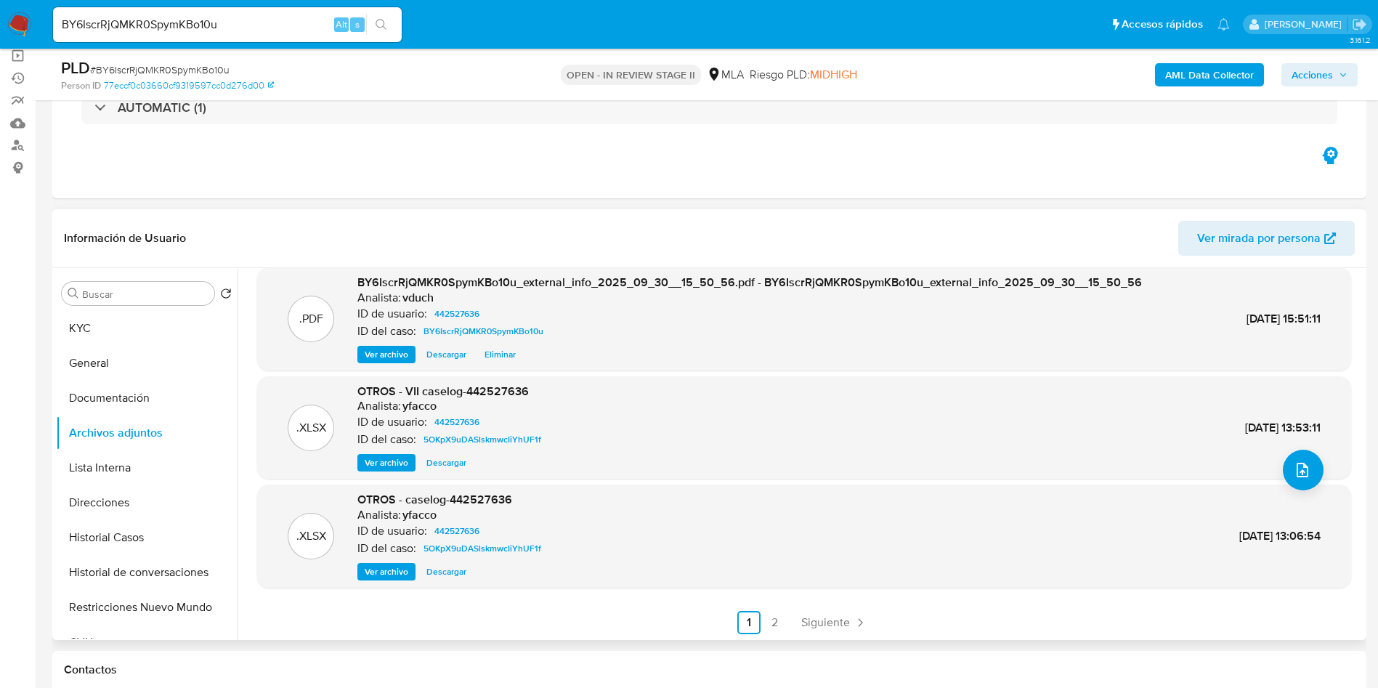
scroll to position [122, 0]
click at [166, 538] on button "Historial Casos" at bounding box center [141, 537] width 170 height 35
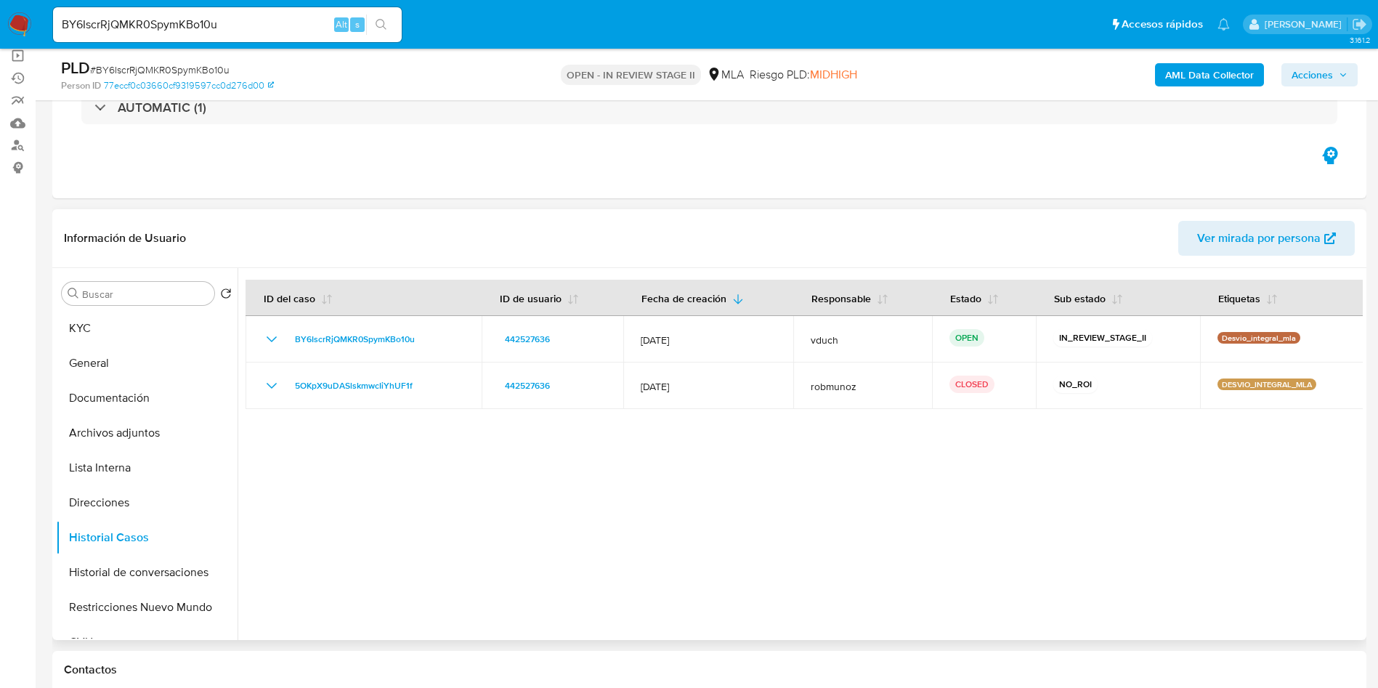
scroll to position [218, 0]
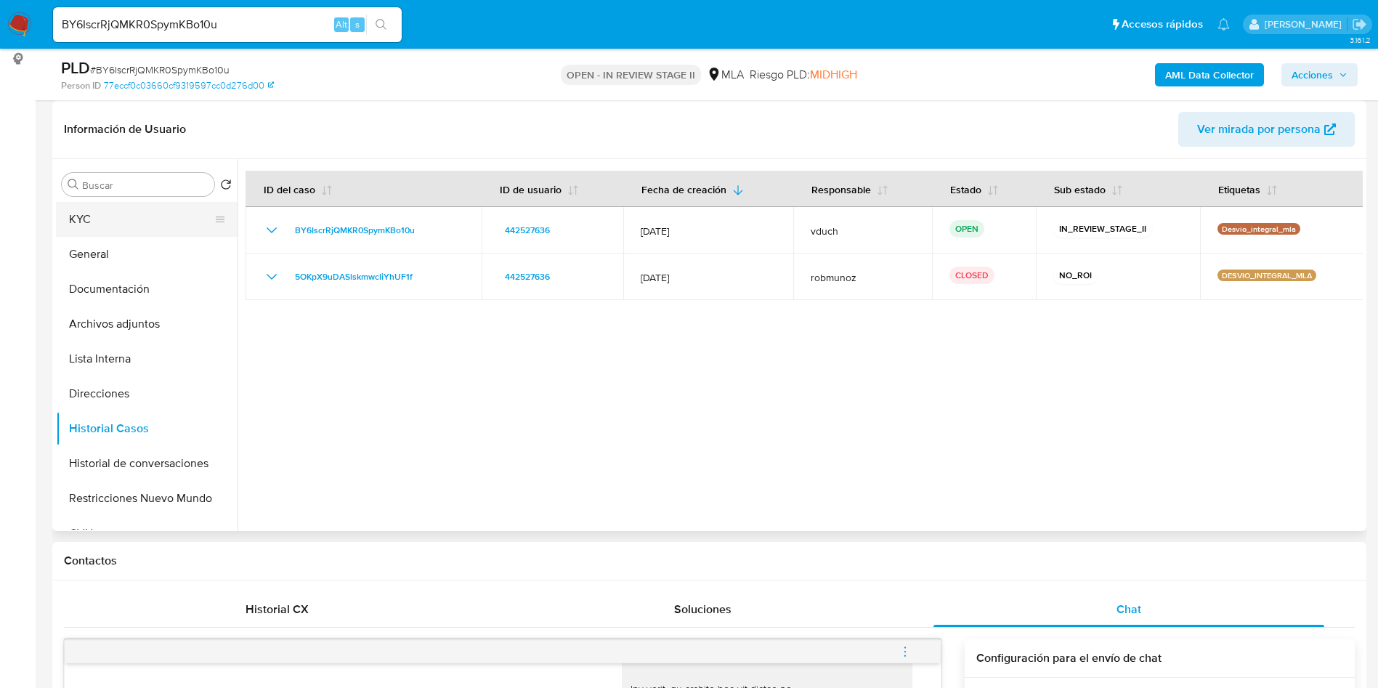
click at [153, 217] on button "KYC" at bounding box center [141, 219] width 170 height 35
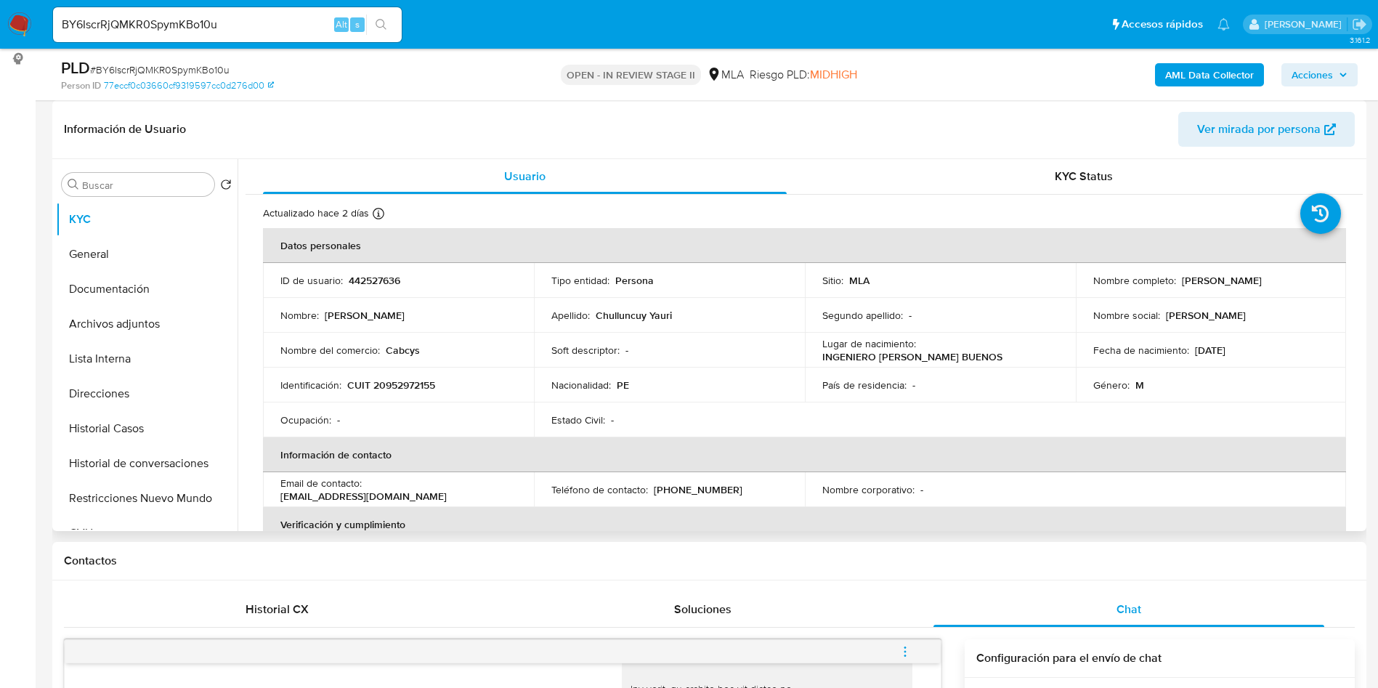
drag, startPoint x: 1091, startPoint y: 288, endPoint x: 1240, endPoint y: 286, distance: 149.7
click at [1240, 286] on div "Nombre completo : Carlos Alberto Chulluncuy Yauri" at bounding box center [1211, 280] width 236 height 13
copy p "Carlos Alberto Chulluncuy Yauri"
click at [150, 328] on button "Archivos adjuntos" at bounding box center [141, 324] width 170 height 35
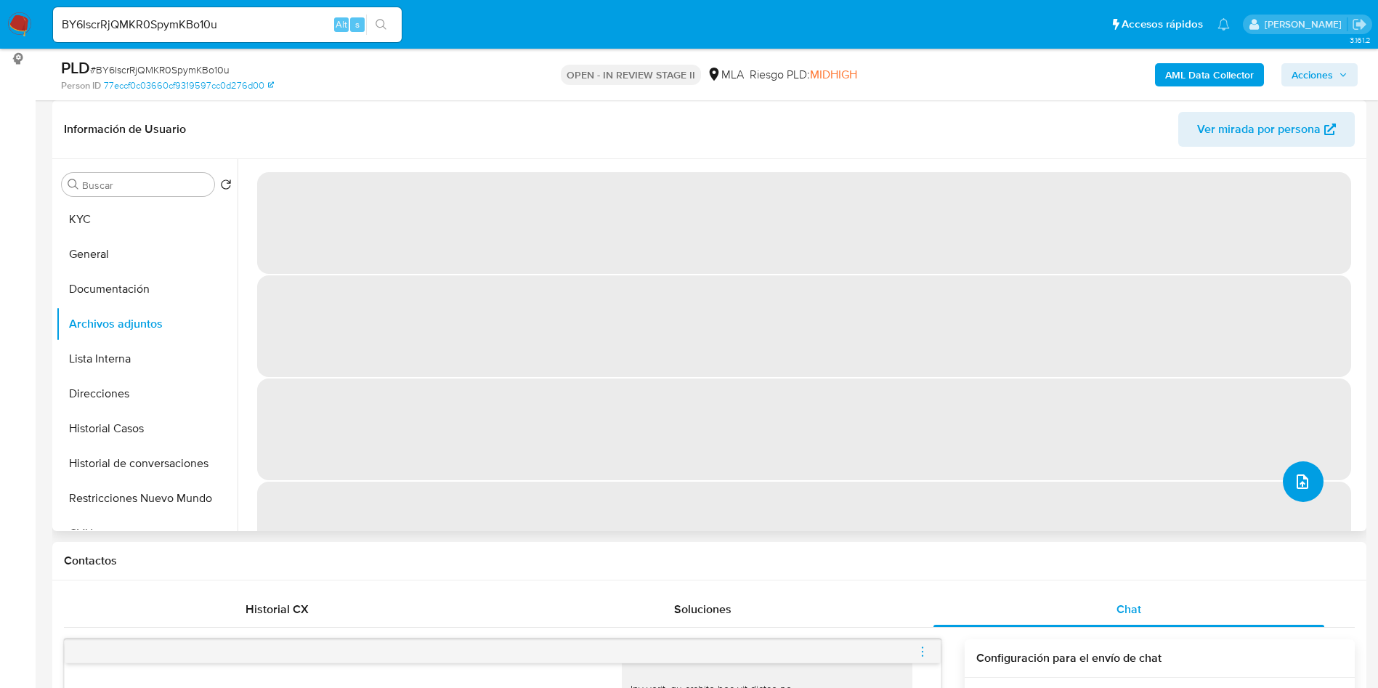
click at [1303, 485] on icon "upload-file" at bounding box center [1302, 481] width 17 height 17
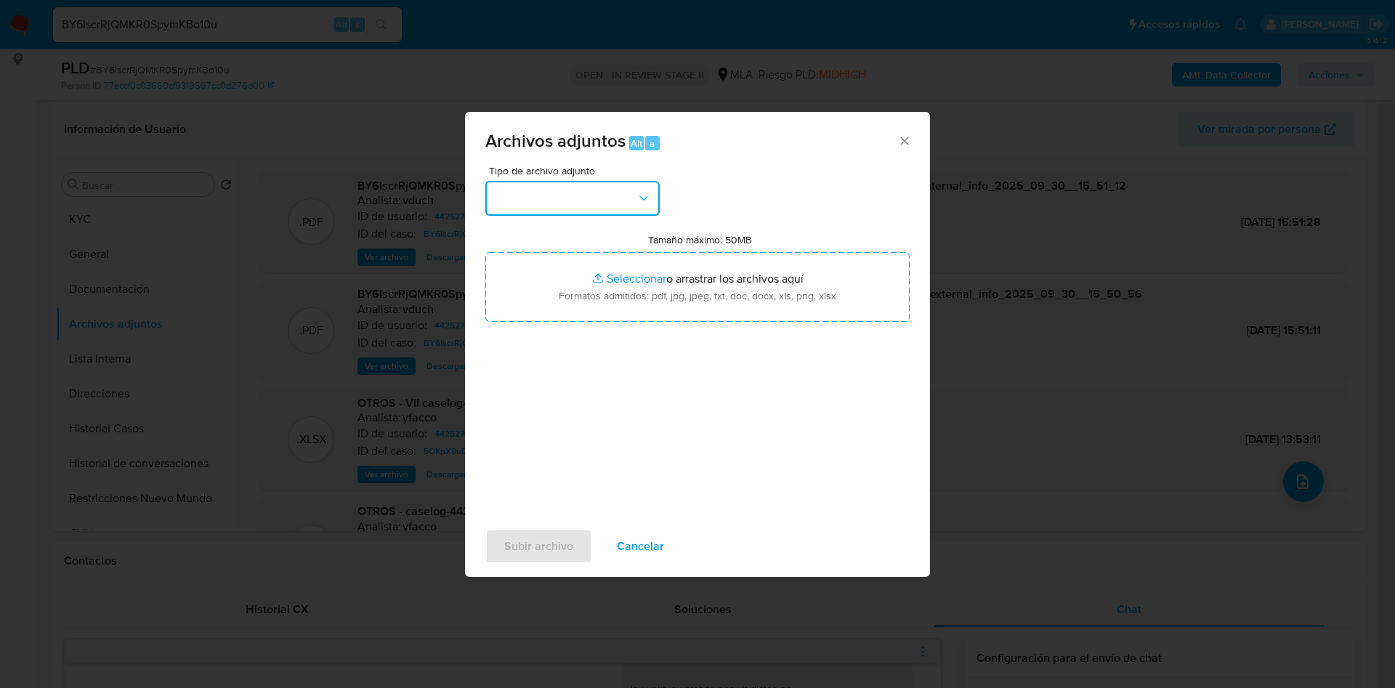
click at [556, 198] on button "button" at bounding box center [572, 198] width 174 height 35
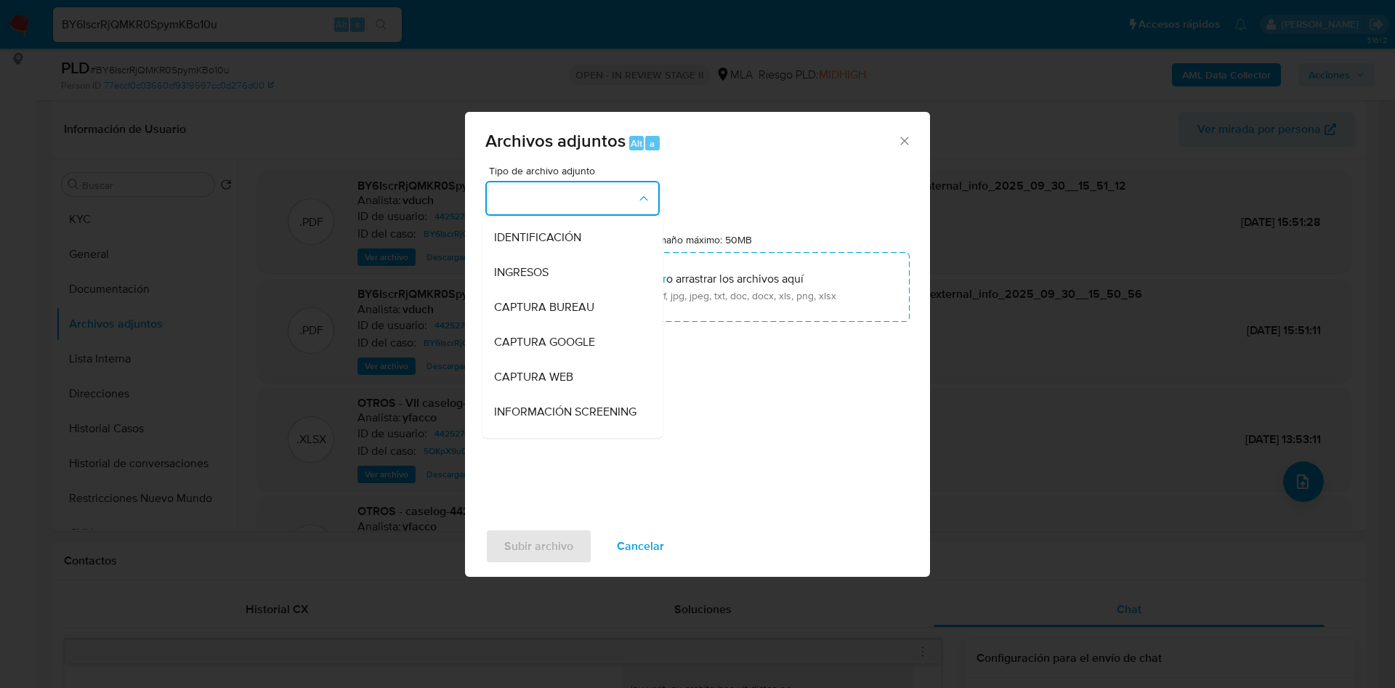
click at [541, 278] on span "INGRESOS" at bounding box center [521, 272] width 54 height 15
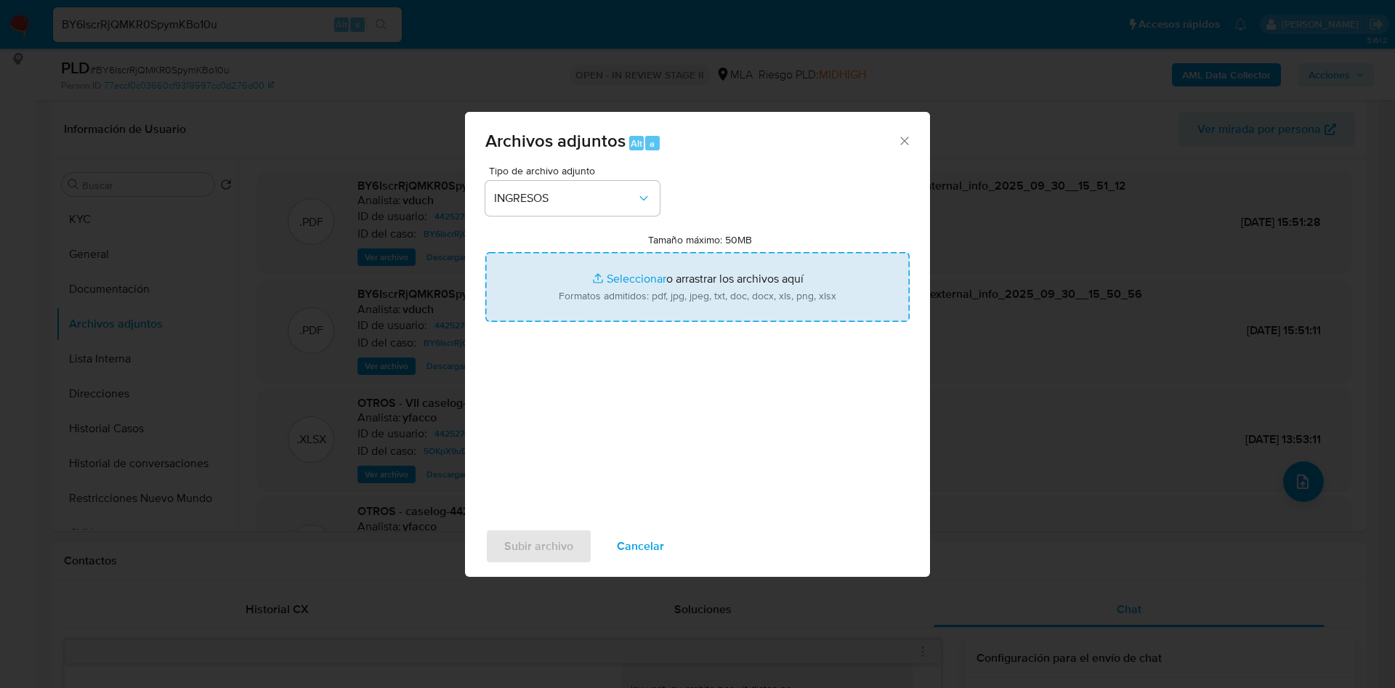
type input "C:\fakepath\Carlos Alberto Chulluncuy Yauri - Documentacion.pdf"
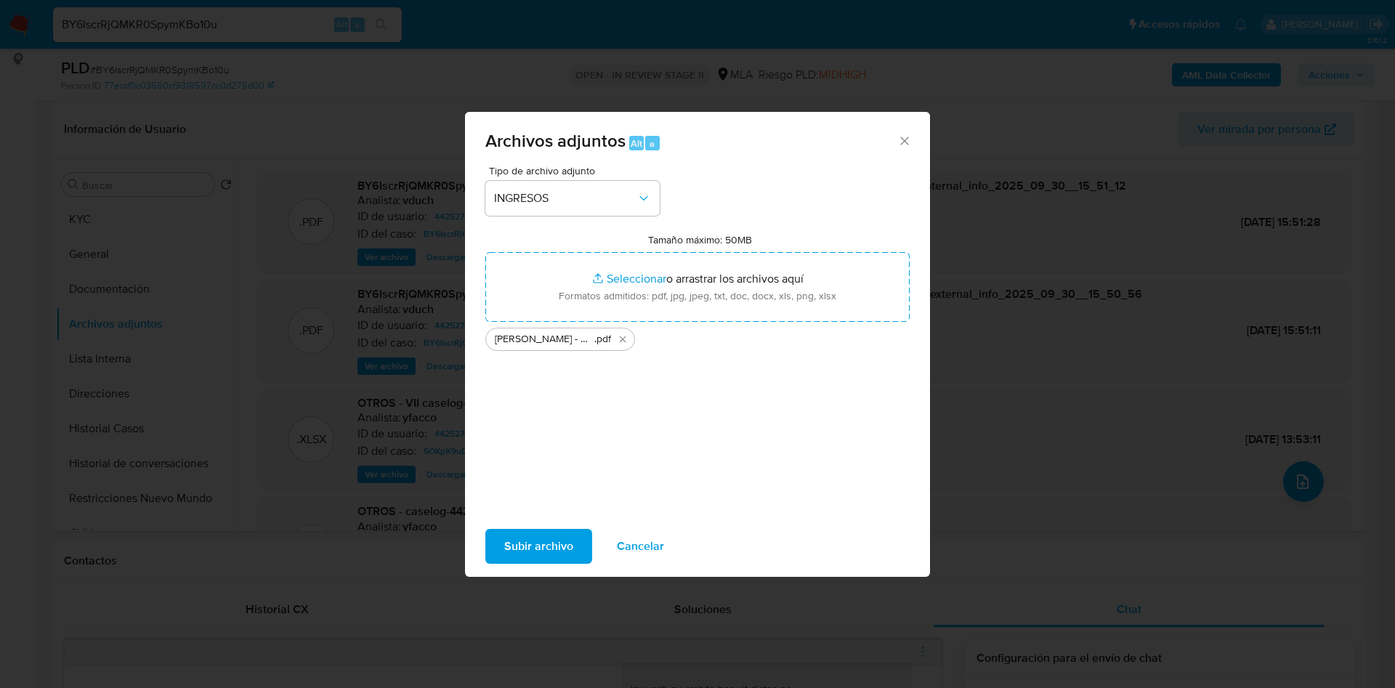
click at [543, 548] on span "Subir archivo" at bounding box center [538, 546] width 69 height 32
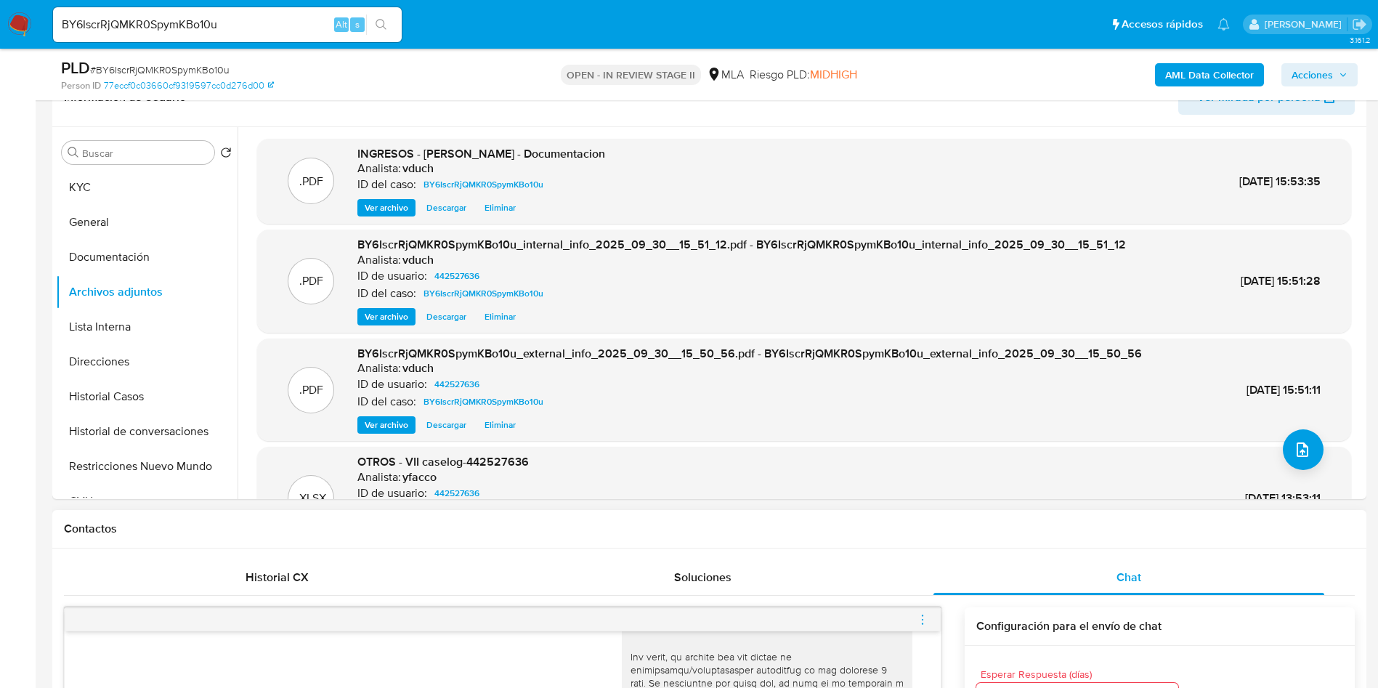
scroll to position [327, 0]
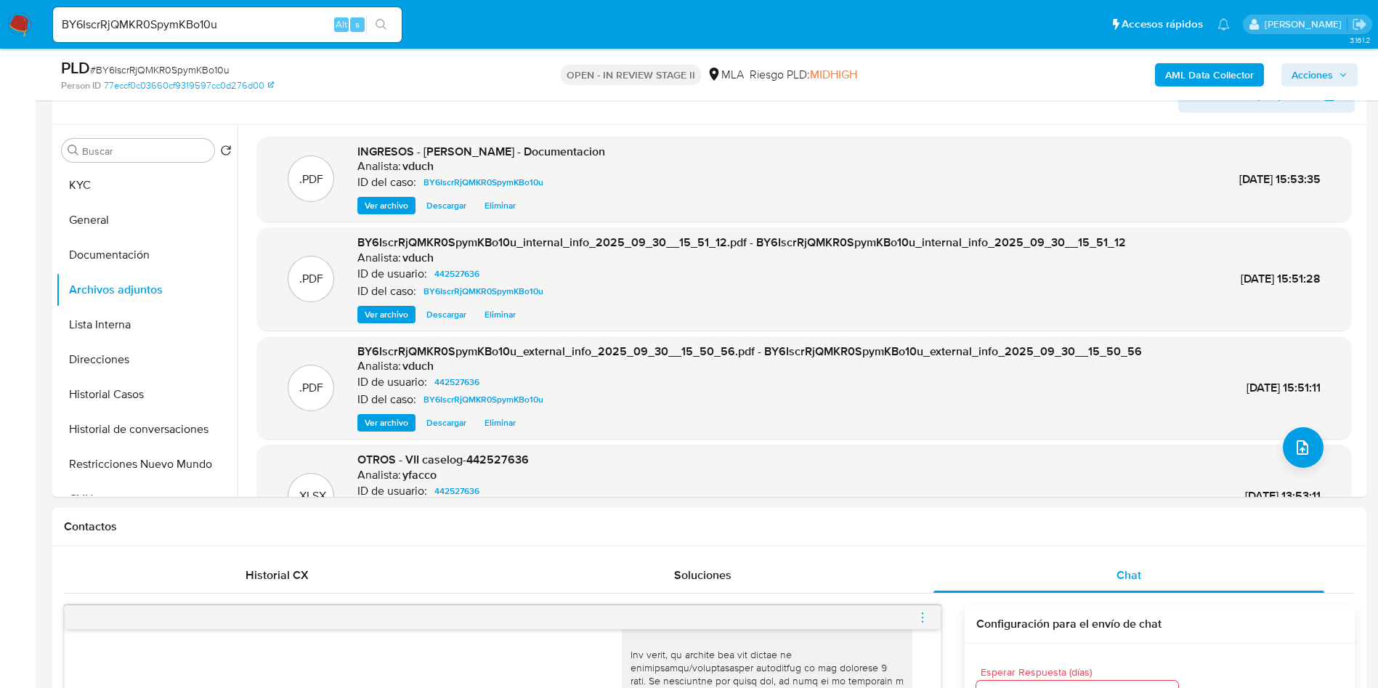
scroll to position [218, 0]
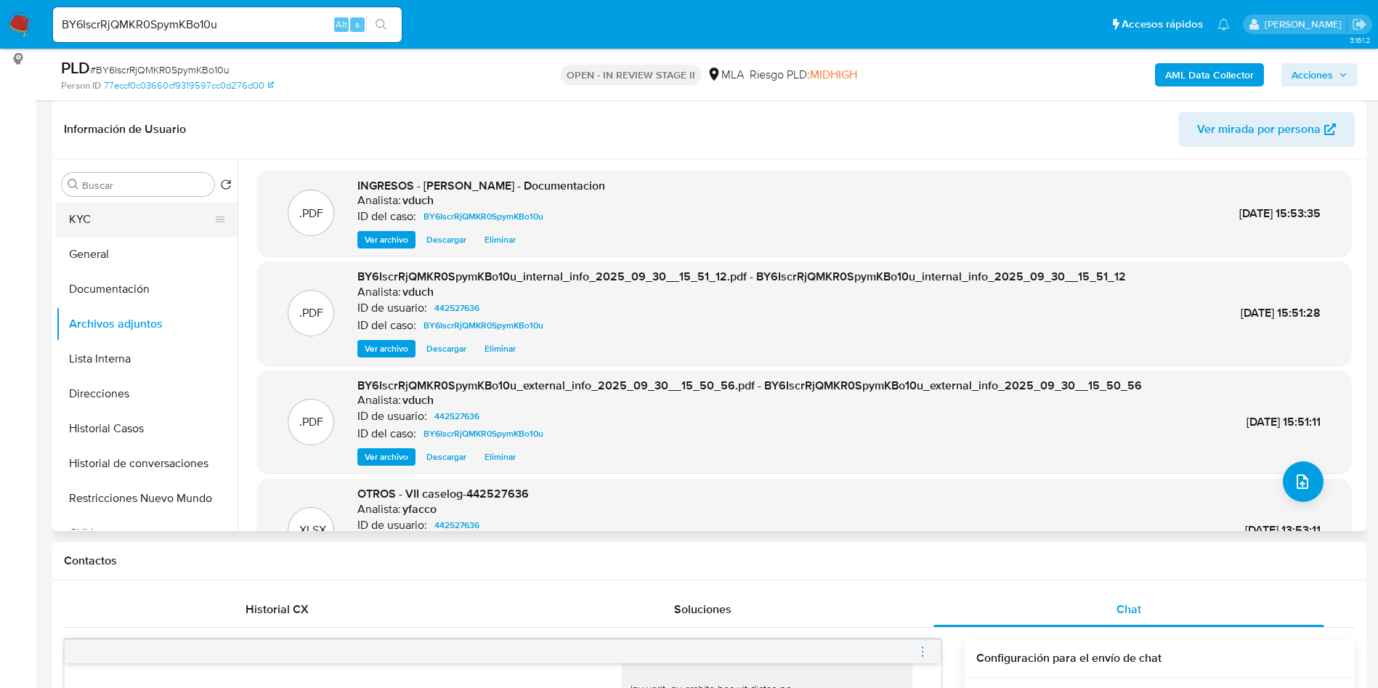
click at [99, 220] on button "KYC" at bounding box center [141, 219] width 170 height 35
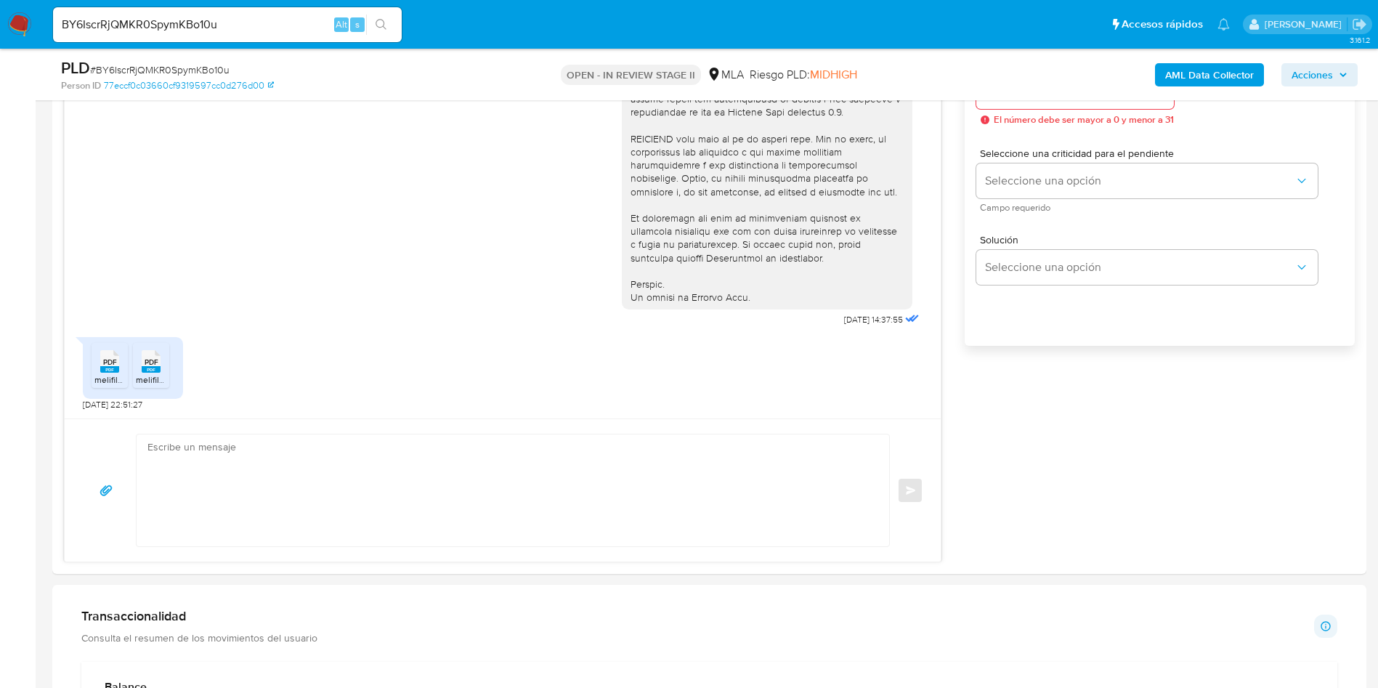
scroll to position [872, 0]
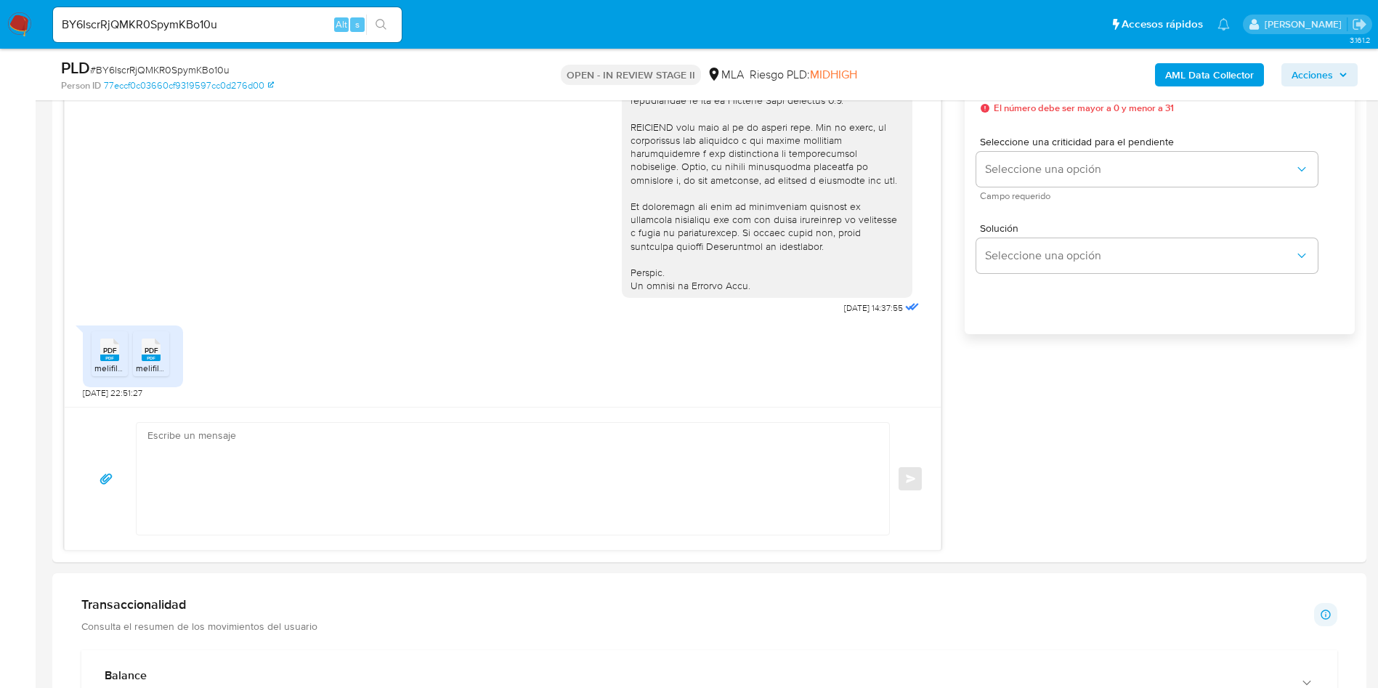
click at [0, 404] on aside "Bandeja Tablero Screening Búsqueda en Listas Watchlist Herramientas Operaciones…" at bounding box center [18, 622] width 36 height 2988
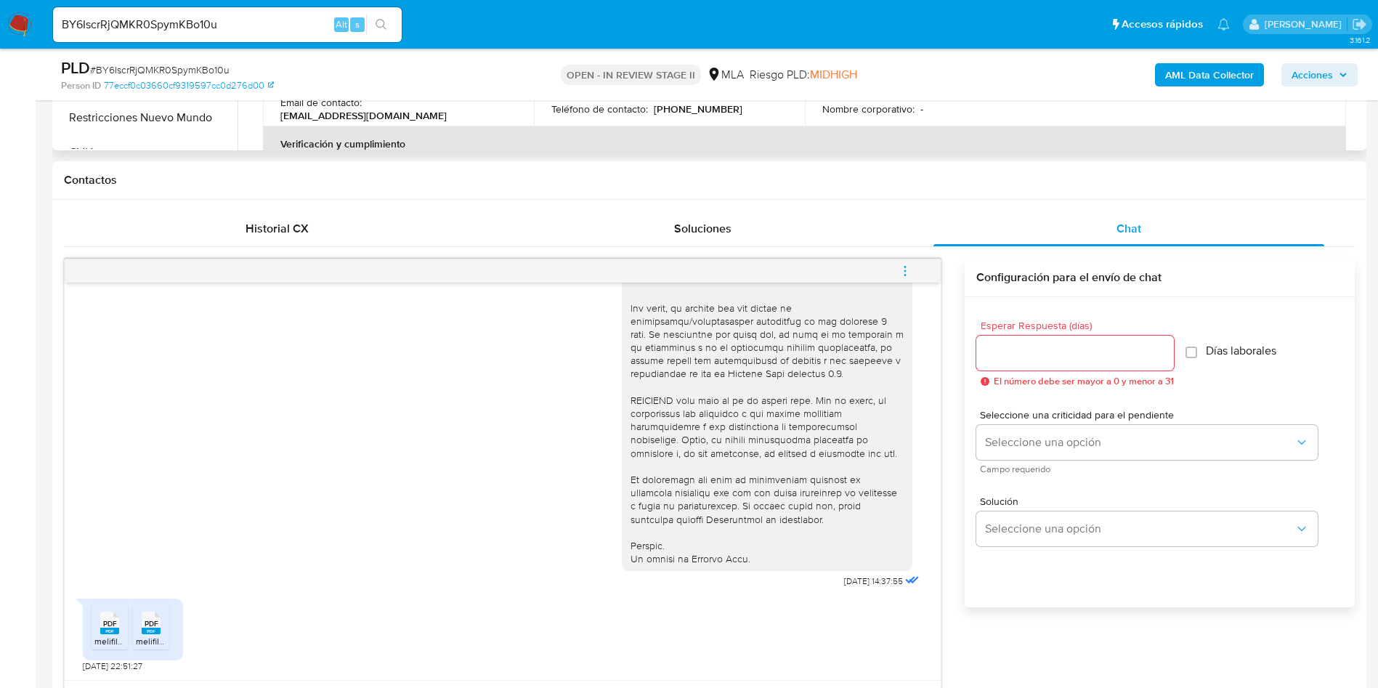
scroll to position [327, 0]
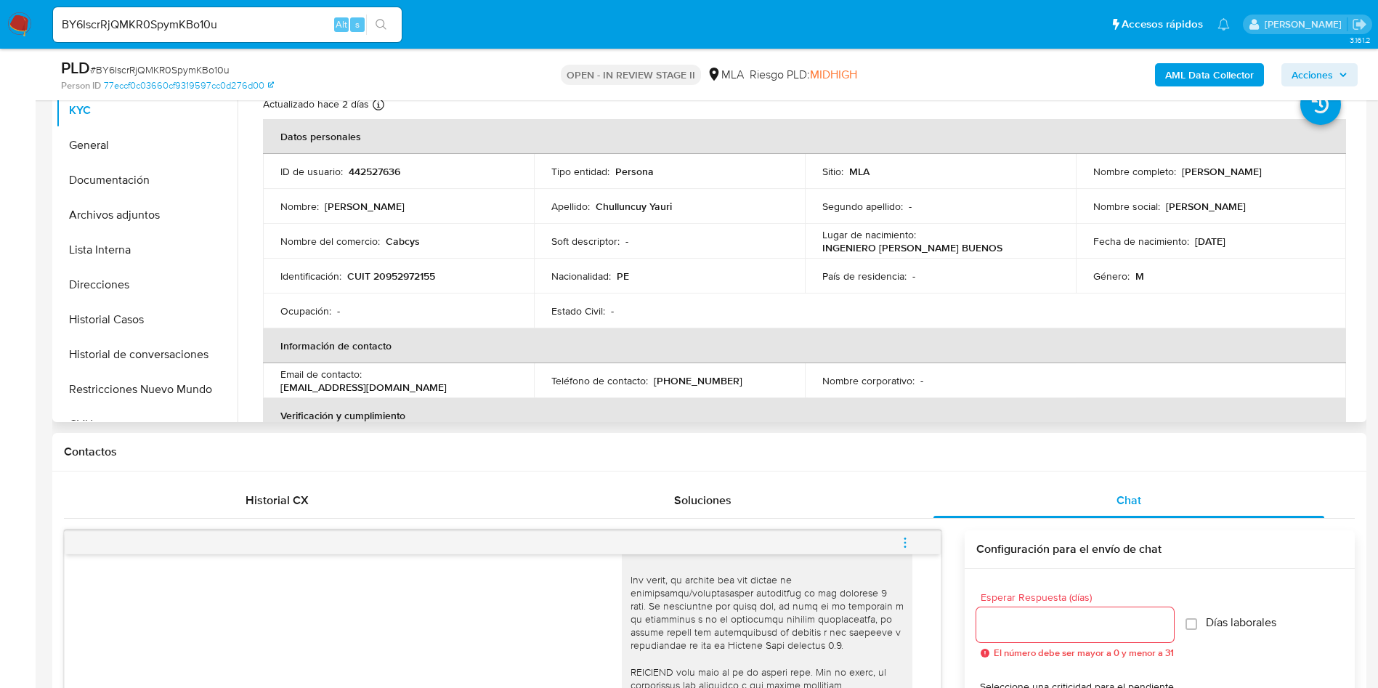
click at [1182, 178] on p "[PERSON_NAME]" at bounding box center [1222, 171] width 80 height 13
drag, startPoint x: 1155, startPoint y: 181, endPoint x: 1088, endPoint y: 175, distance: 67.1
click at [1182, 175] on p "[PERSON_NAME]" at bounding box center [1222, 171] width 80 height 13
copy p "[PERSON_NAME]"
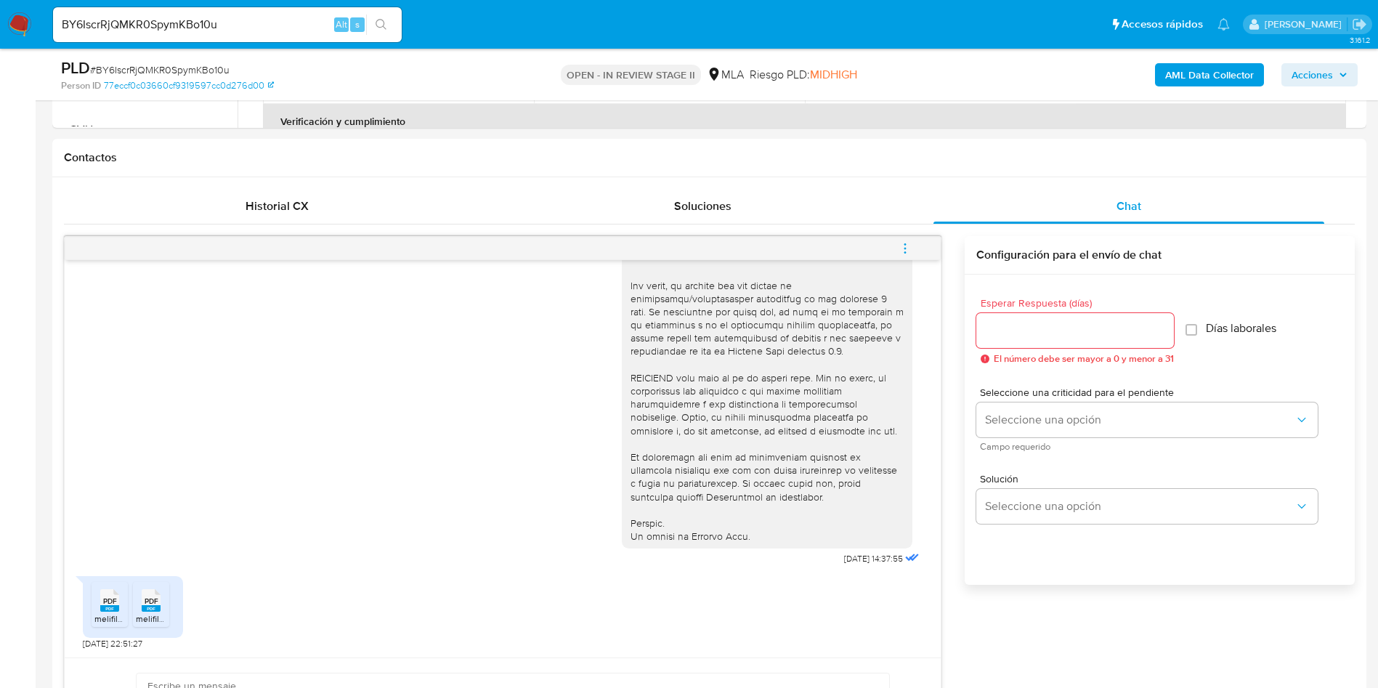
scroll to position [981, 0]
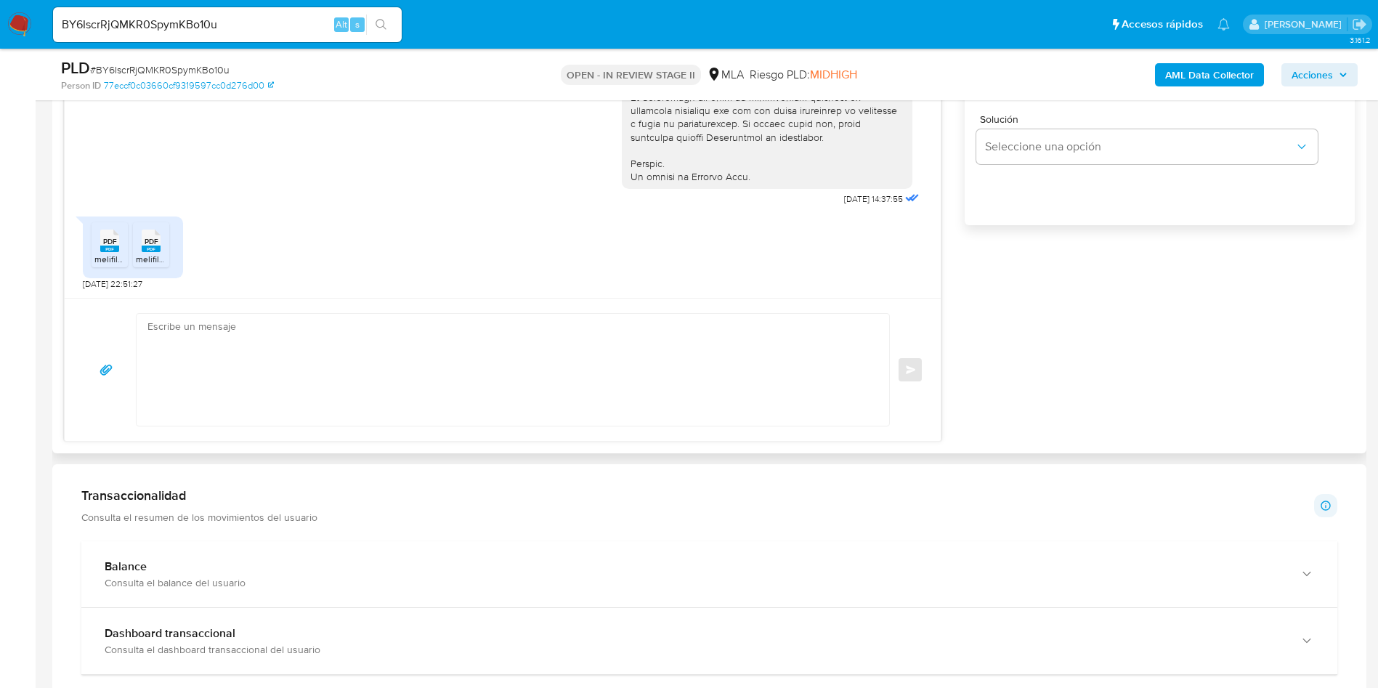
click at [337, 347] on textarea at bounding box center [509, 370] width 724 height 112
paste textarea "Hola Carlos Alberto, Gracias por tu respuesta. Adicionalmente, te solicitamos p…"
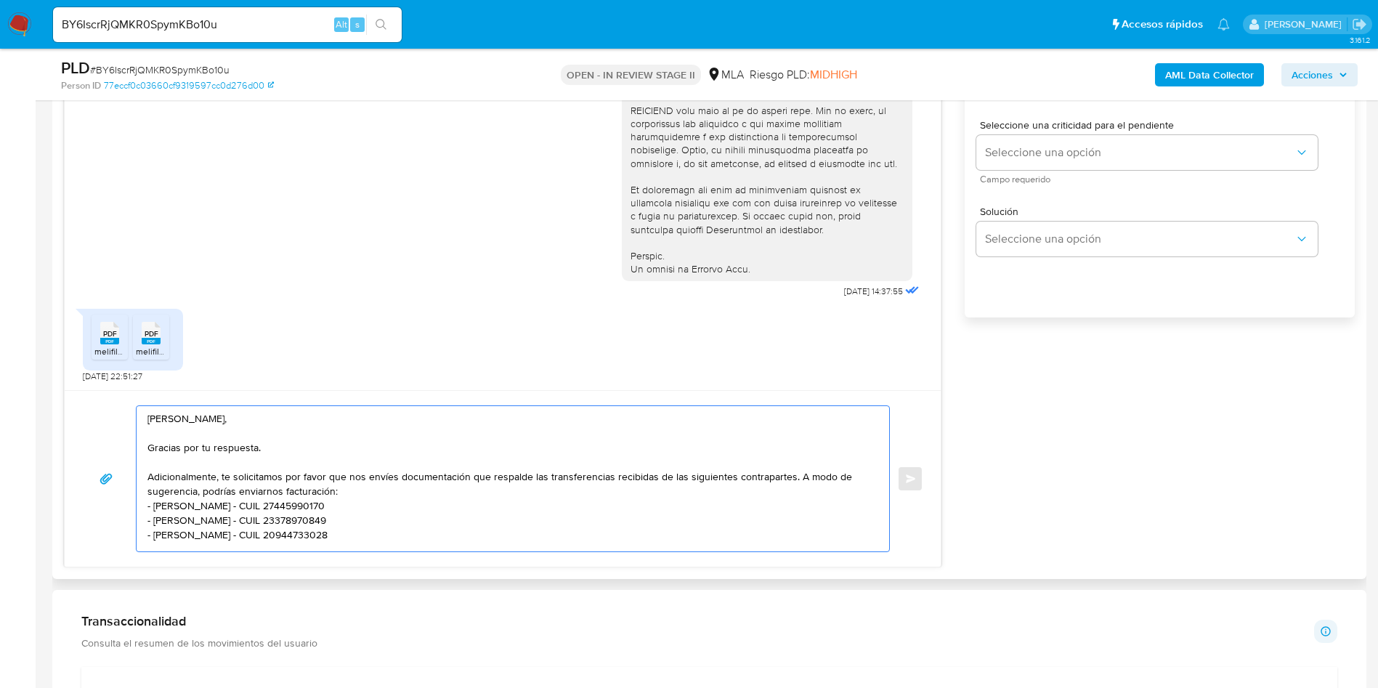
scroll to position [763, 0]
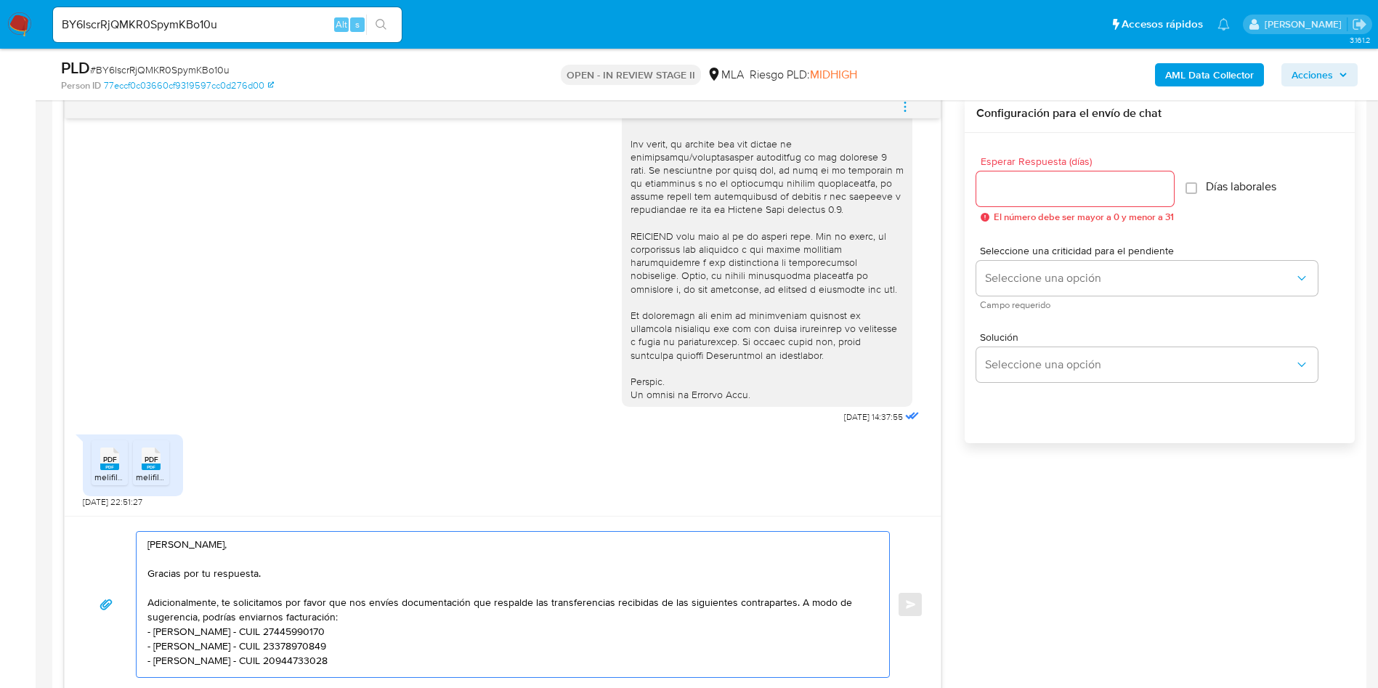
type textarea "Hola Carlos Alberto, Gracias por tu respuesta. Adicionalmente, te solicitamos p…"
click at [1033, 179] on input "Esperar Respuesta (días)" at bounding box center [1076, 188] width 198 height 19
type input "3"
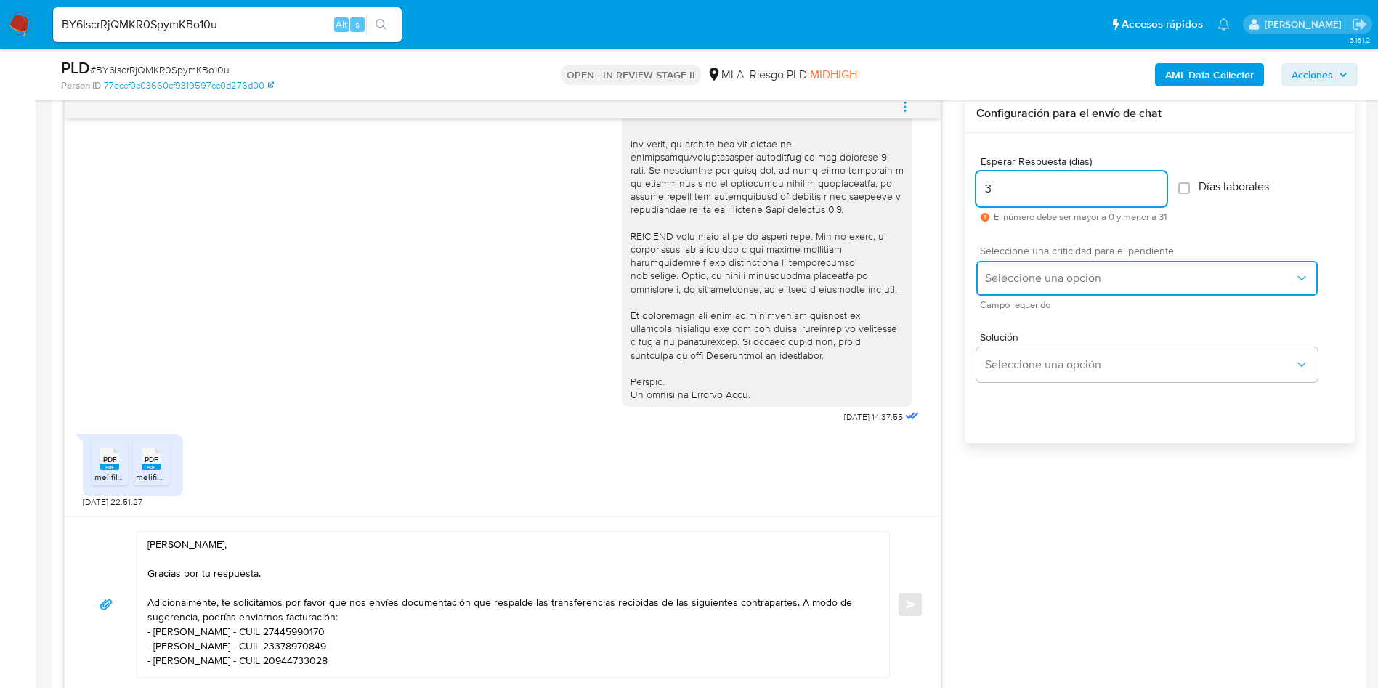
click at [1004, 262] on button "Seleccione una opción" at bounding box center [1147, 278] width 341 height 35
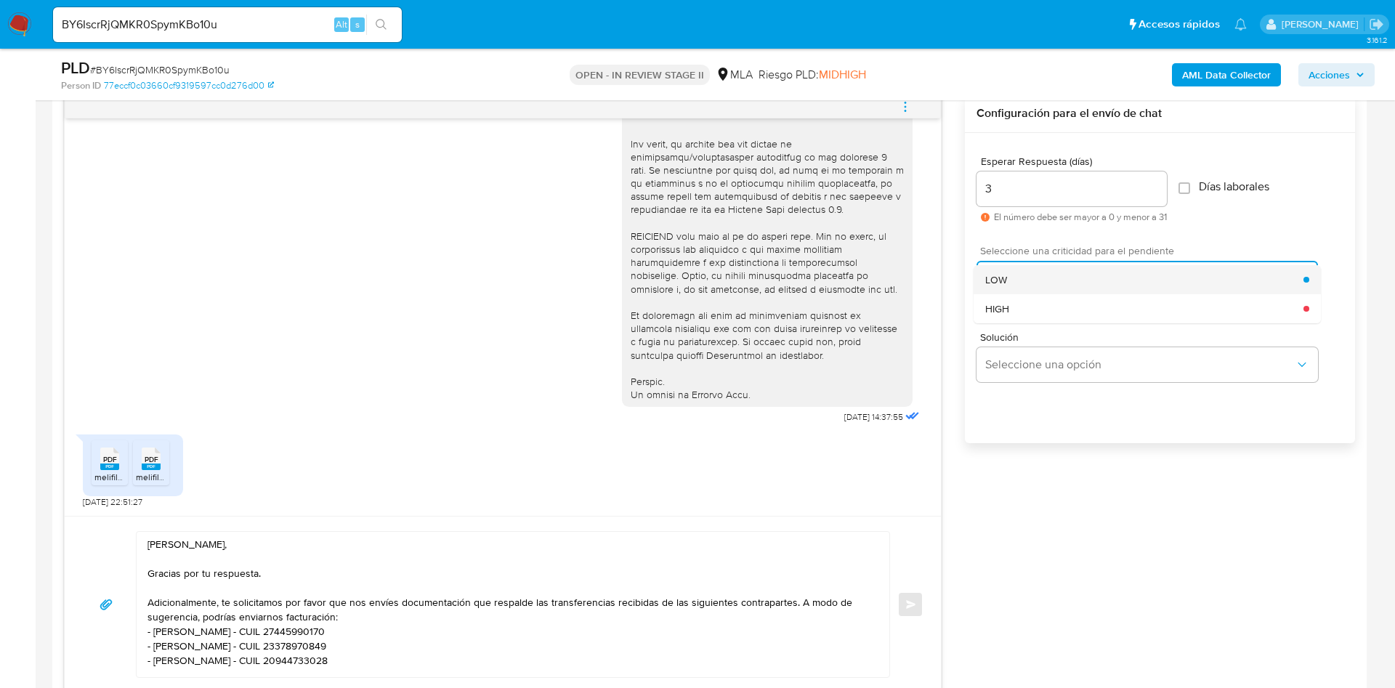
click at [1017, 278] on div "LOW" at bounding box center [1144, 279] width 318 height 29
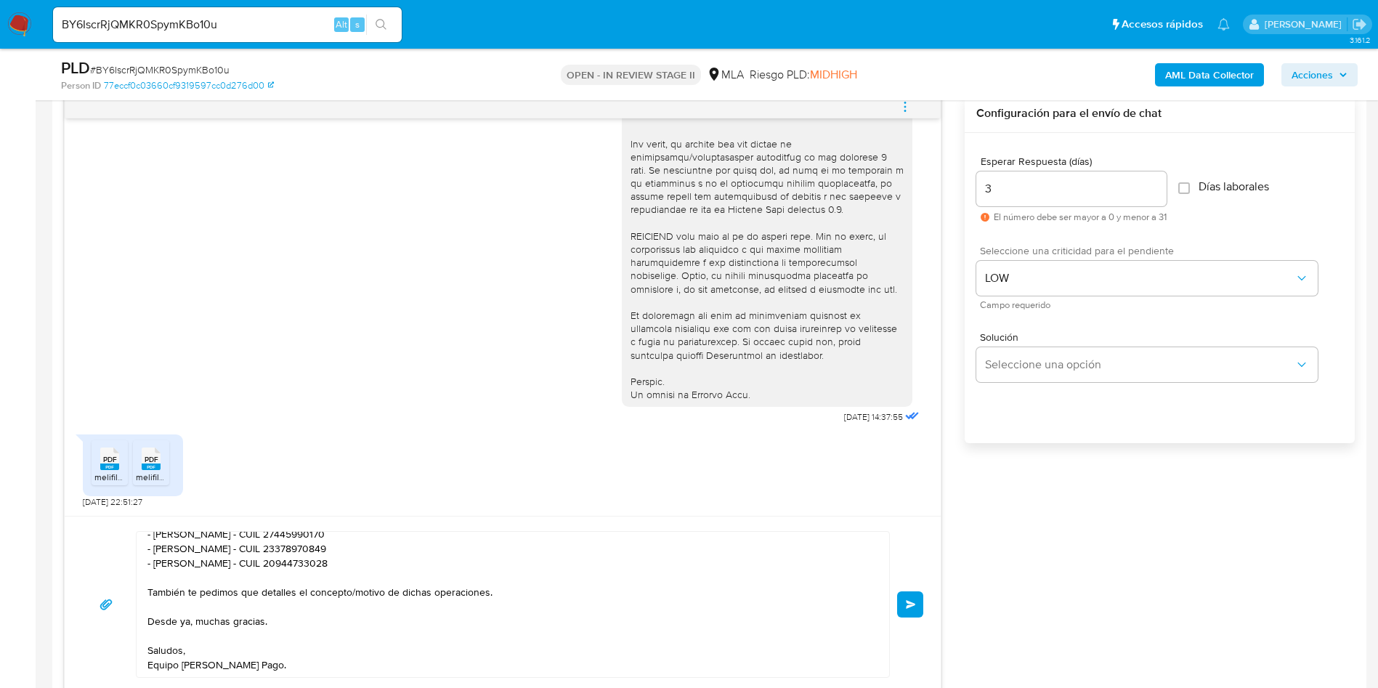
click at [908, 601] on span "Enviar" at bounding box center [911, 604] width 10 height 9
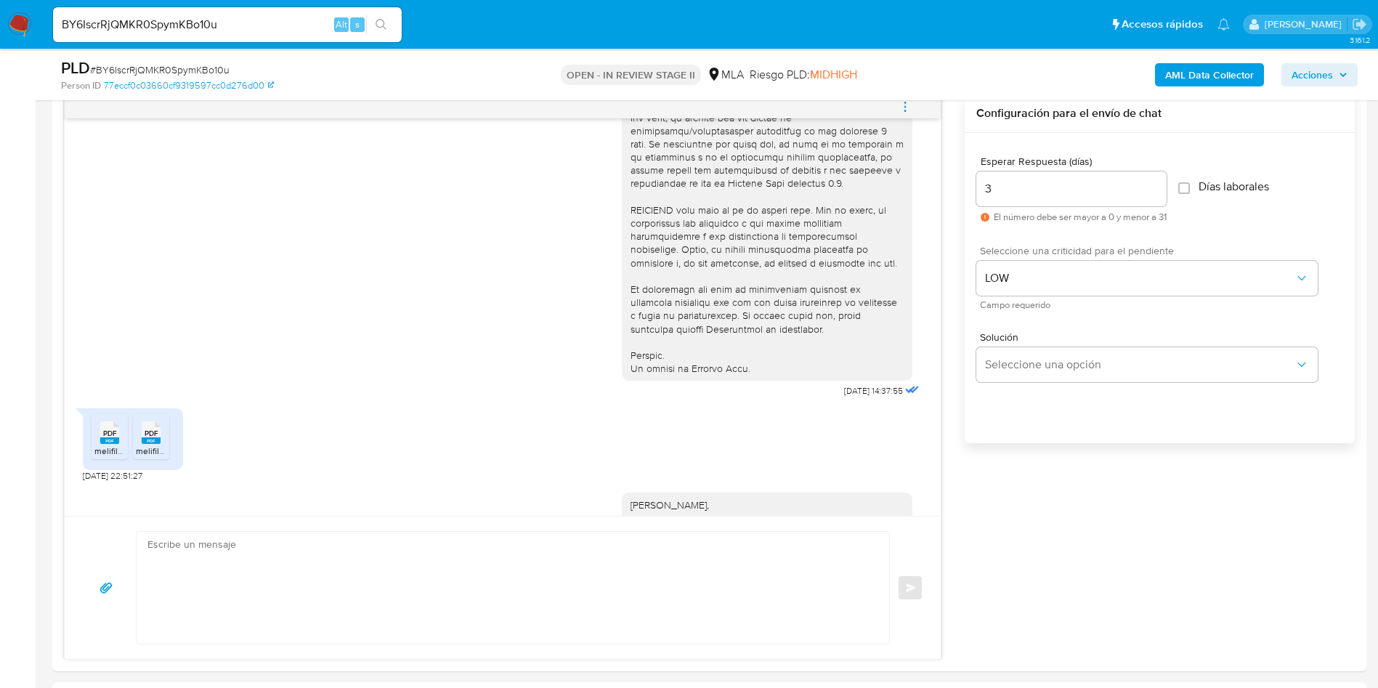
scroll to position [0, 0]
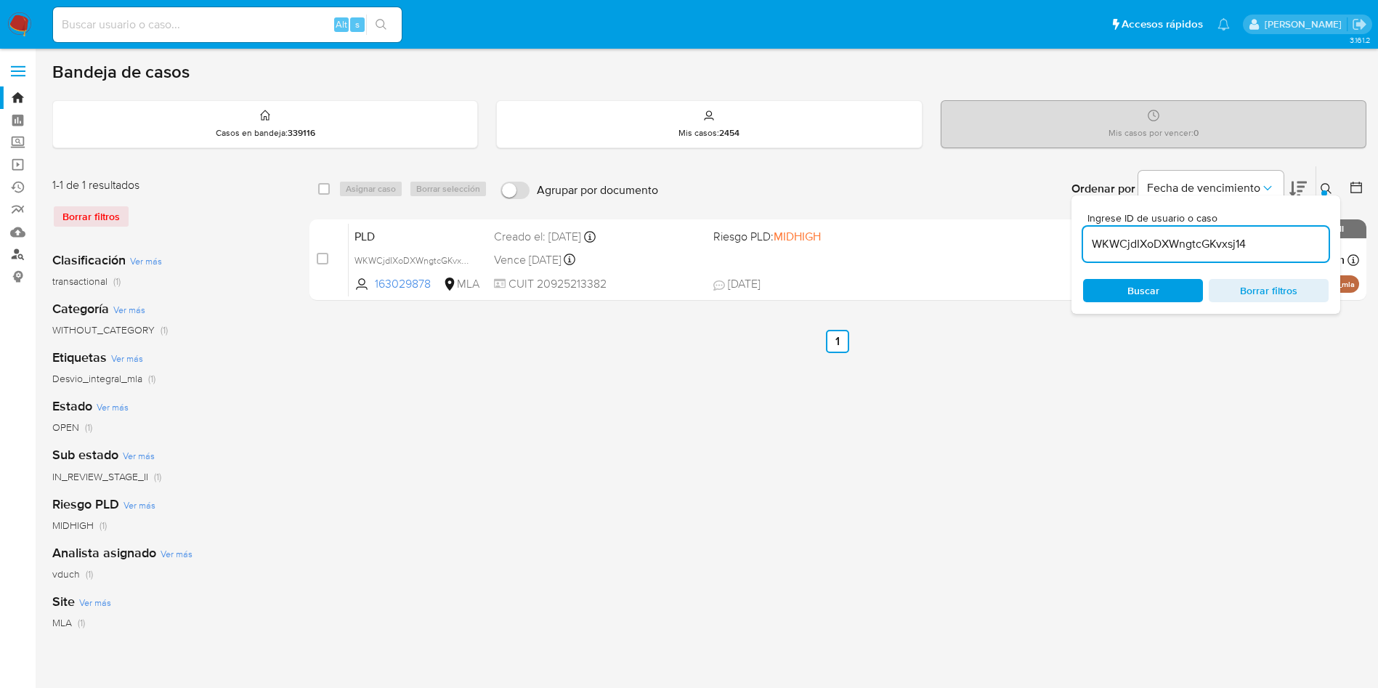
click at [17, 259] on link "Buscador de personas" at bounding box center [86, 254] width 173 height 23
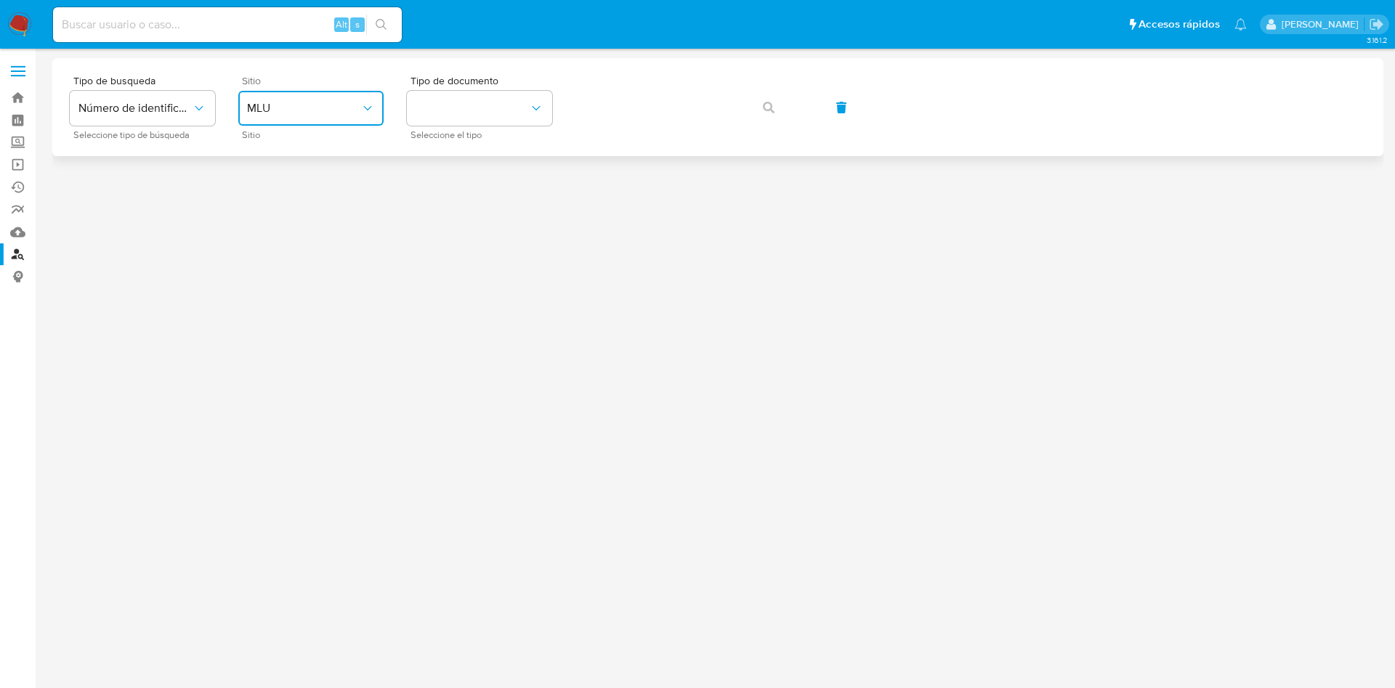
click at [349, 108] on span "MLU" at bounding box center [303, 108] width 113 height 15
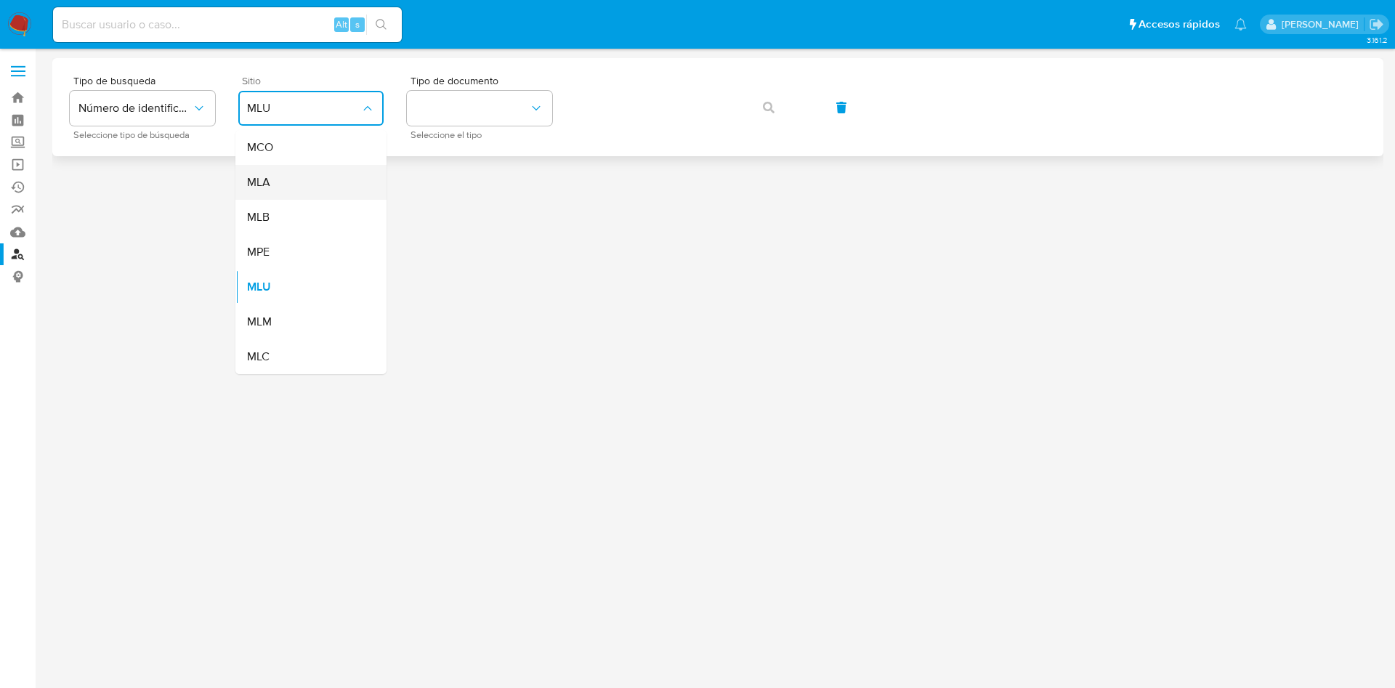
click at [299, 184] on div "MLA" at bounding box center [306, 182] width 119 height 35
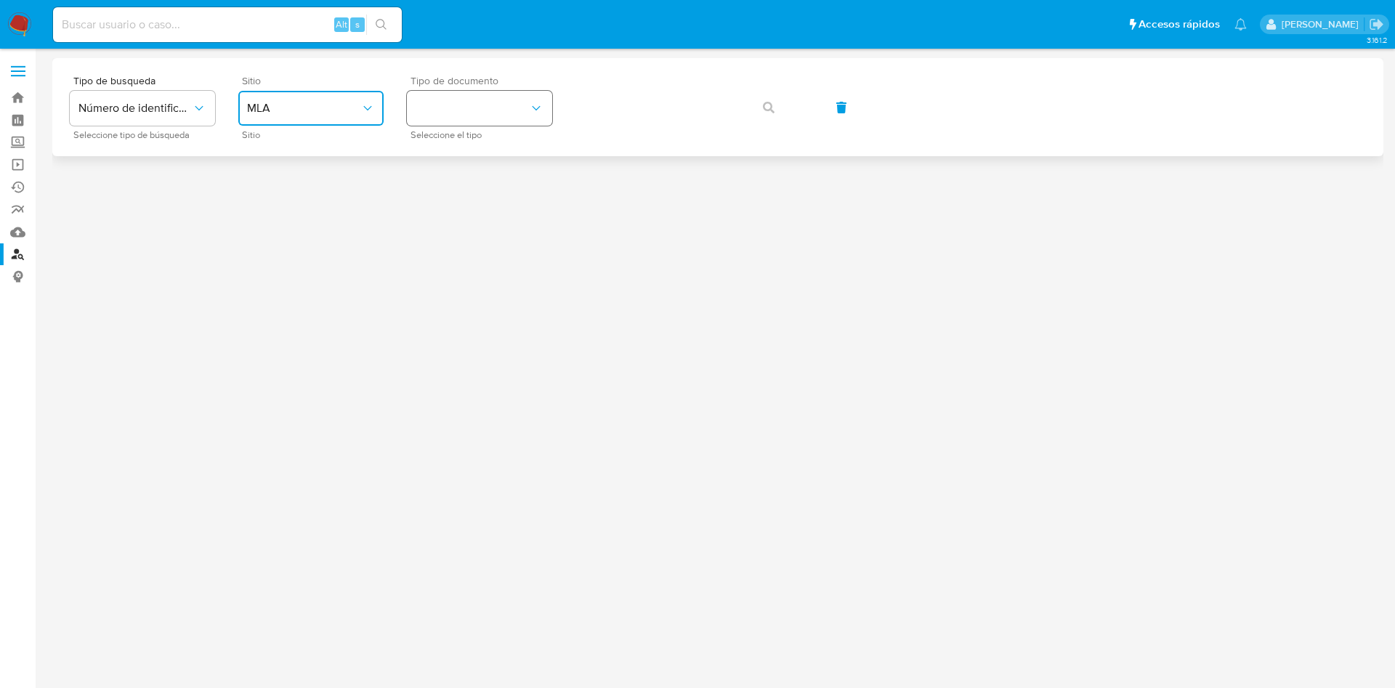
click at [482, 114] on button "identificationType" at bounding box center [479, 108] width 145 height 35
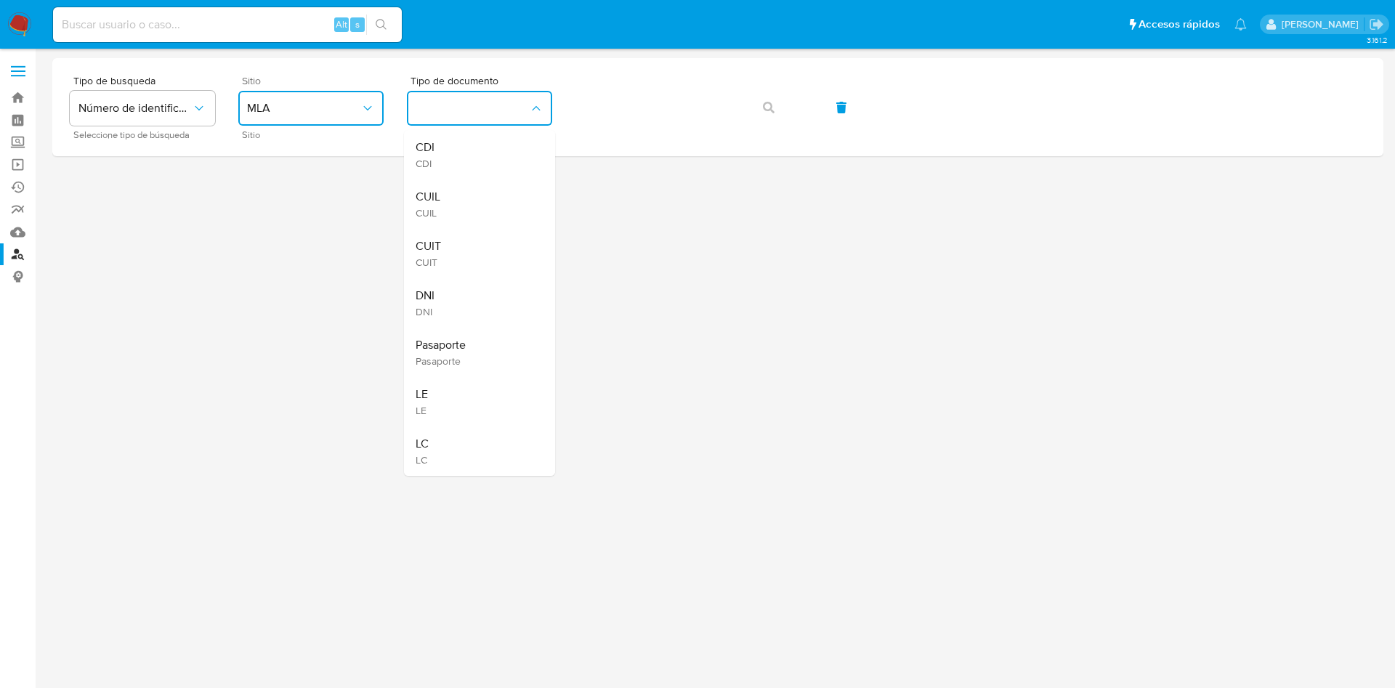
click at [491, 207] on div "CUIL CUIL" at bounding box center [475, 203] width 119 height 49
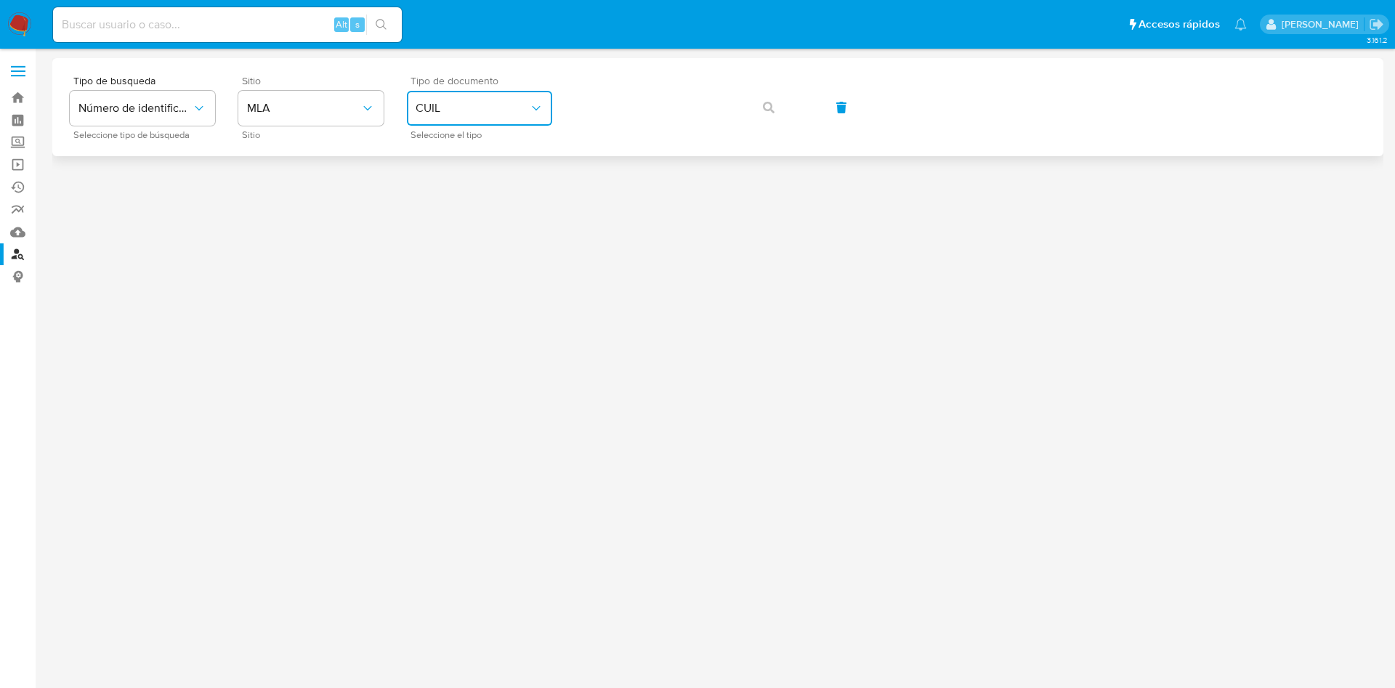
click at [461, 108] on span "CUIL" at bounding box center [472, 108] width 113 height 15
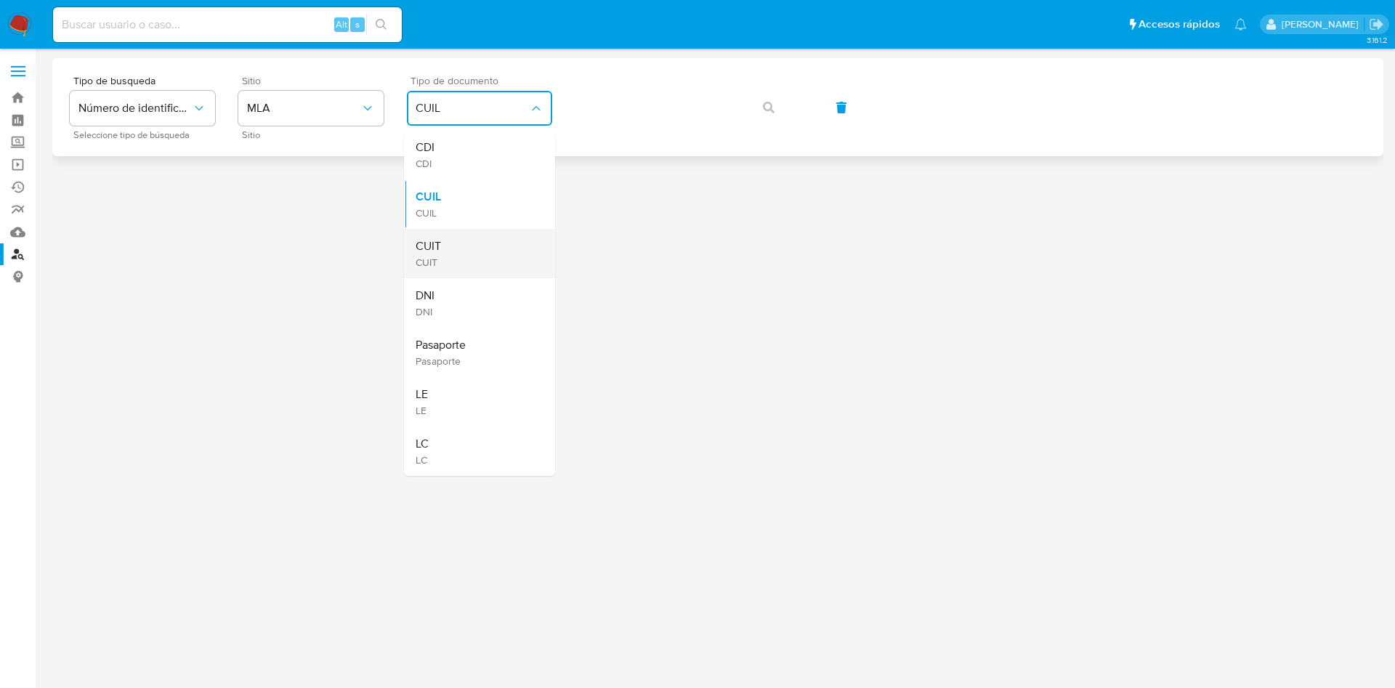
click at [464, 234] on div "CUIT CUIT" at bounding box center [475, 253] width 119 height 49
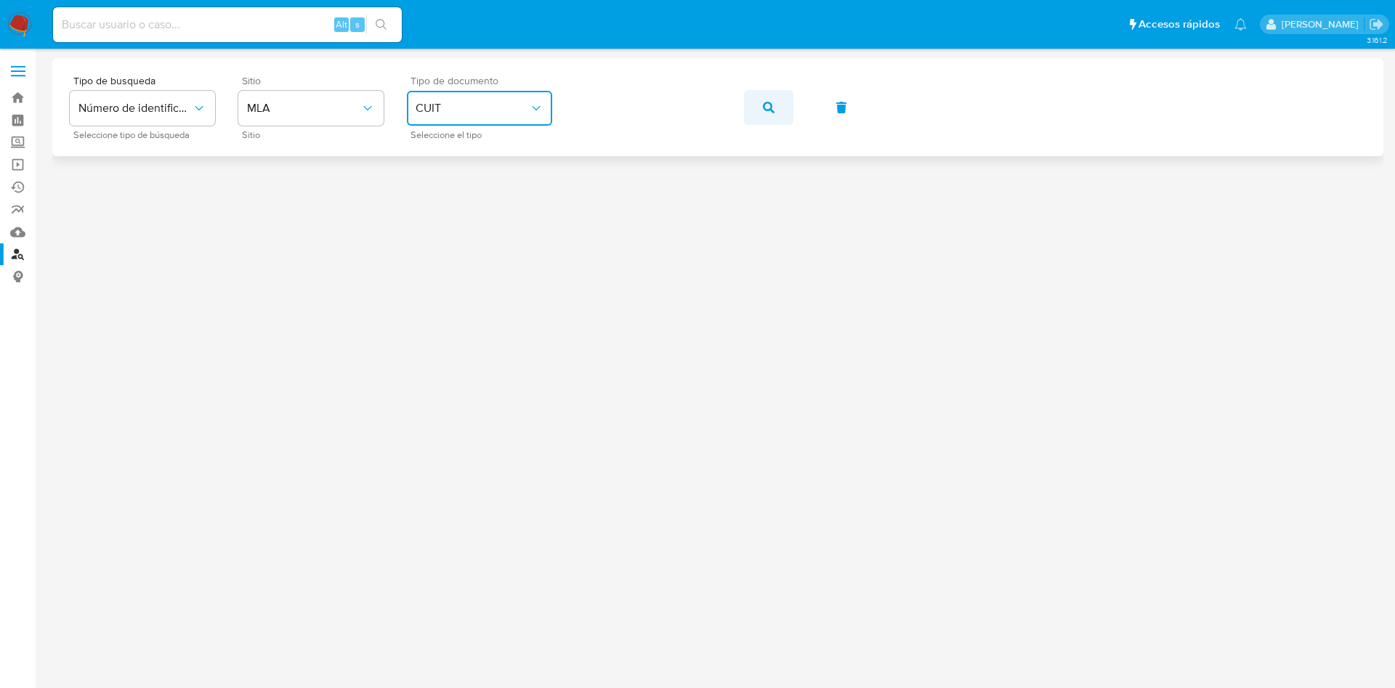
click at [770, 102] on icon "button" at bounding box center [769, 108] width 12 height 12
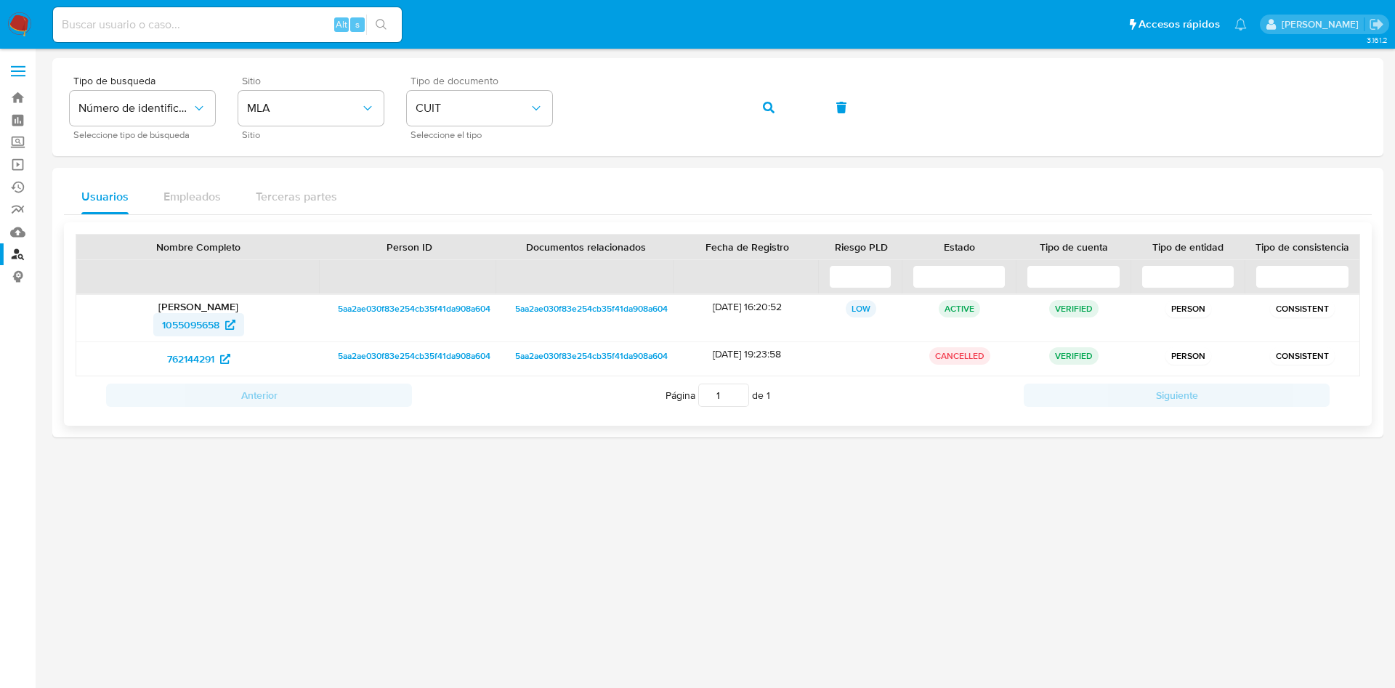
click at [196, 320] on span "1055095658" at bounding box center [190, 324] width 57 height 23
click at [756, 110] on button "button" at bounding box center [768, 107] width 49 height 35
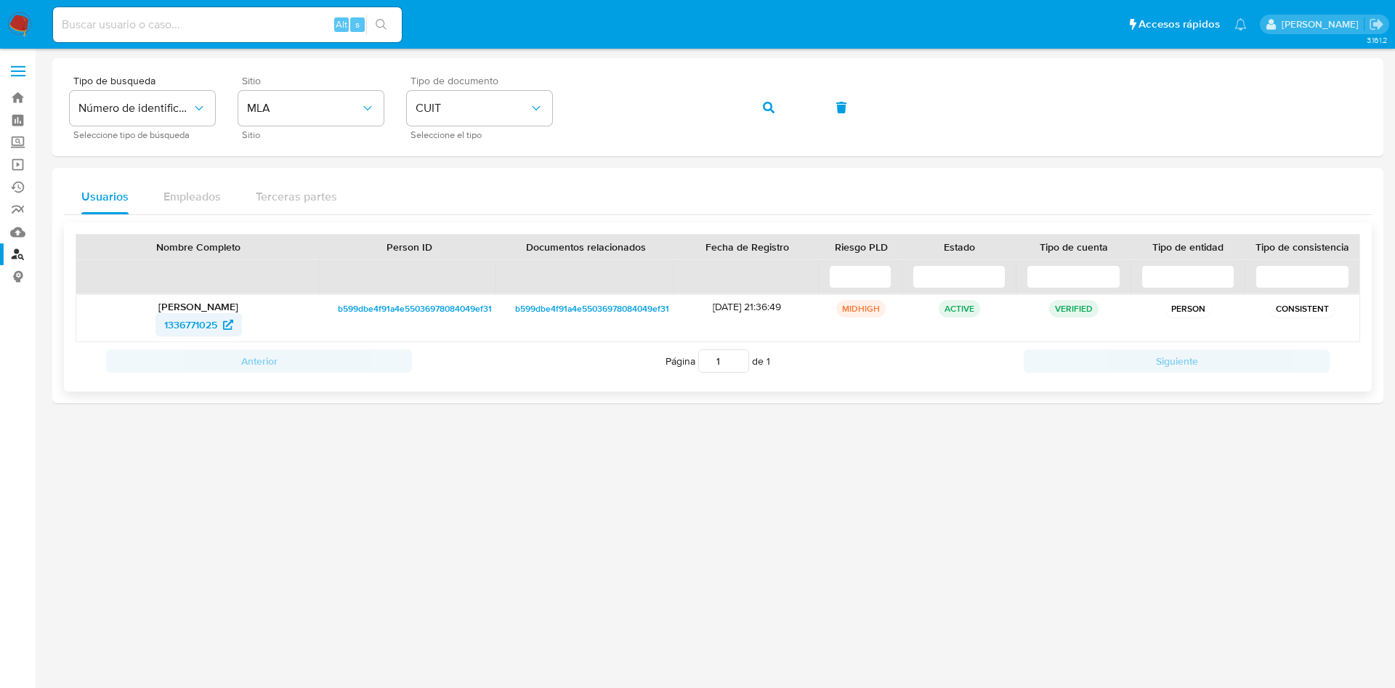
click at [221, 326] on span "1336771025" at bounding box center [198, 324] width 69 height 23
click at [772, 116] on span "button" at bounding box center [769, 108] width 12 height 32
click at [190, 307] on p "Jordy Emanol Bello Revollo" at bounding box center [198, 306] width 224 height 13
click at [182, 320] on span "745335063" at bounding box center [190, 324] width 52 height 23
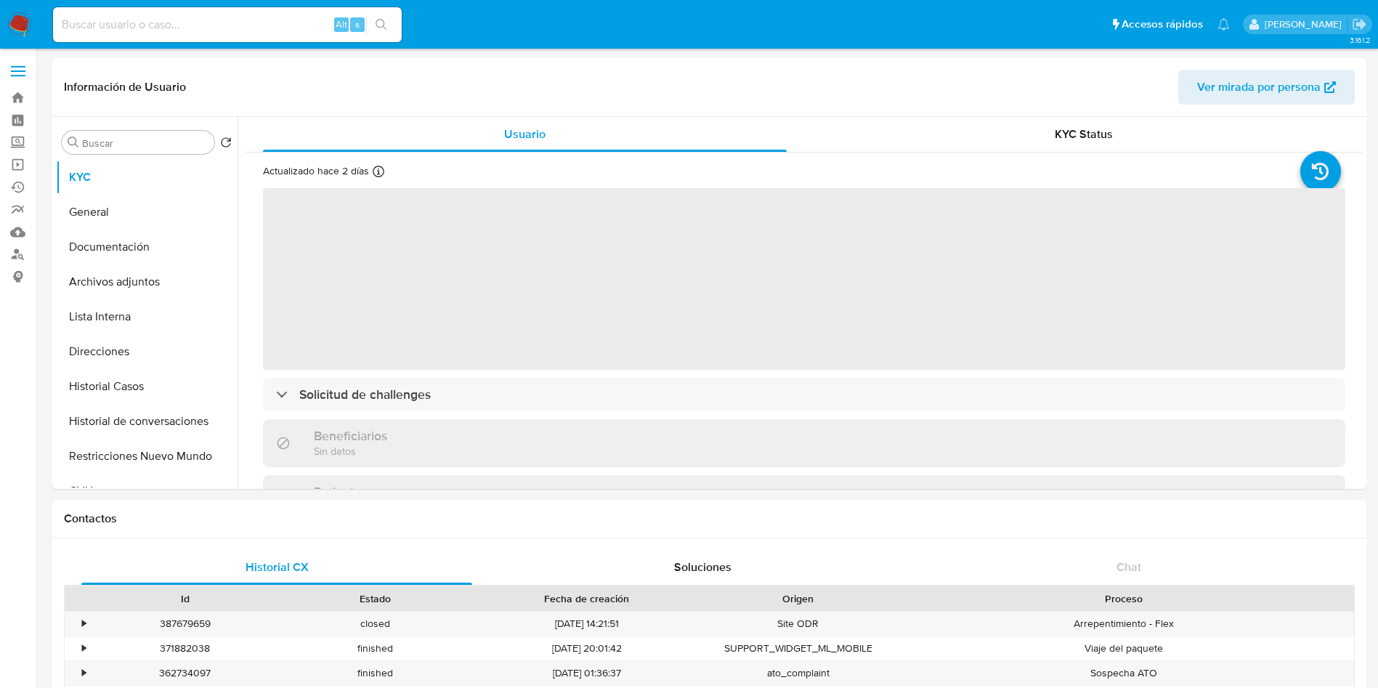
select select "10"
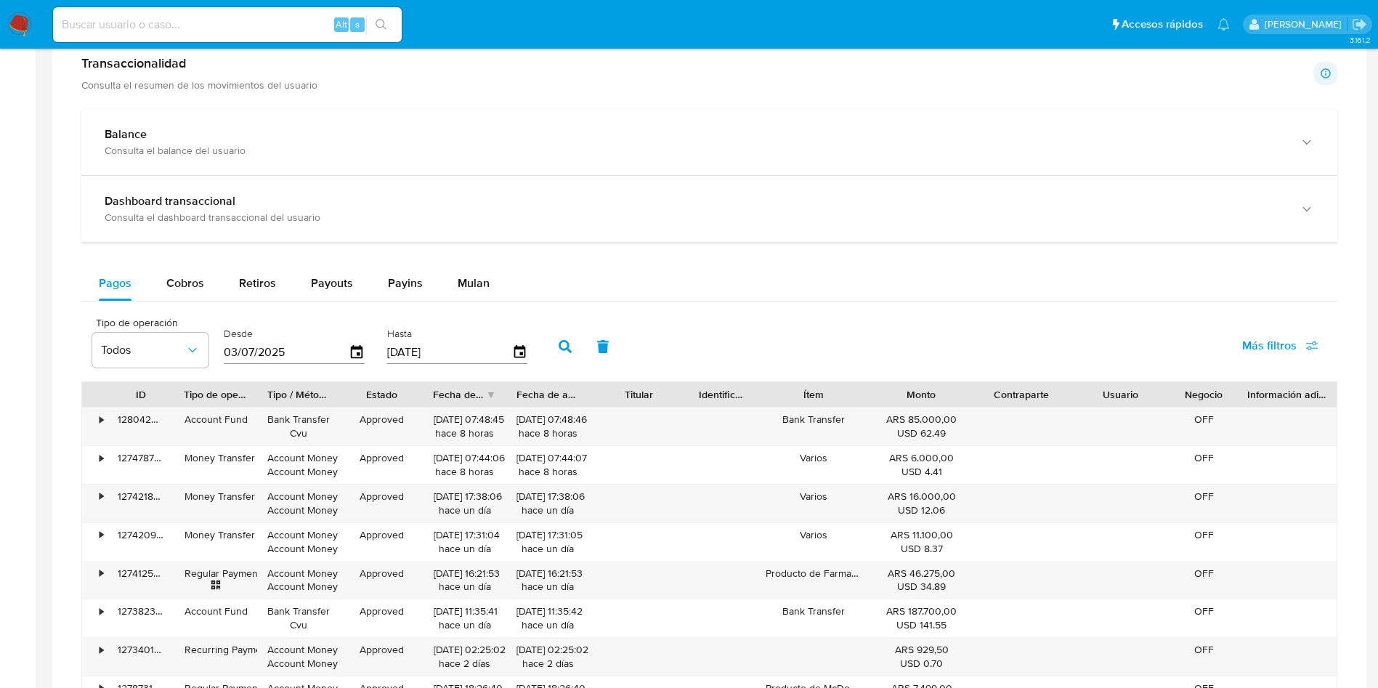
scroll to position [218, 0]
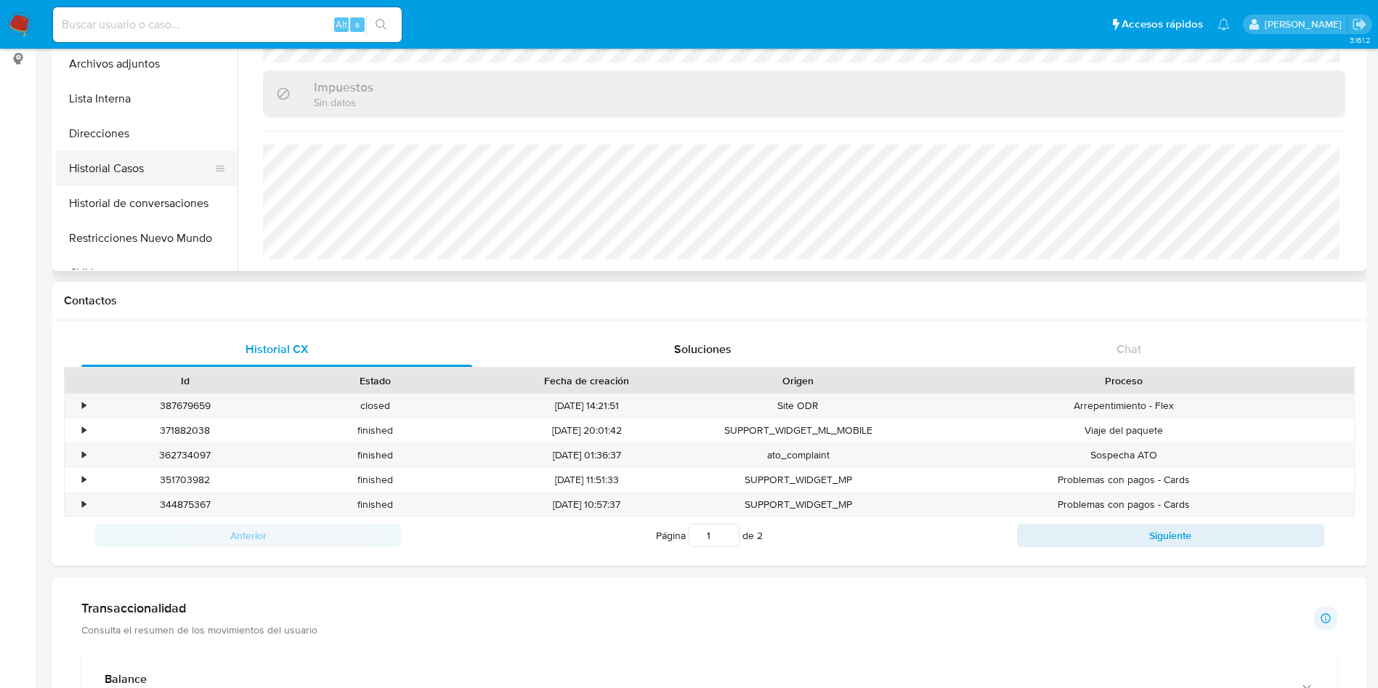
drag, startPoint x: 124, startPoint y: 165, endPoint x: 113, endPoint y: 167, distance: 11.1
click at [124, 164] on button "Historial Casos" at bounding box center [141, 168] width 170 height 35
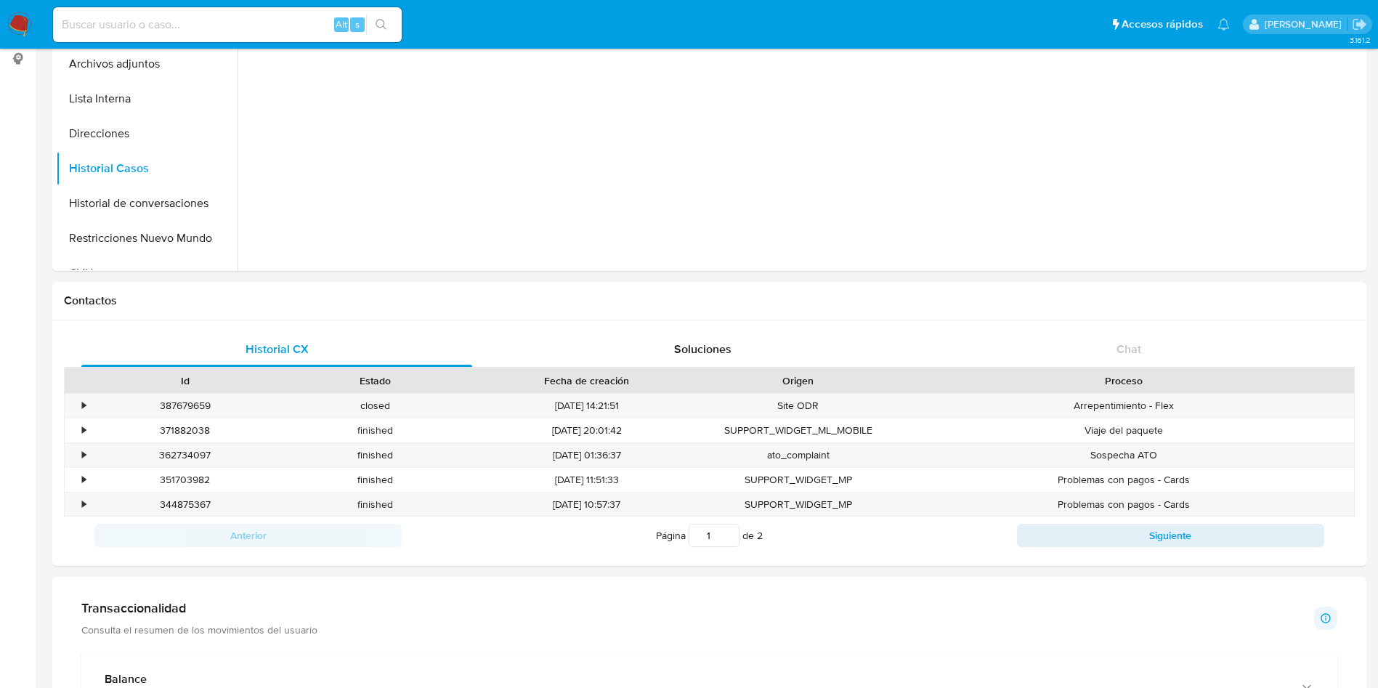
scroll to position [0, 0]
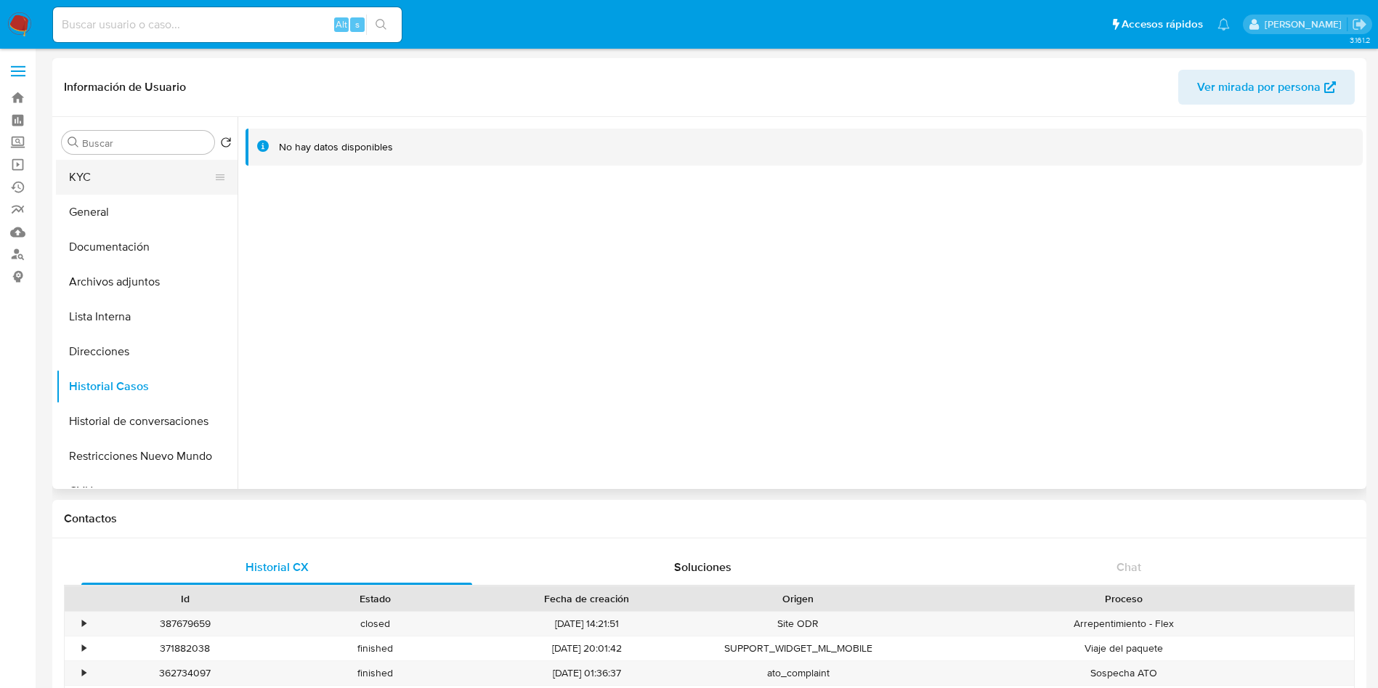
click at [141, 183] on button "KYC" at bounding box center [141, 177] width 170 height 35
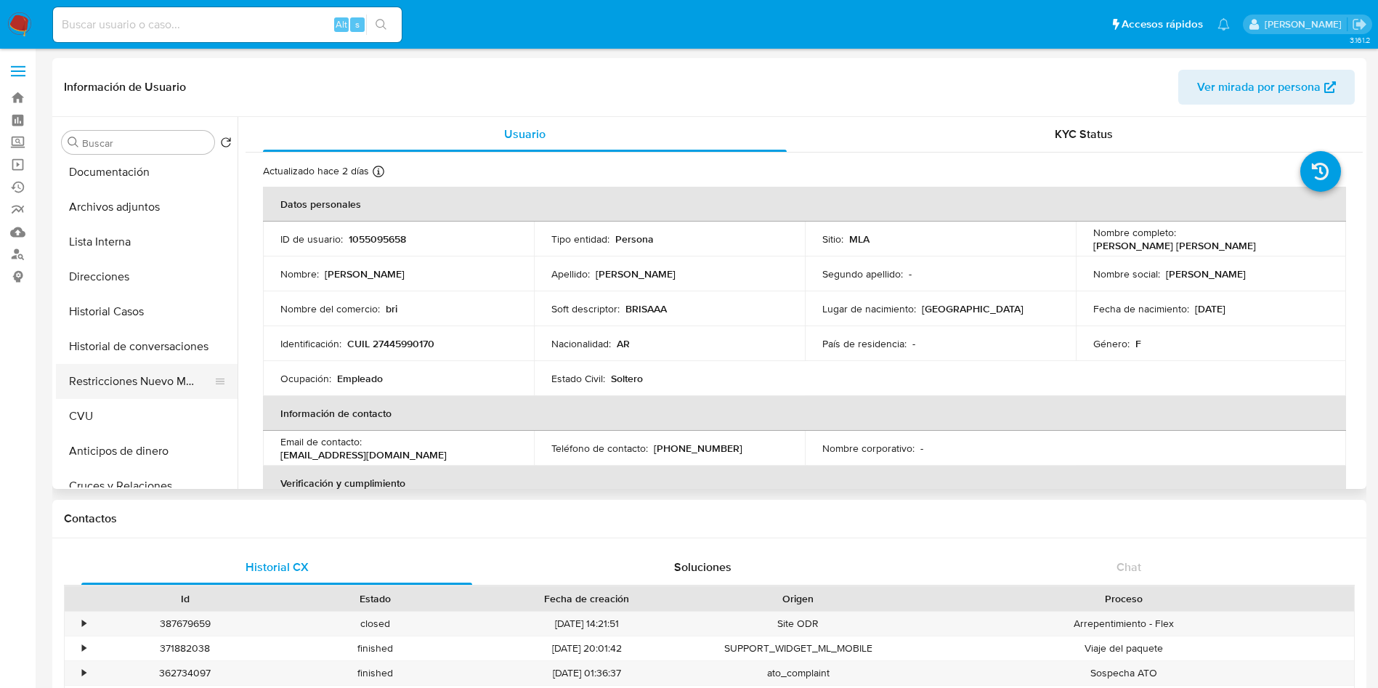
scroll to position [109, 0]
click at [123, 379] on button "CVU" at bounding box center [141, 382] width 170 height 35
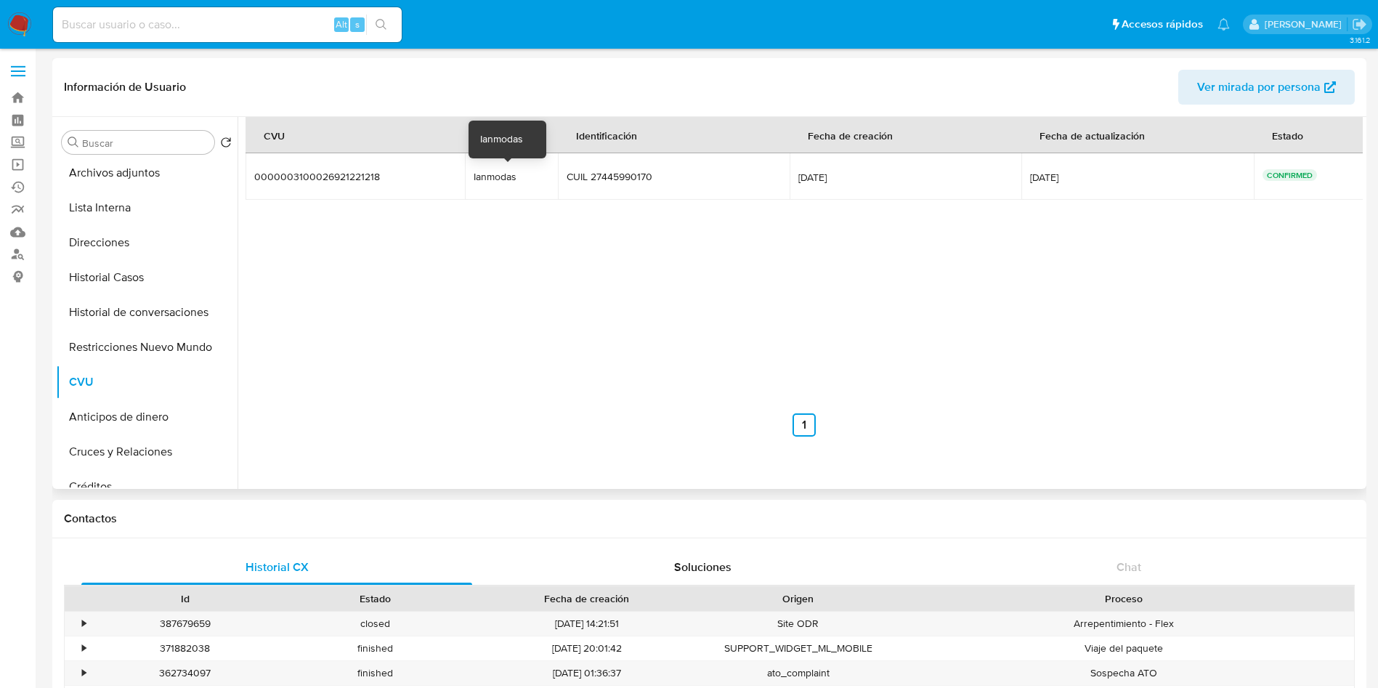
click at [484, 175] on div "Ianmodas" at bounding box center [511, 176] width 75 height 13
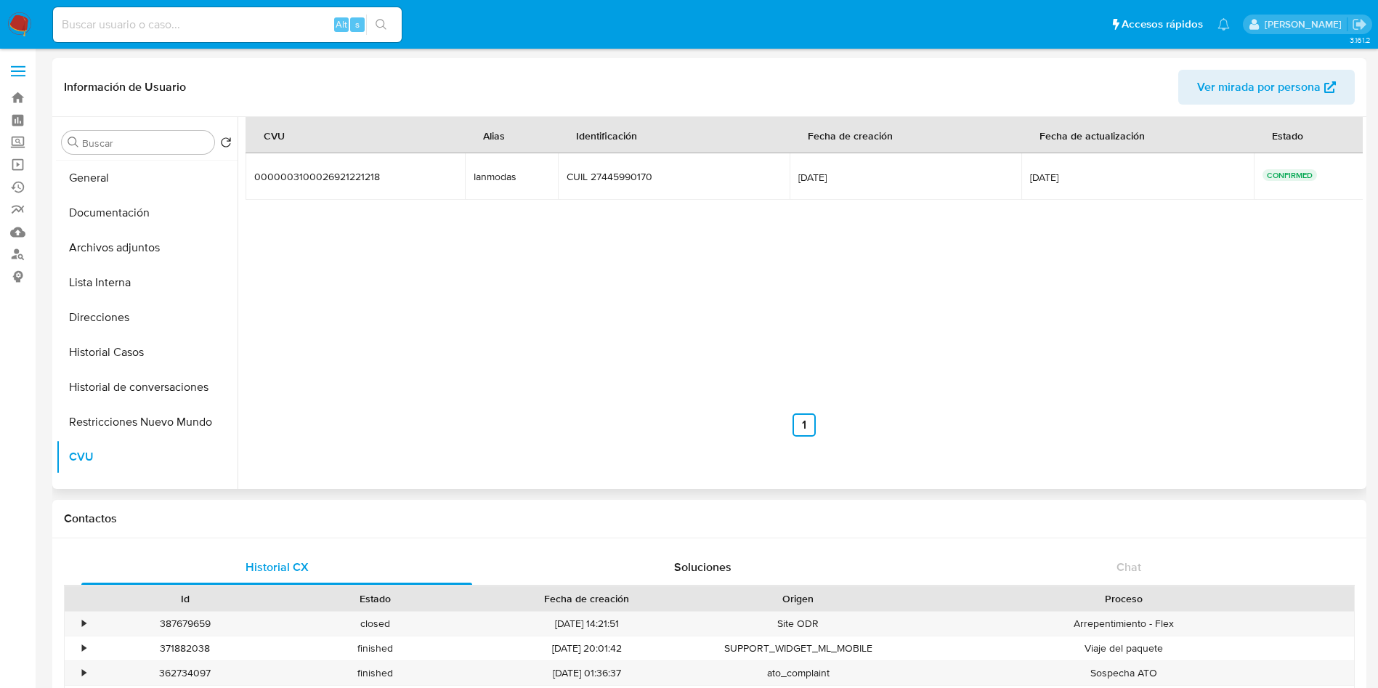
scroll to position [0, 0]
click at [126, 171] on button "KYC" at bounding box center [141, 177] width 170 height 35
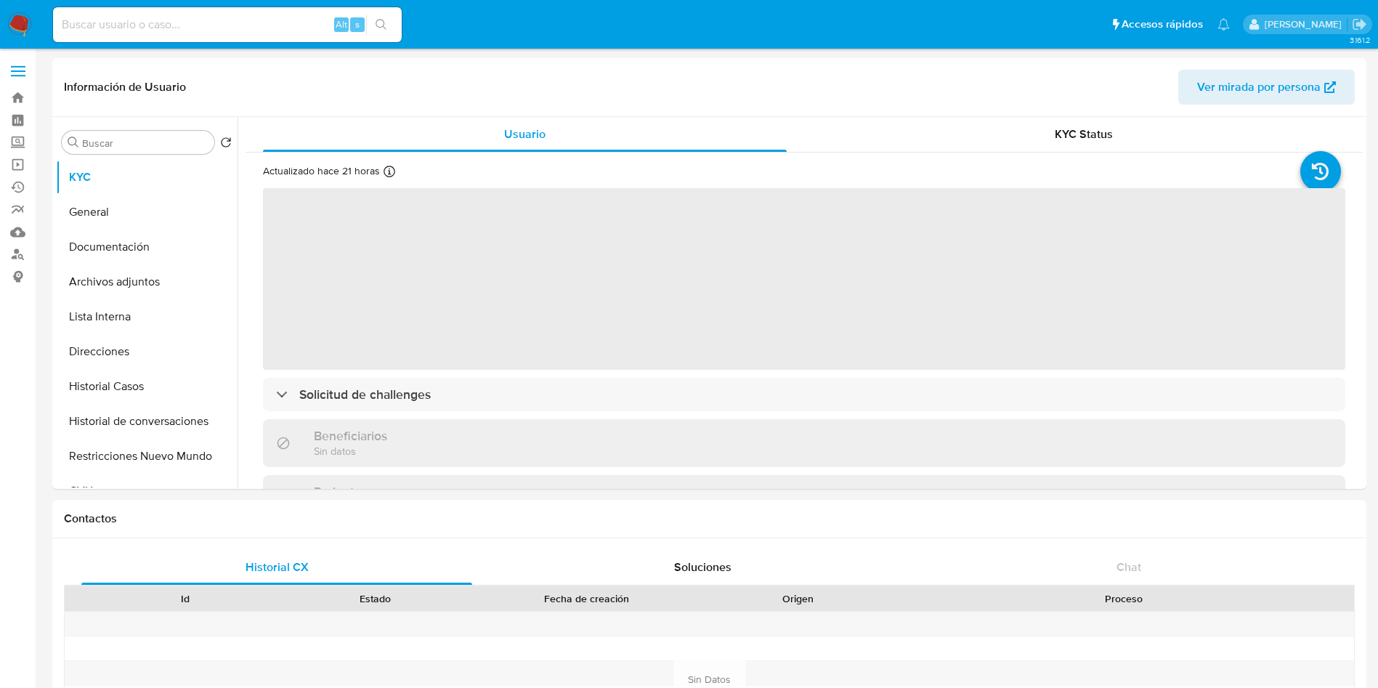
select select "10"
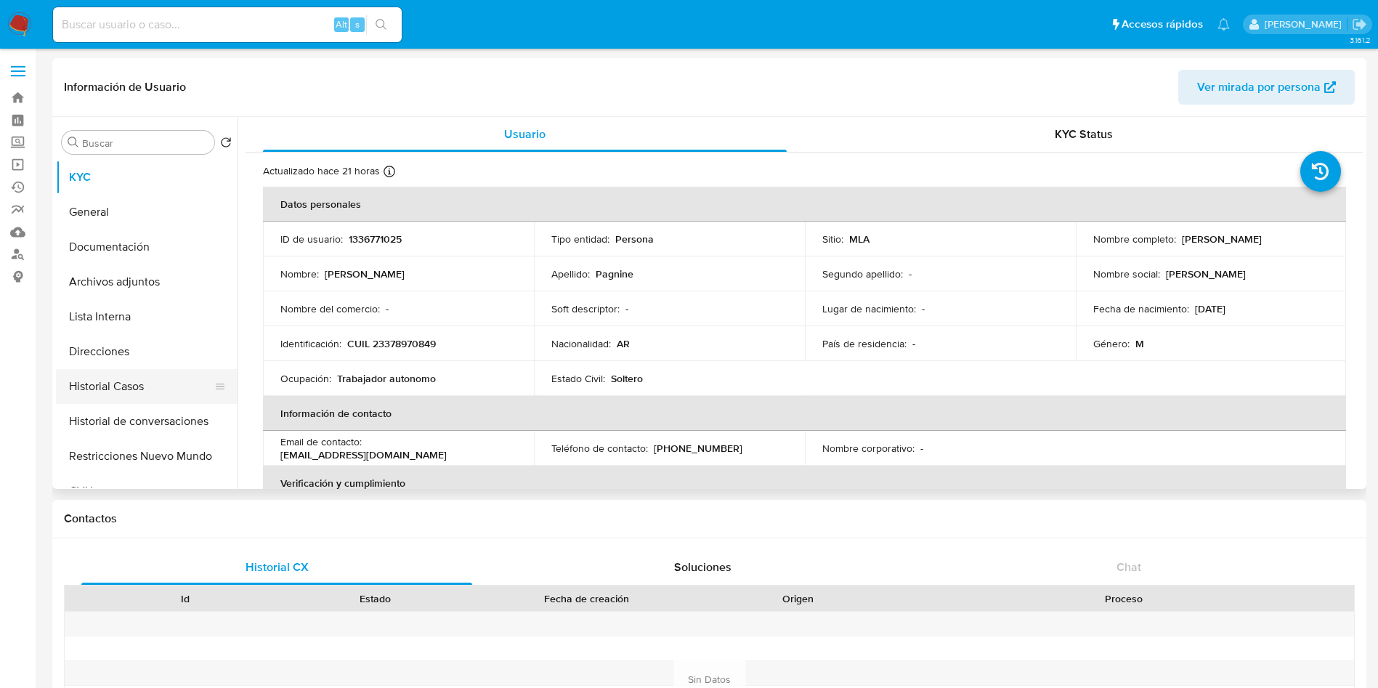
click at [83, 385] on button "Historial Casos" at bounding box center [141, 386] width 170 height 35
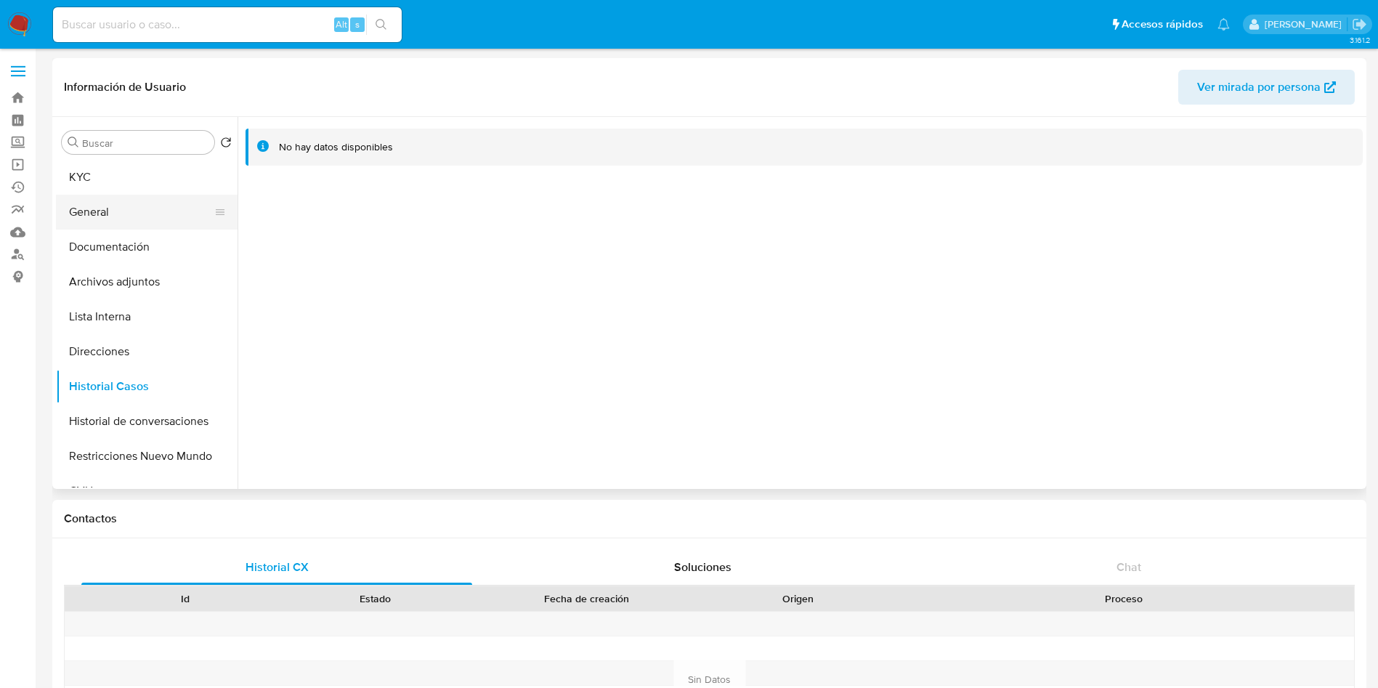
click at [69, 195] on button "General" at bounding box center [141, 212] width 170 height 35
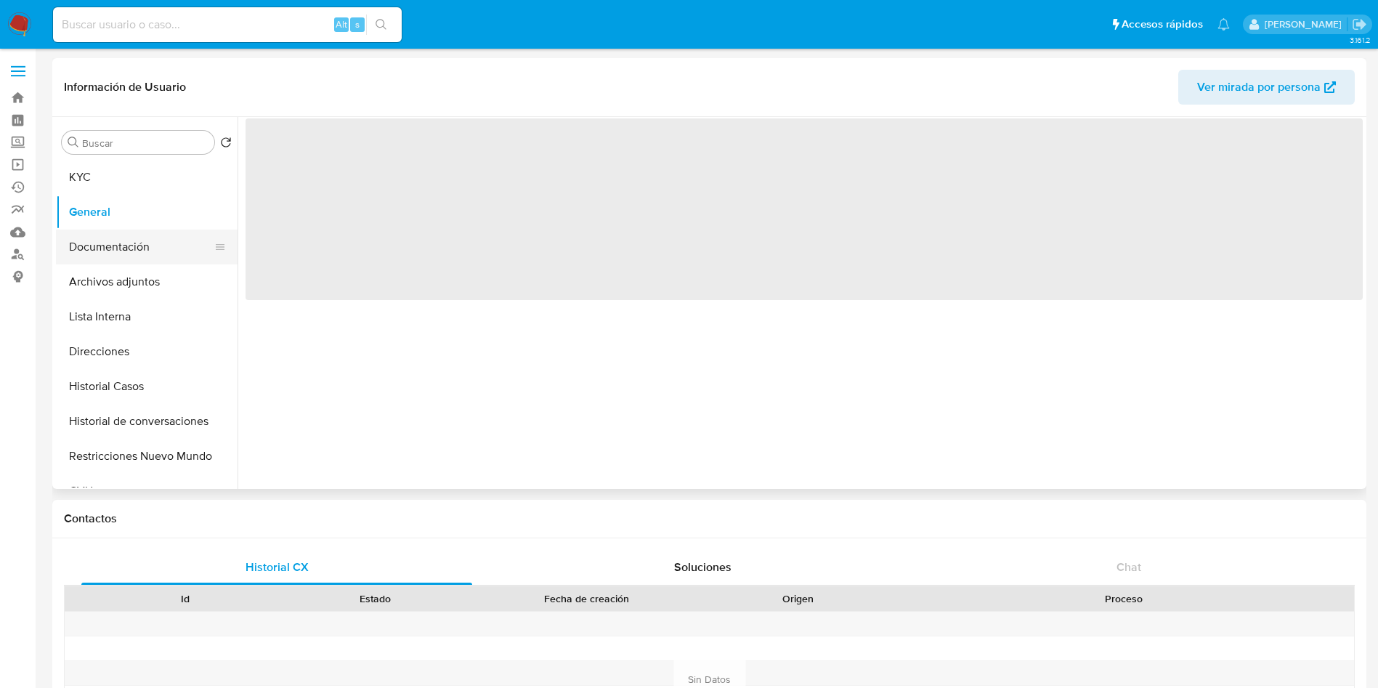
drag, startPoint x: 98, startPoint y: 163, endPoint x: 159, endPoint y: 229, distance: 89.4
click at [100, 164] on button "KYC" at bounding box center [147, 177] width 182 height 35
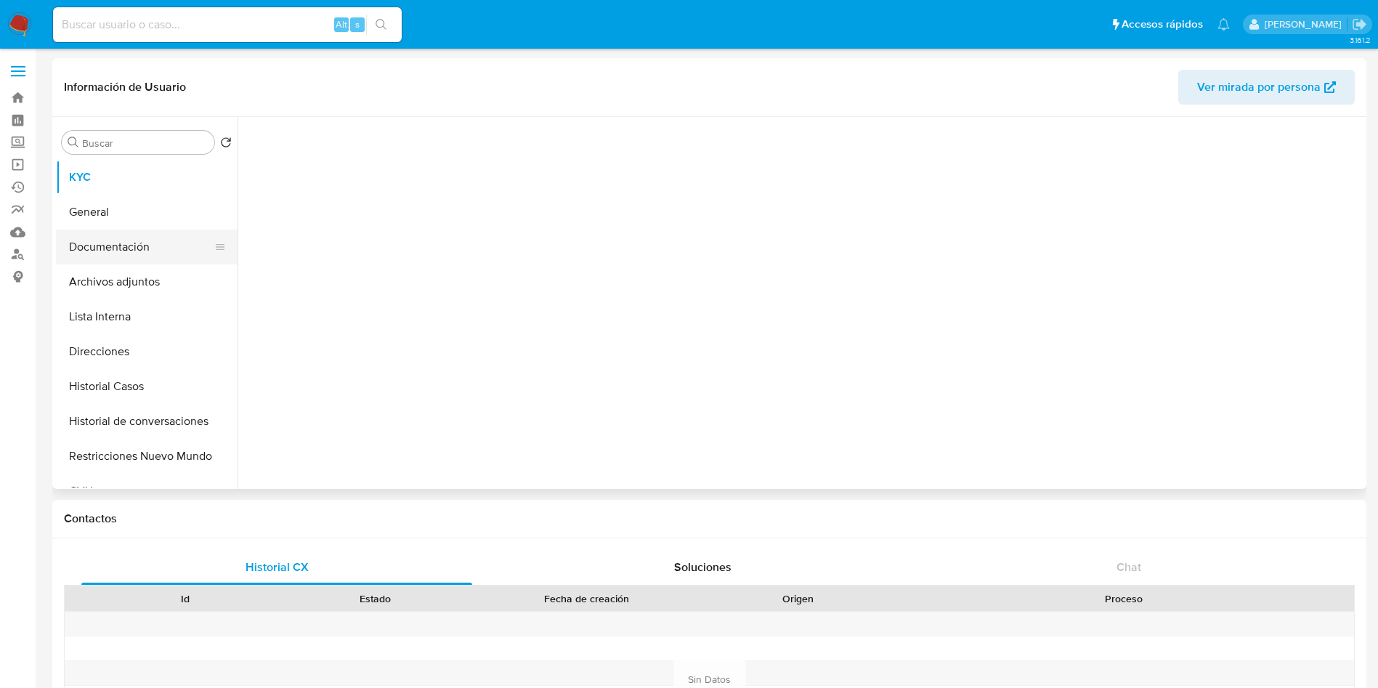
click at [155, 258] on button "Documentación" at bounding box center [141, 247] width 170 height 35
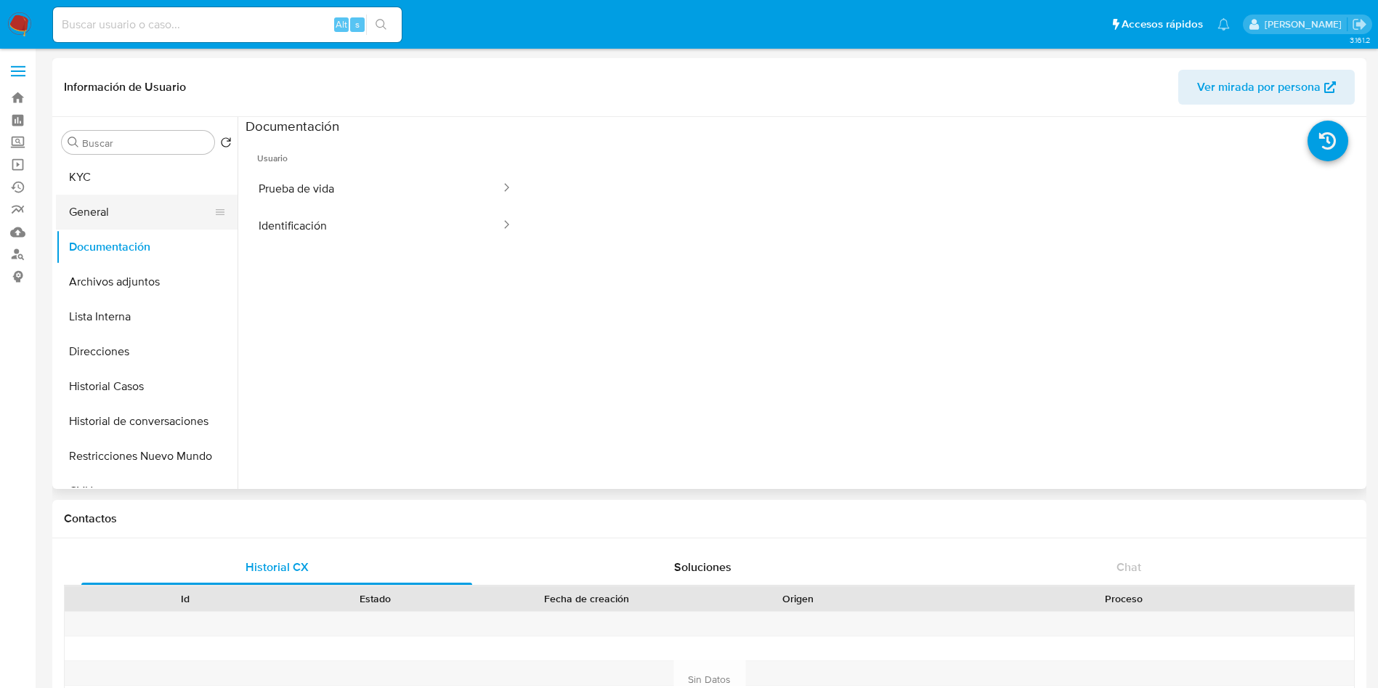
click at [153, 199] on button "General" at bounding box center [141, 212] width 170 height 35
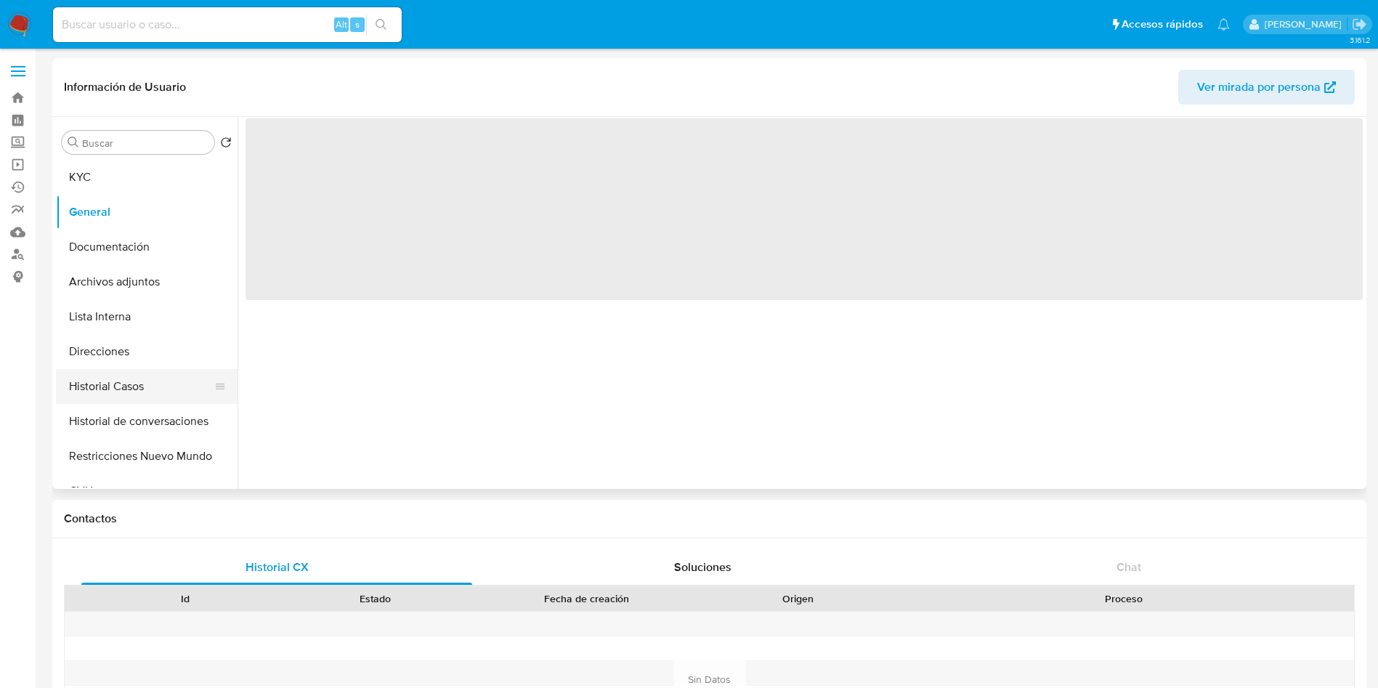
click at [152, 381] on button "Historial Casos" at bounding box center [141, 386] width 170 height 35
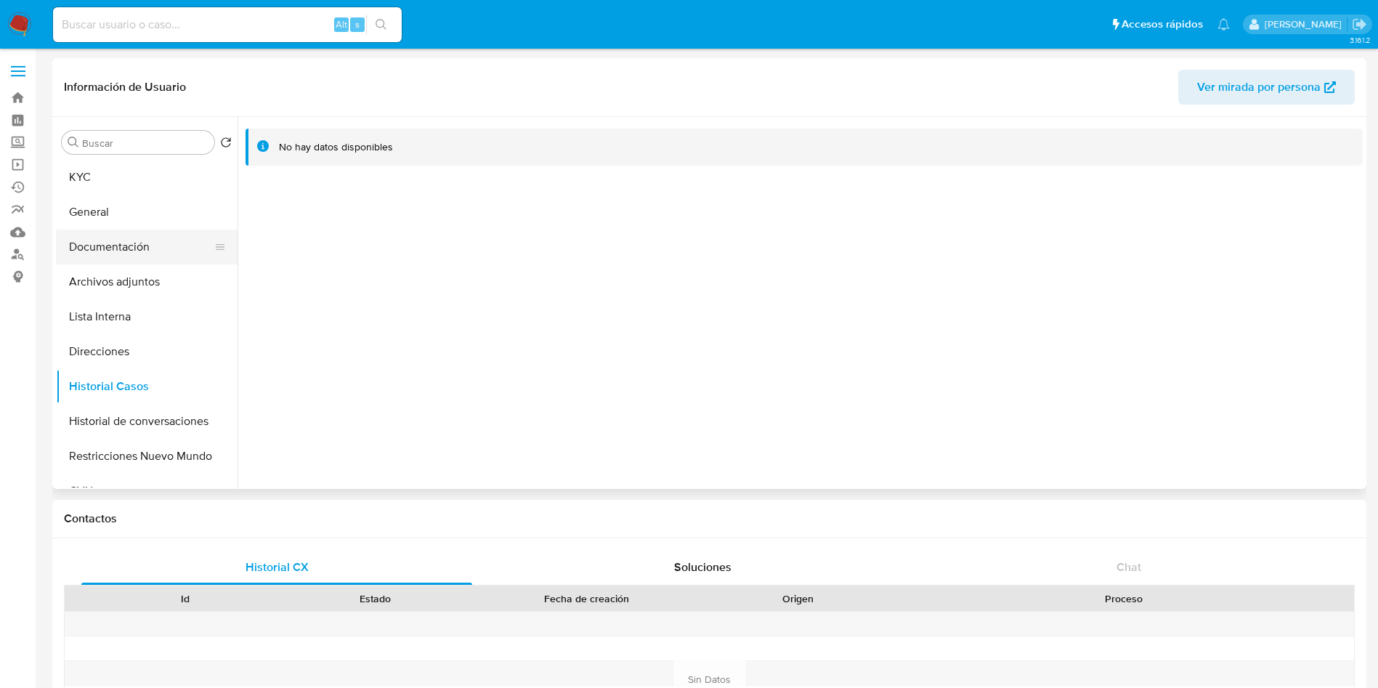
click at [125, 245] on button "Documentación" at bounding box center [141, 247] width 170 height 35
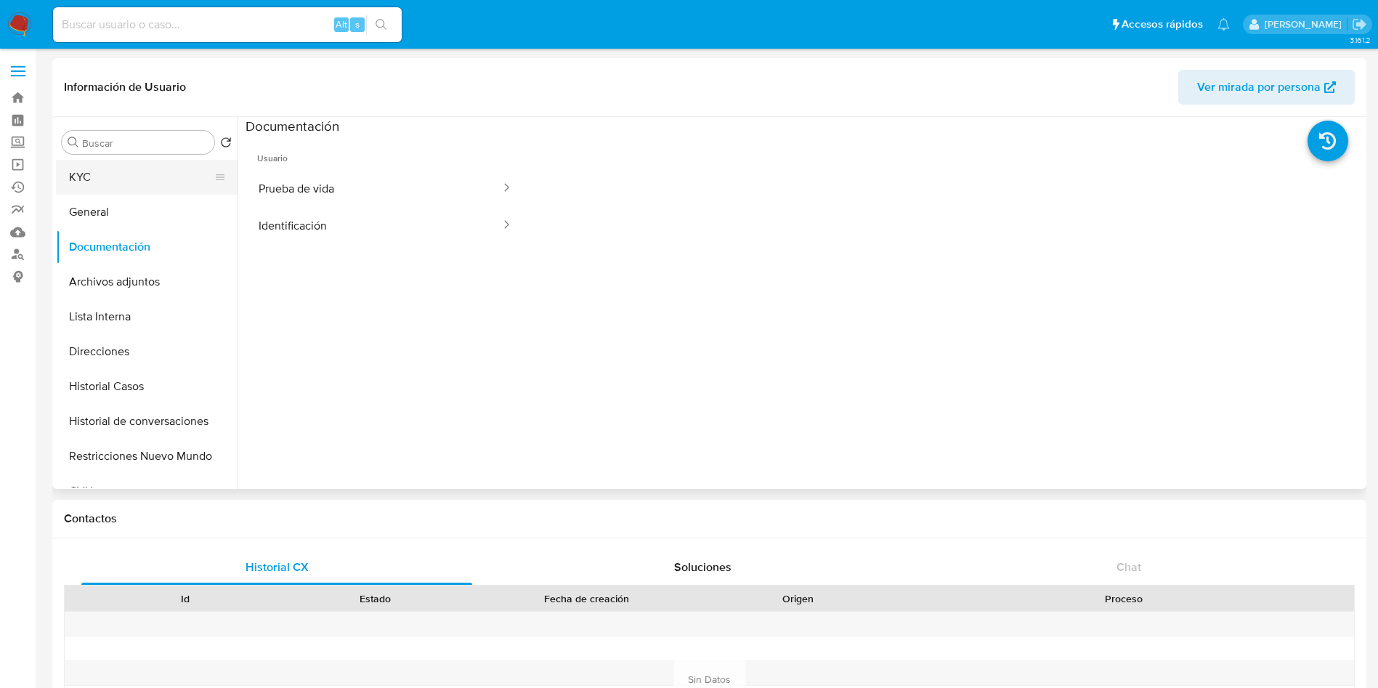
click at [132, 183] on button "KYC" at bounding box center [141, 177] width 170 height 35
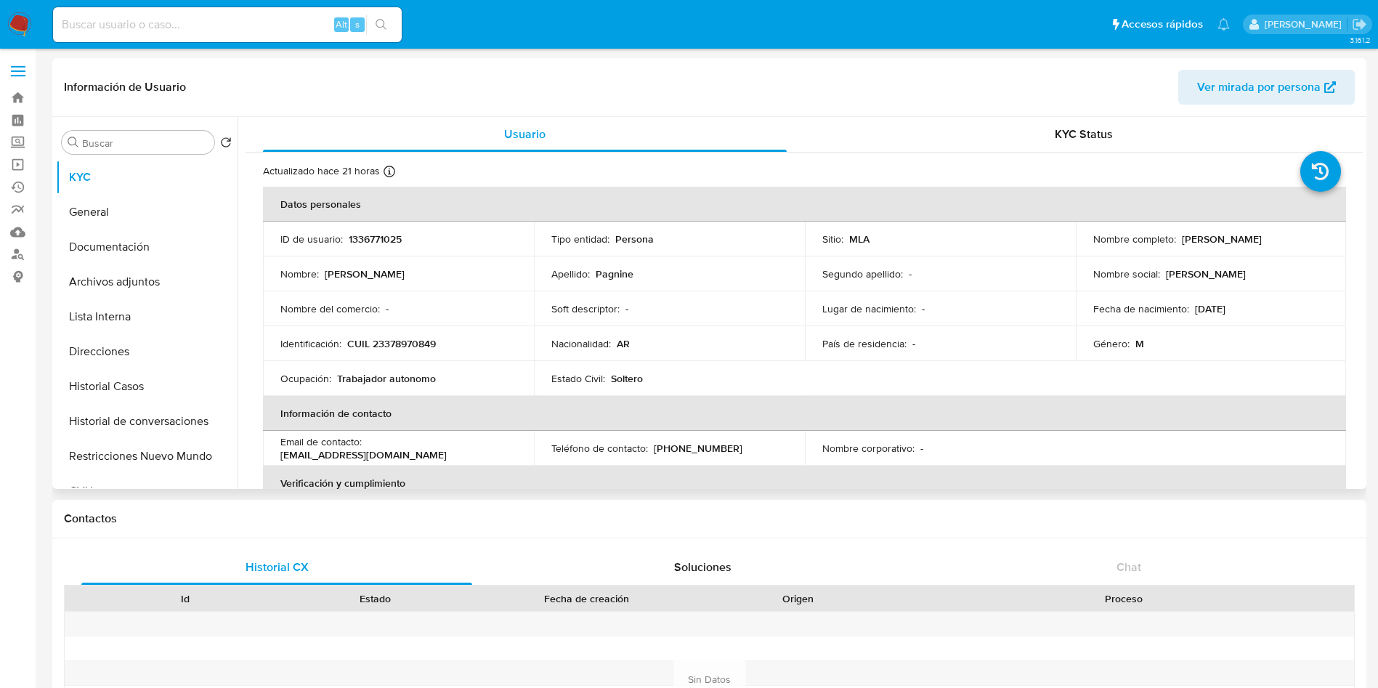
drag, startPoint x: 482, startPoint y: 104, endPoint x: 1008, endPoint y: 288, distance: 557.5
click at [1008, 288] on td "Segundo apellido : -" at bounding box center [940, 273] width 271 height 35
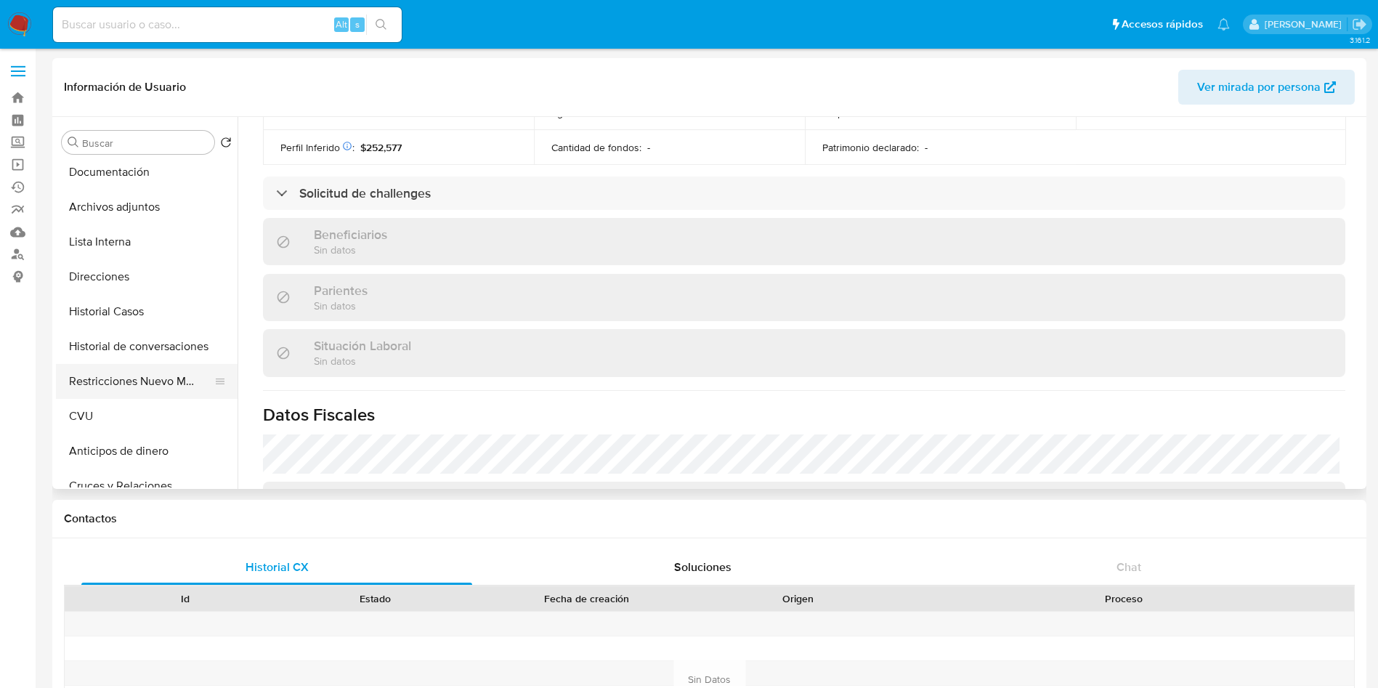
scroll to position [109, 0]
click at [127, 376] on button "CVU" at bounding box center [141, 382] width 170 height 35
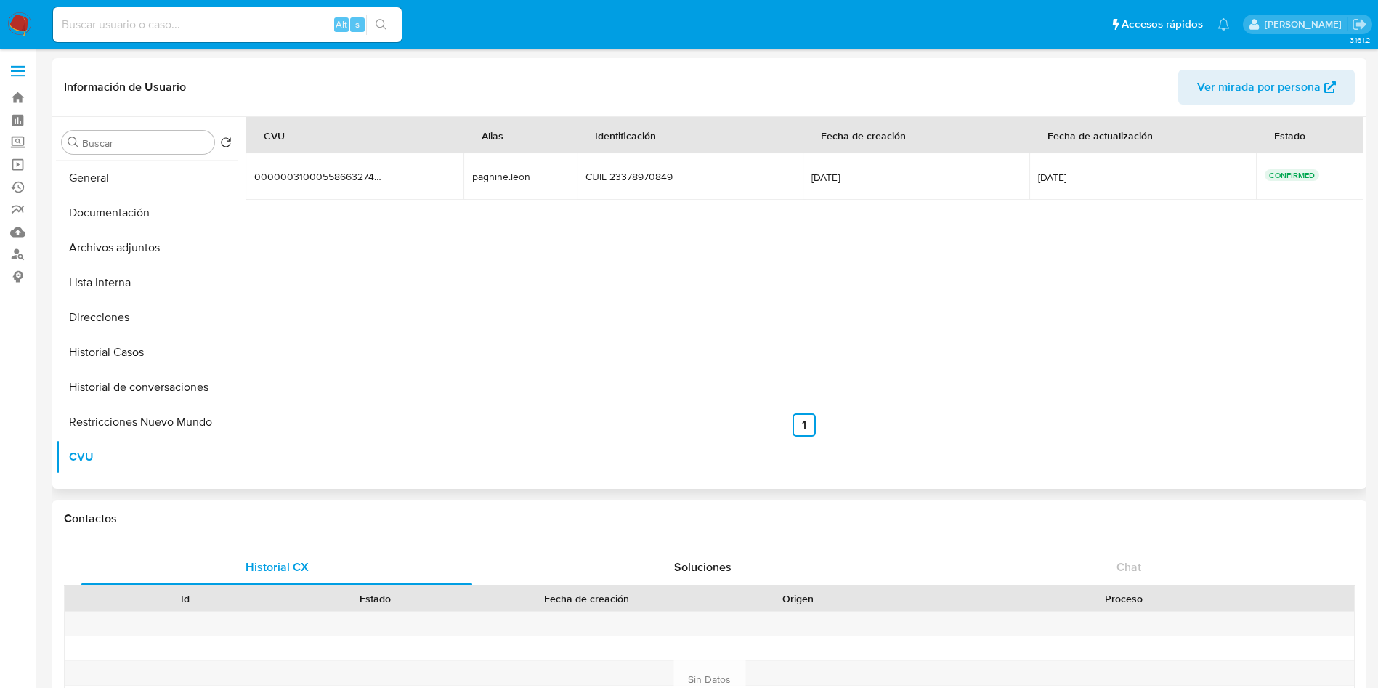
scroll to position [0, 0]
click at [126, 189] on button "KYC" at bounding box center [141, 177] width 170 height 35
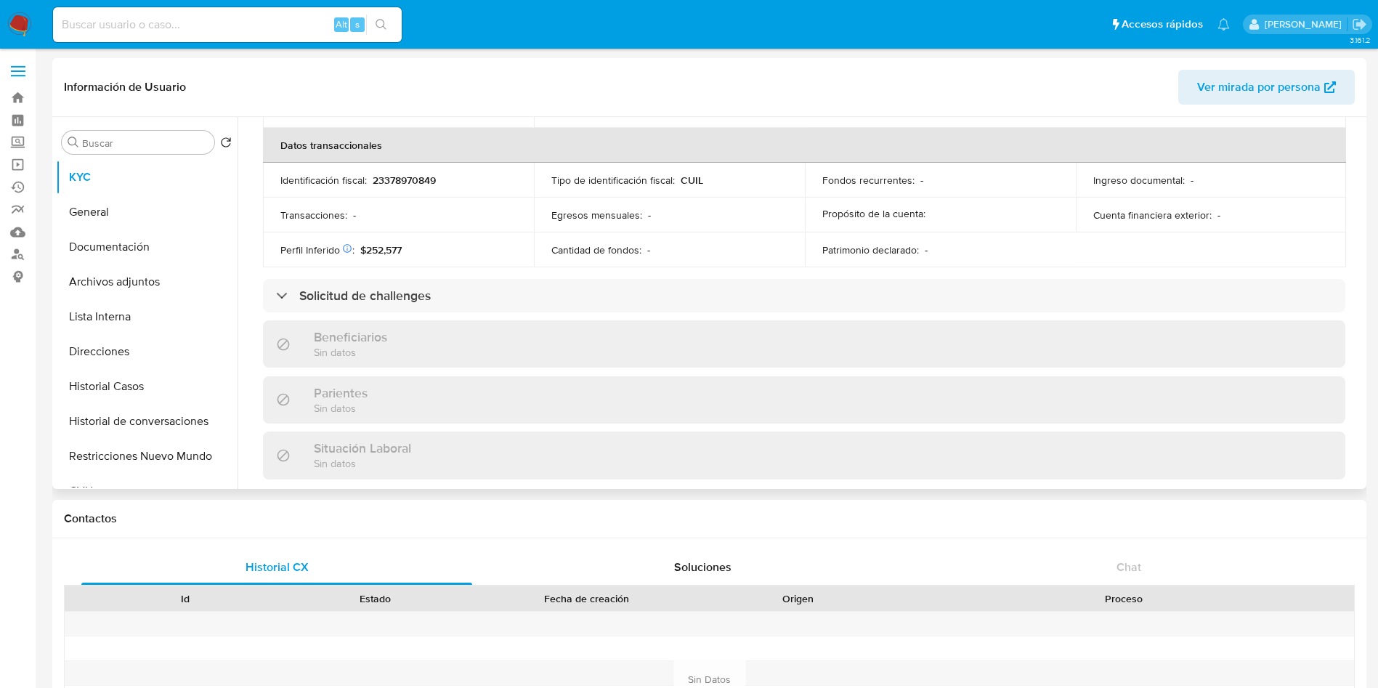
scroll to position [738, 0]
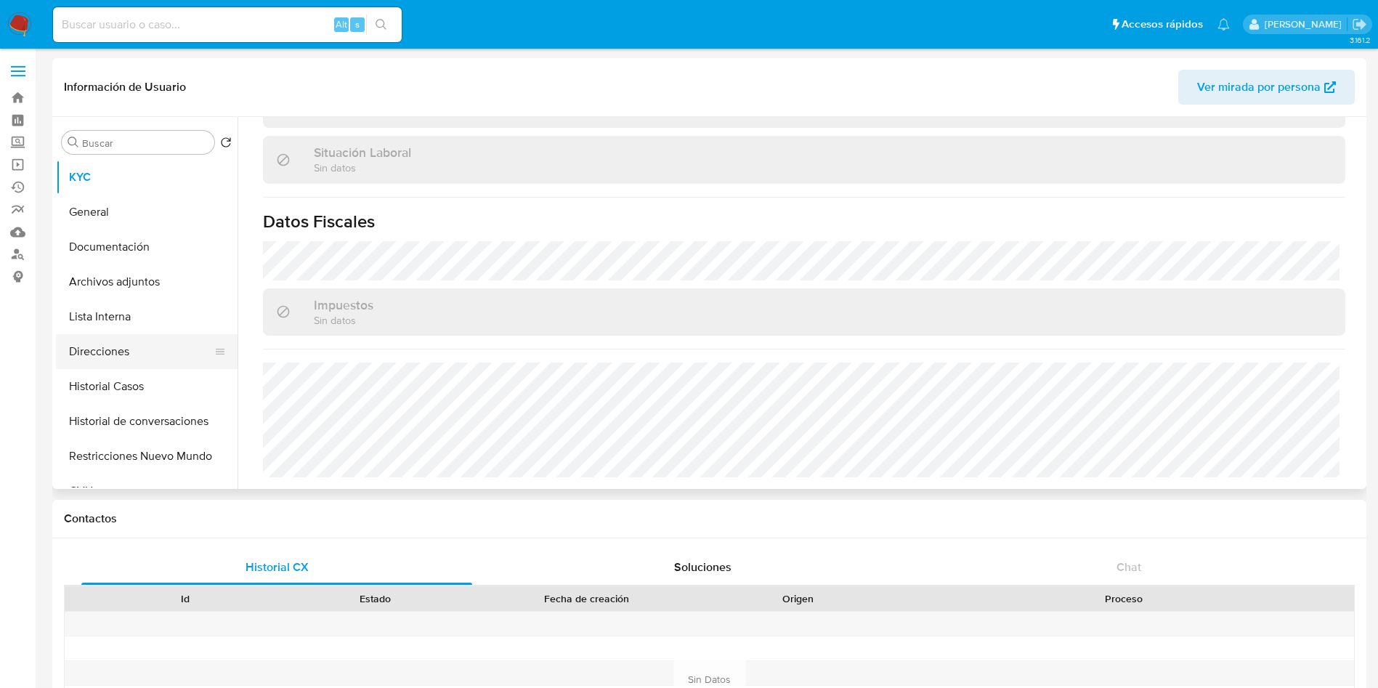
click at [177, 349] on button "Direcciones" at bounding box center [141, 351] width 170 height 35
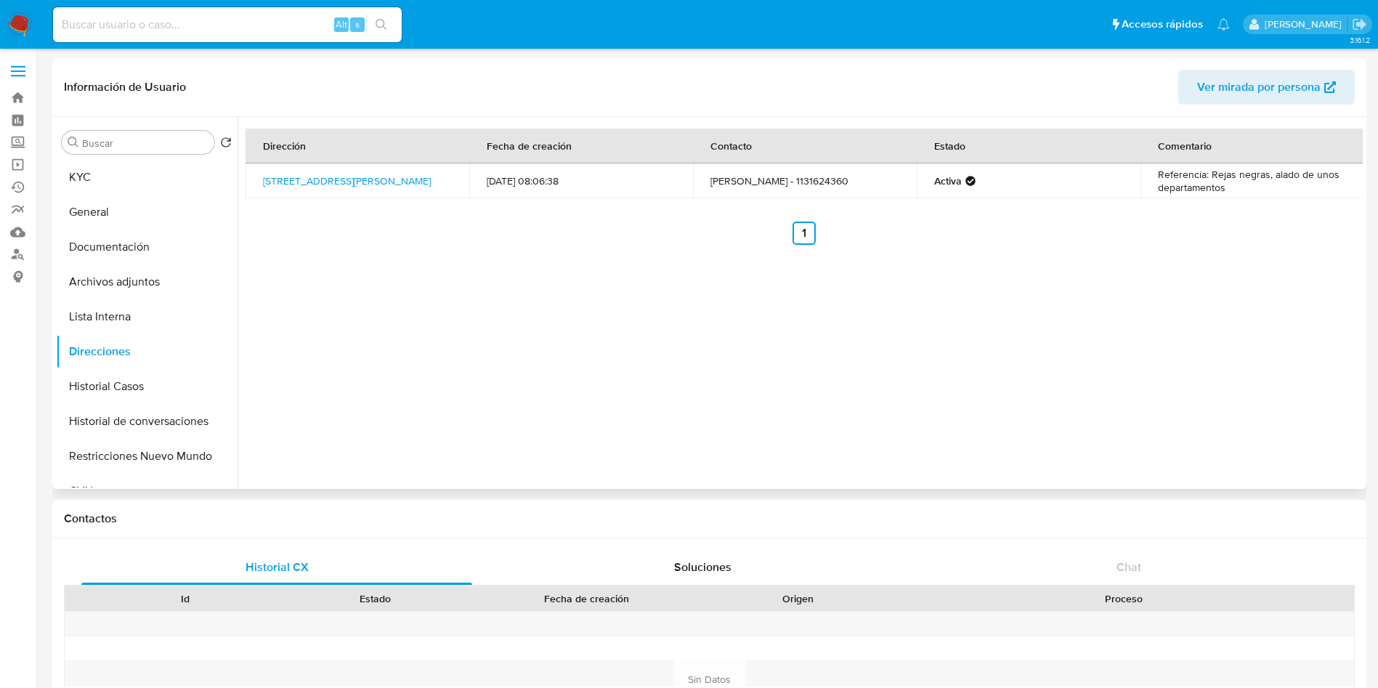
click at [830, 326] on div "Dirección Fecha de creación Contacto Estado Comentario Calle Otto Krause 1580, …" at bounding box center [800, 303] width 1125 height 372
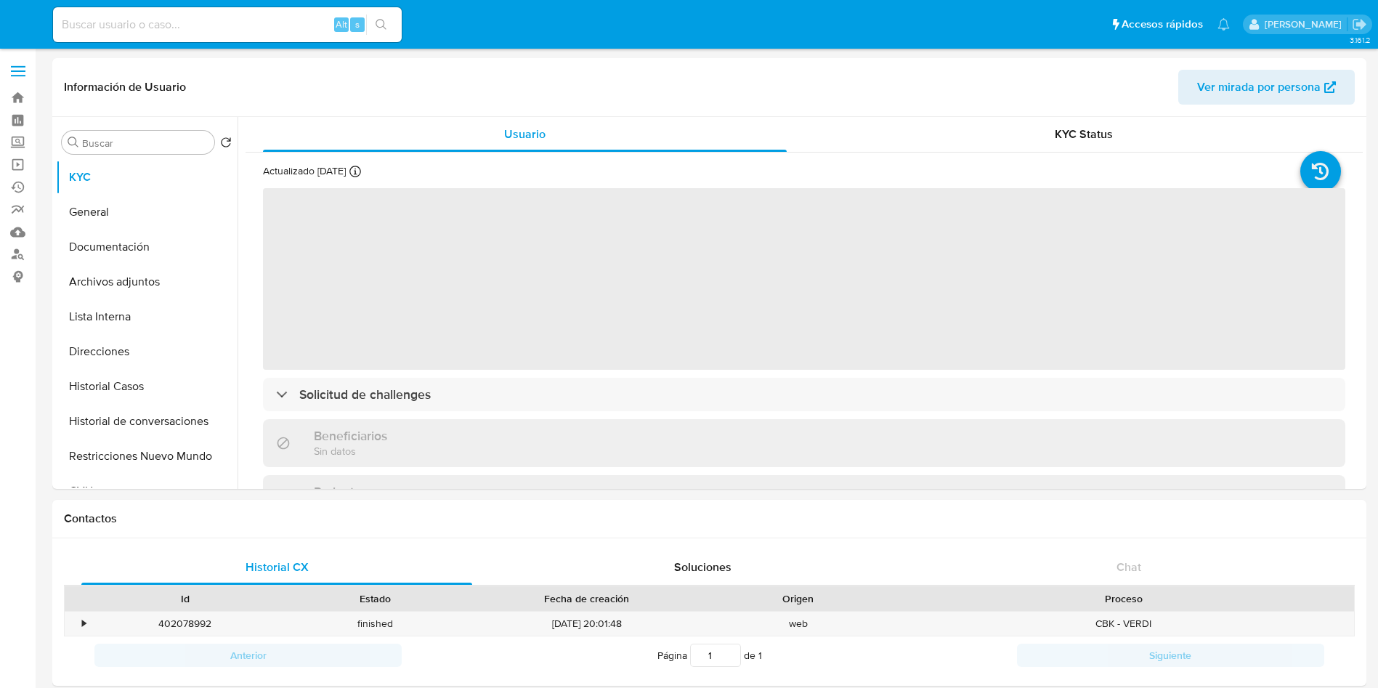
select select "10"
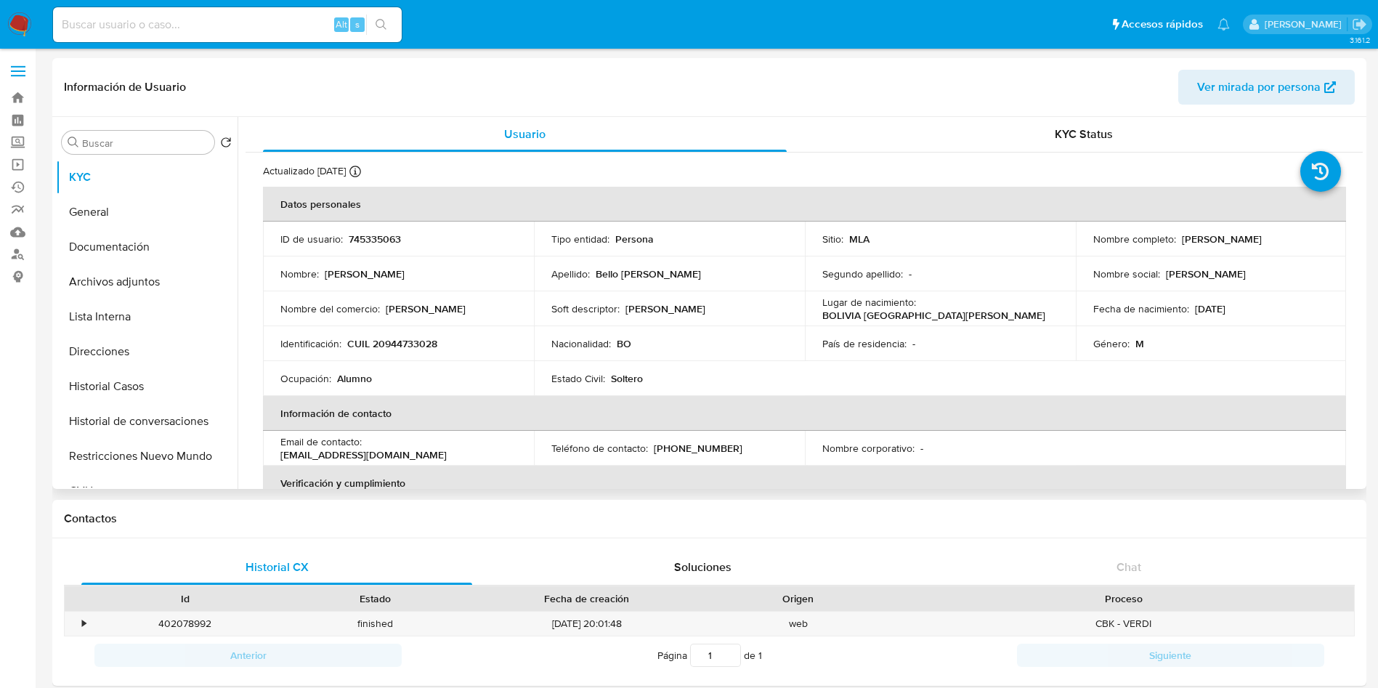
click at [831, 249] on td "Sitio : MLA" at bounding box center [940, 239] width 271 height 35
click at [844, 302] on p "Lugar de nacimiento :" at bounding box center [869, 302] width 94 height 13
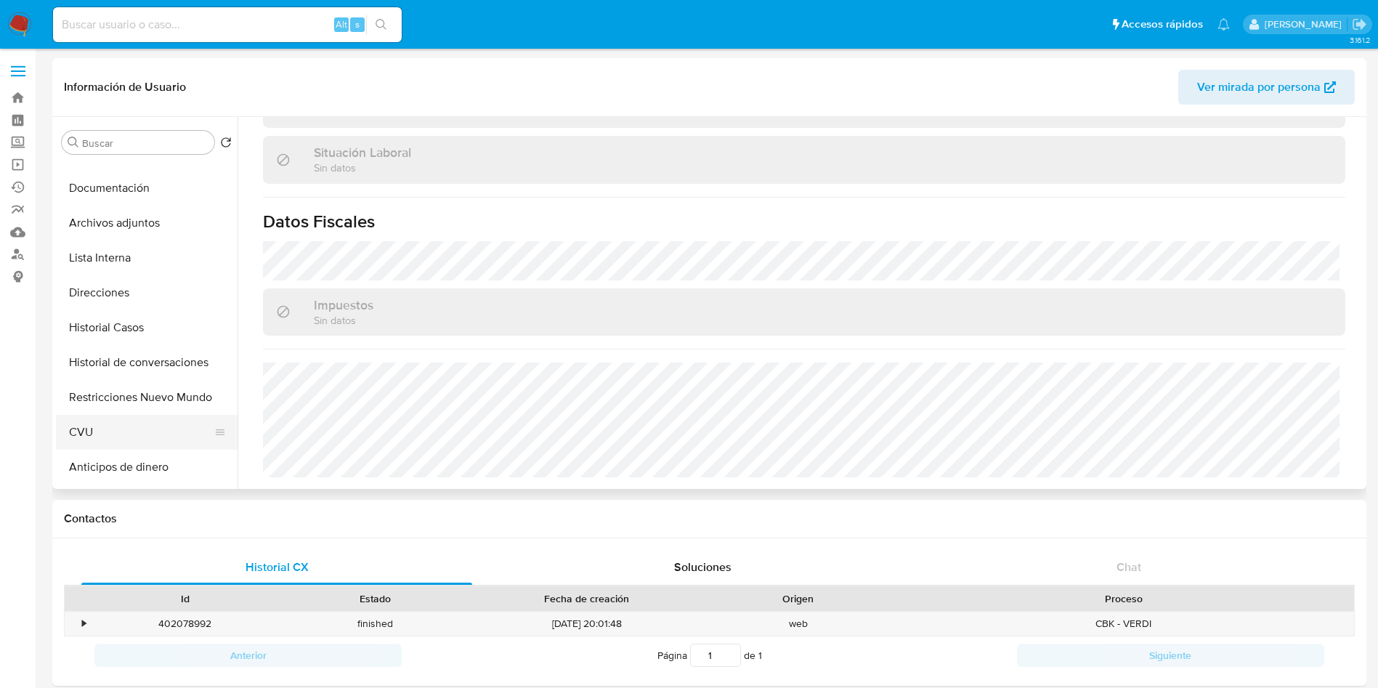
scroll to position [109, 0]
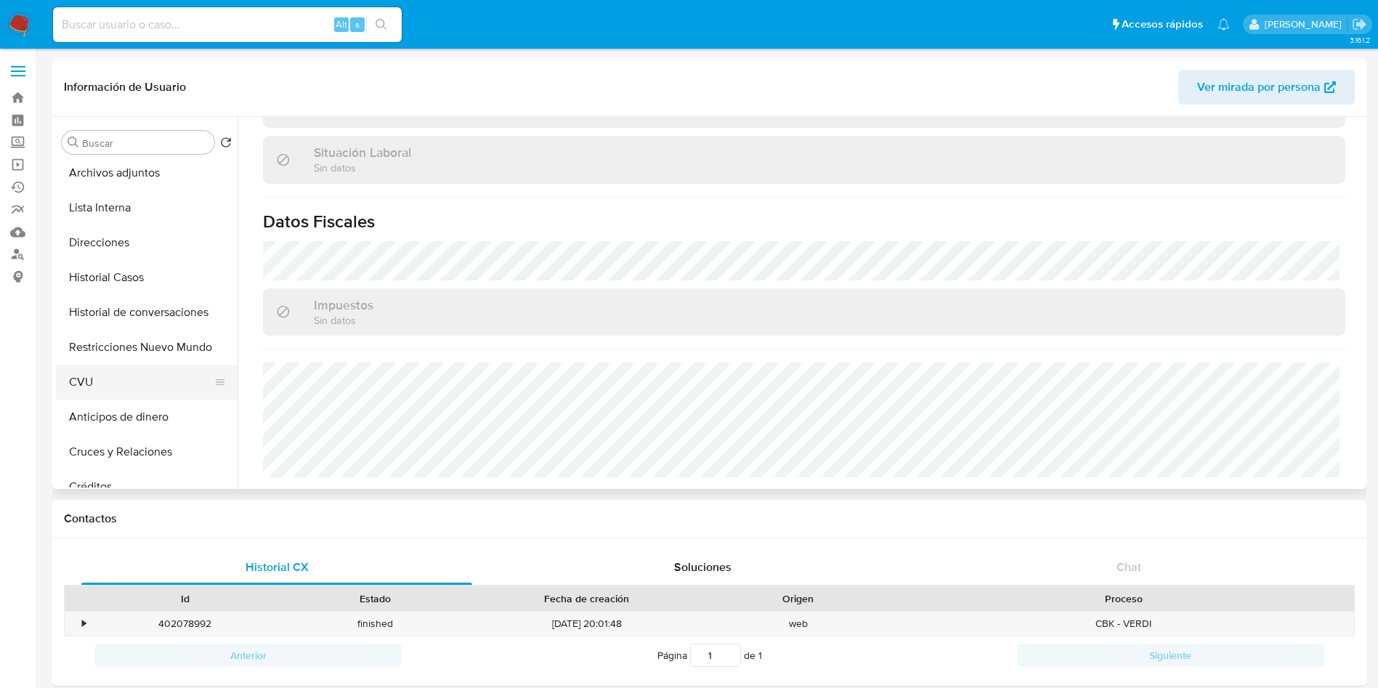
click at [102, 377] on button "CVU" at bounding box center [141, 382] width 170 height 35
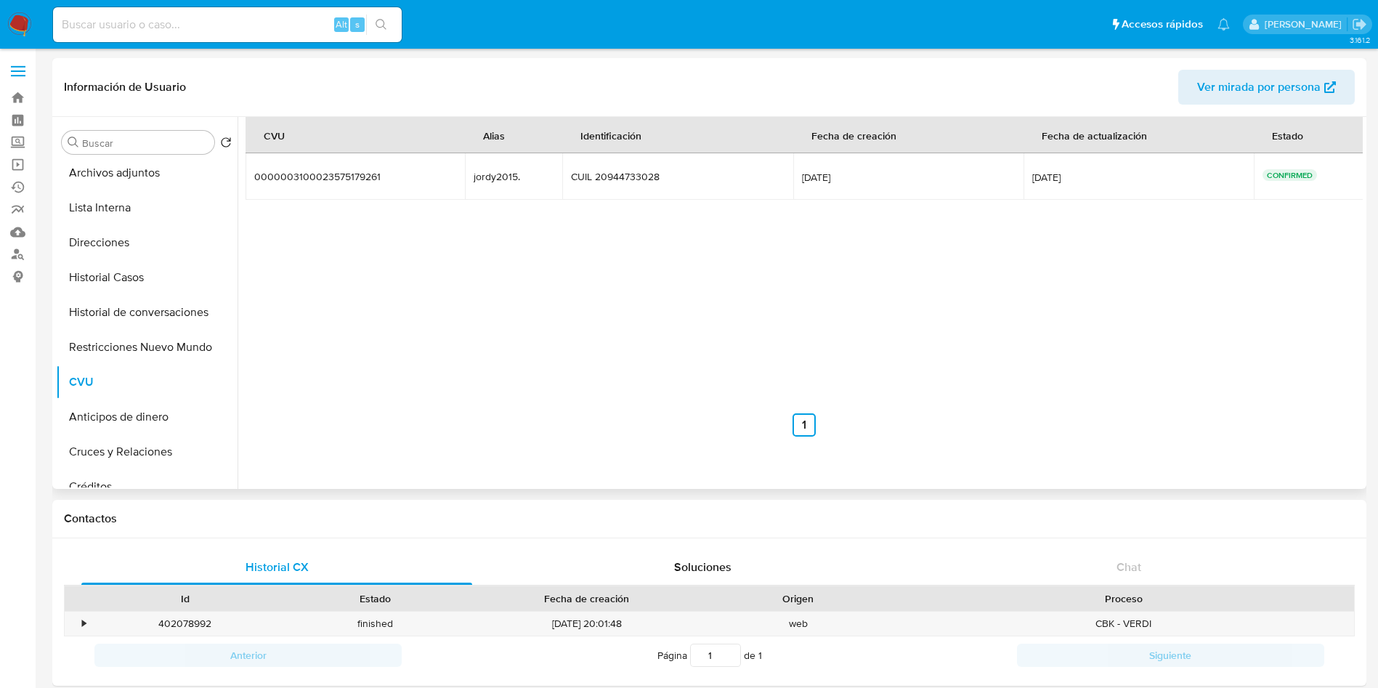
click at [606, 270] on div "CVU Alias Identificación Fecha de creación Fecha de actualización Estado 000000…" at bounding box center [804, 277] width 1117 height 320
click at [121, 244] on button "Direcciones" at bounding box center [141, 242] width 170 height 35
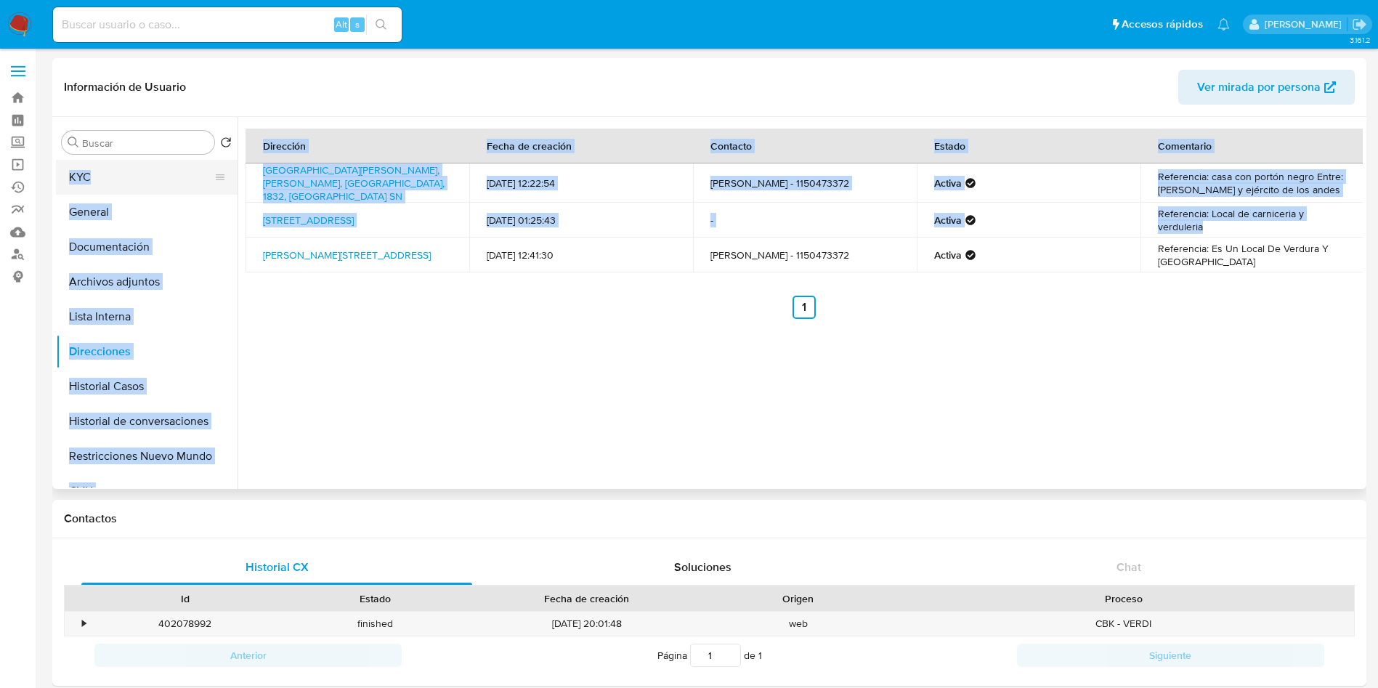
drag, startPoint x: 1279, startPoint y: 225, endPoint x: 162, endPoint y: 174, distance: 1117.9
click at [162, 174] on div "Buscar Volver al orden por defecto KYC General Documentación Archivos adjuntos …" at bounding box center [709, 303] width 1307 height 372
click at [148, 174] on button "KYC" at bounding box center [141, 177] width 170 height 35
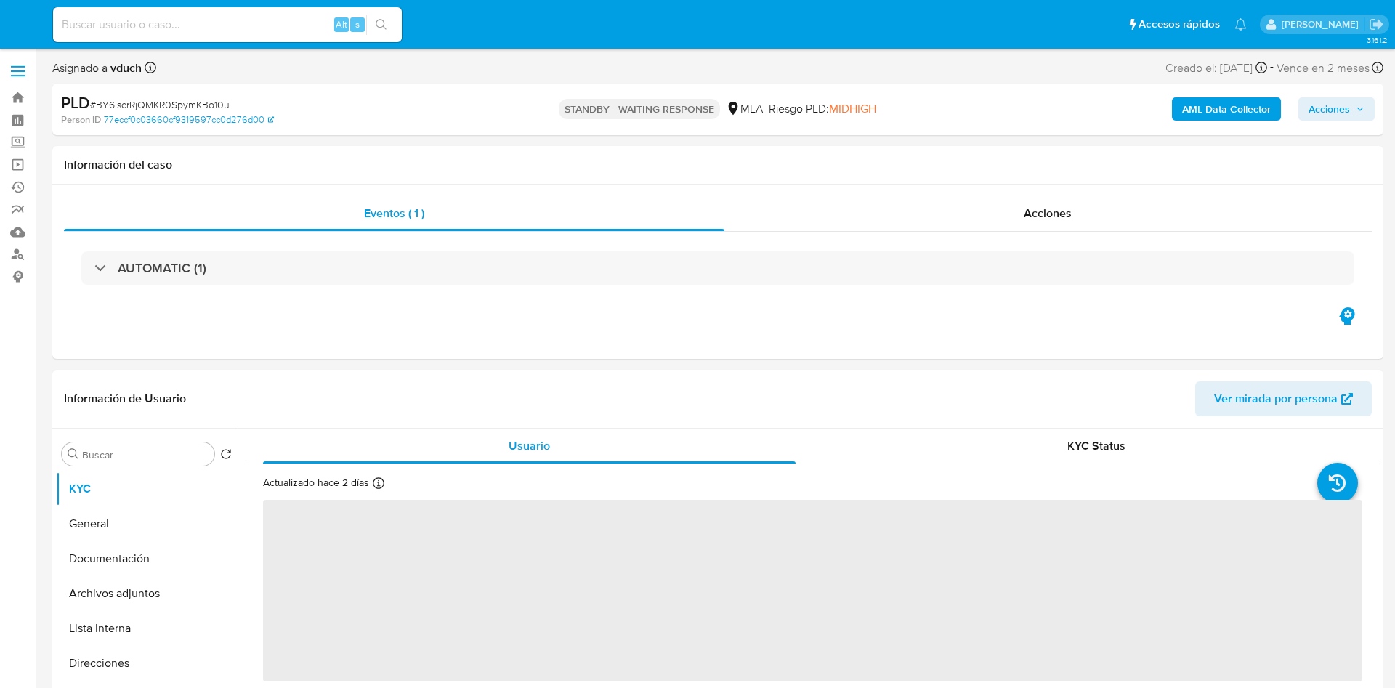
select select "10"
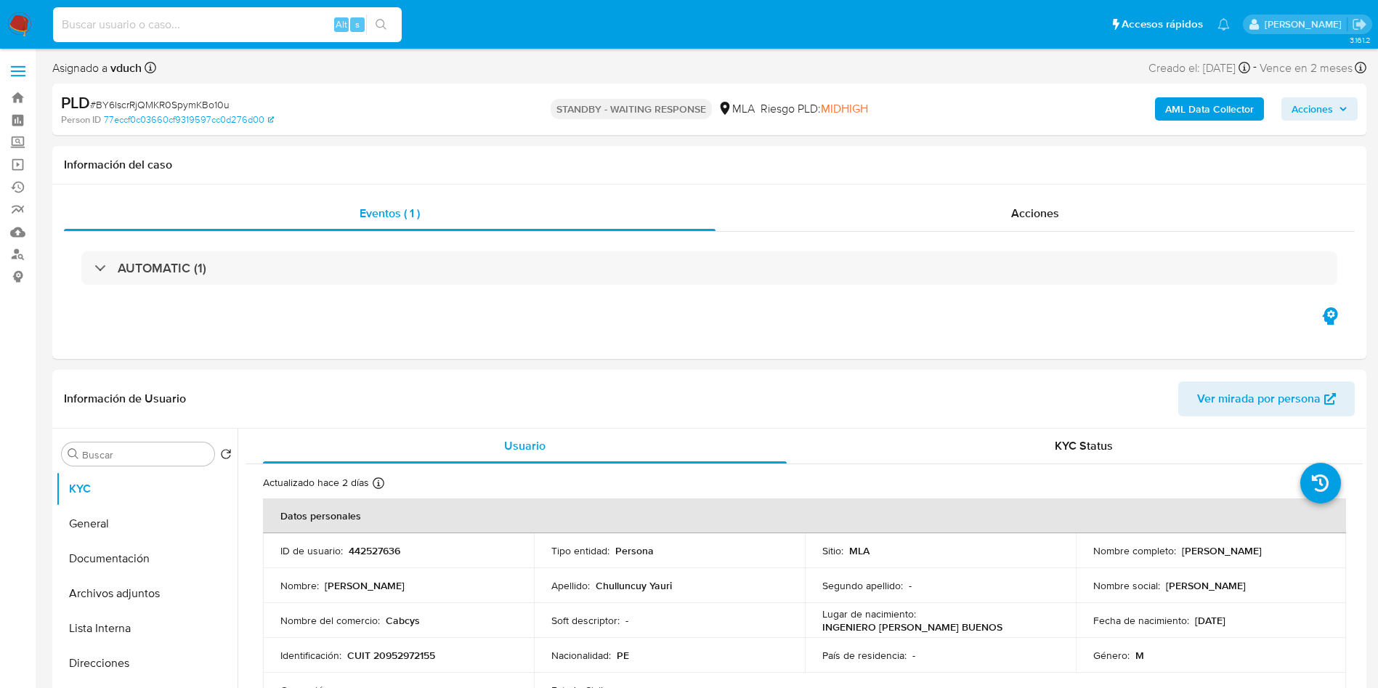
click at [203, 33] on input at bounding box center [227, 24] width 349 height 19
click at [221, 20] on input at bounding box center [227, 24] width 349 height 19
paste input "B0XyJdoxEKWgY9ZLTf7DiJ3Z"
type input "B0XyJdoxEKWgY9ZLTf7DiJ3Z"
click at [387, 32] on button "search-icon" at bounding box center [381, 25] width 30 height 20
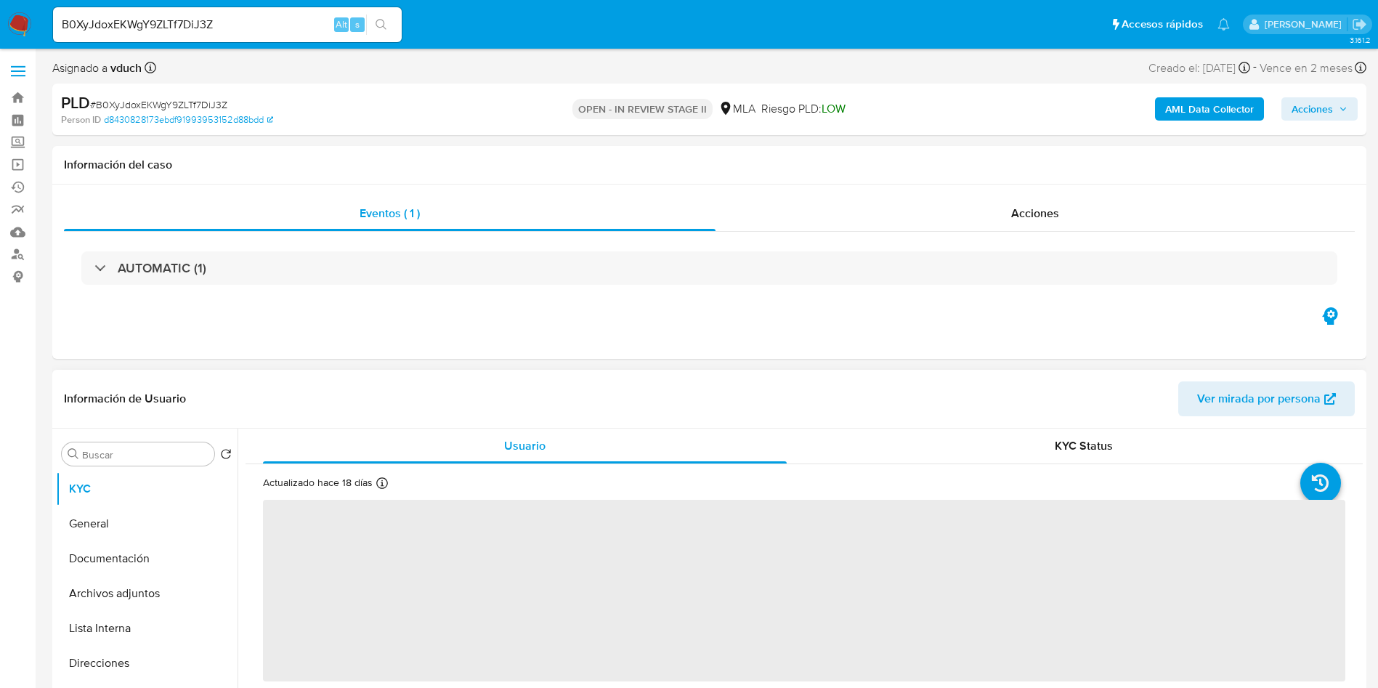
select select "10"
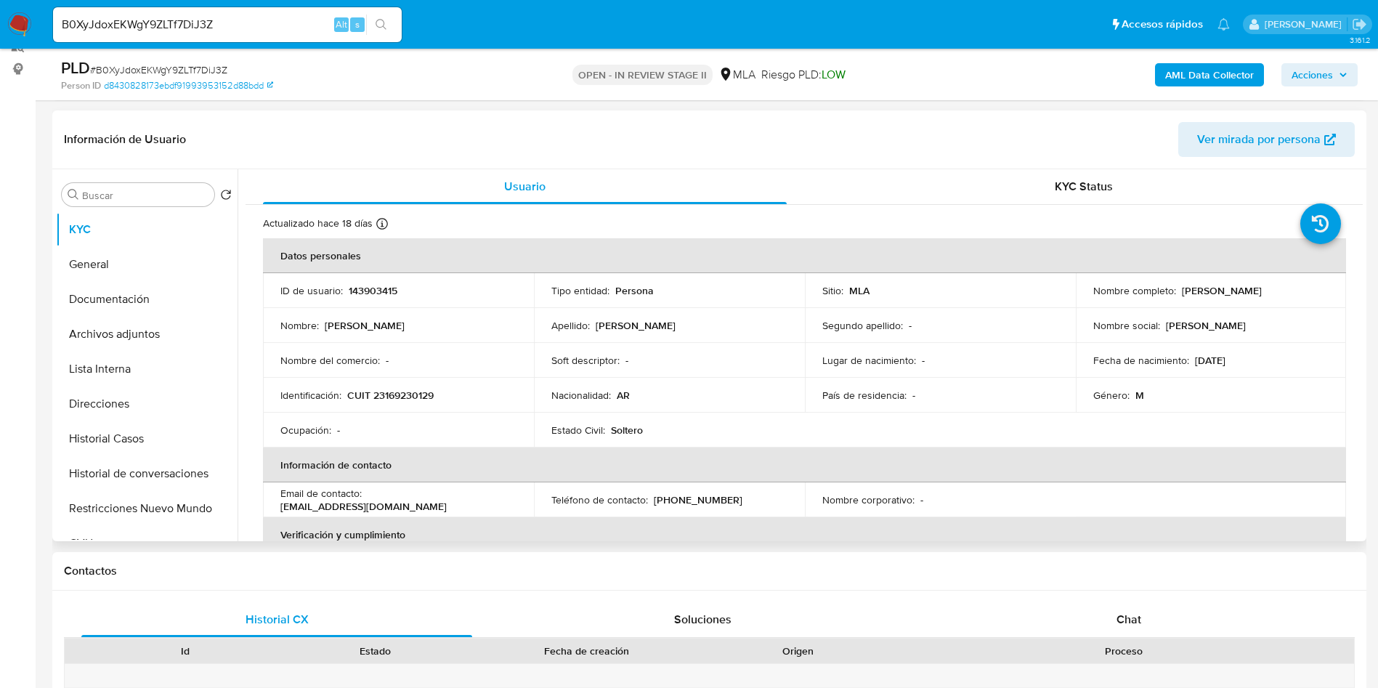
scroll to position [327, 0]
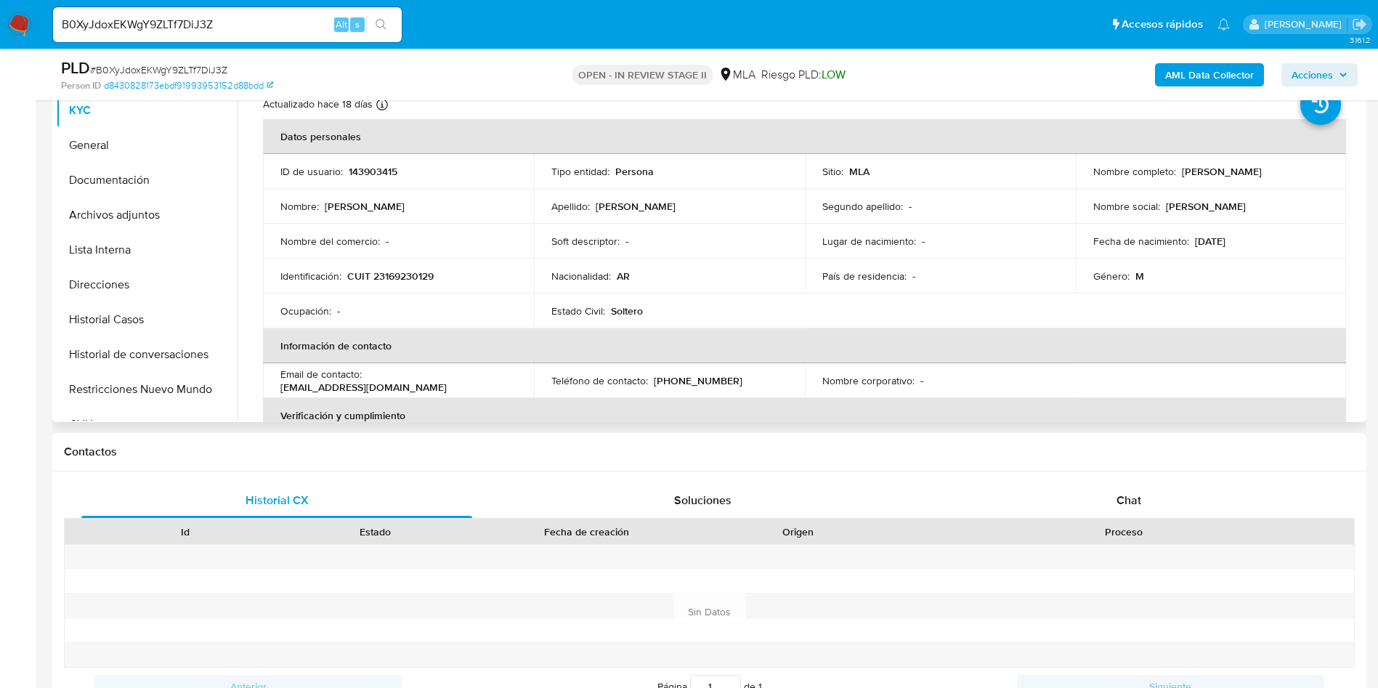
click at [371, 183] on td "ID de usuario : 143903415" at bounding box center [398, 171] width 271 height 35
click at [371, 182] on td "ID de usuario : 143903415" at bounding box center [398, 171] width 271 height 35
click at [378, 174] on p "143903415" at bounding box center [373, 171] width 49 height 13
click at [378, 173] on p "143903415" at bounding box center [373, 171] width 49 height 13
copy p "143903415"
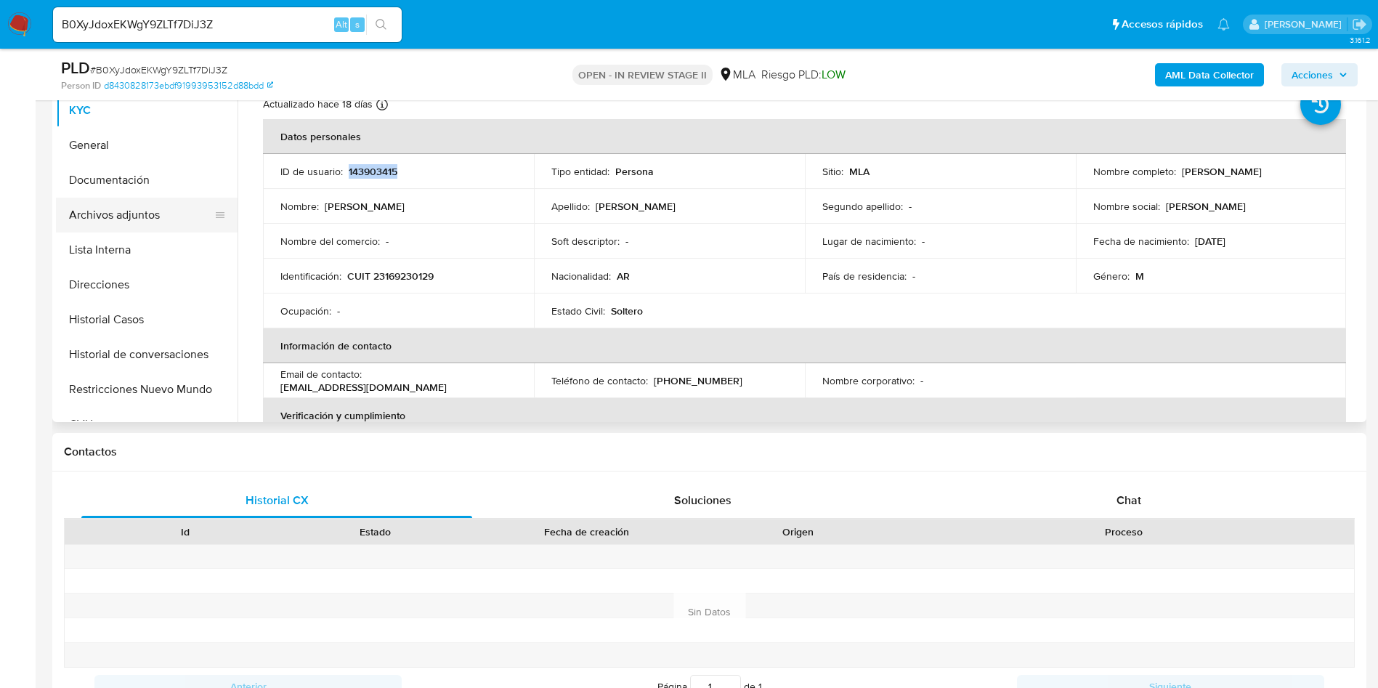
click at [181, 204] on button "Archivos adjuntos" at bounding box center [141, 215] width 170 height 35
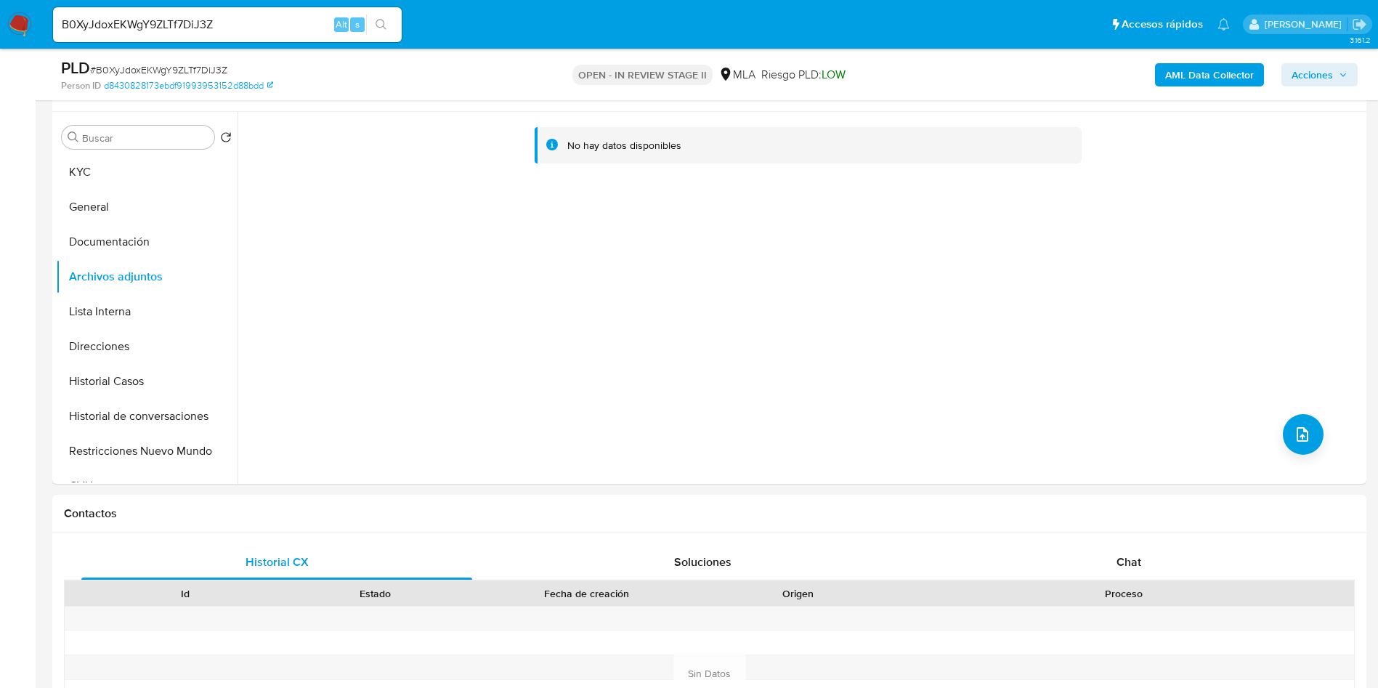
scroll to position [0, 0]
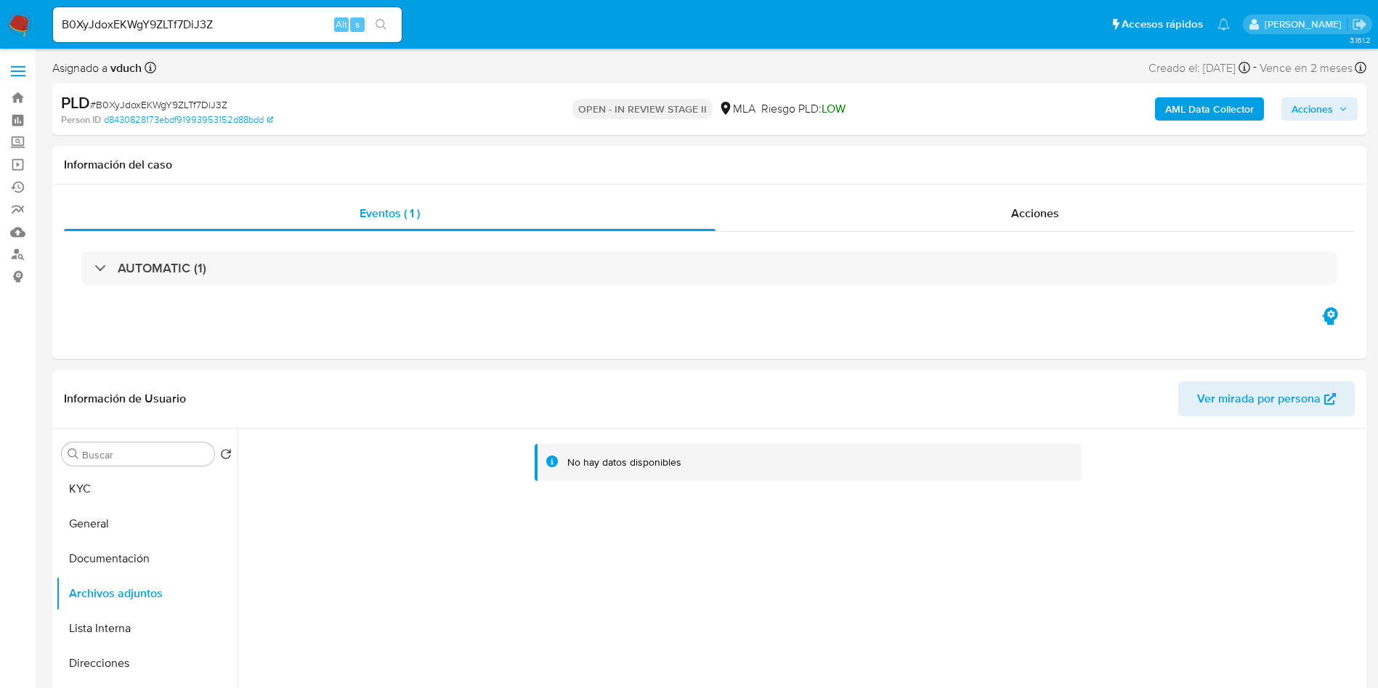
click at [1228, 113] on b "AML Data Collector" at bounding box center [1209, 108] width 89 height 23
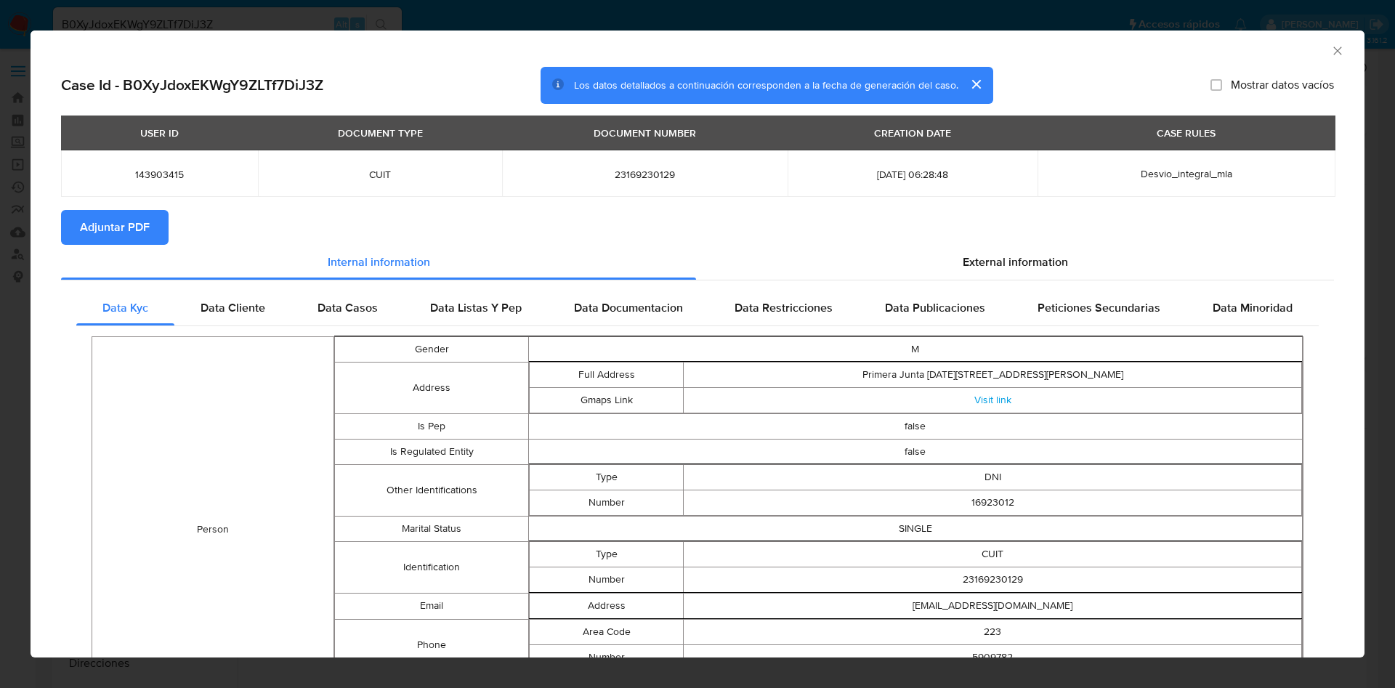
click at [112, 217] on span "Adjuntar PDF" at bounding box center [115, 227] width 70 height 32
click at [1330, 52] on icon "Cerrar ventana" at bounding box center [1337, 51] width 15 height 15
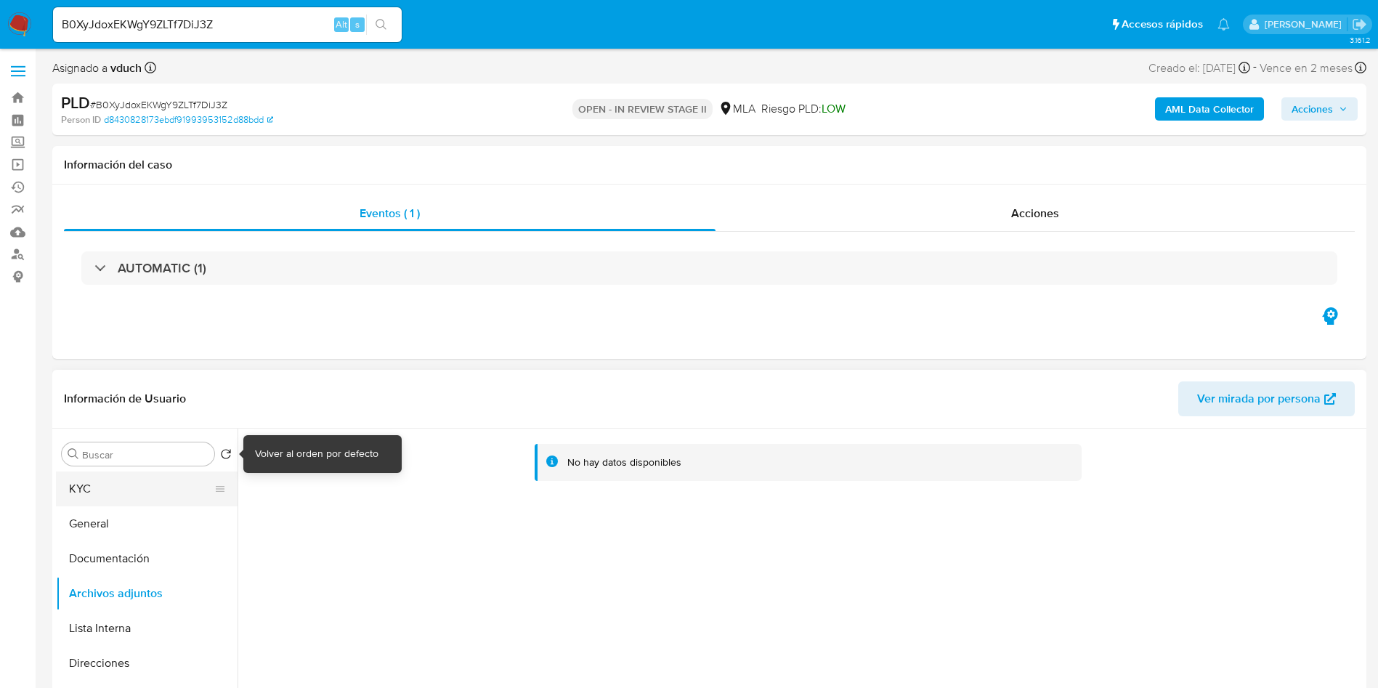
click at [116, 488] on button "KYC" at bounding box center [141, 489] width 170 height 35
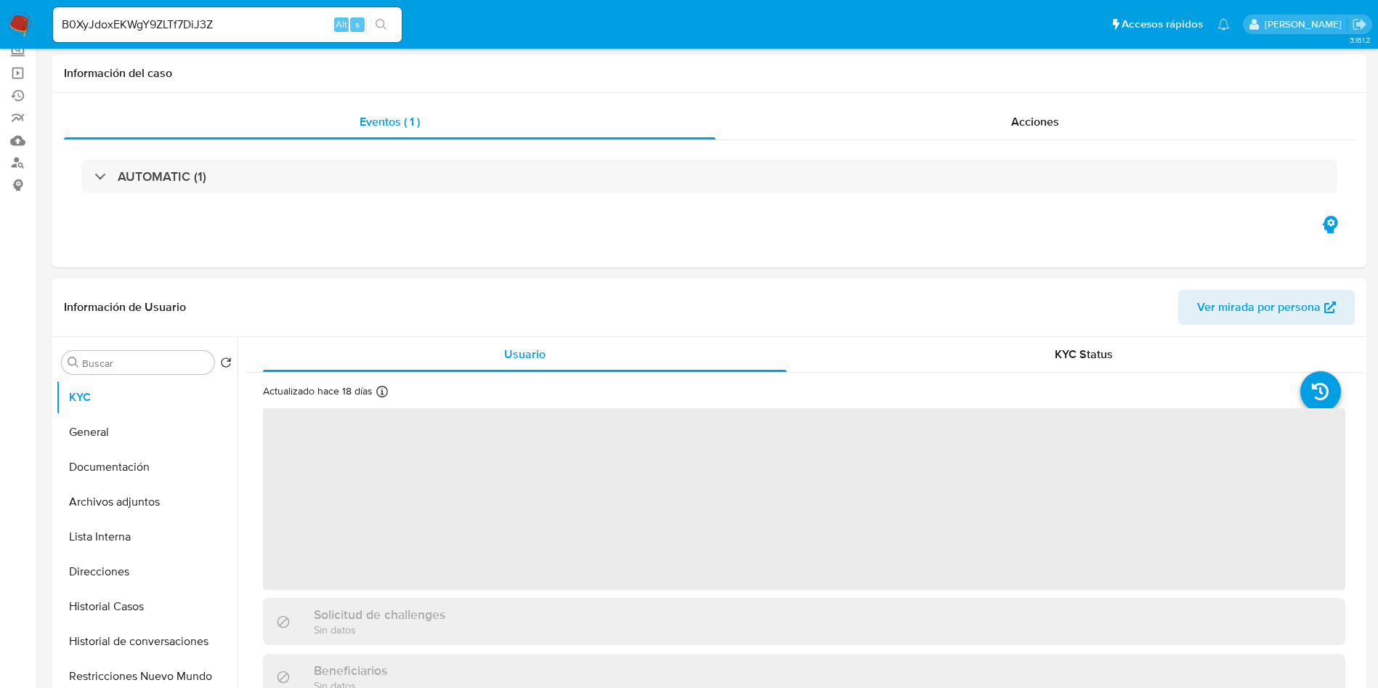
scroll to position [218, 0]
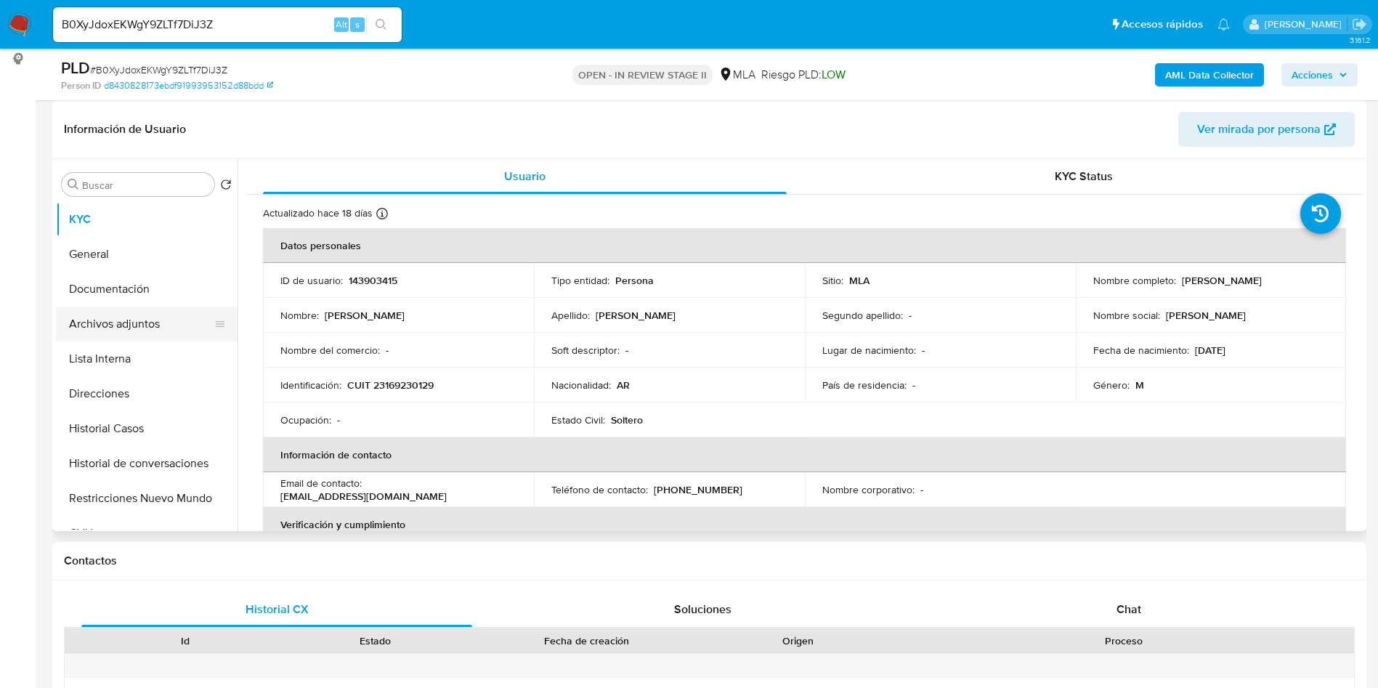
click at [129, 328] on button "Archivos adjuntos" at bounding box center [141, 324] width 170 height 35
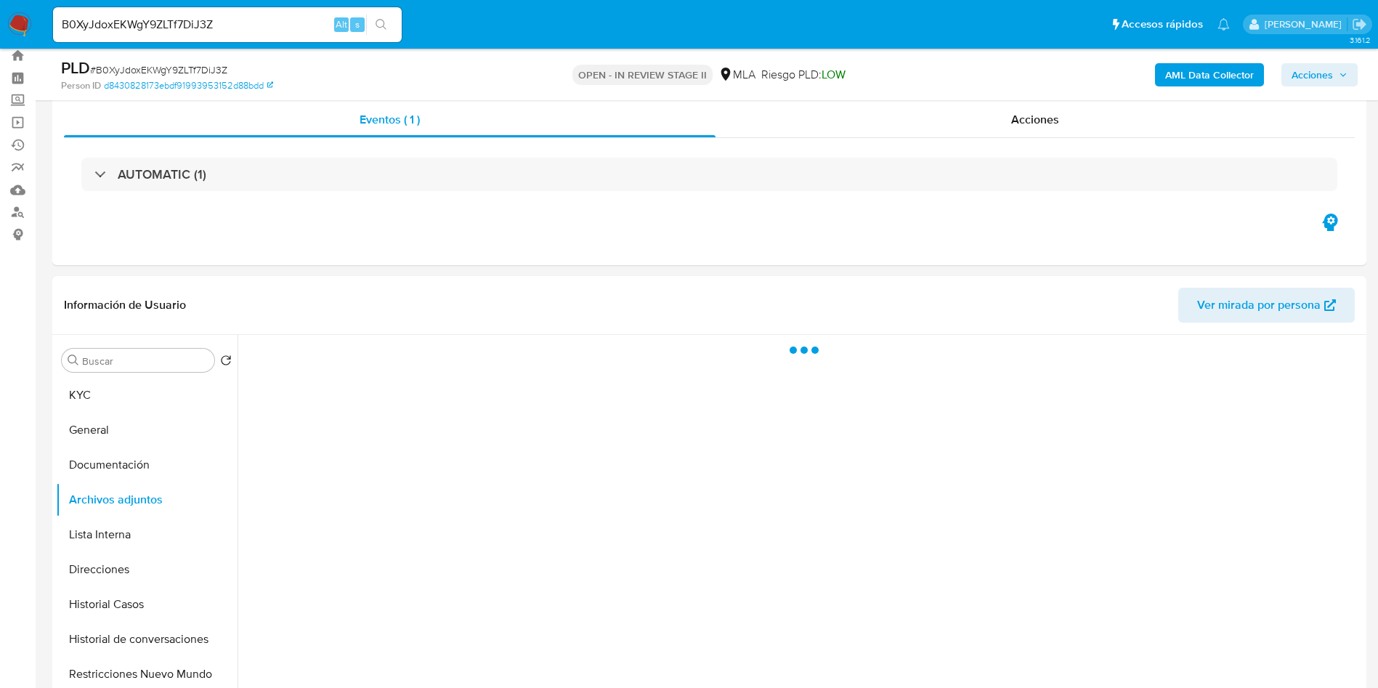
scroll to position [0, 0]
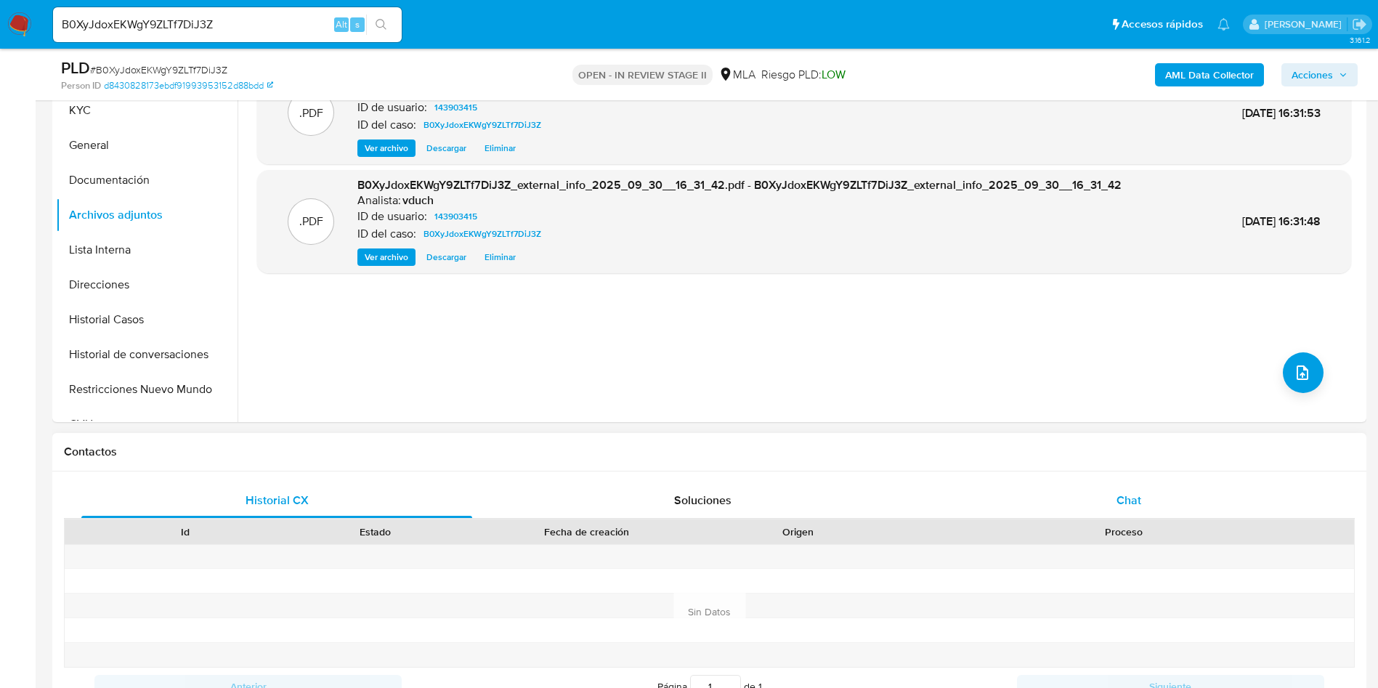
click at [1164, 506] on div "Chat" at bounding box center [1129, 500] width 391 height 35
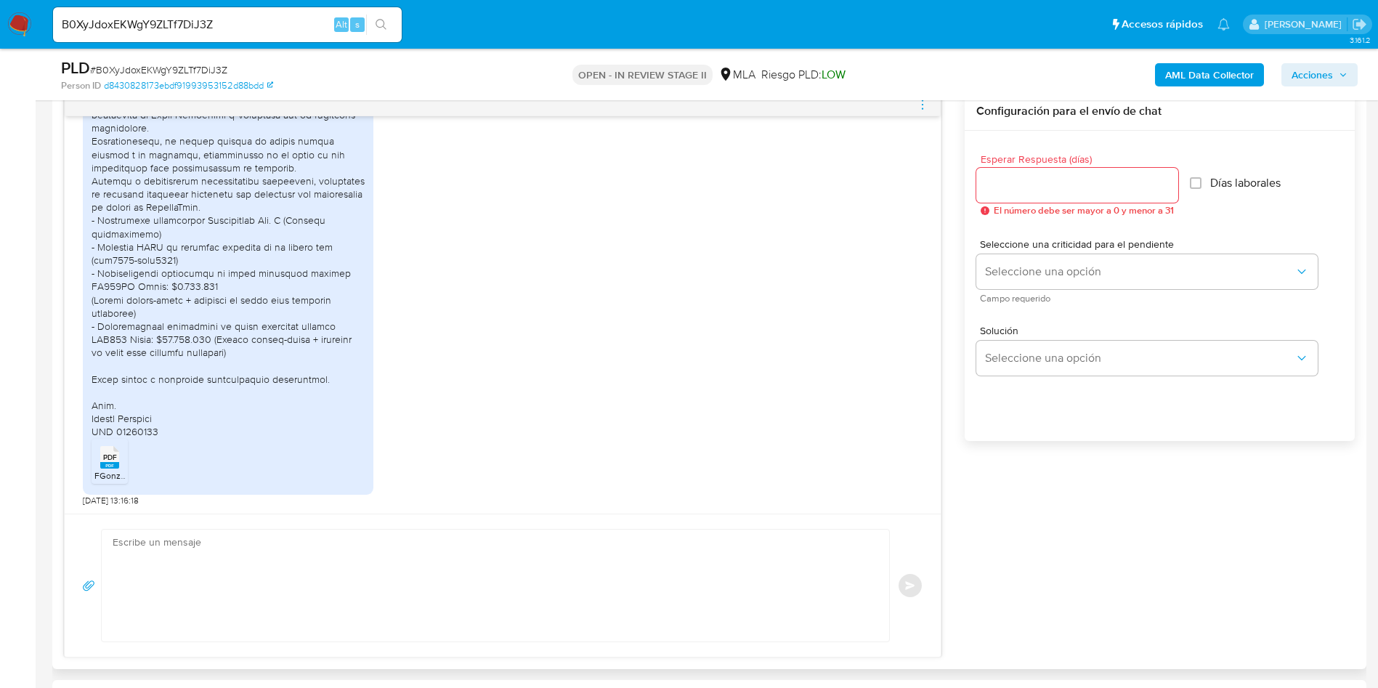
scroll to position [872, 0]
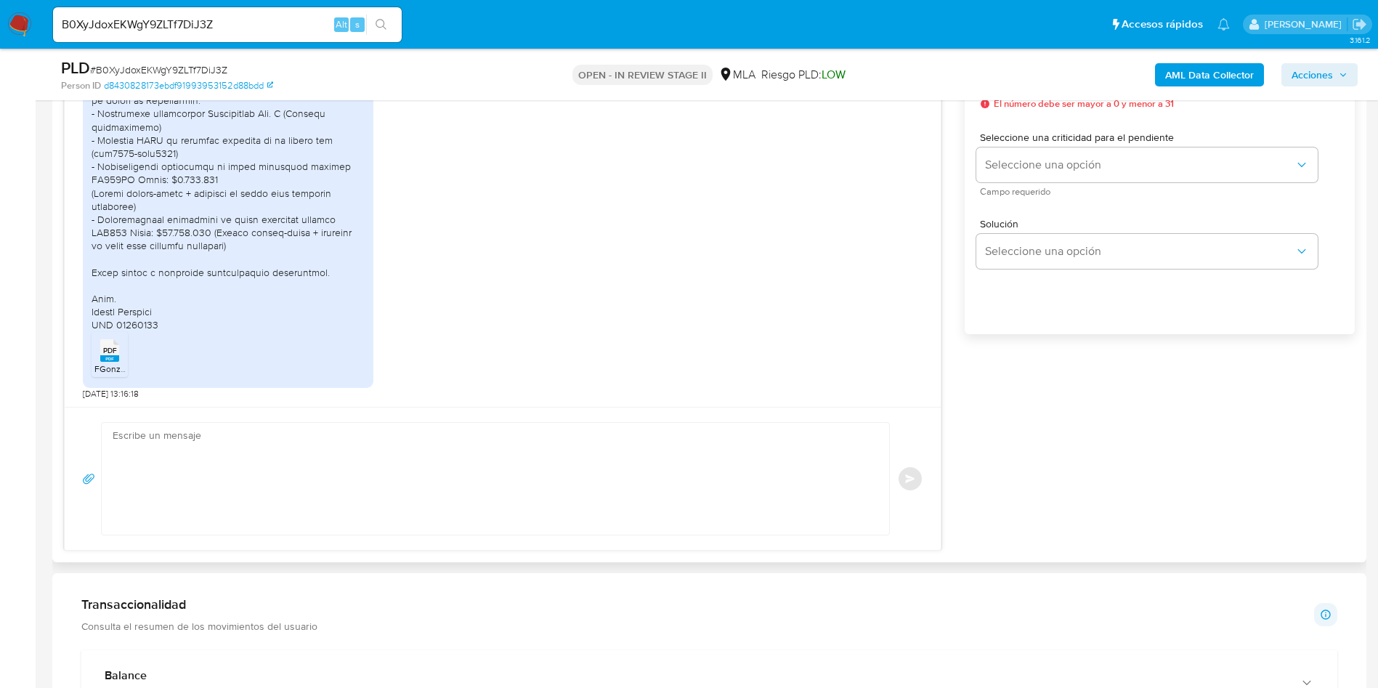
click at [118, 354] on icon at bounding box center [109, 350] width 19 height 23
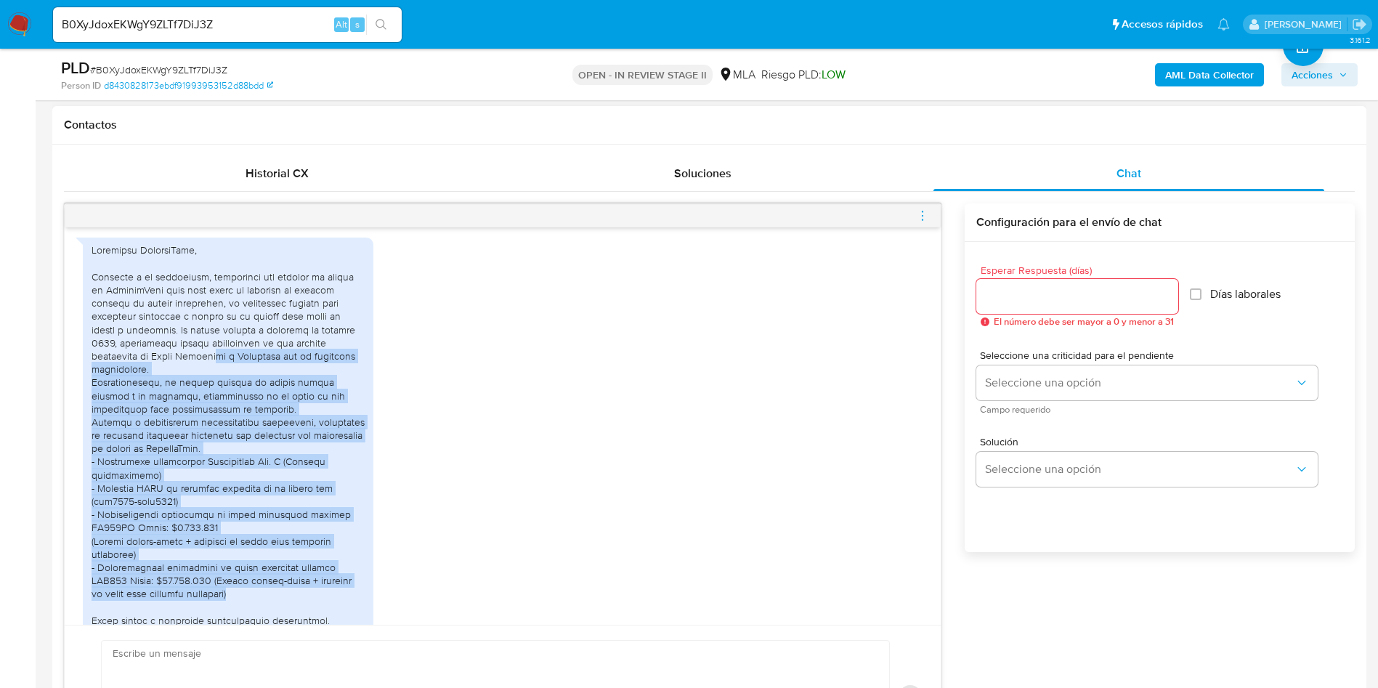
scroll to position [737, 0]
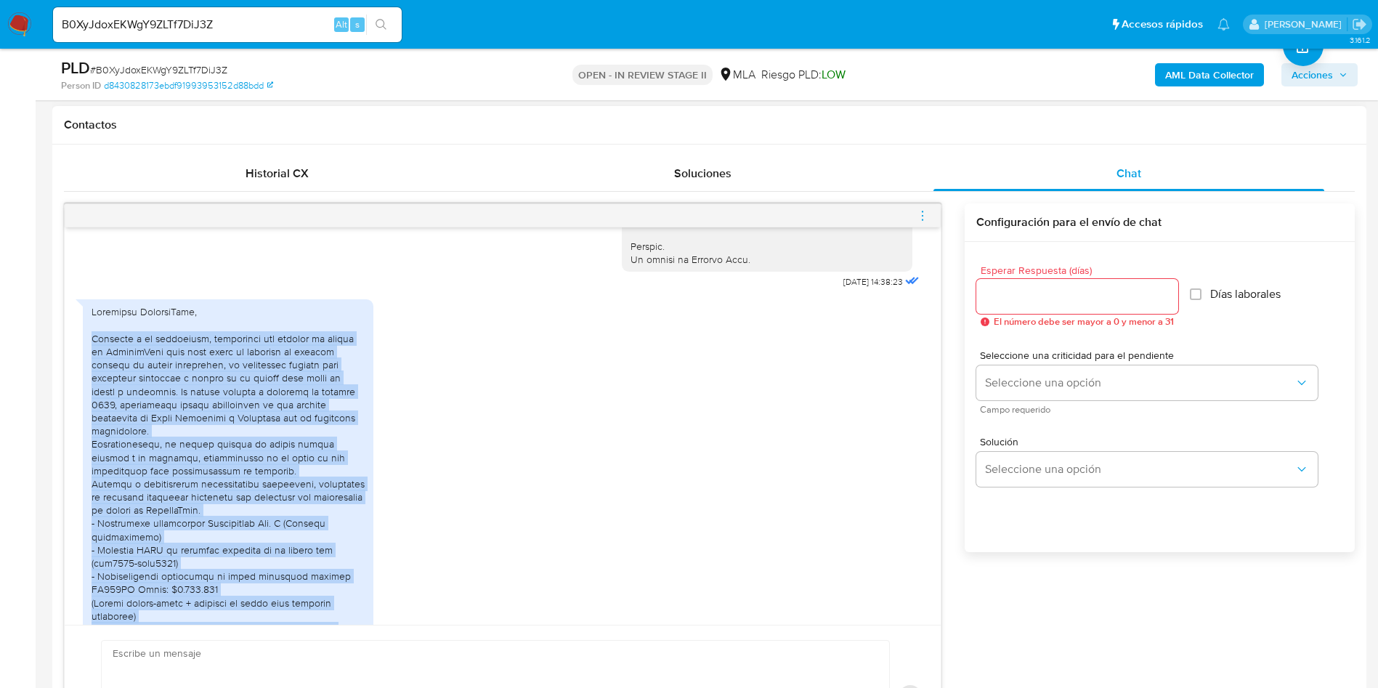
drag, startPoint x: 303, startPoint y: 466, endPoint x: 89, endPoint y: 369, distance: 234.5
click at [89, 369] on div "PDF PDF FGonzalez-Documentación financiera.pdf" at bounding box center [228, 548] width 291 height 498
copy div "Loremips d si ametconsec, adipiscing eli seddoei te incidi ut LaboreeTdol magn …"
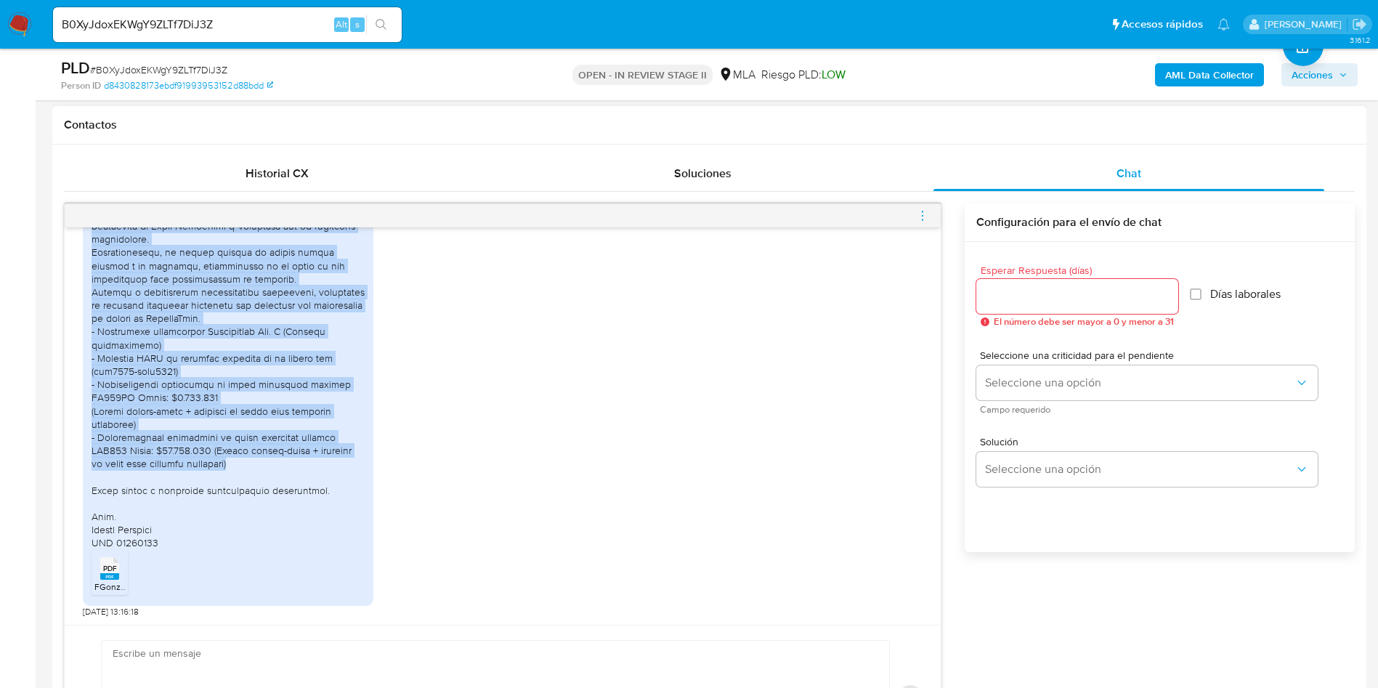
scroll to position [955, 0]
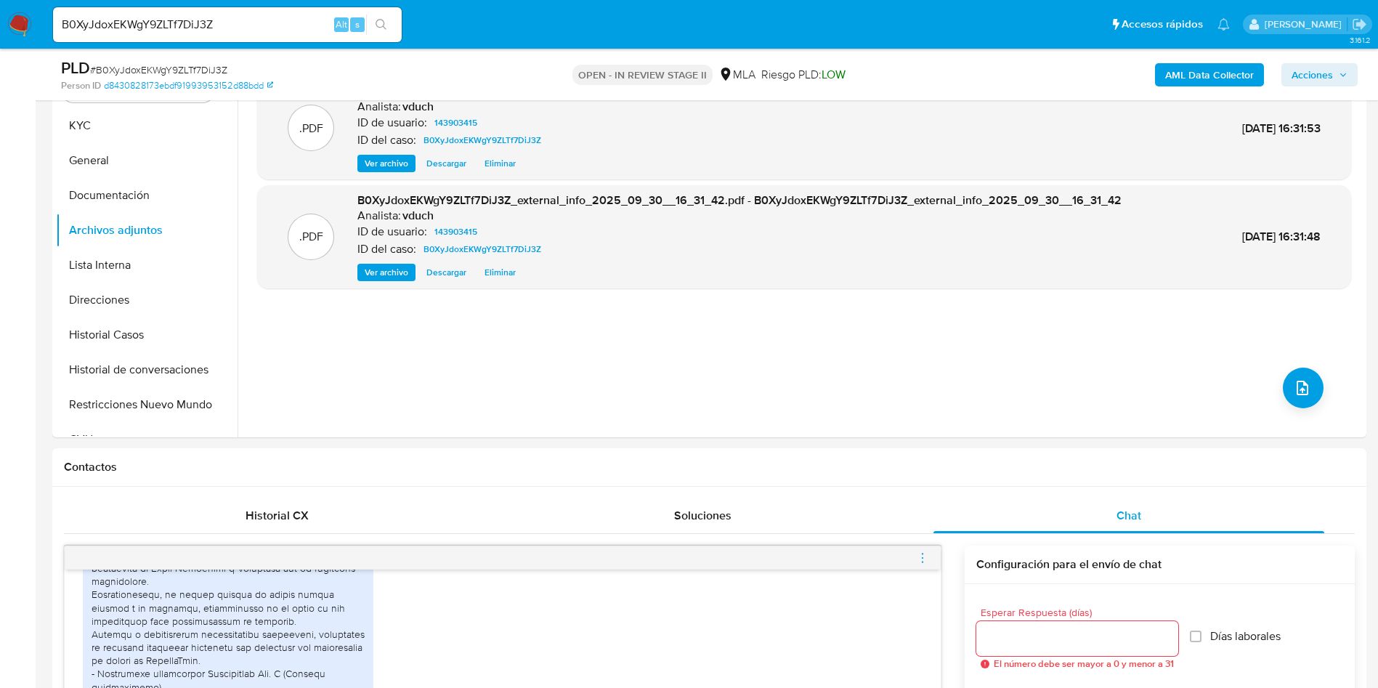
scroll to position [218, 0]
